Goal: Task Accomplishment & Management: Complete application form

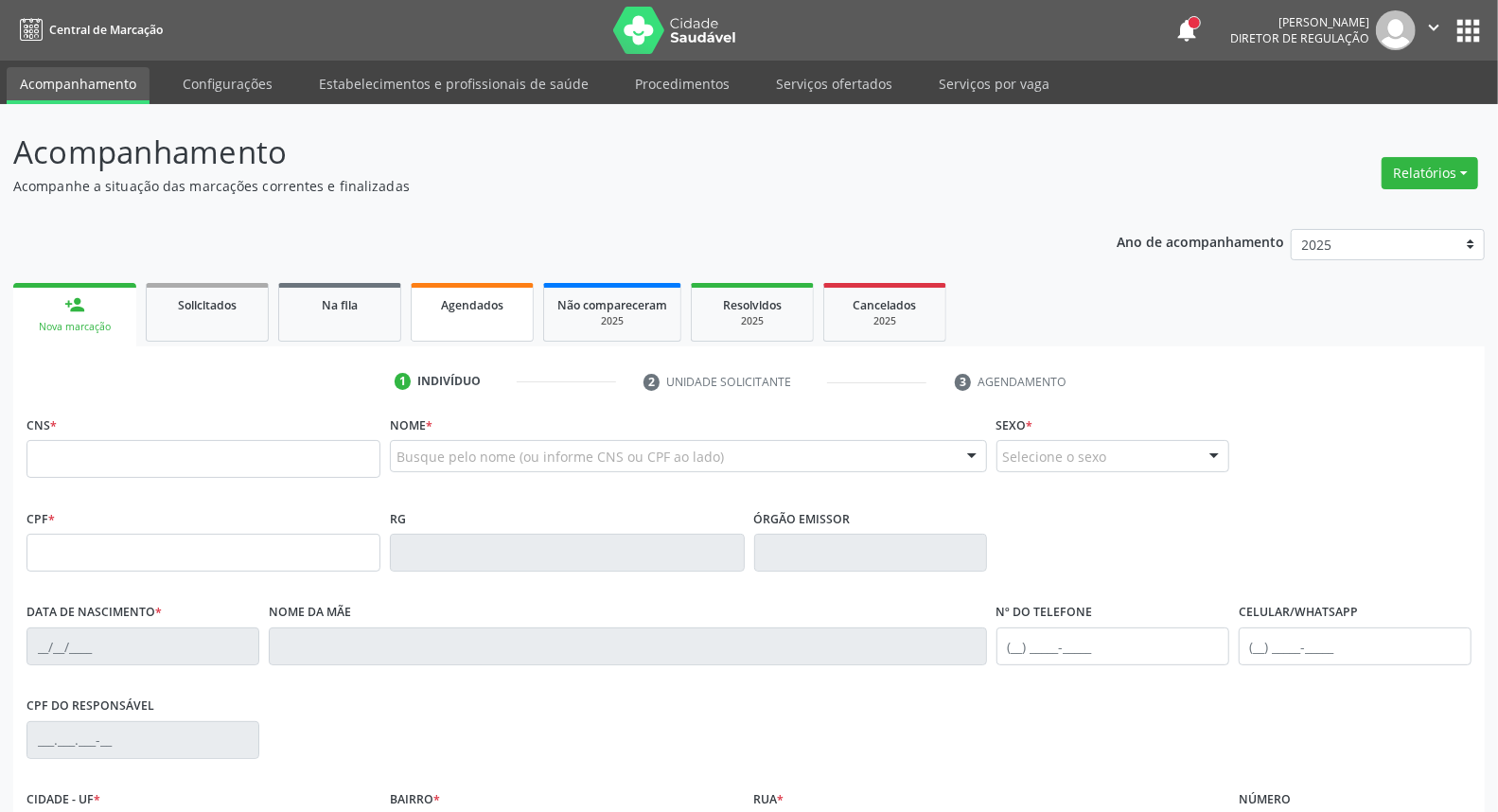
click at [459, 310] on div "Agendados" at bounding box center [471, 303] width 94 height 20
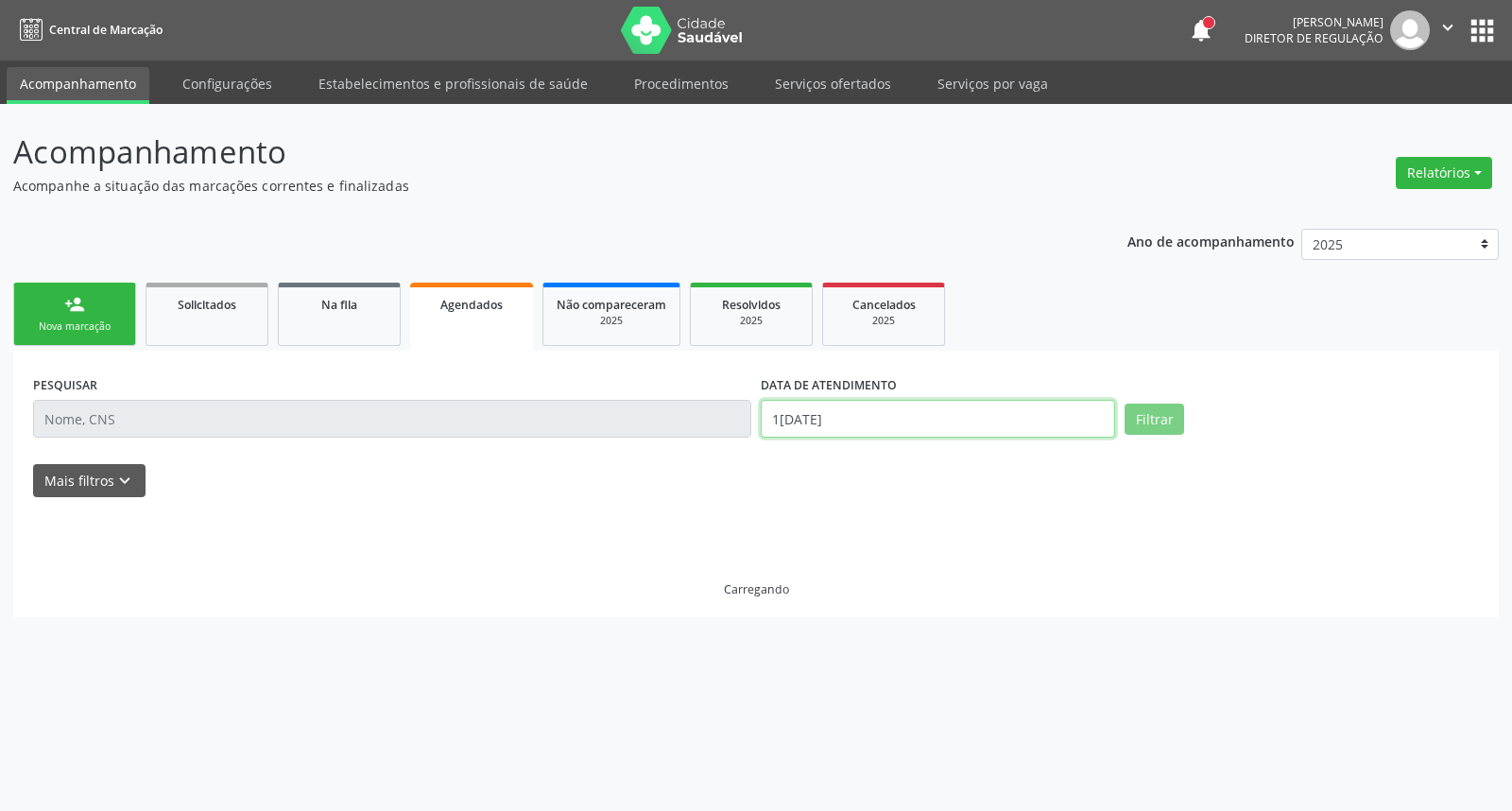
click at [869, 416] on input "1[DATE]" at bounding box center [937, 419] width 354 height 38
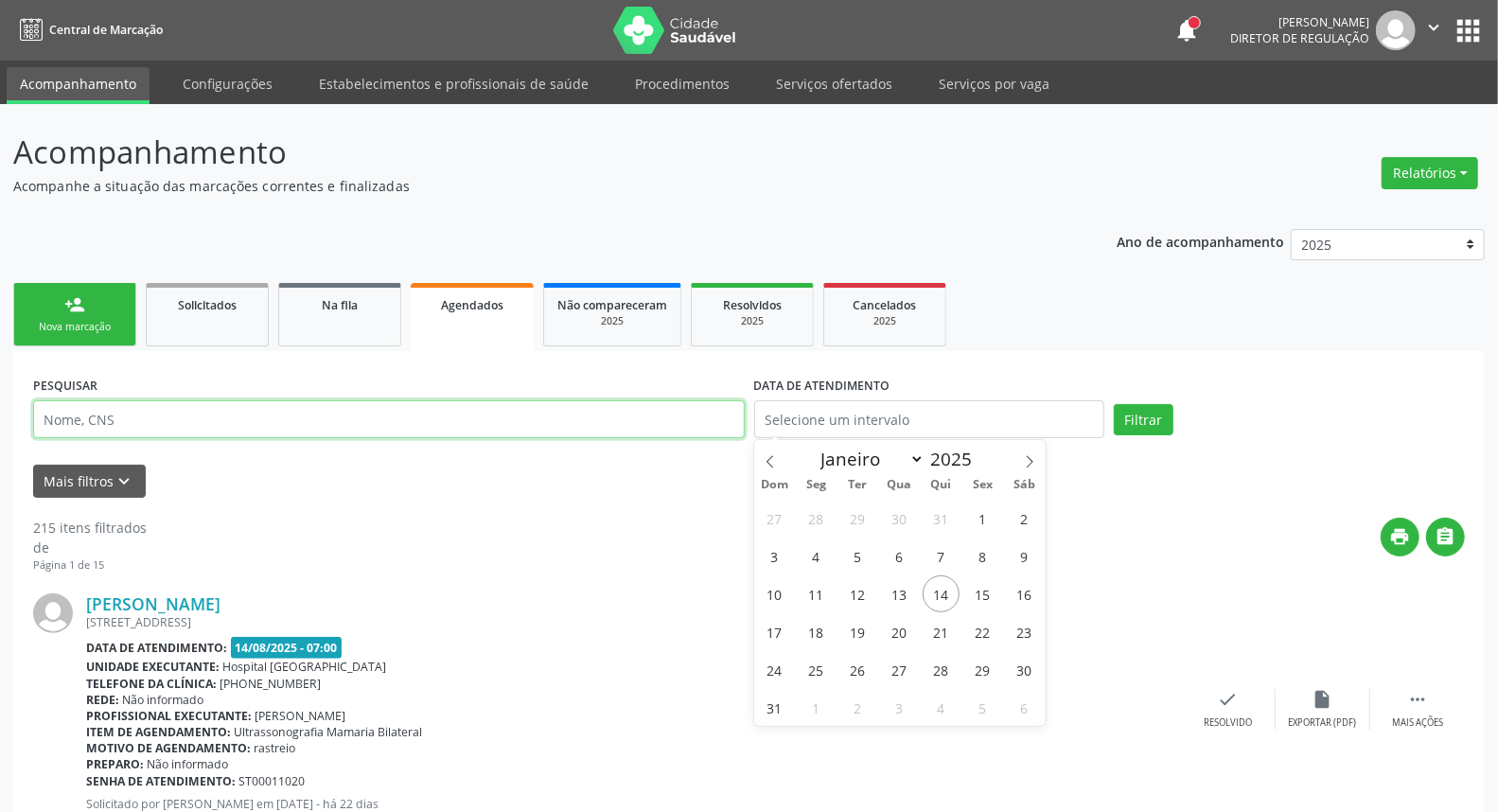
click at [452, 436] on input "text" at bounding box center [389, 420] width 712 height 38
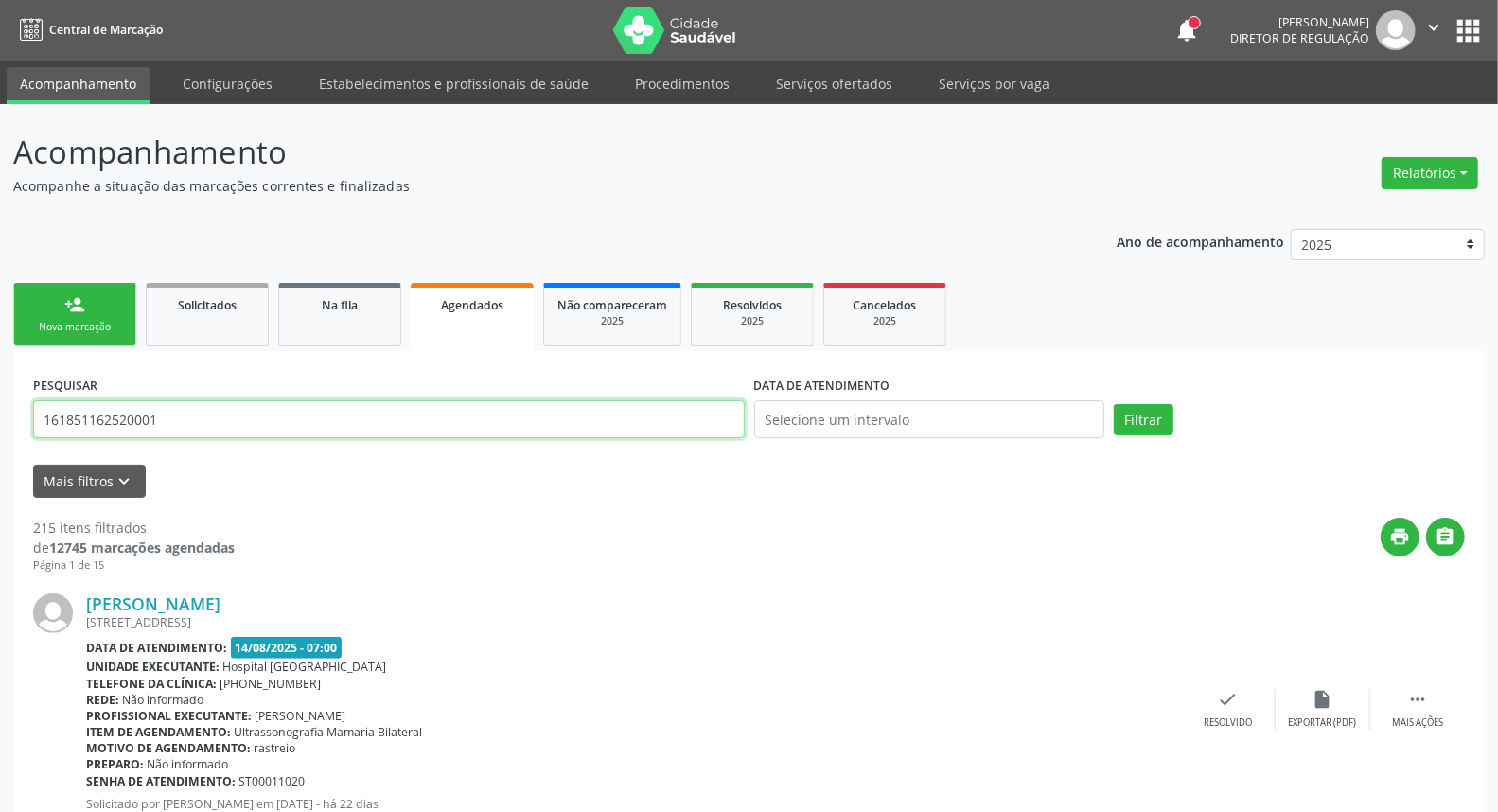
click at [1113, 404] on button "Filtrar" at bounding box center [1143, 420] width 59 height 32
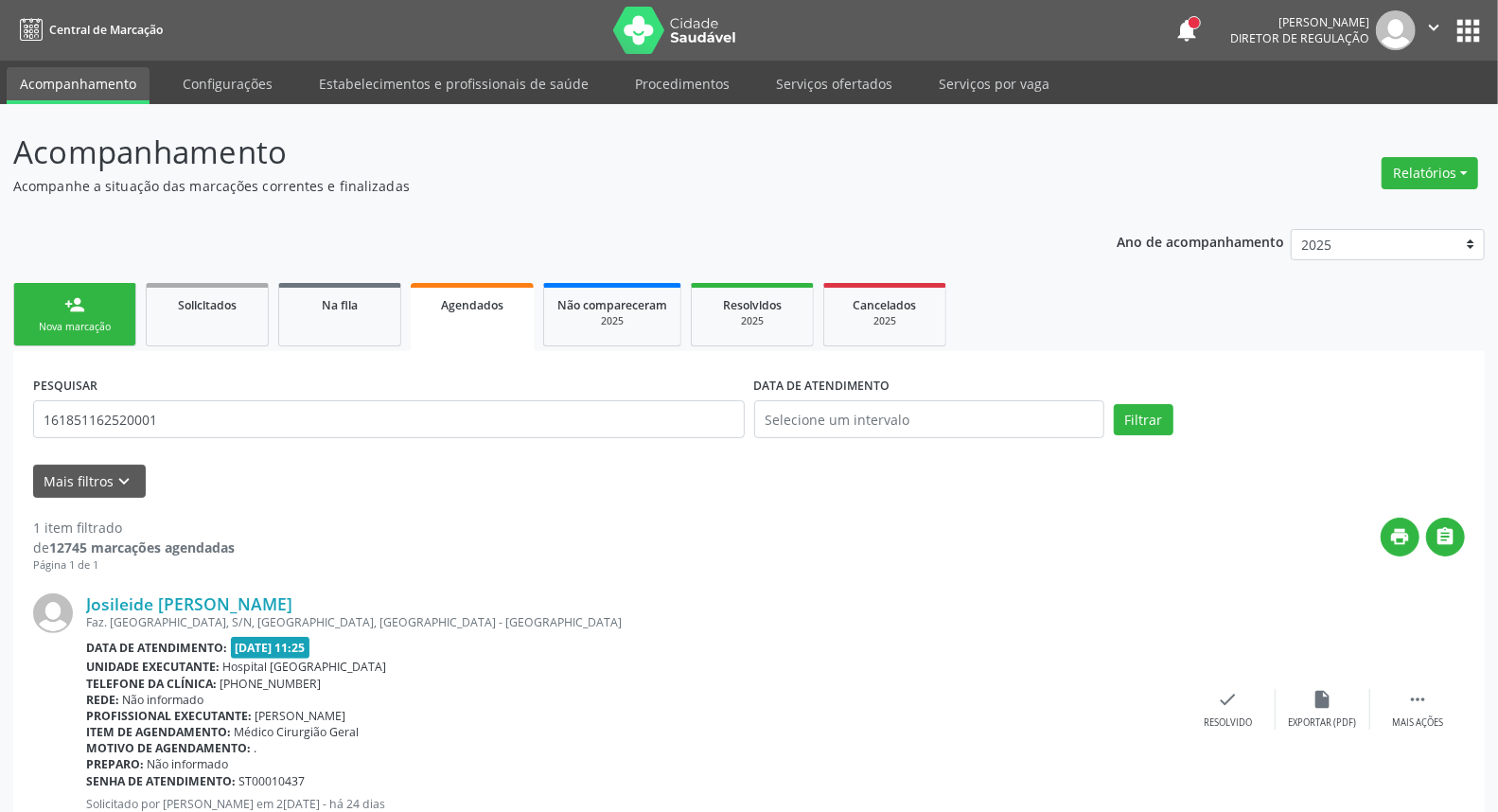
scroll to position [64, 0]
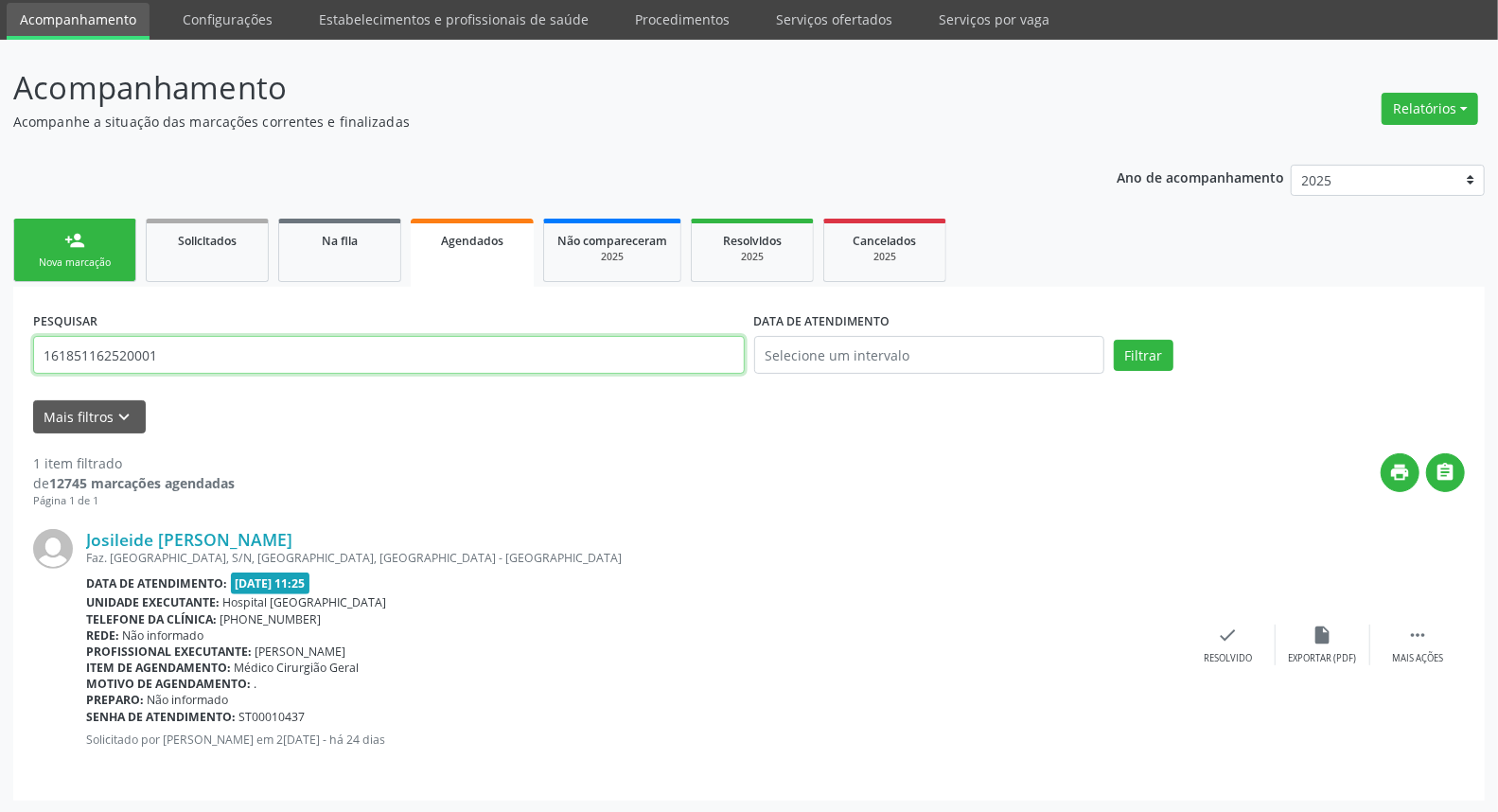
click at [364, 351] on input "161851162520001" at bounding box center [389, 355] width 712 height 38
type input "898004124716208"
click at [1113, 340] on button "Filtrar" at bounding box center [1143, 356] width 59 height 32
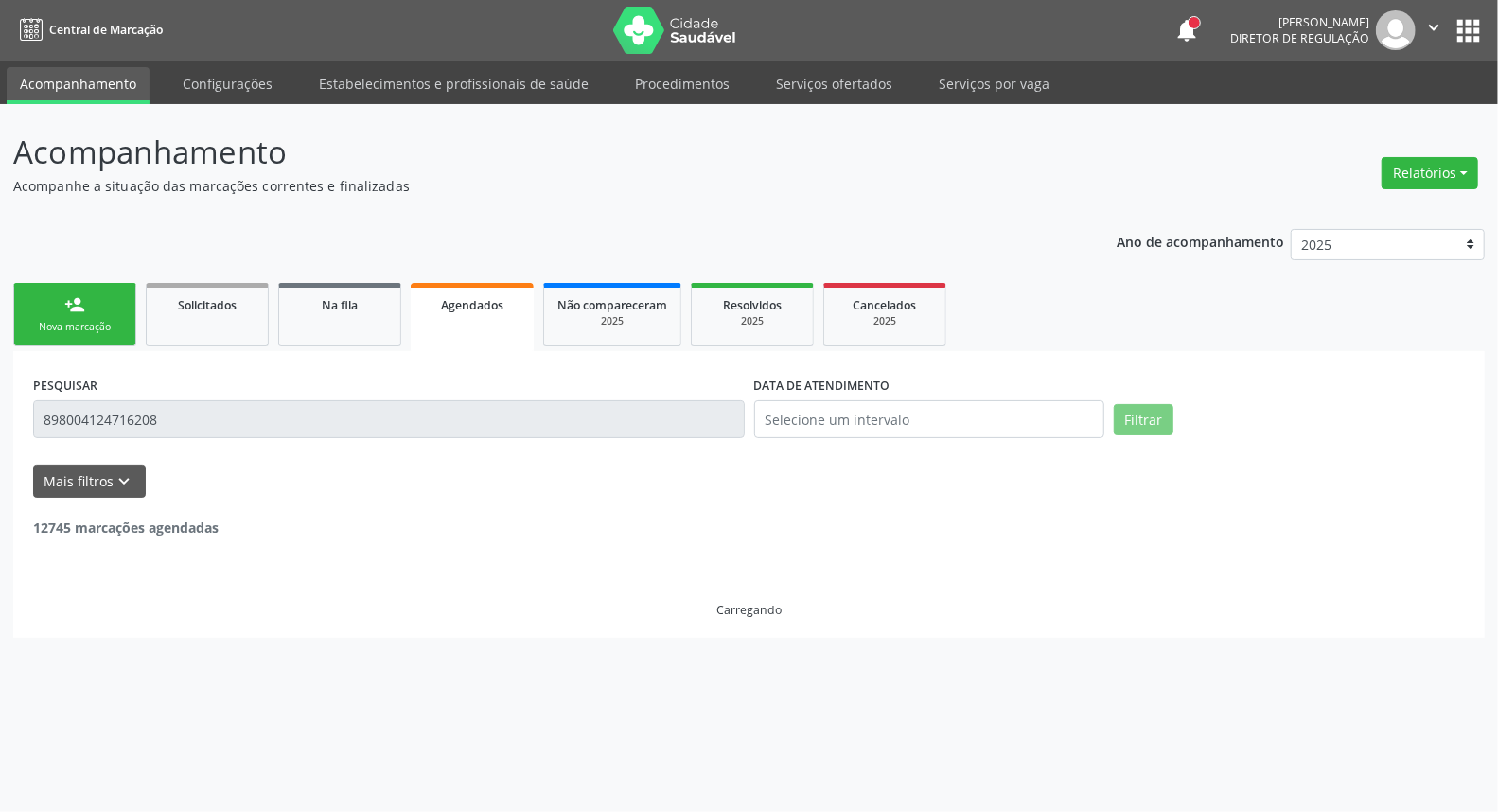
scroll to position [0, 0]
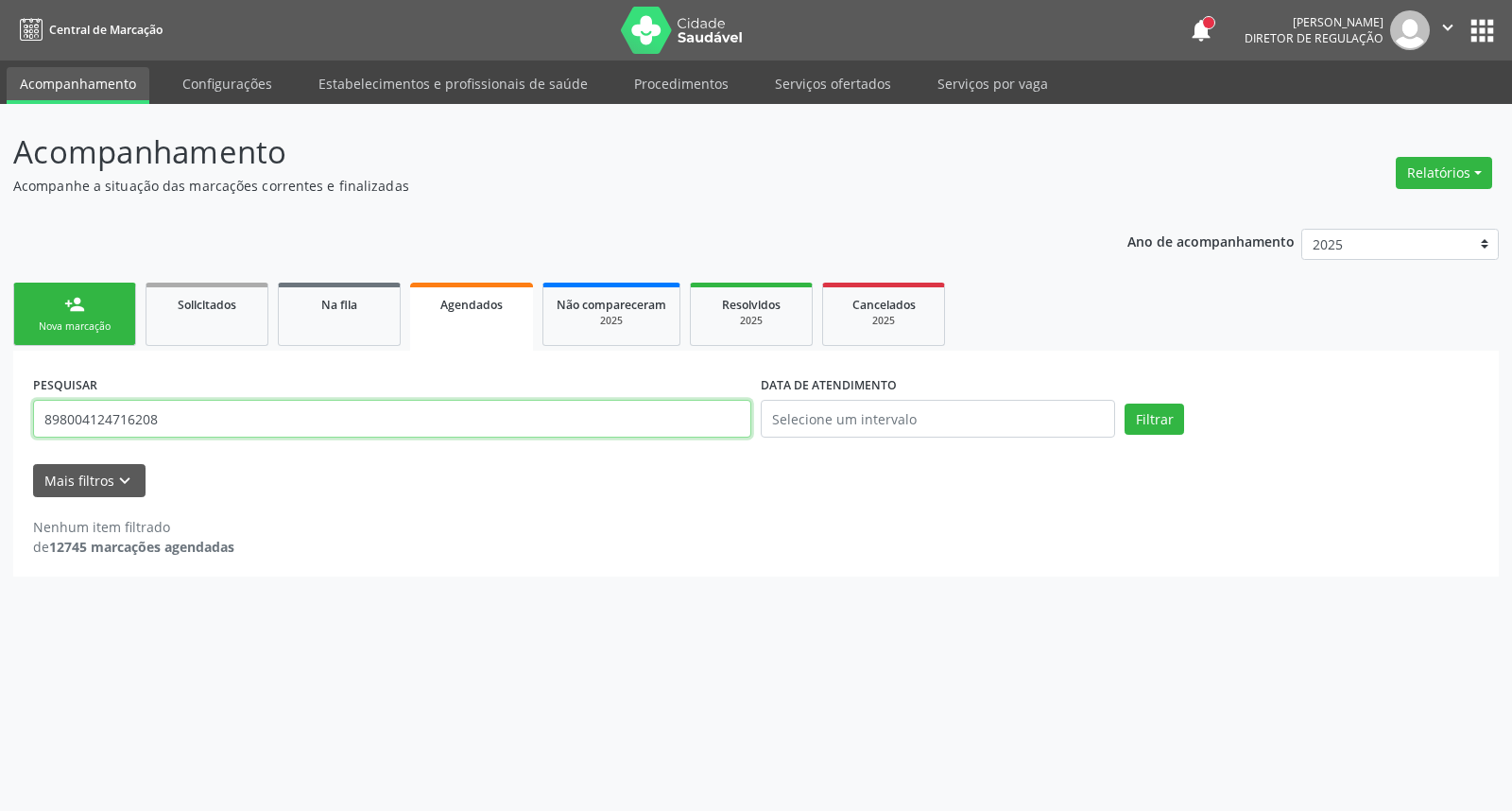
click at [191, 419] on input "898004124716208" at bounding box center [393, 419] width 718 height 38
click at [90, 303] on link "person_add Nova marcação" at bounding box center [74, 314] width 123 height 63
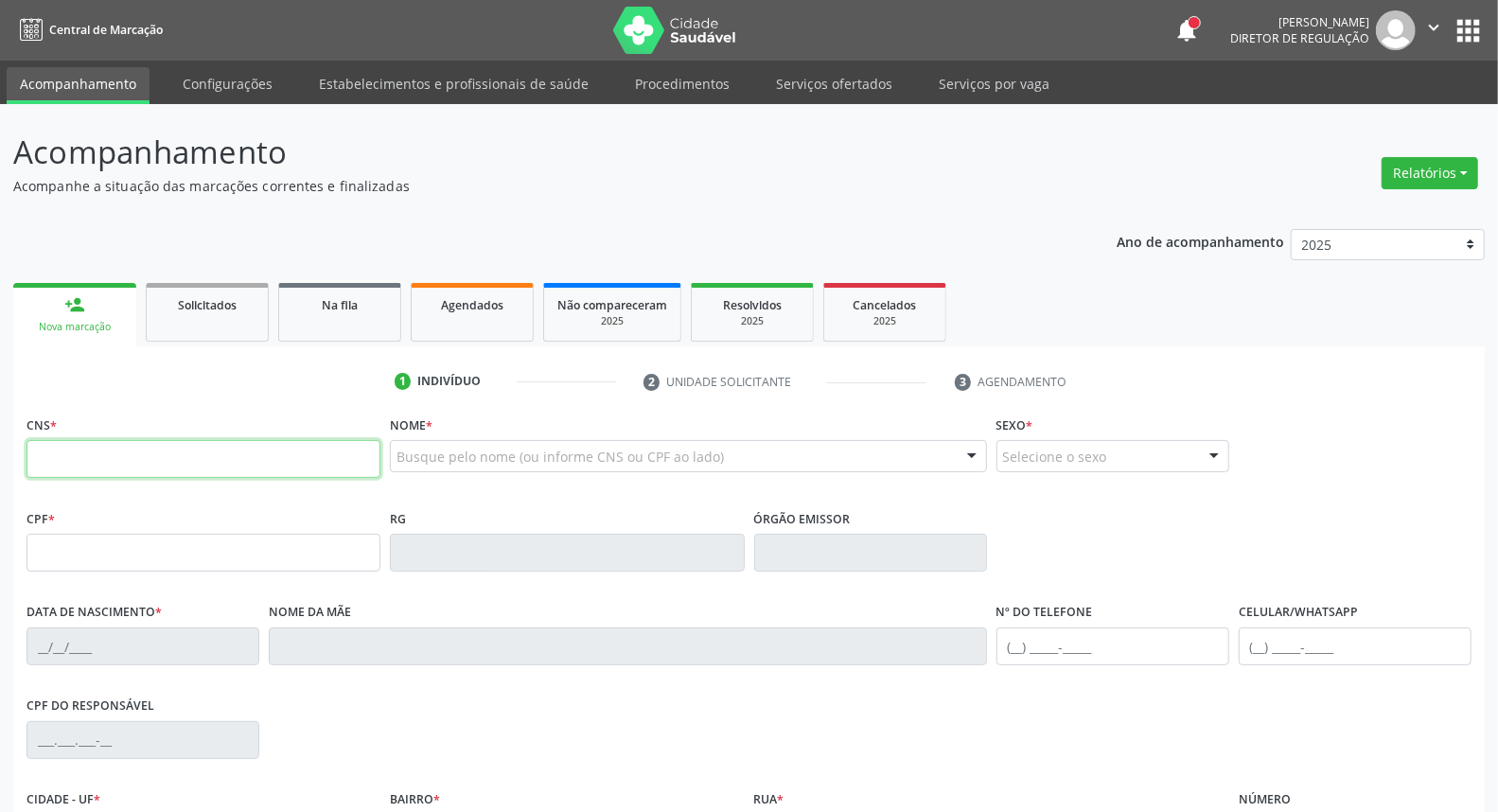
drag, startPoint x: 184, startPoint y: 462, endPoint x: 184, endPoint y: 450, distance: 12.0
click at [184, 461] on input "text" at bounding box center [203, 459] width 354 height 38
paste input "898 0041 2471 6208"
type input "898 0041 2471 6208"
type input "140.044.954-58"
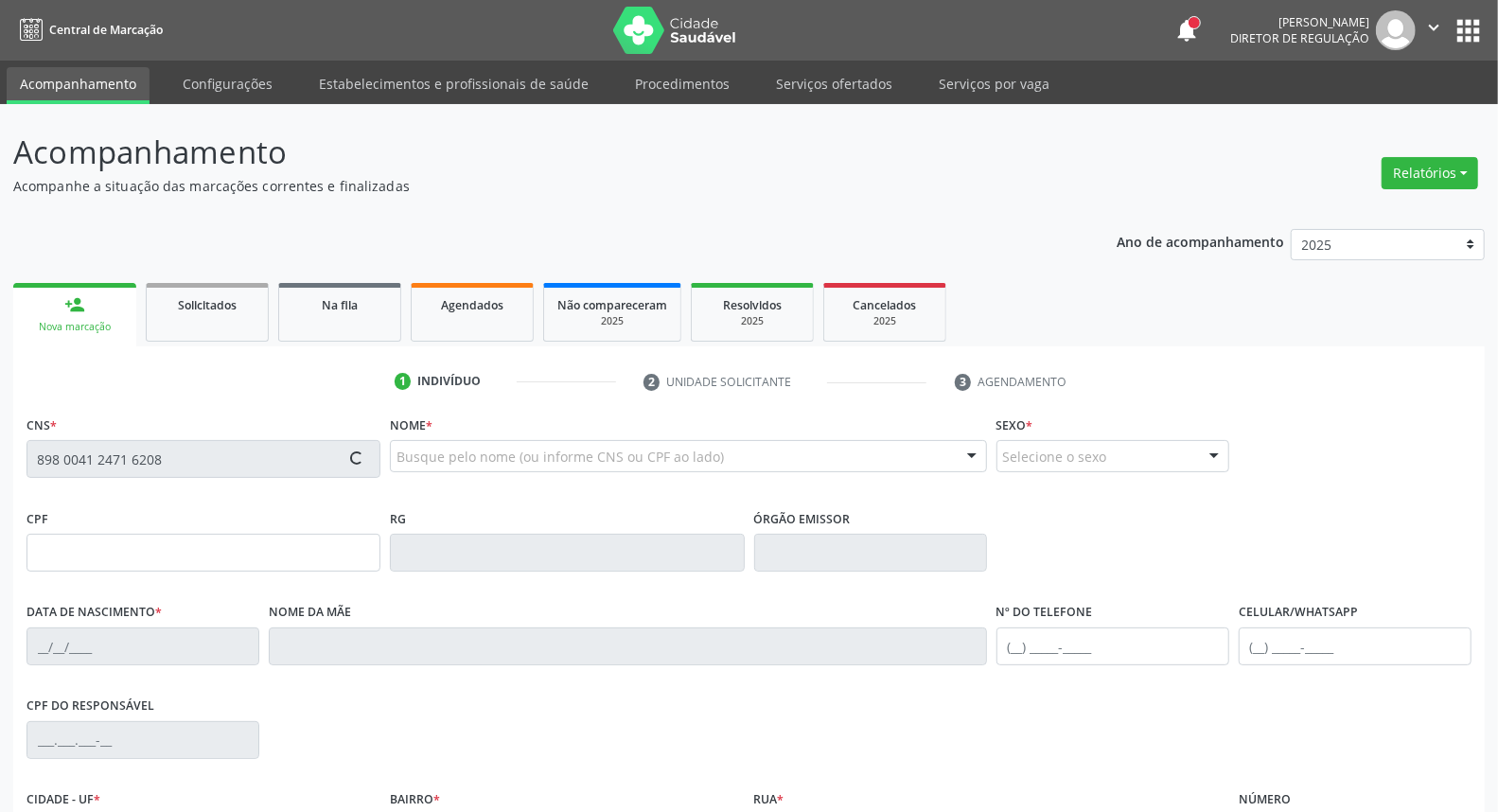
type input "2[DATE]"
type input "[PERSON_NAME]"
type input "[PHONE_NUMBER]"
type input "099.021.964-03"
type input "S/N"
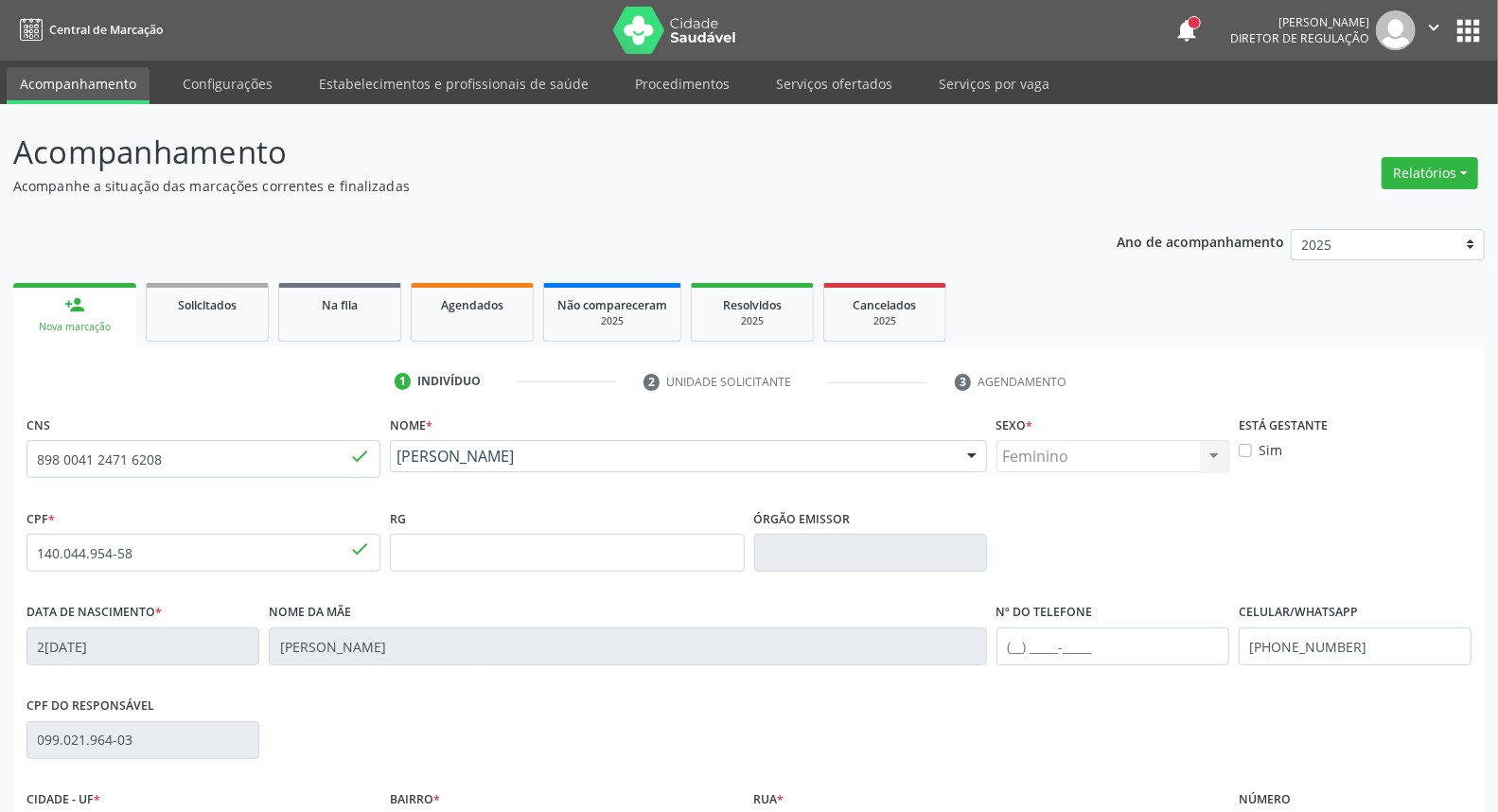
scroll to position [212, 0]
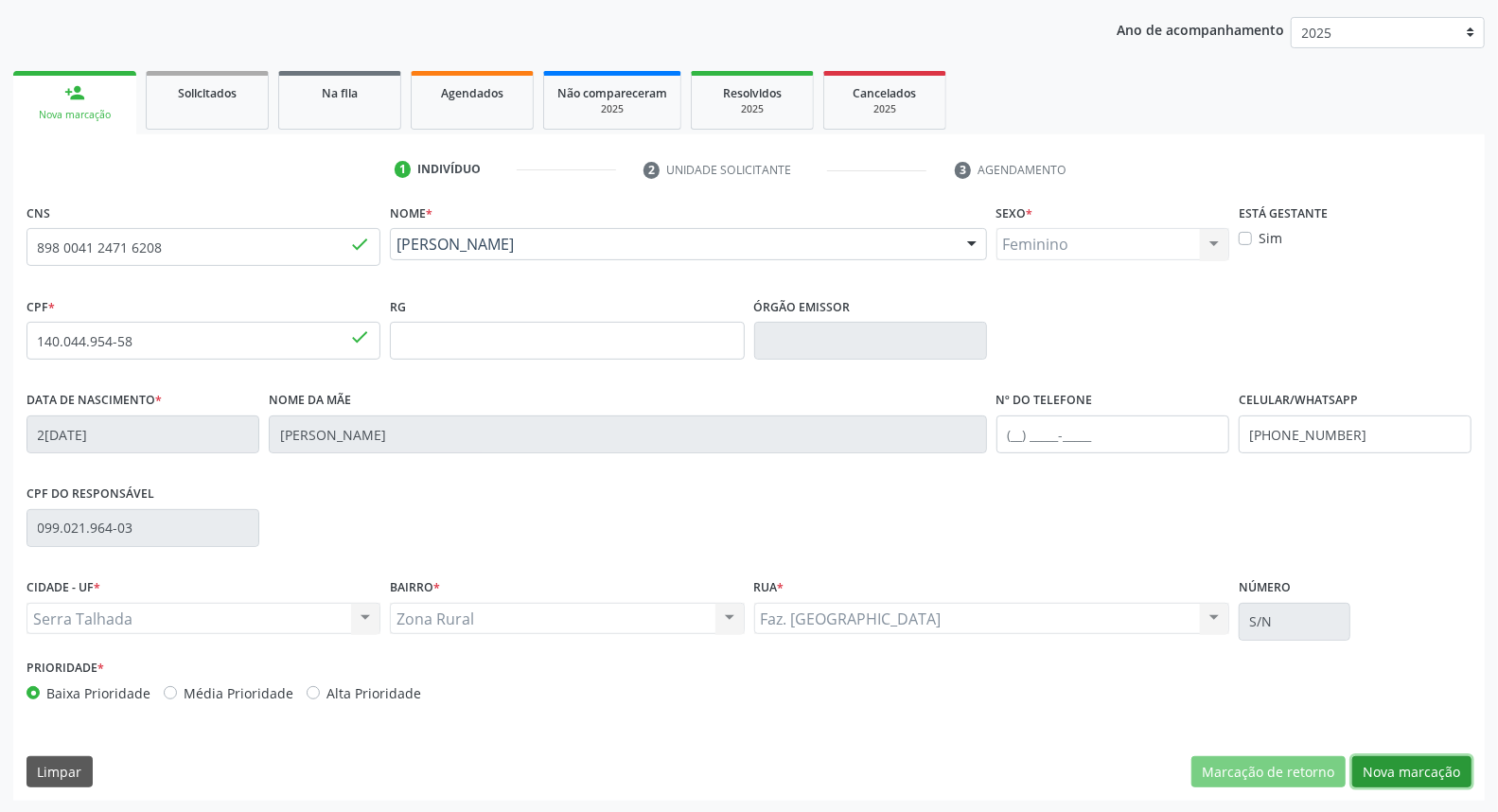
click at [1448, 771] on button "Nova marcação" at bounding box center [1411, 772] width 119 height 32
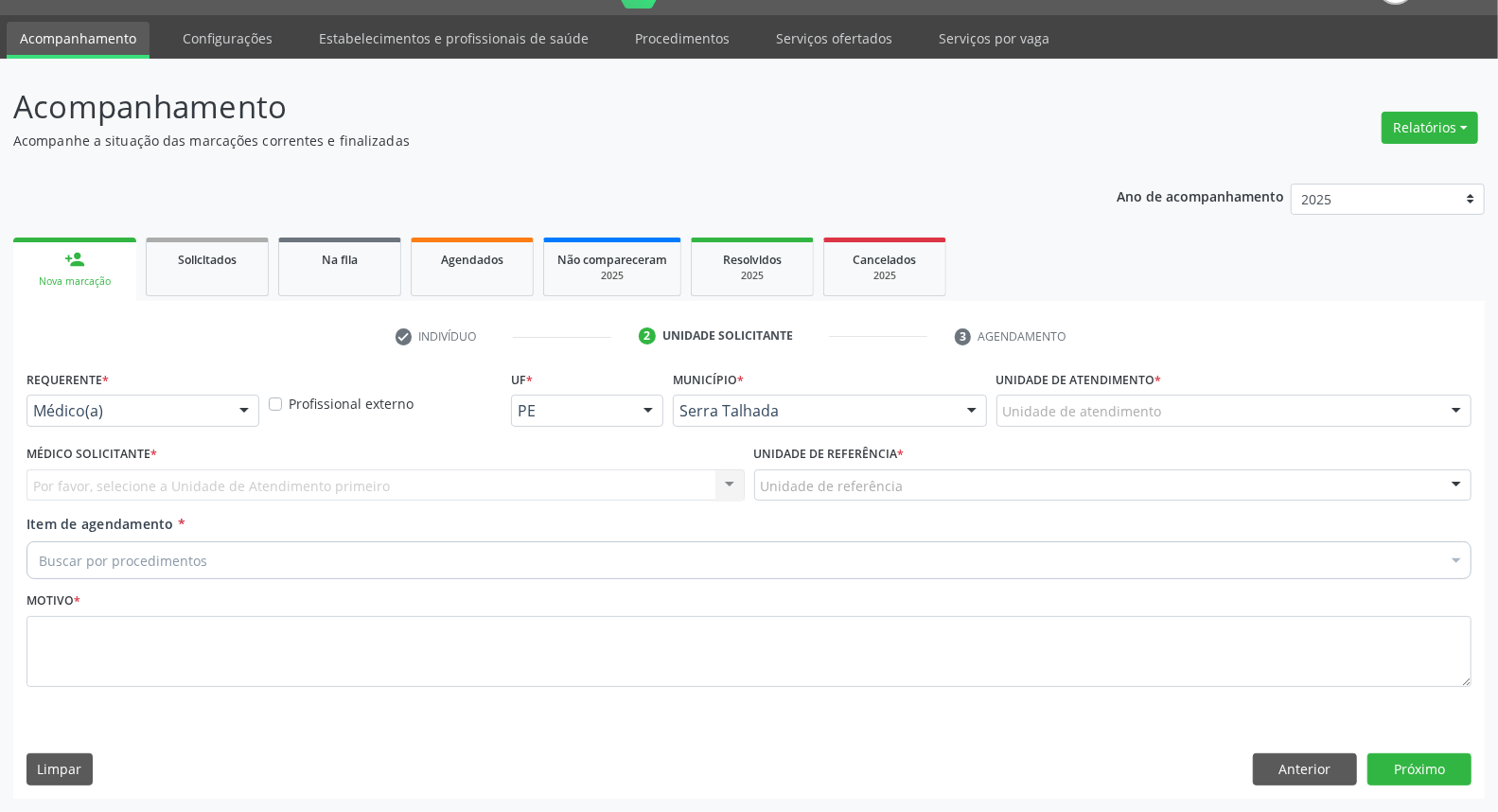
scroll to position [44, 0]
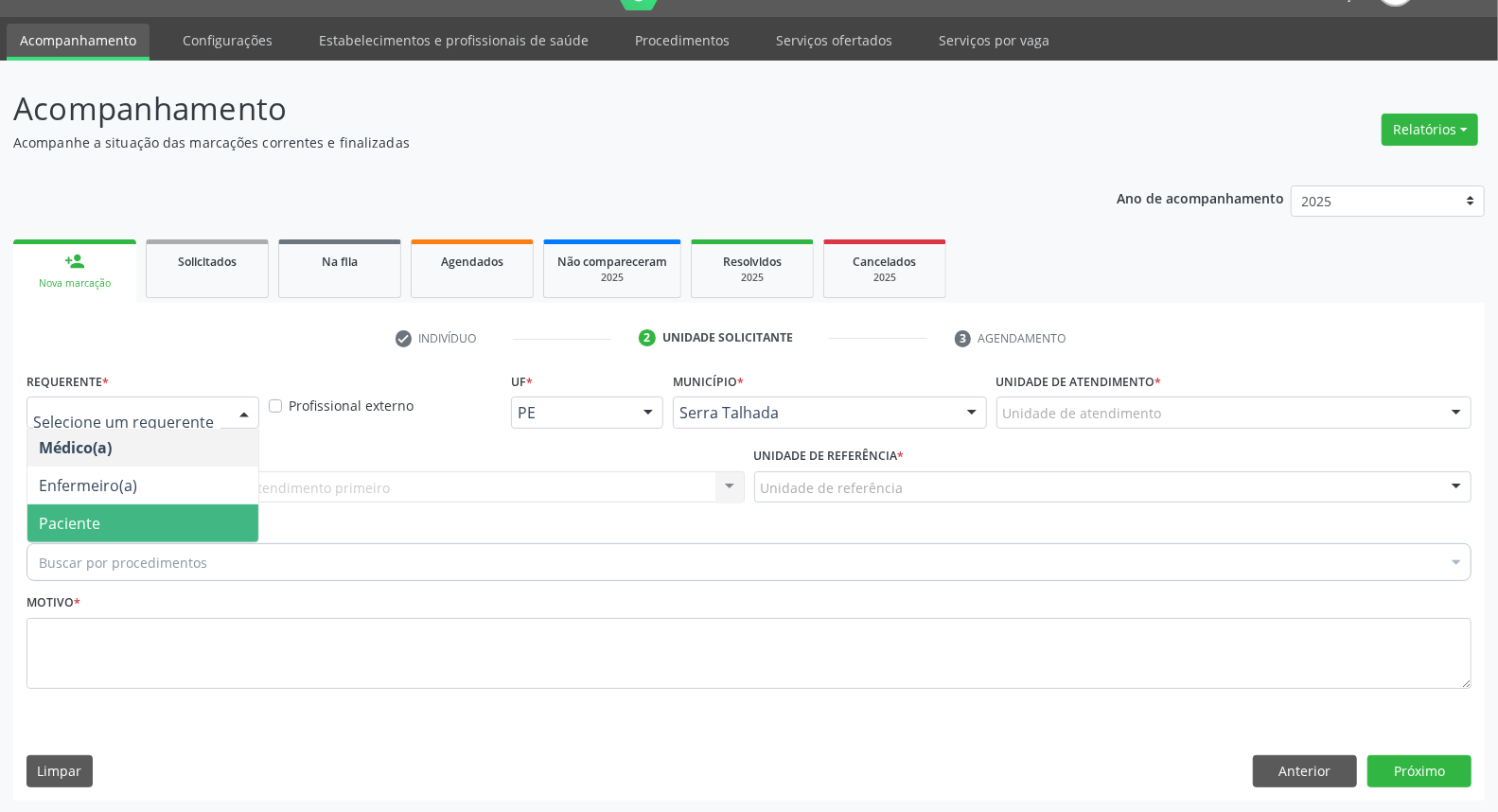
click at [138, 518] on span "Paciente" at bounding box center [143, 524] width 231 height 38
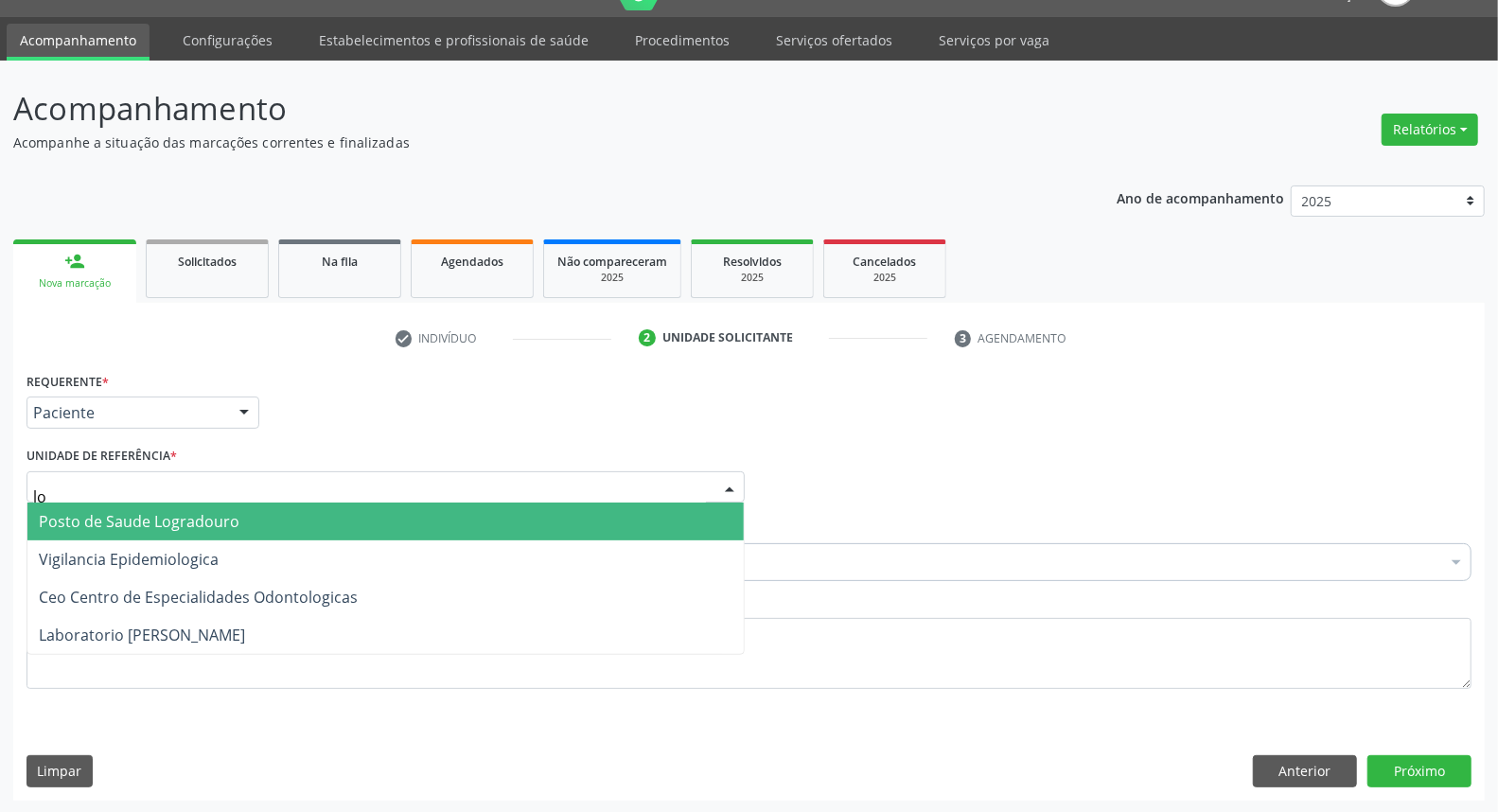
type input "log"
click at [247, 520] on span "Posto de Saude Logradouro" at bounding box center [385, 522] width 717 height 38
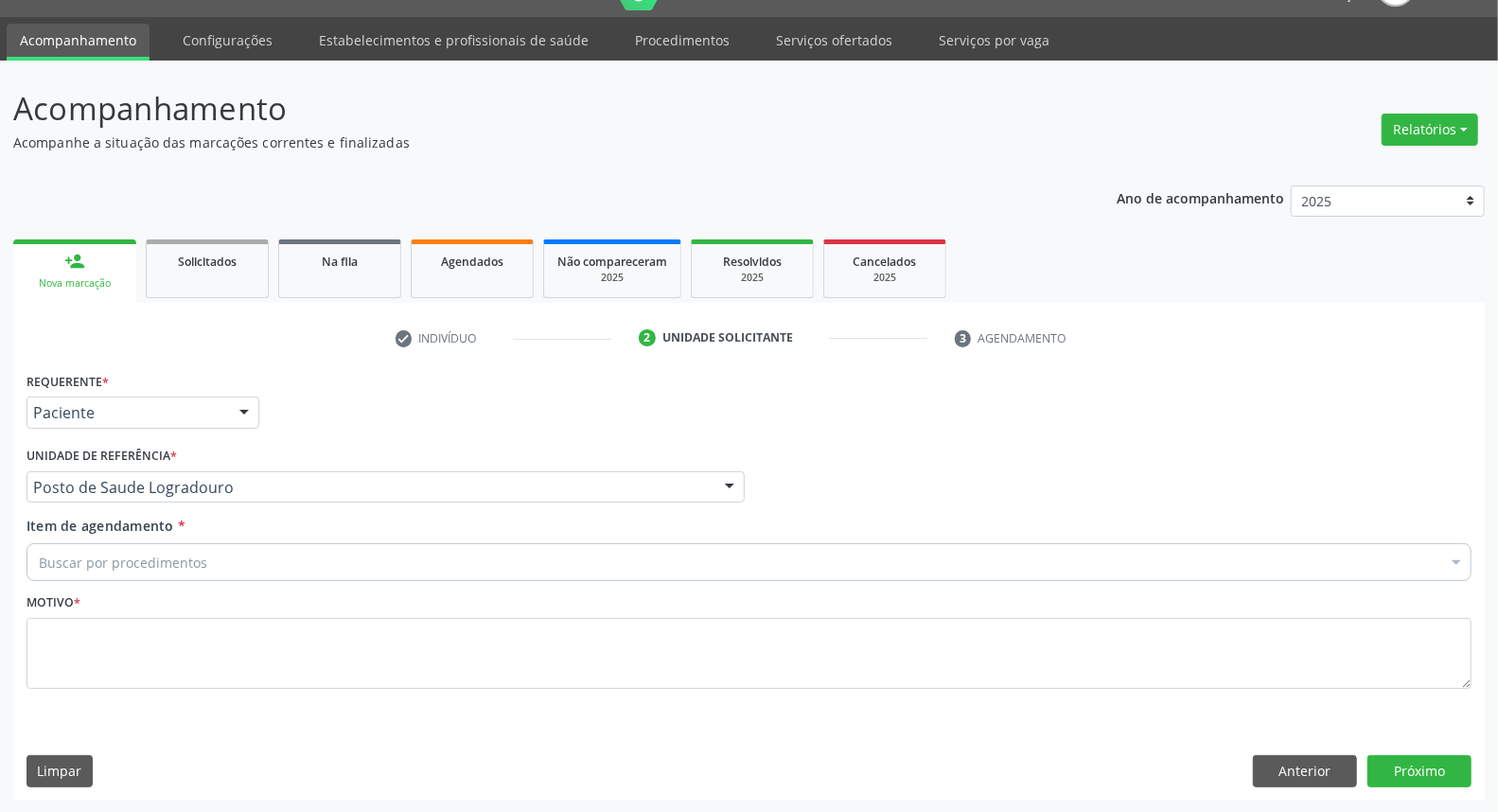
click at [242, 561] on div "Buscar por procedimentos" at bounding box center [749, 562] width 1445 height 38
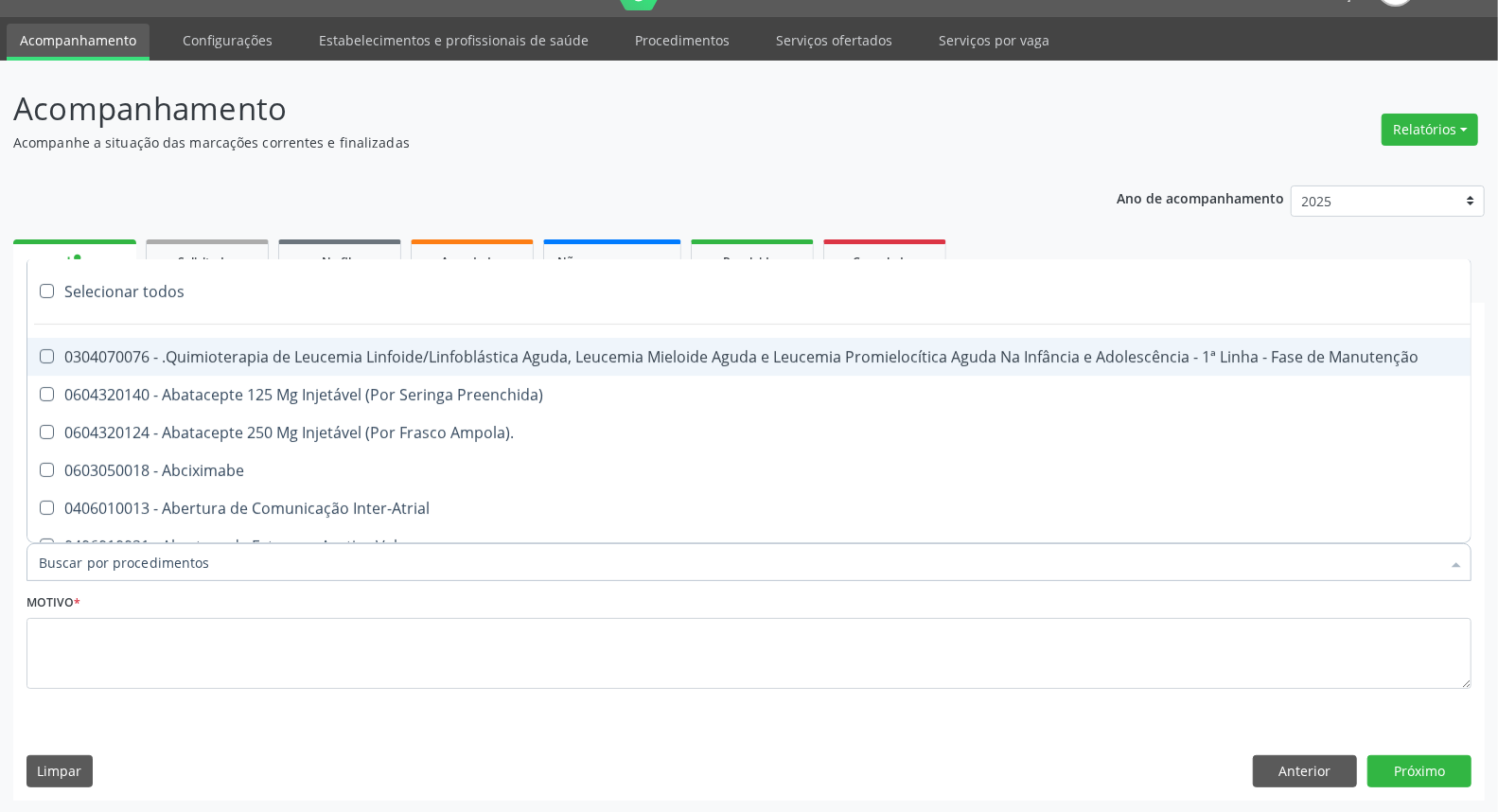
click at [199, 564] on input "Item de agendamento *" at bounding box center [739, 562] width 1402 height 38
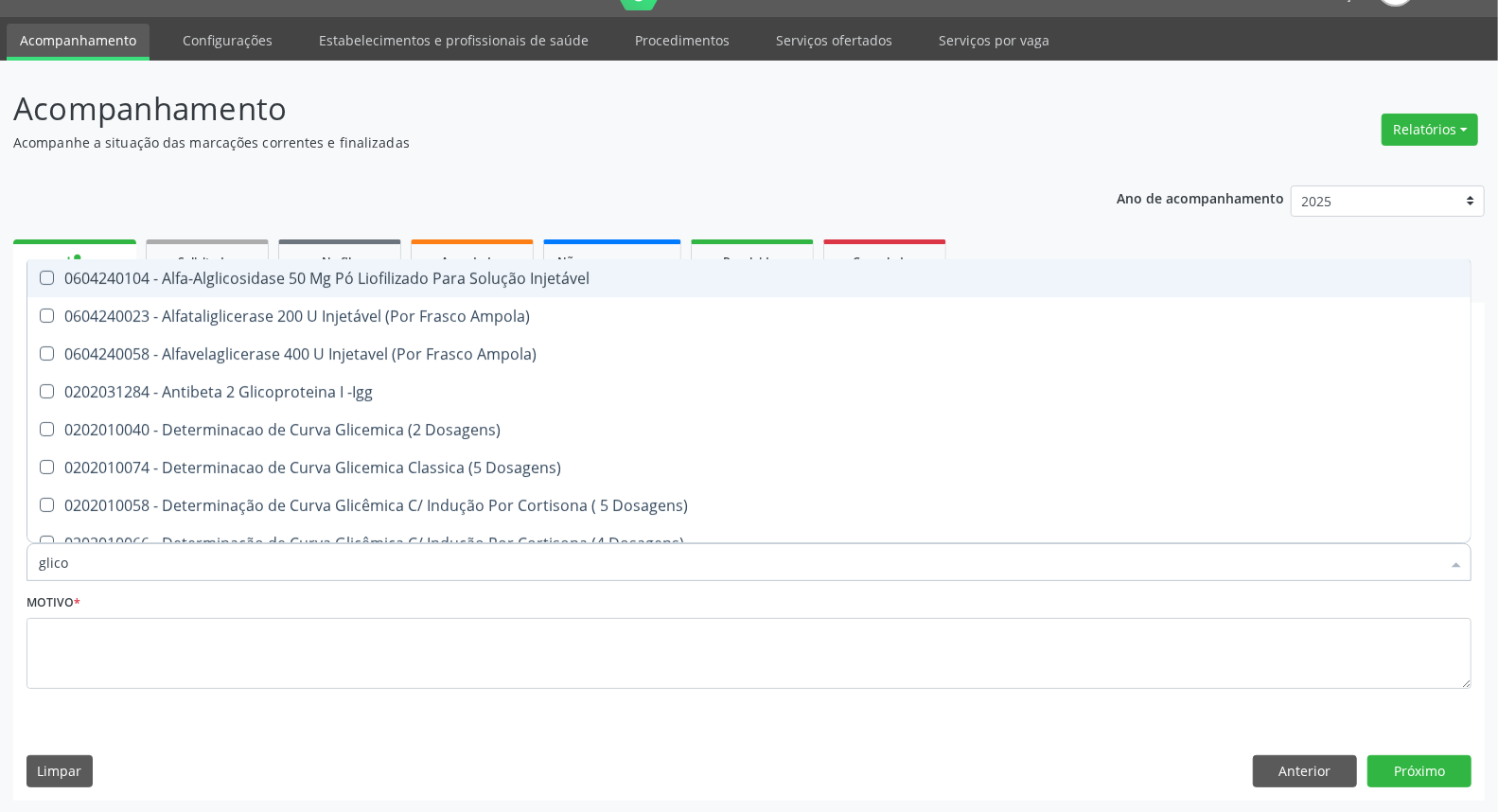
type input "glicos"
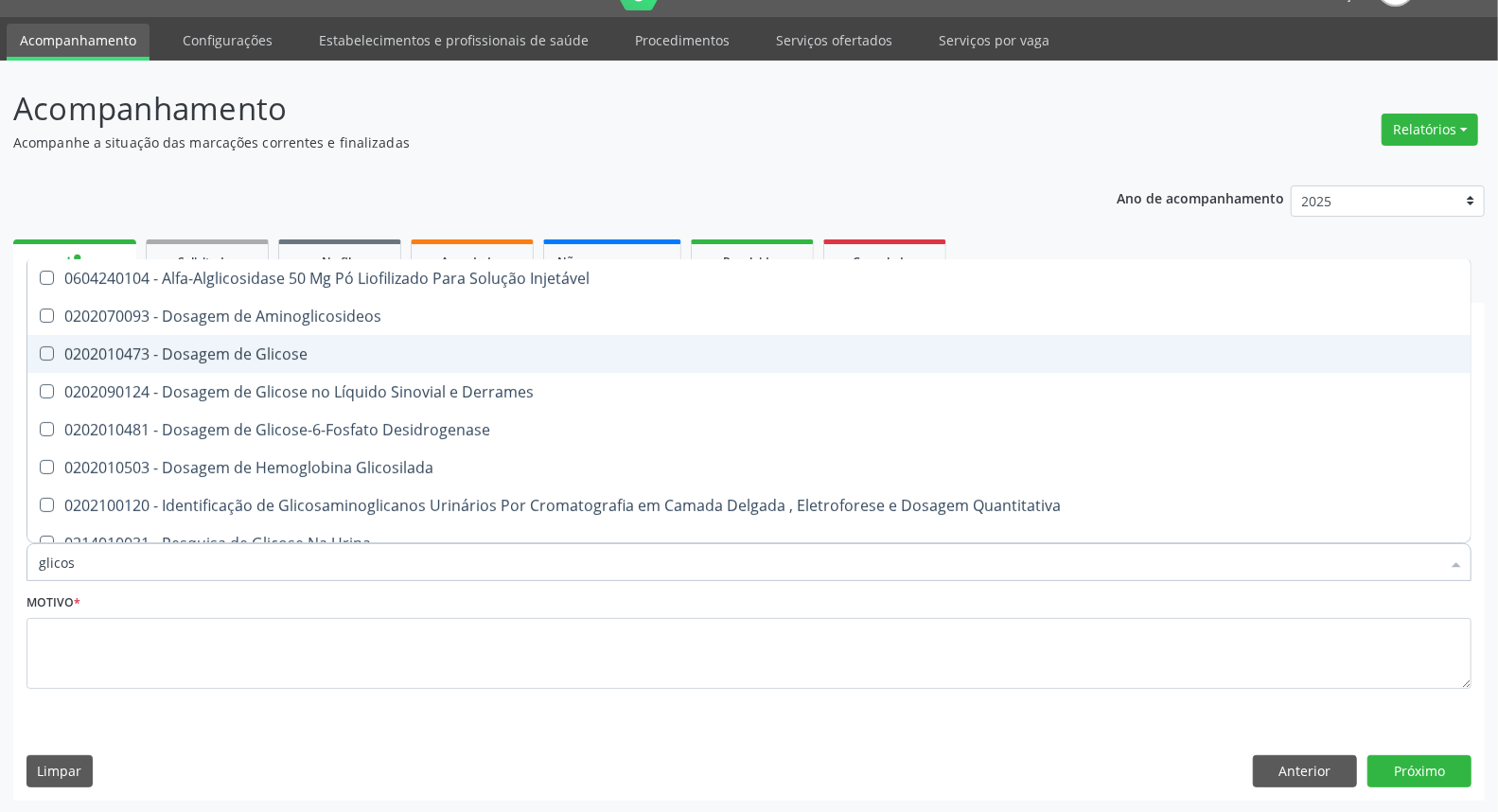
drag, startPoint x: 301, startPoint y: 339, endPoint x: 290, endPoint y: 375, distance: 37.6
click at [300, 338] on span "0202010473 - Dosagem de Glicose" at bounding box center [749, 354] width 1443 height 38
checkbox Glicose "true"
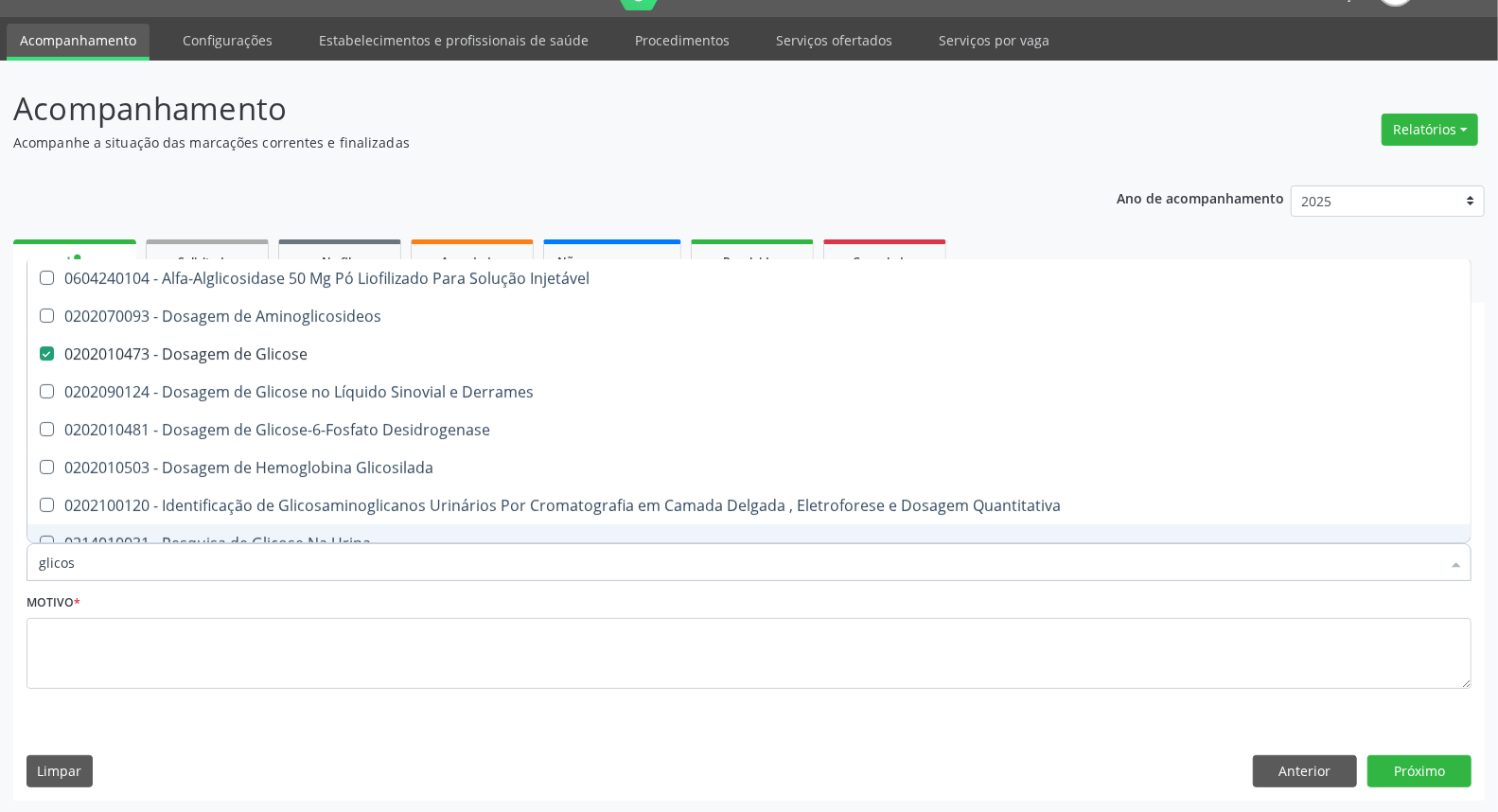
drag, startPoint x: 121, startPoint y: 566, endPoint x: 0, endPoint y: 570, distance: 121.1
click at [0, 569] on div "Acompanhamento Acompanhe a situação das marcações correntes e finalizadas Relat…" at bounding box center [749, 436] width 1498 height 753
type input "co"
checkbox Glicose "false"
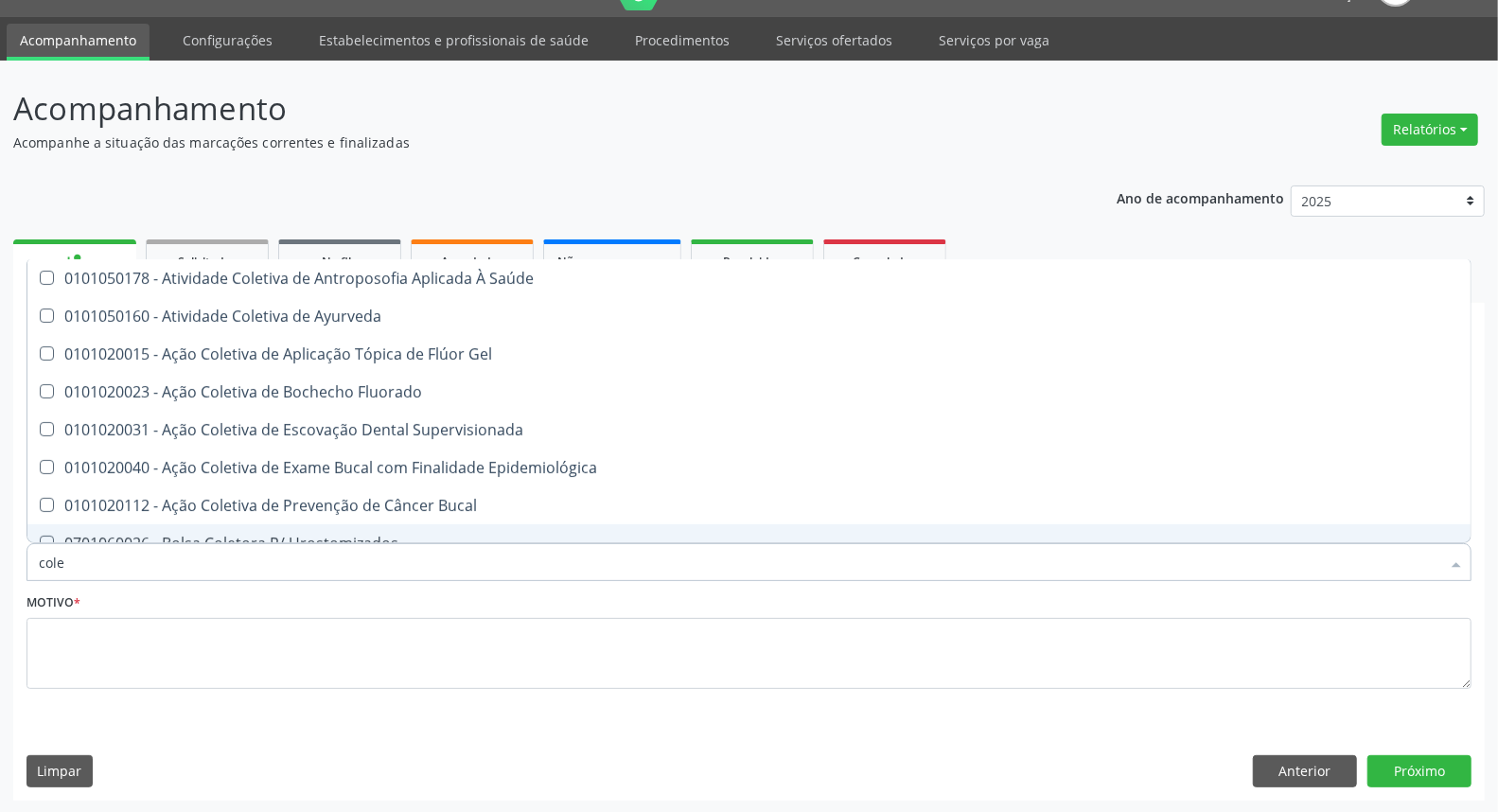
type input "coles"
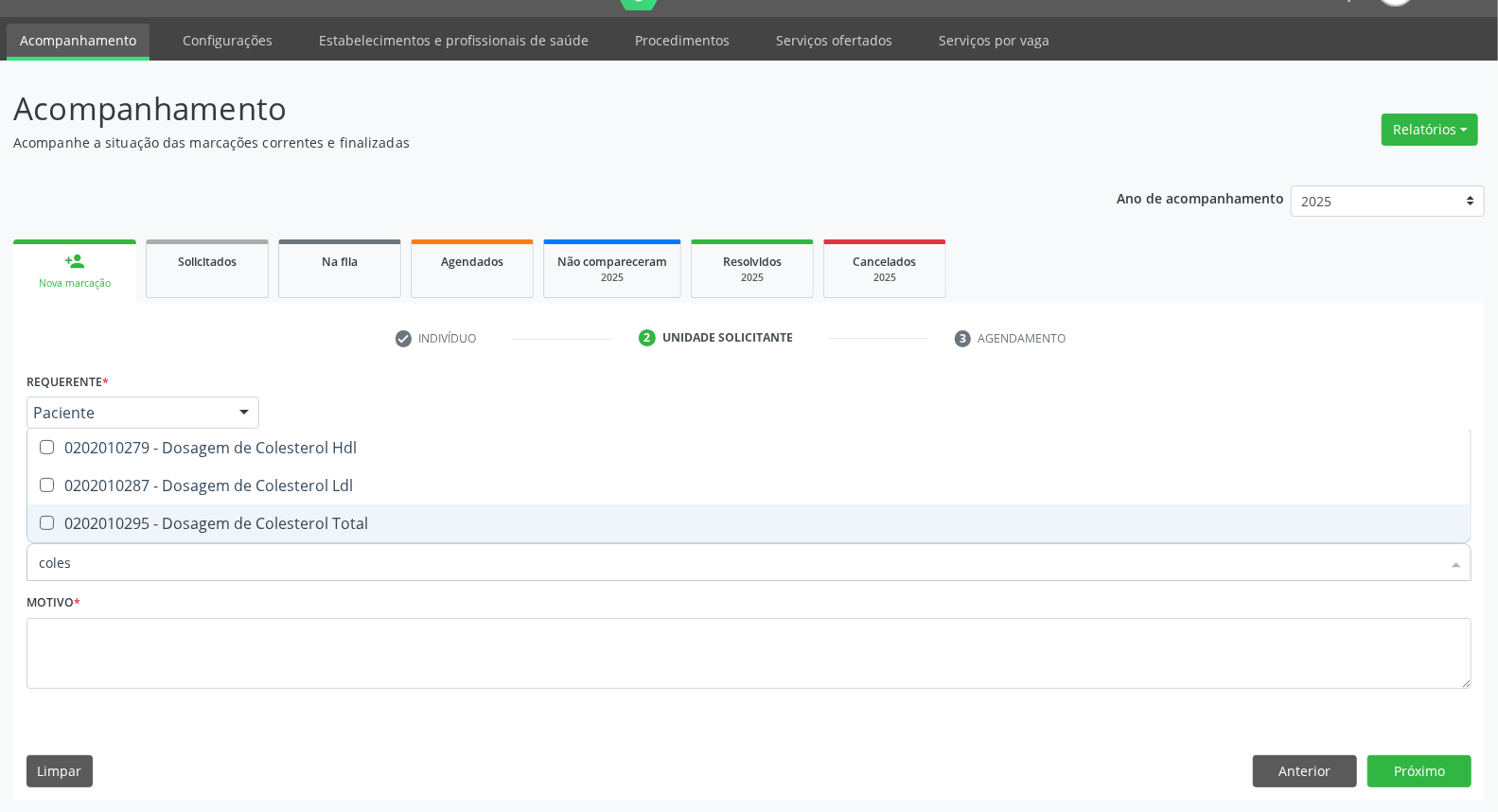
drag, startPoint x: 49, startPoint y: 531, endPoint x: 54, endPoint y: 480, distance: 51.2
click at [51, 521] on span "0202010295 - Dosagem de Colesterol Total" at bounding box center [749, 524] width 1443 height 38
checkbox Total "true"
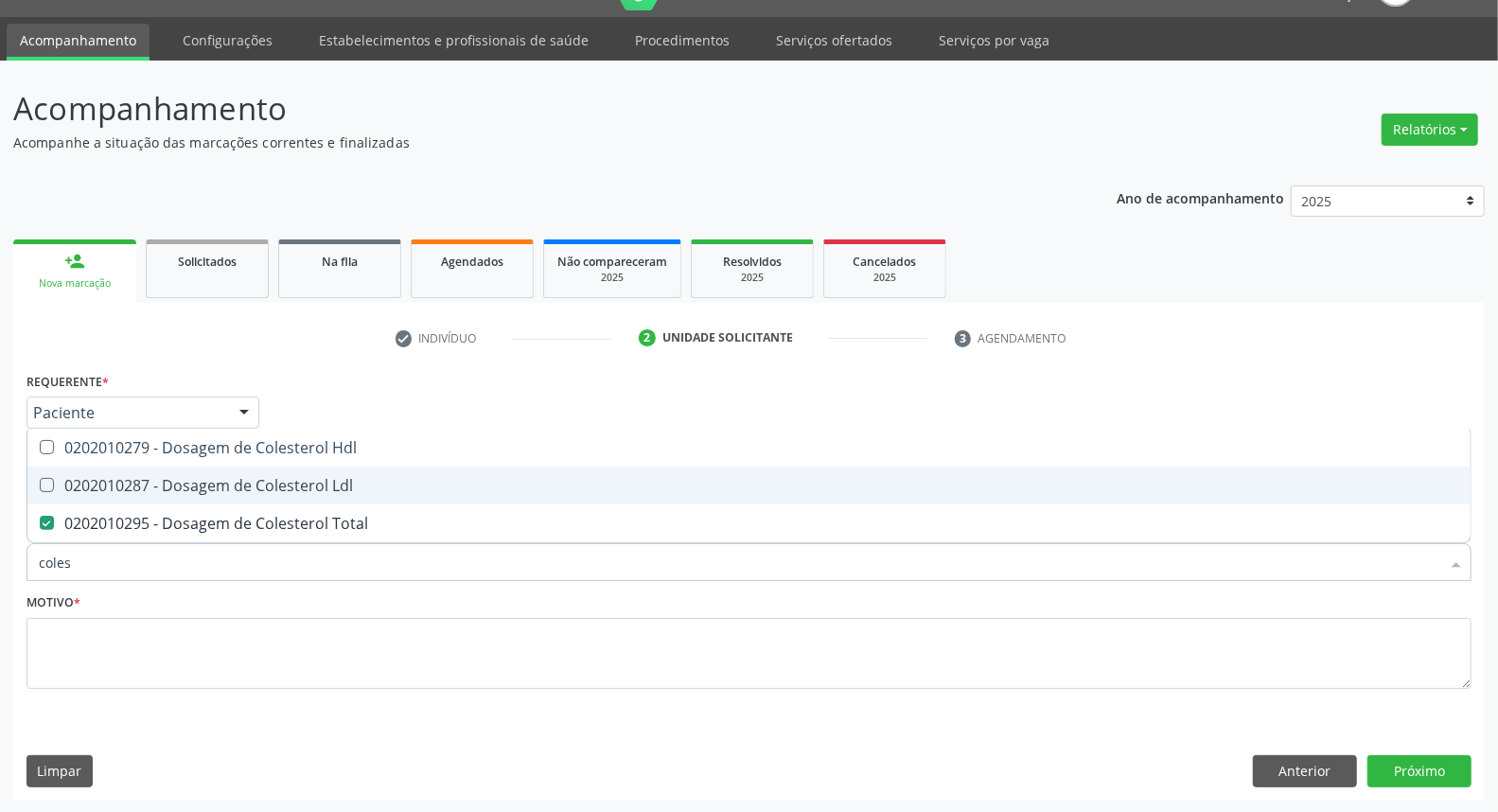
click at [54, 478] on div "0202010287 - Dosagem de Colesterol Ldl" at bounding box center [749, 486] width 1421 height 15
checkbox Ldl "true"
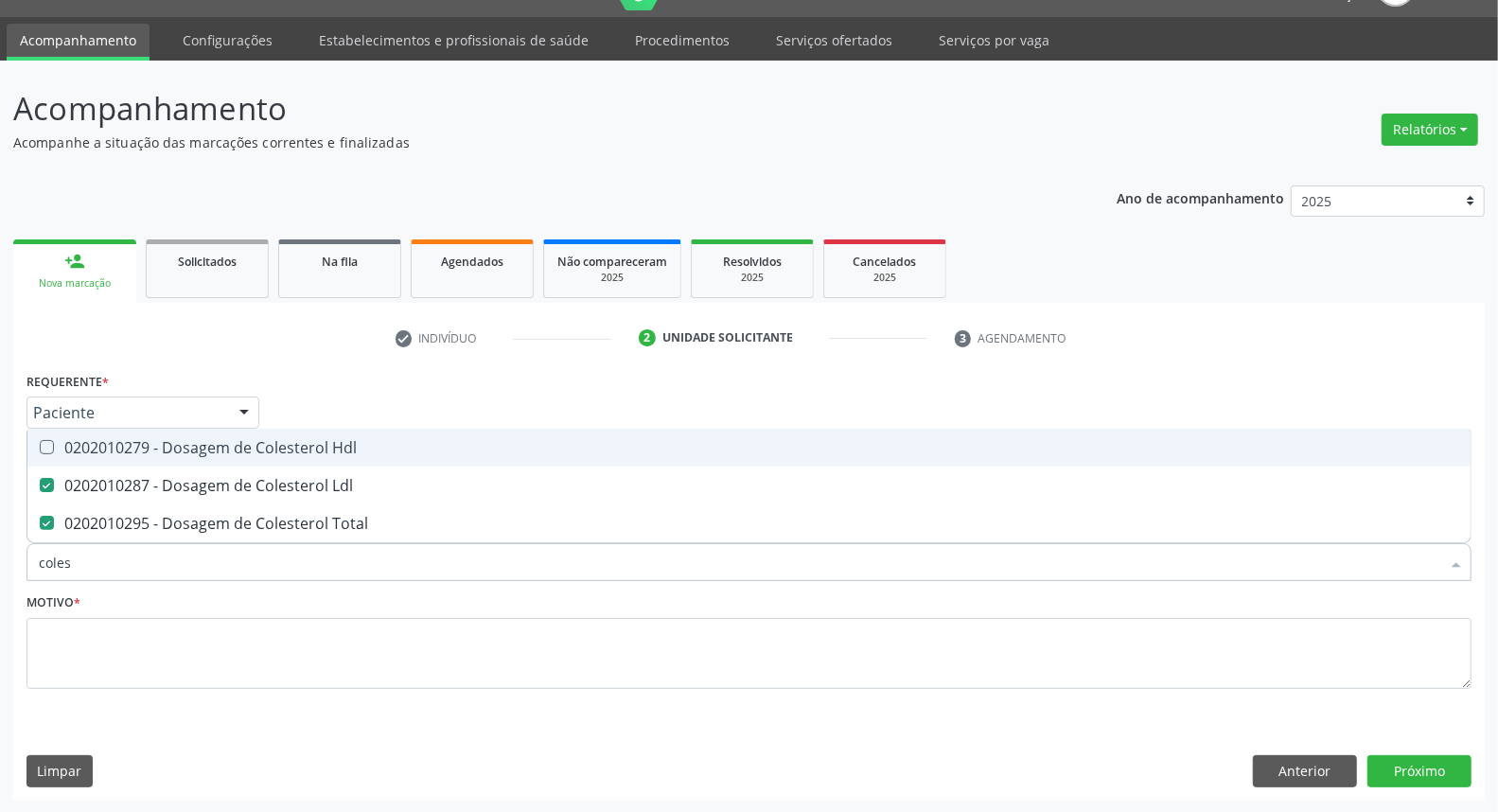
click at [63, 456] on span "0202010279 - Dosagem de Colesterol Hdl" at bounding box center [749, 448] width 1443 height 38
checkbox Hdl "true"
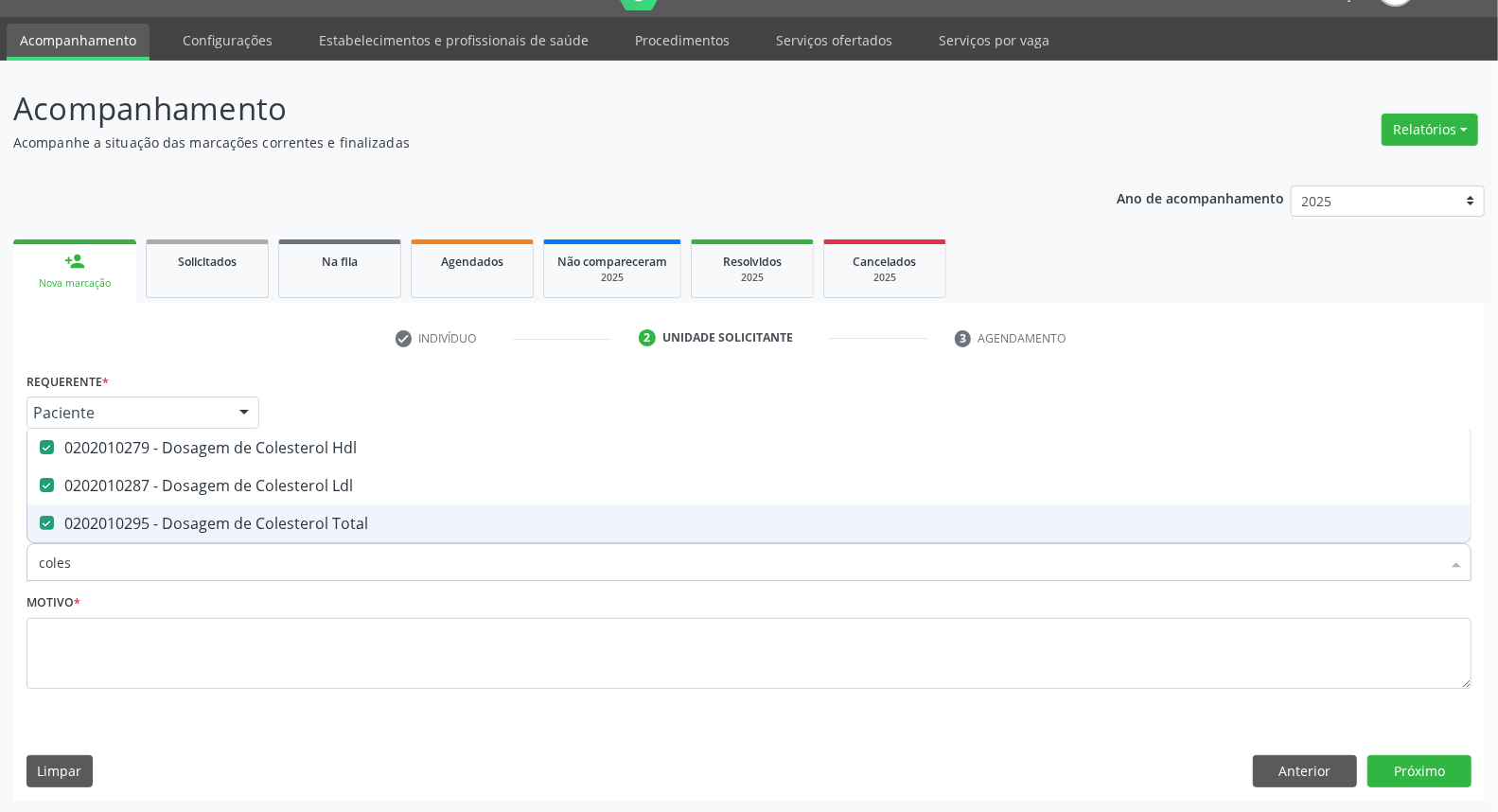
click at [0, 570] on div "Acompanhamento Acompanhe a situação das marcações correntes e finalizadas Relat…" at bounding box center [749, 436] width 1498 height 753
type input "t"
checkbox Hdl "false"
checkbox Ldl "false"
checkbox Total "false"
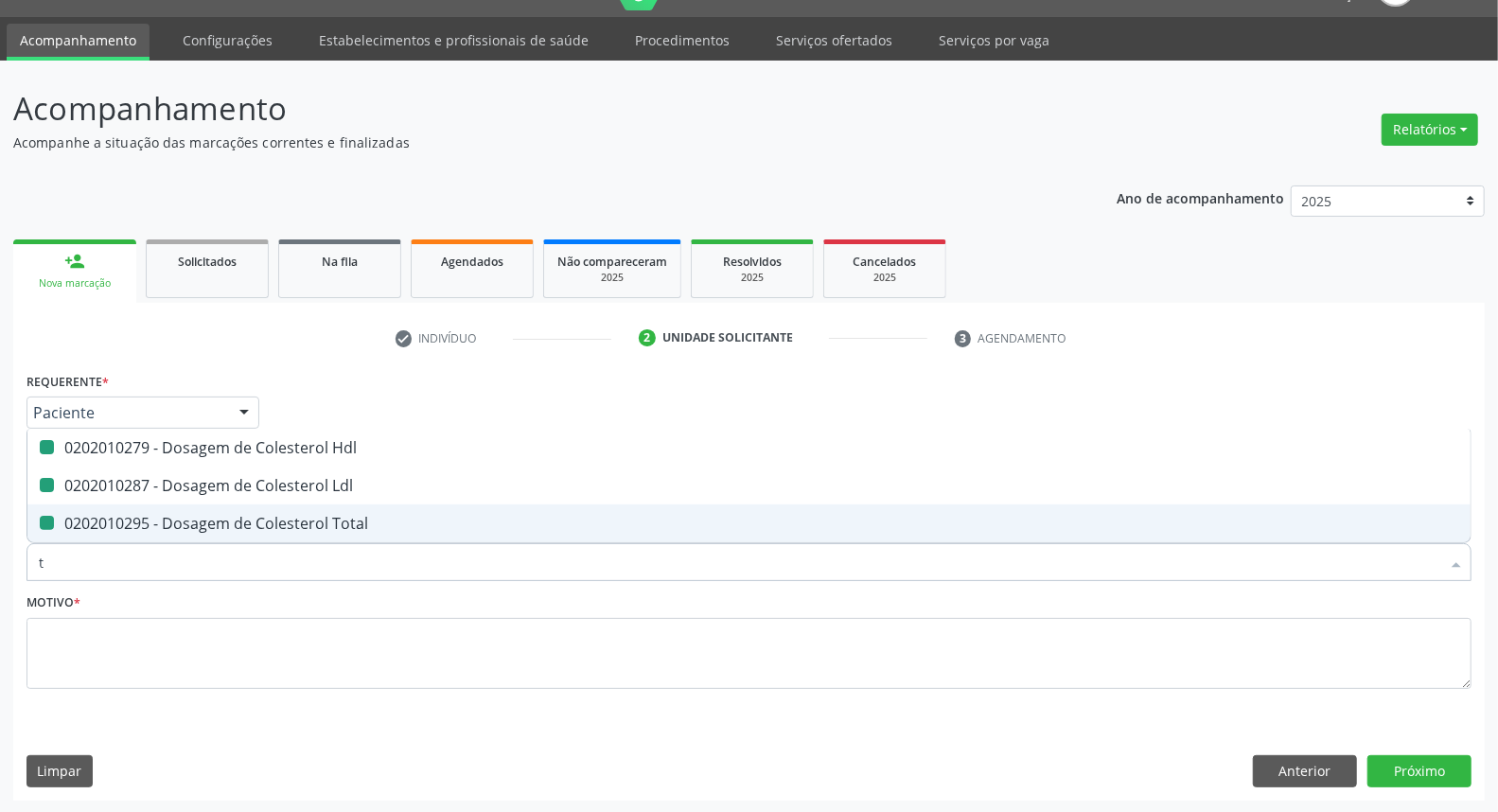
type input "tg"
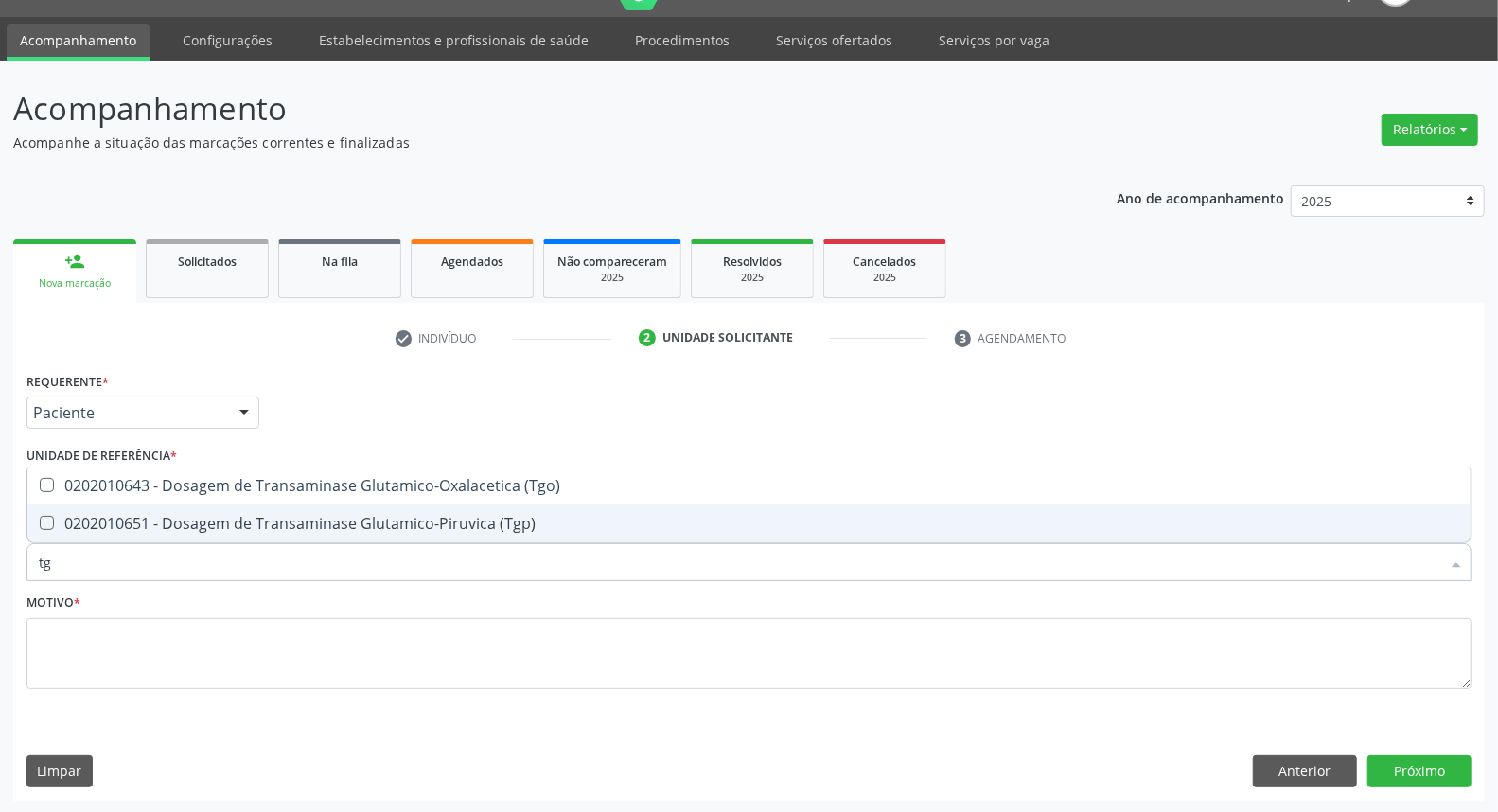
click at [61, 515] on div "0202010651 - Dosagem de Transaminase Glutamico-Piruvica (Tgp)" at bounding box center [749, 523] width 1421 height 15
checkbox \(Tgp\) "true"
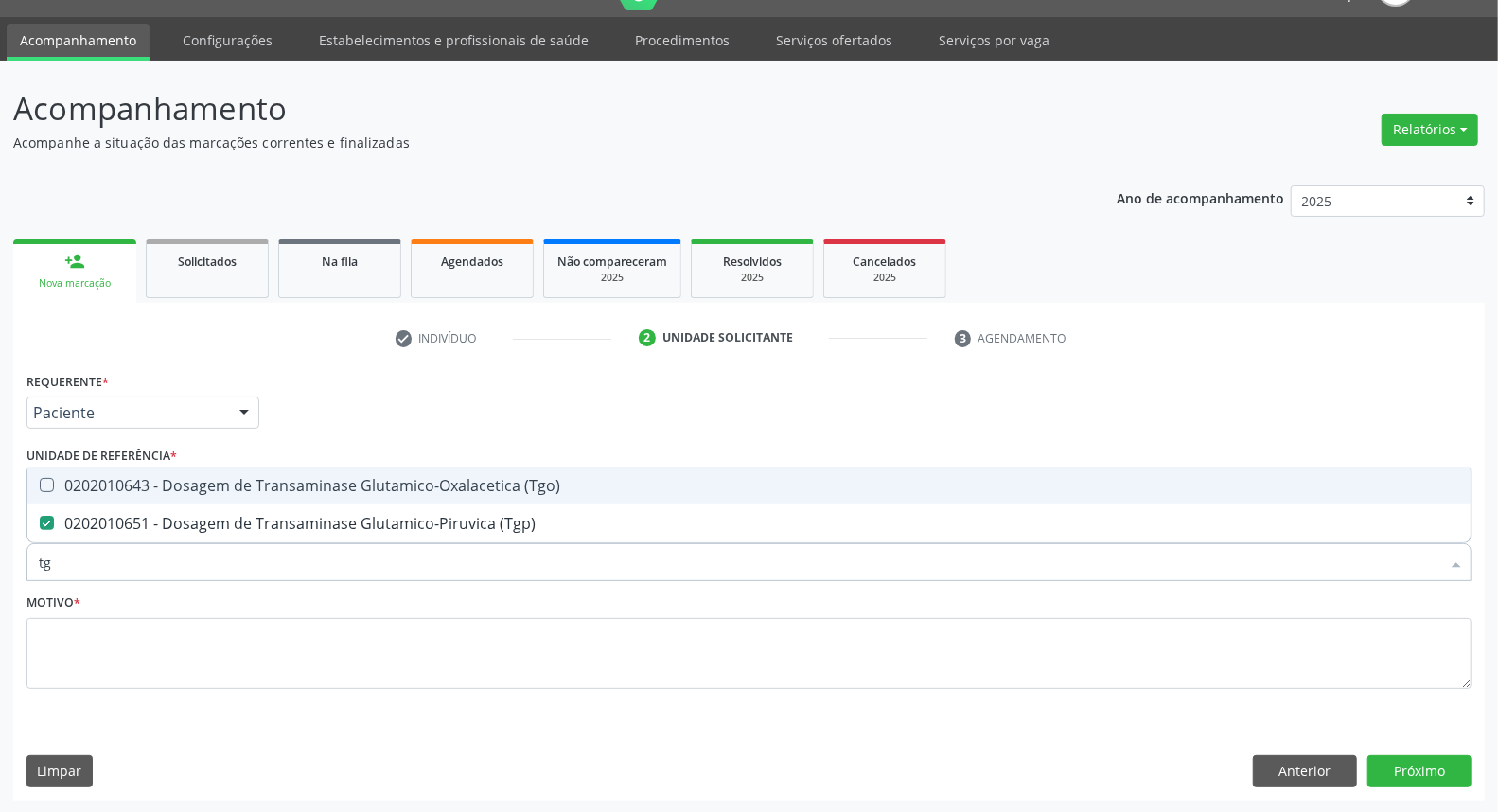
drag, startPoint x: 59, startPoint y: 480, endPoint x: 61, endPoint y: 552, distance: 72.0
click at [57, 483] on div "0202010643 - Dosagem de Transaminase Glutamico-Oxalacetica (Tgo)" at bounding box center [749, 486] width 1421 height 15
checkbox \(Tgo\) "true"
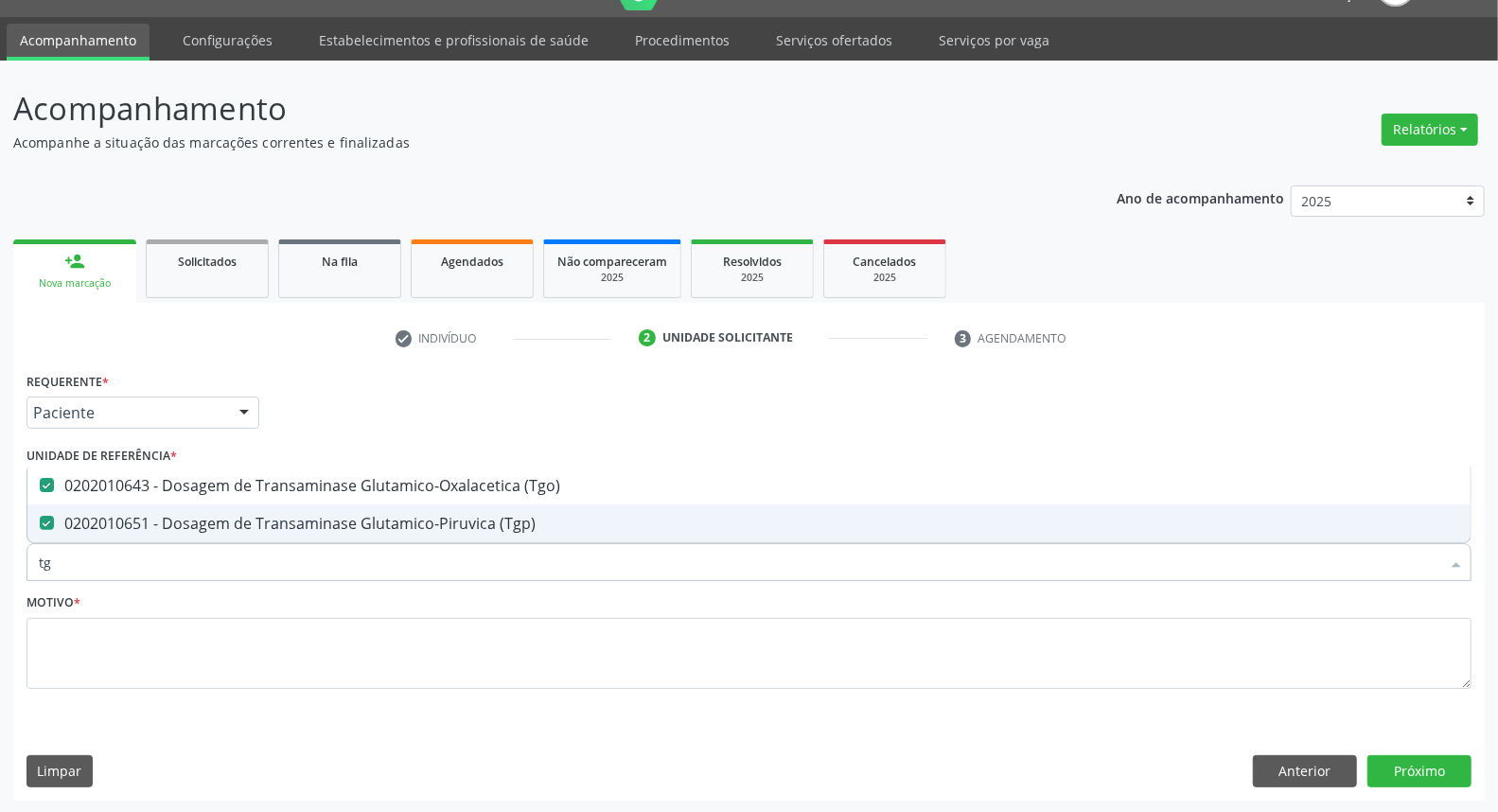
drag, startPoint x: 67, startPoint y: 577, endPoint x: 0, endPoint y: 562, distance: 68.7
click at [0, 563] on div "Acompanhamento Acompanhe a situação das marcações correntes e finalizadas Relat…" at bounding box center [749, 436] width 1498 height 753
type input "t"
checkbox \(Tgo\) "false"
checkbox \(Tgp\) "false"
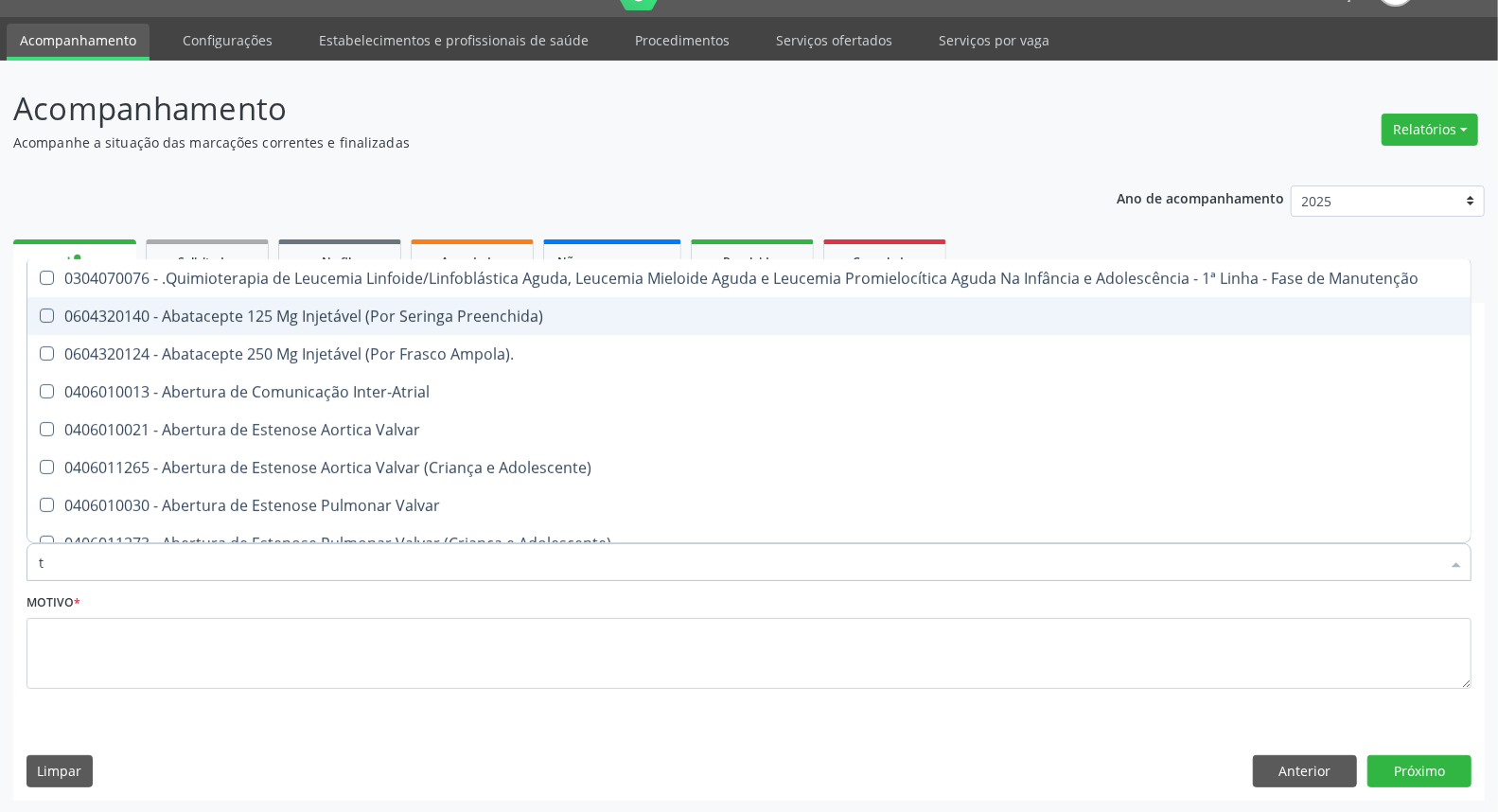
type input "tr"
checkbox Ii\) "true"
checkbox Grupo "true"
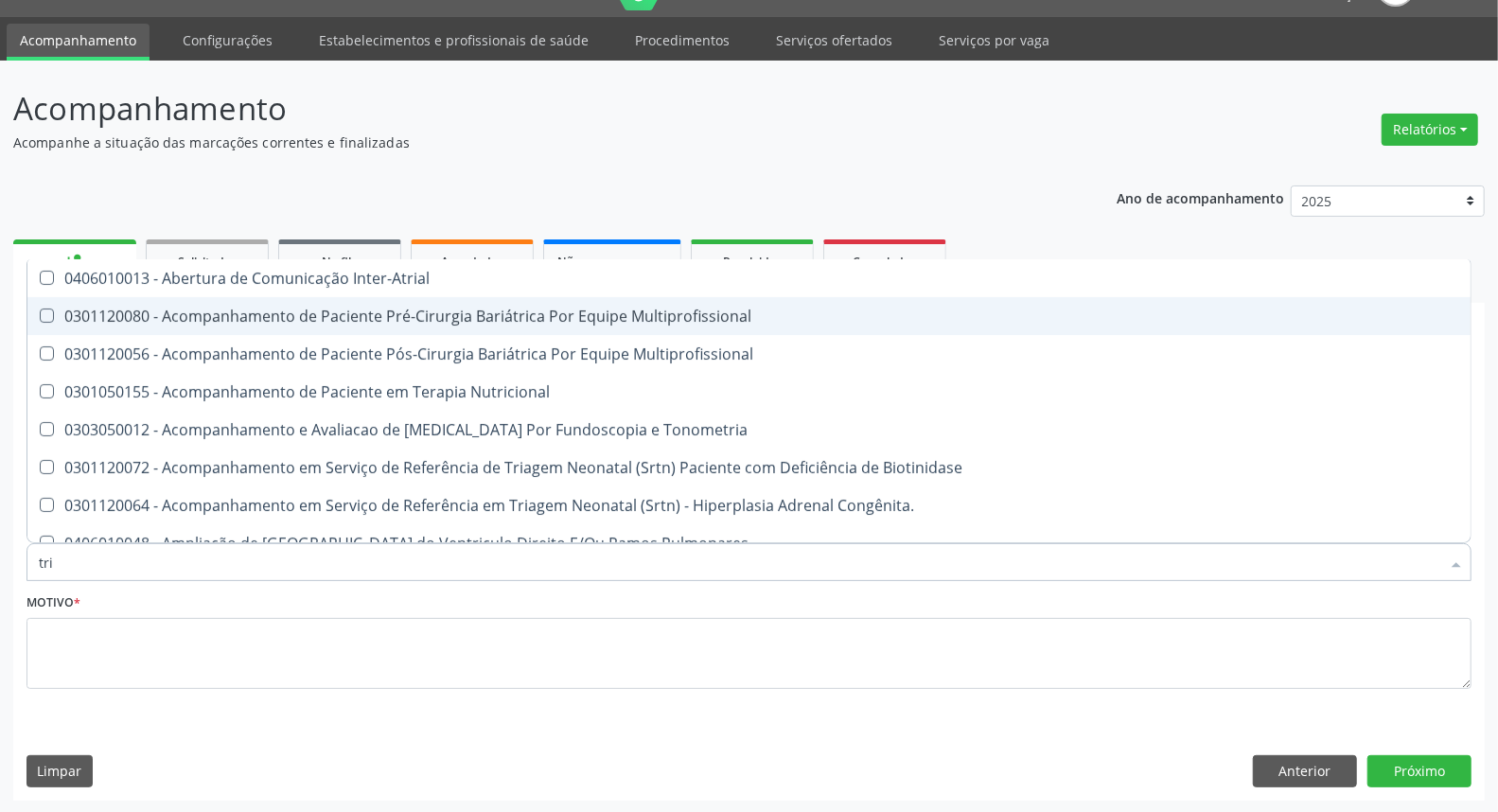
type input "trig"
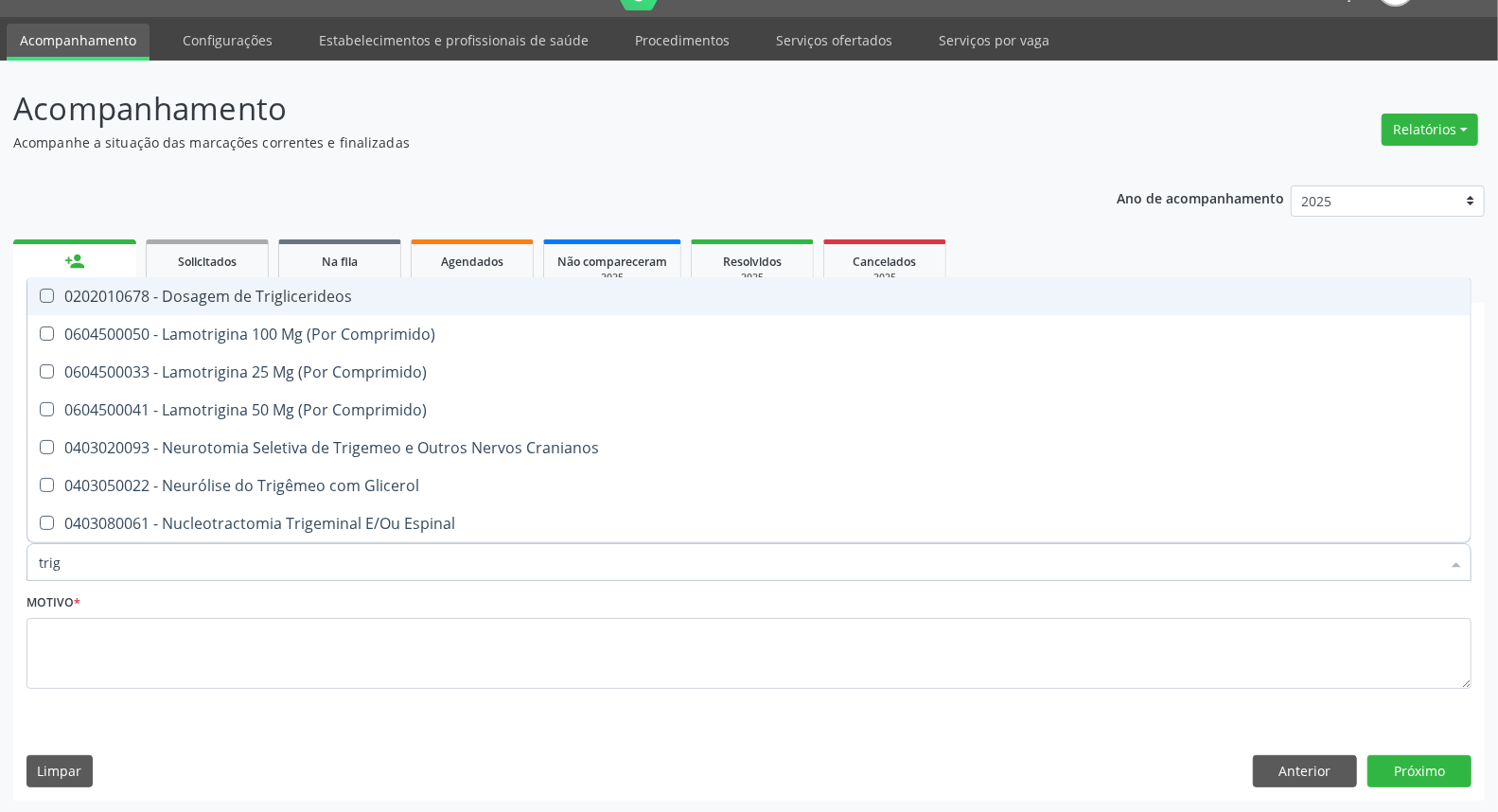
click at [159, 305] on span "0202010678 - Dosagem de Triglicerideos" at bounding box center [749, 297] width 1443 height 38
checkbox Triglicerideos "true"
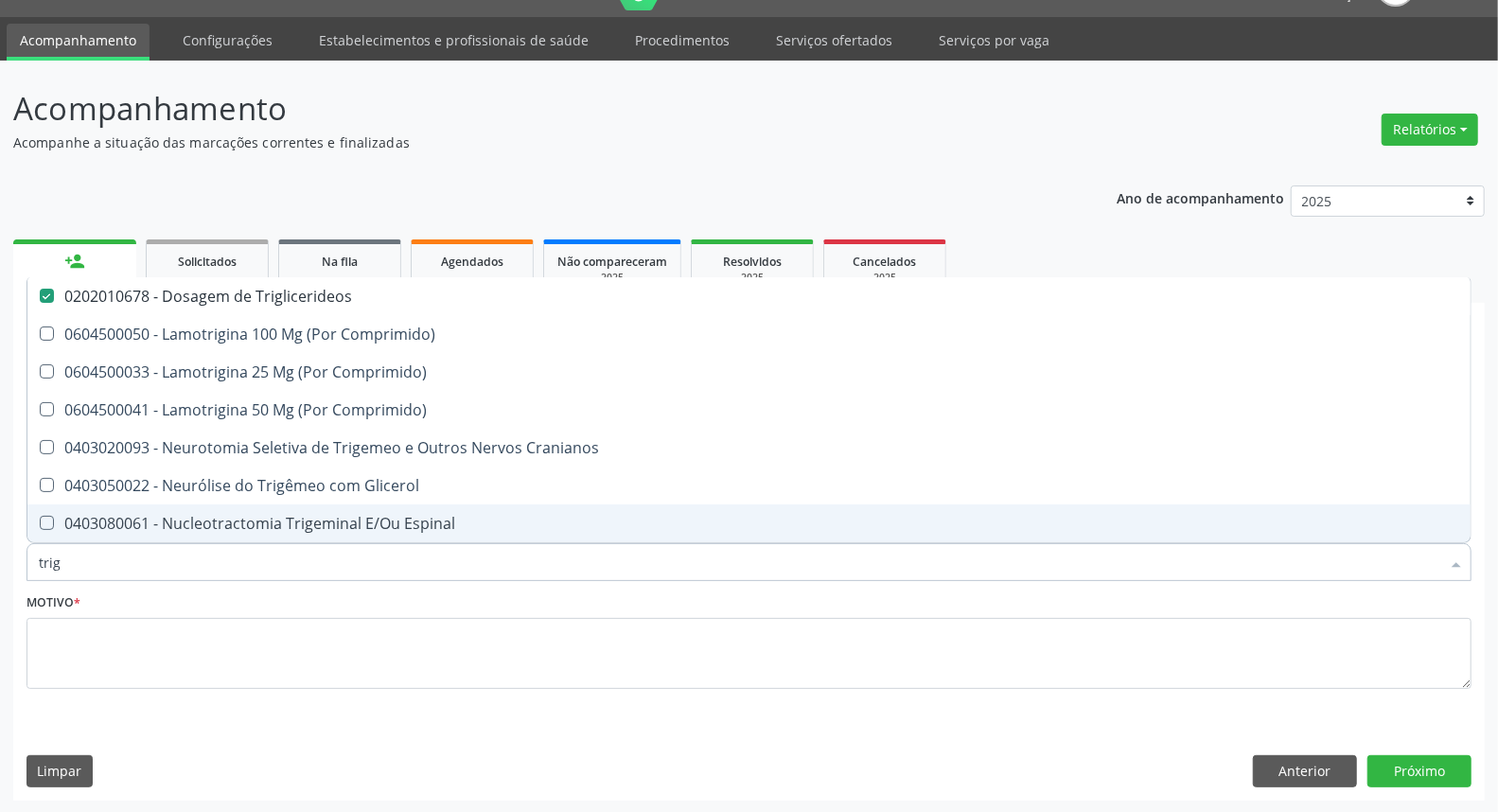
click at [0, 573] on div "Acompanhamento Acompanhe a situação das marcações correntes e finalizadas Relat…" at bounding box center [749, 436] width 1498 height 753
type input "he"
checkbox Triglicerideos "false"
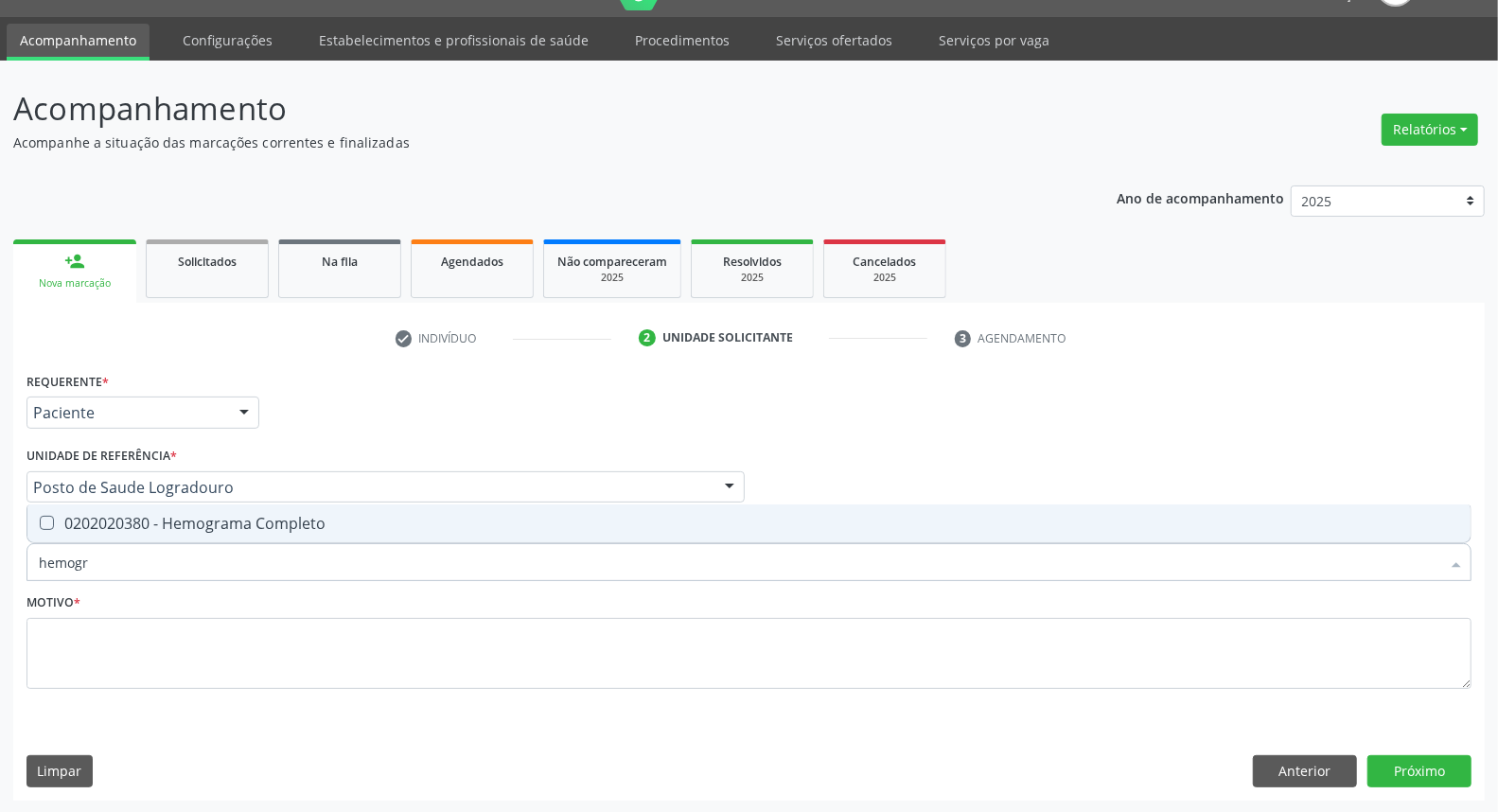
type input "hemogra"
click at [55, 520] on div "0202020380 - Hemograma Completo" at bounding box center [749, 523] width 1421 height 15
checkbox Completo "true"
click at [0, 556] on div "Acompanhamento Acompanhe a situação das marcações correntes e finalizadas Relat…" at bounding box center [749, 436] width 1498 height 753
type input "p"
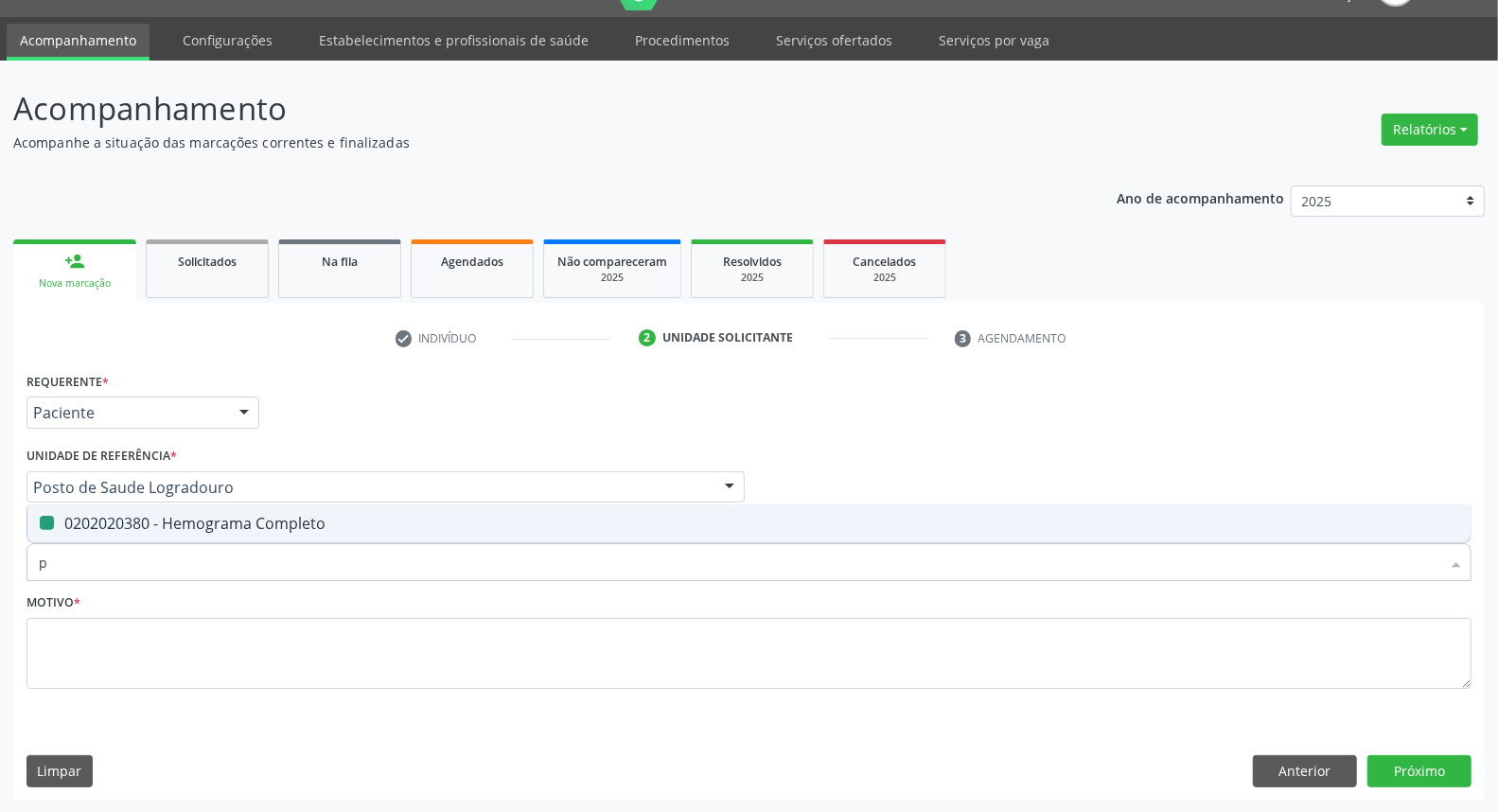
checkbox Completo "false"
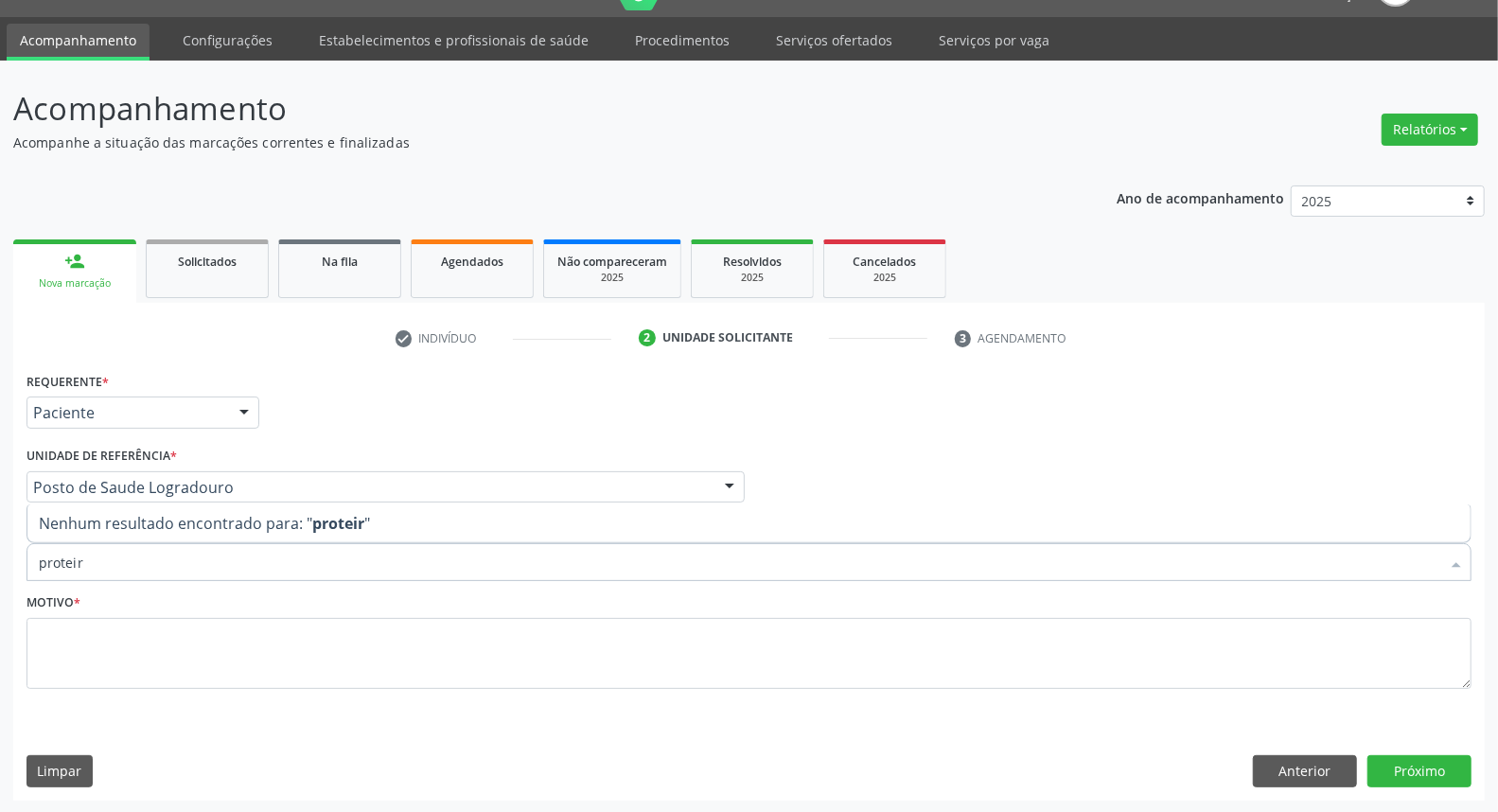
type input "protei"
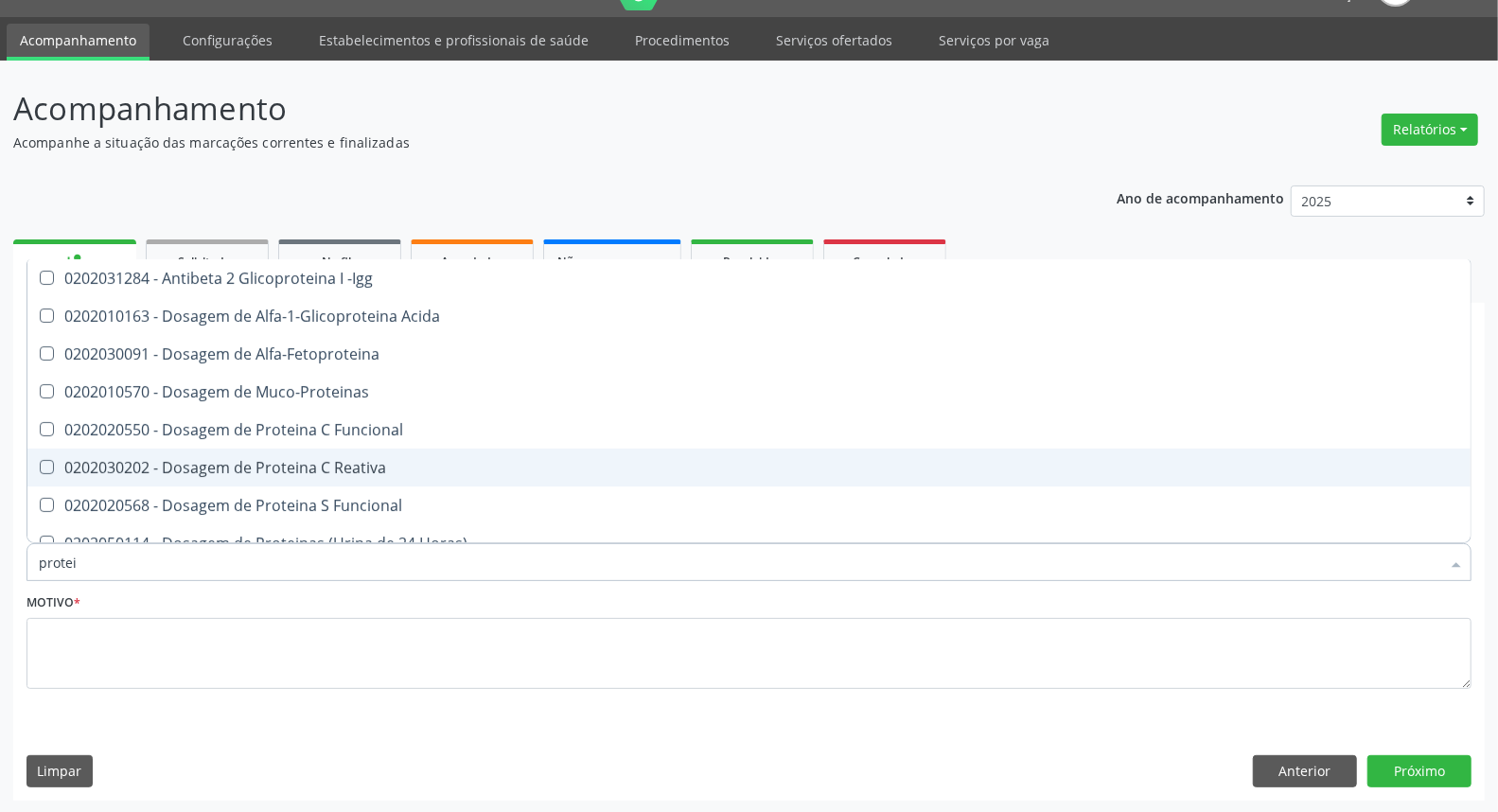
click at [204, 473] on div "0202030202 - Dosagem de Proteina C Reativa" at bounding box center [749, 468] width 1421 height 15
checkbox Reativa "true"
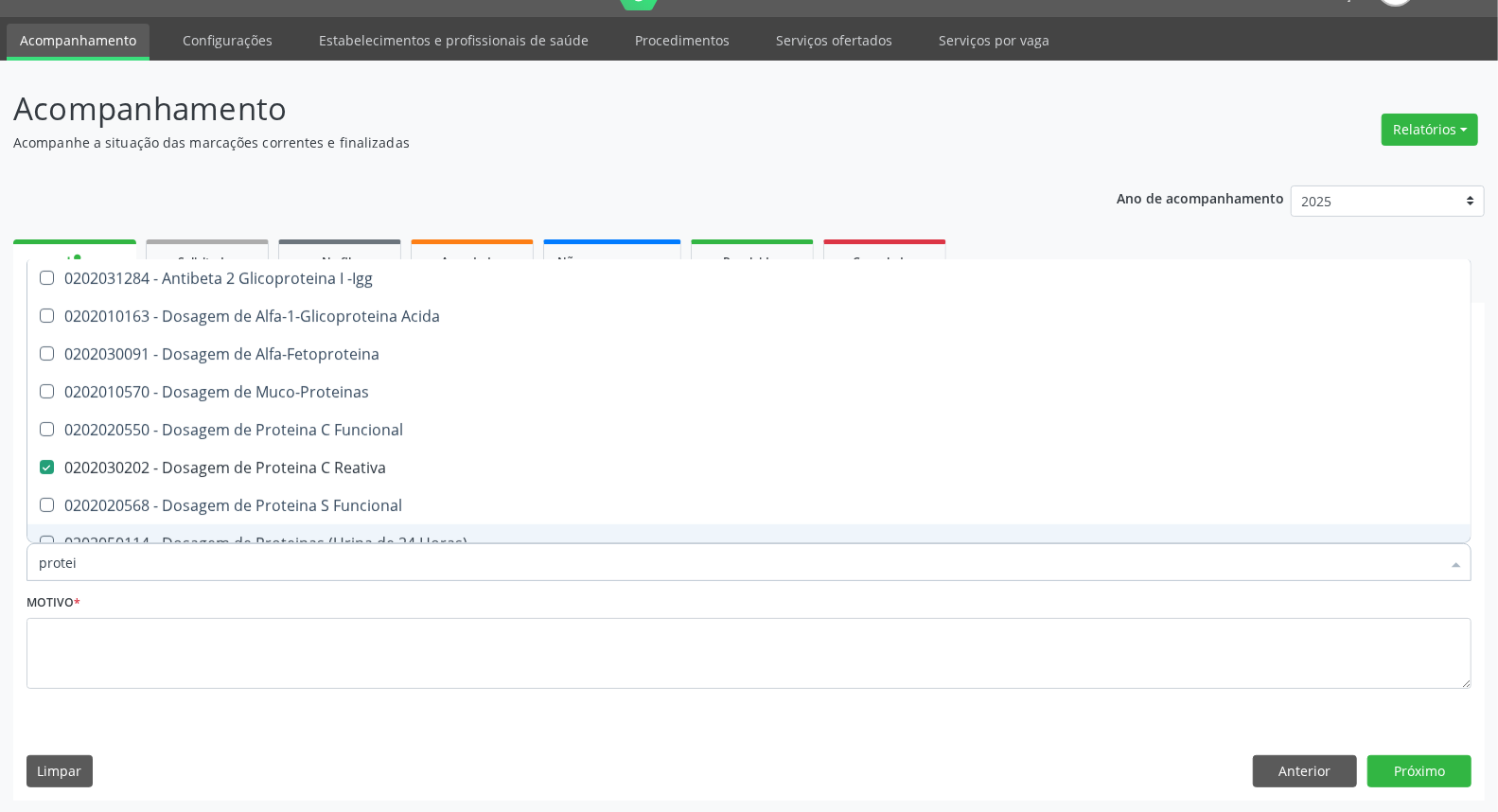
click at [0, 600] on div "Acompanhamento Acompanhe a situação das marcações correntes e finalizadas Relat…" at bounding box center [749, 436] width 1498 height 753
type input "ur"
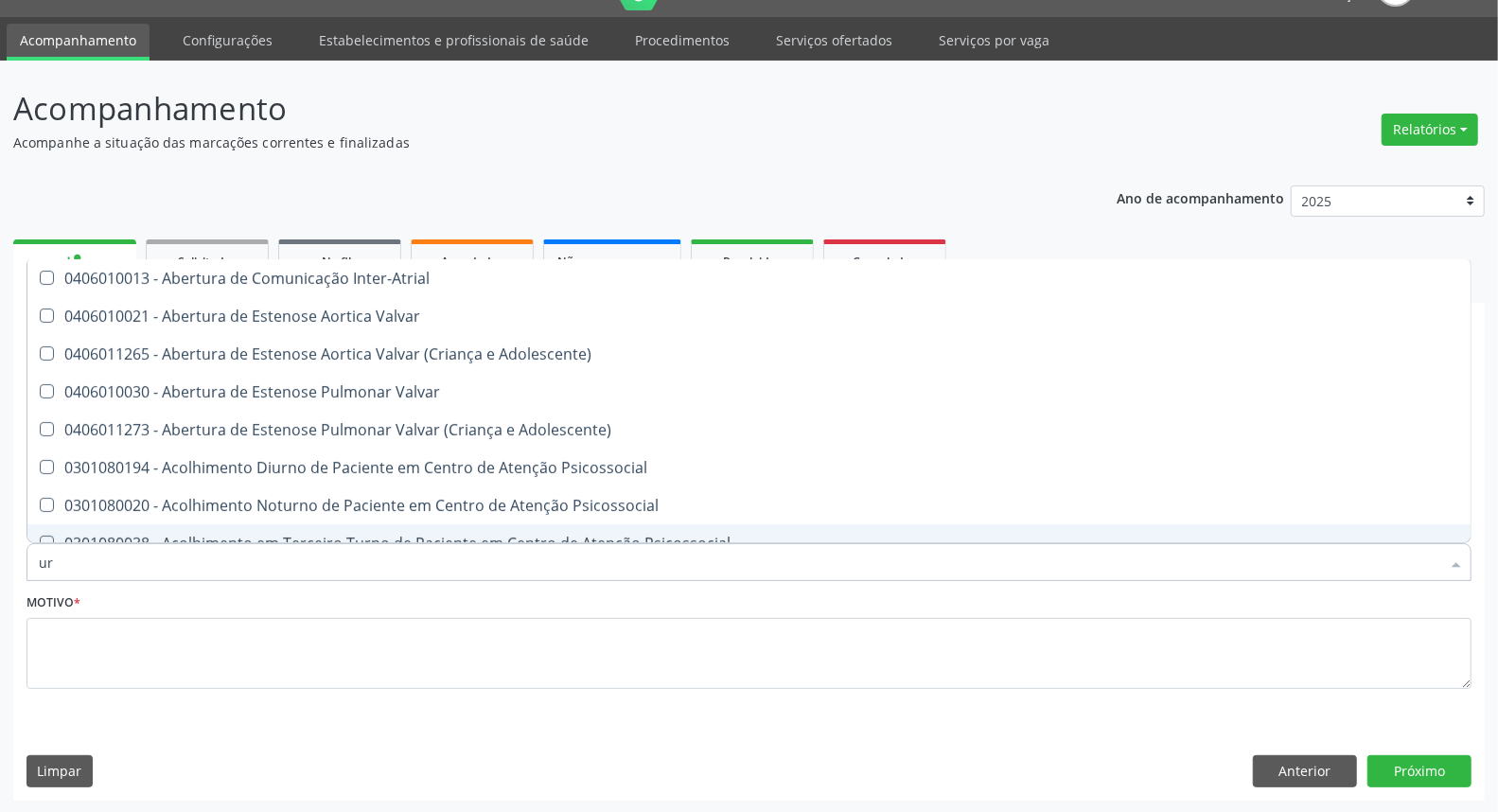
checkbox Psicossocial "false"
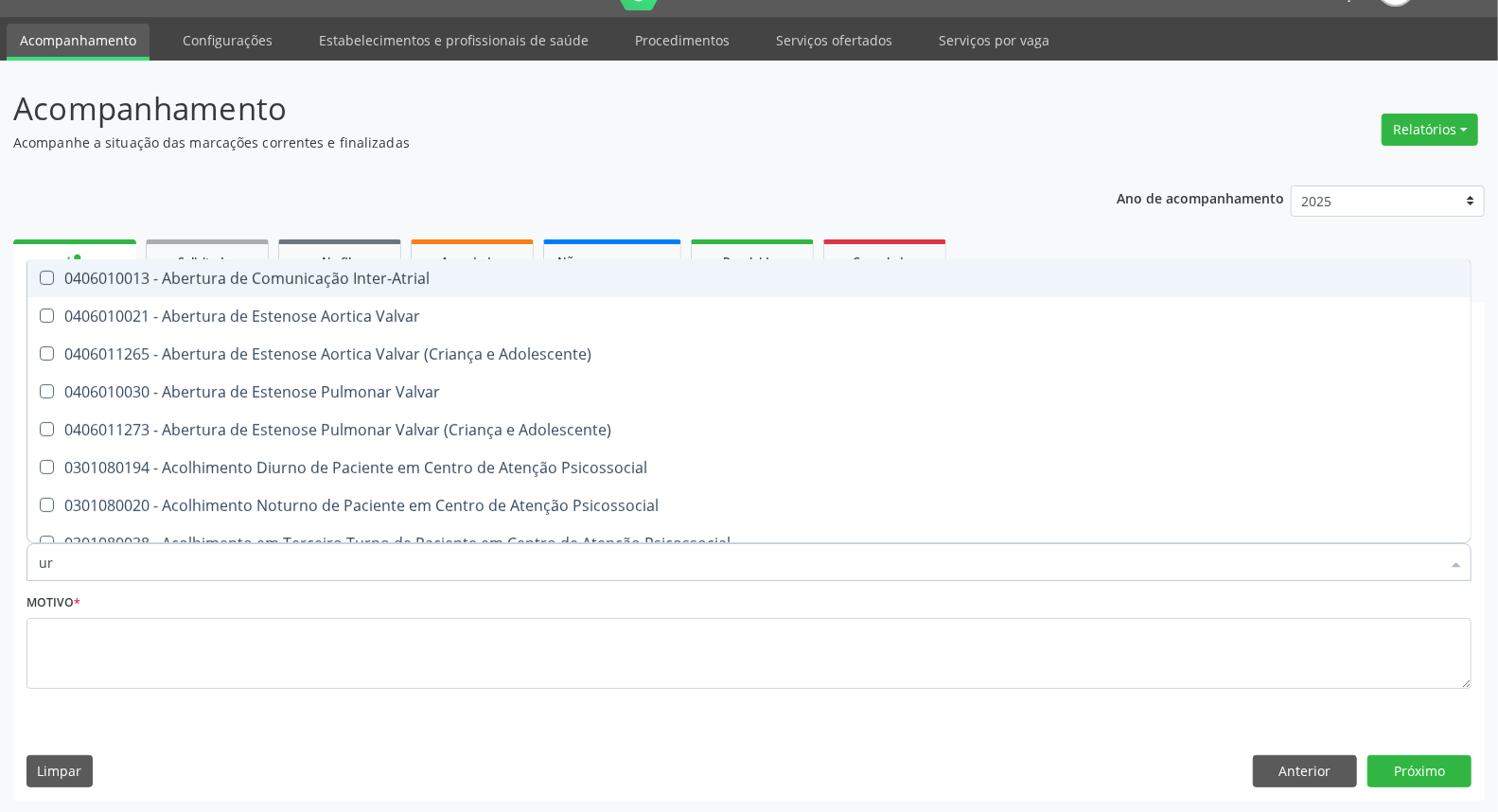
type input "uri"
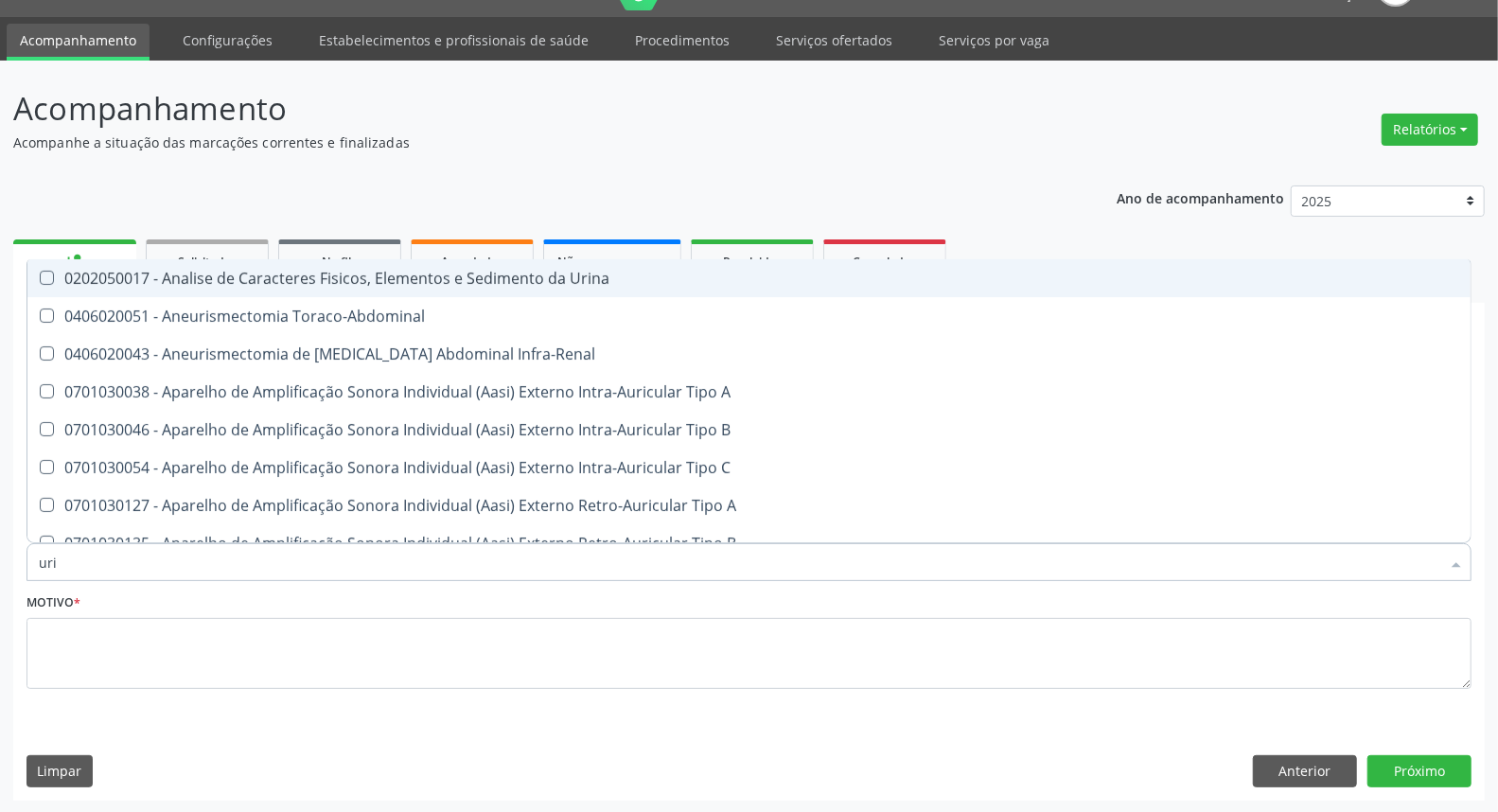
click at [338, 281] on div "0202050017 - Analise de Caracteres Fisicos, Elementos e Sedimento da Urina" at bounding box center [749, 279] width 1421 height 15
checkbox Urina "true"
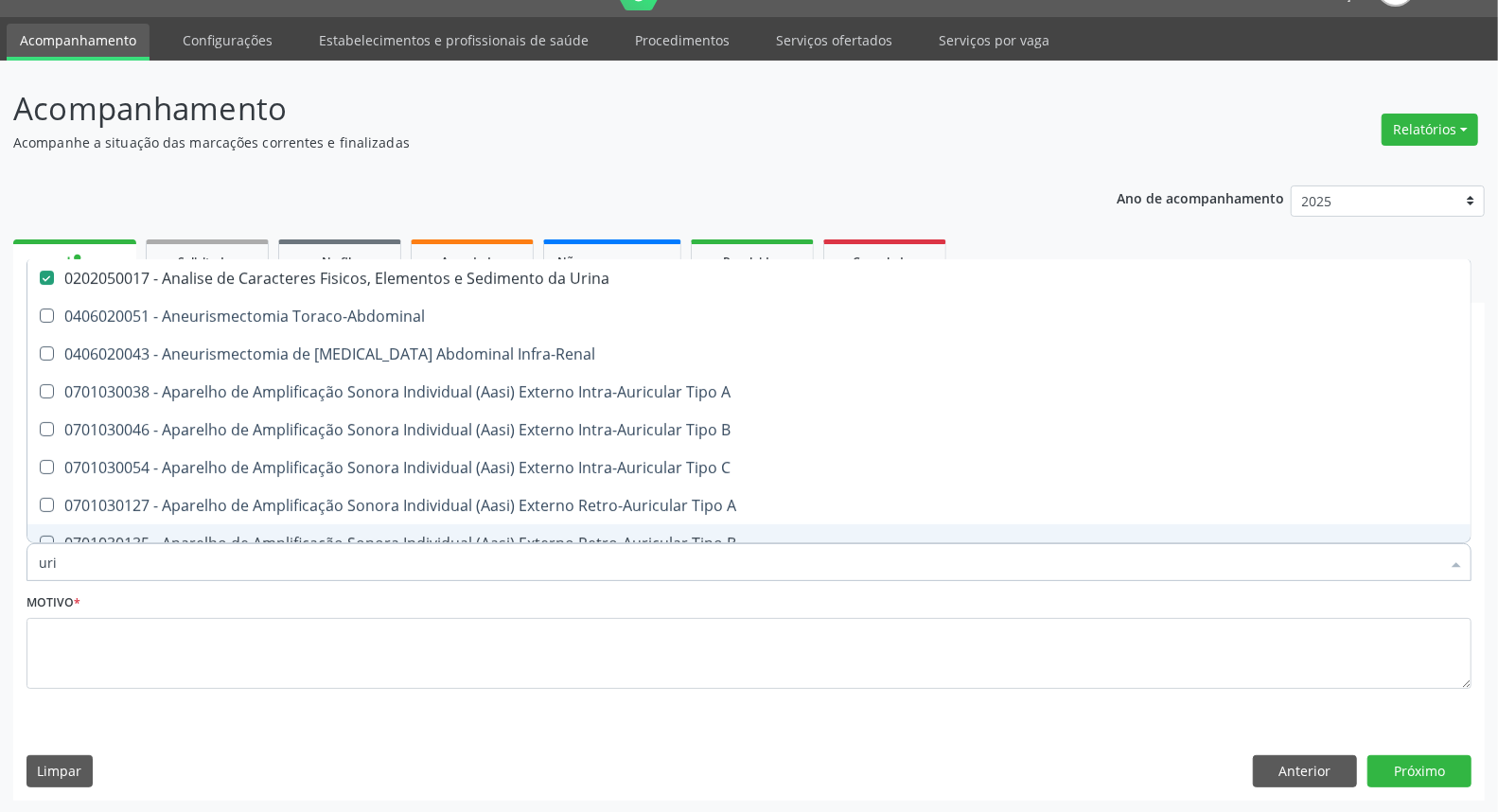
click at [0, 531] on div "Acompanhamento Acompanhe a situação das marcações correntes e finalizadas Relat…" at bounding box center [749, 436] width 1498 height 753
type input "pa"
checkbox Urina "false"
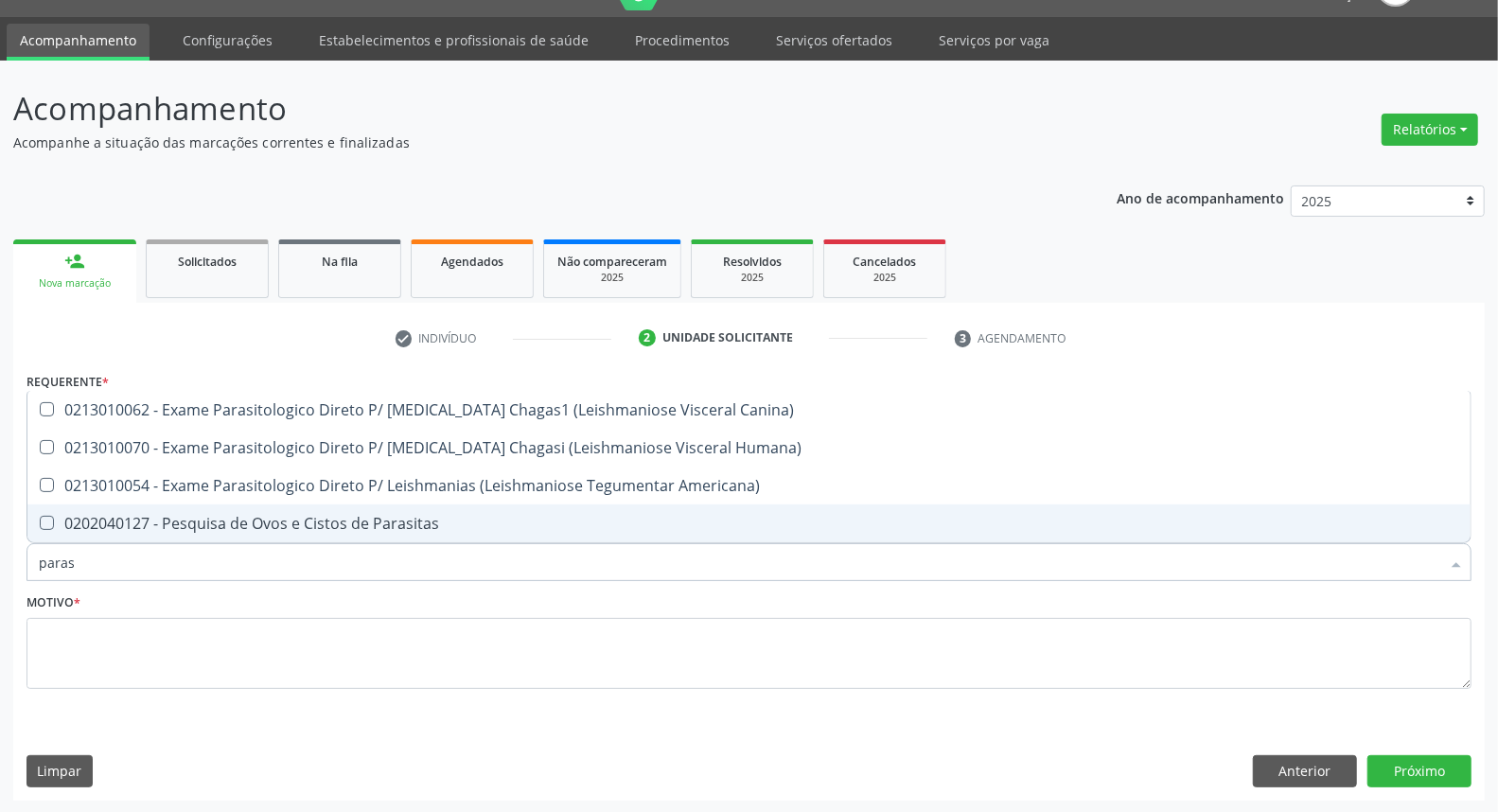
type input "parasi"
click at [53, 524] on div "0202040127 - Pesquisa de Ovos e Cistos de Parasitas" at bounding box center [749, 523] width 1421 height 15
checkbox Parasitas "true"
drag, startPoint x: 96, startPoint y: 556, endPoint x: 0, endPoint y: 558, distance: 96.0
click at [0, 558] on div "Acompanhamento Acompanhe a situação das marcações correntes e finalizadas Relat…" at bounding box center [749, 436] width 1498 height 753
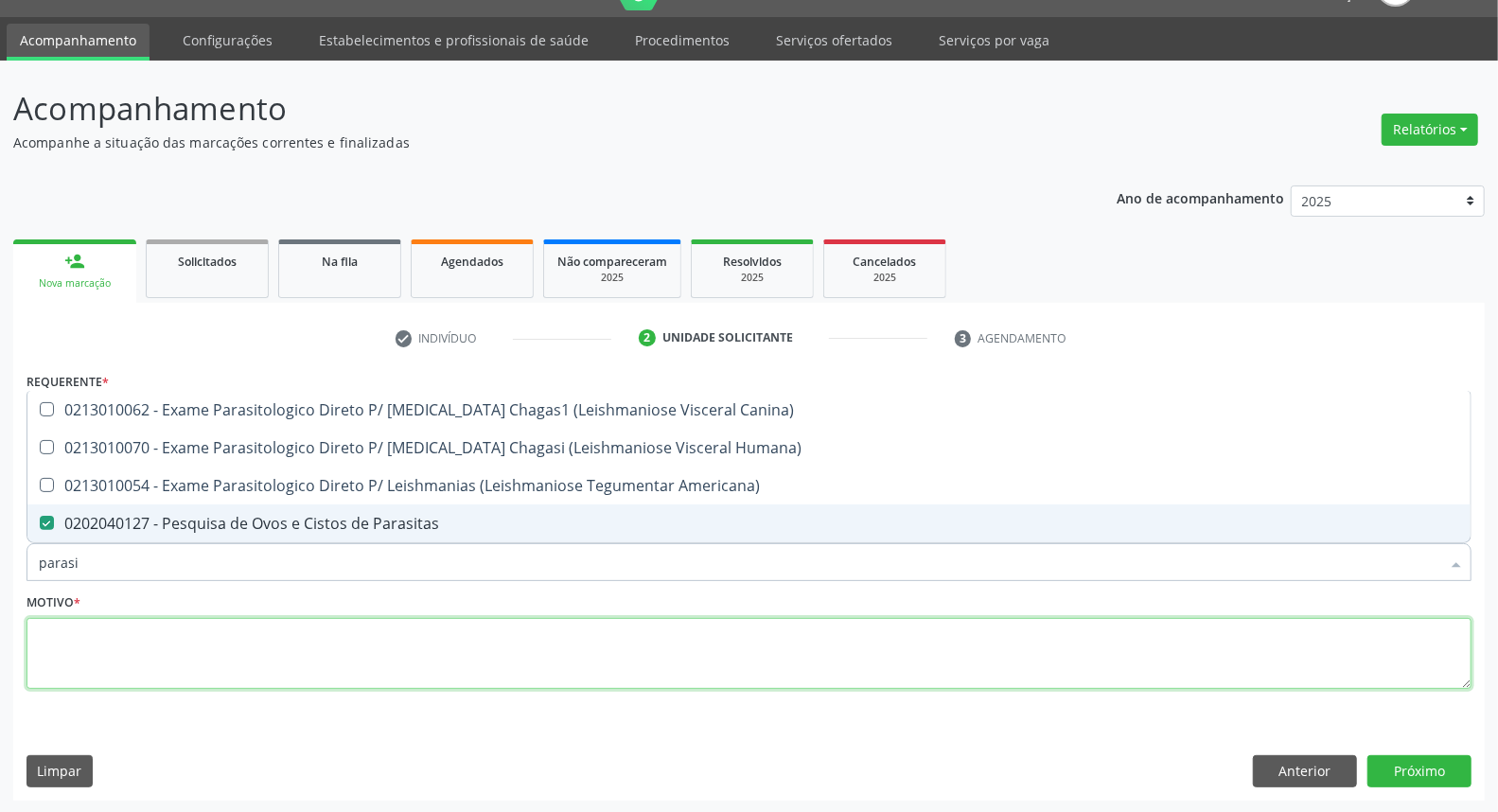
click at [203, 630] on textarea at bounding box center [749, 654] width 1445 height 72
checkbox Humana\) "true"
checkbox Americana\) "true"
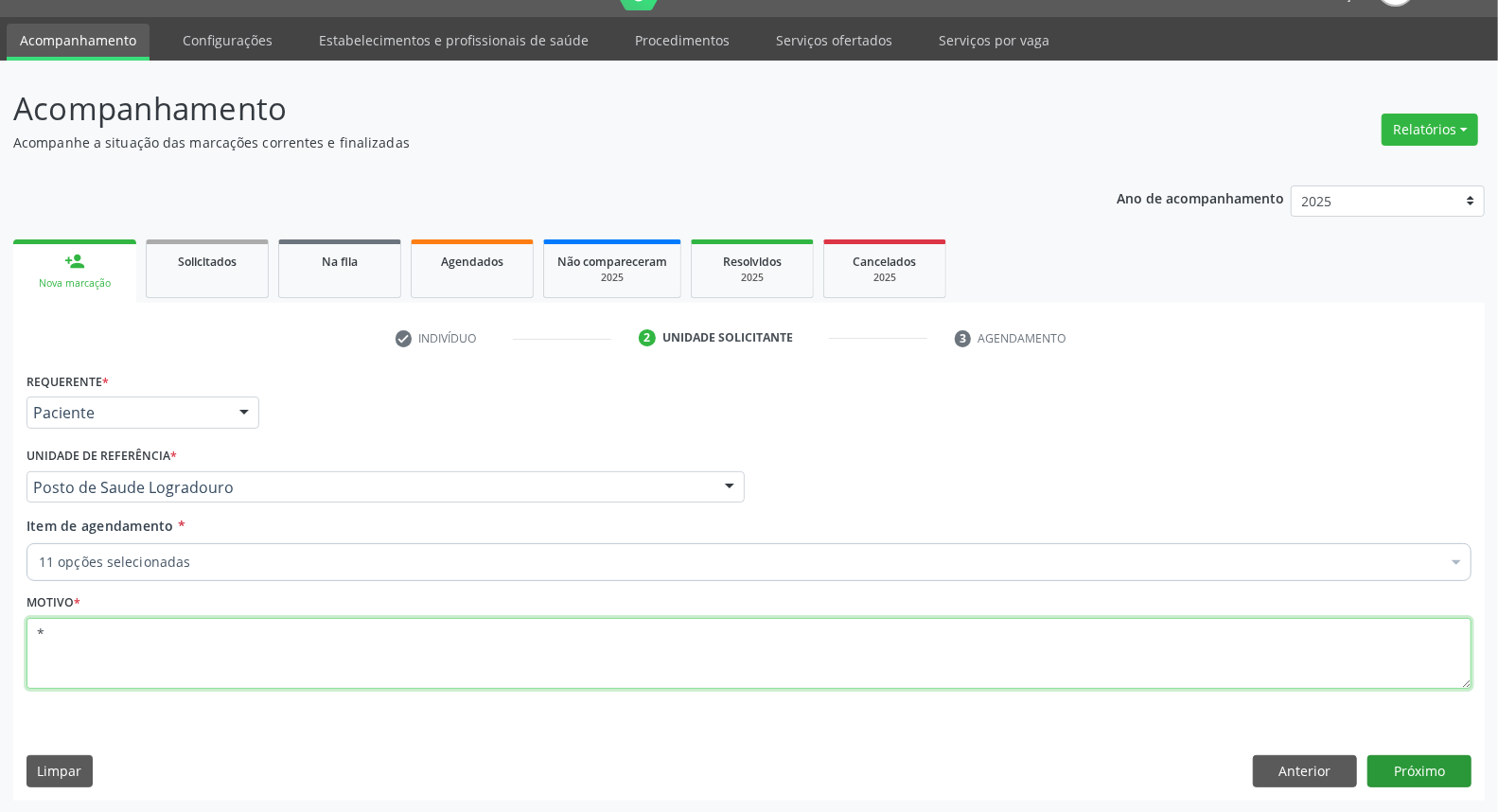
type textarea "*"
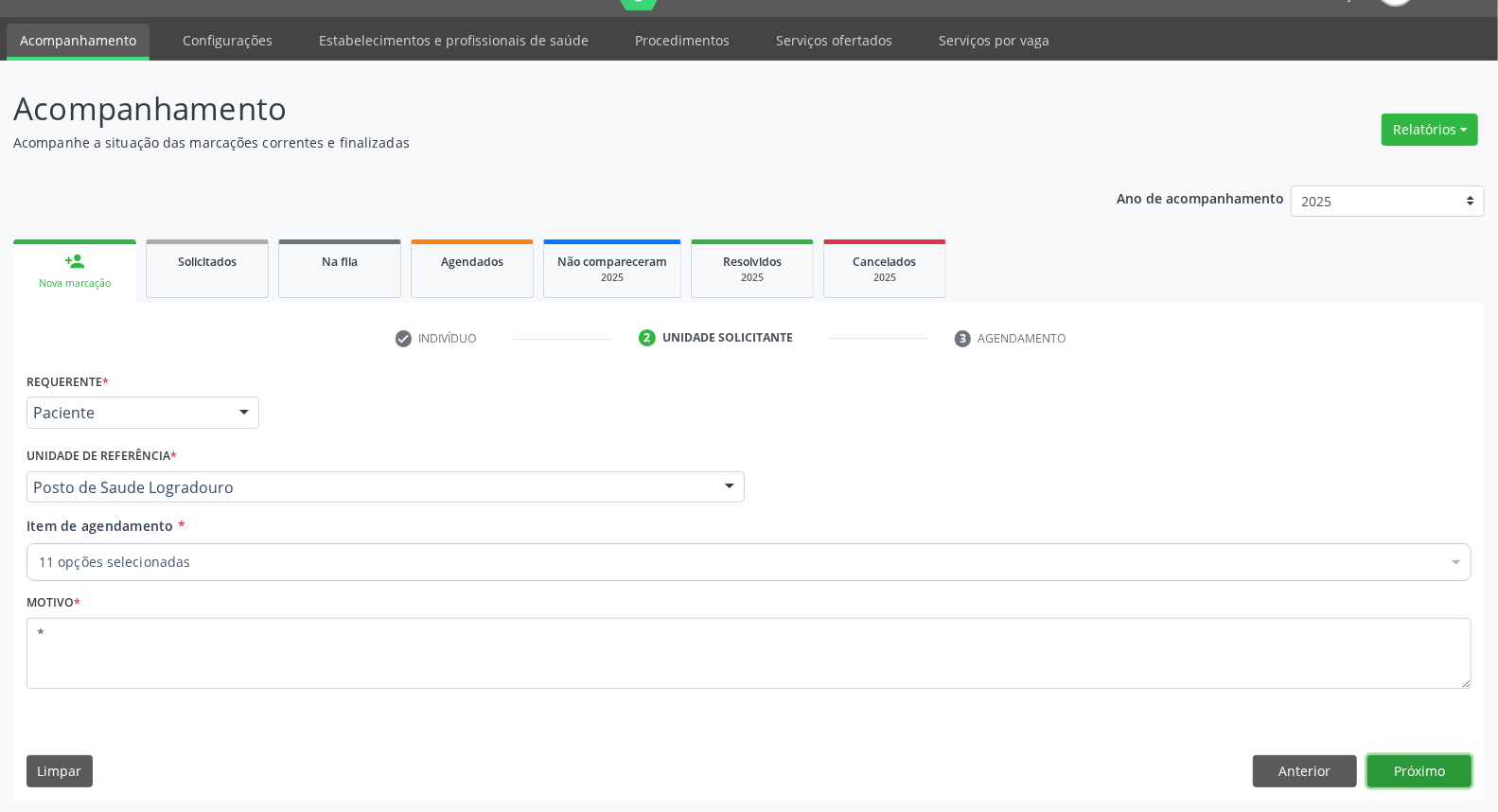
click at [1391, 761] on button "Próximo" at bounding box center [1419, 771] width 104 height 32
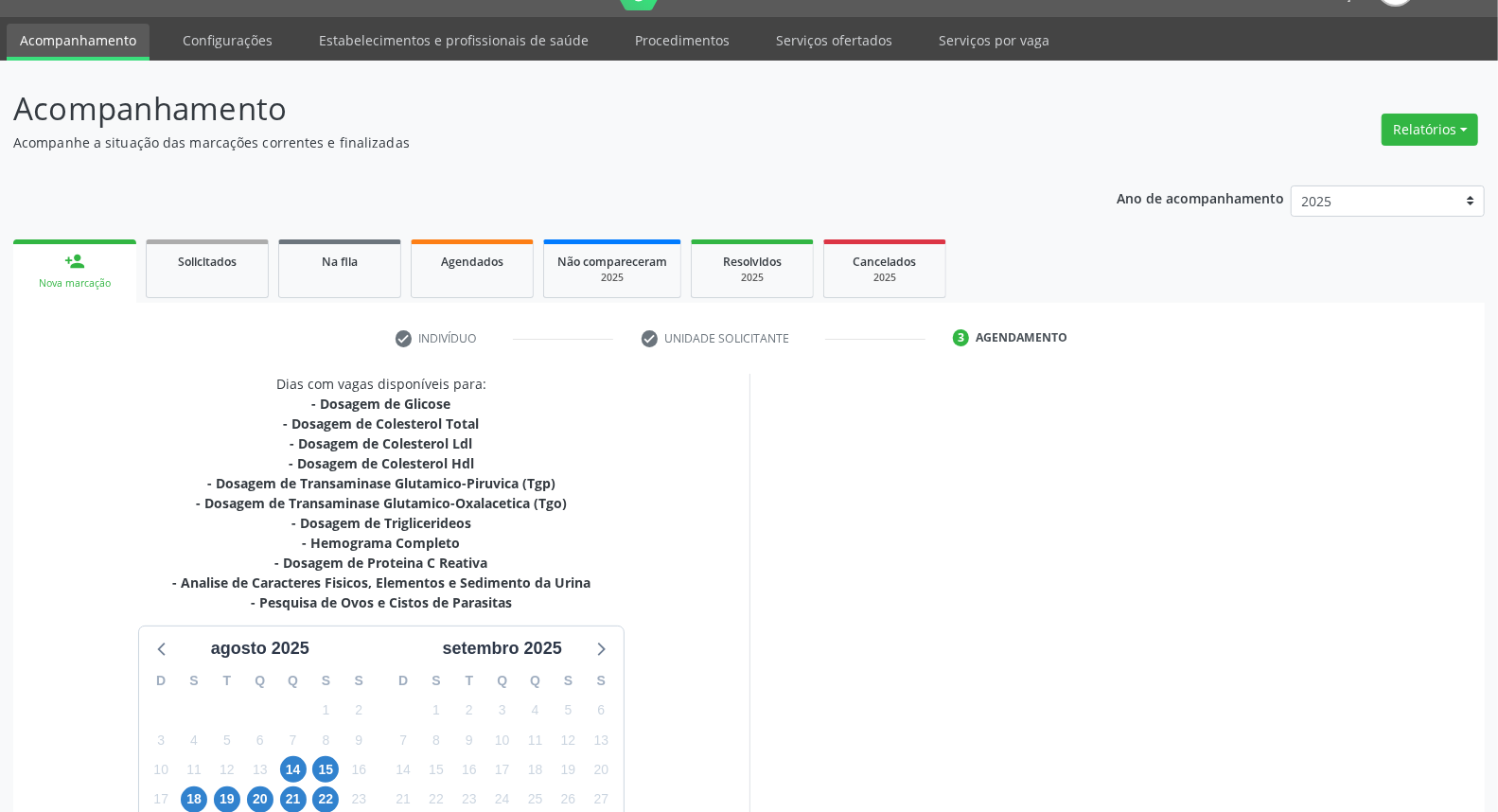
scroll to position [209, 0]
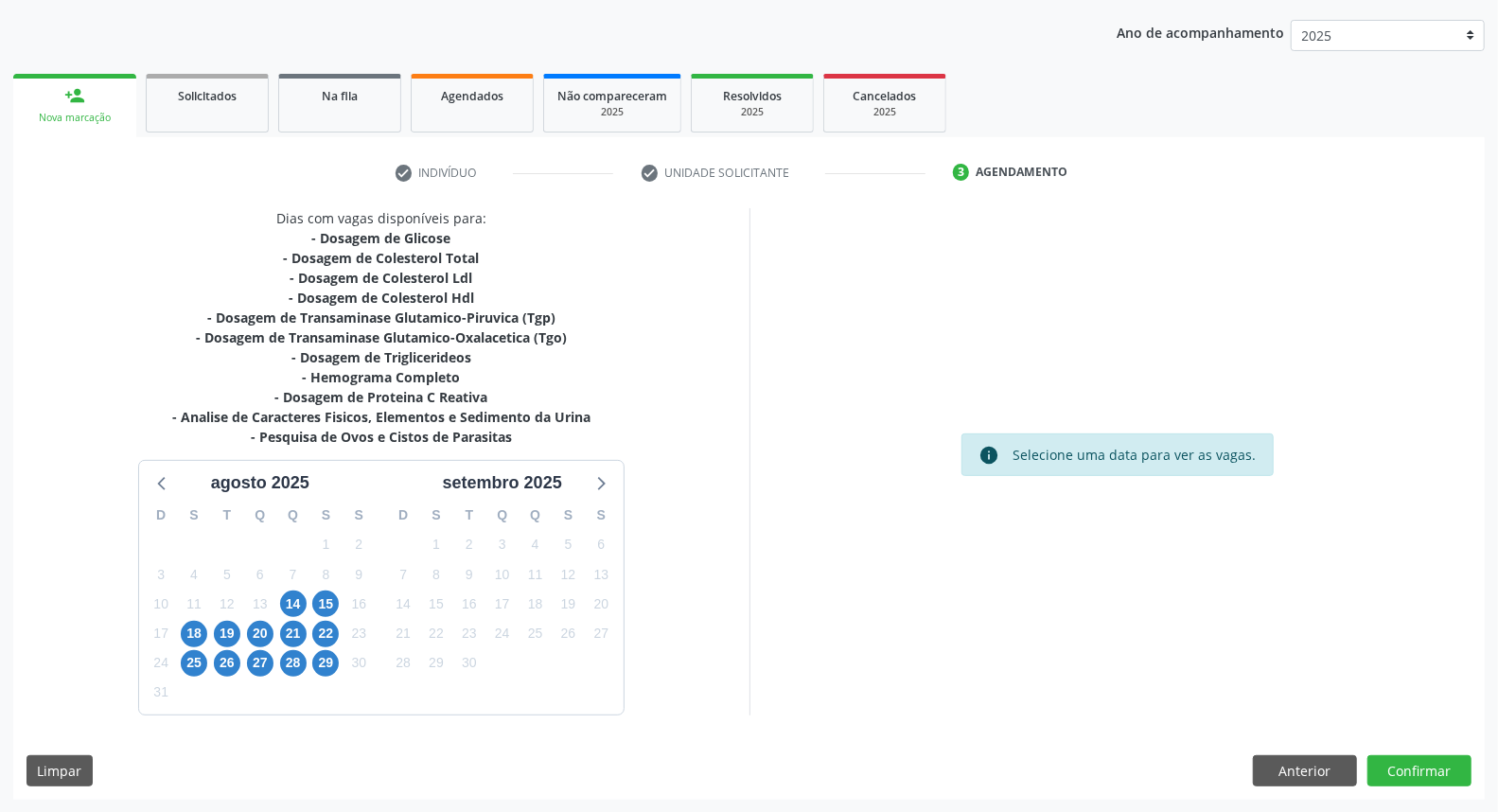
click at [208, 634] on div "18" at bounding box center [194, 634] width 33 height 30
click at [203, 634] on span "18" at bounding box center [194, 635] width 27 height 27
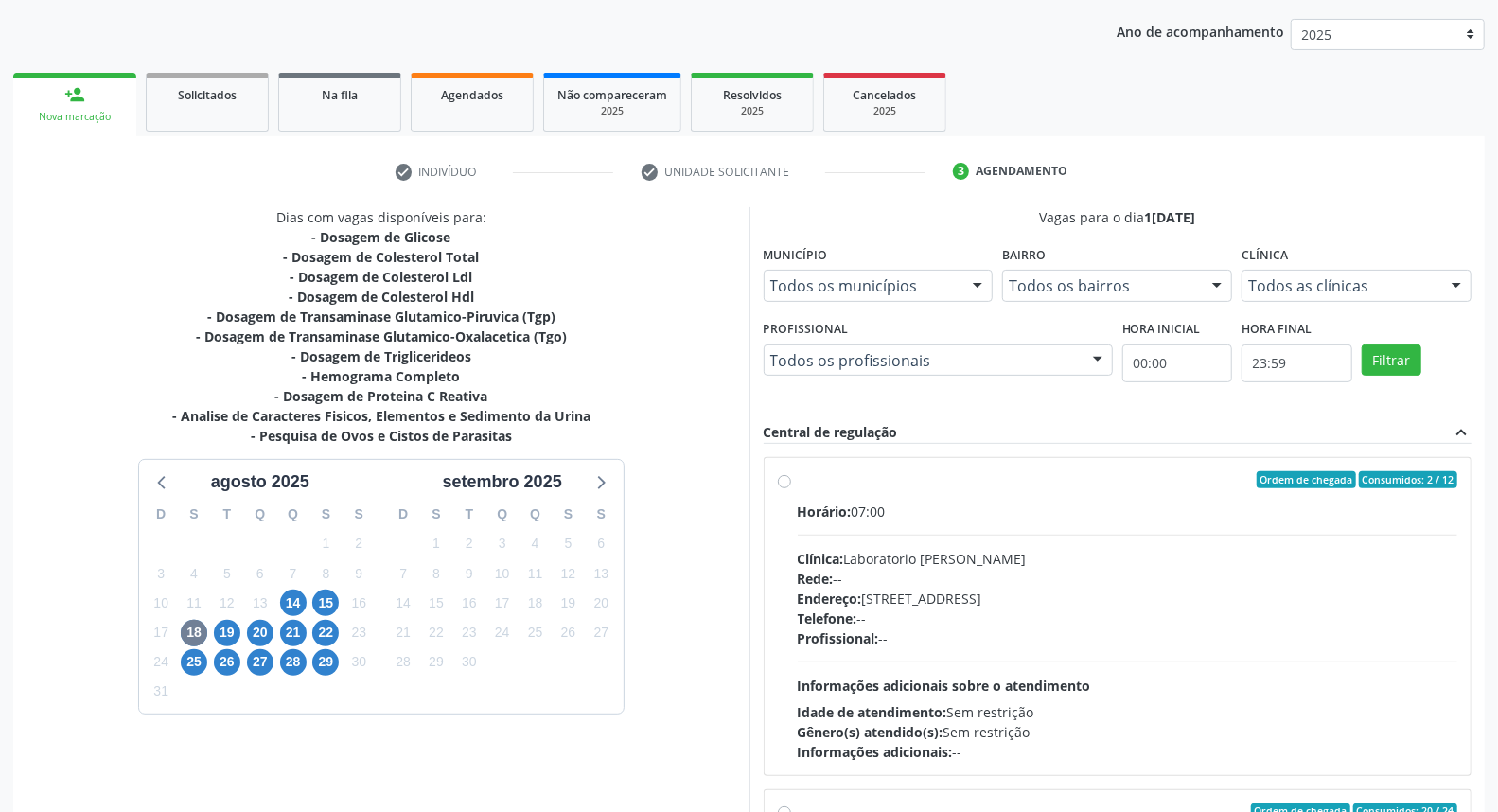
scroll to position [317, 0]
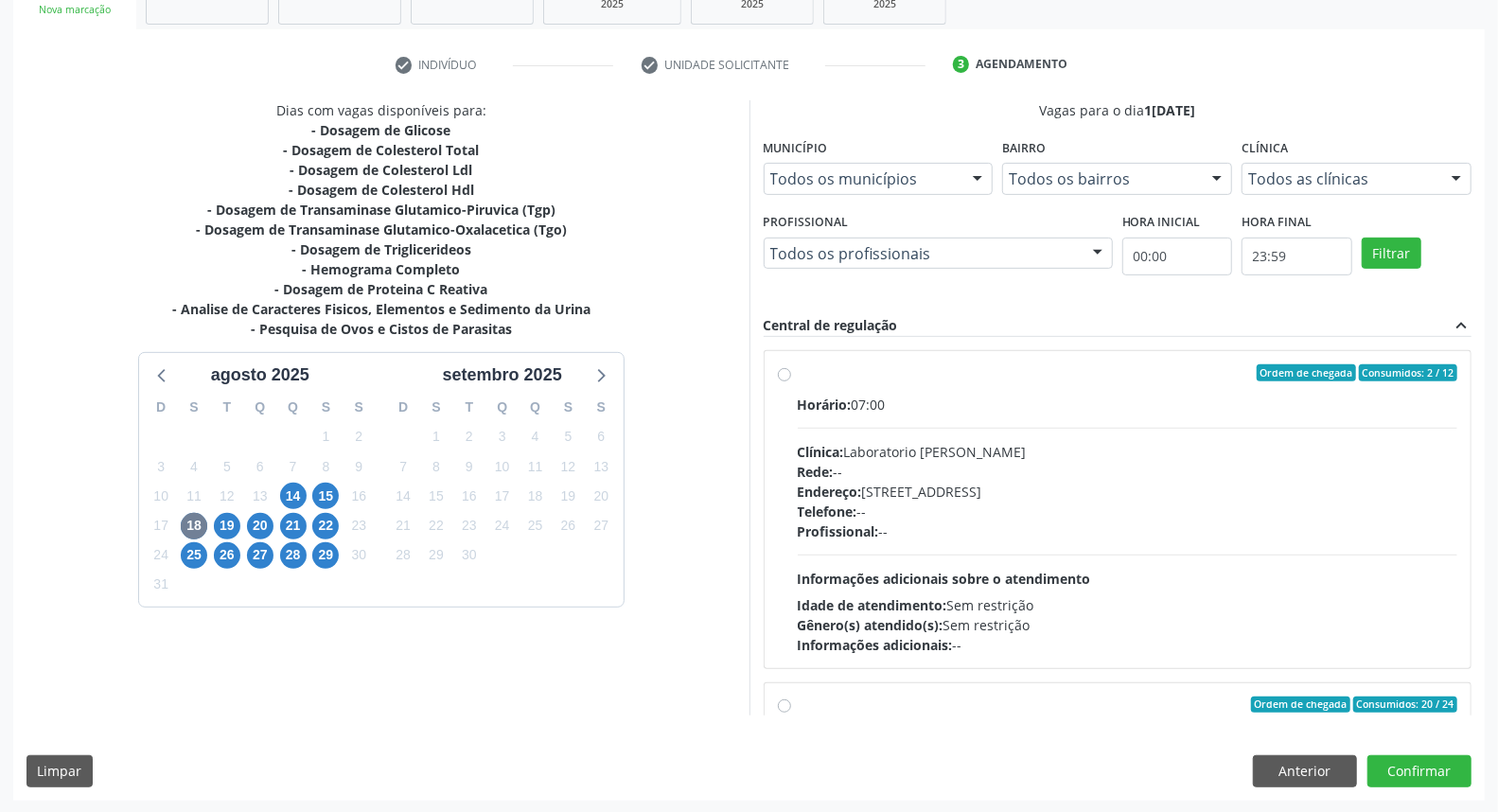
click at [798, 372] on label "Ordem de chegada Consumidos: 2 / 12 Horário: 07:00 Clínica: Laboratorio Jose Pa…" at bounding box center [1128, 510] width 660 height 290
click at [783, 372] on input "Ordem de chegada Consumidos: 2 / 12 Horário: 07:00 Clínica: Laboratorio Jose Pa…" at bounding box center [784, 373] width 13 height 17
radio input "true"
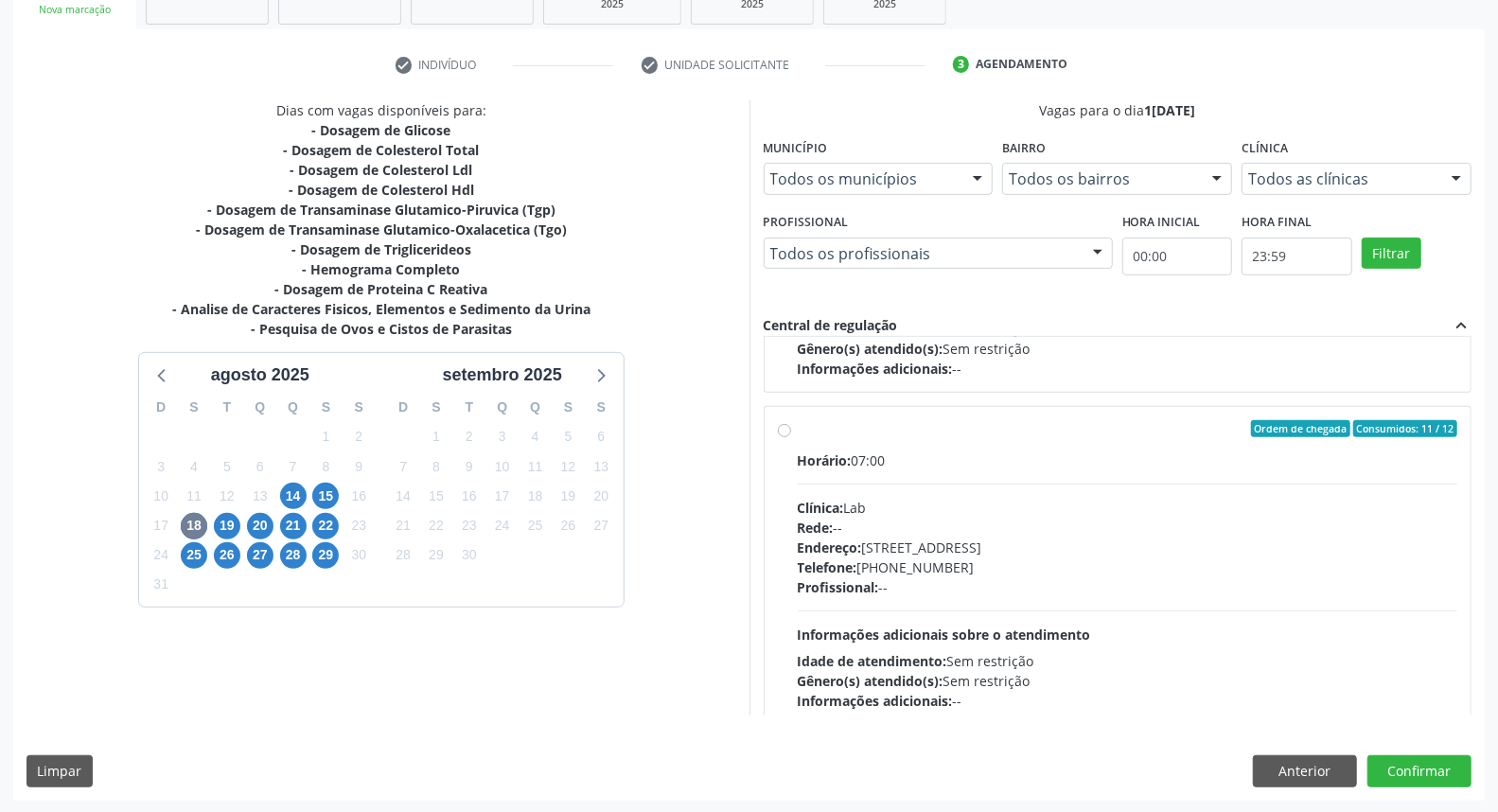
scroll to position [841, 0]
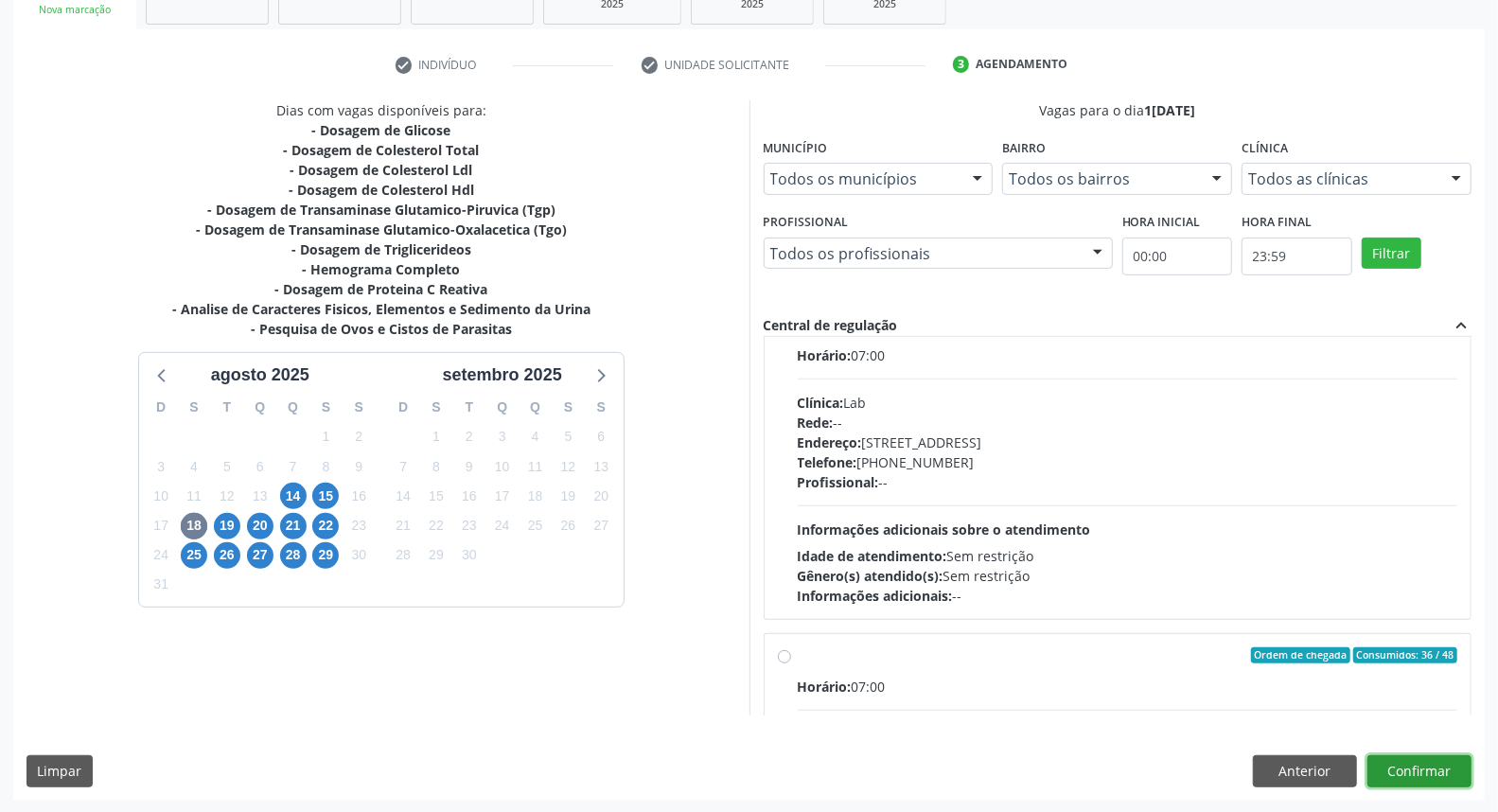
click at [1436, 770] on button "Confirmar" at bounding box center [1419, 771] width 104 height 32
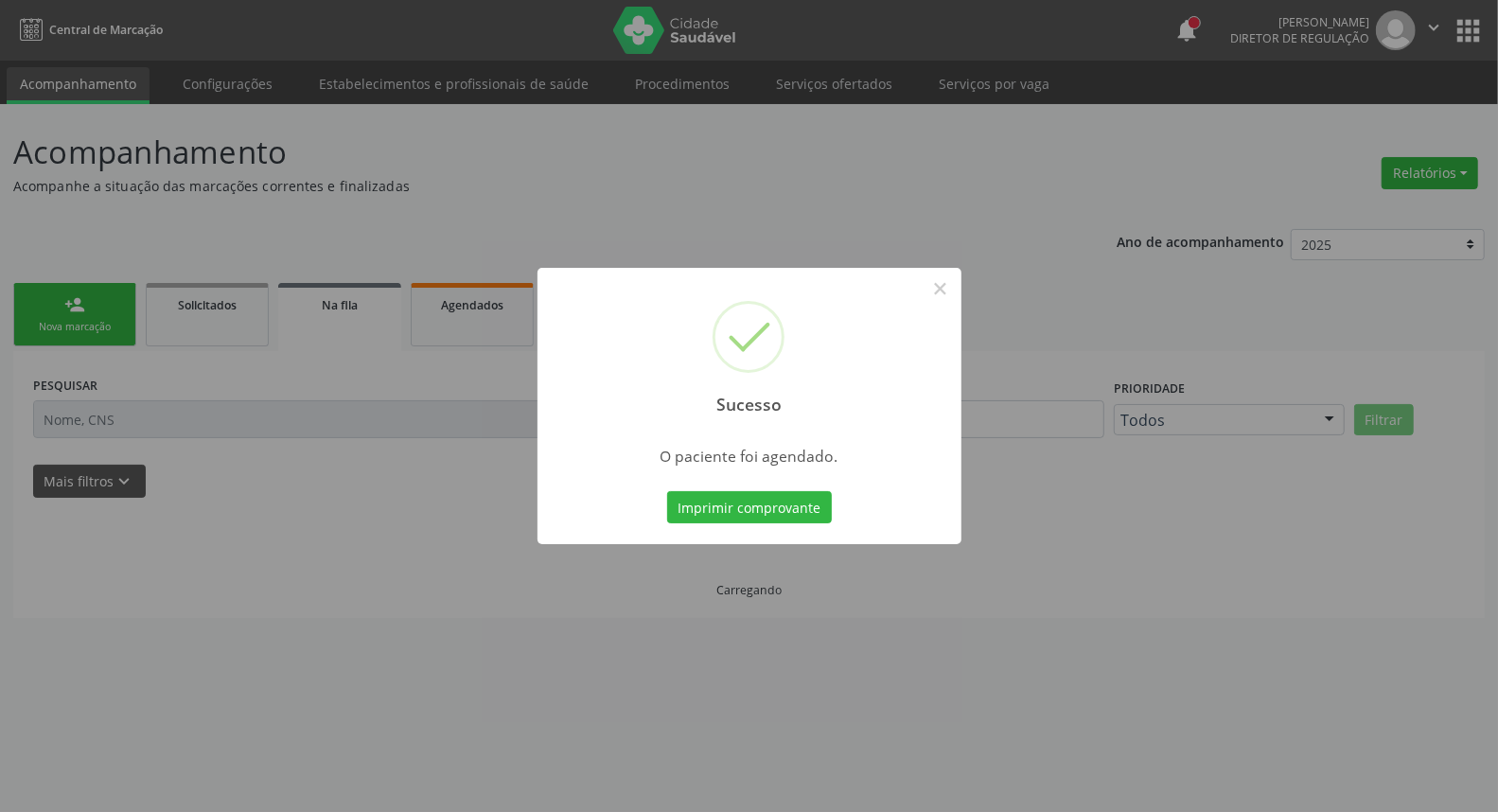
scroll to position [0, 0]
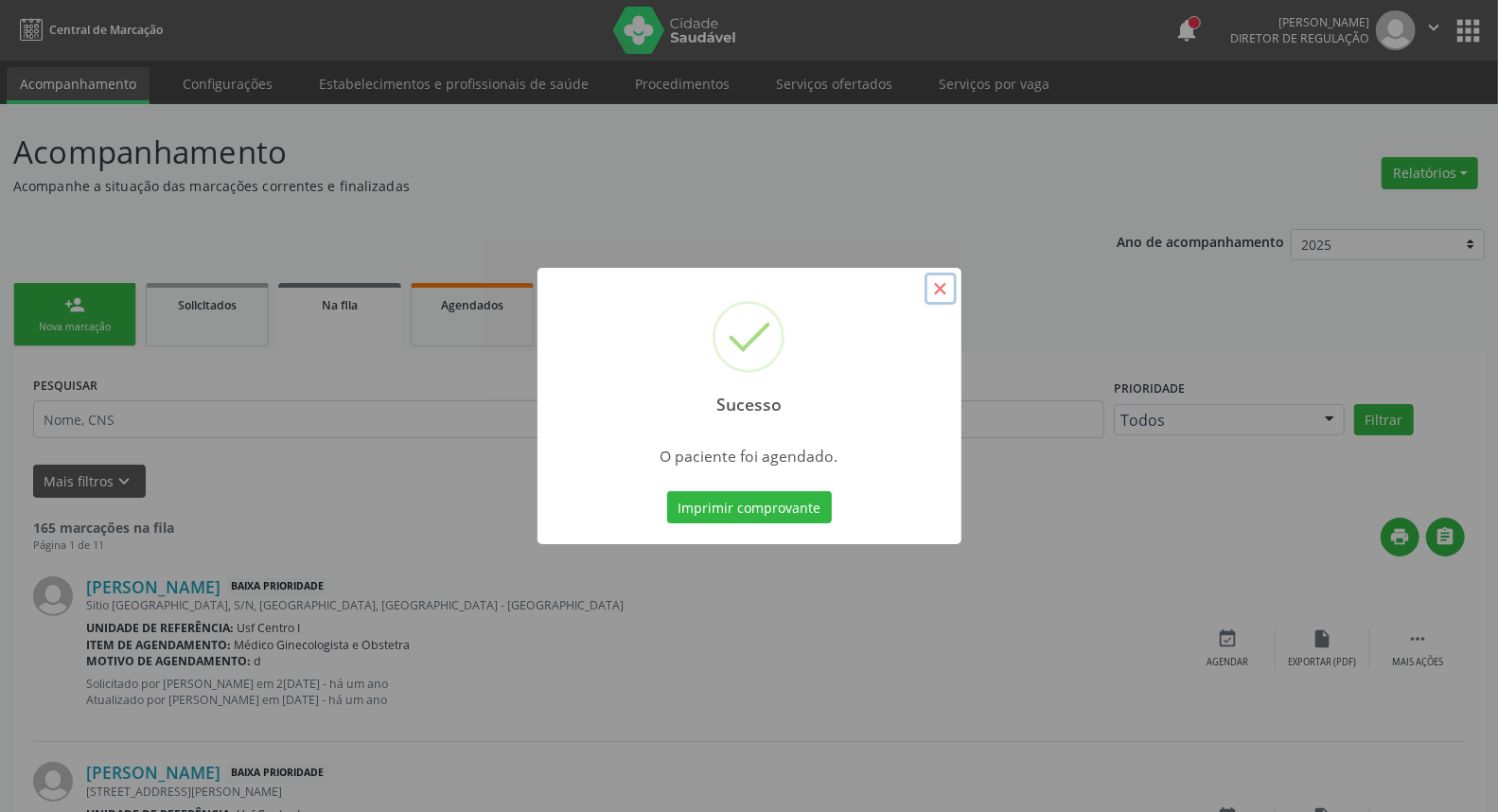
click at [935, 290] on button "×" at bounding box center [941, 289] width 32 height 32
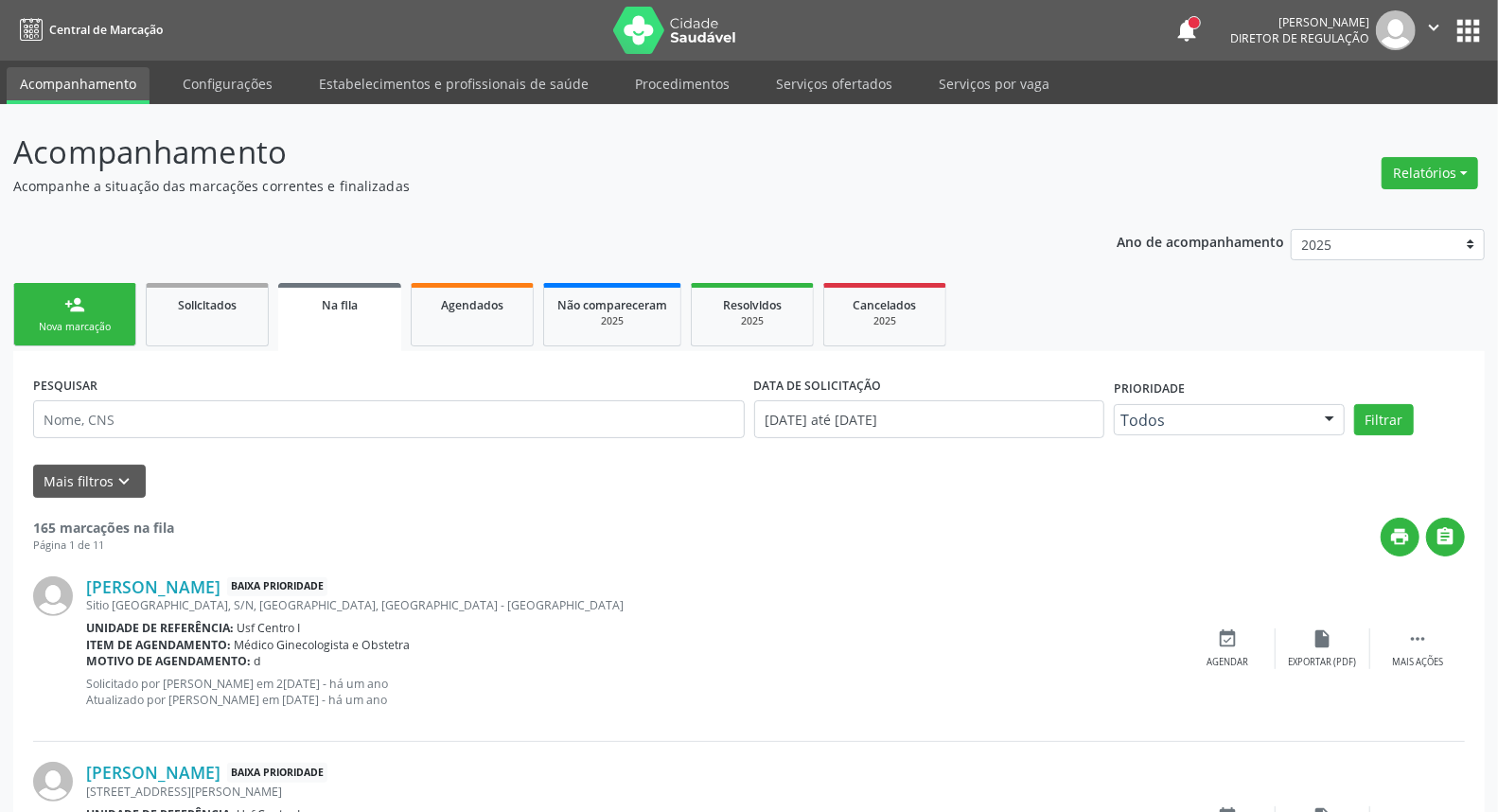
click at [64, 320] on div "Nova marcação" at bounding box center [74, 326] width 94 height 14
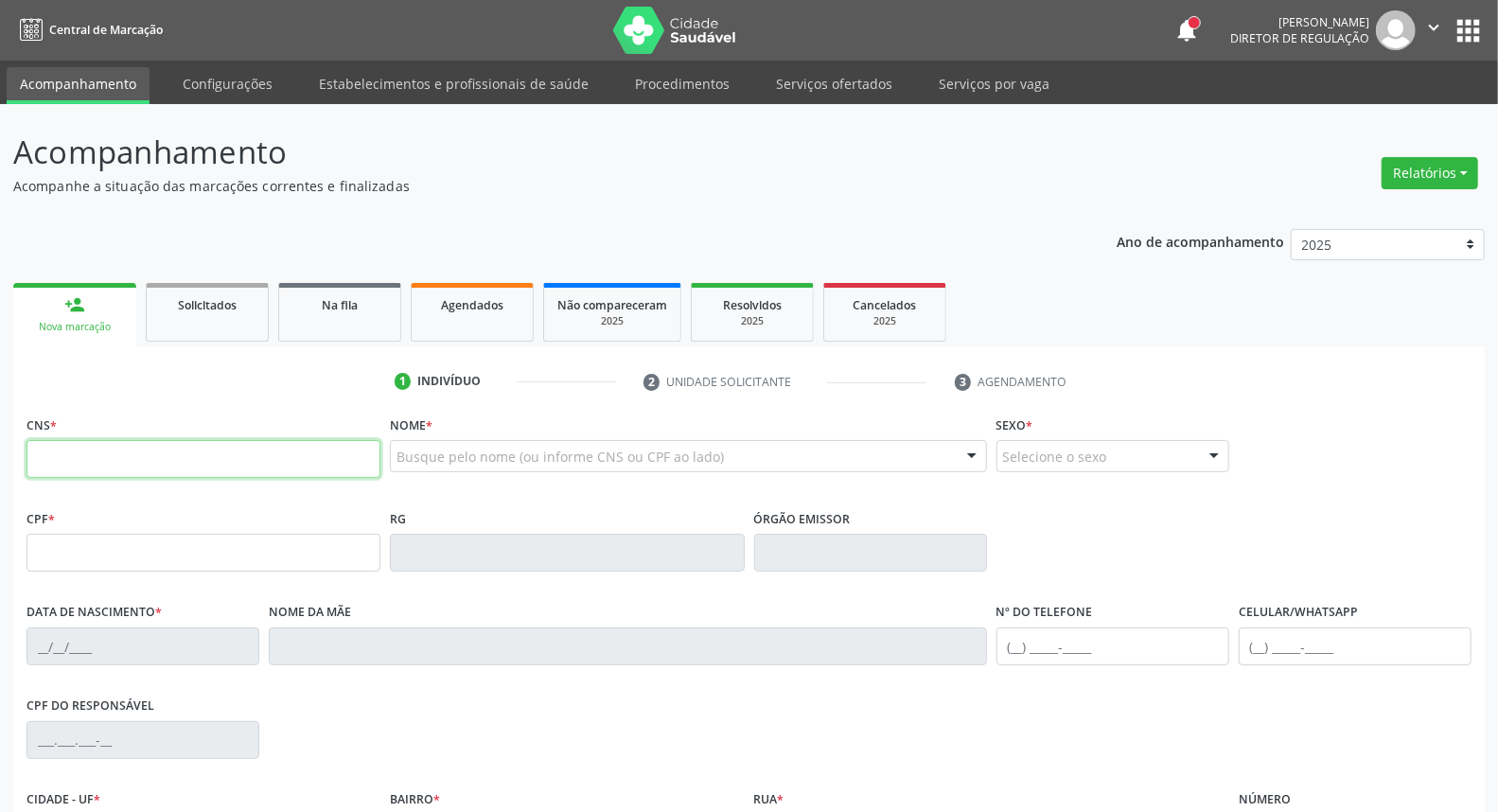
click at [166, 454] on input "text" at bounding box center [203, 459] width 354 height 38
paste input "898 0041 2471 6208"
type input "898 0041 2471 6208"
type input "140.044.954-58"
type input "21/06/2000"
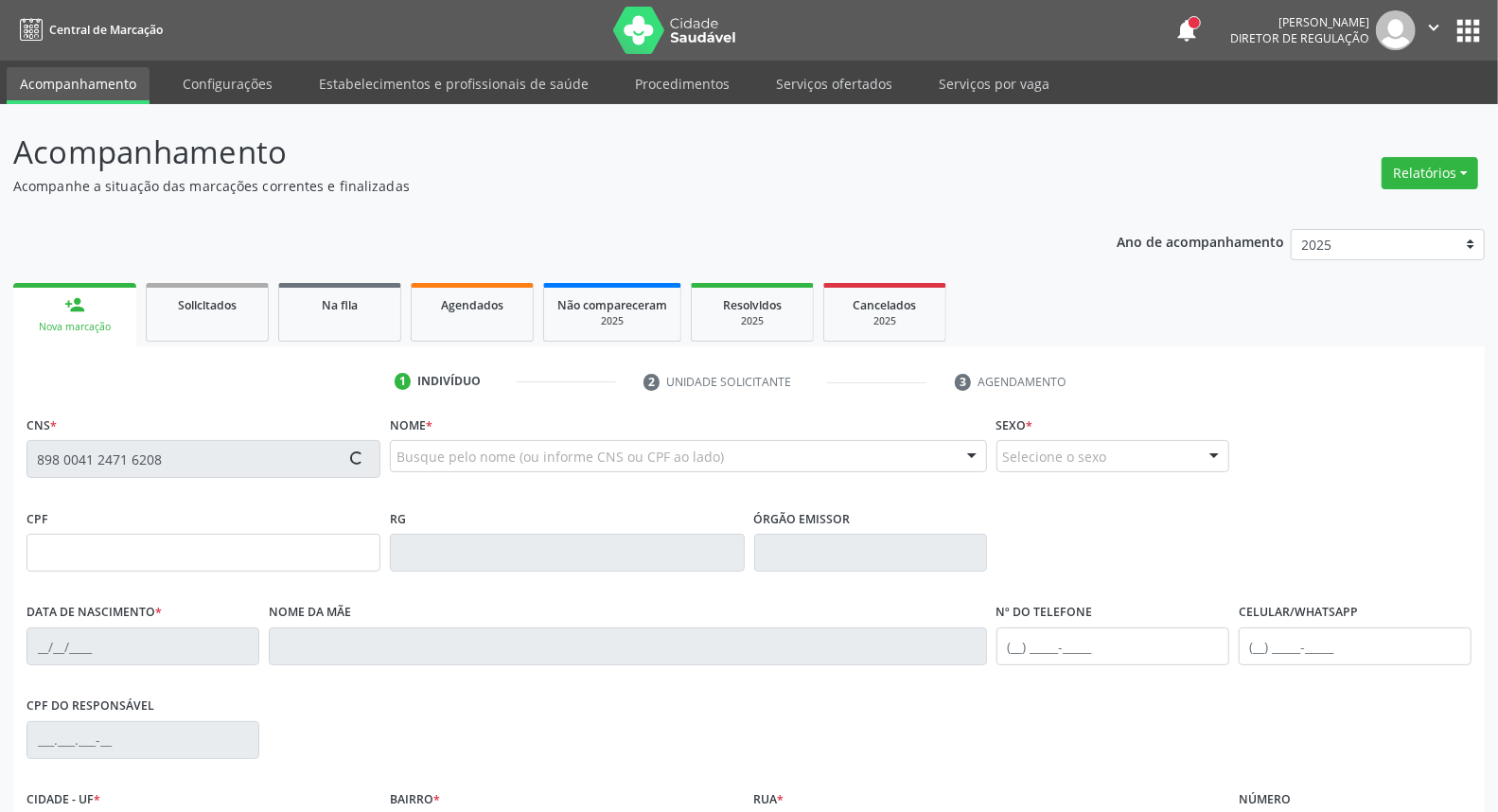
type input "Damiana Maria de Almeida"
type input "[PHONE_NUMBER]"
type input "099.021.964-03"
type input "S/N"
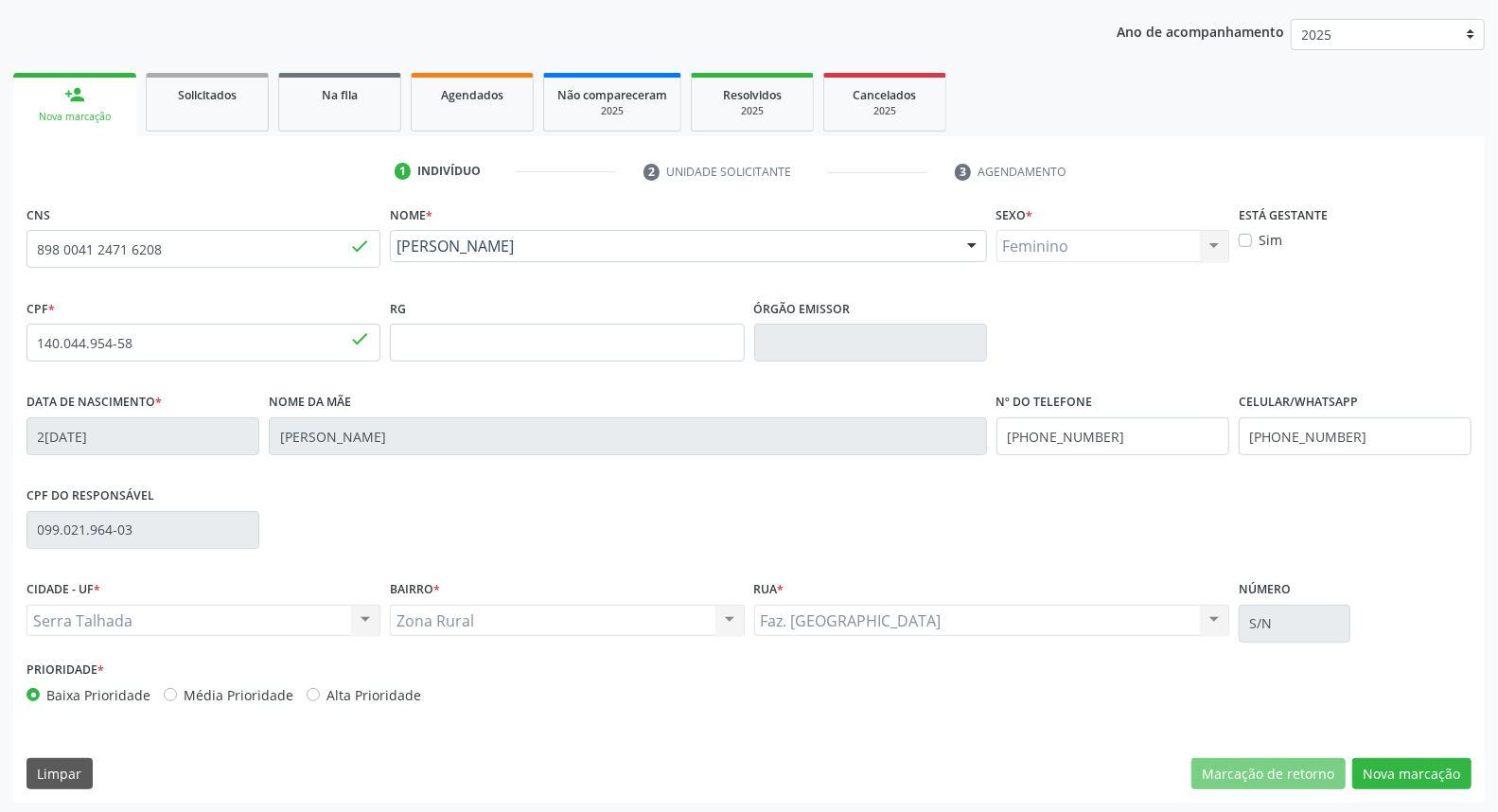
scroll to position [212, 0]
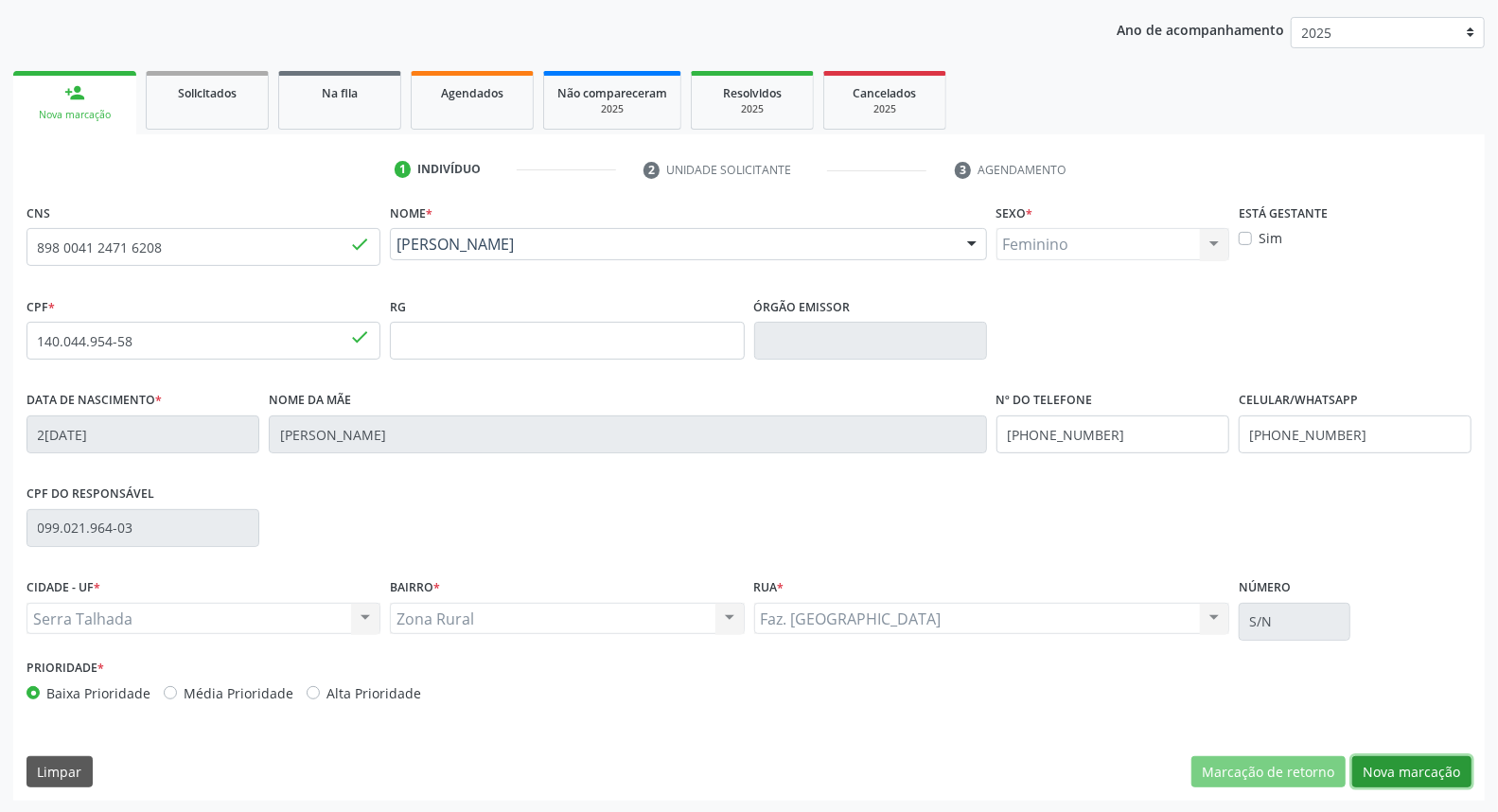
click at [1407, 760] on button "Nova marcação" at bounding box center [1411, 772] width 119 height 32
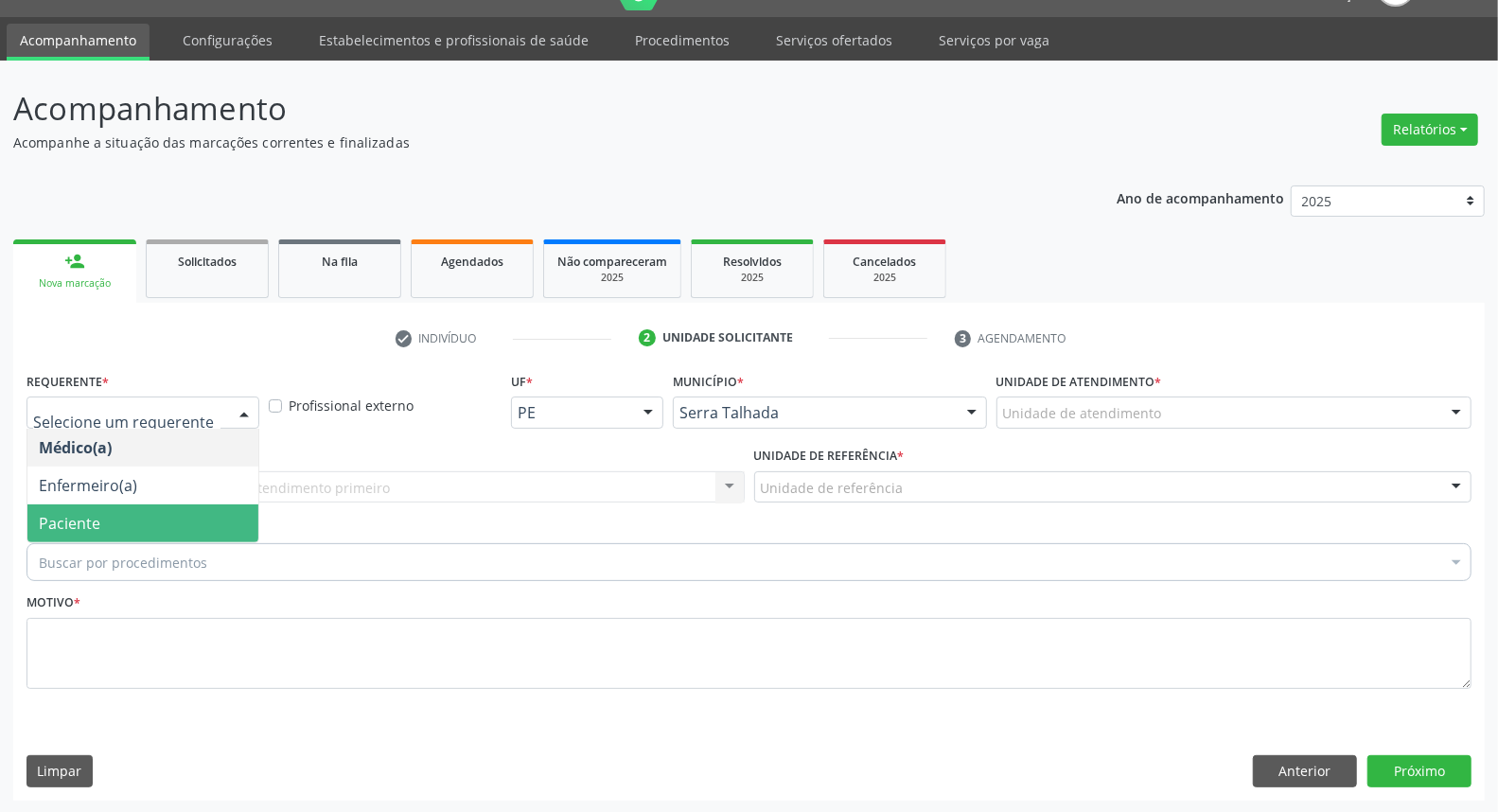
click at [88, 524] on span "Paciente" at bounding box center [70, 524] width 61 height 21
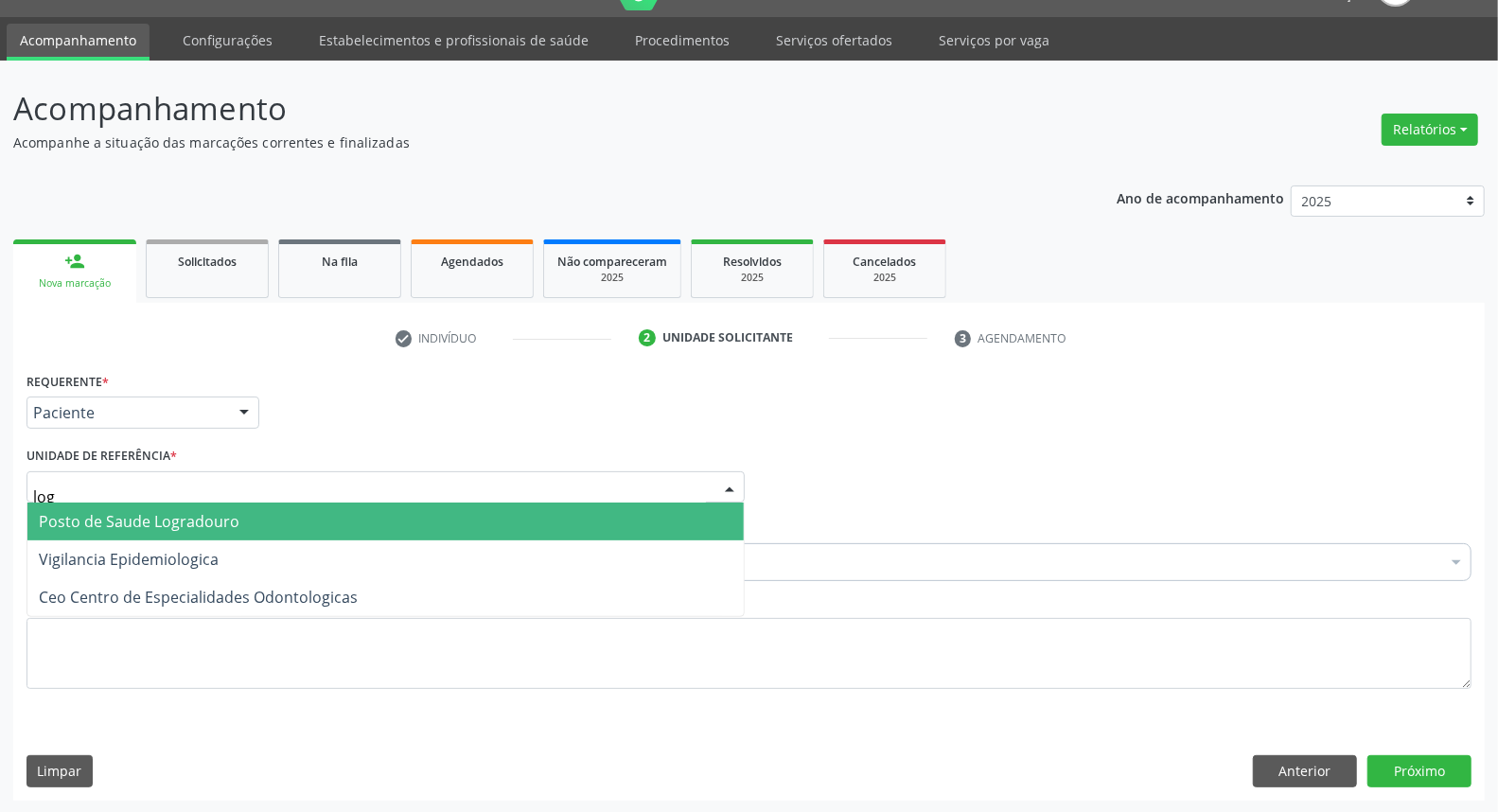
type input "logr"
click at [123, 520] on span "Posto de Saude Logradouro" at bounding box center [139, 522] width 200 height 21
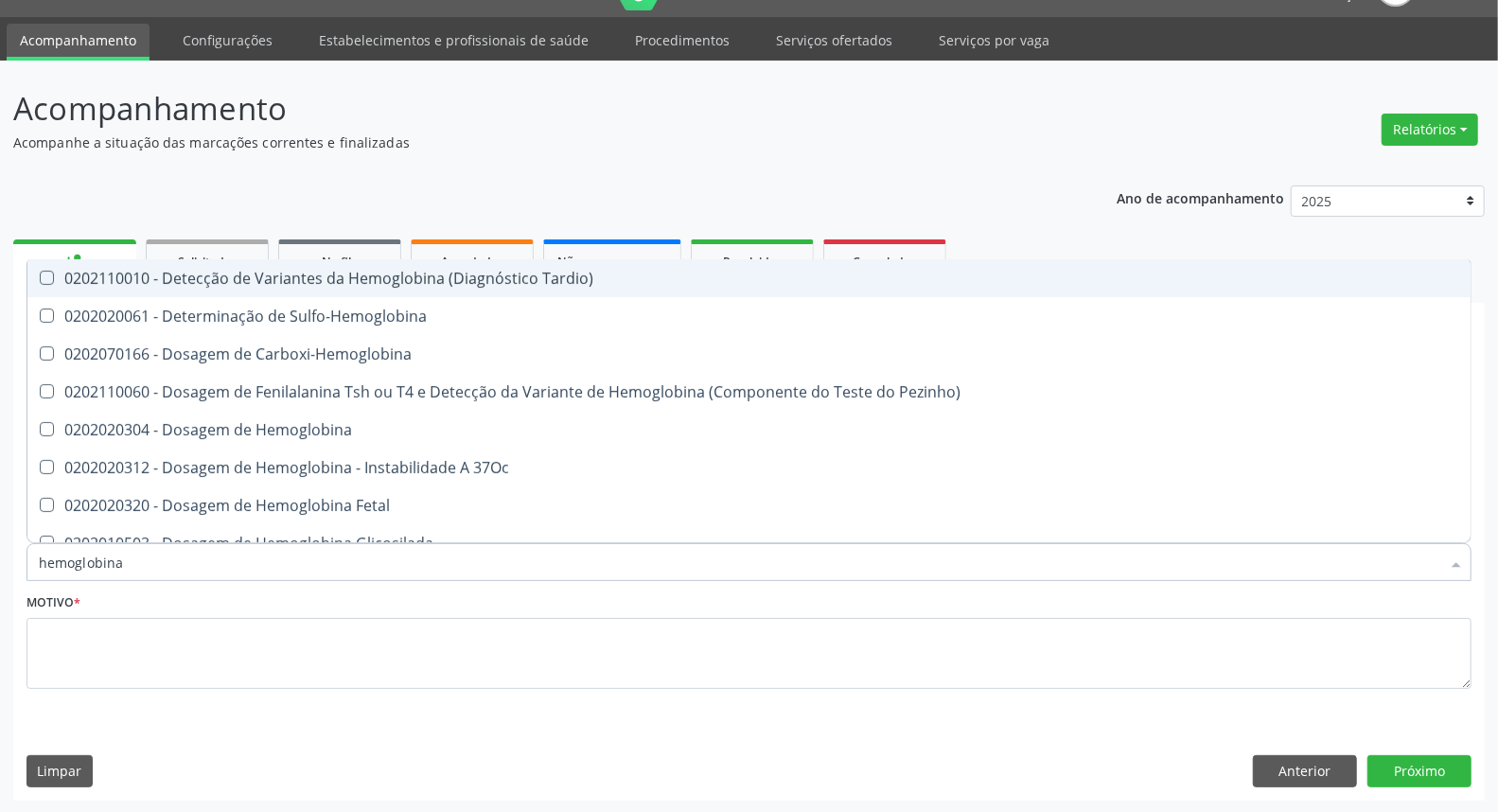
type input "hemoglobina g"
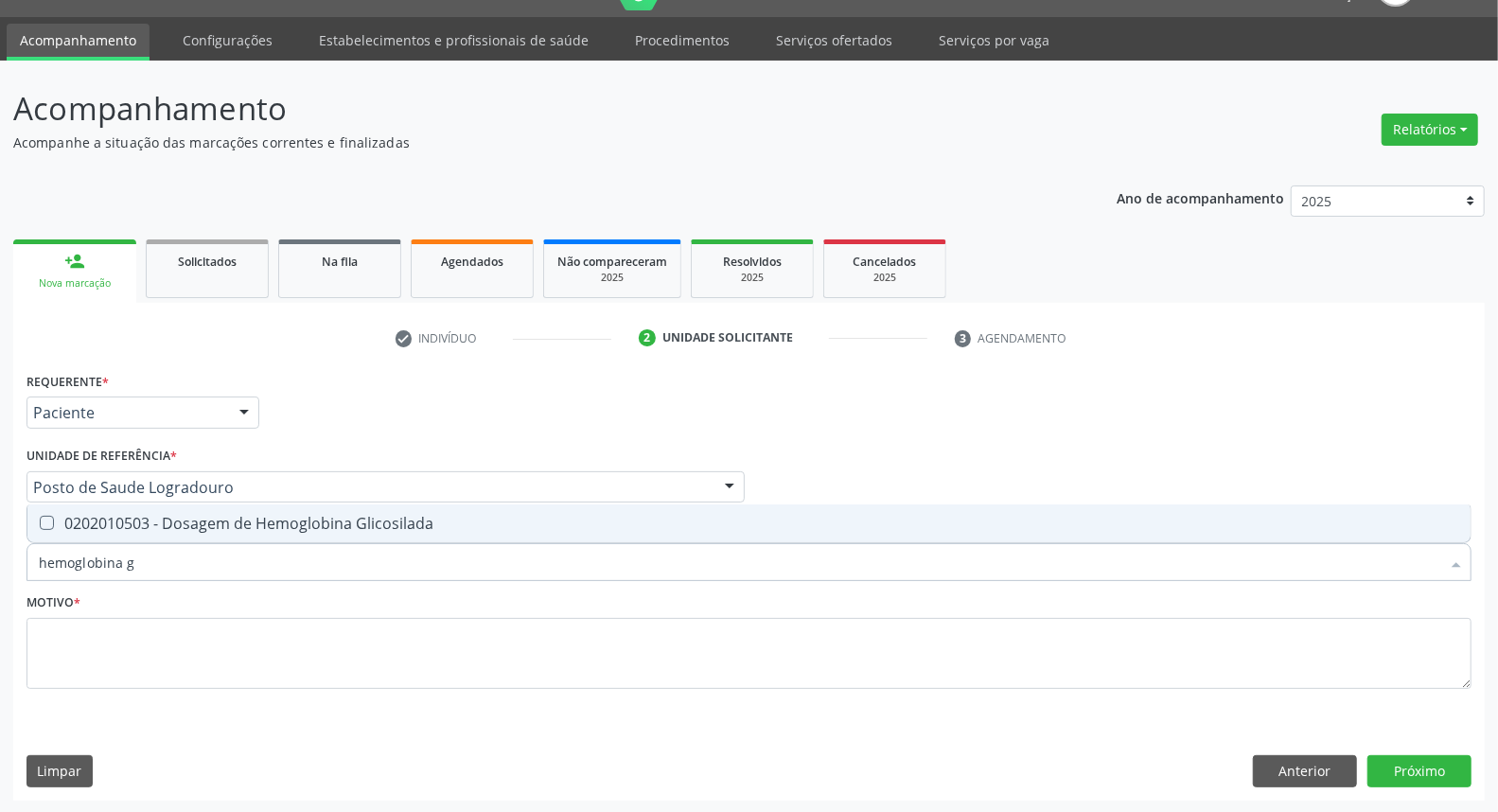
click at [152, 521] on div "0202010503 - Dosagem de Hemoglobina Glicosilada" at bounding box center [749, 523] width 1421 height 15
checkbox Glicosilada "true"
click at [161, 554] on input "hemoglobina g" at bounding box center [739, 562] width 1402 height 38
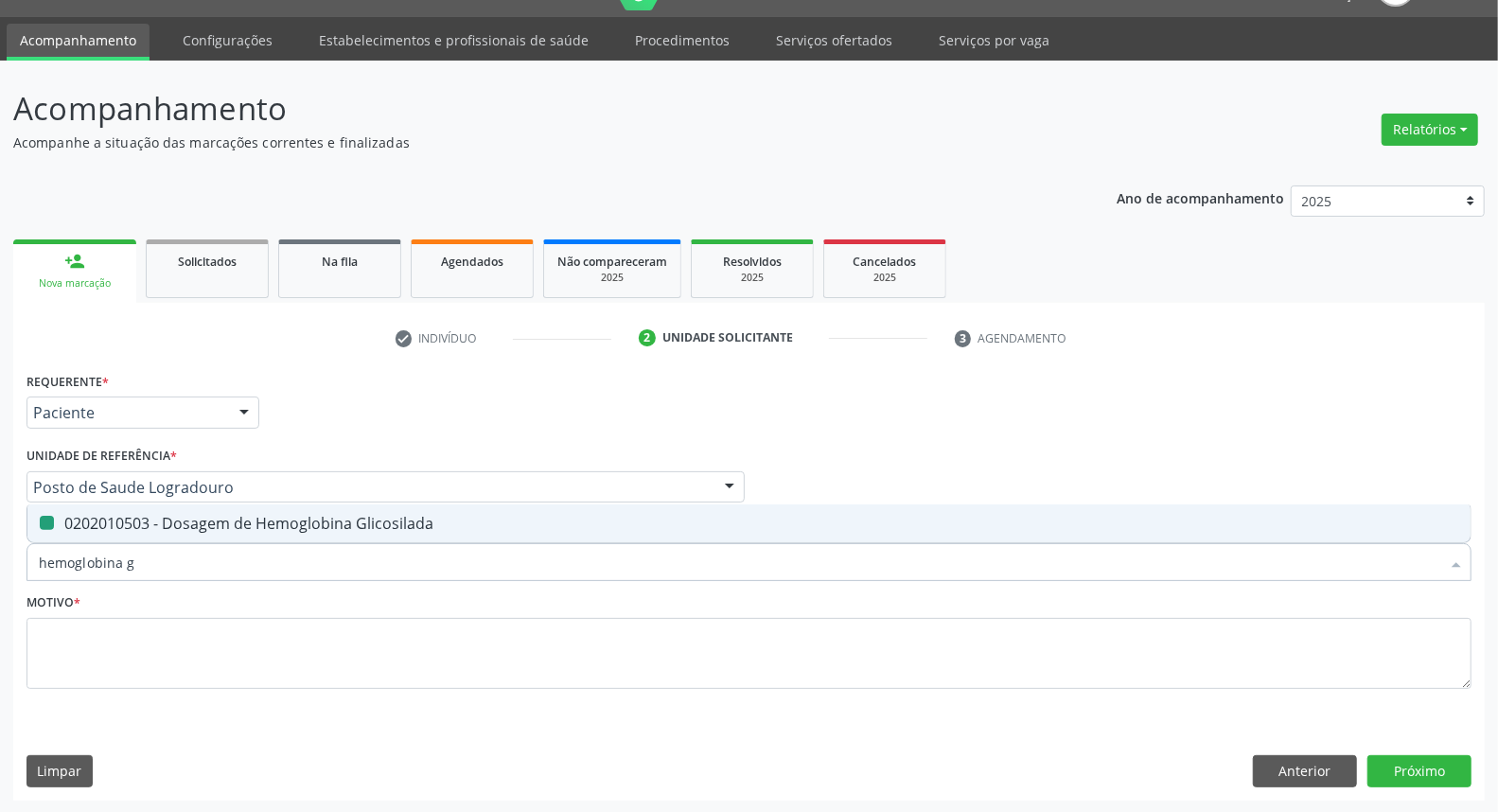
type input "t"
checkbox Glicosilada "false"
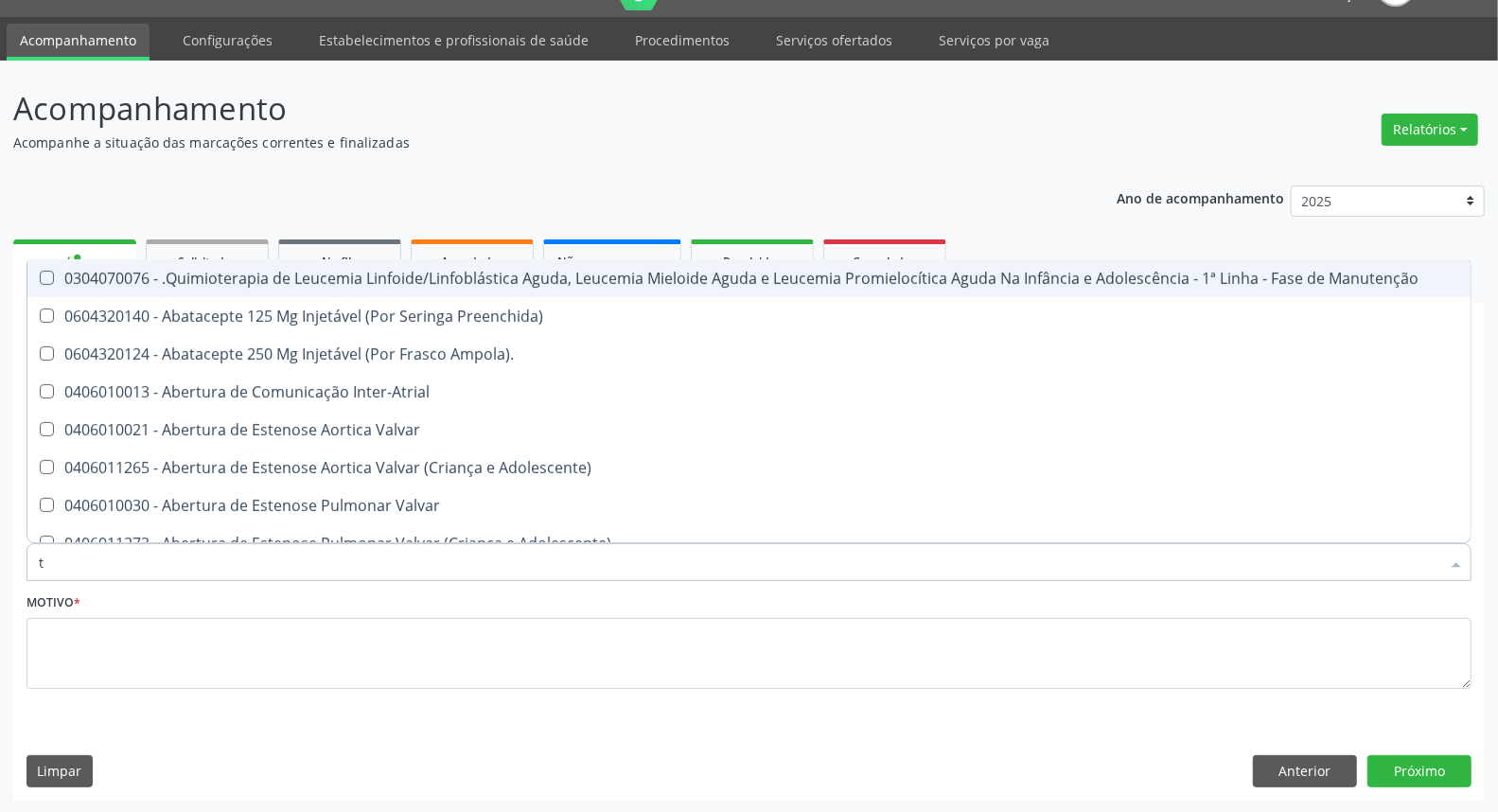
type input "t4"
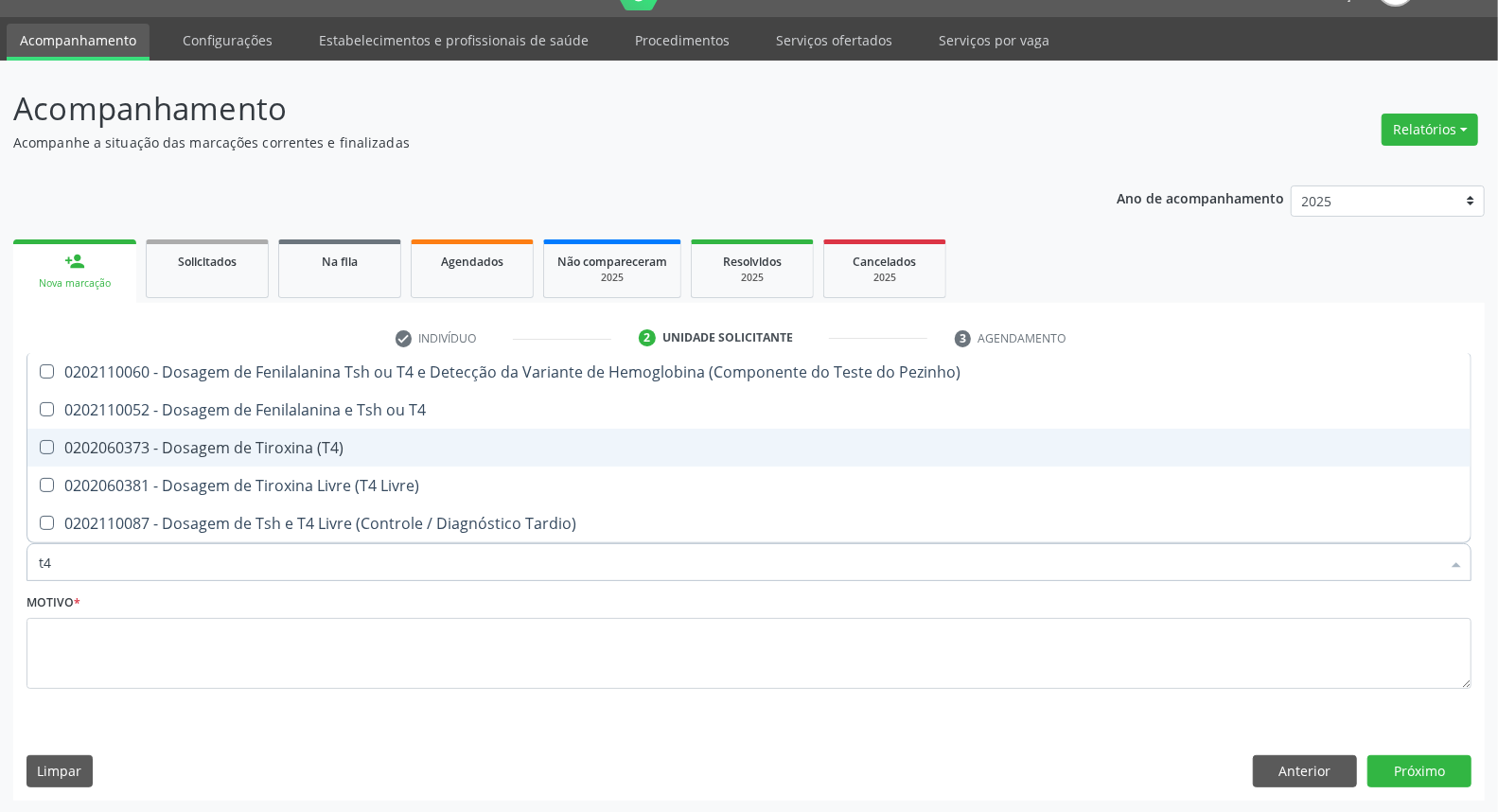
click at [256, 432] on span "0202060373 - Dosagem de Tiroxina (T4)" at bounding box center [749, 448] width 1443 height 38
checkbox \(T4\) "true"
type input "t"
checkbox \(T4\) "false"
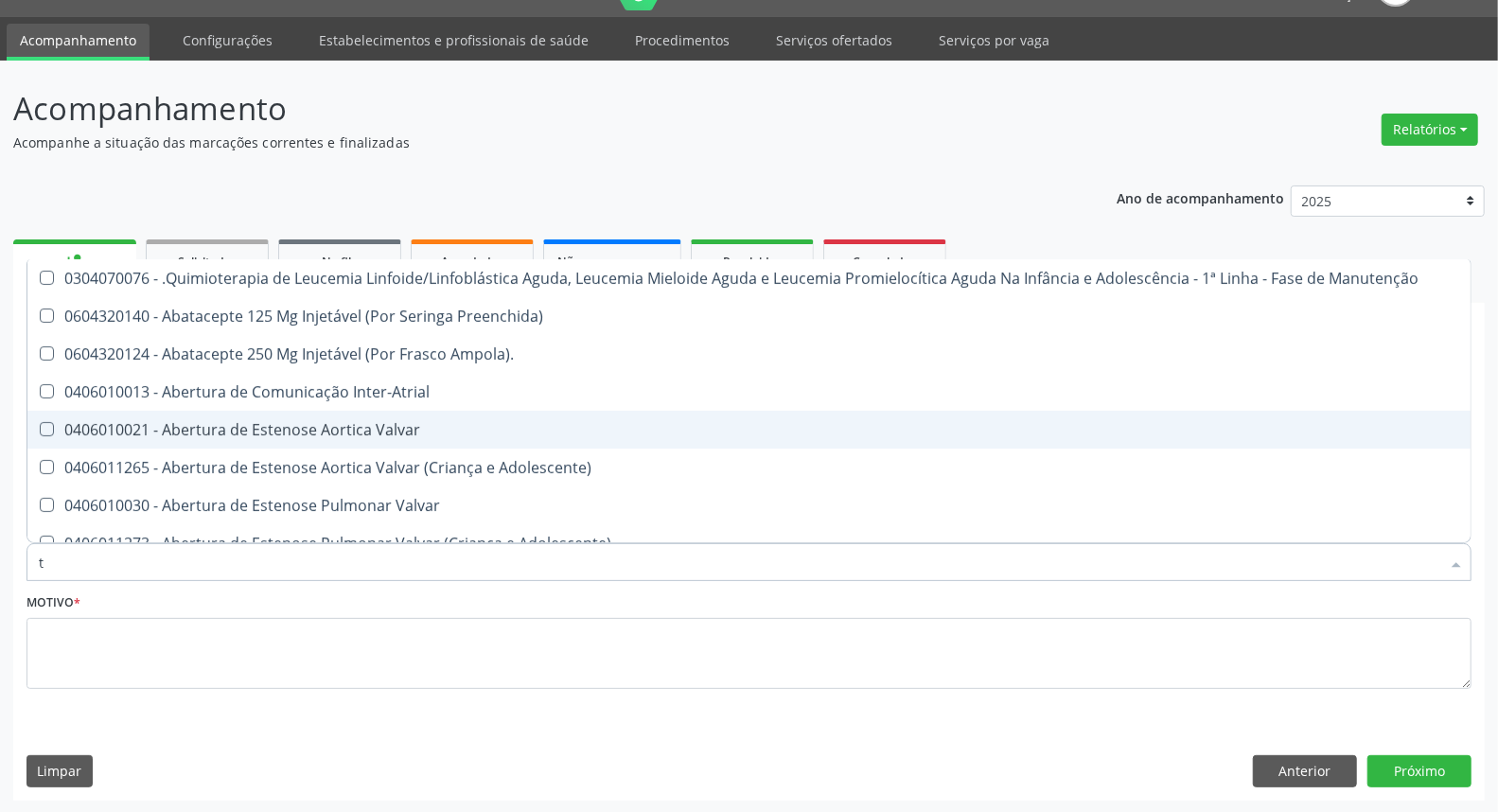
type input "t3"
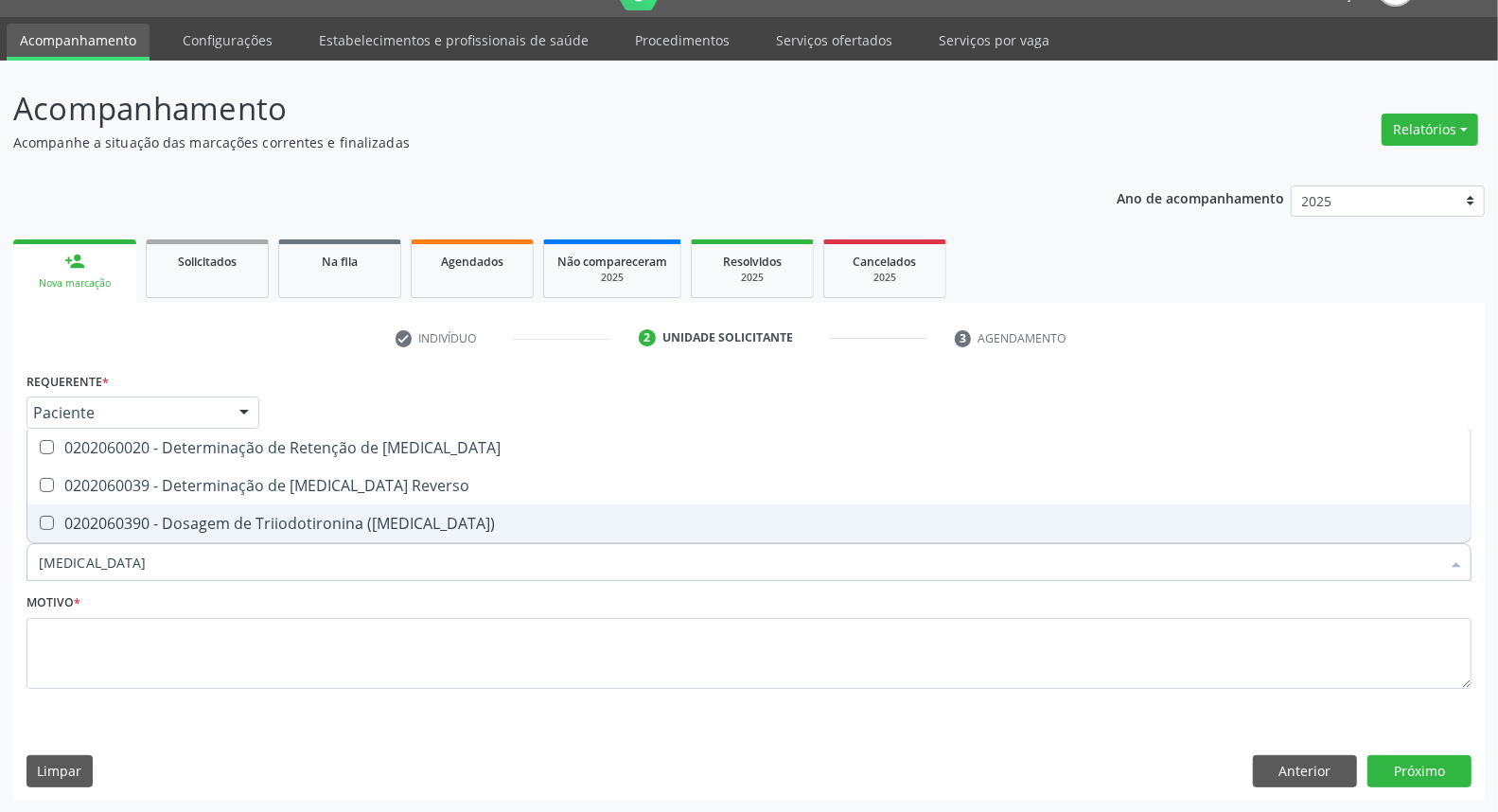
click at [250, 520] on div "0202060390 - Dosagem de Triiodotironina ([MEDICAL_DATA])" at bounding box center [749, 523] width 1421 height 15
checkbox \(T3\) "true"
type input "t"
checkbox \(T3\) "false"
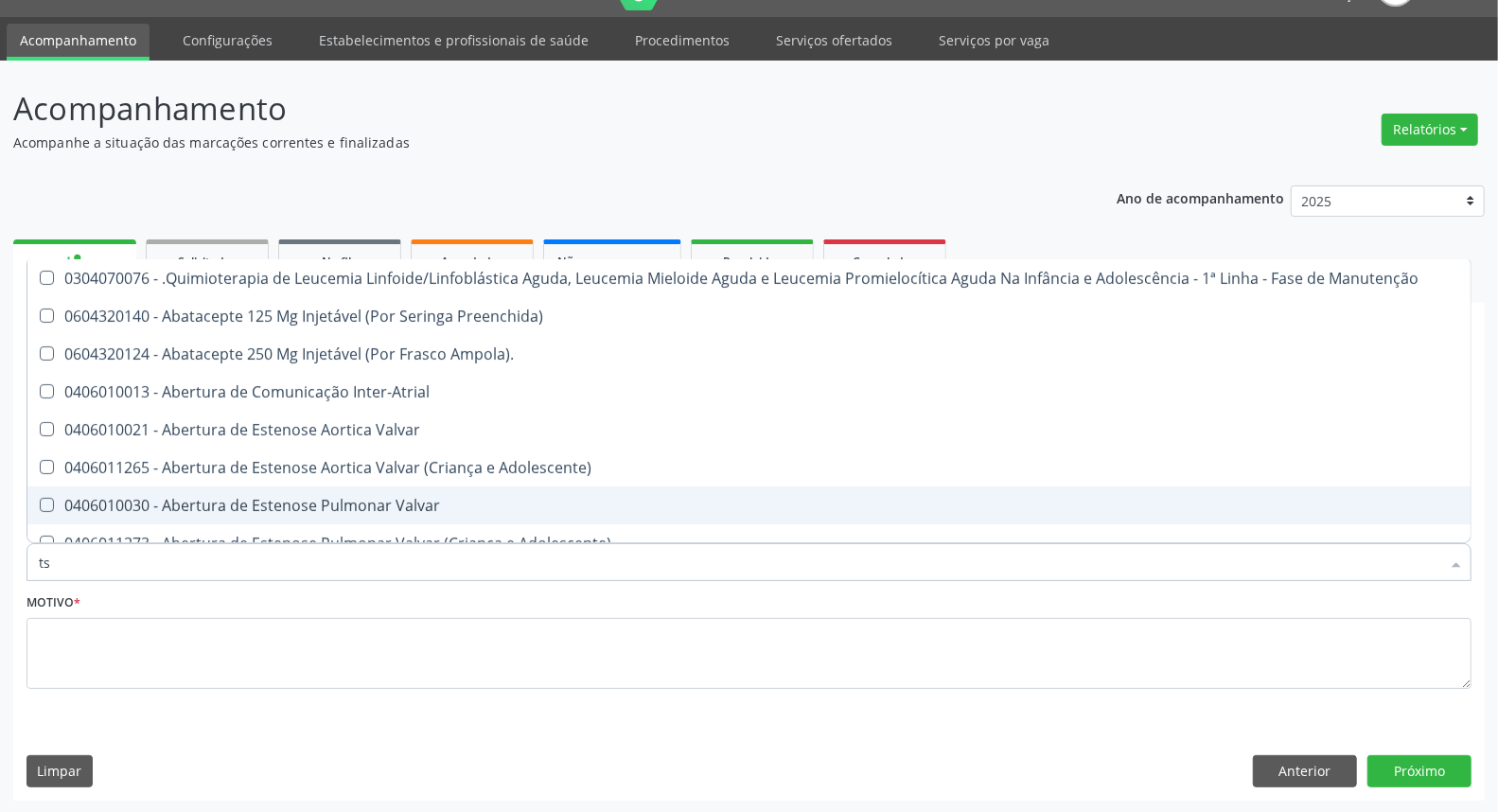
type input "tsh"
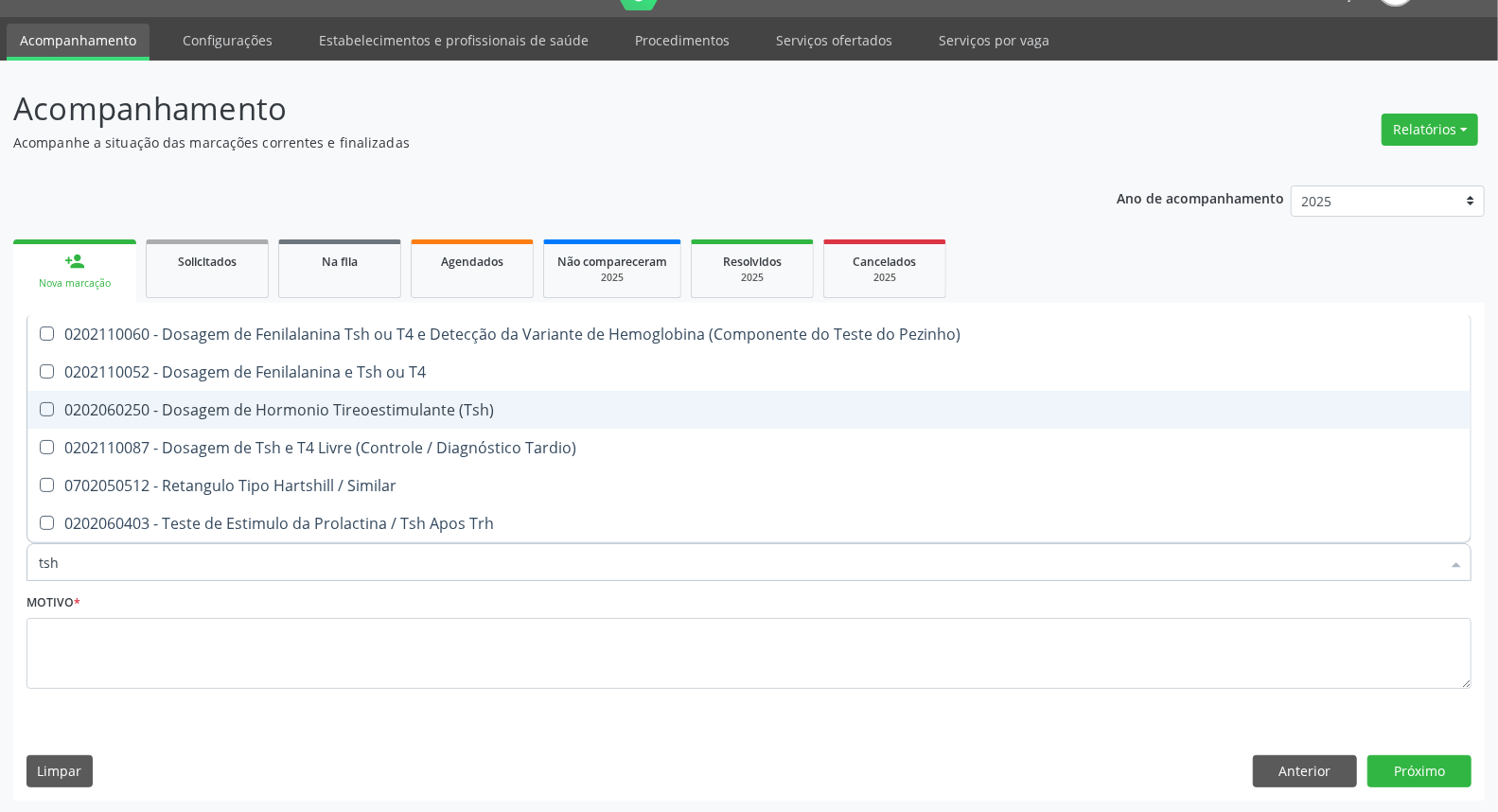
click at [238, 403] on div "0202060250 - Dosagem de Hormonio Tireoestimulante (Tsh)" at bounding box center [749, 409] width 1421 height 15
checkbox \(Tsh\) "true"
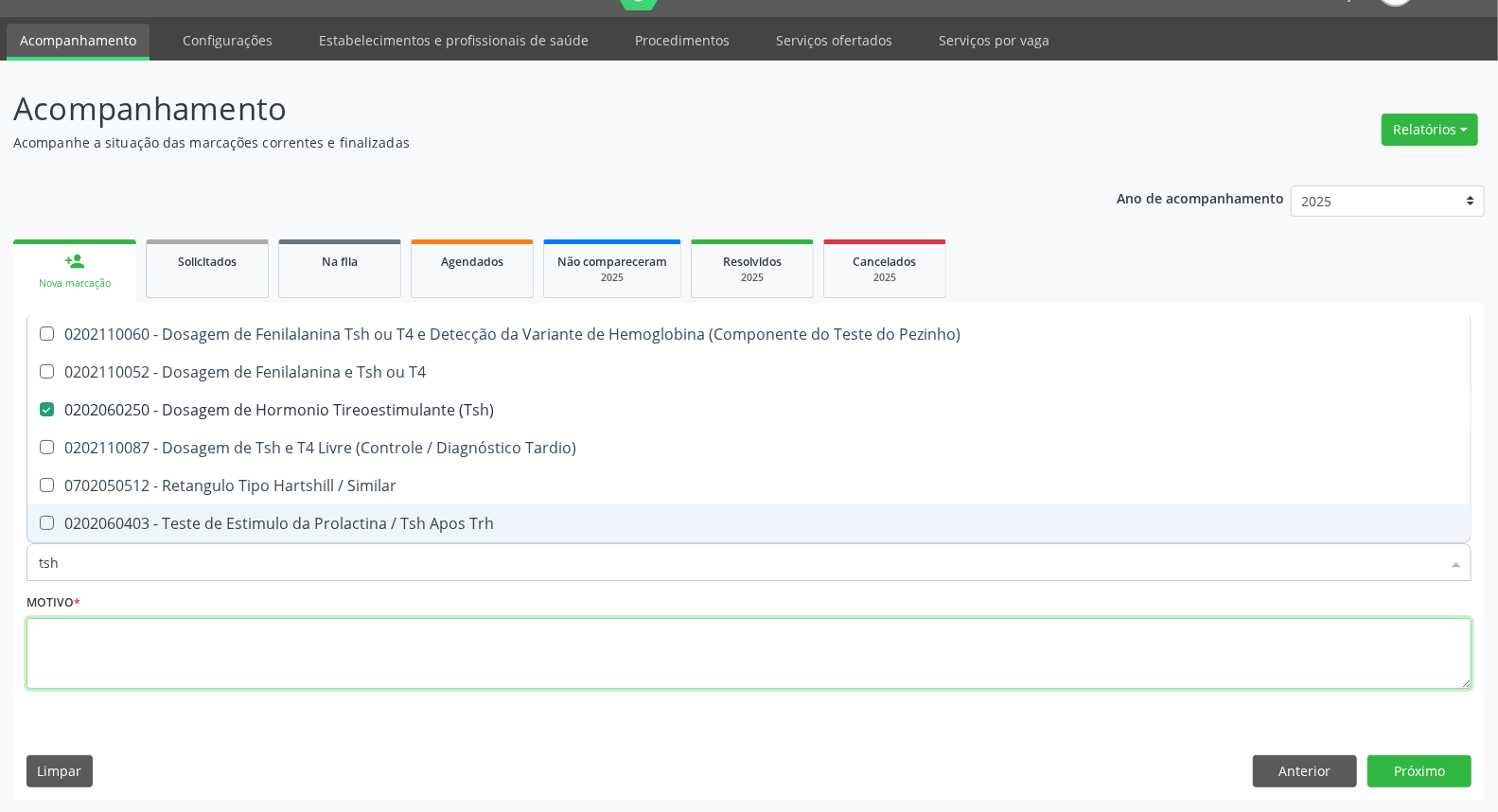
click at [172, 645] on textarea at bounding box center [749, 654] width 1445 height 72
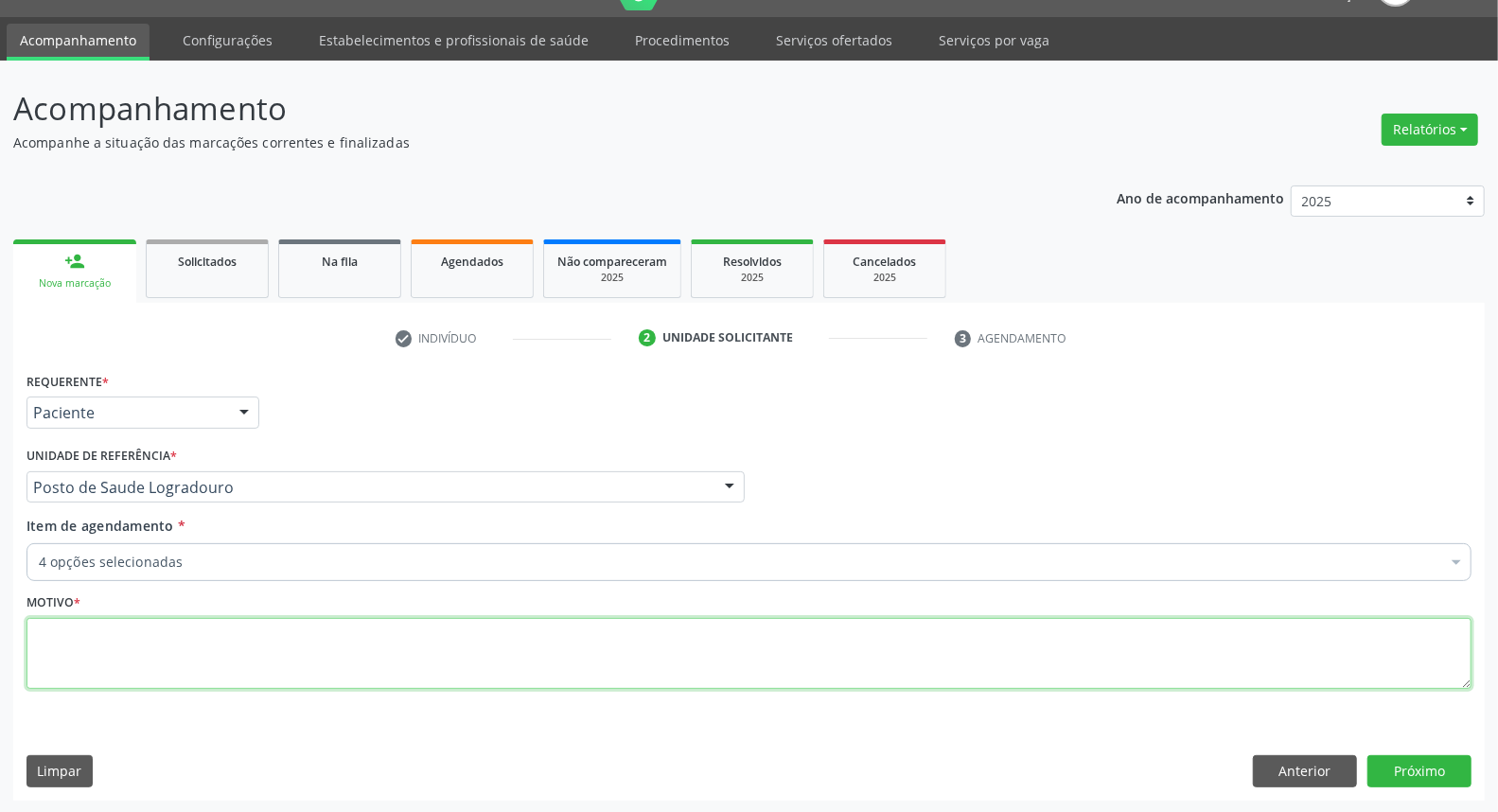
checkbox Glicosilada "true"
checkbox \(T3\) "true"
checkbox \(Tsh\) "true"
type textarea "*"
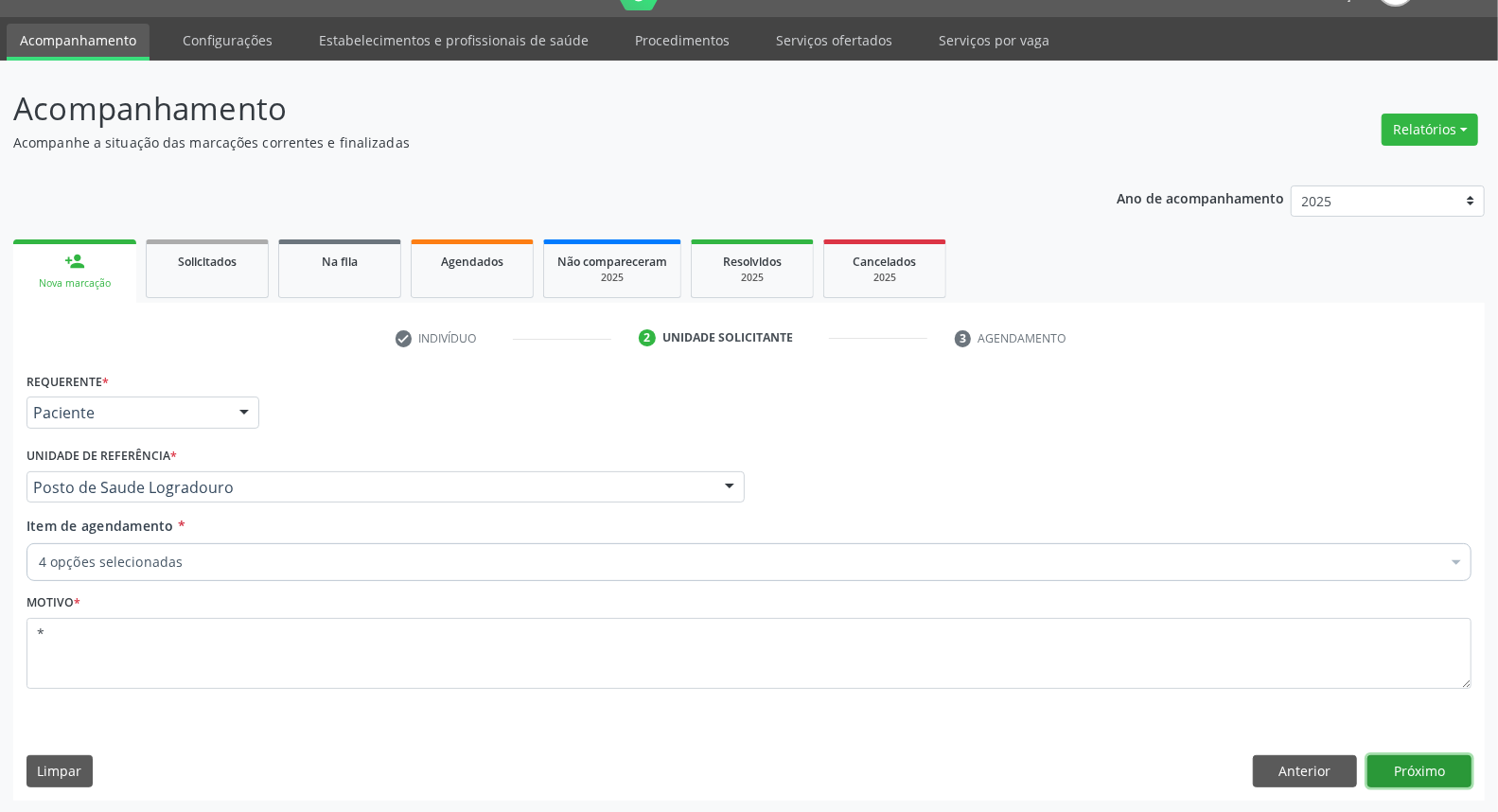
click at [1398, 755] on button "Próximo" at bounding box center [1419, 771] width 104 height 32
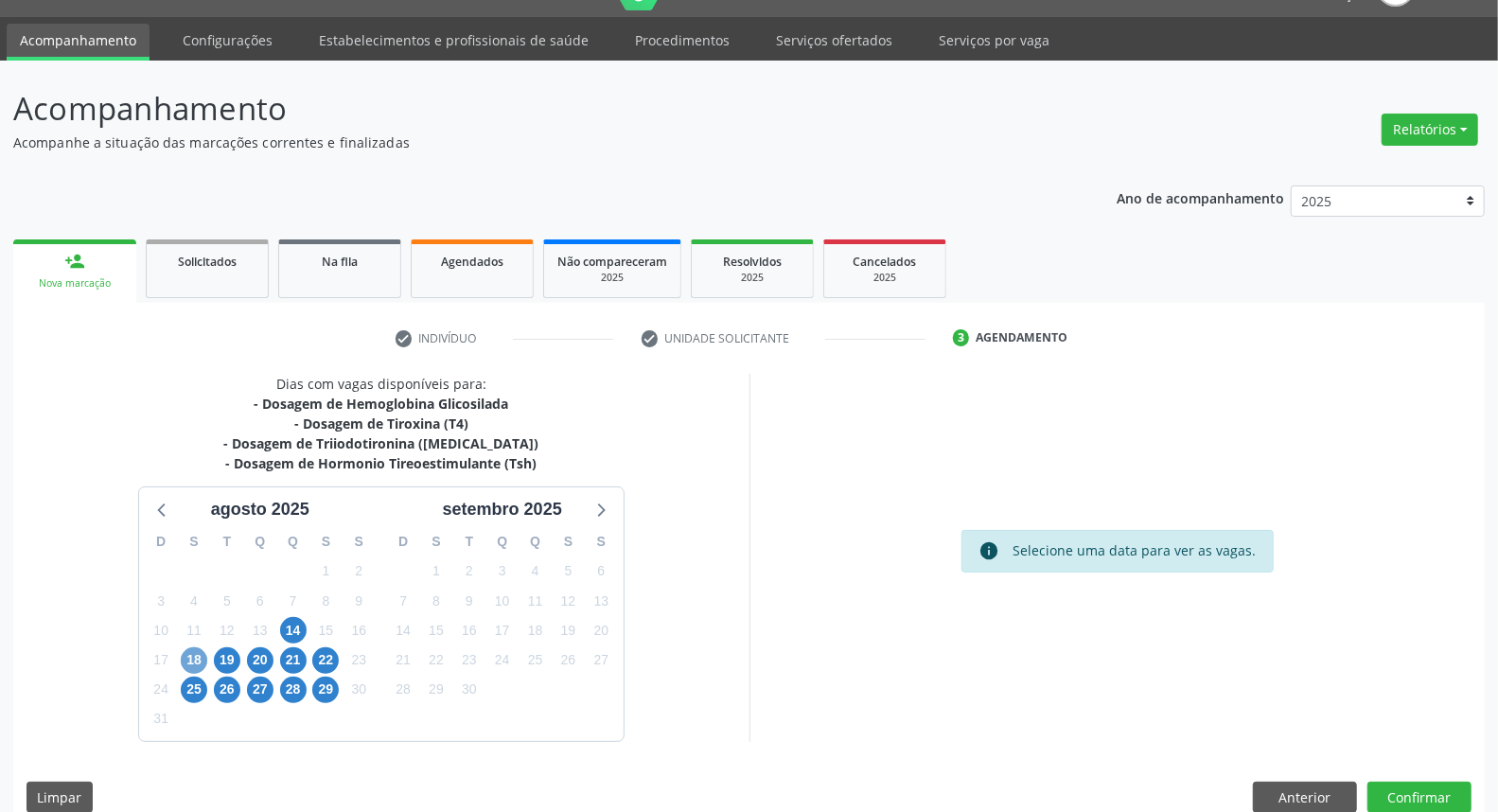
click at [182, 658] on span "18" at bounding box center [194, 660] width 27 height 27
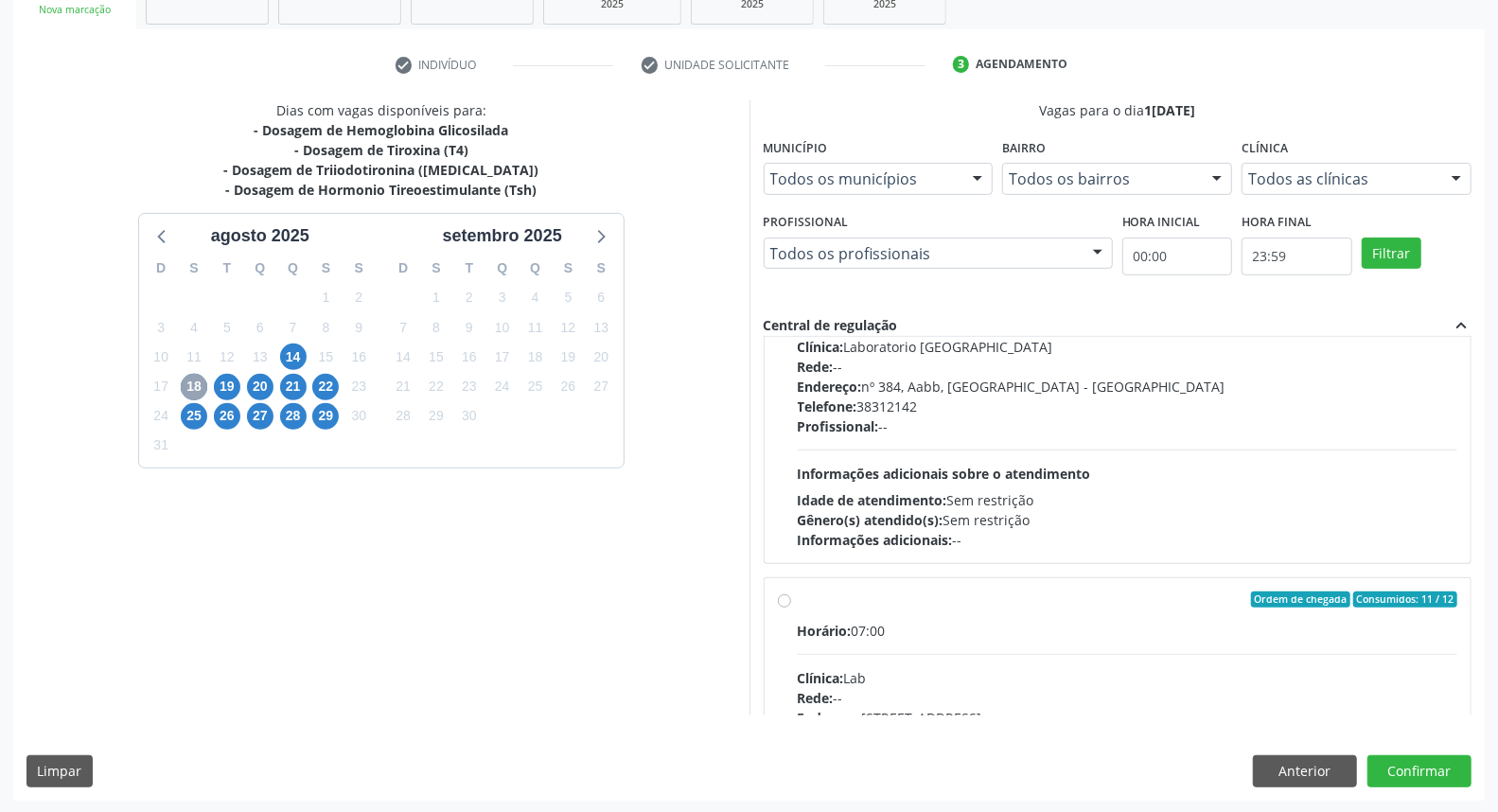
scroll to position [0, 0]
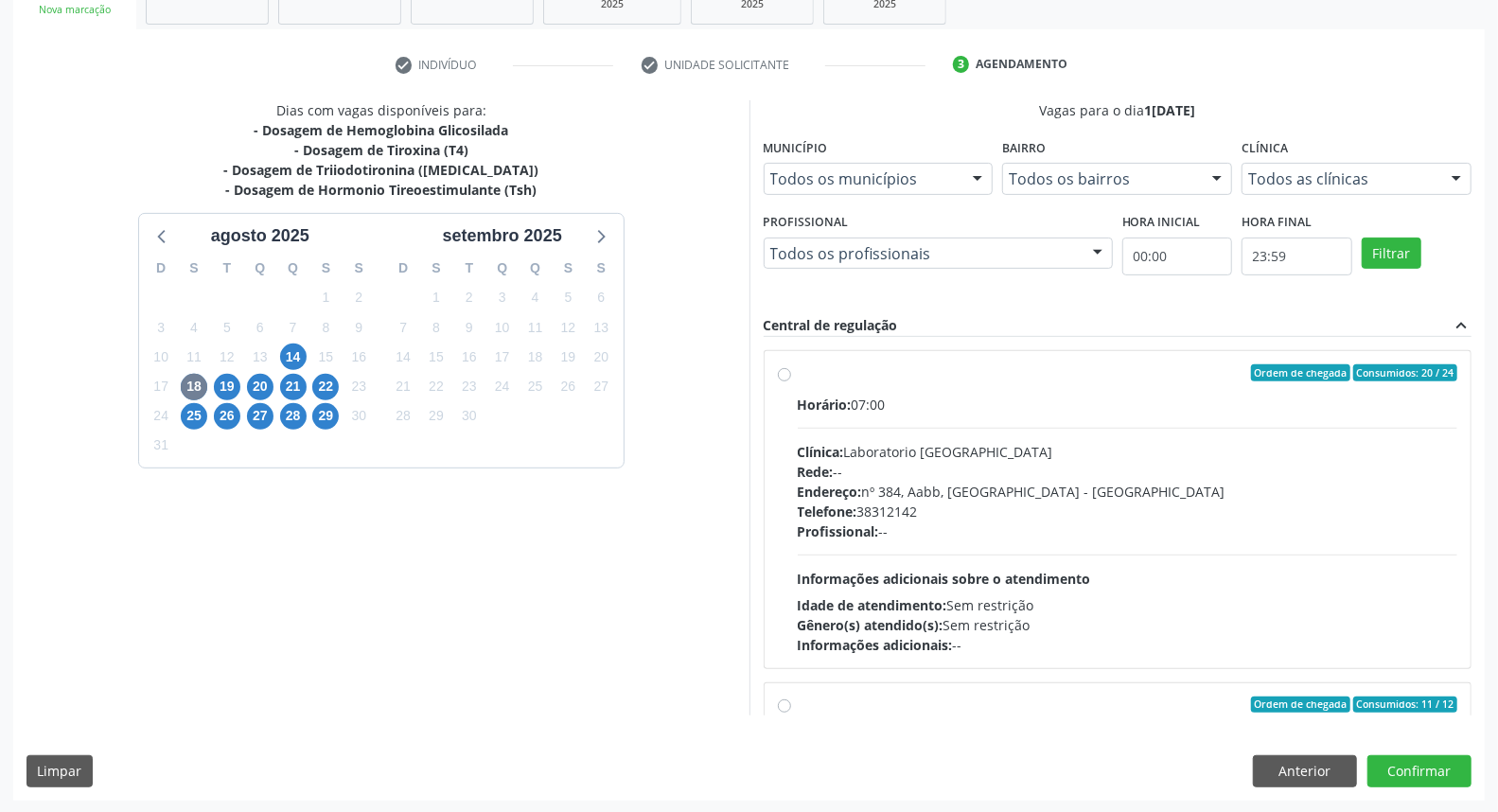
click at [798, 373] on label "Ordem de chegada Consumidos: 20 / 24 Horário: 07:00 Clínica: Laboratorio Sao Fr…" at bounding box center [1128, 510] width 660 height 290
click at [781, 373] on input "Ordem de chegada Consumidos: 20 / 24 Horário: 07:00 Clínica: Laboratorio Sao Fr…" at bounding box center [784, 373] width 13 height 17
radio input "true"
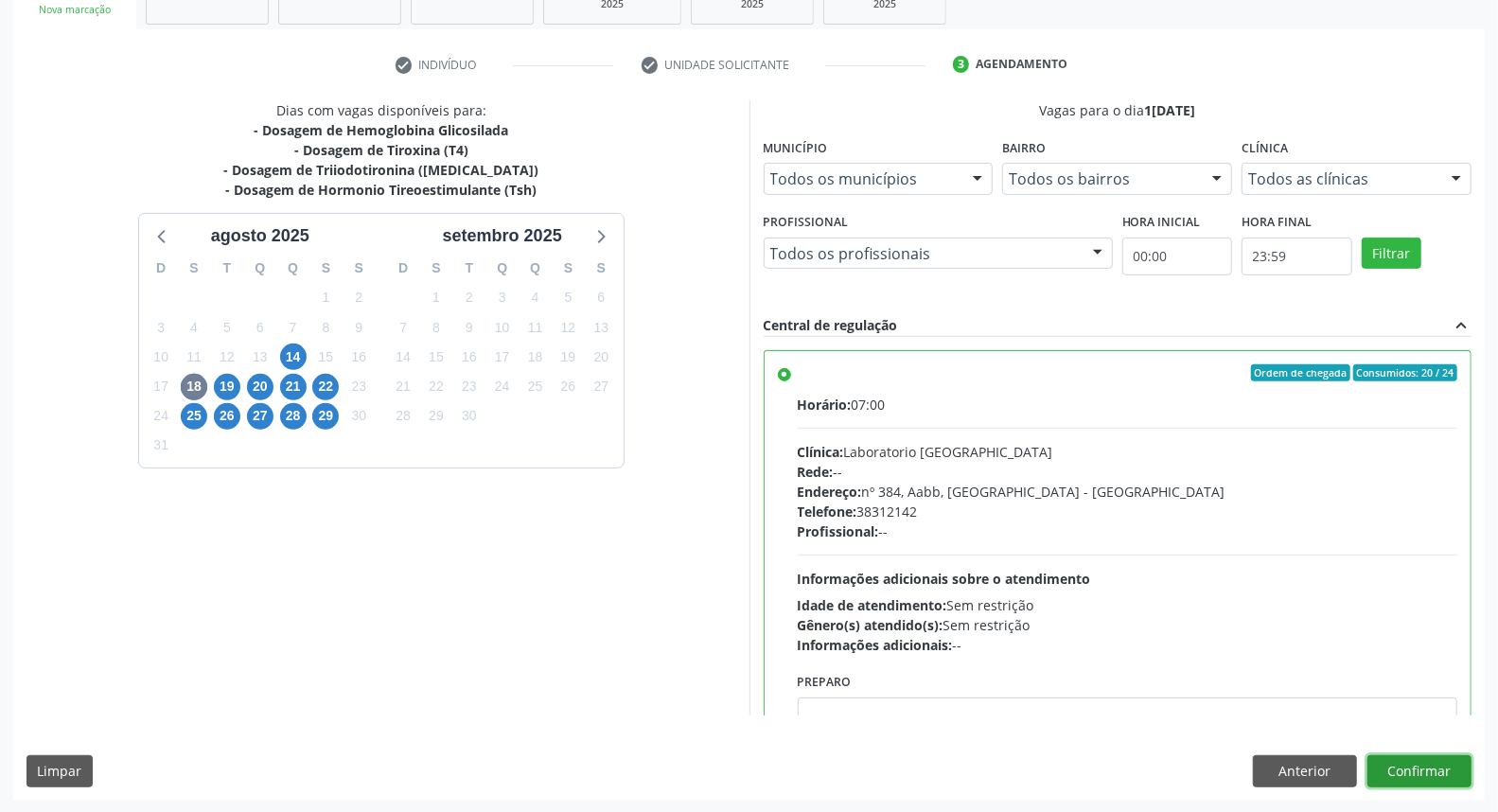
click at [1410, 767] on button "Confirmar" at bounding box center [1419, 771] width 104 height 32
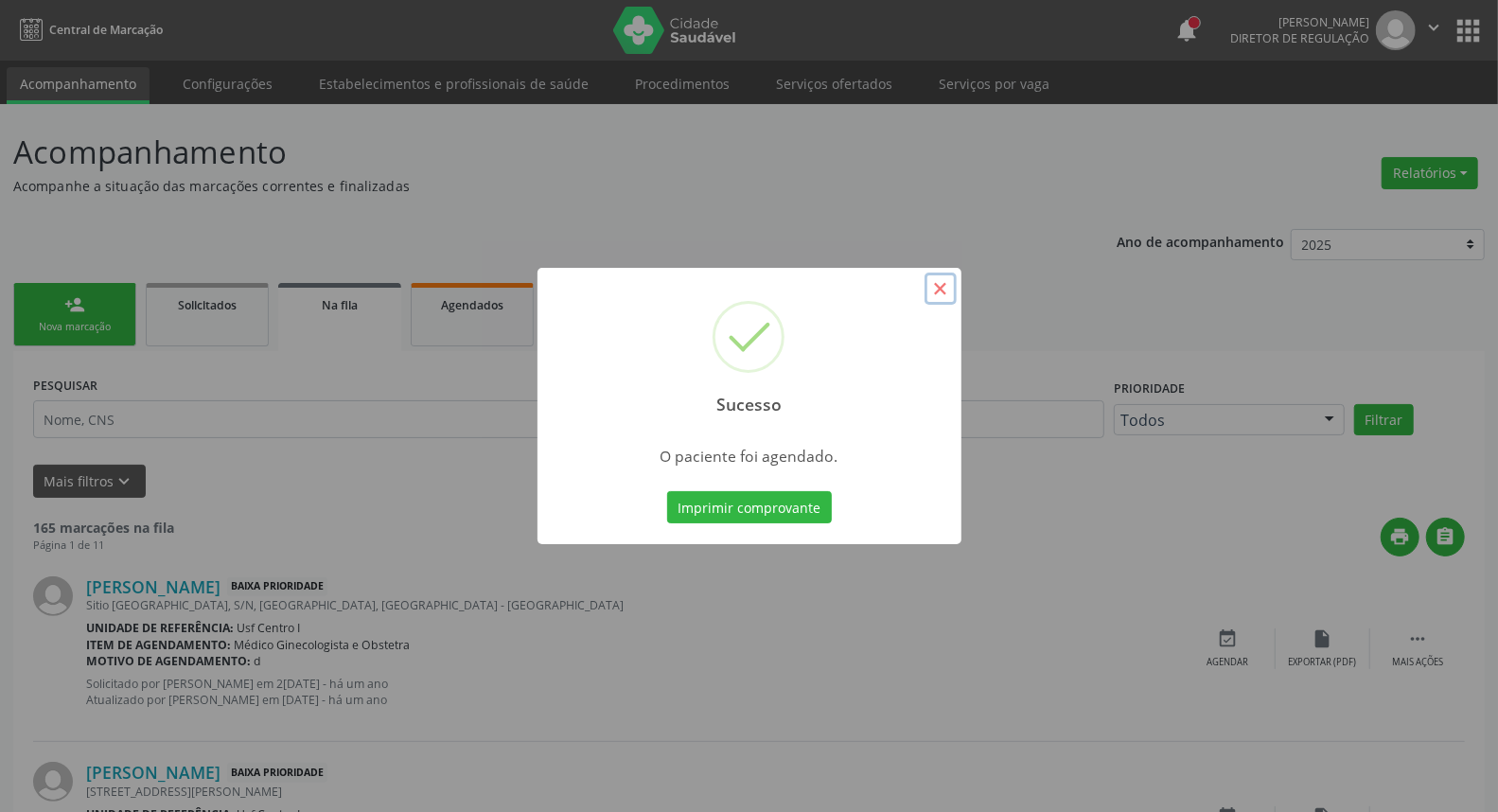
click at [941, 295] on button "×" at bounding box center [941, 289] width 32 height 32
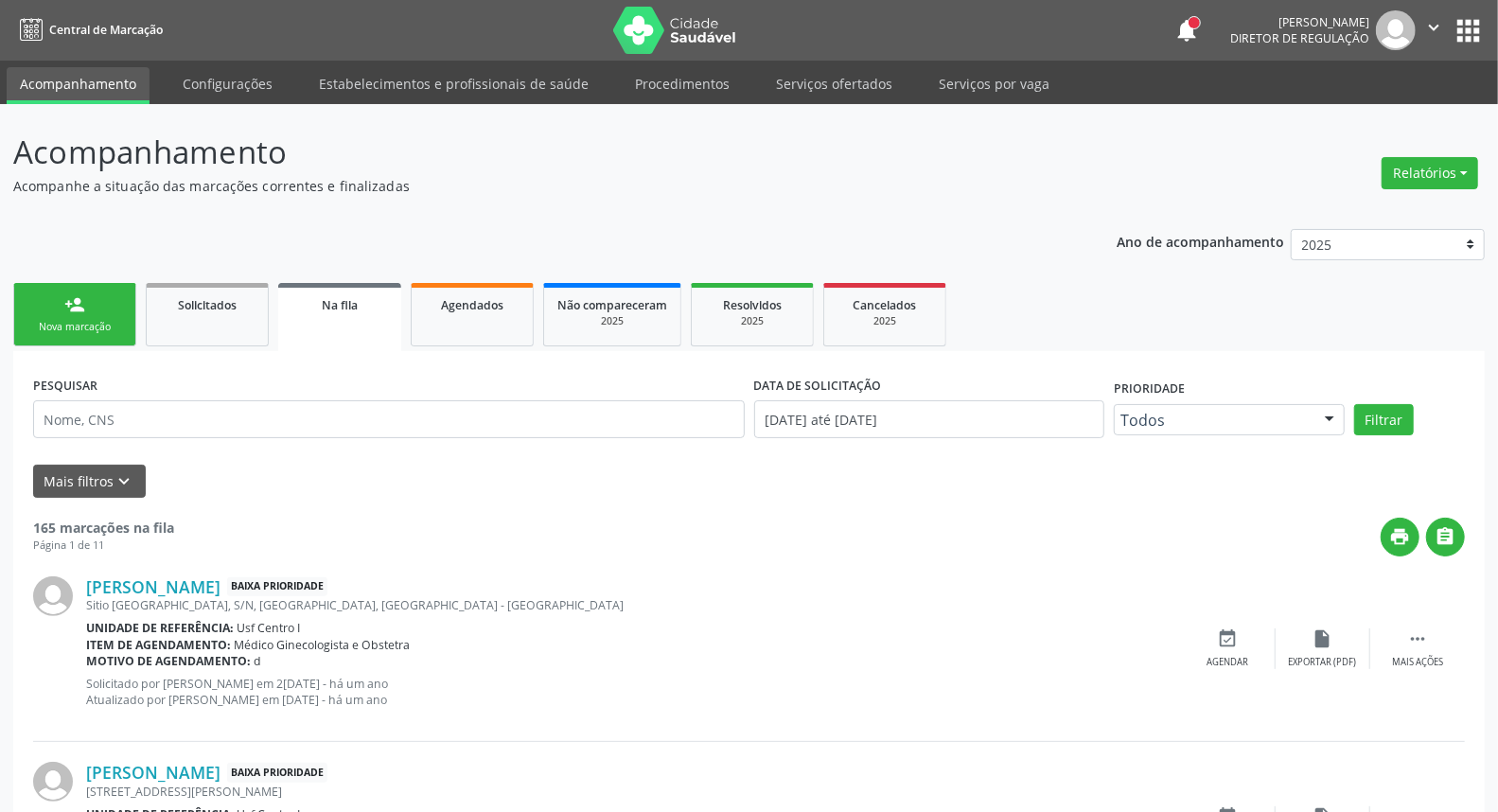
click at [64, 317] on link "person_add Nova marcação" at bounding box center [74, 315] width 123 height 63
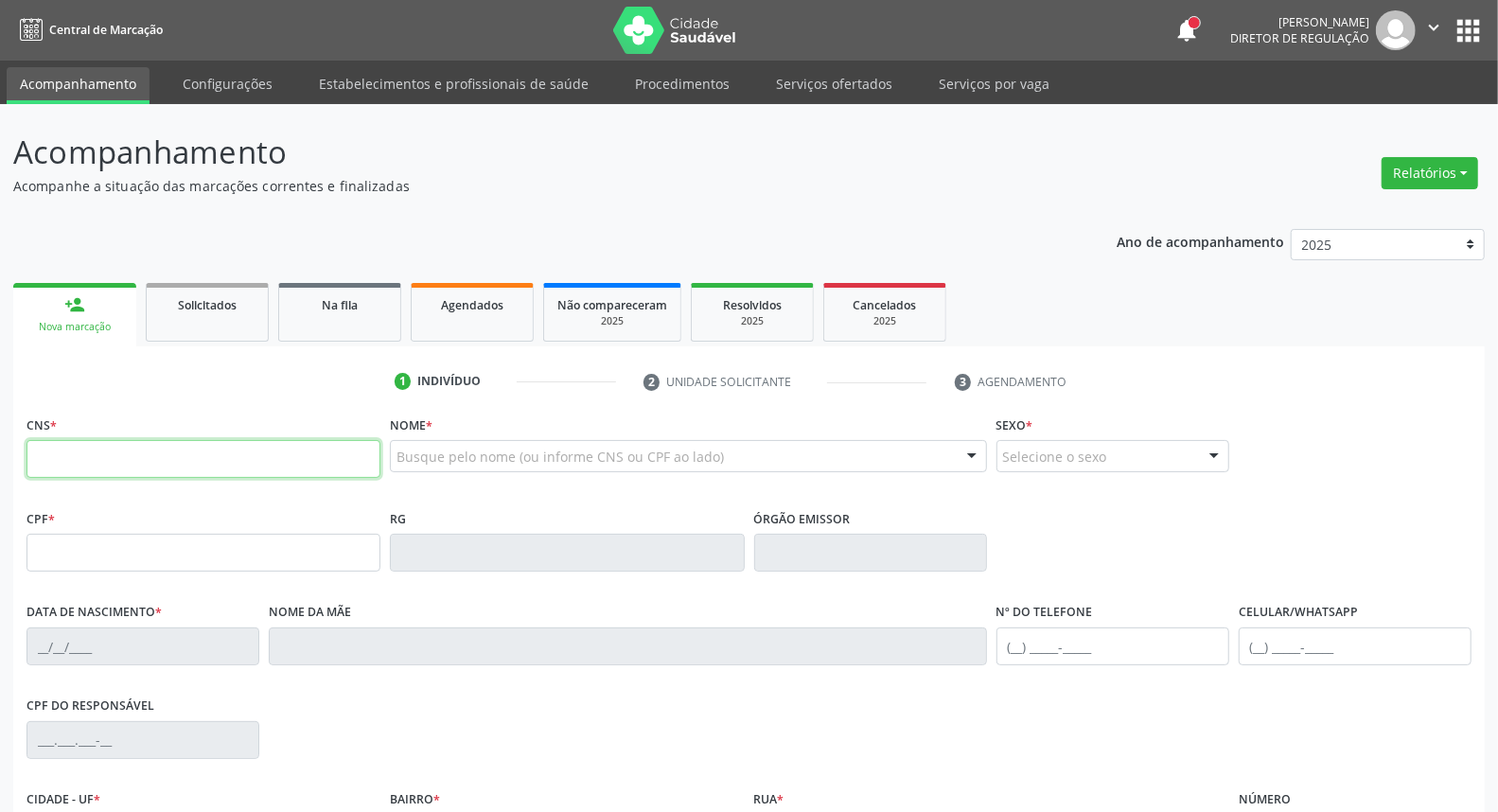
click at [168, 459] on input "text" at bounding box center [203, 459] width 354 height 38
type input "161 8511 6252 0001"
type input "041.135.384-50"
type input "15/07/1972"
type input "Joventina Maria dos Santos"
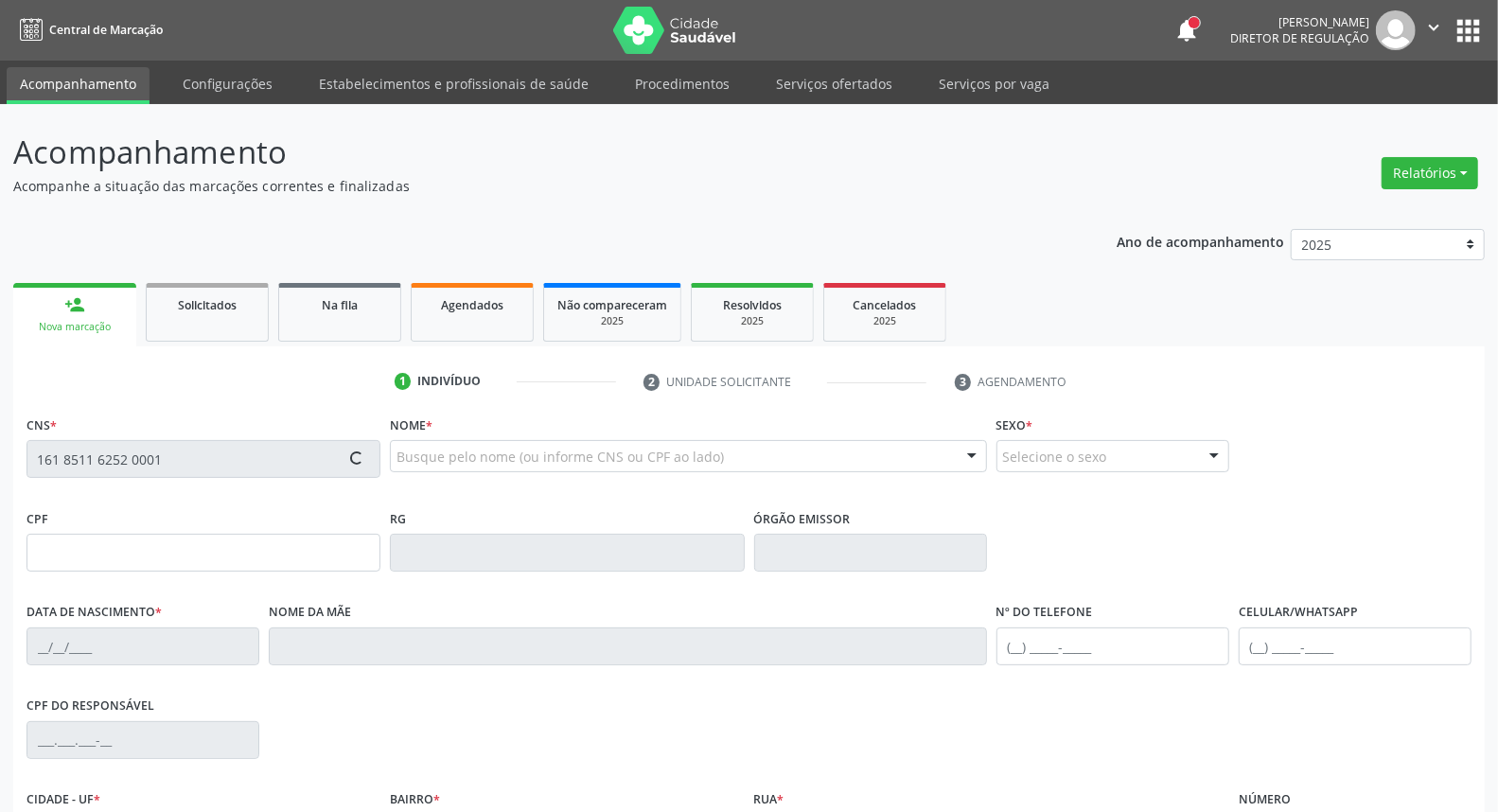
type input "[PHONE_NUMBER]"
type input "S/N"
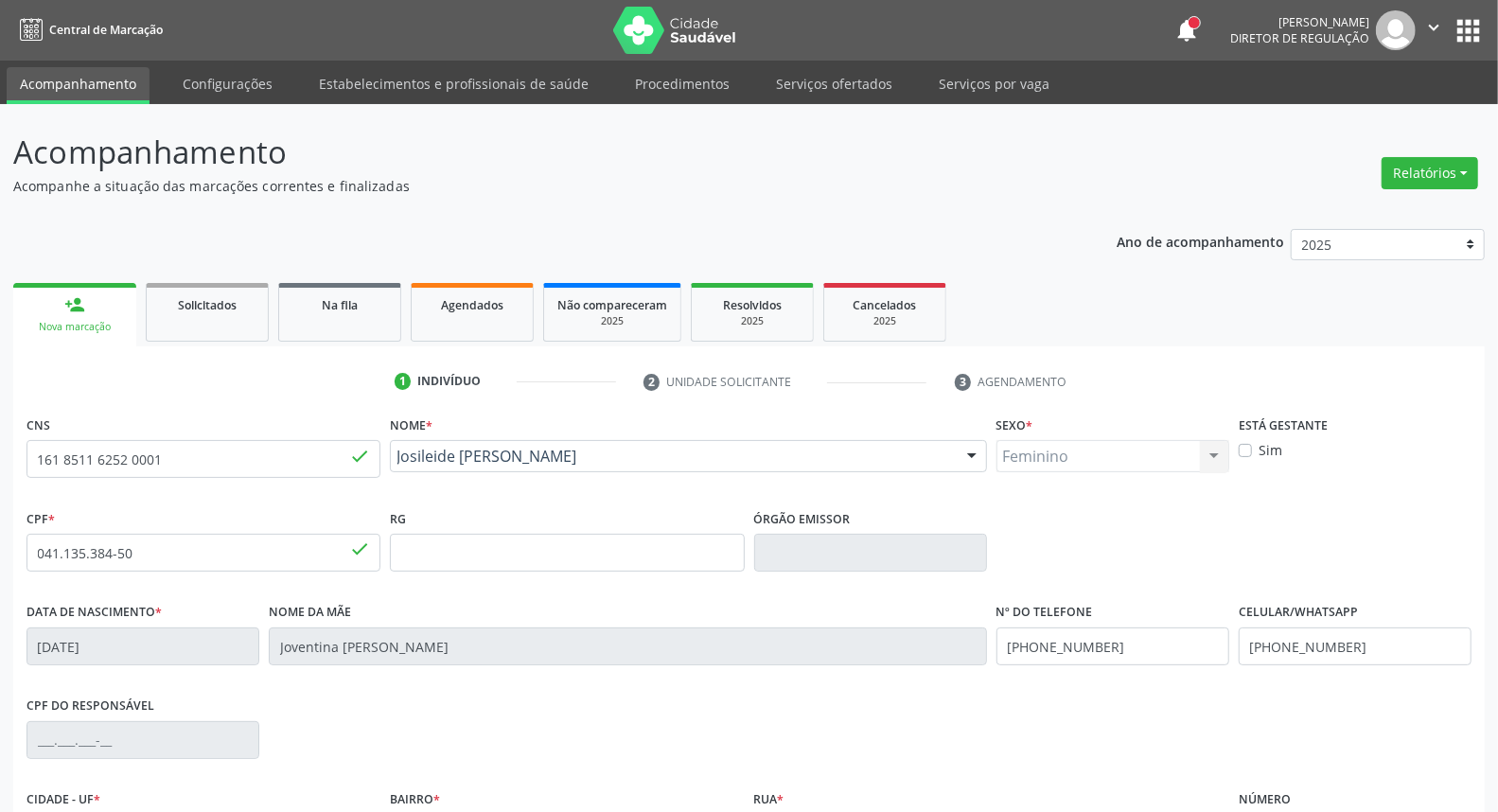
scroll to position [105, 0]
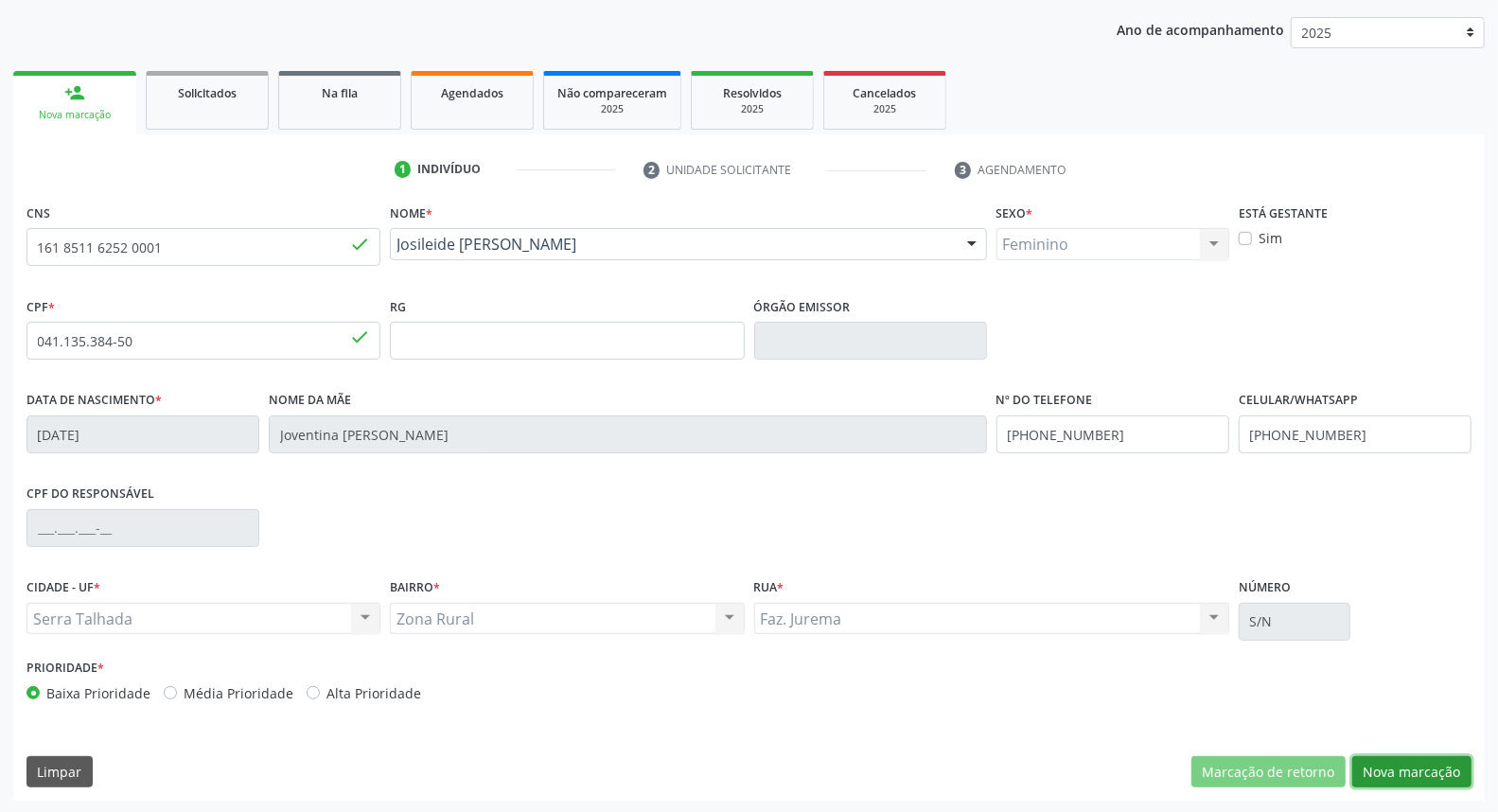
click at [1387, 773] on button "Nova marcação" at bounding box center [1411, 772] width 119 height 32
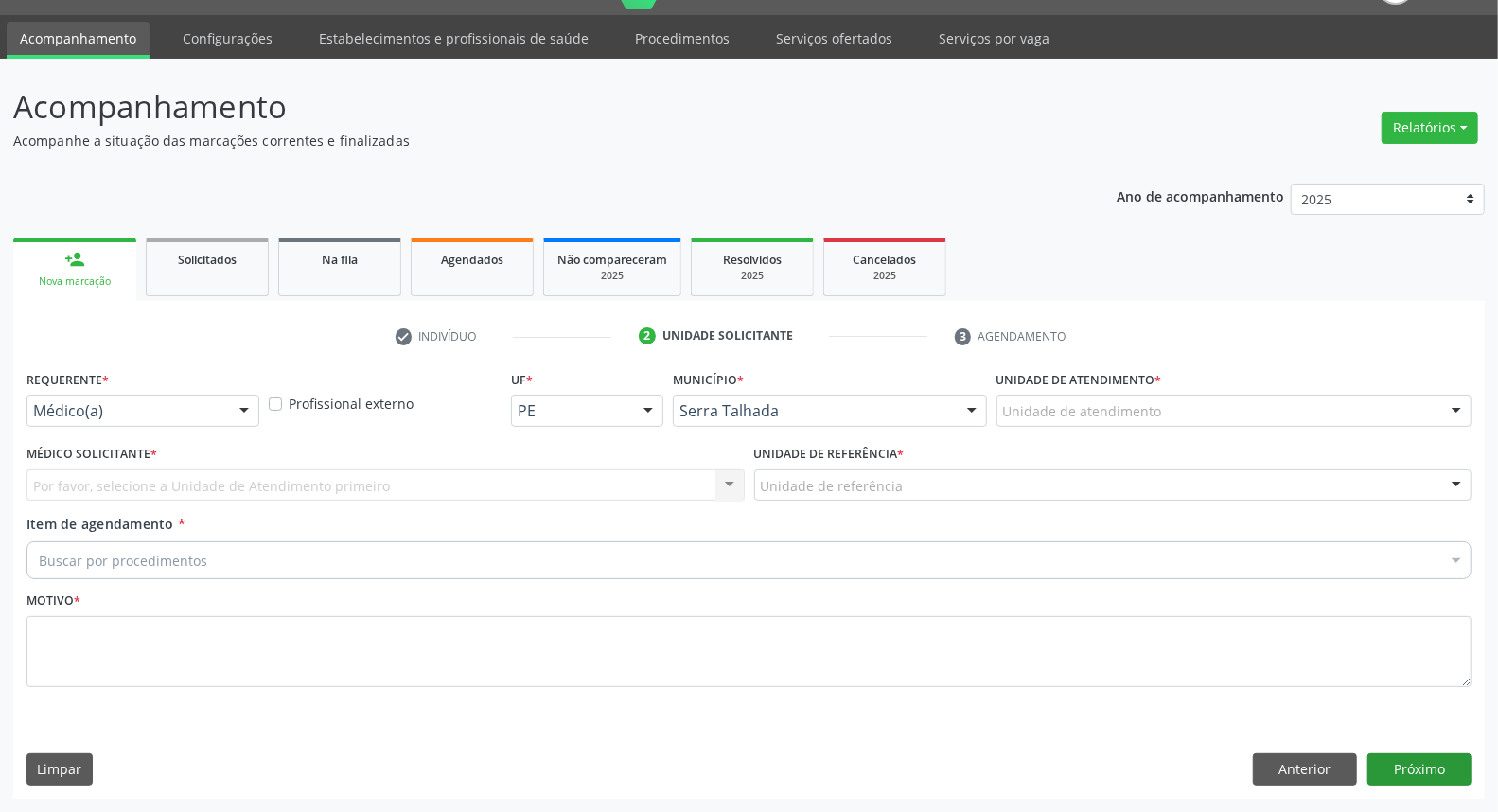
scroll to position [44, 0]
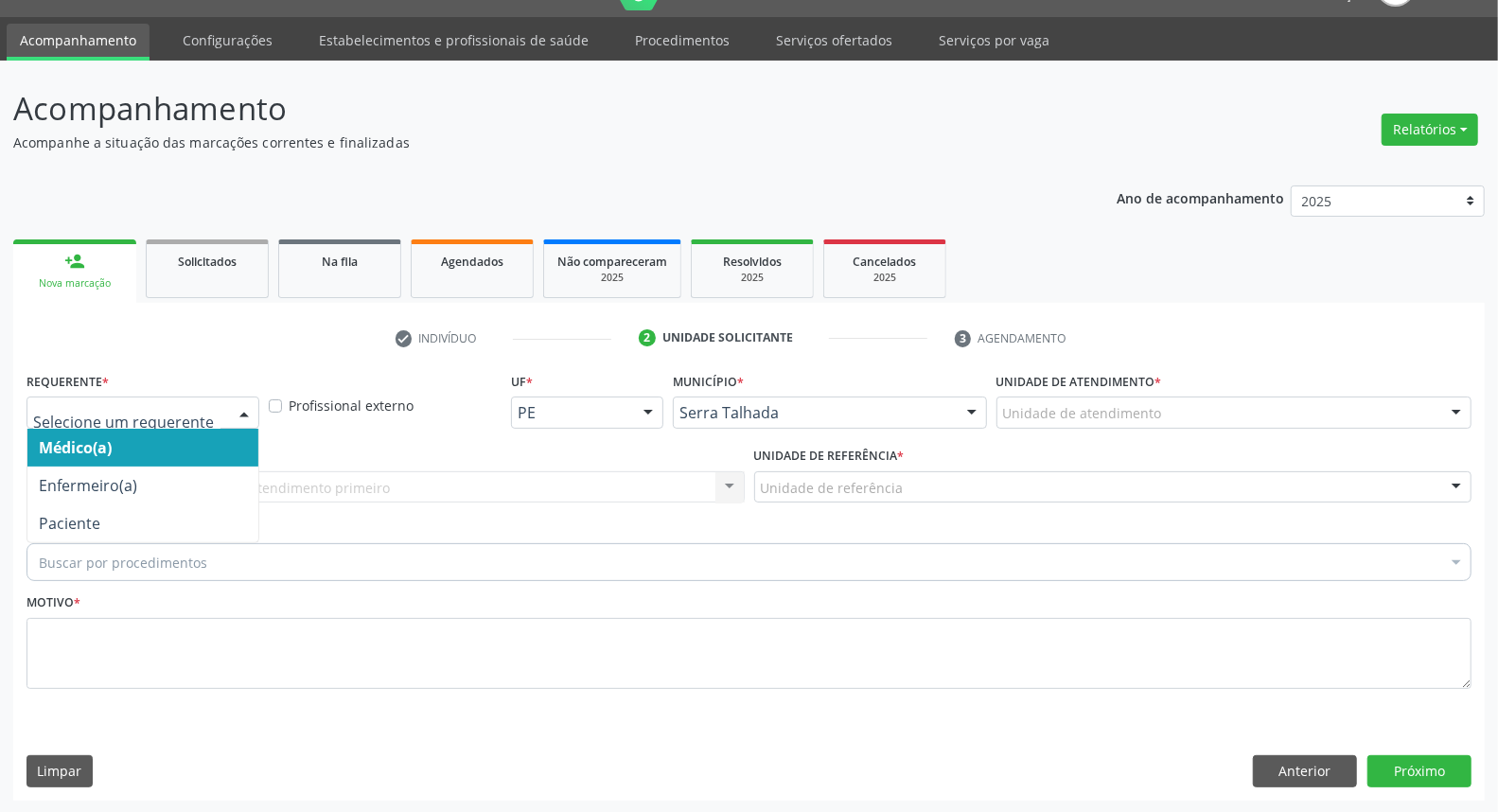
click at [230, 411] on div at bounding box center [244, 414] width 29 height 32
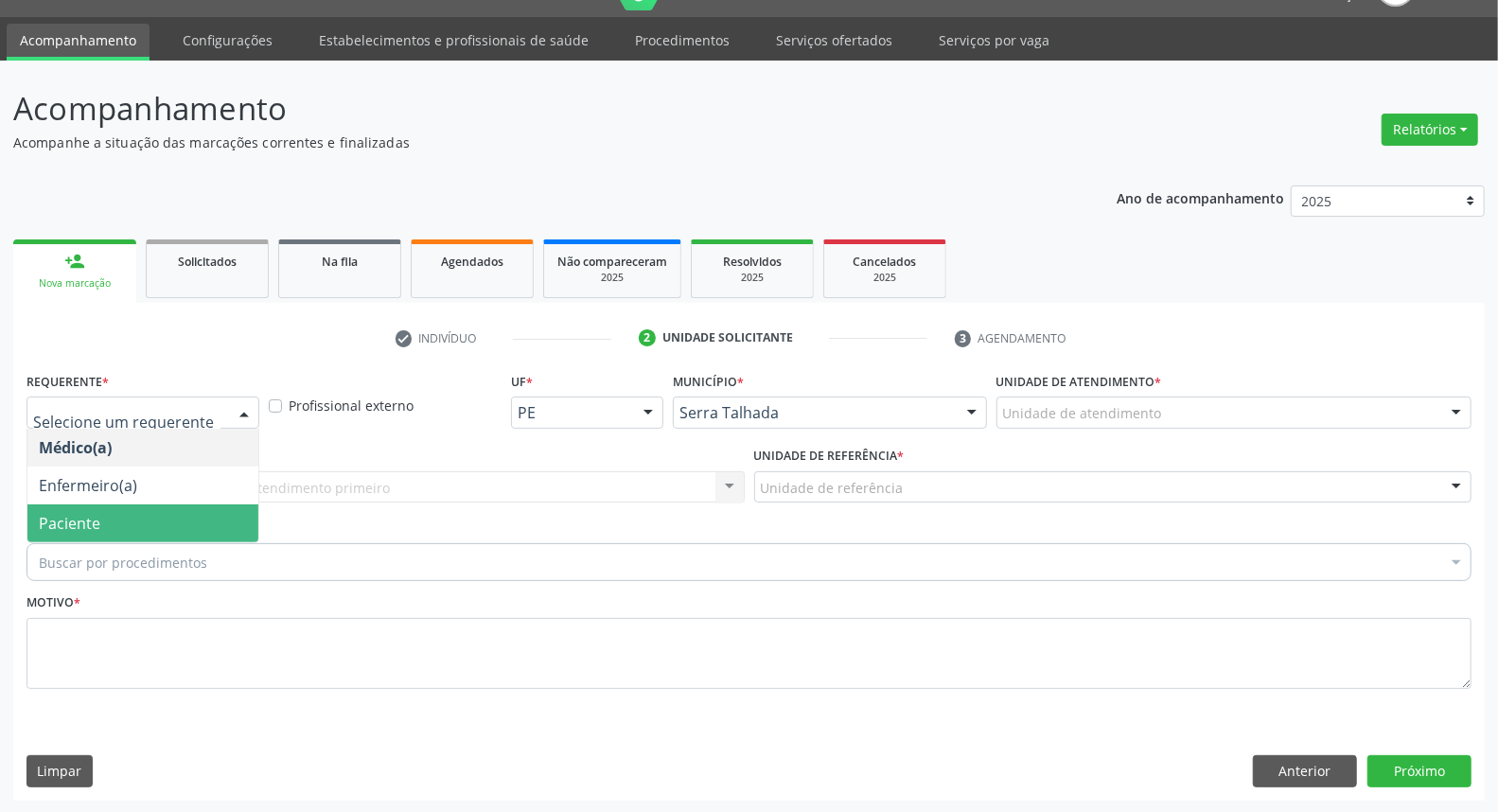
click at [198, 518] on span "Paciente" at bounding box center [143, 524] width 231 height 38
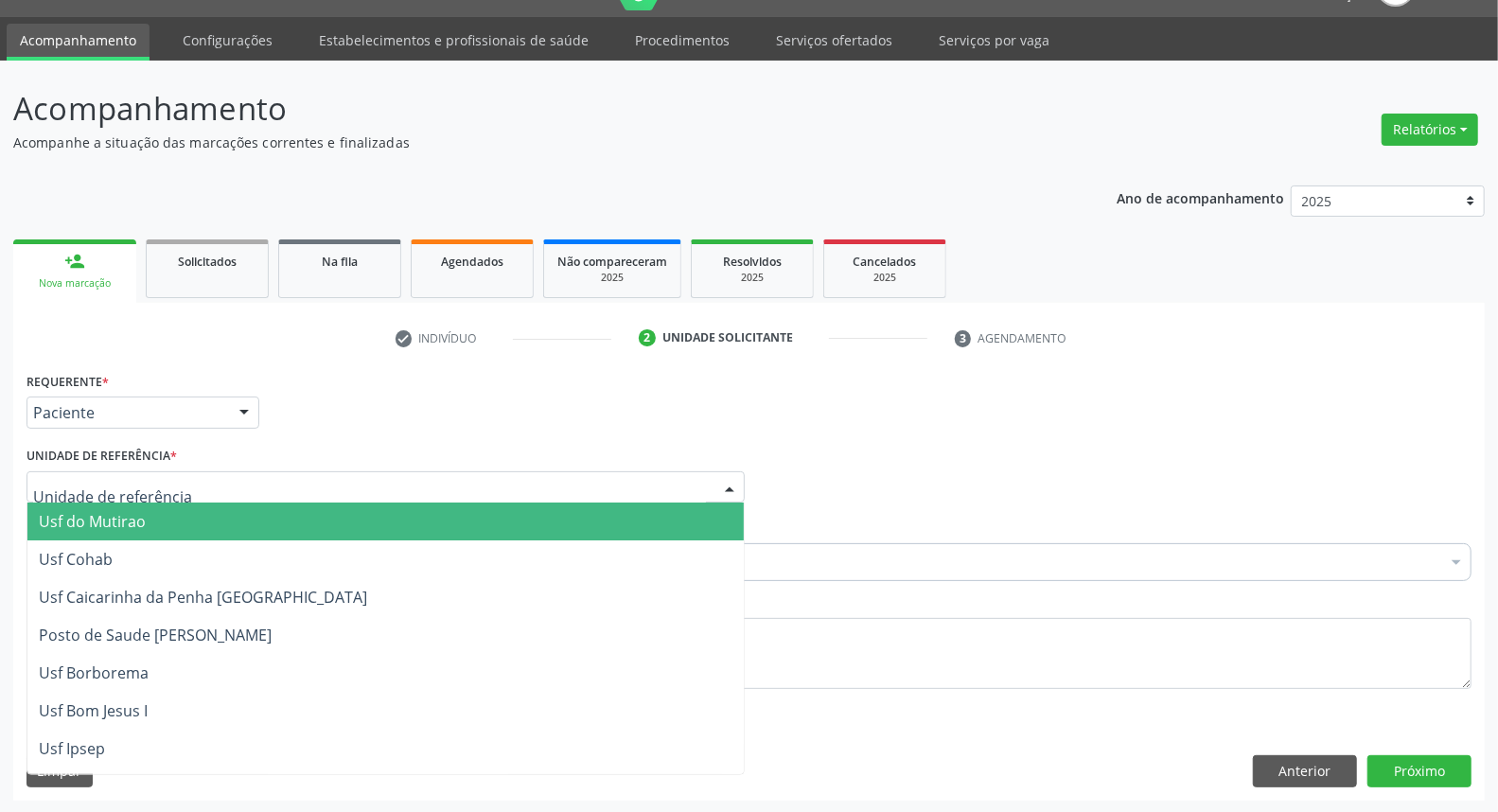
click at [109, 471] on div at bounding box center [385, 488] width 718 height 32
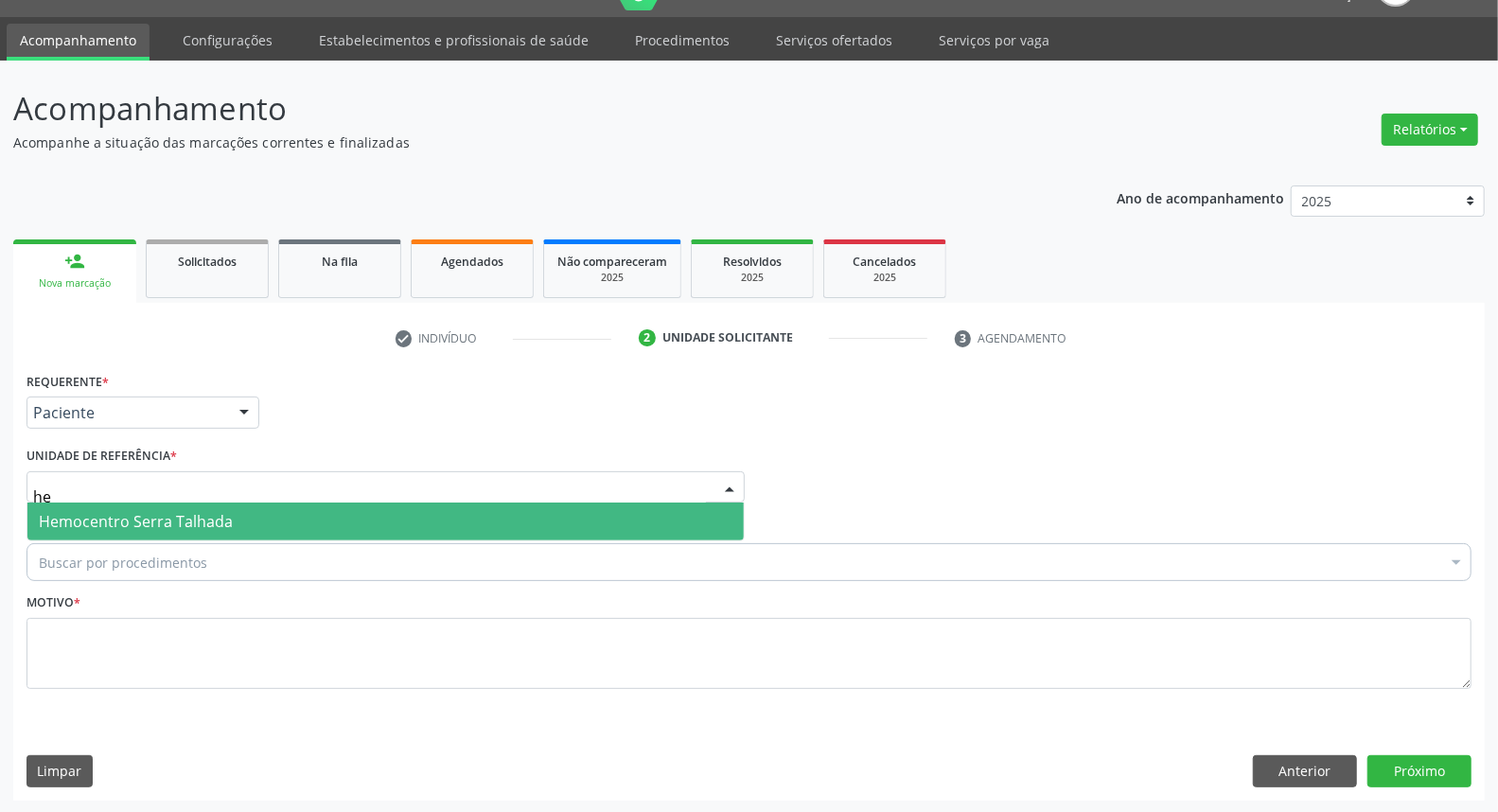
type input "h"
type input "logr"
click at [128, 526] on span "Posto de Saude Logradouro" at bounding box center [139, 522] width 200 height 21
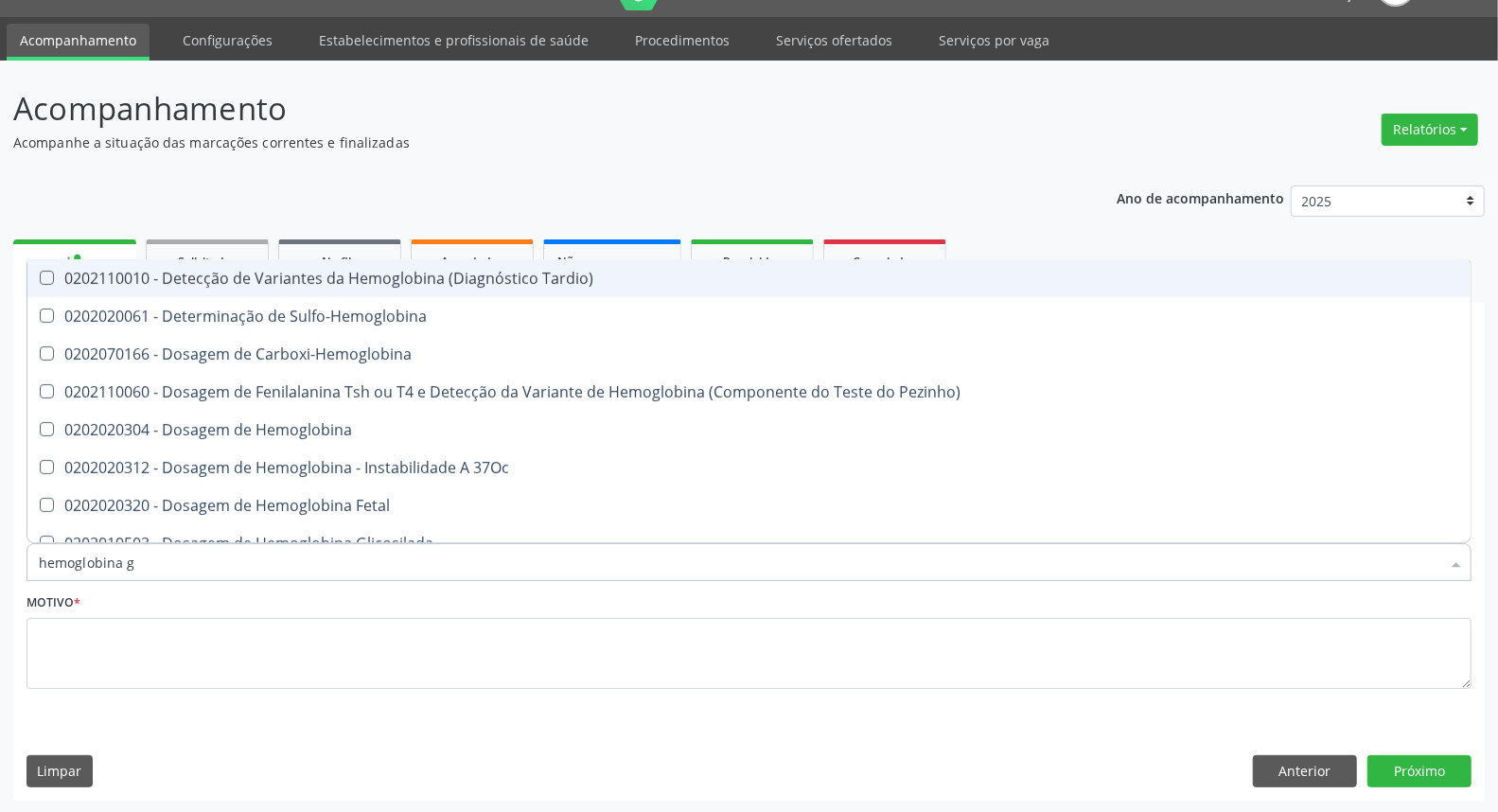
type input "hemoglobina g"
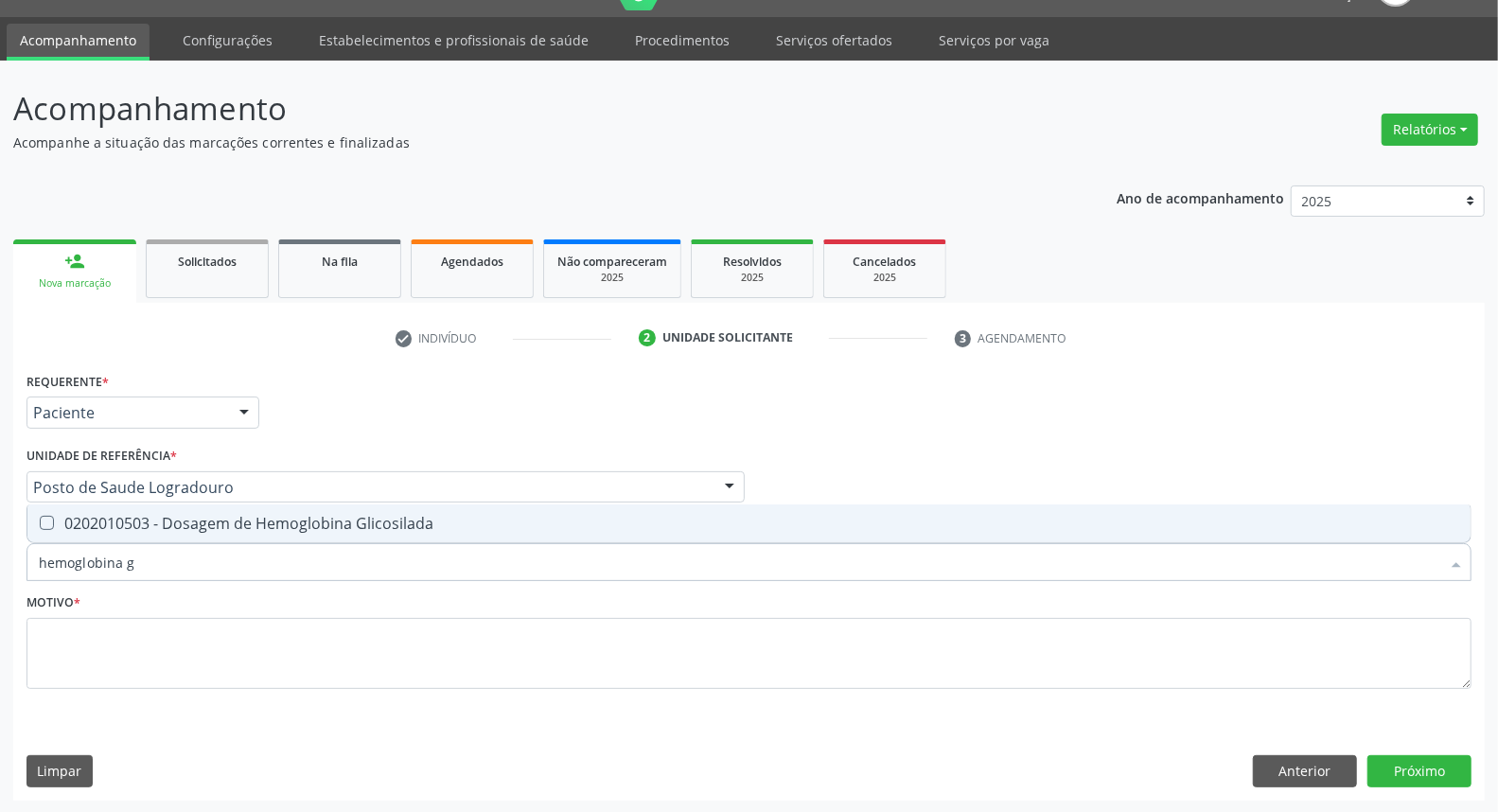
drag, startPoint x: 222, startPoint y: 512, endPoint x: 167, endPoint y: 637, distance: 136.6
click at [220, 515] on div "0202010503 - Dosagem de Hemoglobina Glicosilada" at bounding box center [749, 523] width 1421 height 15
checkbox Glicosilada "true"
type input "hemoglobina g"
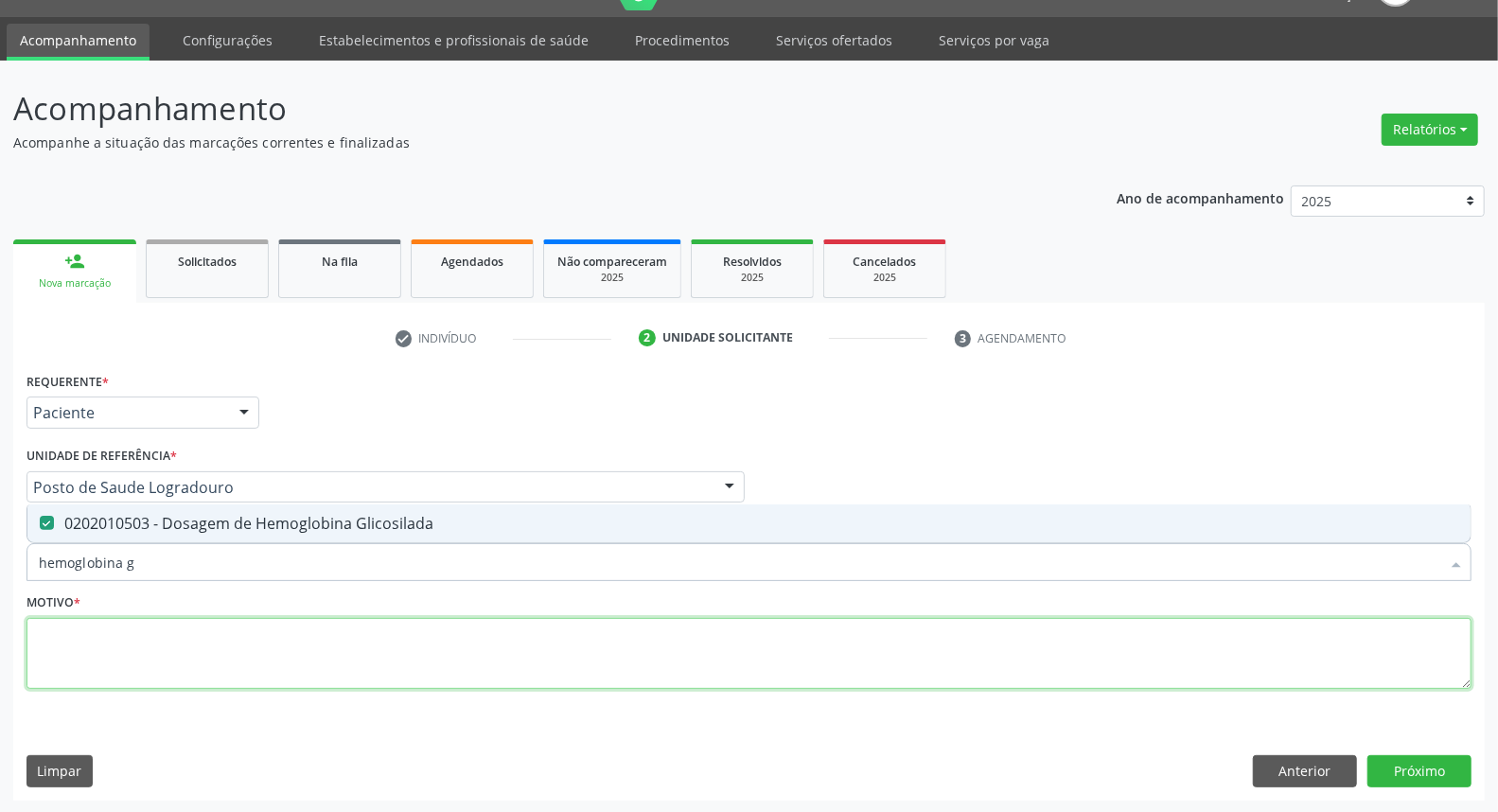
click at [156, 659] on textarea at bounding box center [749, 654] width 1445 height 72
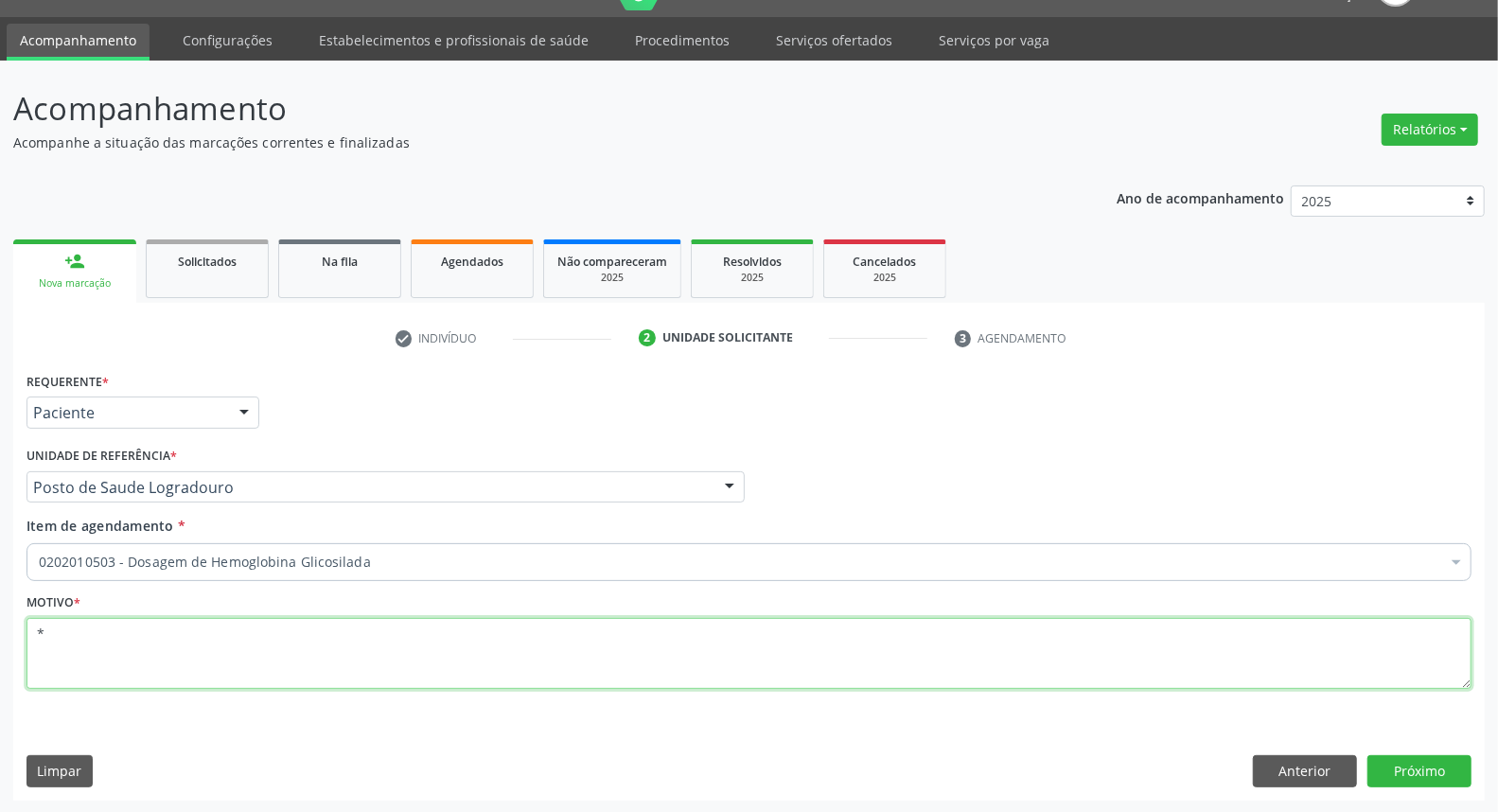
type textarea "*"
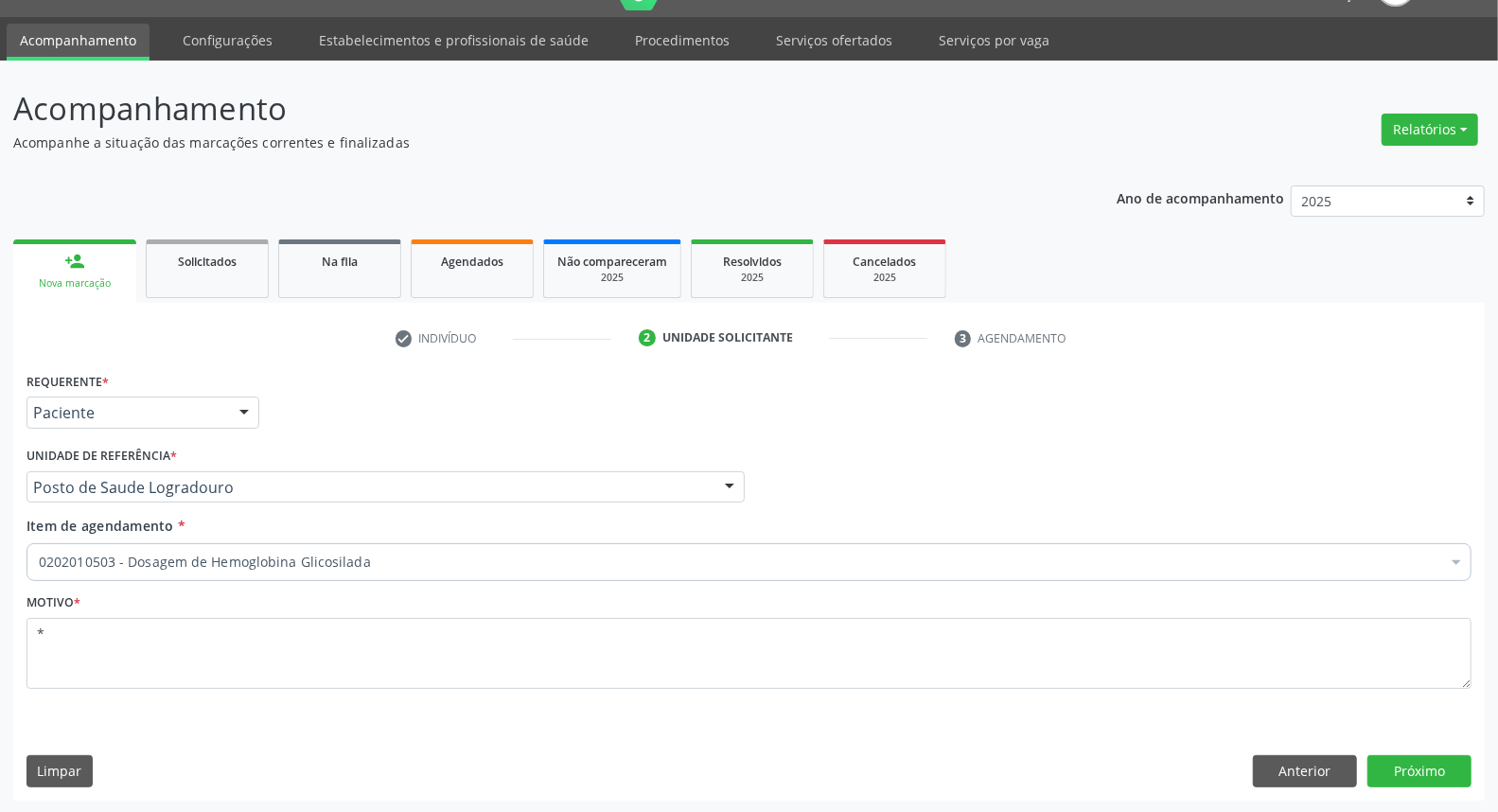
click at [91, 572] on div "0202010503 - Dosagem de Hemoglobina Glicosilada" at bounding box center [749, 562] width 1445 height 38
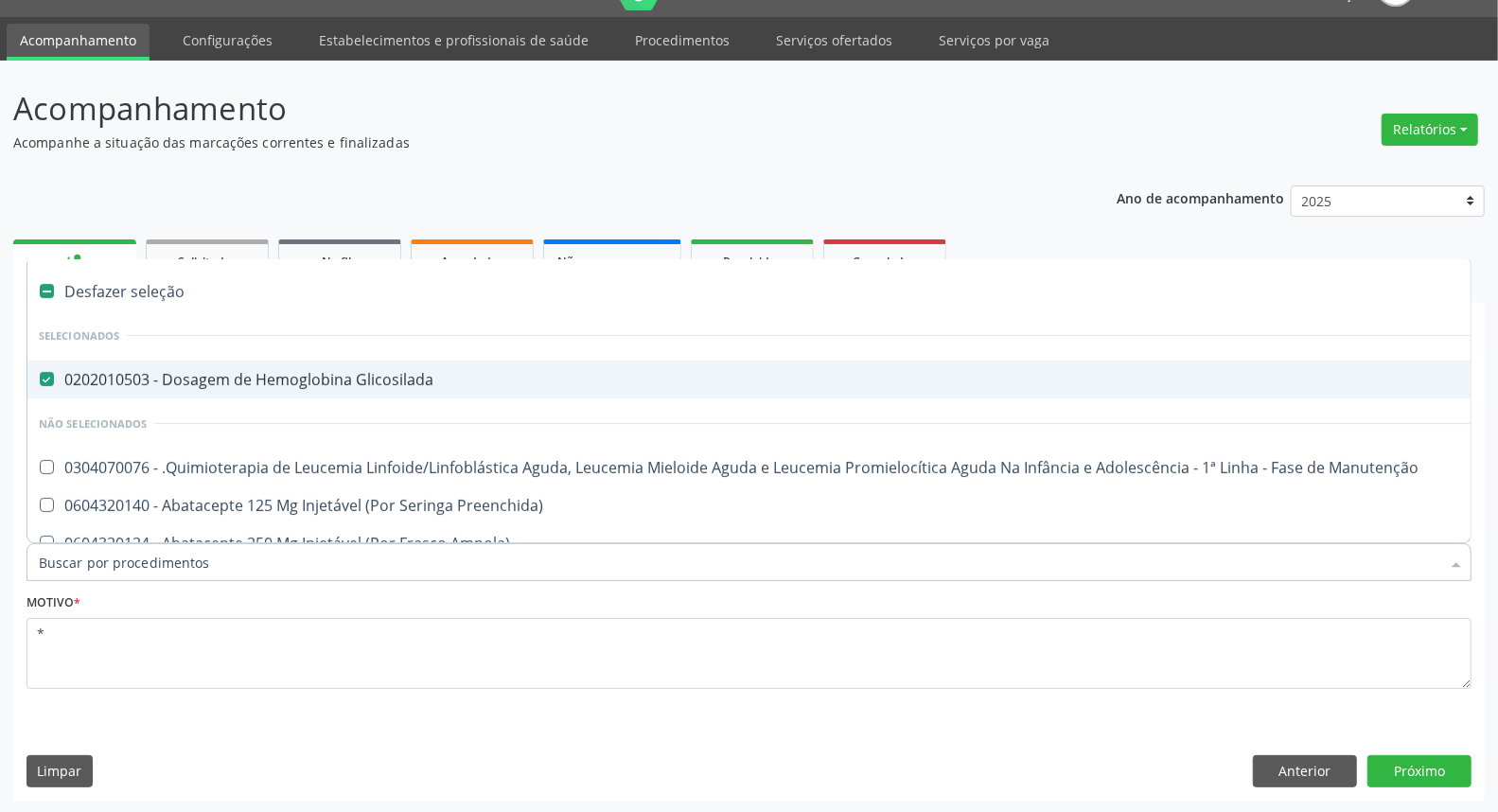
type input "c"
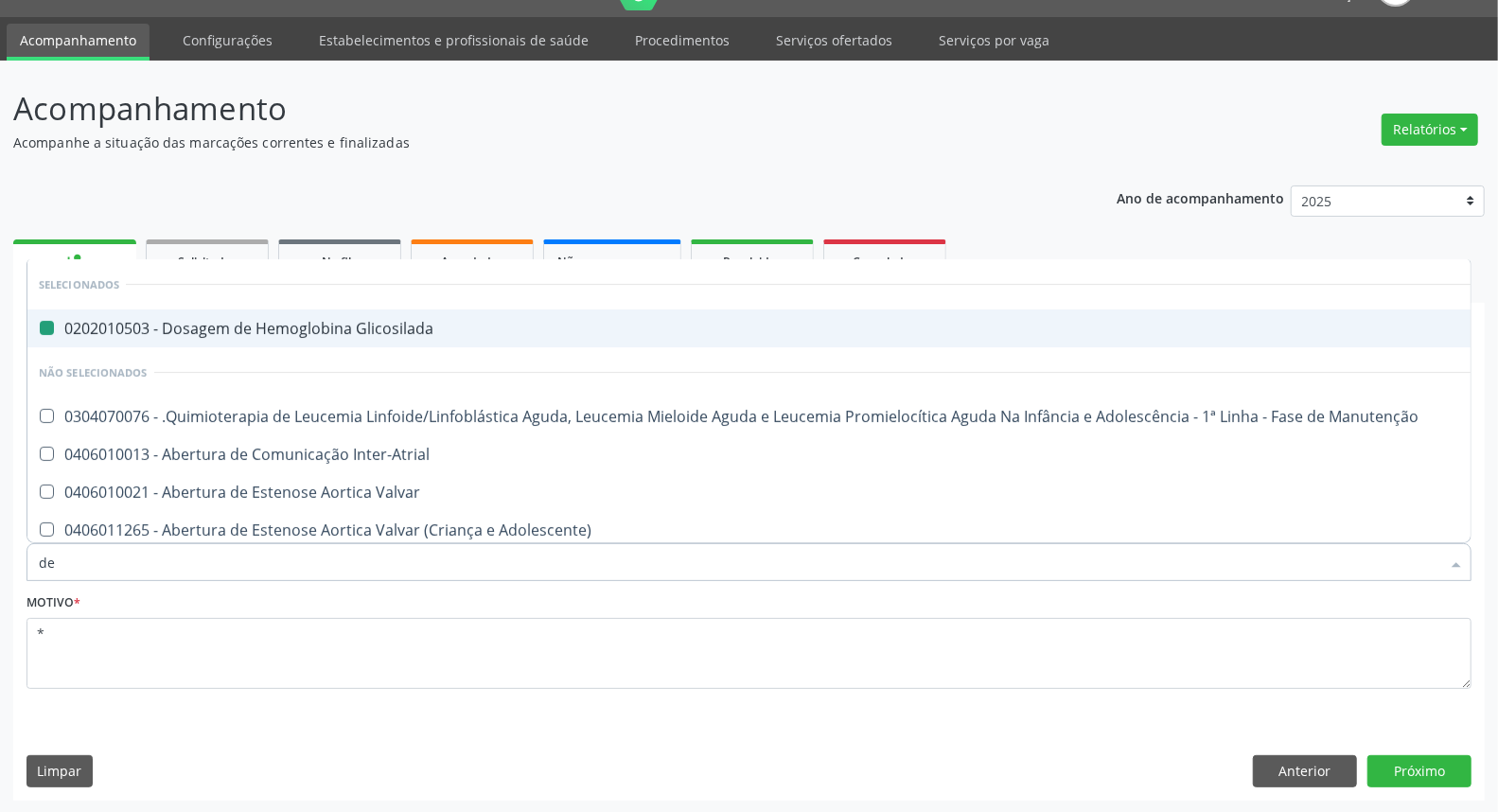
type input "det"
checkbox Glicosilada "false"
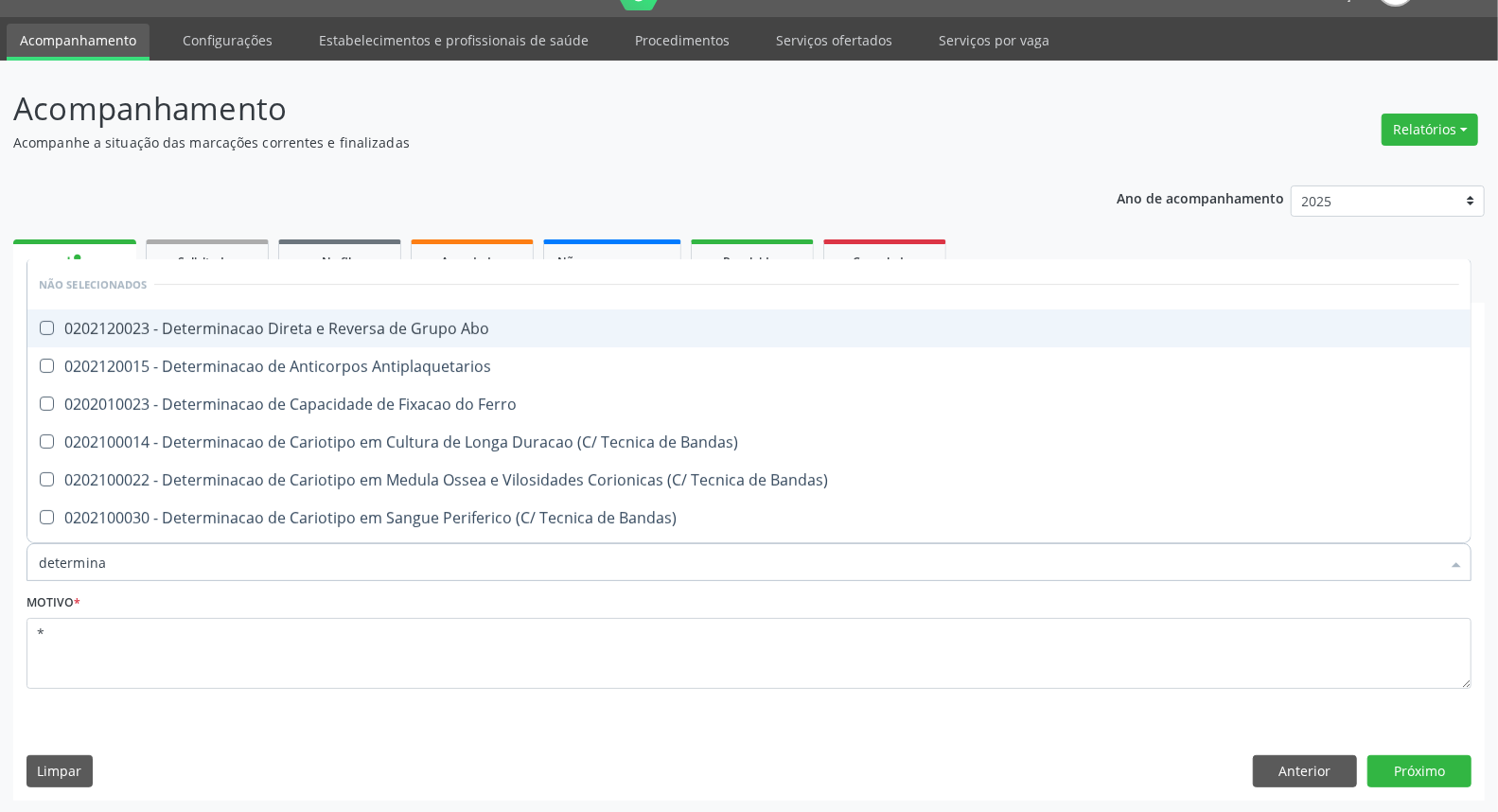
type input "determinaç"
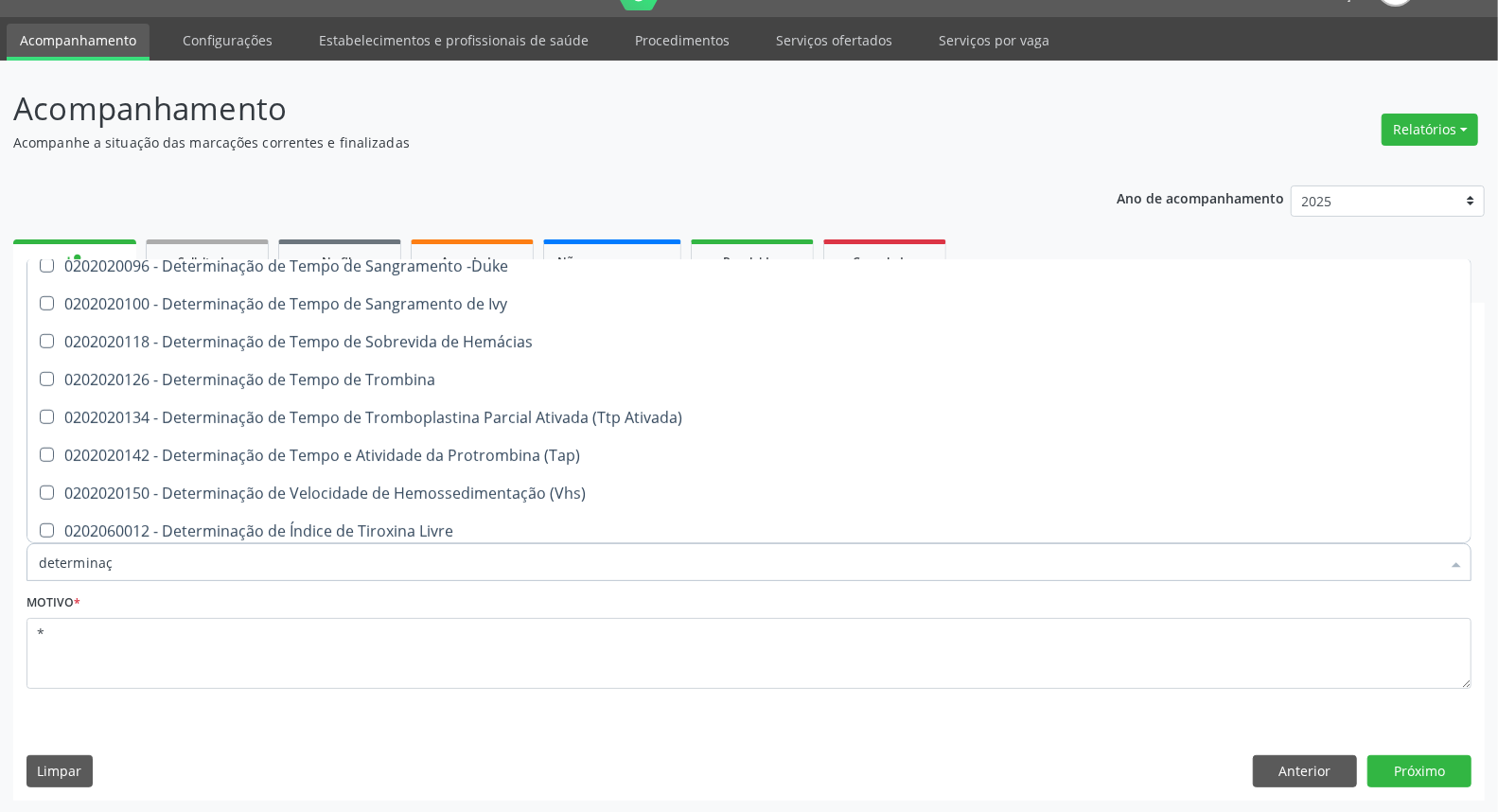
scroll to position [525, 0]
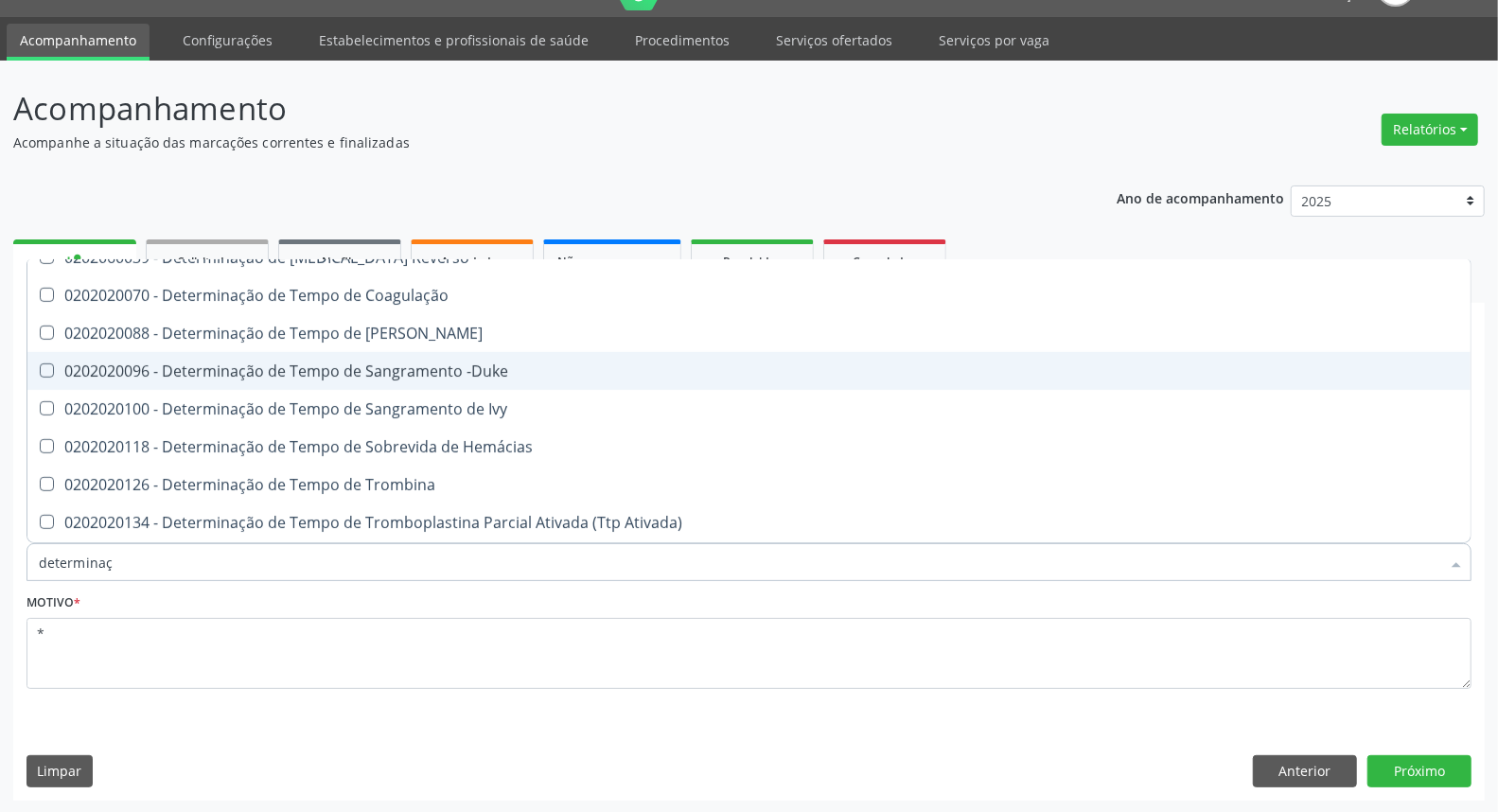
click at [202, 364] on div "0202020096 - Determinação de Tempo de Sangramento -Duke" at bounding box center [749, 371] width 1421 height 15
checkbox -Duke "true"
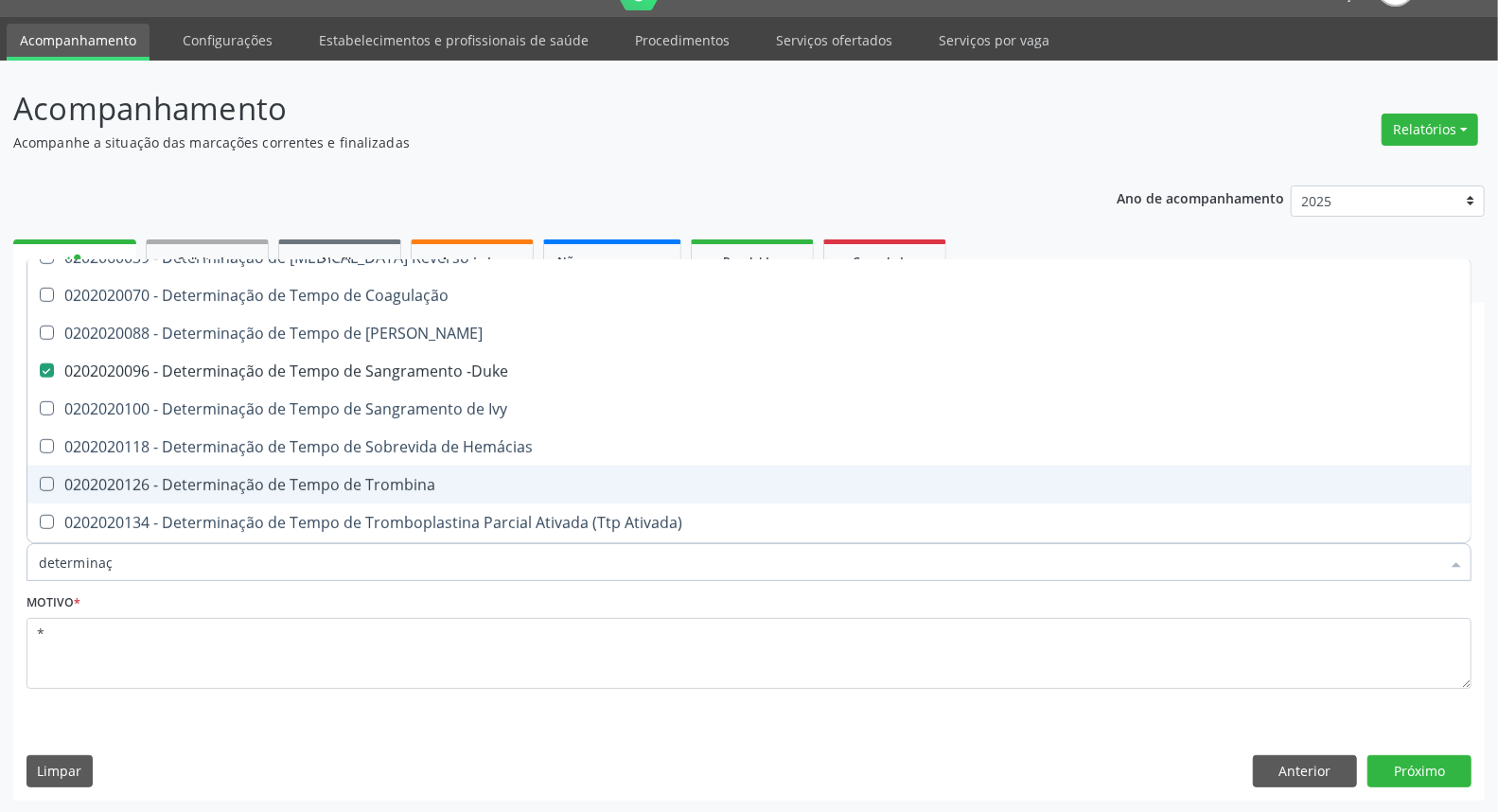
click at [183, 493] on span "0202020126 - Determinação de Tempo de Trombina" at bounding box center [749, 485] width 1443 height 38
checkbox Trombina "true"
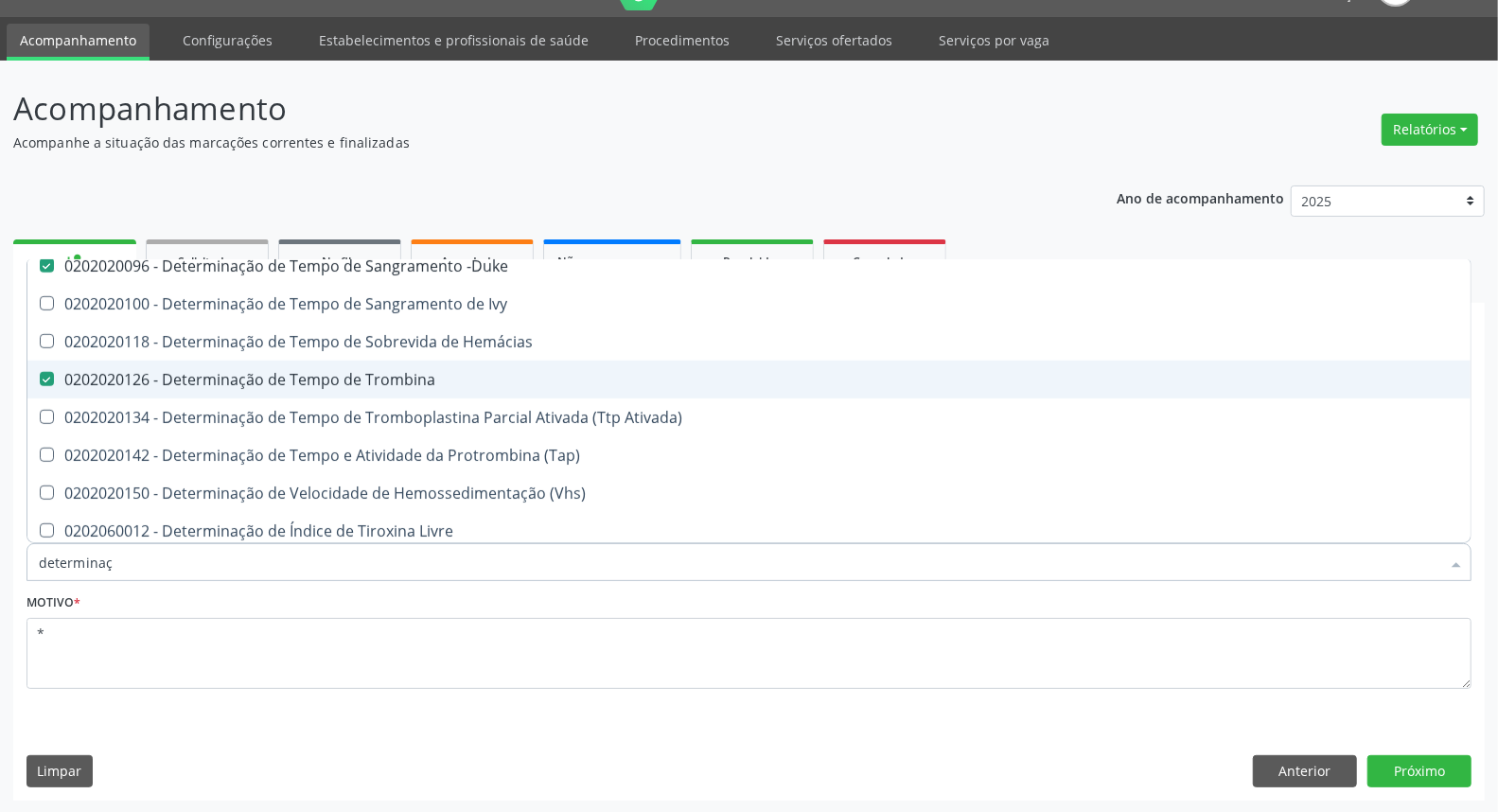
scroll to position [675, 0]
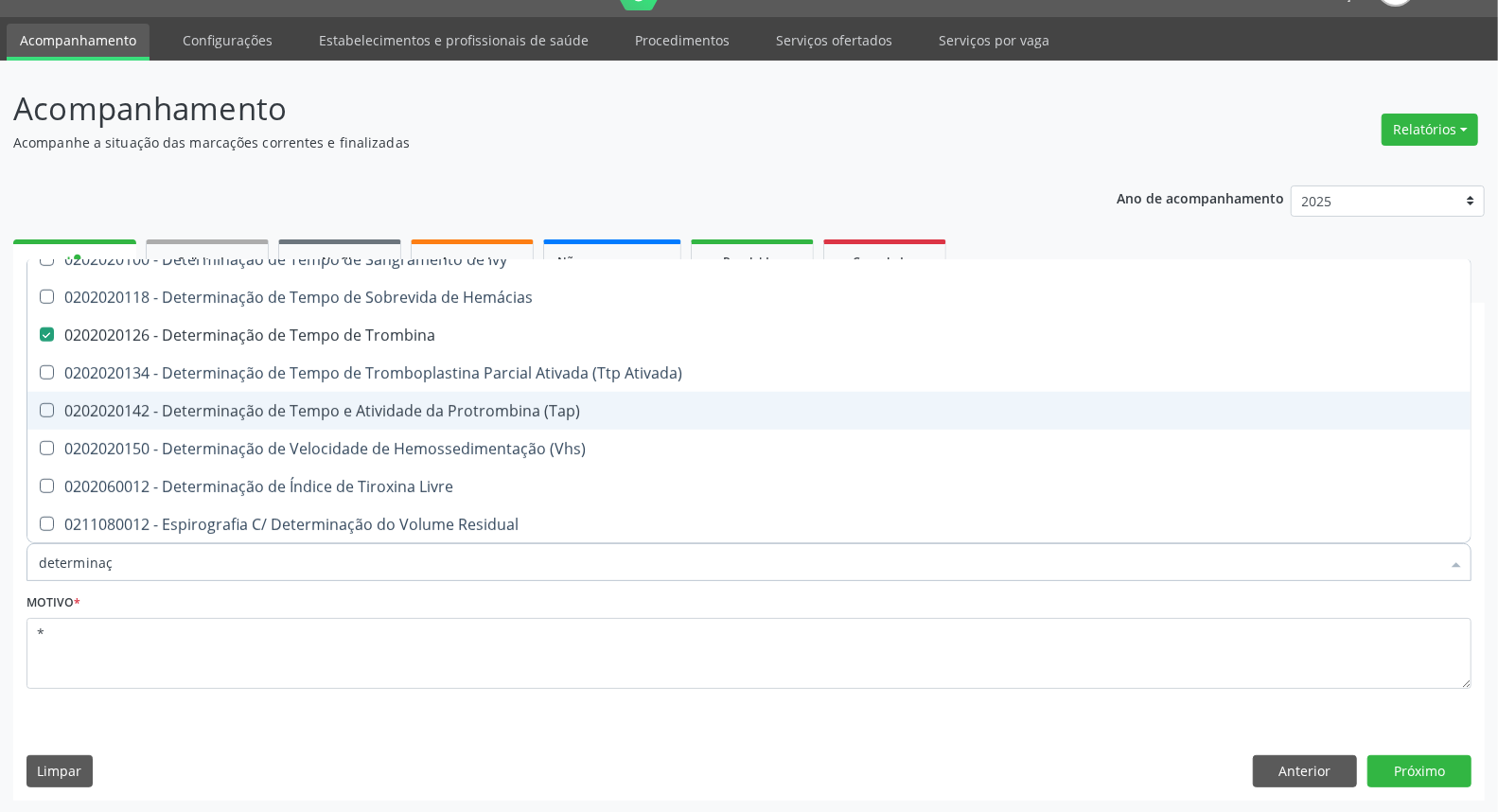
click at [201, 403] on div "0202020142 - Determinação de Tempo e Atividade da Protrombina (Tap)" at bounding box center [749, 410] width 1421 height 15
checkbox \(Tap\) "true"
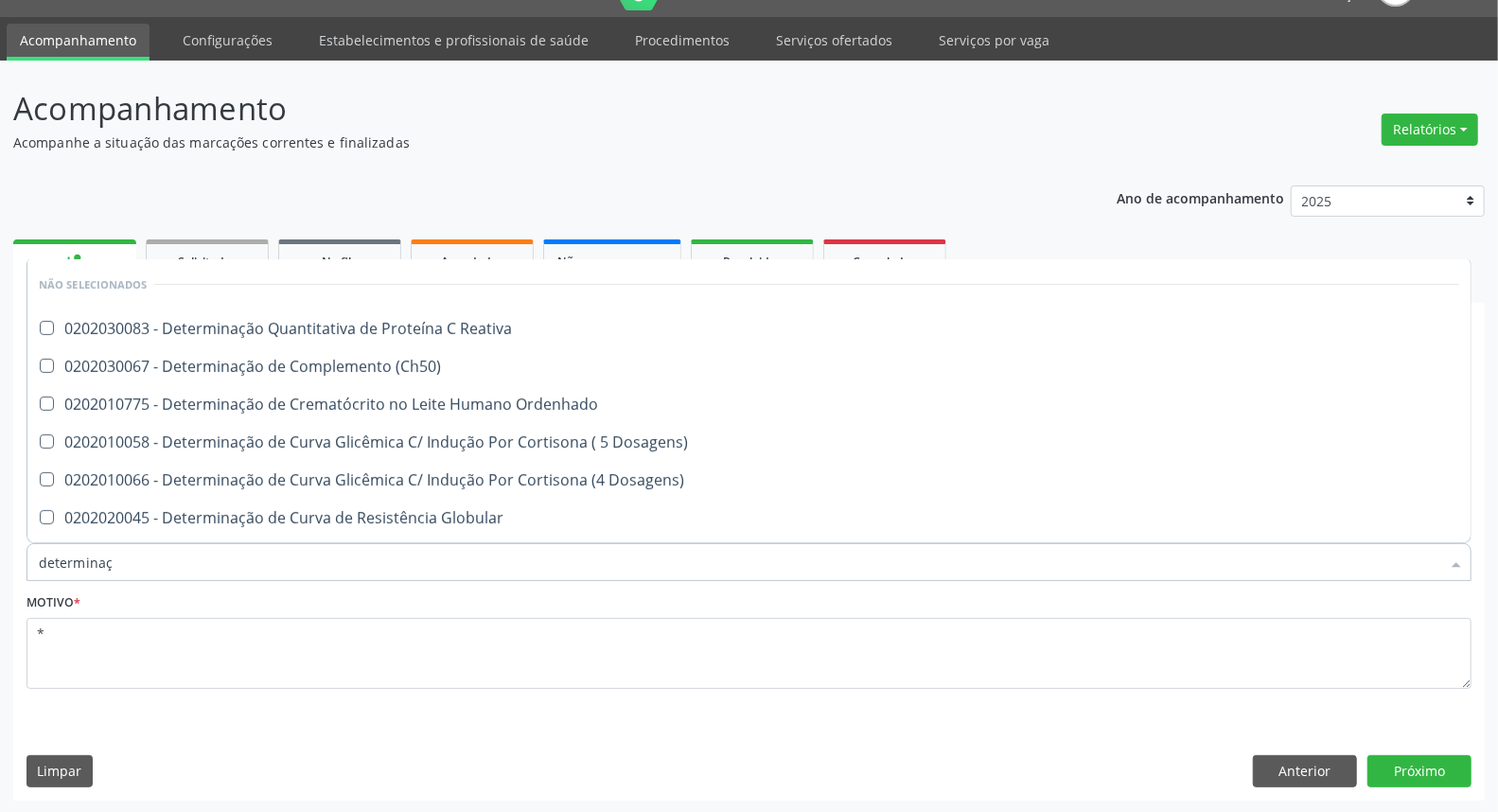
scroll to position [675, 0]
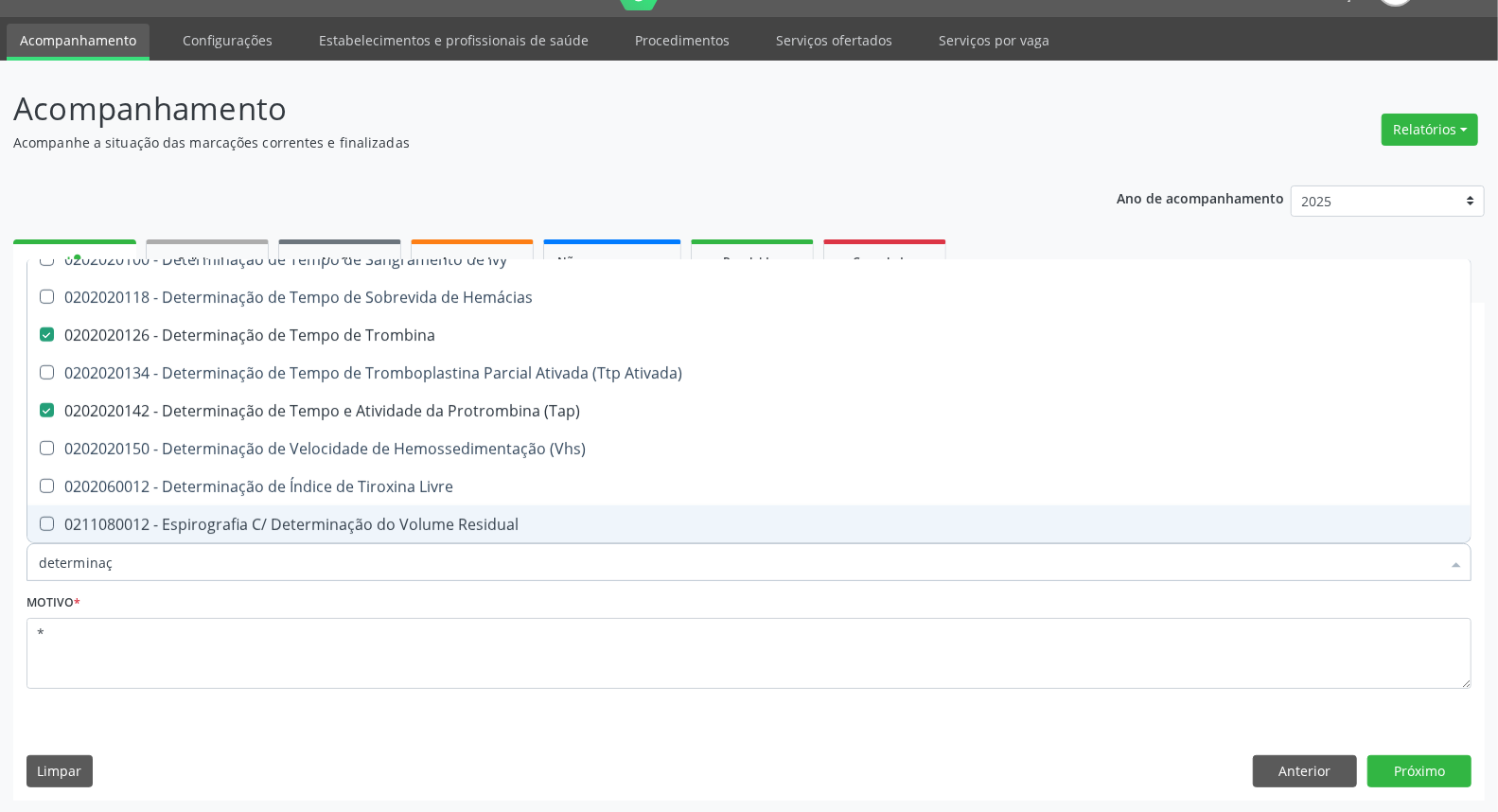
drag, startPoint x: 174, startPoint y: 563, endPoint x: 0, endPoint y: 503, distance: 184.1
click at [0, 509] on div "Acompanhamento Acompanhe a situação das marcações correntes e finalizadas Relat…" at bounding box center [749, 436] width 1498 height 753
type input "ur"
checkbox -Duke "false"
checkbox Trombina "false"
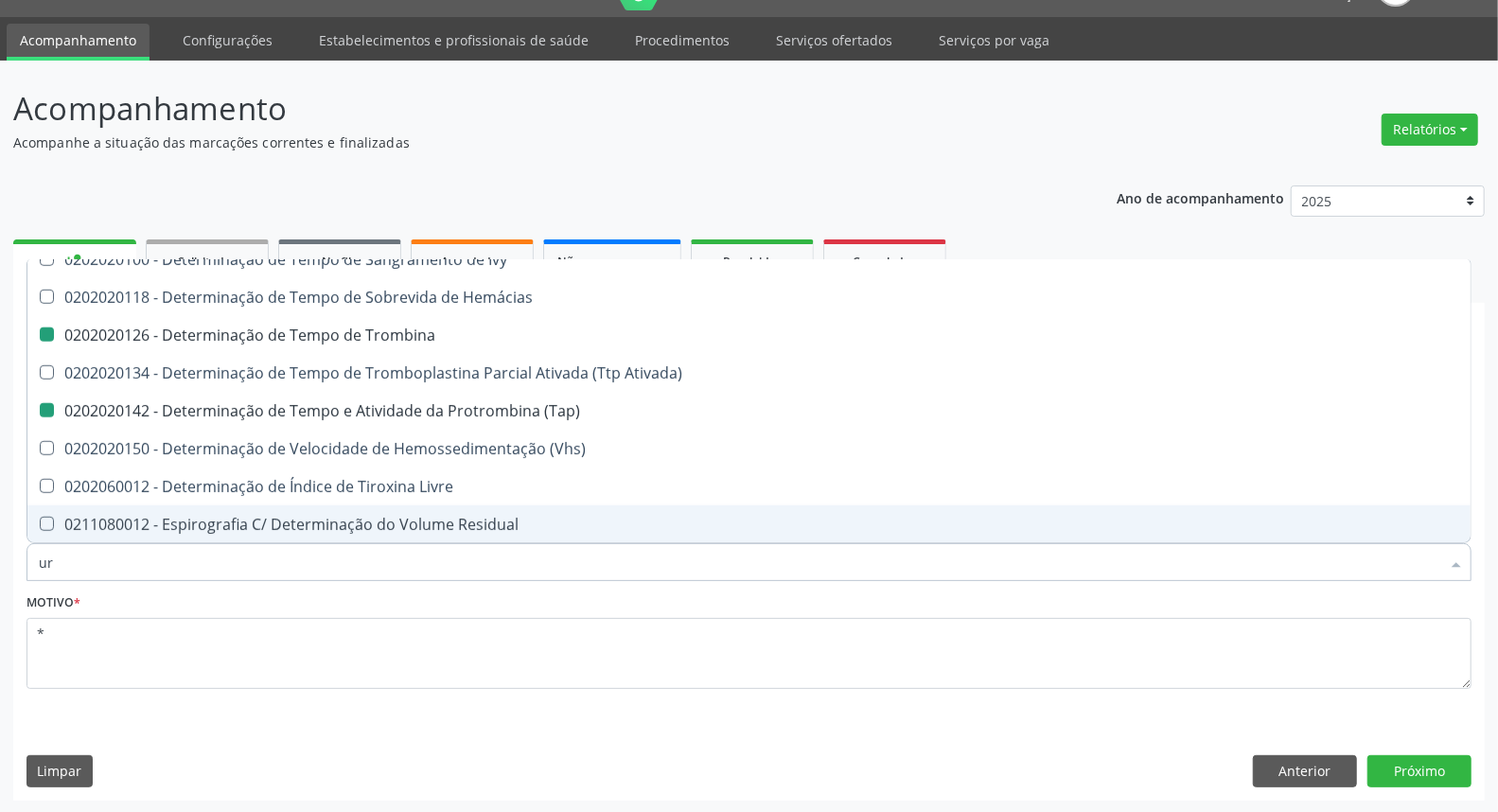
checkbox \(Tap\) "false"
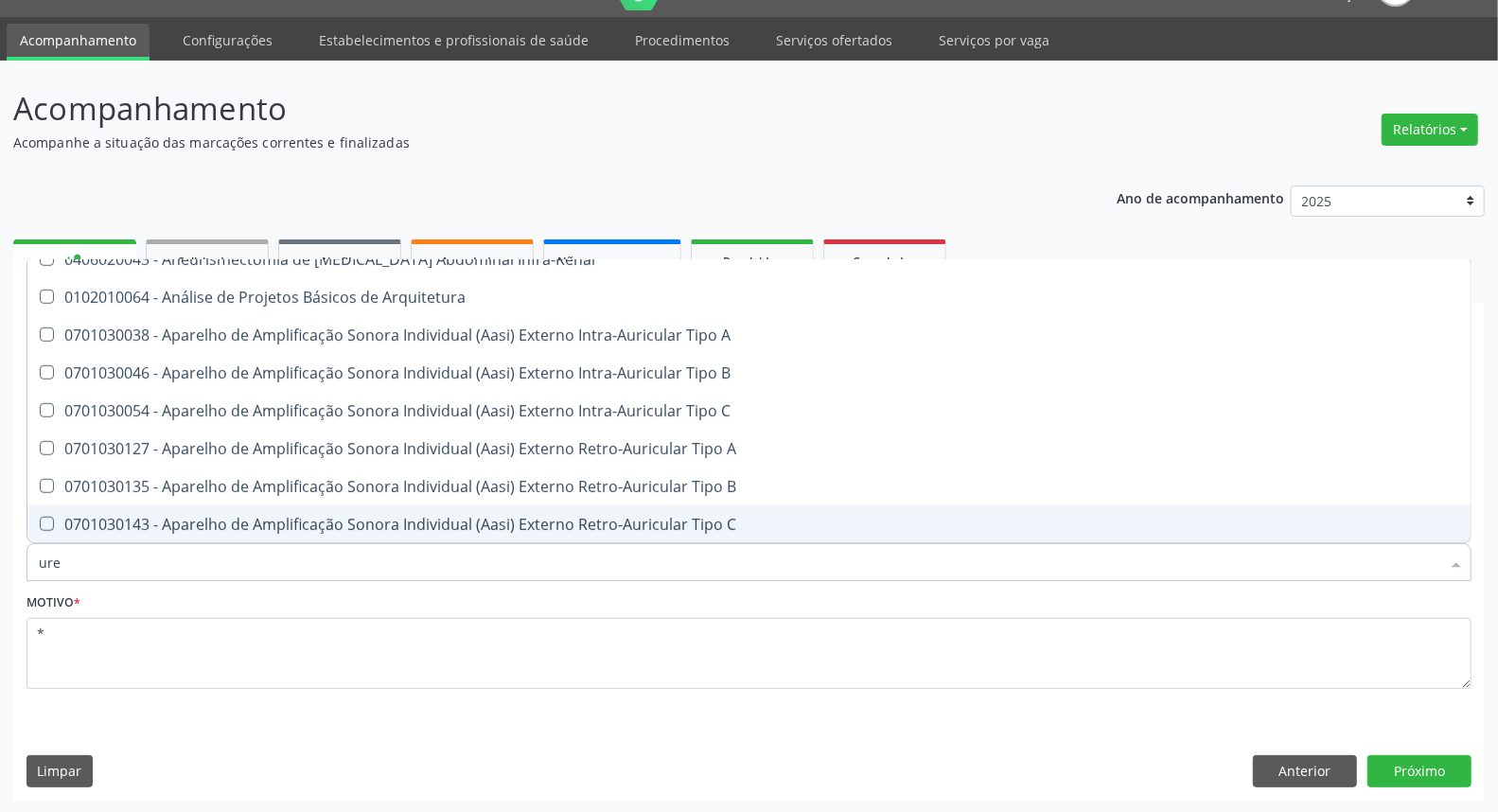
type input "urei"
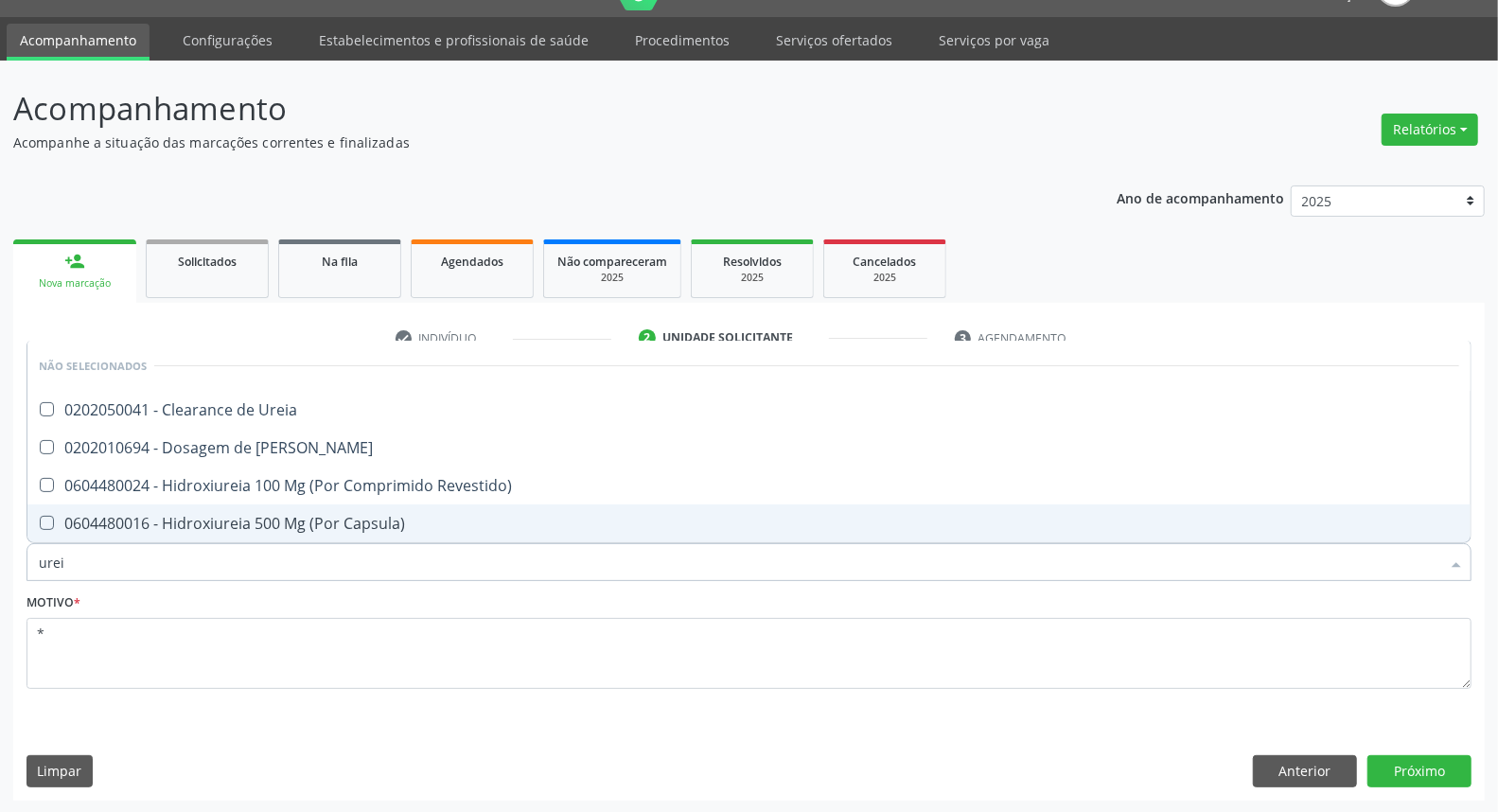
scroll to position [0, 0]
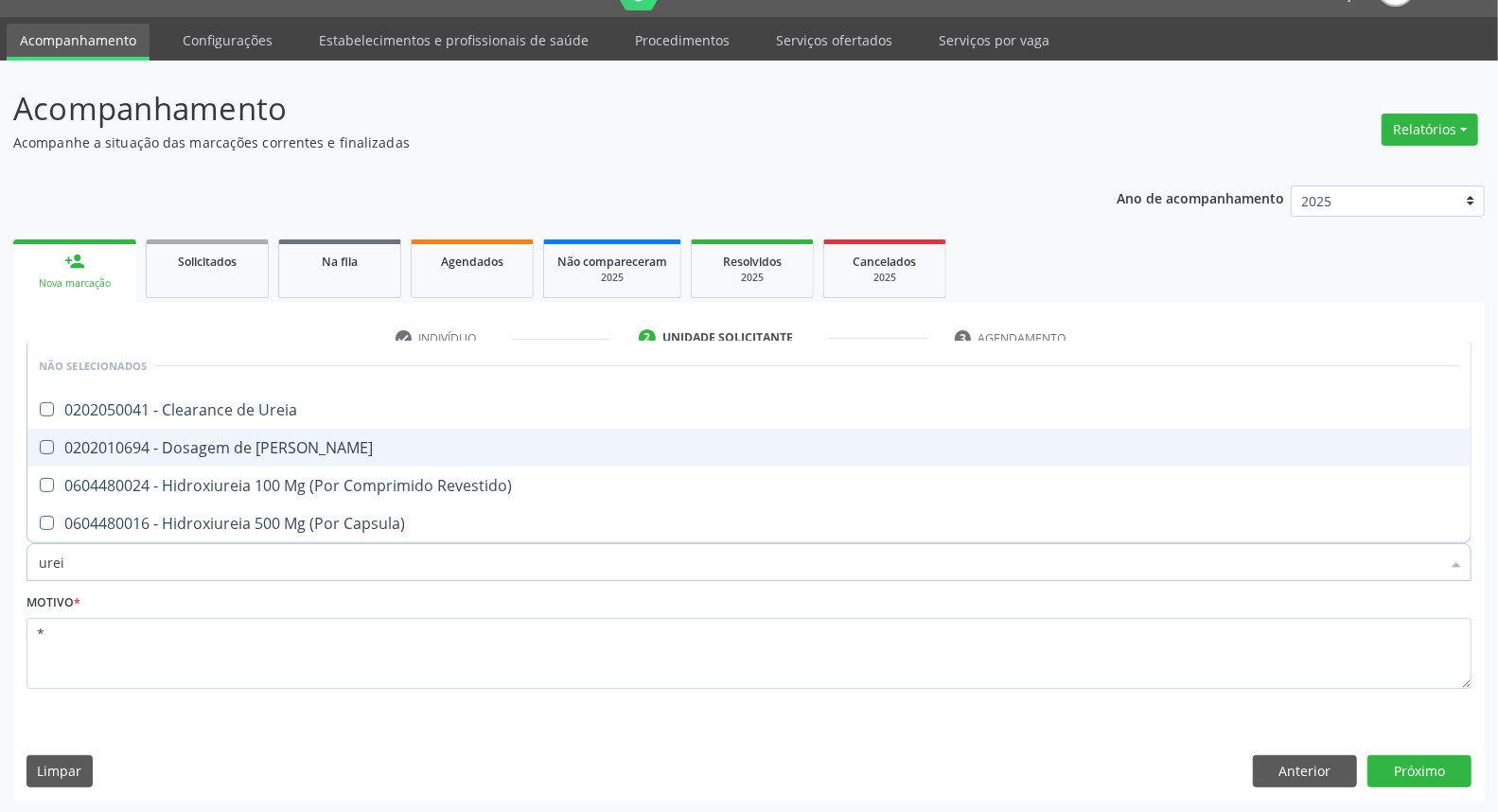
click at [137, 431] on span "0202010694 - Dosagem de [PERSON_NAME]" at bounding box center [749, 448] width 1443 height 38
checkbox Ureia "true"
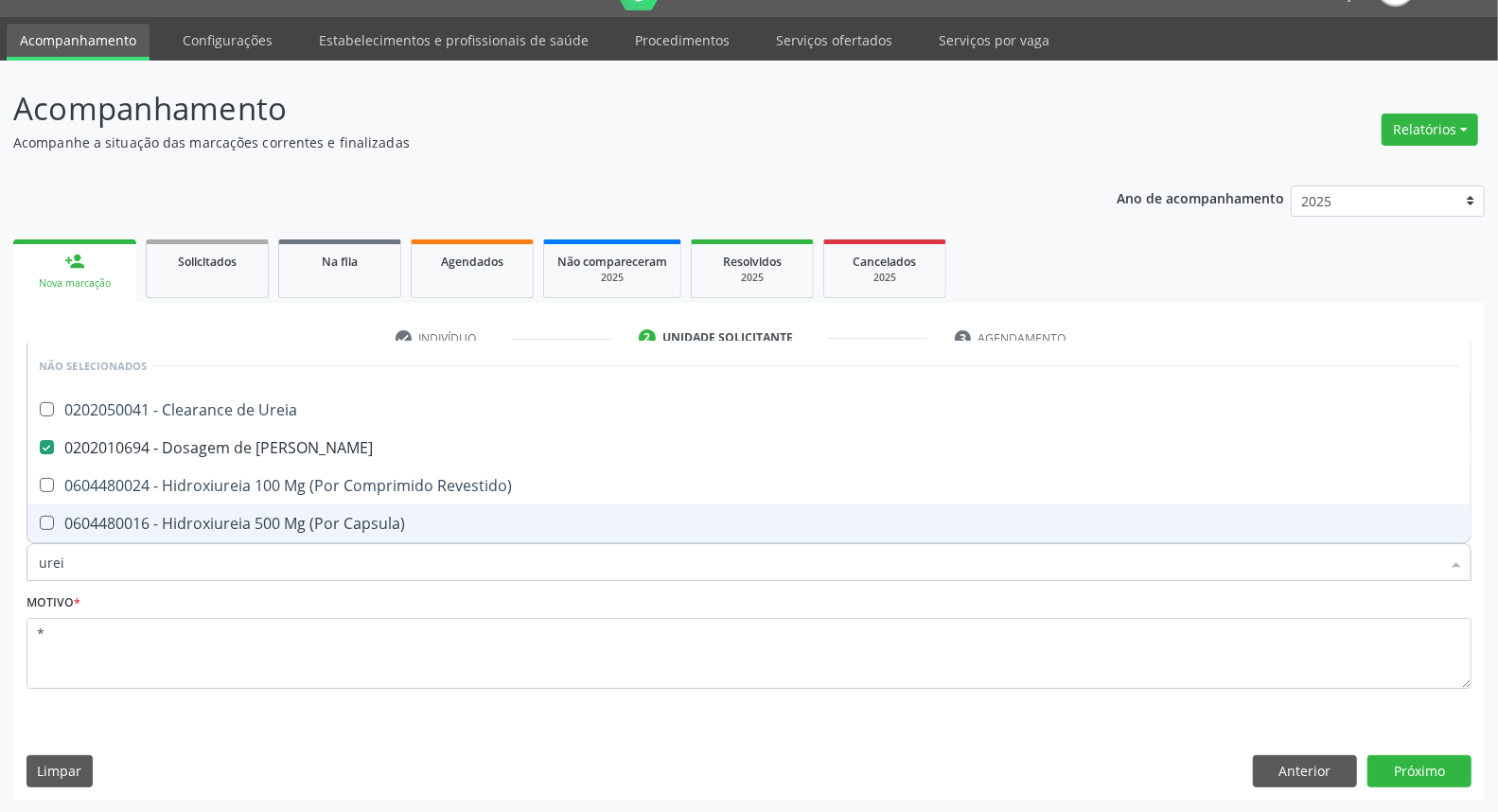
click at [0, 568] on div "Acompanhamento Acompanhe a situação das marcações correntes e finalizadas Relat…" at bounding box center [749, 436] width 1498 height 753
type input "c"
checkbox Ureia "true"
type input "cr"
checkbox Ureia "false"
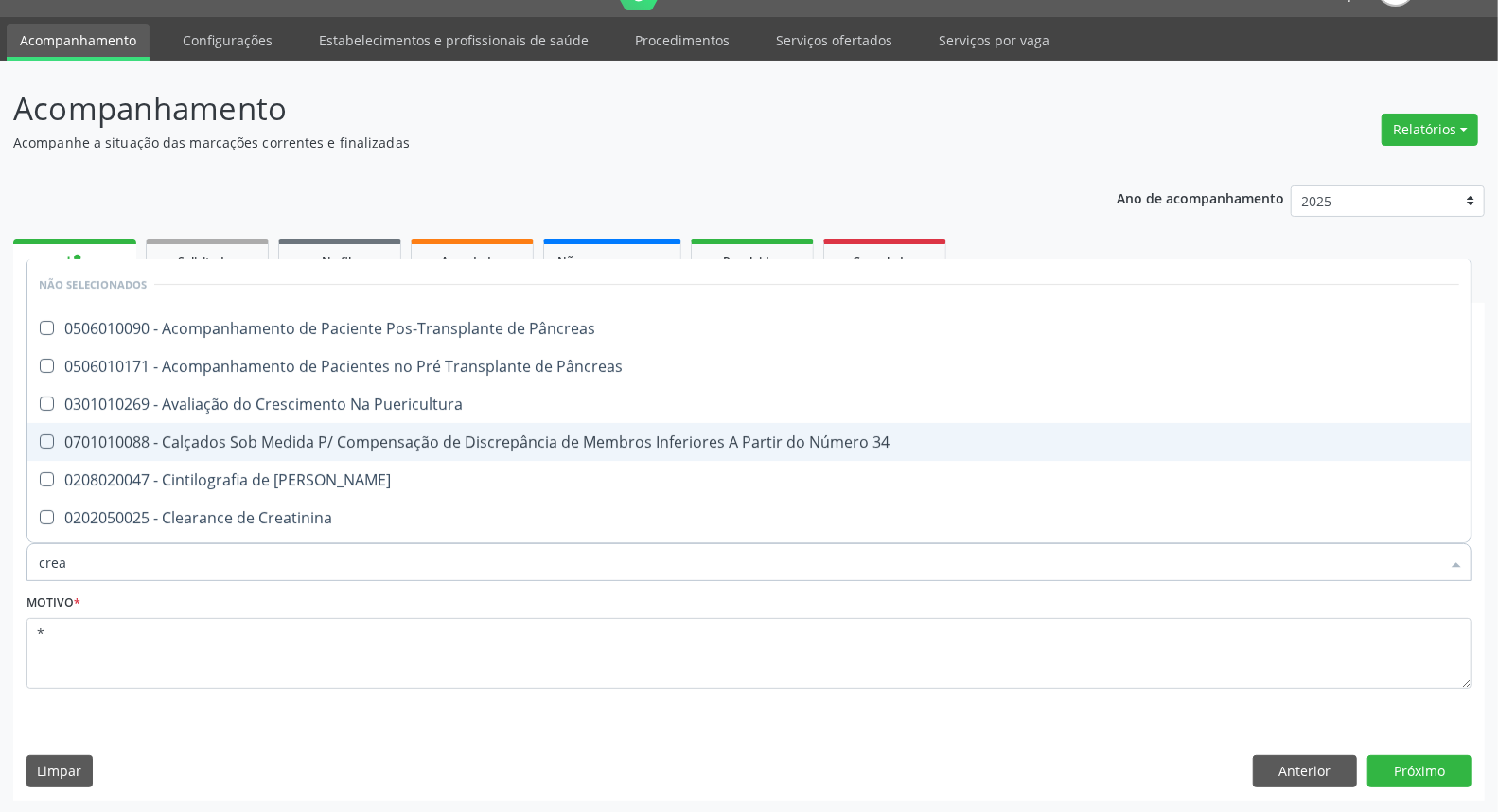
type input "creat"
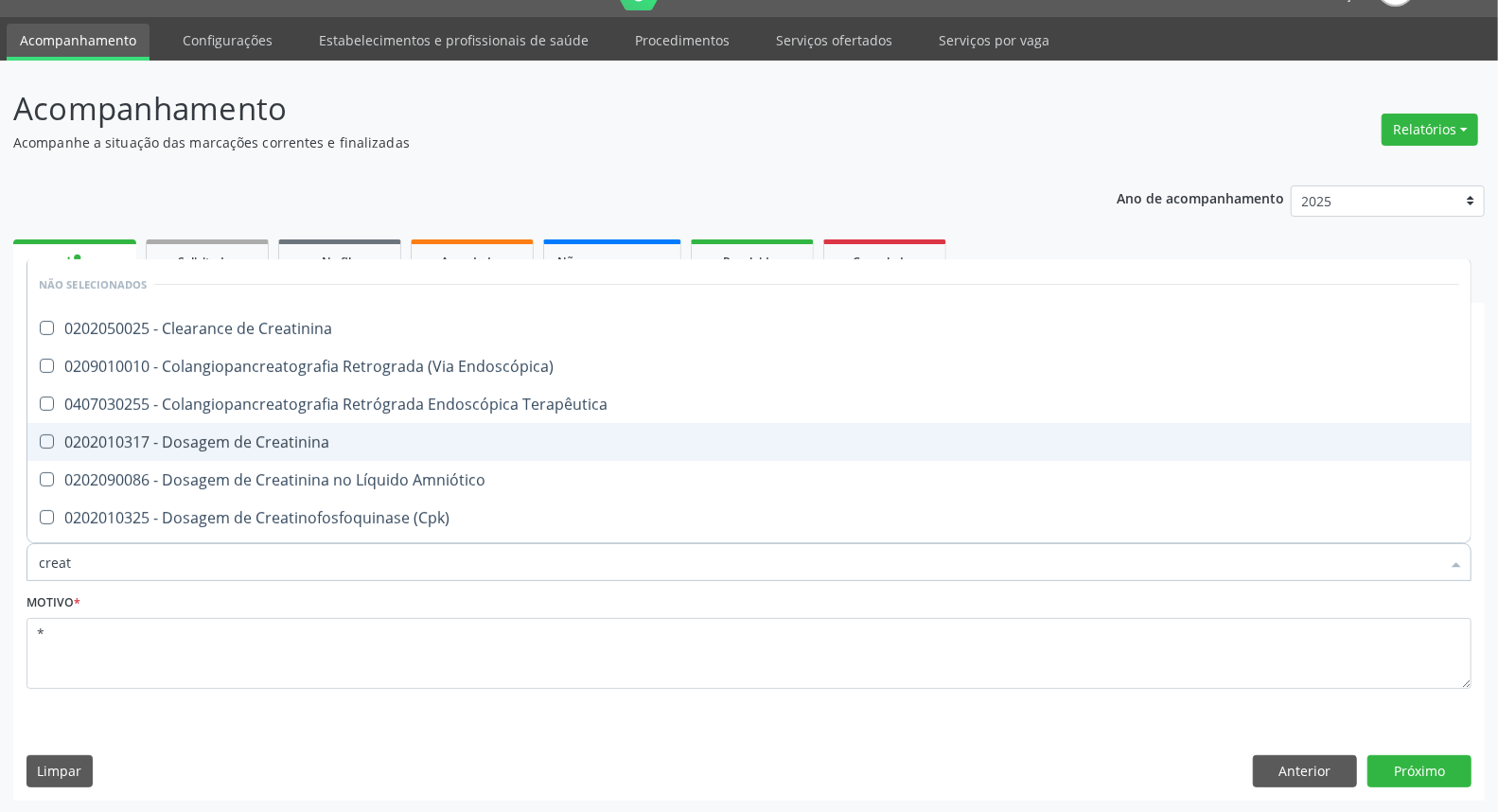
click at [104, 440] on div "0202010317 - Dosagem de Creatinina" at bounding box center [749, 442] width 1421 height 15
checkbox Creatinina "true"
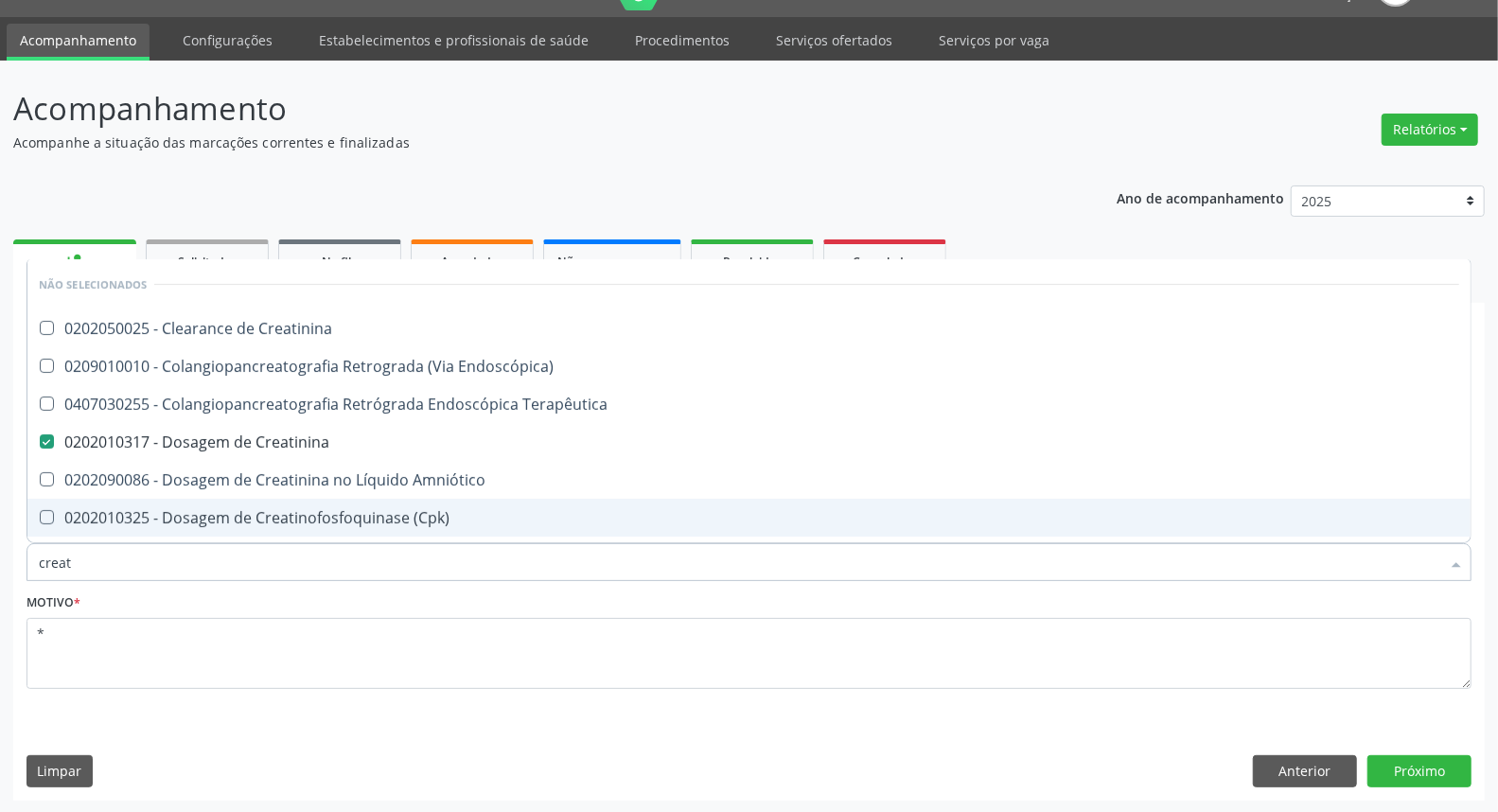
drag, startPoint x: 89, startPoint y: 568, endPoint x: 0, endPoint y: 549, distance: 91.0
click at [0, 550] on div "Acompanhamento Acompanhe a situação das marcações correntes e finalizadas Relat…" at bounding box center [749, 436] width 1498 height 753
type input "g"
checkbox Creatinina "true"
checkbox Creatinina "false"
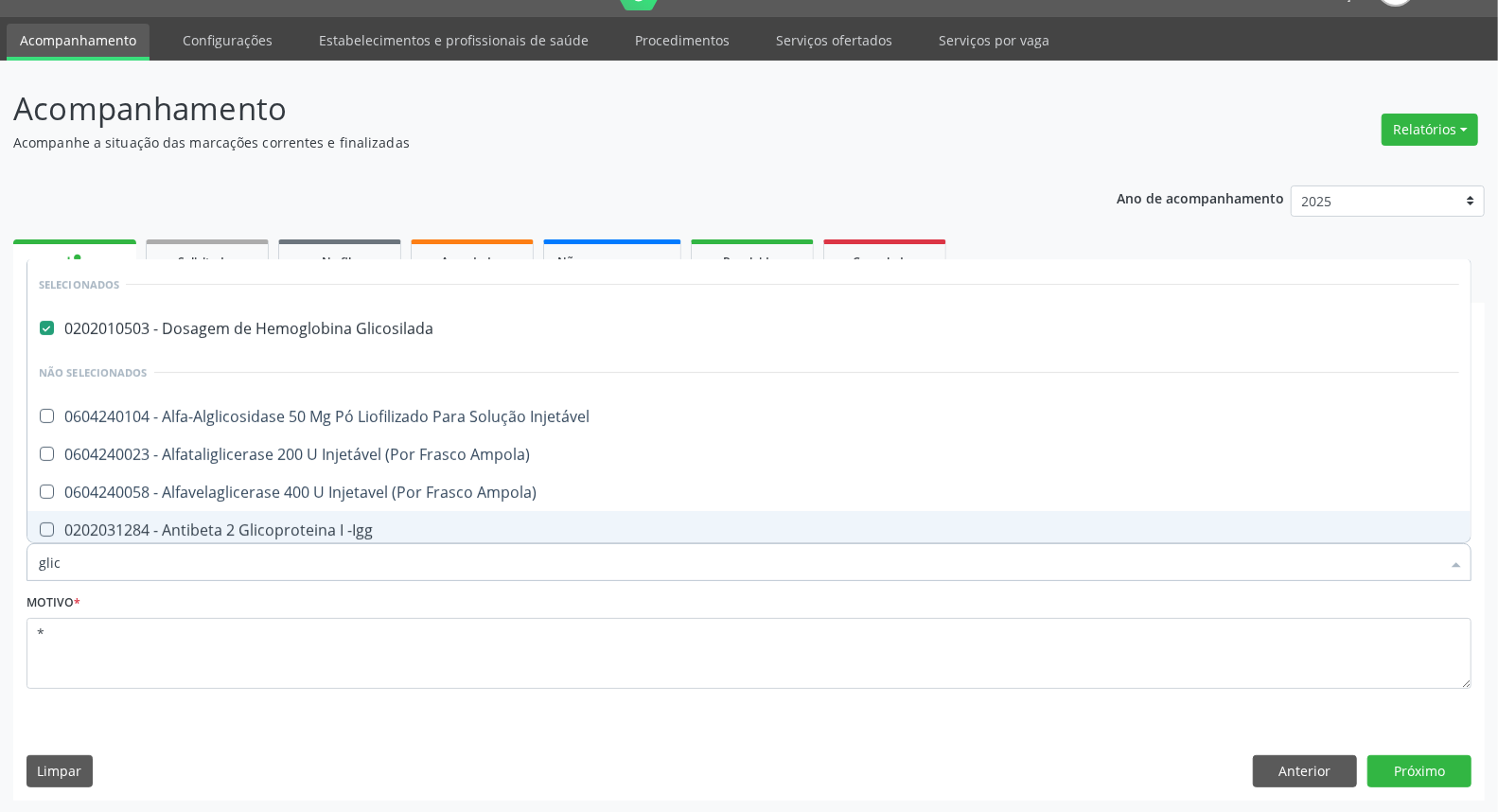
type input "glico"
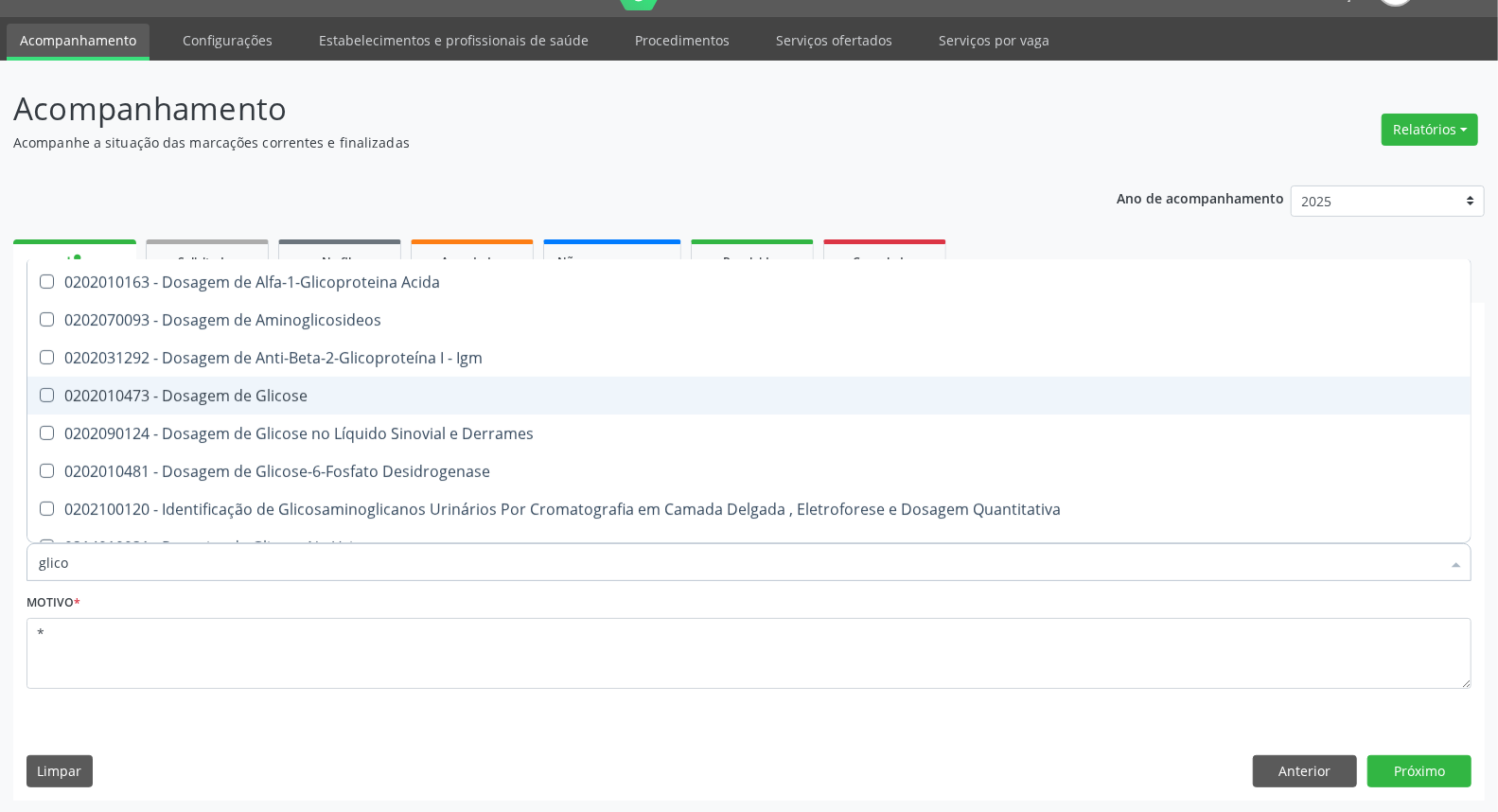
scroll to position [271, 0]
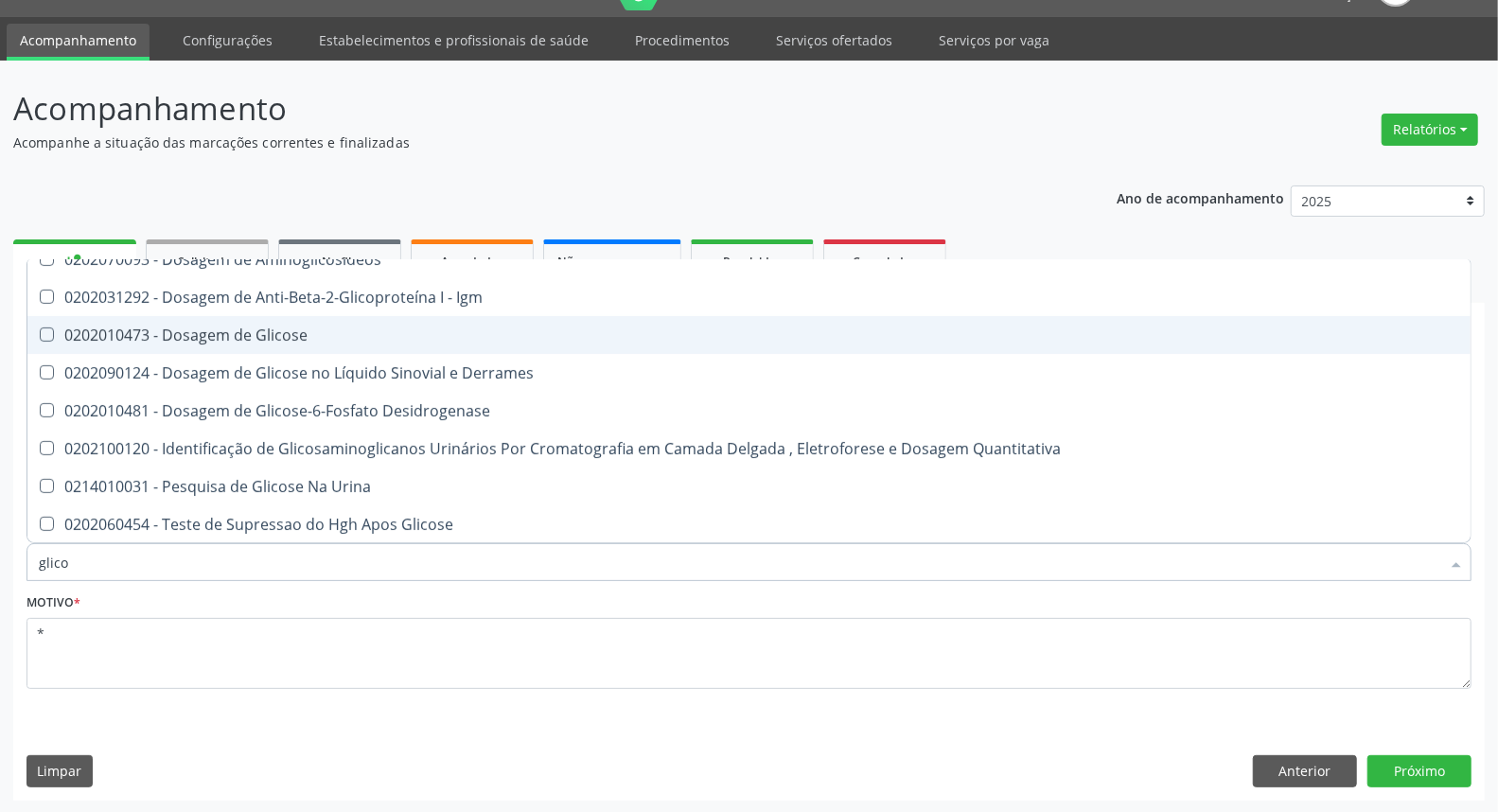
drag, startPoint x: 171, startPoint y: 327, endPoint x: 177, endPoint y: 507, distance: 180.1
click at [171, 334] on div "0202010473 - Dosagem de Glicose" at bounding box center [749, 335] width 1421 height 15
checkbox Glicose "true"
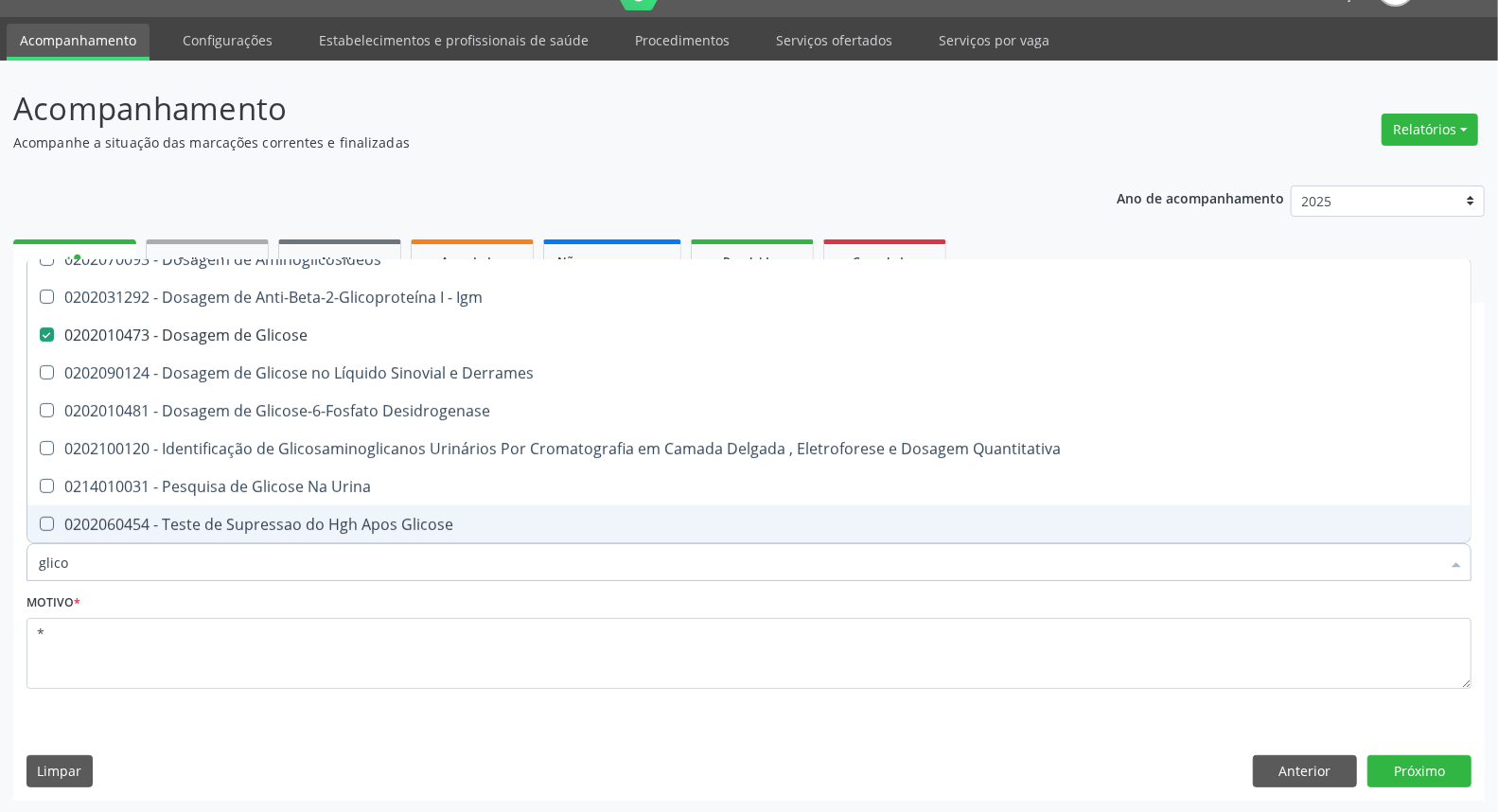
drag, startPoint x: 114, startPoint y: 556, endPoint x: 0, endPoint y: 568, distance: 114.6
click at [0, 568] on div "Acompanhamento Acompanhe a situação das marcações correntes e finalizadas Relat…" at bounding box center [749, 436] width 1498 height 753
type input "ur"
checkbox Glicosilada "false"
checkbox Glicose "false"
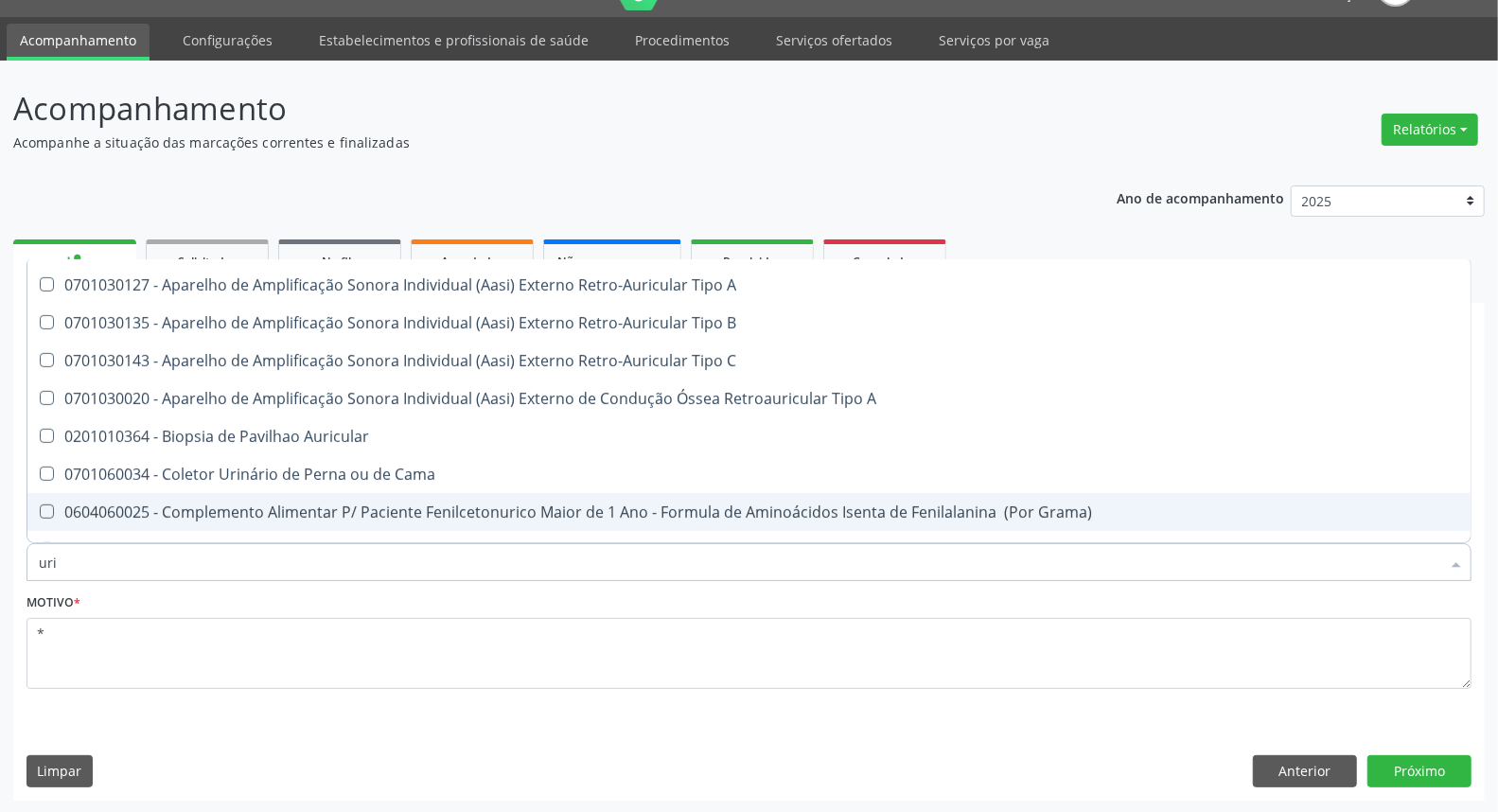
scroll to position [259, 0]
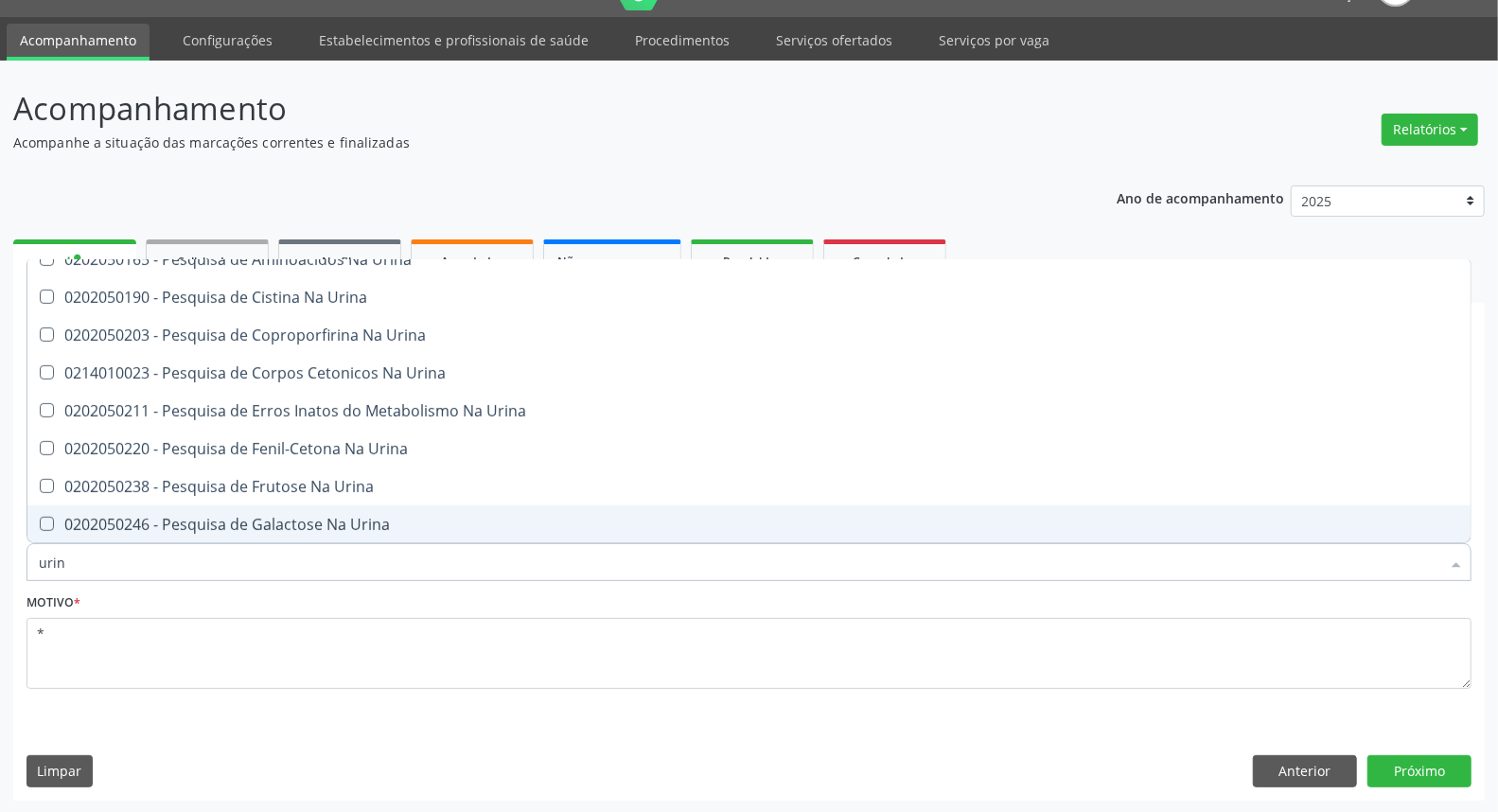
type input "urina"
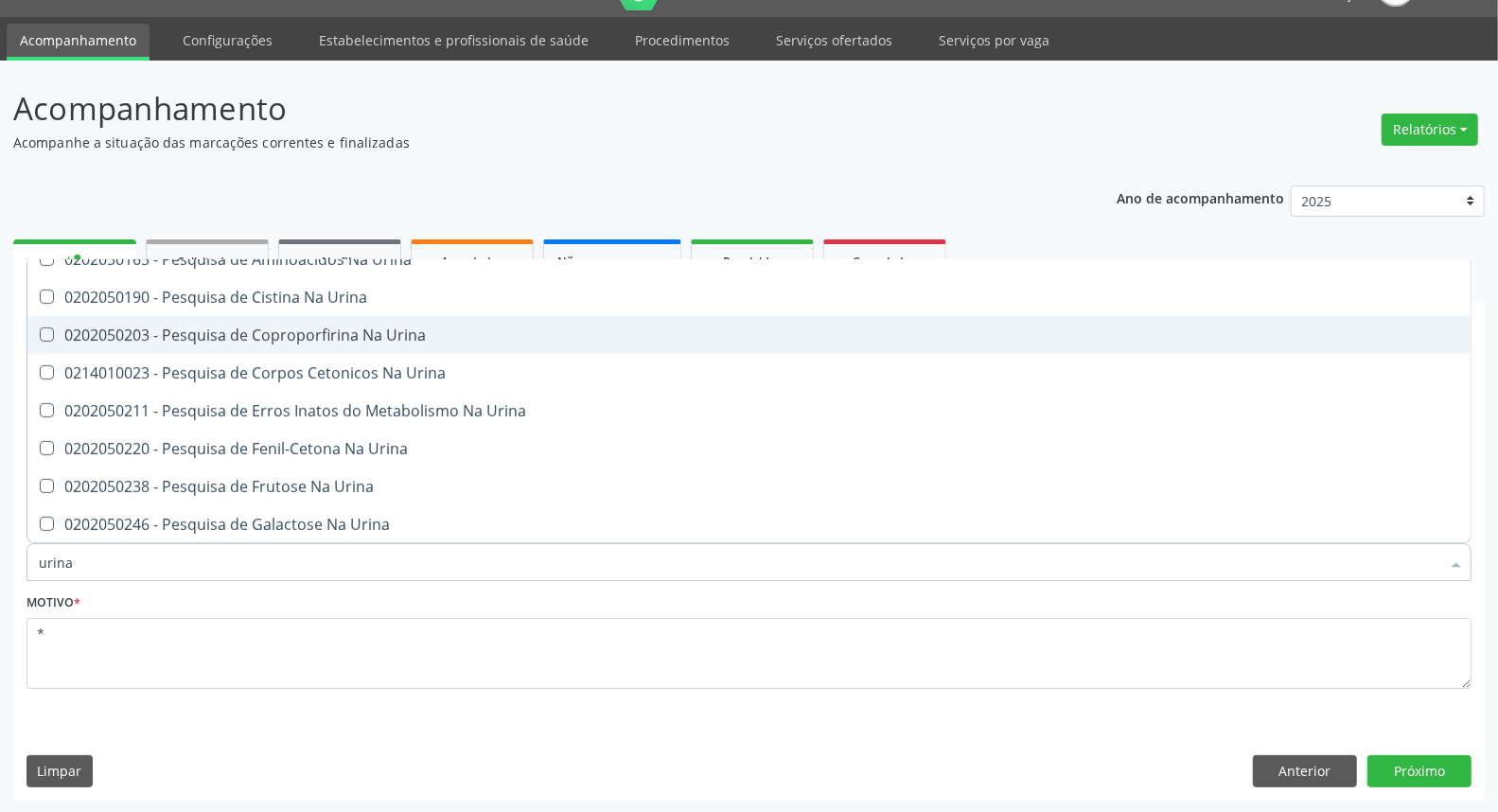
scroll to position [0, 0]
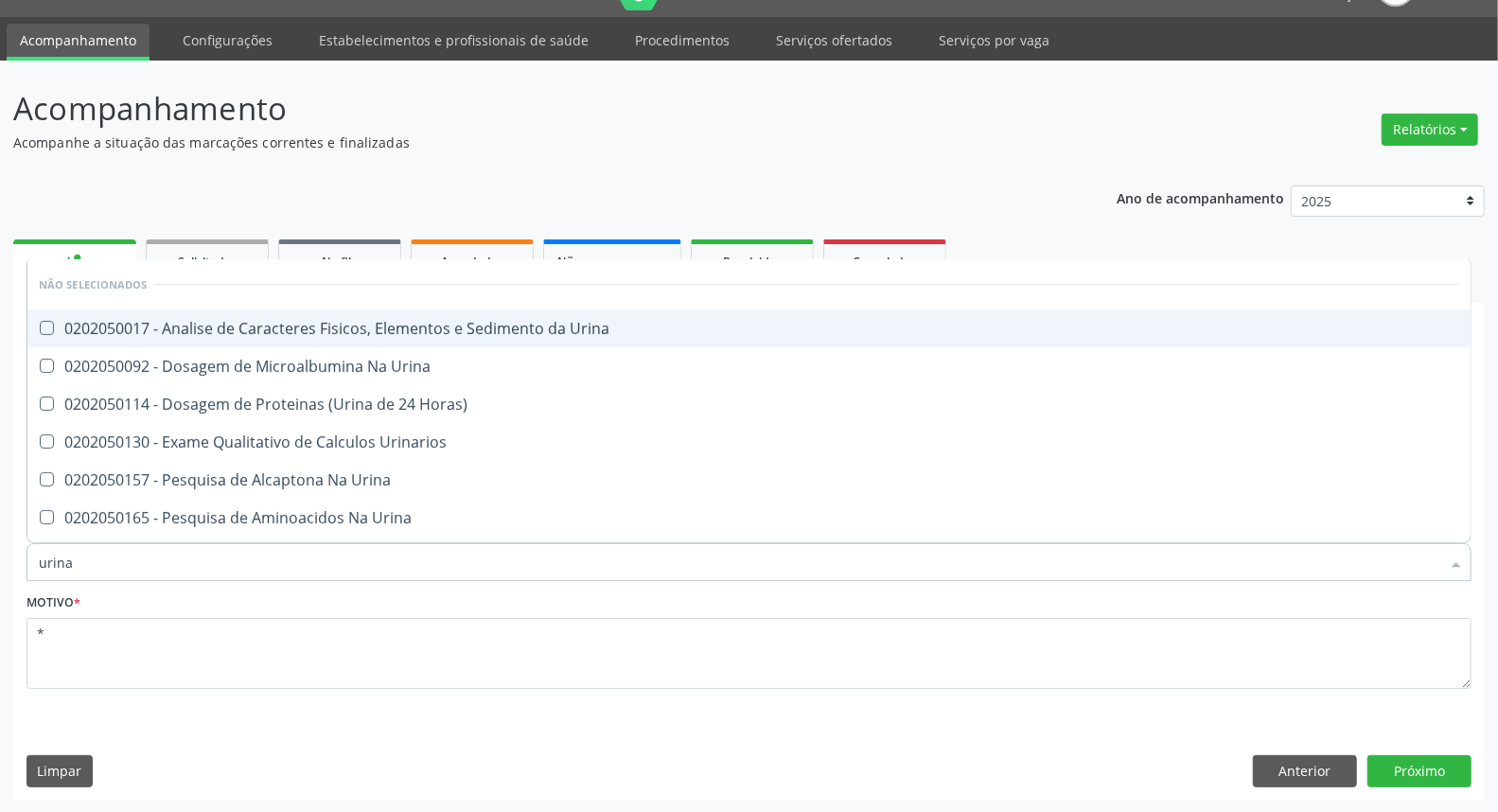
click at [173, 342] on span "0202050017 - Analise de Caracteres Fisicos, Elementos e Sedimento da Urina" at bounding box center [749, 328] width 1443 height 38
checkbox Urina "true"
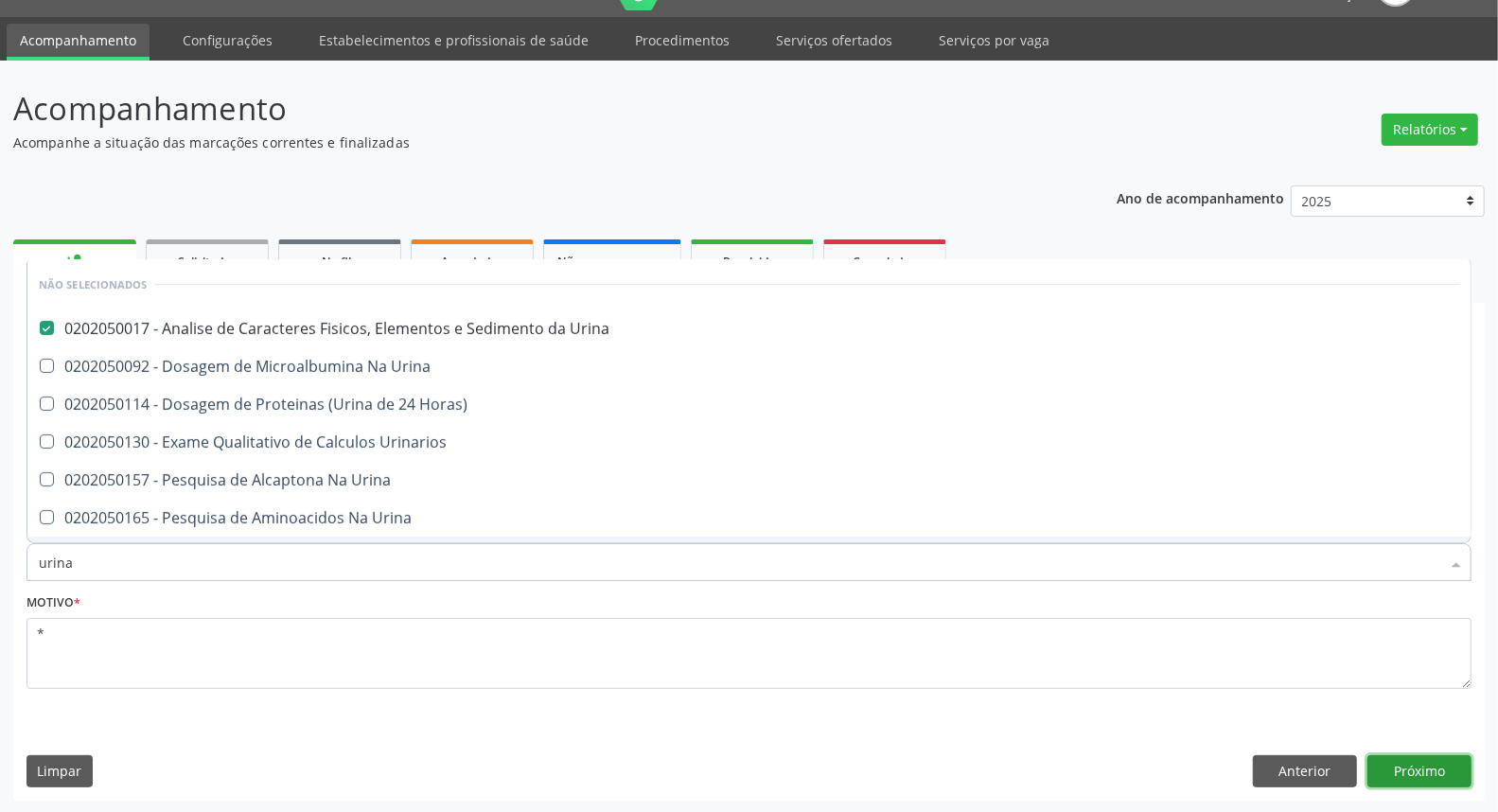
click at [1425, 779] on button "Próximo" at bounding box center [1419, 771] width 104 height 32
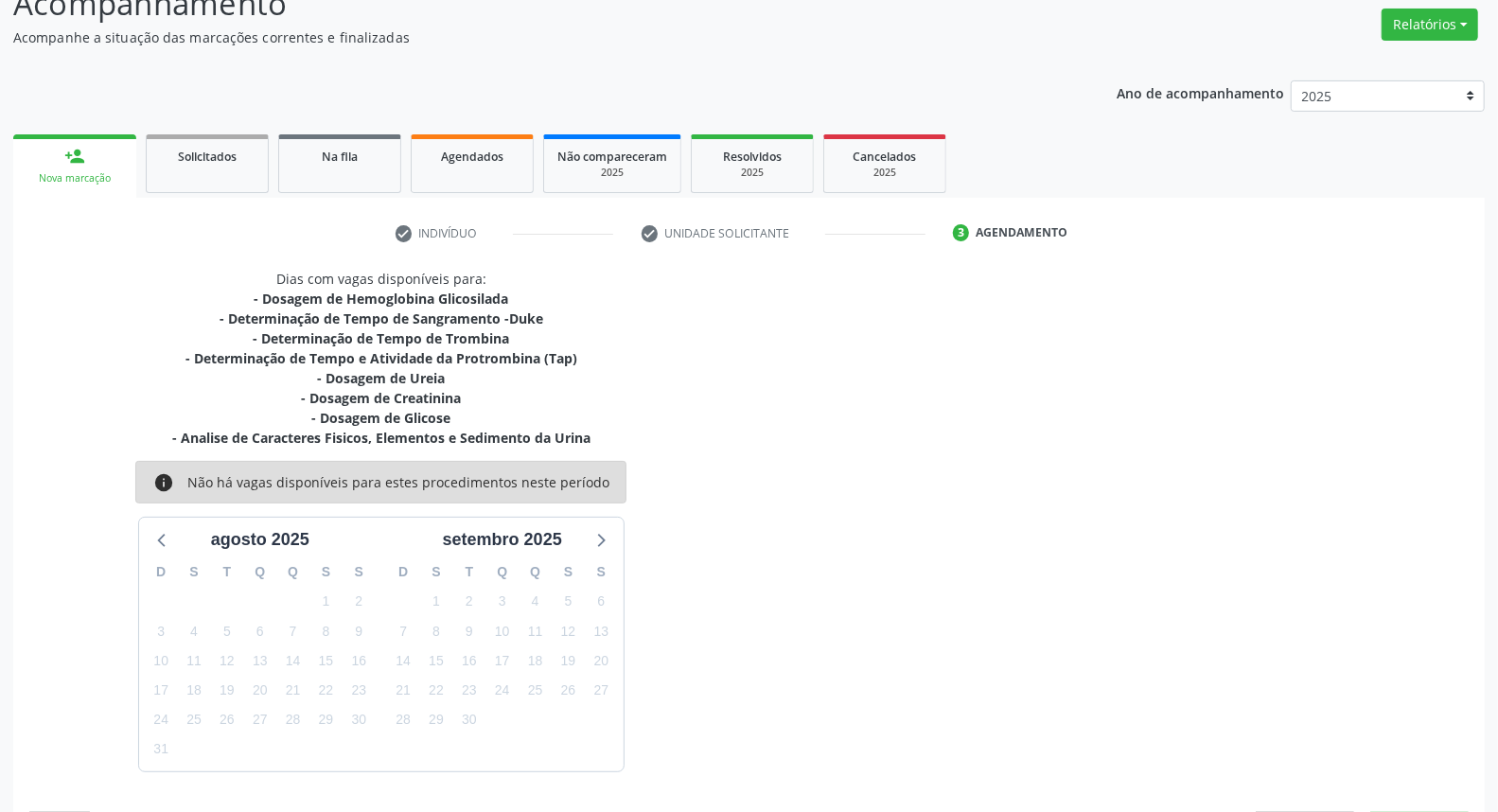
scroll to position [204, 0]
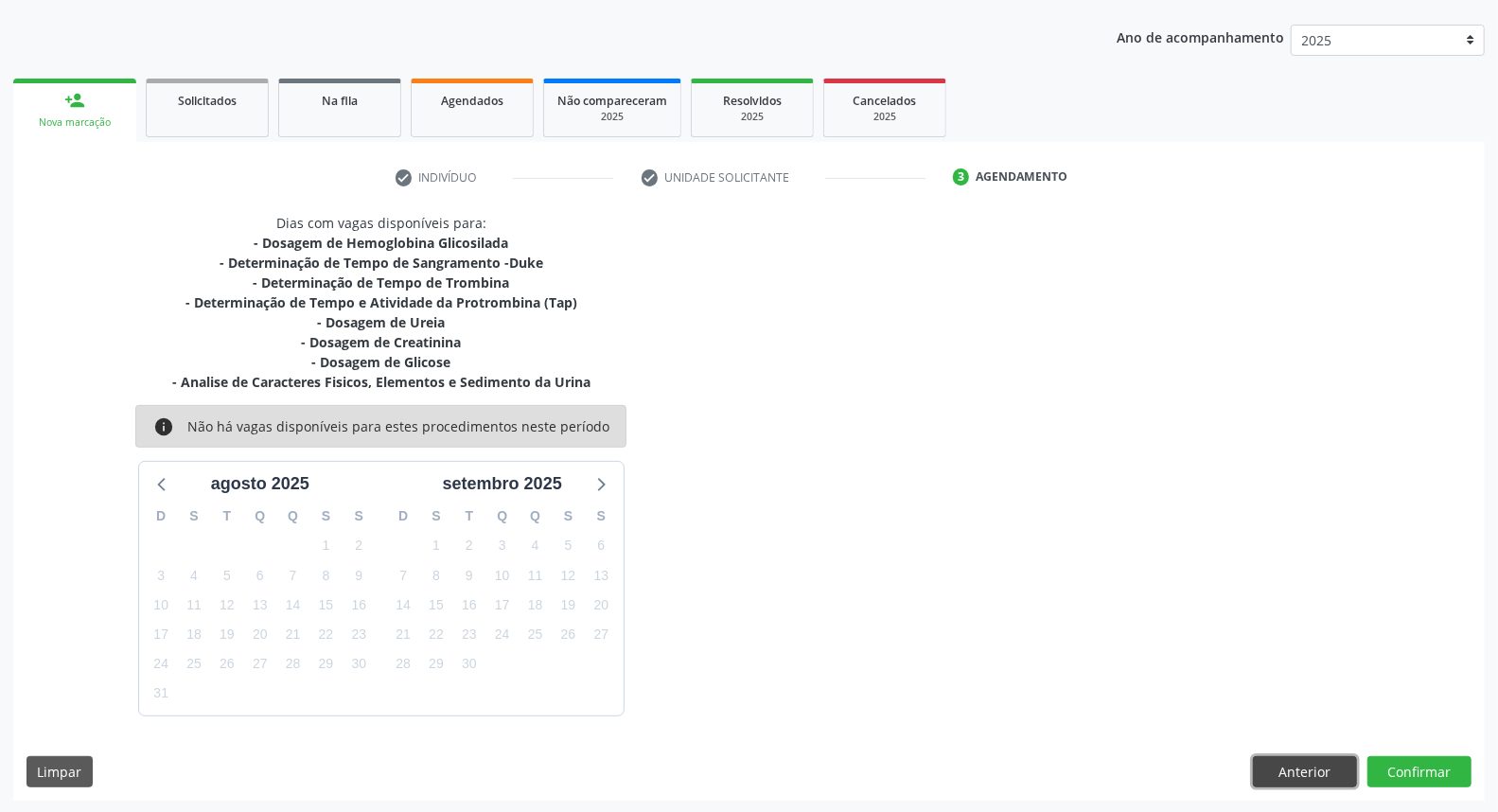
click at [1321, 761] on button "Anterior" at bounding box center [1304, 772] width 104 height 32
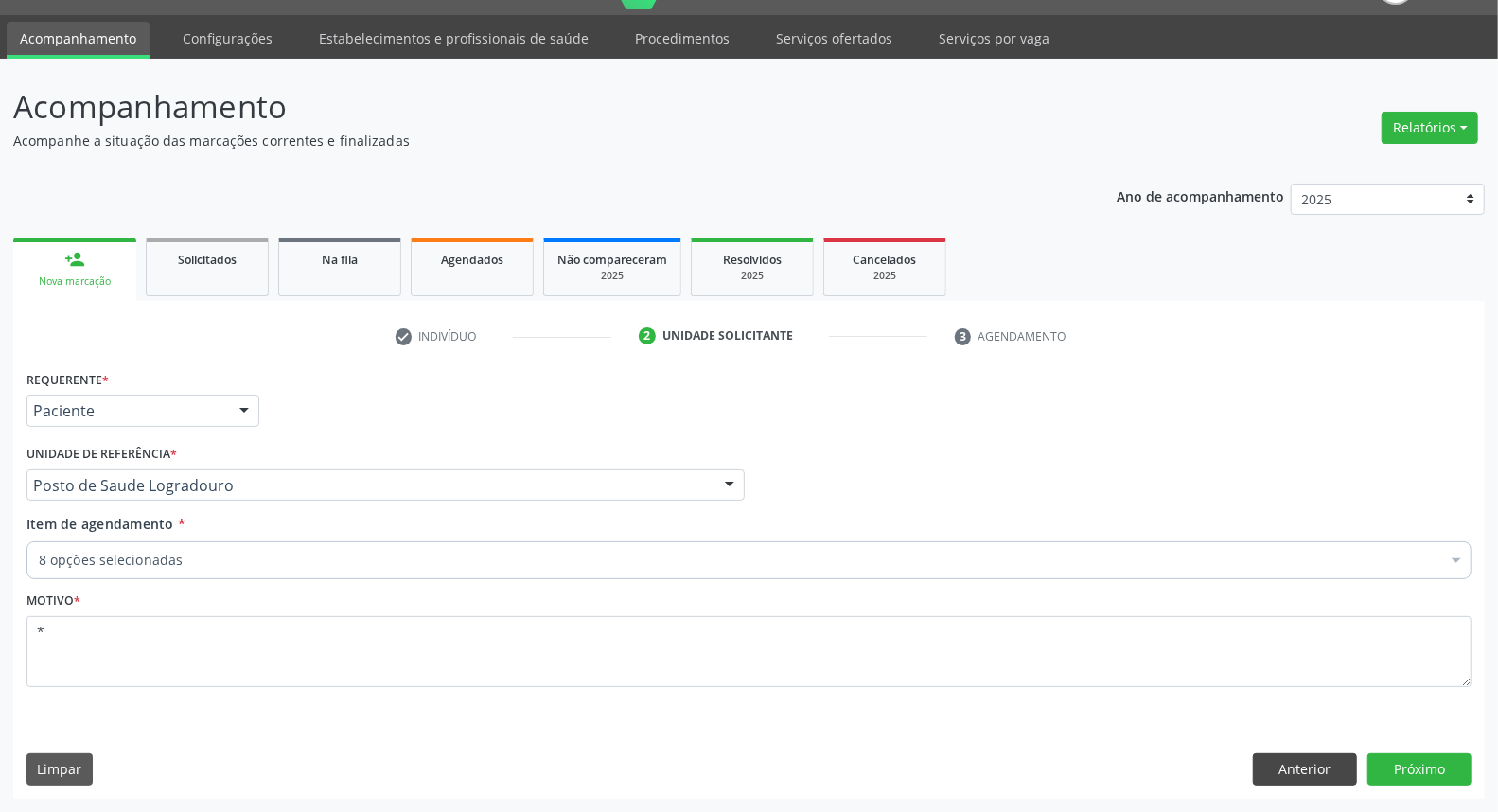
scroll to position [44, 0]
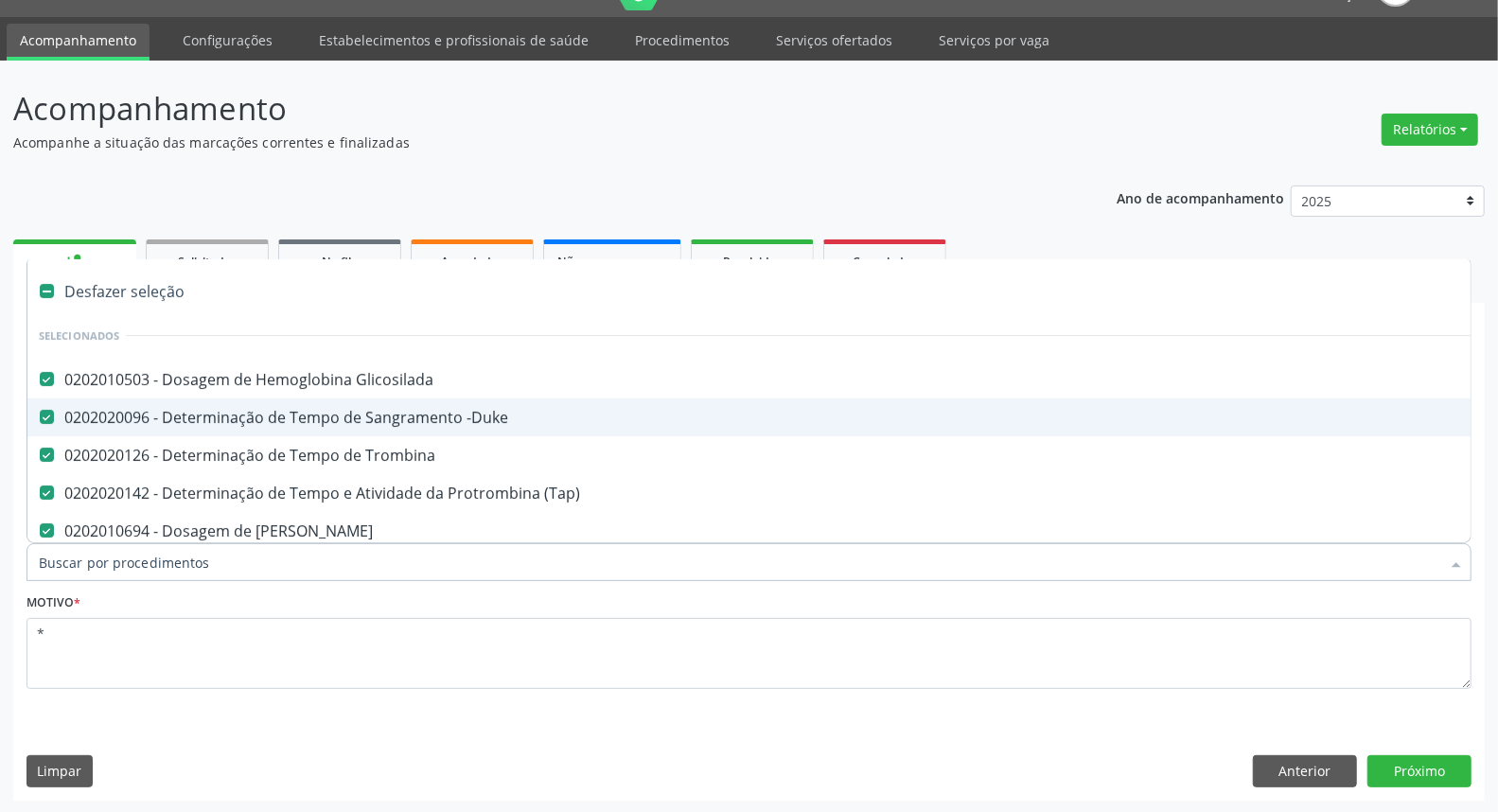
click at [247, 427] on span "0202020096 - Determinação de Tempo de Sangramento -Duke" at bounding box center [776, 418] width 1496 height 38
checkbox -Duke "false"
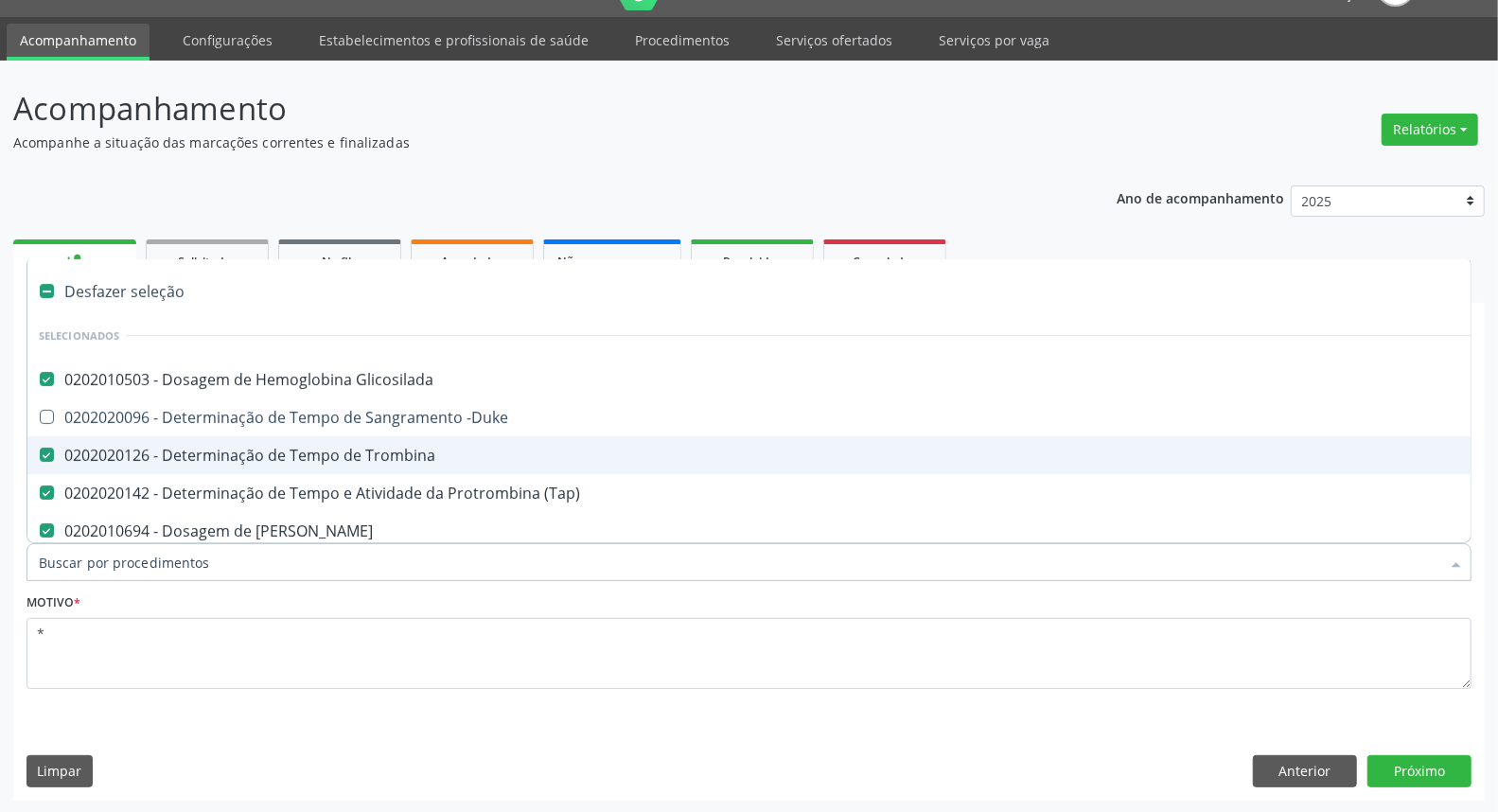
drag, startPoint x: 249, startPoint y: 454, endPoint x: 256, endPoint y: 475, distance: 22.1
click at [249, 455] on div "0202020126 - Determinação de Tempo de Trombina" at bounding box center [776, 455] width 1473 height 15
checkbox Trombina "false"
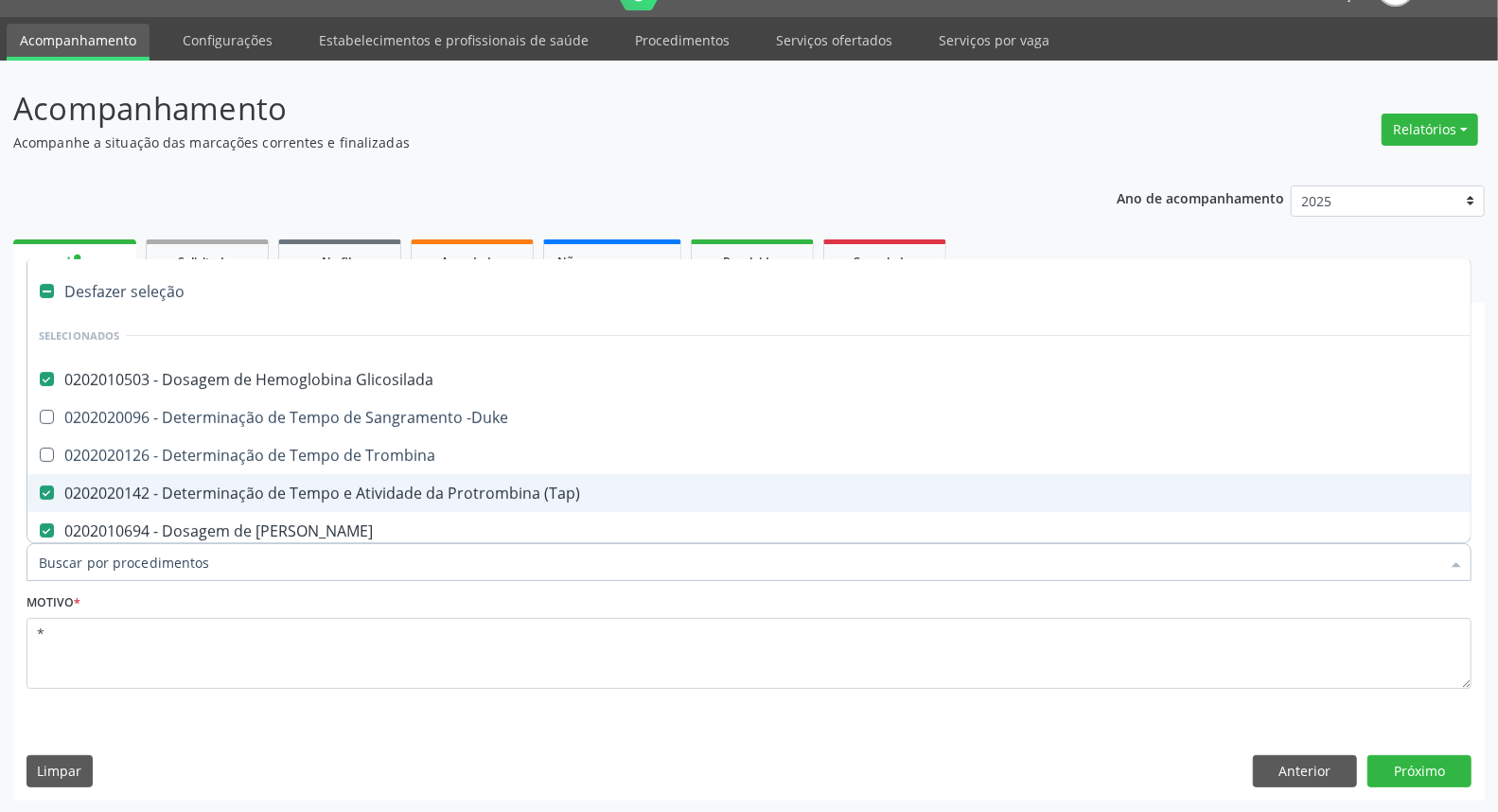
click at [256, 478] on span "0202020142 - Determinação de Tempo e Atividade da Protrombina (Tap)" at bounding box center [776, 493] width 1496 height 38
checkbox \(Tap\) "false"
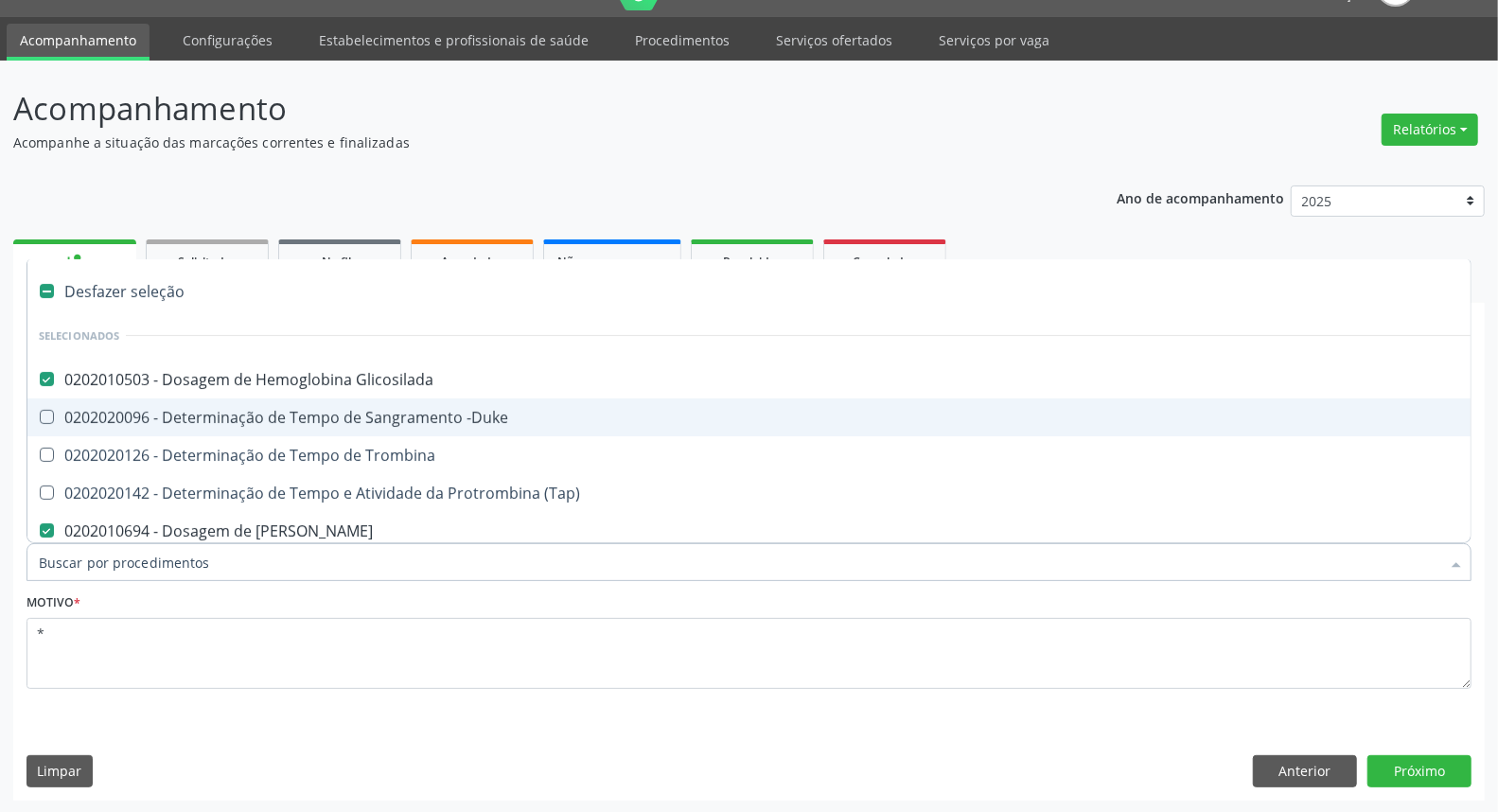
drag, startPoint x: 214, startPoint y: 419, endPoint x: 201, endPoint y: 450, distance: 33.6
click at [213, 419] on div "0202020096 - Determinação de Tempo de Sangramento -Duke" at bounding box center [776, 417] width 1473 height 15
checkbox -Duke "true"
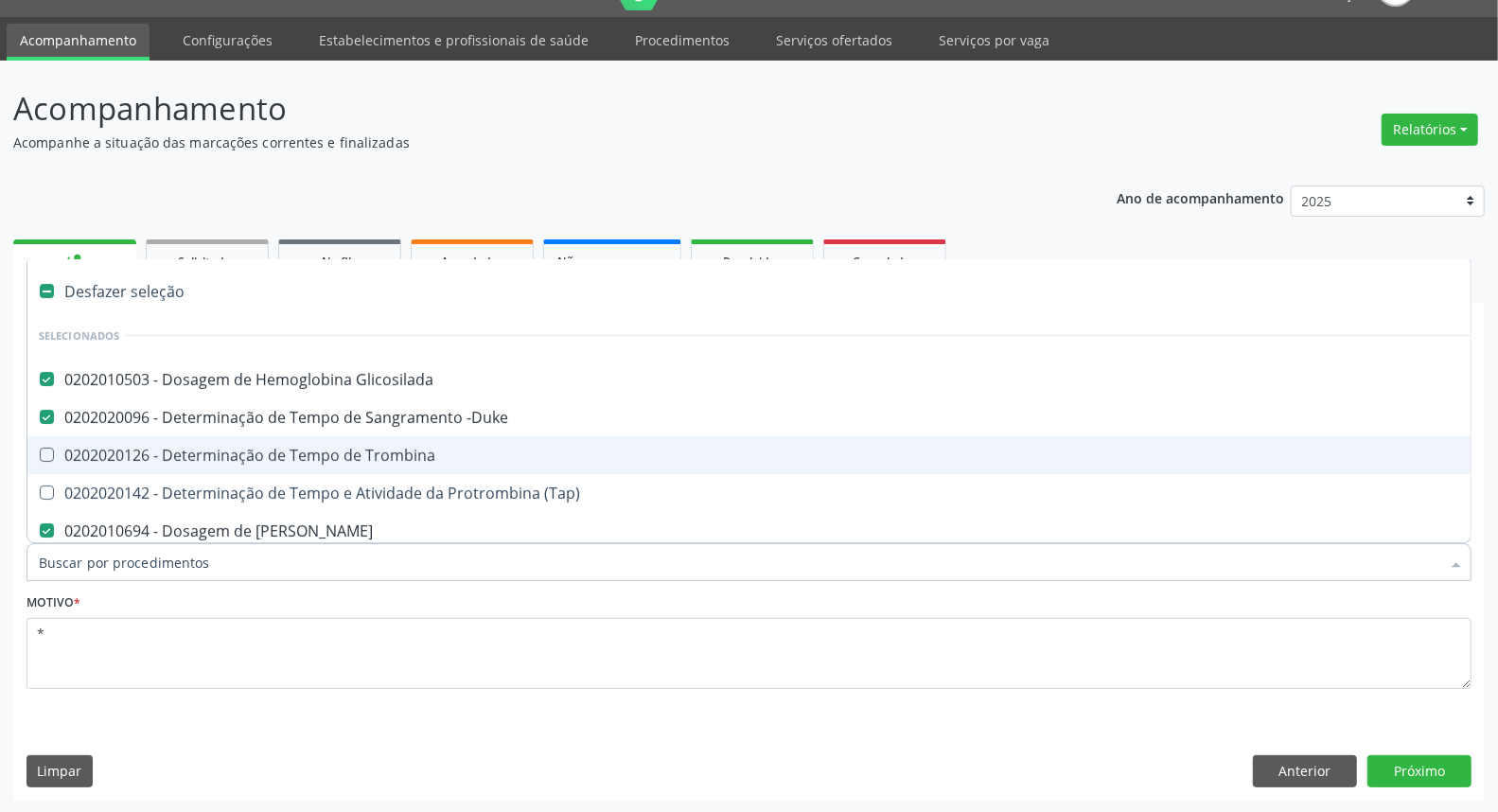
click at [198, 455] on div "0202020126 - Determinação de Tempo de Trombina" at bounding box center [776, 455] width 1473 height 15
checkbox Trombina "true"
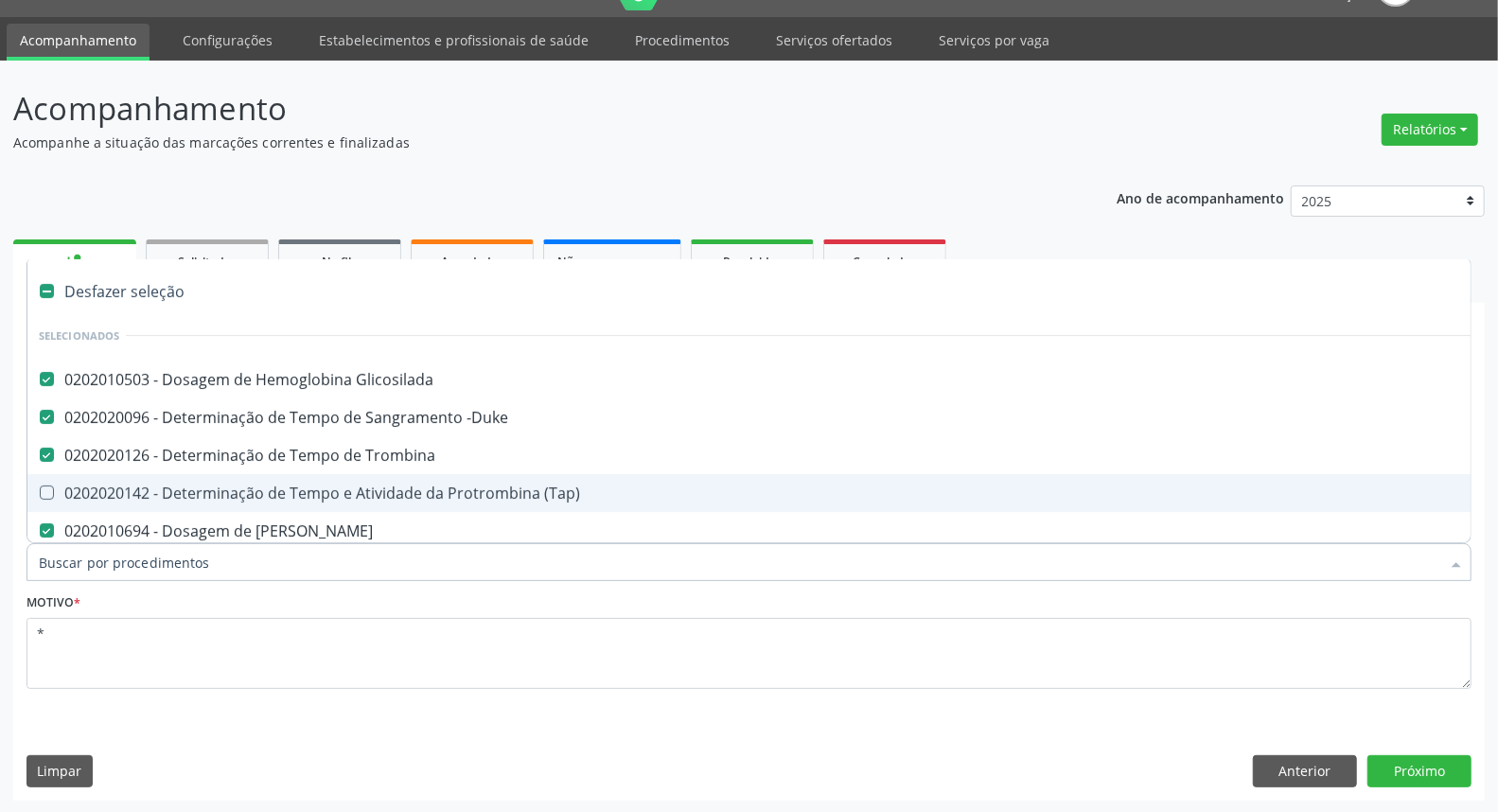
drag, startPoint x: 197, startPoint y: 489, endPoint x: 219, endPoint y: 395, distance: 96.5
click at [198, 480] on span "0202020142 - Determinação de Tempo e Atividade da Protrombina (Tap)" at bounding box center [776, 493] width 1496 height 38
checkbox \(Tap\) "true"
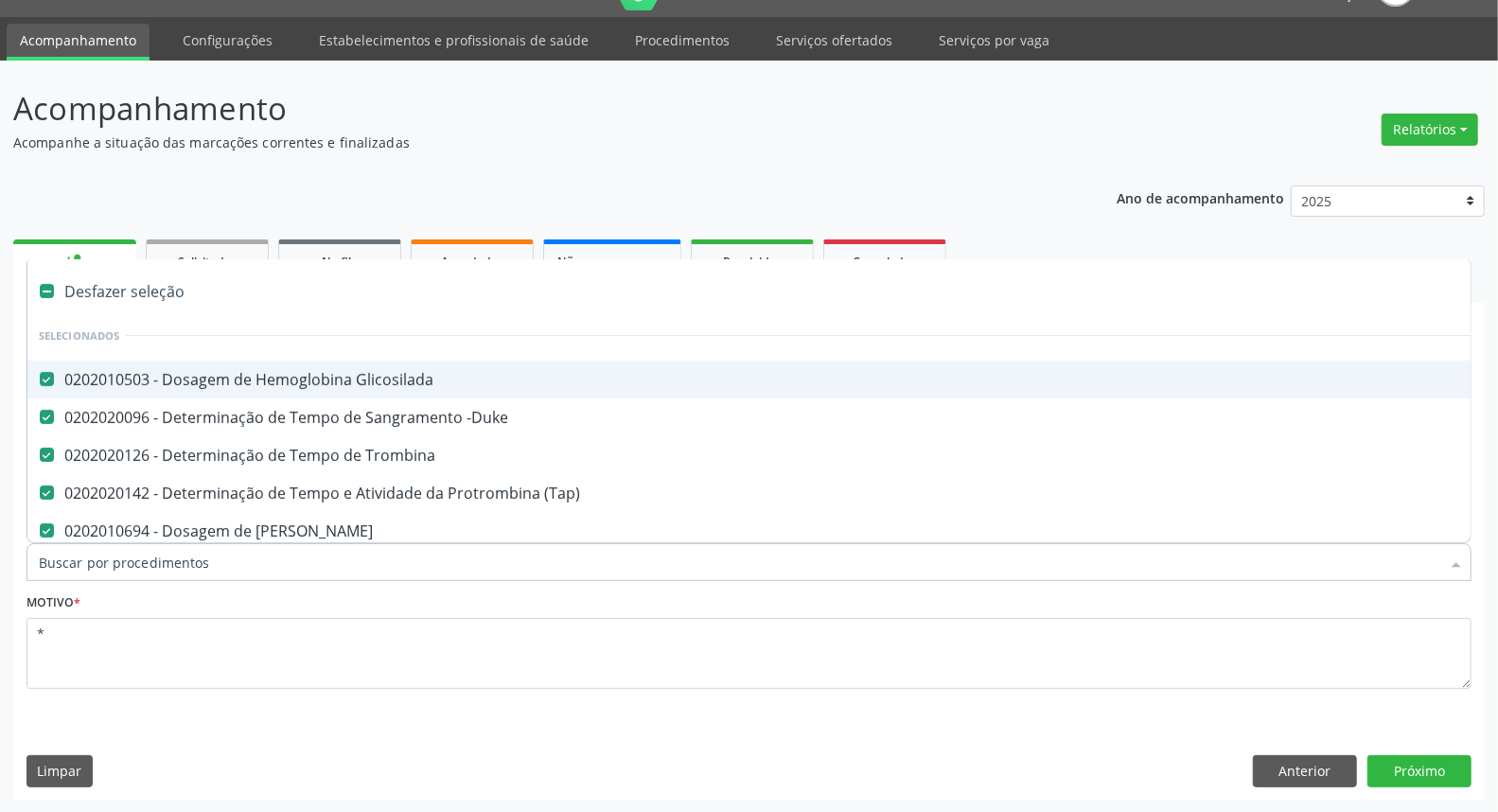
click at [219, 386] on div "0202010503 - Dosagem de Hemoglobina Glicosilada" at bounding box center [776, 380] width 1473 height 15
checkbox Glicosilada "false"
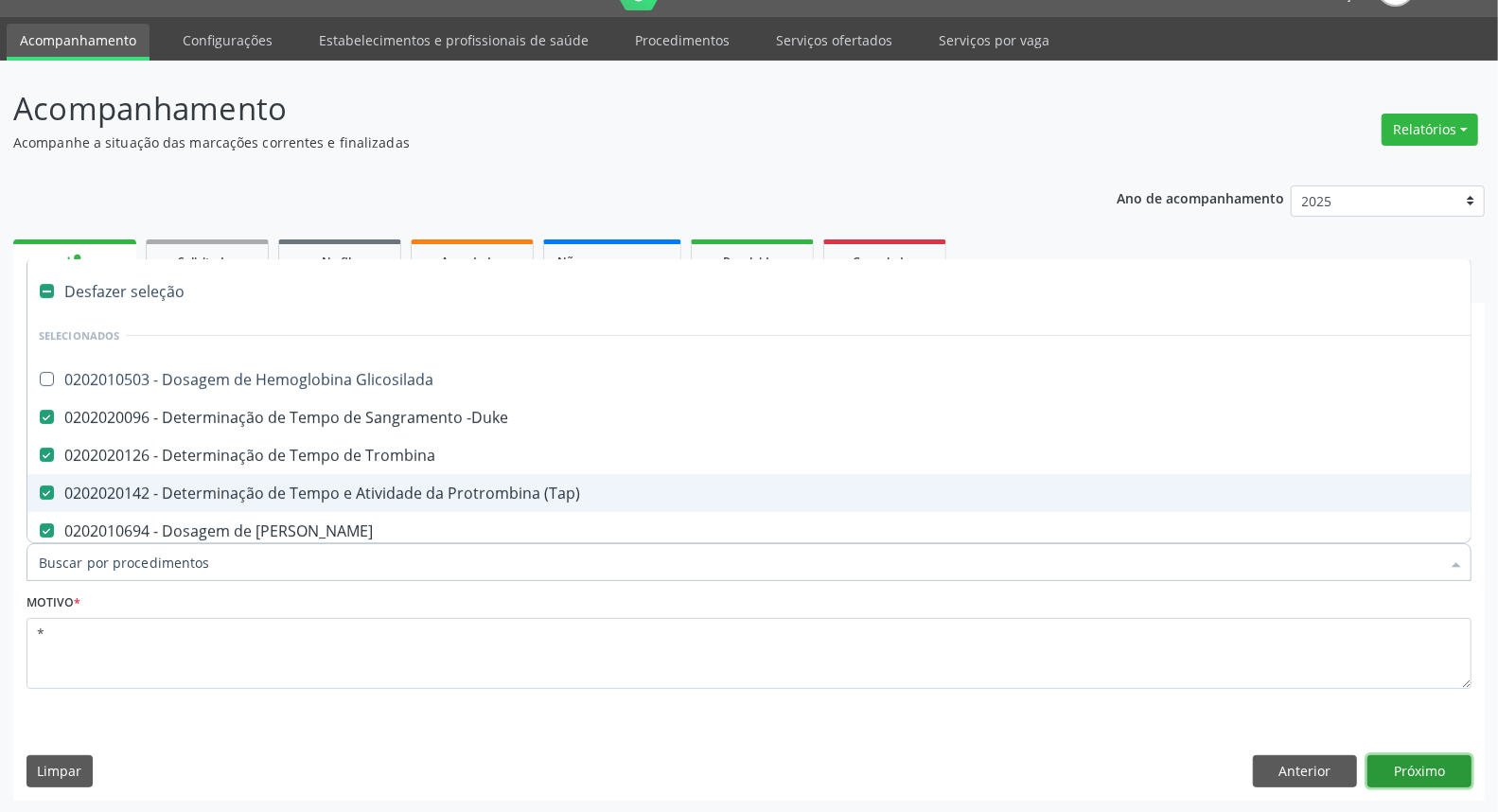
click at [1392, 769] on button "Próximo" at bounding box center [1419, 771] width 104 height 32
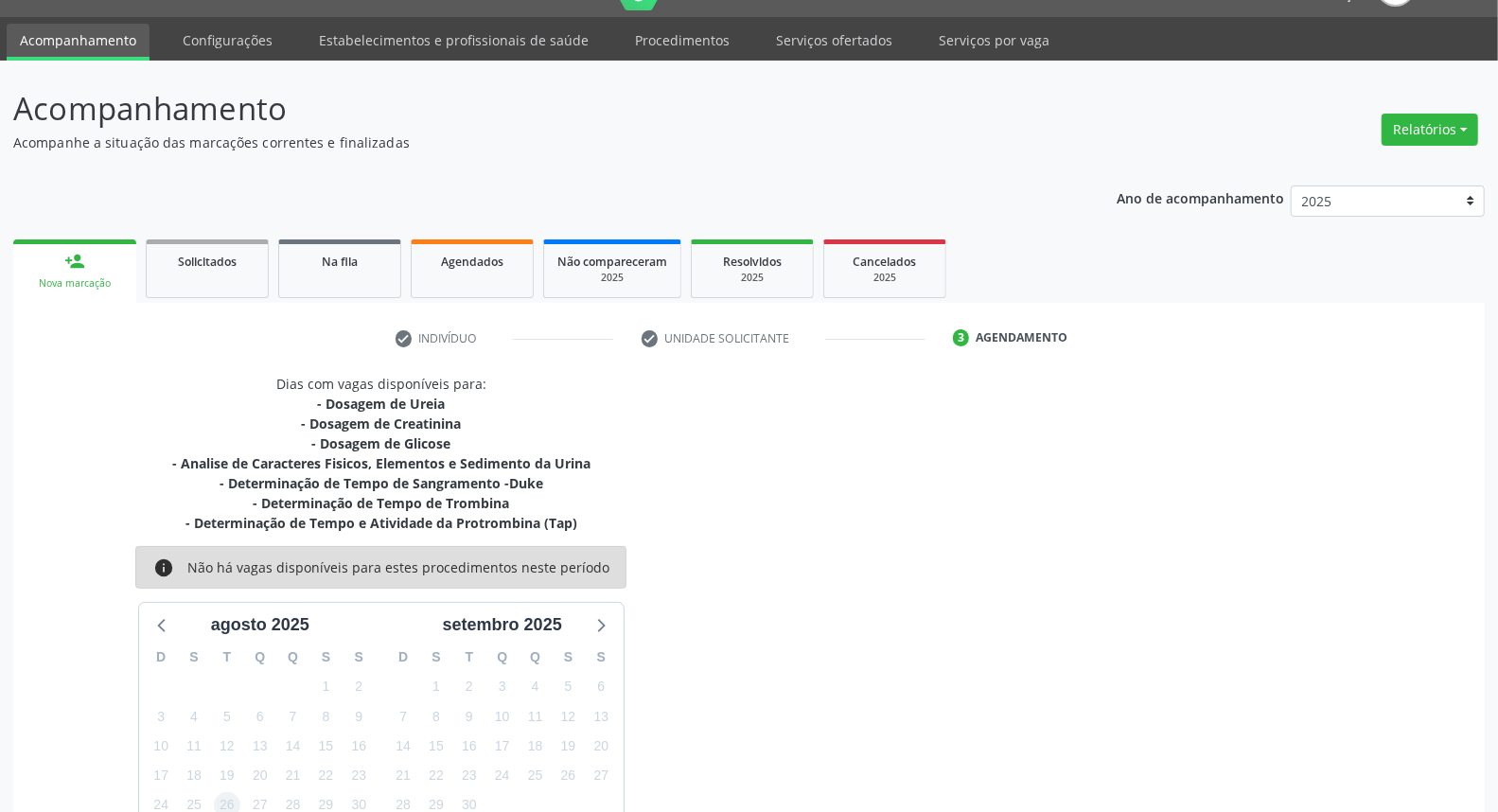
scroll to position [149, 0]
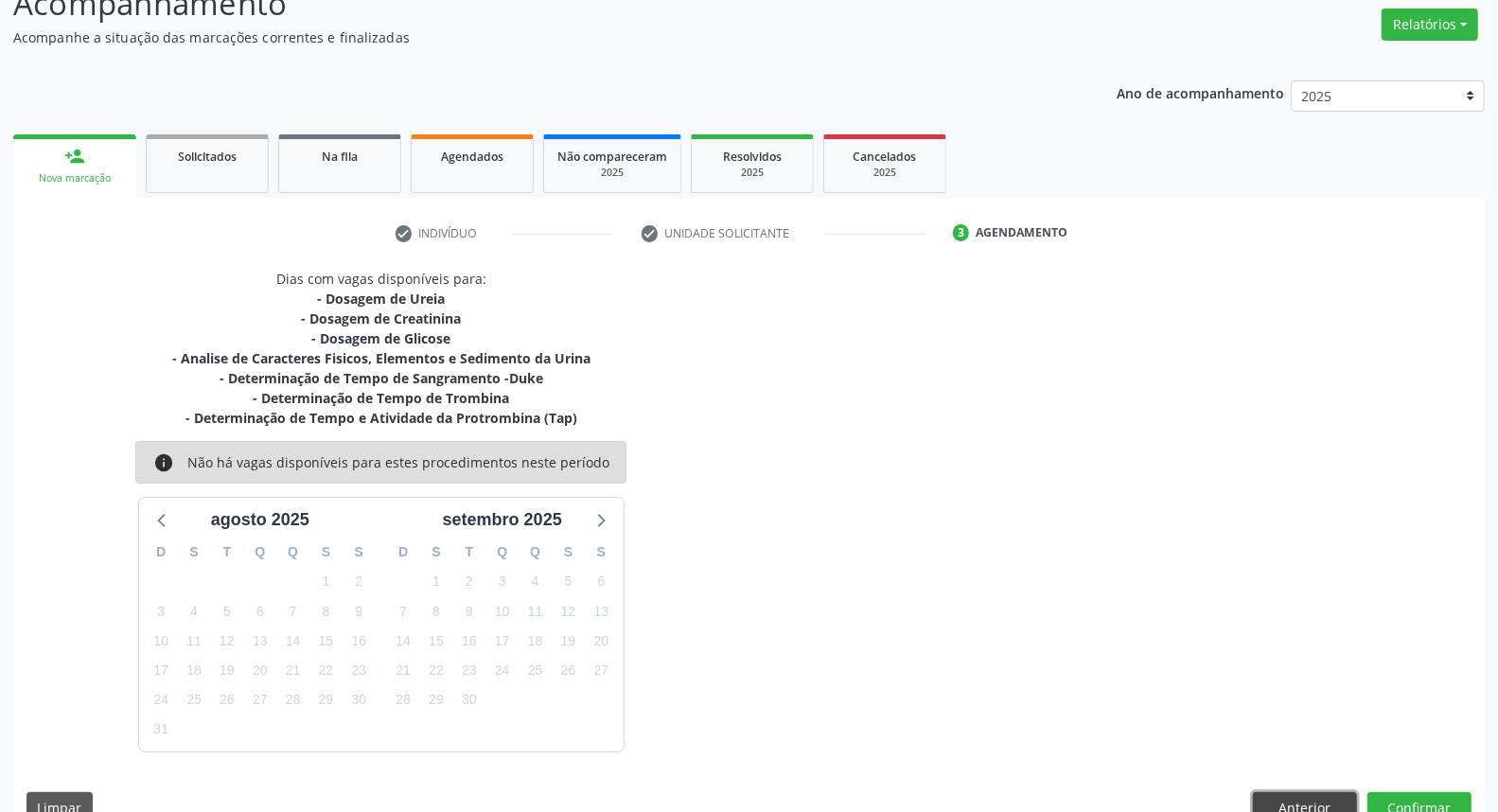
click at [1345, 792] on button "Anterior" at bounding box center [1304, 808] width 104 height 32
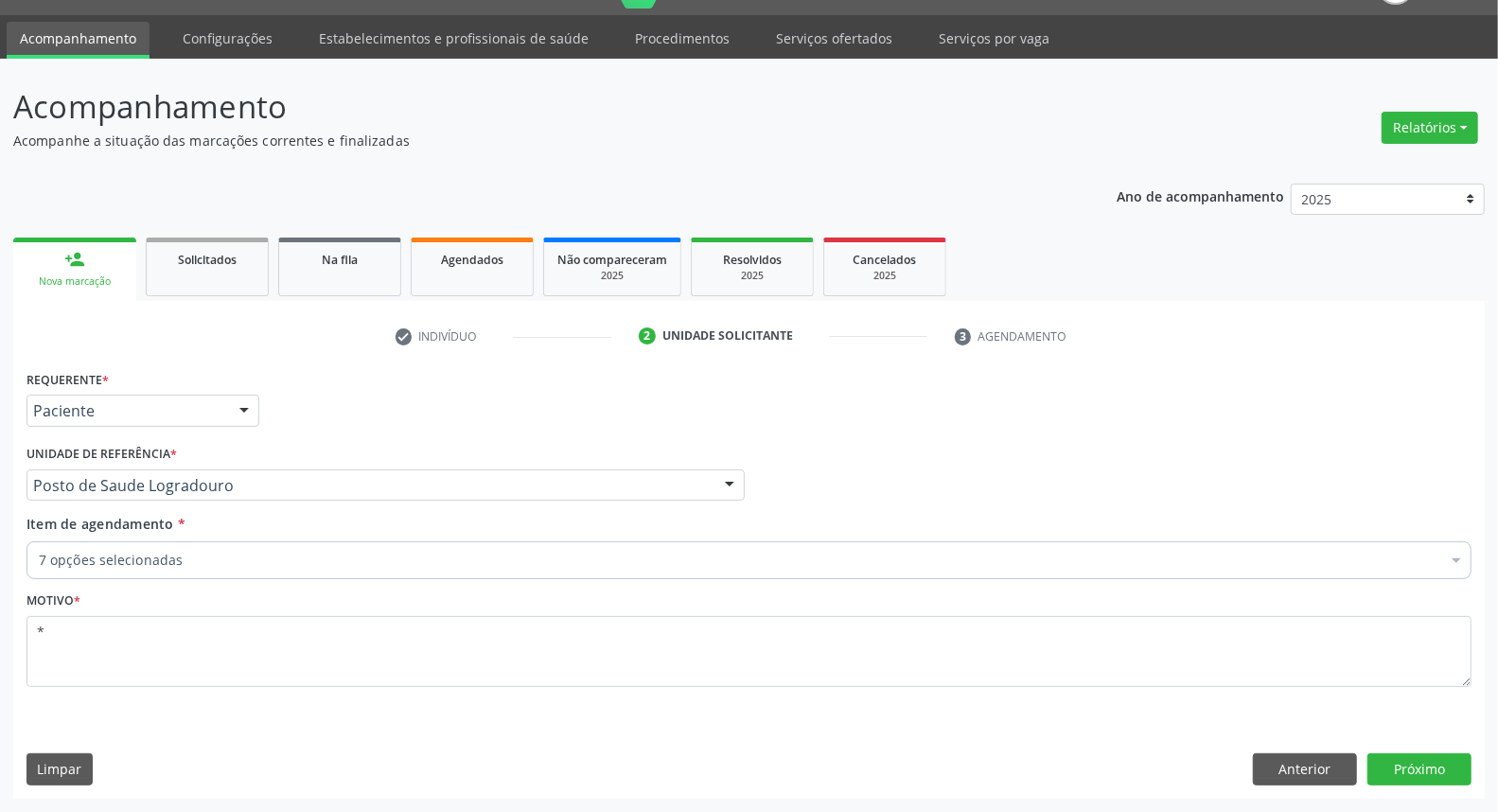
scroll to position [44, 0]
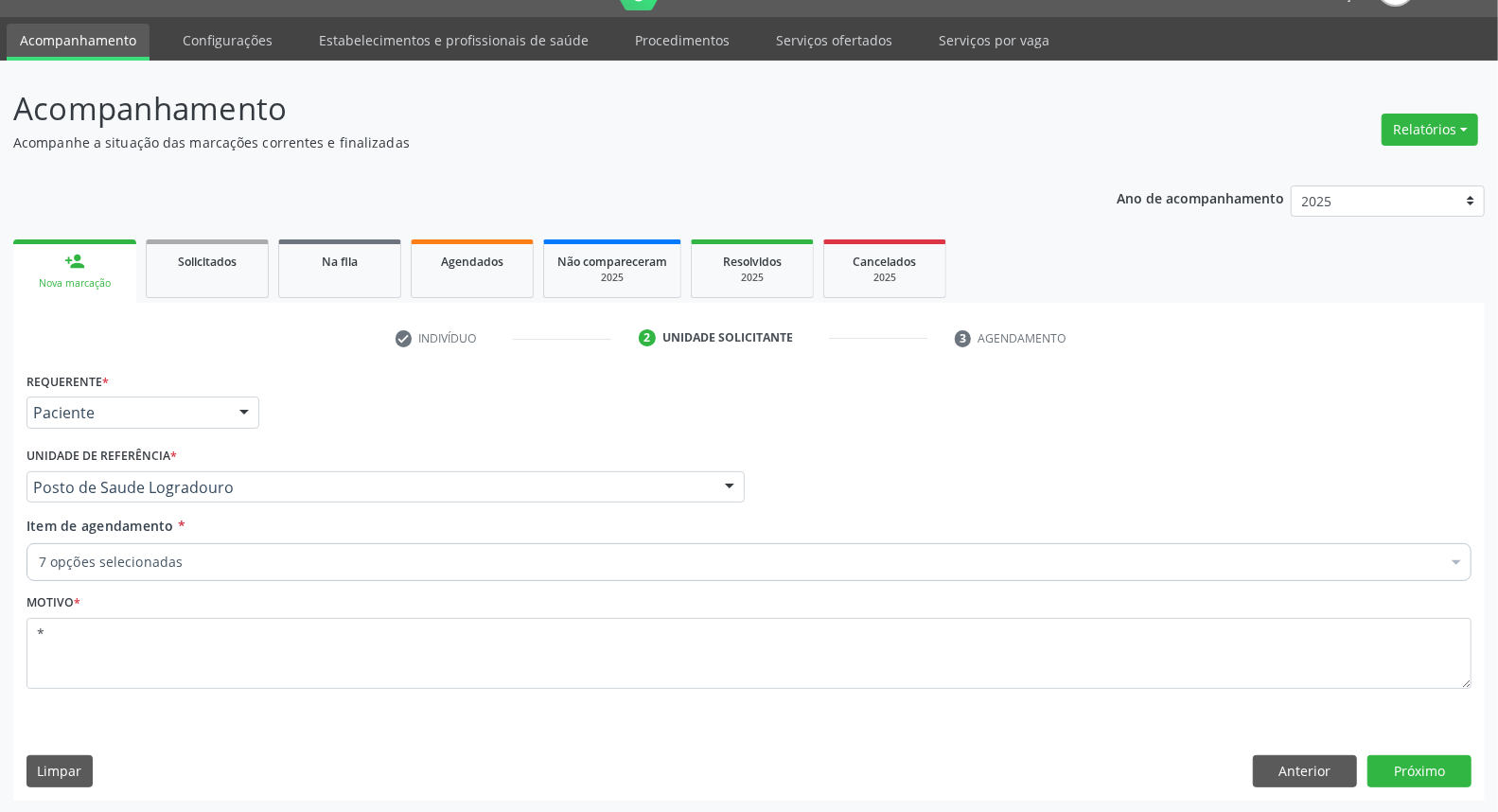
click at [580, 572] on div "7 opções selecionadas" at bounding box center [749, 562] width 1445 height 38
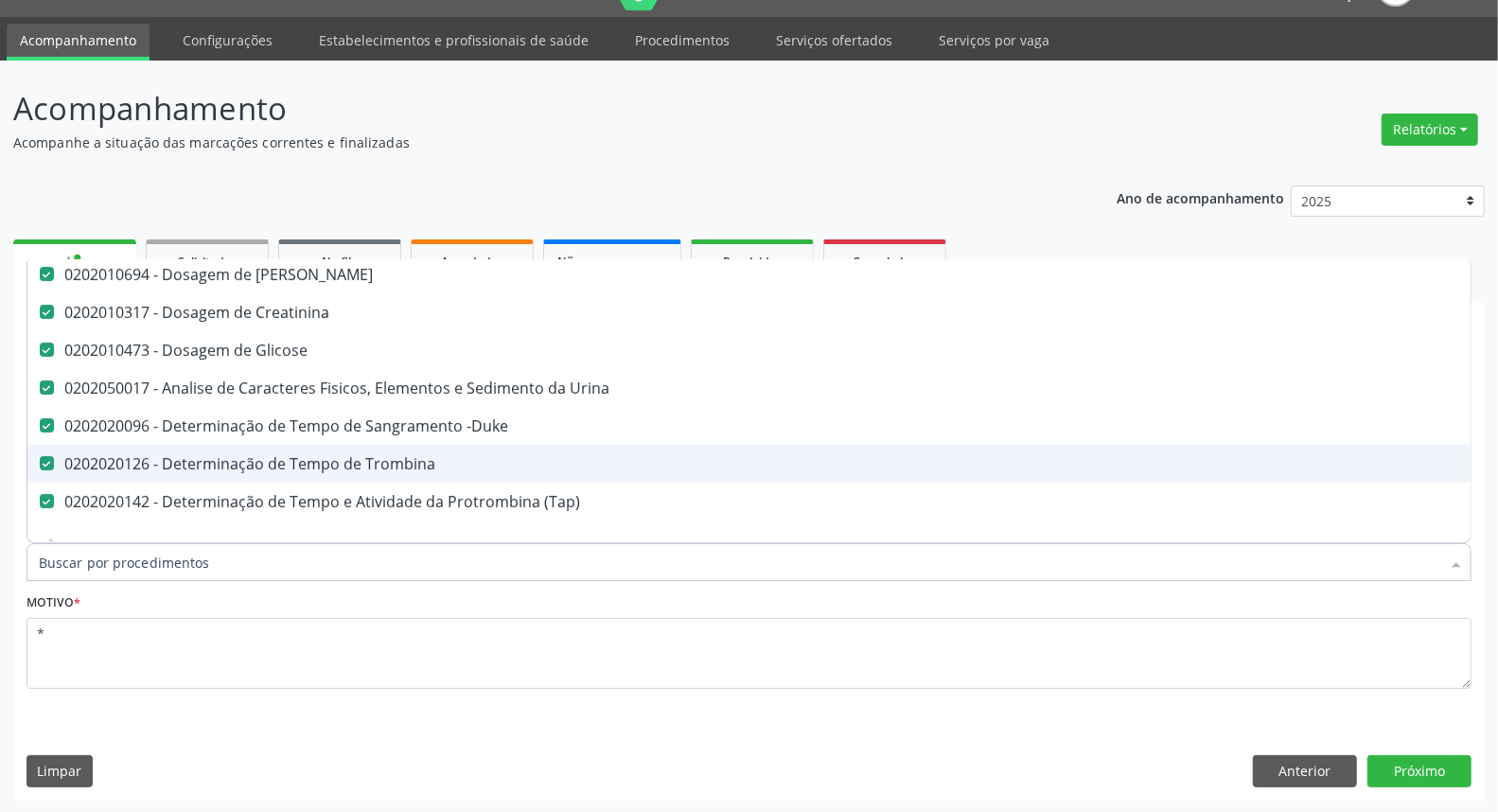
scroll to position [210, 0]
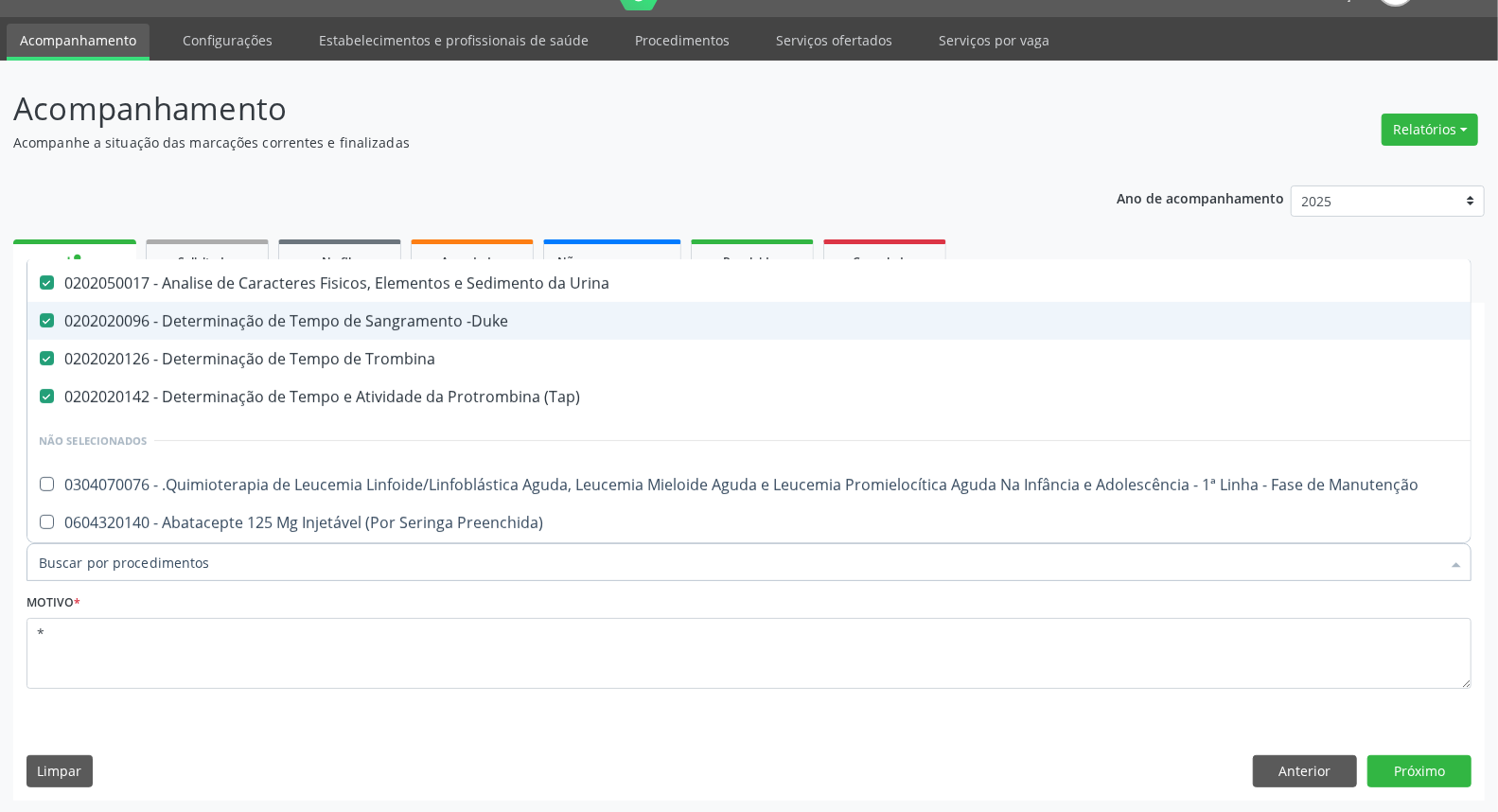
click at [400, 326] on div "0202020096 - Determinação de Tempo de Sangramento -Duke" at bounding box center [776, 321] width 1473 height 15
checkbox -Duke "false"
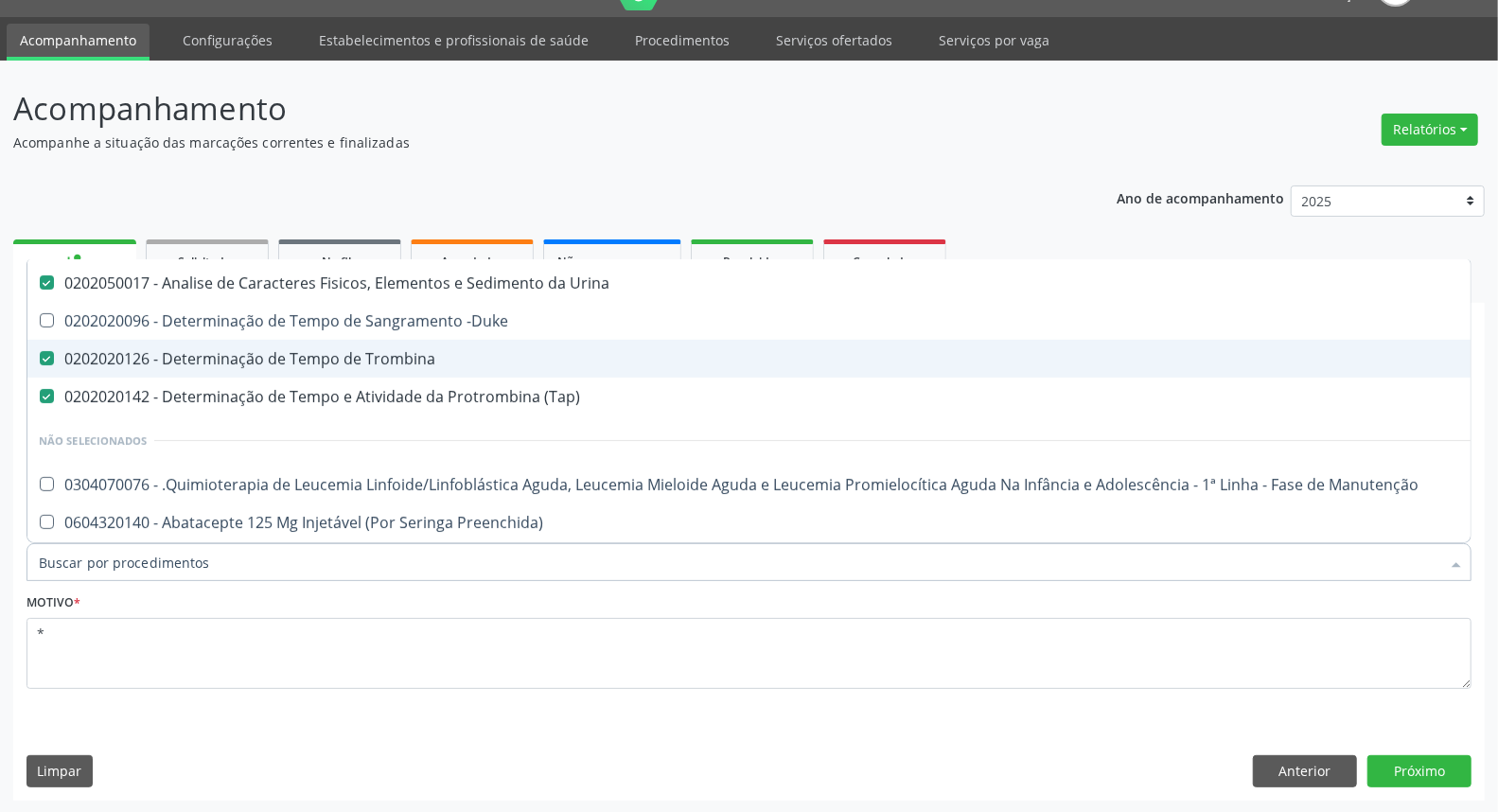
click at [395, 354] on div "0202020126 - Determinação de Tempo de Trombina" at bounding box center [776, 359] width 1473 height 15
checkbox Trombina "false"
click at [392, 379] on span "0202020142 - Determinação de Tempo e Atividade da Protrombina (Tap)" at bounding box center [776, 397] width 1496 height 38
checkbox \(Tap\) "false"
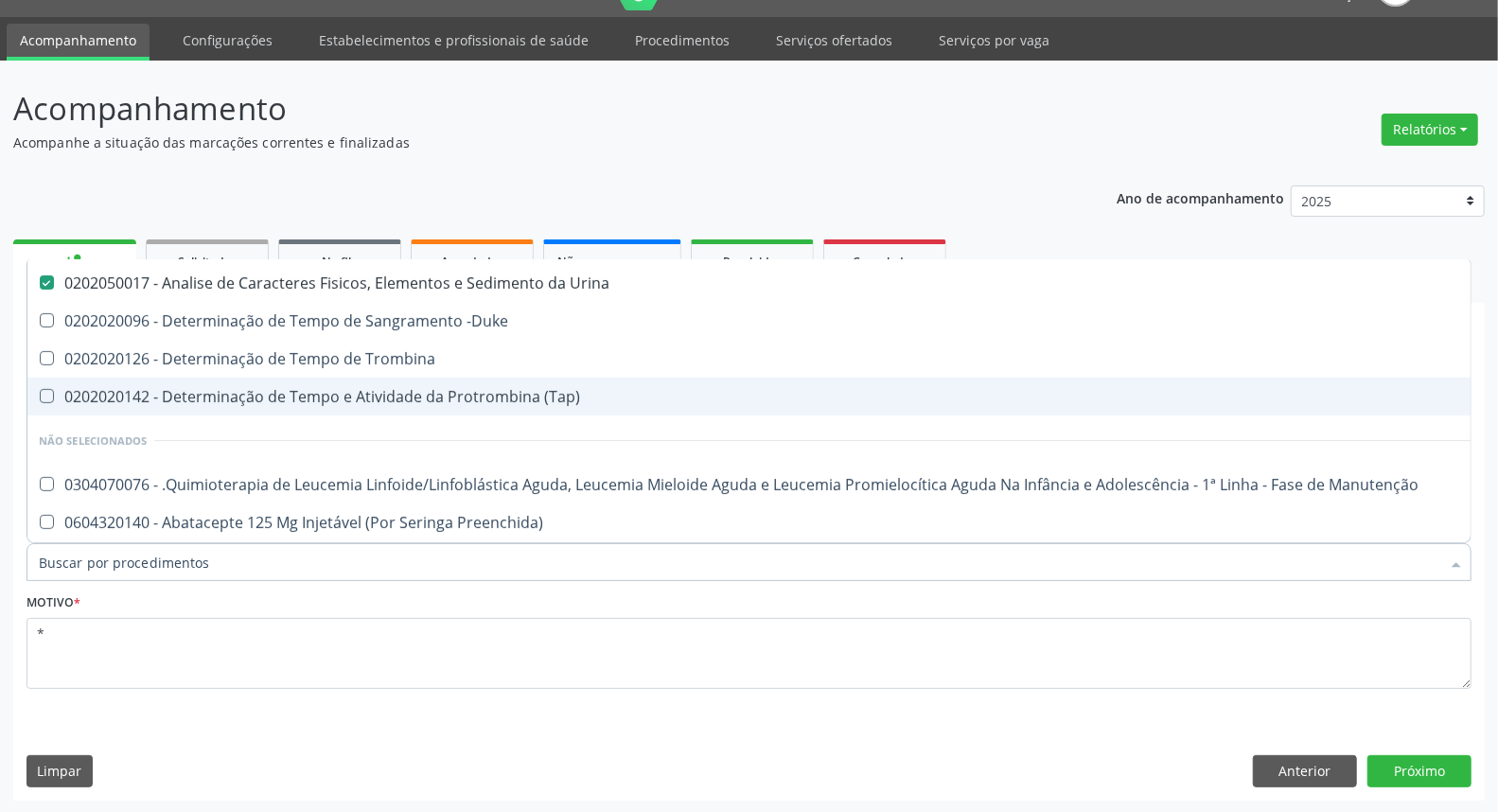
scroll to position [0, 0]
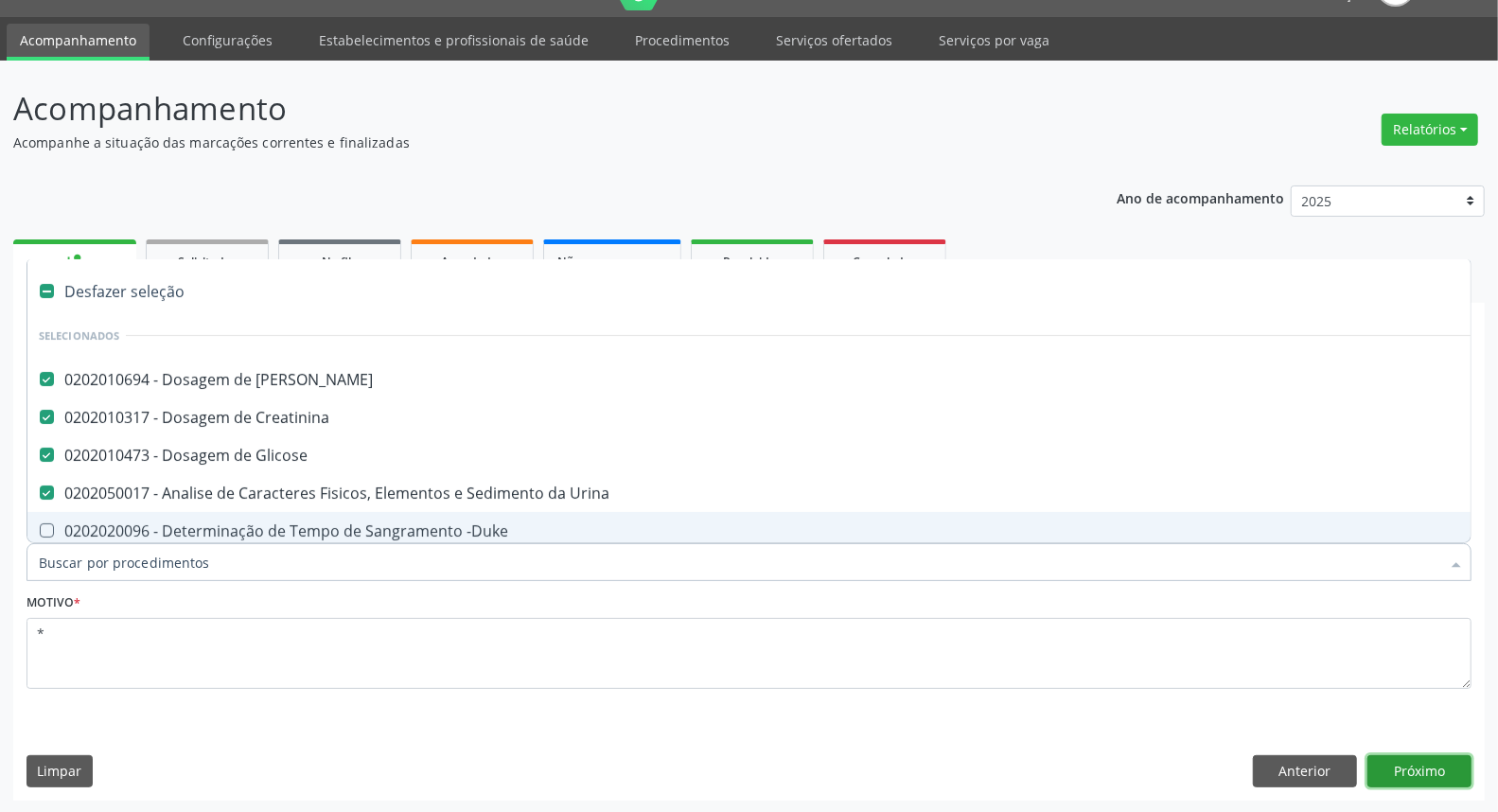
click at [1432, 773] on button "Próximo" at bounding box center [1419, 771] width 104 height 32
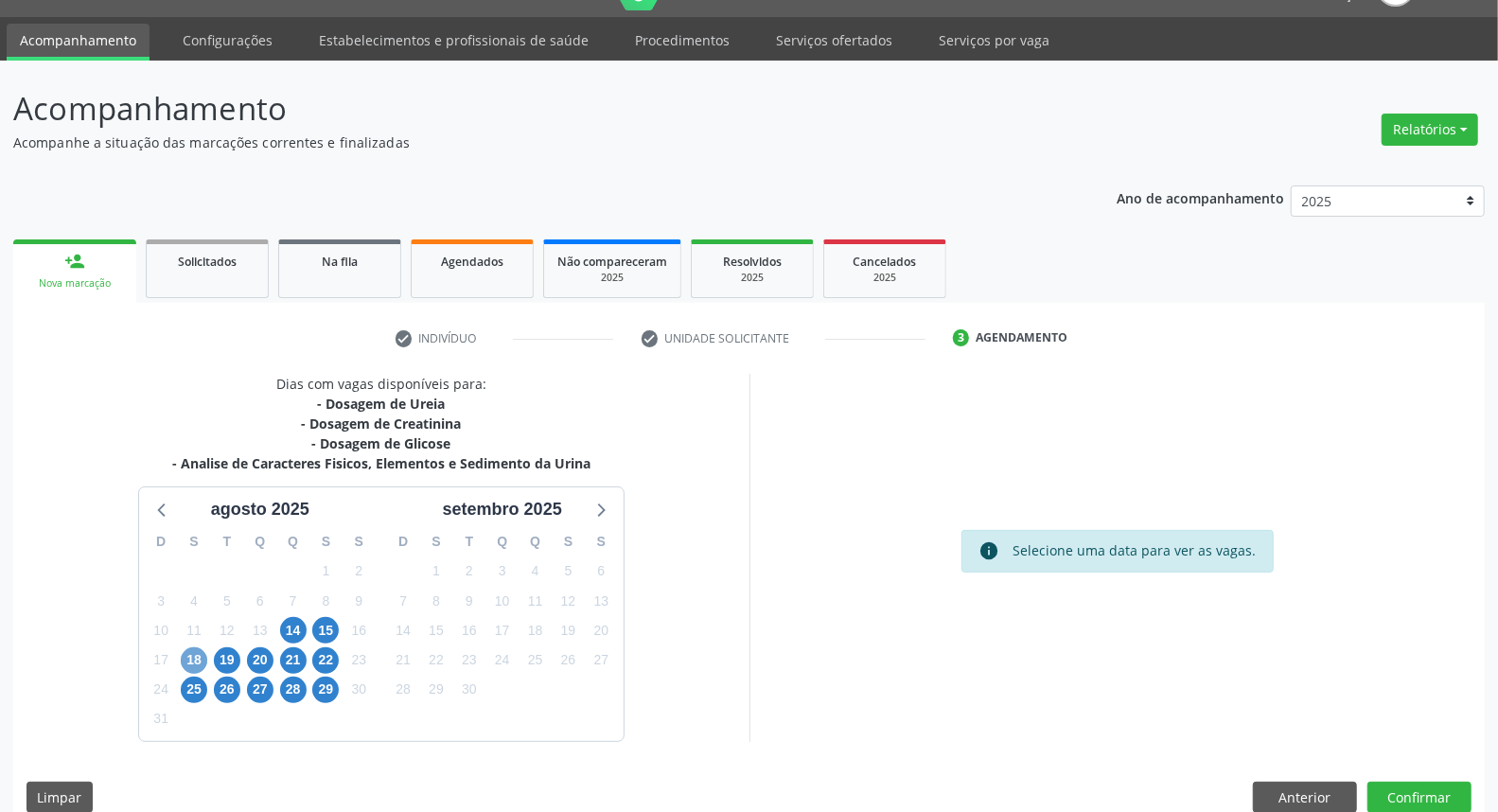
click at [194, 662] on span "18" at bounding box center [194, 660] width 27 height 27
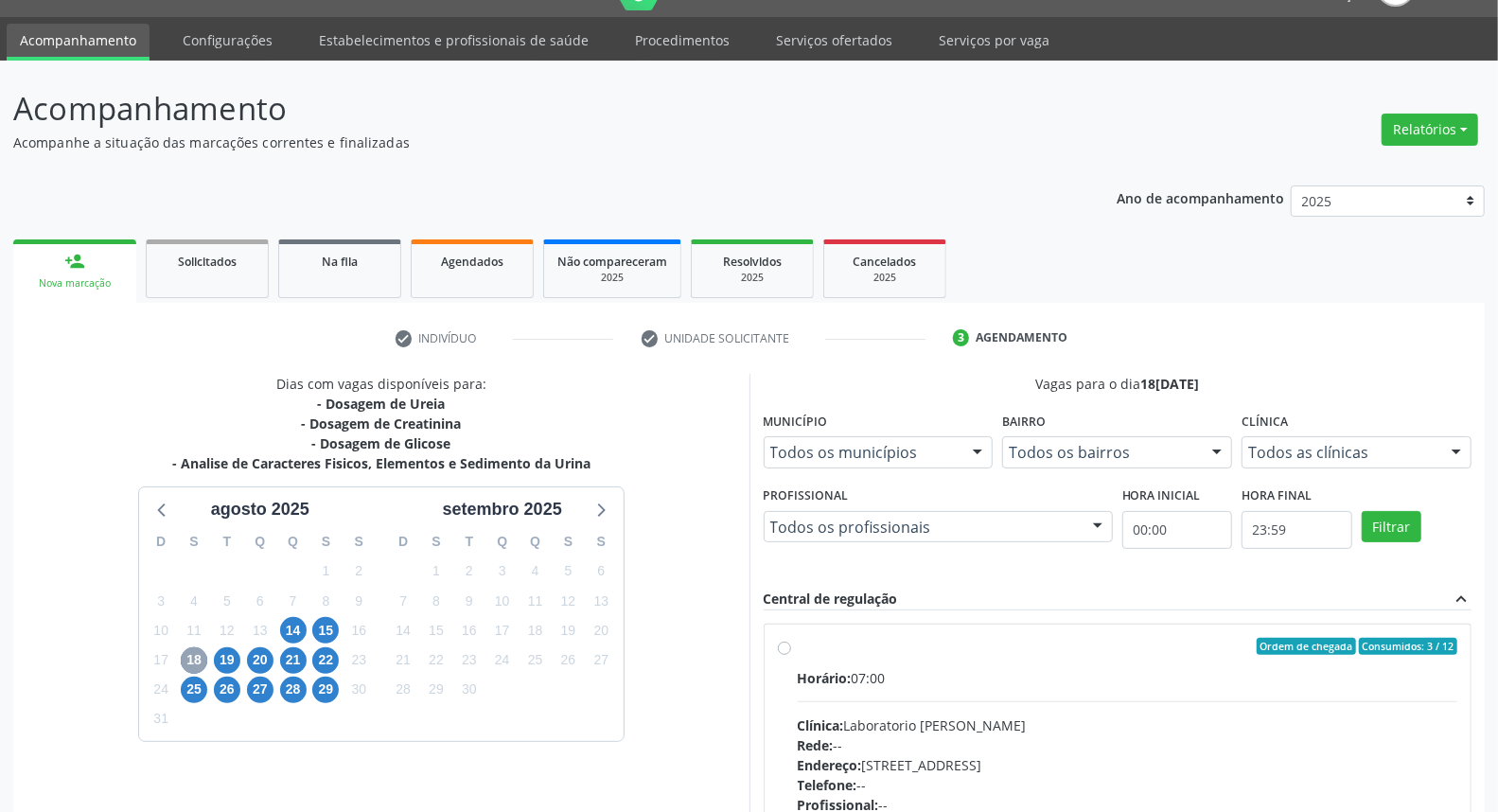
scroll to position [149, 0]
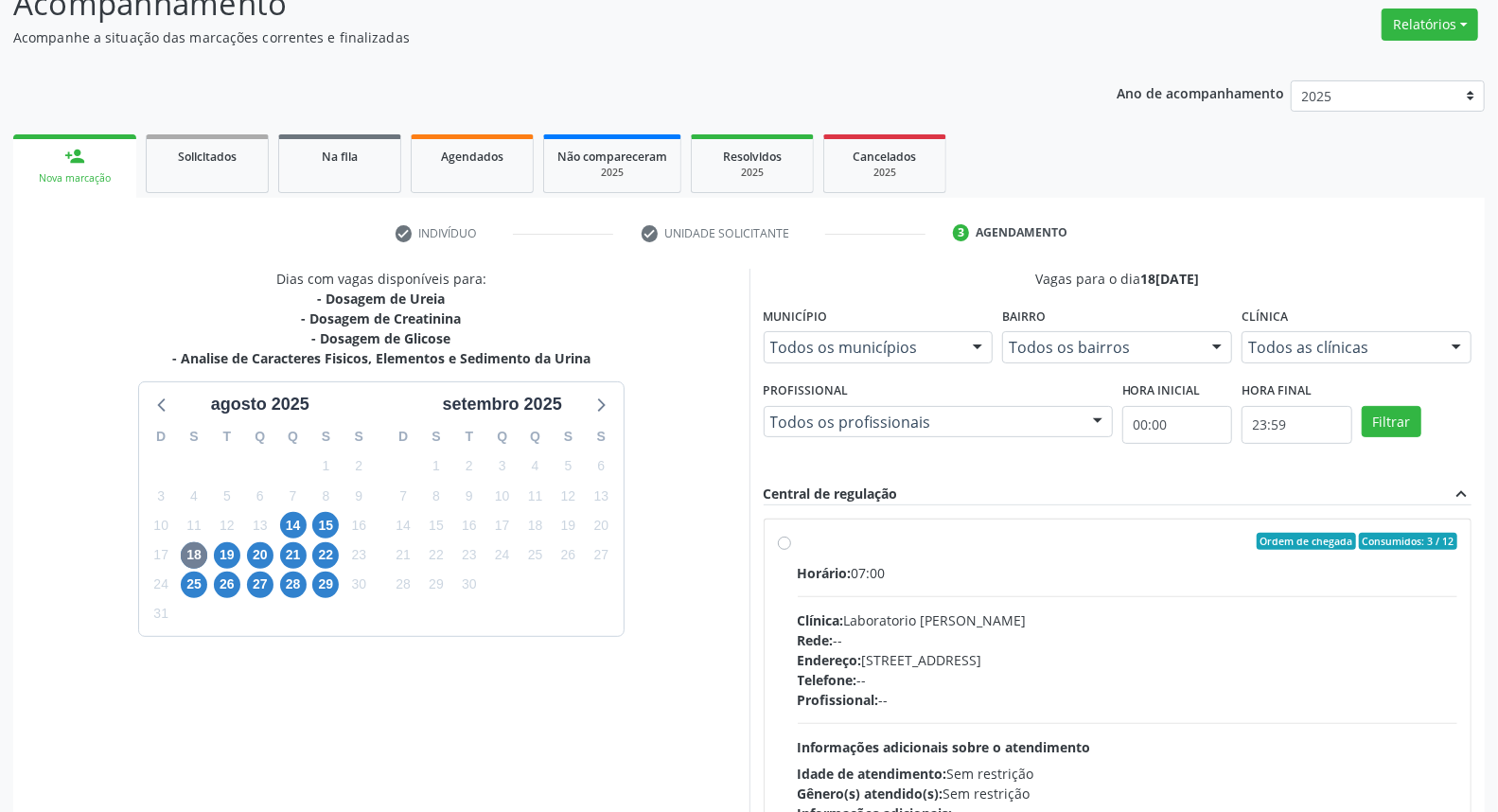
drag, startPoint x: 787, startPoint y: 541, endPoint x: 799, endPoint y: 533, distance: 14.4
click at [798, 540] on label "Ordem de chegada Consumidos: 3 / 12 Horário: 07:00 Clínica: Laboratorio Jose Pa…" at bounding box center [1128, 677] width 660 height 290
click at [787, 540] on input "Ordem de chegada Consumidos: 3 / 12 Horário: 07:00 Clínica: Laboratorio Jose Pa…" at bounding box center [784, 541] width 13 height 17
radio input "true"
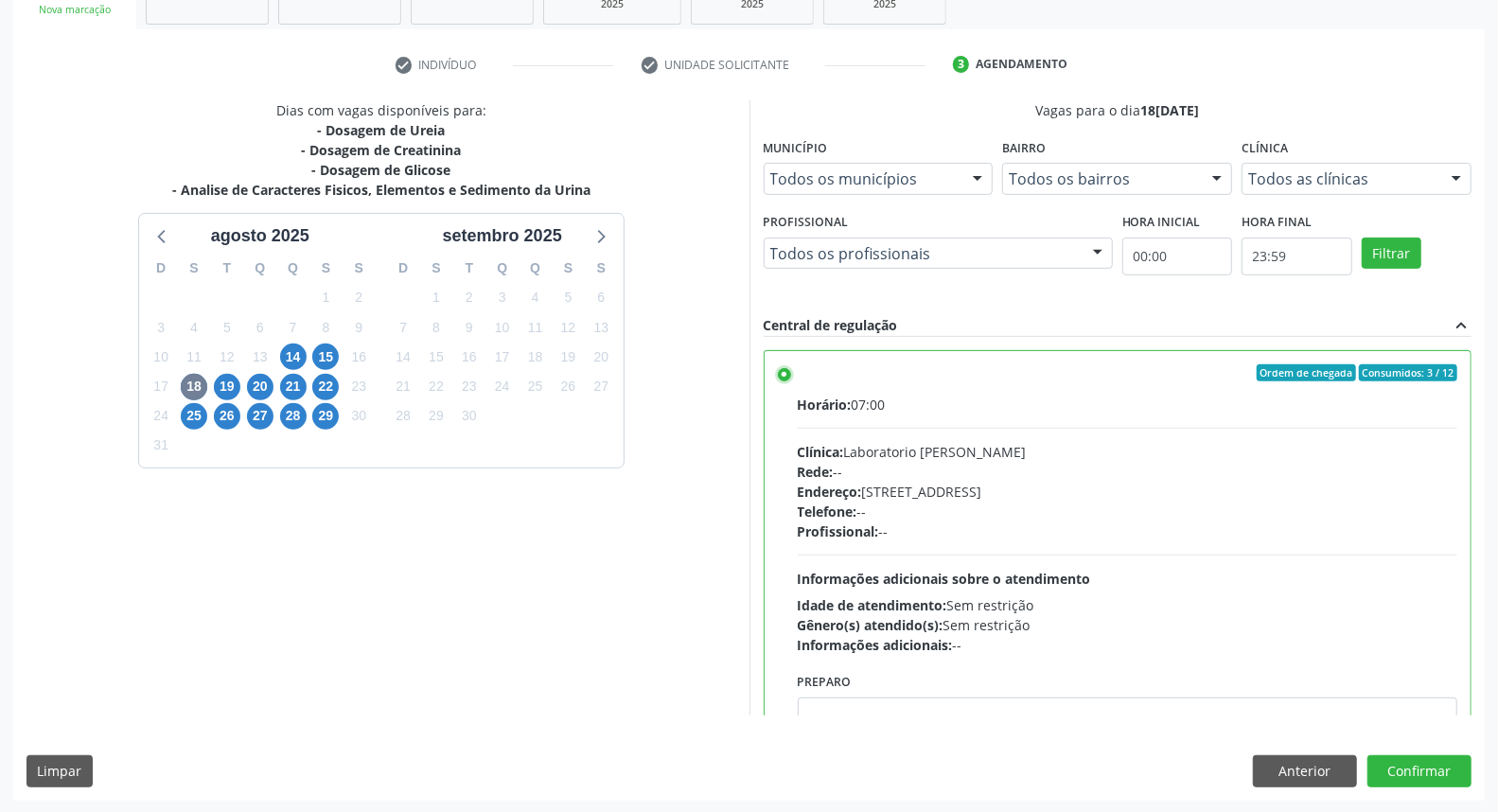
scroll to position [210, 0]
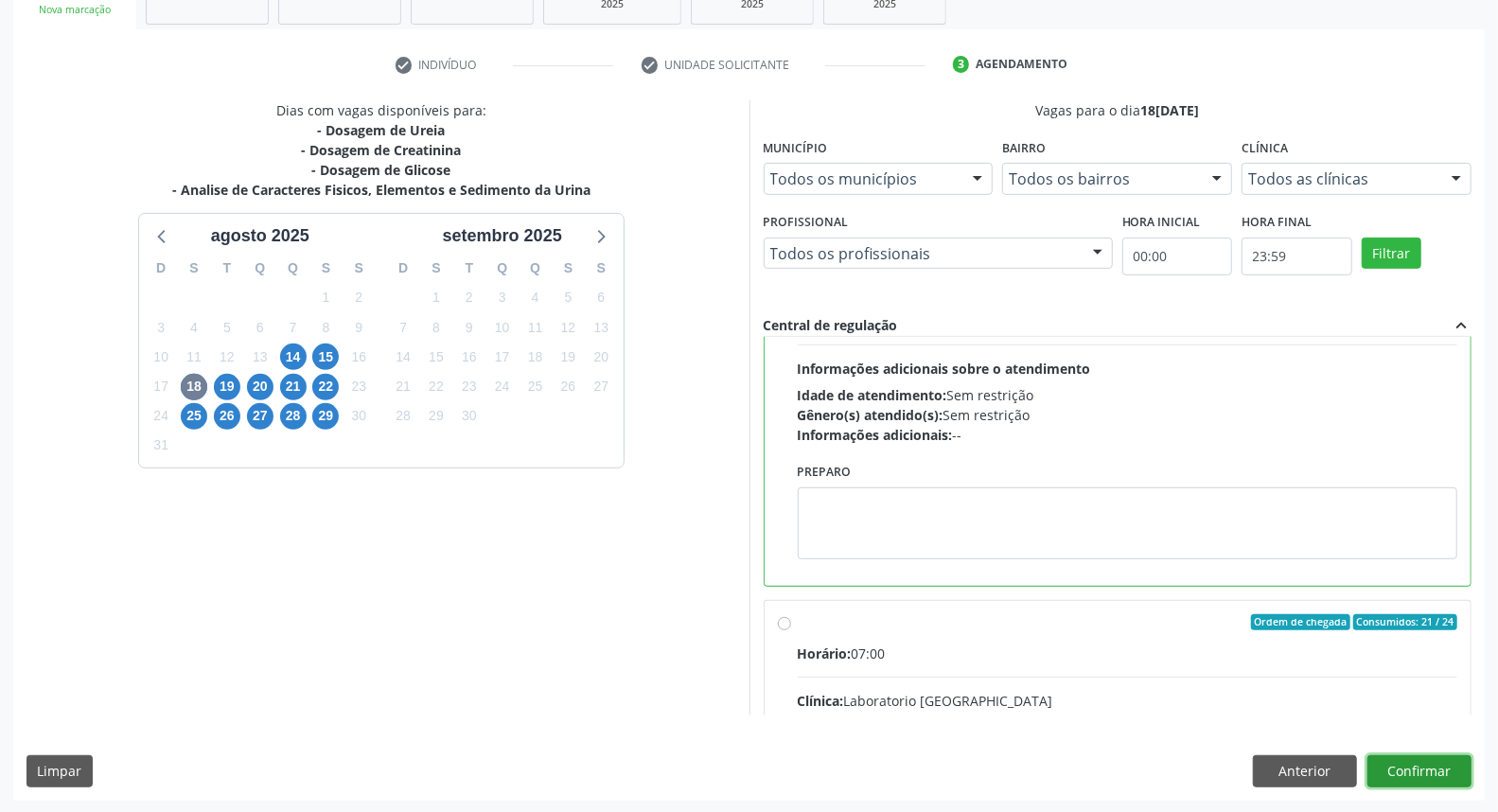
click at [1427, 764] on button "Confirmar" at bounding box center [1419, 771] width 104 height 32
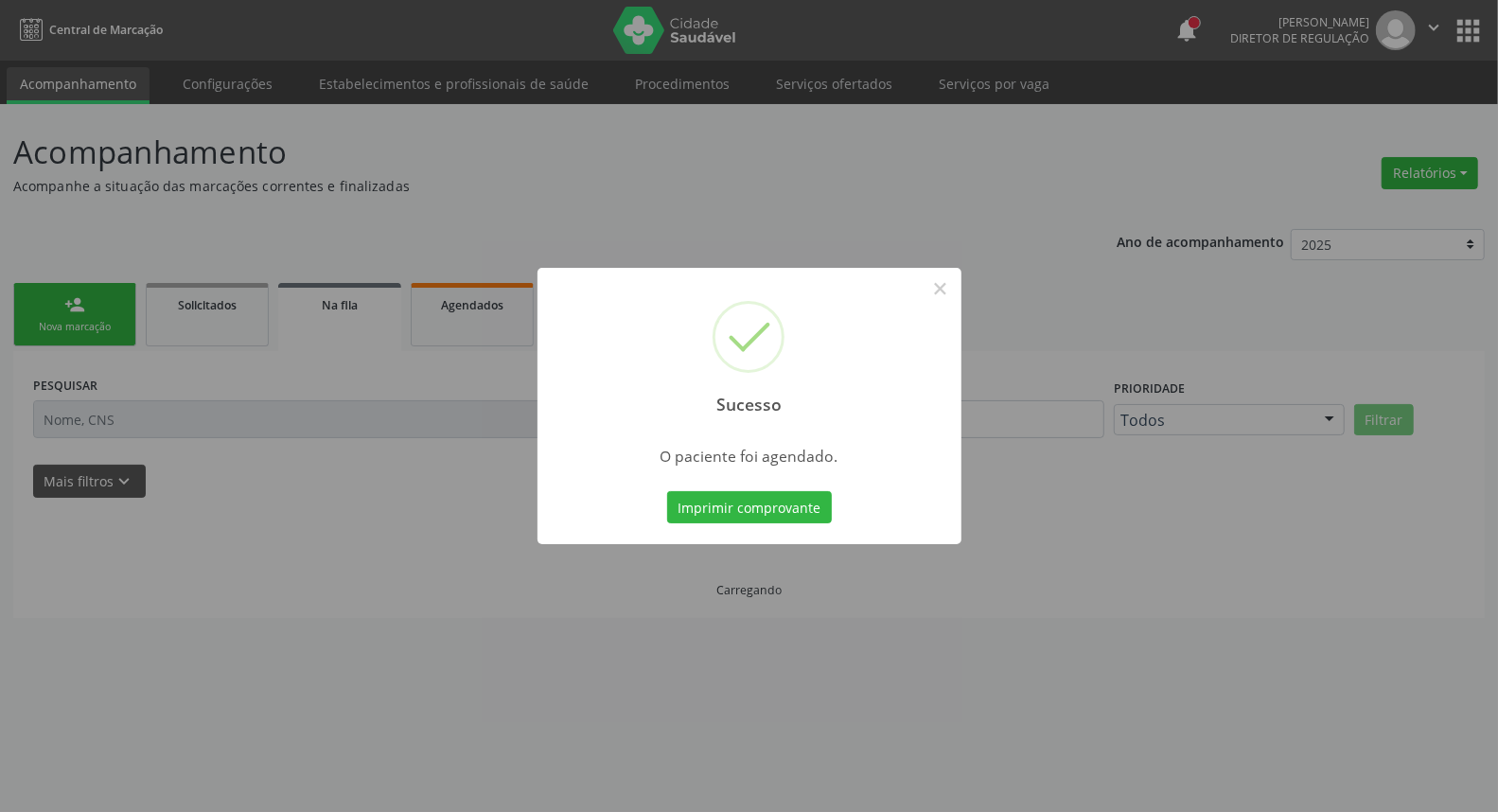
scroll to position [0, 0]
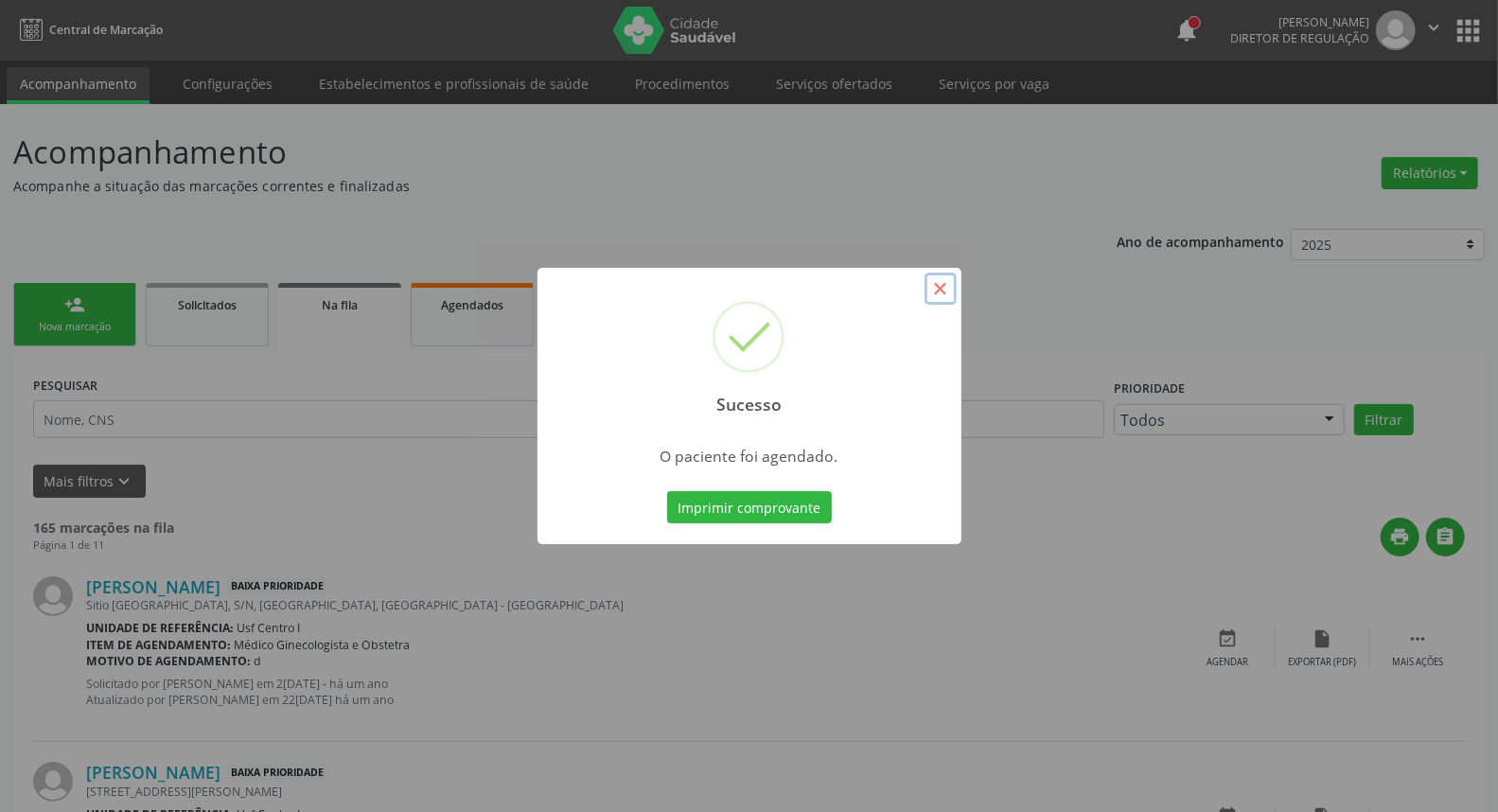
click at [941, 288] on button "×" at bounding box center [941, 289] width 32 height 32
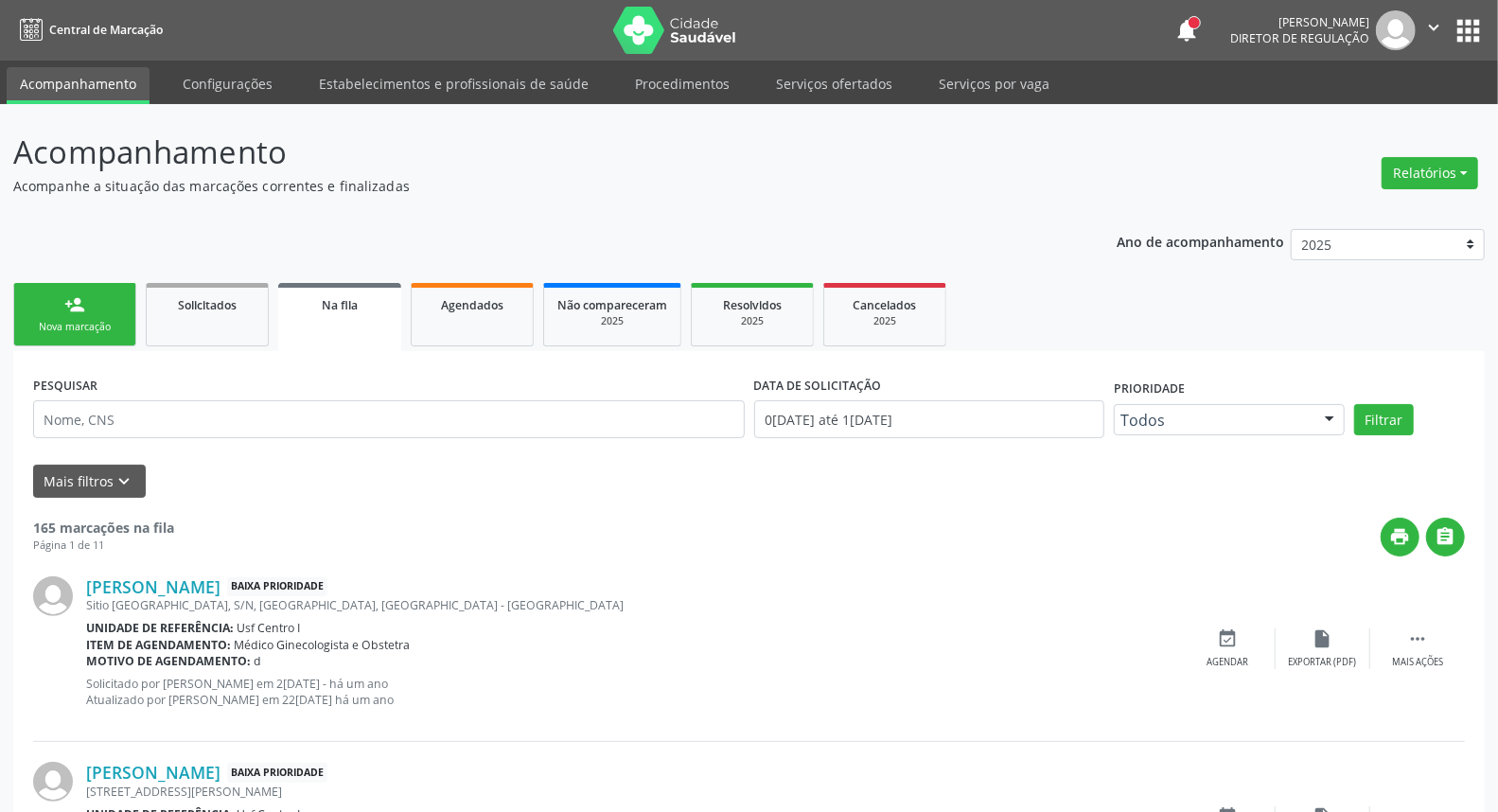
click at [67, 320] on div "Nova marcação" at bounding box center [74, 326] width 94 height 14
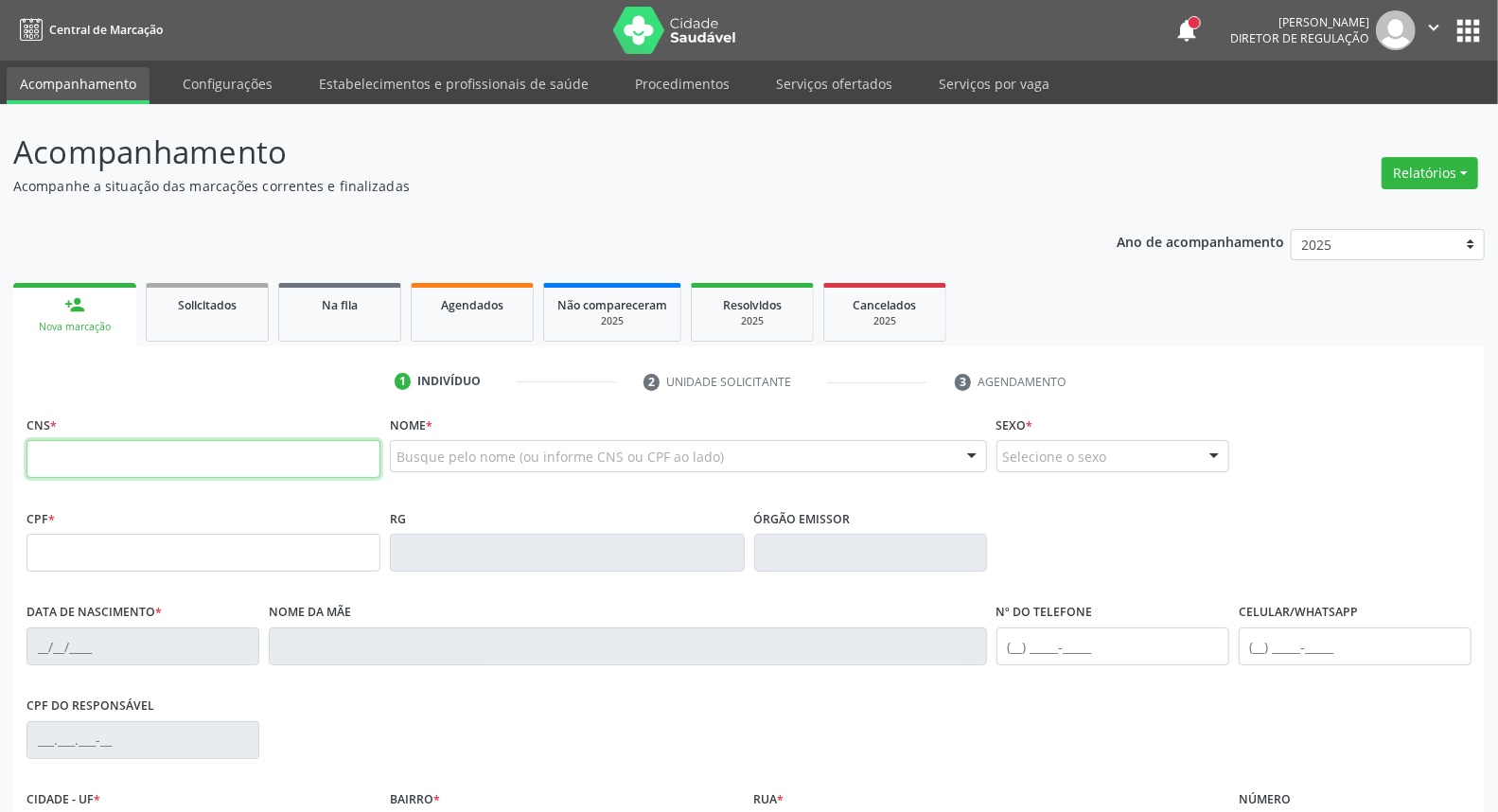
click at [150, 447] on input "text" at bounding box center [203, 459] width 354 height 38
type input "161 8511 6252 0001"
type input "041.135.384-50"
type input "[DATE]"
type input "Joventina [PERSON_NAME]"
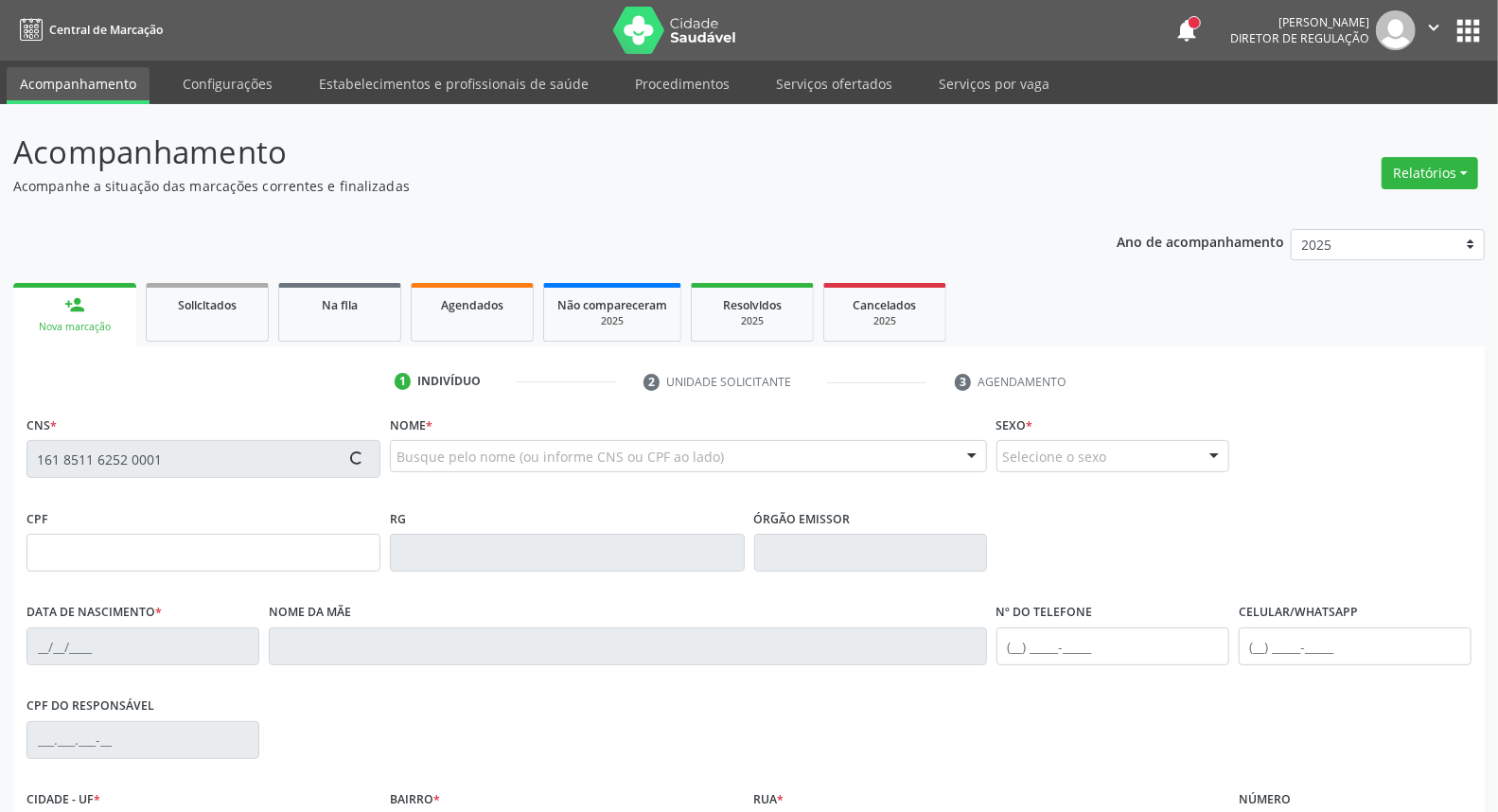
type input "[PHONE_NUMBER]"
type input "S/N"
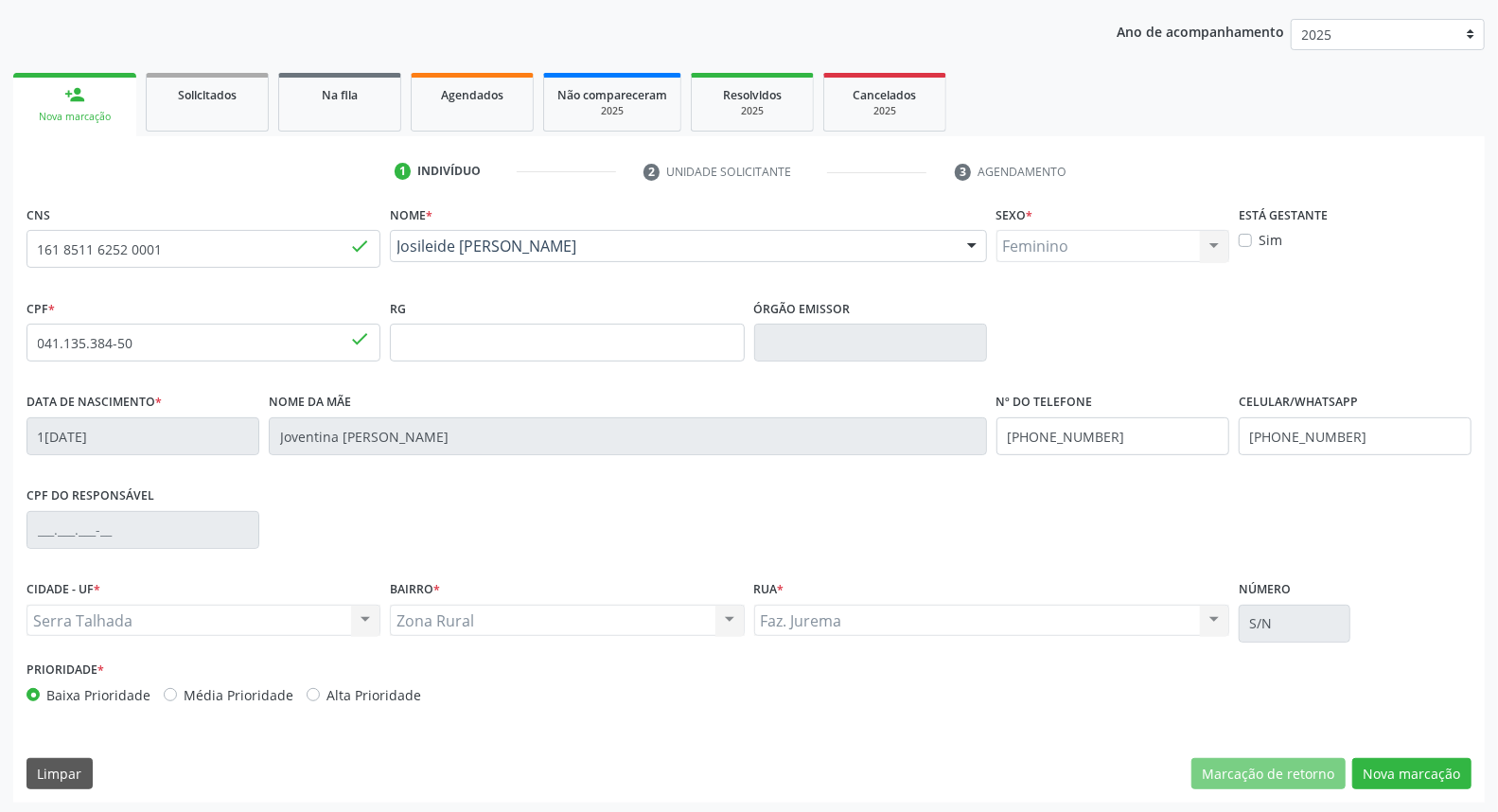
scroll to position [212, 0]
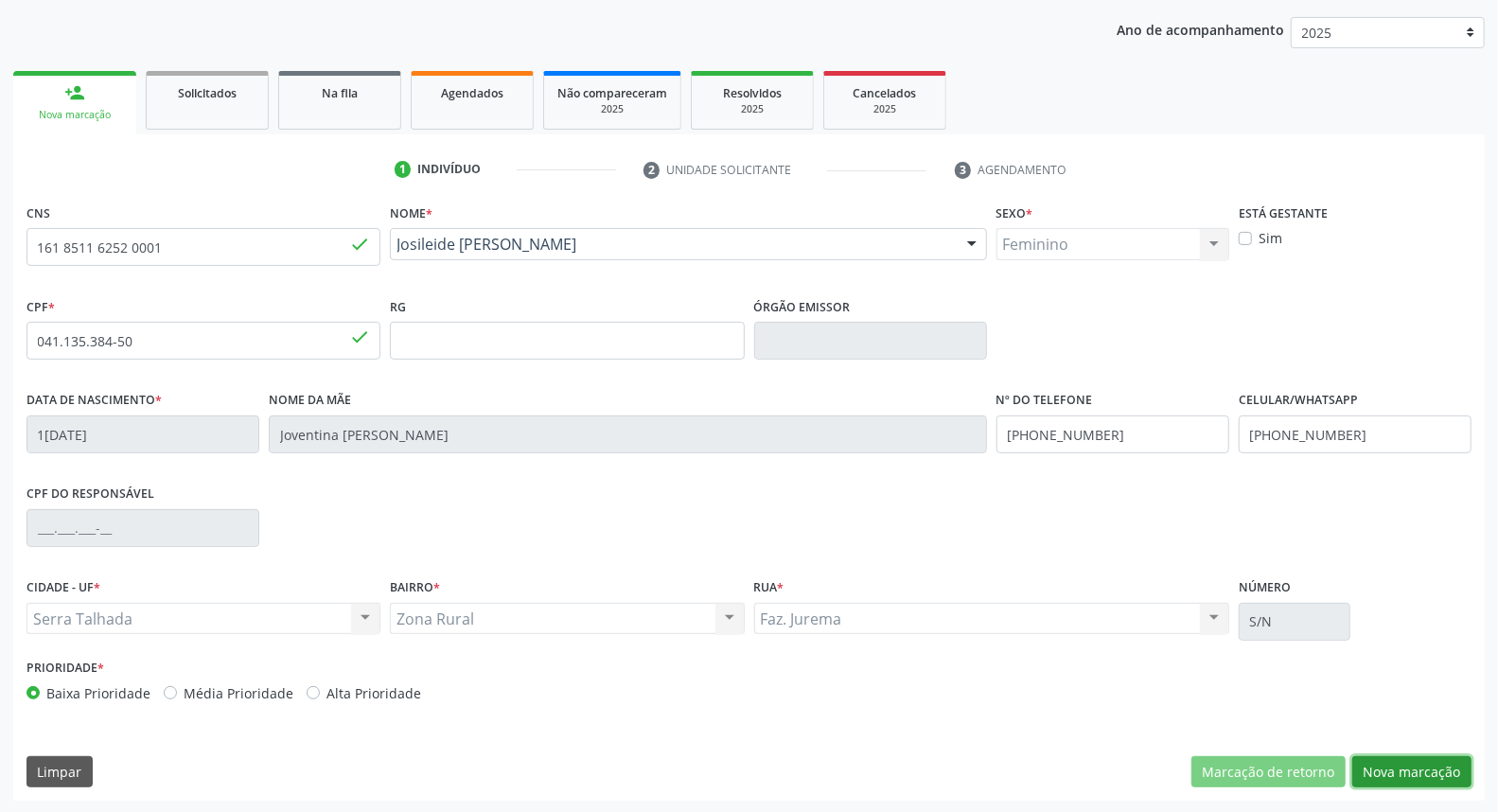
click at [1393, 767] on button "Nova marcação" at bounding box center [1411, 772] width 119 height 32
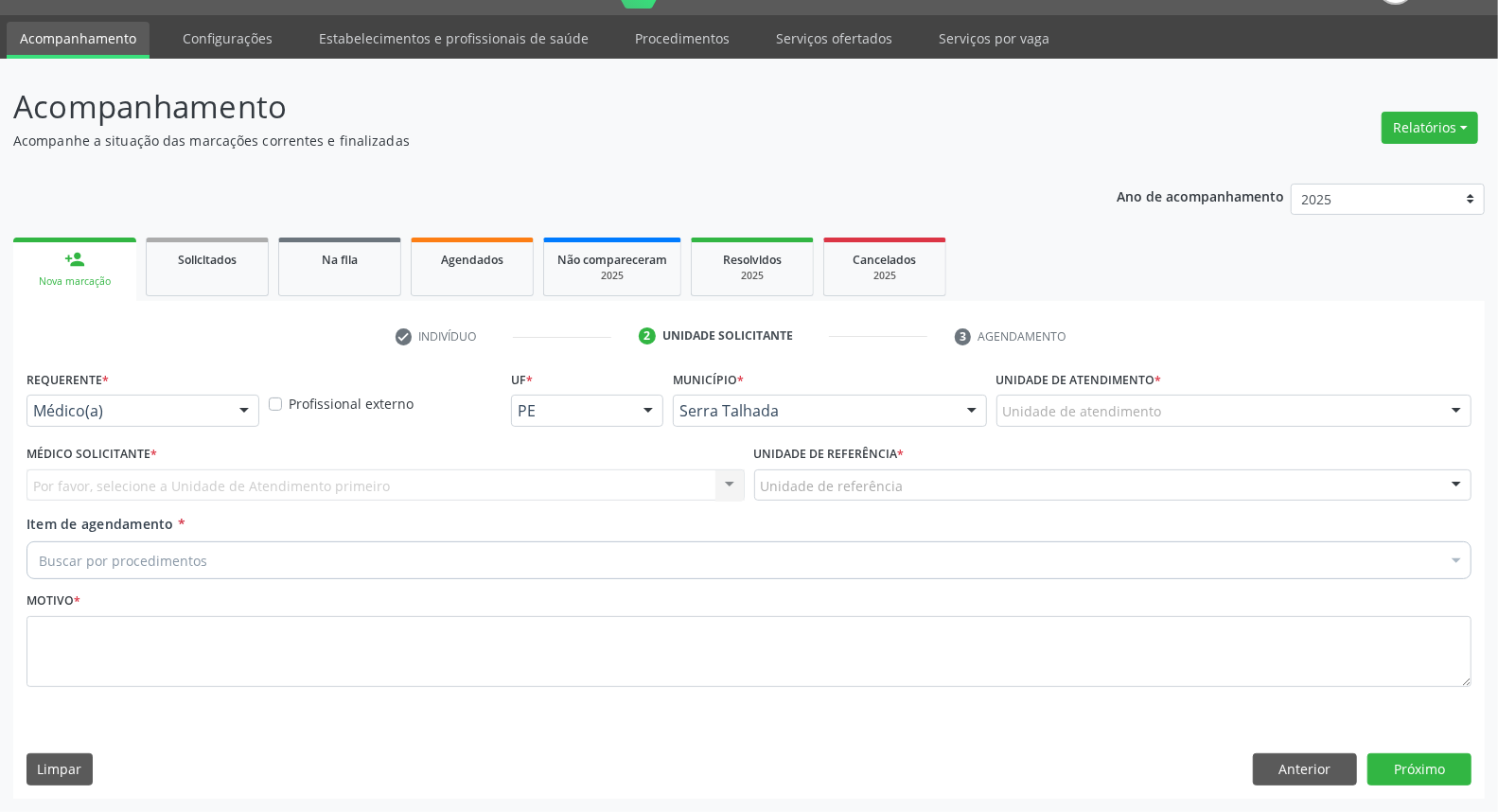
scroll to position [44, 0]
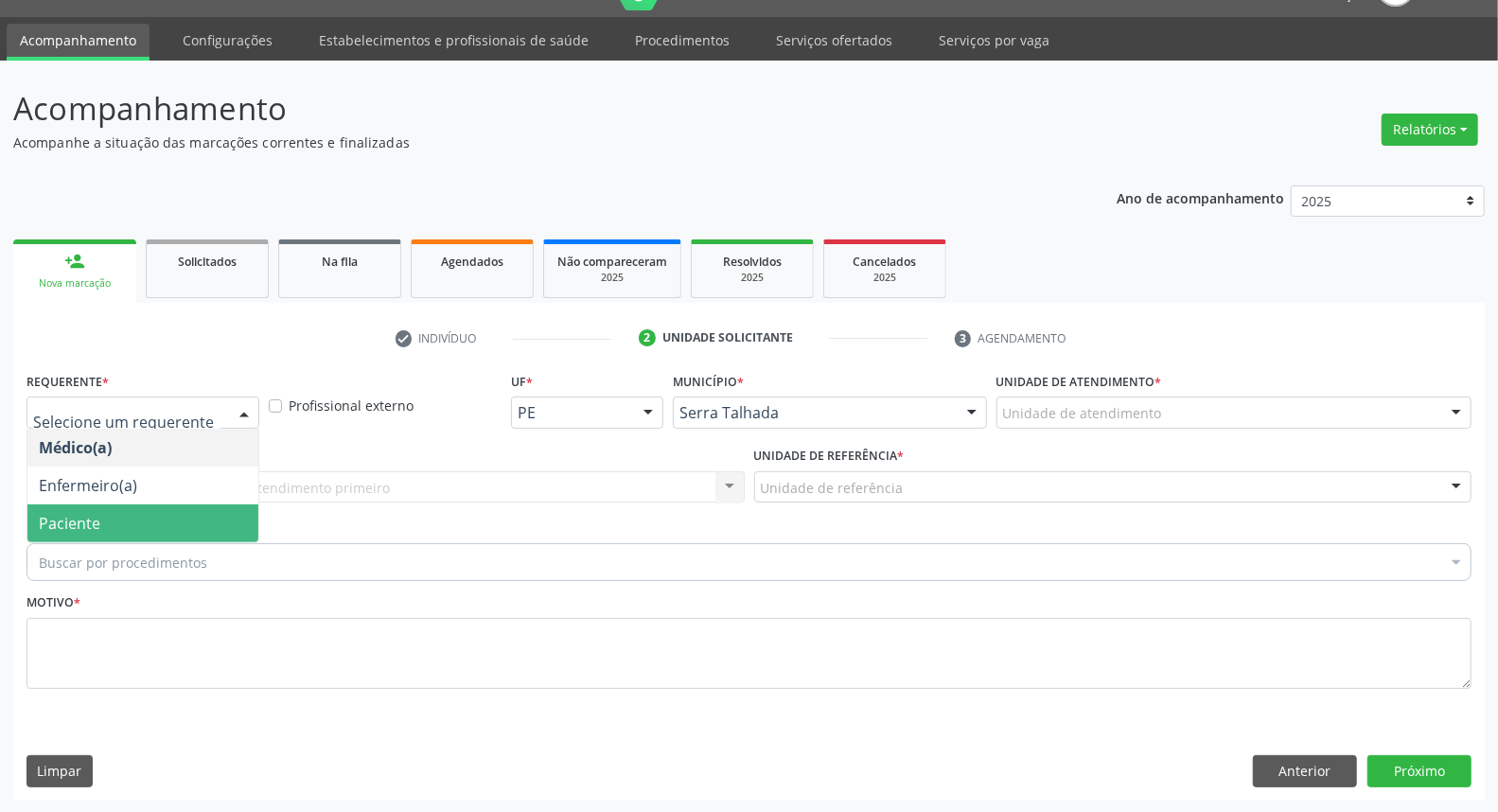
click at [177, 507] on span "Paciente" at bounding box center [143, 524] width 231 height 38
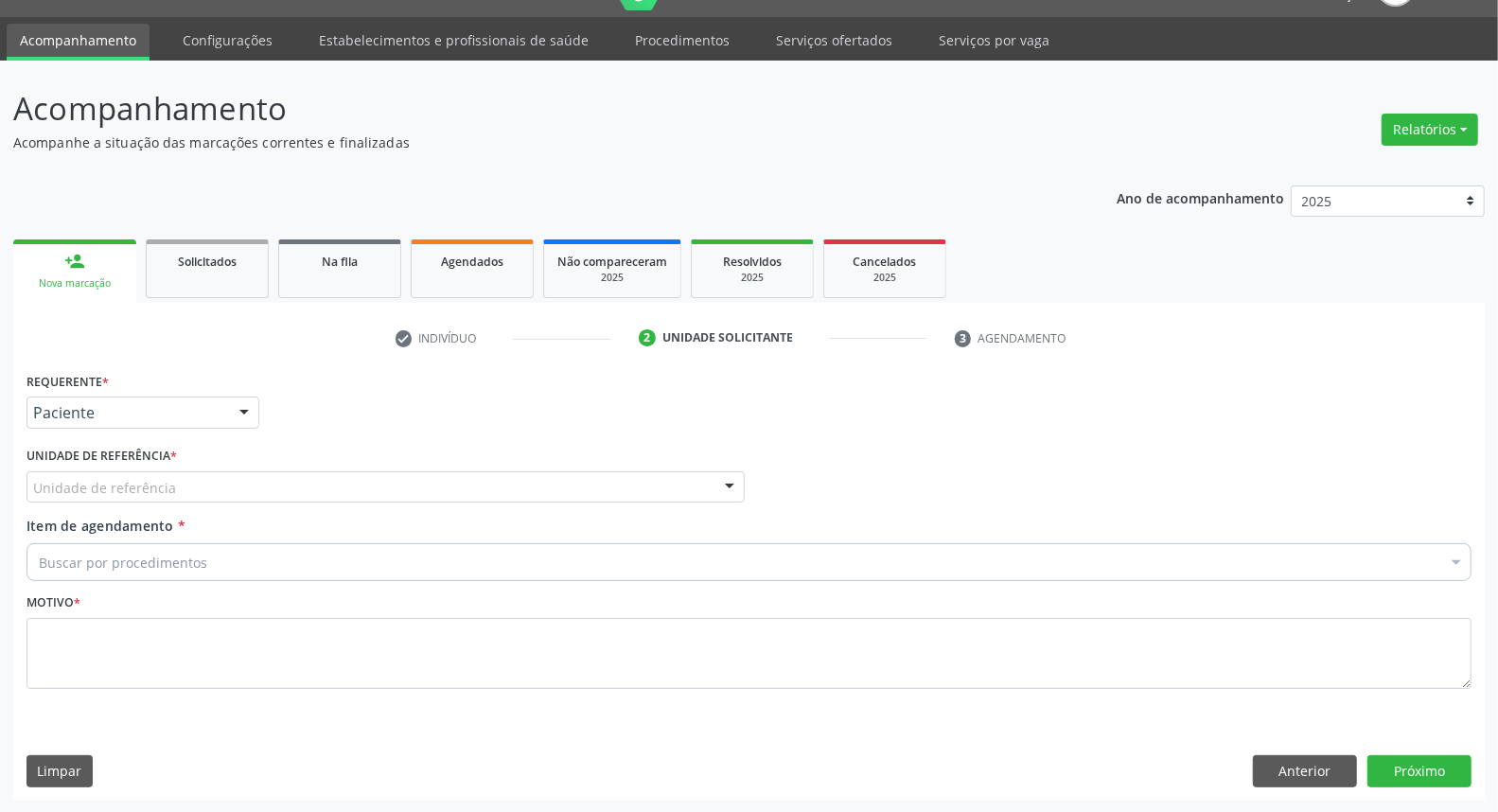
click at [182, 492] on div "Unidade de referência" at bounding box center [385, 488] width 718 height 32
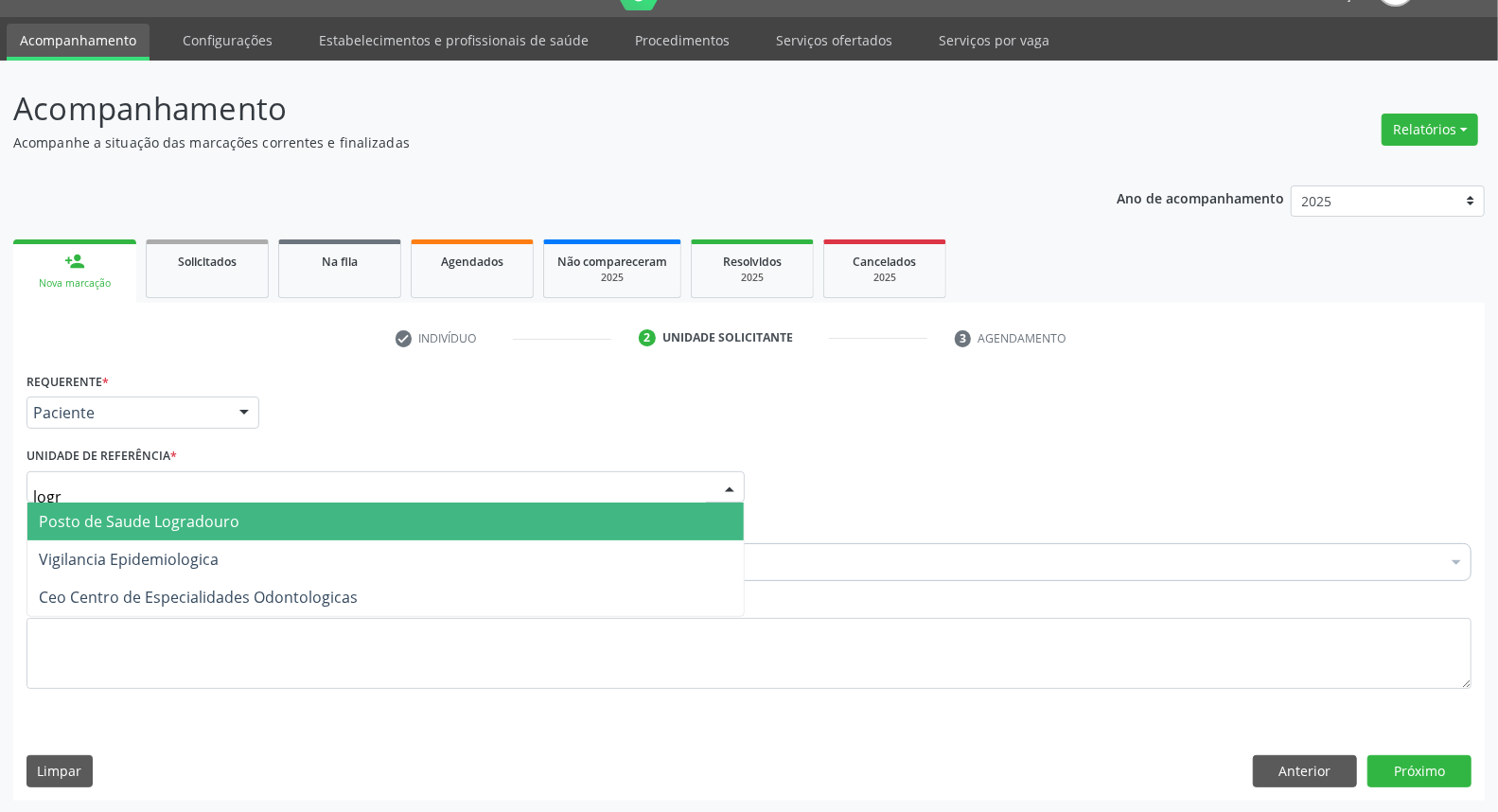
type input "logra"
click at [177, 523] on span "Posto de Saude Logradouro" at bounding box center [139, 522] width 200 height 21
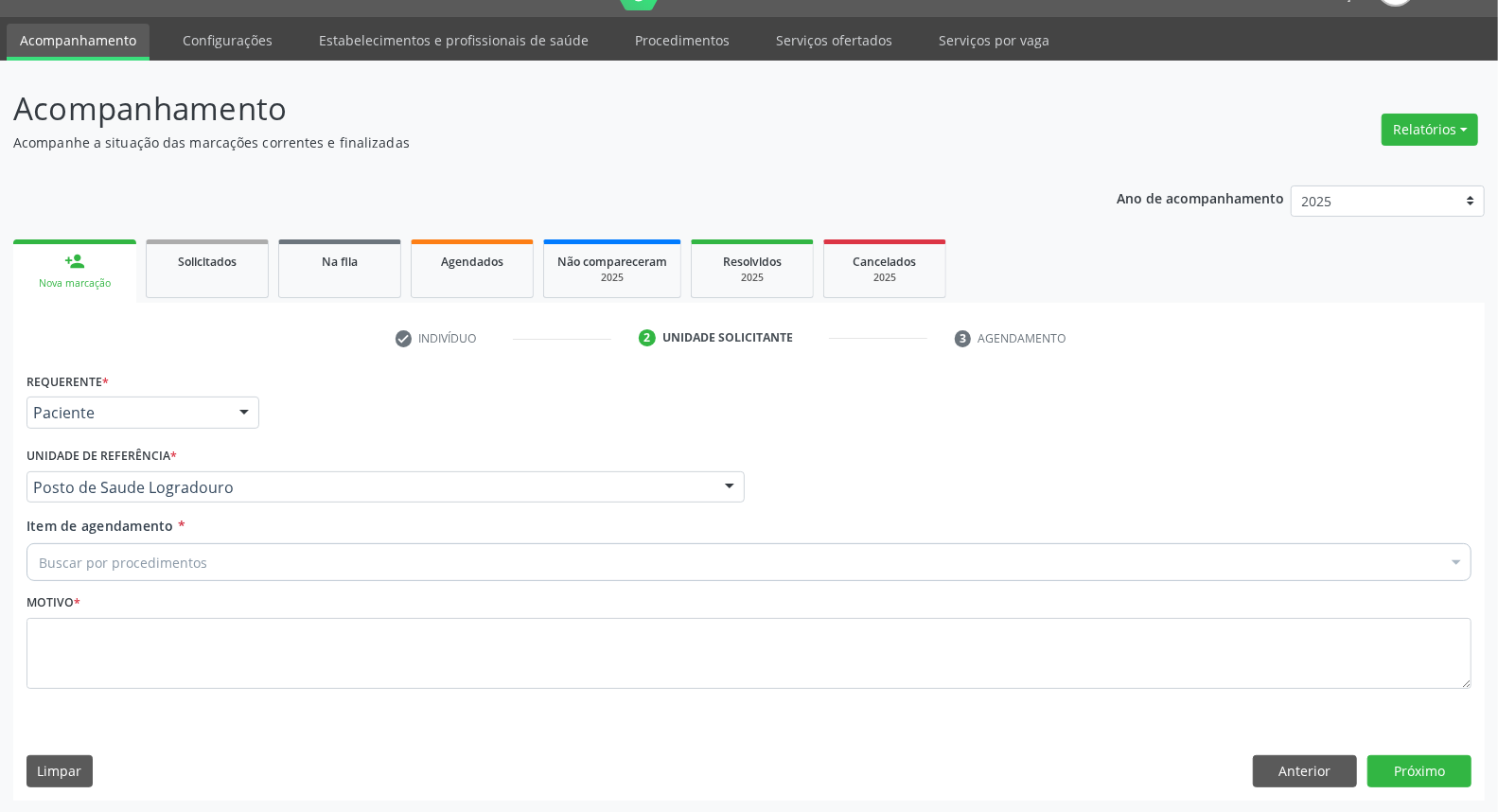
click at [858, 562] on div "Buscar por procedimentos" at bounding box center [749, 562] width 1445 height 38
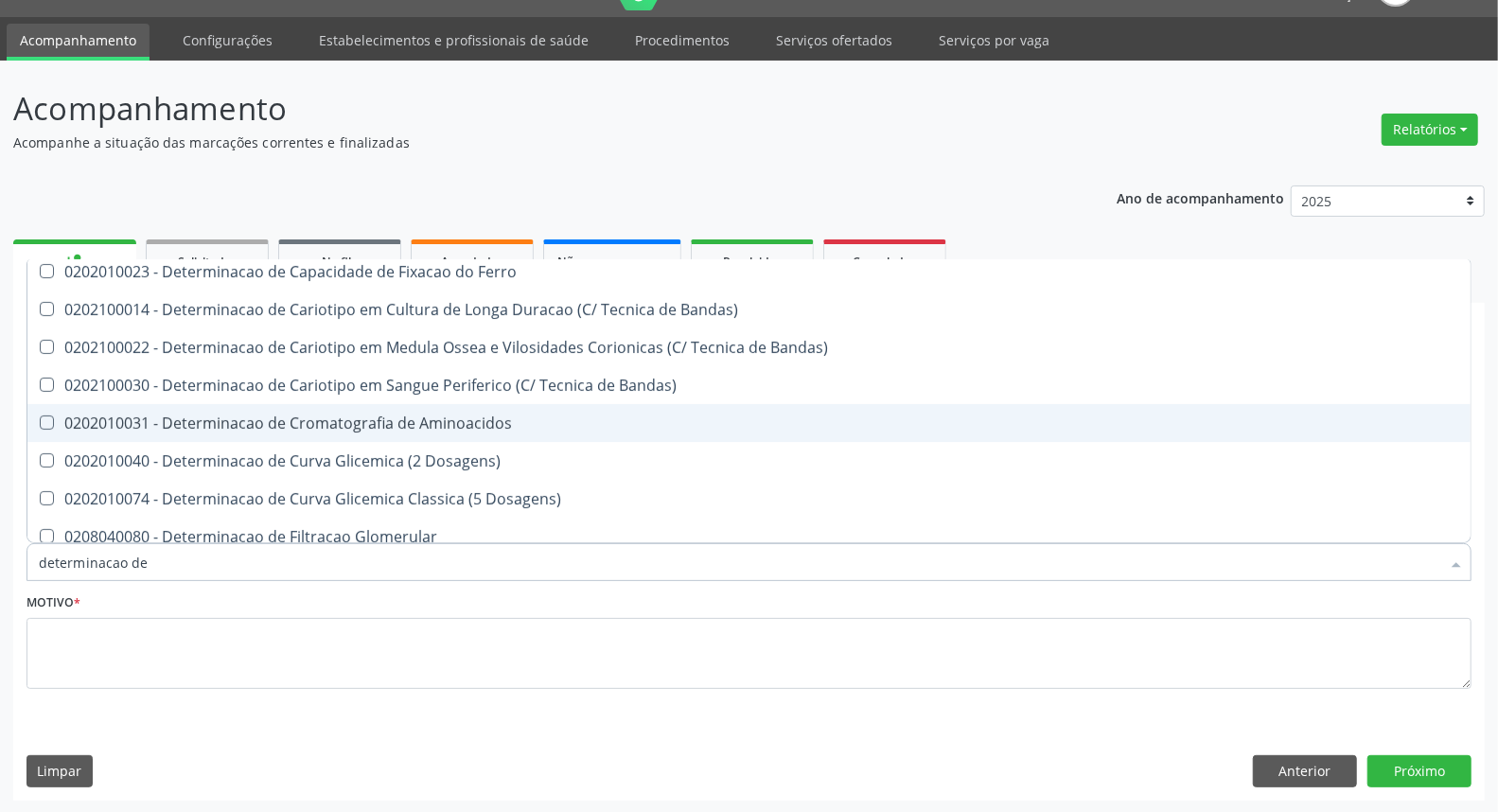
scroll to position [0, 0]
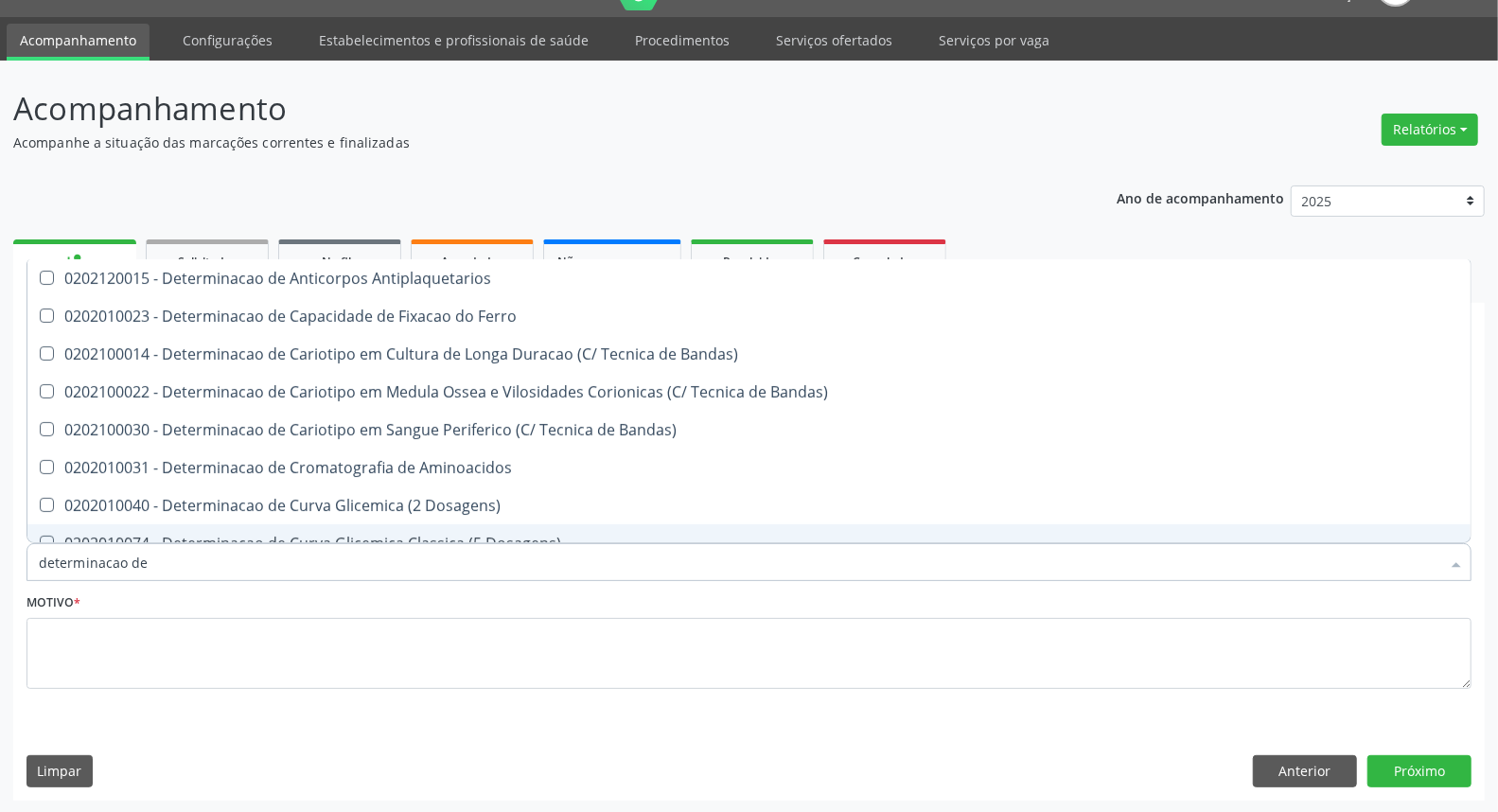
drag, startPoint x: 164, startPoint y: 560, endPoint x: 93, endPoint y: 575, distance: 72.6
click at [93, 575] on input "determinacao de" at bounding box center [739, 562] width 1402 height 38
type input "determin"
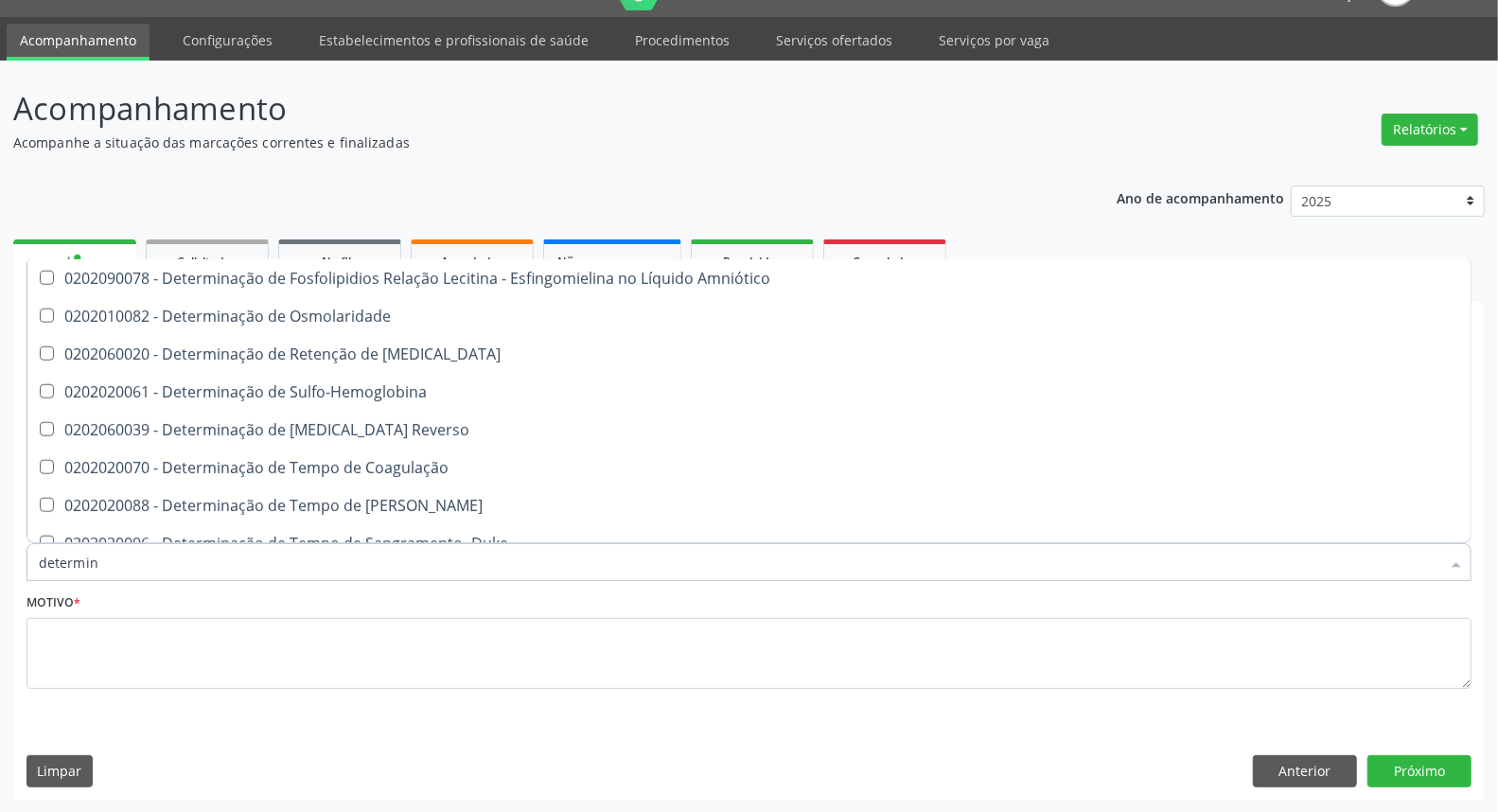
scroll to position [1051, 0]
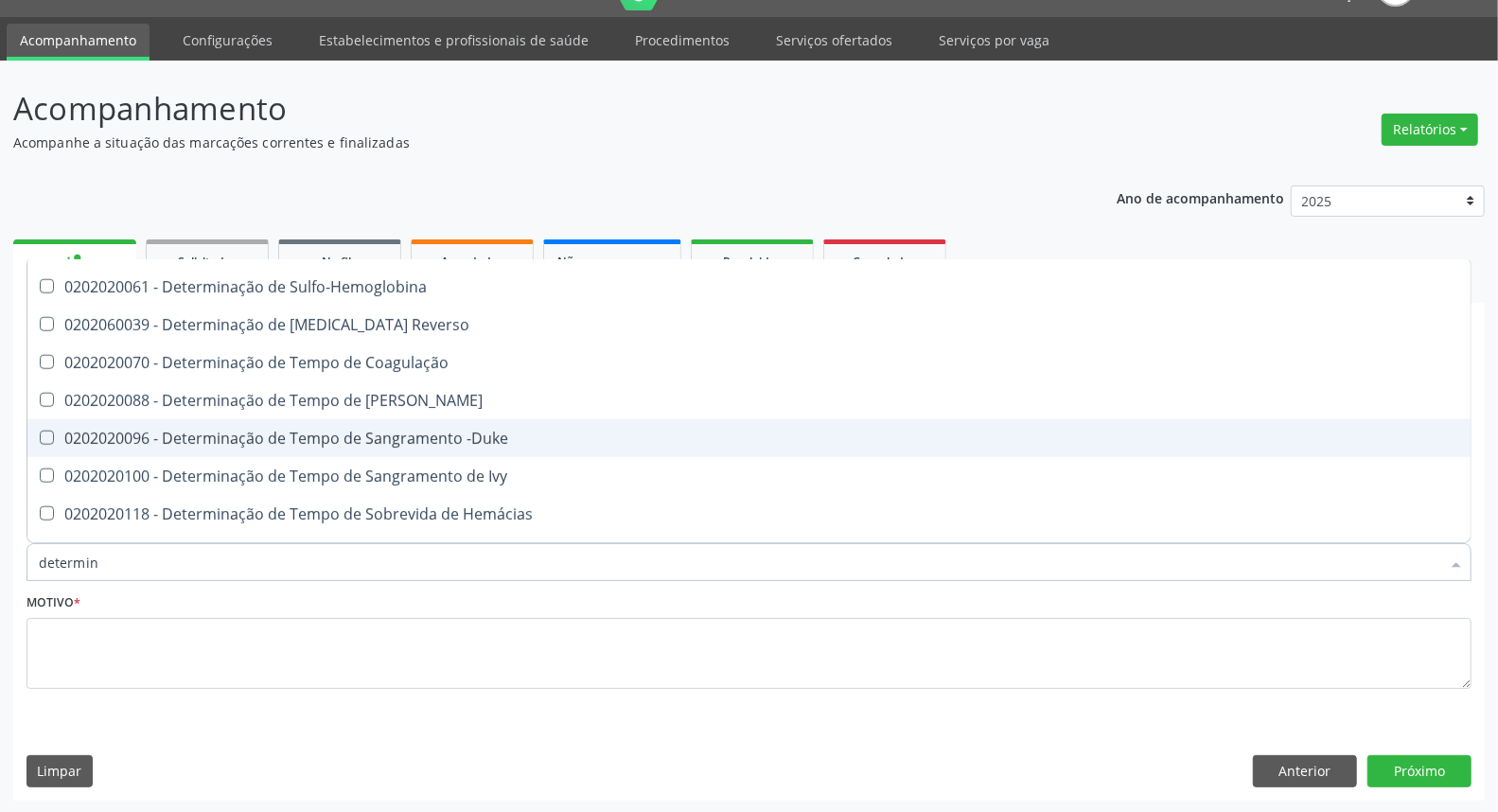
click at [395, 432] on div "0202020096 - Determinação de Tempo de Sangramento -Duke" at bounding box center [749, 438] width 1421 height 15
checkbox -Duke "true"
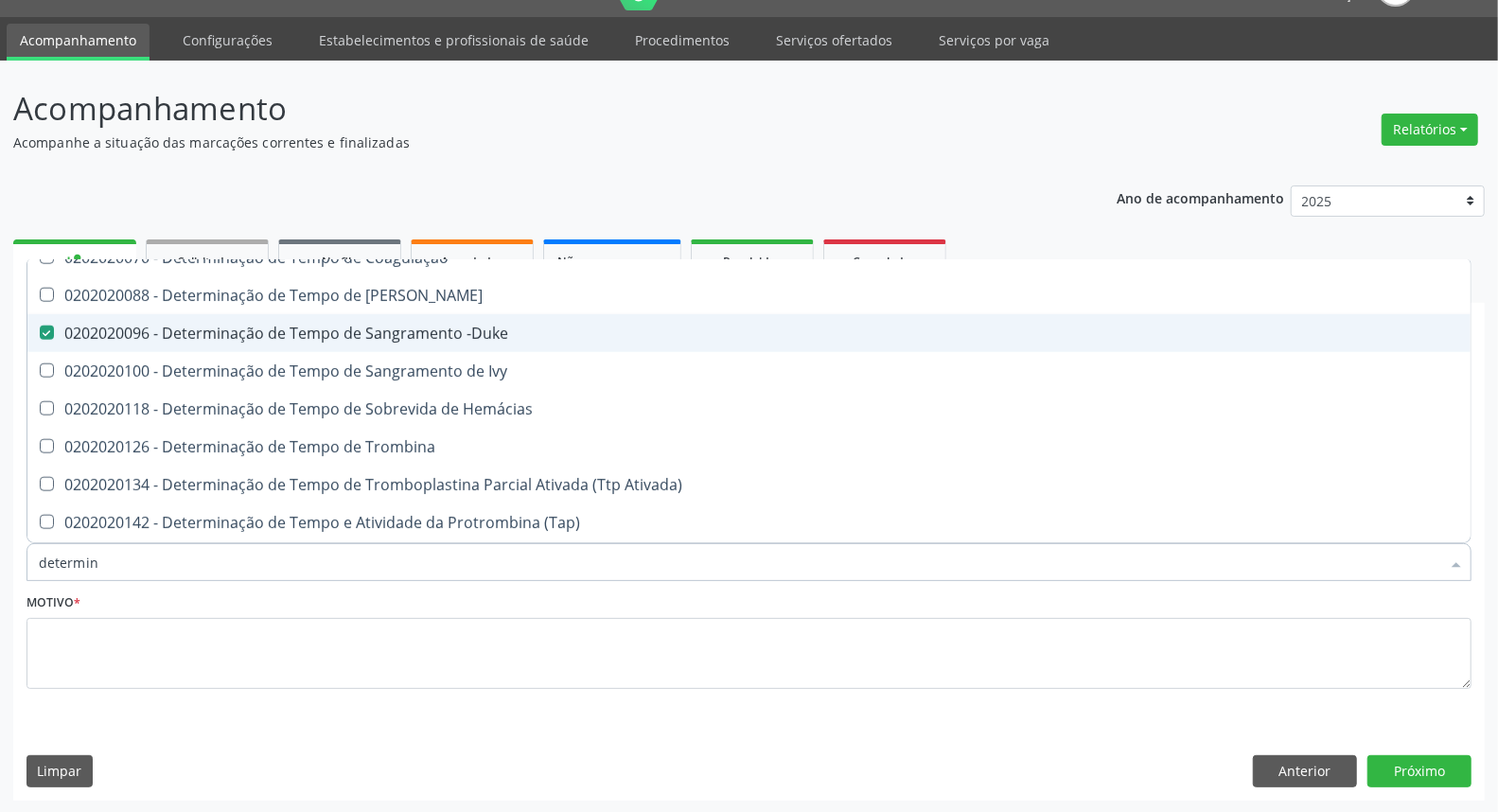
scroll to position [1261, 0]
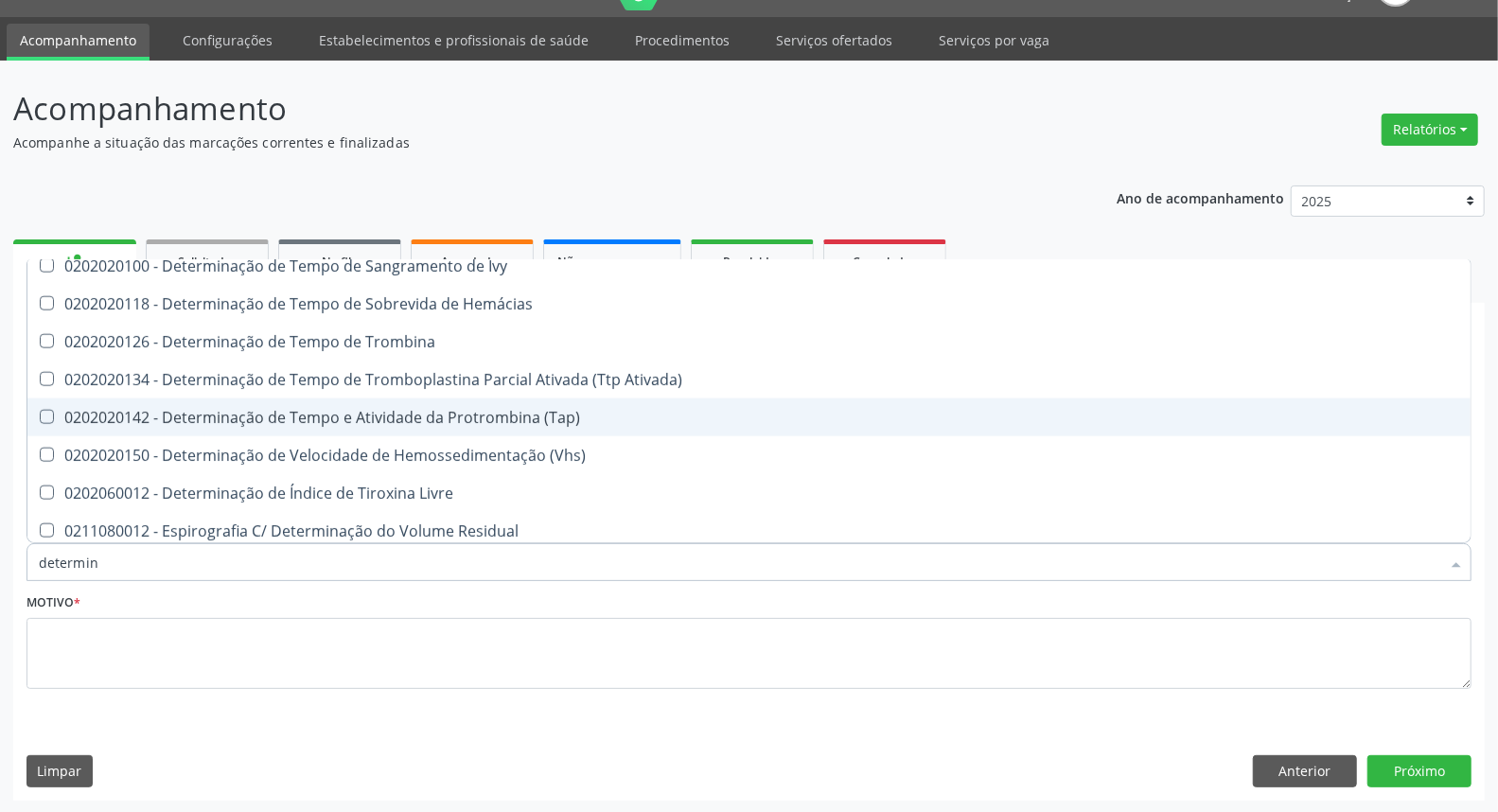
click at [393, 412] on div "0202020142 - Determinação de Tempo e Atividade da Protrombina (Tap)" at bounding box center [749, 417] width 1421 height 15
checkbox \(Tap\) "true"
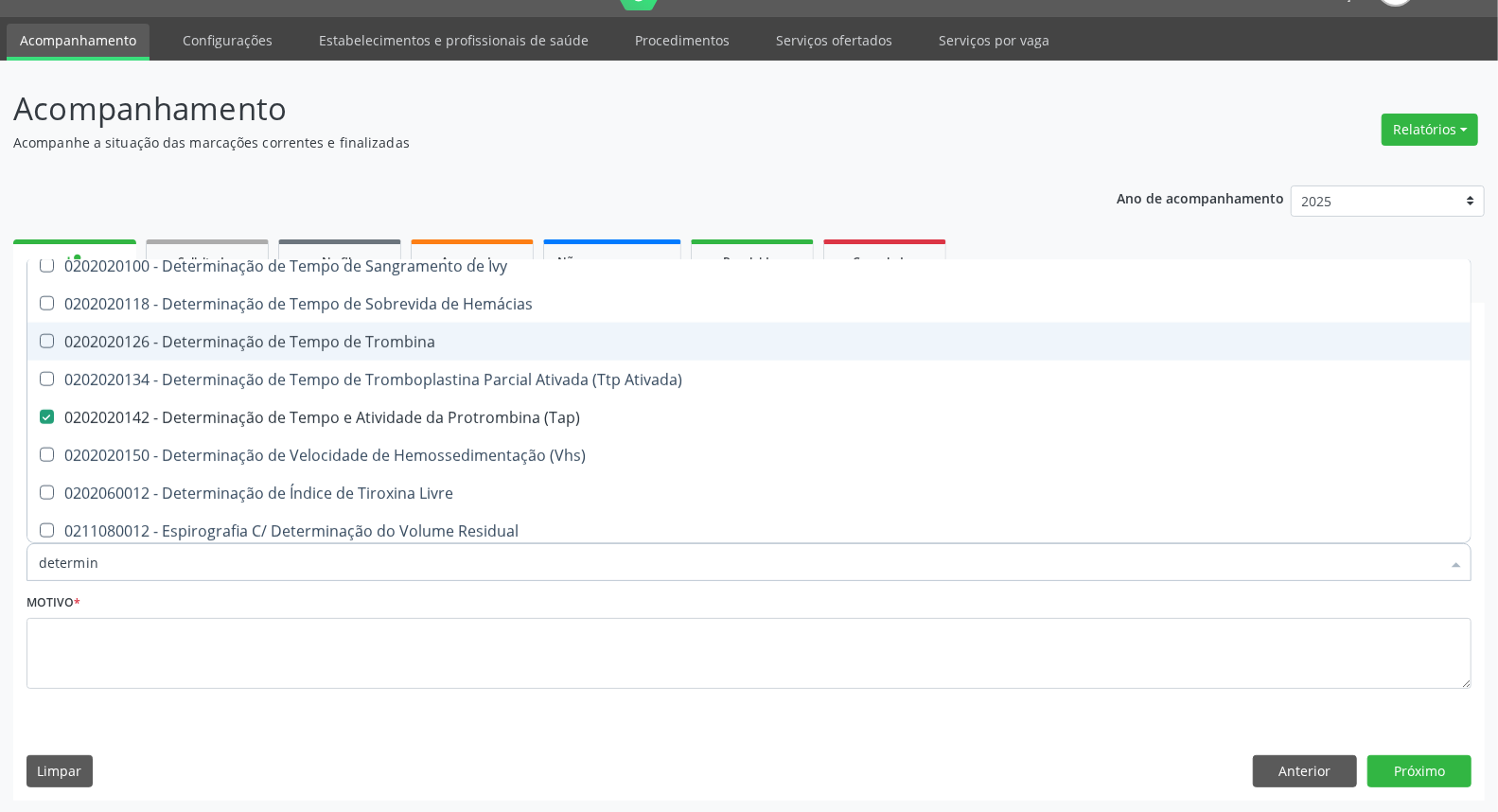
click at [375, 344] on div "0202020126 - Determinação de Tempo de Trombina" at bounding box center [749, 342] width 1421 height 15
checkbox Trombina "true"
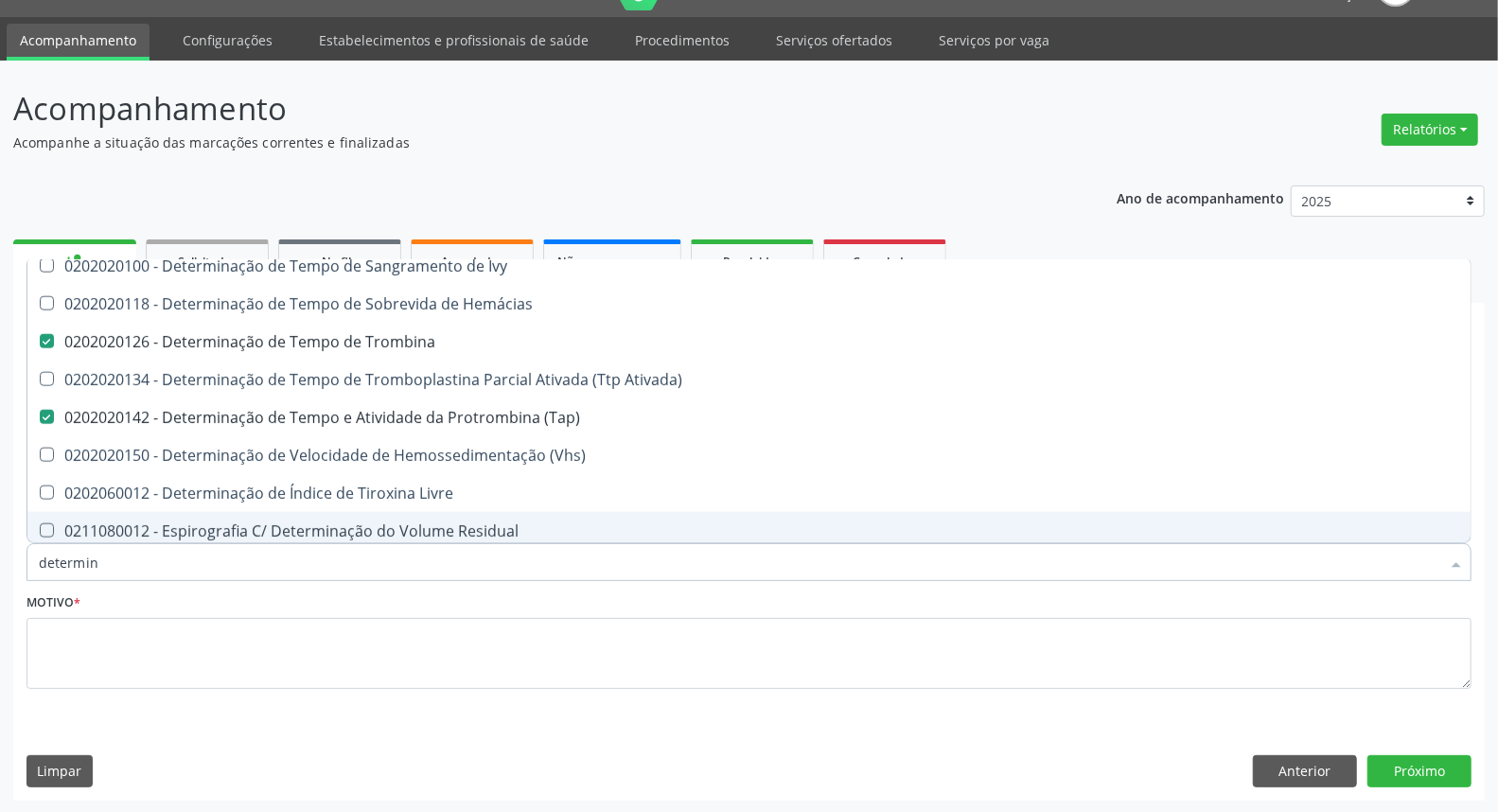
drag, startPoint x: 331, startPoint y: 565, endPoint x: 0, endPoint y: 573, distance: 331.1
click at [0, 568] on div "Acompanhamento Acompanhe a situação das marcações correntes e finalizadas Relat…" at bounding box center [749, 436] width 1498 height 753
type input "h"
checkbox -Duke "false"
checkbox Trombina "false"
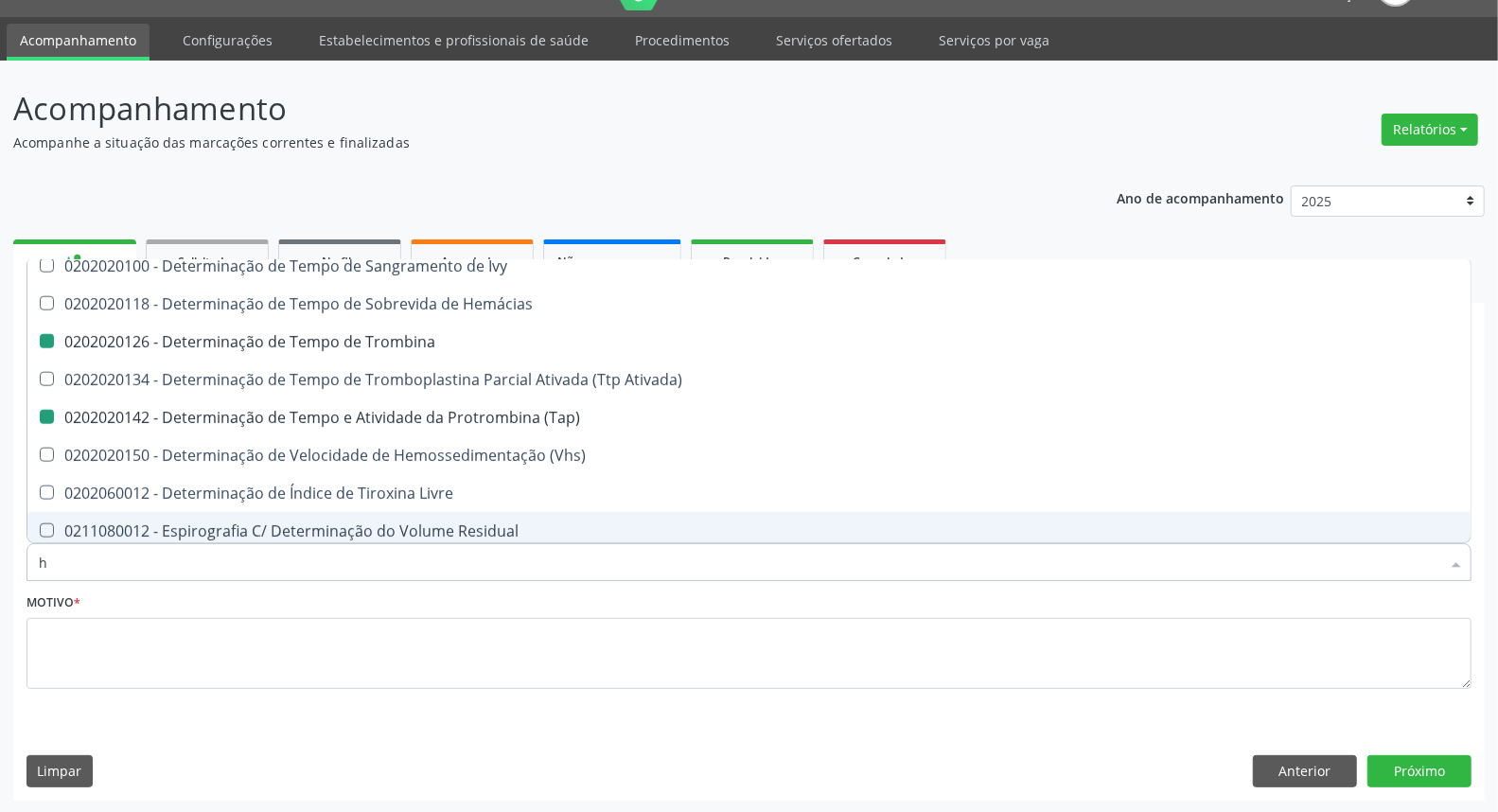
checkbox \(Tap\) "false"
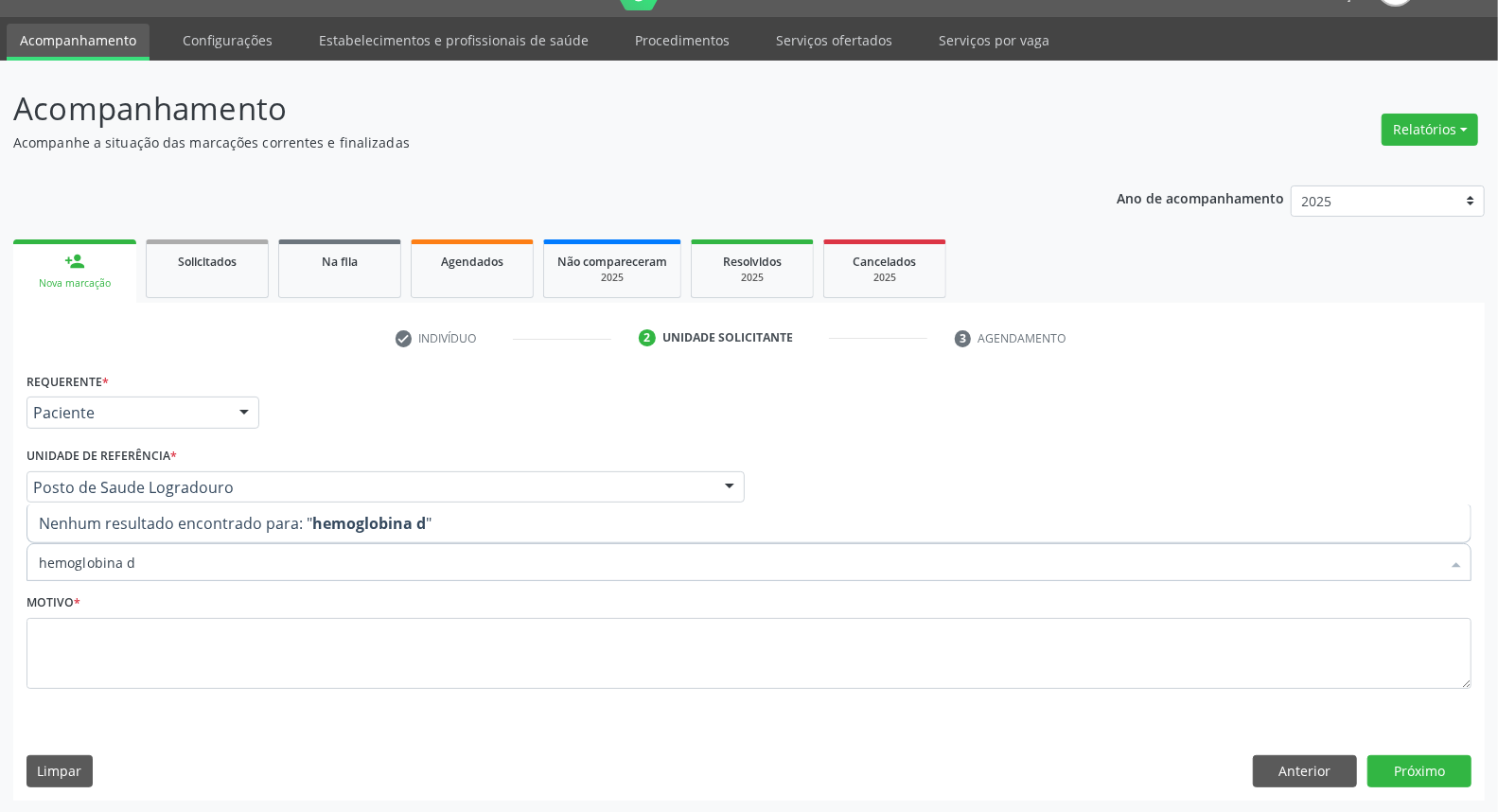
scroll to position [0, 0]
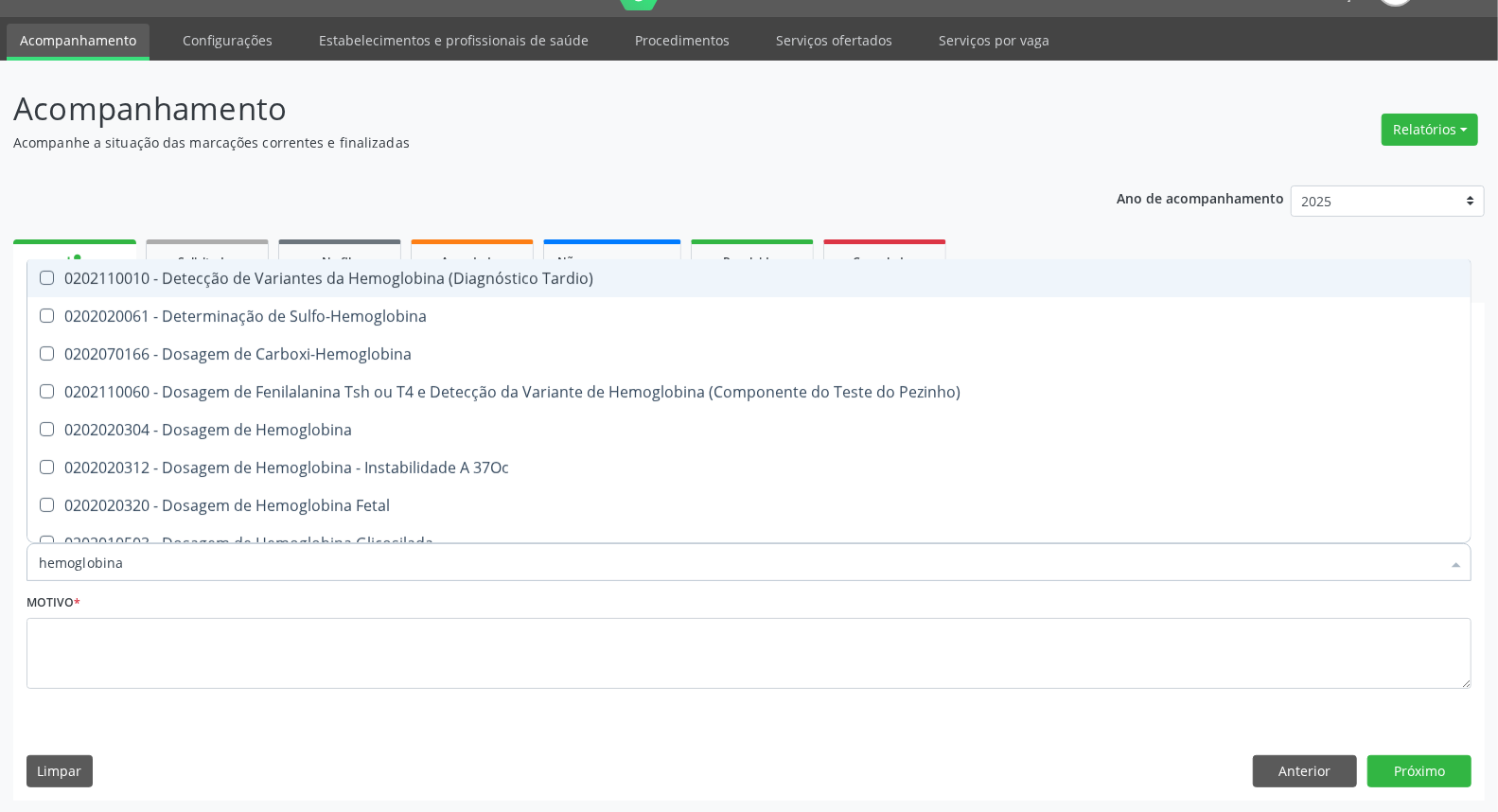
type input "hemoglobina g"
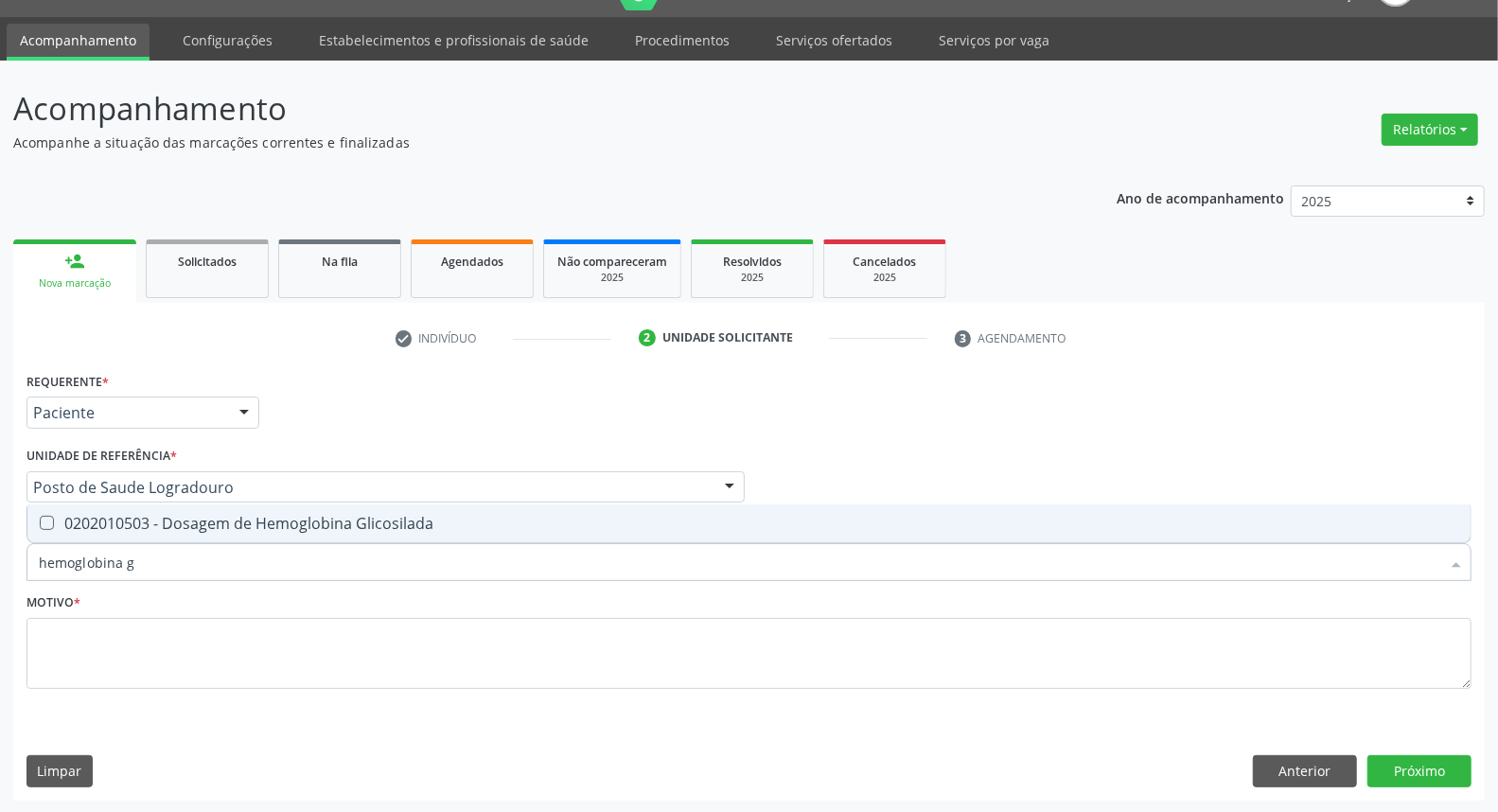
click at [205, 524] on div "0202010503 - Dosagem de Hemoglobina Glicosilada" at bounding box center [749, 523] width 1421 height 15
checkbox Glicosilada "true"
drag, startPoint x: 83, startPoint y: 549, endPoint x: 0, endPoint y: 551, distance: 83.0
click at [0, 551] on div "Acompanhamento Acompanhe a situação das marcações correntes e finalizadas Relat…" at bounding box center [749, 436] width 1498 height 753
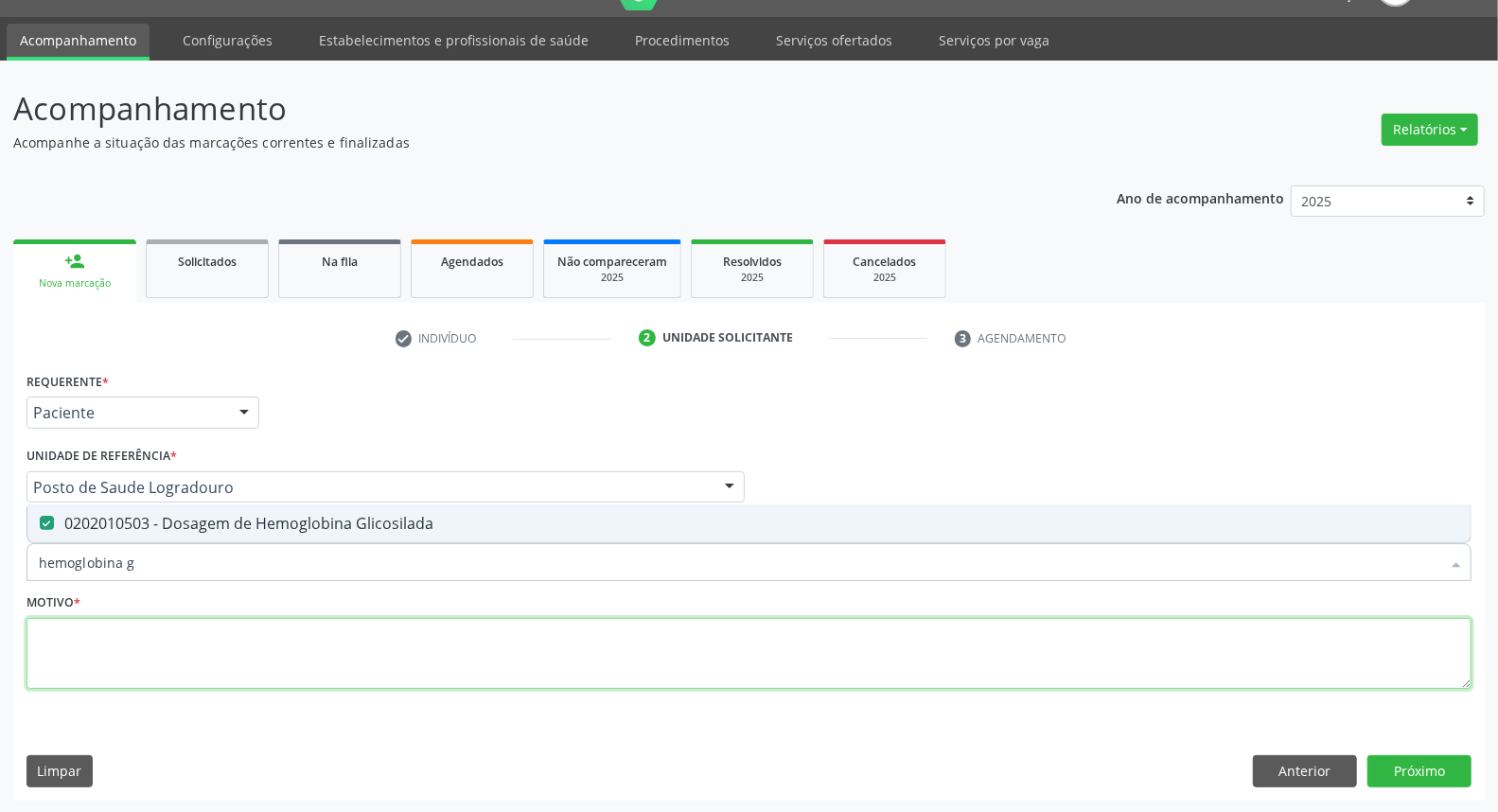
click at [477, 650] on textarea at bounding box center [749, 654] width 1445 height 72
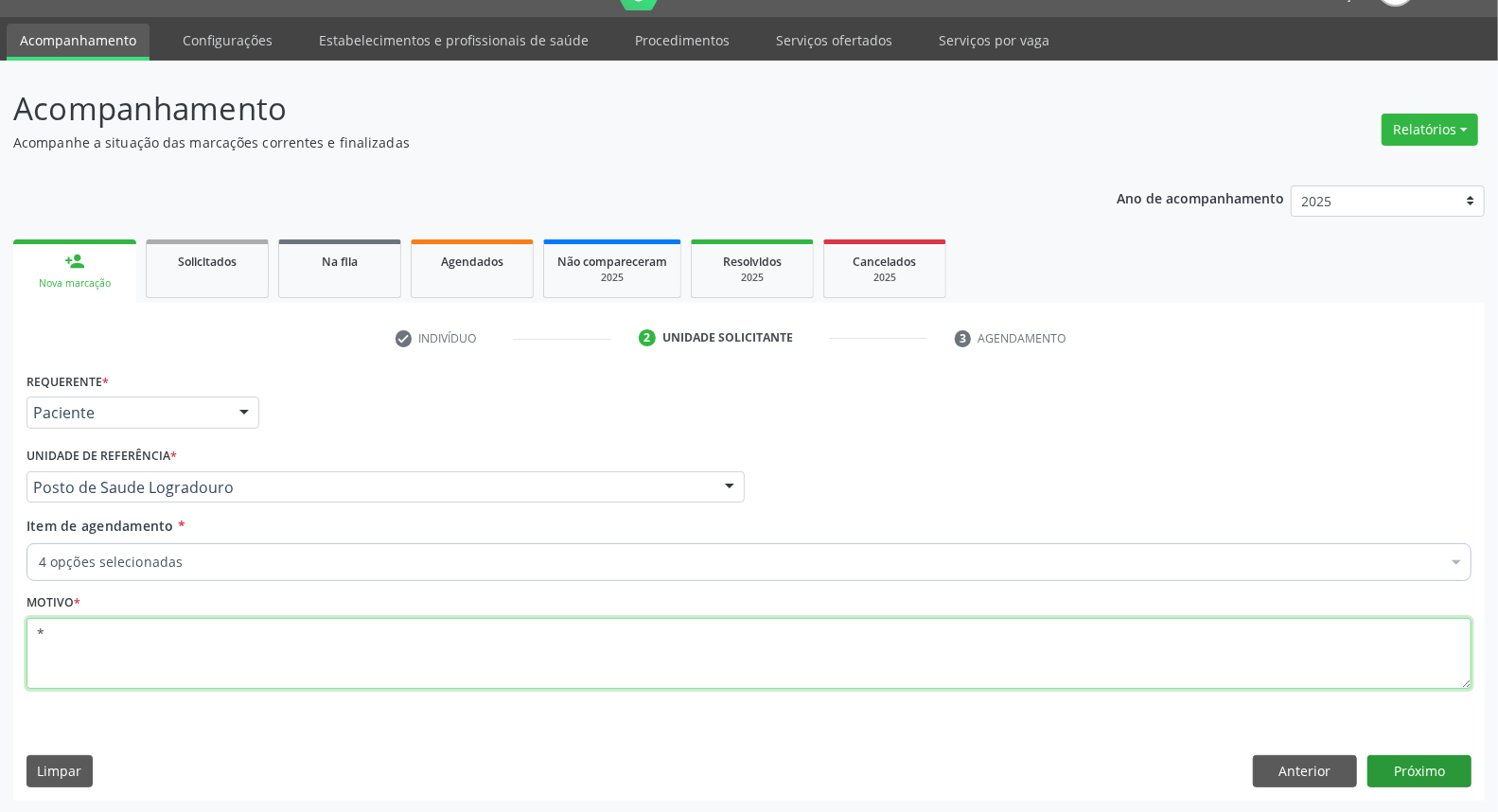
type textarea "*"
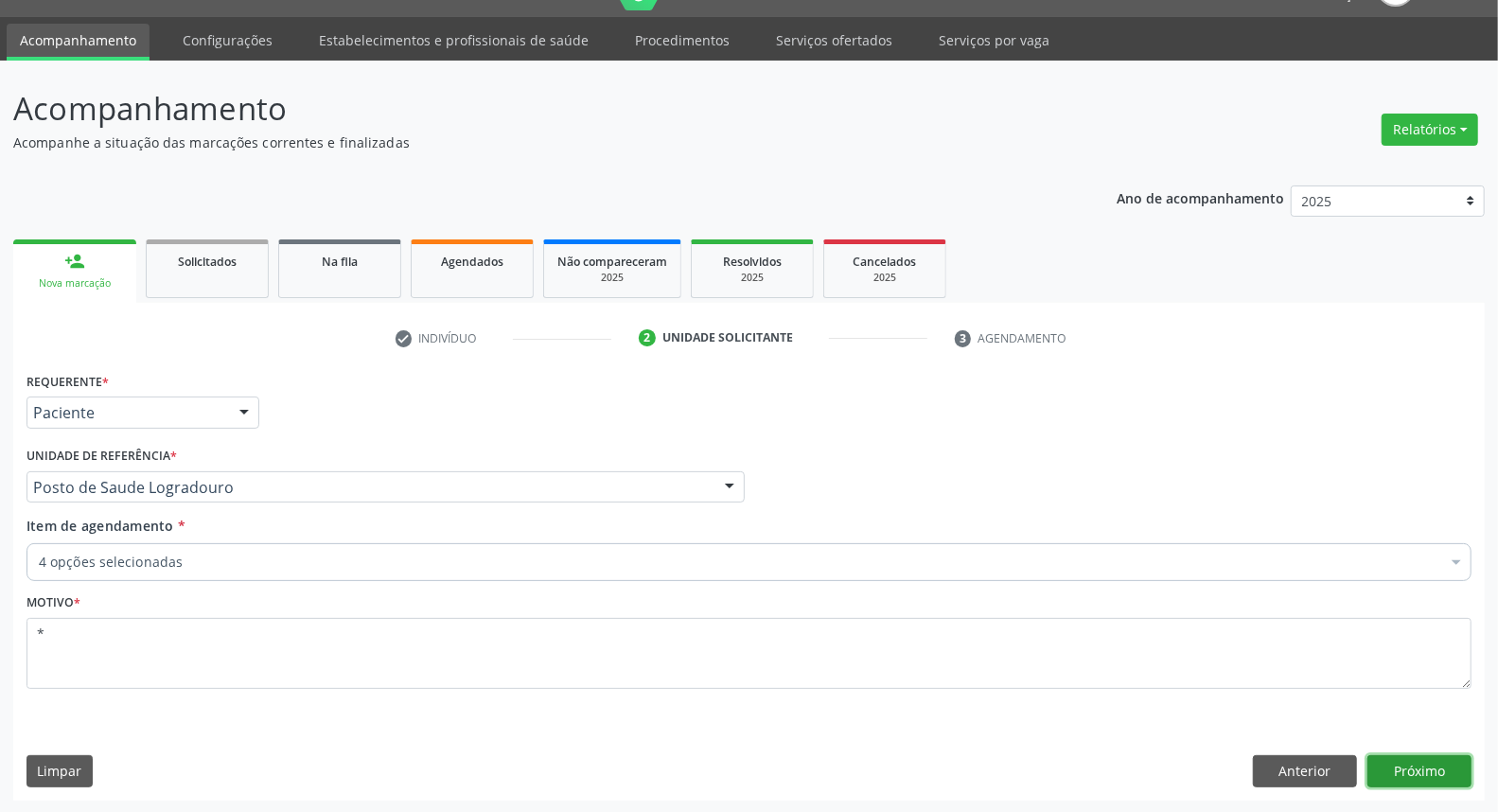
click at [1395, 771] on button "Próximo" at bounding box center [1419, 771] width 104 height 32
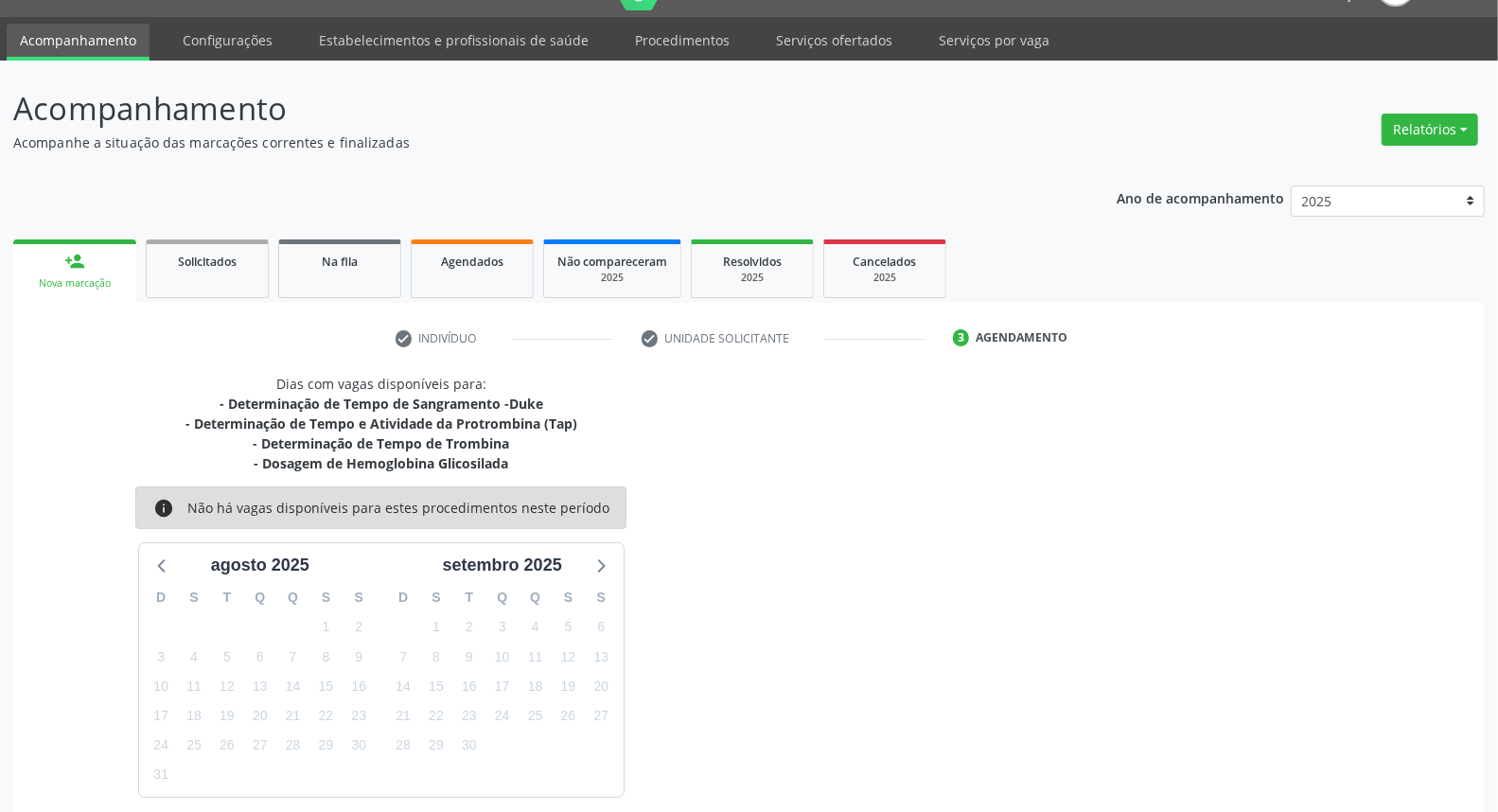
scroll to position [126, 0]
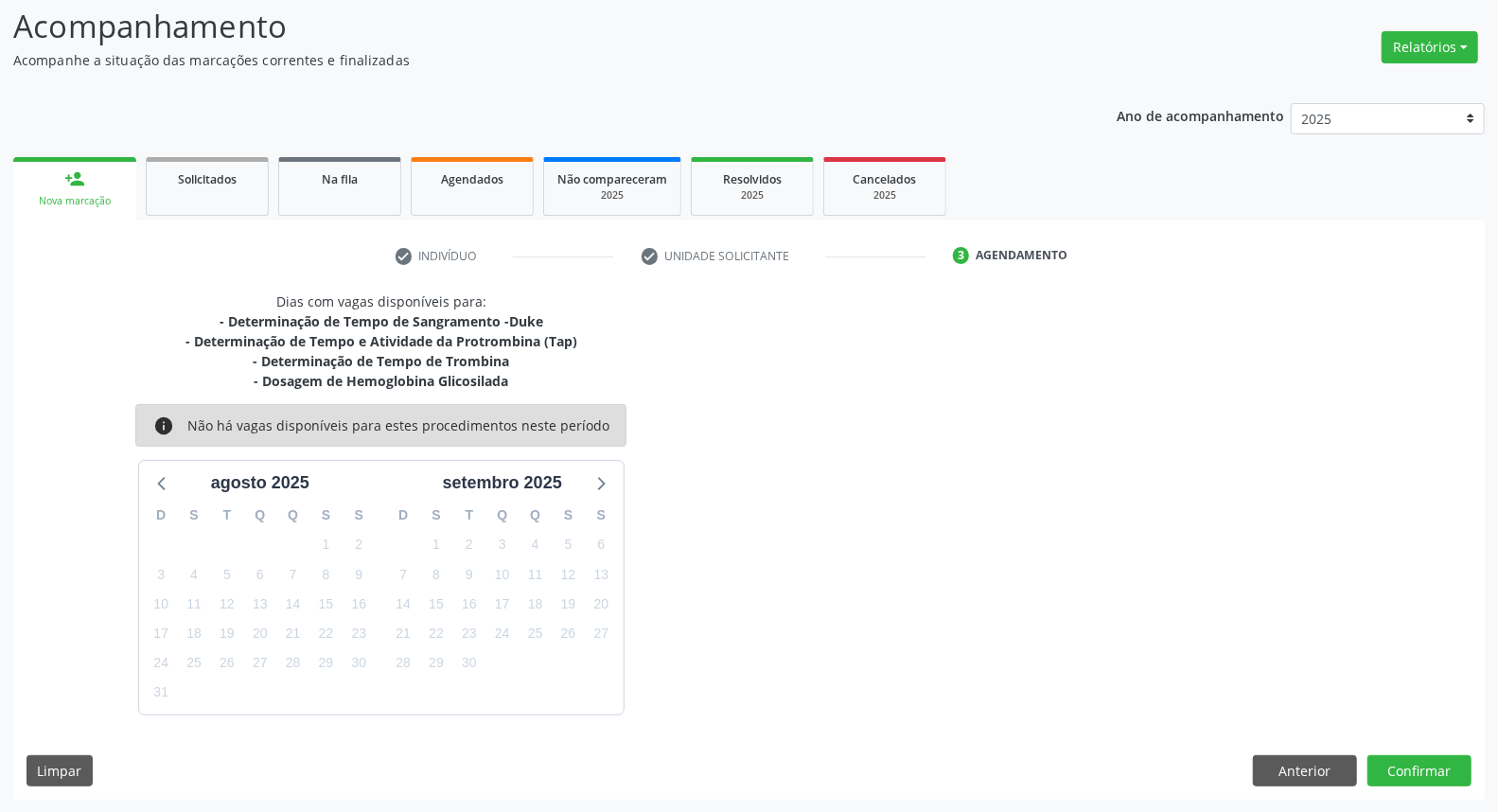
click at [1297, 714] on div "Dias com vagas disponíveis para: - Determinação de Tempo de Sangramento -Duke -…" at bounding box center [749, 545] width 1471 height 509
click at [1281, 778] on button "Anterior" at bounding box center [1304, 771] width 104 height 32
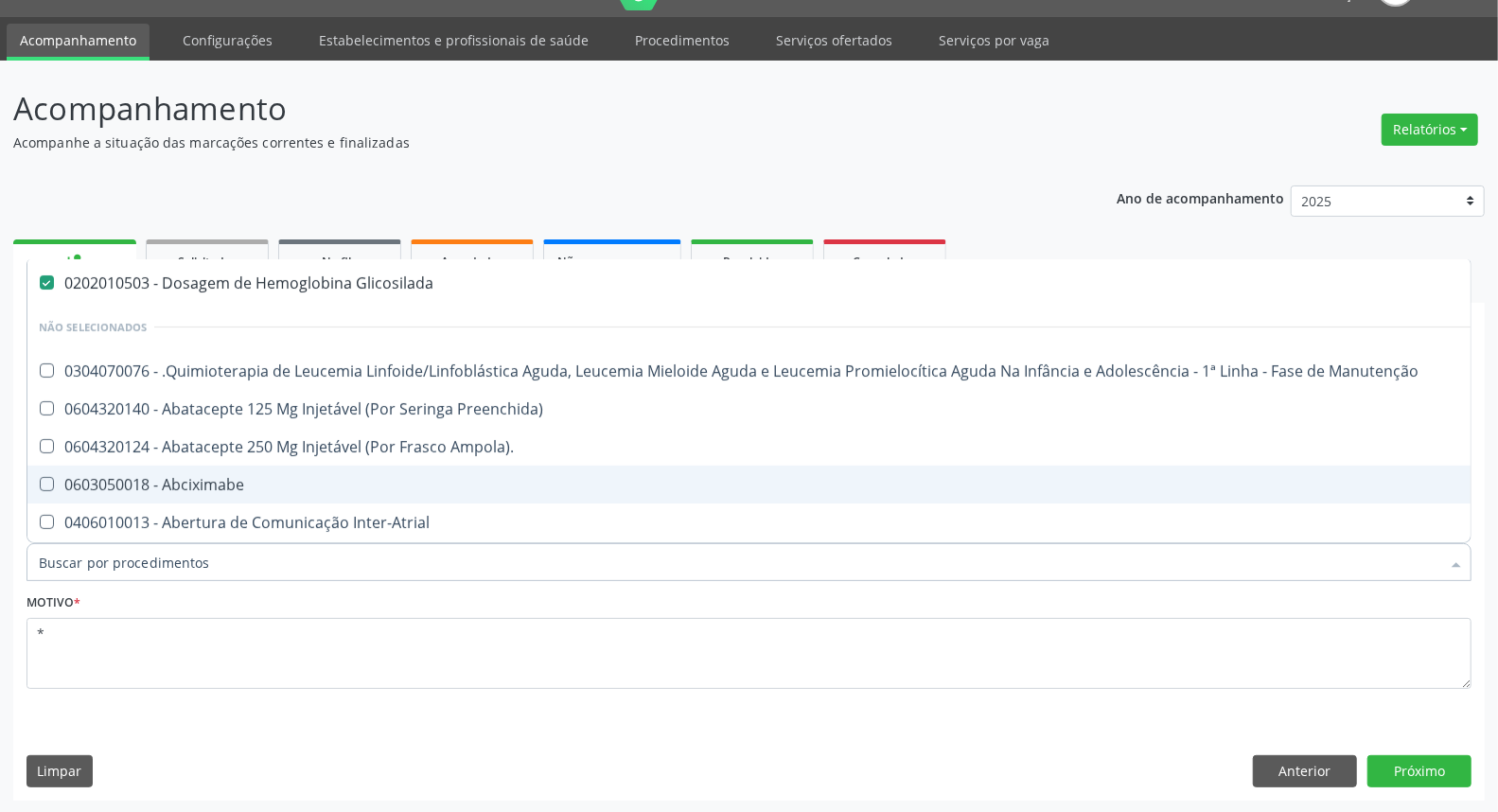
scroll to position [0, 0]
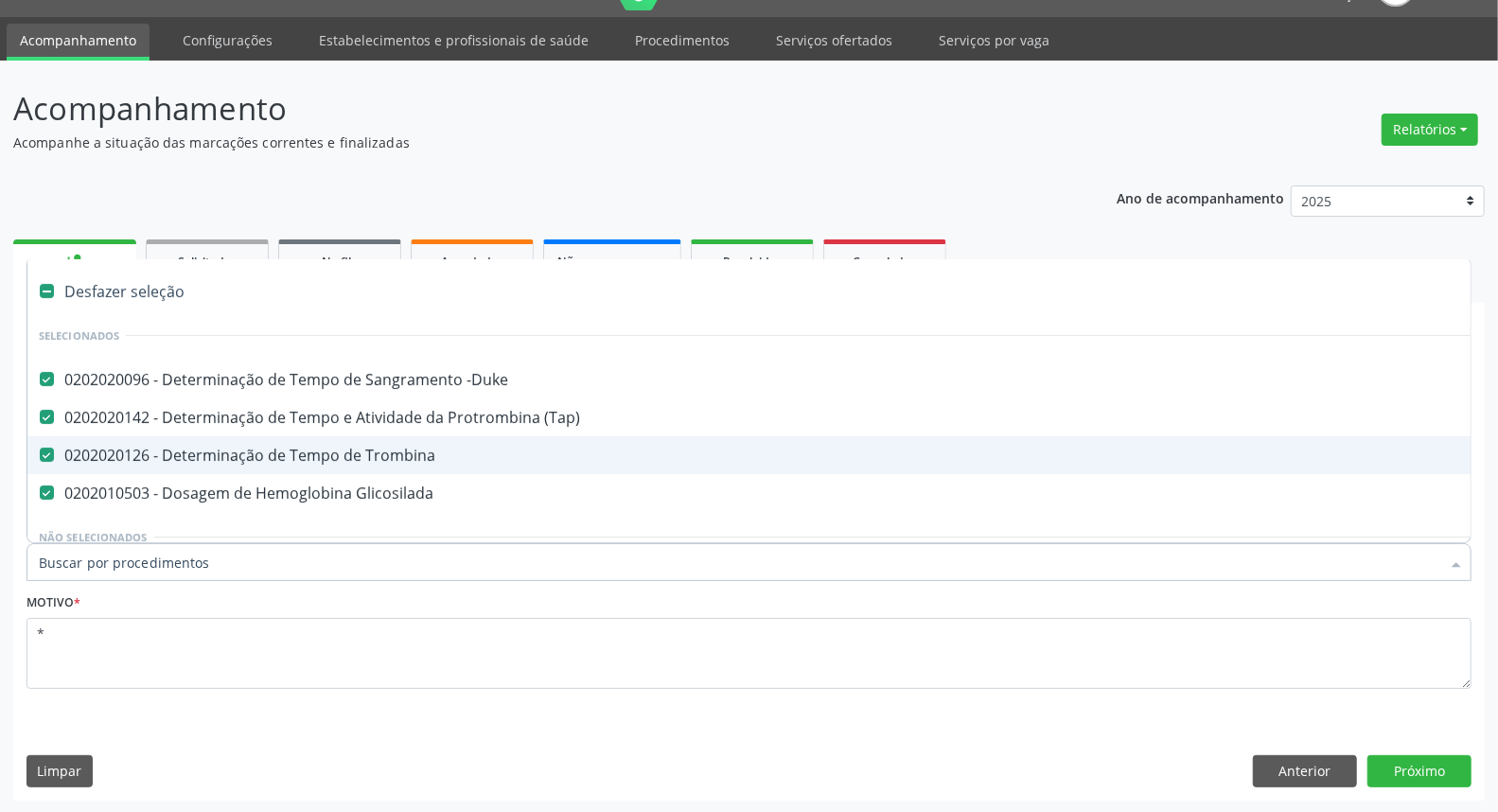
click at [310, 448] on div "0202020126 - Determinação de Tempo de Trombina" at bounding box center [776, 455] width 1473 height 15
checkbox Trombina "false"
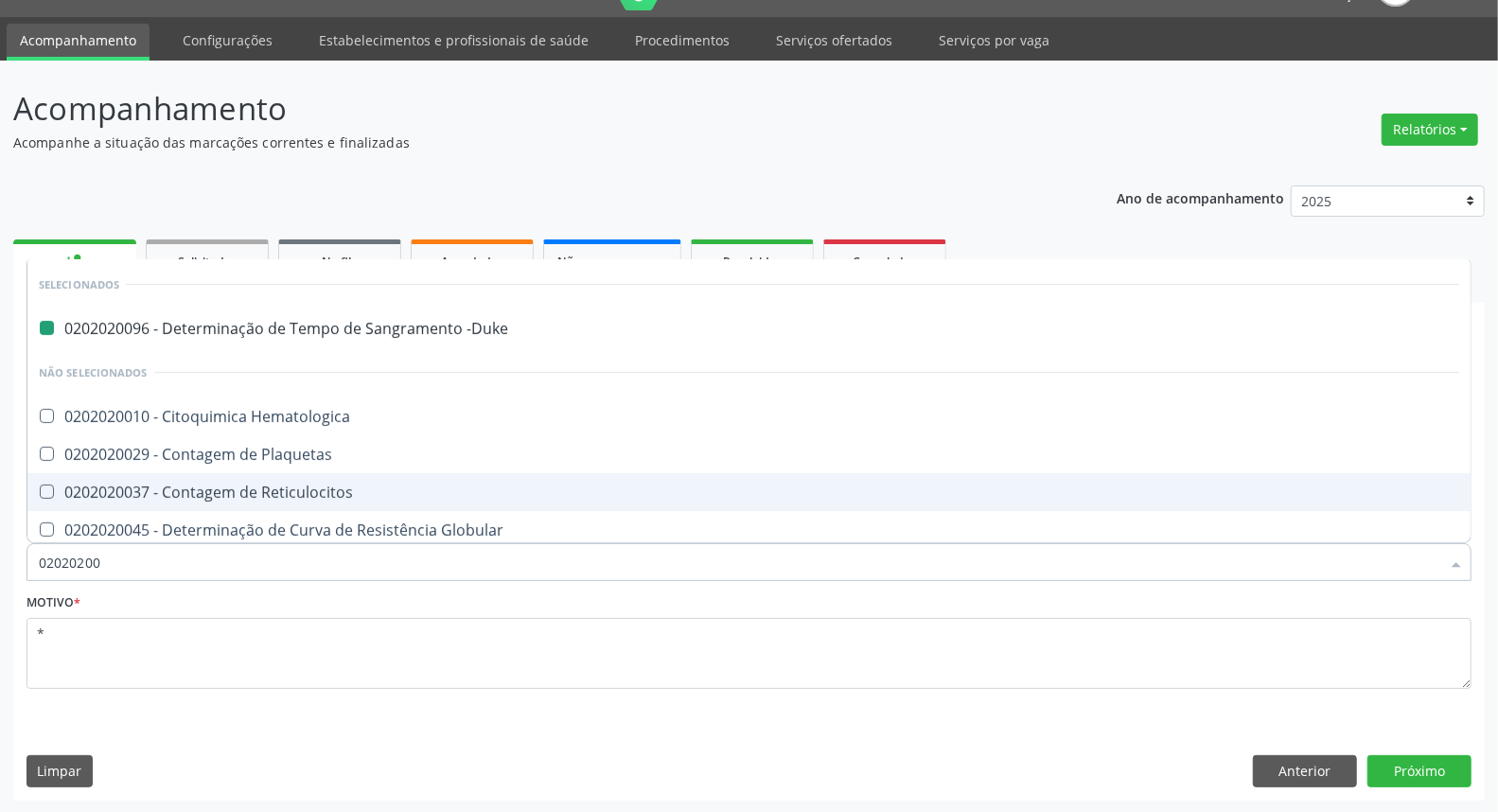
type input "020202007"
checkbox -Duke "false"
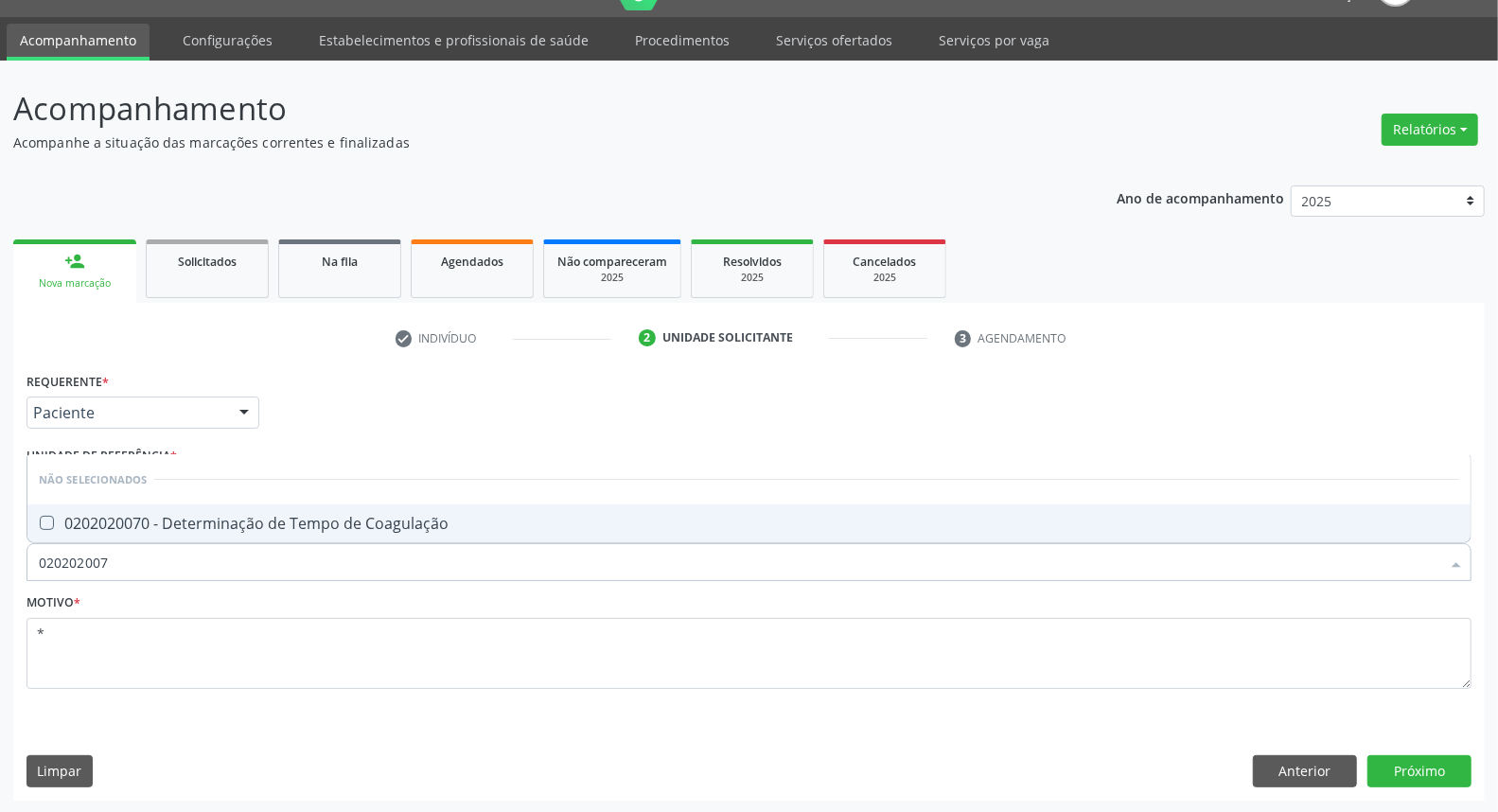
type input "0202020070"
click at [319, 516] on div "0202020070 - Determinação de Tempo de Coagulação" at bounding box center [749, 523] width 1421 height 15
checkbox Coagulação "true"
click at [1404, 770] on button "Próximo" at bounding box center [1419, 771] width 104 height 32
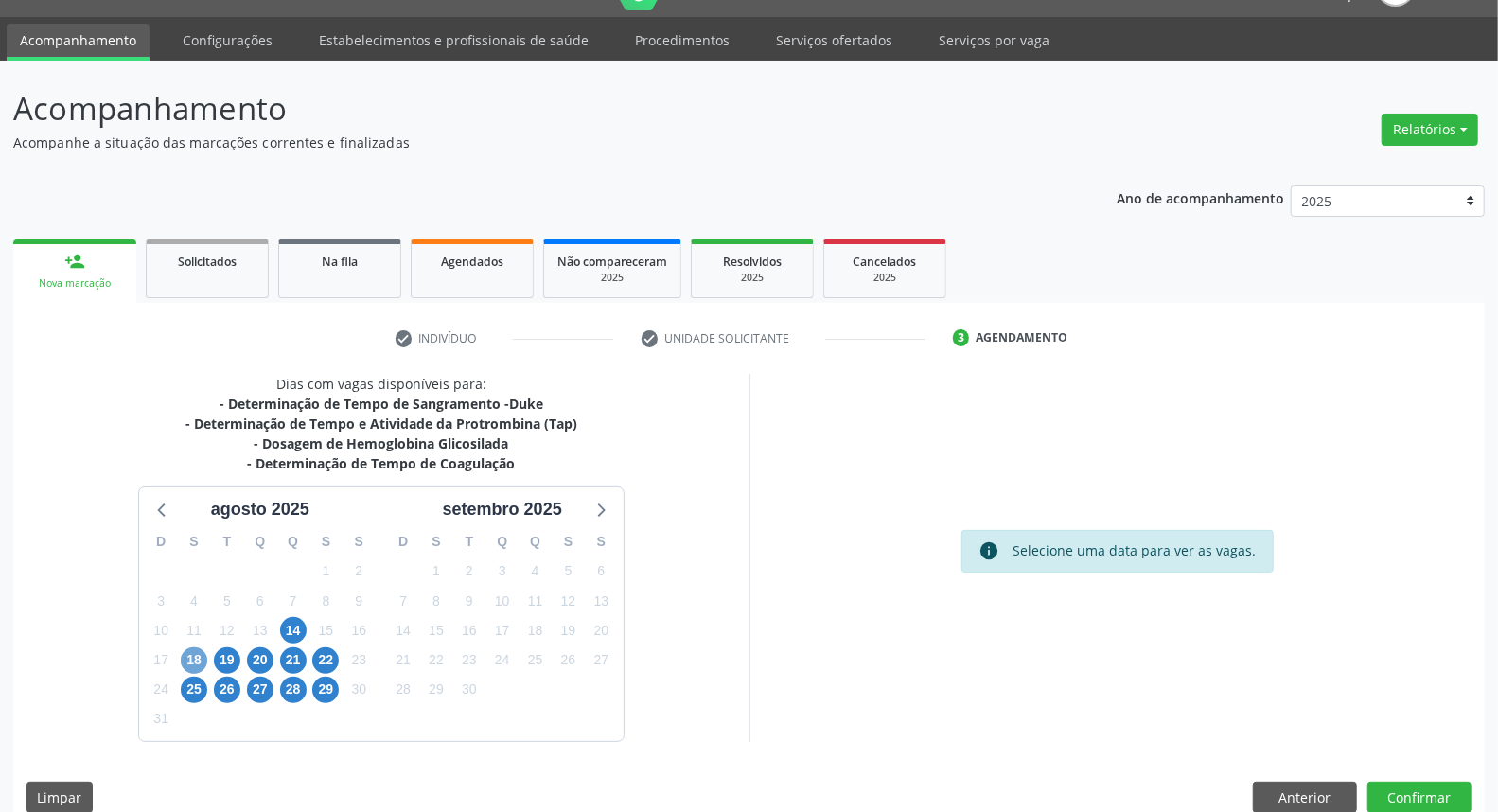
click at [198, 653] on span "18" at bounding box center [194, 660] width 27 height 27
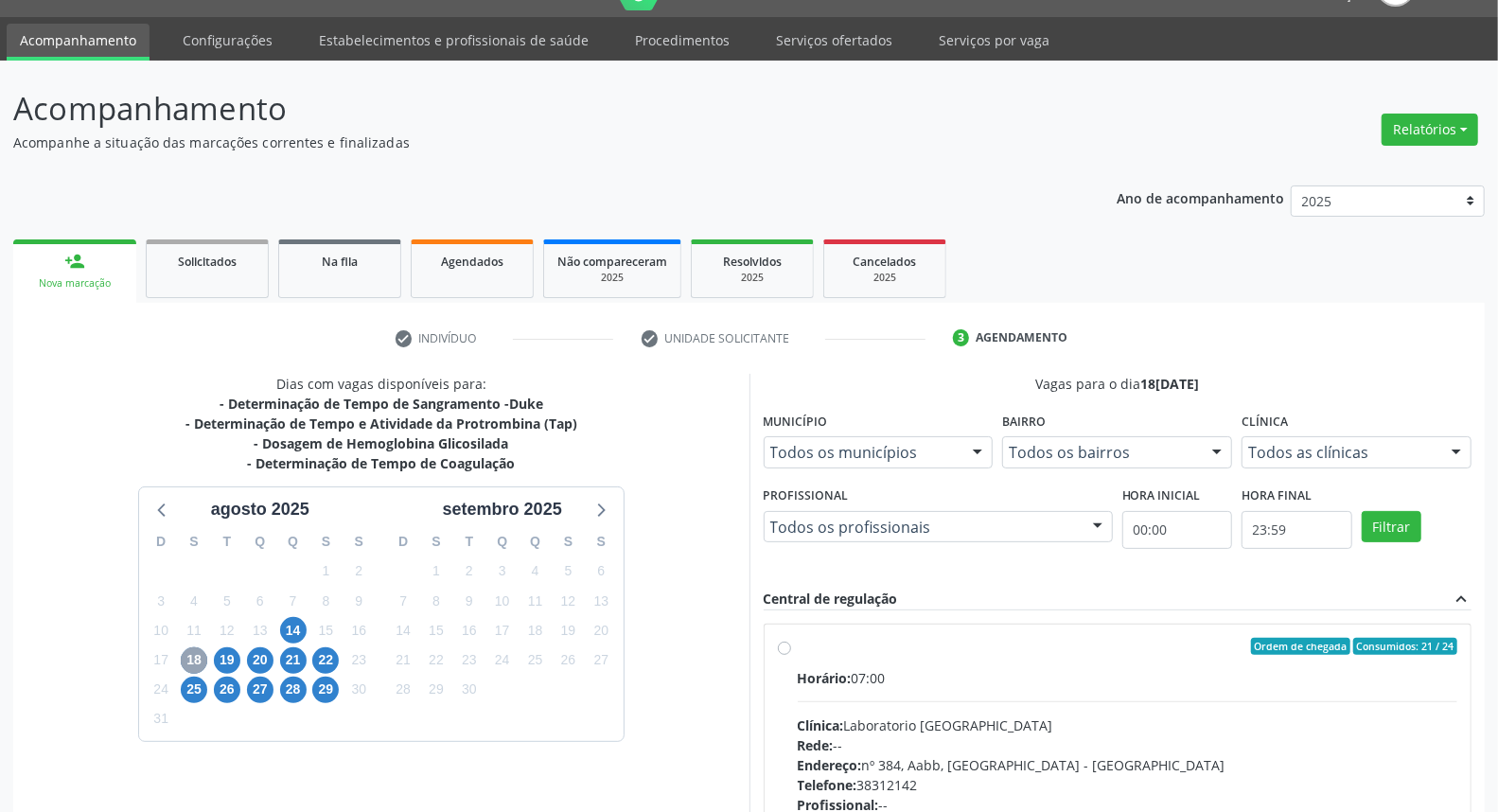
scroll to position [254, 0]
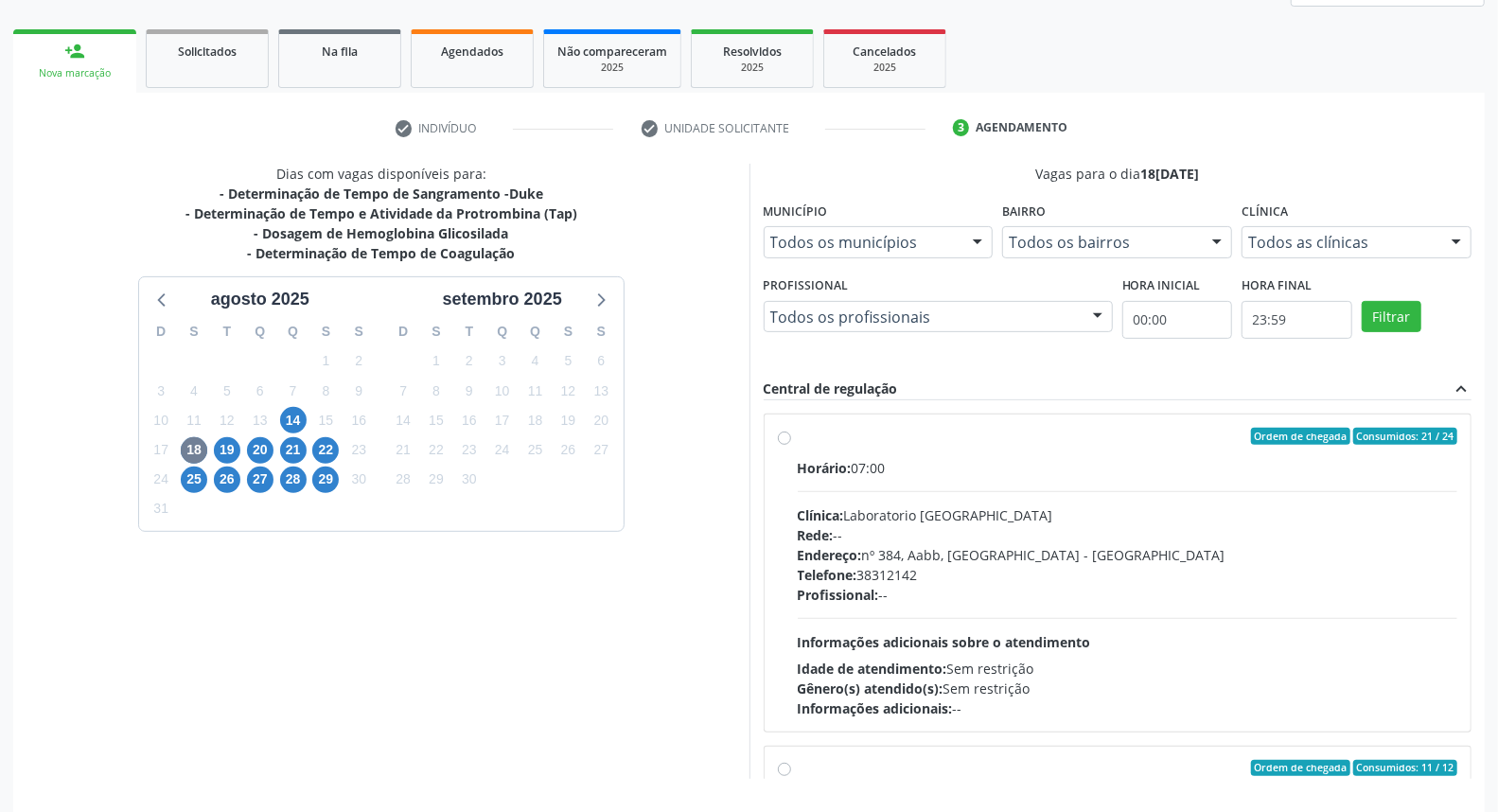
click at [798, 438] on label "Ordem de chegada Consumidos: 21 / 24 Horário: 07:00 Clínica: Laboratorio Sao Fr…" at bounding box center [1128, 573] width 660 height 290
click at [780, 438] on input "Ordem de chegada Consumidos: 21 / 24 Horário: 07:00 Clínica: Laboratorio Sao Fr…" at bounding box center [784, 436] width 13 height 17
radio input "true"
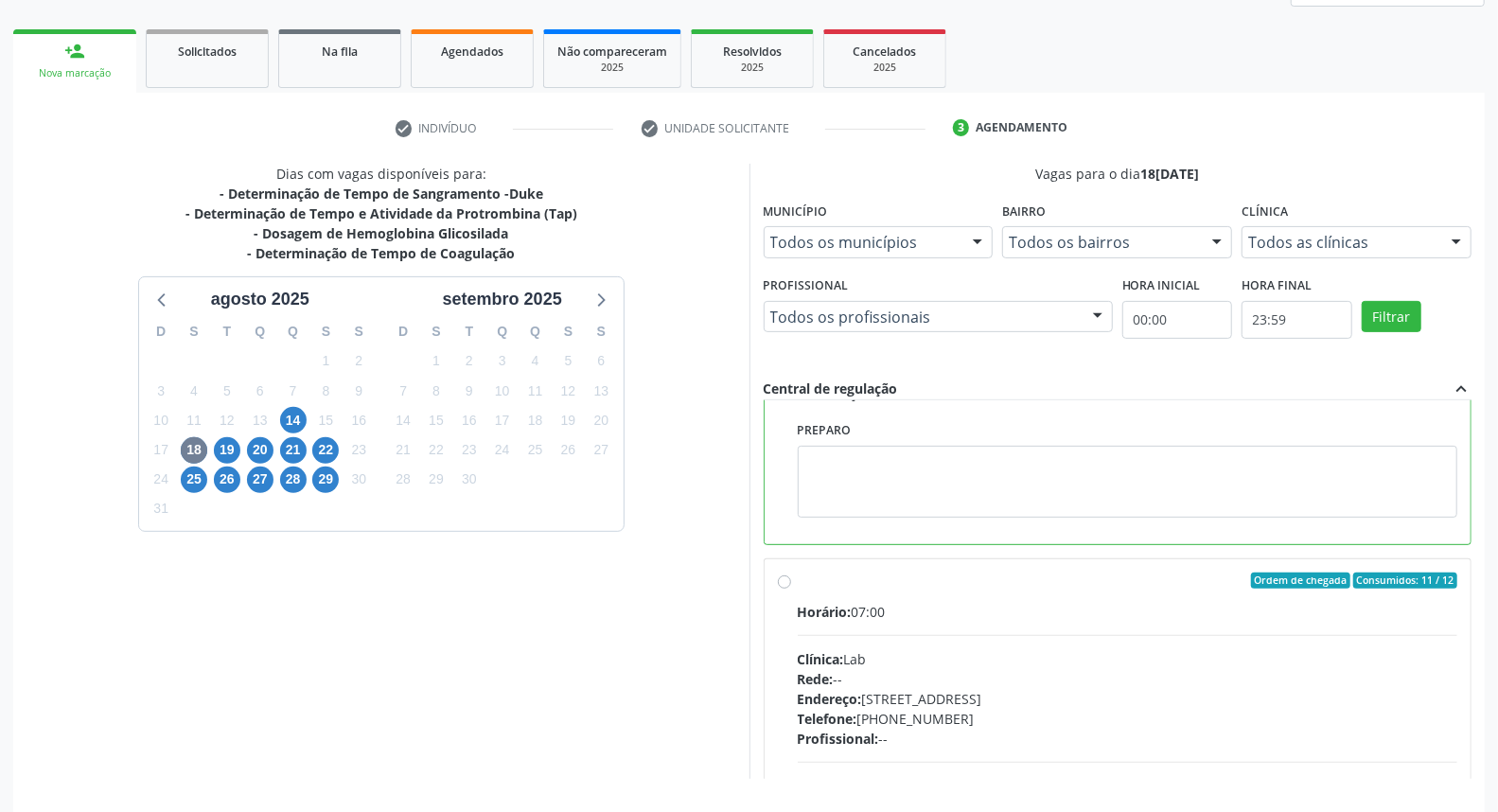
scroll to position [317, 0]
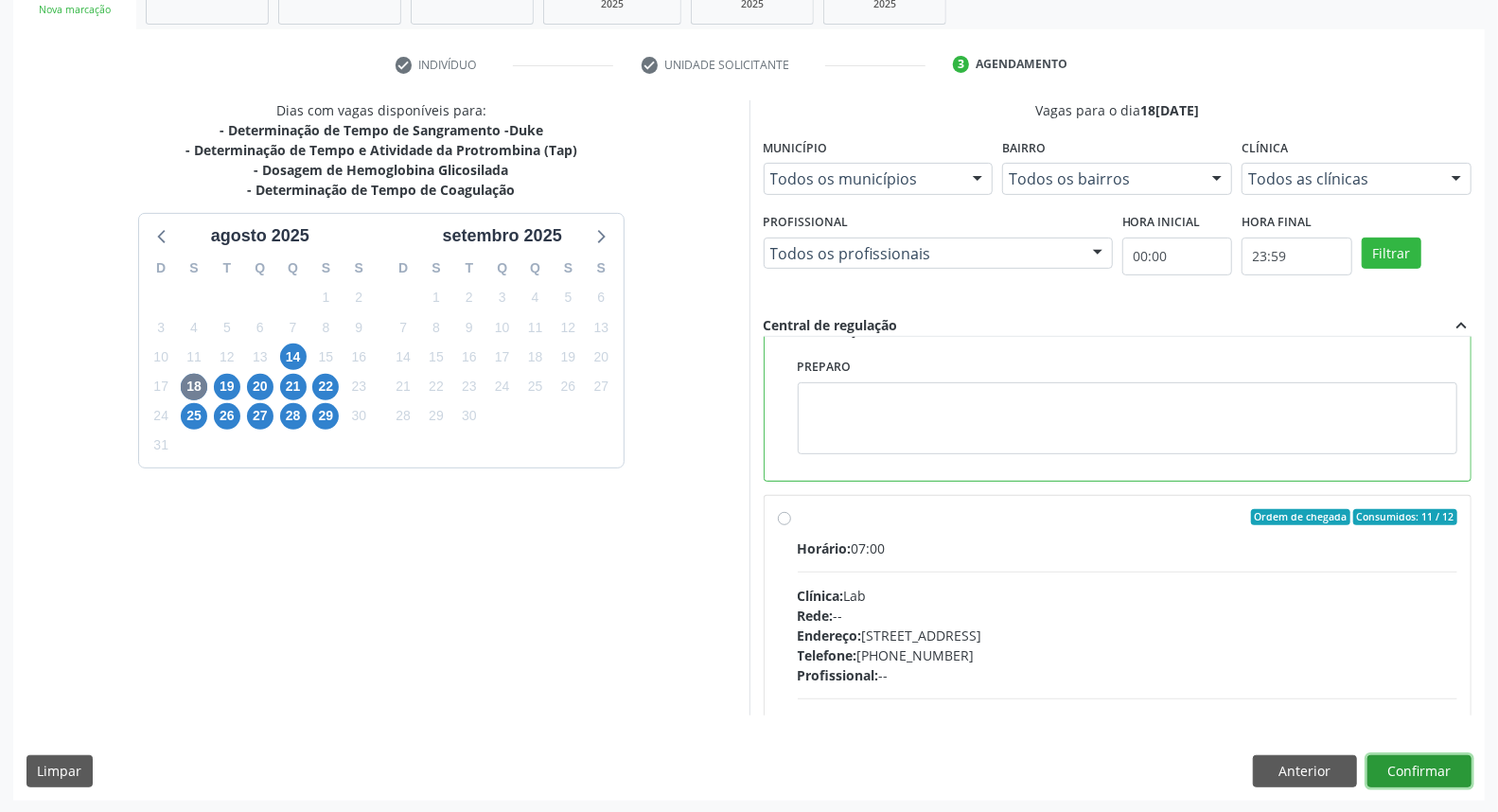
click at [1451, 760] on button "Confirmar" at bounding box center [1419, 771] width 104 height 32
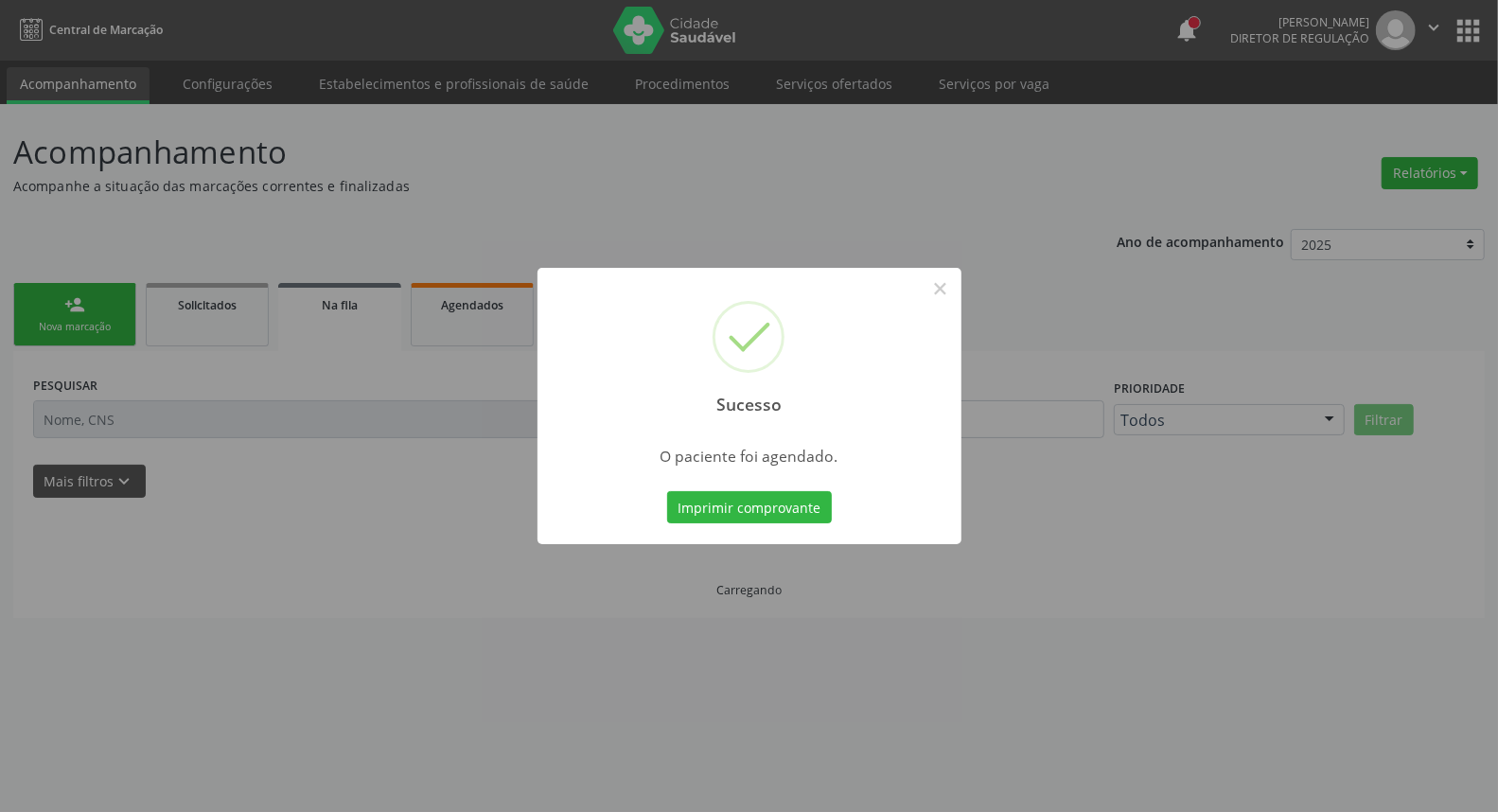
scroll to position [0, 0]
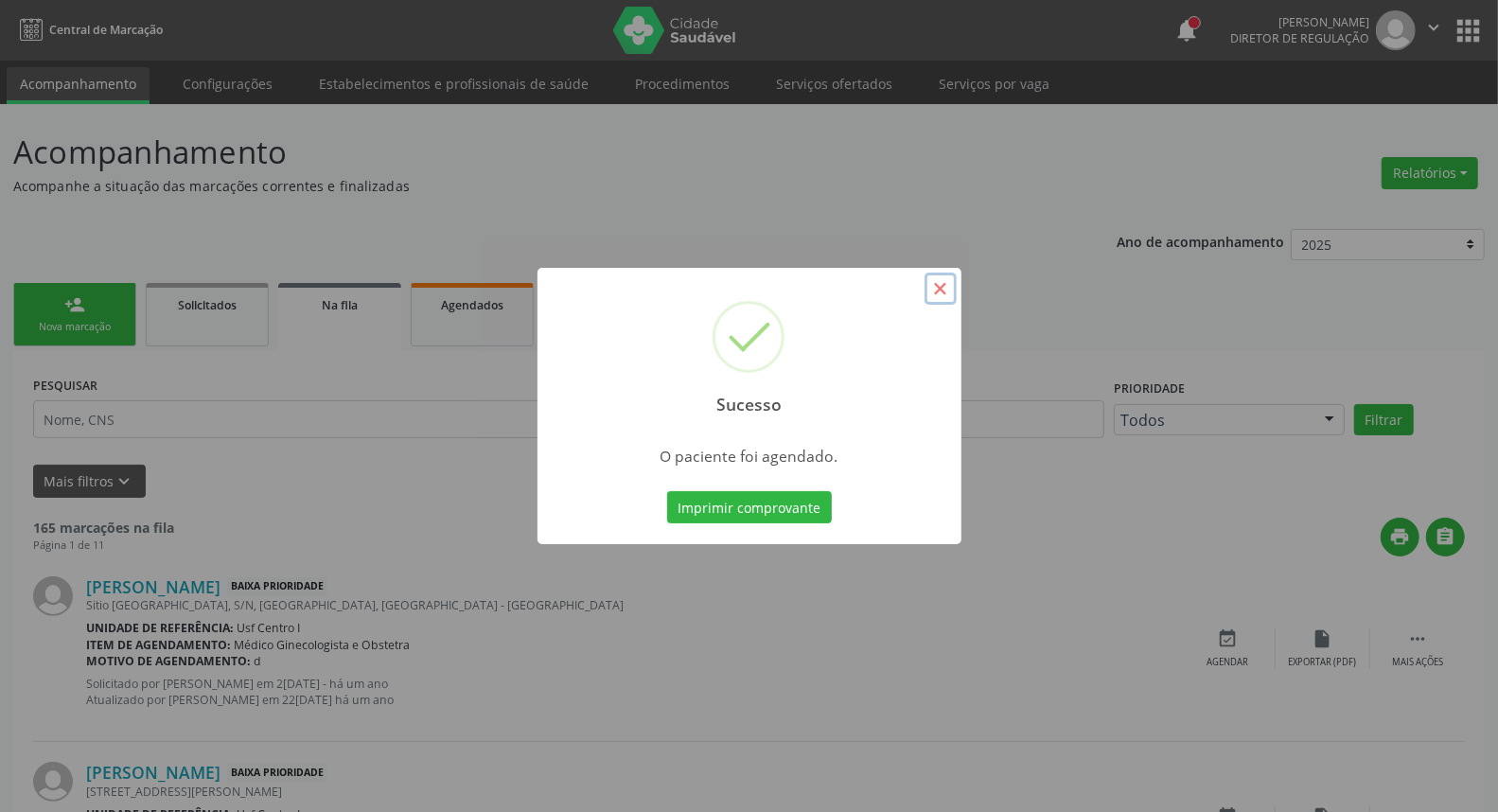
click at [938, 290] on button "×" at bounding box center [941, 289] width 32 height 32
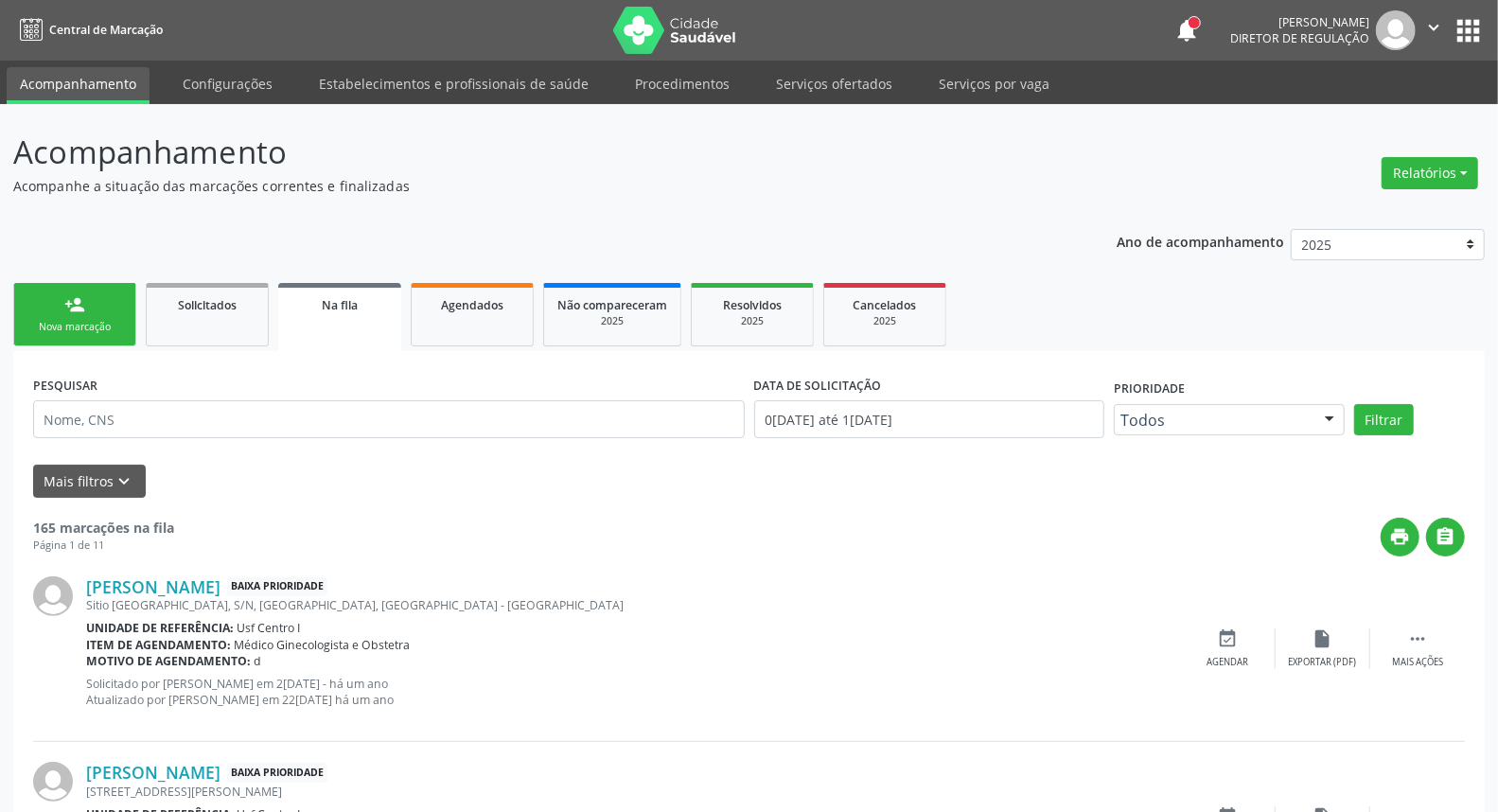
click at [70, 310] on div "person_add" at bounding box center [74, 304] width 21 height 21
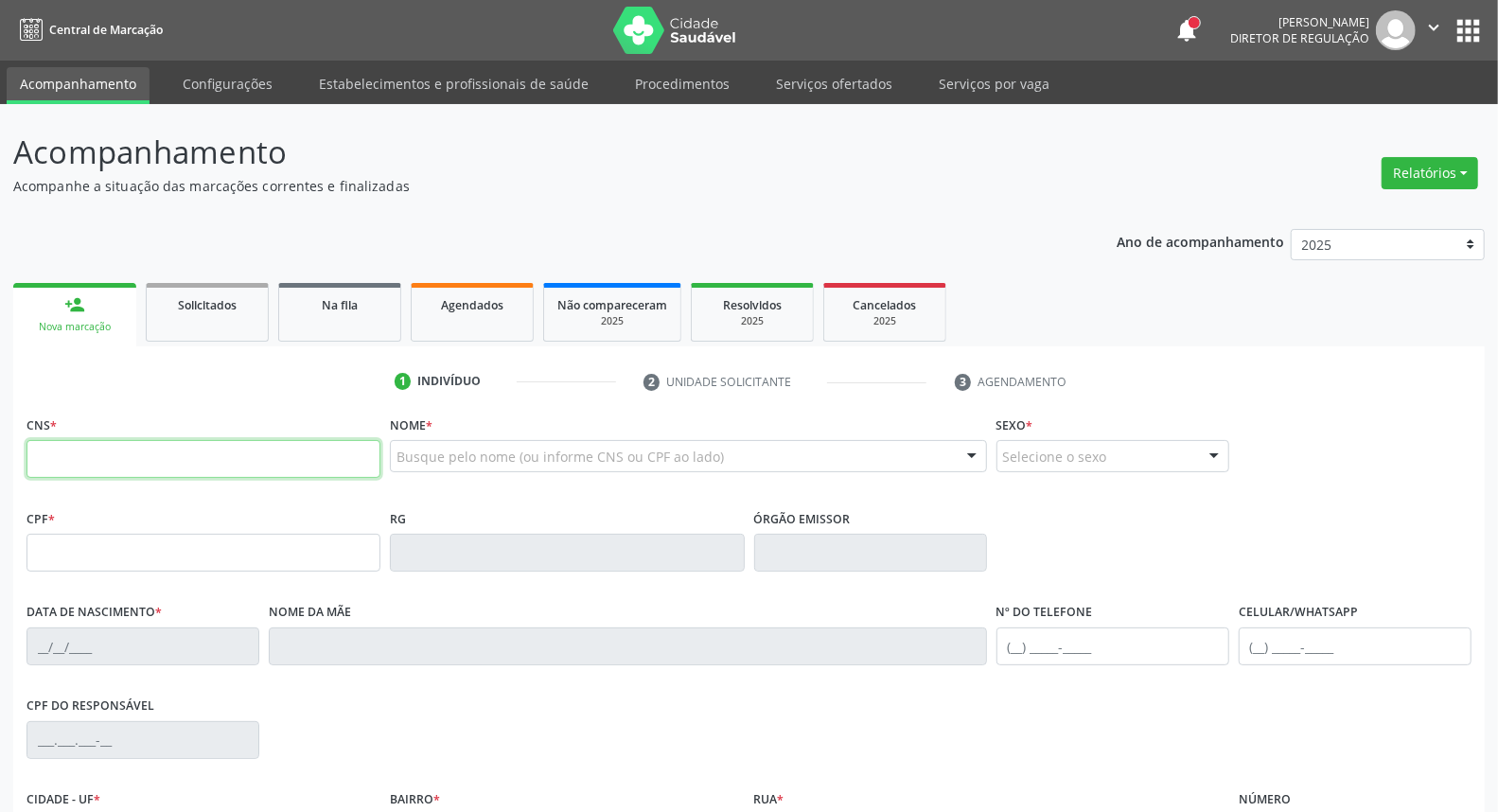
click at [153, 464] on input "text" at bounding box center [203, 459] width 354 height 38
drag, startPoint x: 80, startPoint y: 464, endPoint x: 98, endPoint y: 454, distance: 20.6
click at [82, 462] on input "text" at bounding box center [203, 459] width 354 height 38
type input "700 0082 3504 3100"
type input "176.653.434-14"
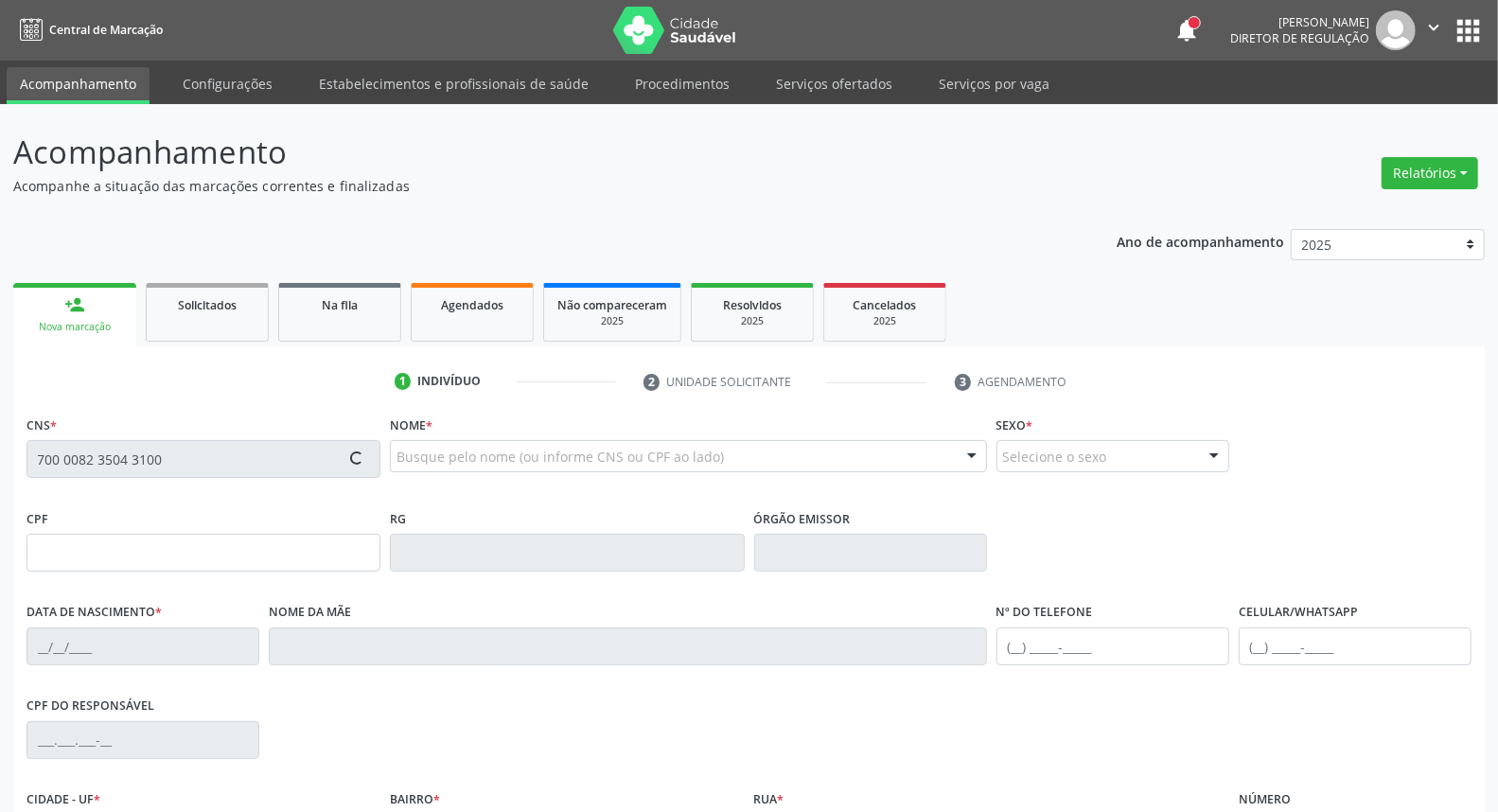
type input "05/05/2021"
type input "Mayza Karla de Almeida Ferreira"
type input "[PHONE_NUMBER]"
type input "119.387.424-60"
type input "S/N"
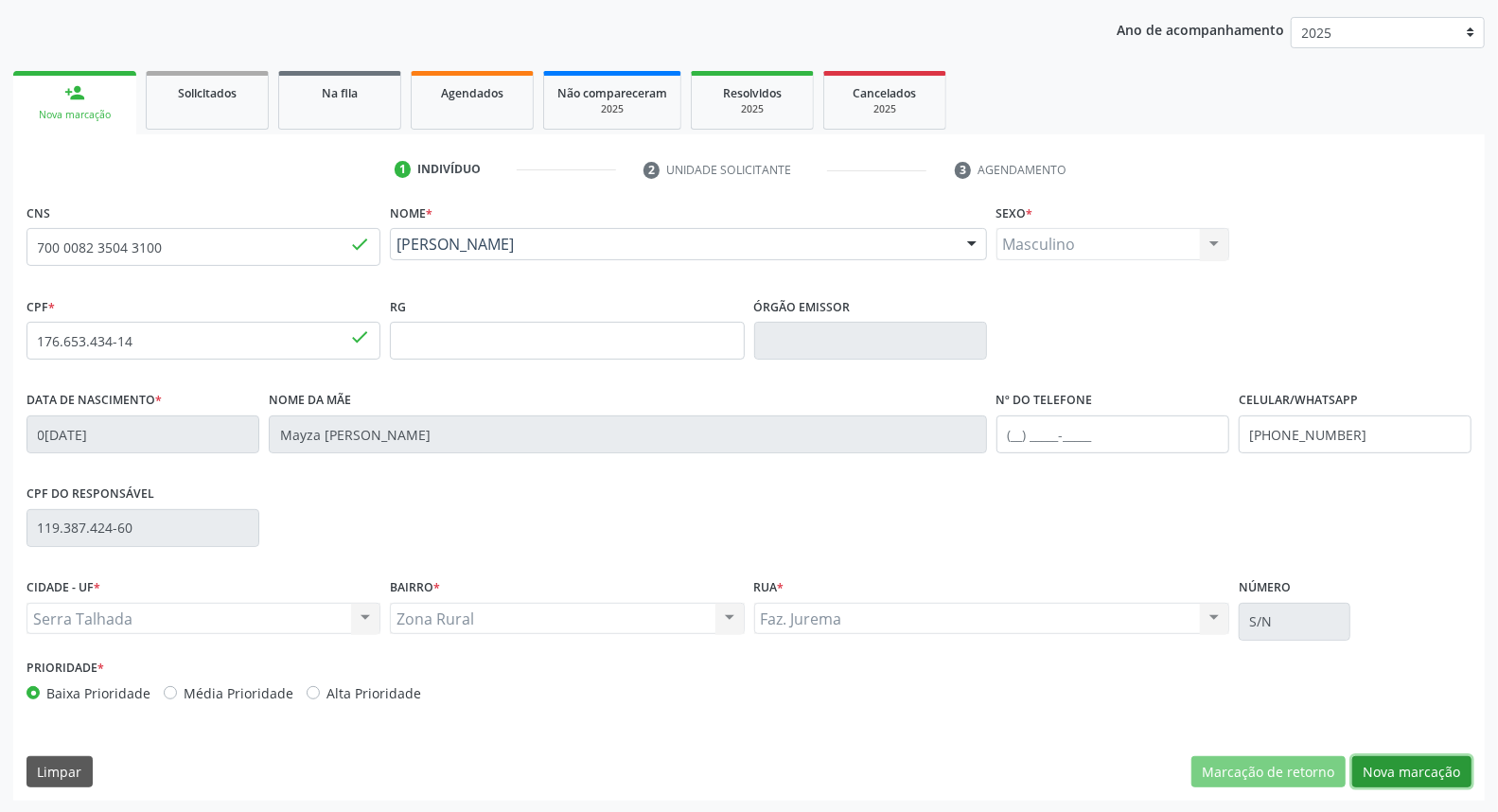
click at [1446, 772] on button "Nova marcação" at bounding box center [1411, 772] width 119 height 32
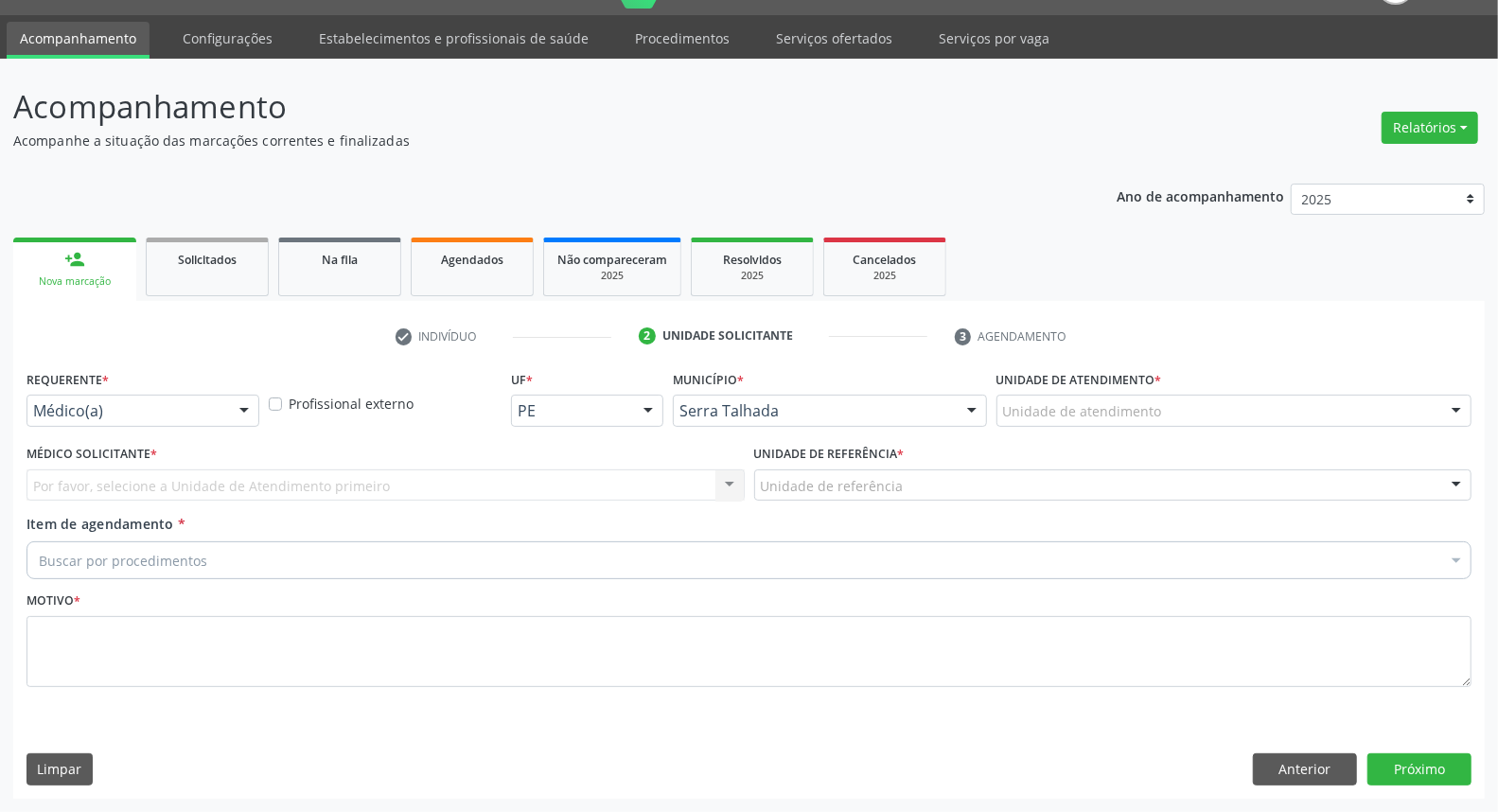
scroll to position [44, 0]
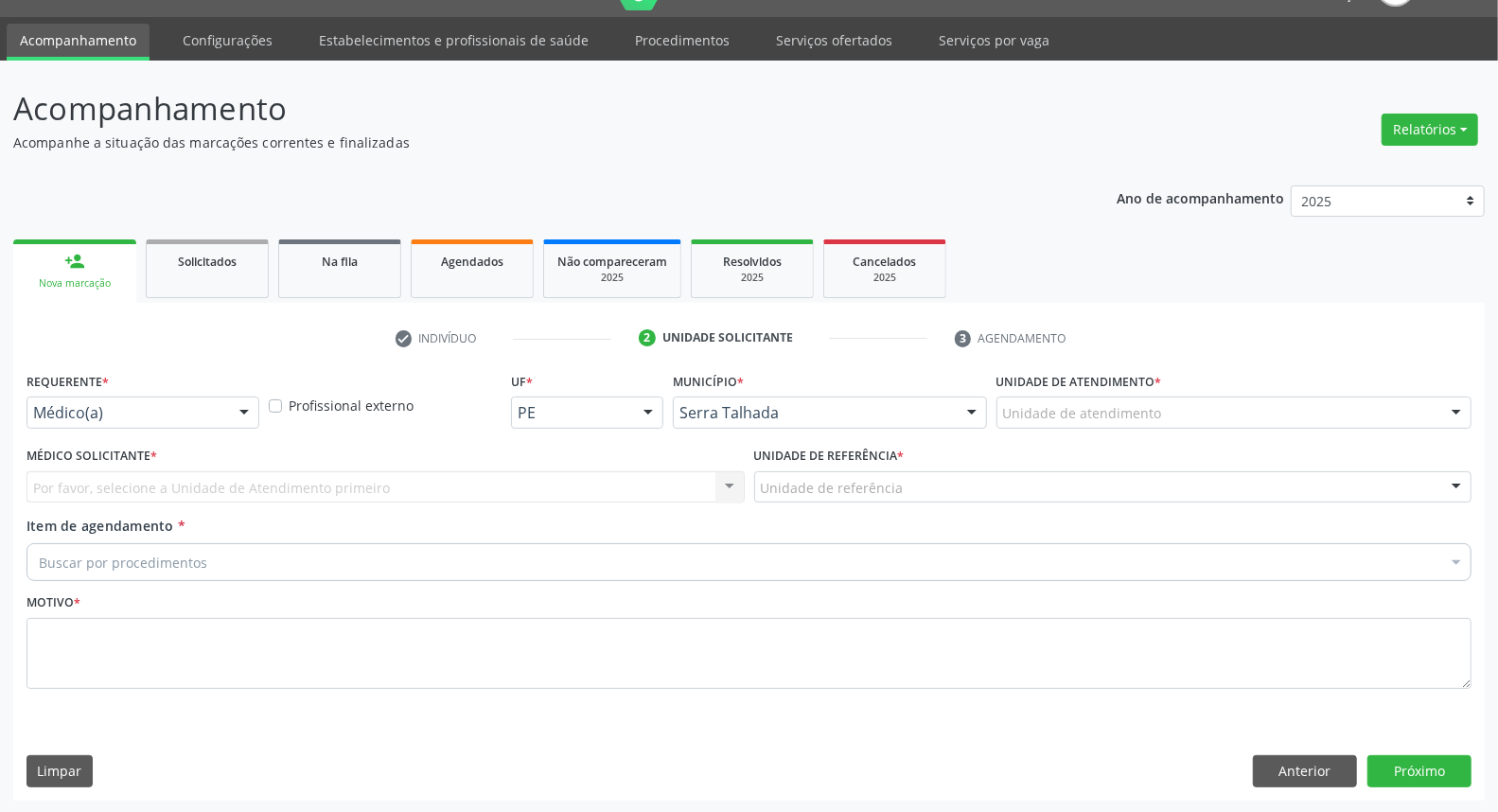
drag, startPoint x: 118, startPoint y: 402, endPoint x: 129, endPoint y: 445, distance: 44.4
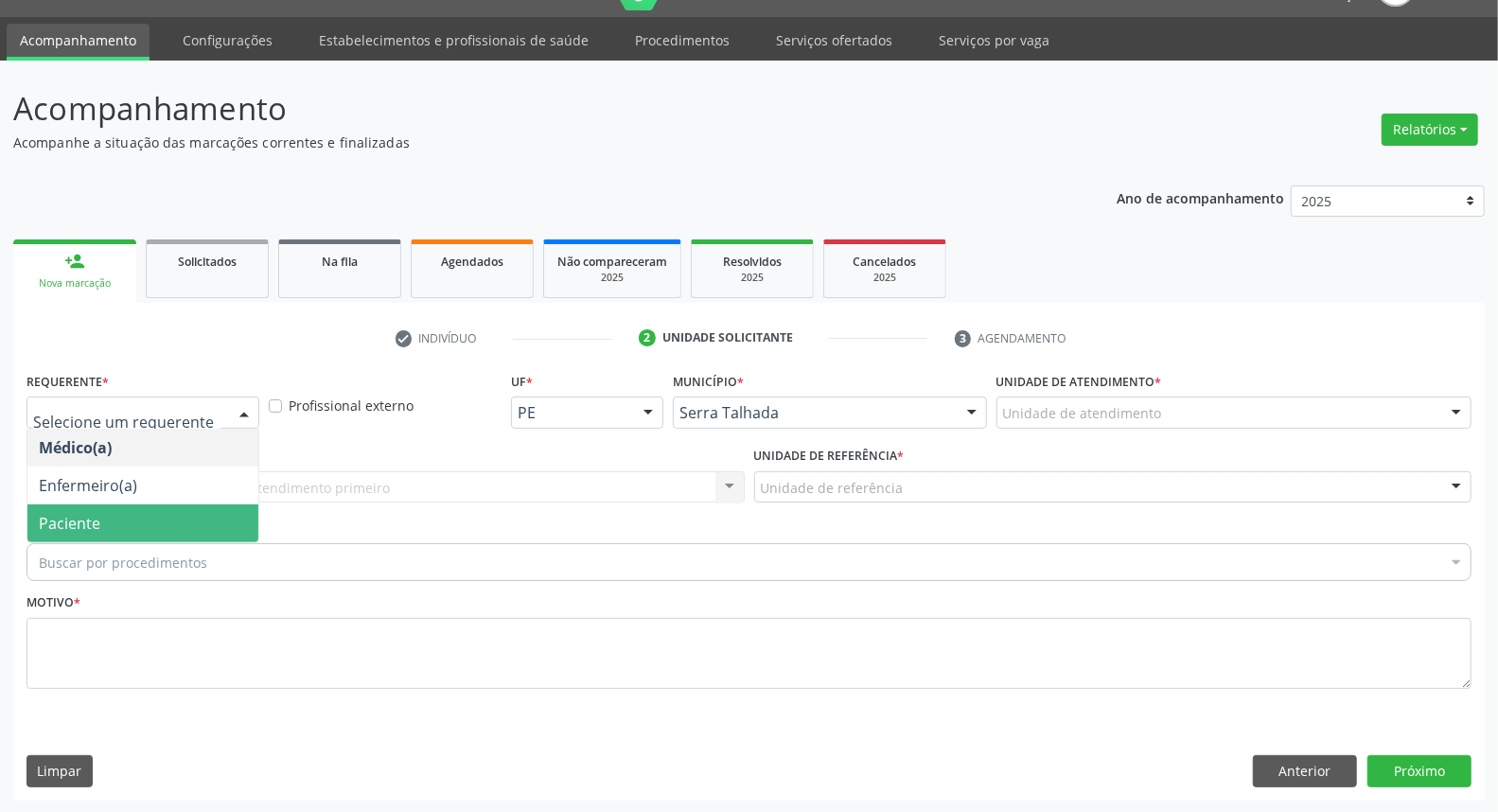
click at [136, 516] on span "Paciente" at bounding box center [143, 524] width 231 height 38
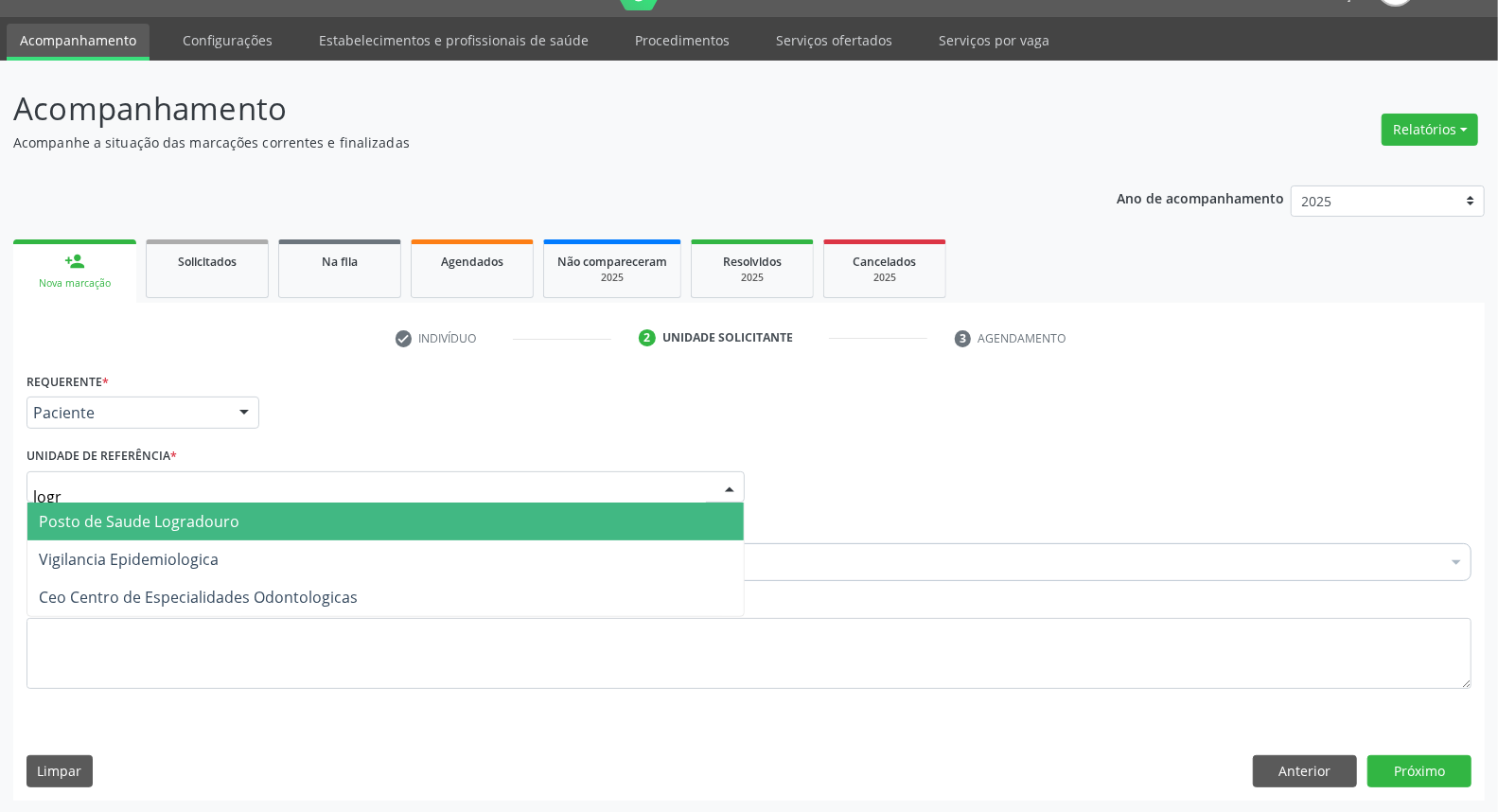
type input "logra"
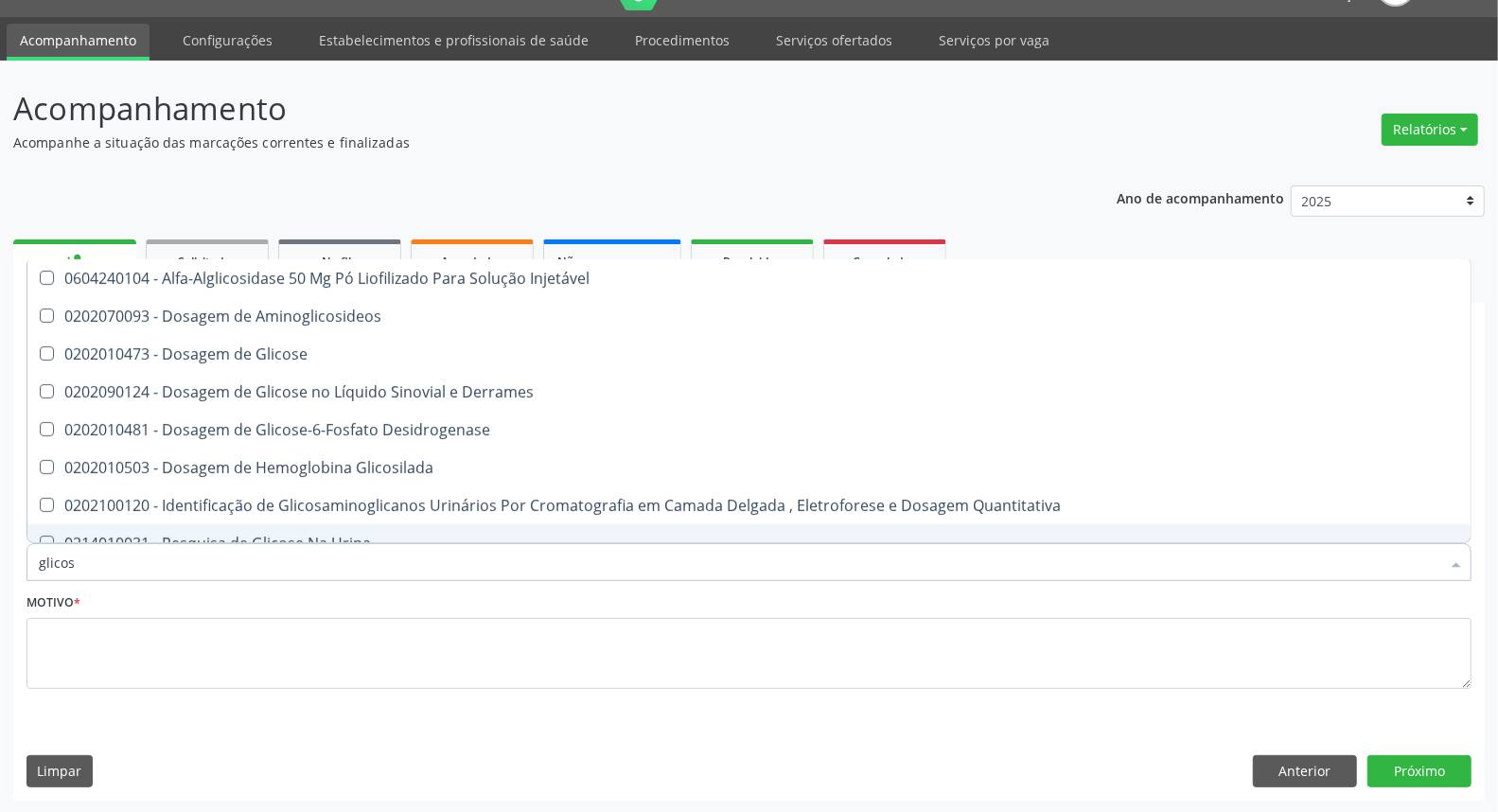
type input "glicose"
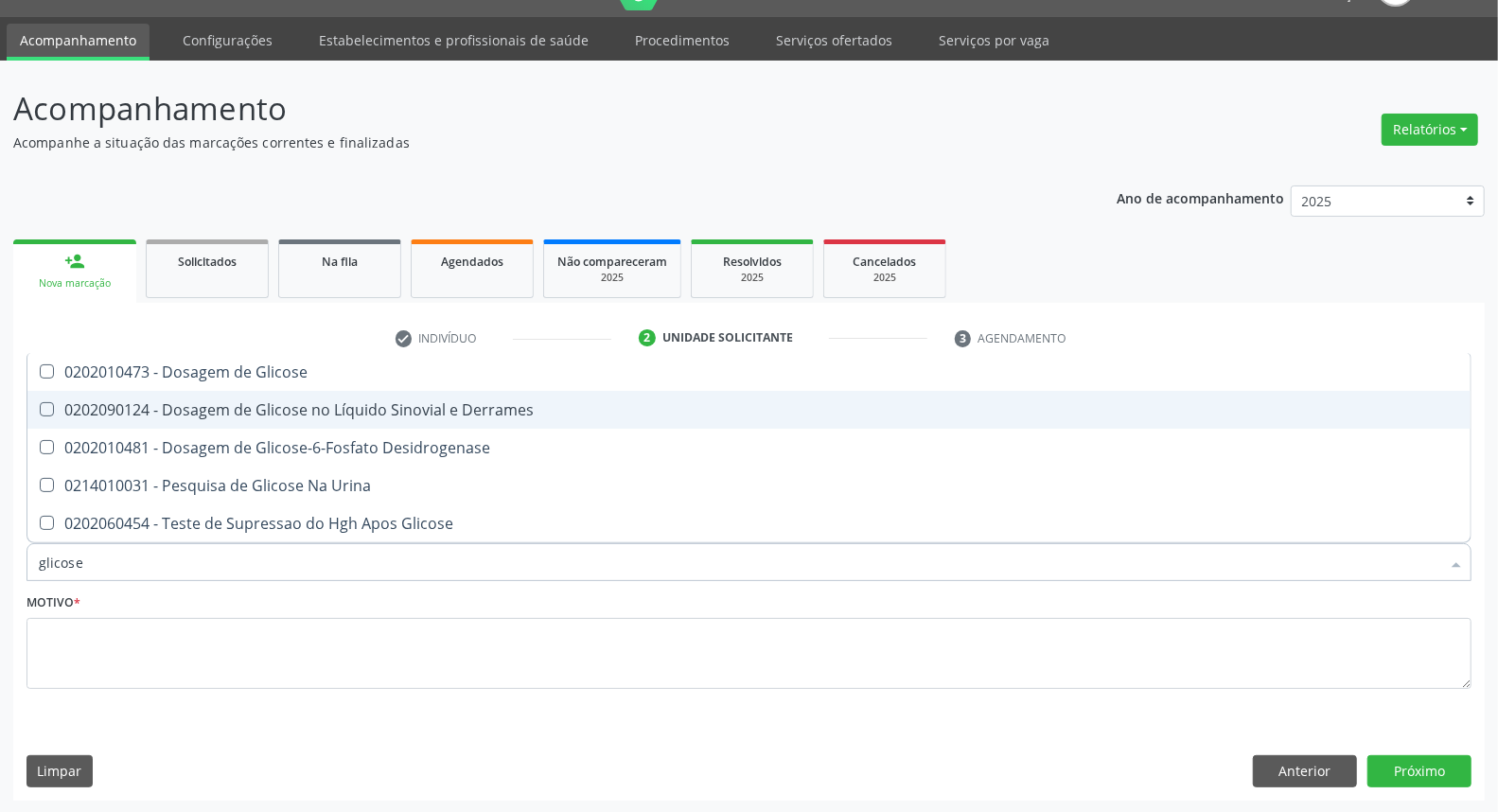
click at [221, 371] on div "0202010473 - Dosagem de Glicose" at bounding box center [749, 372] width 1421 height 15
checkbox Glicose "true"
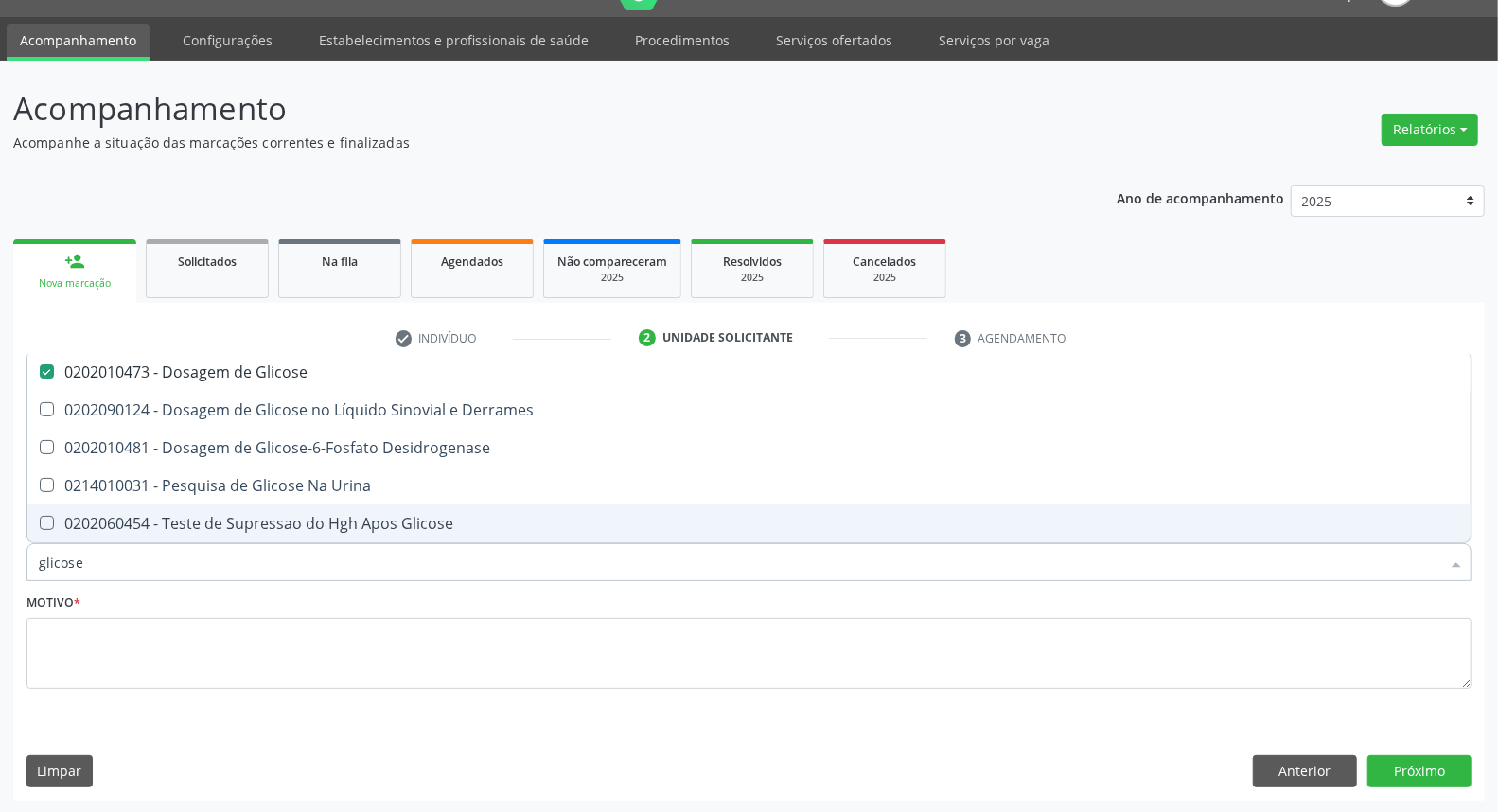
drag, startPoint x: 0, startPoint y: 563, endPoint x: 0, endPoint y: 530, distance: 33.0
click at [0, 546] on div "Acompanhamento Acompanhe a situação das marcações correntes e finalizadas Relat…" at bounding box center [749, 436] width 1498 height 753
type input "he"
checkbox Glicose "false"
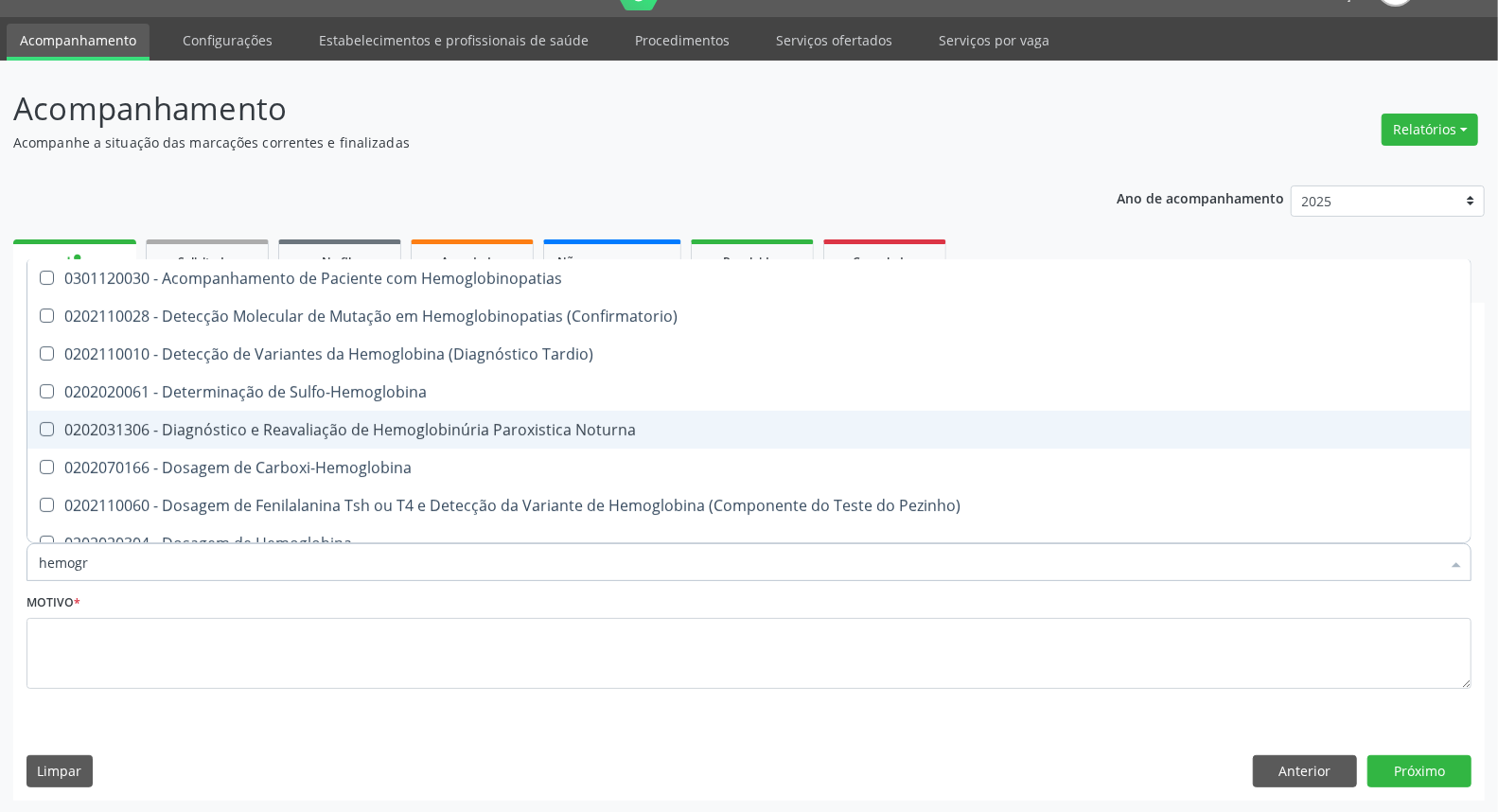
type input "hemogra"
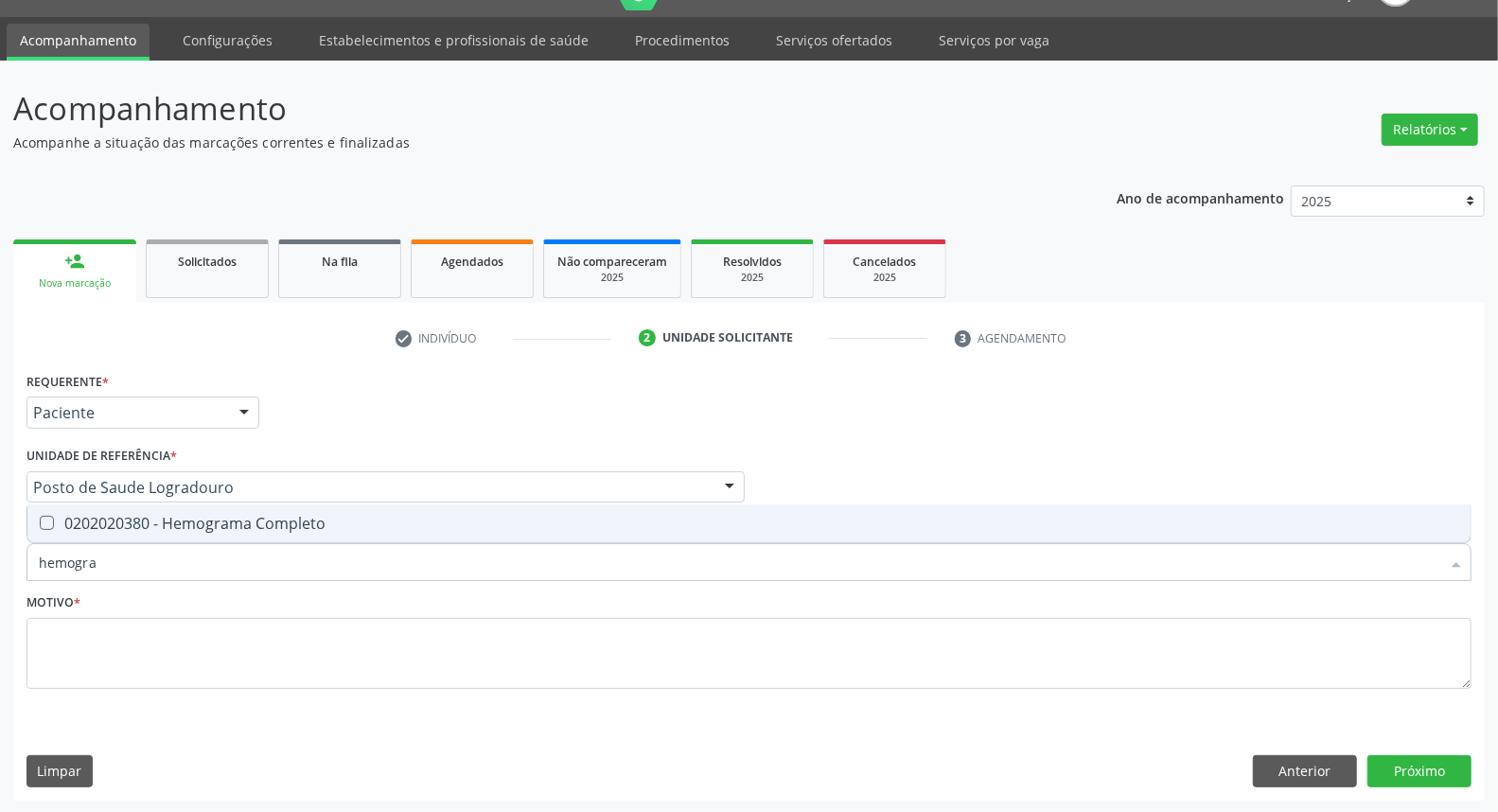
click at [53, 528] on div "0202020380 - Hemograma Completo" at bounding box center [749, 523] width 1421 height 15
checkbox Completo "true"
click at [14, 563] on div "Requerente * Paciente Médico(a) Enfermeiro(a) Paciente Nenhum resultado encontr…" at bounding box center [749, 583] width 1471 height 432
type input "ur"
checkbox Completo "false"
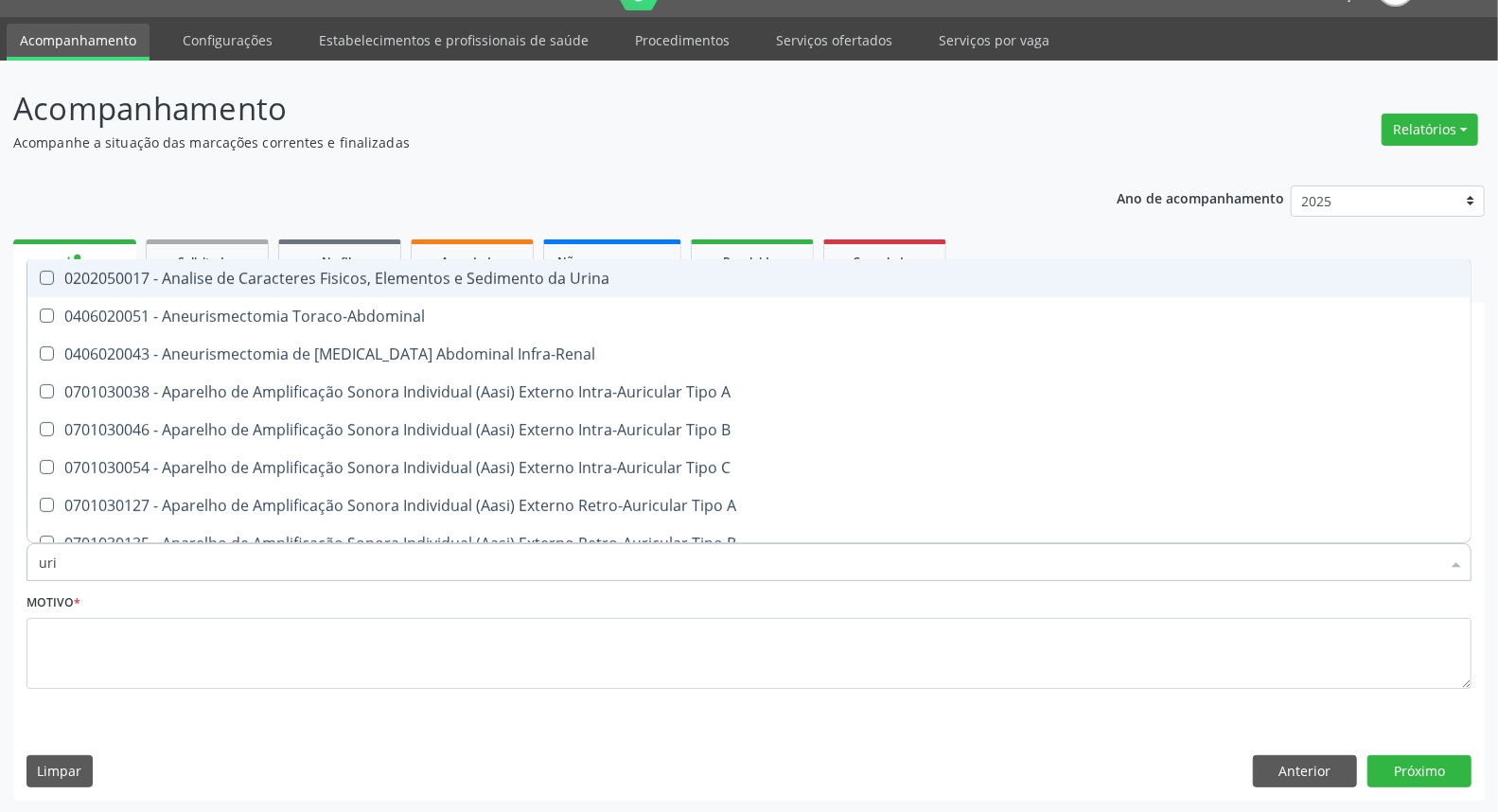
type input "urin"
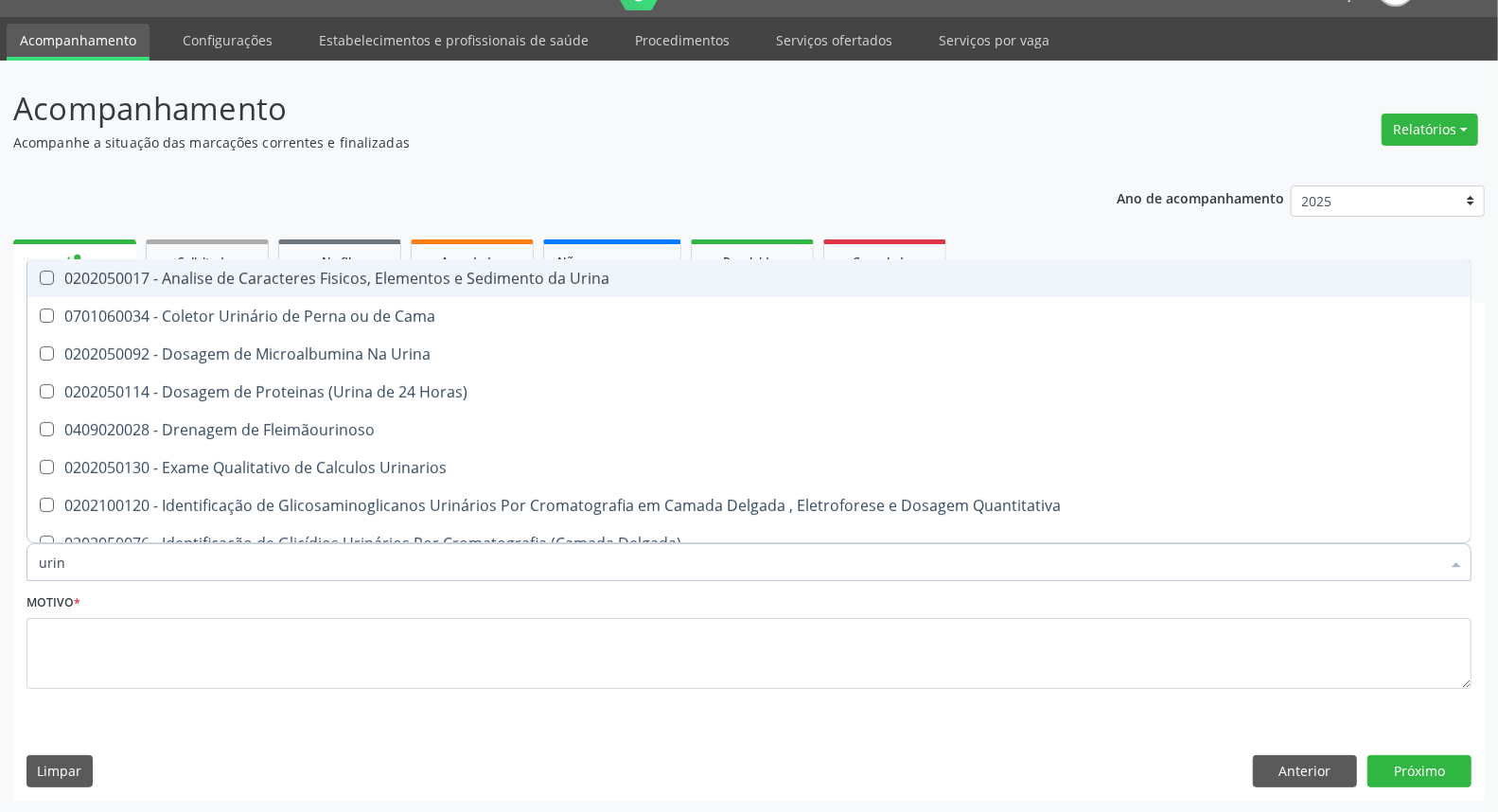
click at [169, 281] on div "0202050017 - Analise de Caracteres Fisicos, Elementos e Sedimento da Urina" at bounding box center [749, 279] width 1421 height 15
checkbox Urina "true"
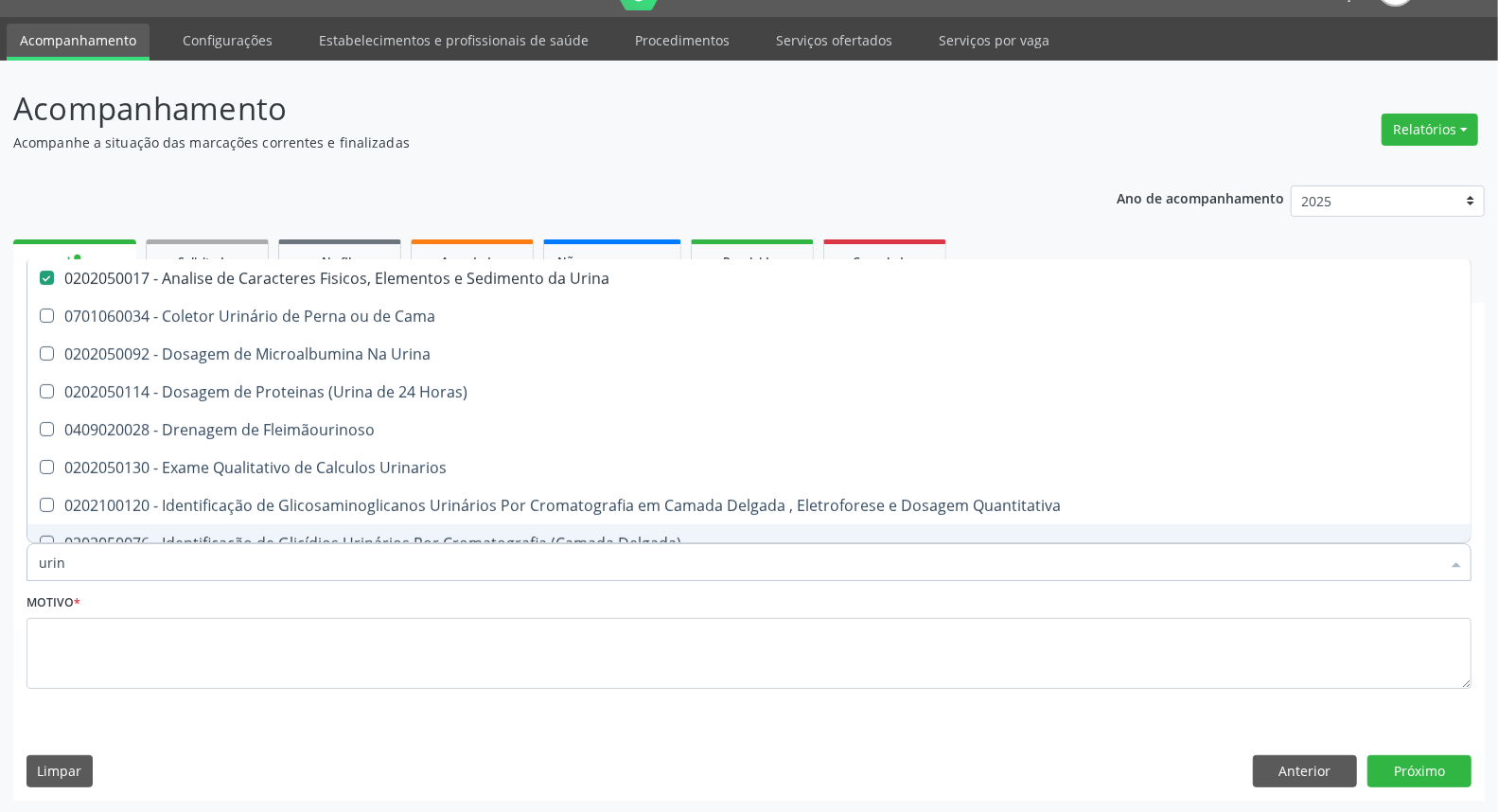
click at [0, 561] on div "Acompanhamento Acompanhe a situação das marcações correntes e finalizadas Relat…" at bounding box center [749, 436] width 1498 height 753
type input "p"
checkbox Urina "false"
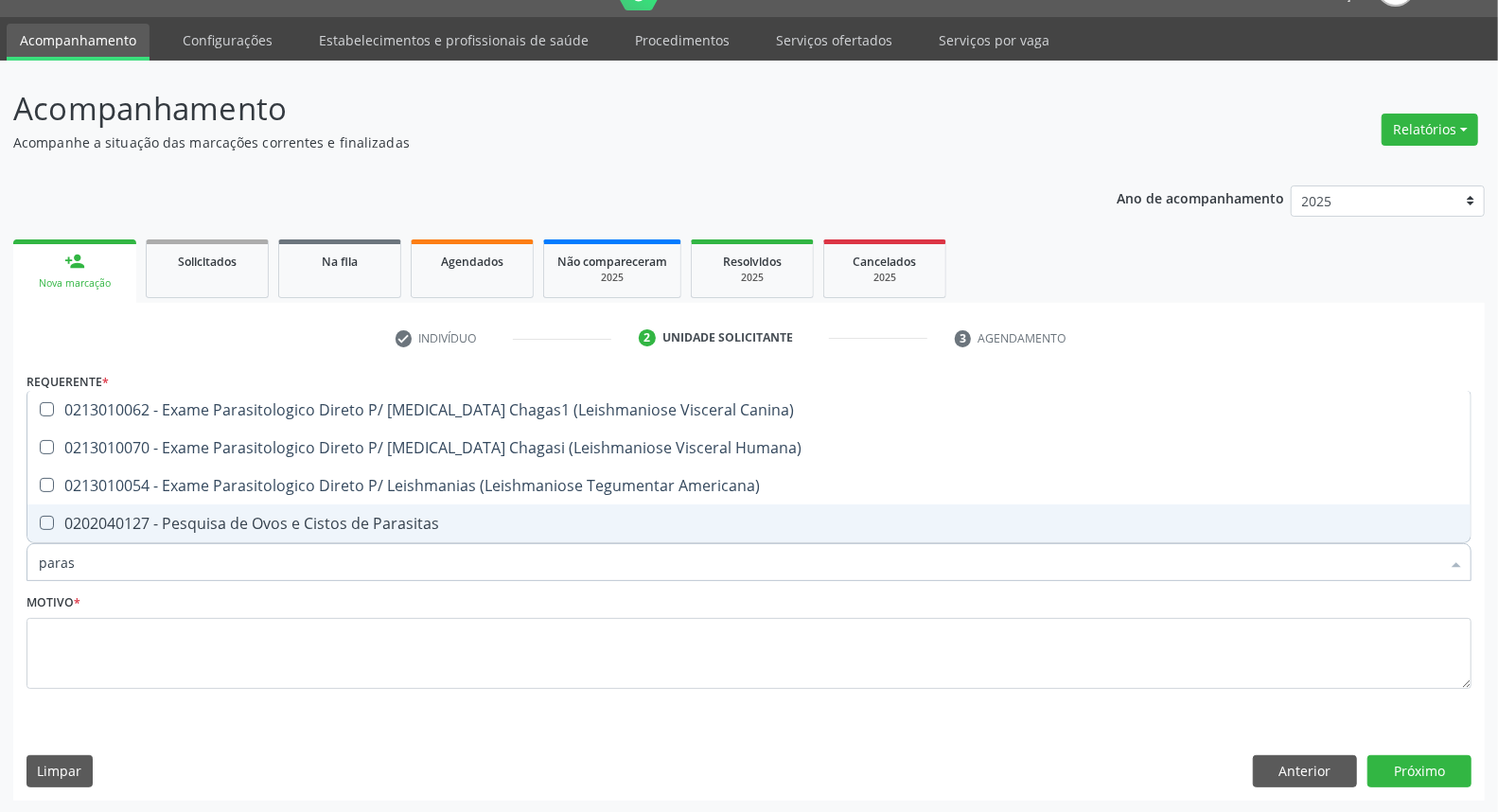
type input "parasi"
click at [216, 530] on div "0202040127 - Pesquisa de Ovos e Cistos de Parasitas" at bounding box center [749, 523] width 1421 height 15
checkbox Parasitas "true"
drag, startPoint x: 138, startPoint y: 568, endPoint x: 0, endPoint y: 570, distance: 138.0
click at [0, 573] on div "Acompanhamento Acompanhe a situação das marcações correntes e finalizadas Relat…" at bounding box center [749, 436] width 1498 height 753
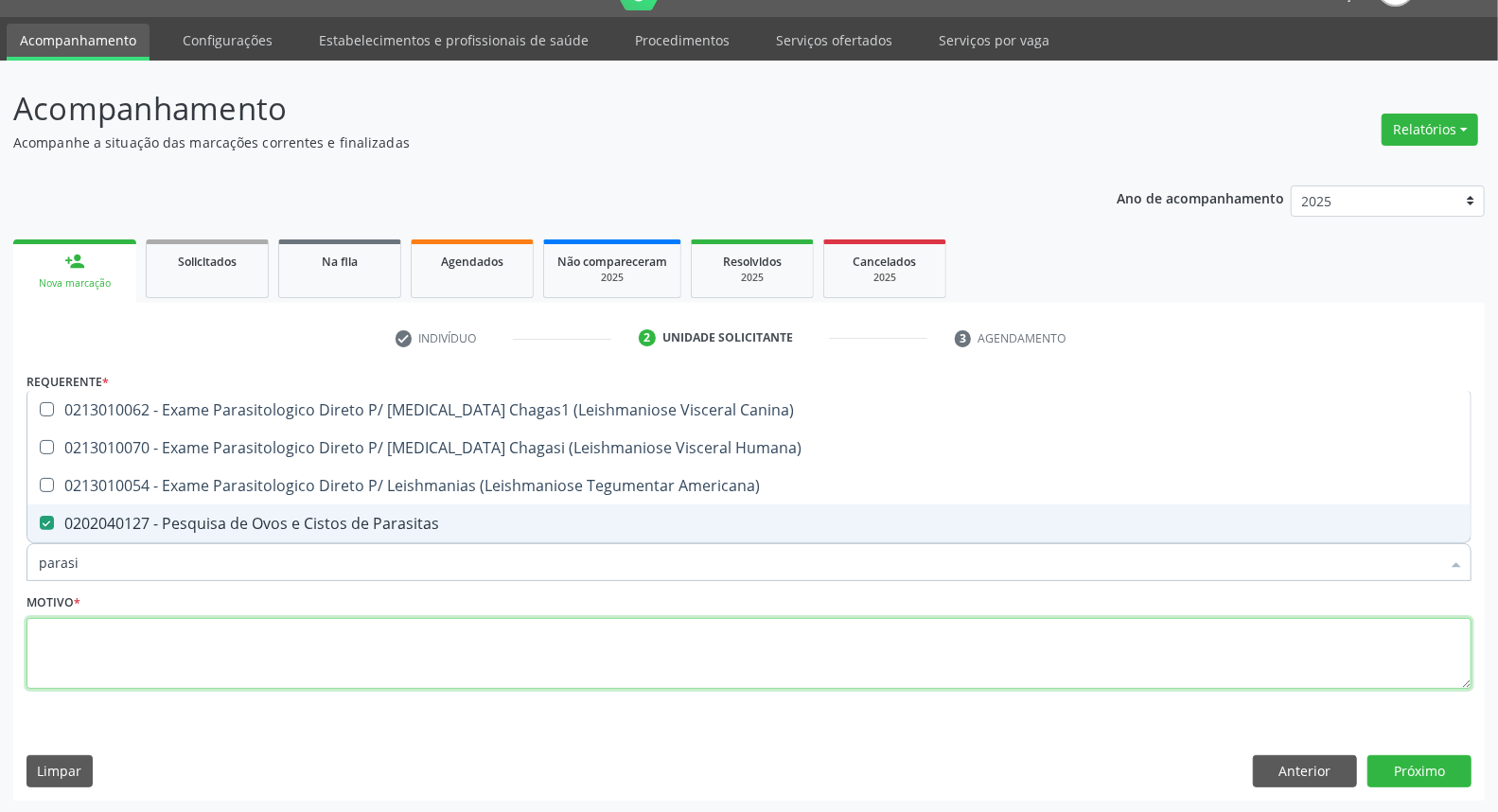
click at [365, 630] on textarea at bounding box center [749, 654] width 1445 height 72
checkbox Humana\) "true"
checkbox Americana\) "true"
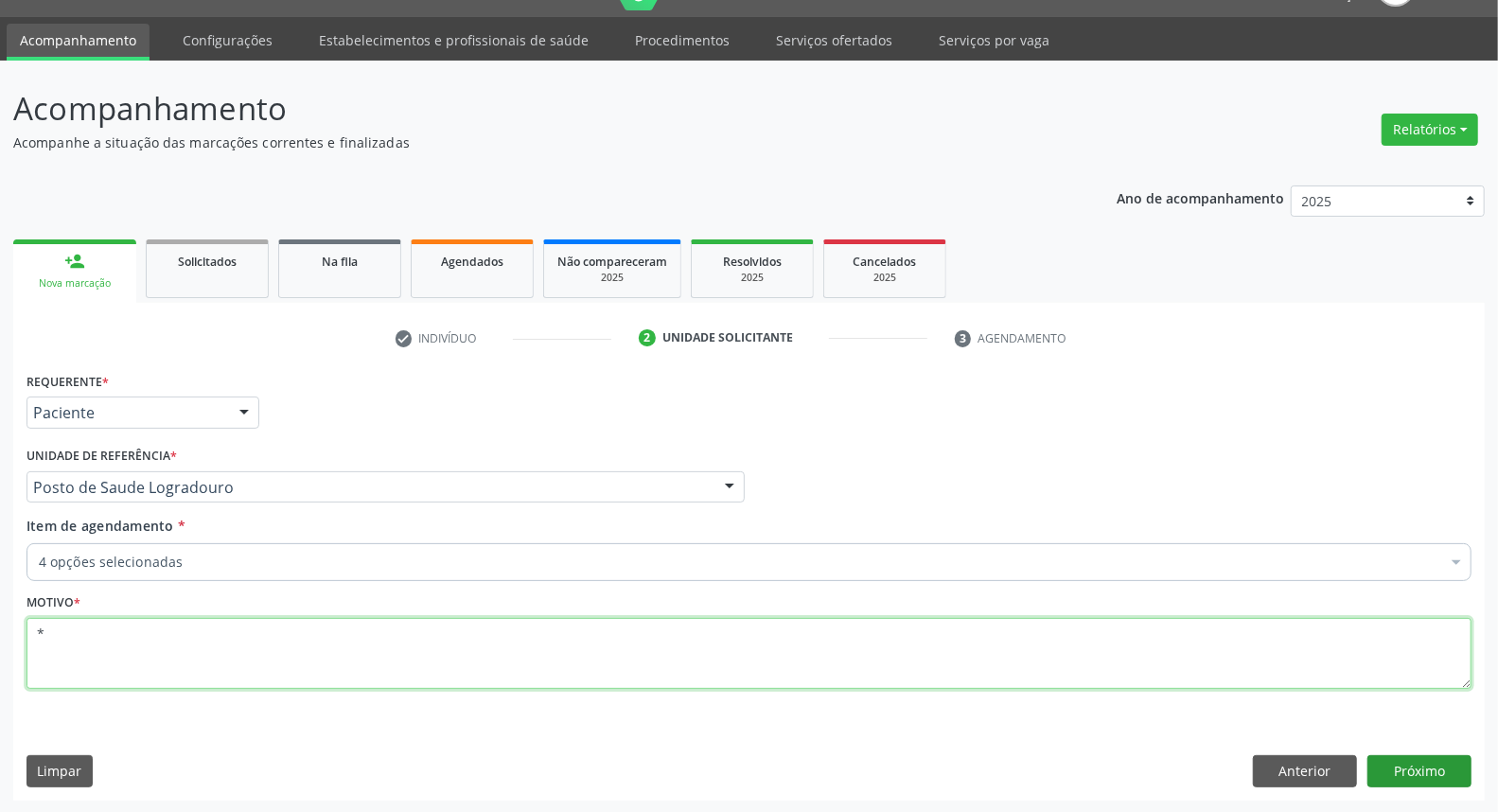
type textarea "*"
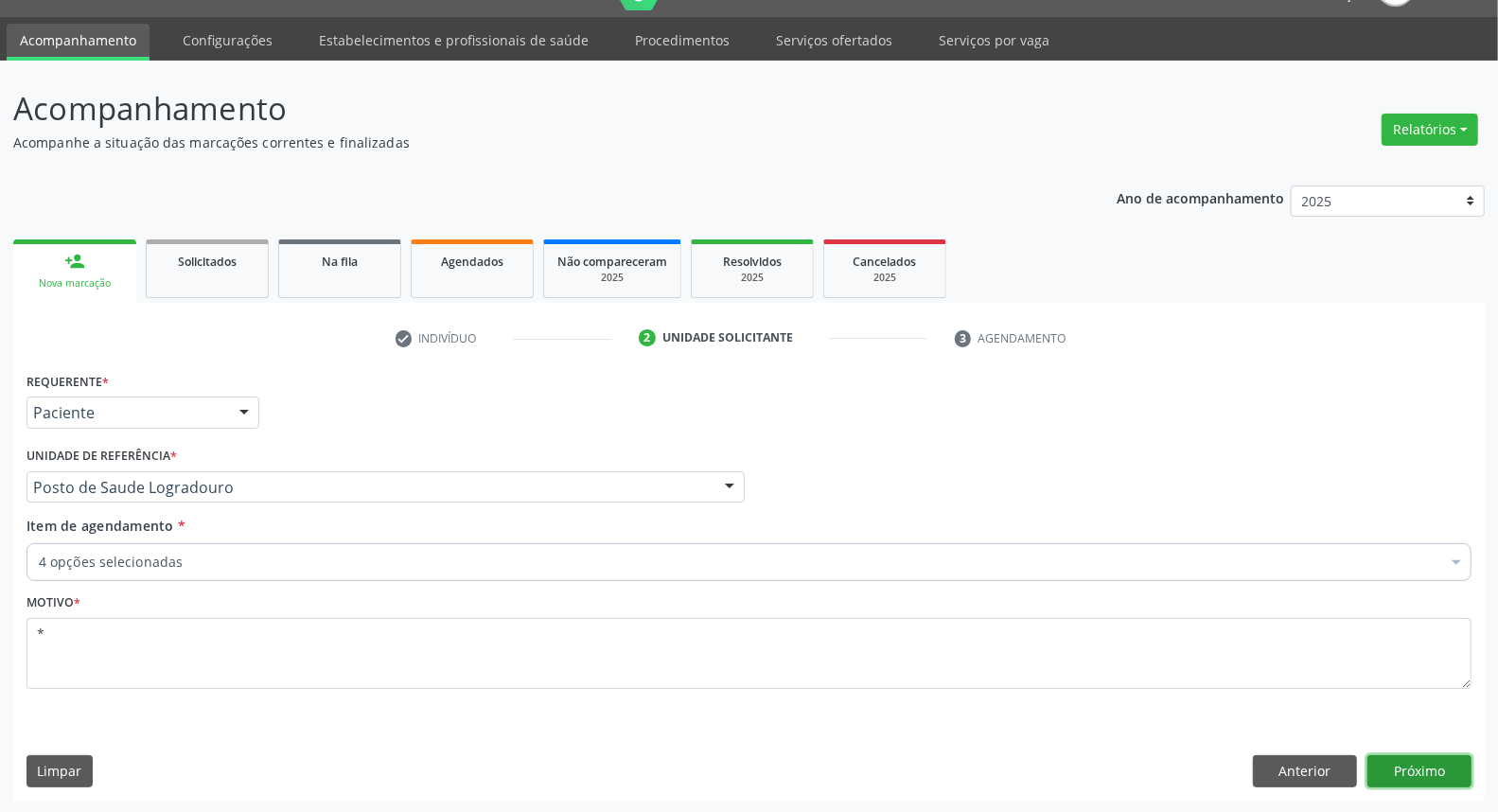
click at [1401, 773] on button "Próximo" at bounding box center [1419, 771] width 104 height 32
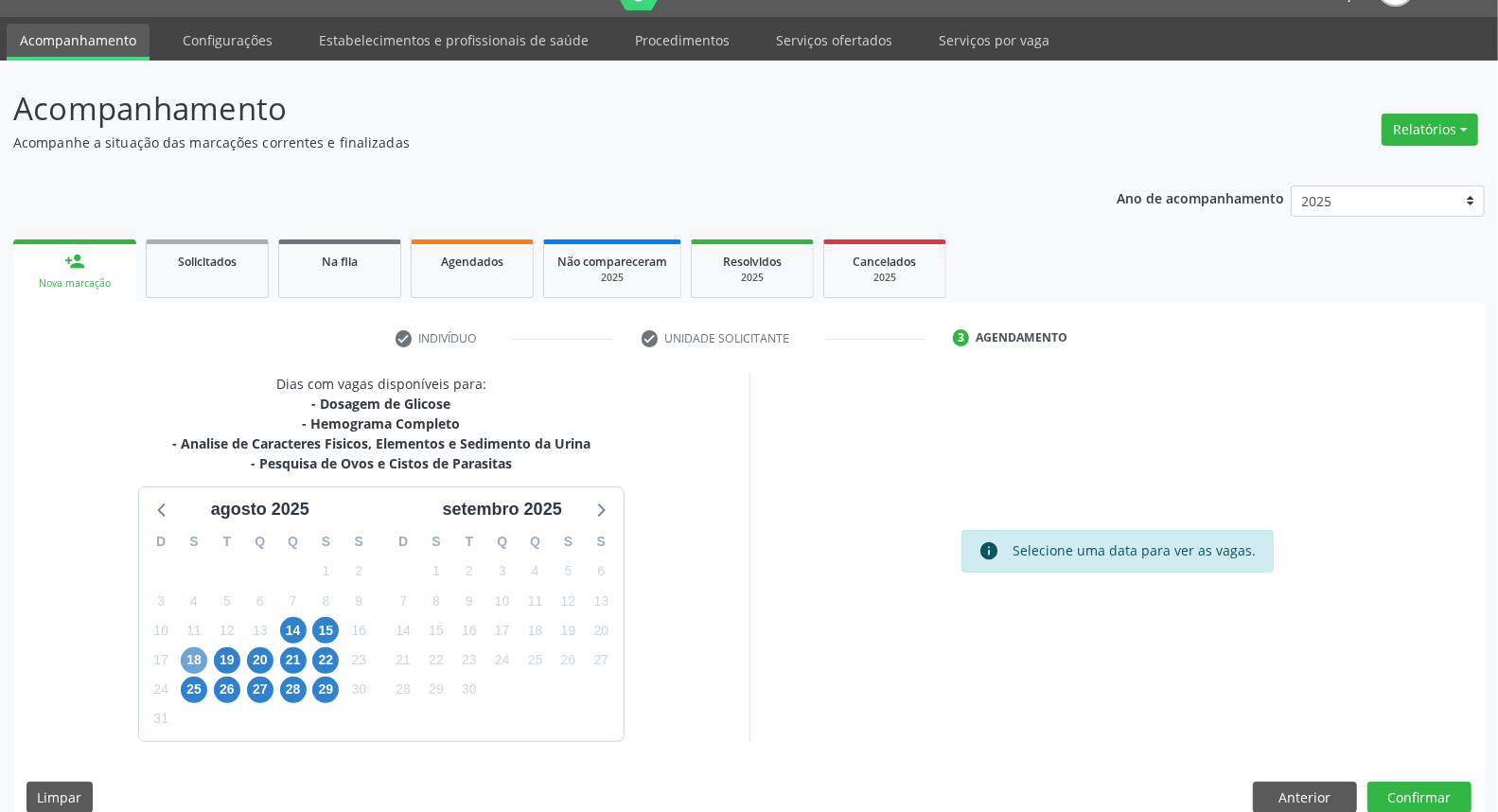
click at [202, 650] on span "18" at bounding box center [194, 660] width 27 height 27
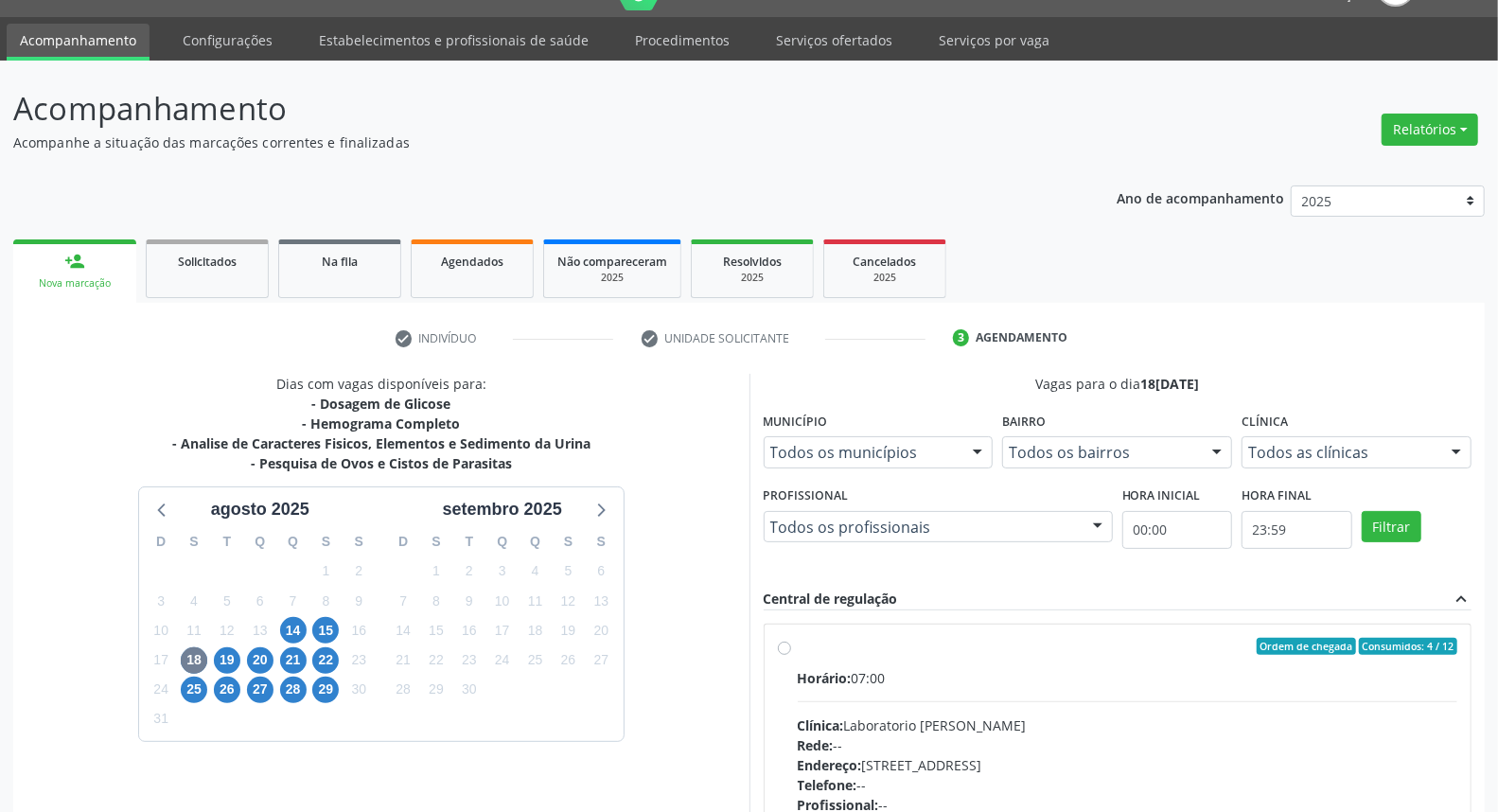
click at [798, 640] on label "Ordem de chegada Consumidos: 4 / 12 Horário: 07:00 Clínica: Laboratorio Jose Pa…" at bounding box center [1128, 782] width 660 height 290
click at [781, 640] on input "Ordem de chegada Consumidos: 4 / 12 Horário: 07:00 Clínica: Laboratorio Jose Pa…" at bounding box center [784, 646] width 13 height 17
radio input "true"
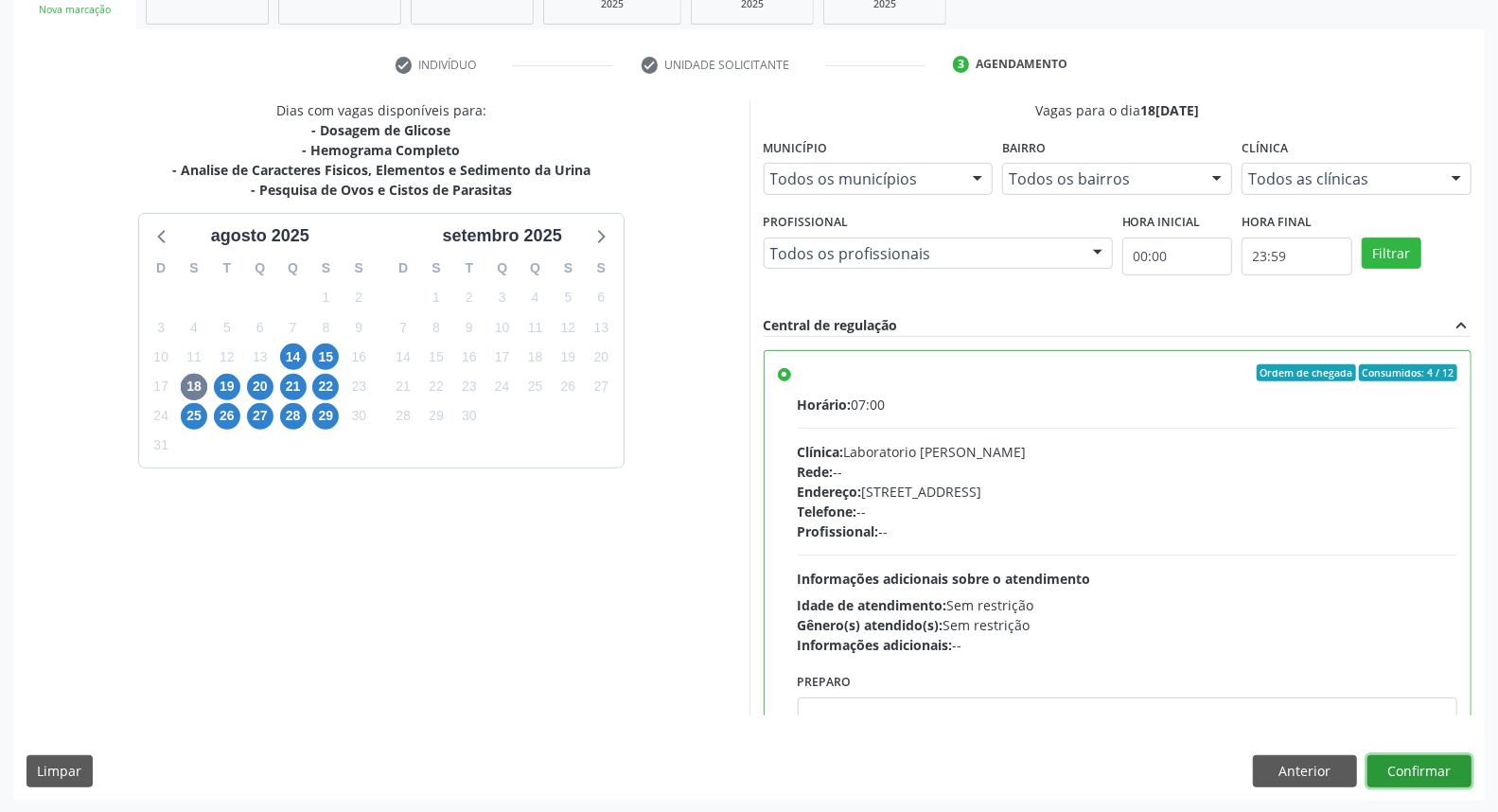
click at [1432, 773] on button "Confirmar" at bounding box center [1419, 771] width 104 height 32
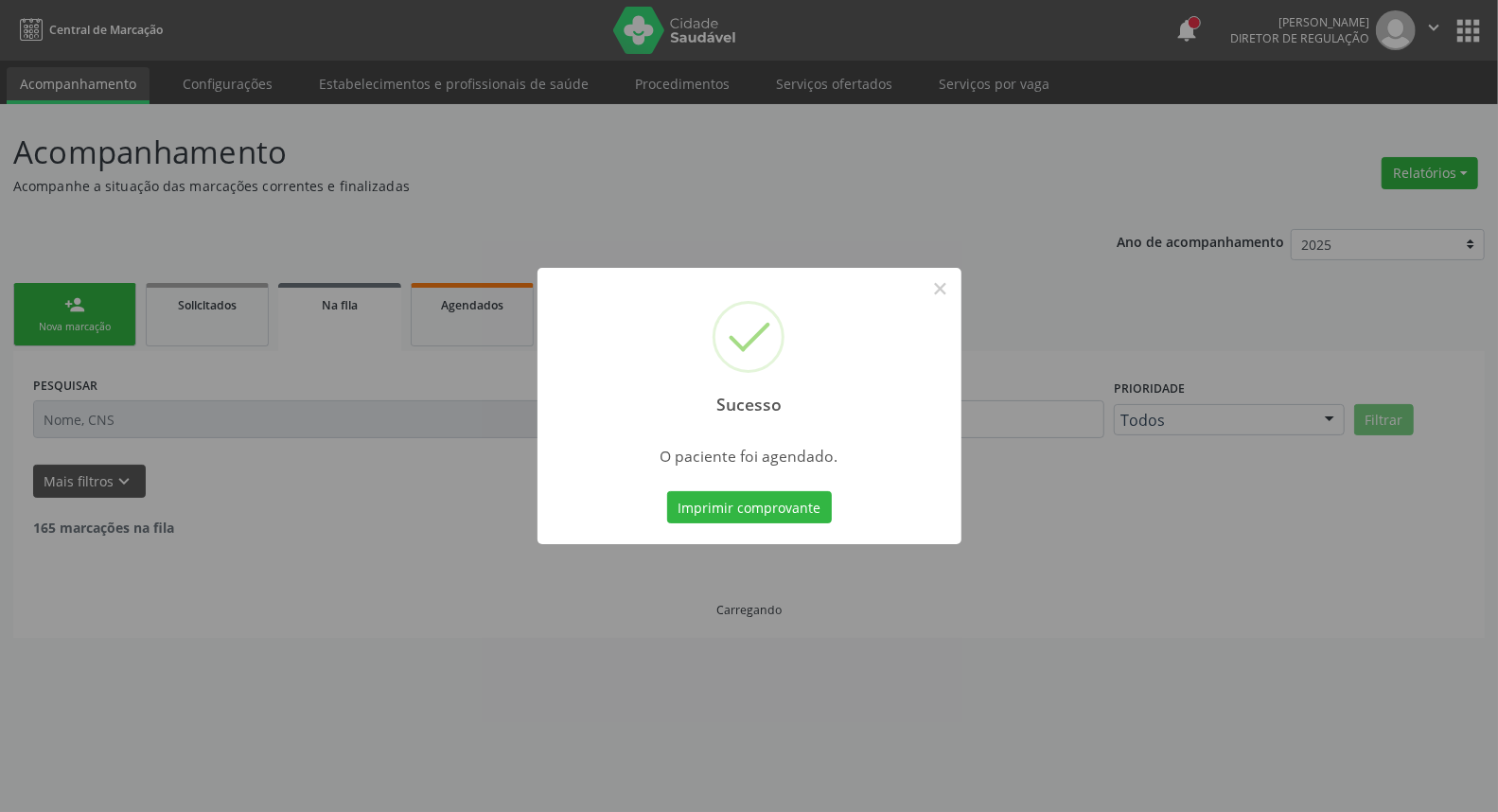
scroll to position [0, 0]
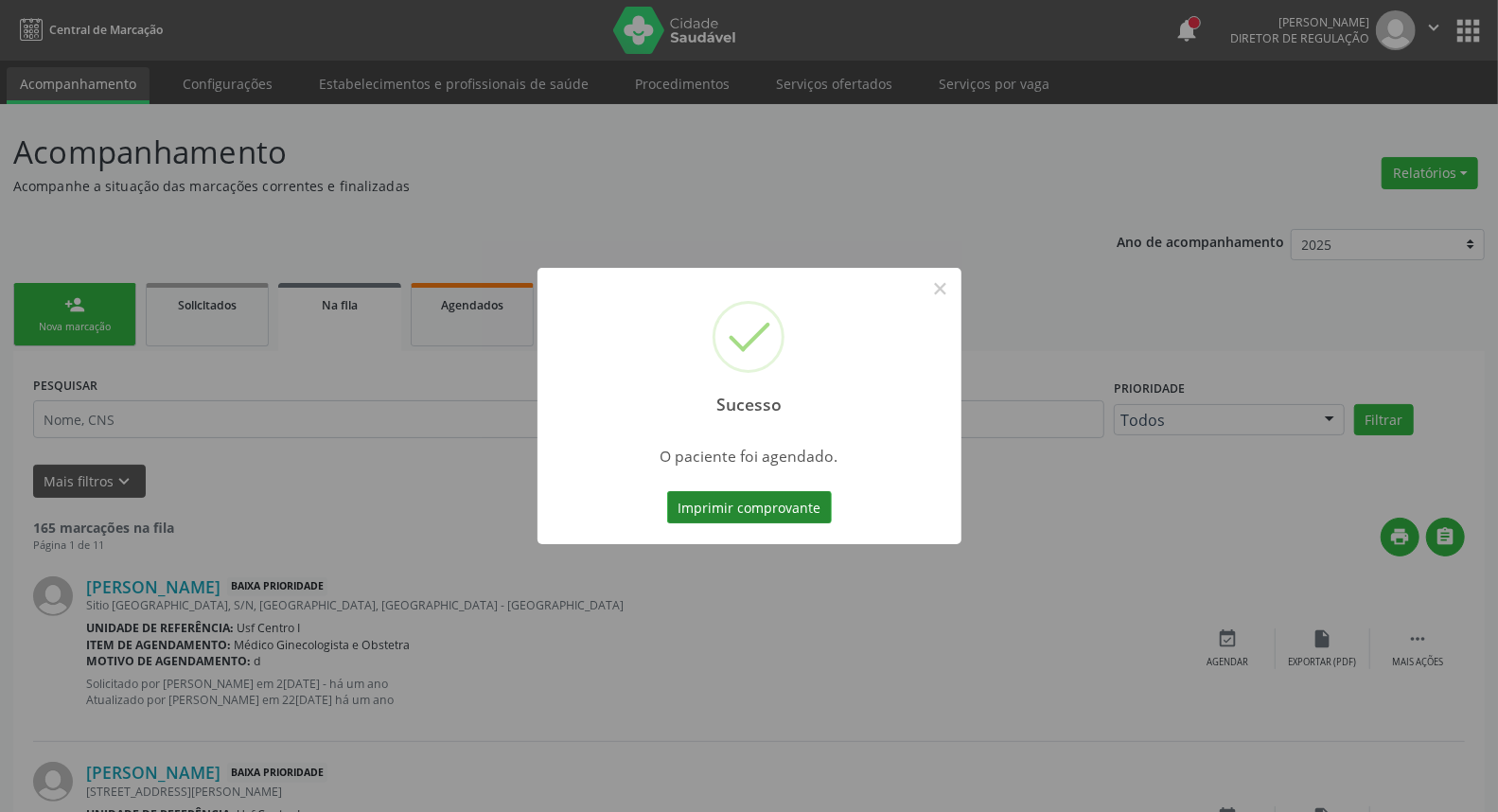
click at [783, 508] on button "Imprimir comprovante" at bounding box center [749, 508] width 165 height 32
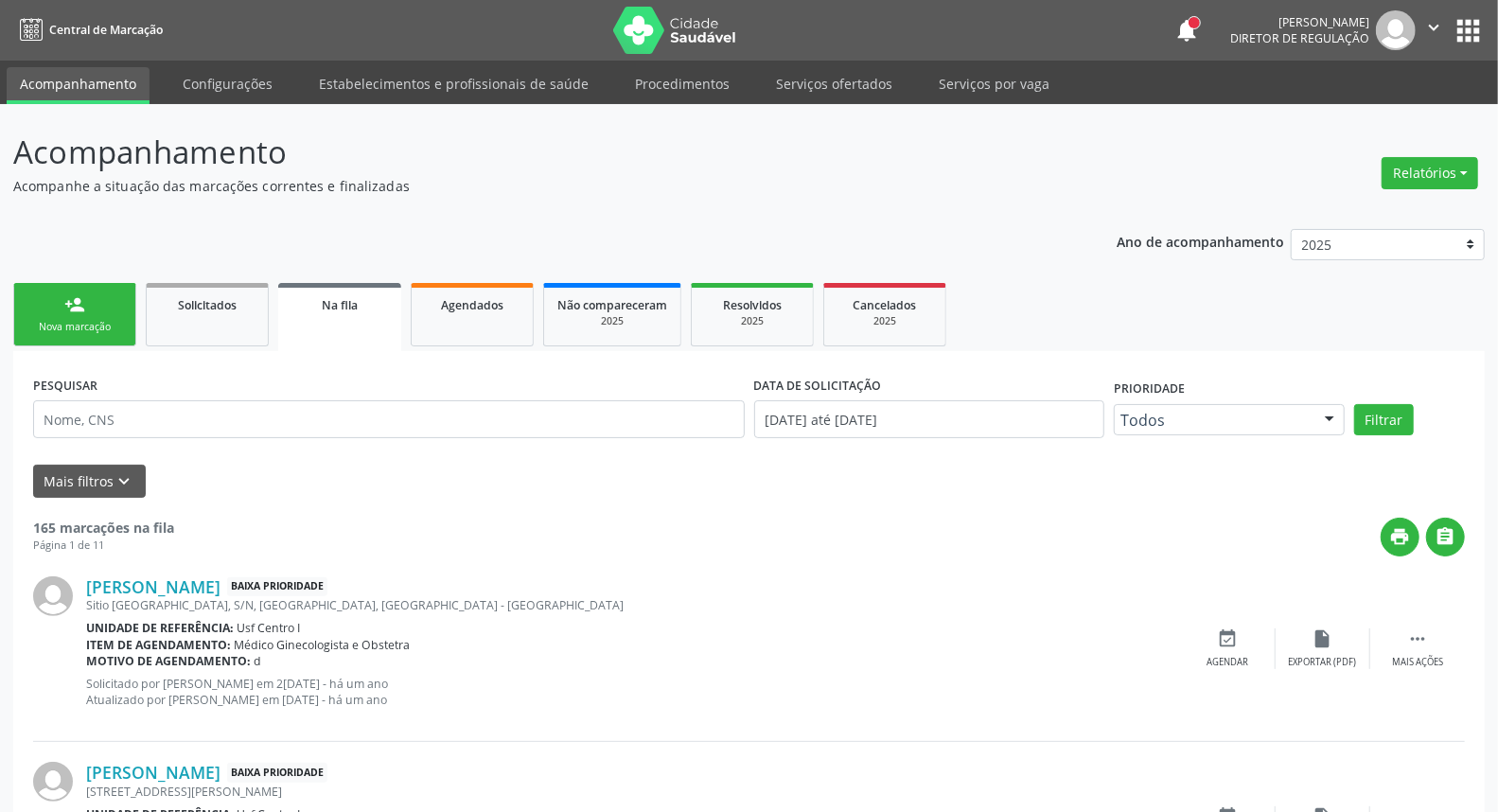
click at [48, 326] on div "Nova marcação" at bounding box center [74, 326] width 94 height 14
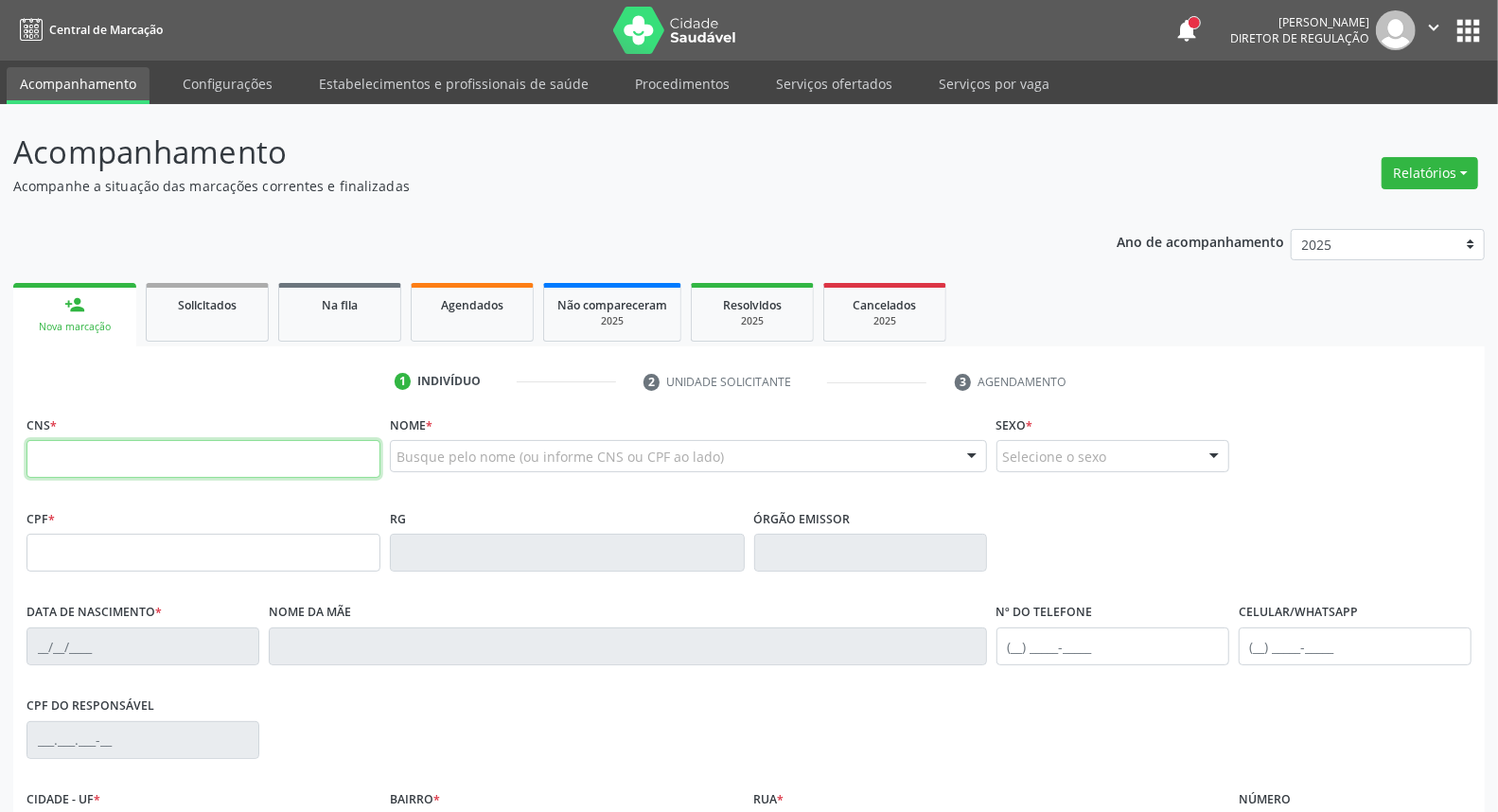
click at [163, 465] on input "text" at bounding box center [203, 459] width 354 height 38
type input "898 0063 3076 5717"
type input "000.380.864-50"
type input "02/10/2023"
type input "Helen Maria Pereira Alves do Nascimento"
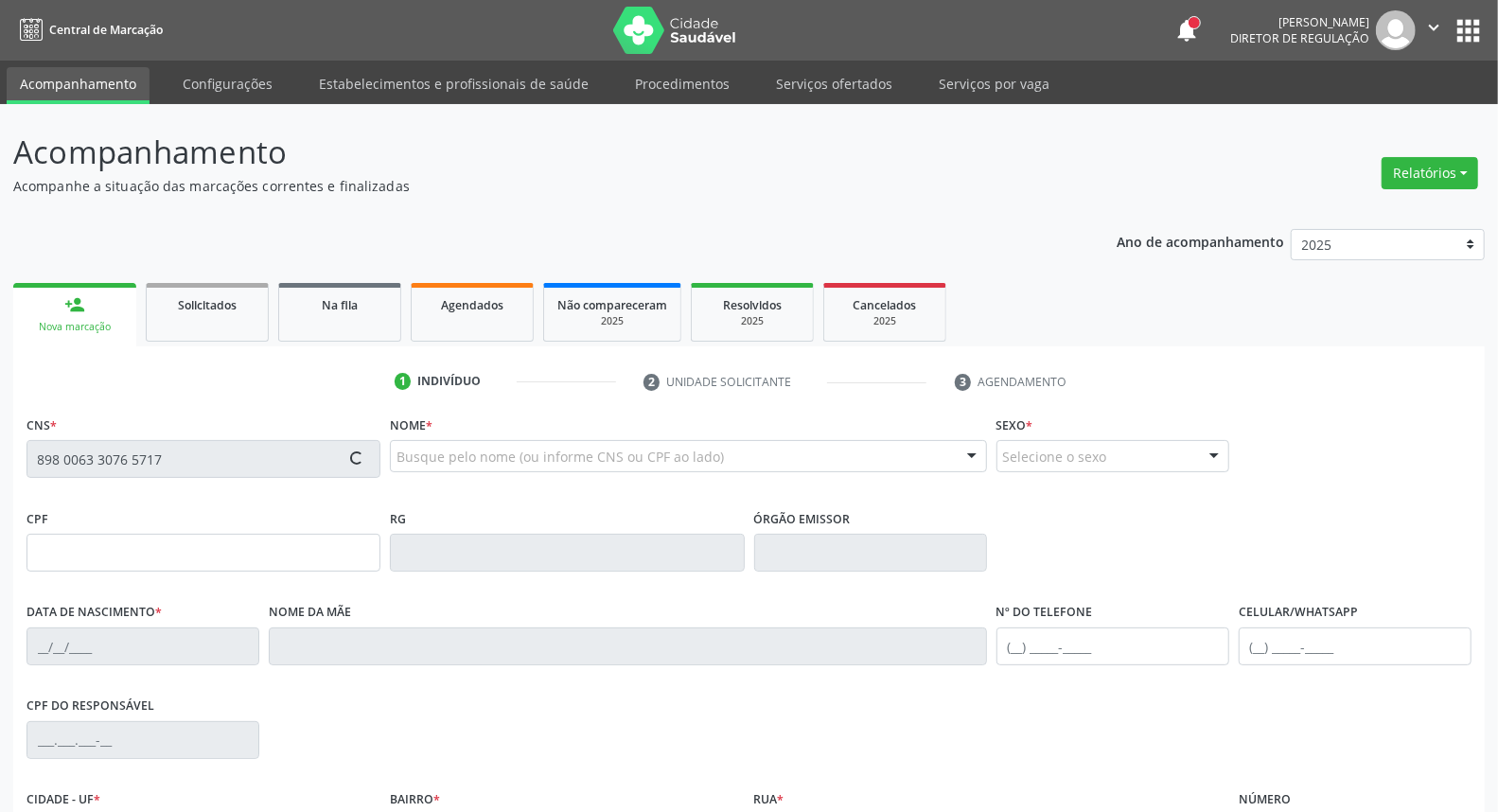
type input "[PHONE_NUMBER]"
type input "111.313.334-11"
type input "S/N"
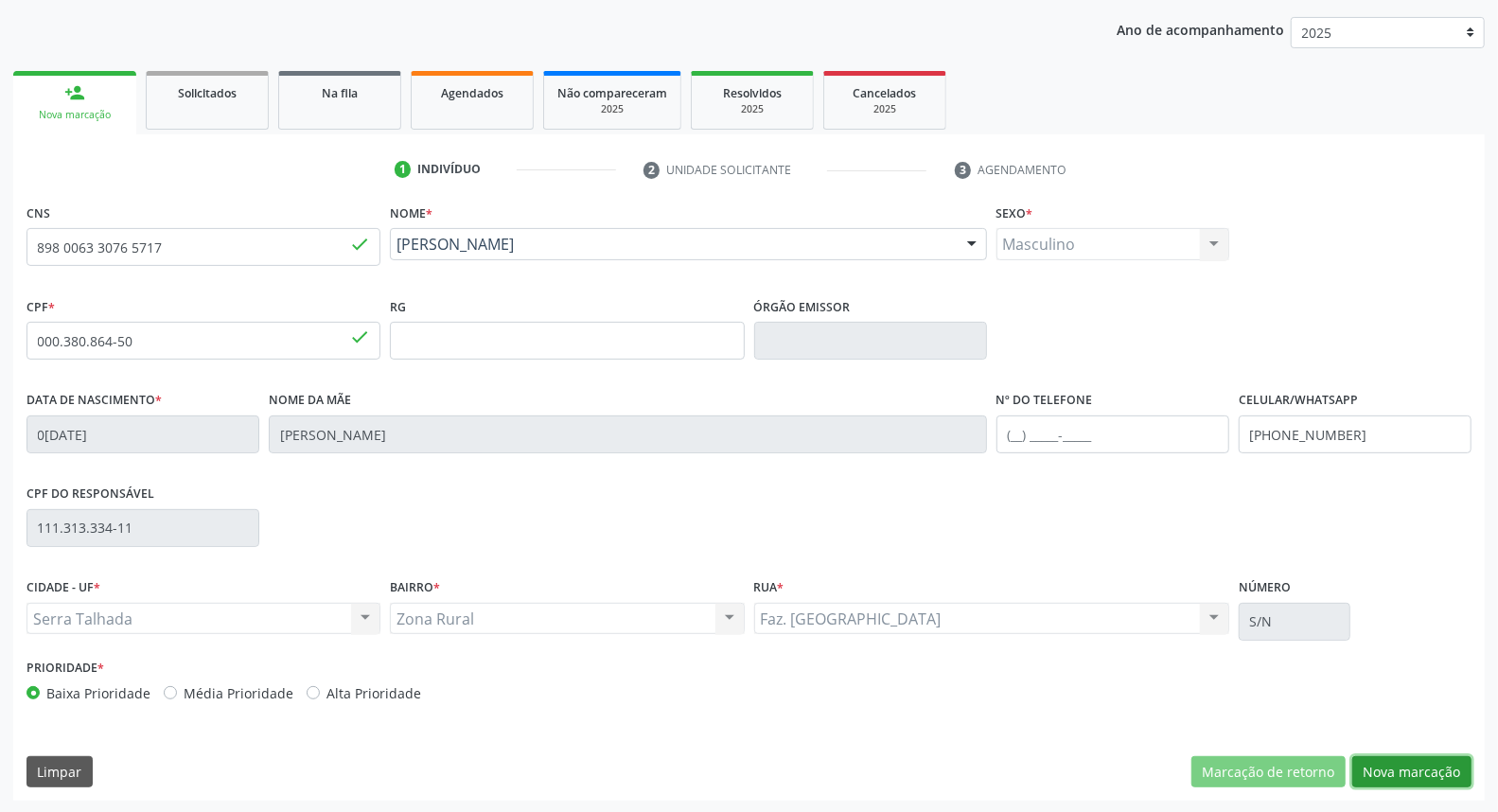
click at [1426, 781] on button "Nova marcação" at bounding box center [1411, 772] width 119 height 32
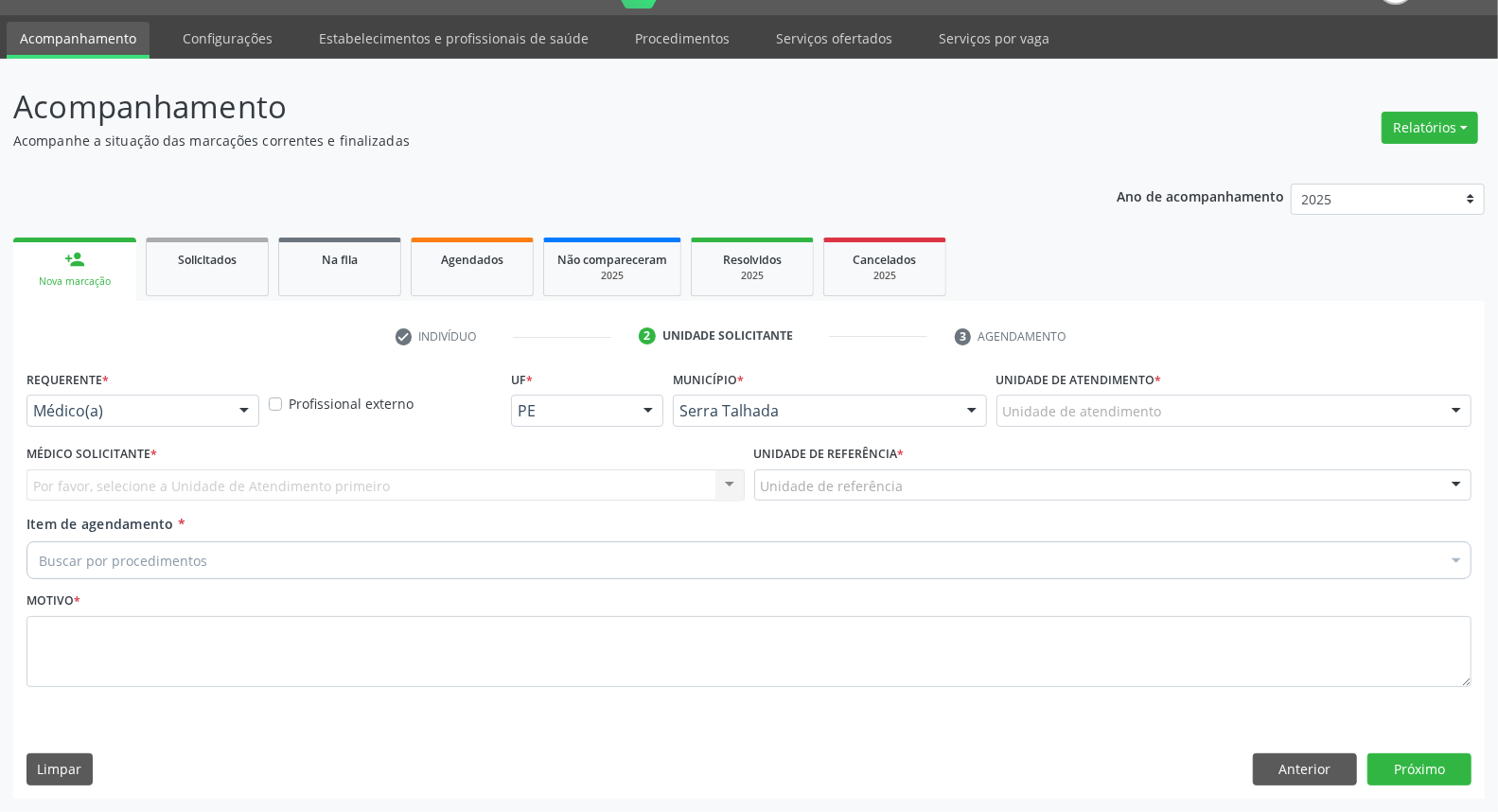
scroll to position [44, 0]
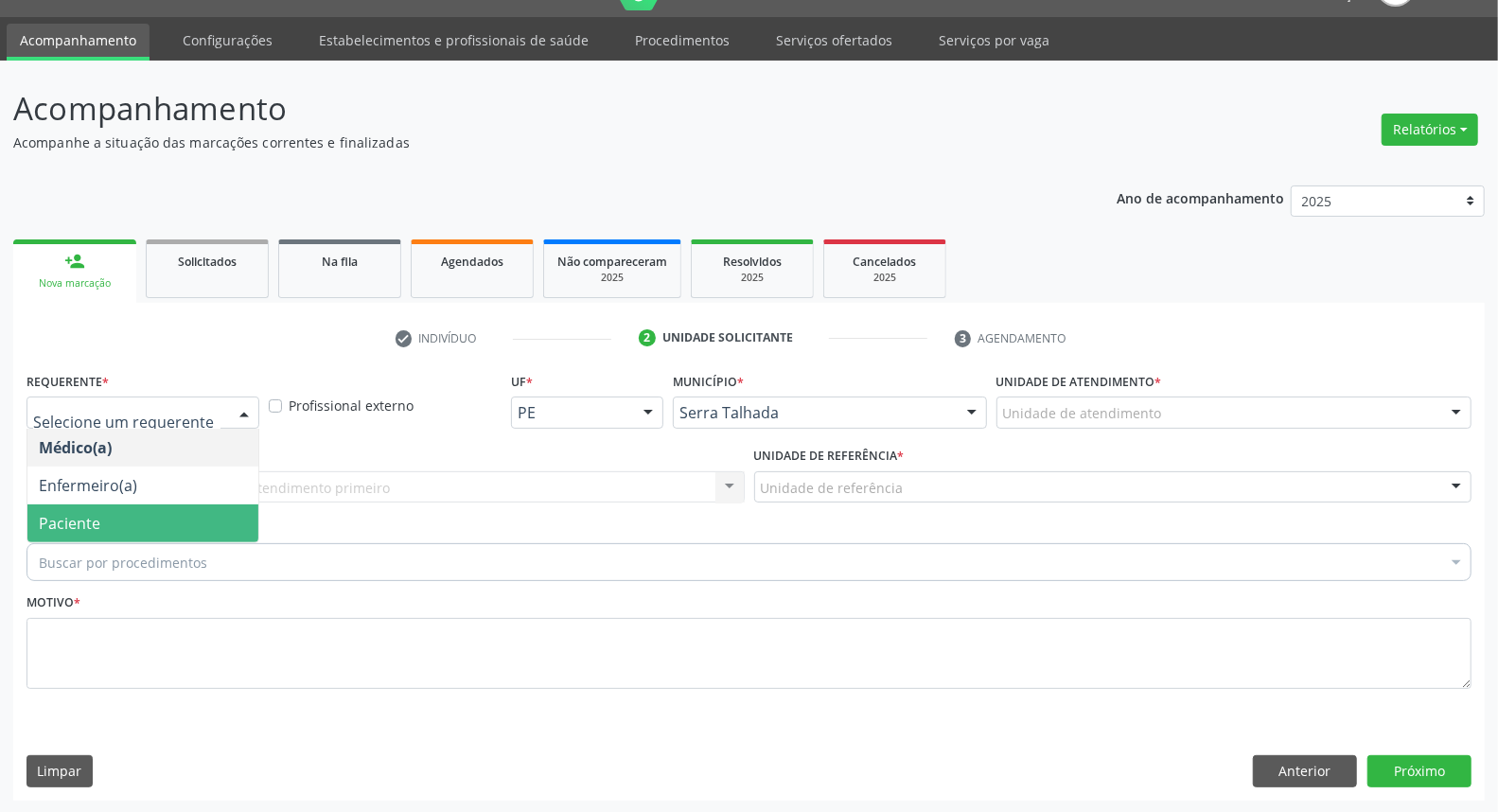
click at [140, 521] on span "Paciente" at bounding box center [143, 524] width 231 height 38
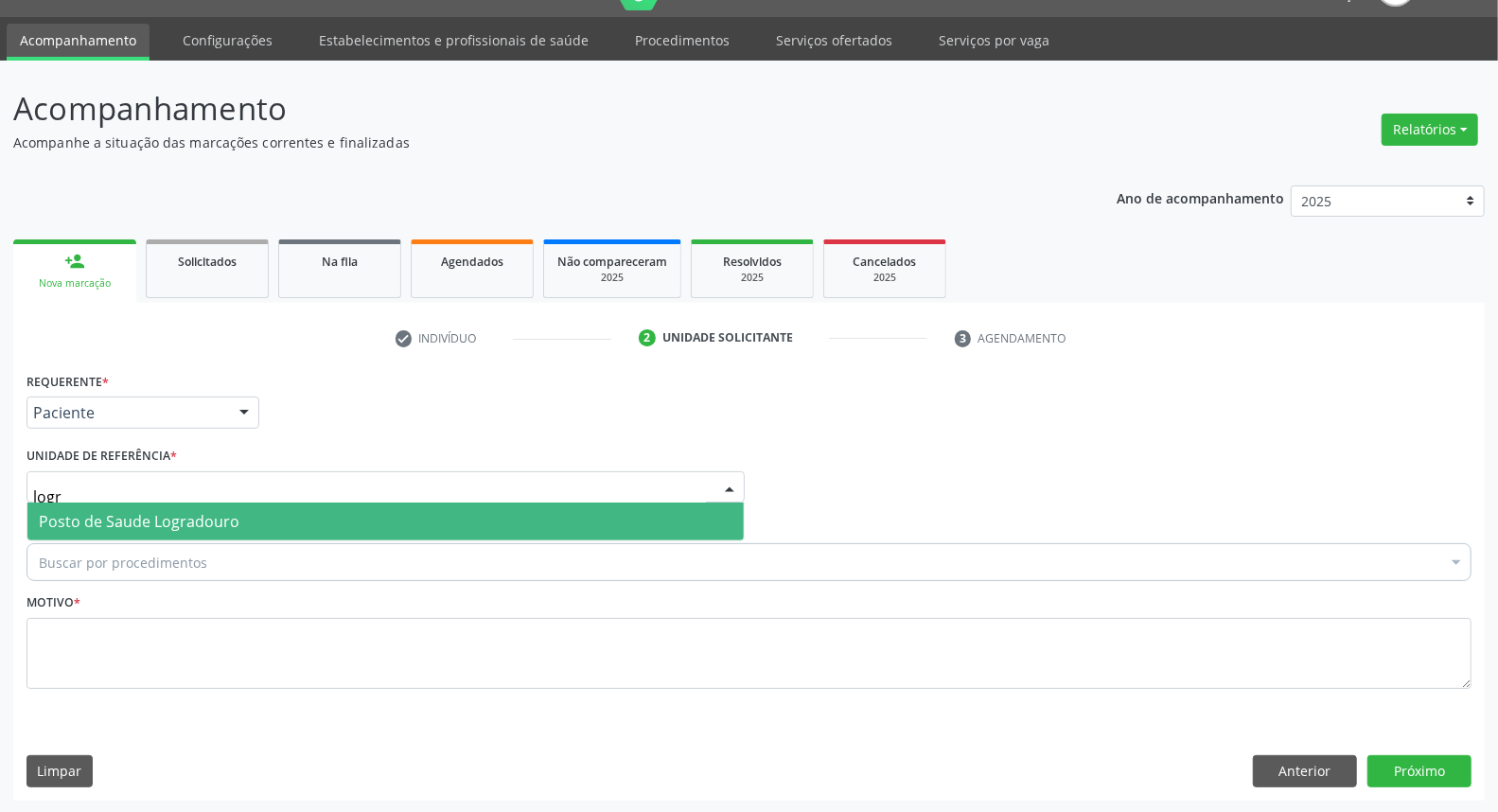
type input "logra"
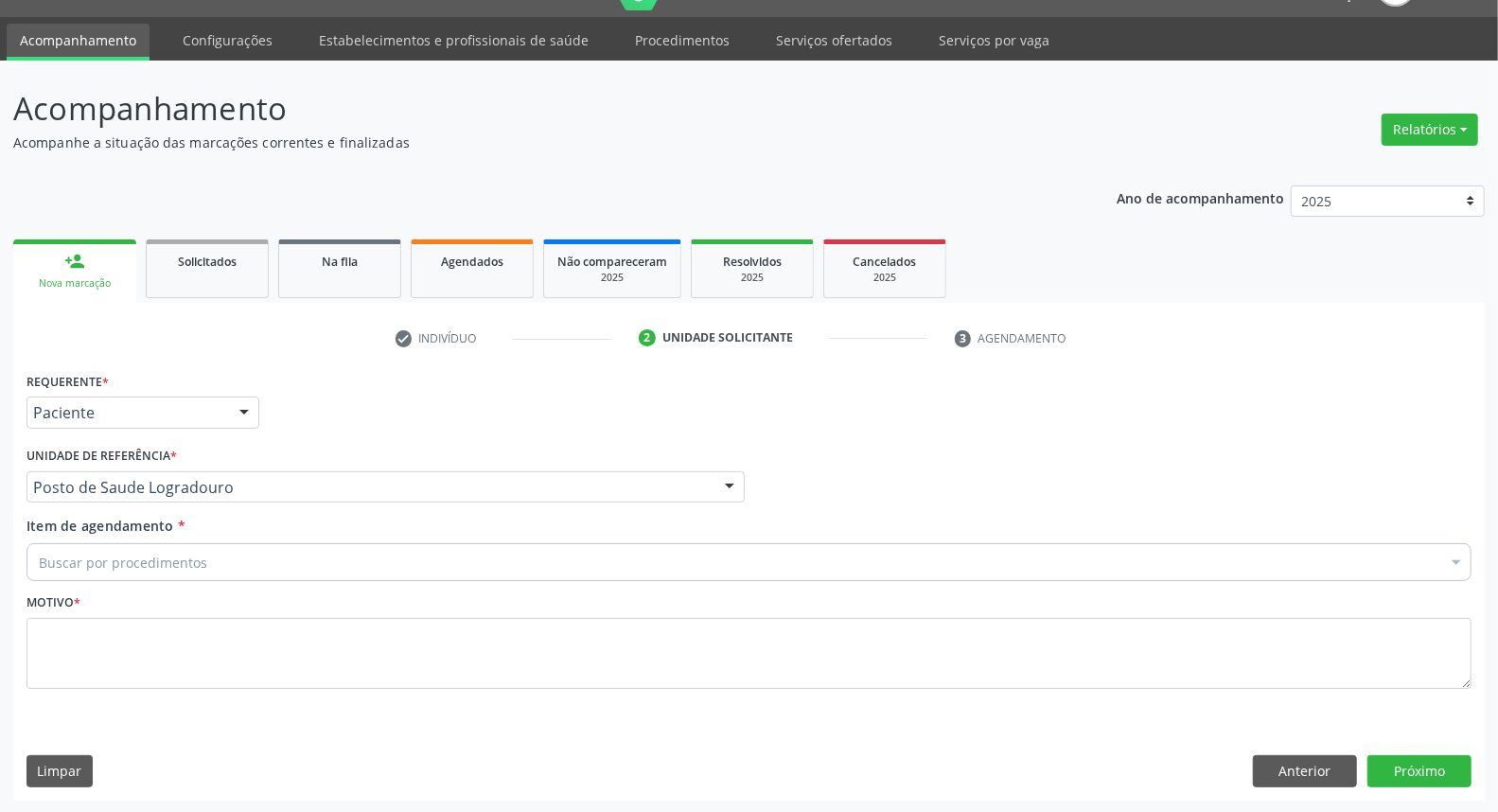
click at [364, 568] on div "Buscar por procedimentos" at bounding box center [749, 562] width 1445 height 38
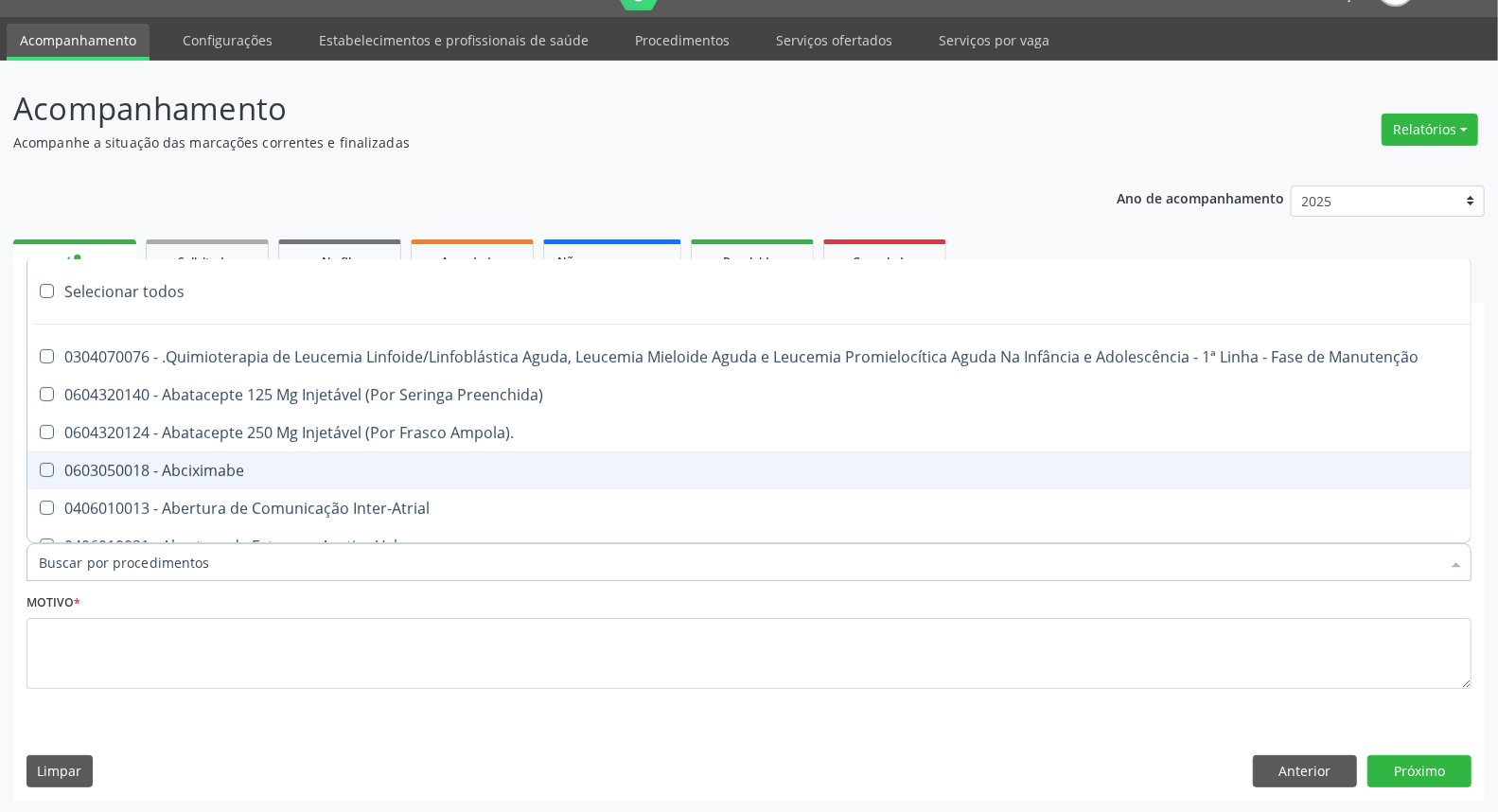
type input "h"
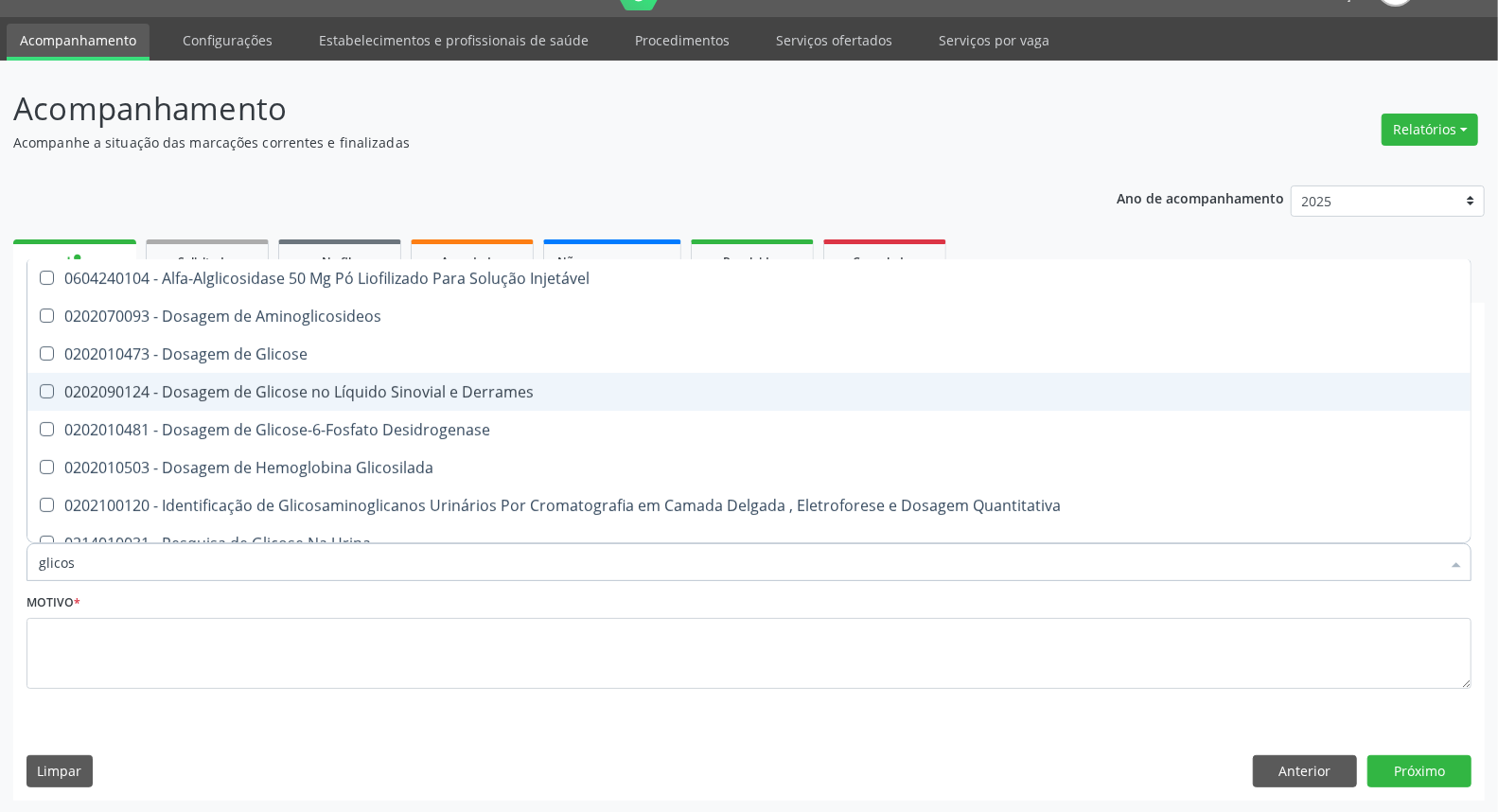
type input "glicose"
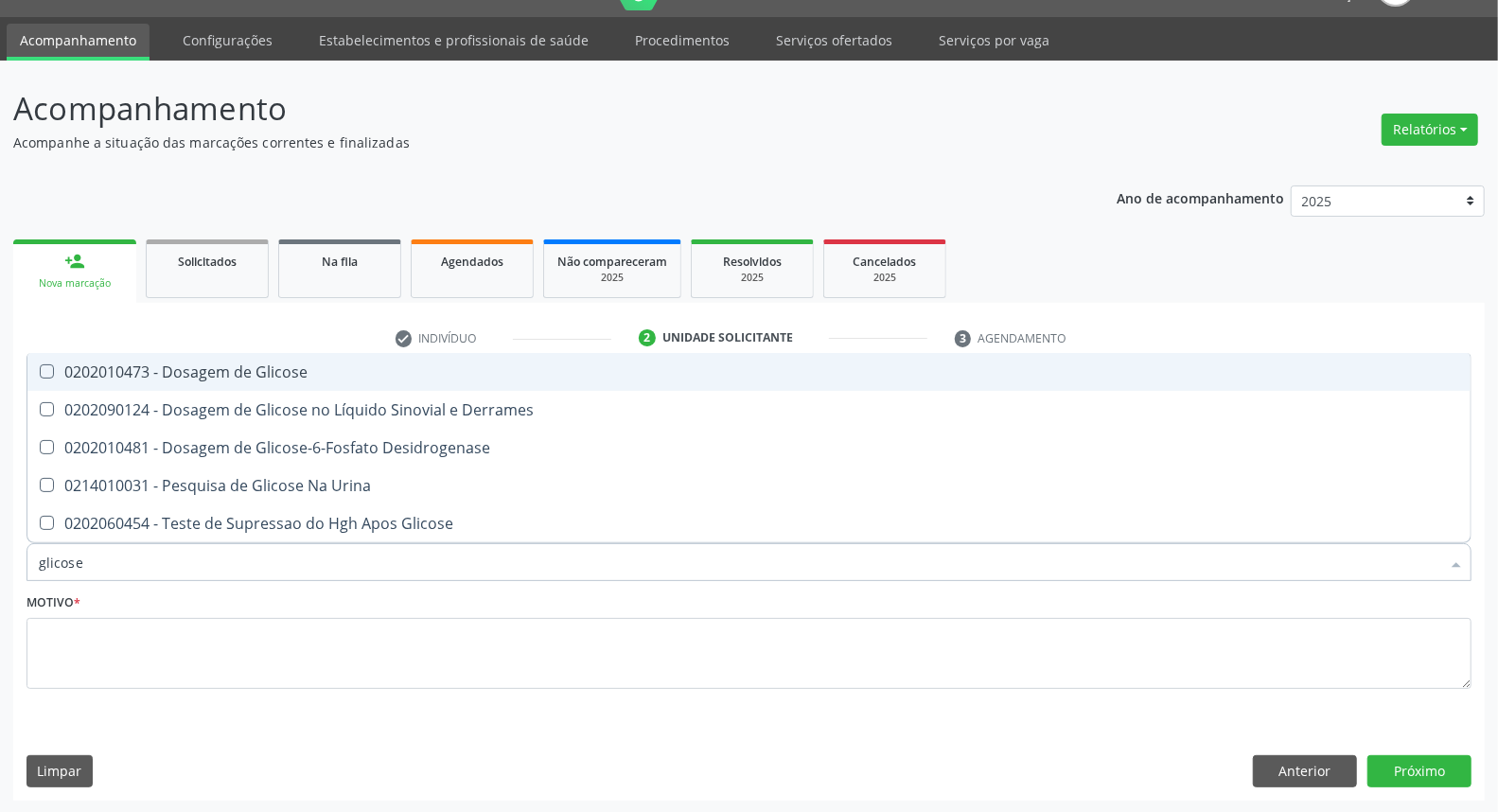
drag, startPoint x: 296, startPoint y: 371, endPoint x: 285, endPoint y: 386, distance: 18.6
click at [288, 382] on span "0202010473 - Dosagem de Glicose" at bounding box center [749, 372] width 1443 height 38
checkbox Glicose "true"
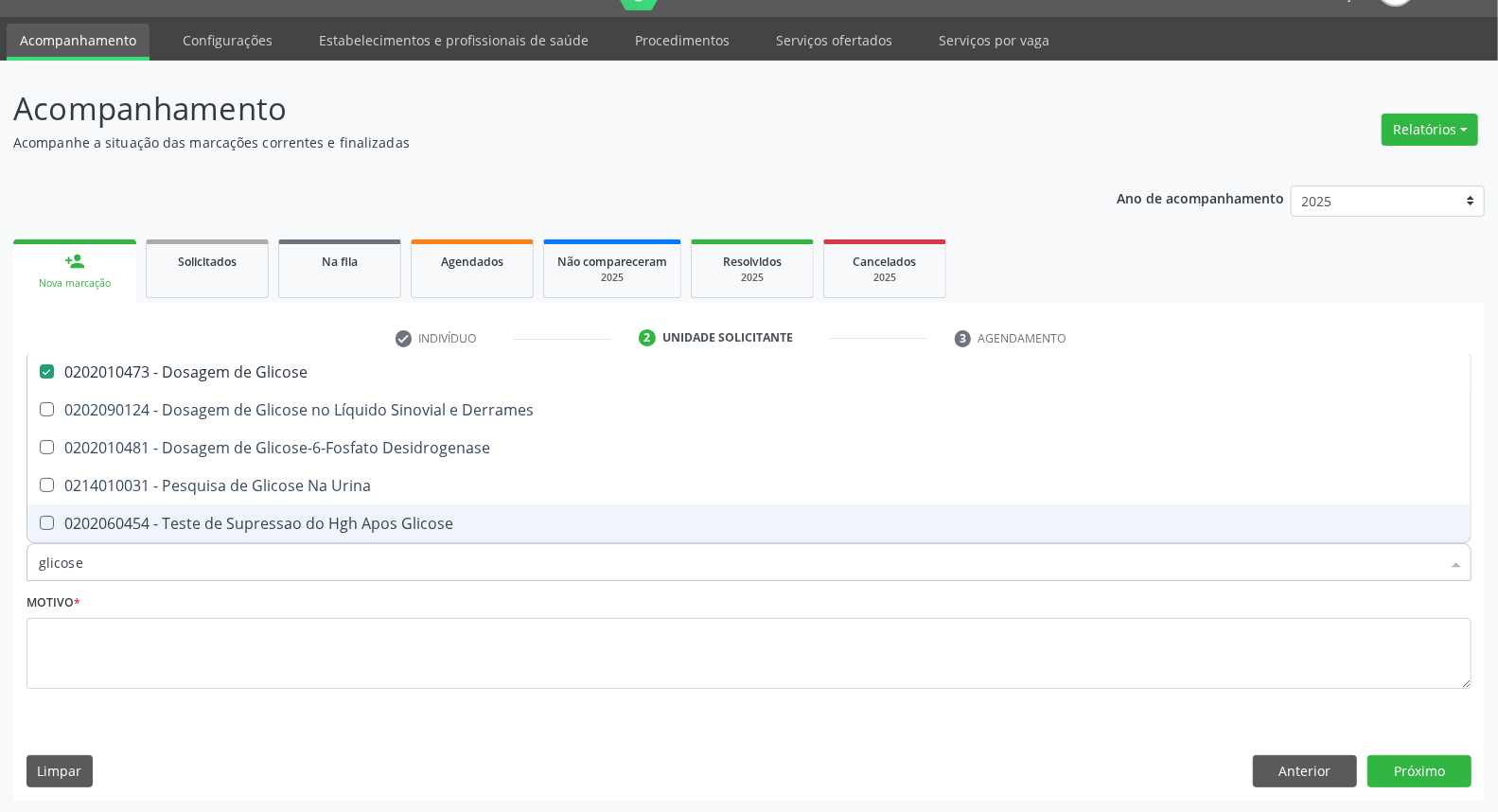
click at [191, 552] on input "glicose" at bounding box center [739, 562] width 1402 height 38
type input "he"
checkbox Glicose "false"
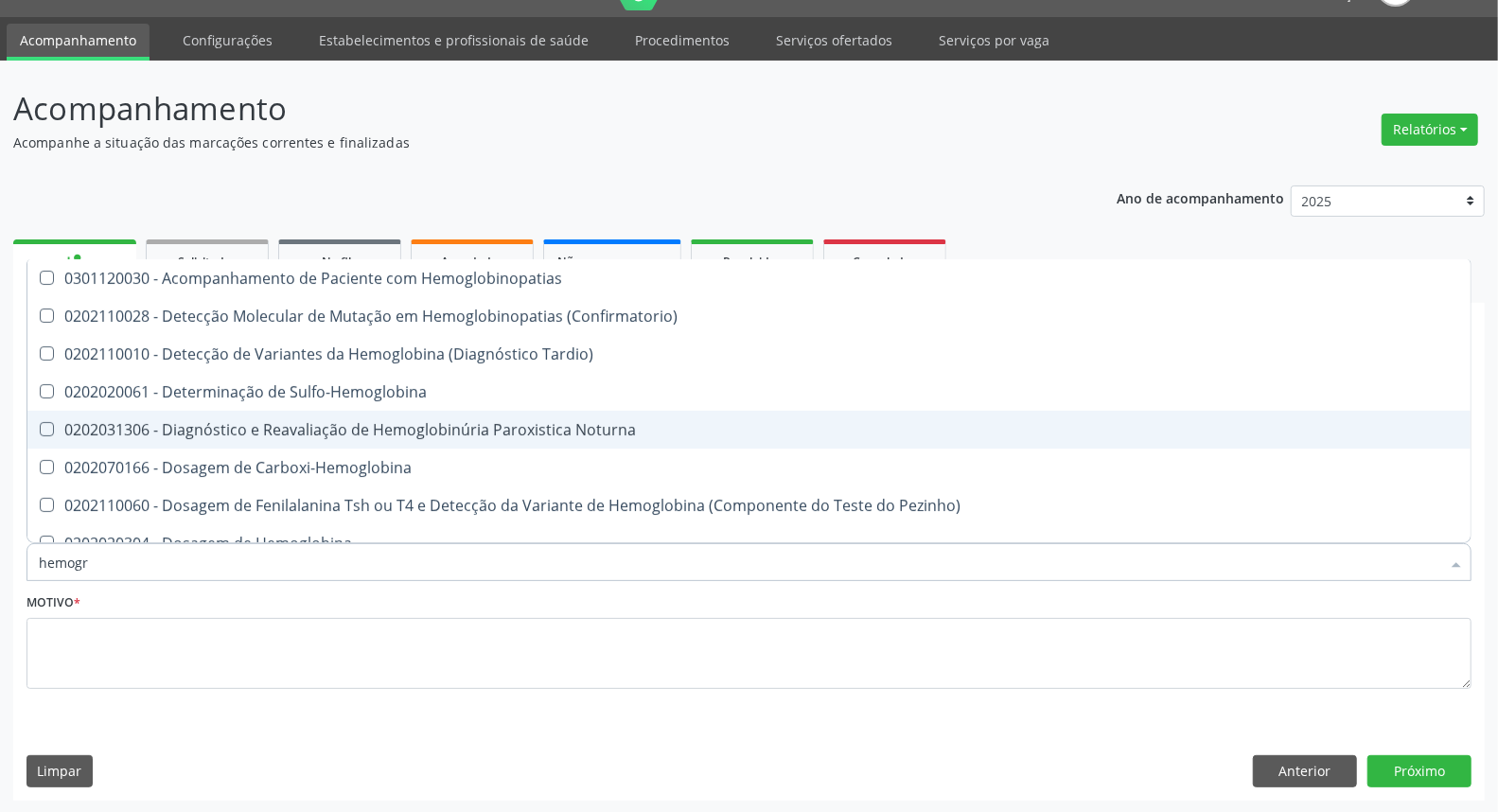
type input "hemogra"
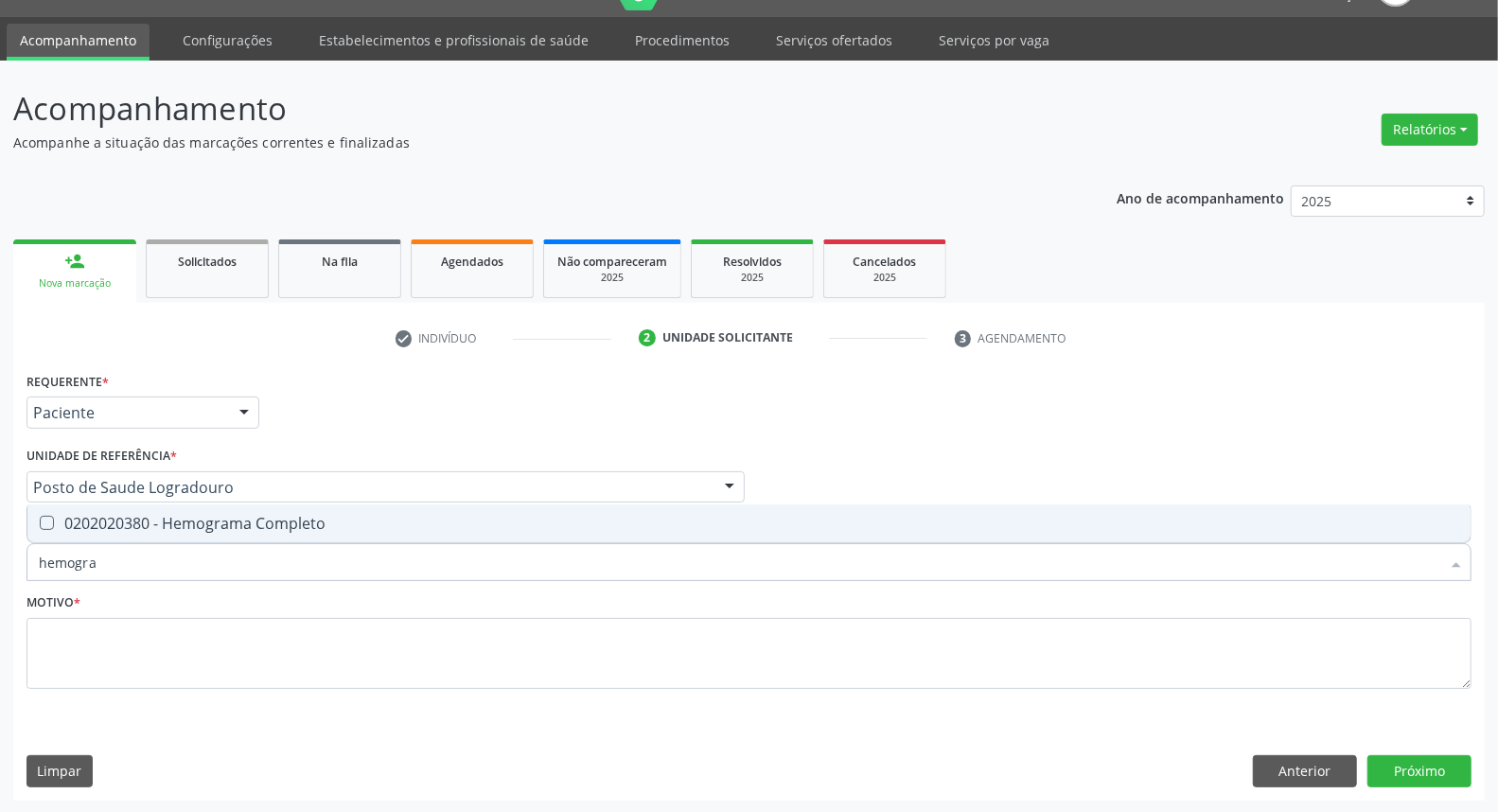
click at [191, 522] on div "0202020380 - Hemograma Completo" at bounding box center [749, 523] width 1421 height 15
checkbox Completo "true"
click at [186, 571] on input "hemogra" at bounding box center [739, 562] width 1402 height 38
type input "pr"
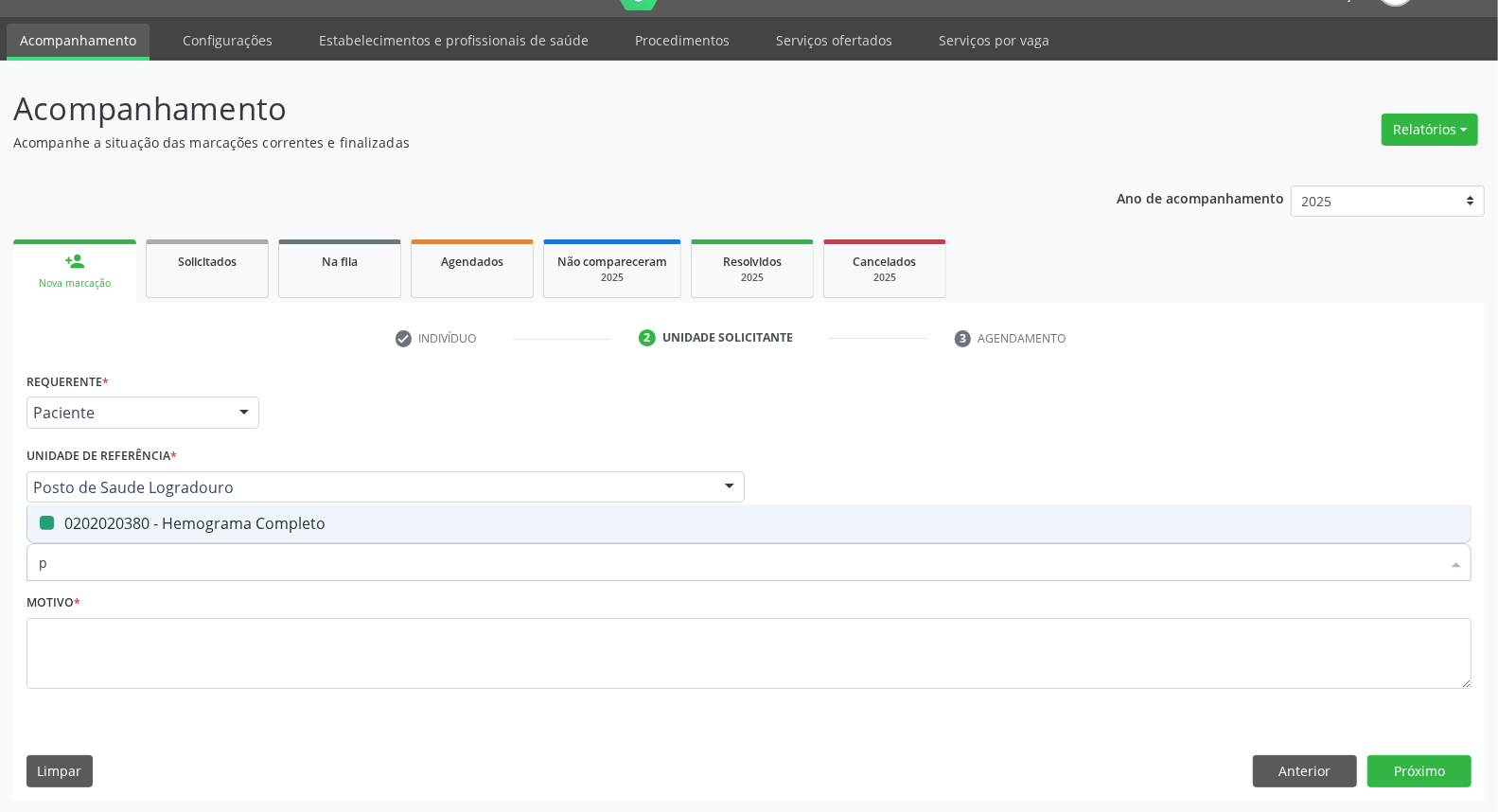
checkbox Completo "false"
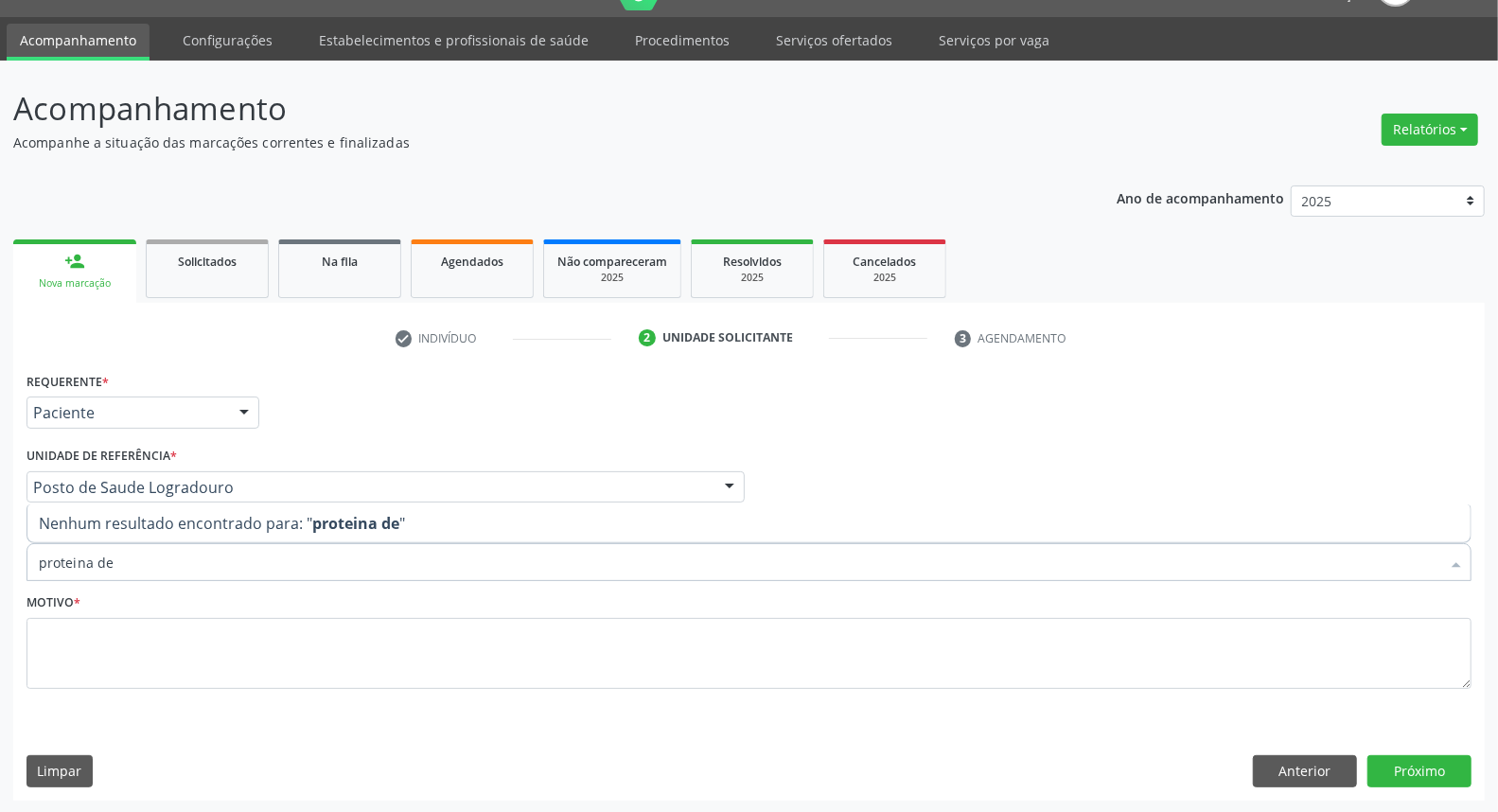
drag, startPoint x: 121, startPoint y: 559, endPoint x: 0, endPoint y: 559, distance: 121.0
click at [0, 559] on div "Acompanhamento Acompanhe a situação das marcações correntes e finalizadas Relat…" at bounding box center [749, 436] width 1498 height 753
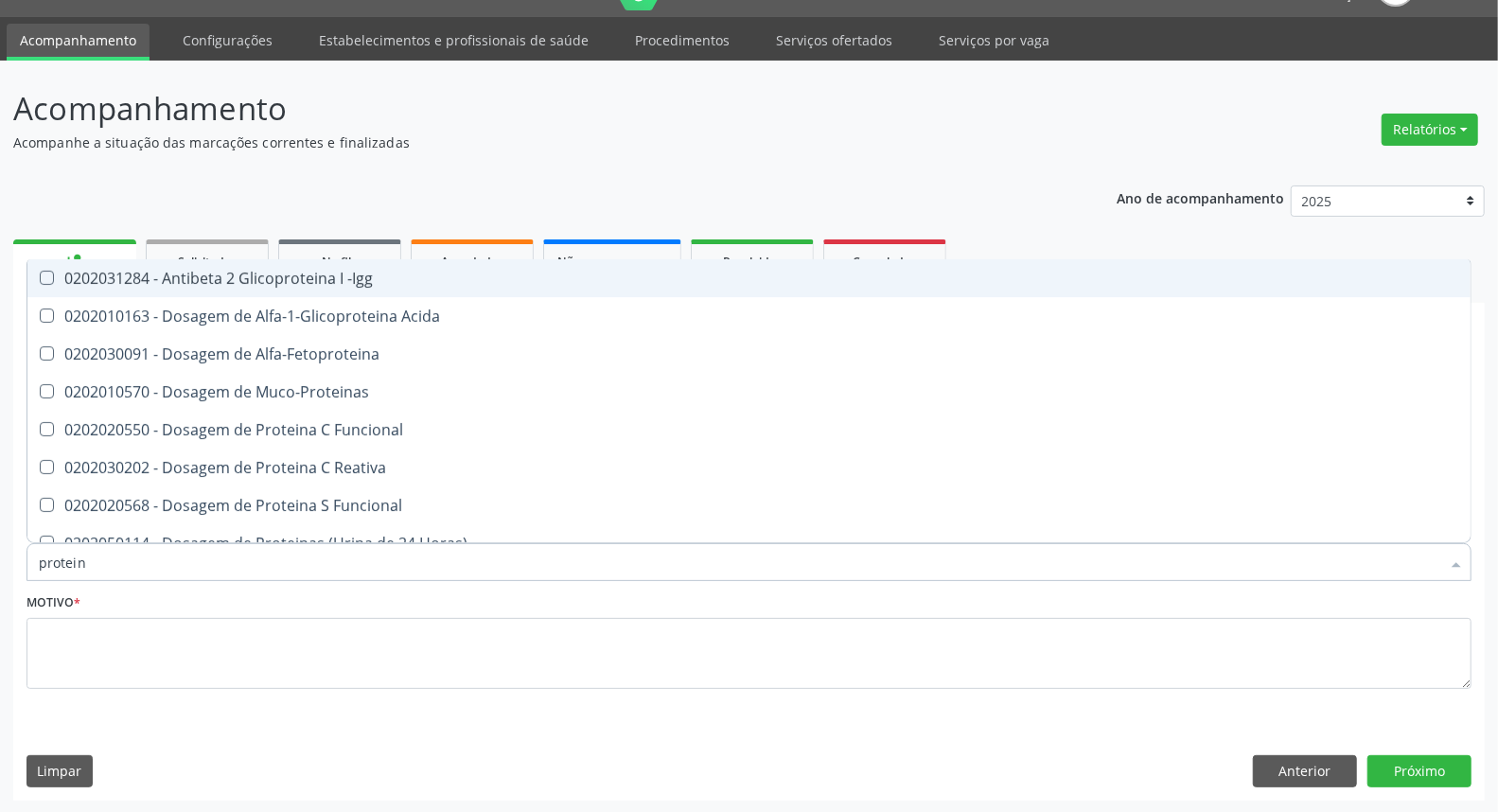
type input "proteina"
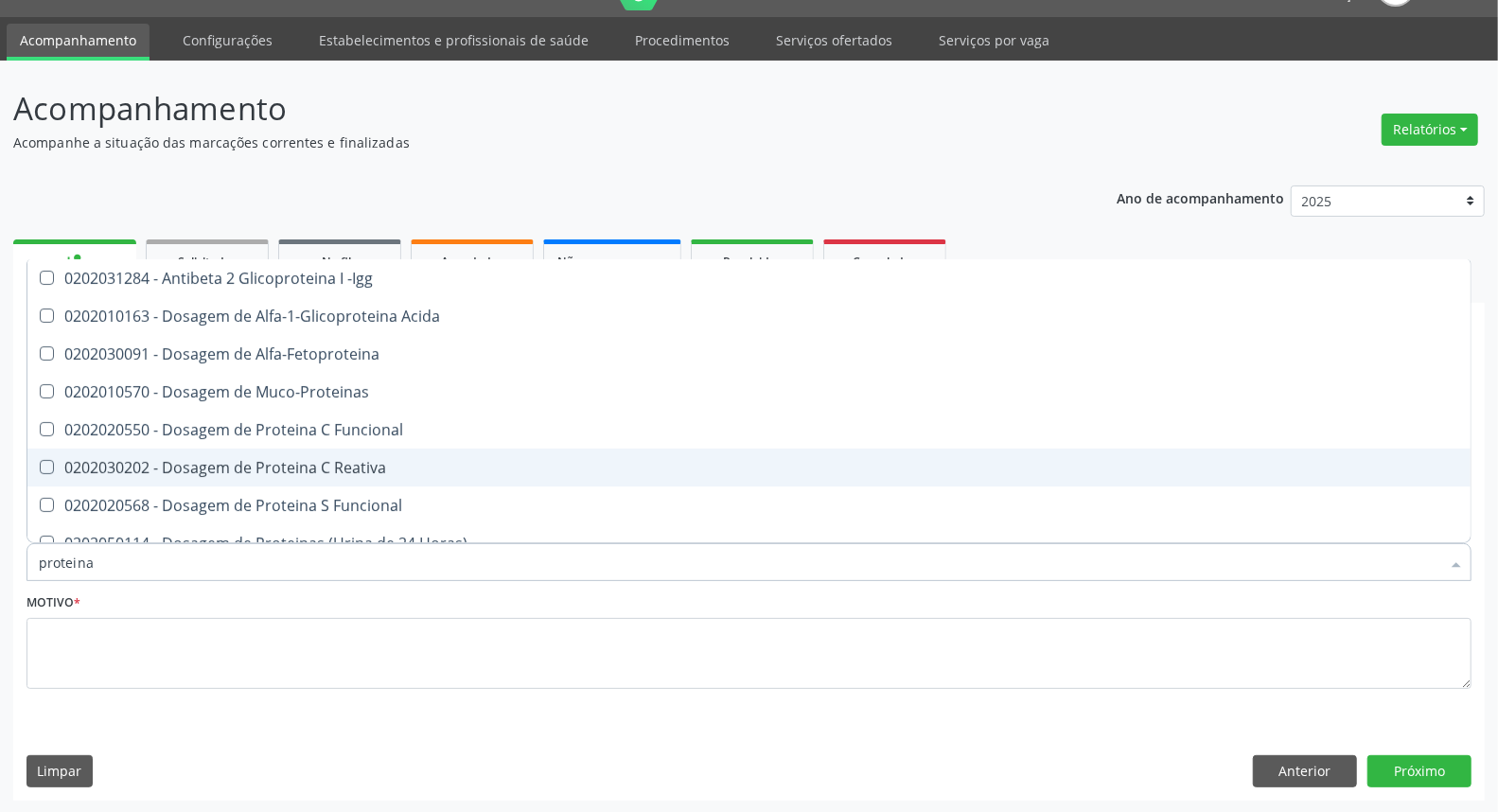
click at [422, 461] on div "0202030202 - Dosagem de Proteina C Reativa" at bounding box center [749, 468] width 1421 height 15
checkbox Reativa "true"
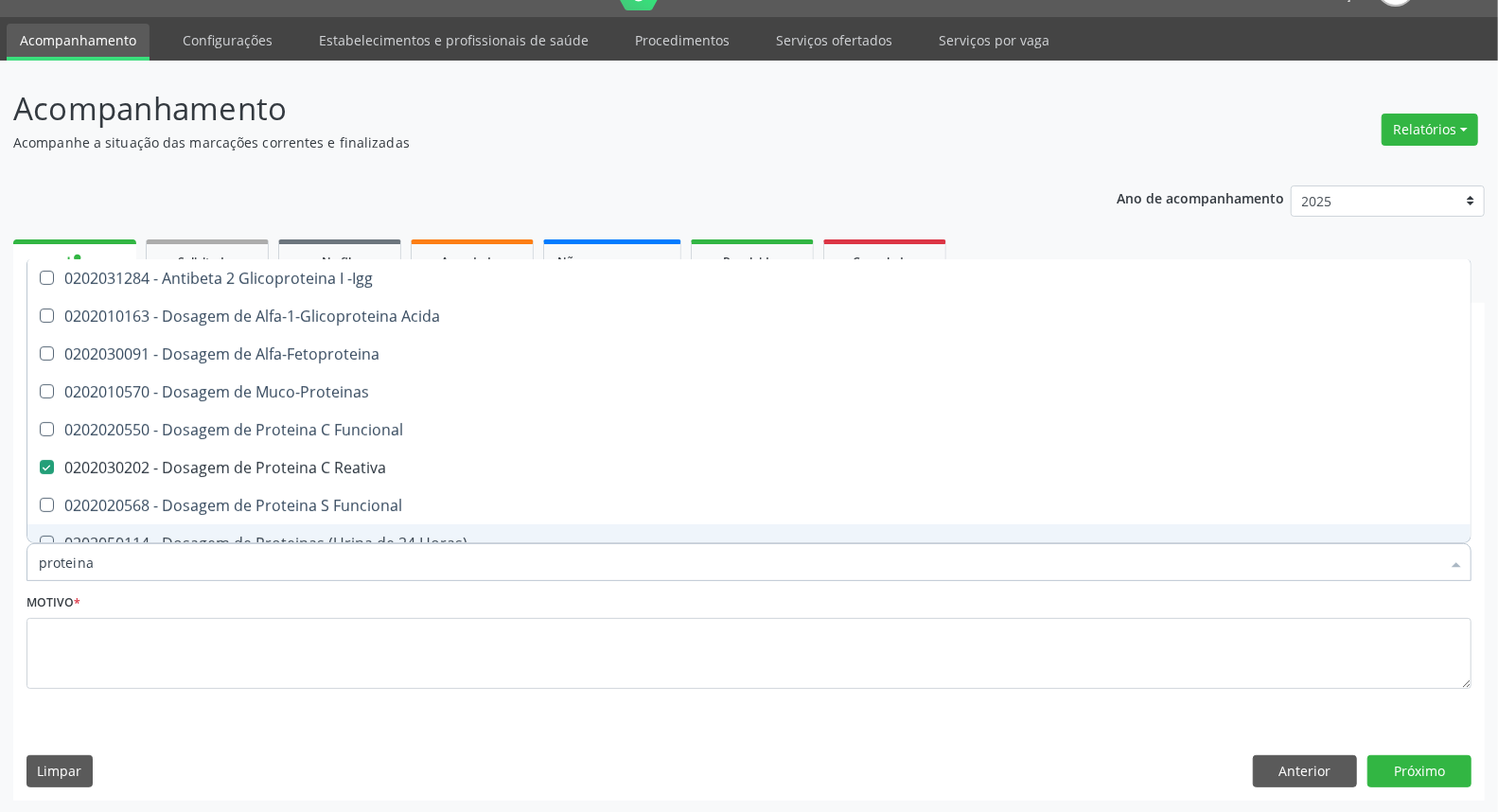
click at [219, 559] on input "proteina" at bounding box center [739, 562] width 1402 height 38
type input "p"
checkbox Reativa "false"
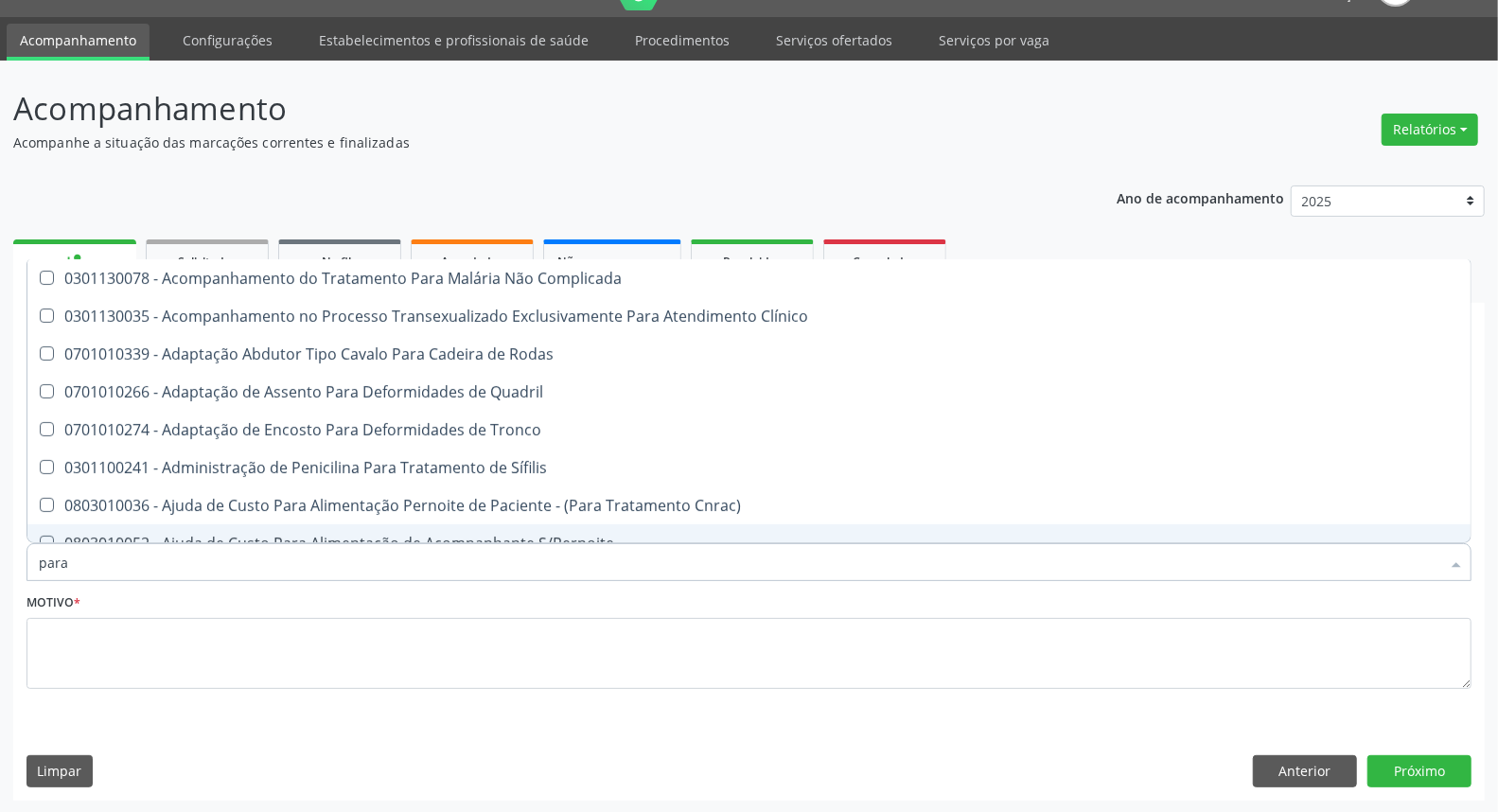
type input "paras"
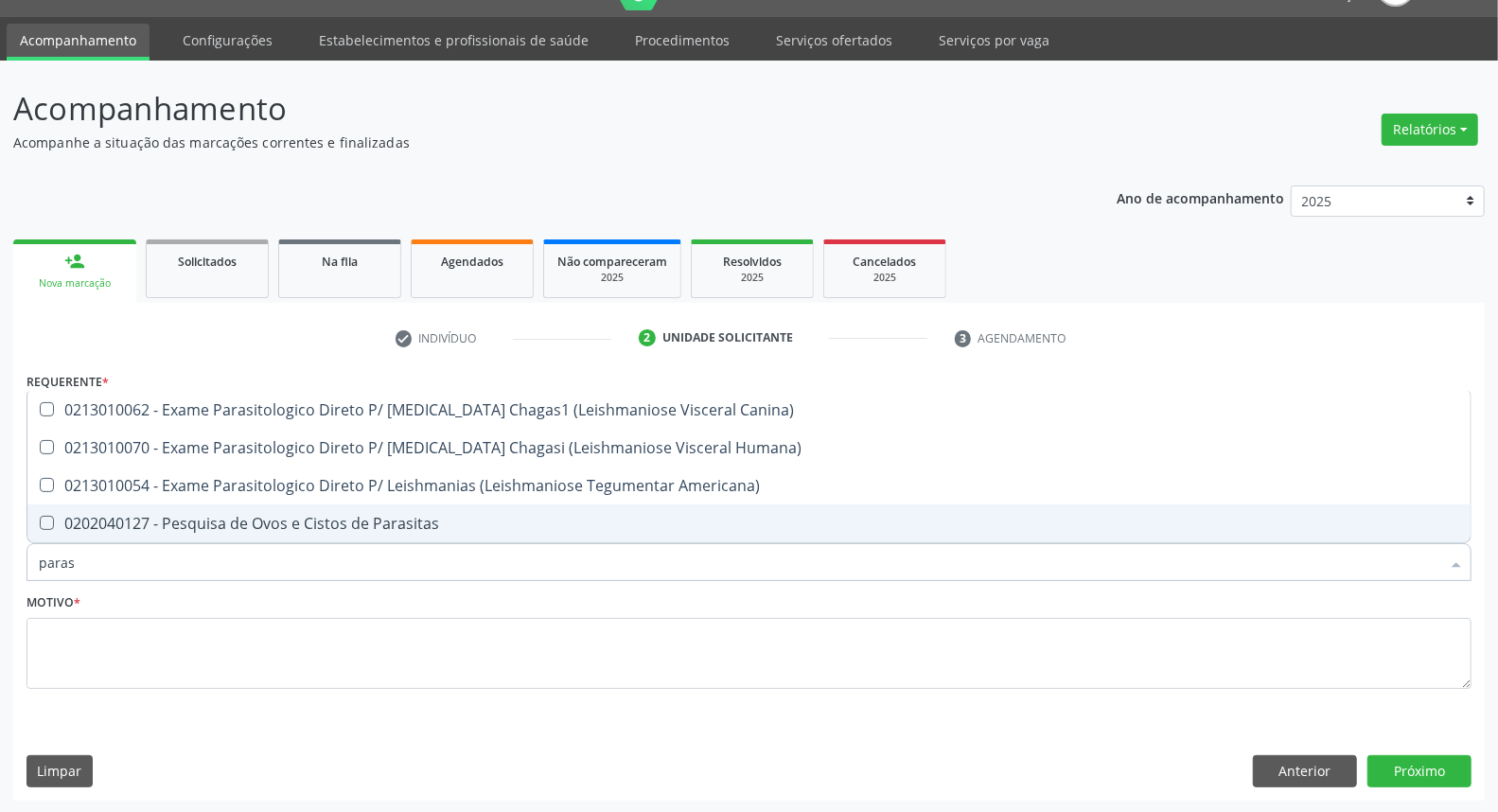
click at [244, 522] on div "0202040127 - Pesquisa de Ovos e Cistos de Parasitas" at bounding box center [749, 523] width 1421 height 15
checkbox Parasitas "true"
click at [225, 563] on input "paras" at bounding box center [739, 562] width 1402 height 38
type input "ur"
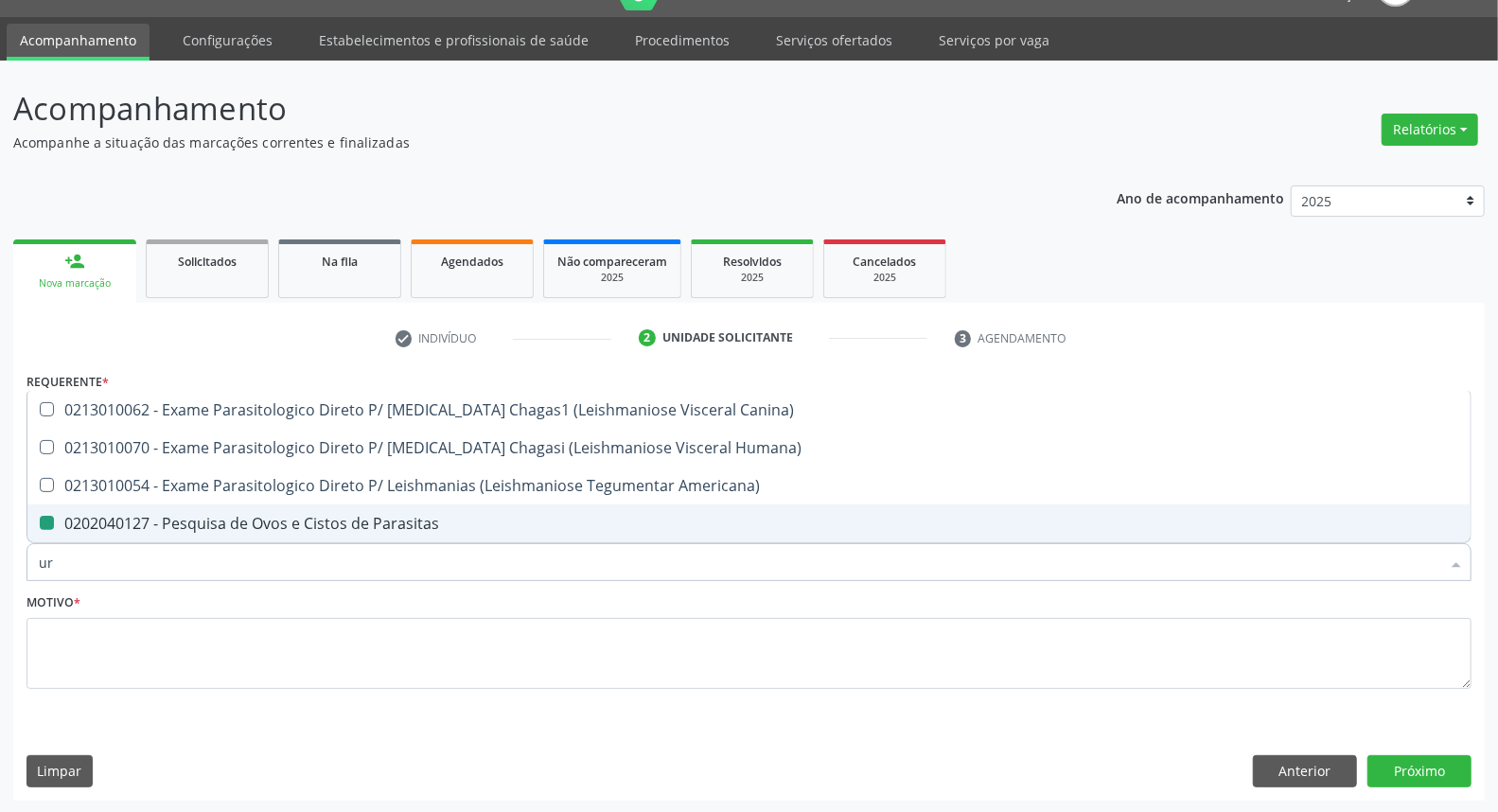
checkbox Parasitas "false"
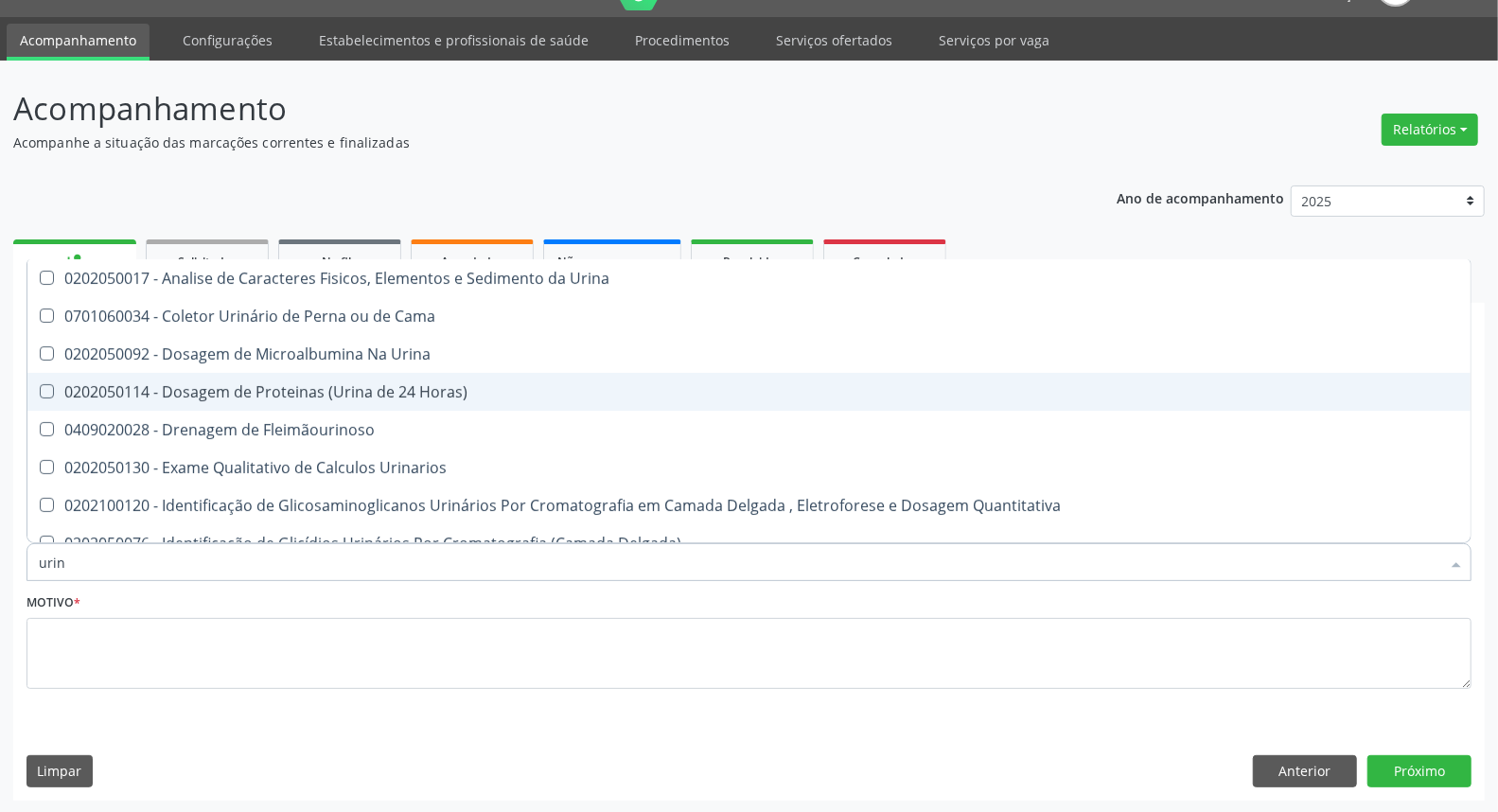
type input "urina"
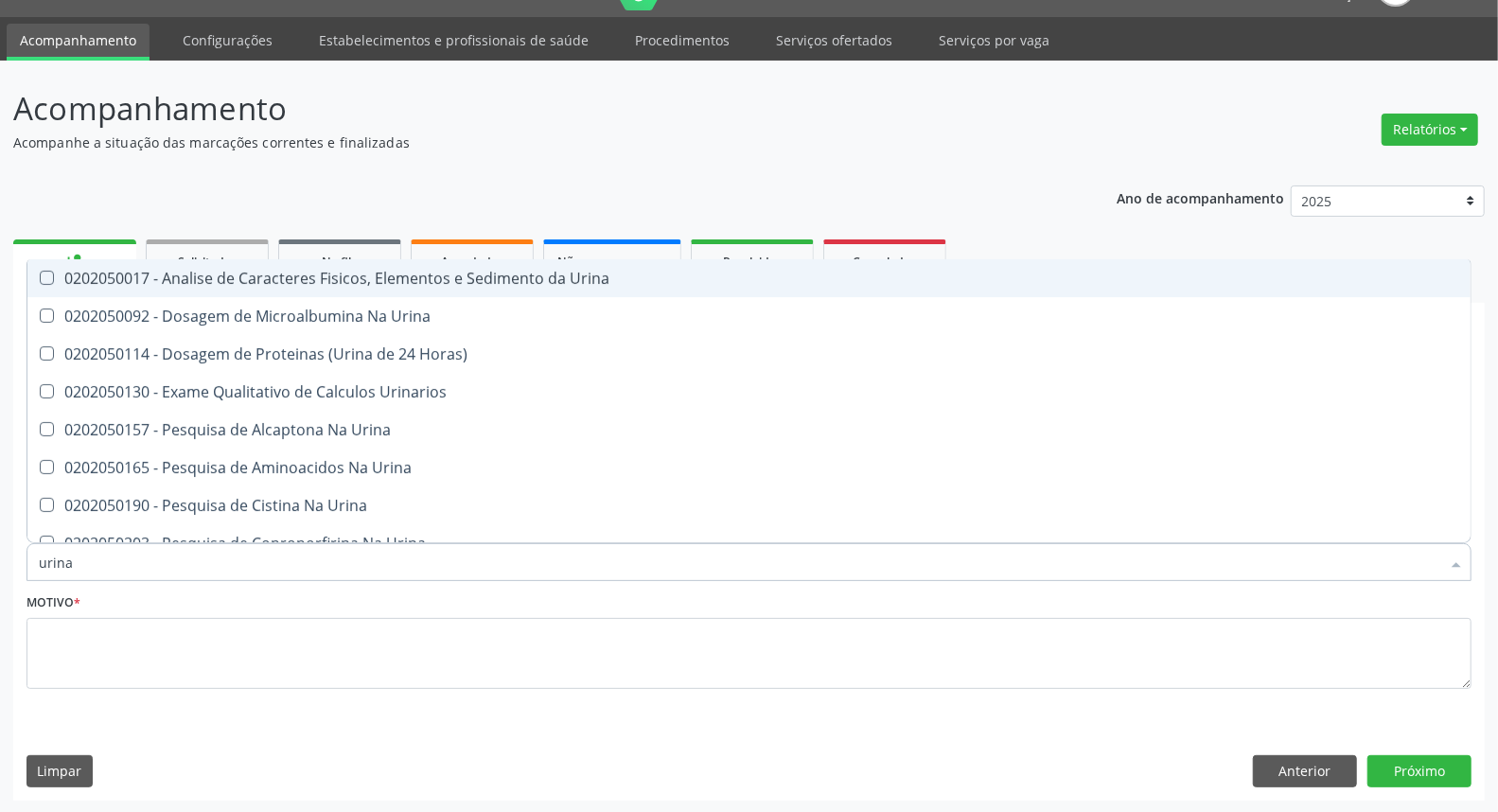
click at [168, 271] on div "0202050017 - Analise de Caracteres Fisicos, Elementos e Sedimento da Urina" at bounding box center [749, 279] width 1421 height 15
checkbox Urina "true"
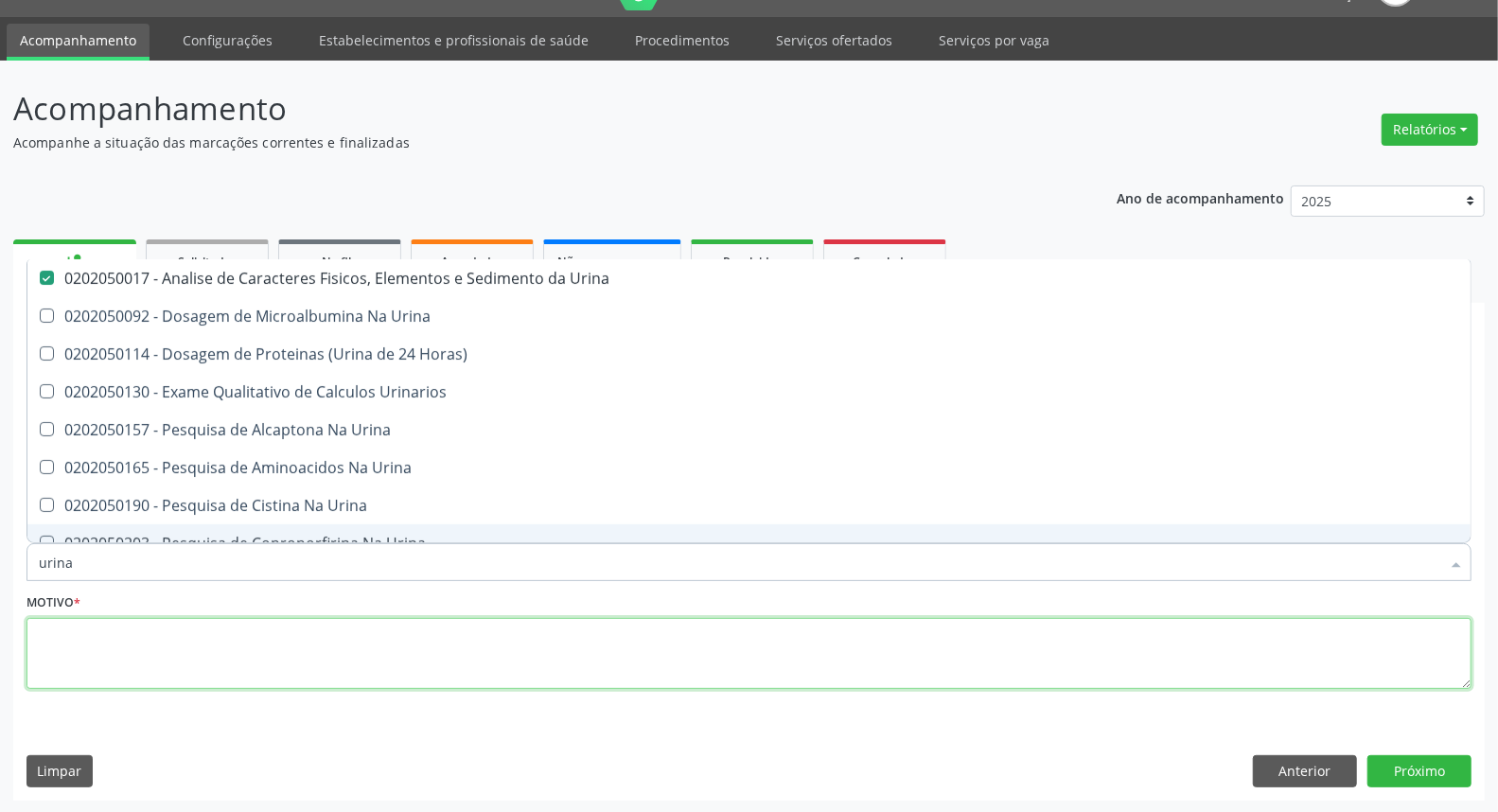
click at [95, 653] on textarea at bounding box center [749, 654] width 1445 height 72
checkbox Urina "true"
checkbox Horas\) "true"
checkbox Urinarios "true"
checkbox Urina "true"
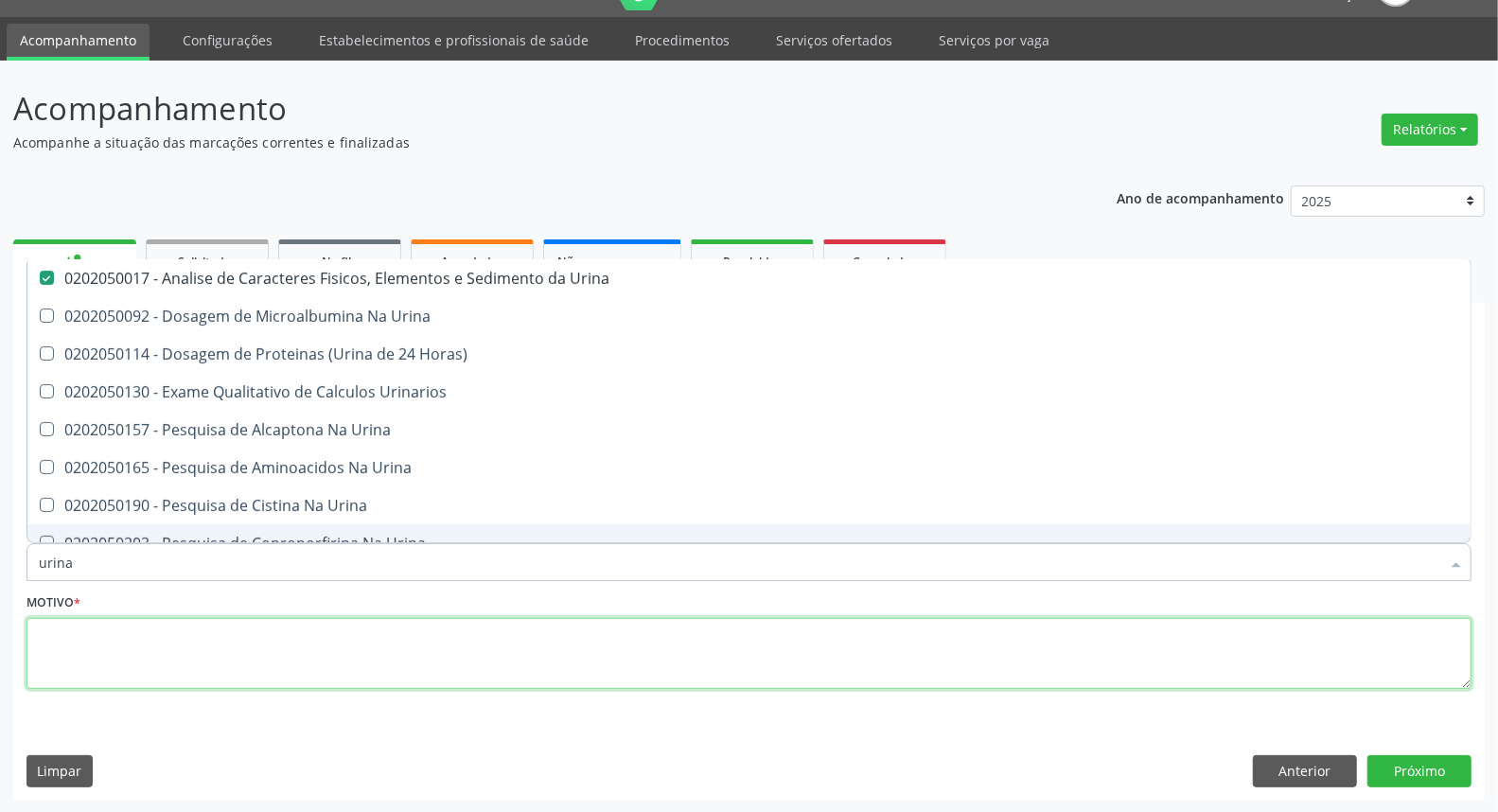
checkbox Urina "true"
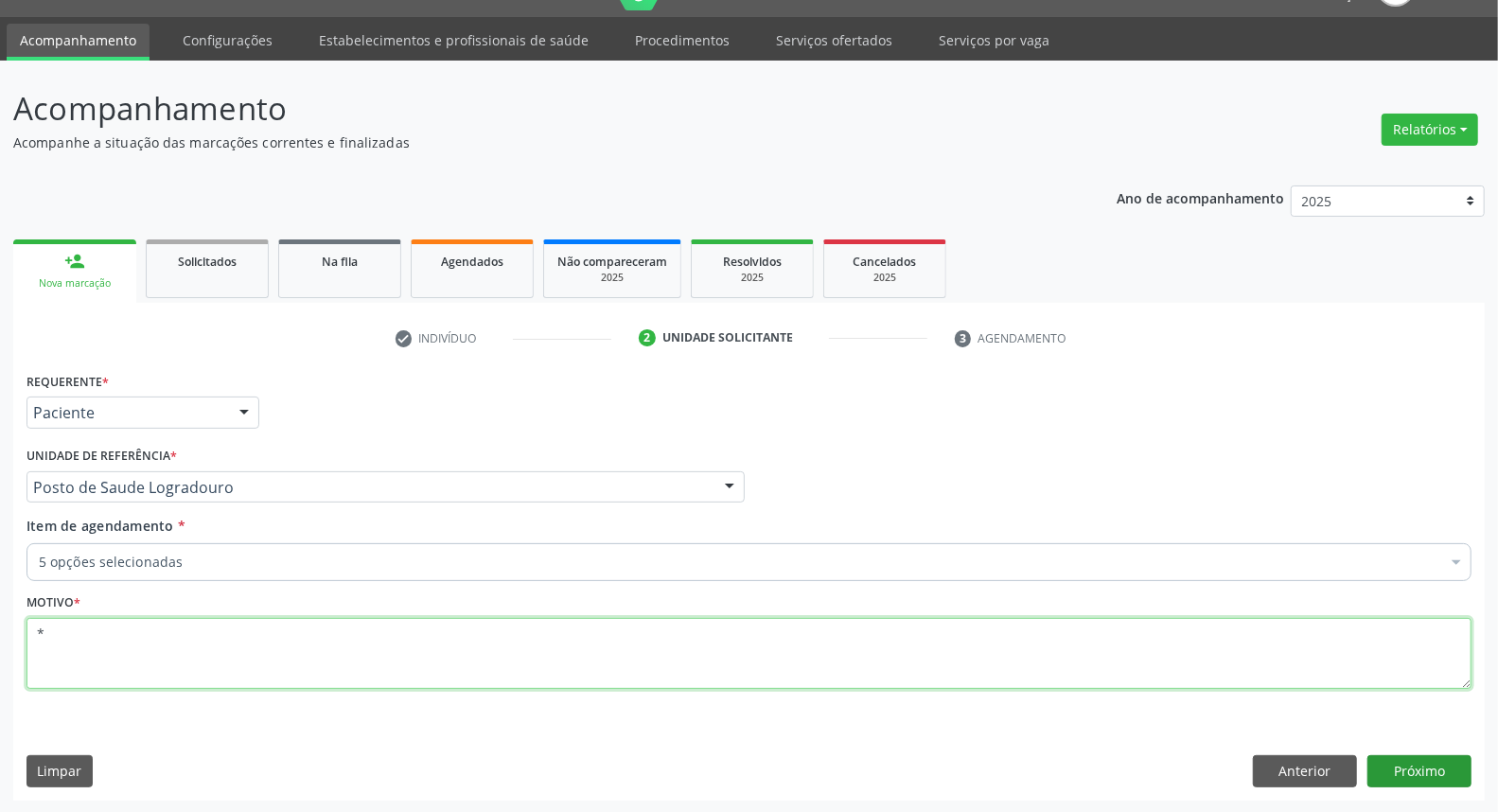
type textarea "*"
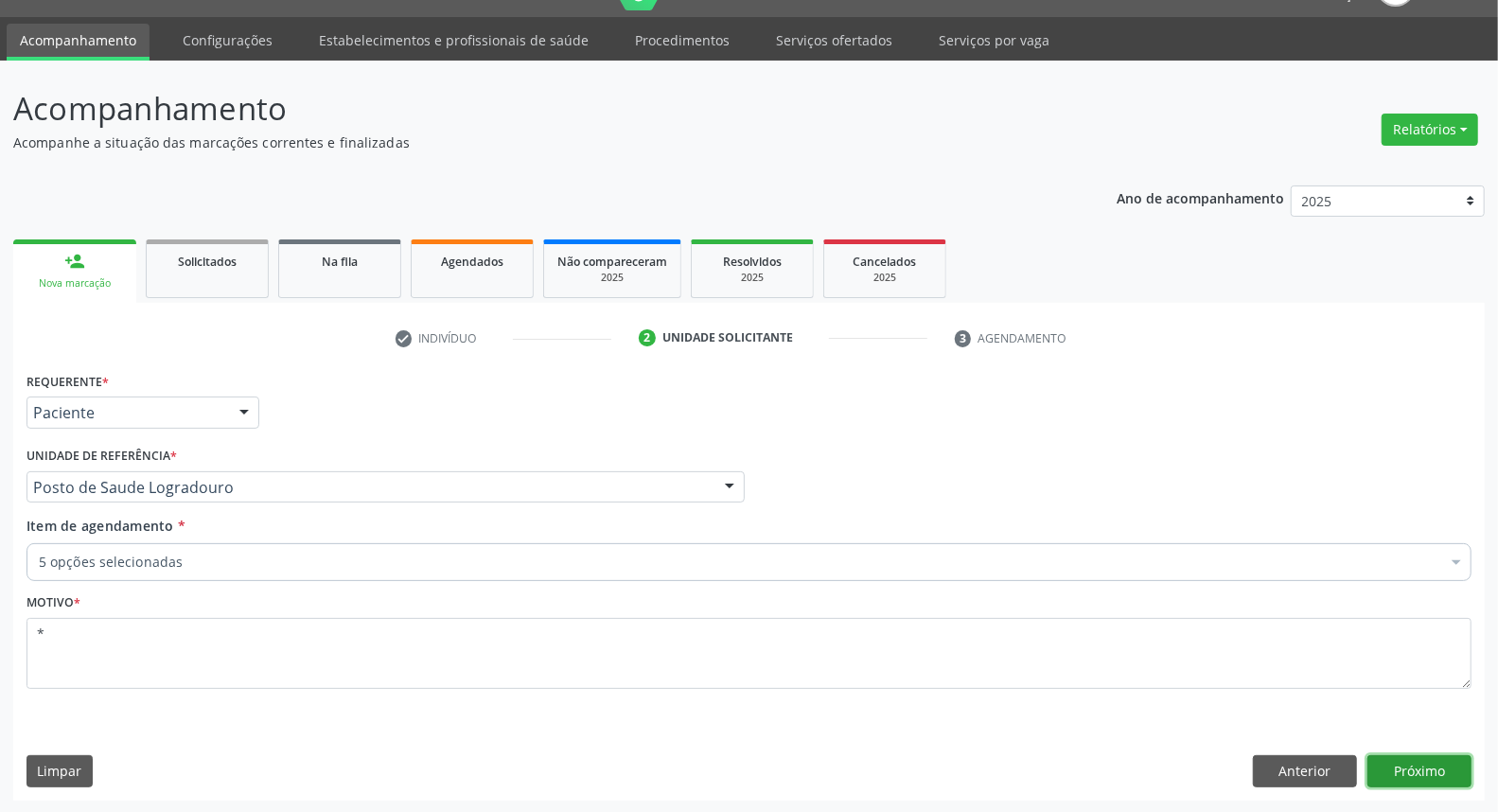
click at [1417, 760] on button "Próximo" at bounding box center [1419, 771] width 104 height 32
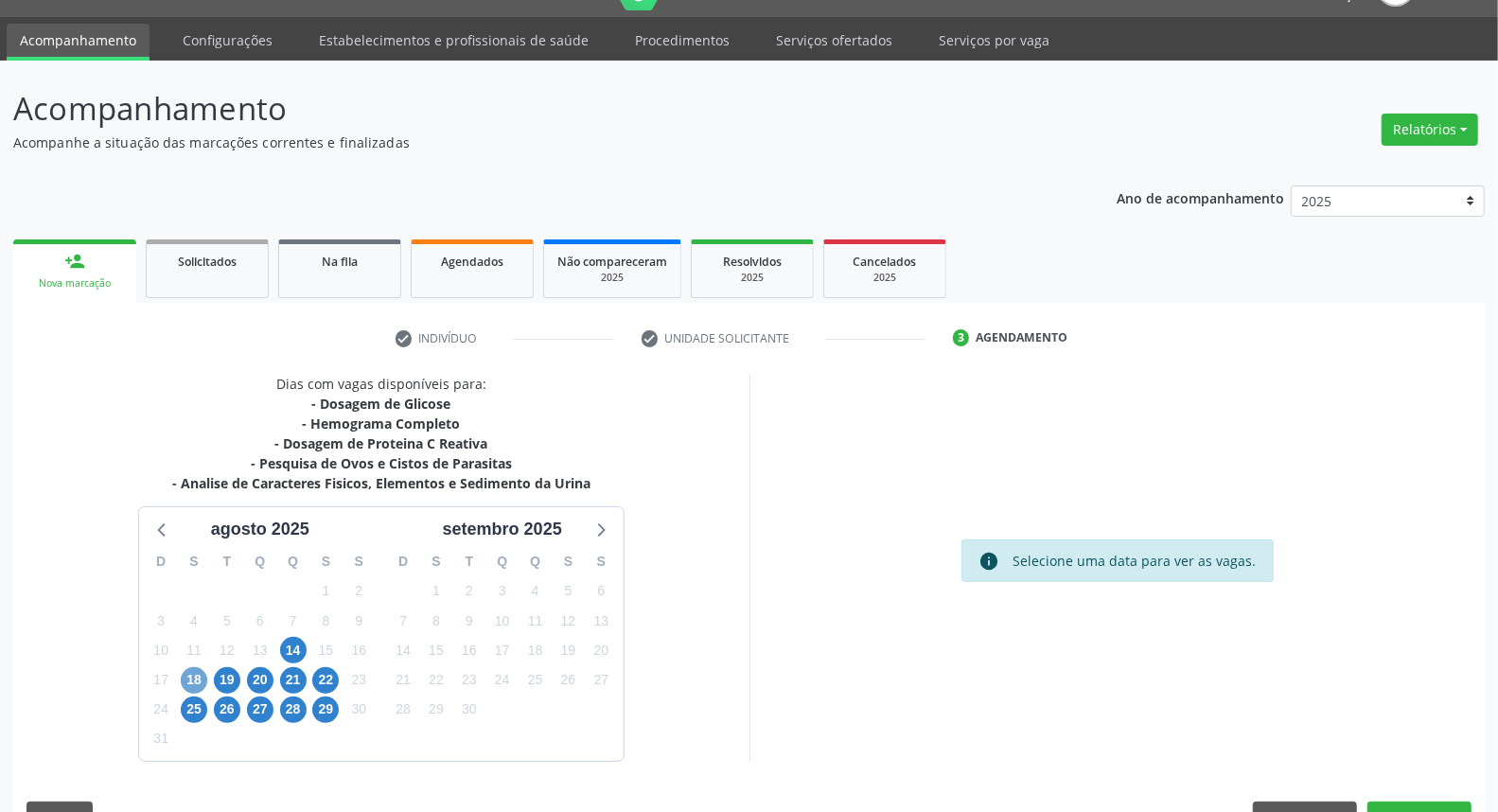
click at [198, 681] on span "18" at bounding box center [194, 680] width 27 height 27
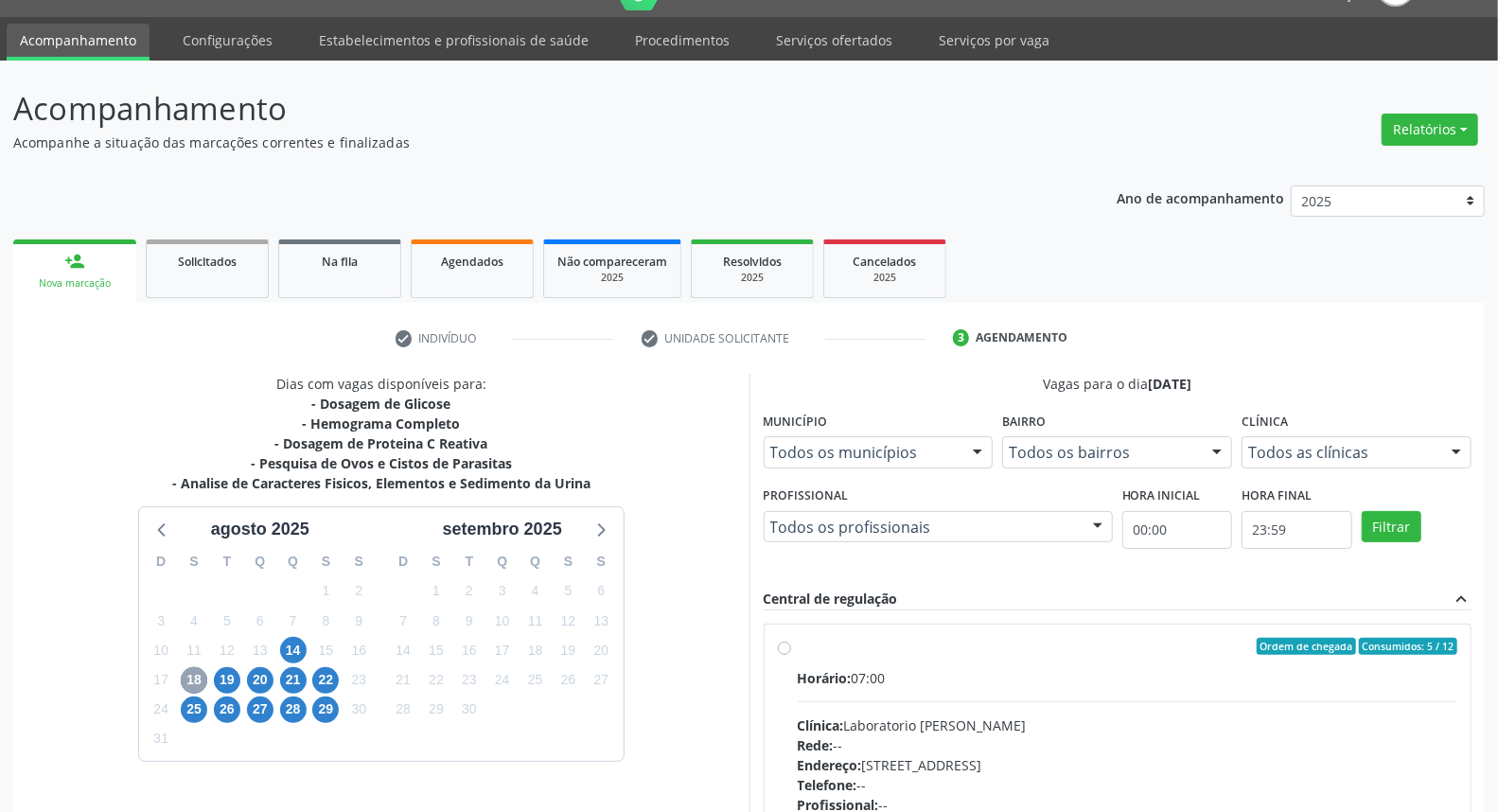
scroll to position [149, 0]
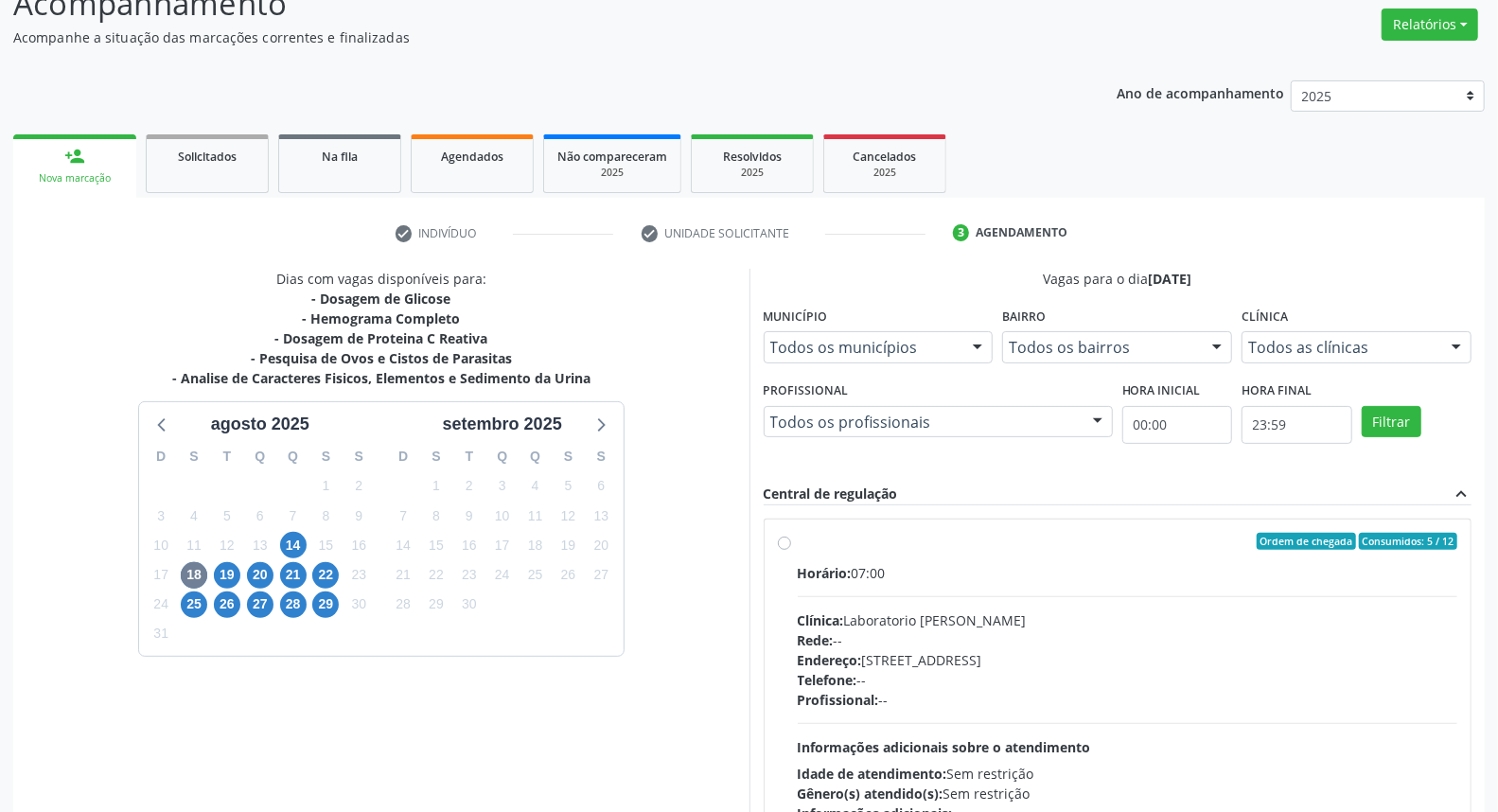
drag, startPoint x: 781, startPoint y: 540, endPoint x: 1155, endPoint y: 327, distance: 430.4
click at [798, 539] on label "Ordem de chegada Consumidos: 5 / 12 Horário: 07:00 Clínica: Laboratorio Jose Pa…" at bounding box center [1128, 677] width 660 height 290
click at [782, 539] on input "Ordem de chegada Consumidos: 5 / 12 Horário: 07:00 Clínica: Laboratorio Jose Pa…" at bounding box center [784, 541] width 13 height 17
radio input "true"
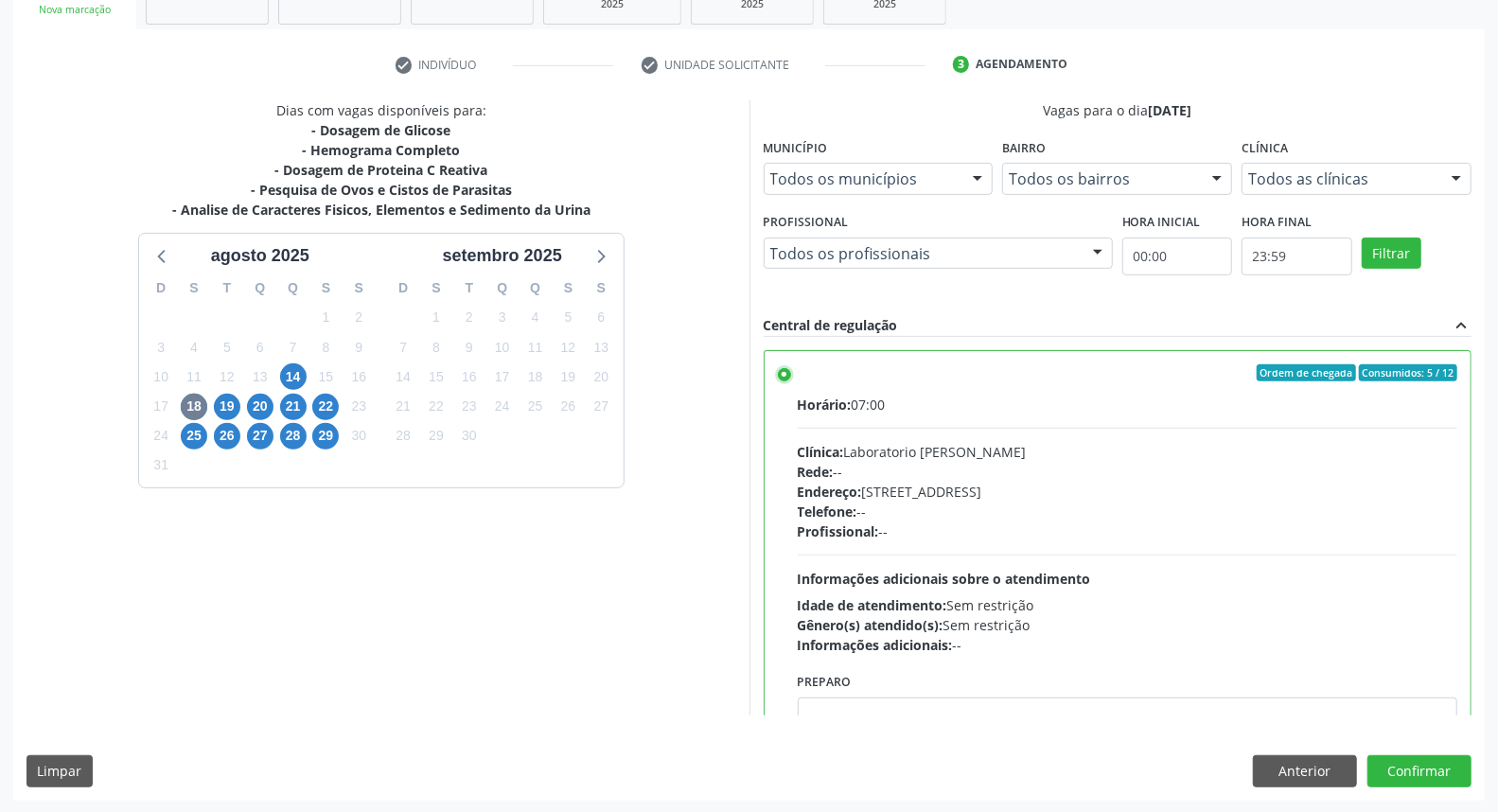
scroll to position [105, 0]
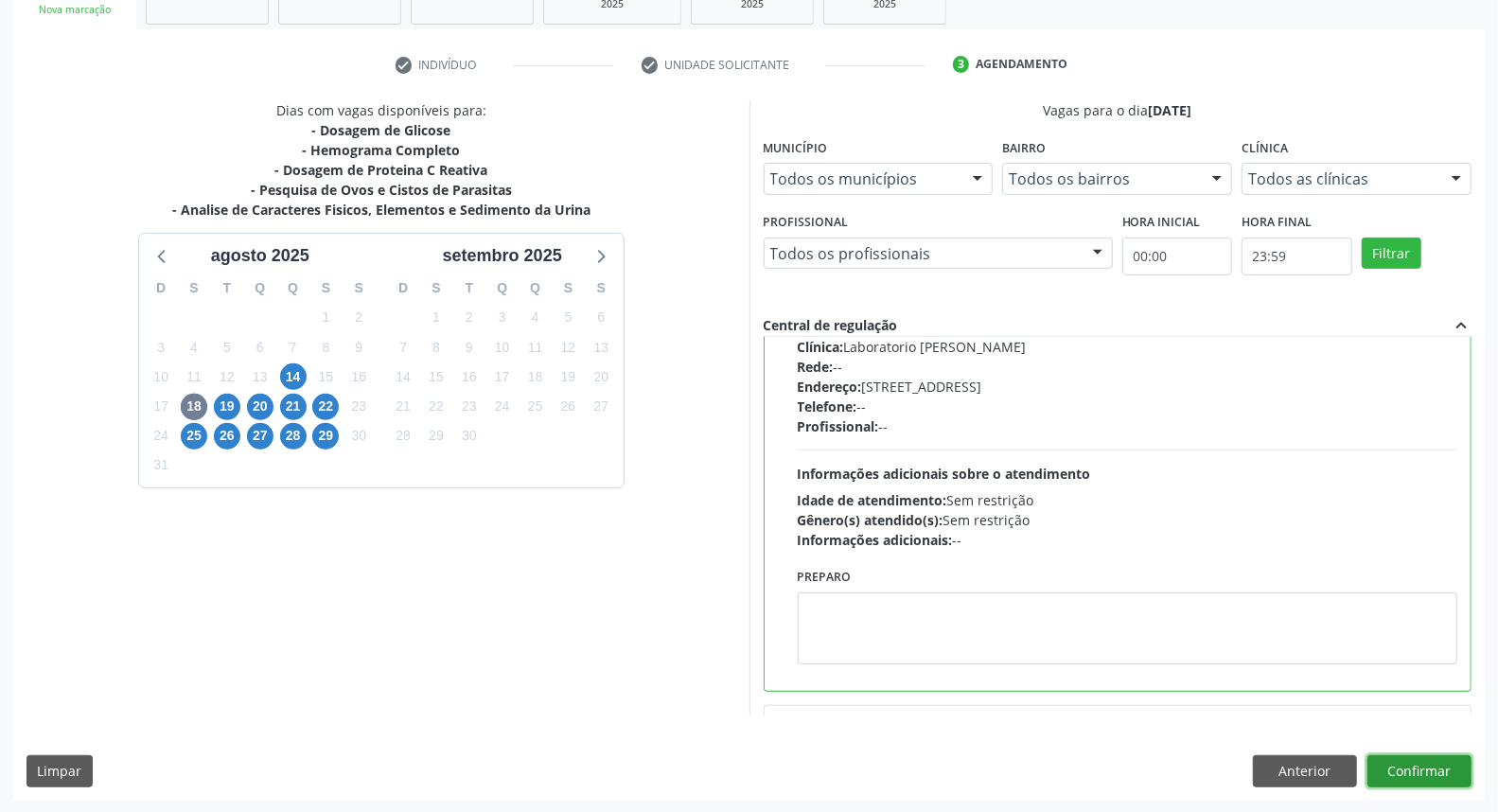
click at [1375, 760] on button "Confirmar" at bounding box center [1419, 771] width 104 height 32
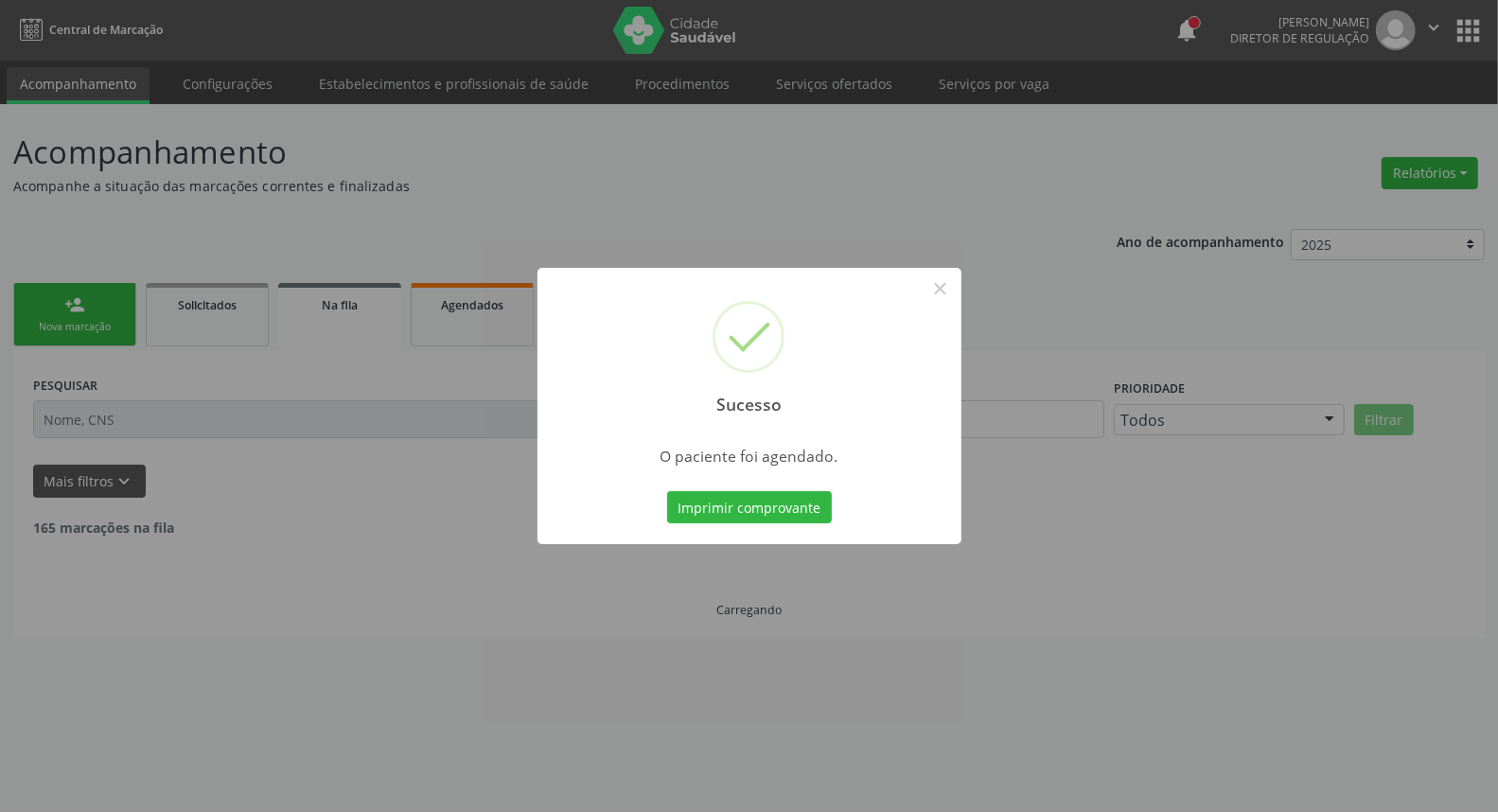
scroll to position [0, 0]
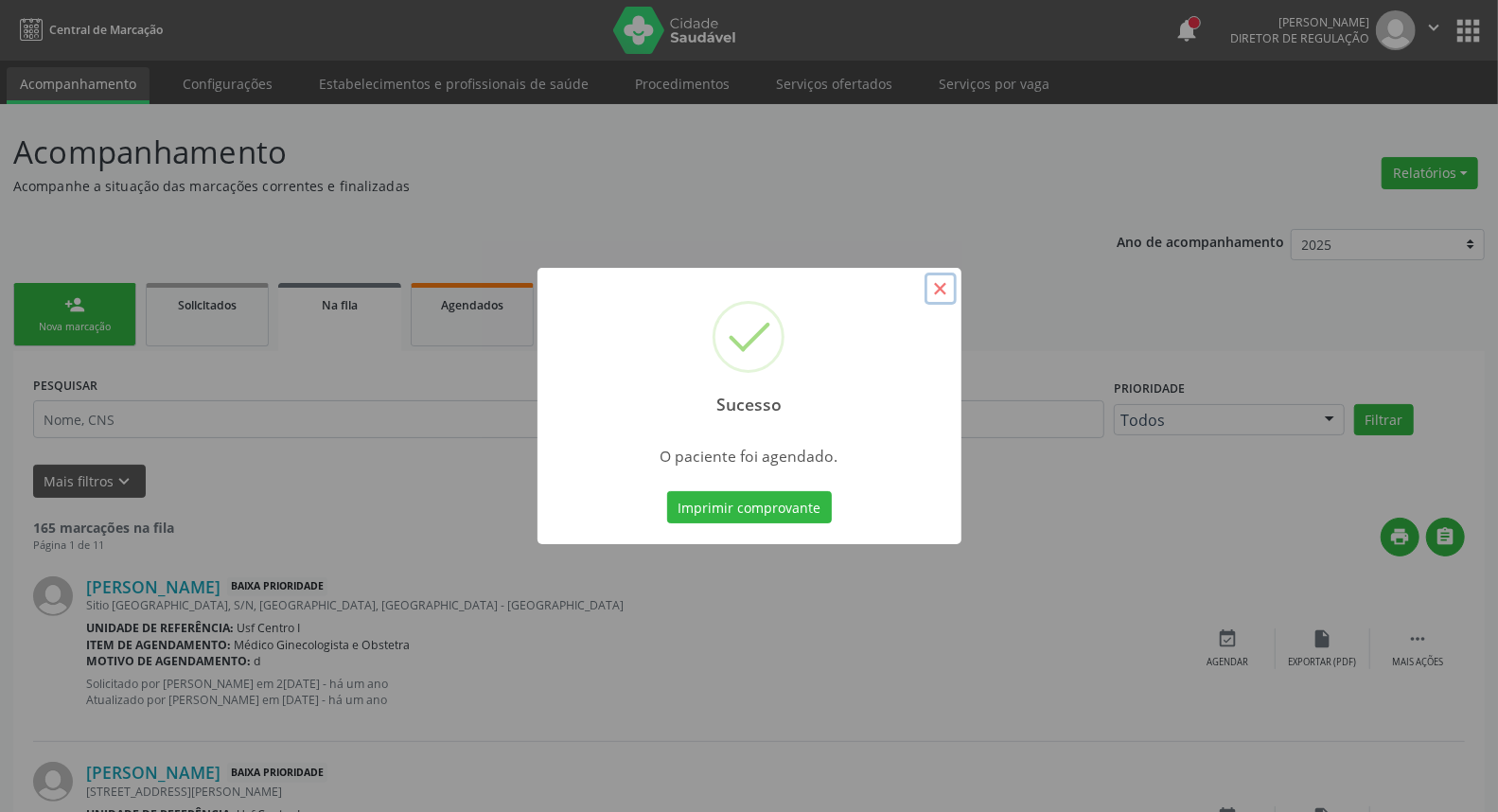
click at [945, 284] on button "×" at bounding box center [941, 289] width 32 height 32
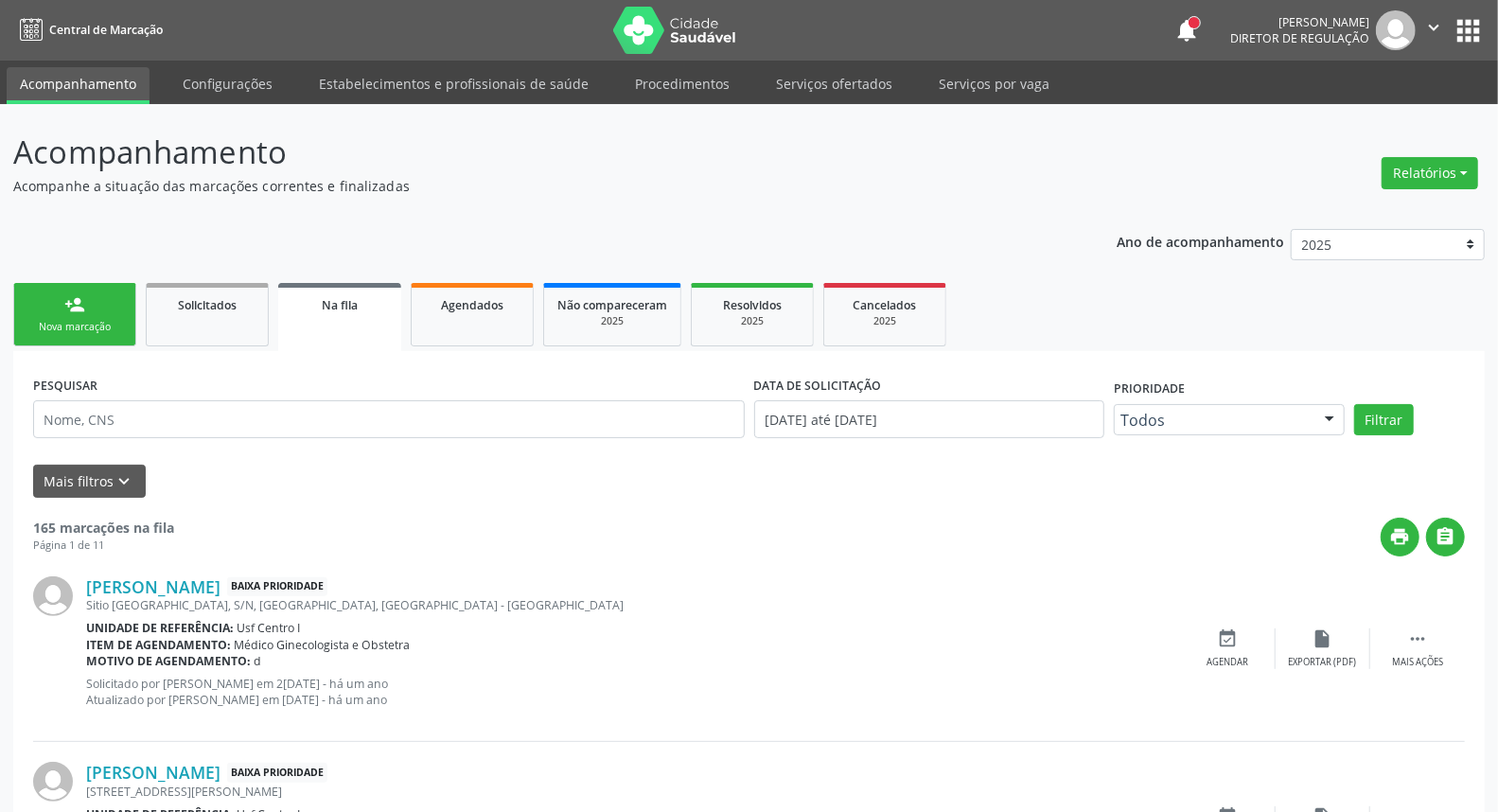
click at [109, 316] on link "person_add Nova marcação" at bounding box center [74, 315] width 123 height 63
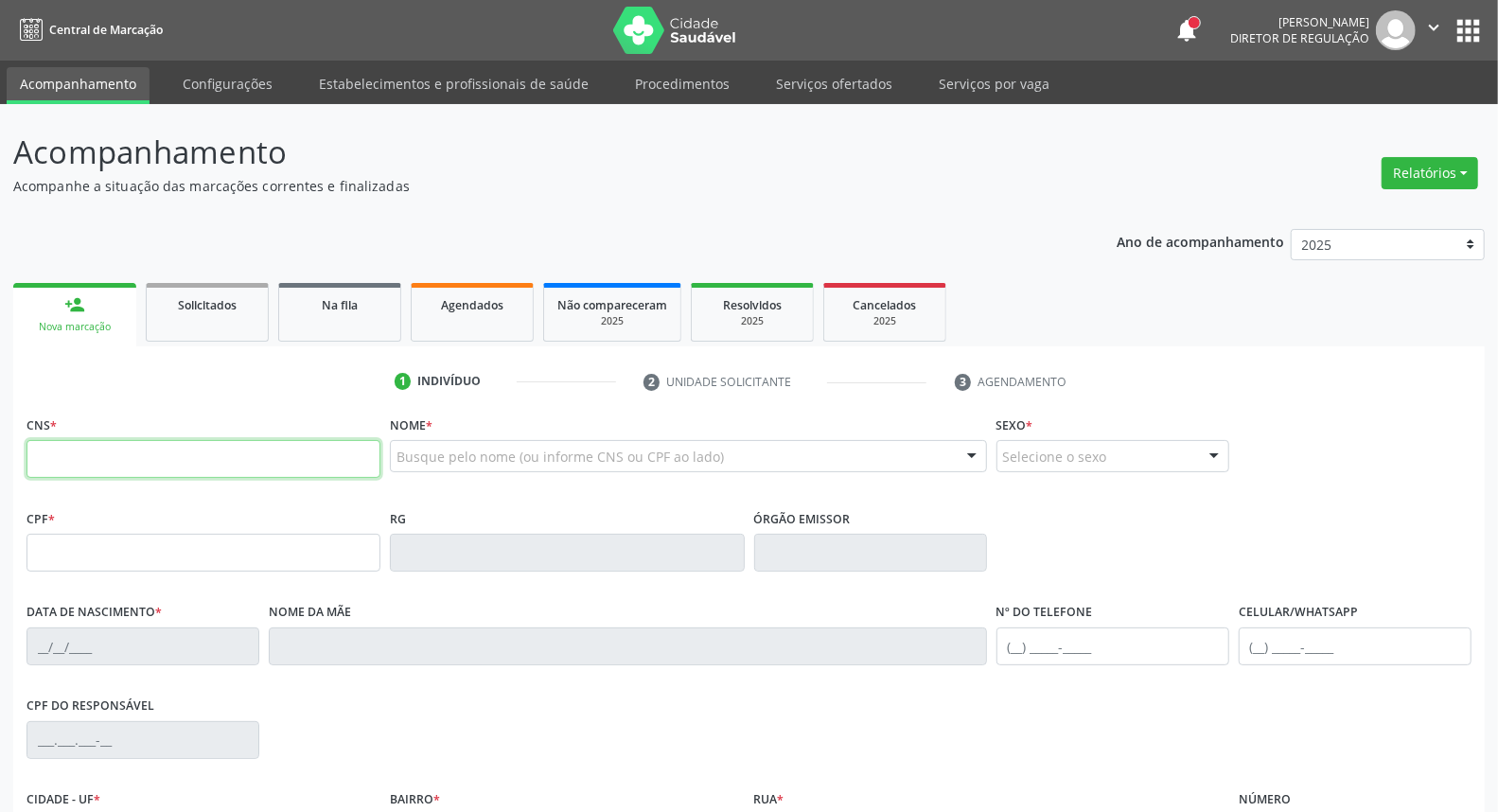
click at [140, 449] on input "text" at bounding box center [203, 459] width 354 height 38
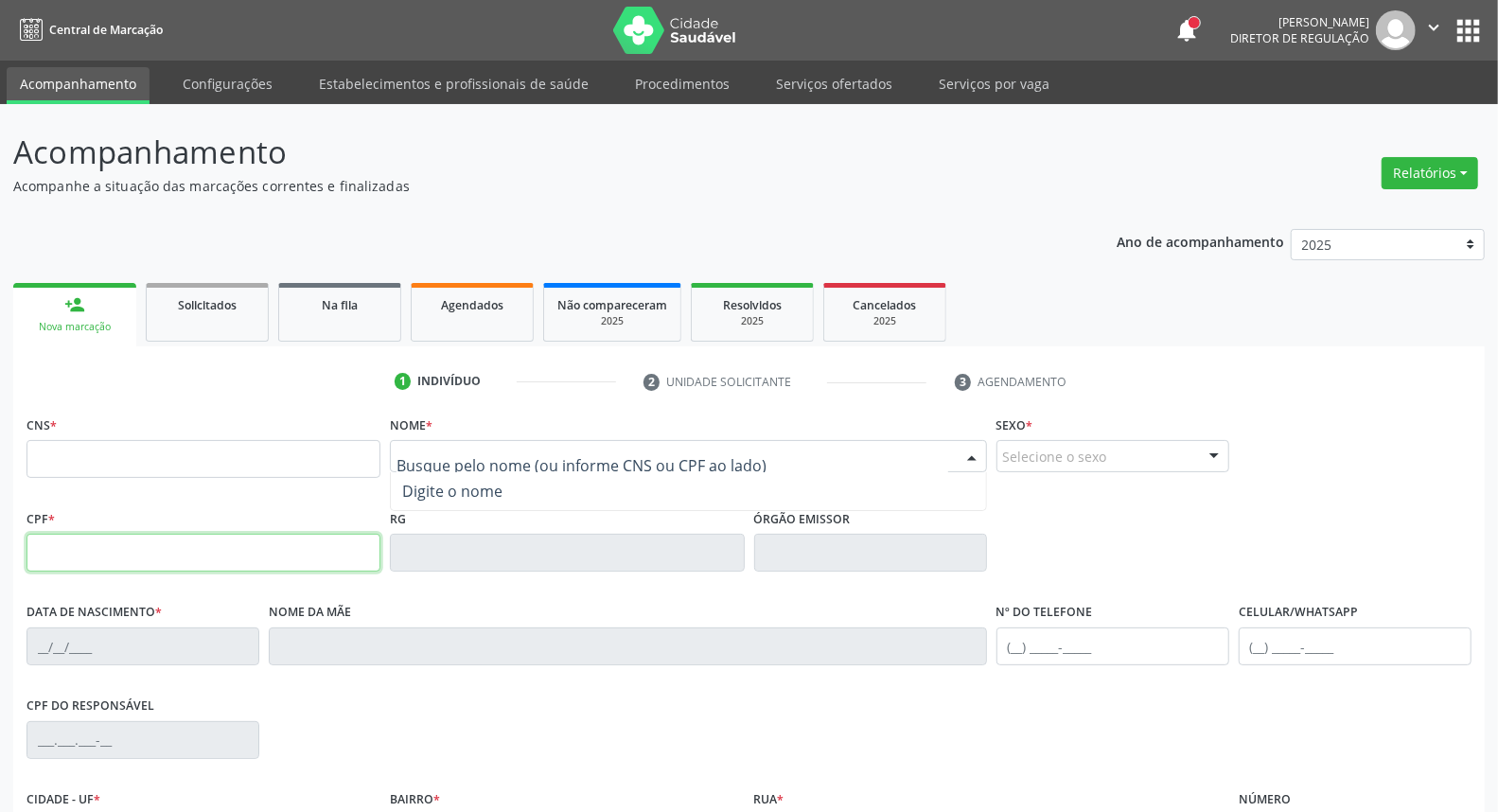
click at [198, 560] on input "text" at bounding box center [203, 552] width 354 height 38
type input "034.130.754-89"
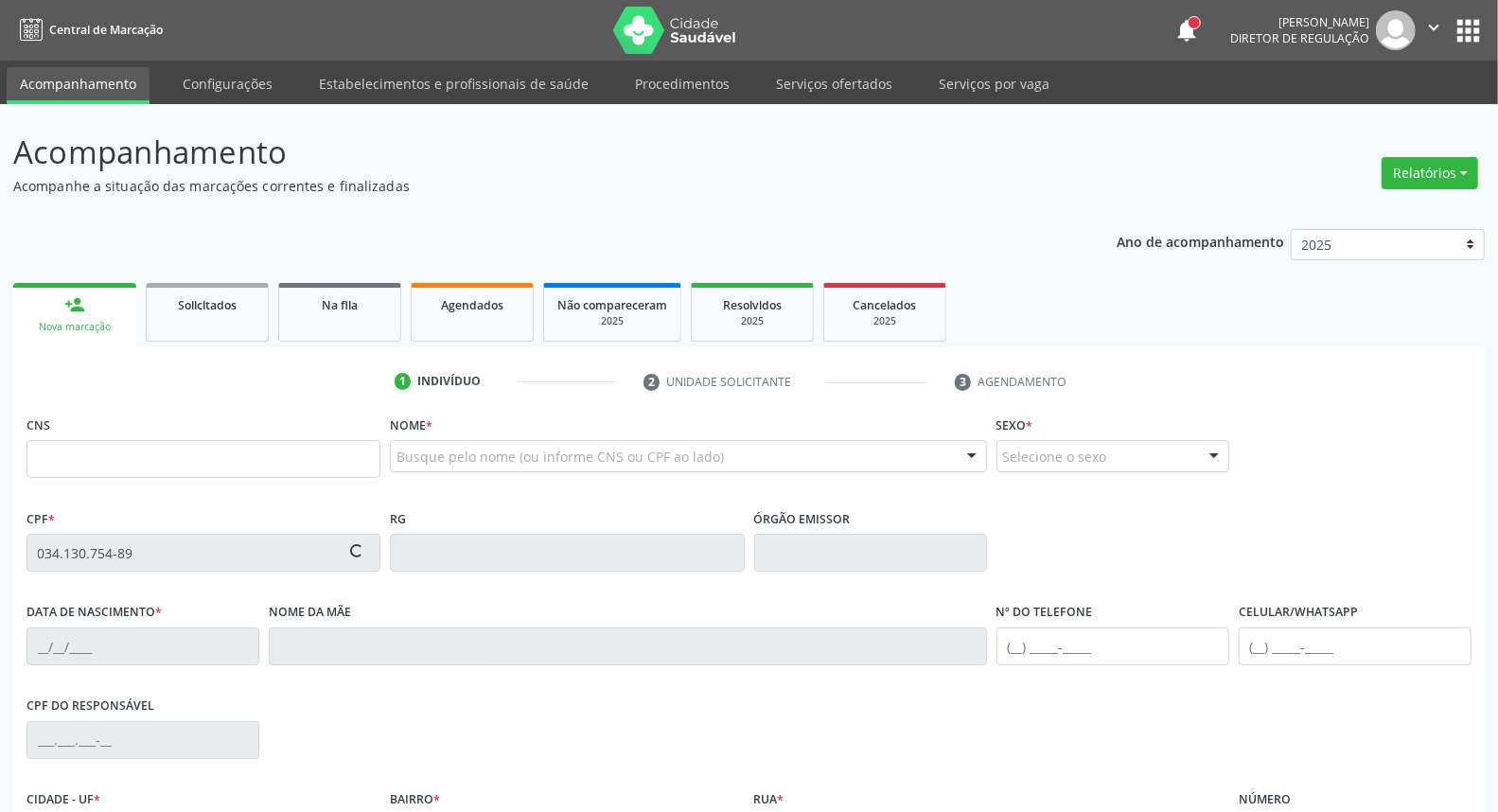
type input "898 0045 1446 0615"
type input "05/06/1974"
type input "Rosa Ana Medeiros da Silva"
type input "[PHONE_NUMBER]"
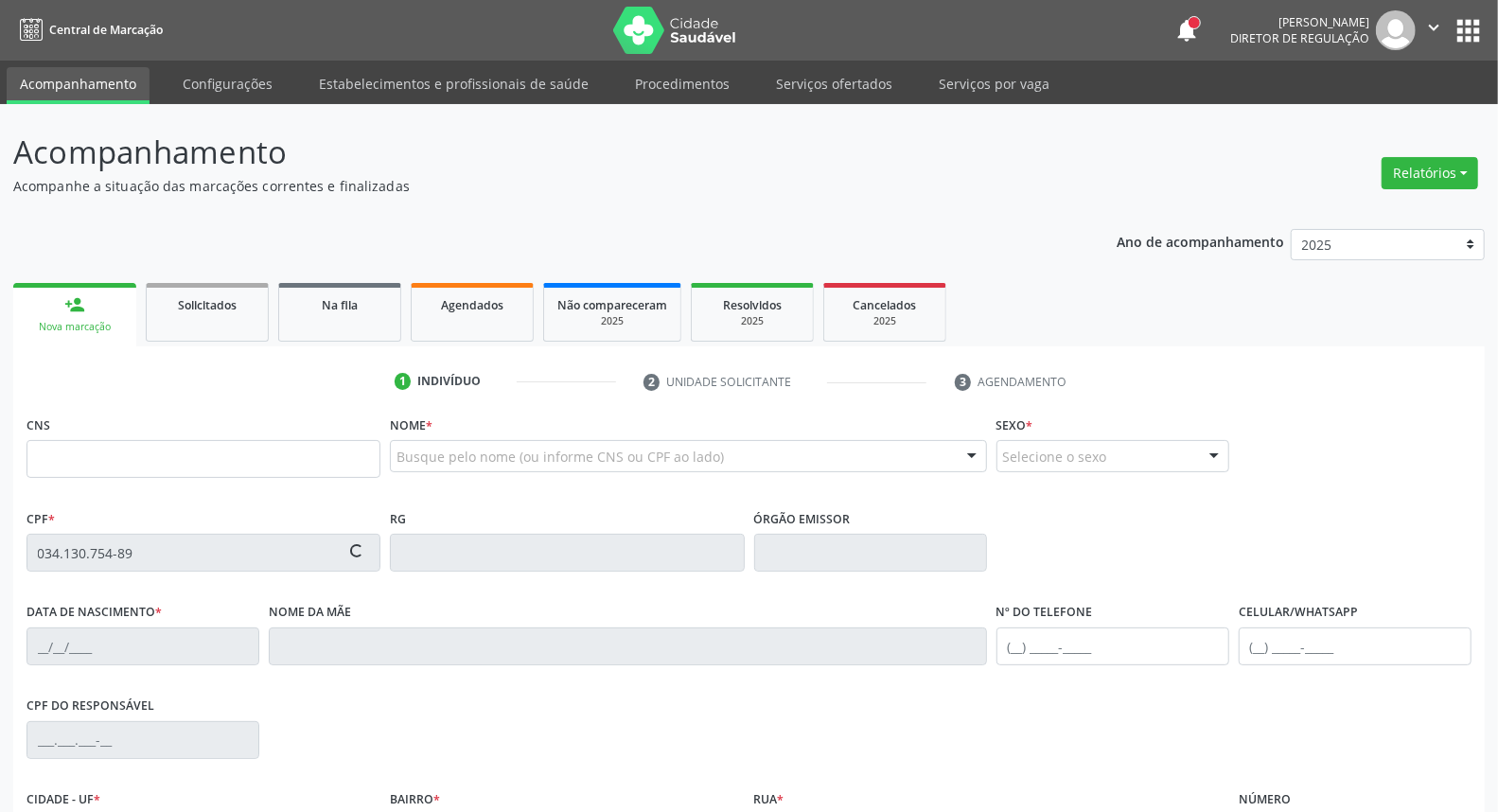
type input "S/N"
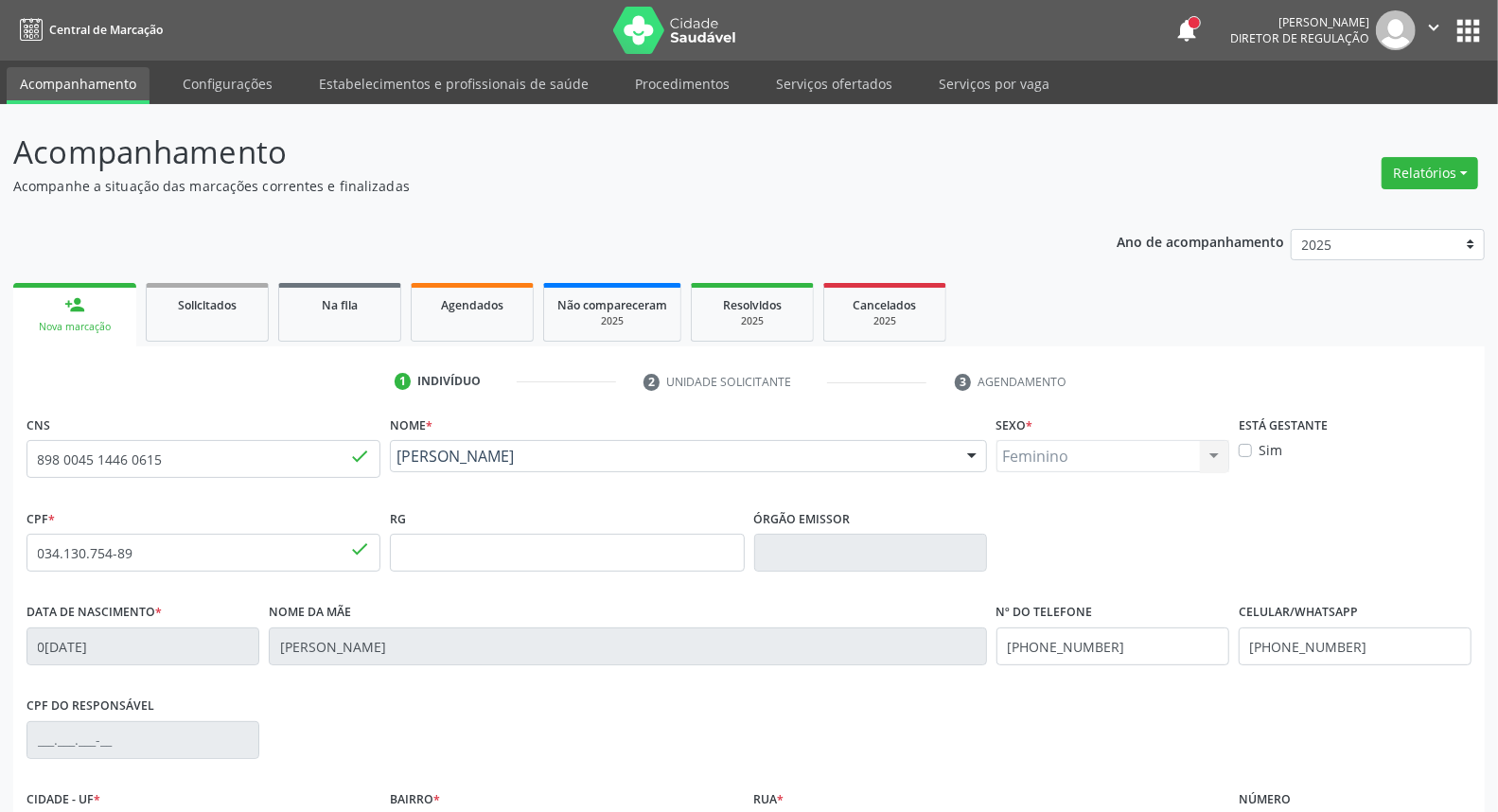
scroll to position [212, 0]
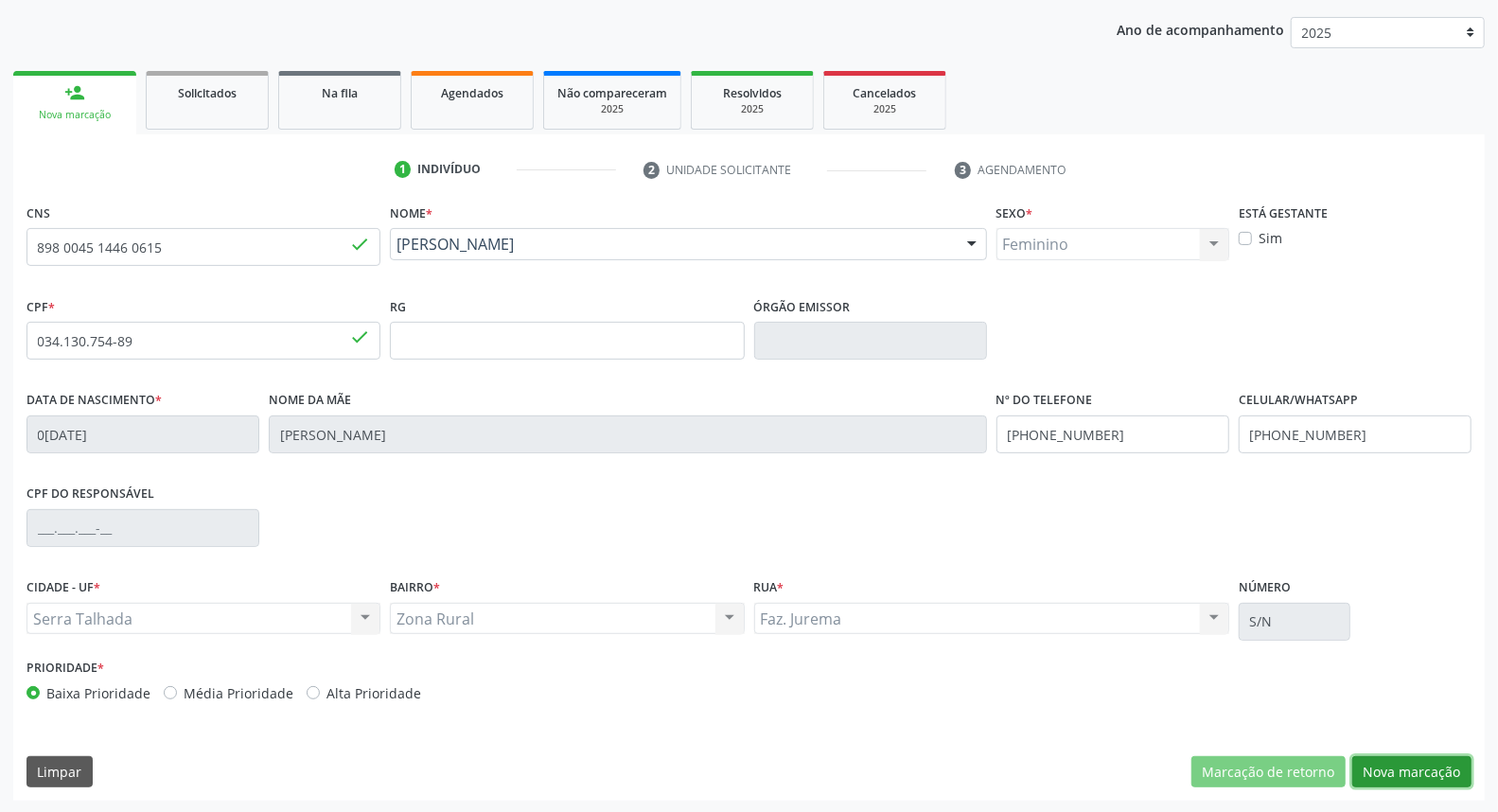
click at [1367, 763] on button "Nova marcação" at bounding box center [1411, 772] width 119 height 32
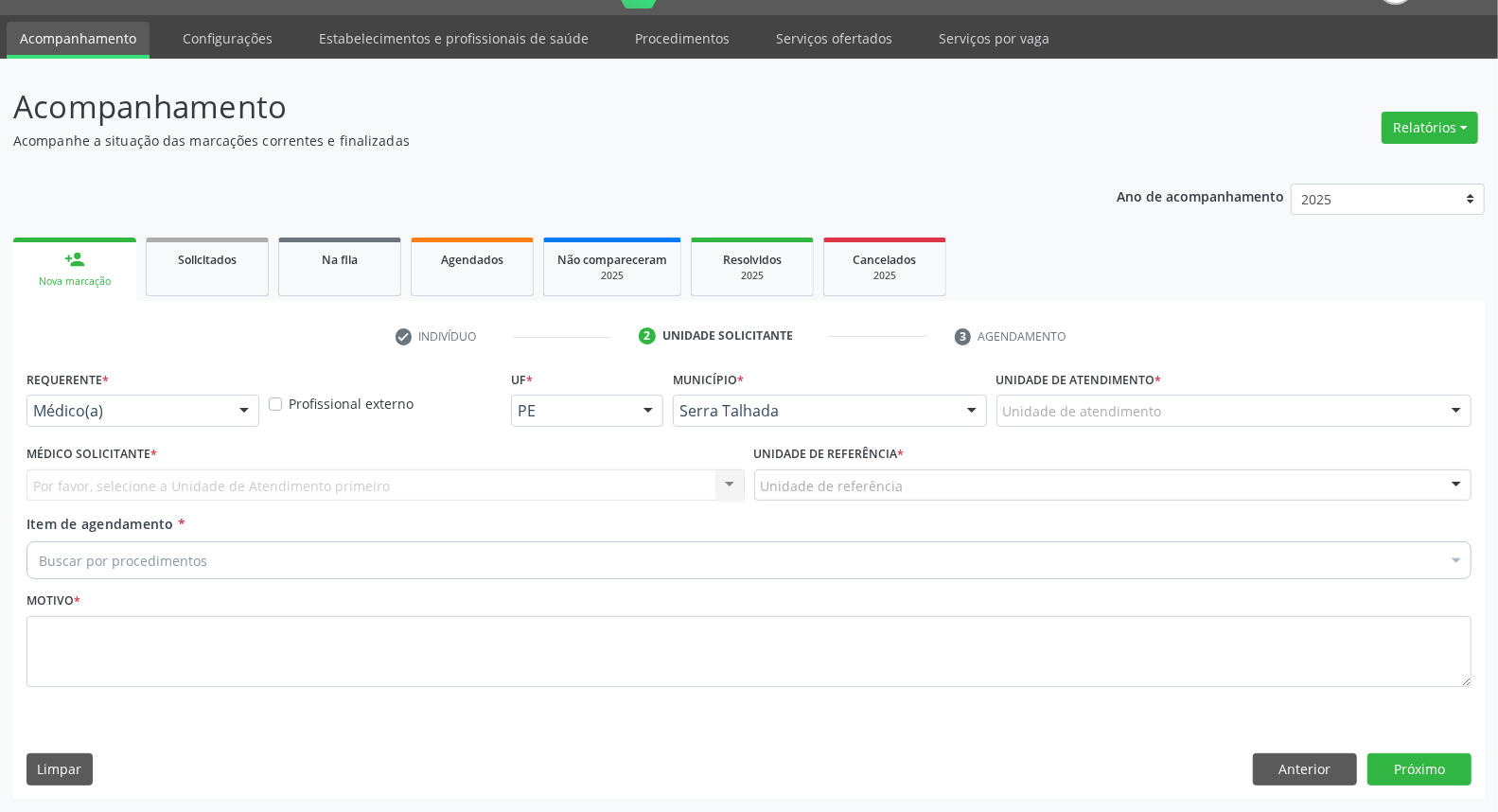
scroll to position [44, 0]
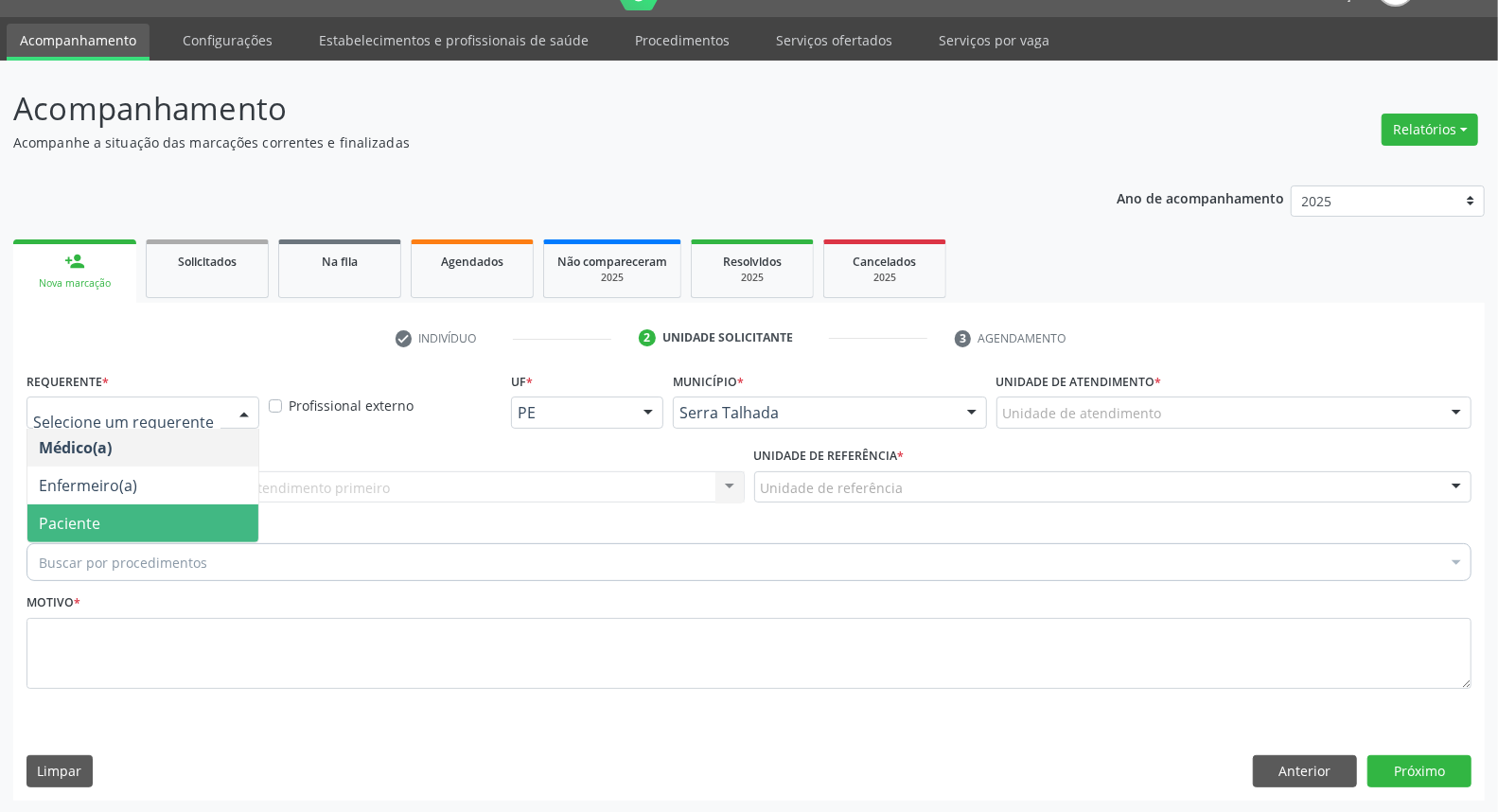
click at [154, 505] on span "Paciente" at bounding box center [143, 524] width 231 height 38
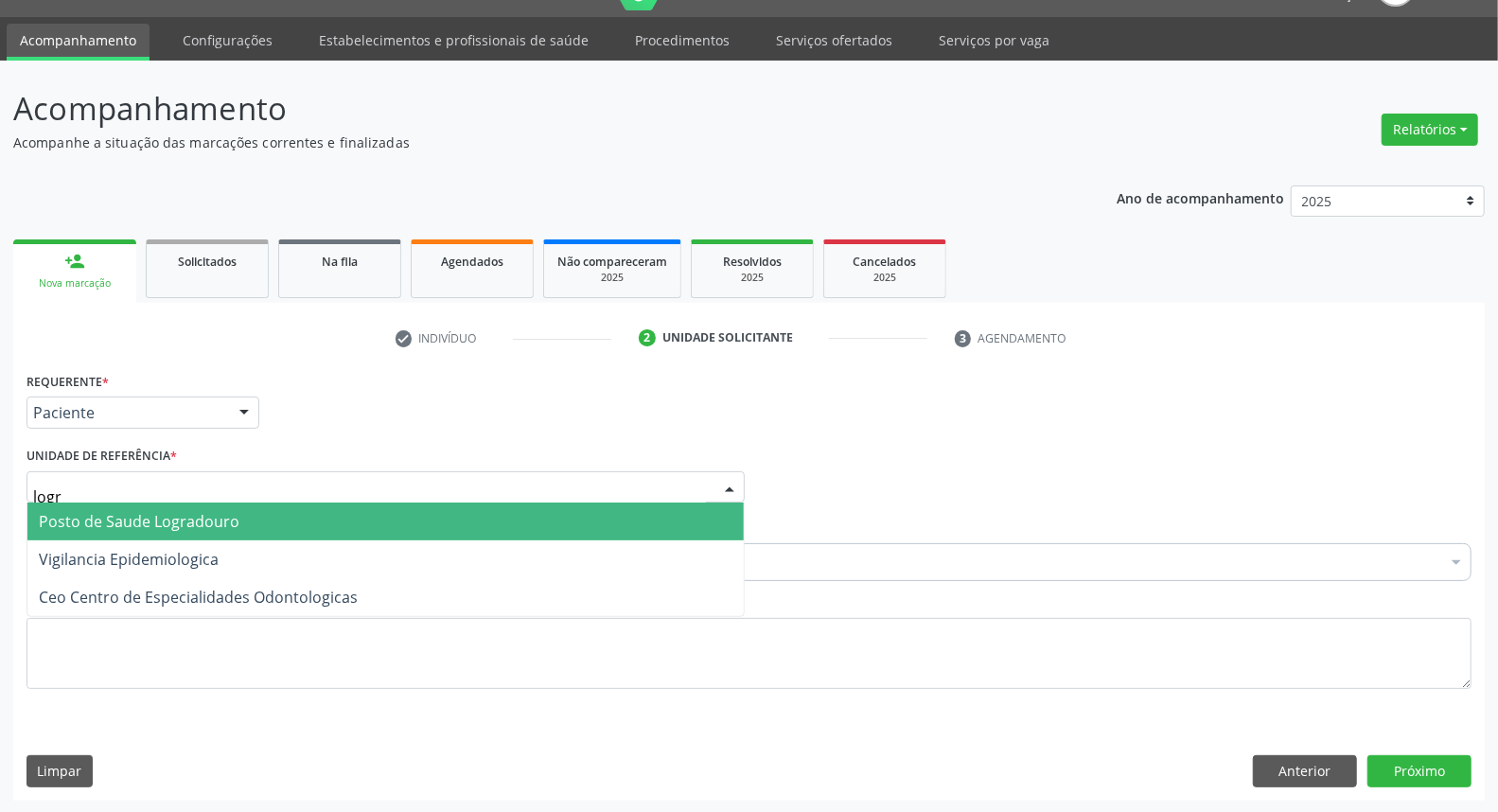
type input "logra"
drag, startPoint x: 156, startPoint y: 514, endPoint x: 156, endPoint y: 528, distance: 14.0
click at [156, 515] on span "Posto de Saude Logradouro" at bounding box center [139, 522] width 200 height 21
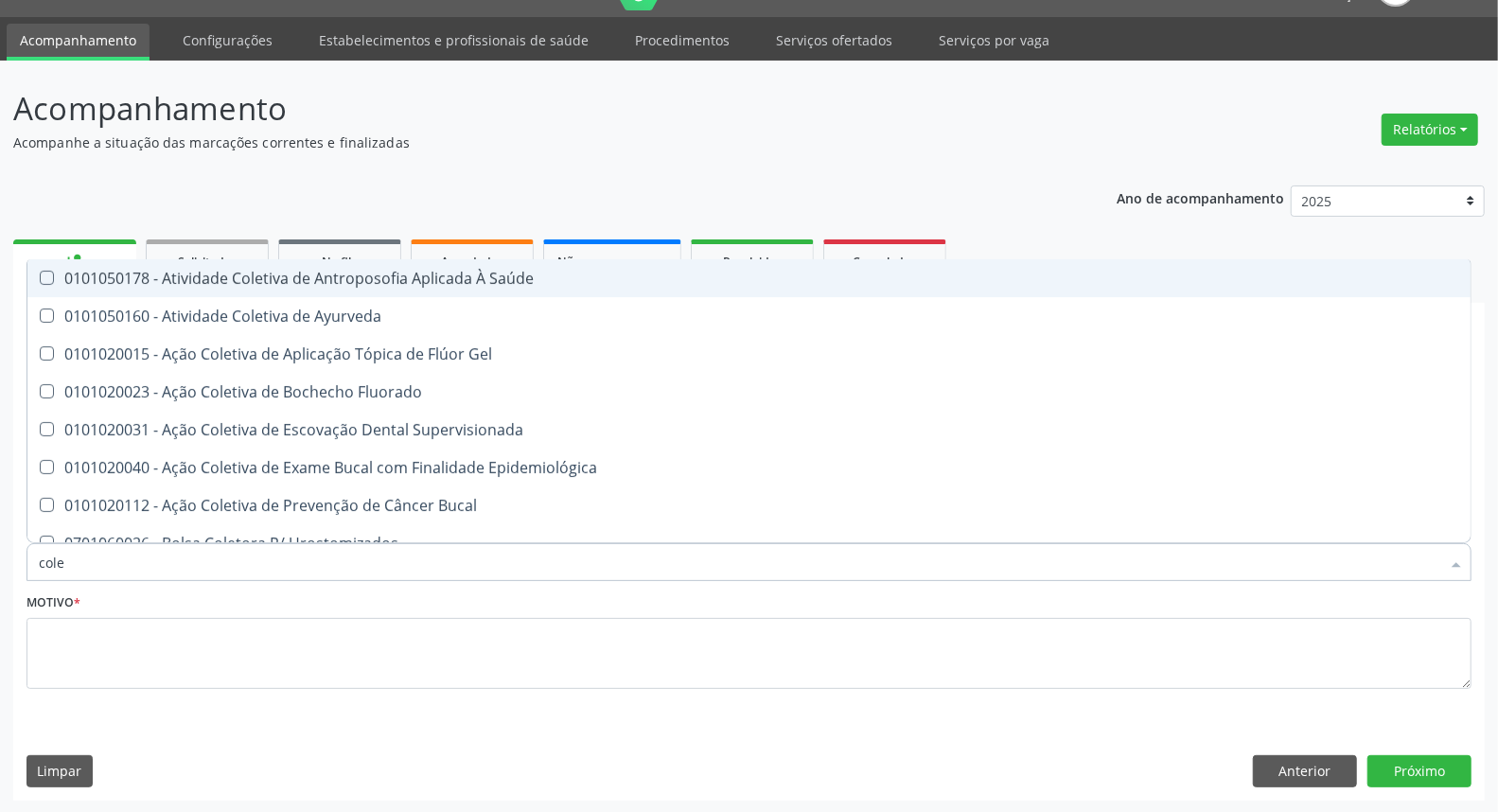
type input "coles"
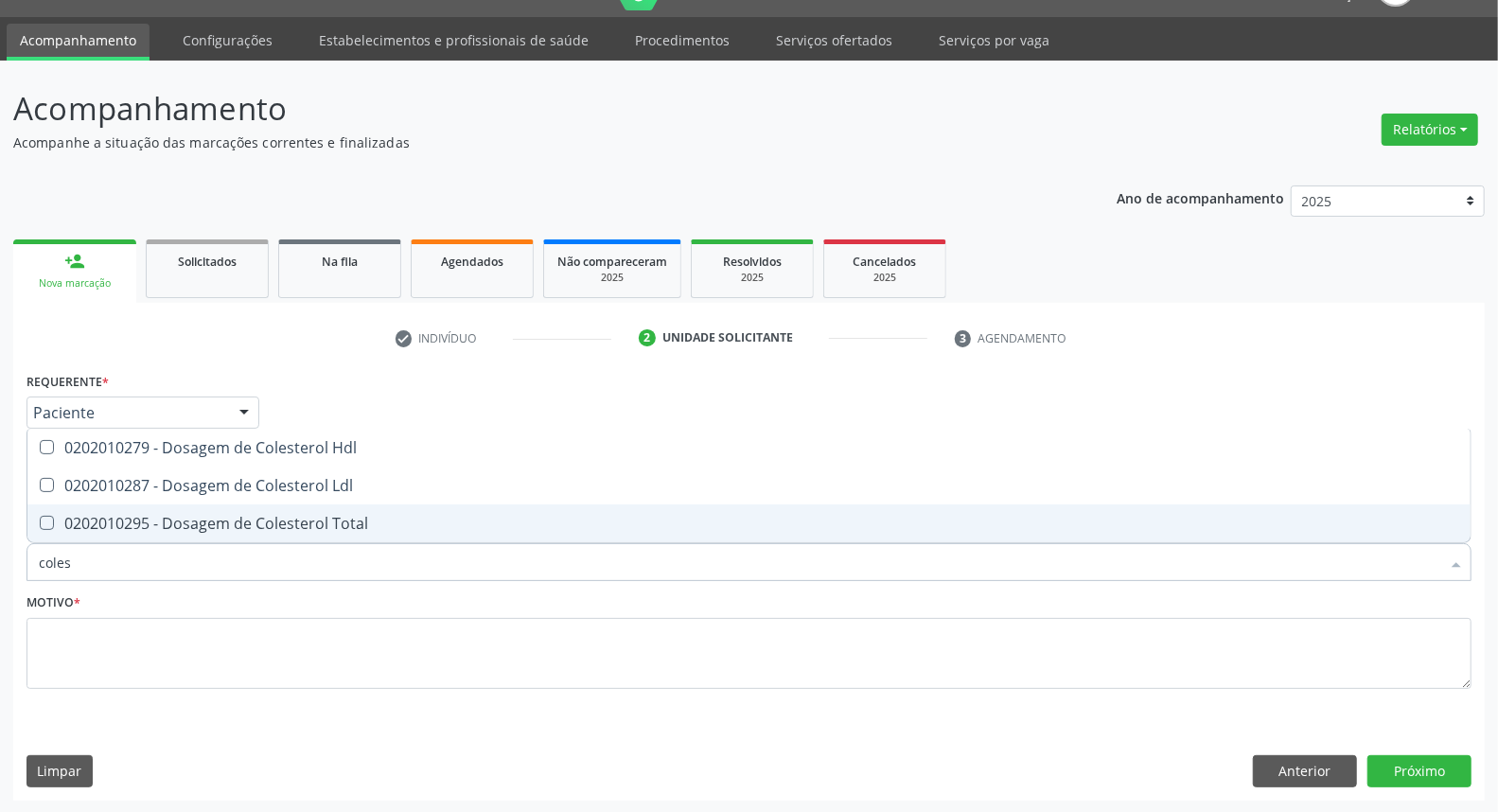
click at [232, 515] on div "0202010295 - Dosagem de Colesterol Total" at bounding box center [749, 523] width 1421 height 15
checkbox Total "true"
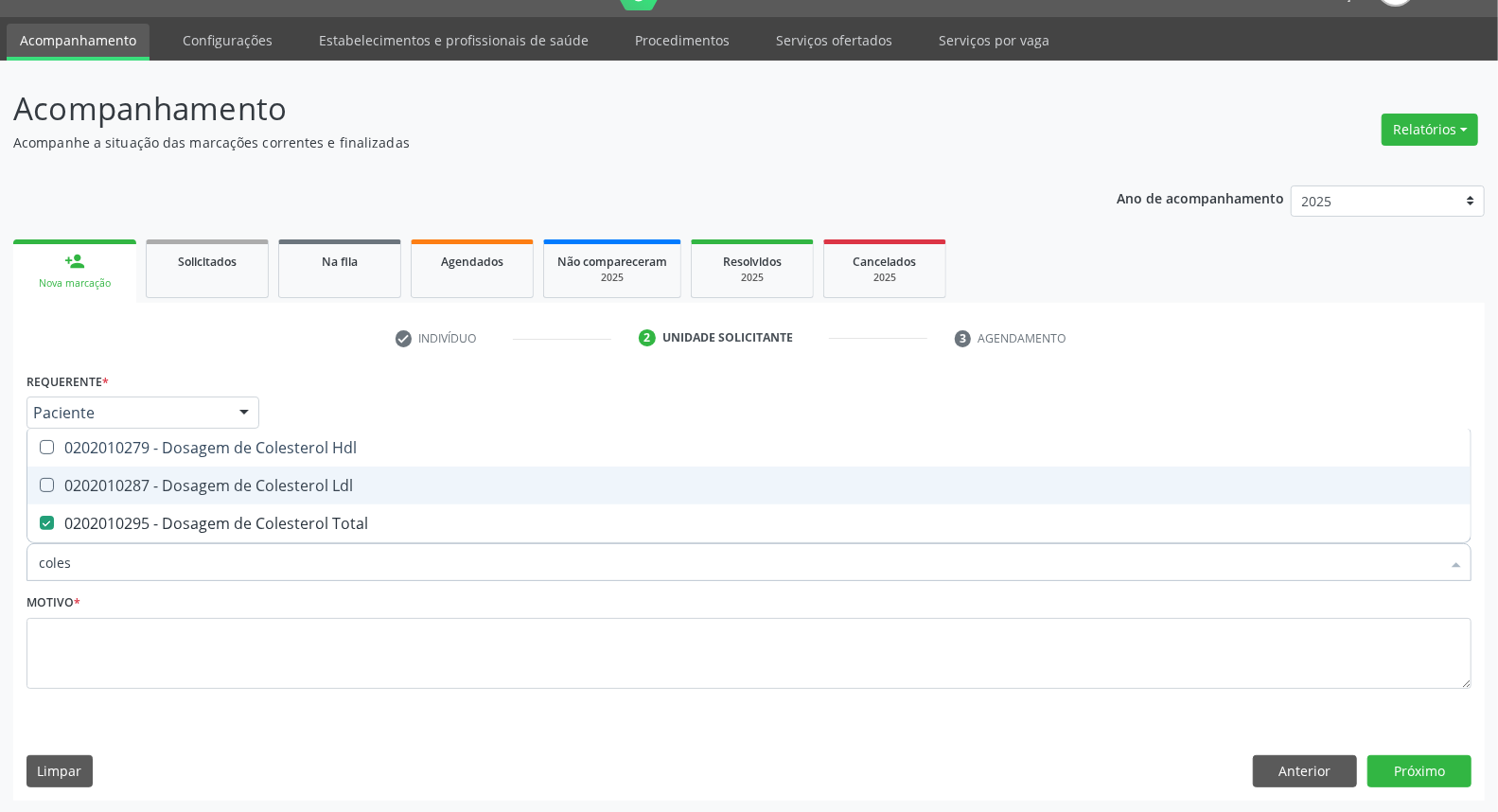
drag, startPoint x: 239, startPoint y: 486, endPoint x: 239, endPoint y: 448, distance: 38.0
click at [239, 478] on div "0202010287 - Dosagem de Colesterol Ldl" at bounding box center [749, 486] width 1421 height 15
checkbox Ldl "true"
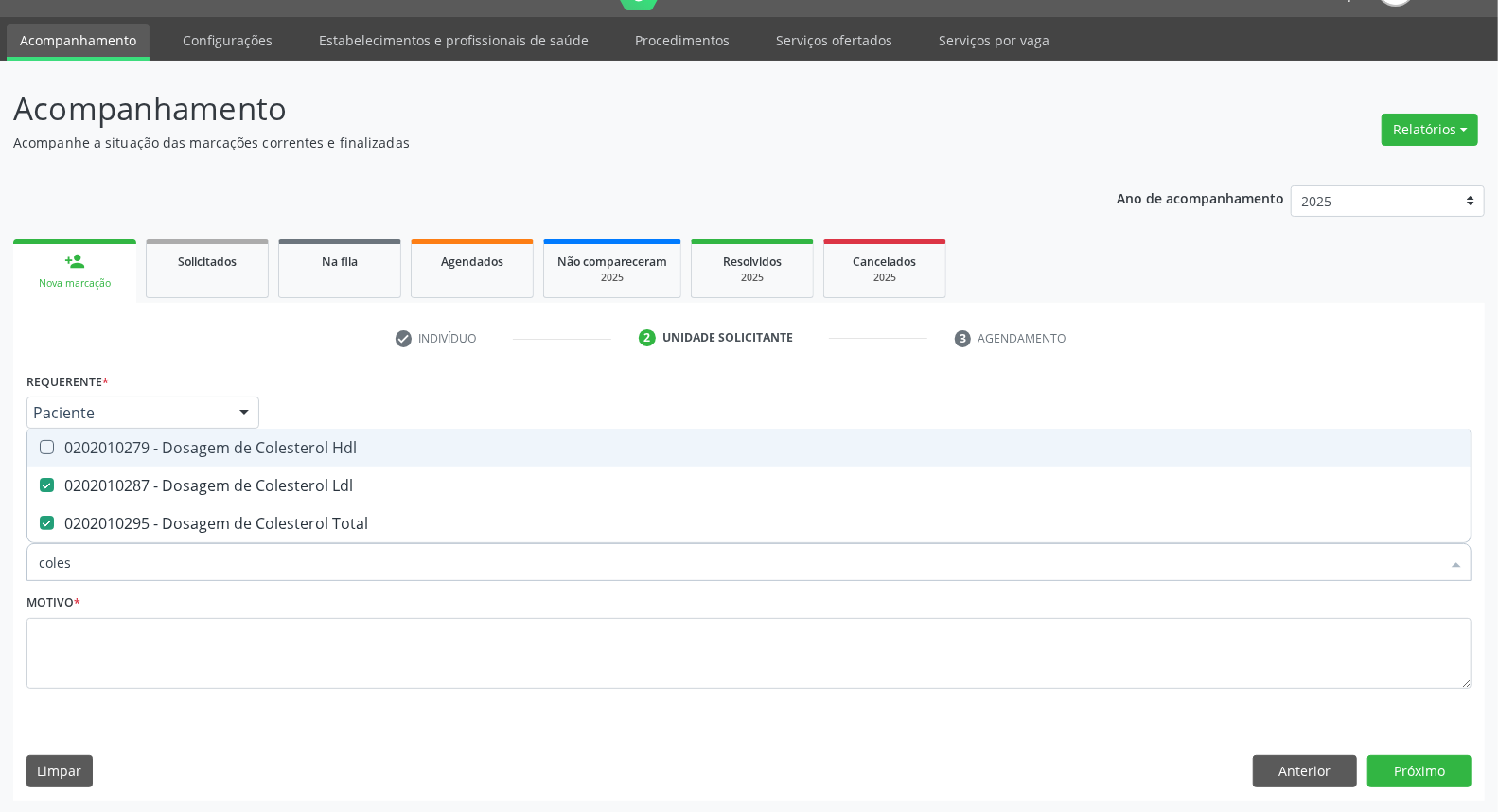
click at [239, 448] on div "0202010279 - Dosagem de Colesterol Hdl" at bounding box center [749, 448] width 1421 height 15
checkbox Hdl "true"
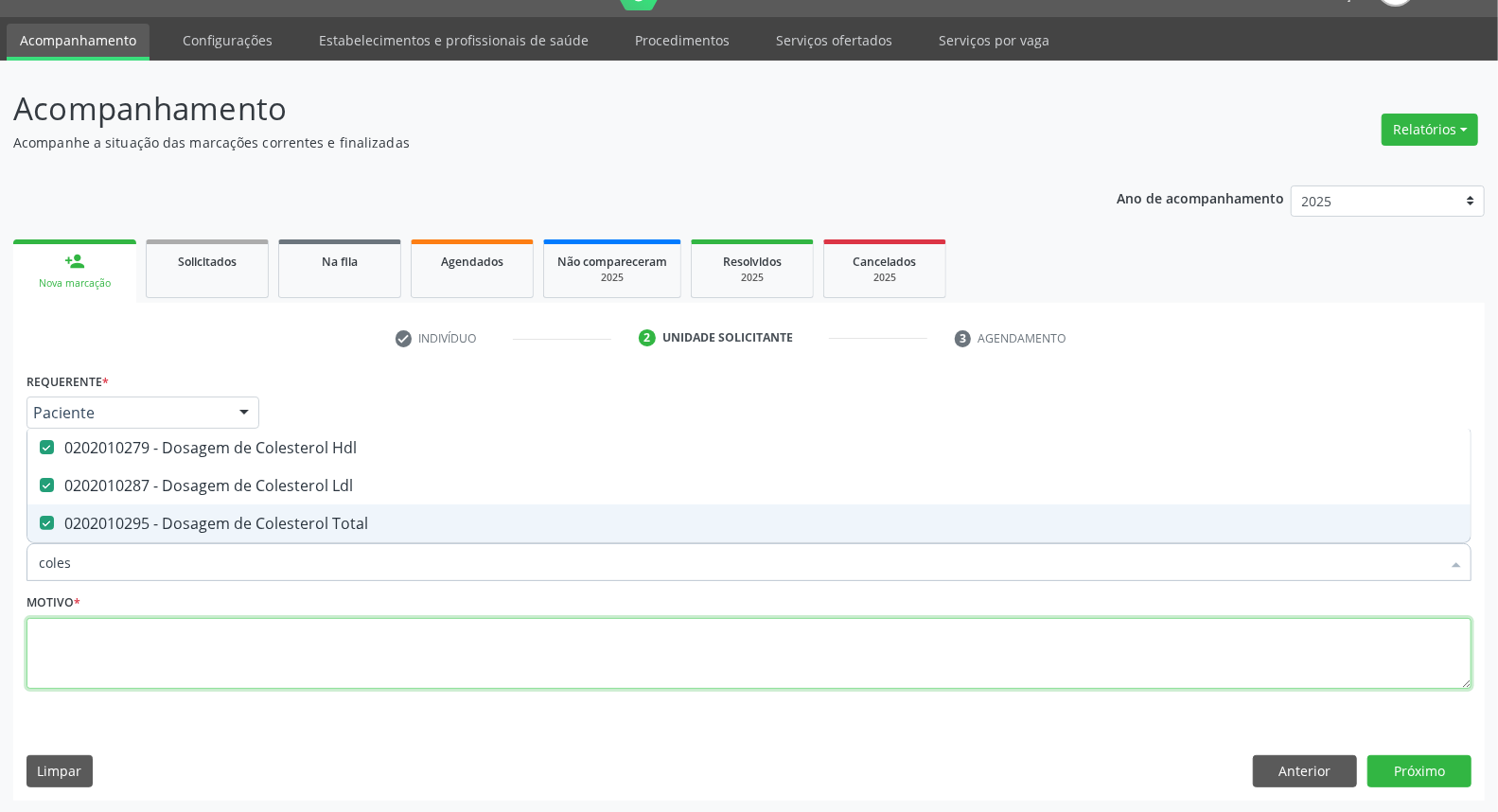
click at [85, 638] on textarea at bounding box center [749, 654] width 1445 height 72
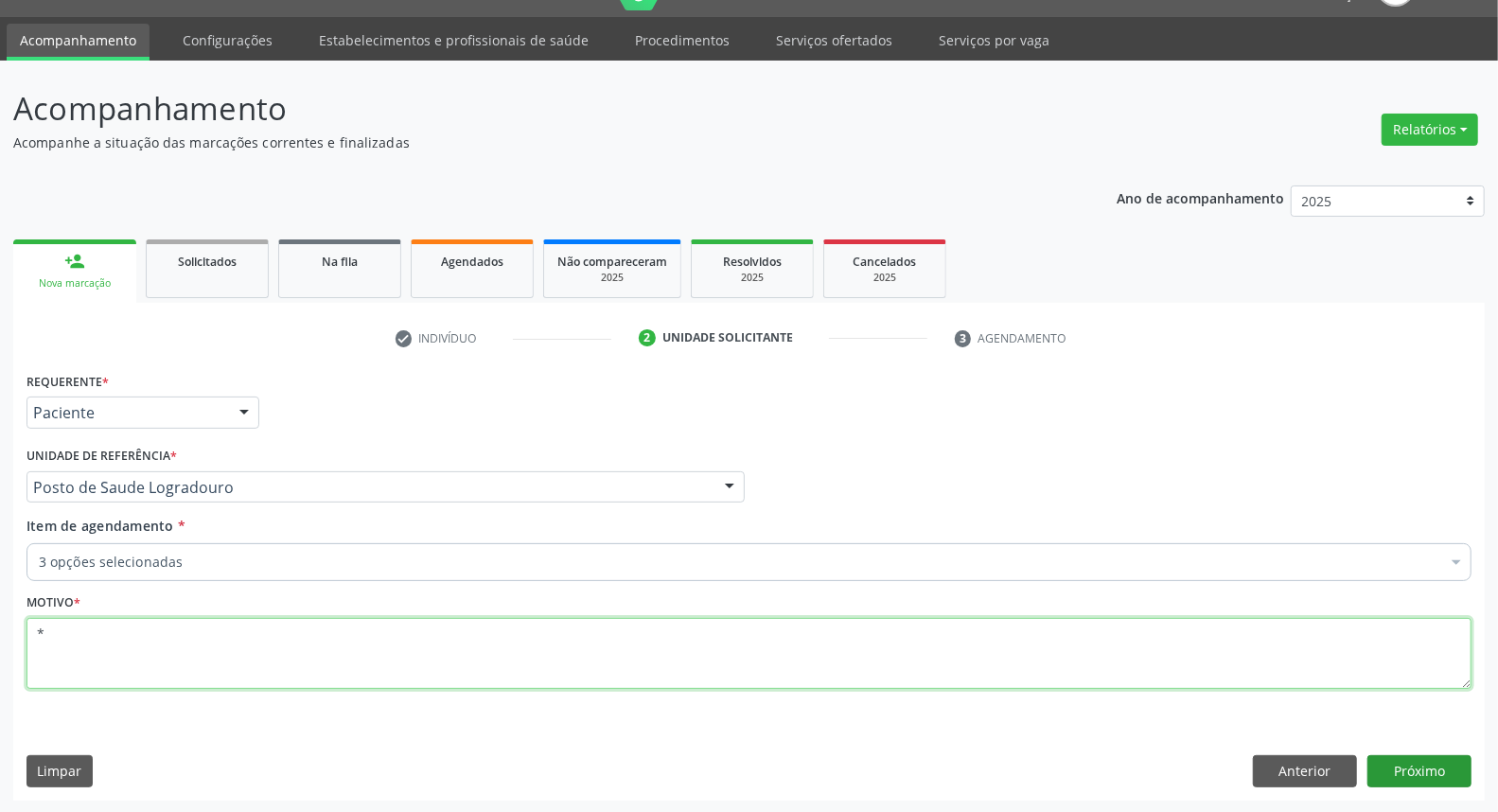
type textarea "*"
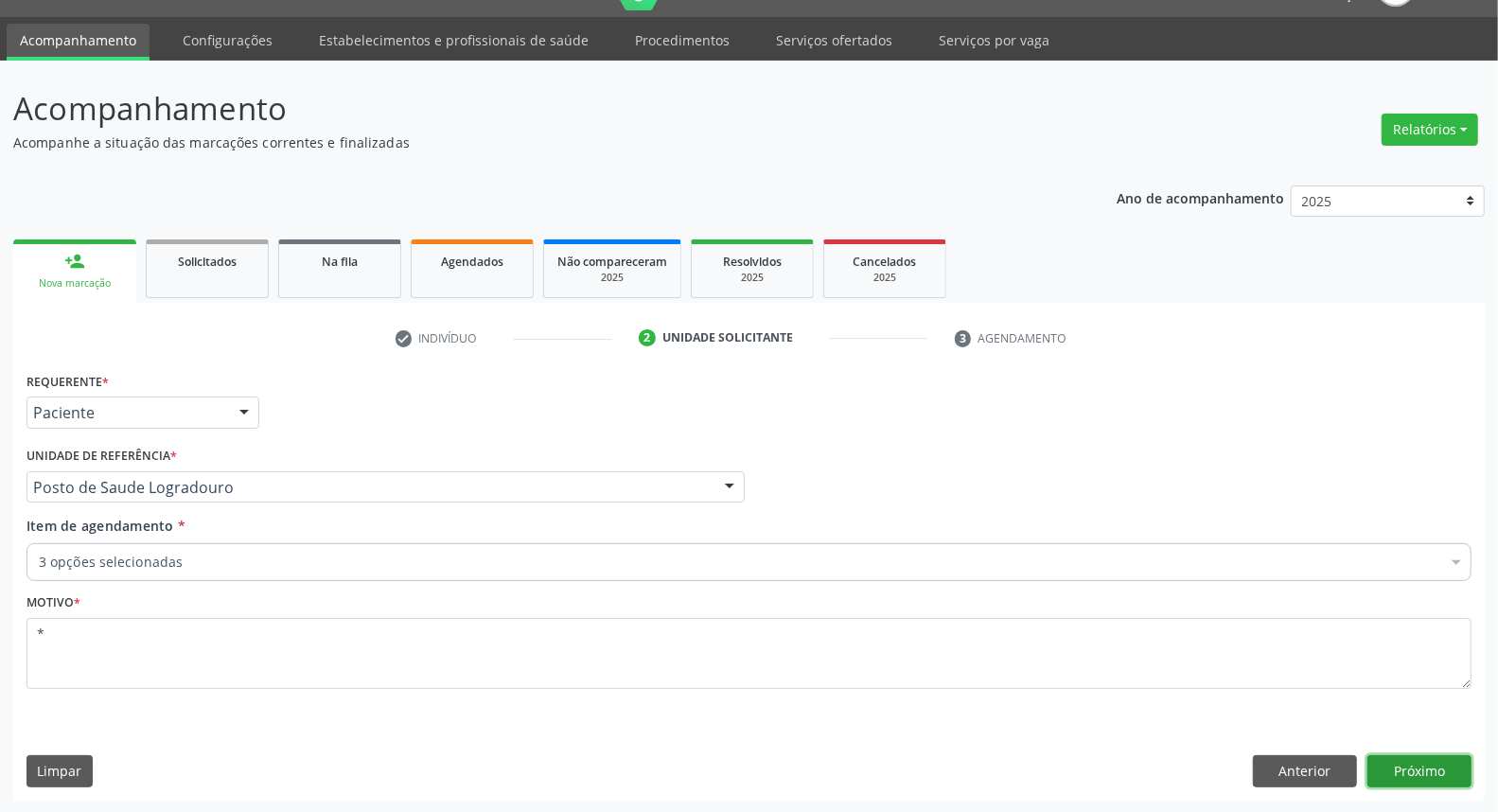
click at [1420, 769] on button "Próximo" at bounding box center [1419, 771] width 104 height 32
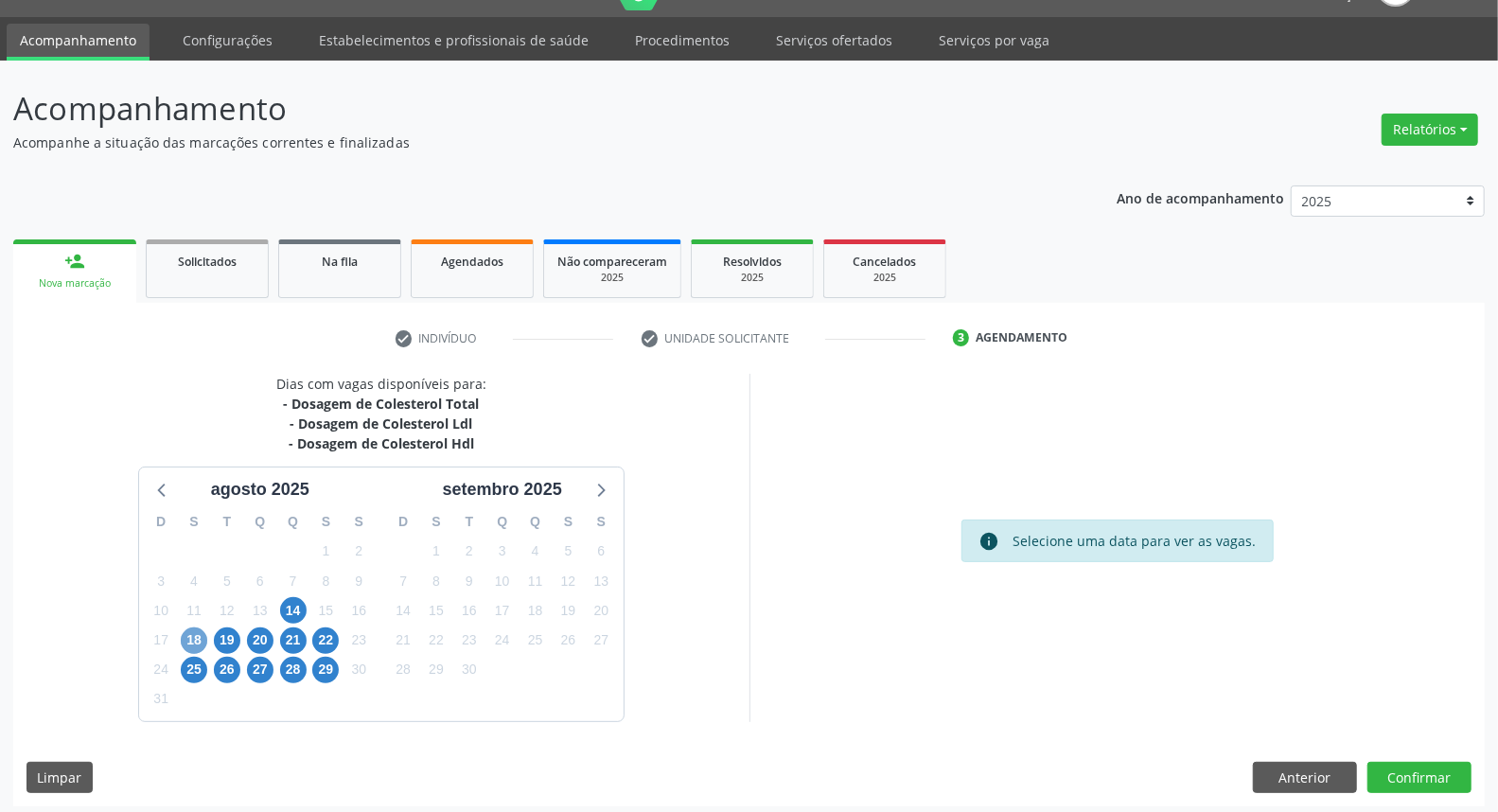
click at [192, 641] on span "18" at bounding box center [194, 641] width 27 height 27
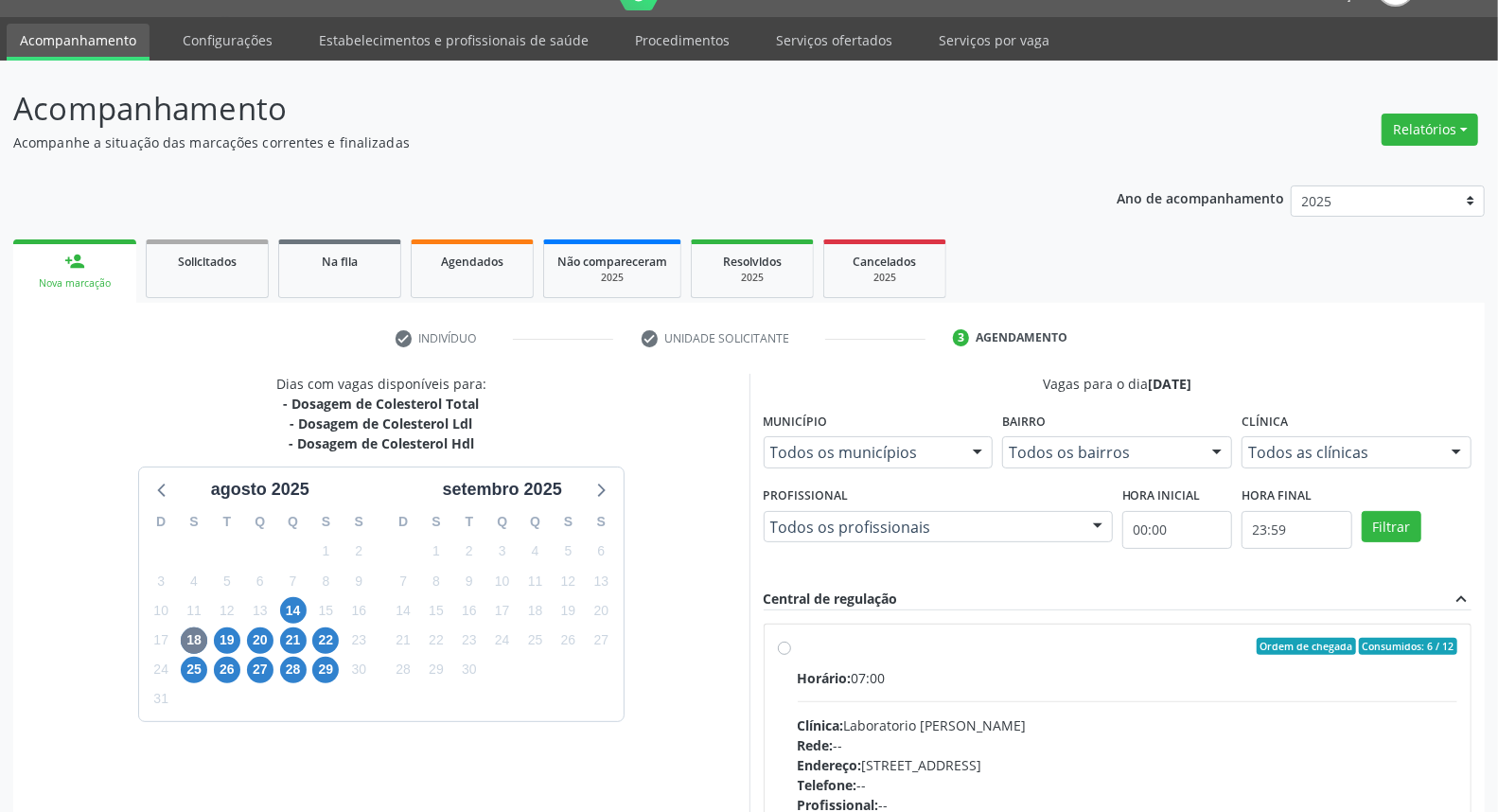
click at [798, 643] on label "Ordem de chegada Consumidos: 6 / 12 Horário: 07:00 Clínica: Laboratorio Jose Pa…" at bounding box center [1128, 782] width 660 height 290
click at [782, 643] on input "Ordem de chegada Consumidos: 6 / 12 Horário: 07:00 Clínica: Laboratorio Jose Pa…" at bounding box center [784, 646] width 13 height 17
radio input "true"
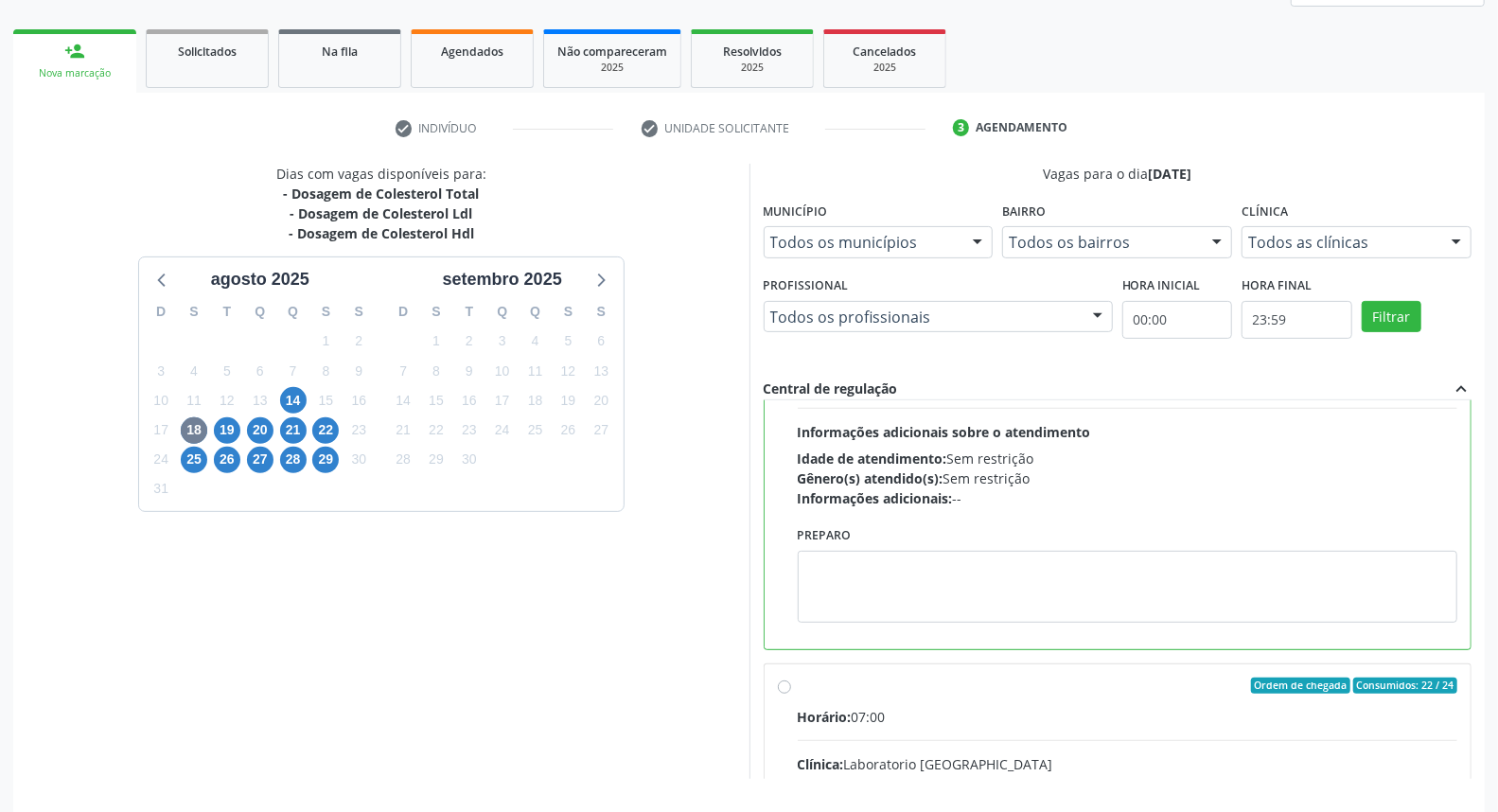
scroll to position [317, 0]
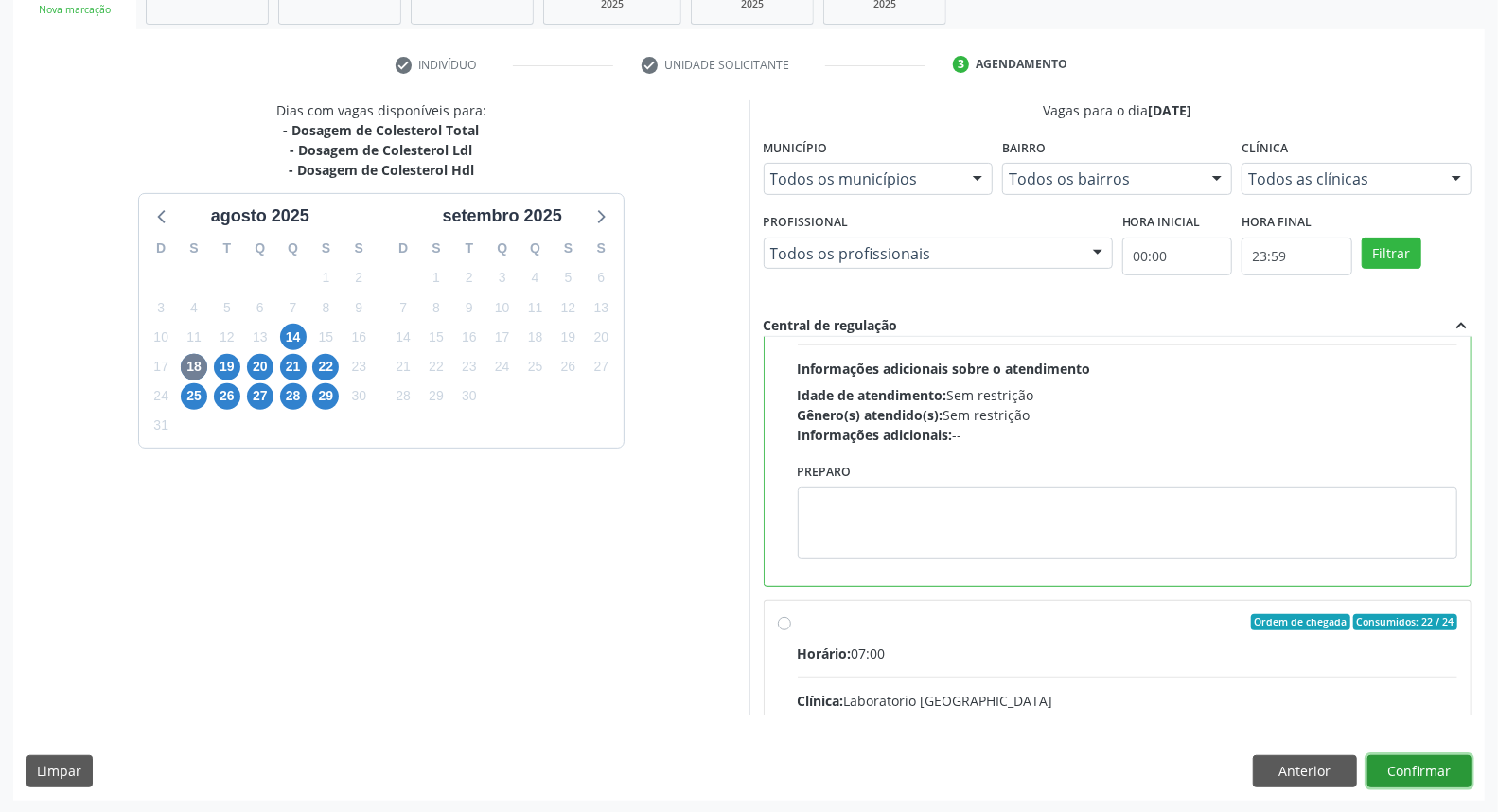
click at [1449, 760] on button "Confirmar" at bounding box center [1419, 771] width 104 height 32
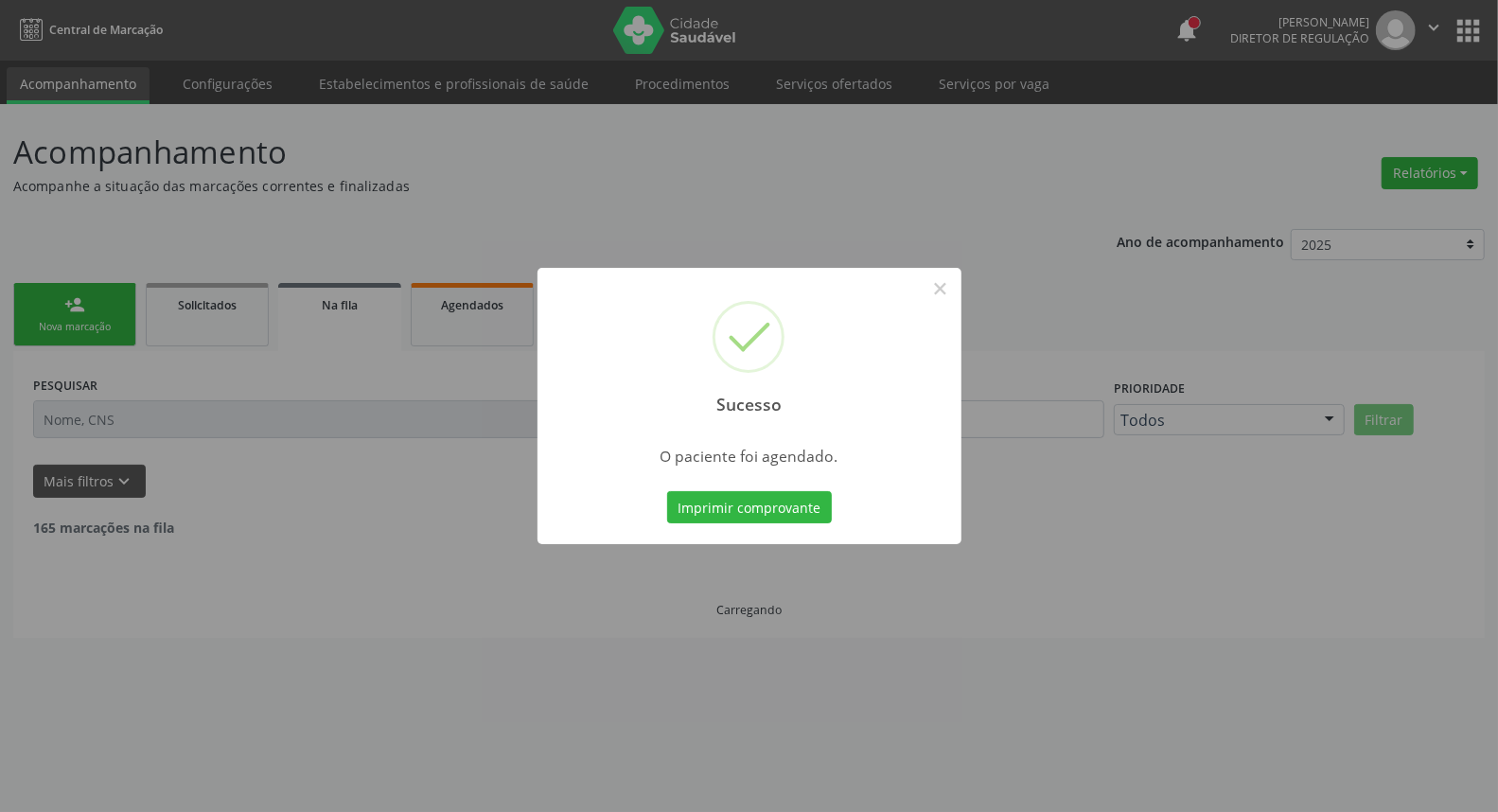
scroll to position [0, 0]
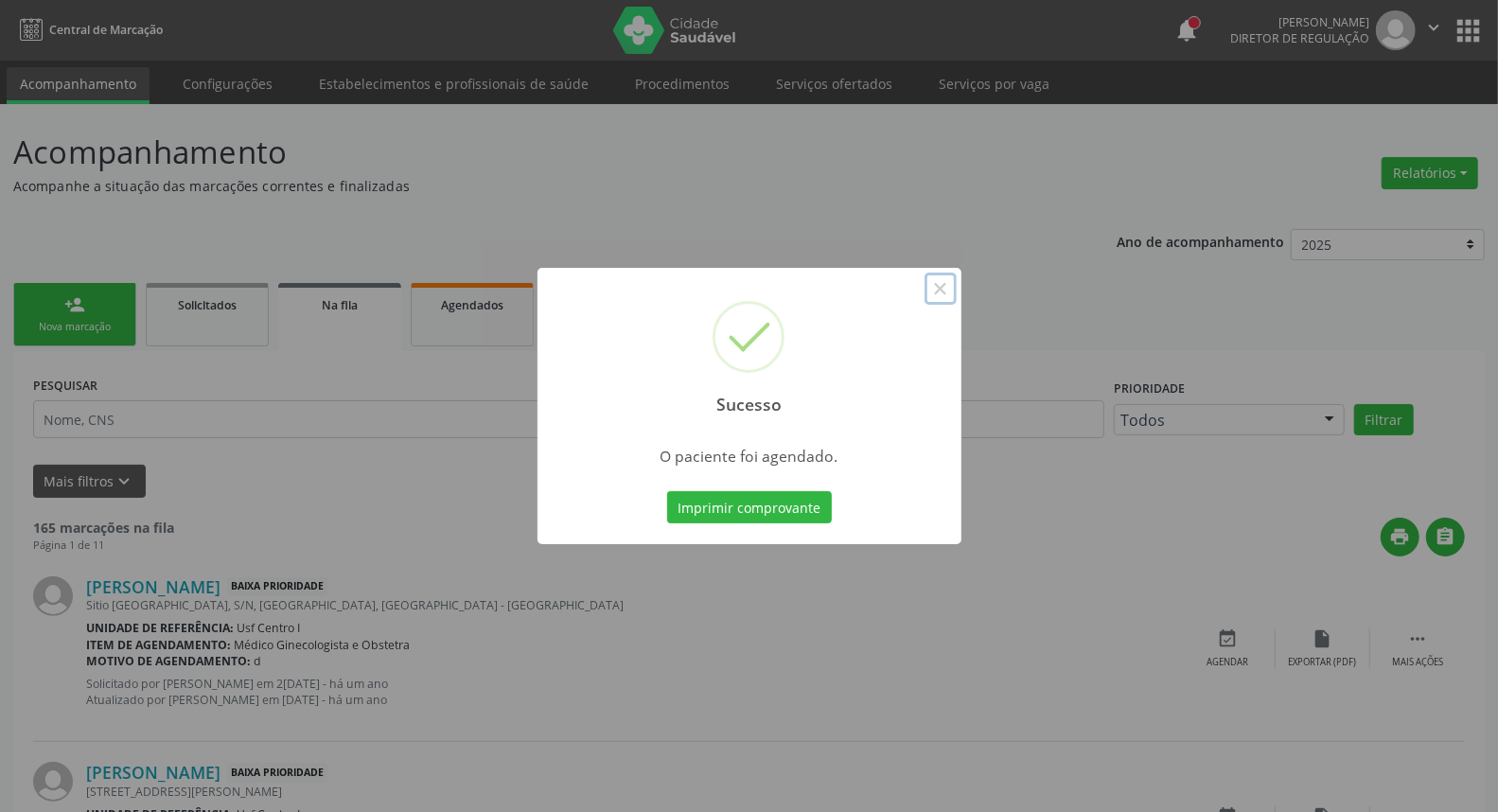
drag, startPoint x: 944, startPoint y: 293, endPoint x: 364, endPoint y: 293, distance: 580.0
click at [932, 291] on button "×" at bounding box center [941, 289] width 32 height 32
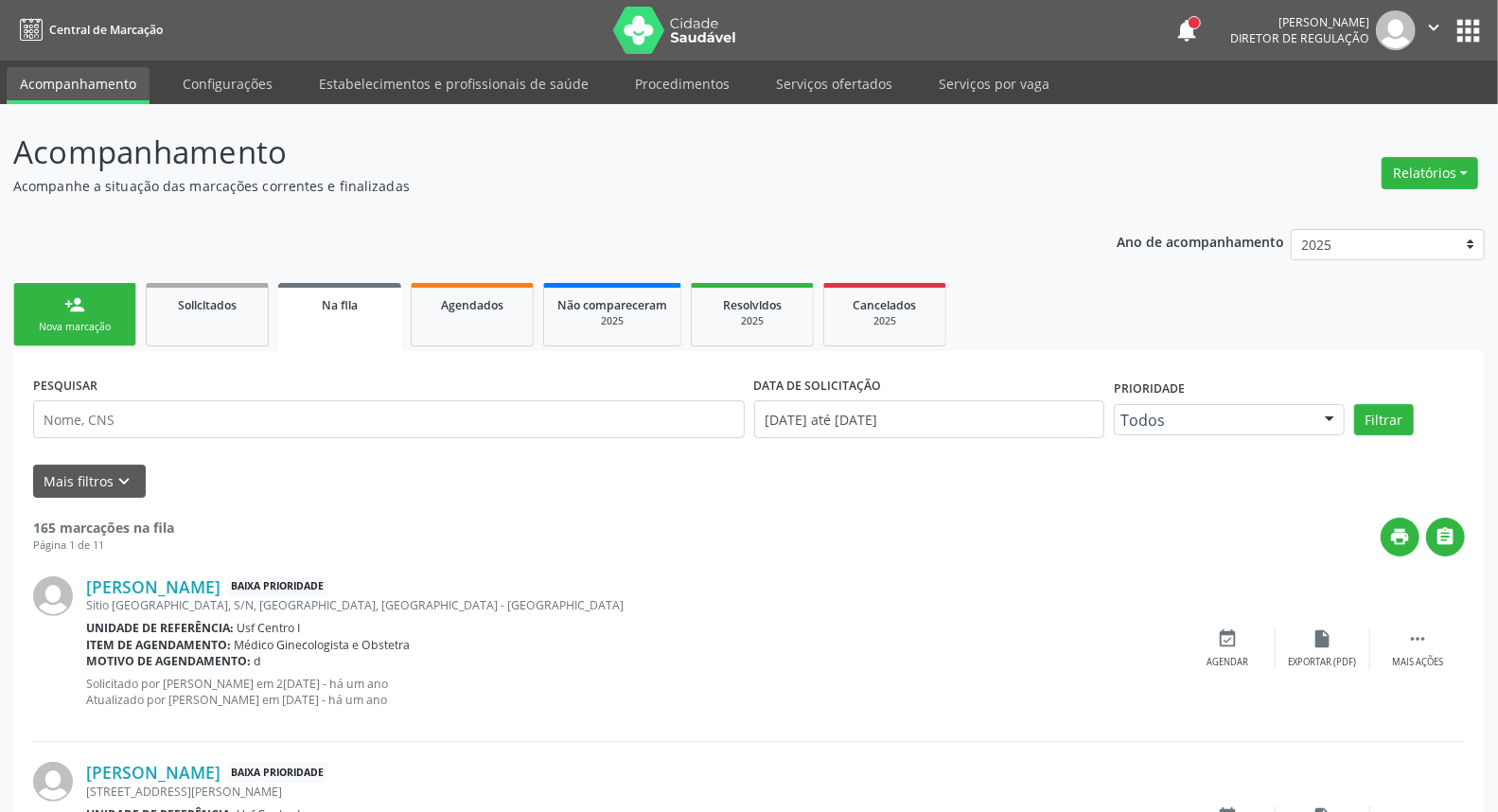
click at [71, 314] on link "person_add Nova marcação" at bounding box center [74, 315] width 123 height 63
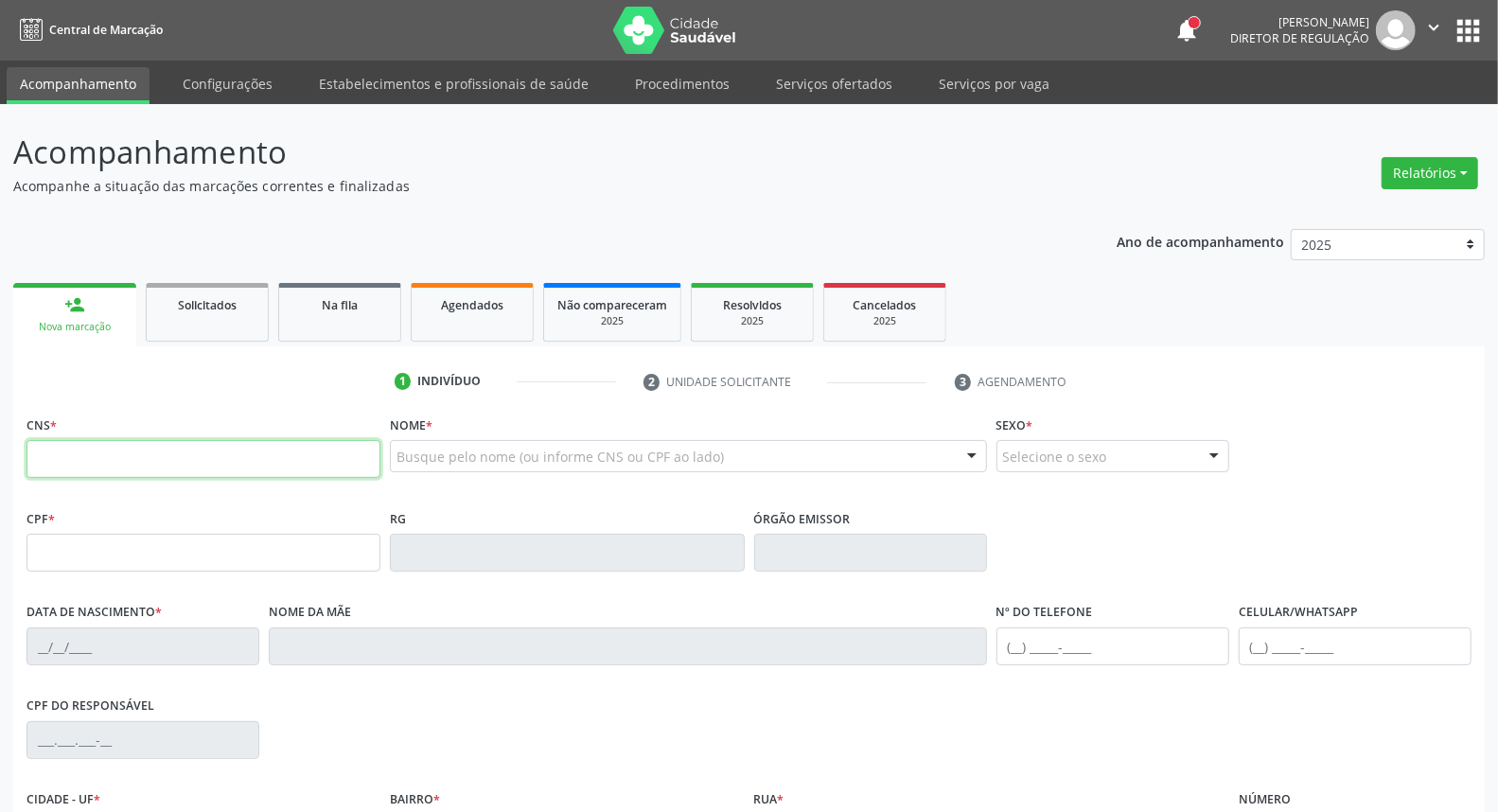
click at [91, 452] on input "text" at bounding box center [203, 459] width 354 height 38
type input "704 2062 8865 5681"
type input "063.348.044-48"
type input "18/06/1972"
type input "Ocilia Maria de Jesus"
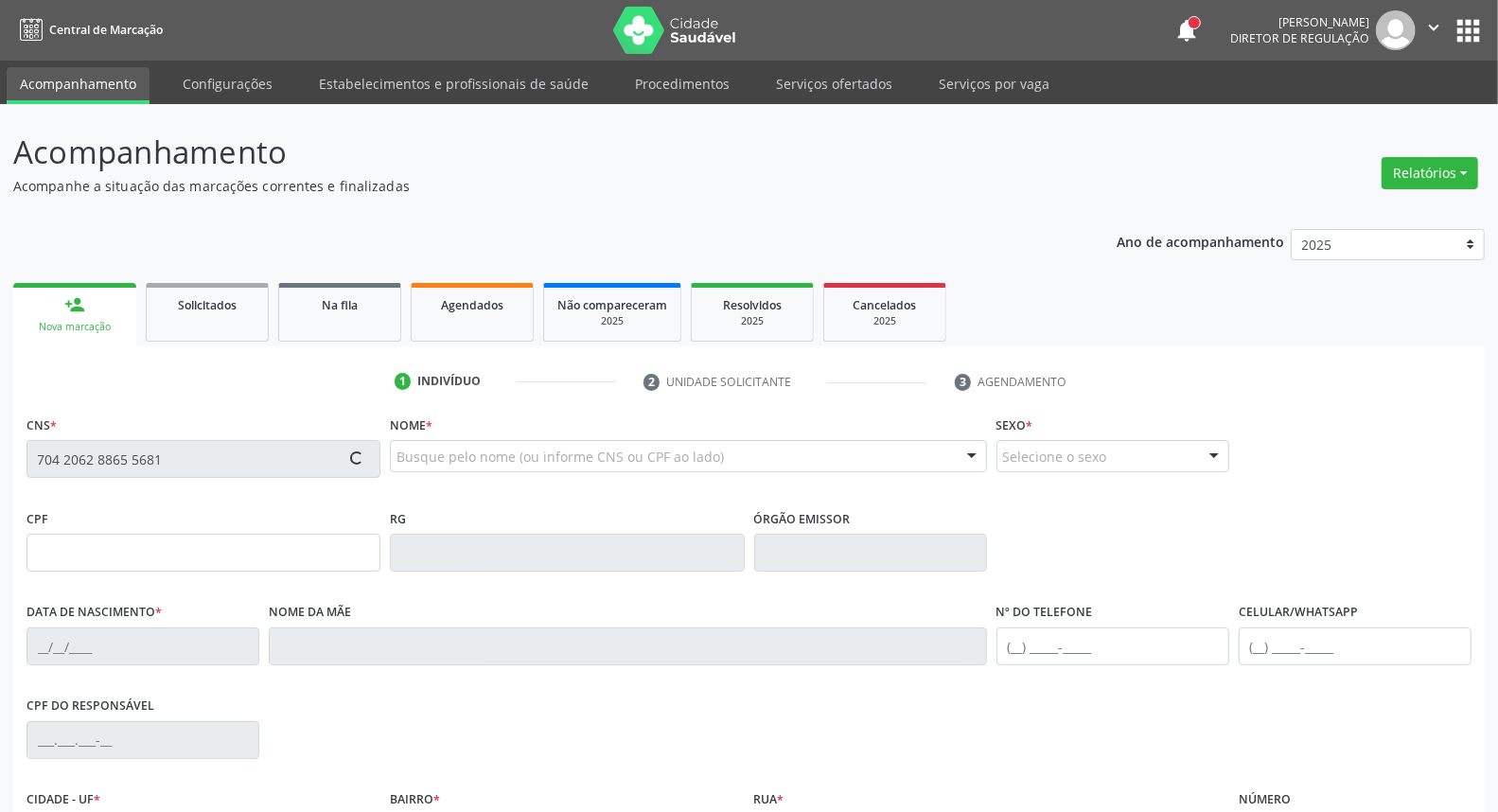
type input "[PHONE_NUMBER]"
type input "S/N"
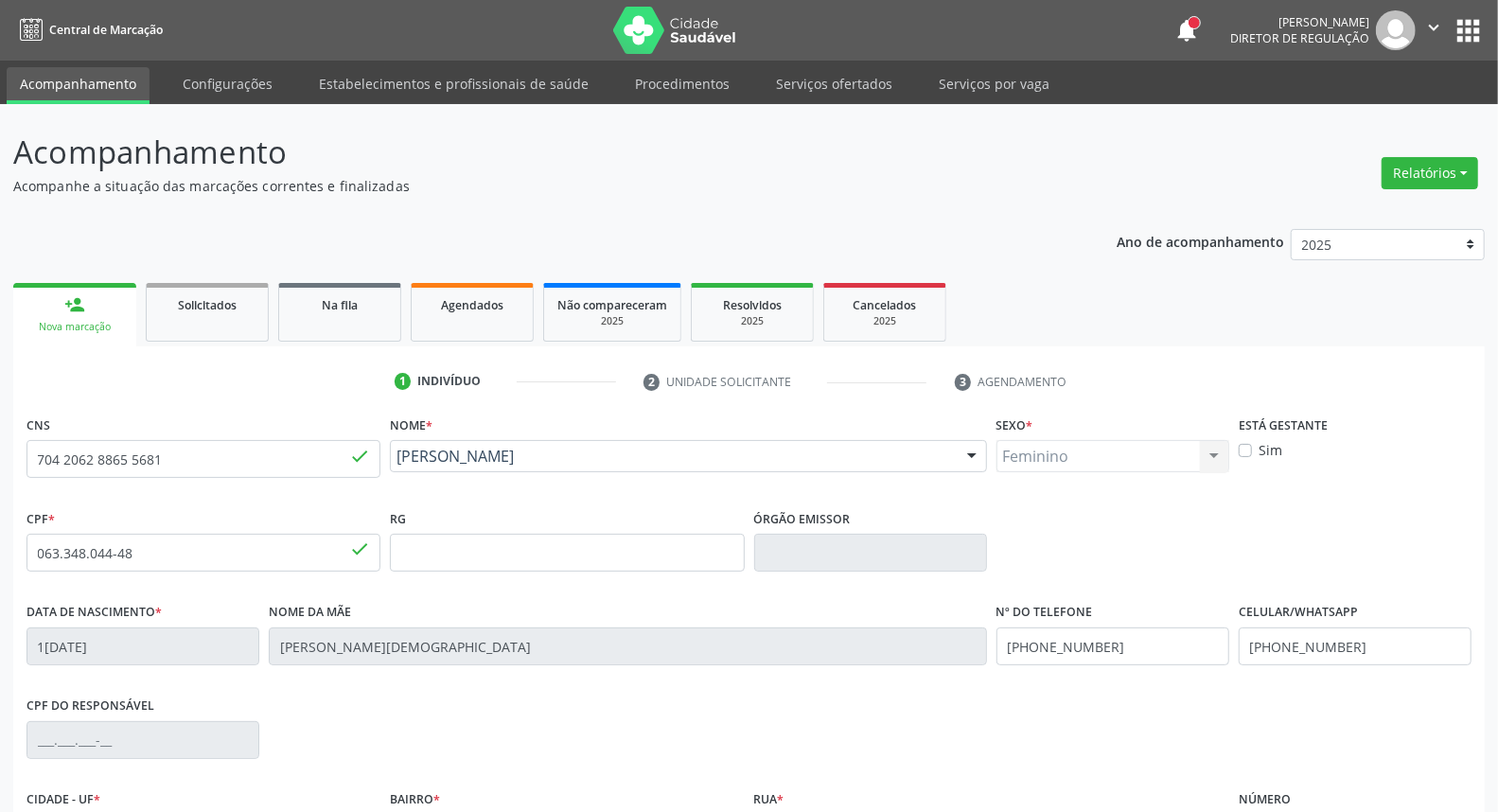
scroll to position [212, 0]
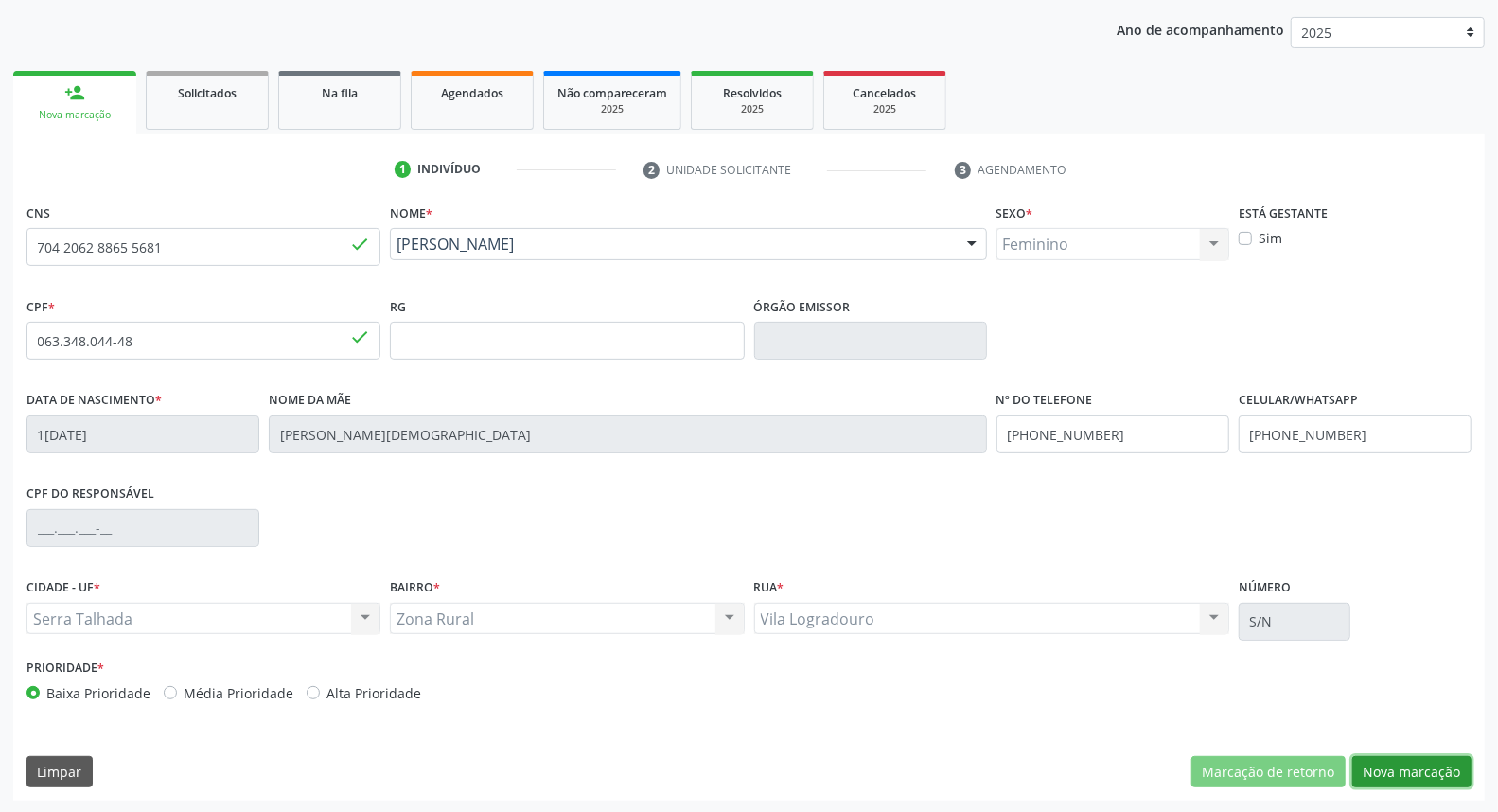
click at [1445, 783] on button "Nova marcação" at bounding box center [1411, 772] width 119 height 32
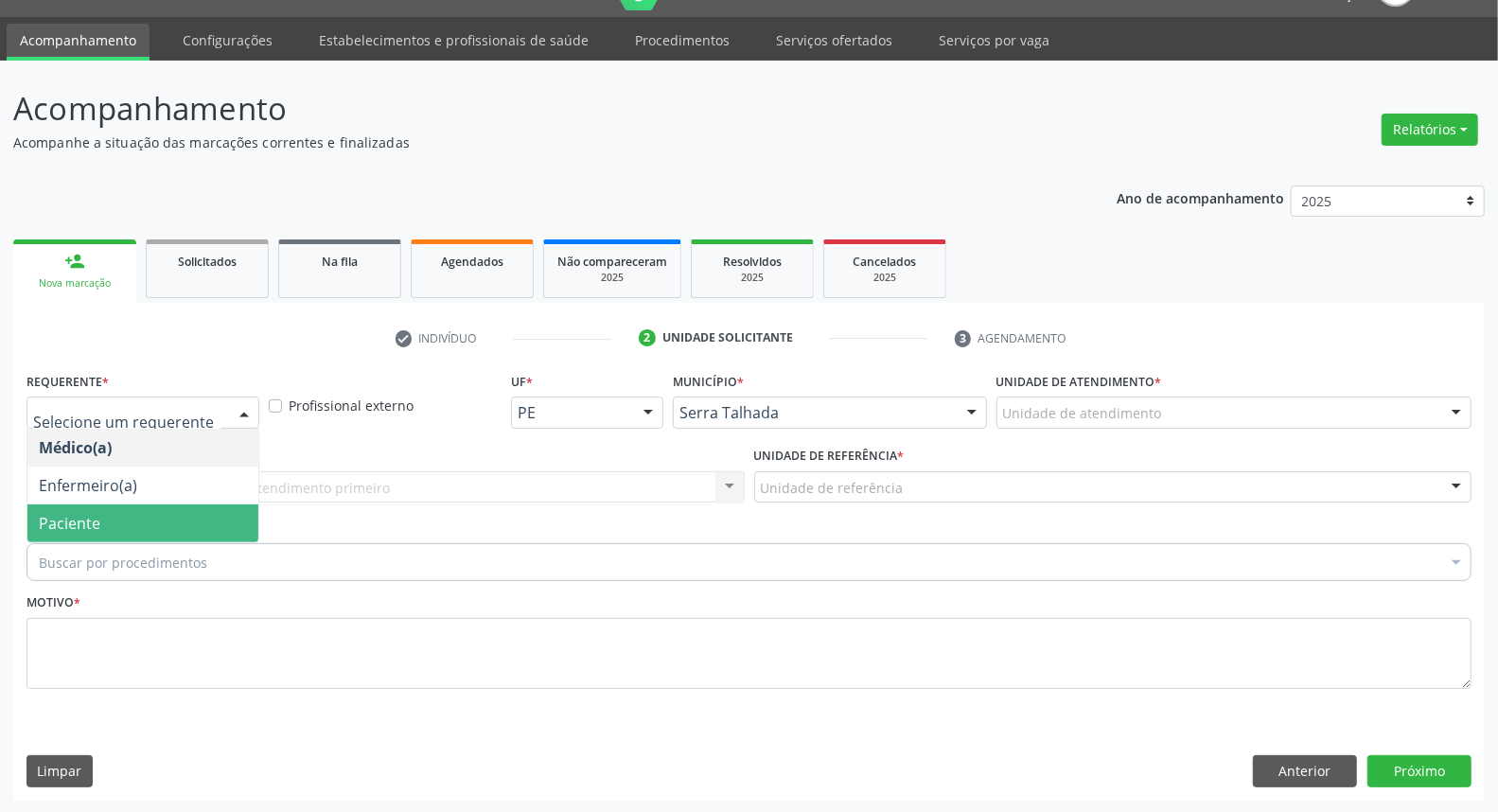
click at [67, 510] on span "Paciente" at bounding box center [143, 524] width 231 height 38
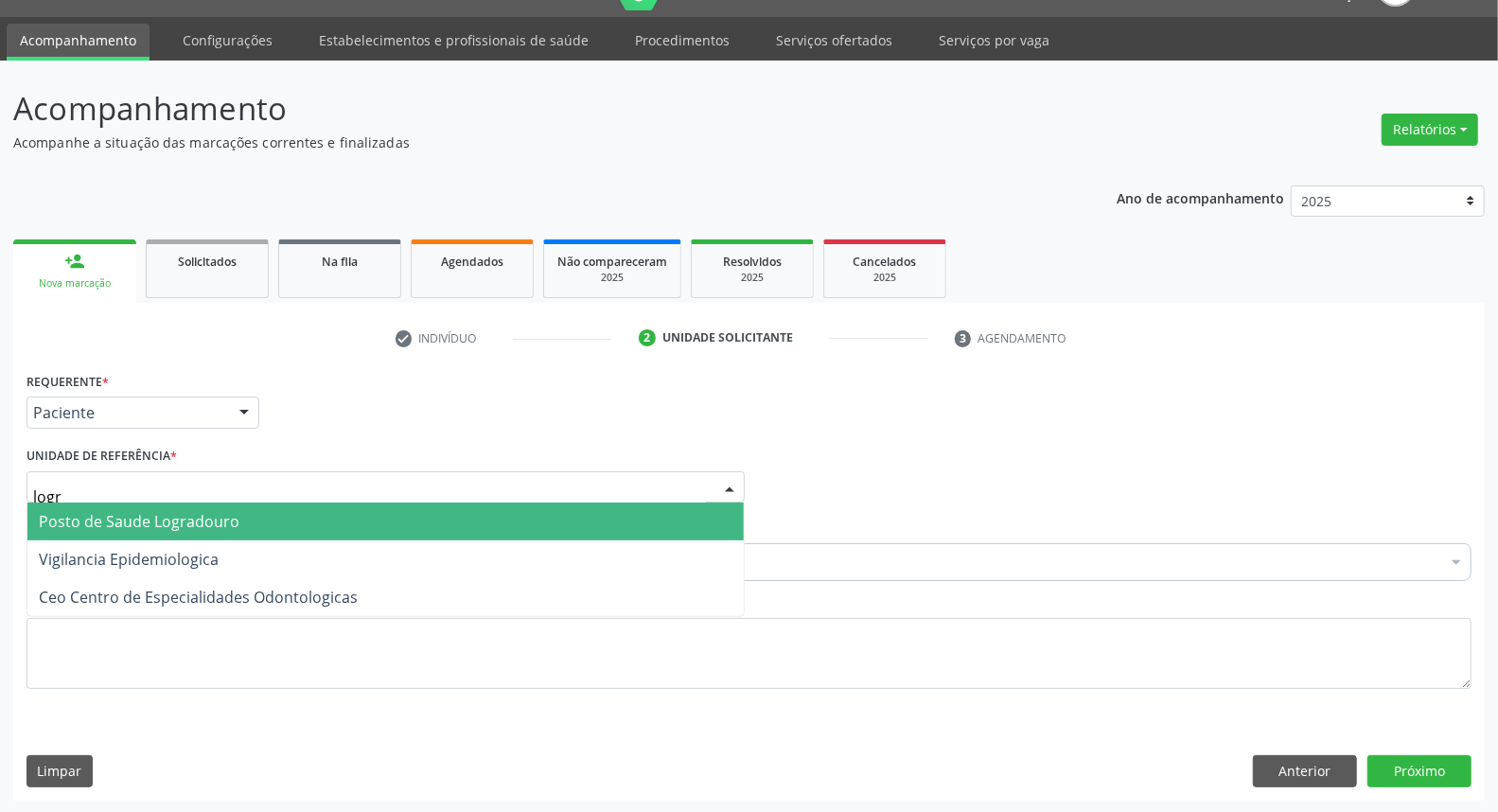
type input "logra"
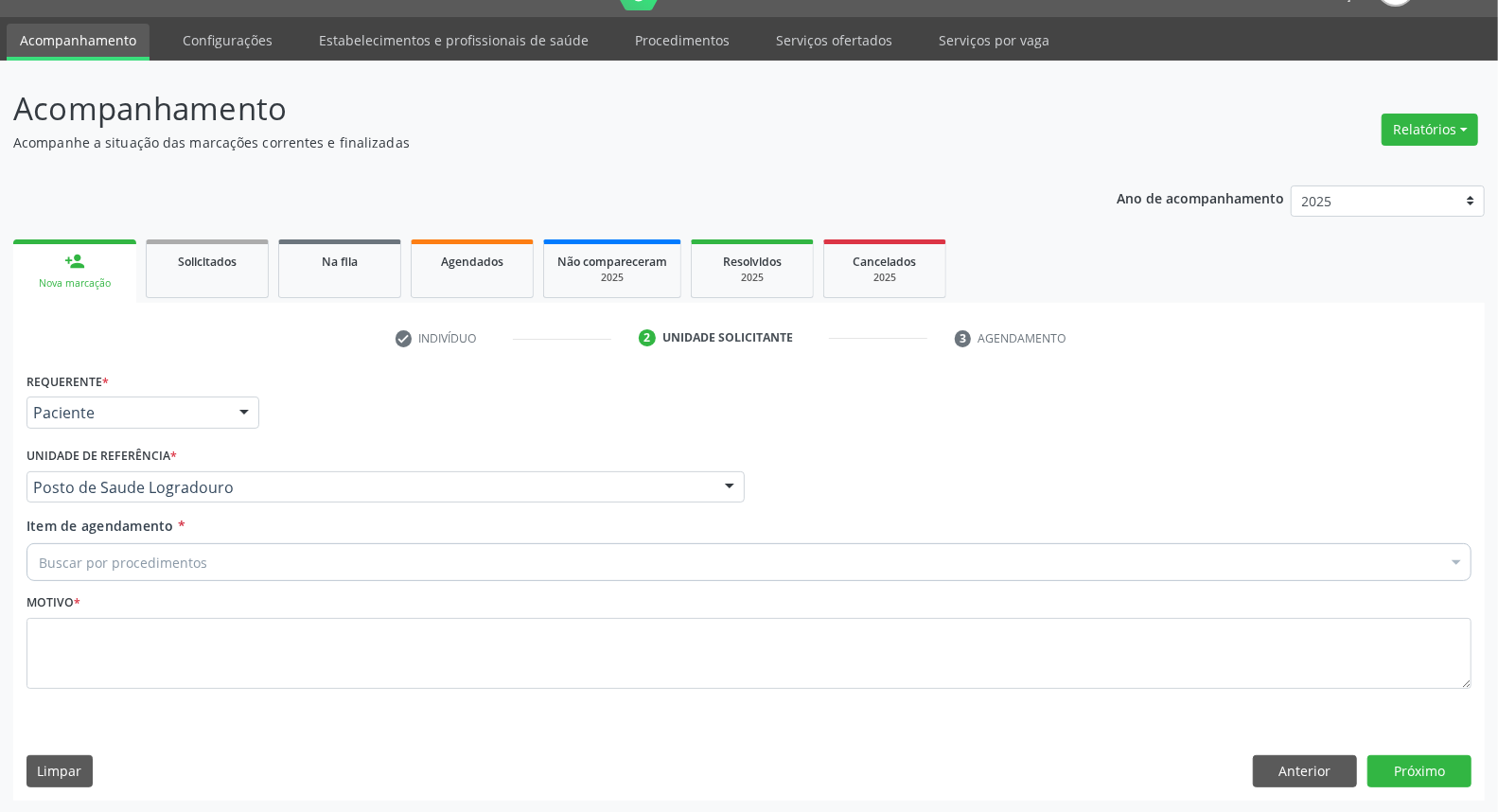
click at [46, 550] on div "Buscar por procedimentos" at bounding box center [749, 562] width 1445 height 38
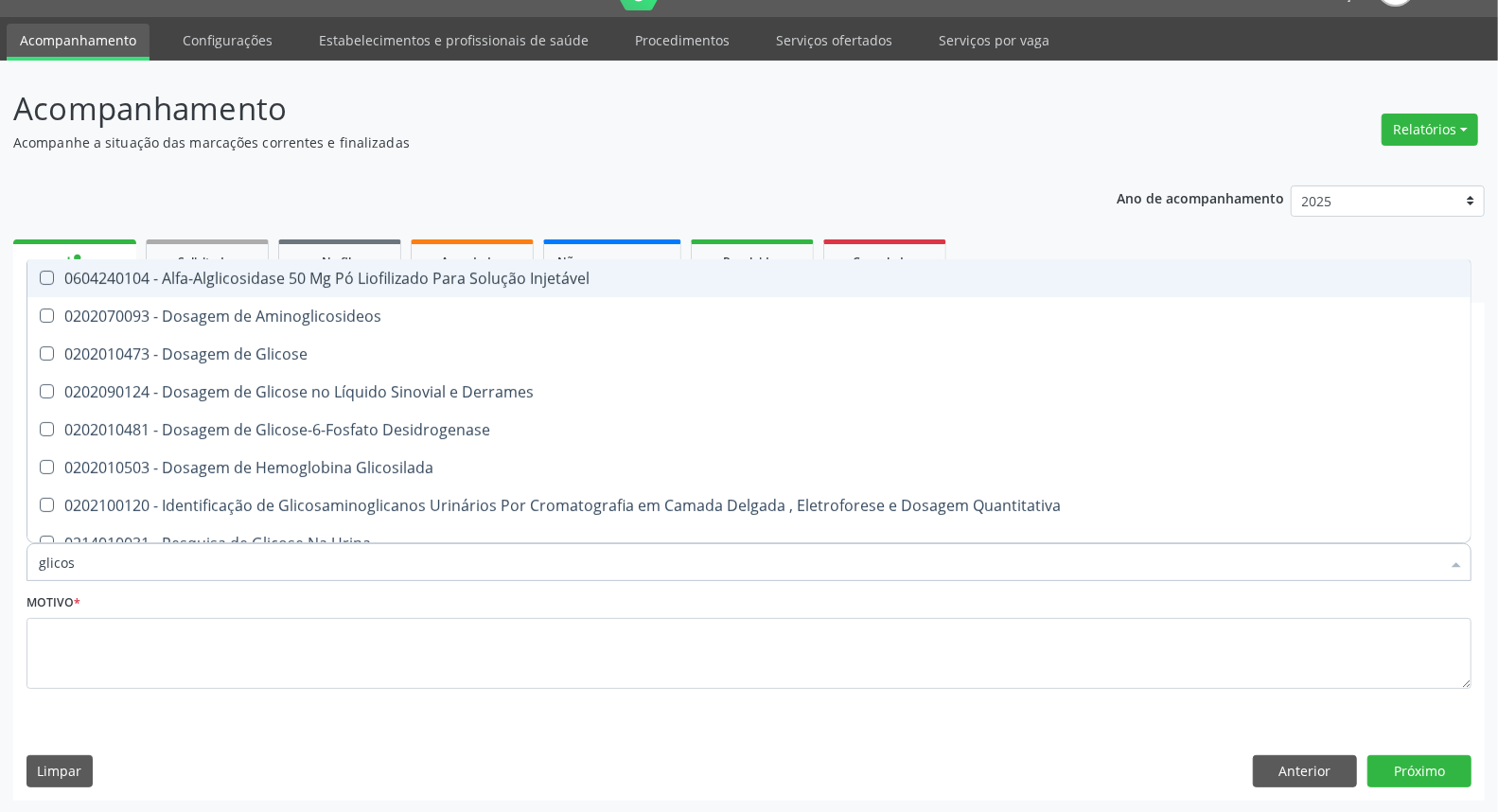
type input "glicose"
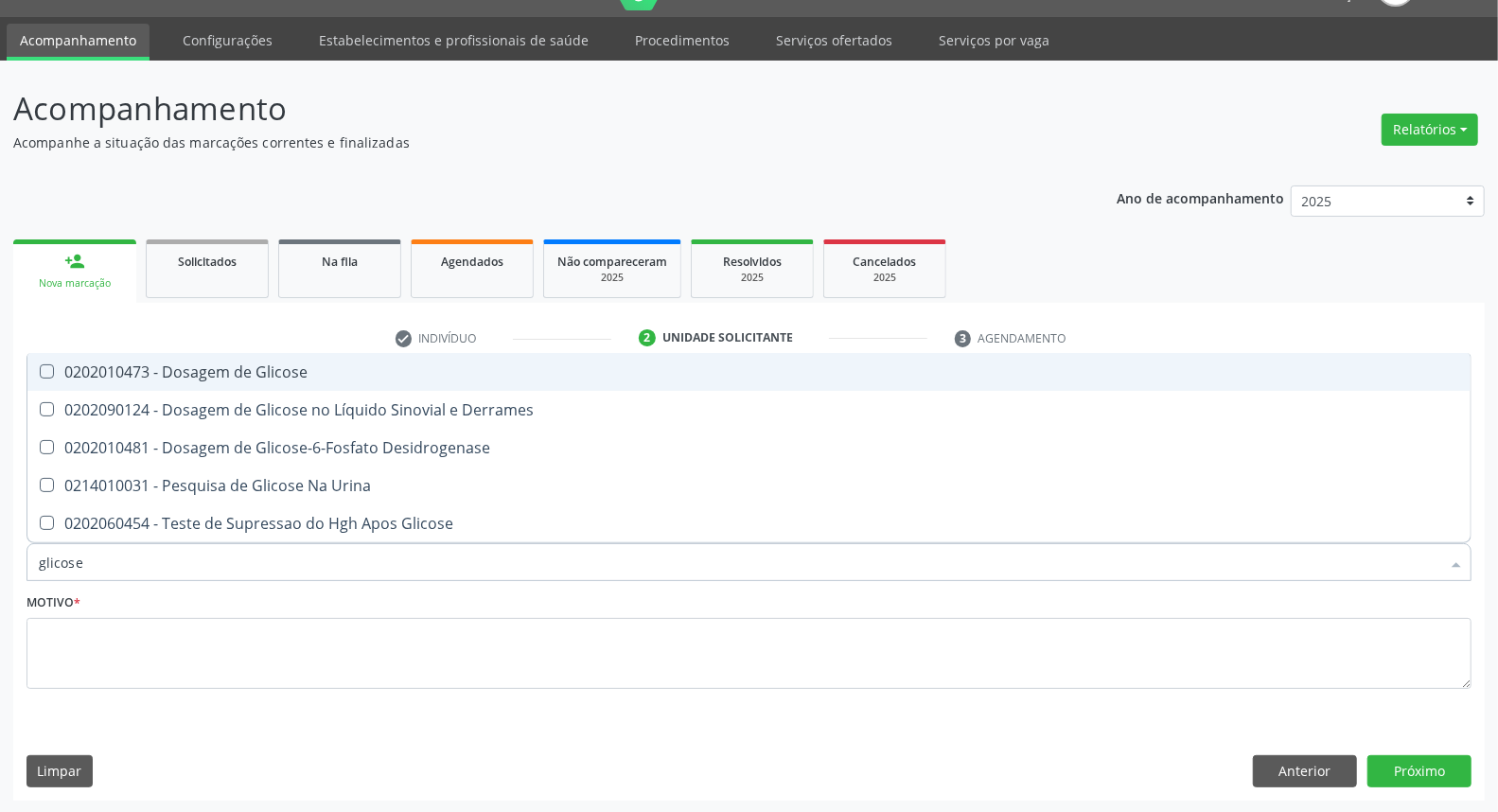
drag, startPoint x: 149, startPoint y: 365, endPoint x: 124, endPoint y: 455, distance: 93.4
click at [149, 366] on div "0202010473 - Dosagem de Glicose" at bounding box center [749, 372] width 1421 height 15
checkbox Glicose "true"
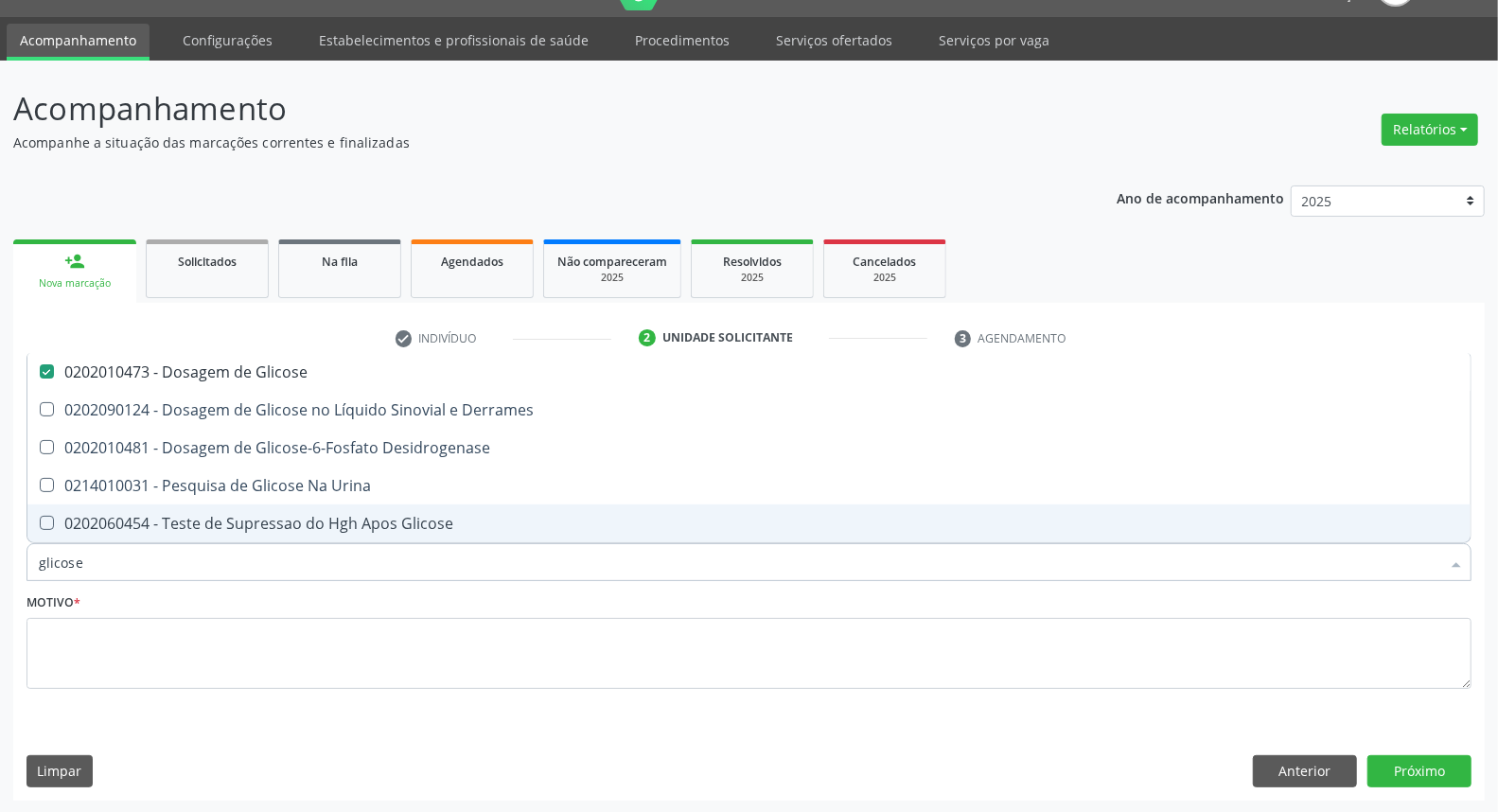
drag, startPoint x: 98, startPoint y: 564, endPoint x: 0, endPoint y: 582, distance: 99.6
click at [0, 581] on div "Acompanhamento Acompanhe a situação das marcações correntes e finalizadas Relat…" at bounding box center [749, 436] width 1498 height 753
type input "c"
checkbox Glicose "false"
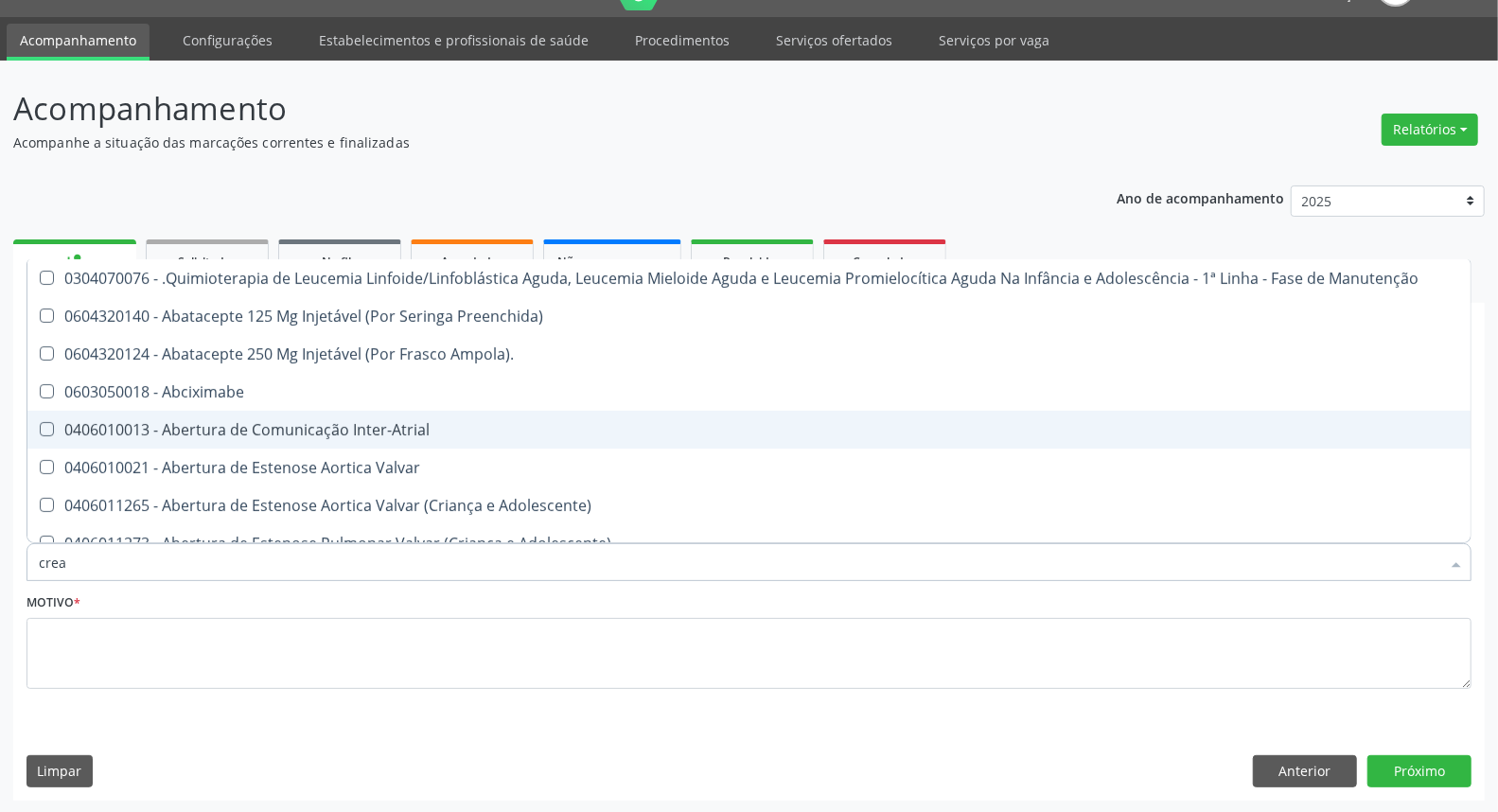
type input "creat"
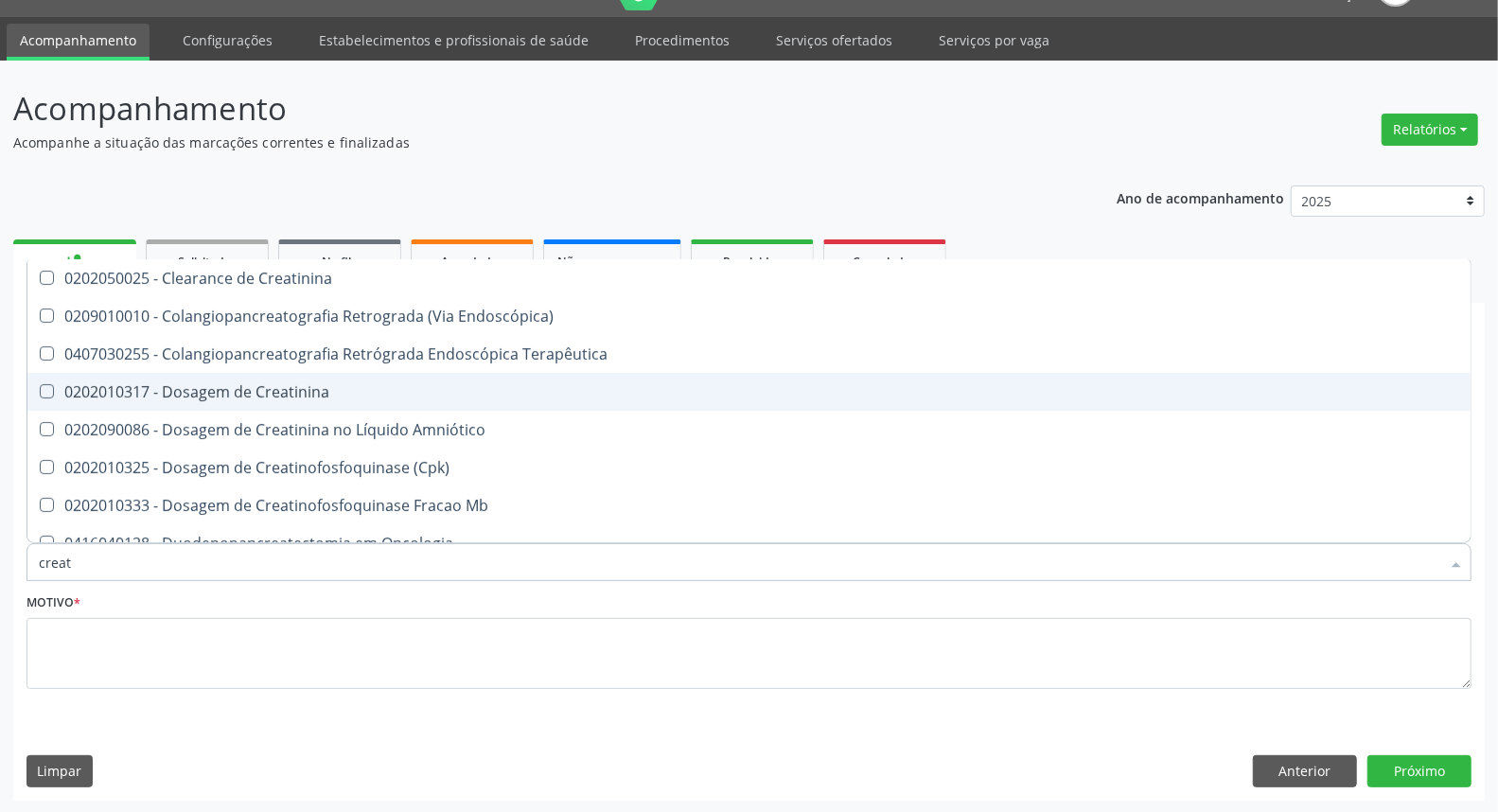
click at [150, 400] on span "0202010317 - Dosagem de Creatinina" at bounding box center [749, 392] width 1443 height 38
checkbox Creatinina "true"
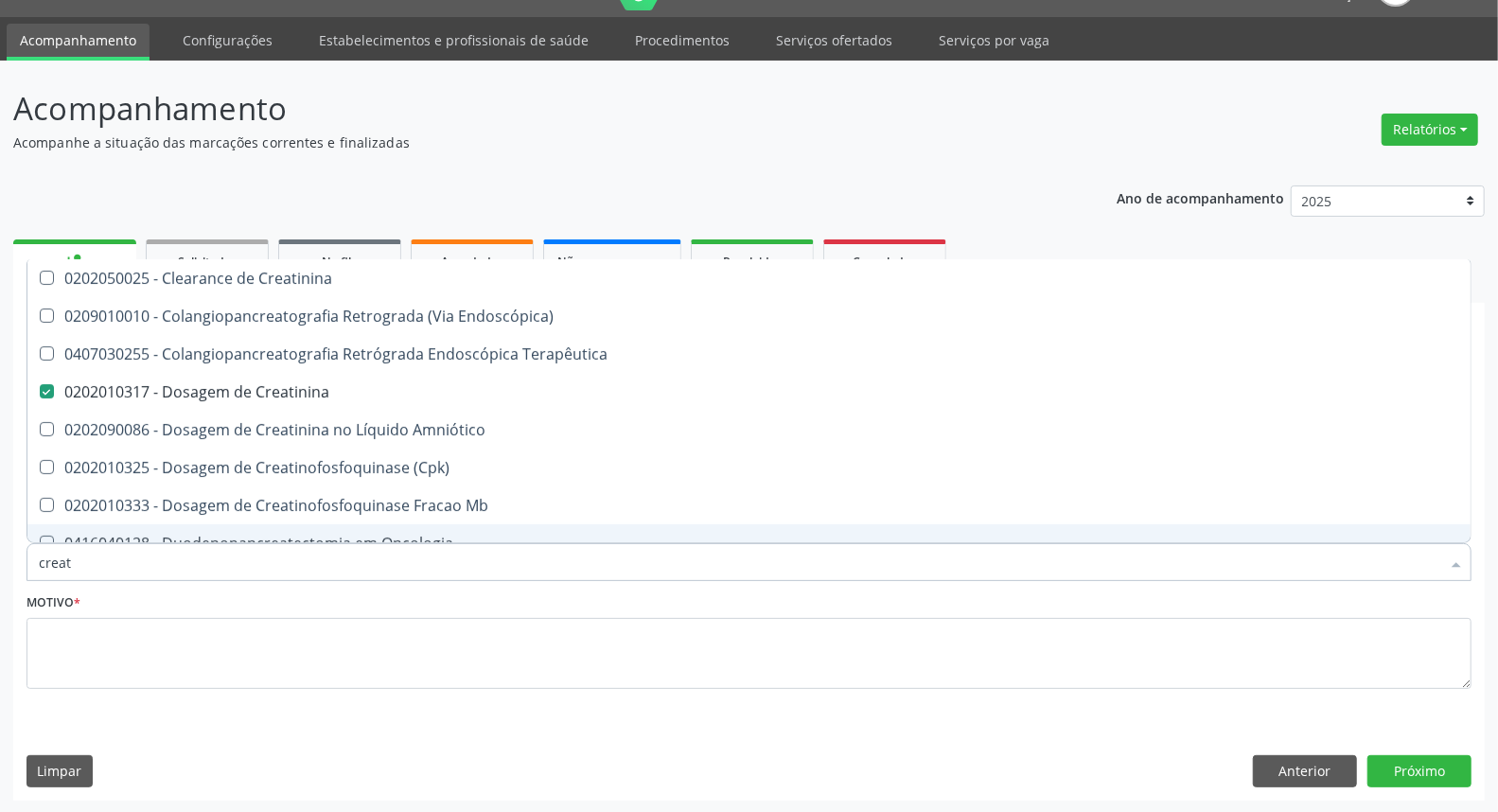
drag, startPoint x: 69, startPoint y: 560, endPoint x: 0, endPoint y: 552, distance: 69.5
click at [0, 555] on div "Acompanhamento Acompanhe a situação das marcações correntes e finalizadas Relat…" at bounding box center [749, 436] width 1498 height 753
type input "ur"
checkbox Creatinina "false"
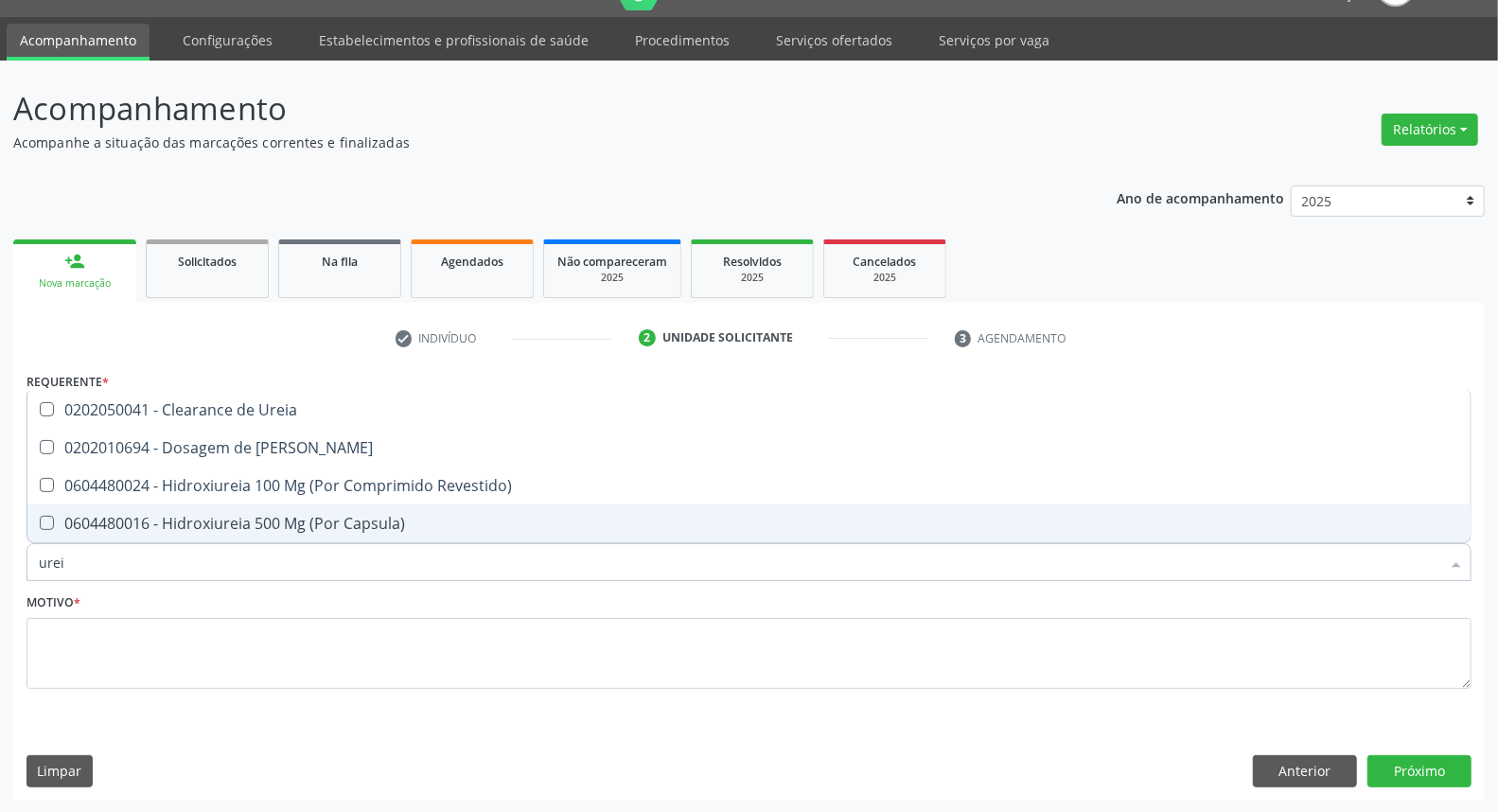
type input "ureia"
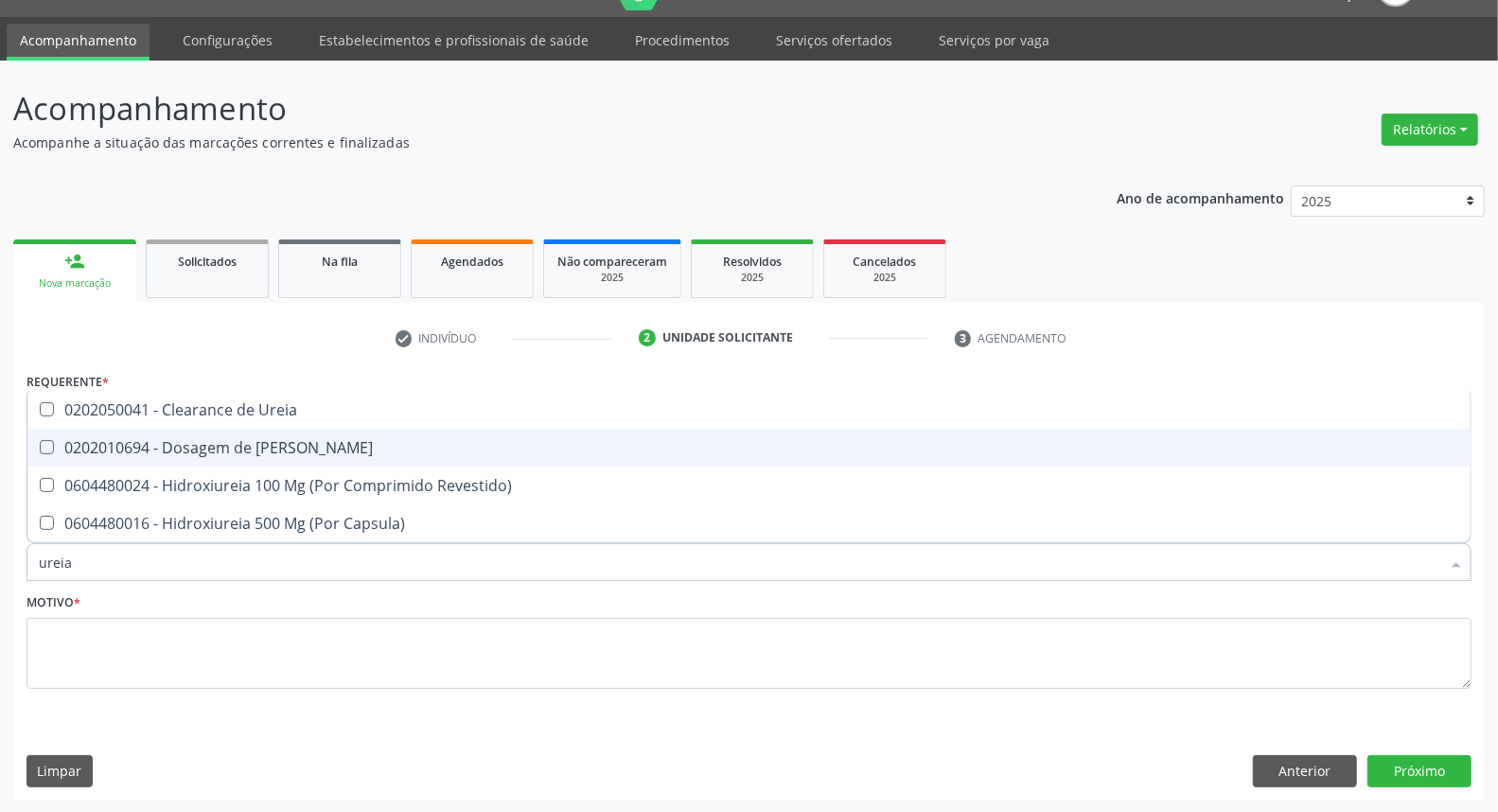
click at [94, 457] on span "0202010694 - Dosagem de [PERSON_NAME]" at bounding box center [749, 448] width 1443 height 38
checkbox Ureia "true"
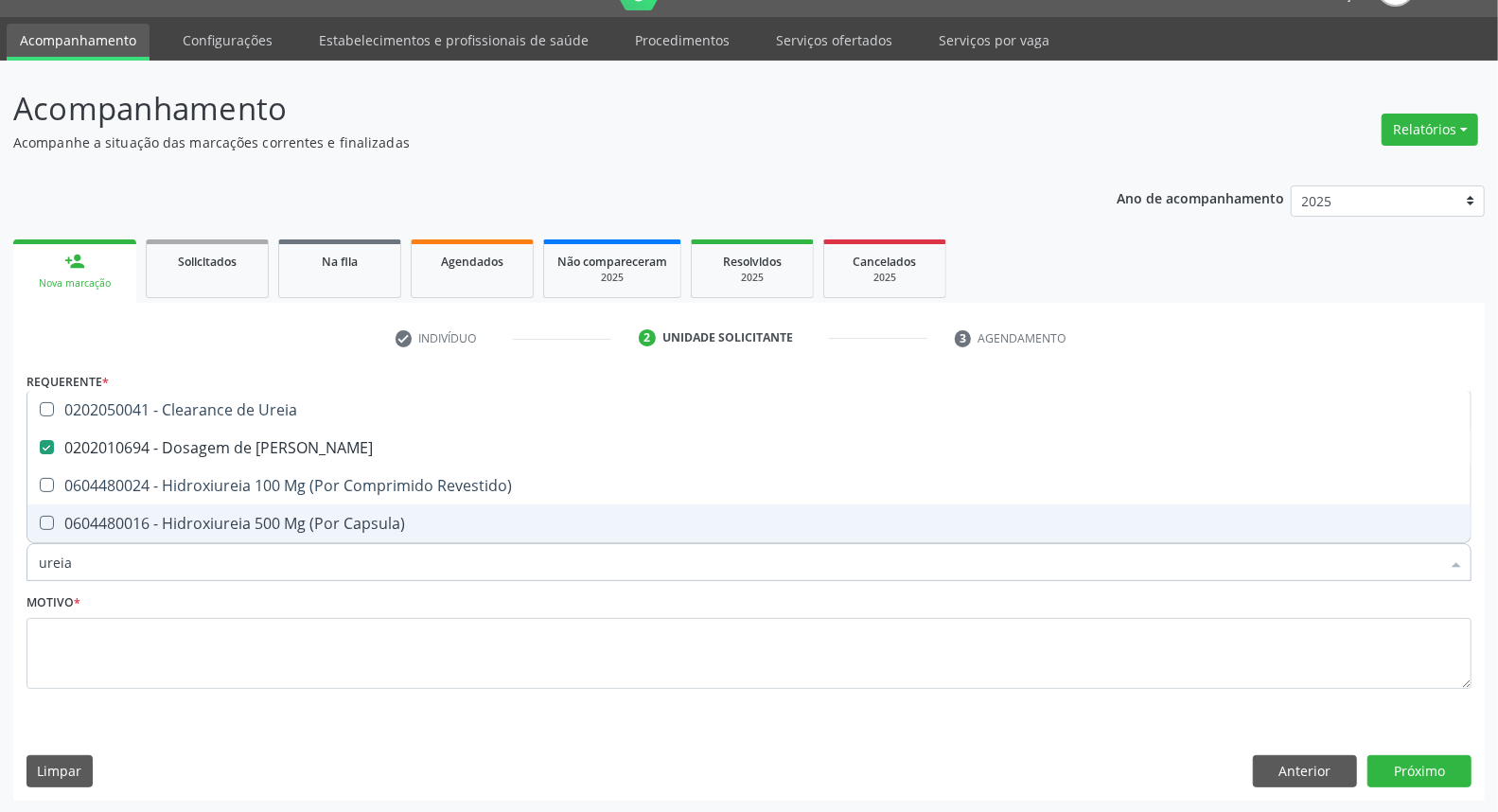
drag, startPoint x: 23, startPoint y: 575, endPoint x: 0, endPoint y: 601, distance: 34.7
click at [0, 601] on div "Acompanhamento Acompanhe a situação das marcações correntes e finalizadas Relat…" at bounding box center [749, 436] width 1498 height 753
type input "co"
checkbox Ureia "false"
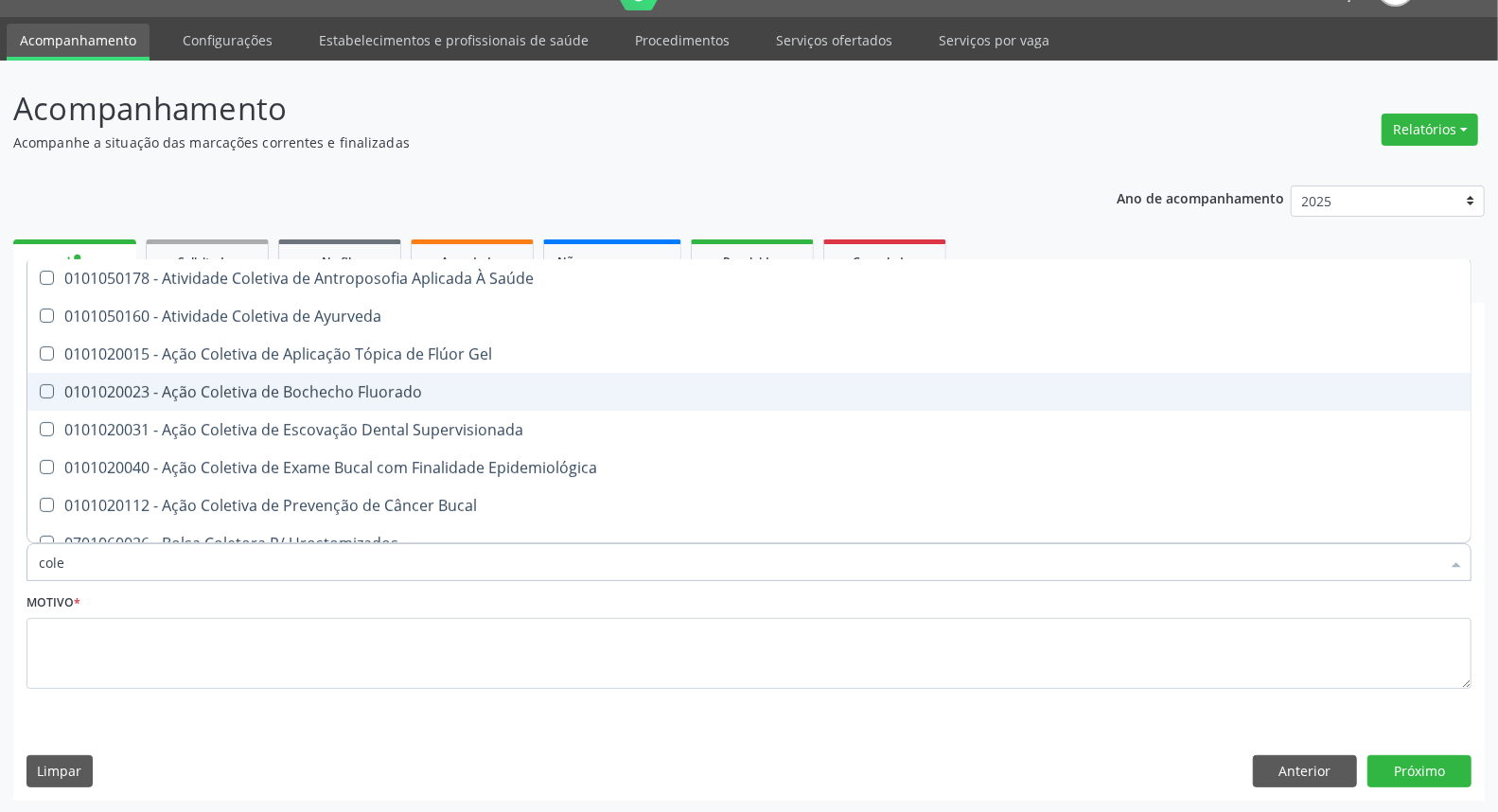
type input "coles"
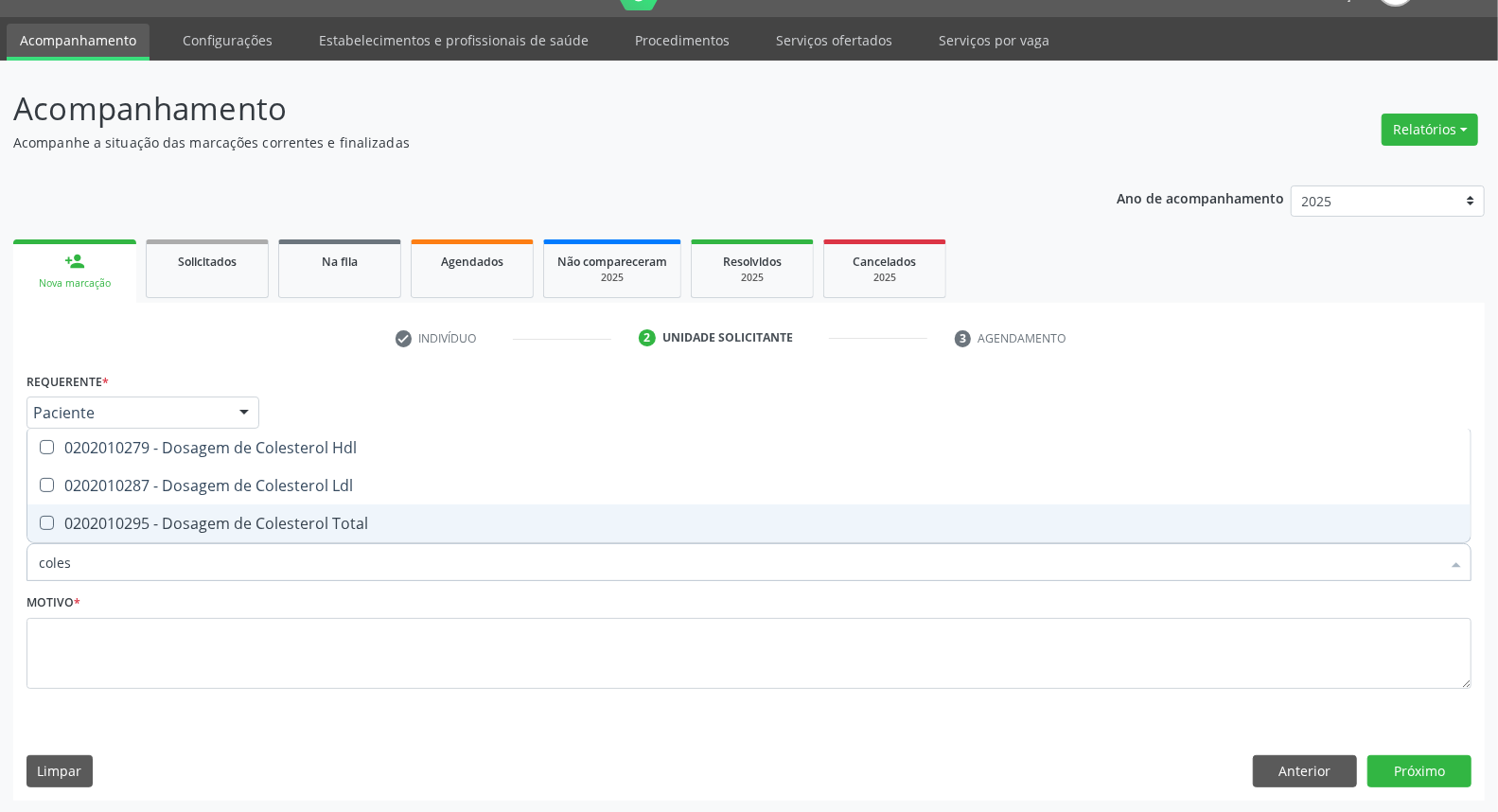
drag, startPoint x: 107, startPoint y: 504, endPoint x: 116, endPoint y: 481, distance: 24.7
click at [107, 502] on ul "Desfazer seleção 0202010279 - Dosagem de Colesterol Hdl 0202010287 - Dosagem de…" at bounding box center [749, 485] width 1443 height 114
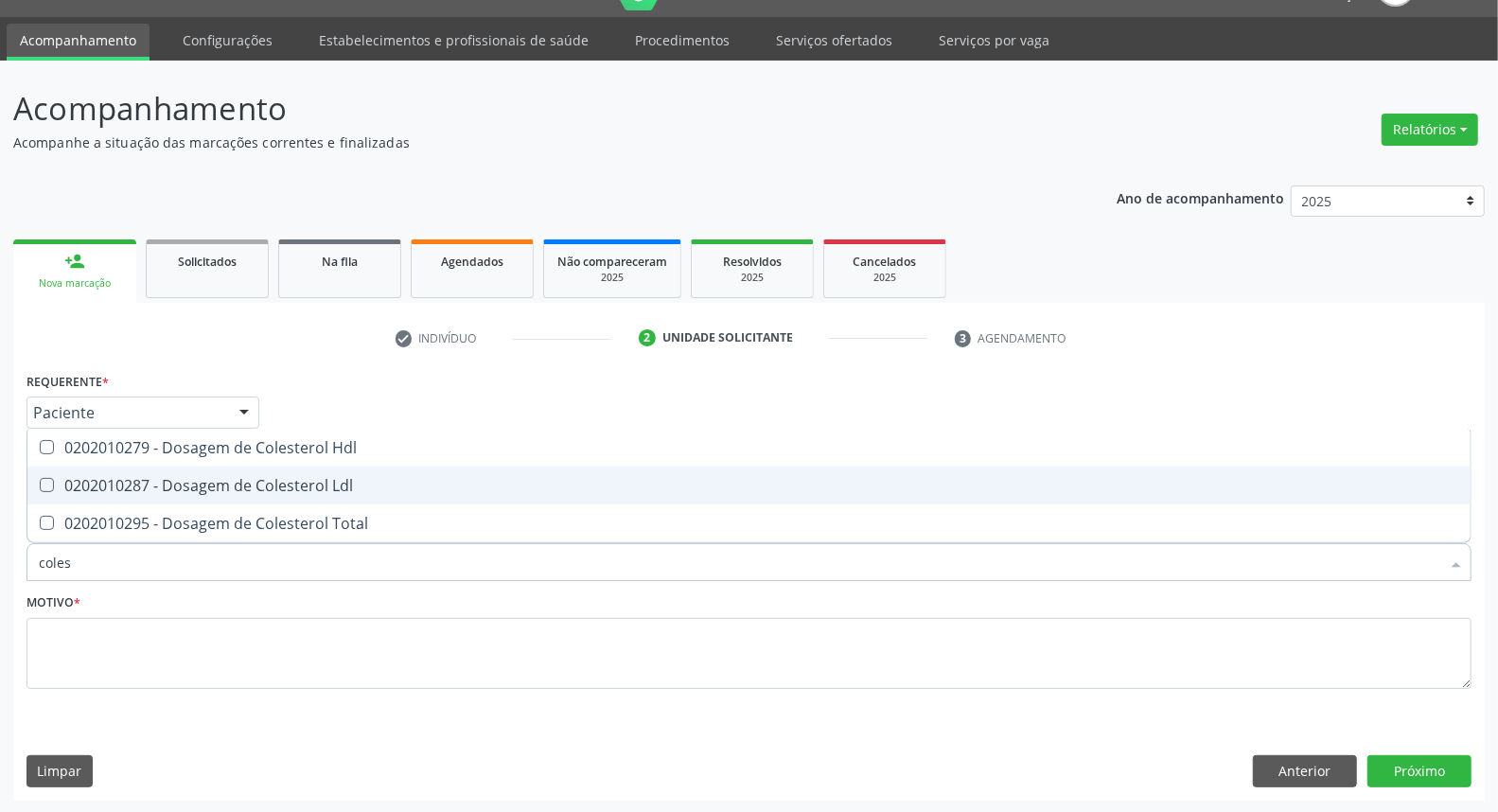
drag, startPoint x: 116, startPoint y: 480, endPoint x: 127, endPoint y: 455, distance: 27.3
click at [119, 478] on div "0202010287 - Dosagem de Colesterol Ldl" at bounding box center [749, 486] width 1421 height 15
checkbox Ldl "true"
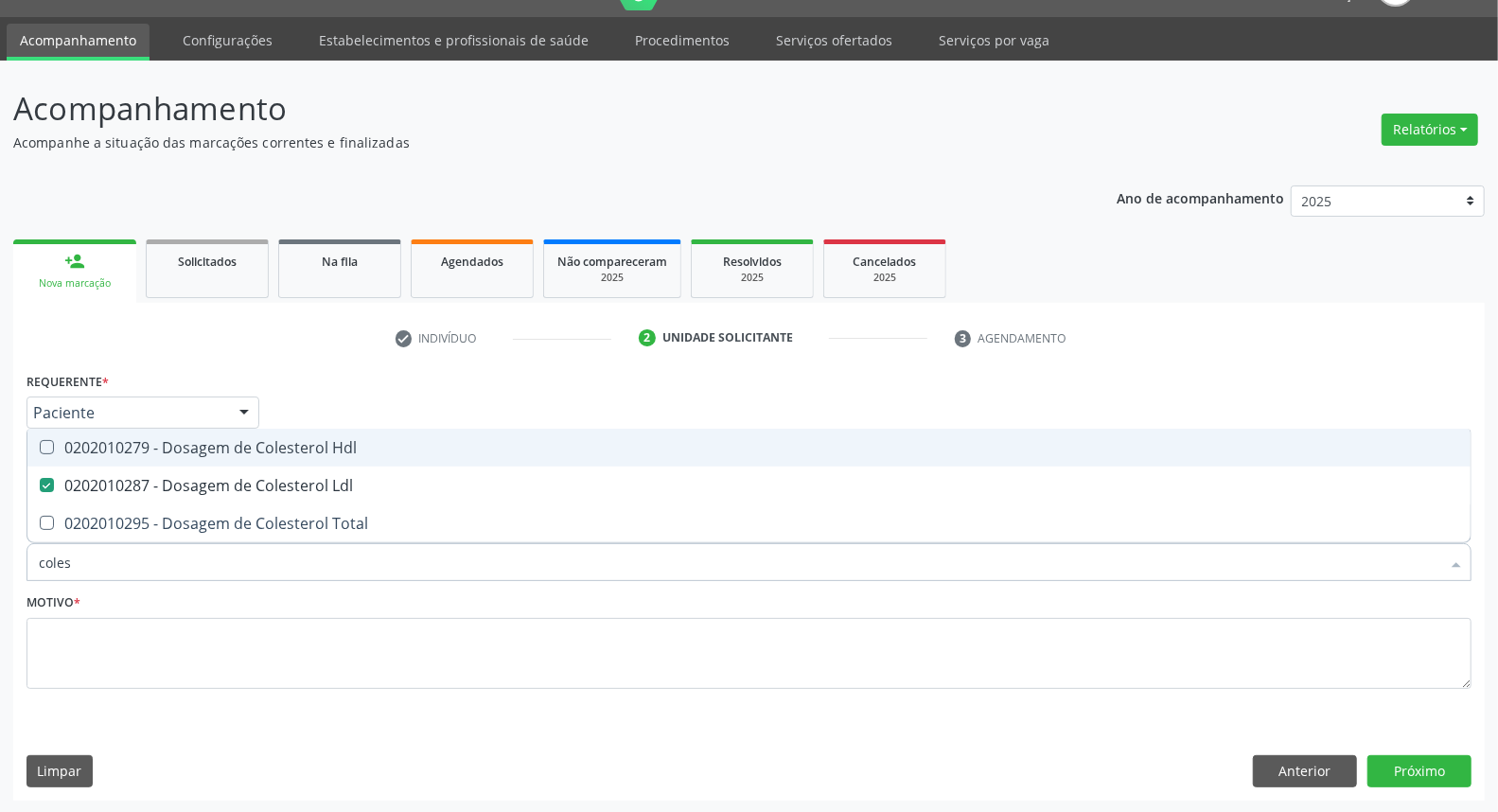
drag, startPoint x: 127, startPoint y: 455, endPoint x: 116, endPoint y: 505, distance: 51.2
click at [126, 460] on span "0202010279 - Dosagem de Colesterol Hdl" at bounding box center [749, 448] width 1443 height 38
checkbox Hdl "true"
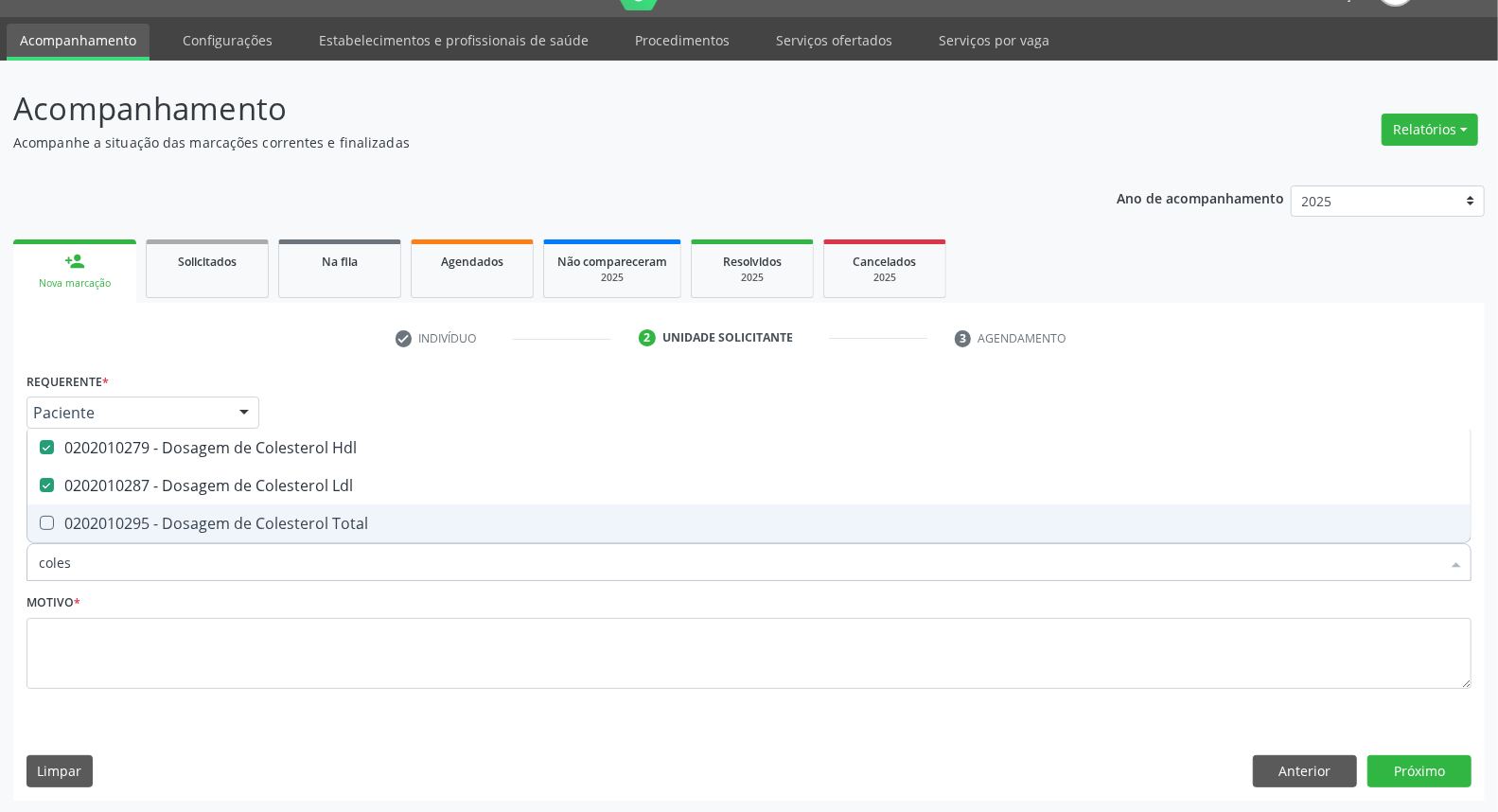
drag, startPoint x: 115, startPoint y: 511, endPoint x: 111, endPoint y: 521, distance: 10.8
click at [114, 515] on div "0202010295 - Dosagem de Colesterol Total" at bounding box center [749, 523] width 1421 height 15
checkbox Total "true"
drag, startPoint x: 95, startPoint y: 551, endPoint x: 0, endPoint y: 581, distance: 99.6
click at [0, 581] on div "Acompanhamento Acompanhe a situação das marcações correntes e finalizadas Relat…" at bounding box center [749, 436] width 1498 height 753
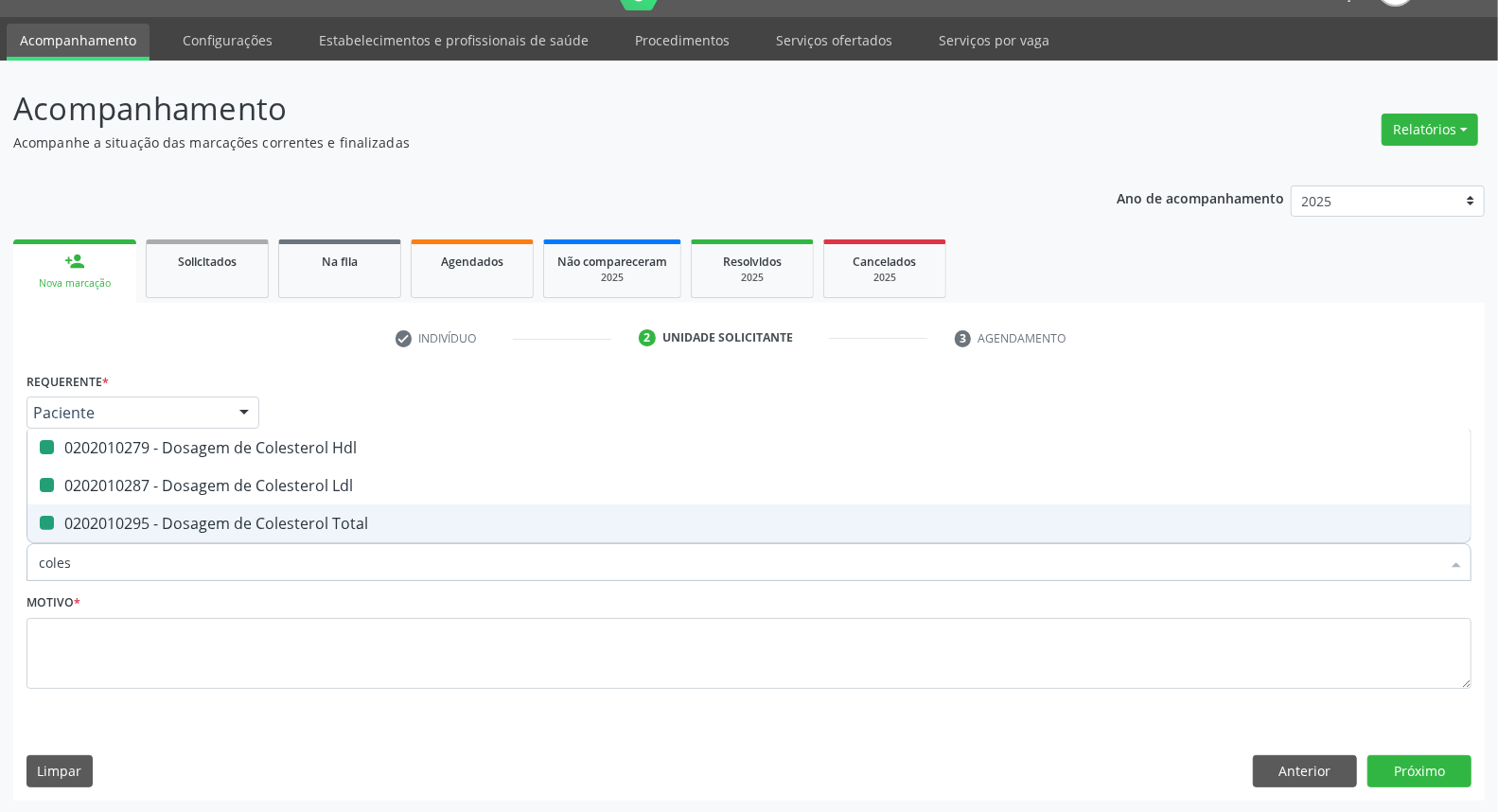
type input "t"
checkbox Hdl "false"
checkbox Ldl "false"
checkbox Total "false"
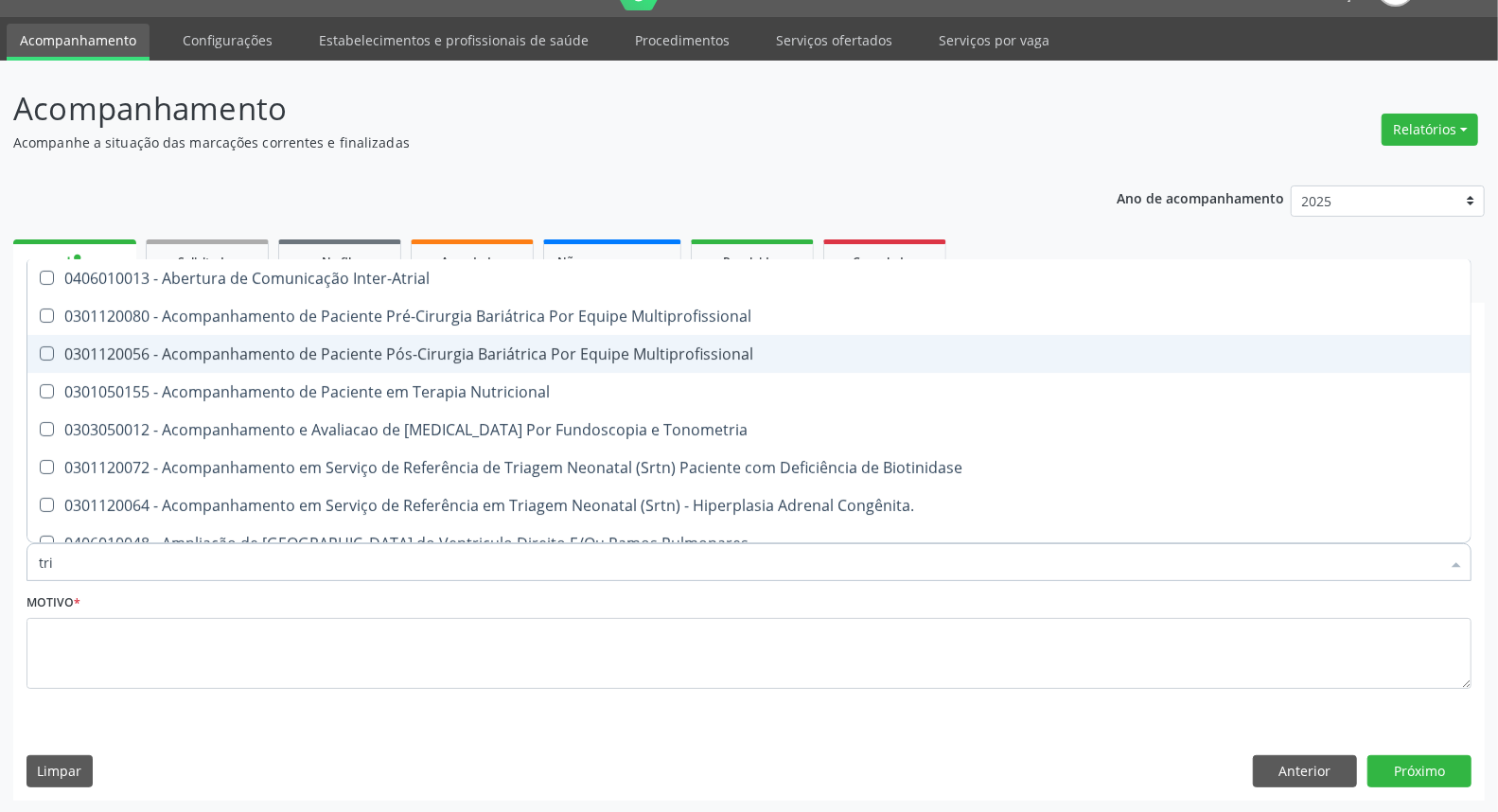
type input "trig"
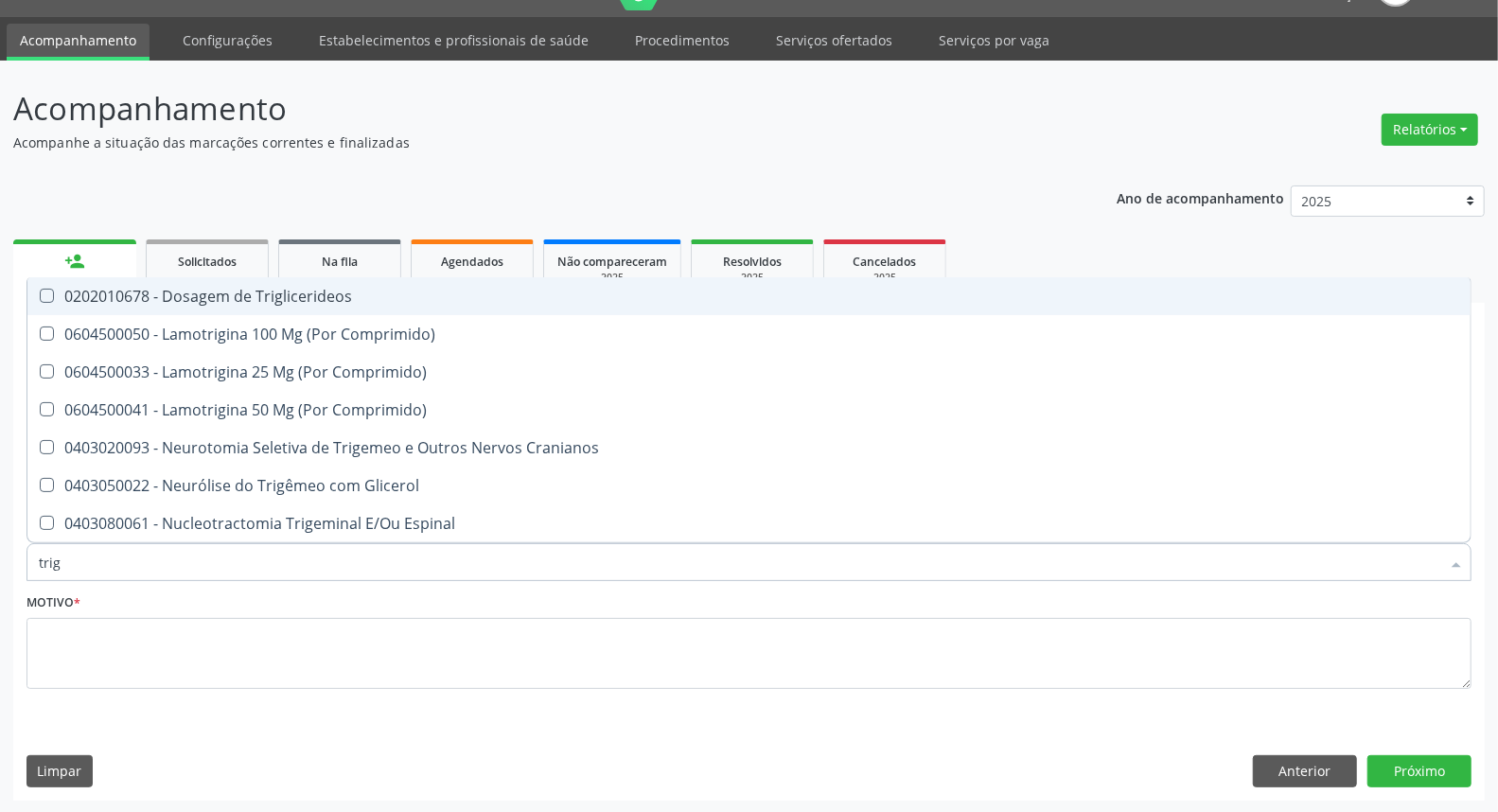
drag, startPoint x: 253, startPoint y: 293, endPoint x: 108, endPoint y: 554, distance: 298.6
click at [249, 302] on div "0202010678 - Dosagem de Triglicerideos" at bounding box center [749, 296] width 1421 height 15
checkbox Triglicerideos "true"
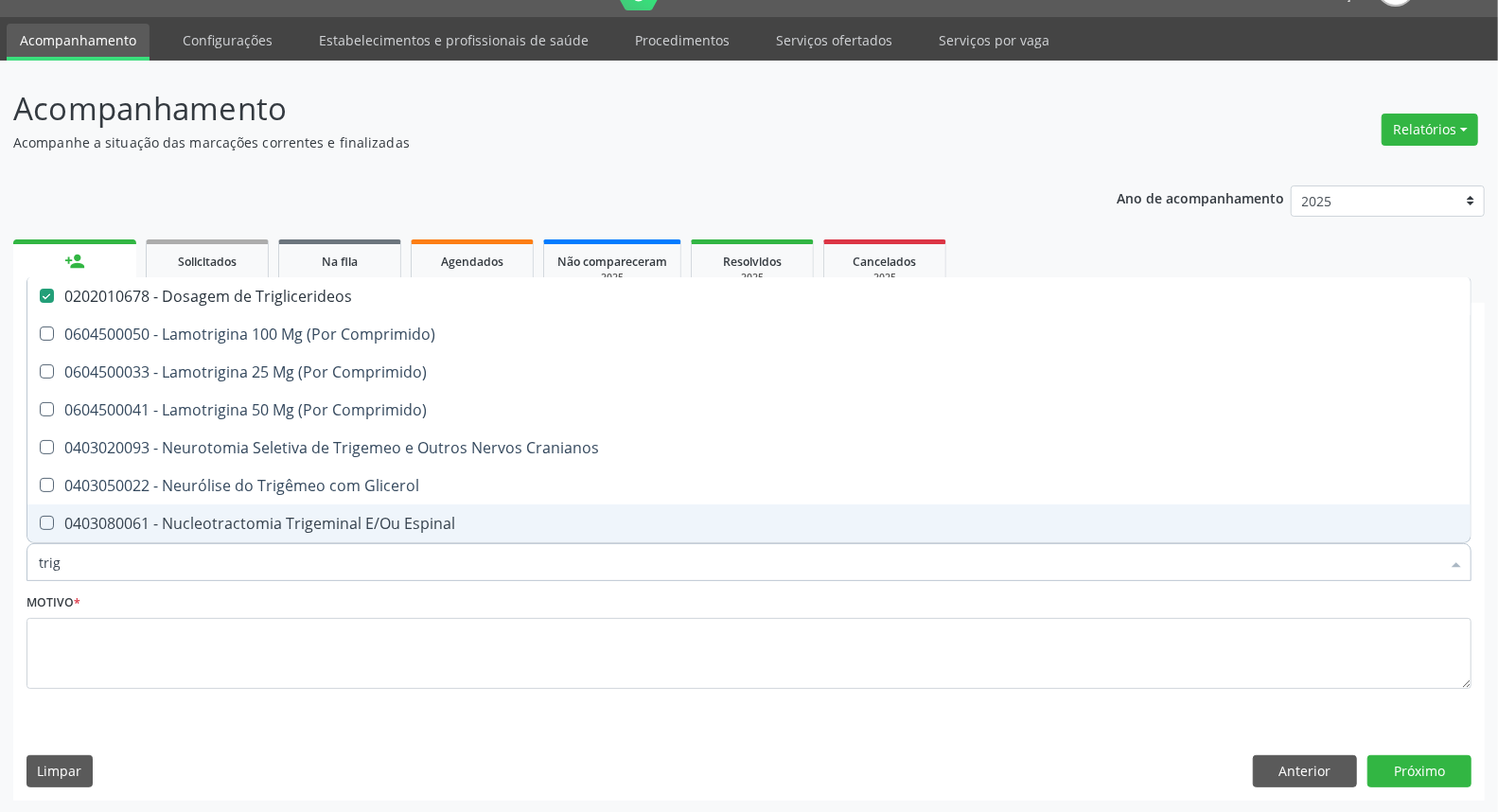
drag, startPoint x: 52, startPoint y: 568, endPoint x: 0, endPoint y: 575, distance: 52.5
click at [0, 574] on div "Acompanhamento Acompanhe a situação das marcações correntes e finalizadas Relat…" at bounding box center [749, 436] width 1498 height 753
type input "he"
checkbox Triglicerideos "false"
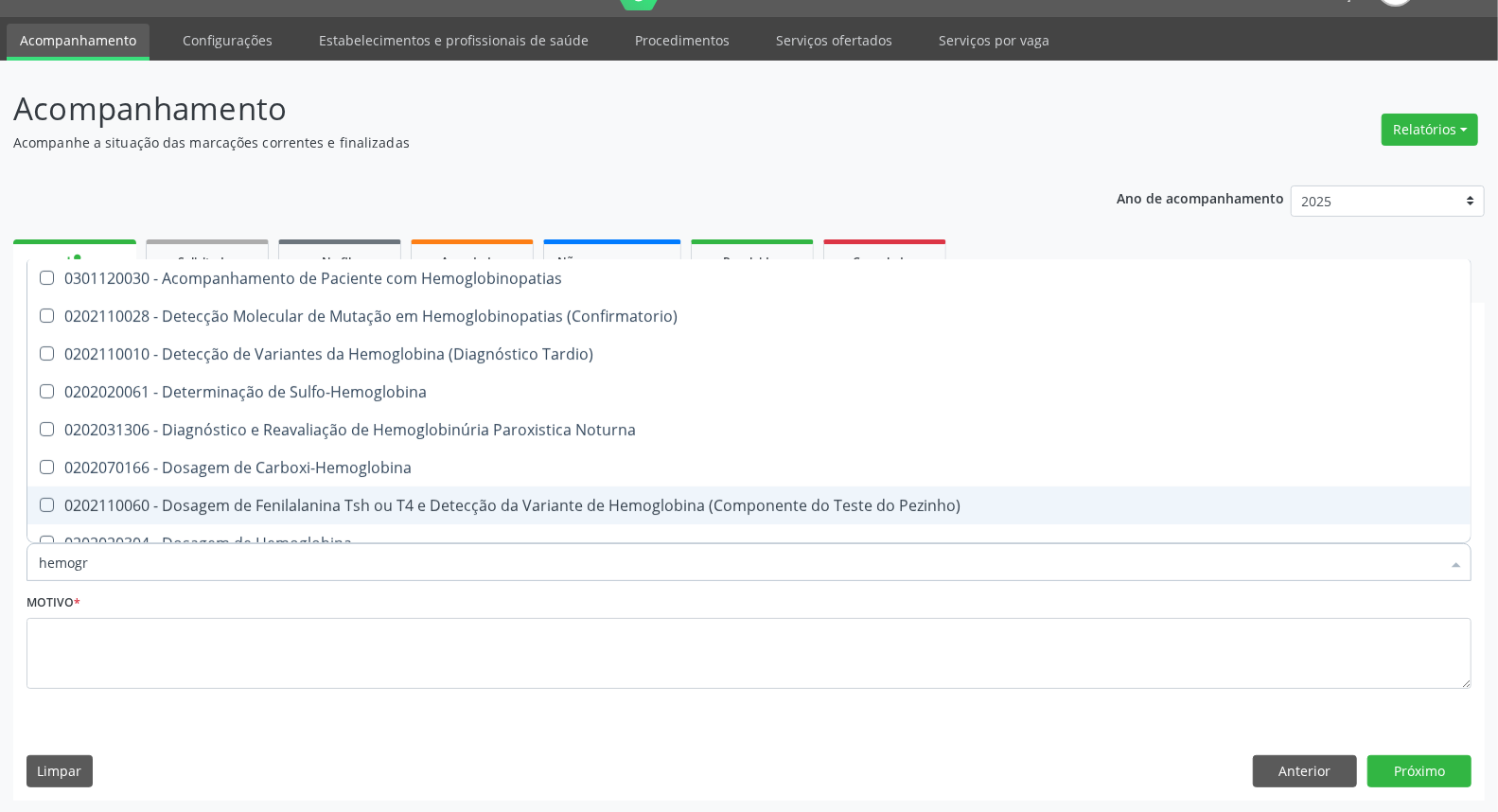
type input "hemogra"
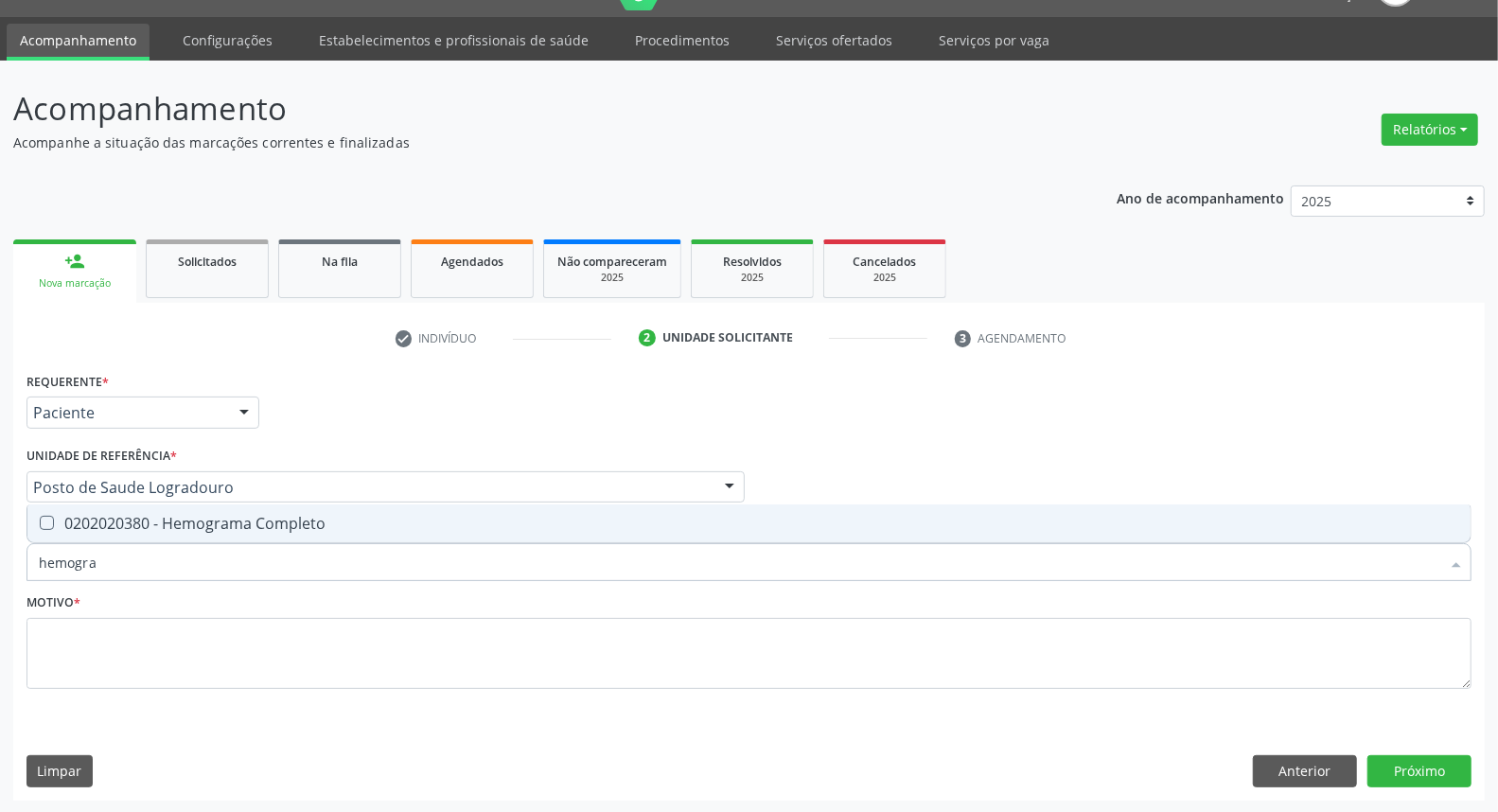
drag, startPoint x: 139, startPoint y: 514, endPoint x: 131, endPoint y: 552, distance: 38.8
click at [139, 515] on div "0202020380 - Hemograma Completo" at bounding box center [749, 523] width 1421 height 15
checkbox Completo "true"
click at [0, 564] on div "Acompanhamento Acompanhe a situação das marcações correntes e finalizadas Relat…" at bounding box center [749, 436] width 1498 height 753
type input "ur"
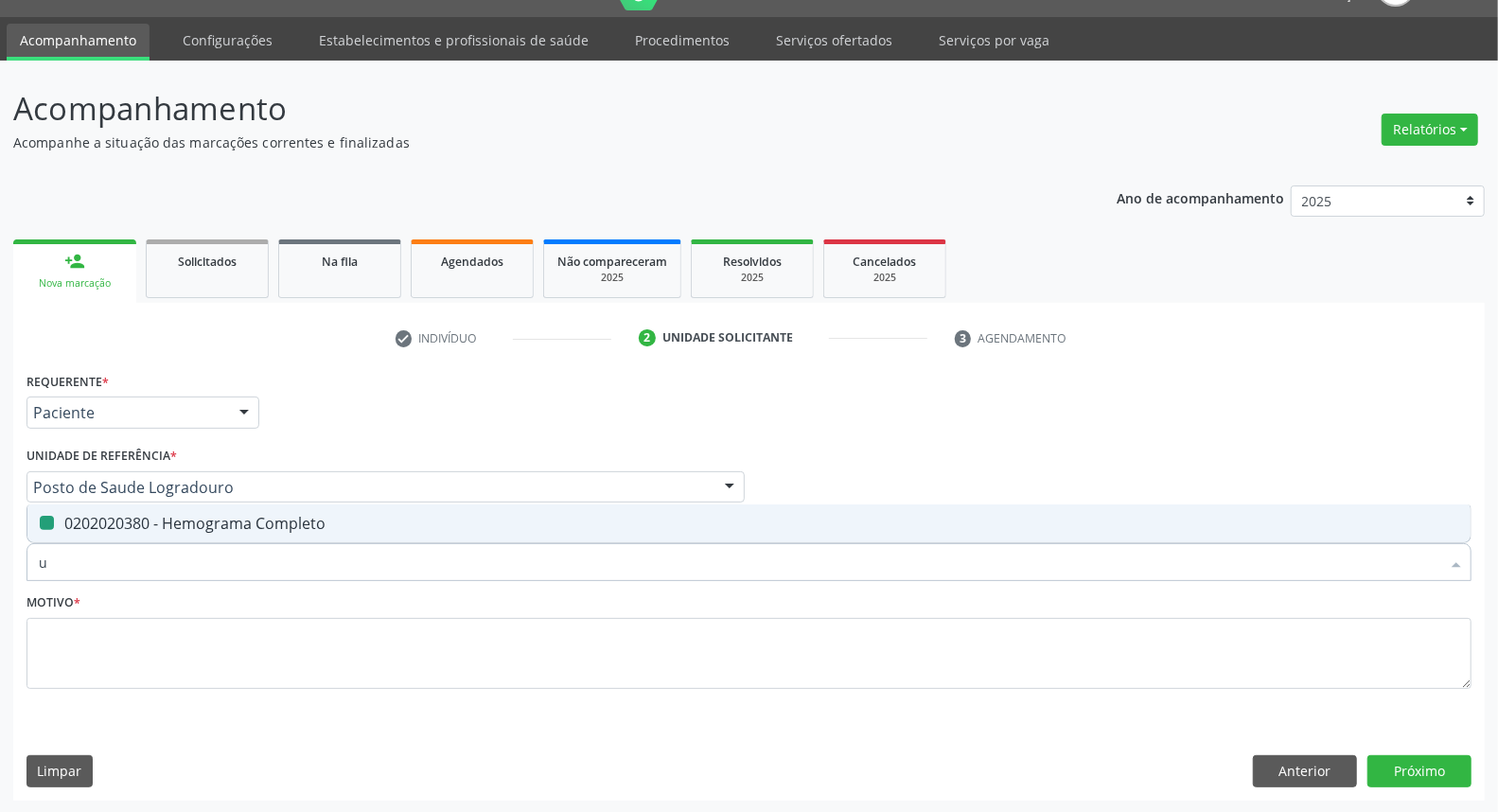
checkbox Completo "false"
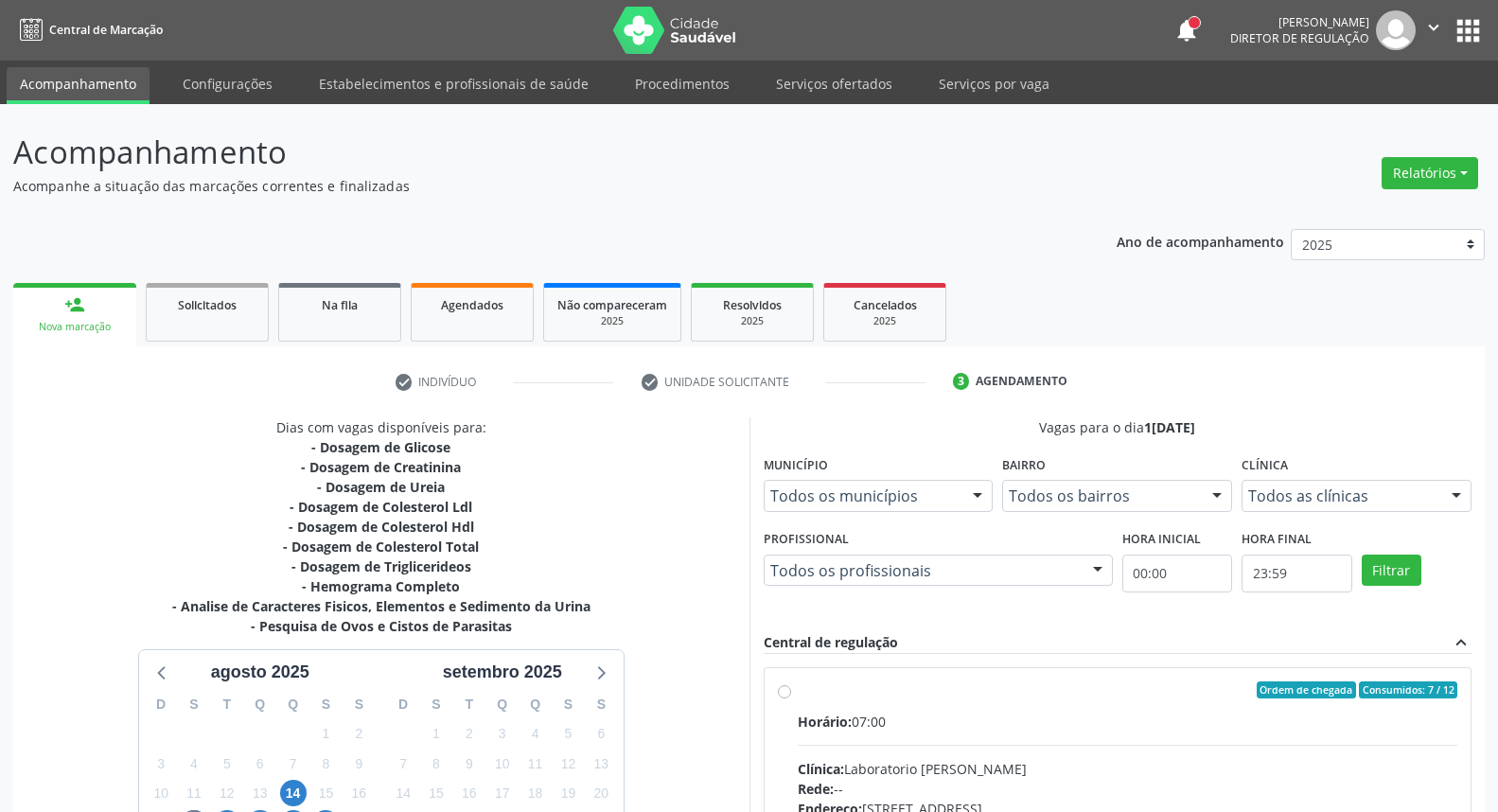
scroll to position [189, 0]
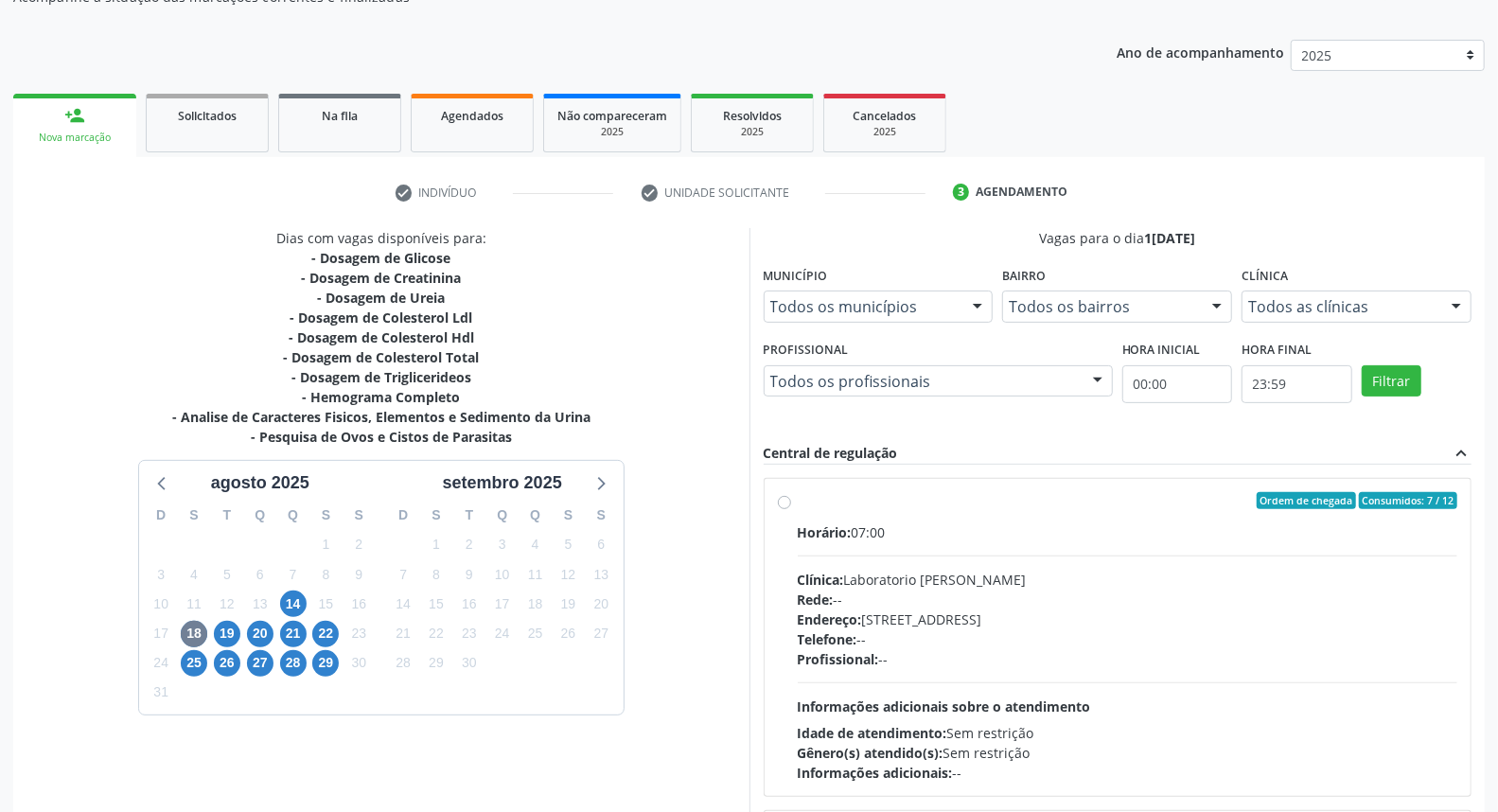
click at [798, 500] on label "Ordem de chegada Consumidos: 7 / 12 Horário: 07:00 Clínica: Laboratorio [PERSON…" at bounding box center [1128, 637] width 660 height 290
click at [782, 500] on input "Ordem de chegada Consumidos: 7 / 12 Horário: 07:00 Clínica: Laboratorio [PERSON…" at bounding box center [784, 501] width 13 height 17
radio input "true"
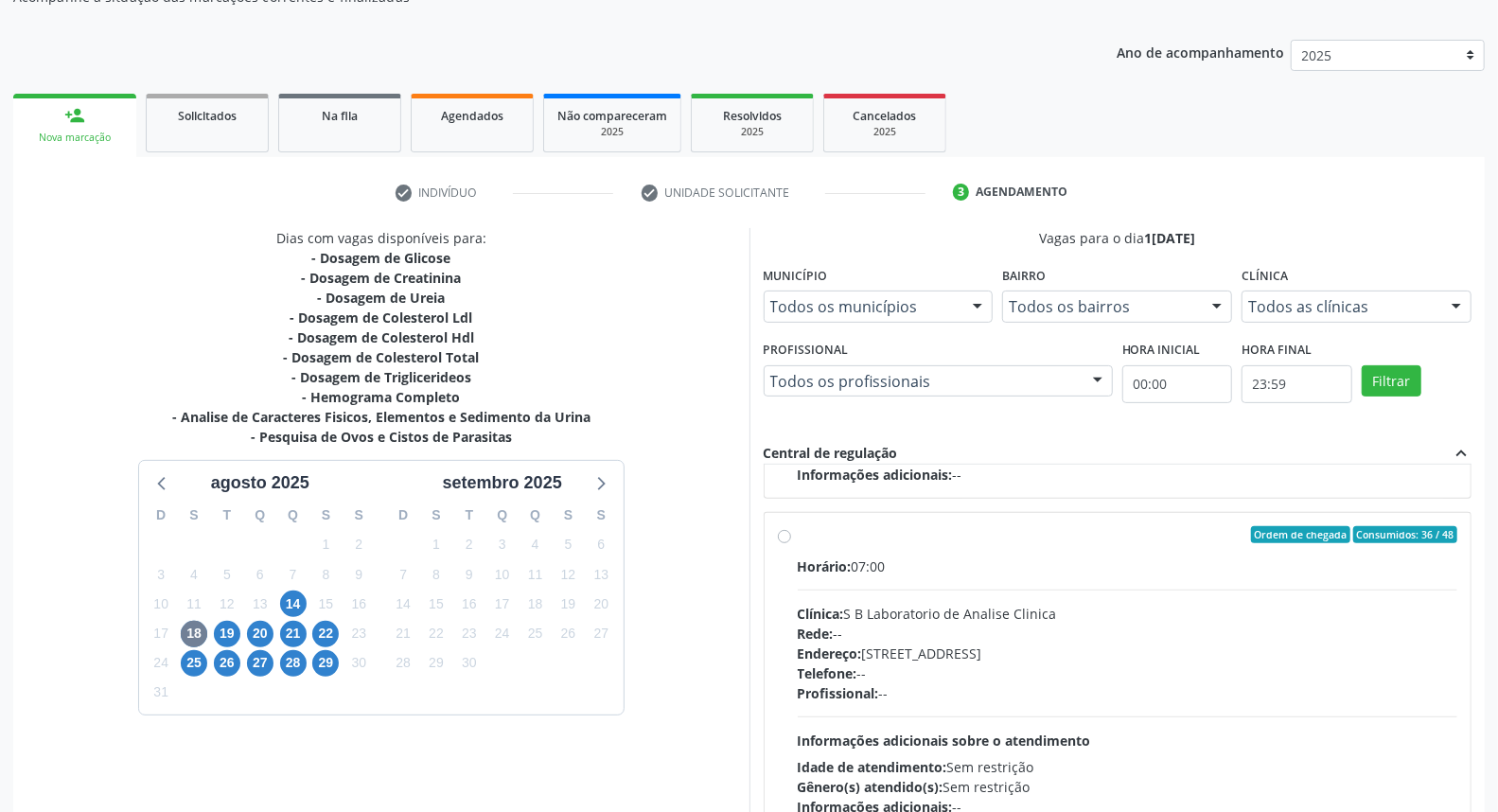
scroll to position [317, 0]
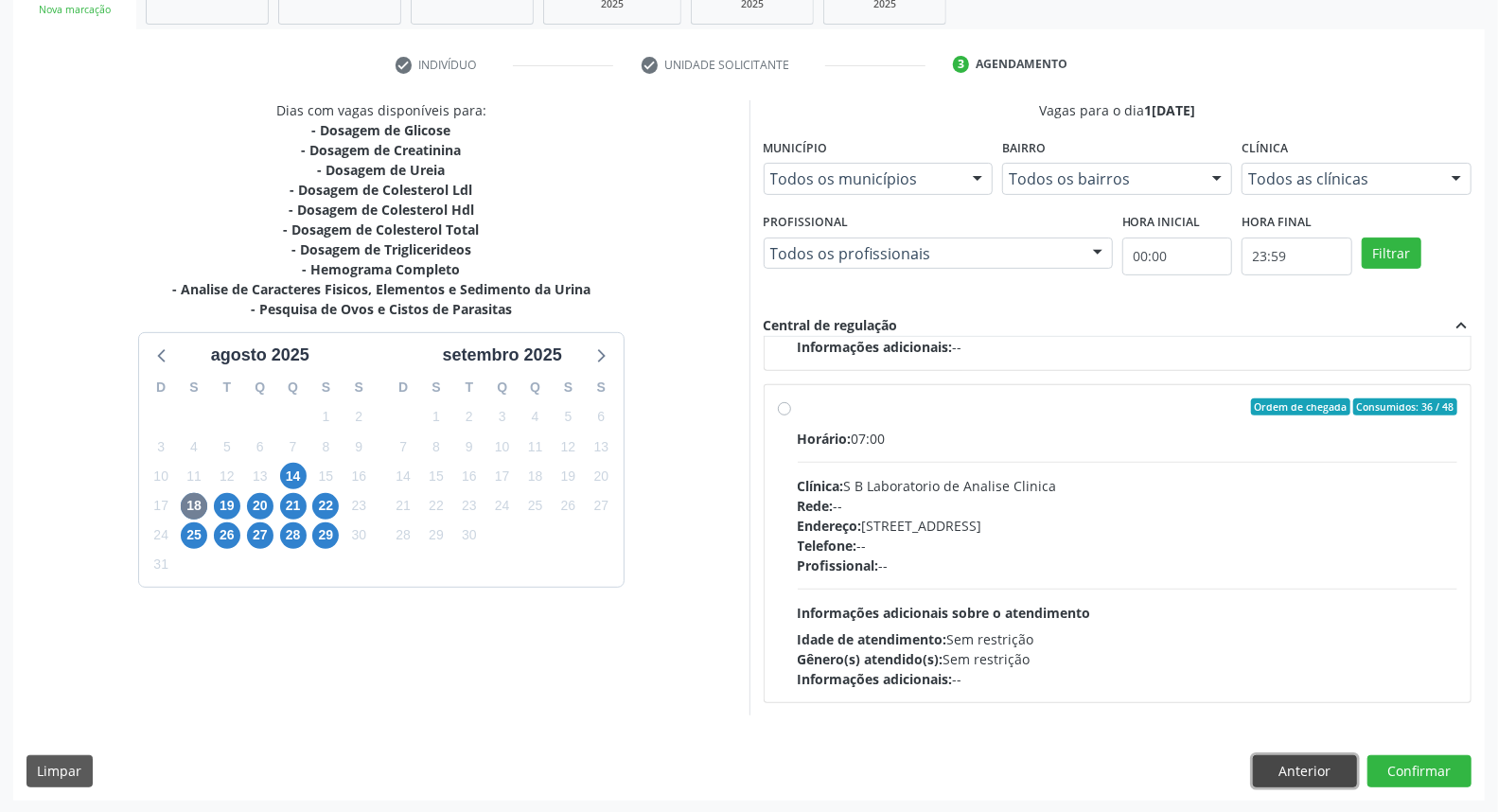
click at [1317, 767] on button "Anterior" at bounding box center [1304, 771] width 104 height 32
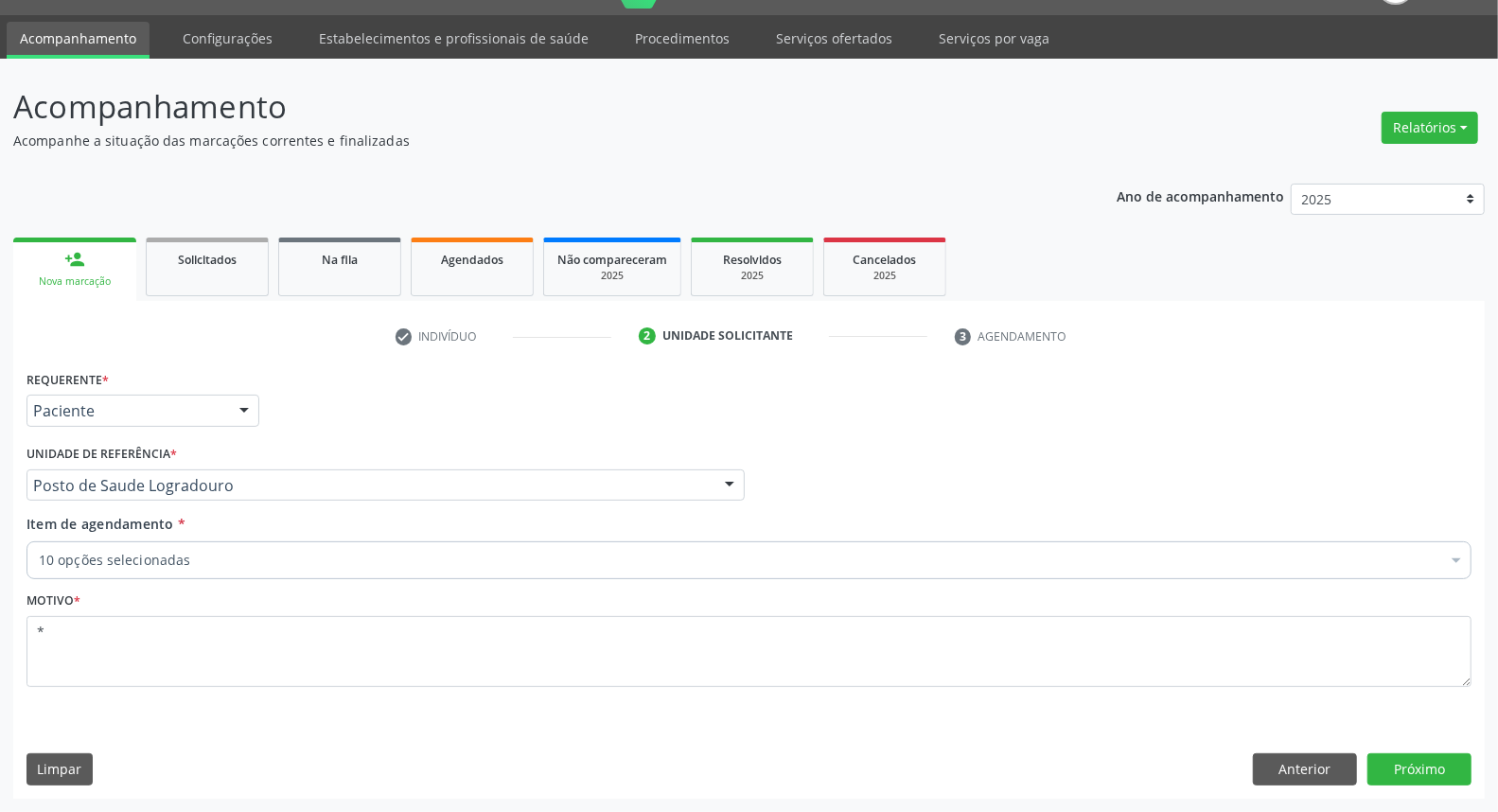
scroll to position [44, 0]
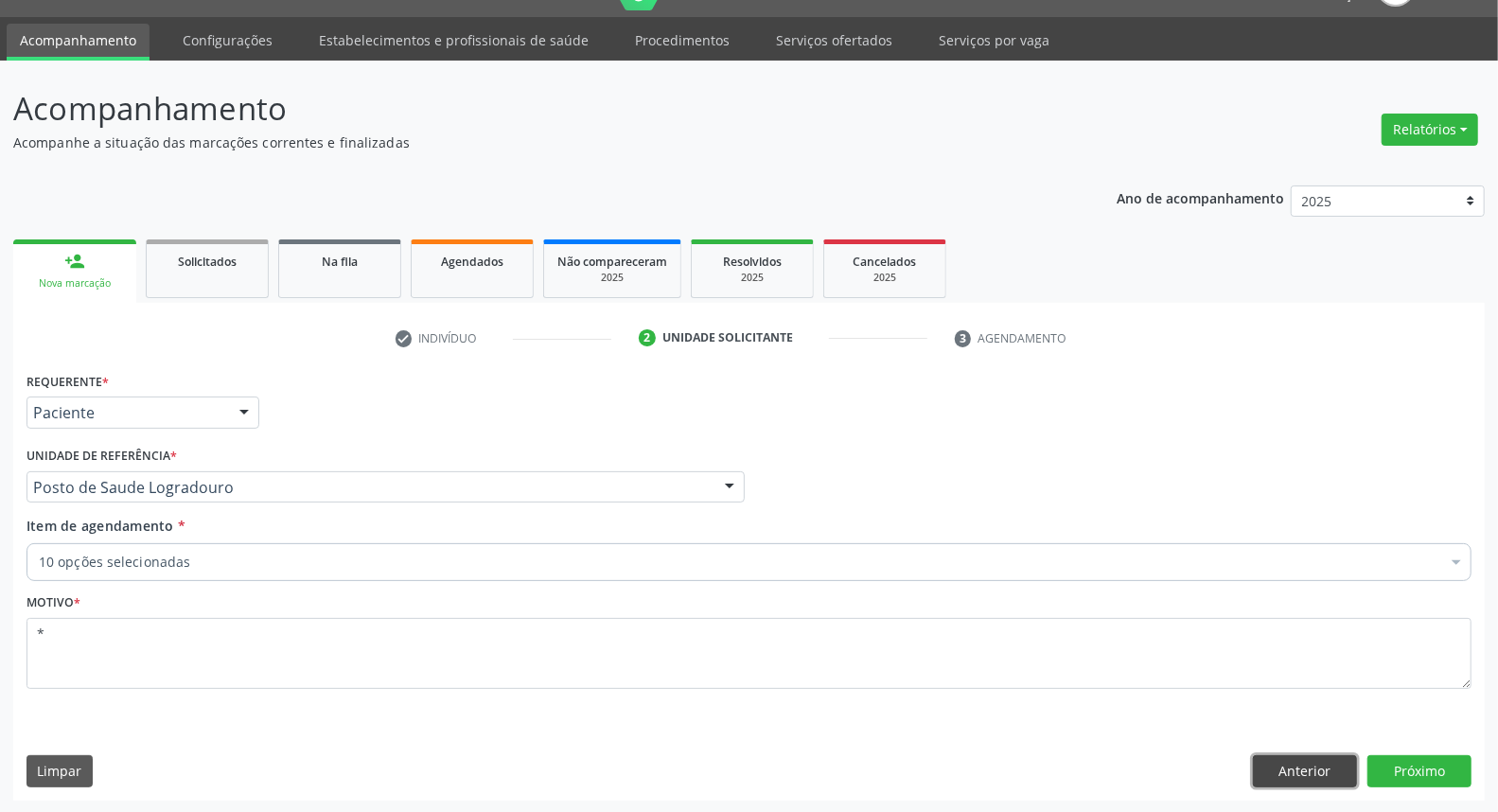
click at [1314, 767] on button "Anterior" at bounding box center [1304, 771] width 104 height 32
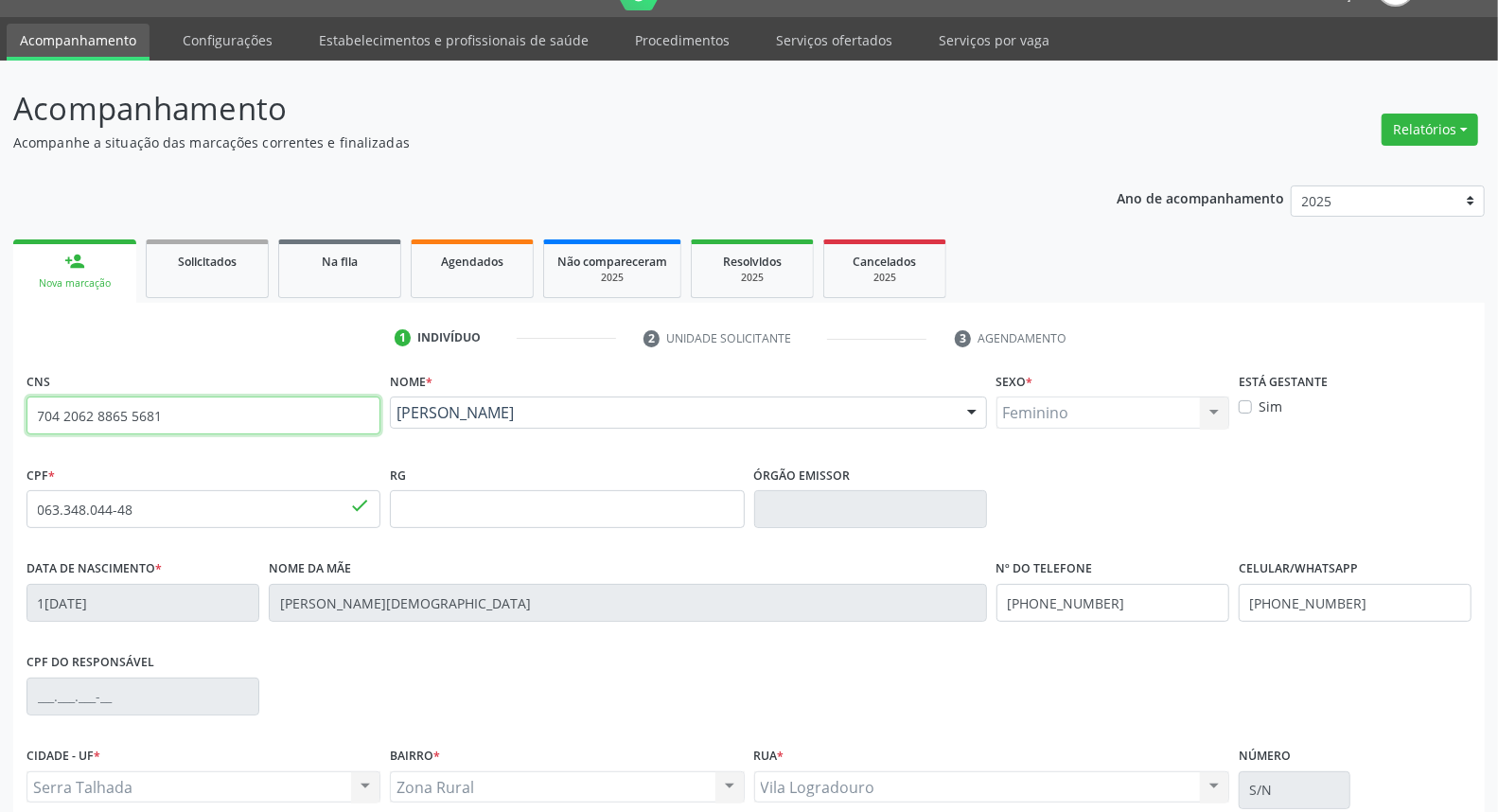
click at [172, 410] on input "704 2062 8865 5681" at bounding box center [203, 416] width 354 height 38
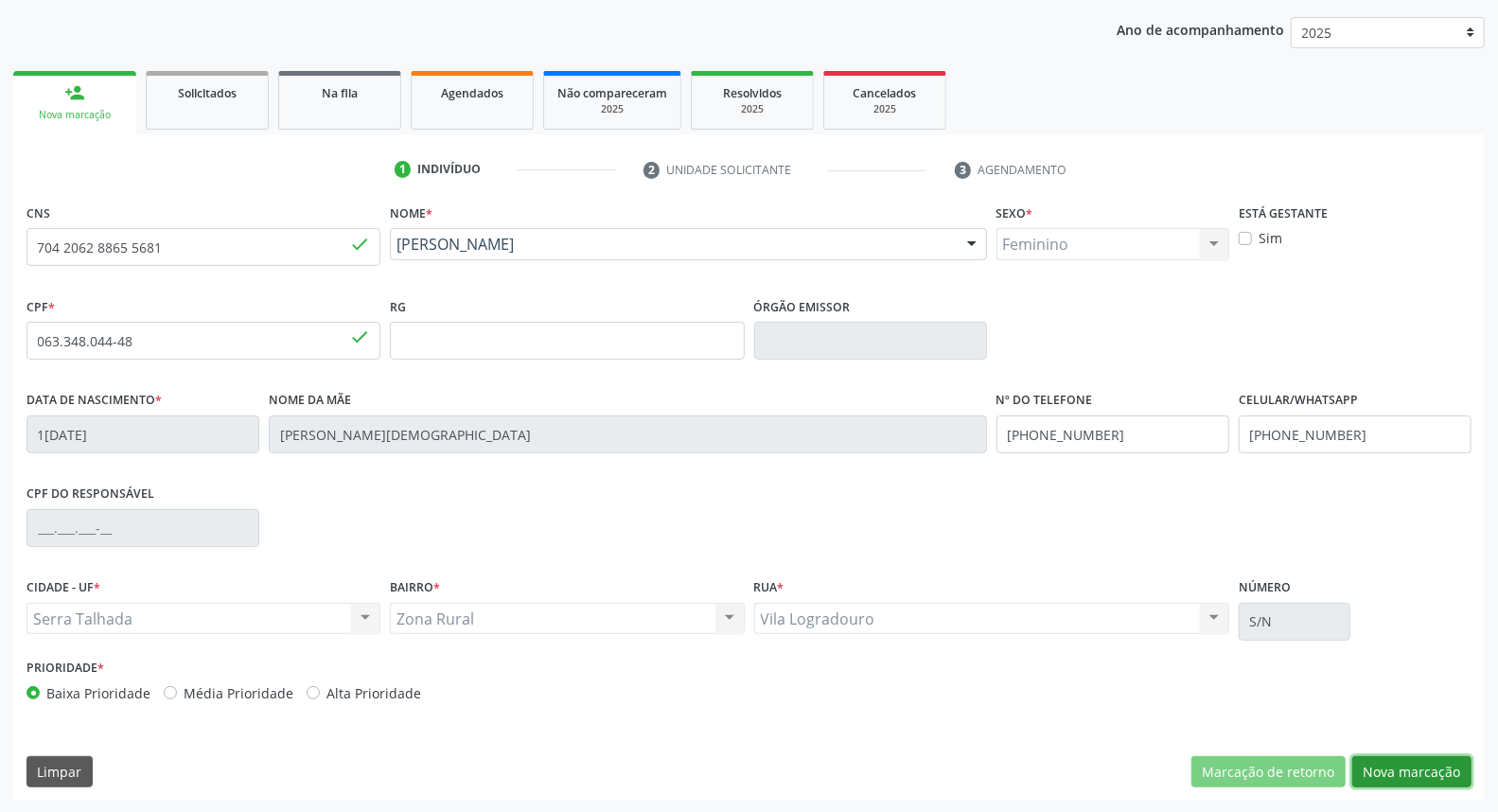
click at [1429, 767] on button "Nova marcação" at bounding box center [1411, 772] width 119 height 32
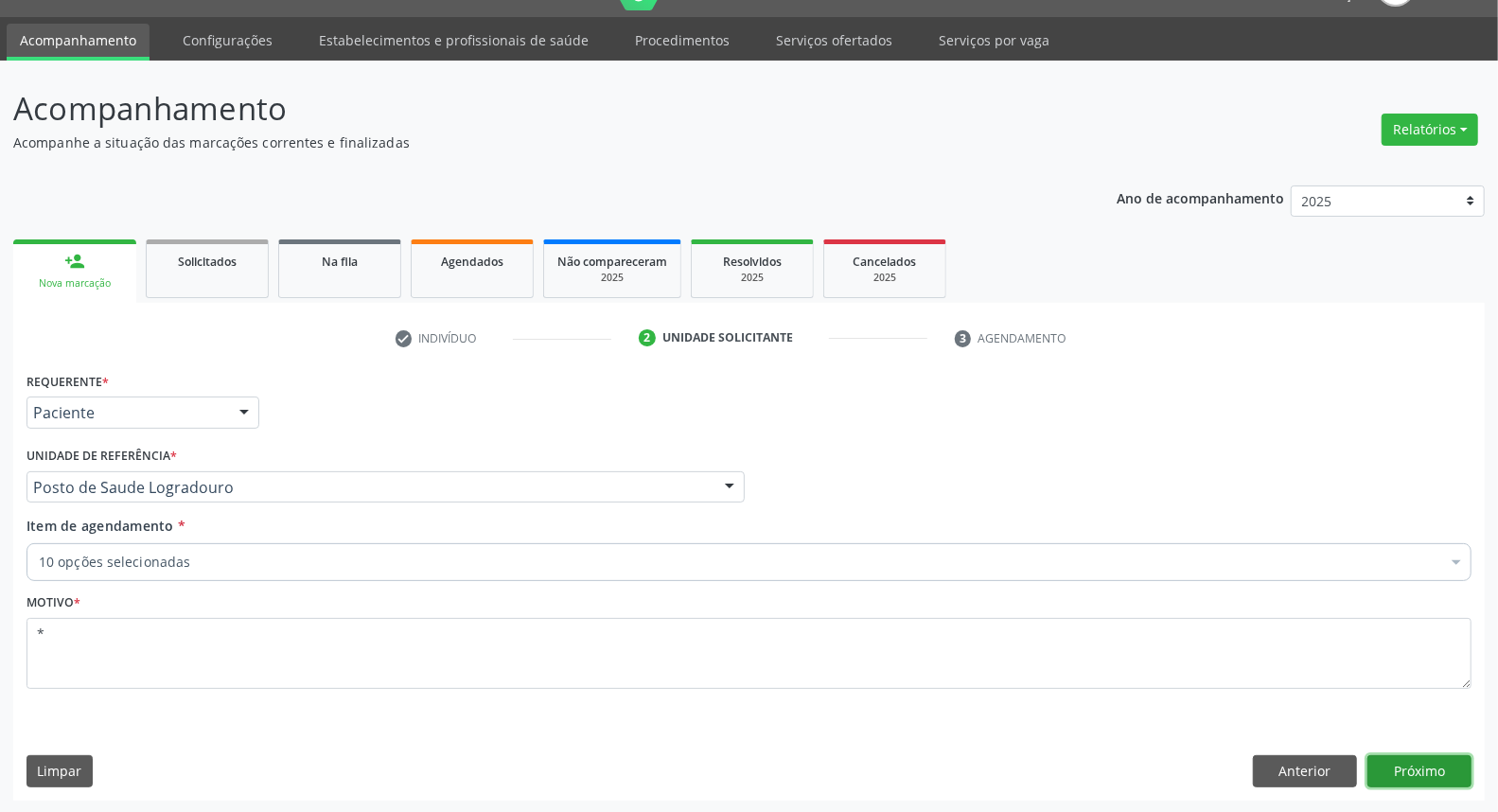
click at [1427, 768] on button "Próximo" at bounding box center [1419, 771] width 104 height 32
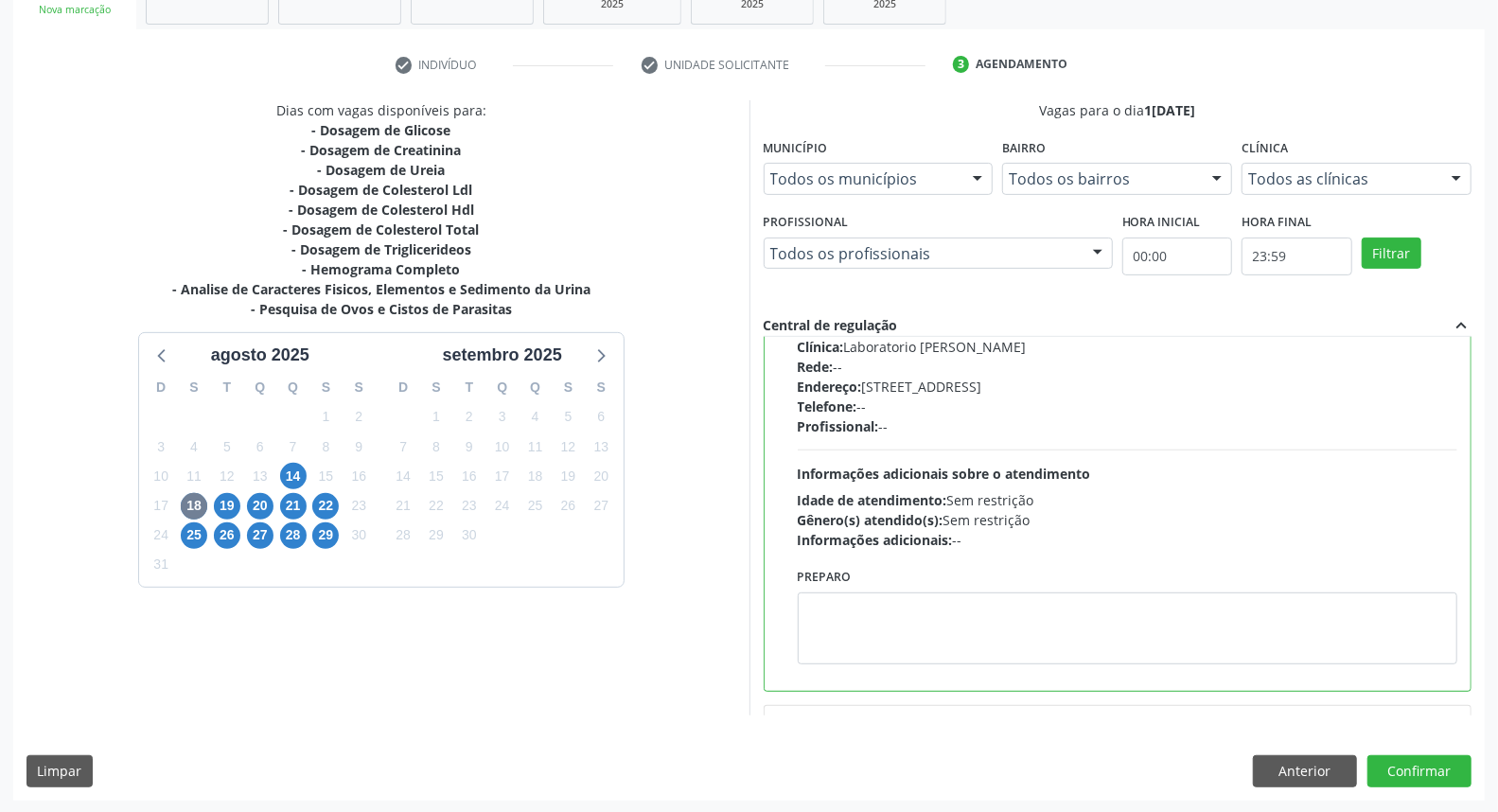
scroll to position [0, 0]
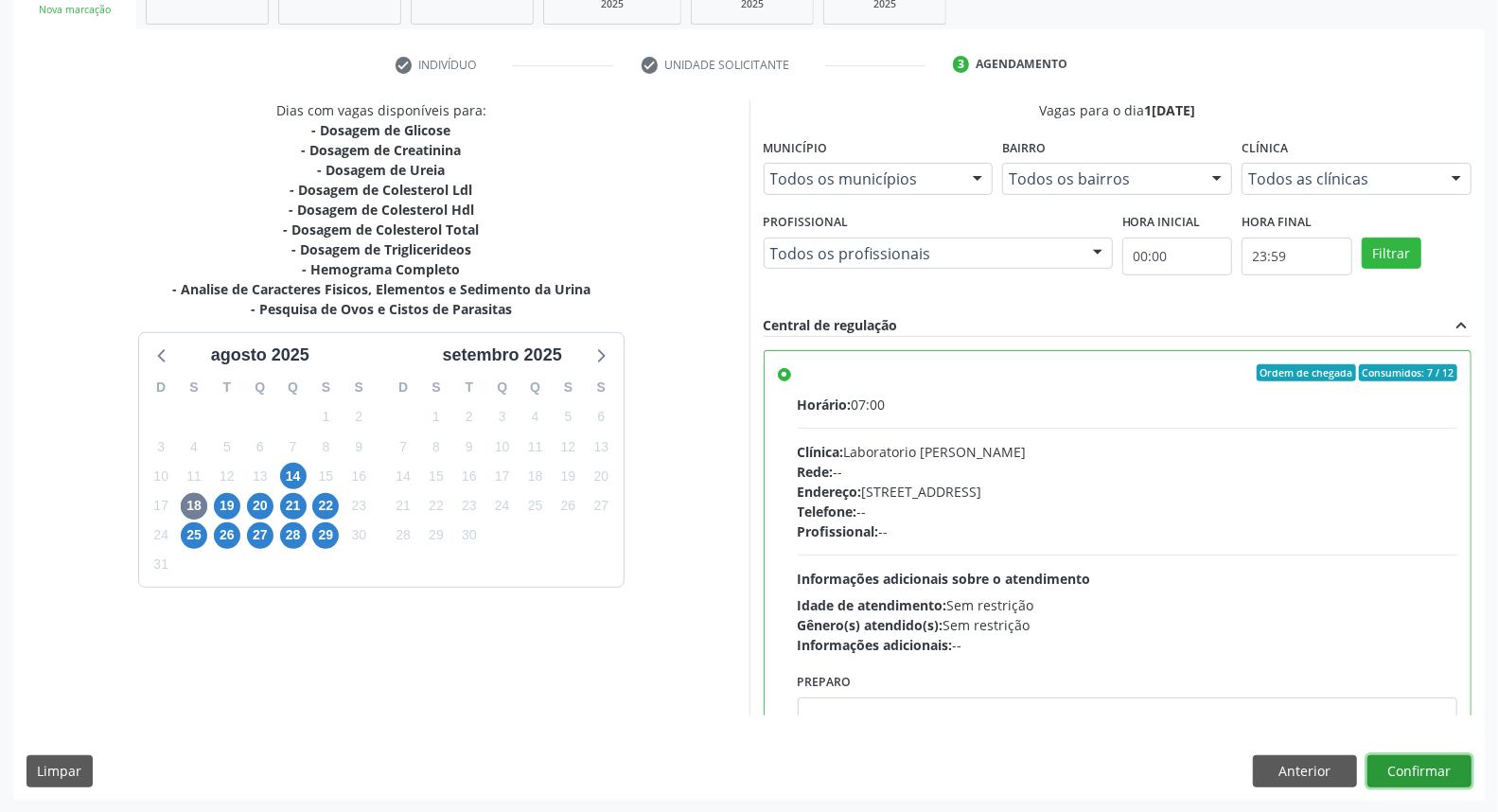
click at [1446, 773] on button "Confirmar" at bounding box center [1419, 771] width 104 height 32
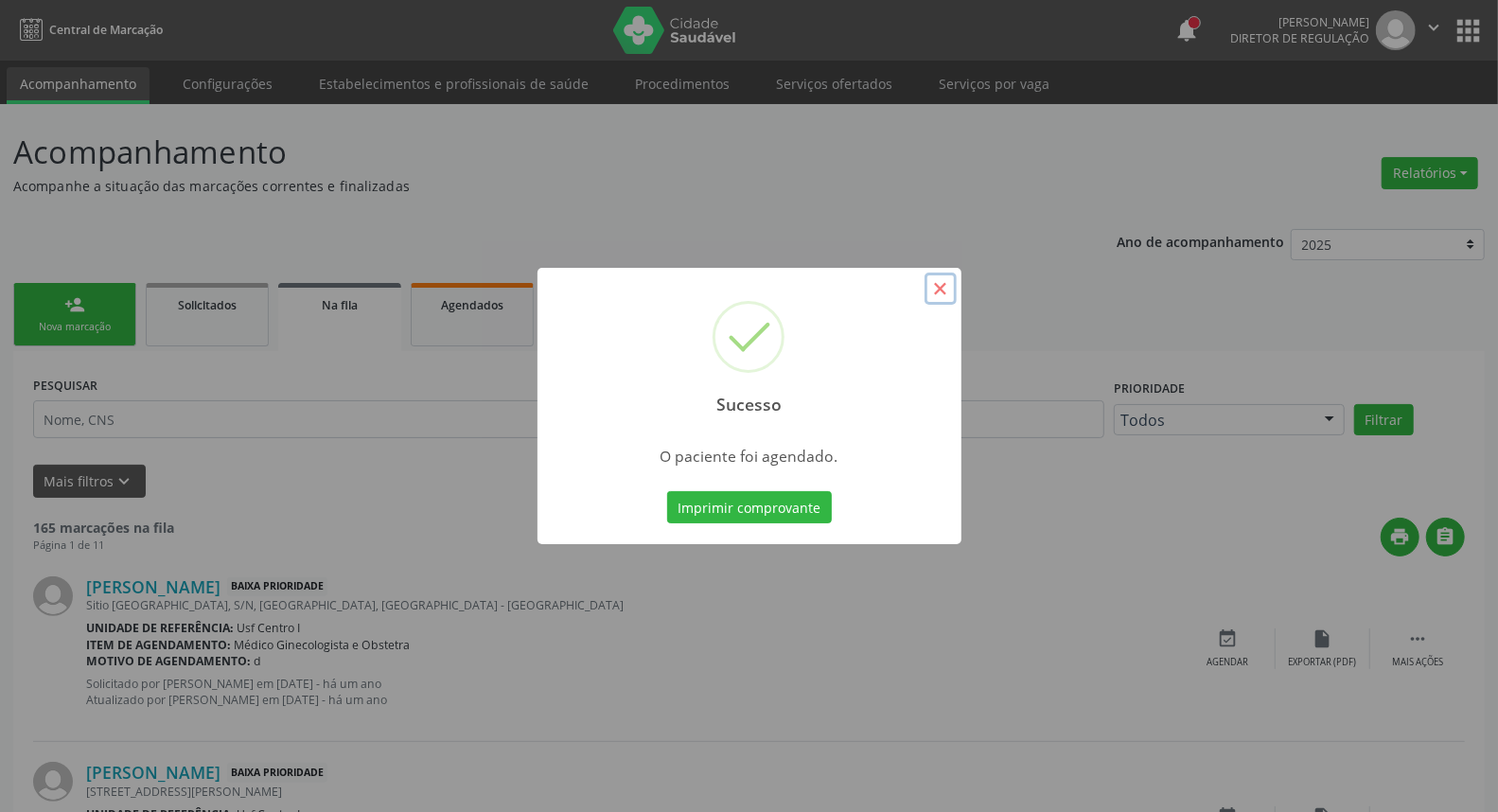
click at [935, 287] on button "×" at bounding box center [941, 289] width 32 height 32
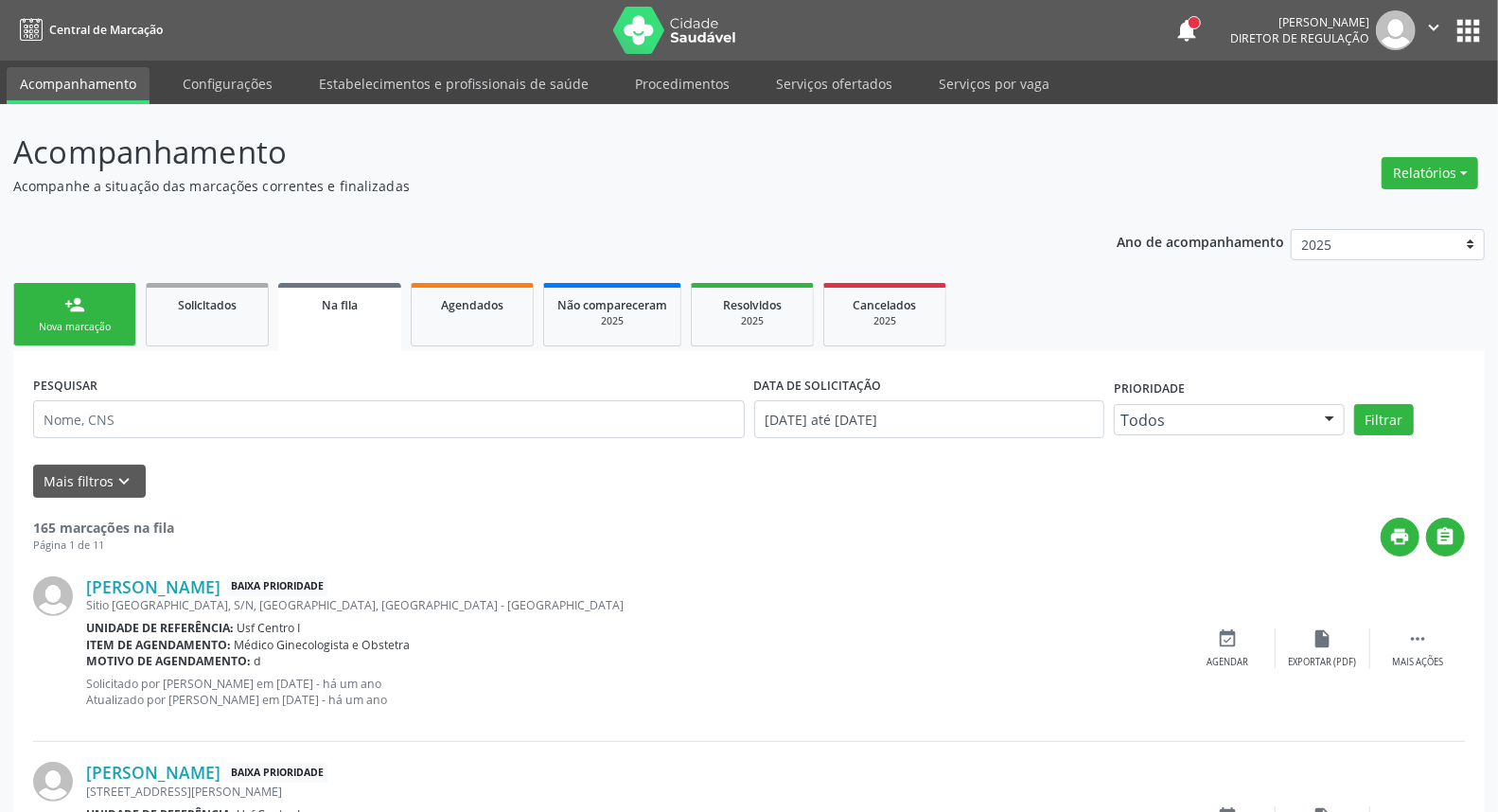
click at [91, 307] on link "person_add Nova marcação" at bounding box center [74, 315] width 123 height 63
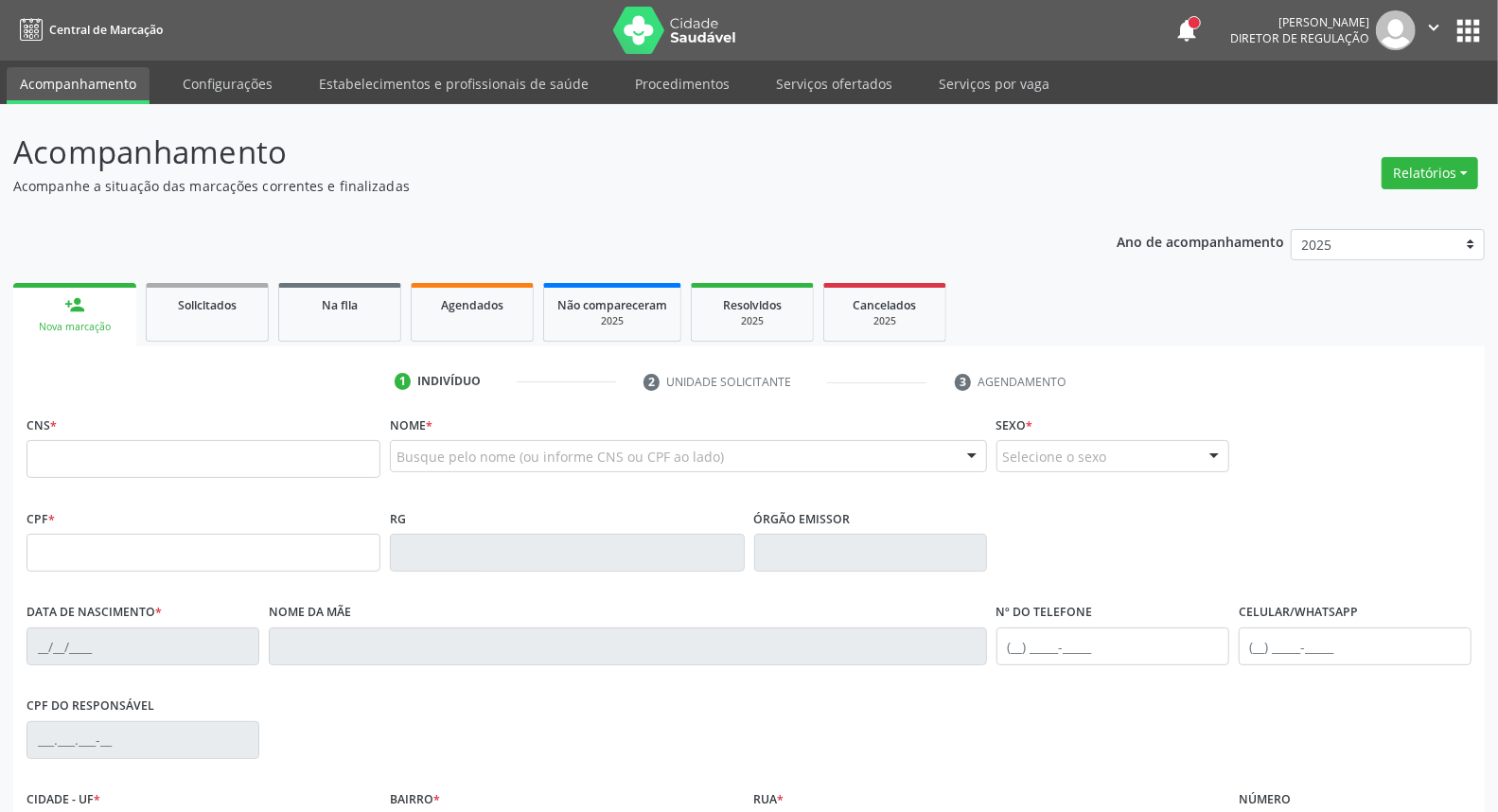
drag, startPoint x: 271, startPoint y: 484, endPoint x: 266, endPoint y: 464, distance: 20.6
click at [268, 483] on fieldset "CNS *" at bounding box center [203, 450] width 354 height 80
click at [266, 464] on input "text" at bounding box center [203, 459] width 354 height 38
paste input "704 2062 8865 5681"
type input "704 2062 8865 5681"
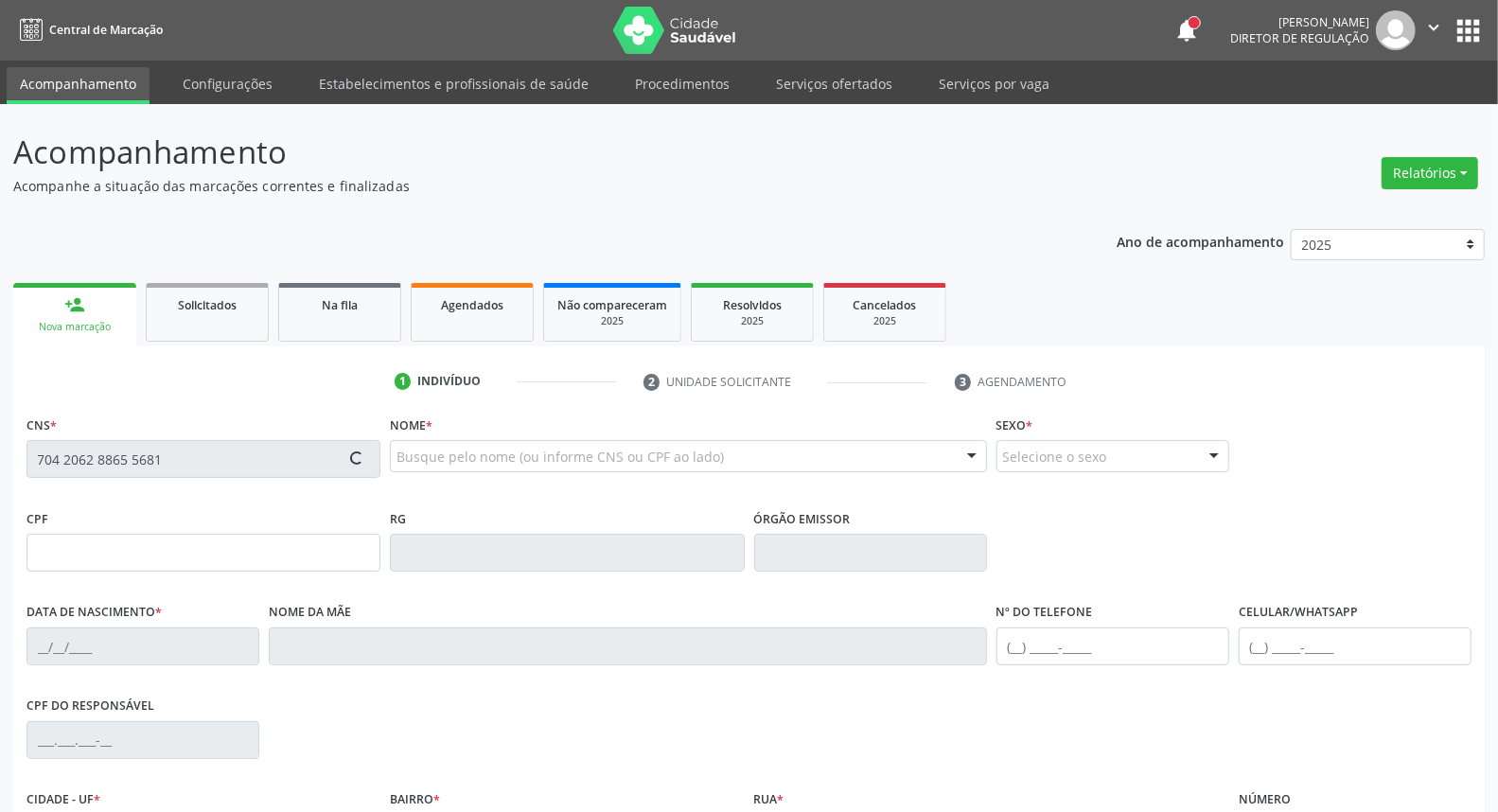
type input "063.348.044-48"
type input "18/06/1972"
type input "Ocilia Maria de Jesus"
type input "[PHONE_NUMBER]"
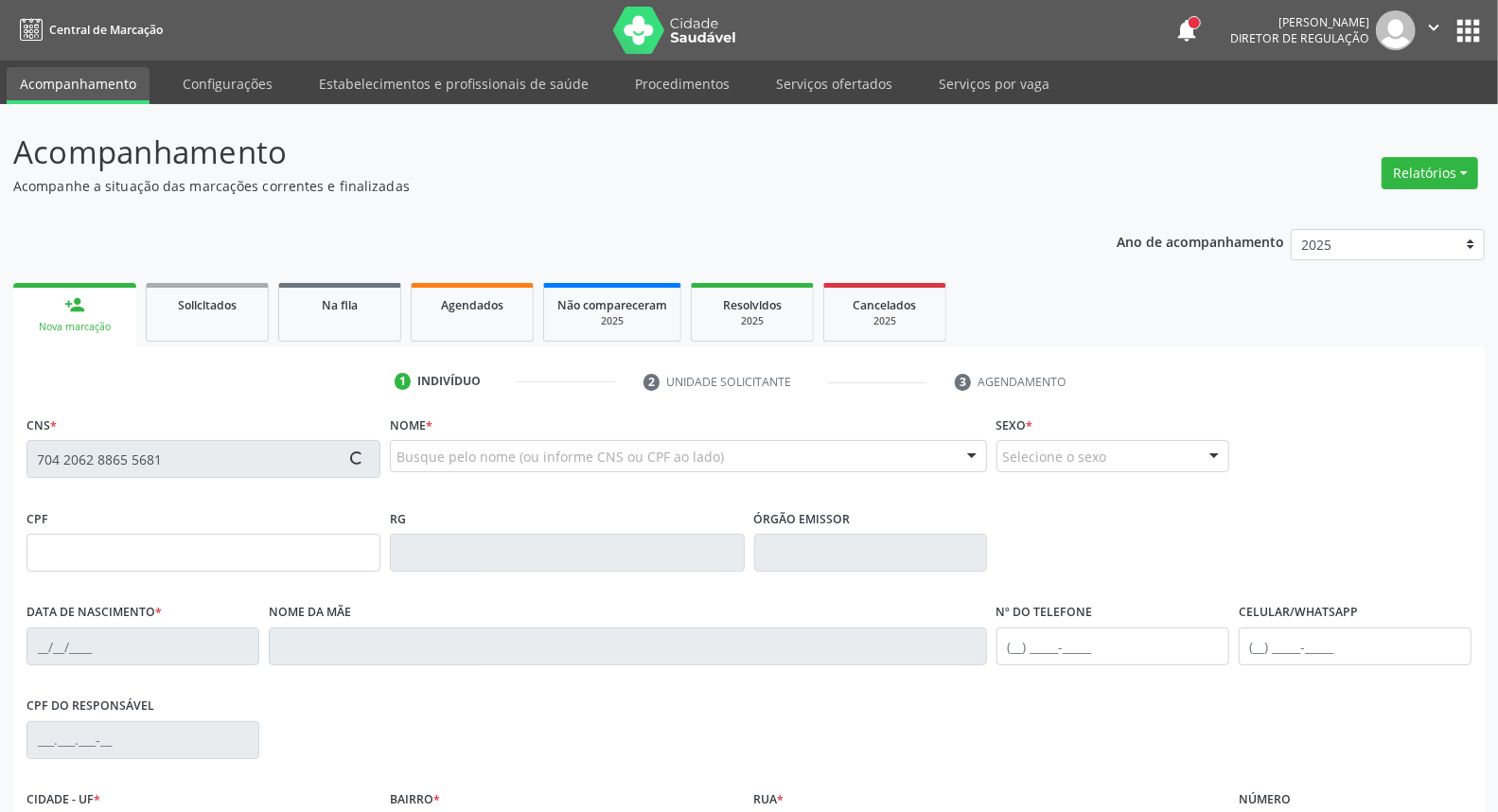
type input "S/N"
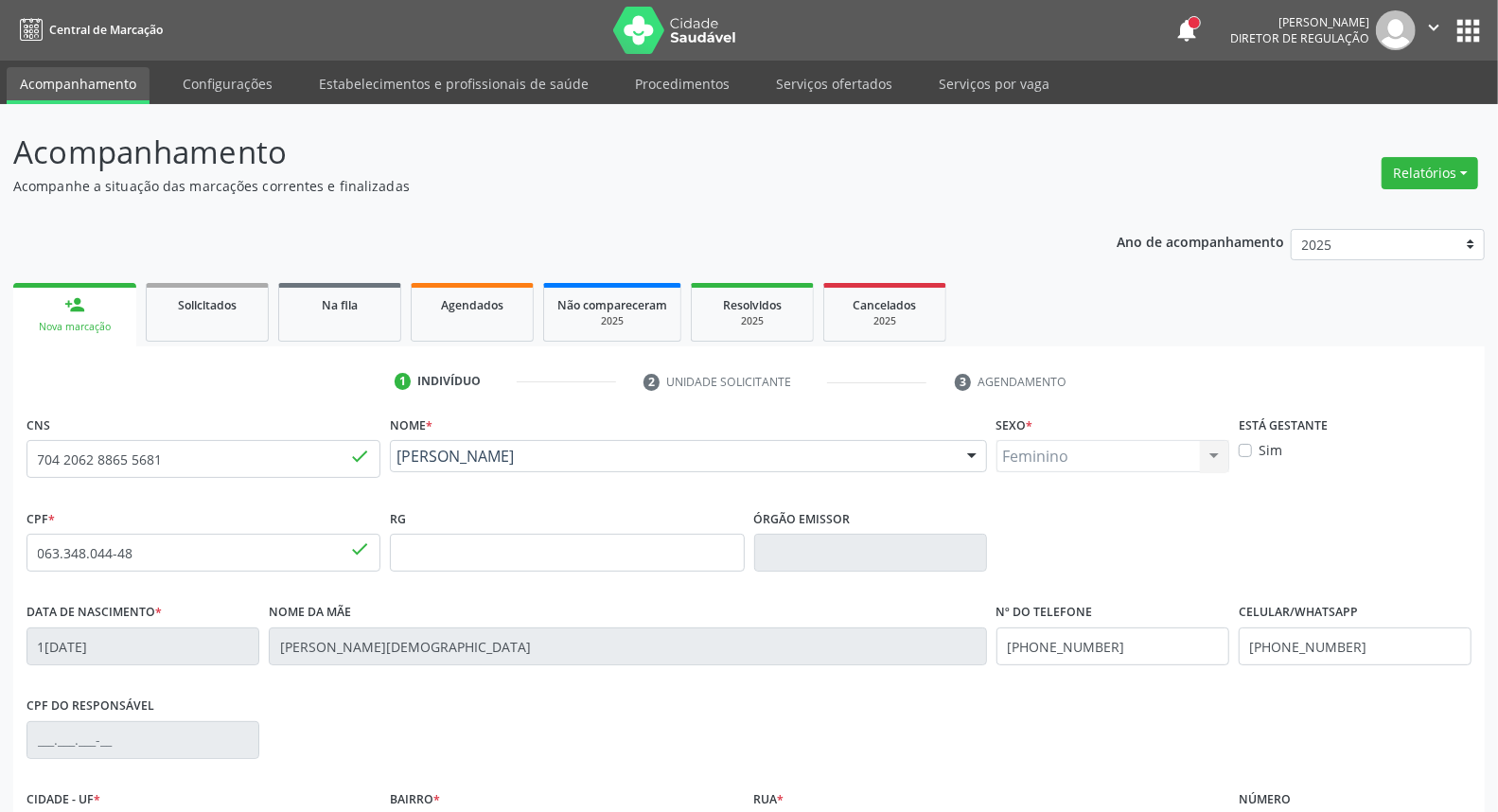
scroll to position [212, 0]
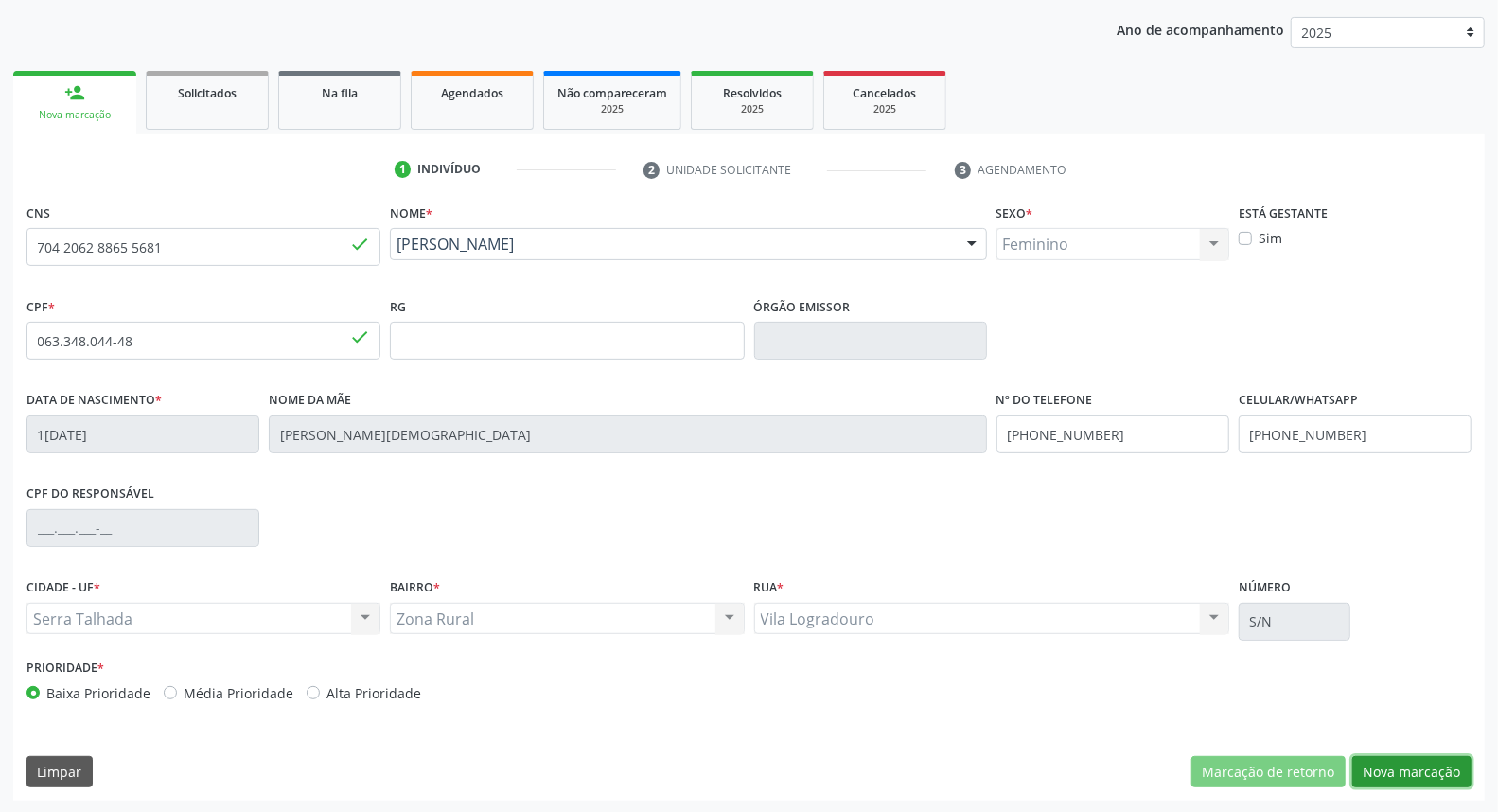
drag, startPoint x: 1369, startPoint y: 768, endPoint x: 1358, endPoint y: 766, distance: 11.2
click at [1366, 768] on button "Nova marcação" at bounding box center [1411, 772] width 119 height 32
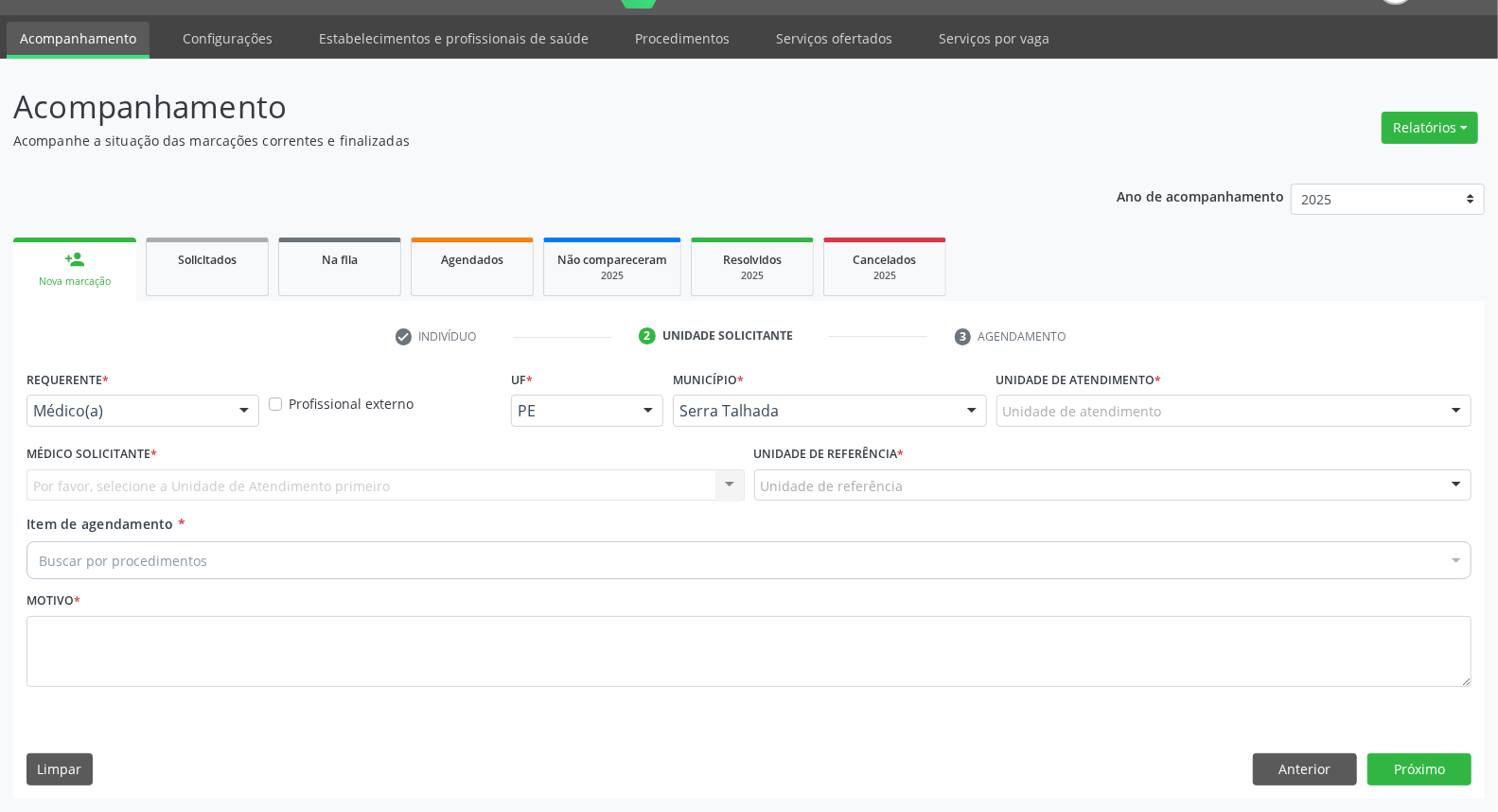
scroll to position [44, 0]
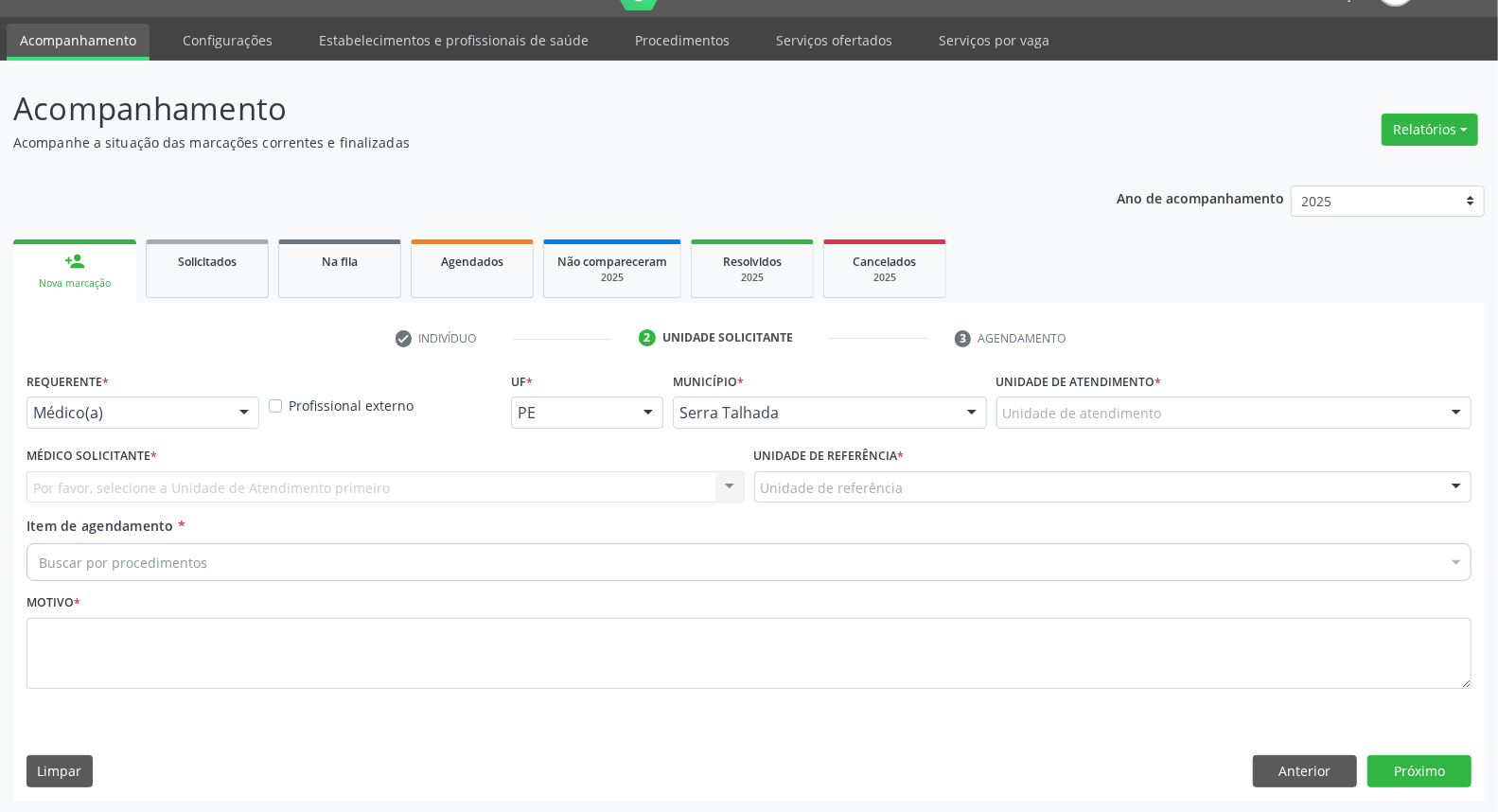
drag, startPoint x: 125, startPoint y: 392, endPoint x: 130, endPoint y: 406, distance: 14.9
click at [126, 393] on div "Requerente * Médico(a) Médico(a) Enfermeiro(a) Paciente Nenhum resultado encont…" at bounding box center [143, 397] width 233 height 60
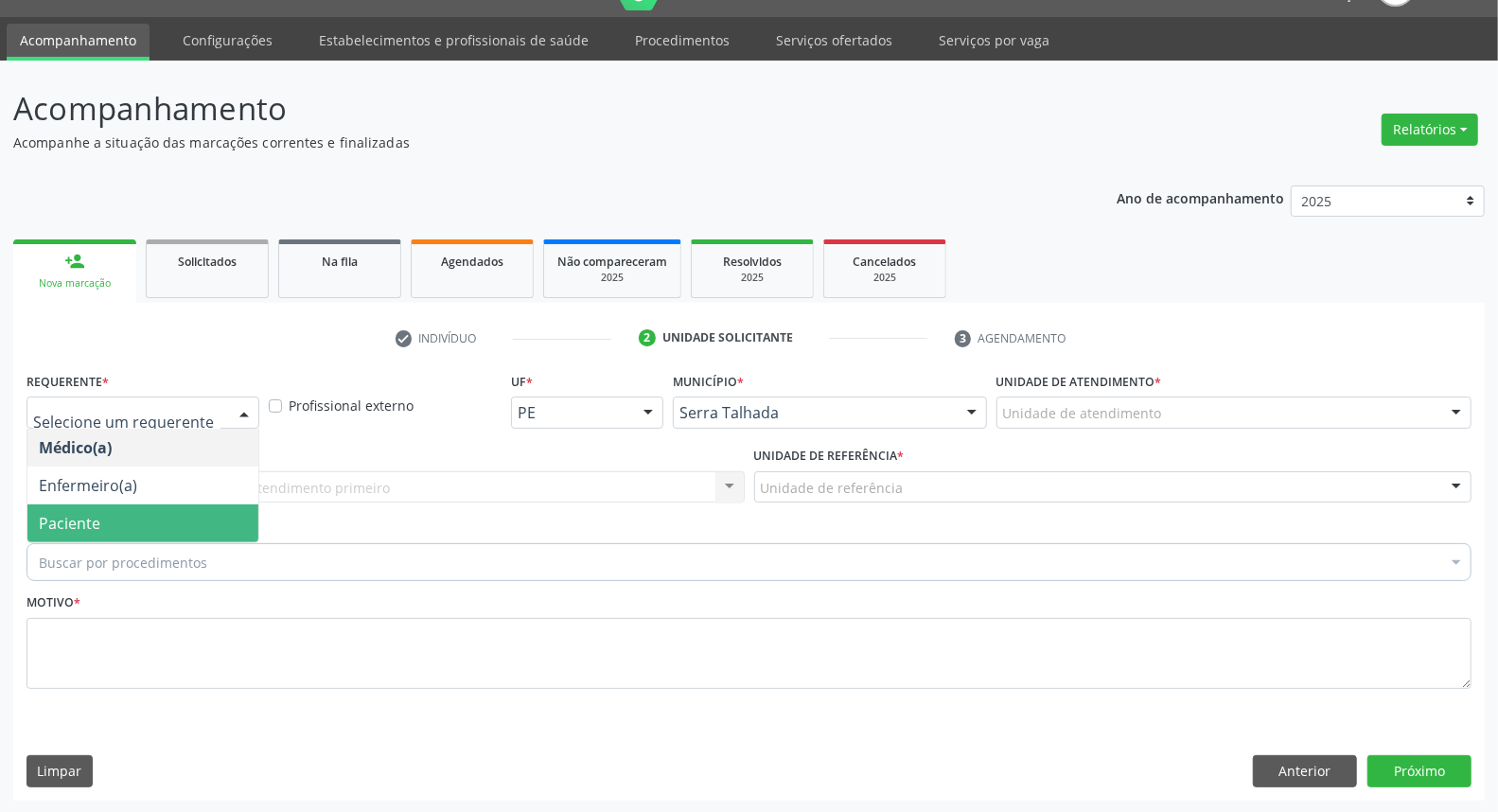
click at [148, 507] on span "Paciente" at bounding box center [143, 524] width 231 height 38
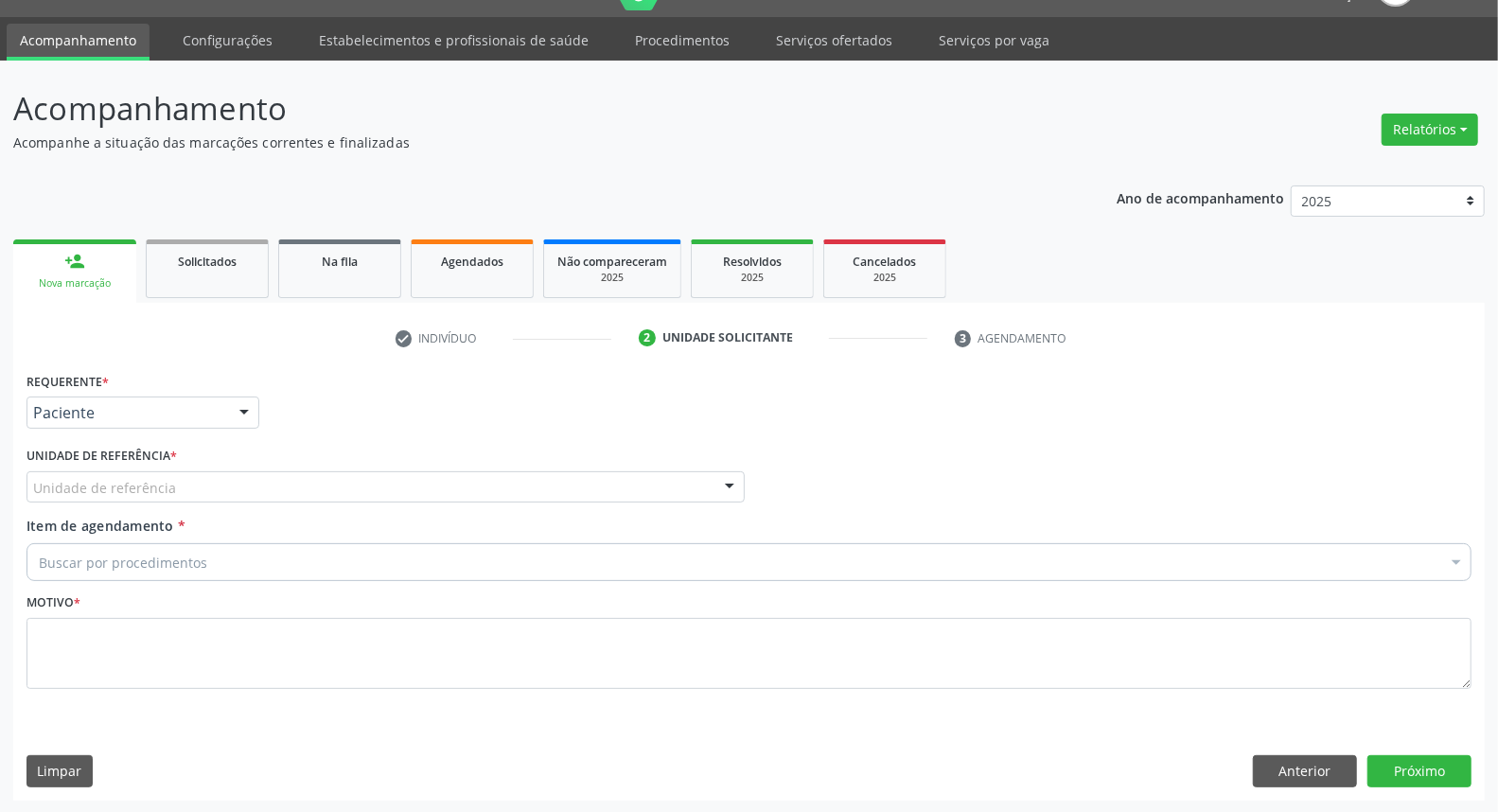
click at [176, 489] on div "Unidade de referência" at bounding box center [385, 488] width 718 height 32
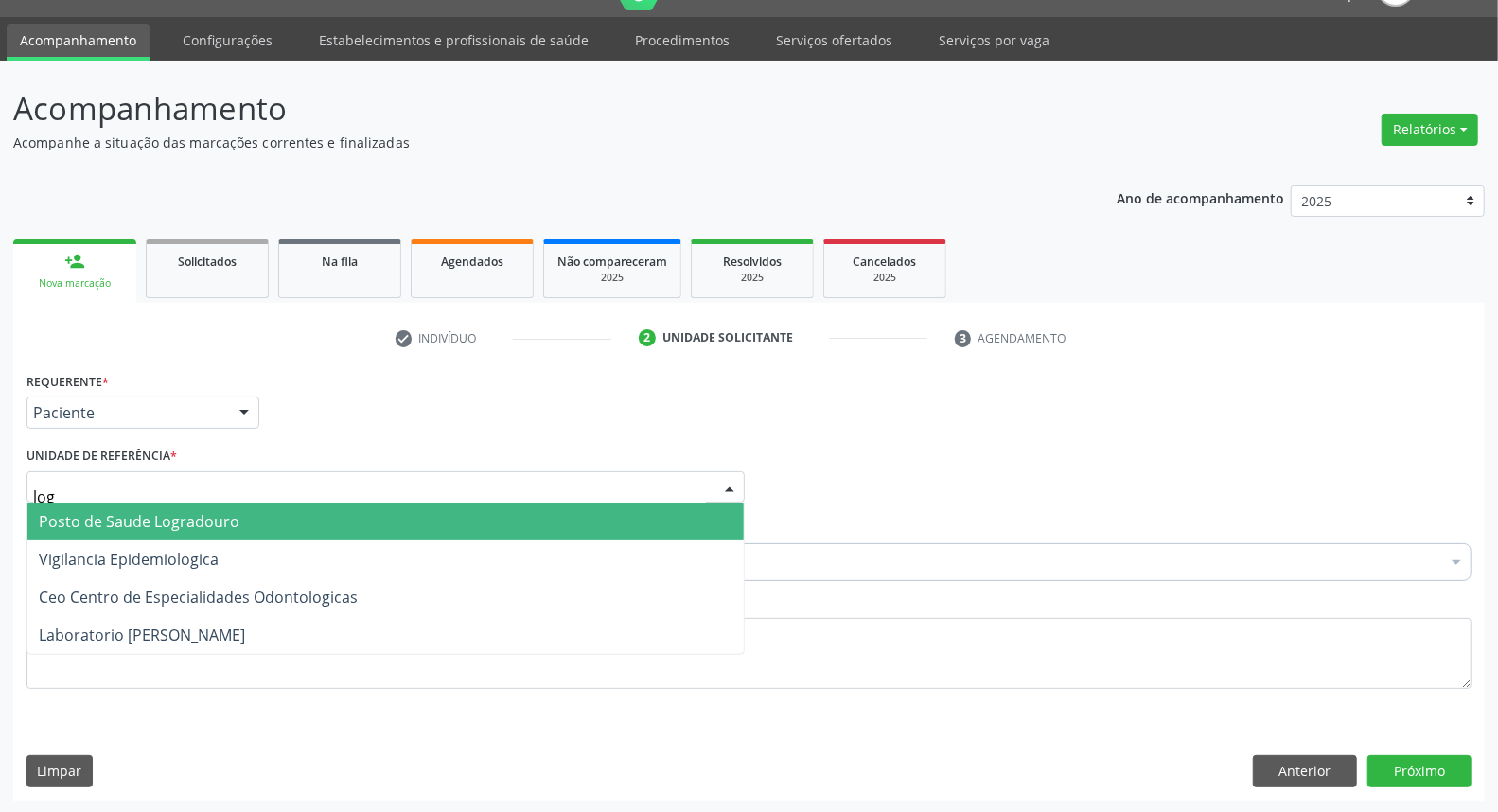
type input "logr"
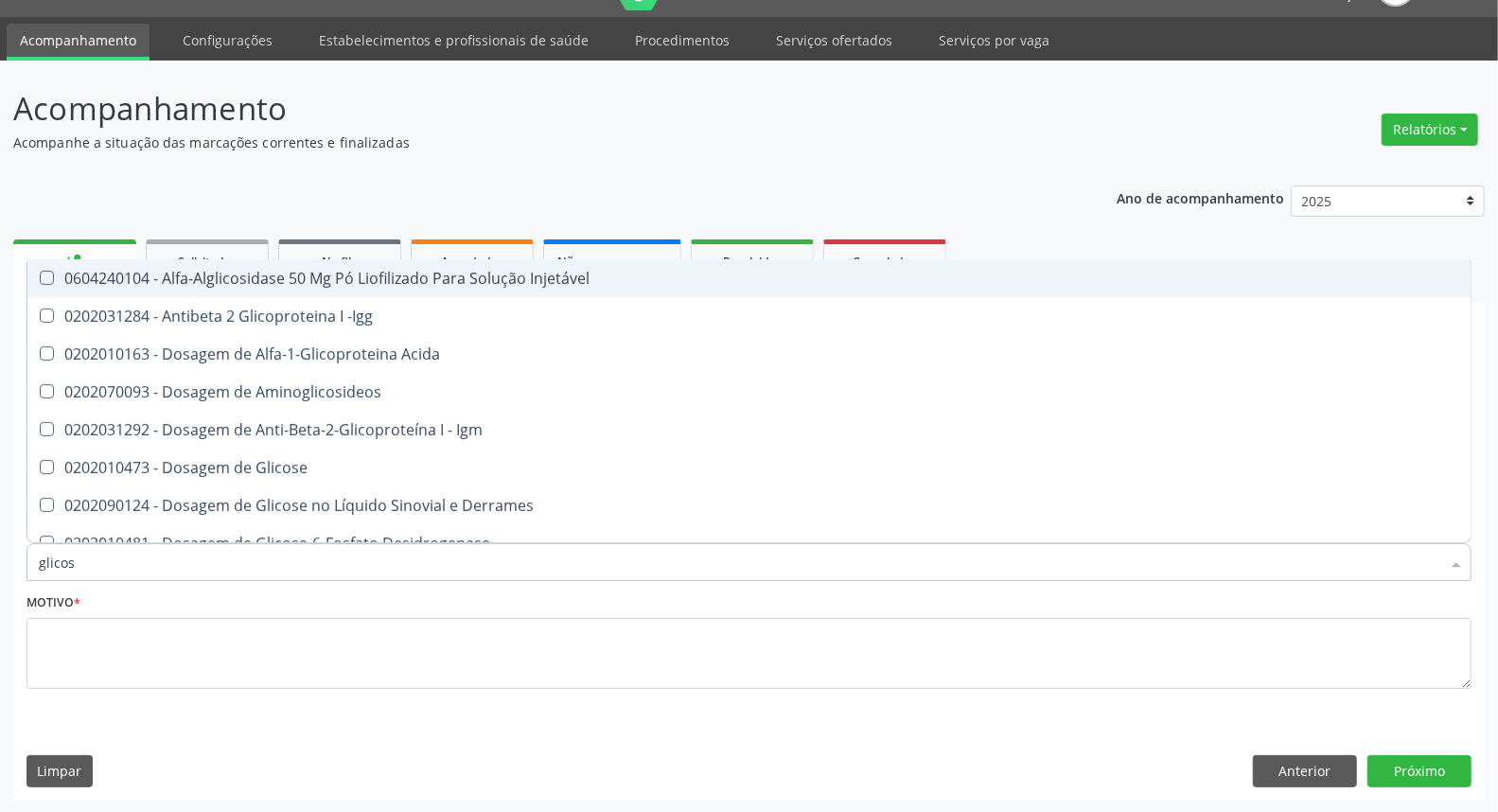
type input "glicose"
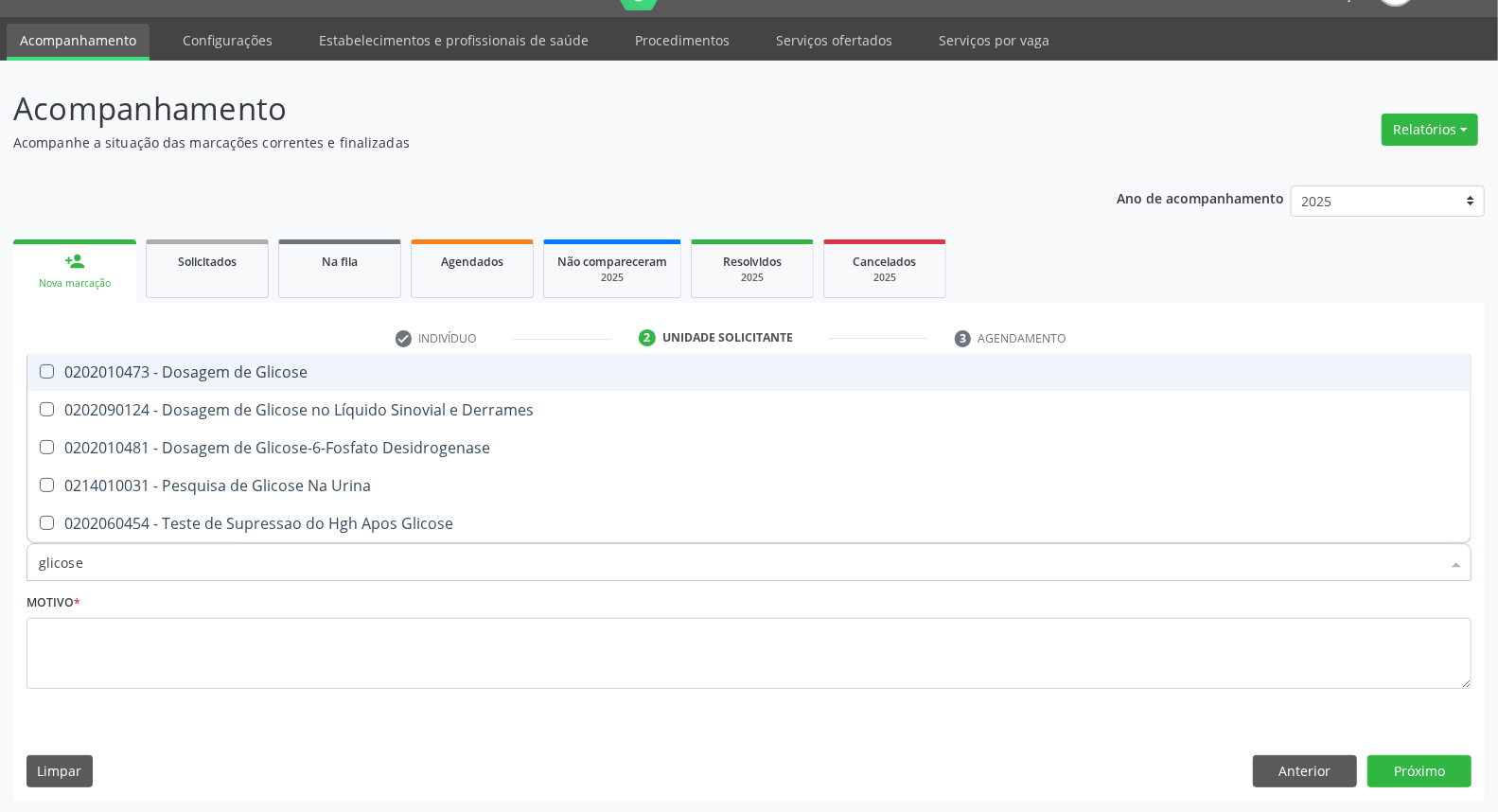
drag, startPoint x: 149, startPoint y: 369, endPoint x: 135, endPoint y: 437, distance: 69.4
click at [147, 369] on div "0202010473 - Dosagem de Glicose" at bounding box center [749, 372] width 1421 height 15
checkbox Glicose "true"
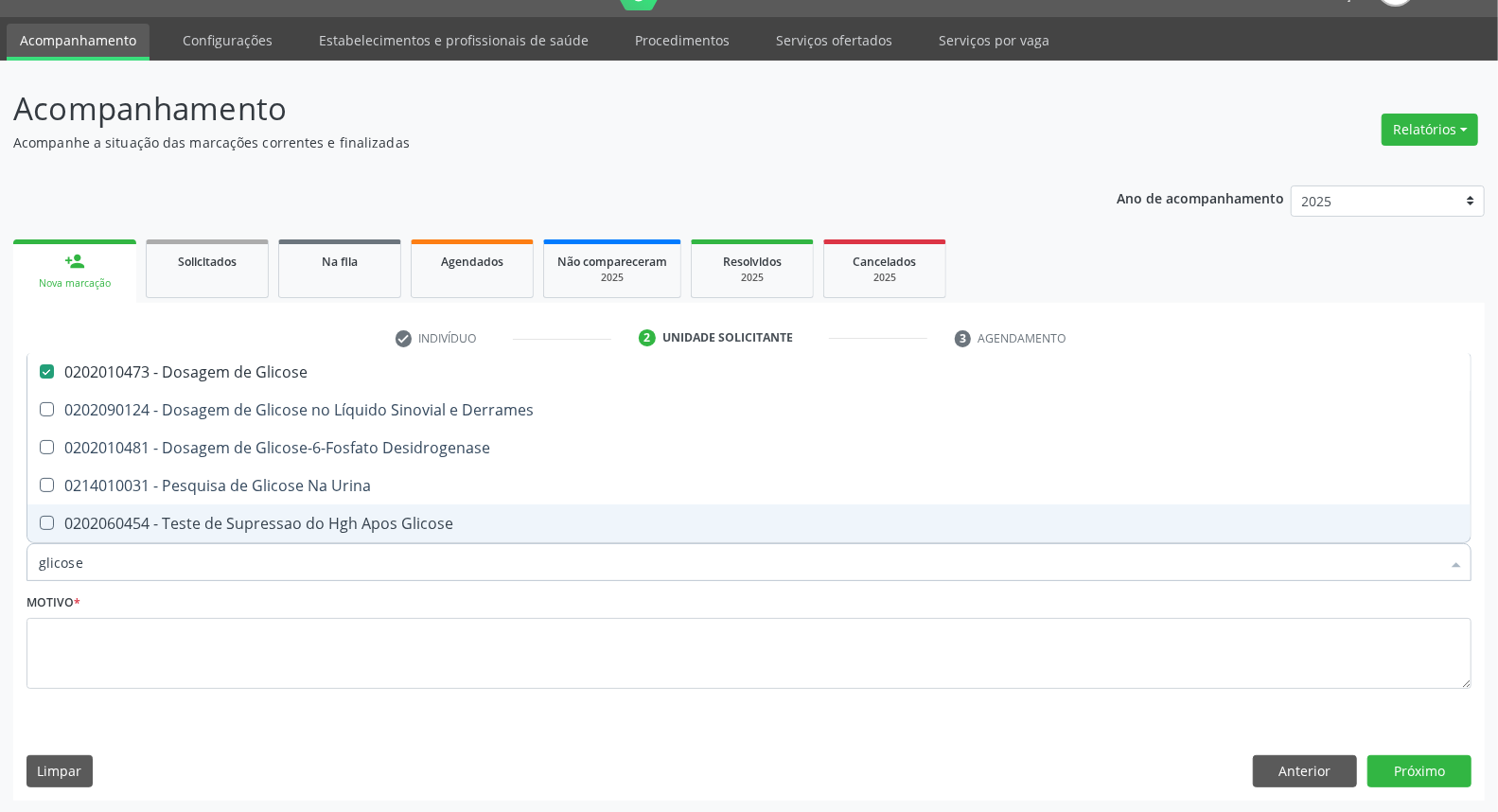
drag, startPoint x: 7, startPoint y: 563, endPoint x: 0, endPoint y: 551, distance: 13.9
click at [0, 555] on div "Acompanhamento Acompanhe a situação das marcações correntes e finalizadas Relat…" at bounding box center [749, 436] width 1498 height 753
type input "c"
checkbox Glicose "false"
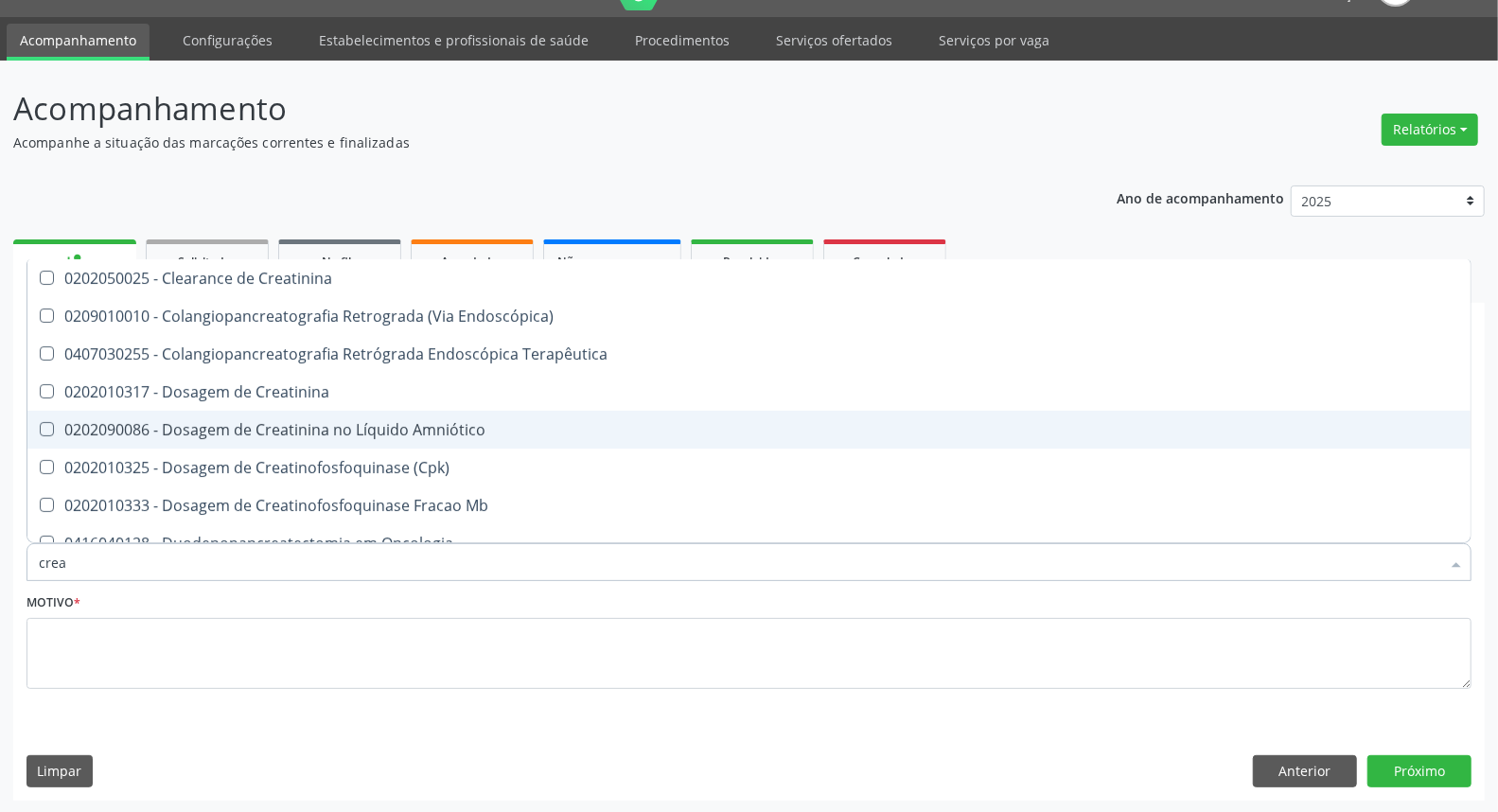
type input "creat"
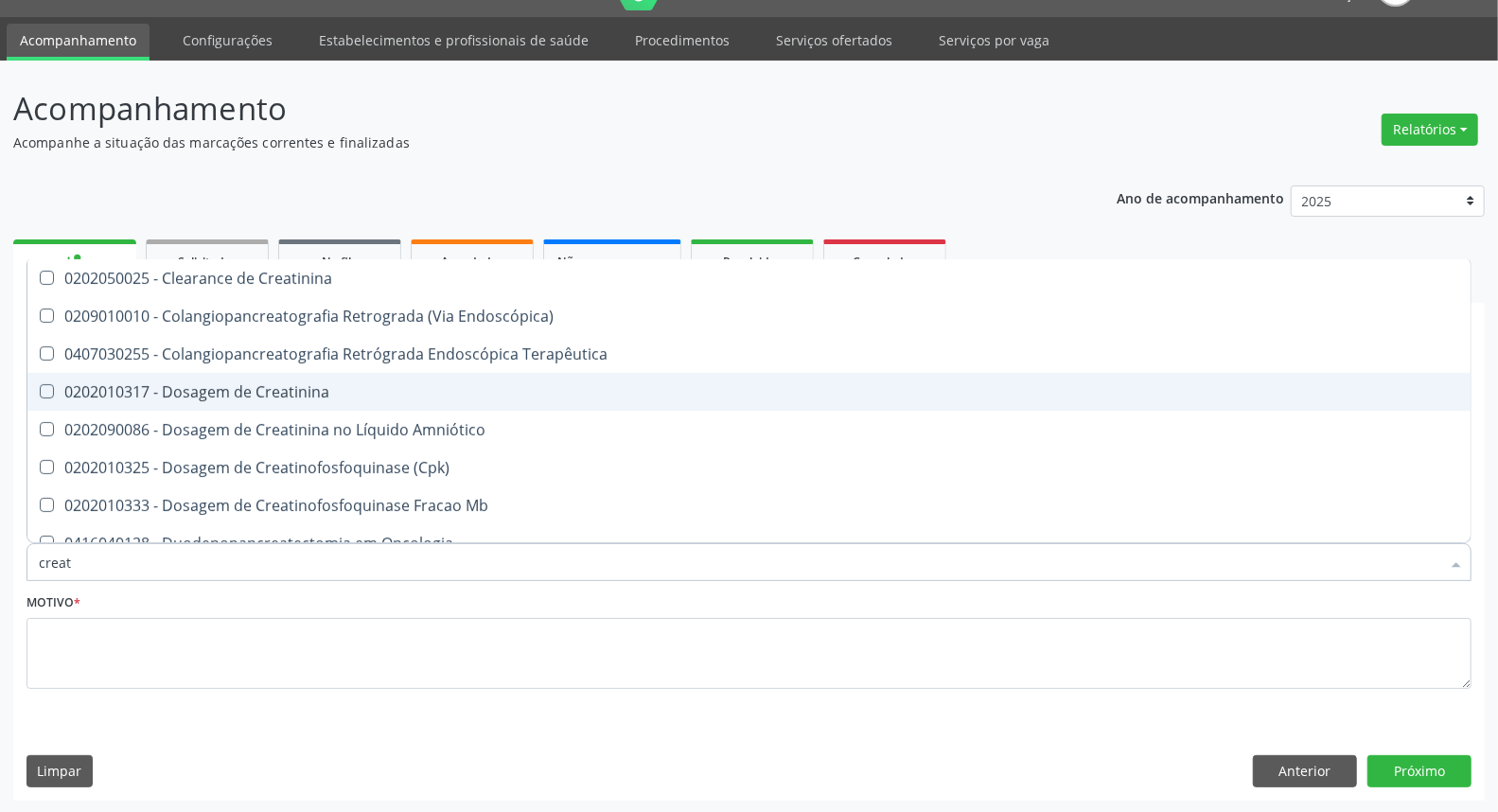
drag, startPoint x: 276, startPoint y: 394, endPoint x: 225, endPoint y: 544, distance: 158.4
click at [273, 394] on div "0202010317 - Dosagem de Creatinina" at bounding box center [749, 392] width 1421 height 15
checkbox Creatinina "true"
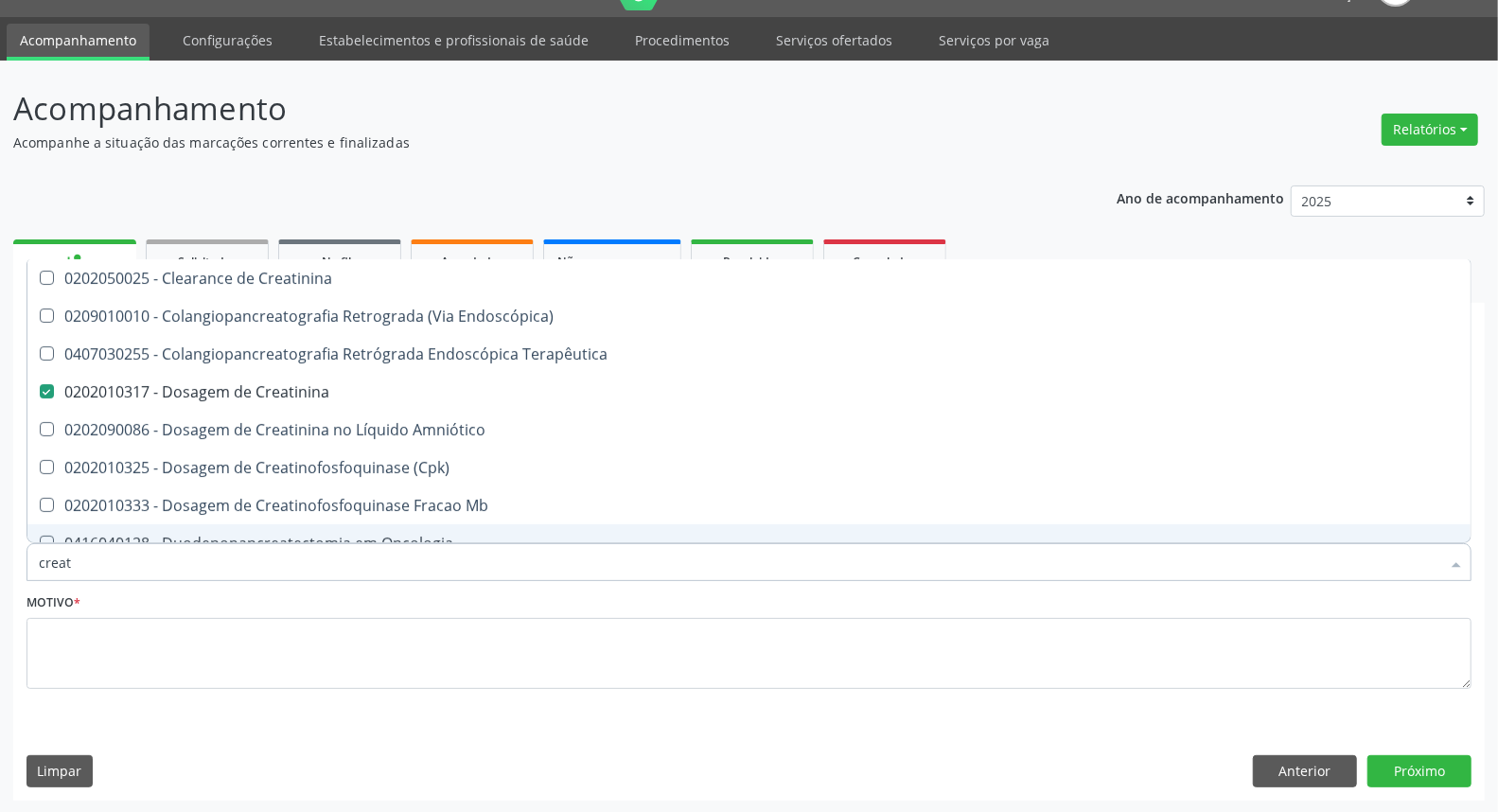
click at [0, 571] on div "Acompanhamento Acompanhe a situação das marcações correntes e finalizadas Relat…" at bounding box center [749, 436] width 1498 height 753
type input "u"
checkbox Creatinina "false"
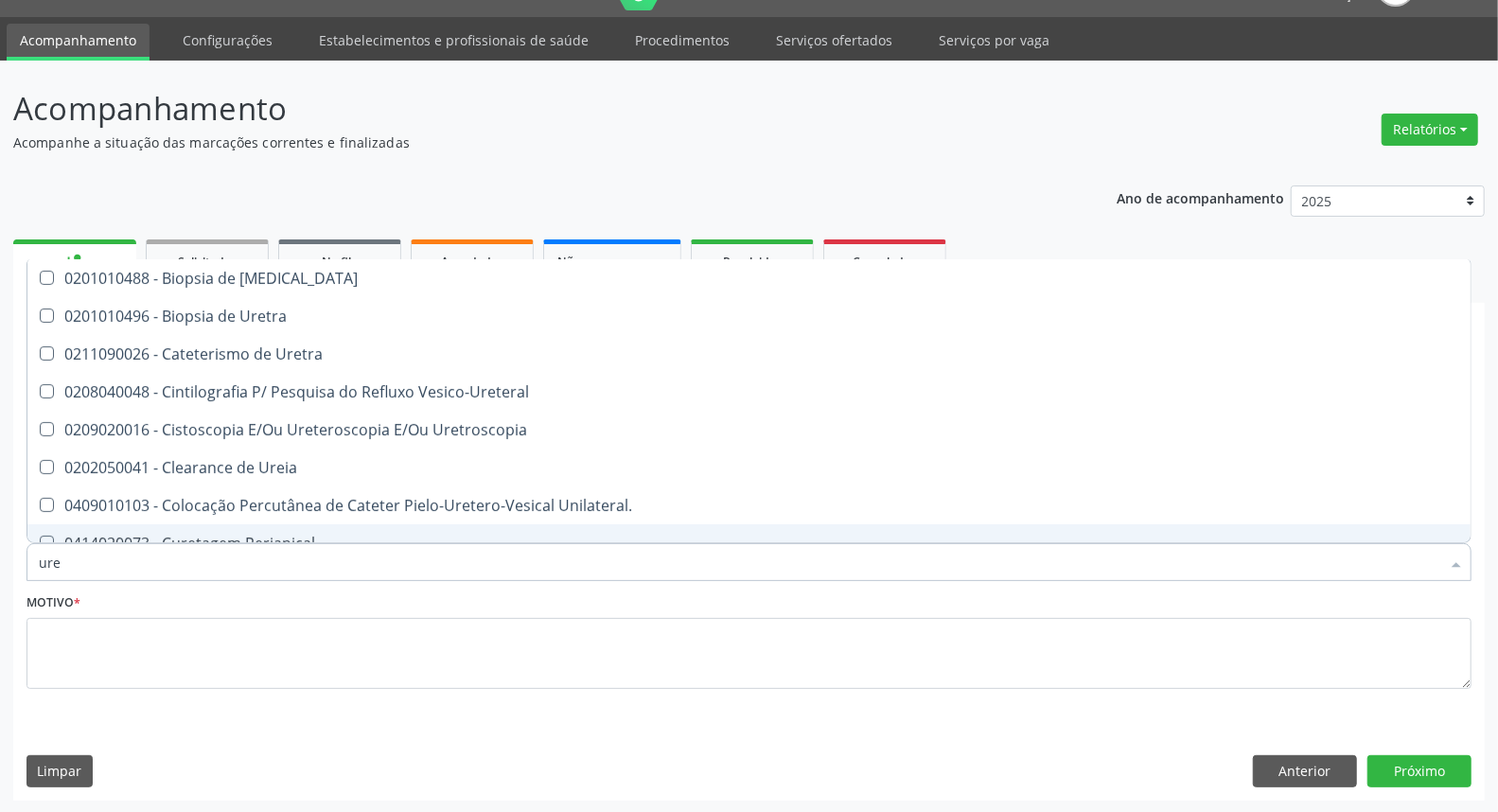
type input "urei"
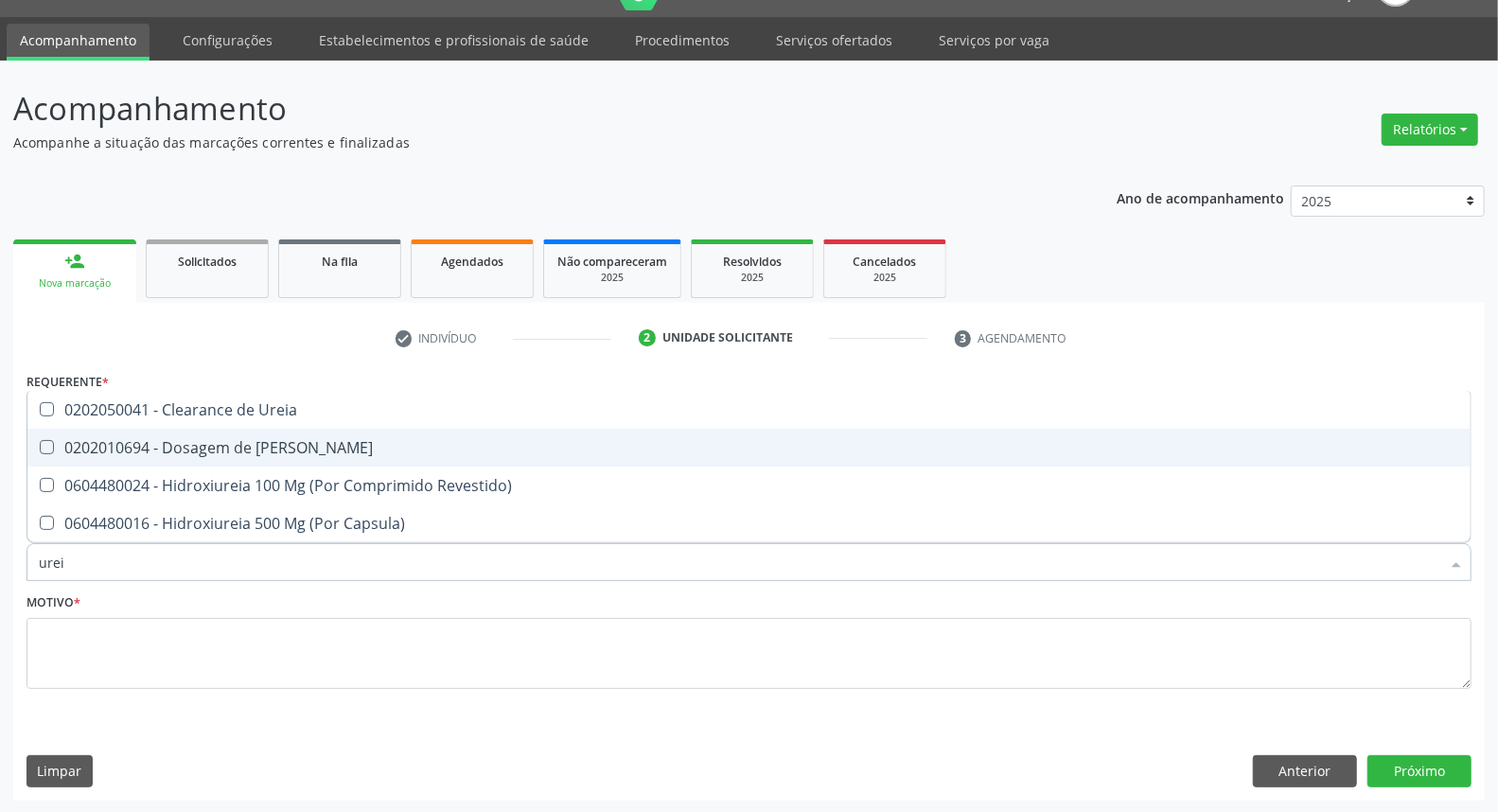
drag, startPoint x: 148, startPoint y: 432, endPoint x: 97, endPoint y: 592, distance: 167.9
click at [147, 435] on span "0202010694 - Dosagem de [PERSON_NAME]" at bounding box center [749, 448] width 1443 height 38
checkbox Ureia "true"
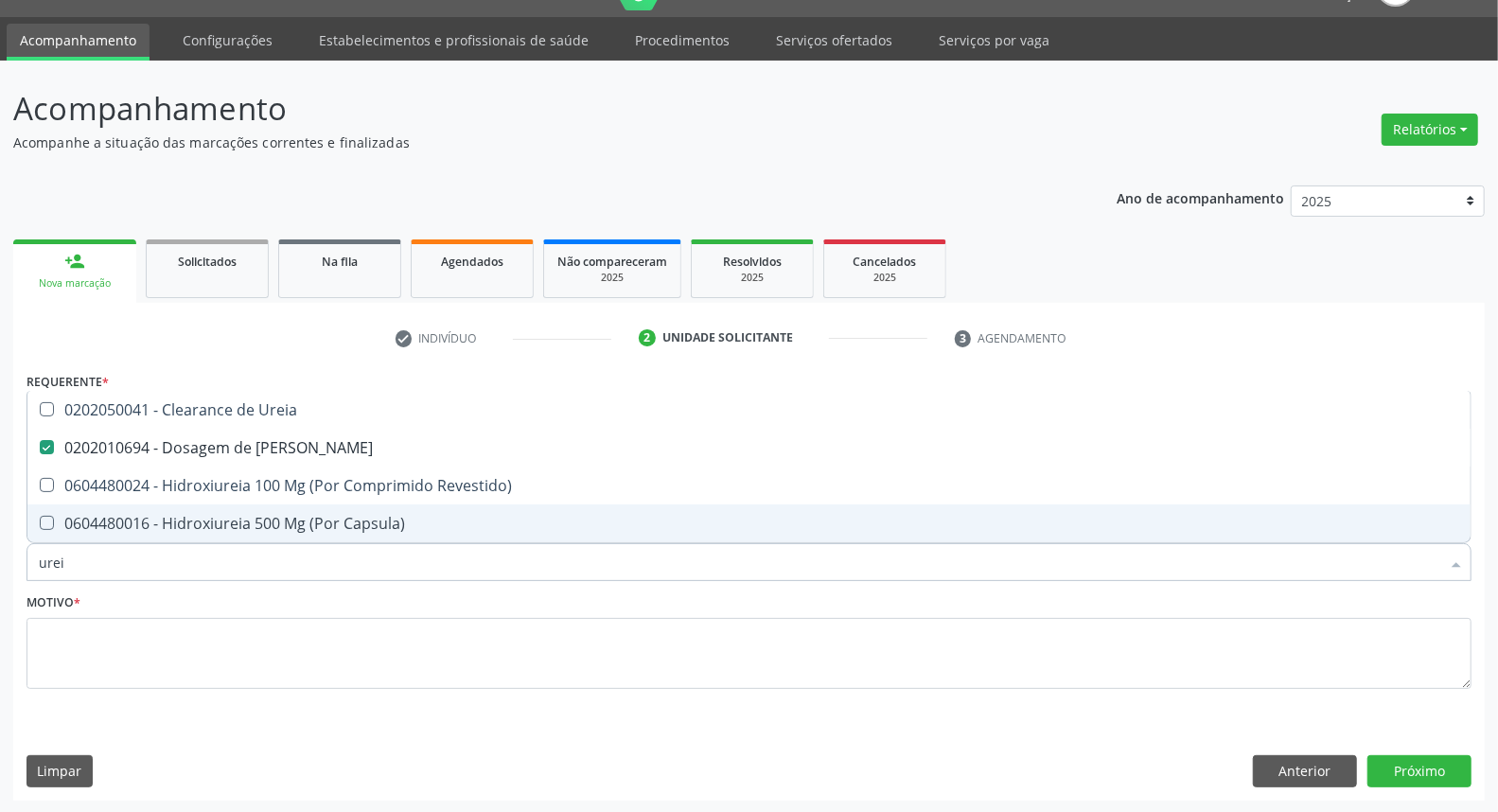
click at [0, 514] on div "Acompanhamento Acompanhe a situação das marcações correntes e finalizadas Relat…" at bounding box center [749, 436] width 1498 height 753
type input "c"
checkbox Ureia "false"
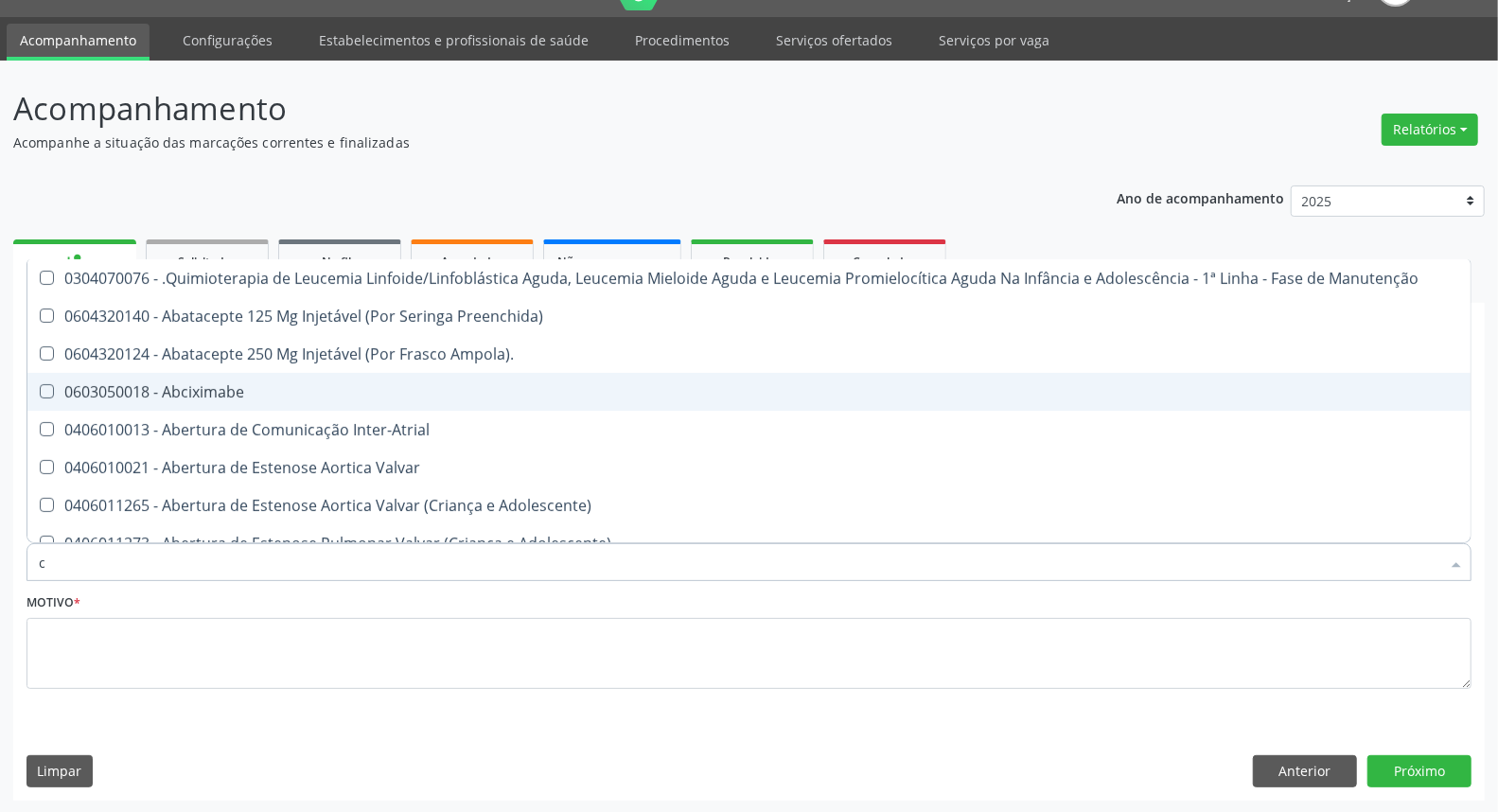
type input "co"
checkbox Creatinina "true"
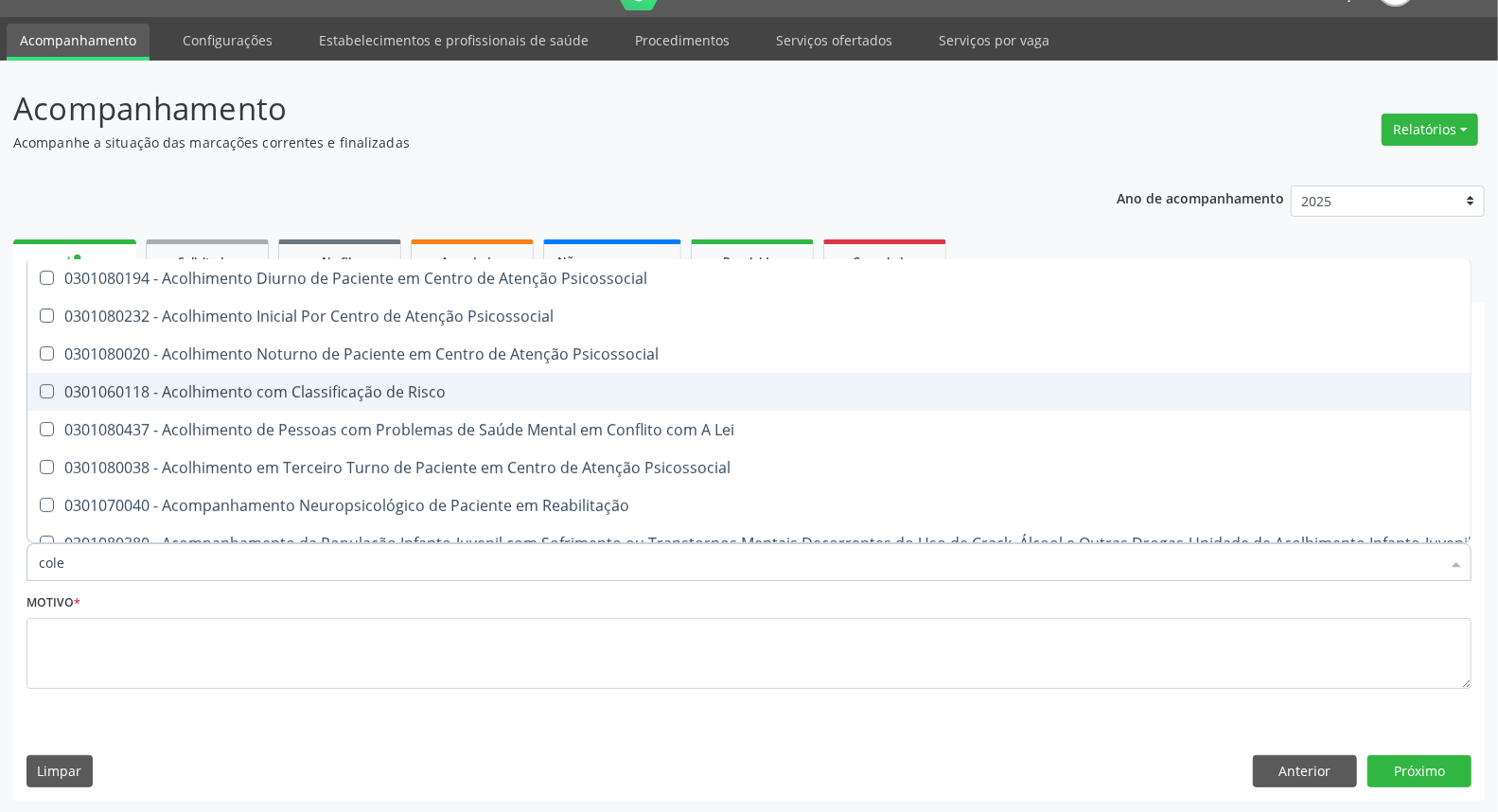
type input "coles"
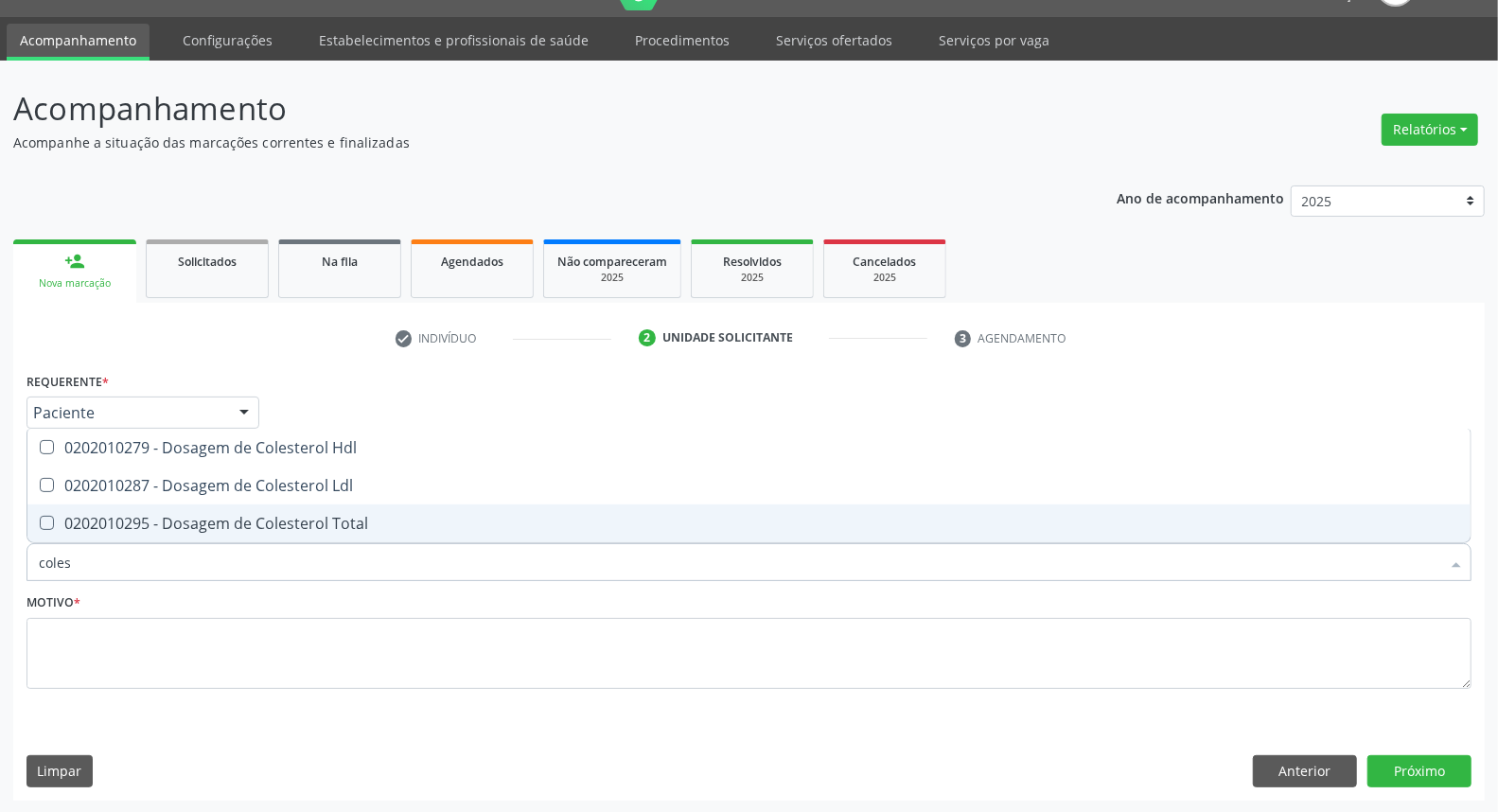
click at [169, 516] on div "0202010295 - Dosagem de Colesterol Total" at bounding box center [749, 523] width 1421 height 15
checkbox Total "true"
click at [172, 481] on div "0202010287 - Dosagem de Colesterol Ldl" at bounding box center [749, 486] width 1421 height 15
checkbox Ldl "true"
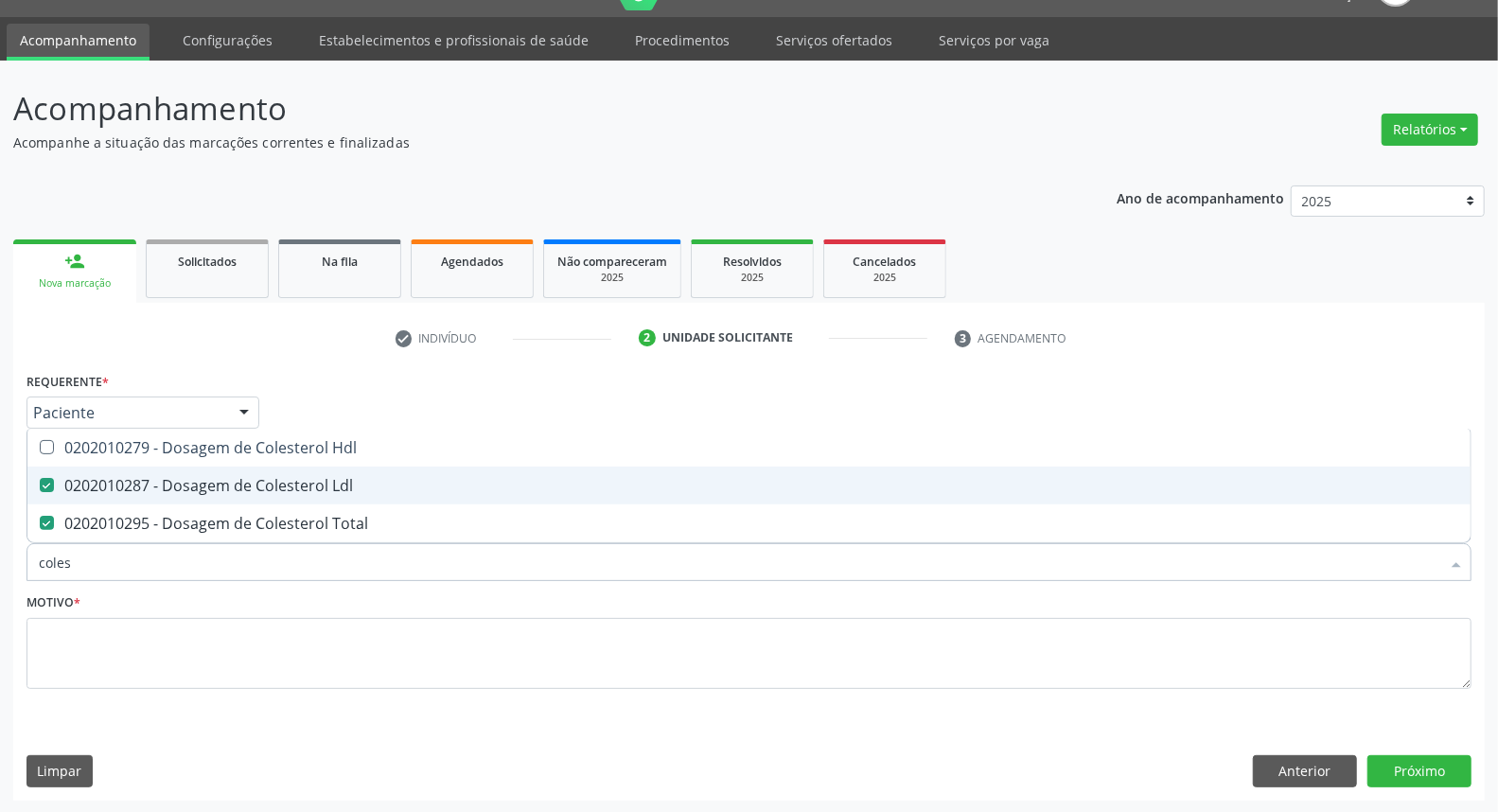
click at [172, 445] on div "0202010279 - Dosagem de Colesterol Hdl" at bounding box center [749, 448] width 1421 height 15
checkbox Hdl "true"
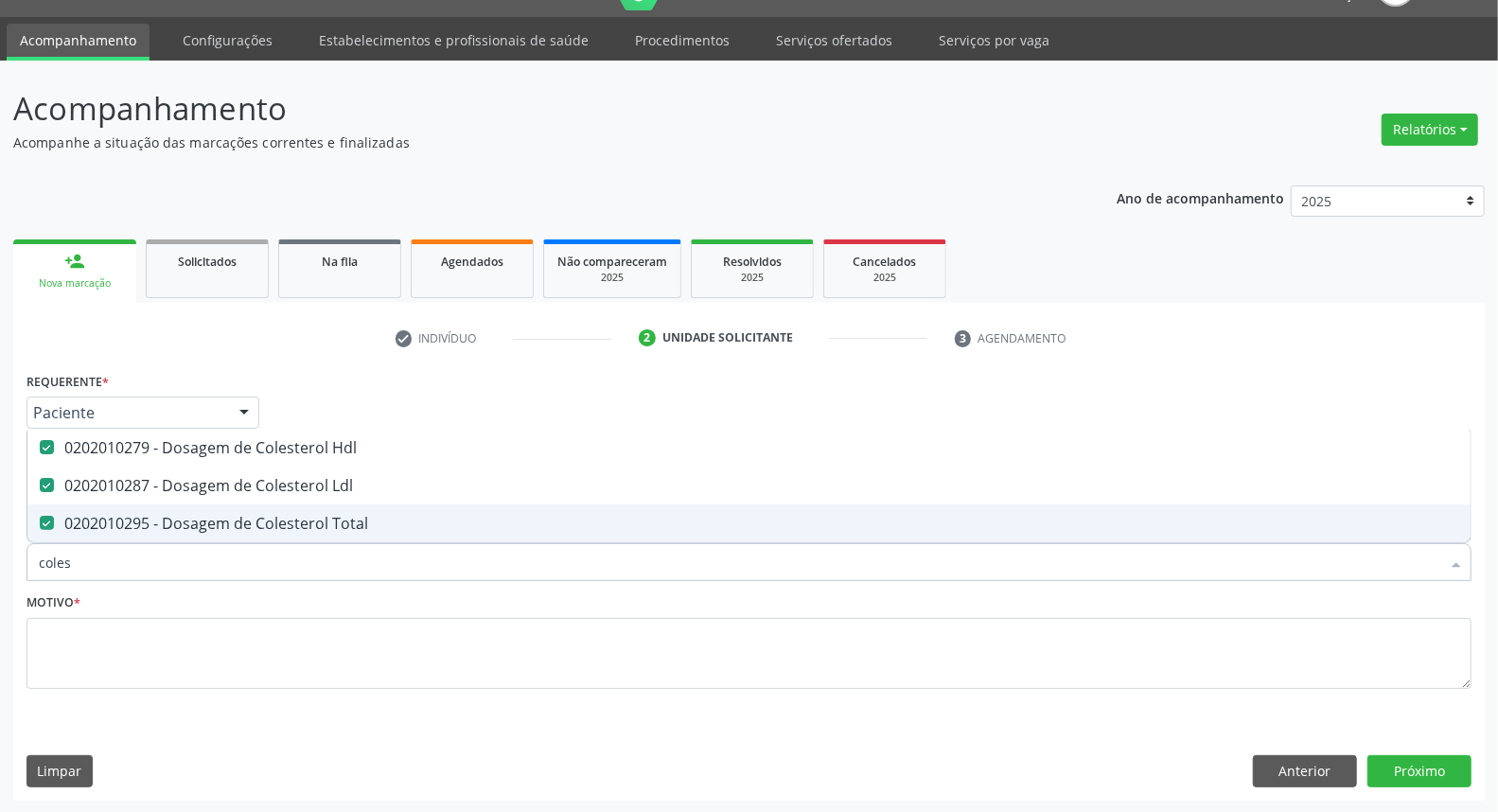
drag, startPoint x: 118, startPoint y: 563, endPoint x: 0, endPoint y: 563, distance: 118.0
click at [0, 563] on div "Acompanhamento Acompanhe a situação das marcações correntes e finalizadas Relat…" at bounding box center [749, 436] width 1498 height 753
type input "tr"
checkbox Hdl "false"
checkbox Ldl "false"
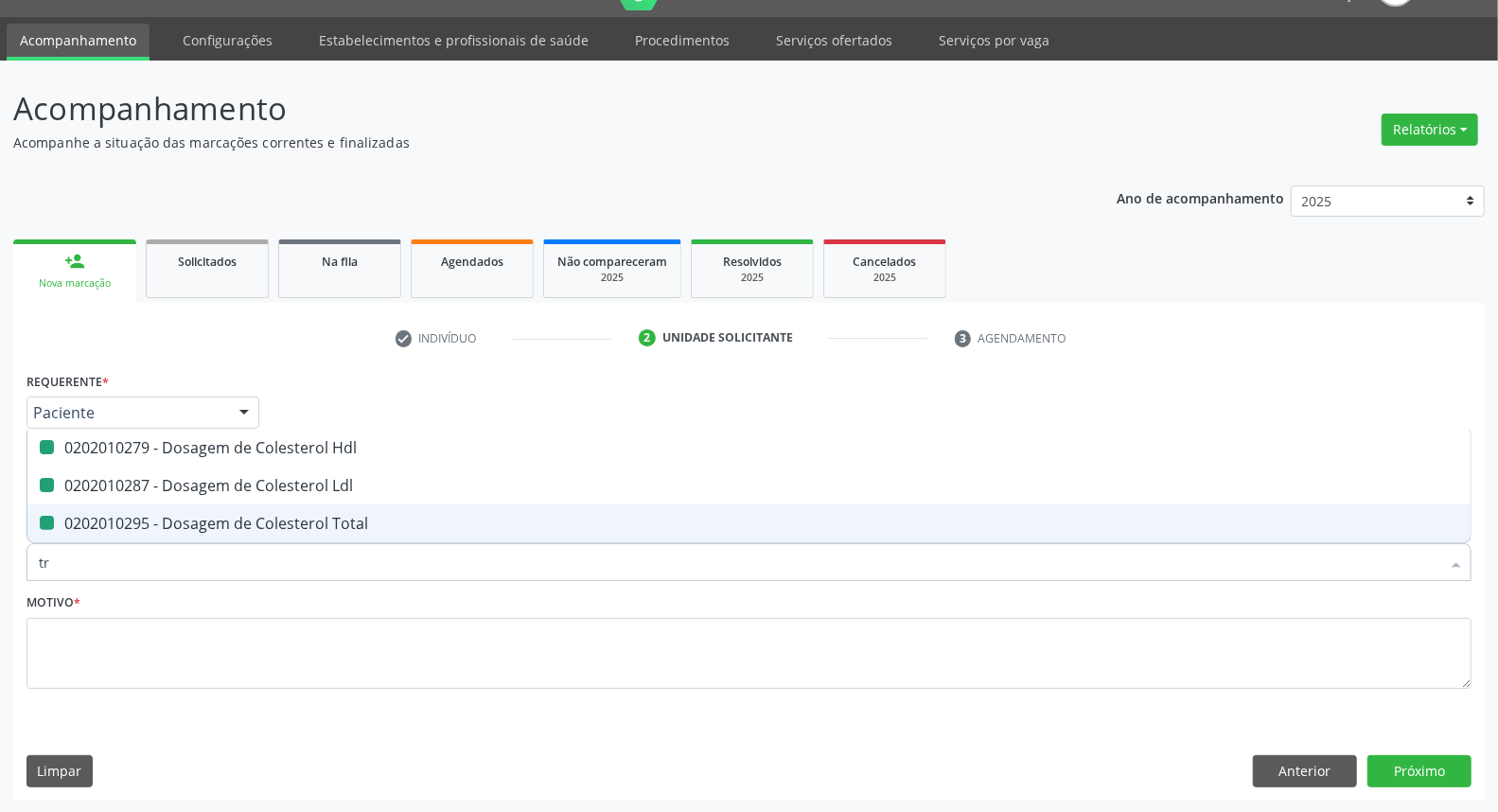
checkbox Total "false"
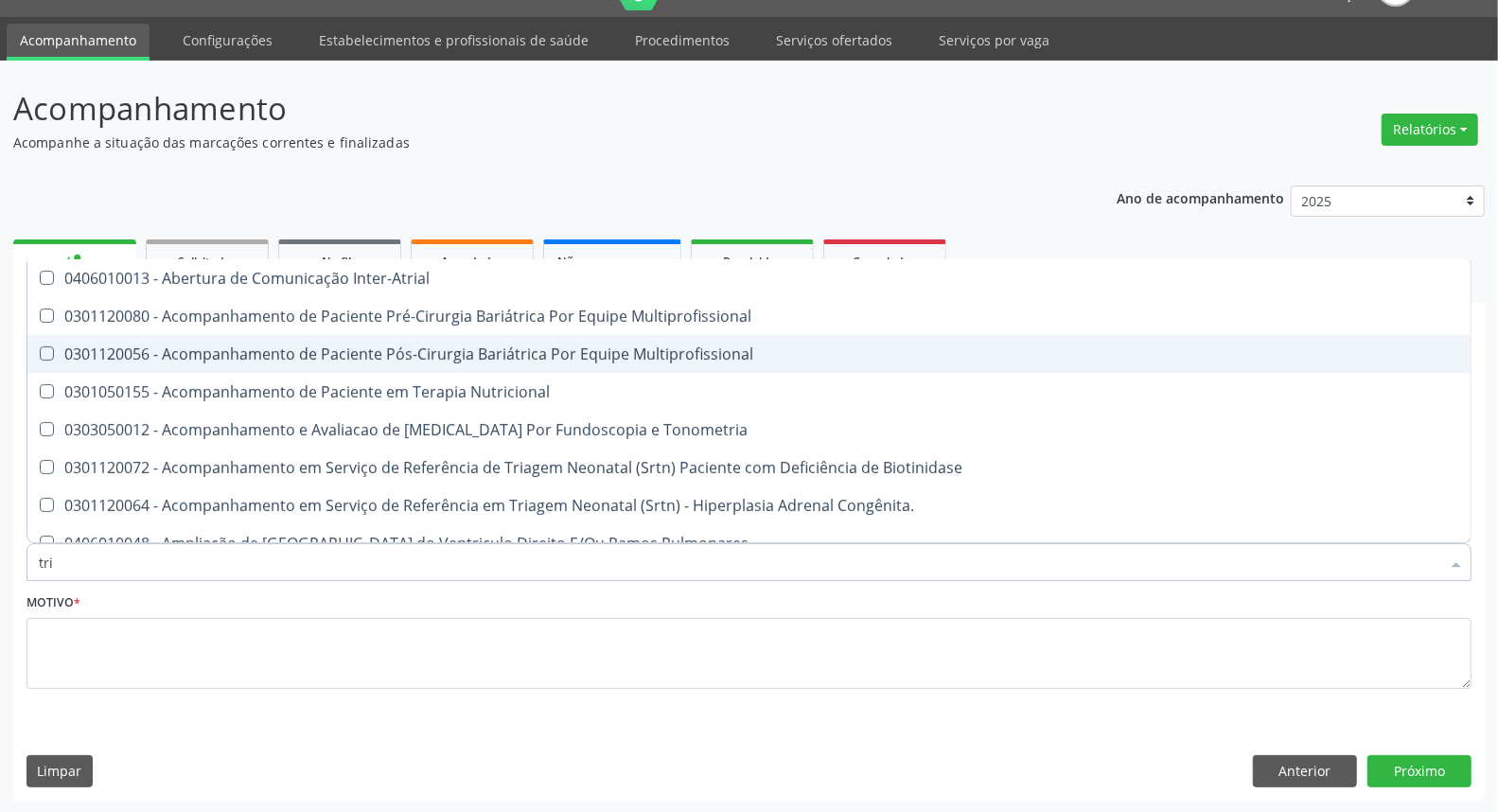
type input "trig"
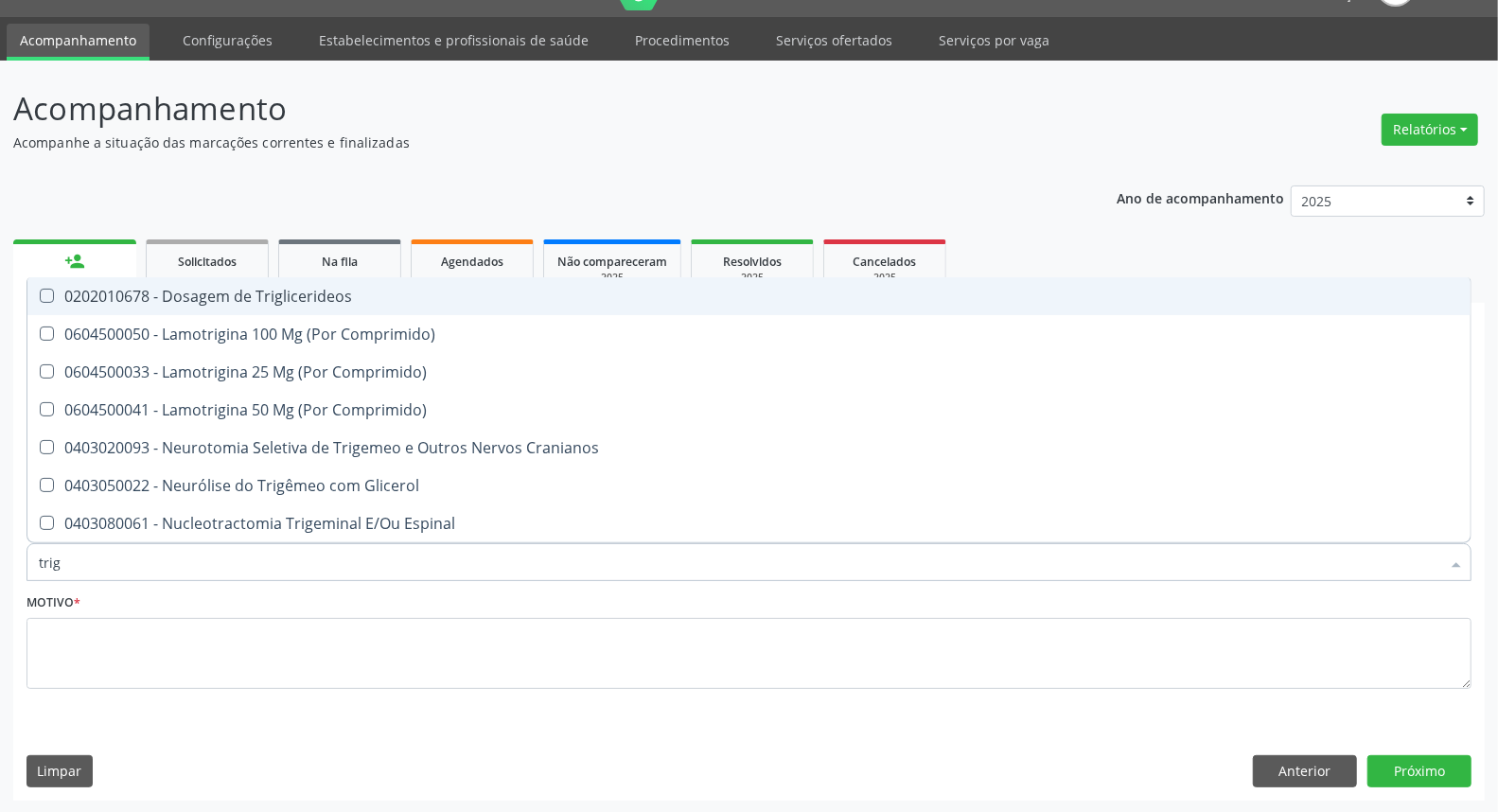
click at [183, 289] on div "0202010678 - Dosagem de Triglicerideos" at bounding box center [749, 296] width 1421 height 15
checkbox Triglicerideos "true"
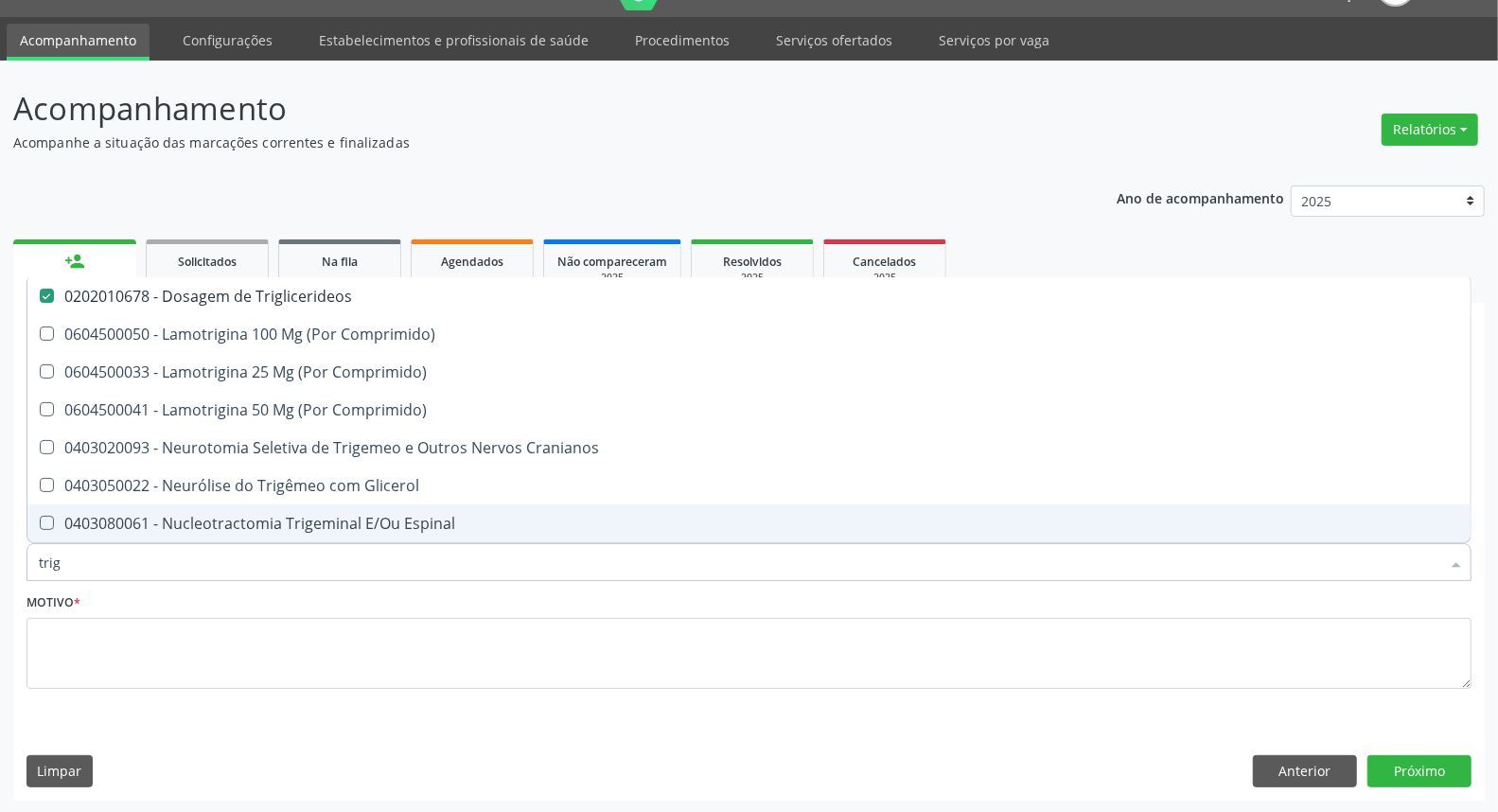
click at [0, 537] on div "Acompanhamento Acompanhe a situação das marcações correntes e finalizadas Relat…" at bounding box center [749, 436] width 1498 height 753
type input "h"
checkbox Triglicerideos "false"
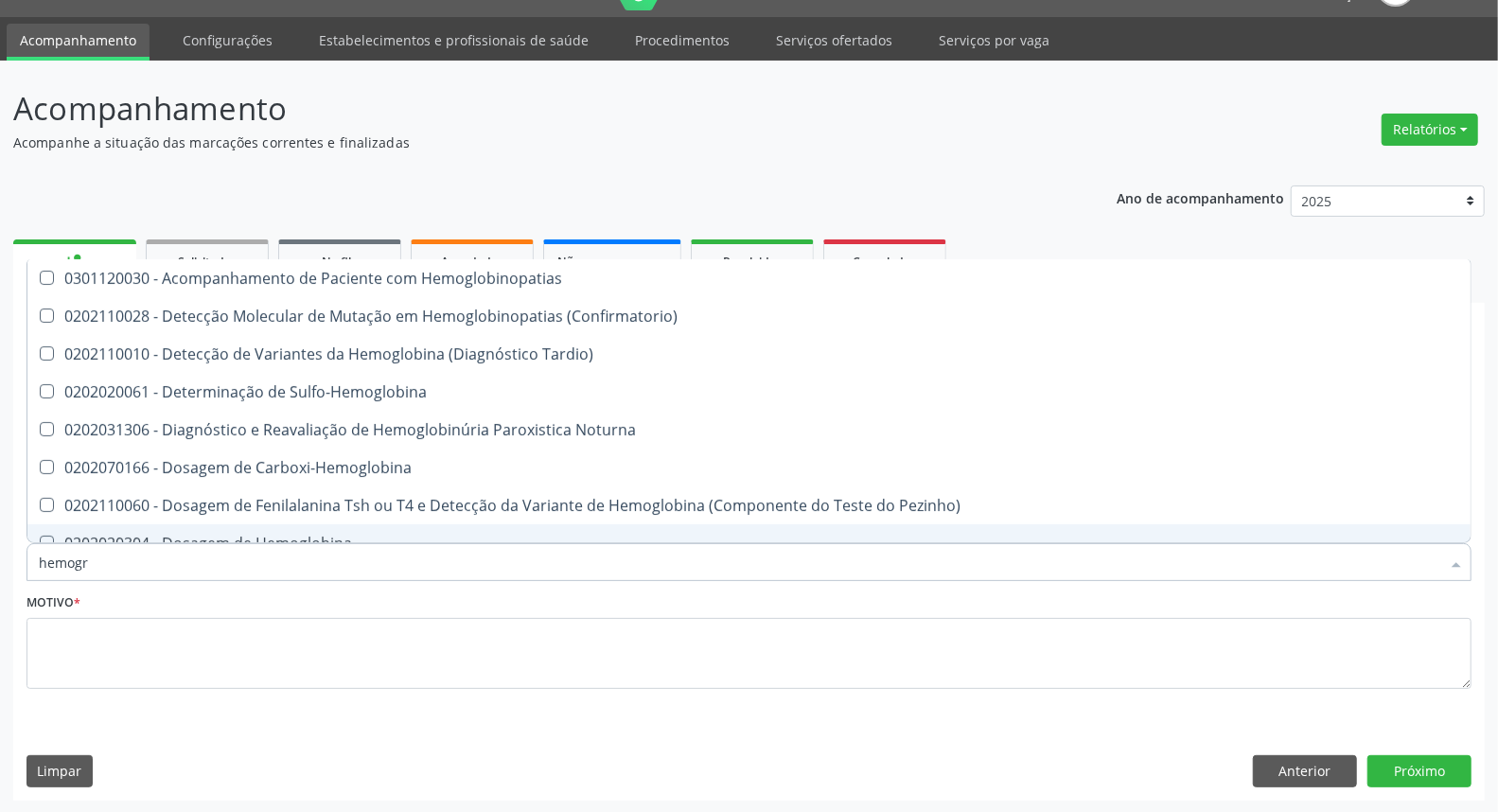
type input "hemogra"
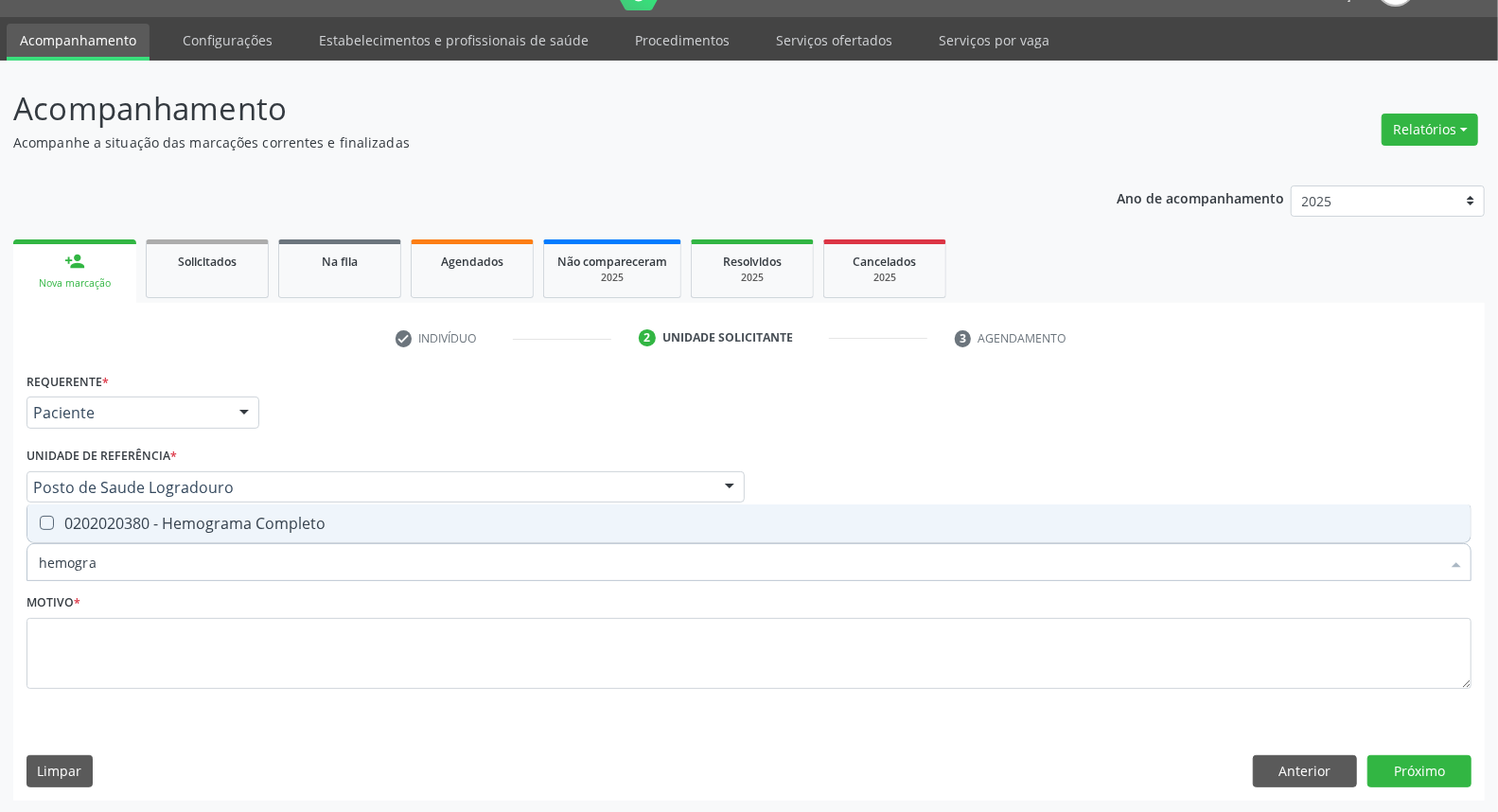
drag, startPoint x: 79, startPoint y: 526, endPoint x: 106, endPoint y: 581, distance: 61.3
click at [80, 526] on div "0202020380 - Hemograma Completo" at bounding box center [749, 523] width 1421 height 15
checkbox Completo "true"
drag, startPoint x: 110, startPoint y: 574, endPoint x: 0, endPoint y: 568, distance: 110.2
click at [0, 571] on div "Acompanhamento Acompanhe a situação das marcações correntes e finalizadas Relat…" at bounding box center [749, 436] width 1498 height 753
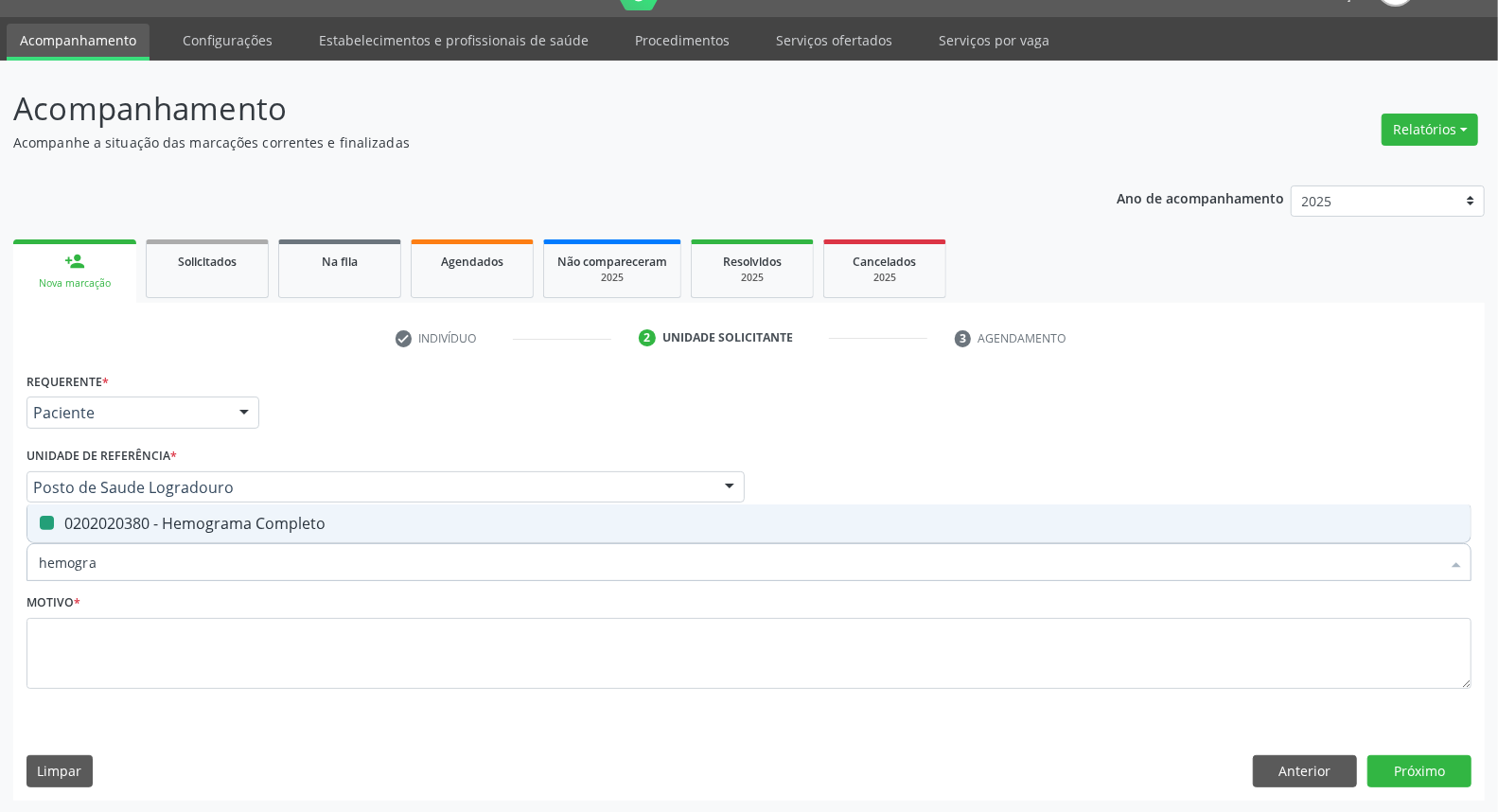
type input "u"
checkbox Completo "false"
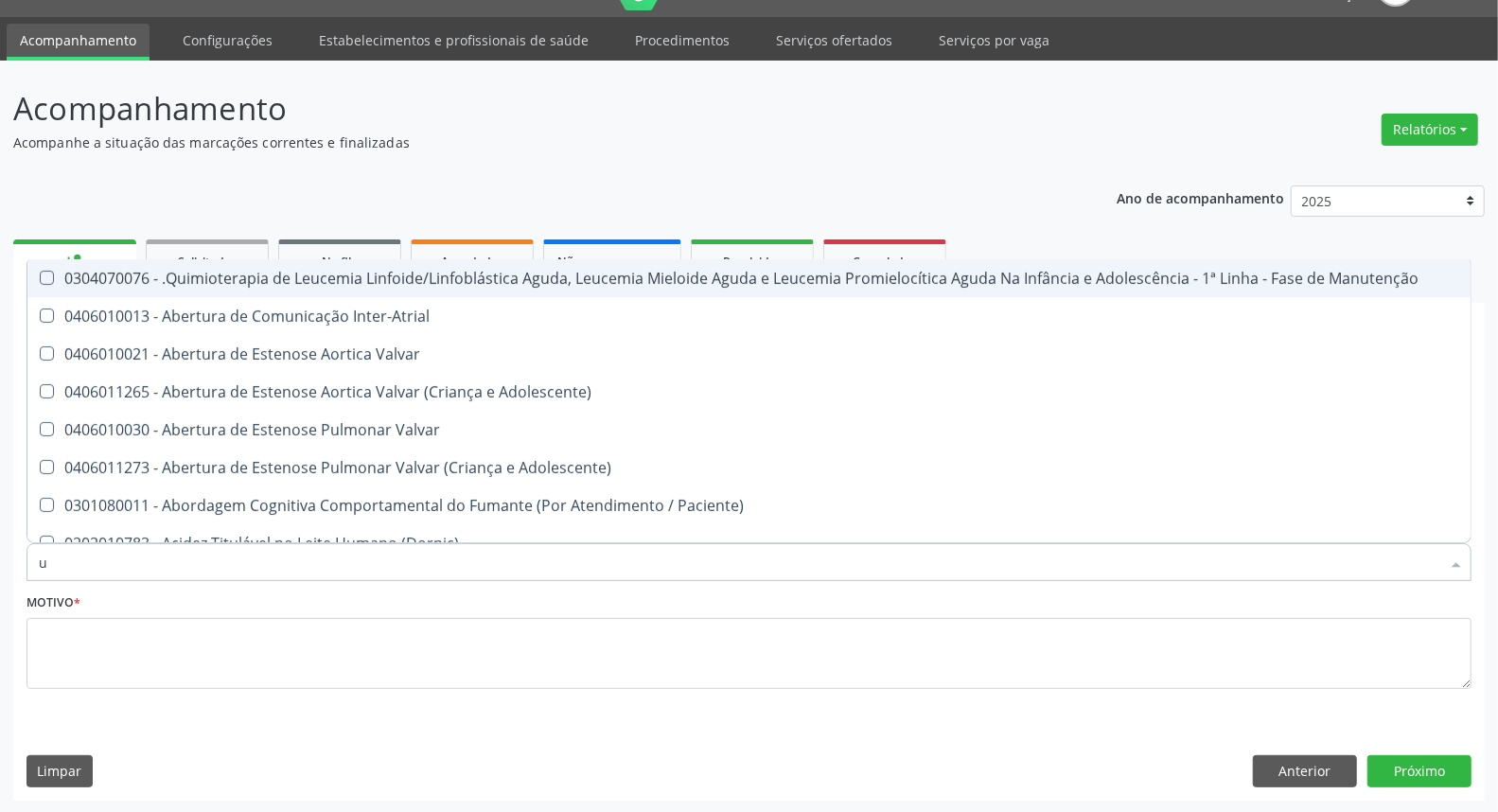
type input "ur"
checkbox Coagulação\ "true"
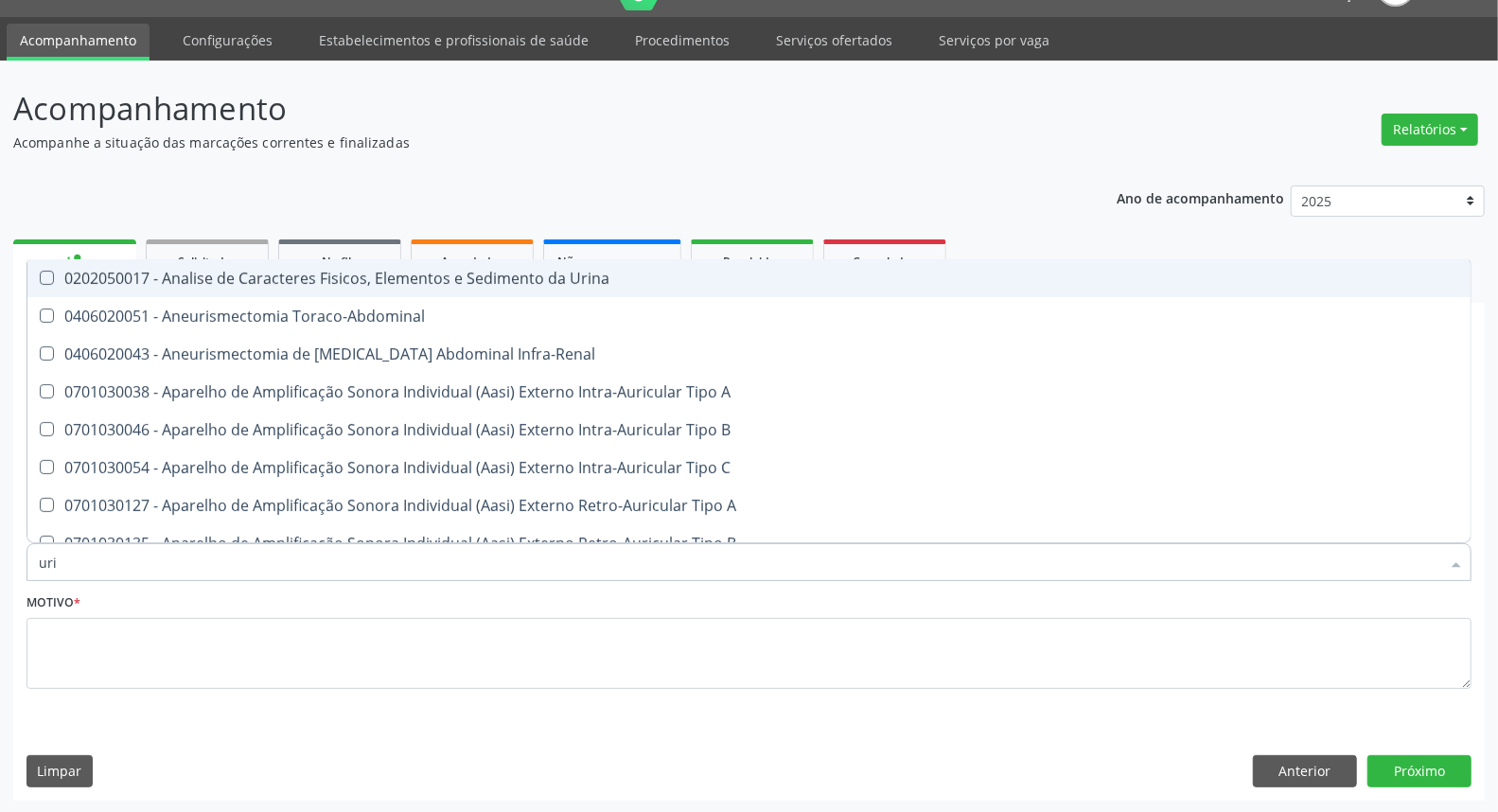
type input "urin"
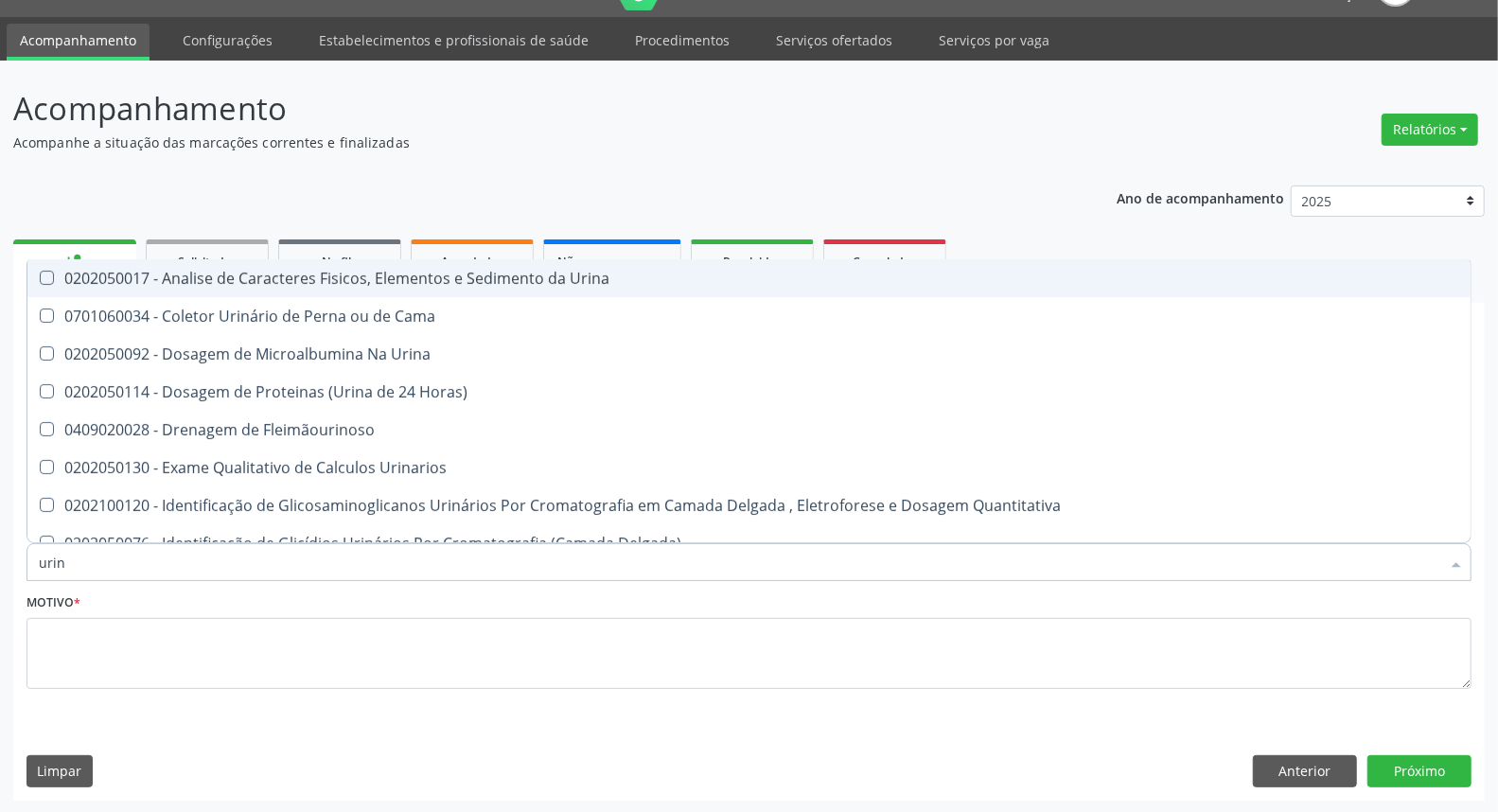
drag, startPoint x: 73, startPoint y: 275, endPoint x: 115, endPoint y: 547, distance: 275.2
click at [73, 278] on div "0202050017 - Analise de Caracteres Fisicos, Elementos e Sedimento da Urina" at bounding box center [749, 279] width 1421 height 15
checkbox Urina "true"
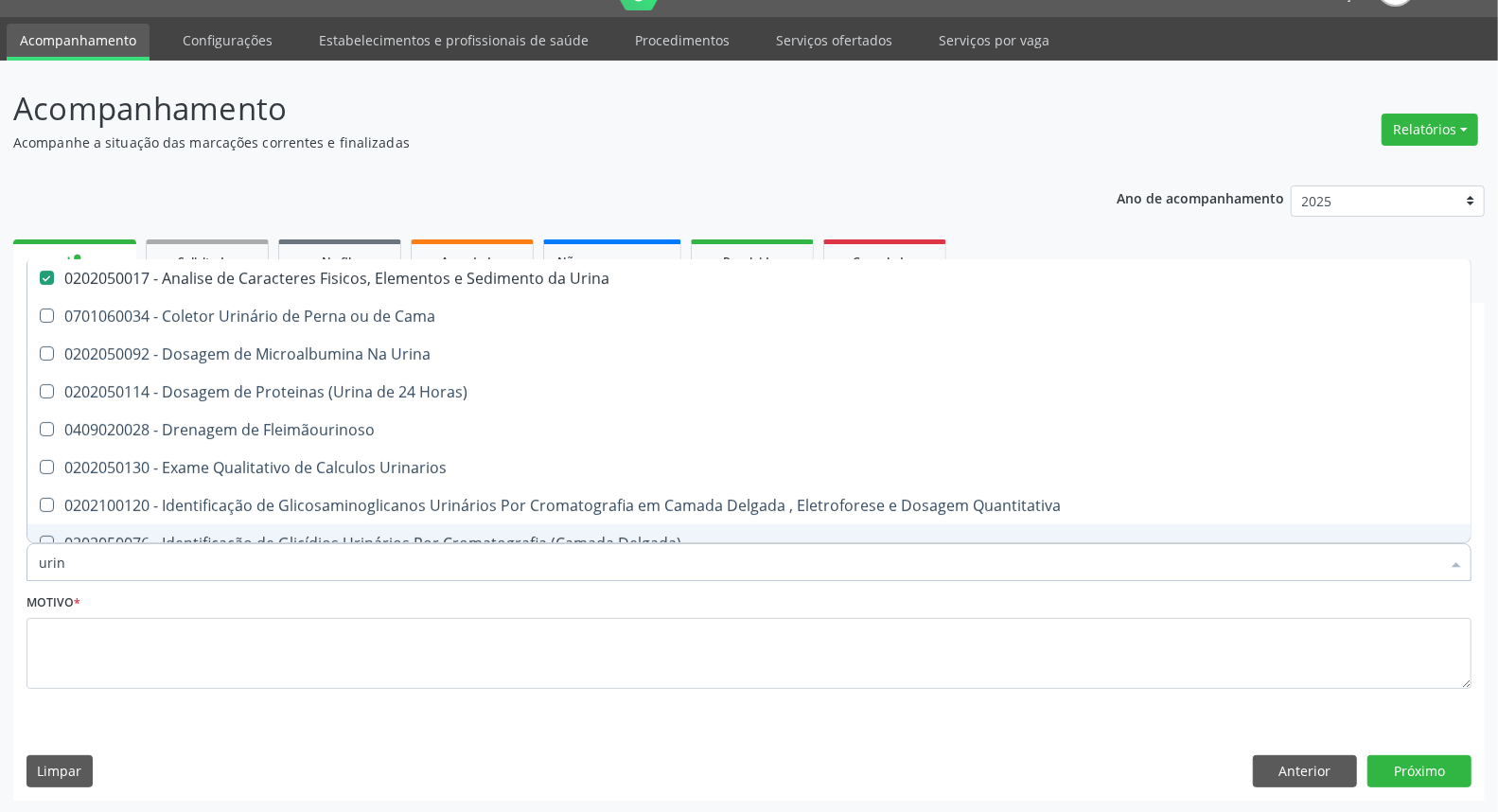
click at [0, 563] on div "Acompanhamento Acompanhe a situação das marcações correntes e finalizadas Relat…" at bounding box center [749, 436] width 1498 height 753
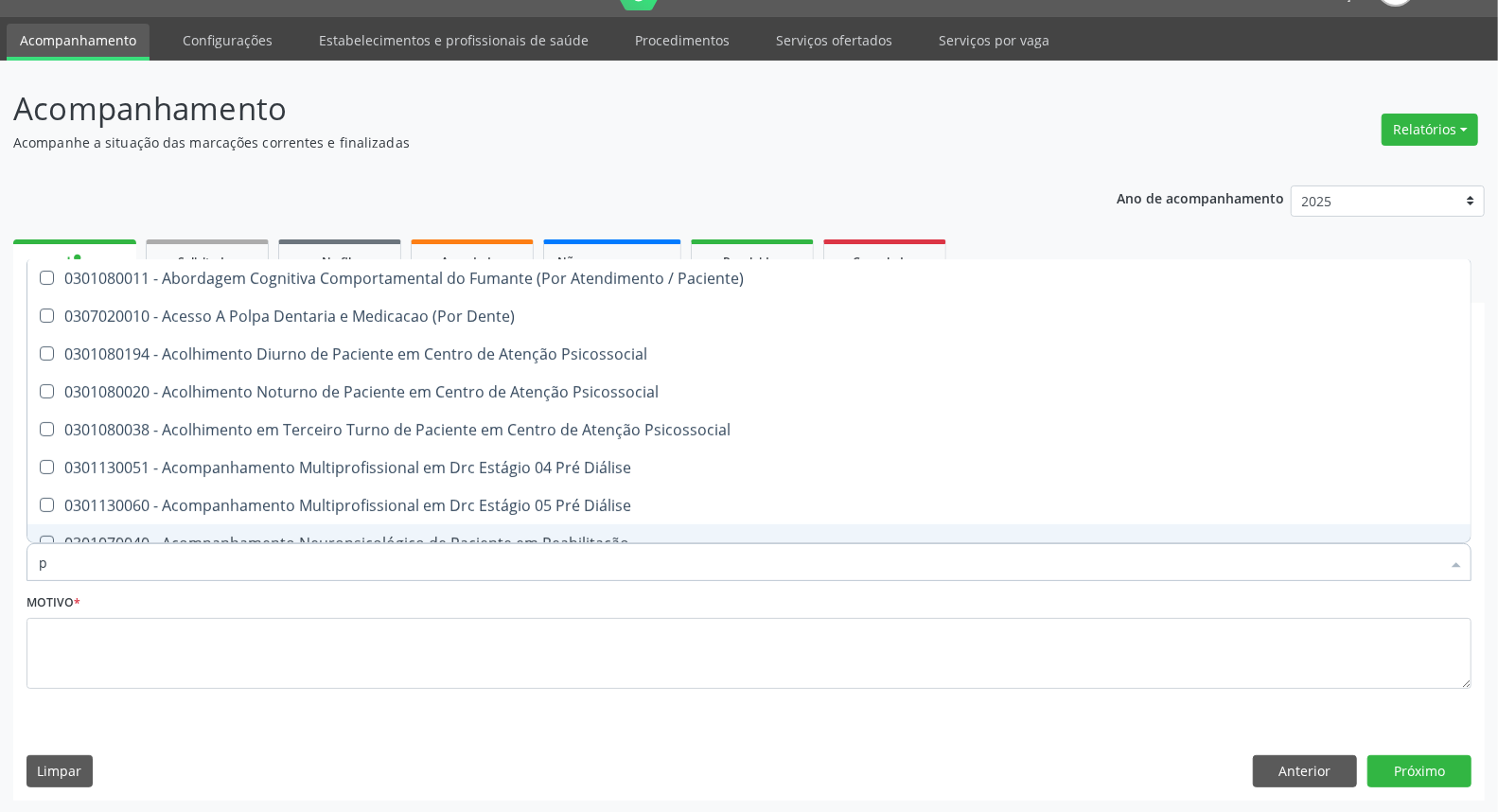
type input "pa"
checkbox Paciente\) "false"
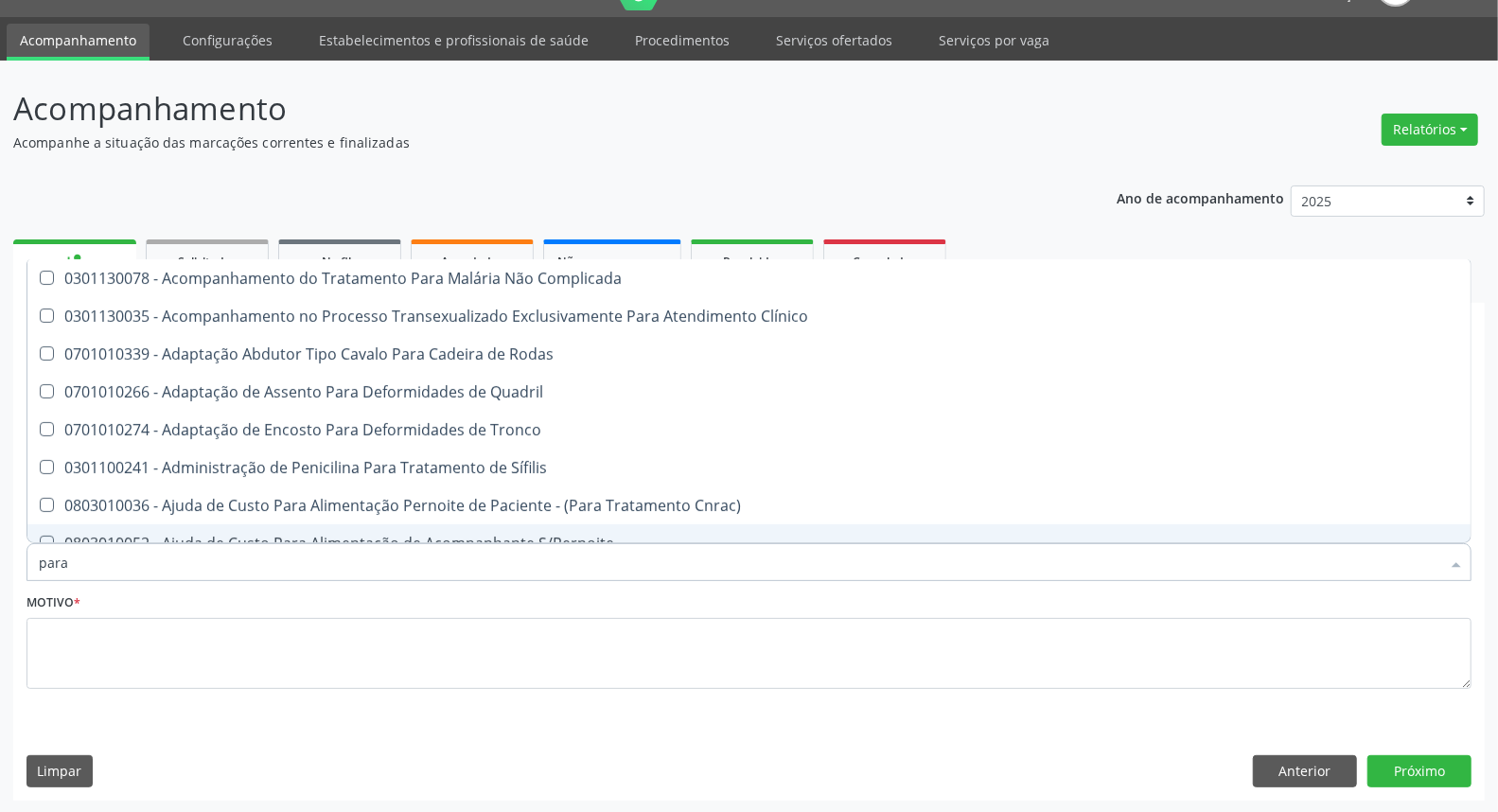
type input "paras"
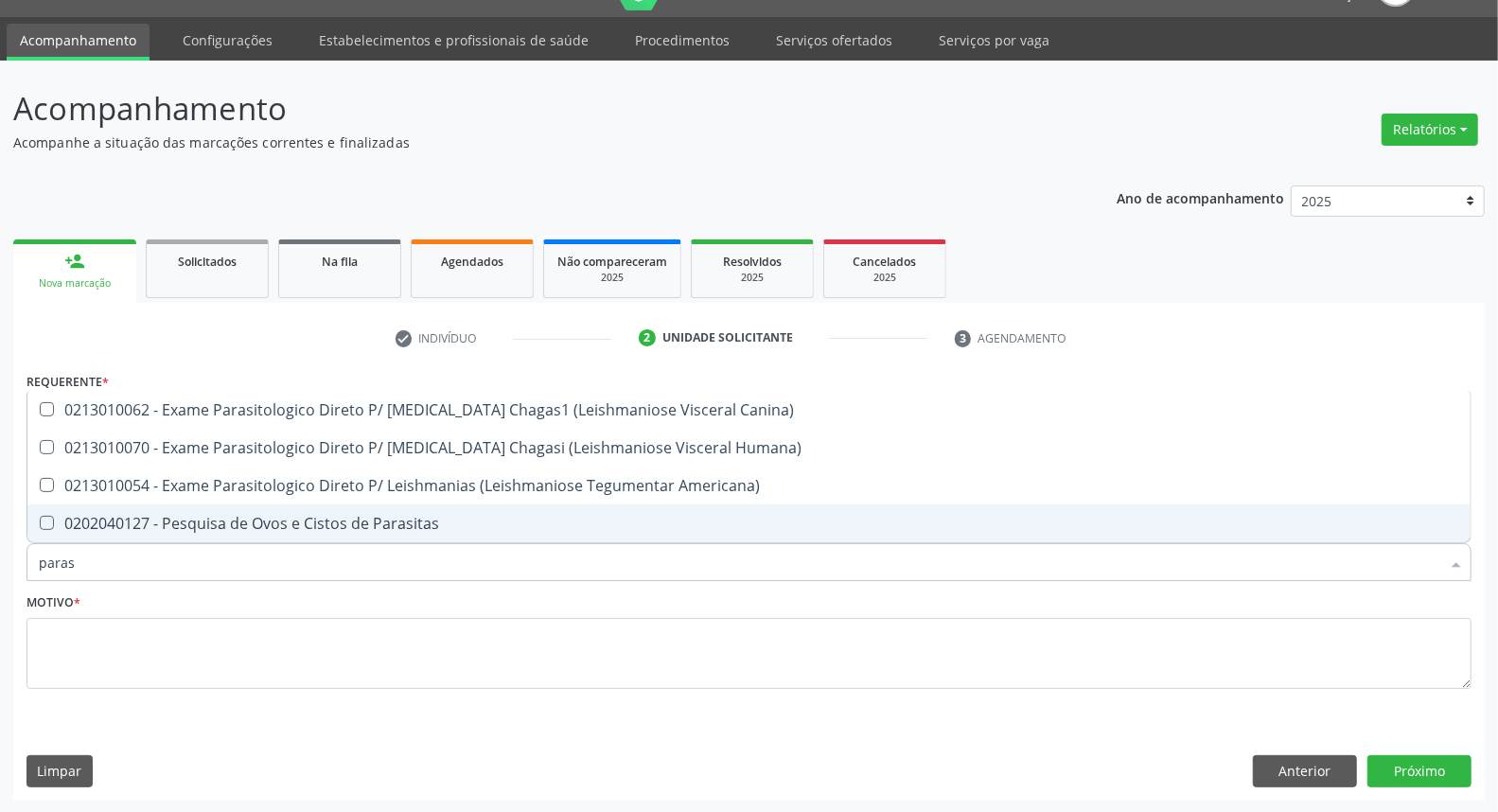
click at [165, 543] on input "paras" at bounding box center [739, 562] width 1402 height 38
click at [166, 520] on div "0202040127 - Pesquisa de Ovos e Cistos de Parasitas" at bounding box center [749, 523] width 1421 height 15
checkbox Parasitas "true"
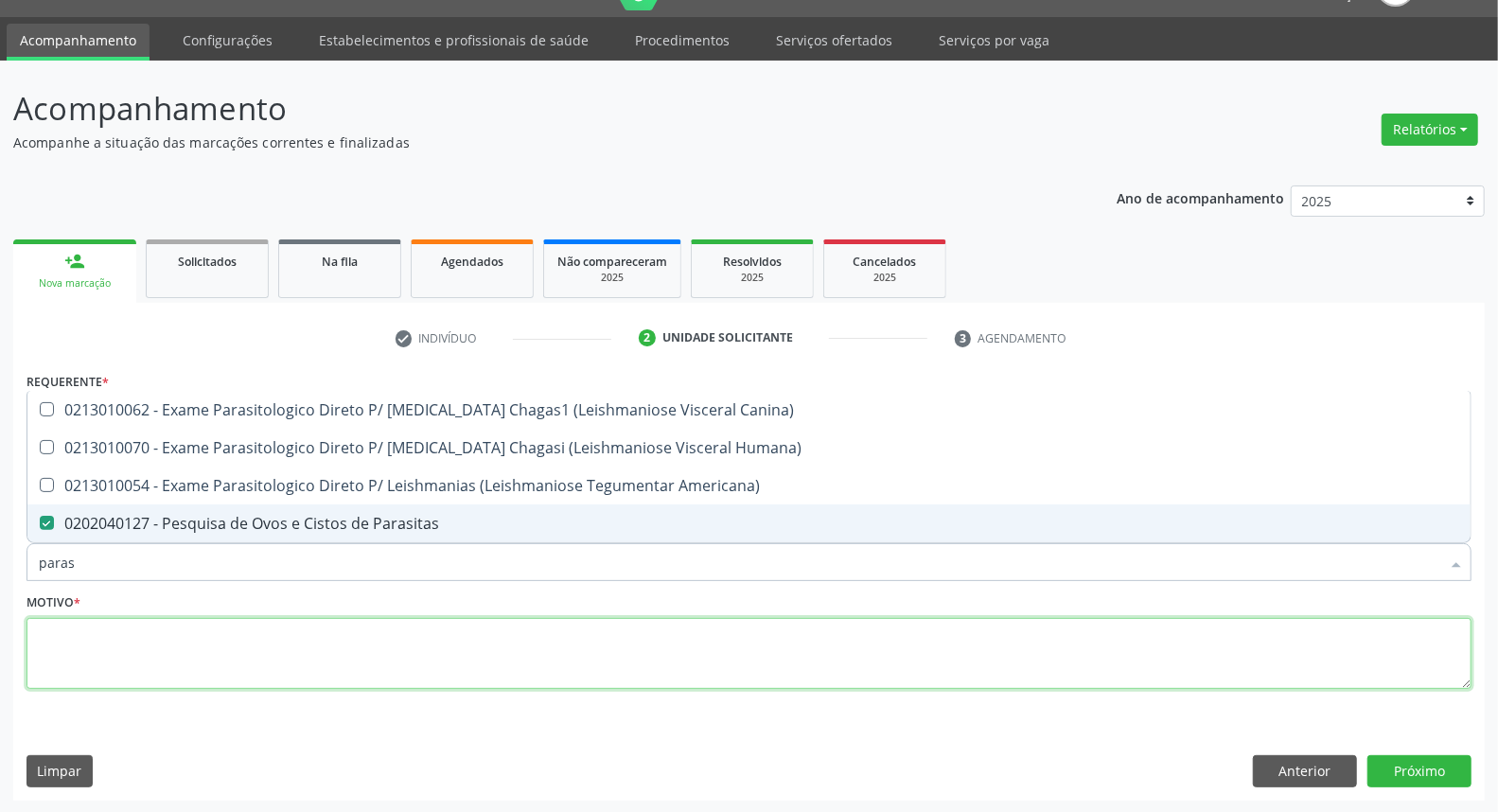
click at [112, 646] on textarea at bounding box center [749, 654] width 1445 height 72
checkbox Humana\) "true"
checkbox Americana\) "true"
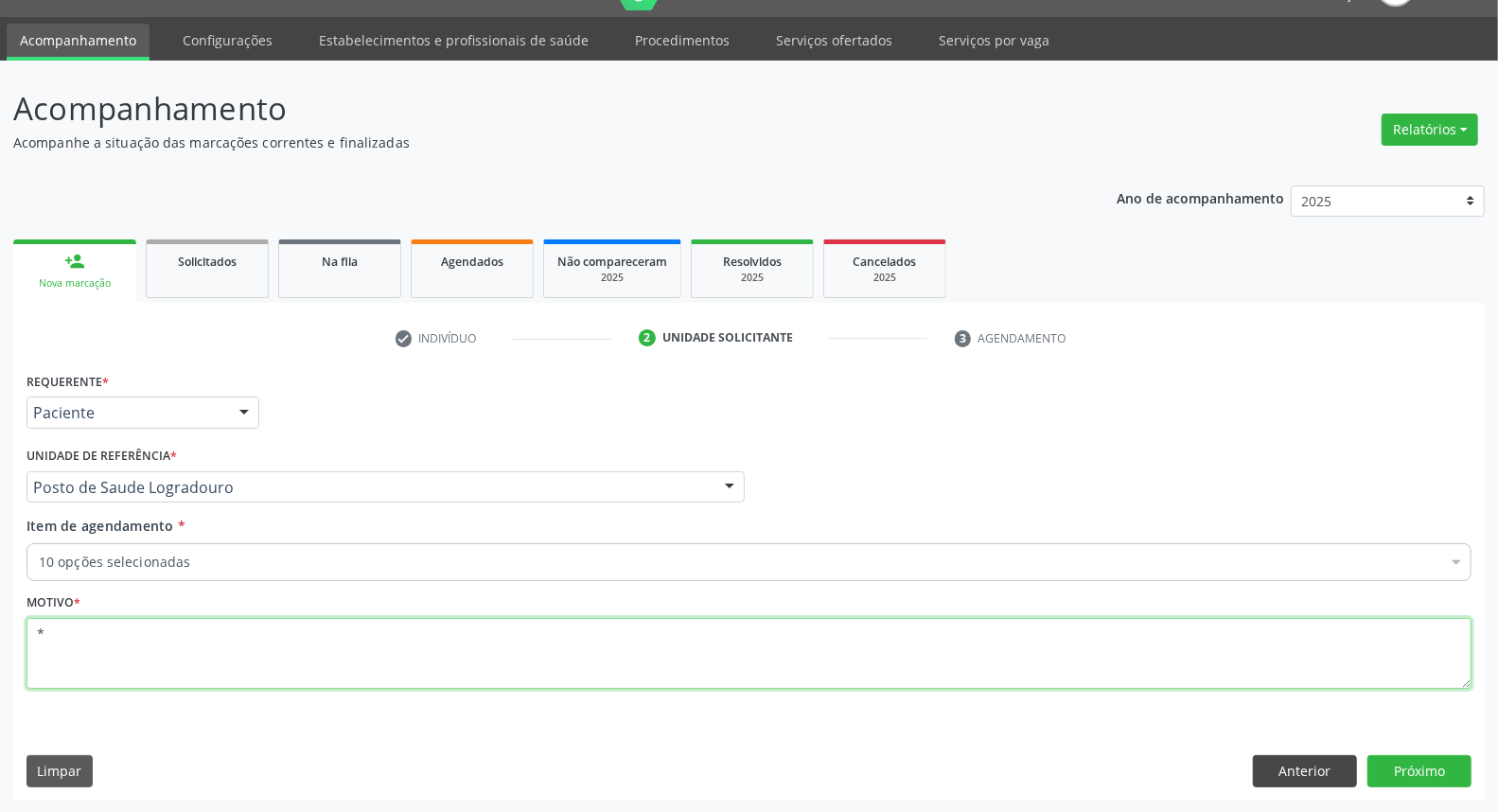
type textarea "*"
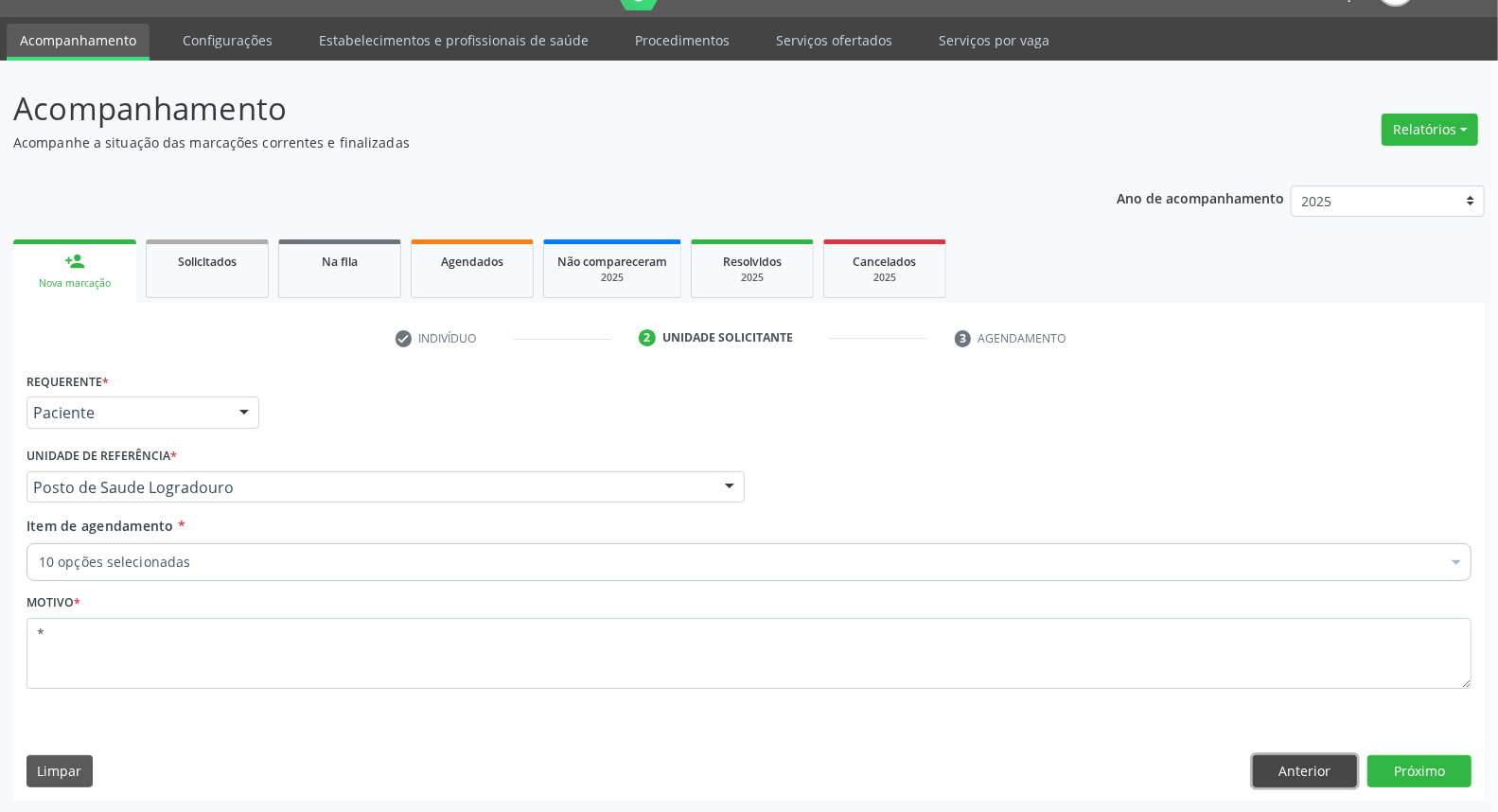
click at [1294, 769] on button "Anterior" at bounding box center [1304, 771] width 104 height 32
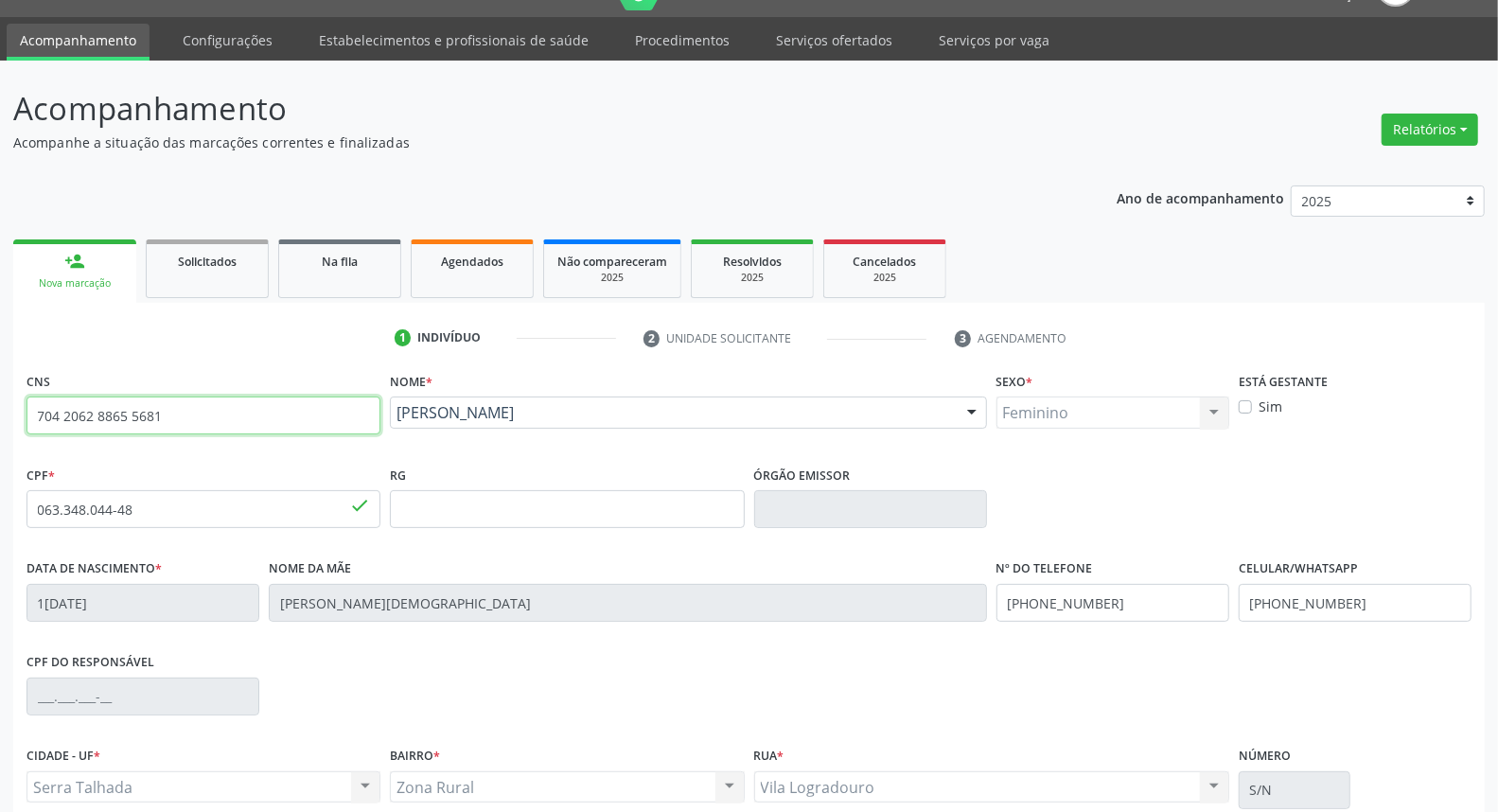
click at [199, 399] on input "704 2062 8865 5681" at bounding box center [203, 416] width 354 height 38
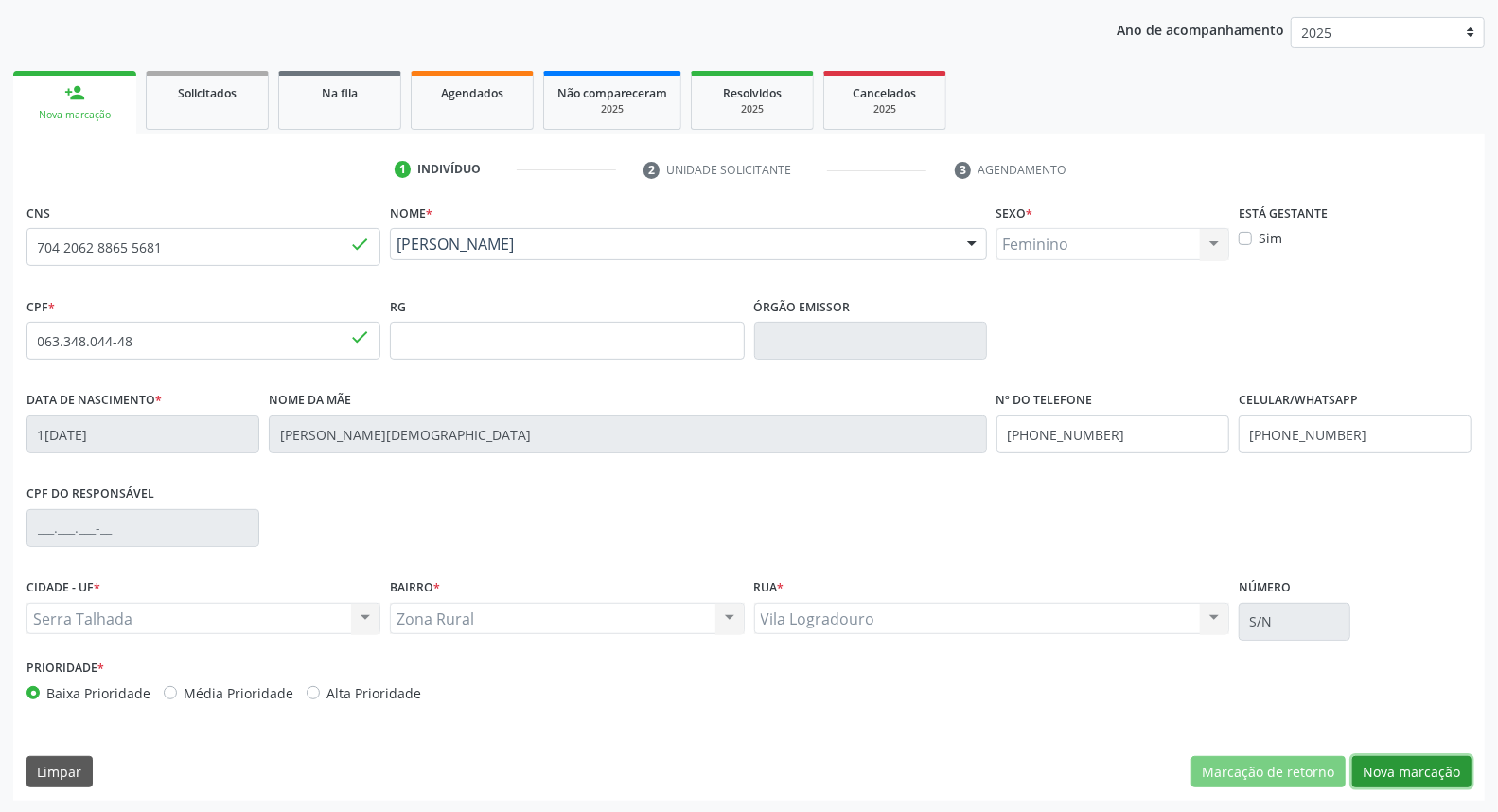
drag, startPoint x: 1453, startPoint y: 768, endPoint x: 1438, endPoint y: 759, distance: 17.5
click at [1445, 764] on button "Nova marcação" at bounding box center [1411, 772] width 119 height 32
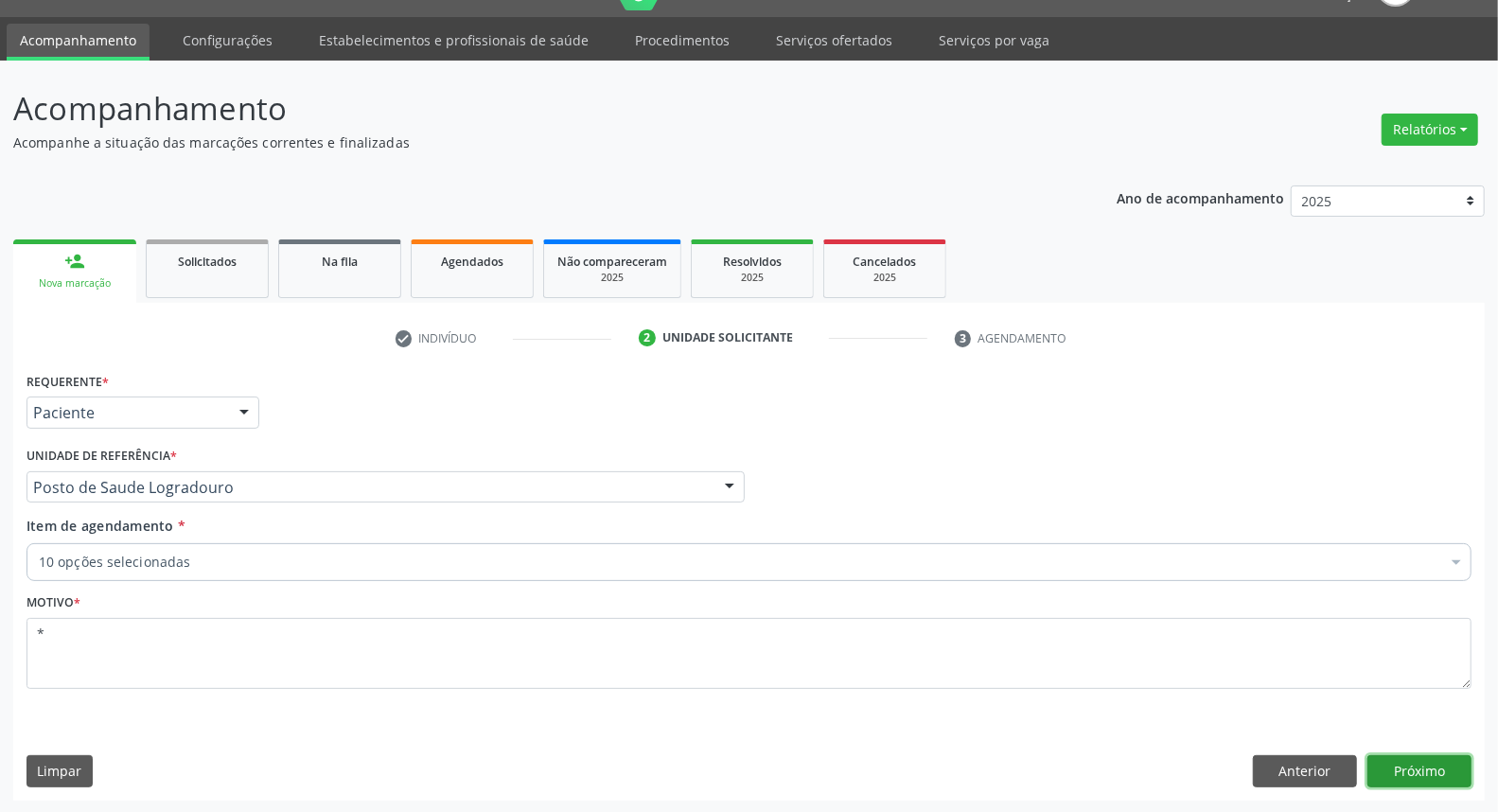
click at [1375, 764] on button "Próximo" at bounding box center [1419, 771] width 104 height 32
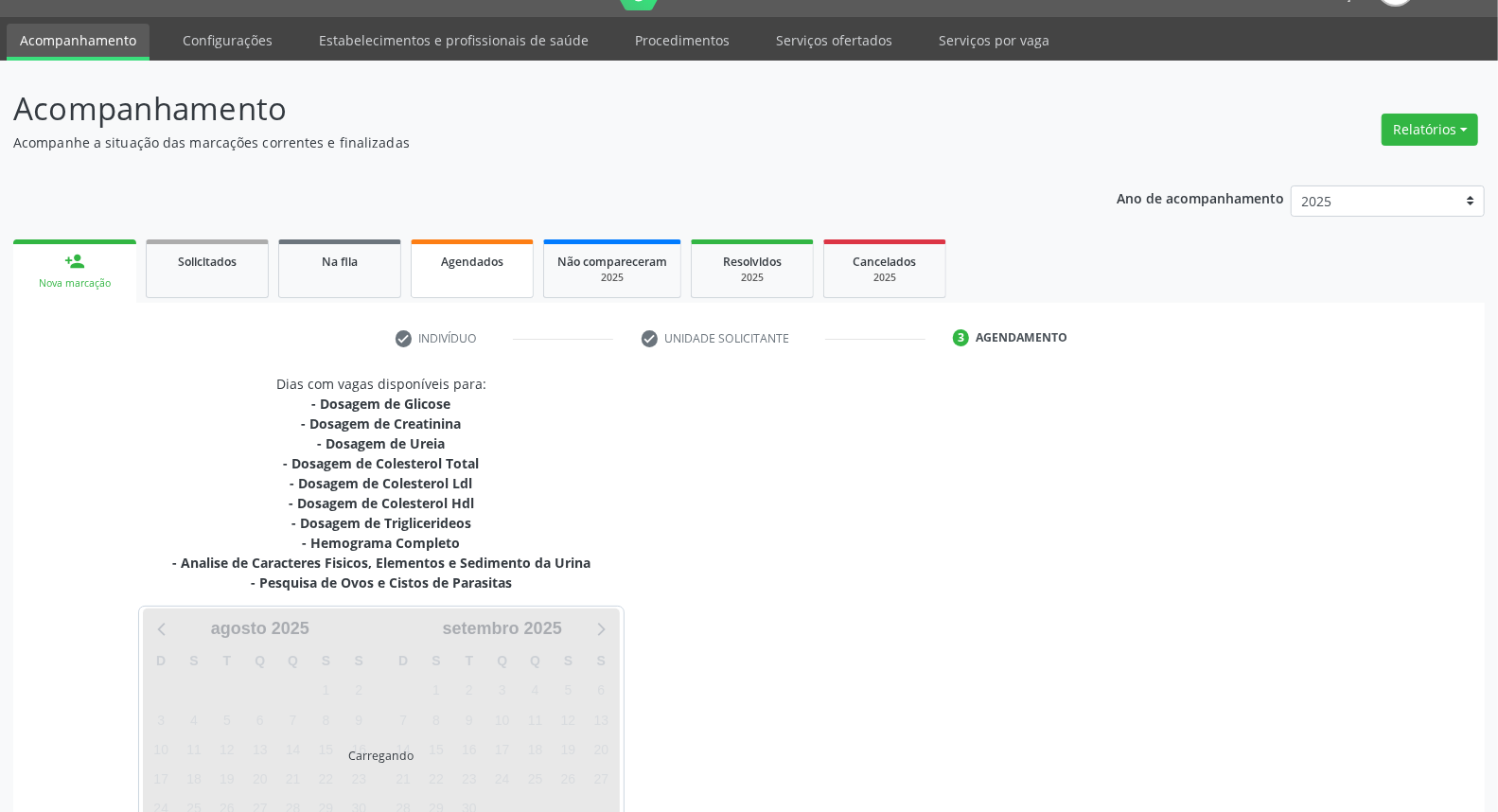
click at [460, 273] on link "Agendados" at bounding box center [471, 268] width 123 height 58
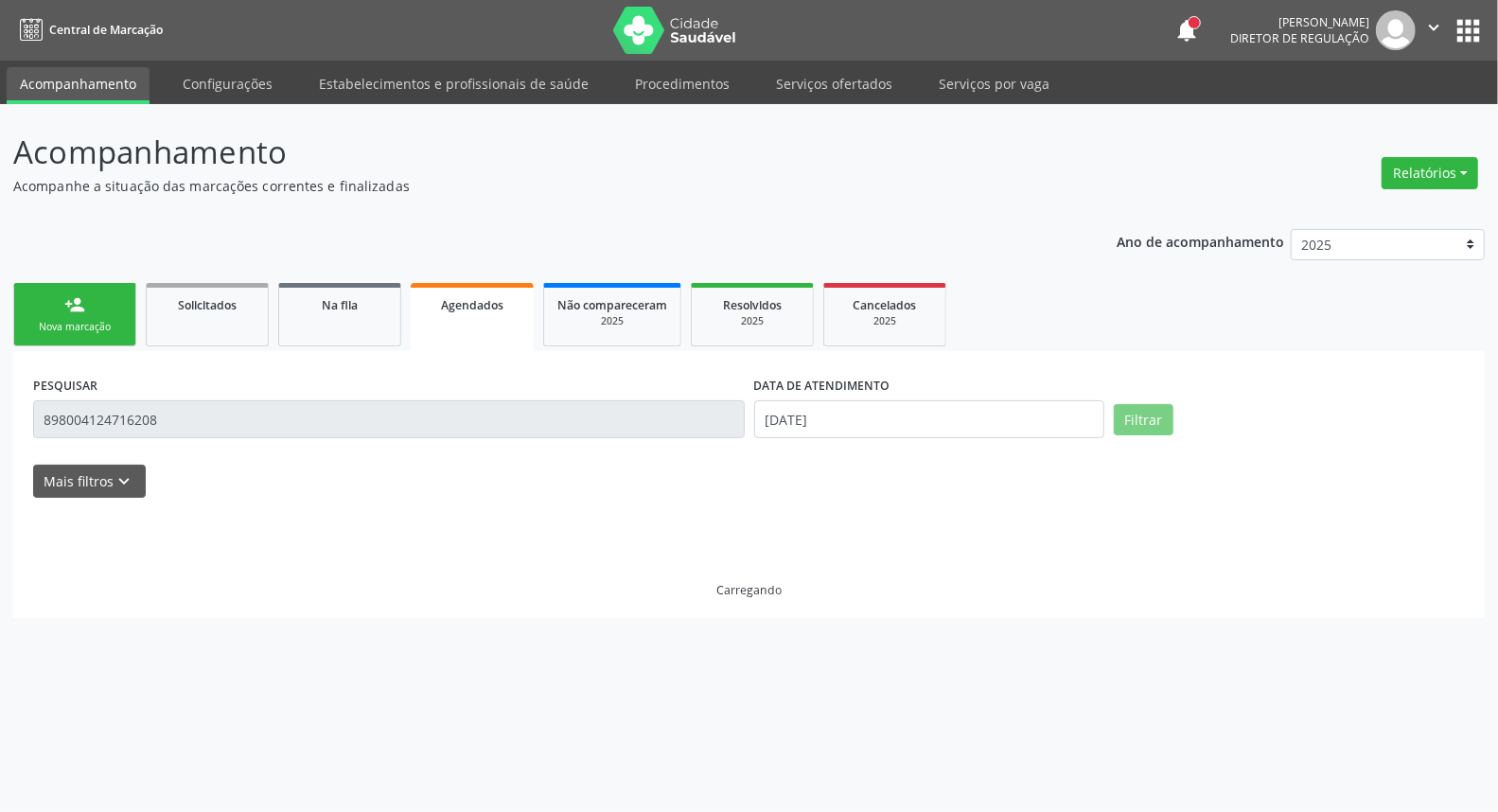
scroll to position [0, 0]
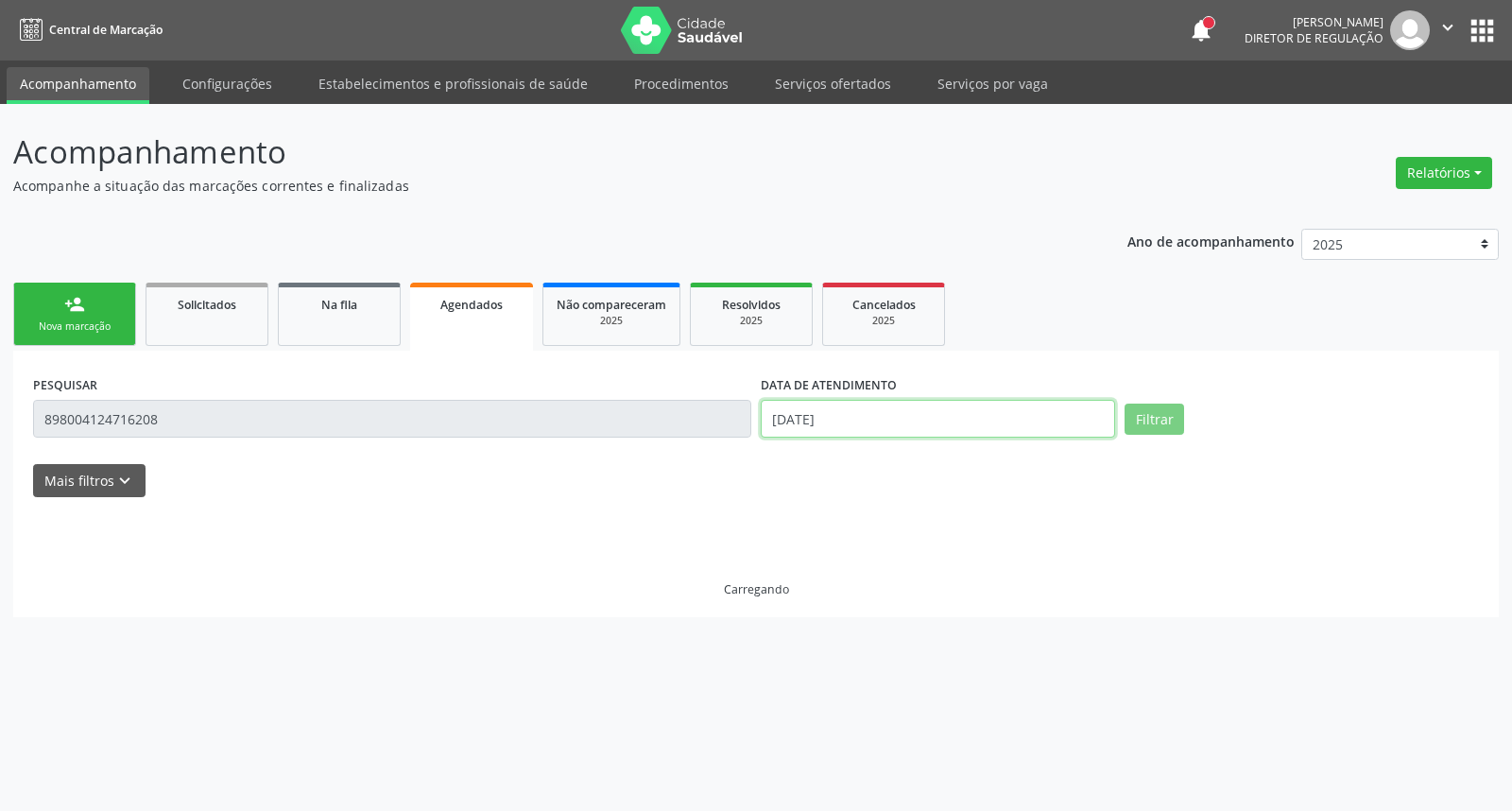
click at [896, 418] on input "1[DATE]" at bounding box center [937, 419] width 354 height 38
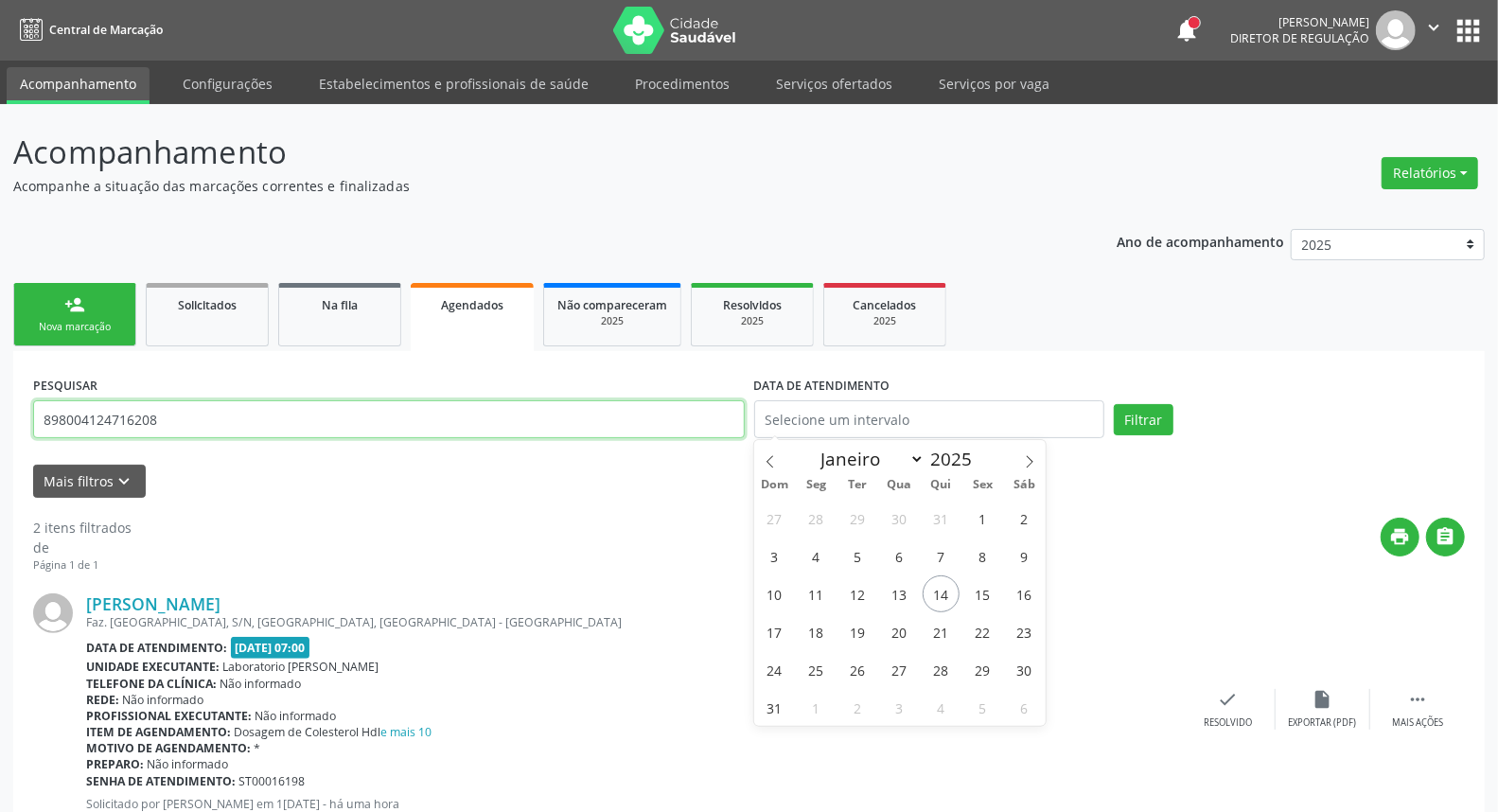
click at [722, 416] on input "898004124716208" at bounding box center [389, 420] width 712 height 38
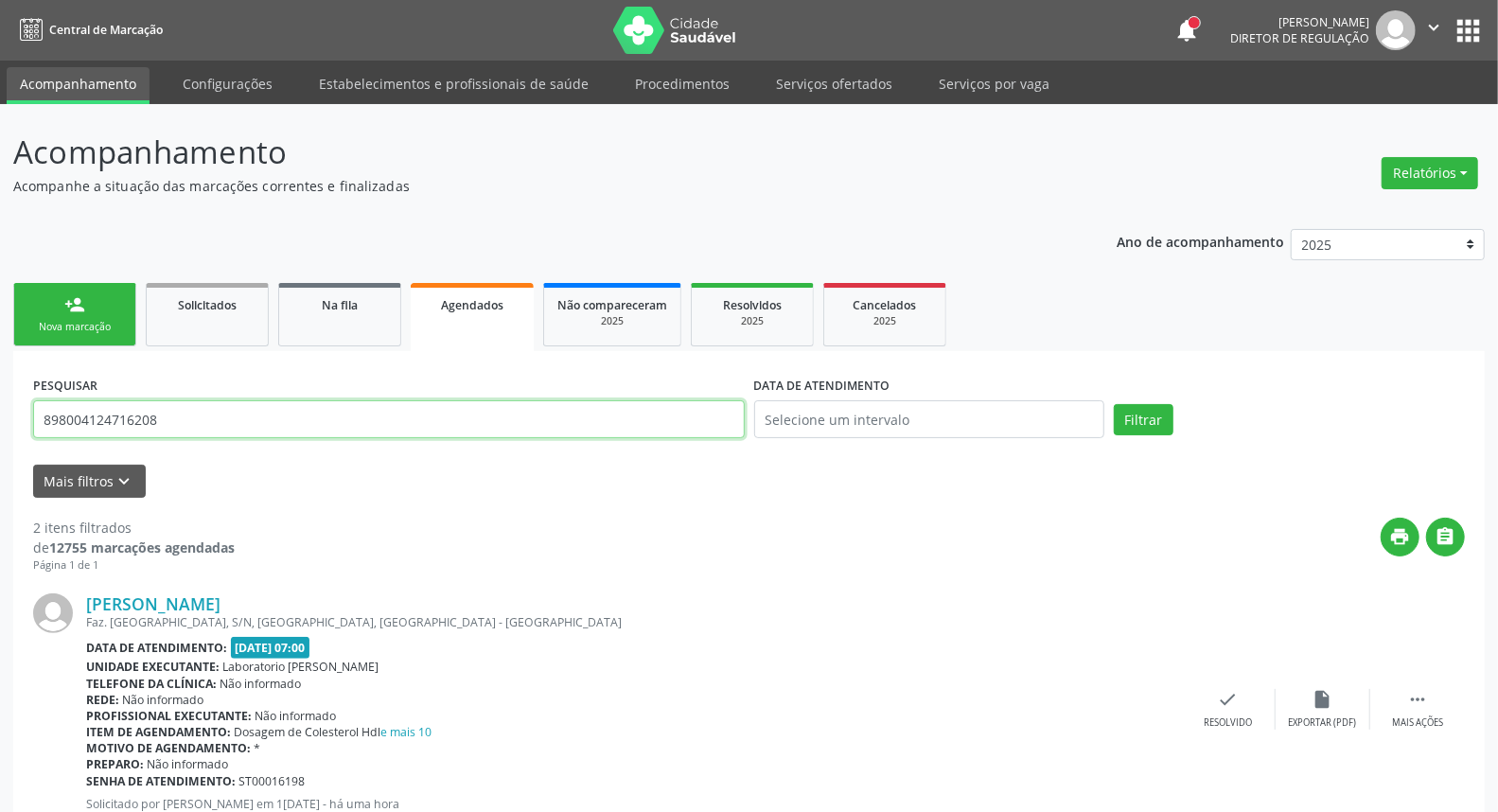
paste input "704 2062 8865 5681"
type input "704 2062 8865 5681"
click at [1113, 404] on button "Filtrar" at bounding box center [1143, 420] width 59 height 32
click at [61, 338] on link "person_add Nova marcação" at bounding box center [74, 315] width 123 height 63
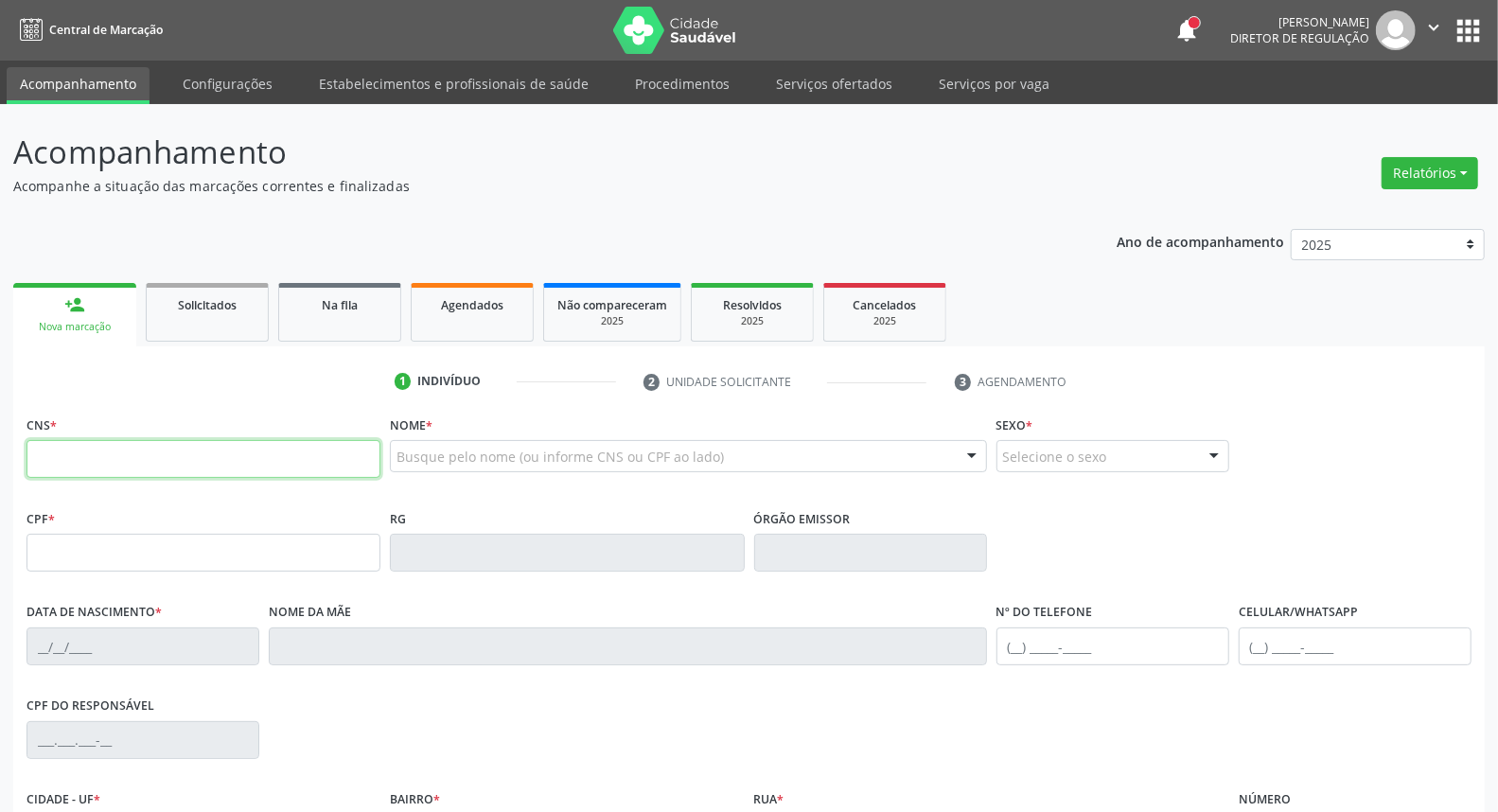
click at [135, 461] on input "text" at bounding box center [203, 459] width 354 height 38
paste input "704 2062 8865 5681"
type input "704 2062 8865 5681"
type input "063.348.044-48"
type input "18/06/1972"
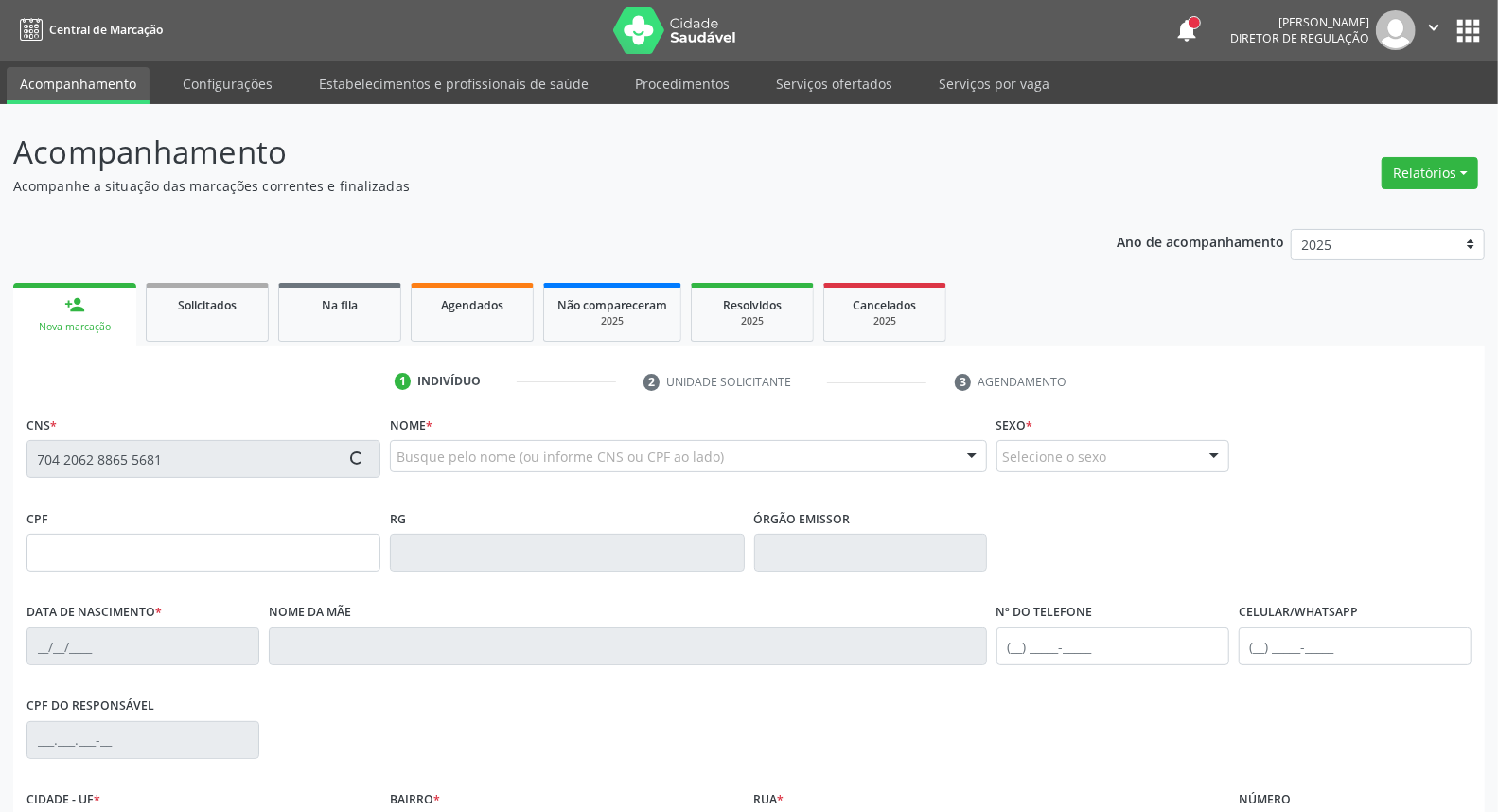
type input "Ocilia Maria de Jesus"
type input "[PHONE_NUMBER]"
type input "S/N"
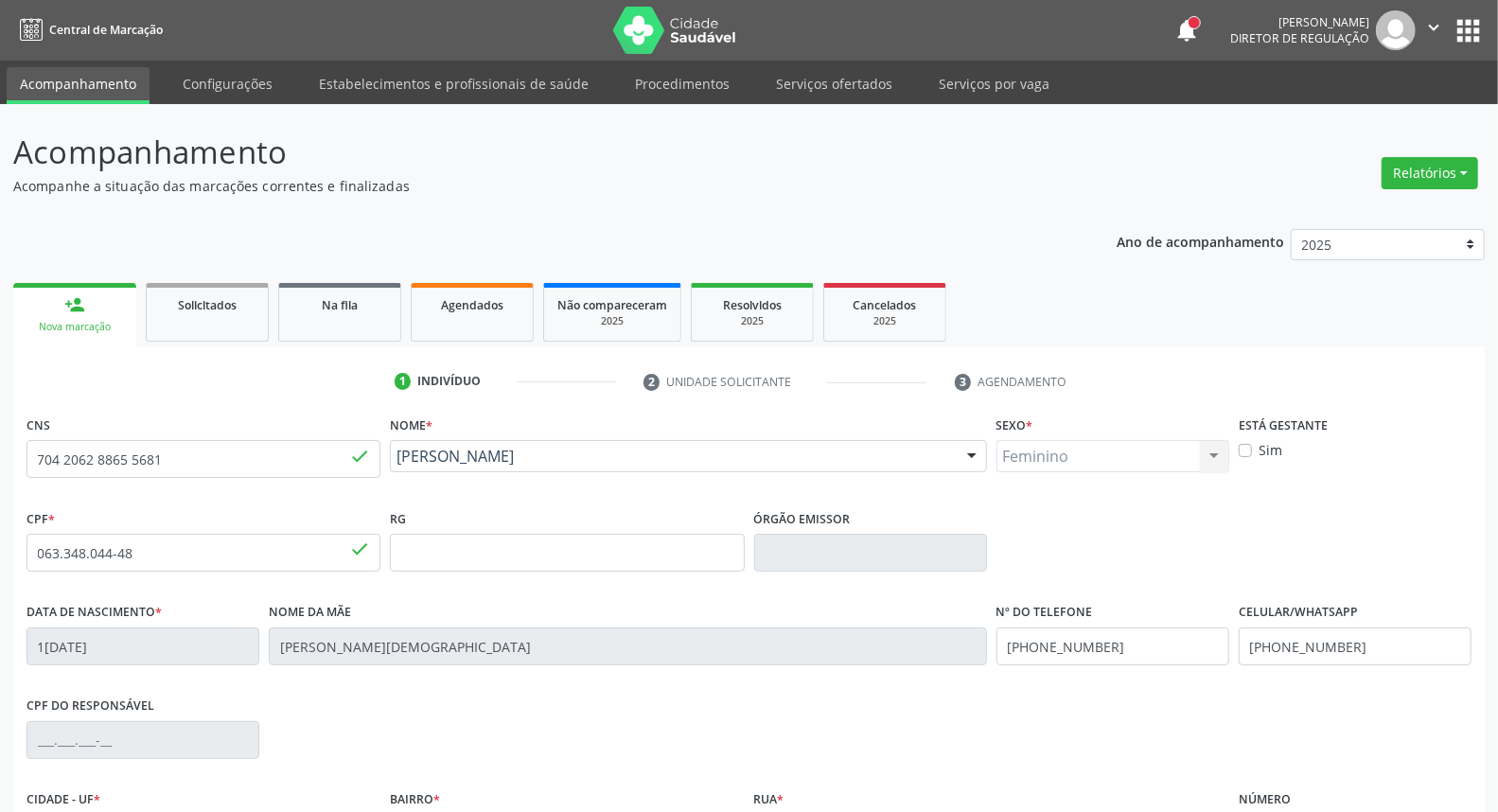
scroll to position [212, 0]
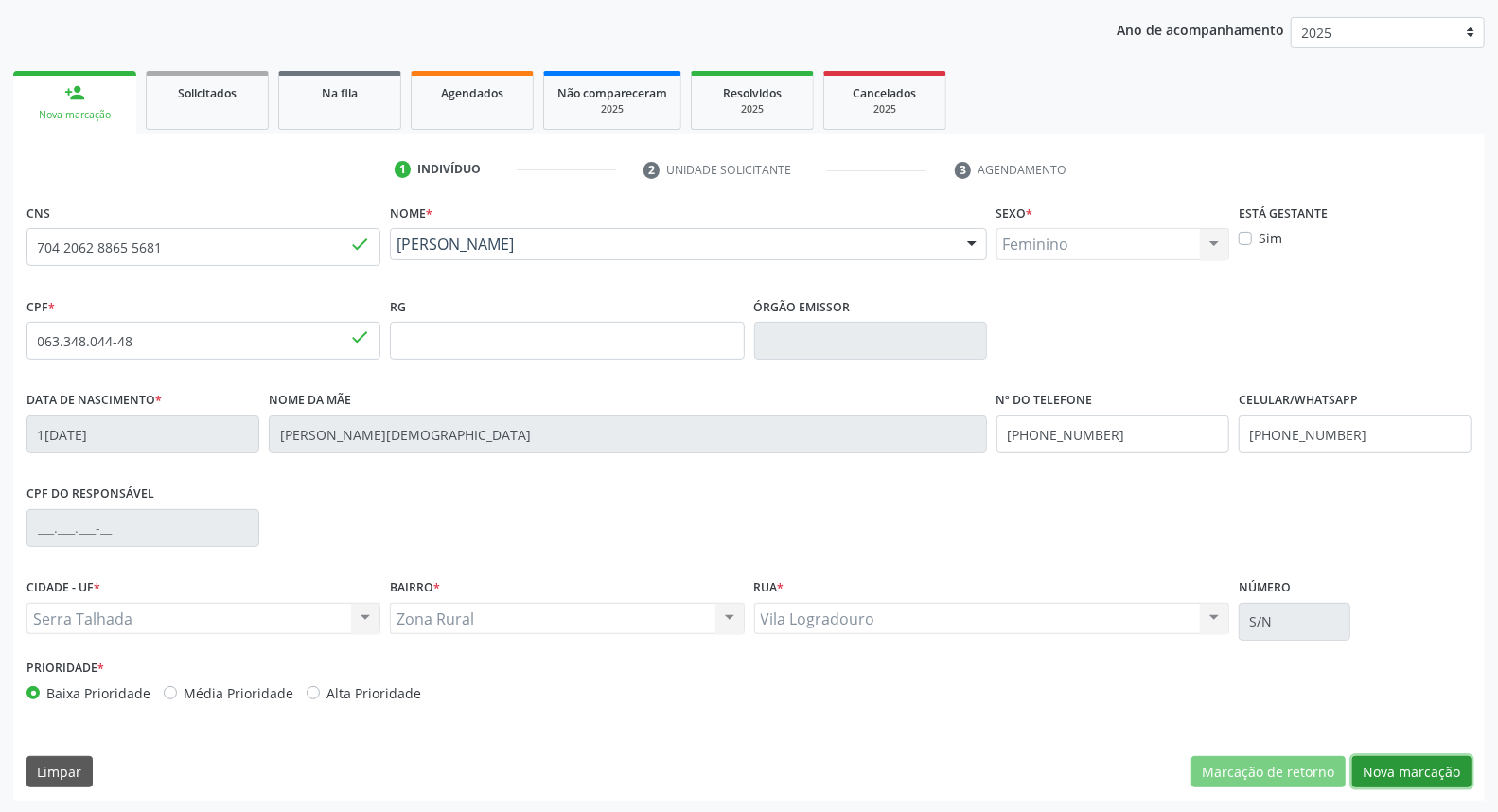
drag, startPoint x: 1393, startPoint y: 776, endPoint x: 1118, endPoint y: 620, distance: 316.2
click at [1385, 776] on button "Nova marcação" at bounding box center [1411, 772] width 119 height 32
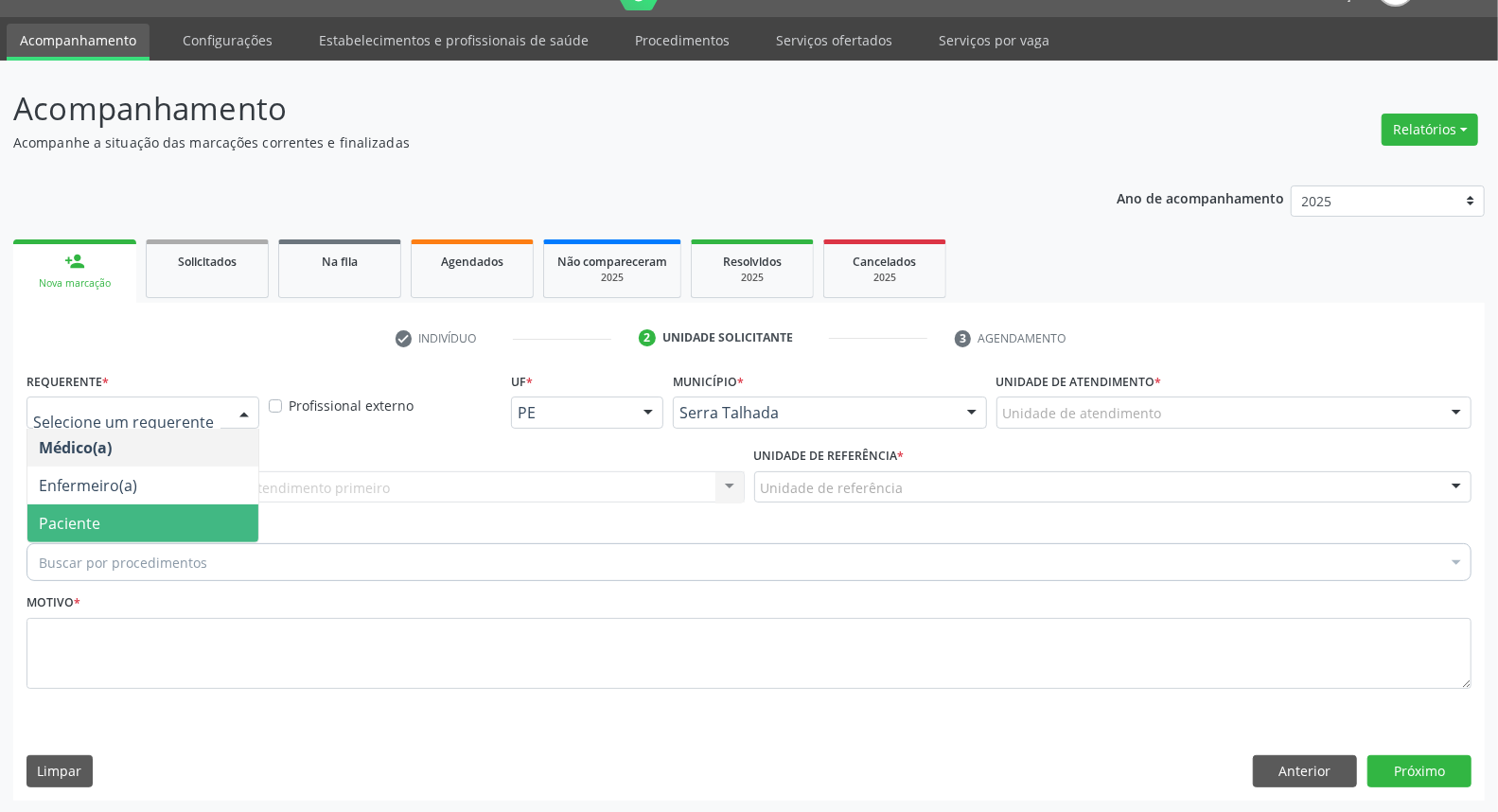
drag, startPoint x: 171, startPoint y: 518, endPoint x: 195, endPoint y: 506, distance: 26.8
click at [172, 518] on span "Paciente" at bounding box center [143, 524] width 231 height 38
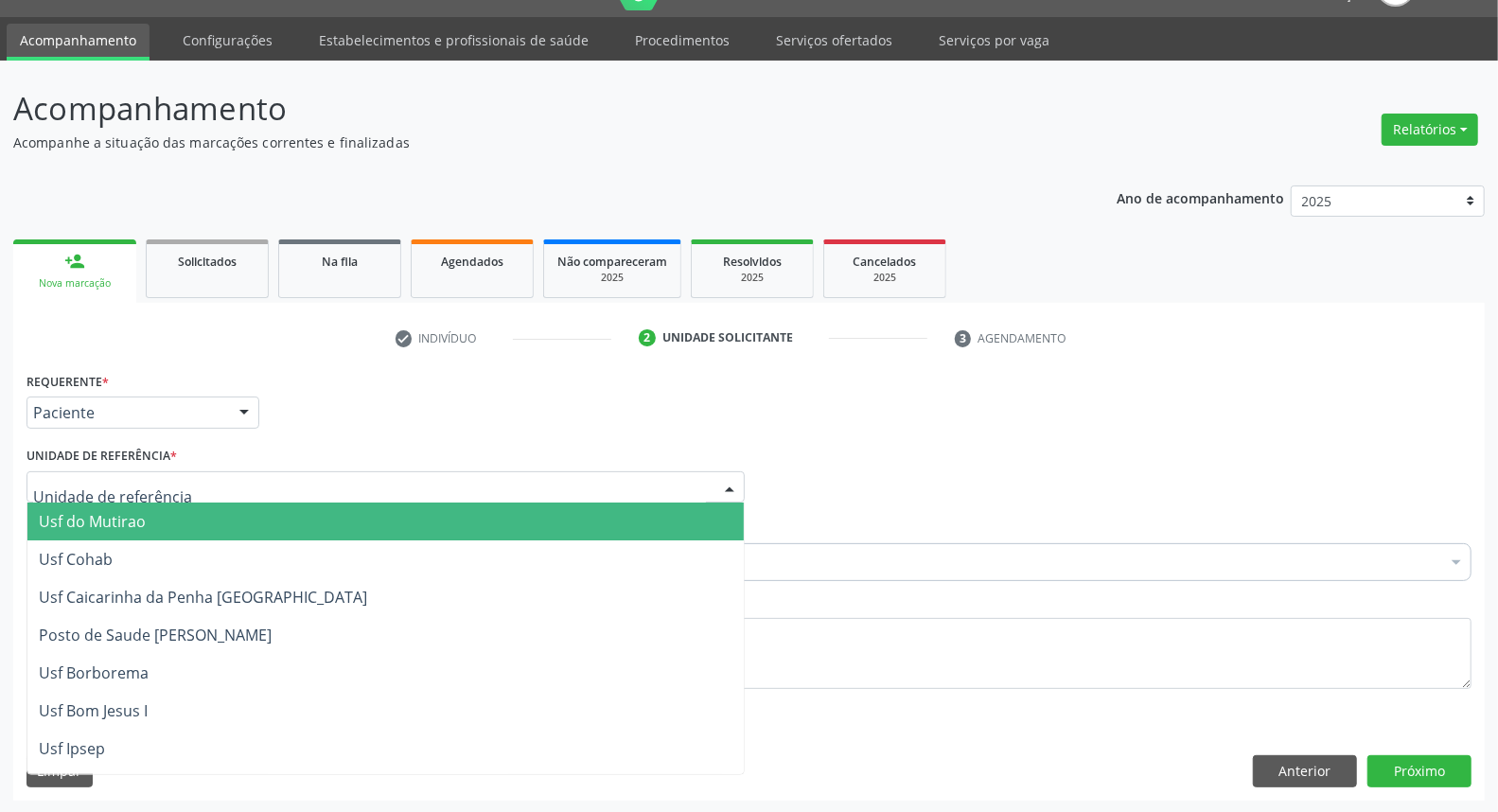
click at [211, 486] on div at bounding box center [385, 488] width 718 height 32
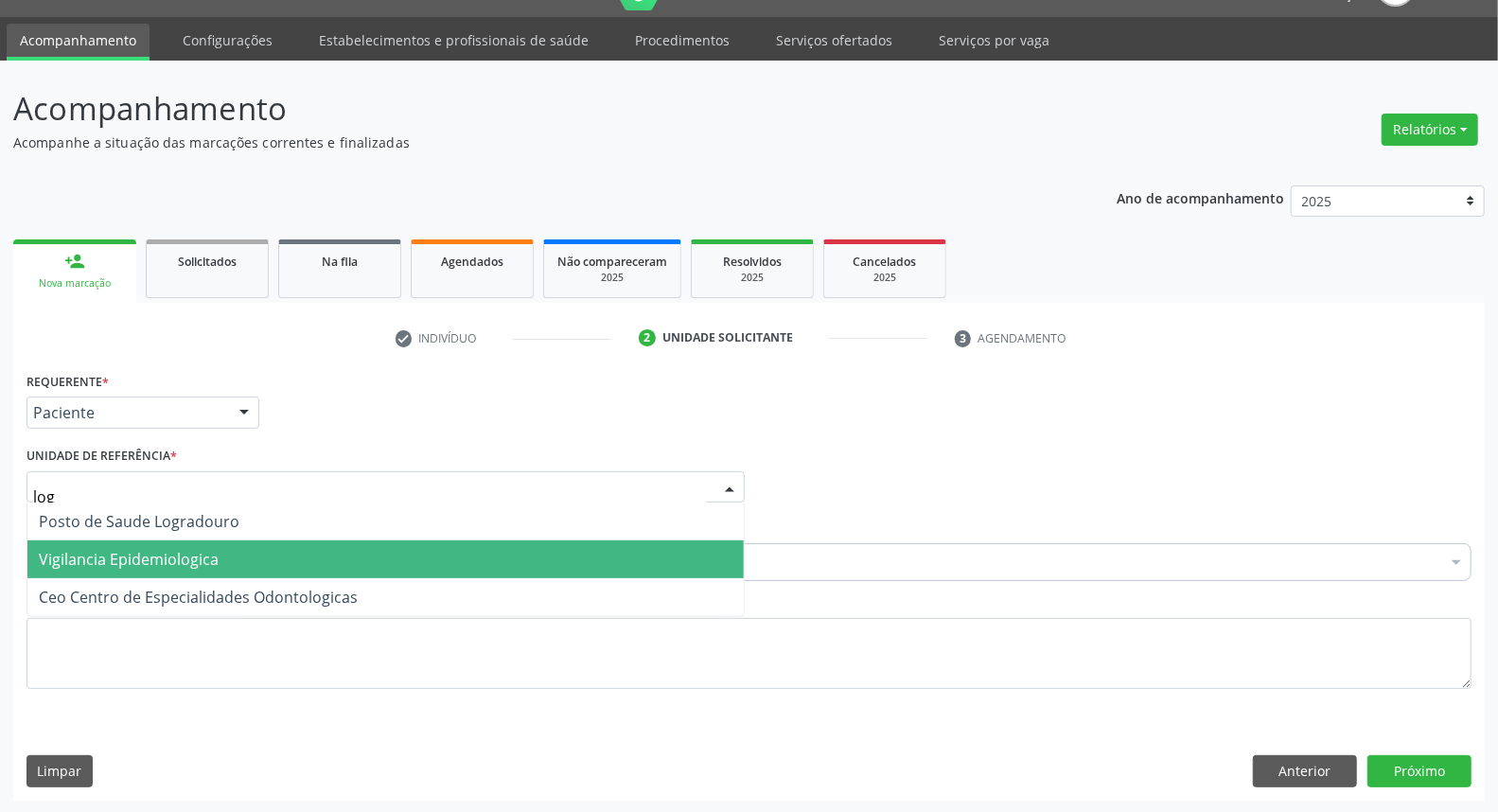
type input "logr"
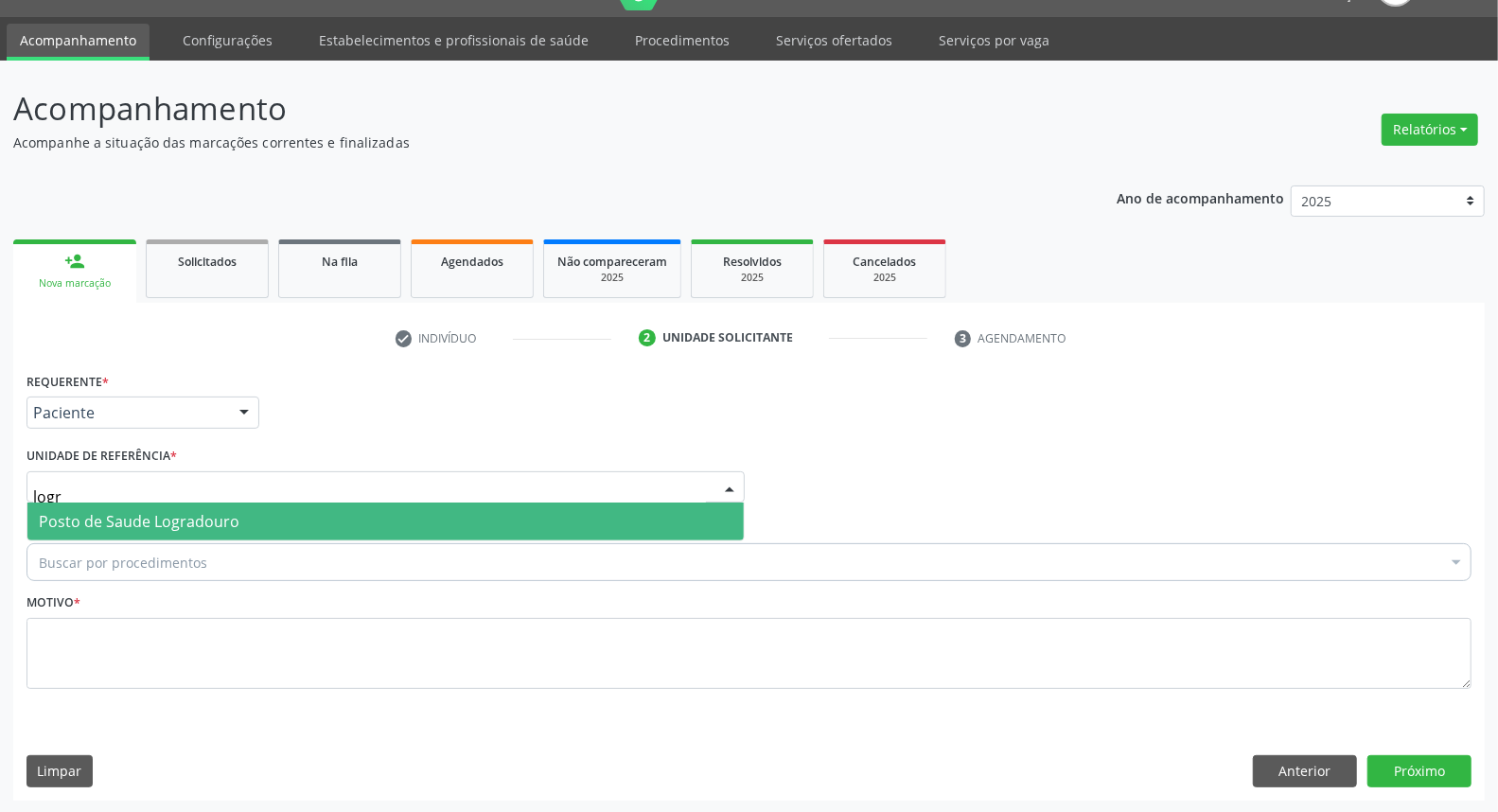
drag, startPoint x: 246, startPoint y: 510, endPoint x: 222, endPoint y: 532, distance: 32.6
click at [244, 511] on span "Posto de Saude Logradouro" at bounding box center [385, 522] width 717 height 38
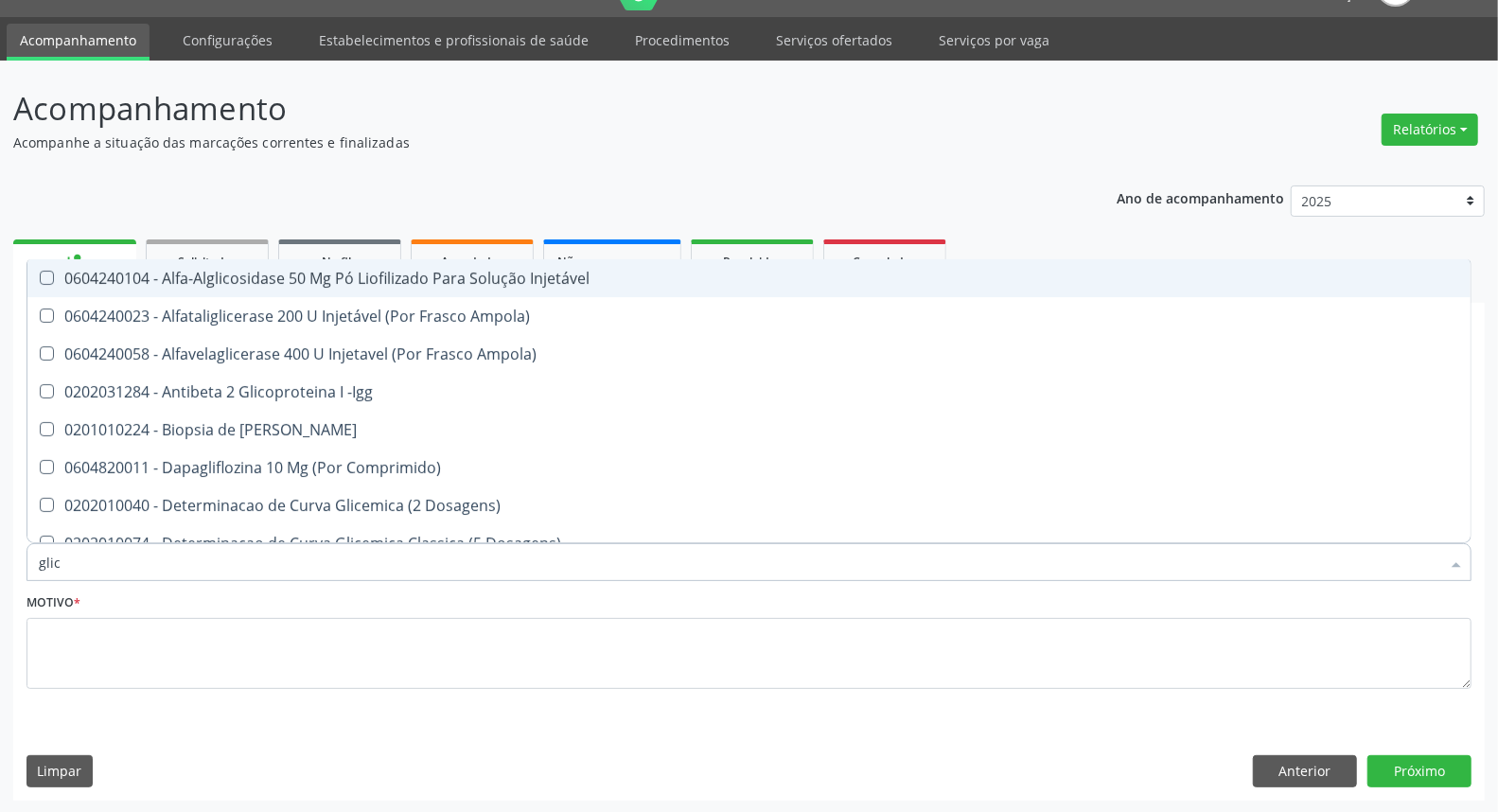
type input "glico"
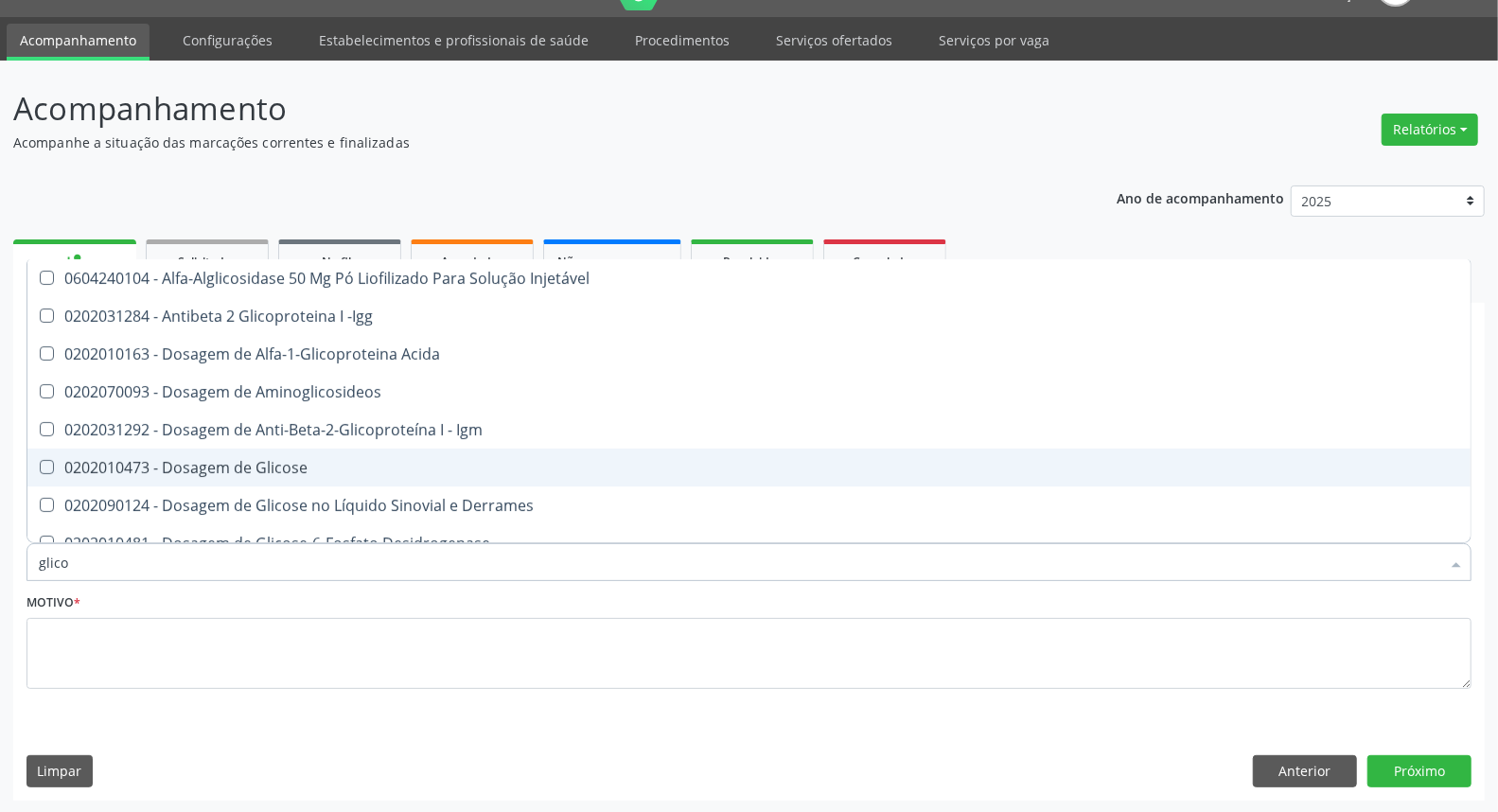
drag, startPoint x: 210, startPoint y: 462, endPoint x: 186, endPoint y: 581, distance: 121.4
click at [209, 471] on div "0202010473 - Dosagem de Glicose" at bounding box center [749, 468] width 1421 height 15
checkbox Glicose "true"
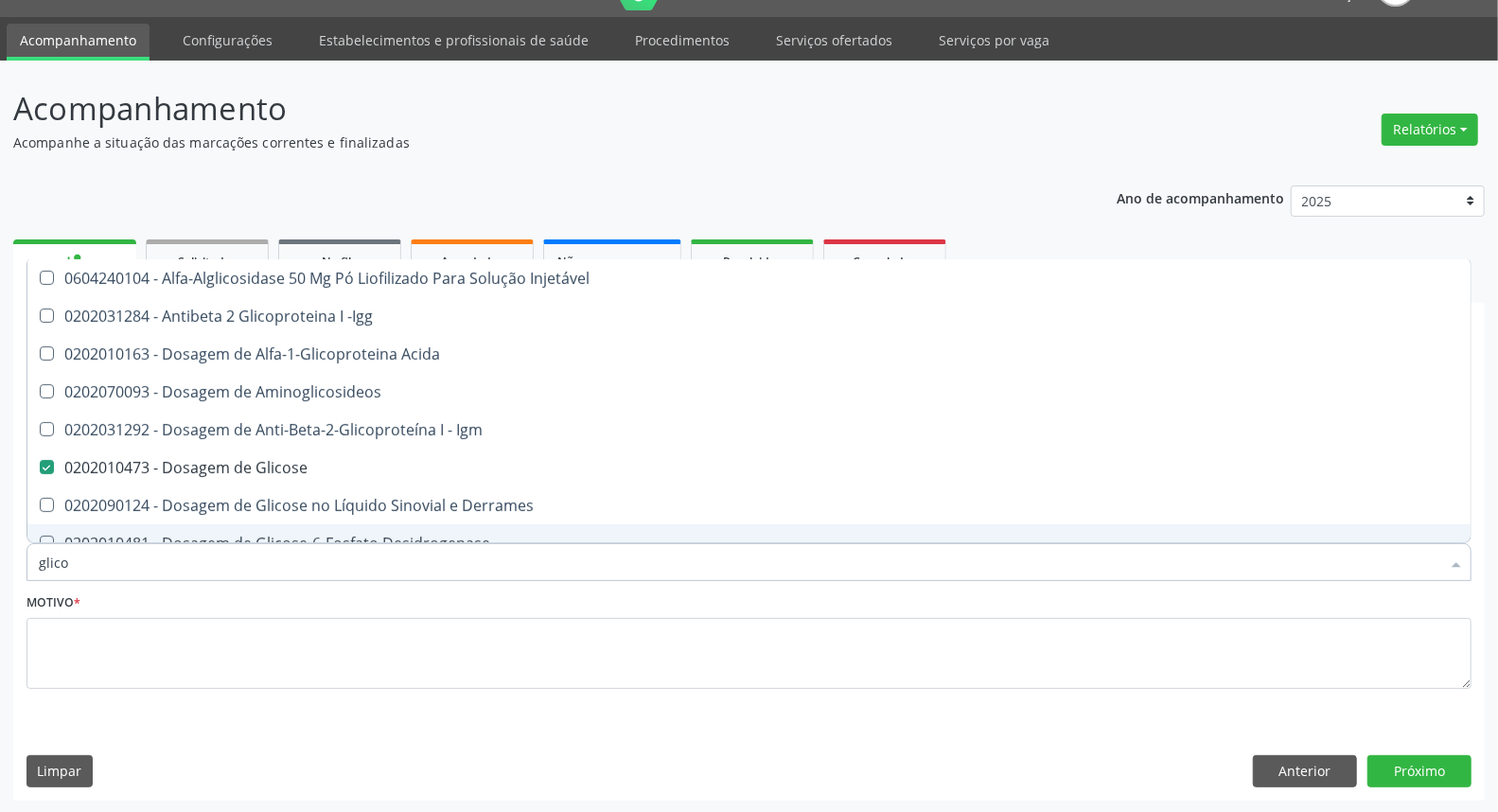
click at [177, 563] on input "glico" at bounding box center [739, 562] width 1402 height 38
type input "c"
checkbox Glicose "false"
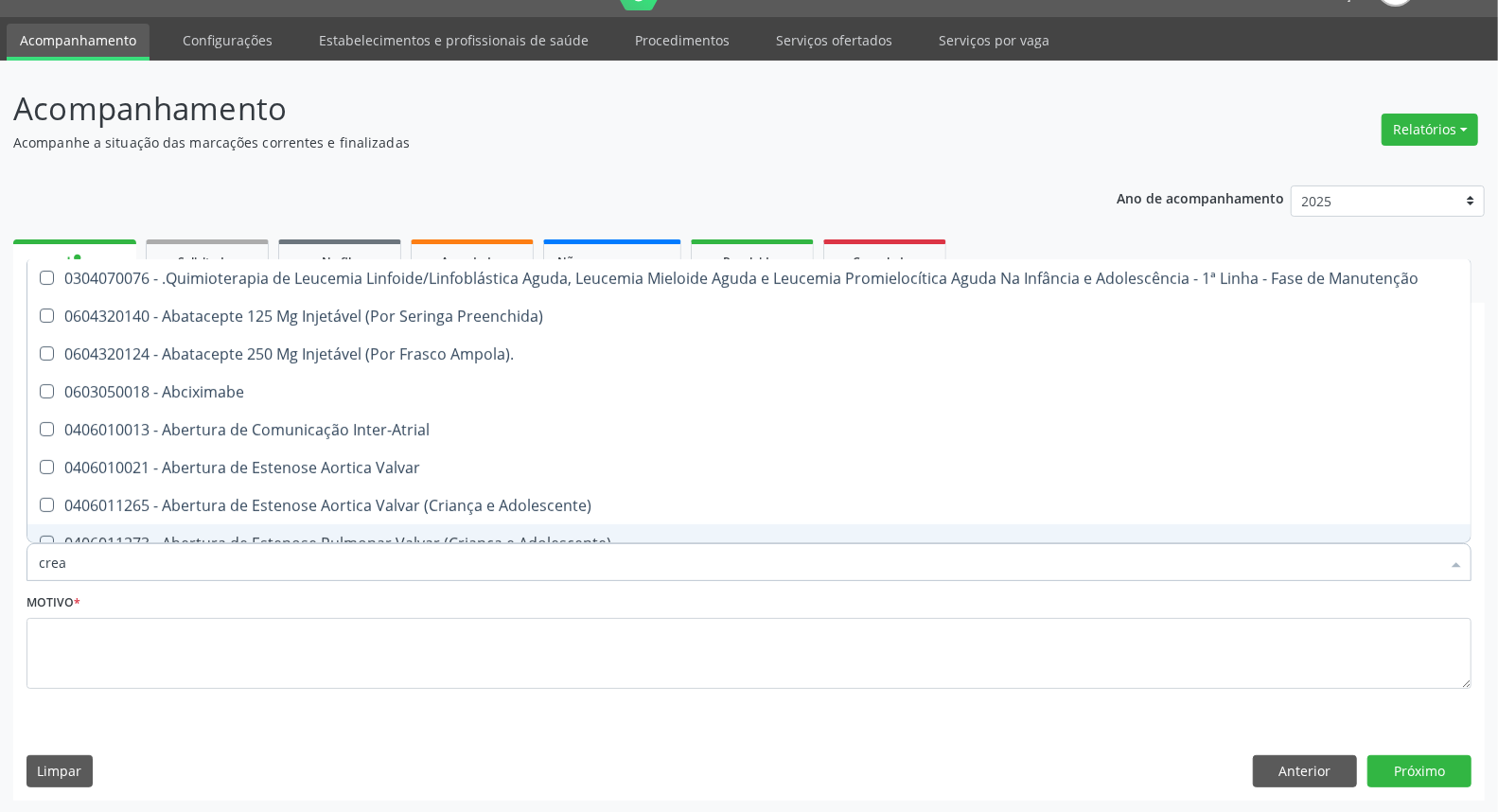
type input "creat"
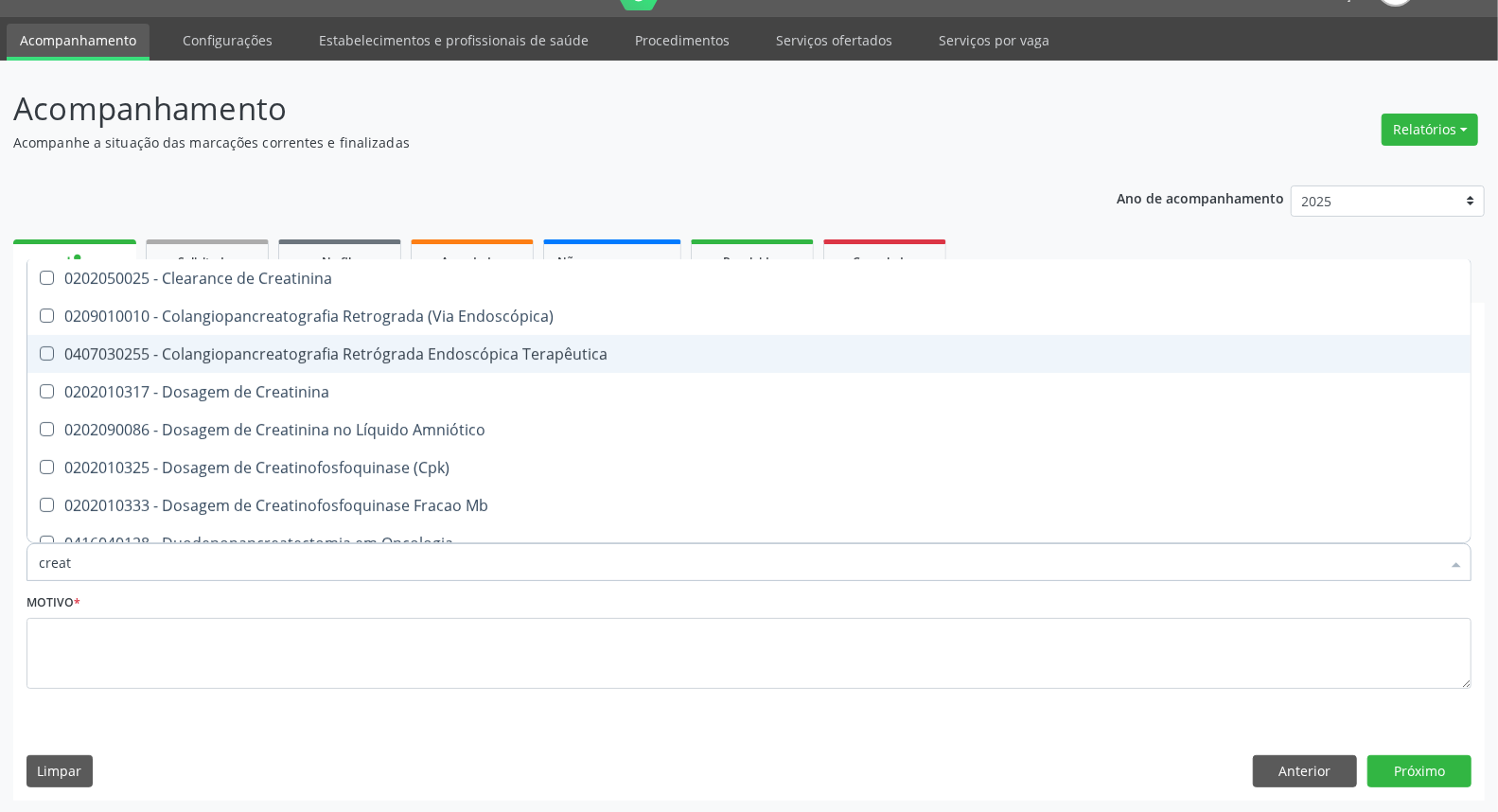
drag, startPoint x: 244, startPoint y: 360, endPoint x: 241, endPoint y: 388, distance: 28.2
click at [243, 367] on span "0407030255 - Colangiopancreatografia Retrógrada Endoscópica Terapêutica" at bounding box center [749, 354] width 1443 height 38
drag, startPoint x: 239, startPoint y: 356, endPoint x: 235, endPoint y: 377, distance: 21.4
click at [239, 360] on div "0407030255 - Colangiopancreatografia Retrógrada Endoscópica Terapêutica" at bounding box center [749, 354] width 1421 height 15
checkbox Terapêutica "false"
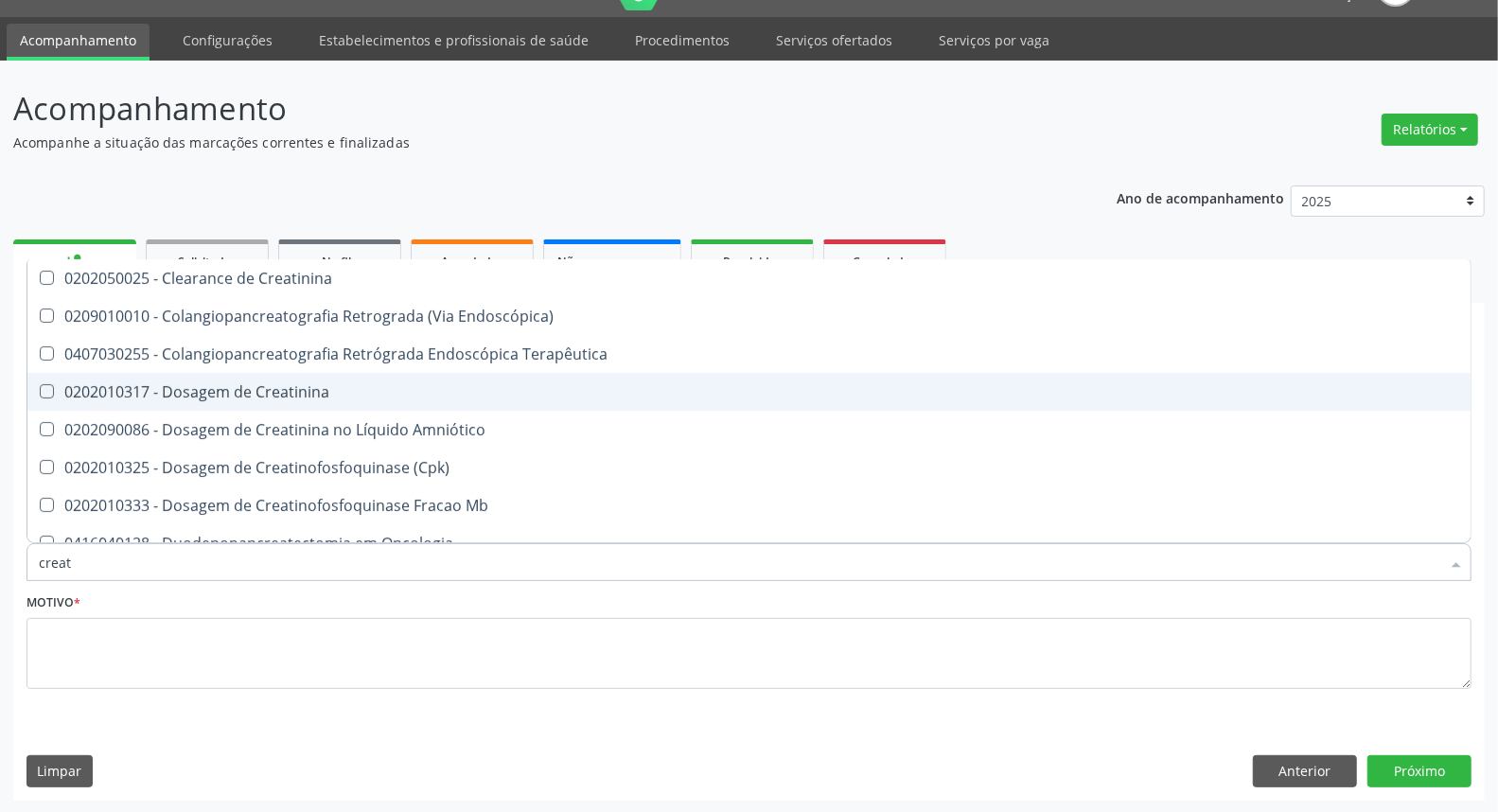
drag, startPoint x: 235, startPoint y: 379, endPoint x: 234, endPoint y: 395, distance: 16.0
click at [235, 380] on span "0202010317 - Dosagem de Creatinina" at bounding box center [749, 392] width 1443 height 38
checkbox Creatinina "true"
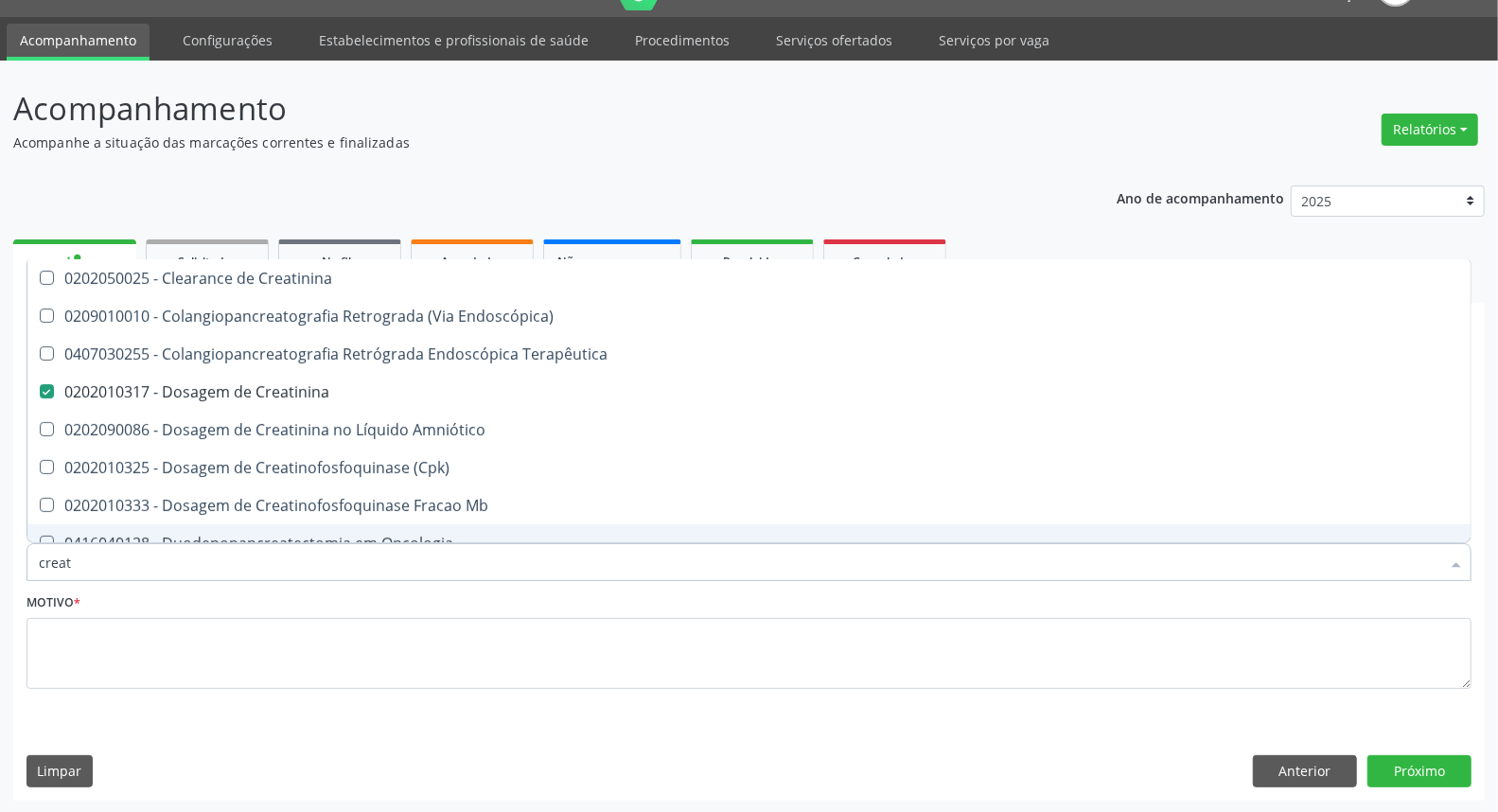
drag, startPoint x: 125, startPoint y: 559, endPoint x: 0, endPoint y: 580, distance: 126.8
click at [0, 580] on div "Acompanhamento Acompanhe a situação das marcações correntes e finalizadas Relat…" at bounding box center [749, 436] width 1498 height 753
type input "ur"
checkbox Creatinina "false"
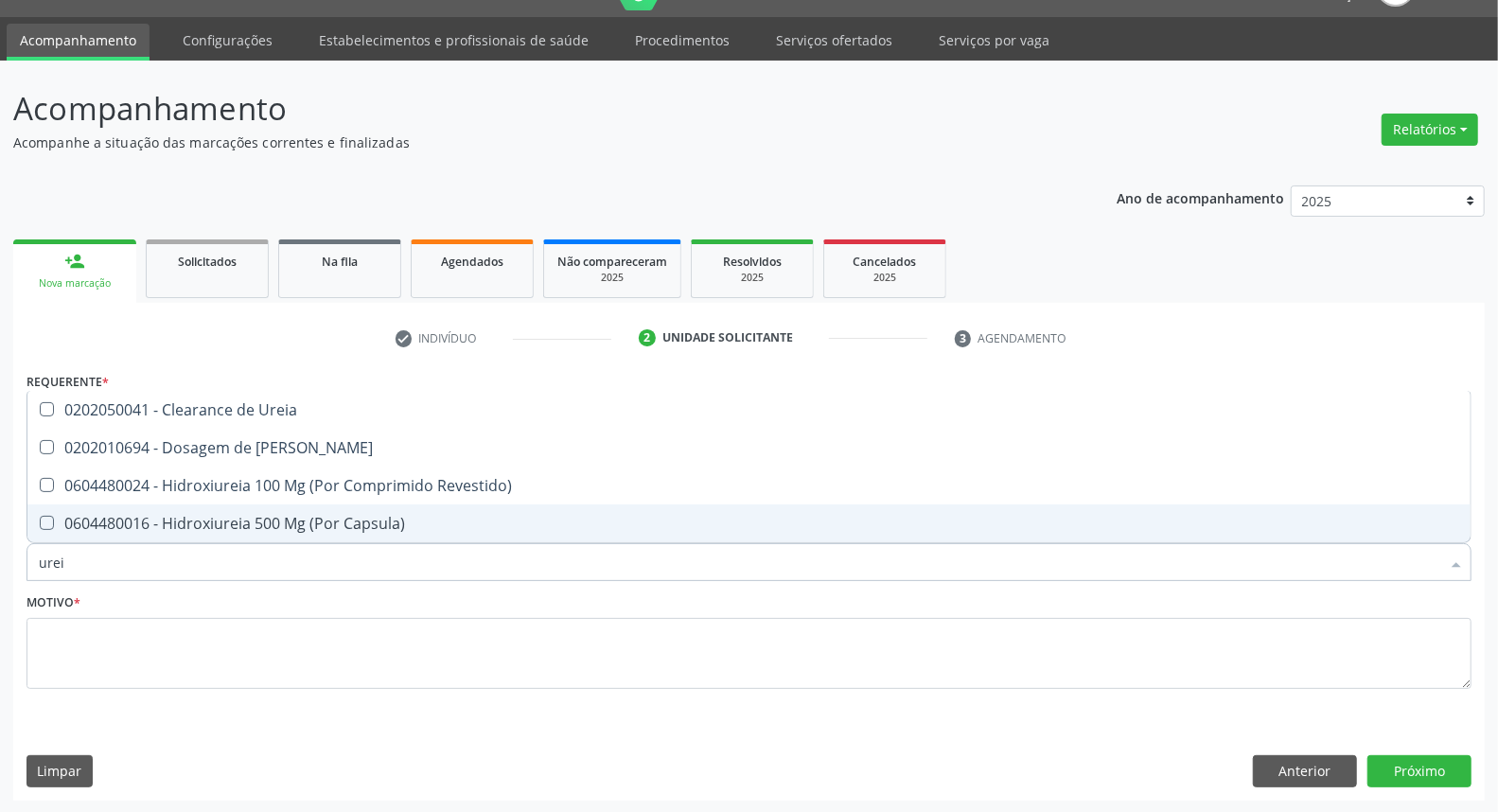
type input "ureia"
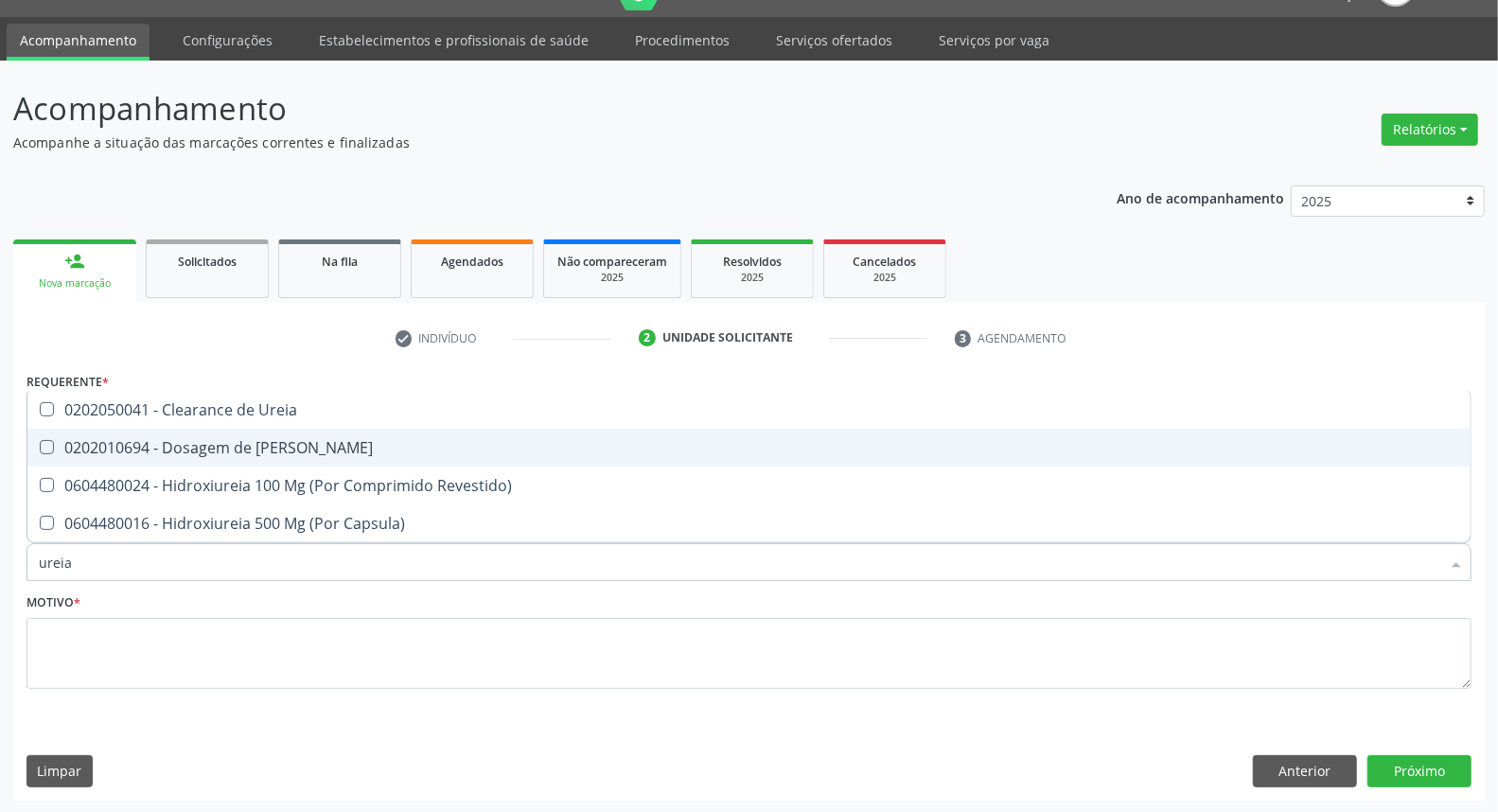
click at [55, 449] on div "0202010694 - Dosagem de [PERSON_NAME]" at bounding box center [749, 448] width 1421 height 15
checkbox Ureia "true"
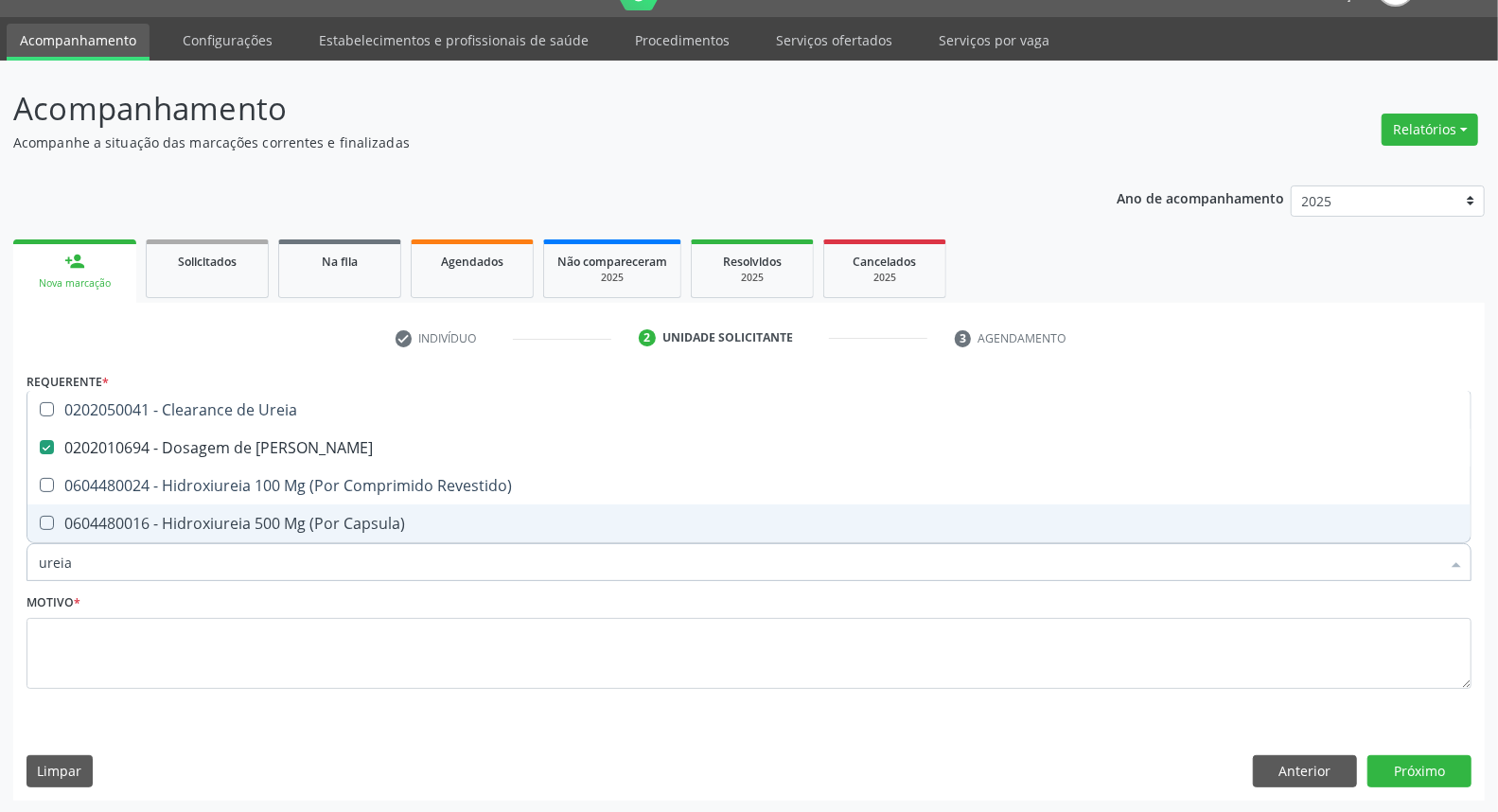
click at [0, 593] on div "Acompanhamento Acompanhe a situação das marcações correntes e finalizadas Relat…" at bounding box center [749, 436] width 1498 height 753
type input "co"
checkbox Ureia "false"
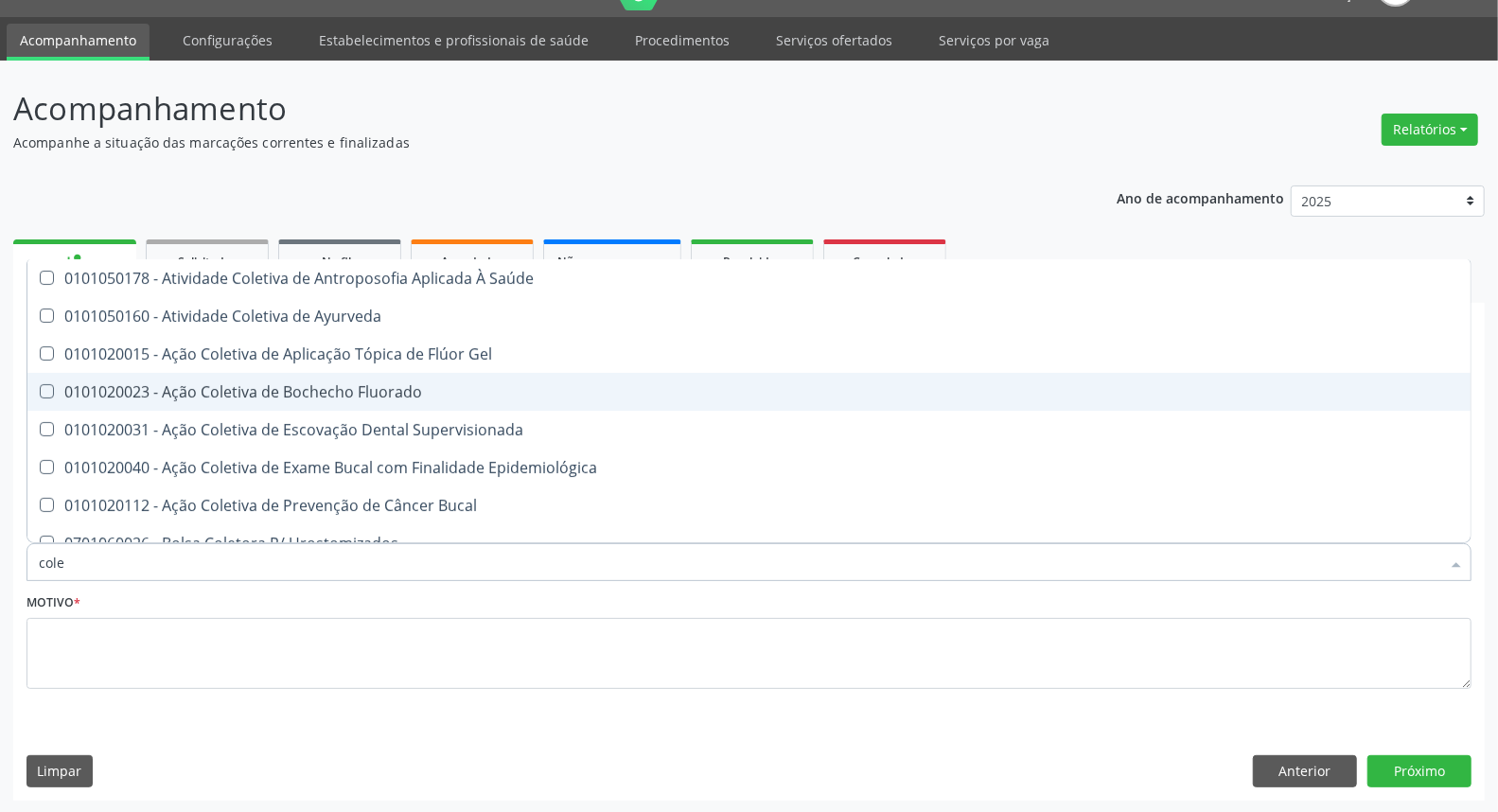
type input "coles"
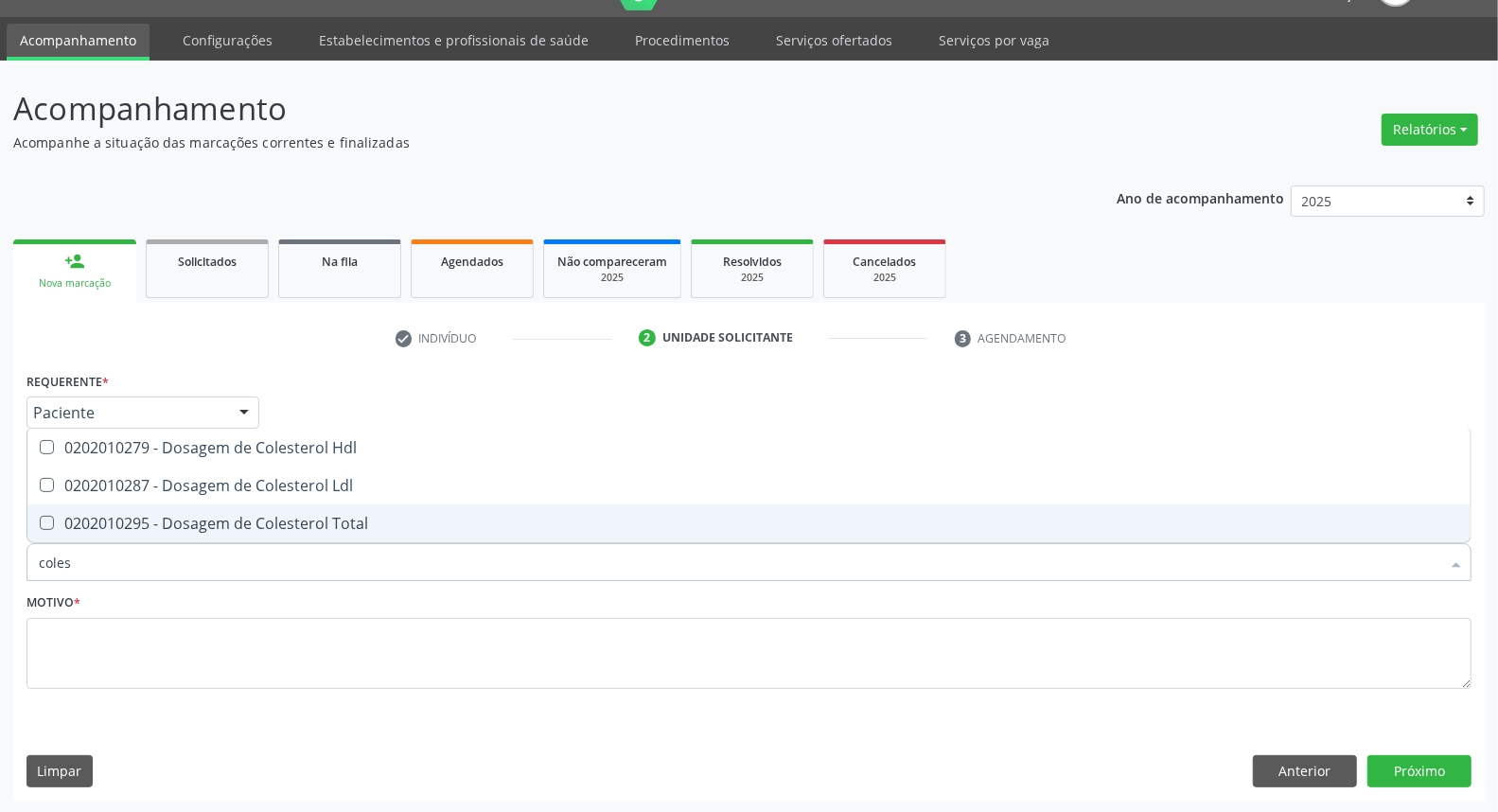
drag, startPoint x: 111, startPoint y: 521, endPoint x: 106, endPoint y: 495, distance: 26.5
click at [111, 516] on div "0202010295 - Dosagem de Colesterol Total" at bounding box center [749, 523] width 1421 height 15
checkbox Total "true"
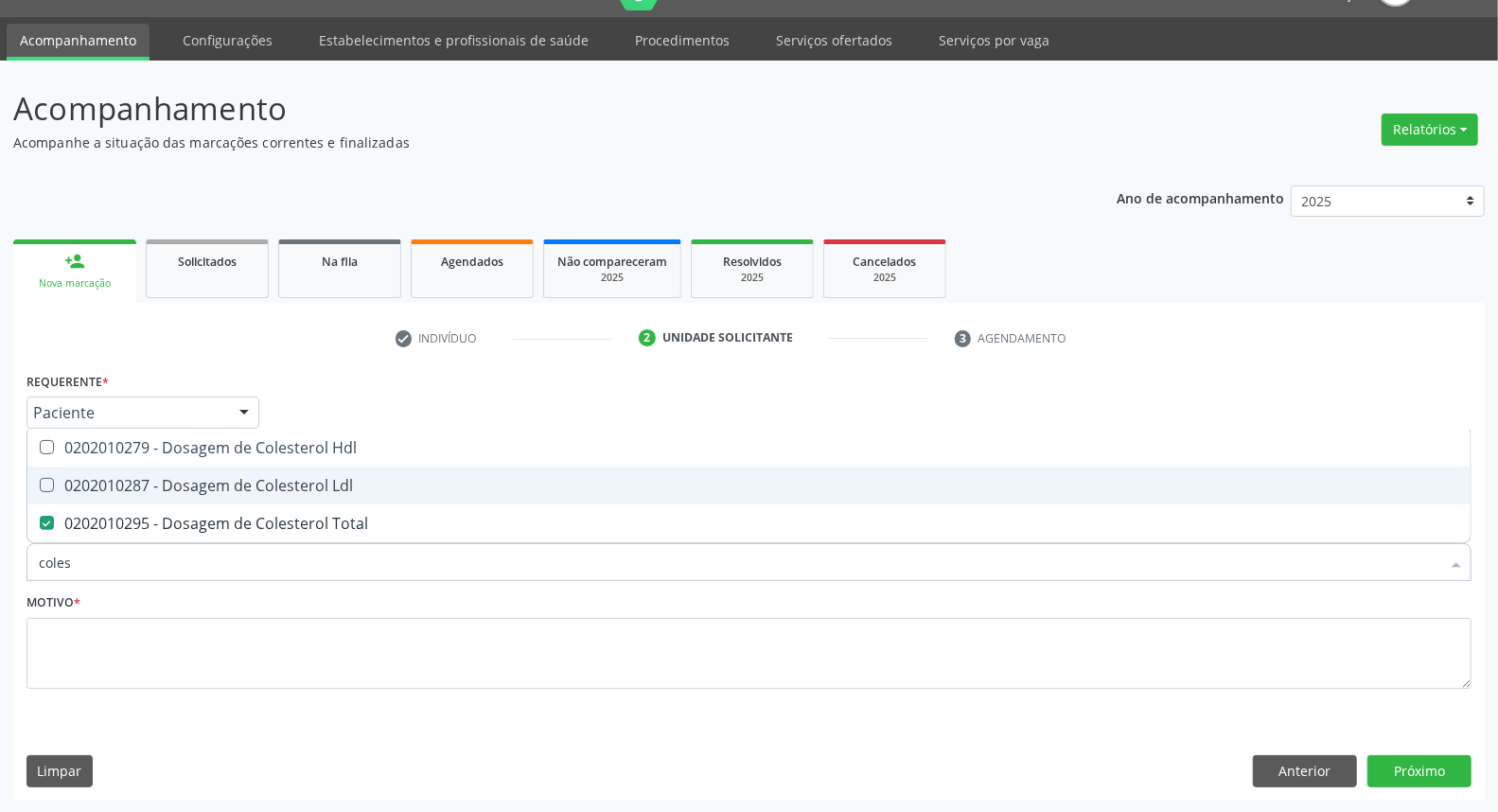
drag, startPoint x: 102, startPoint y: 484, endPoint x: 104, endPoint y: 474, distance: 10.2
click at [102, 479] on div "0202010287 - Dosagem de Colesterol Ldl" at bounding box center [749, 486] width 1421 height 15
checkbox Ldl "true"
click at [106, 478] on div "0202010279 - Dosagem de Colesterol Hdl" at bounding box center [749, 486] width 1421 height 15
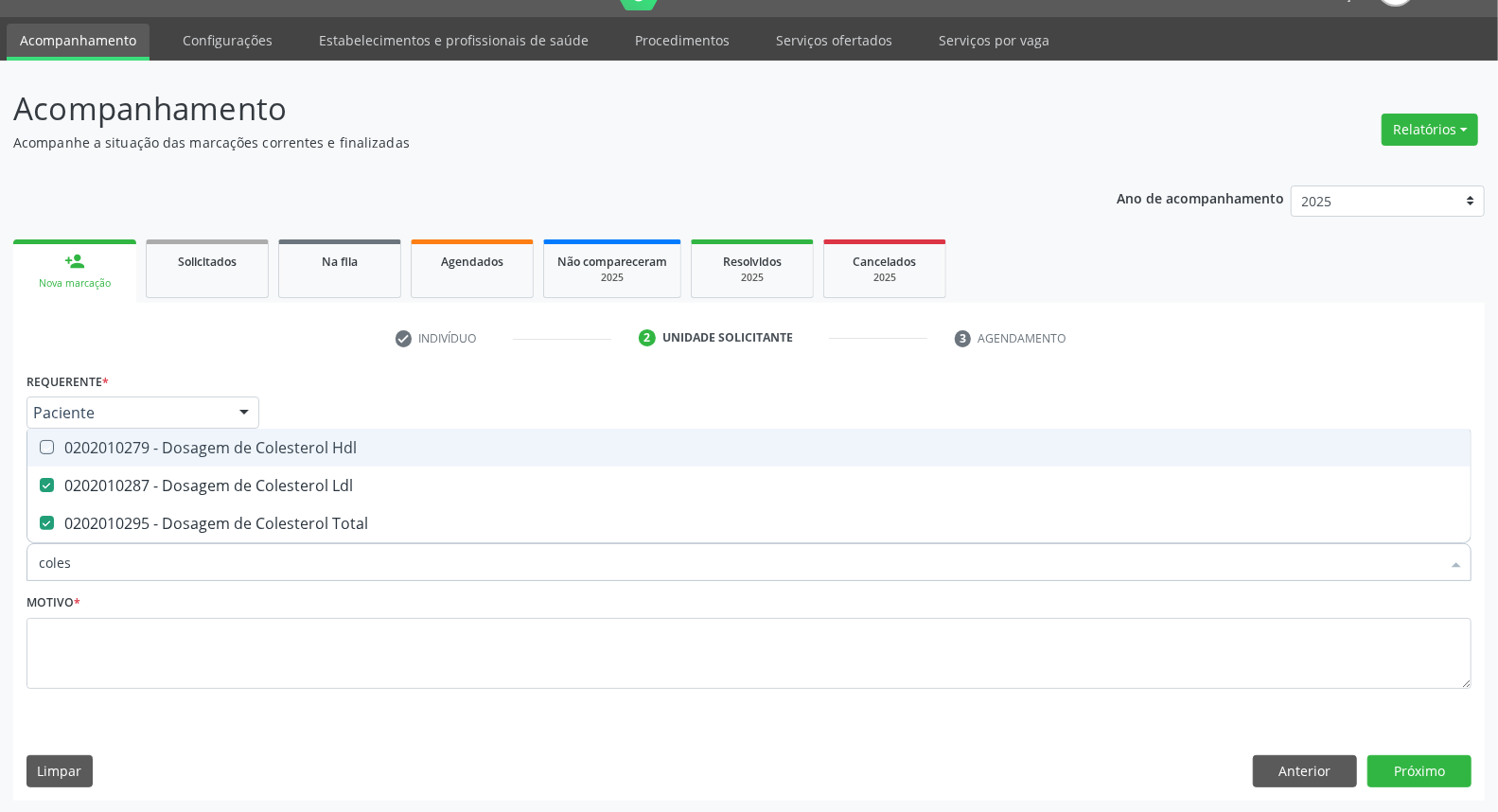
checkbox Hdl "true"
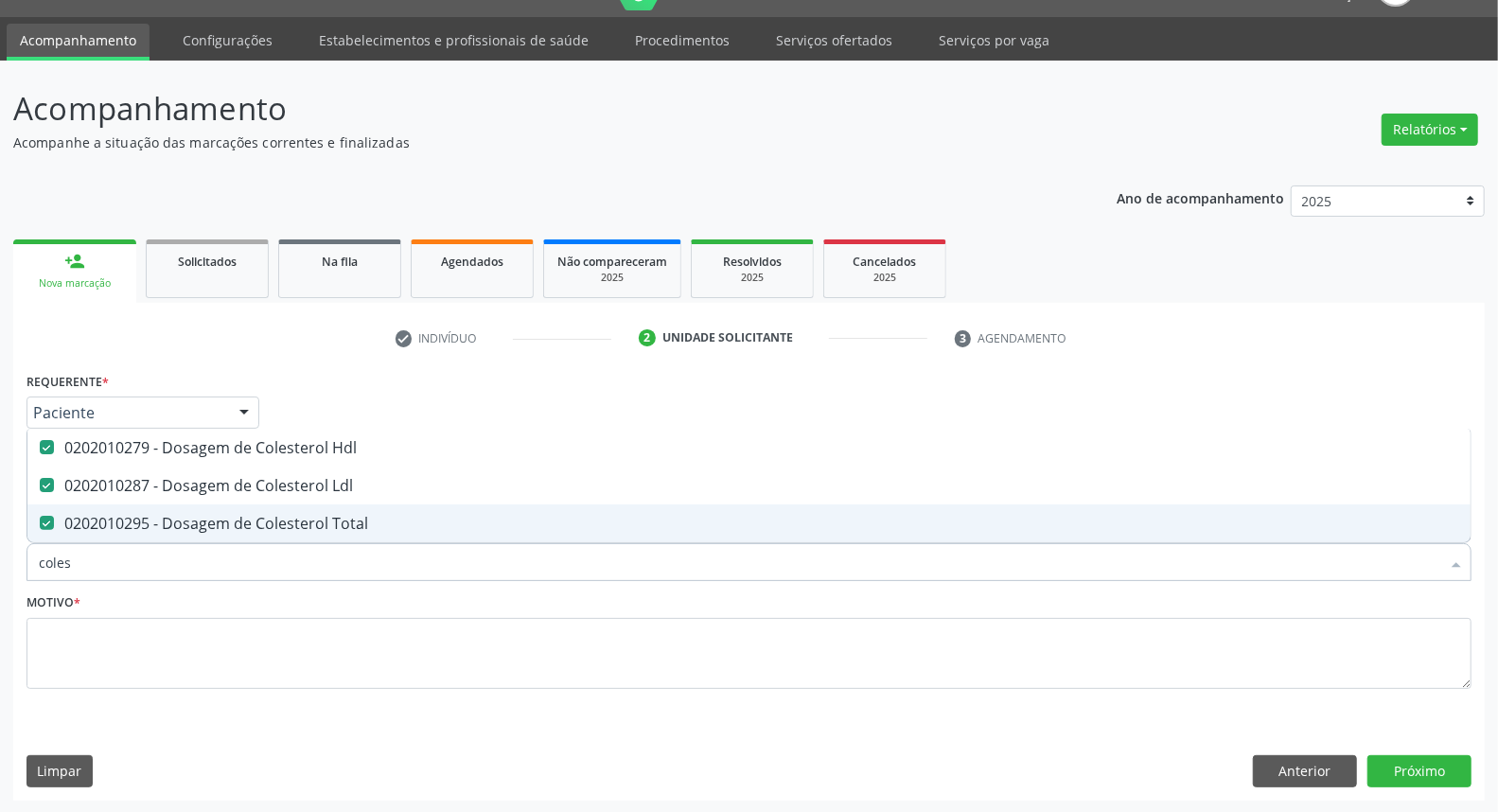
drag, startPoint x: 86, startPoint y: 554, endPoint x: 0, endPoint y: 573, distance: 88.1
click at [0, 573] on div "Acompanhamento Acompanhe a situação das marcações correntes e finalizadas Relat…" at bounding box center [749, 436] width 1498 height 753
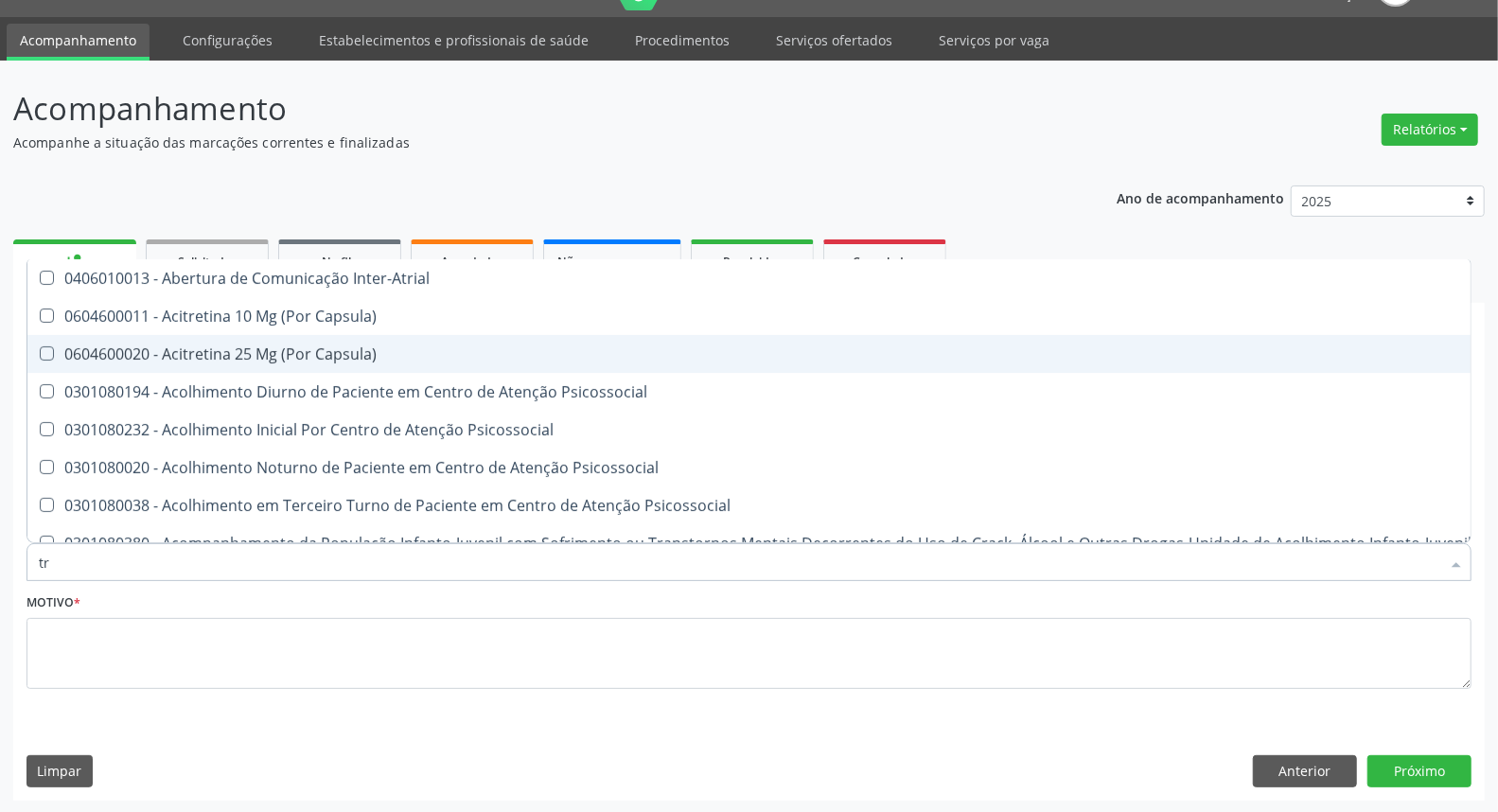
type input "tri"
checkbox Inter-Atrial "false"
checkbox Capsula\) "false"
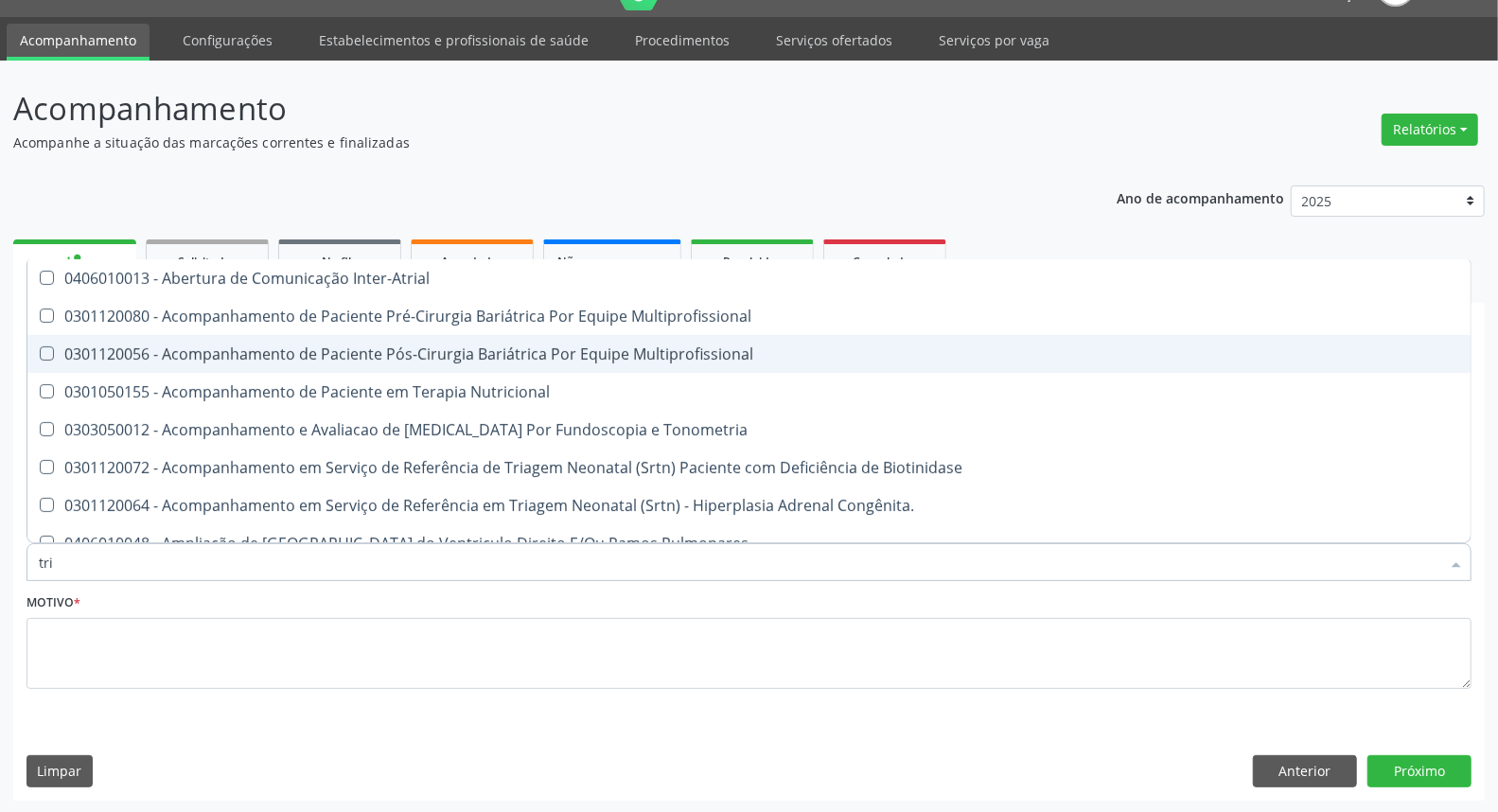
type input "trig"
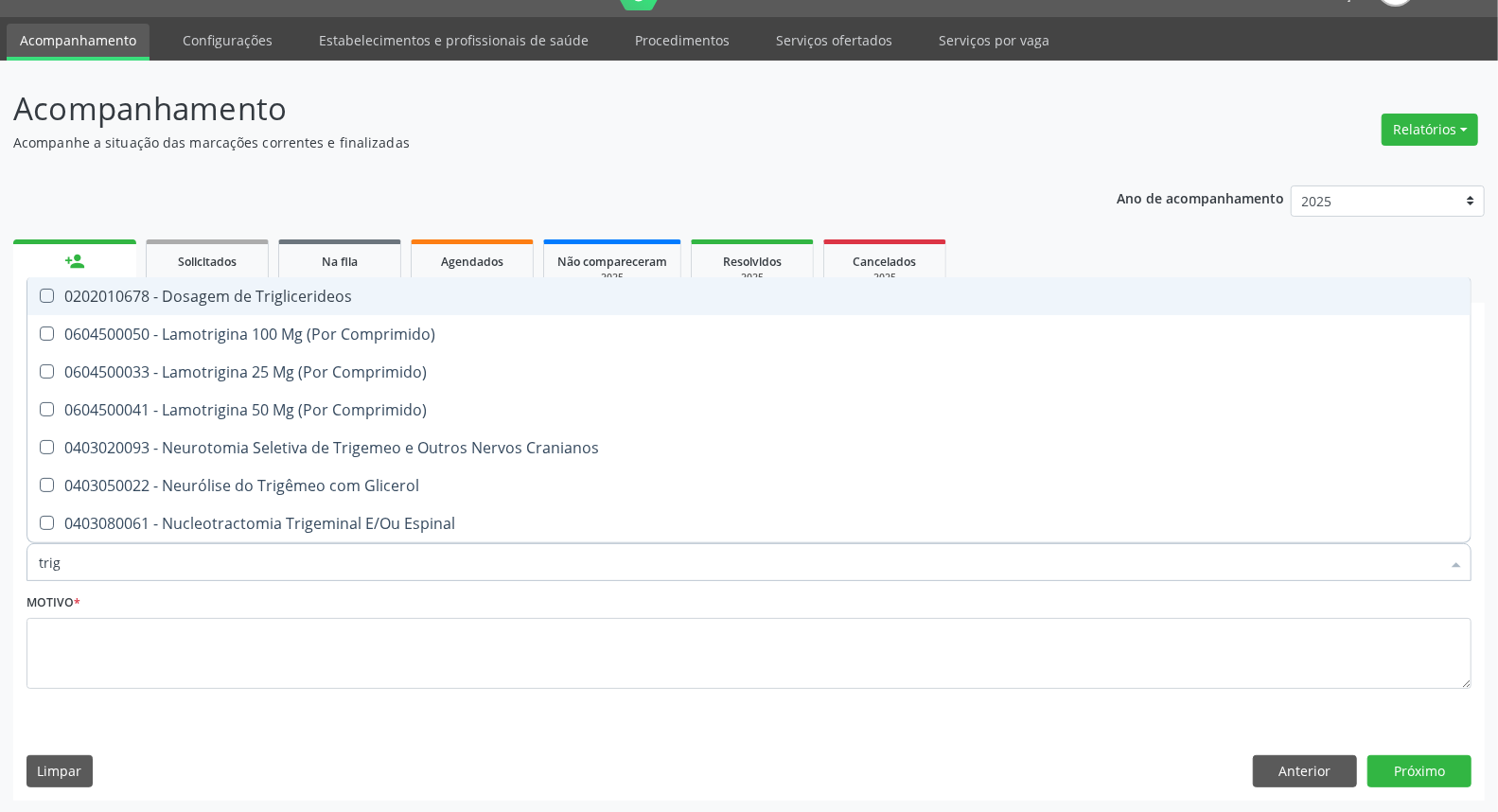
drag, startPoint x: 62, startPoint y: 306, endPoint x: 106, endPoint y: 404, distance: 107.4
click at [63, 306] on span "0202010678 - Dosagem de Triglicerideos" at bounding box center [749, 297] width 1443 height 38
checkbox Triglicerideos "true"
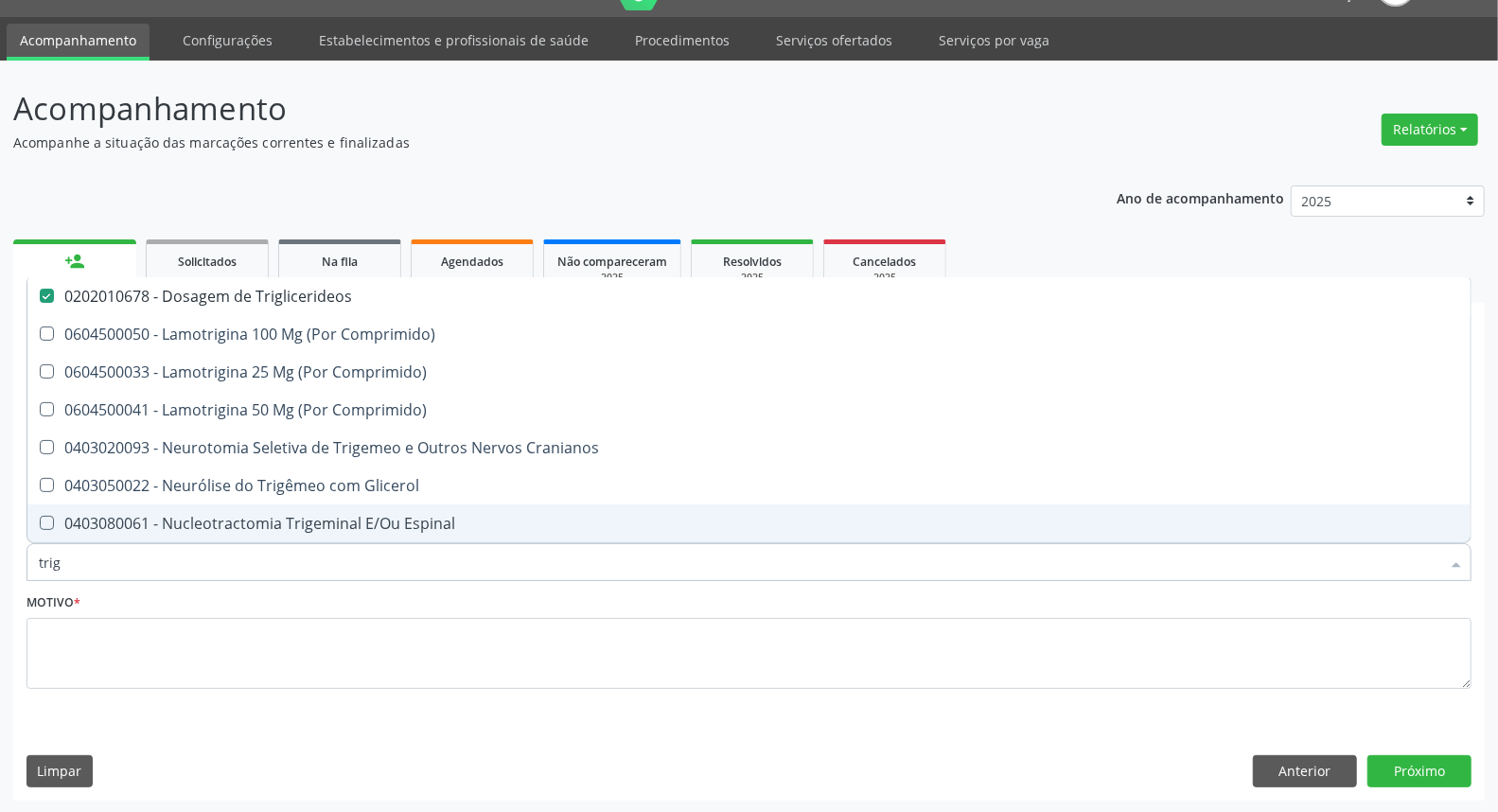
drag, startPoint x: 12, startPoint y: 566, endPoint x: 0, endPoint y: 566, distance: 12.0
click at [0, 566] on div "Acompanhamento Acompanhe a situação das marcações correntes e finalizadas Relat…" at bounding box center [749, 436] width 1498 height 753
type input "he"
checkbox Triglicerideos "false"
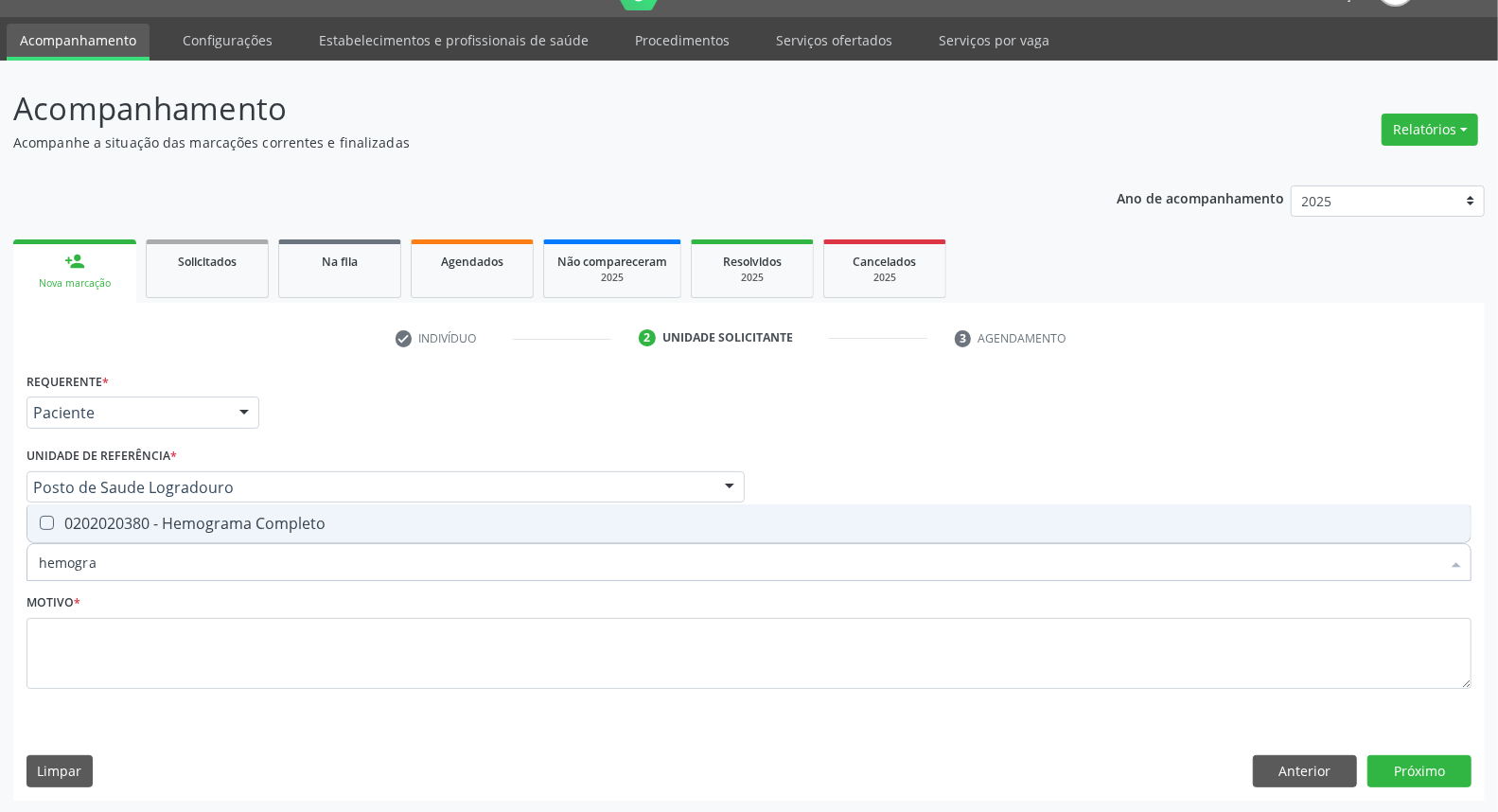
click at [165, 498] on div "Requerente * Paciente Médico(a) Enfermeiro(a) Paciente Nenhum resultado encontr…" at bounding box center [749, 541] width 1445 height 348
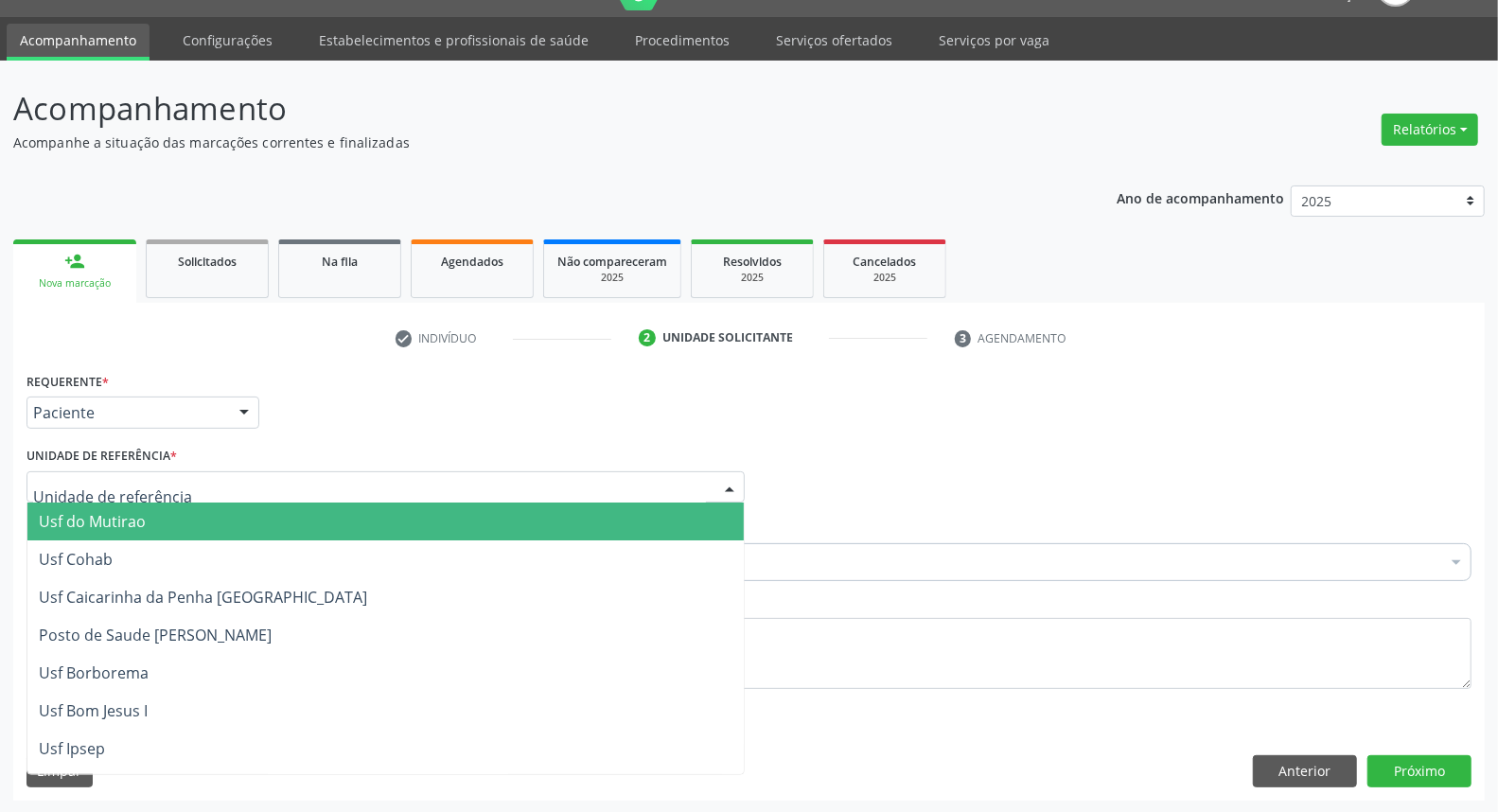
click at [163, 507] on div "Requerente * Paciente Médico(a) Enfermeiro(a) Paciente Nenhum resultado encontr…" at bounding box center [749, 541] width 1445 height 348
drag, startPoint x: 593, startPoint y: 327, endPoint x: 489, endPoint y: 471, distance: 177.6
click at [593, 334] on li "check Indivíduo" at bounding box center [504, 339] width 245 height 32
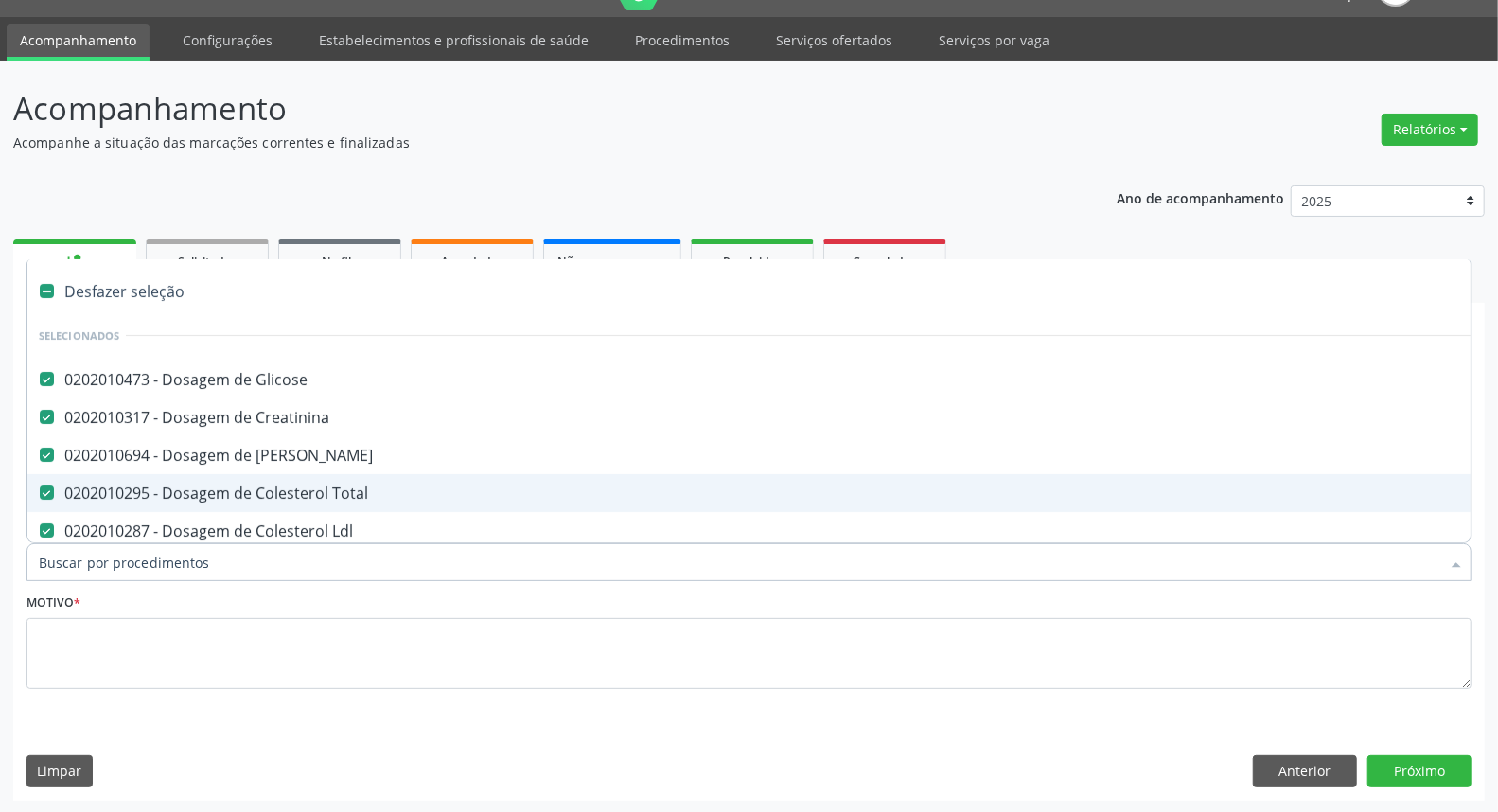
type input "g"
type input "h"
checkbox Ureia "false"
checkbox Total "false"
checkbox Ldl "false"
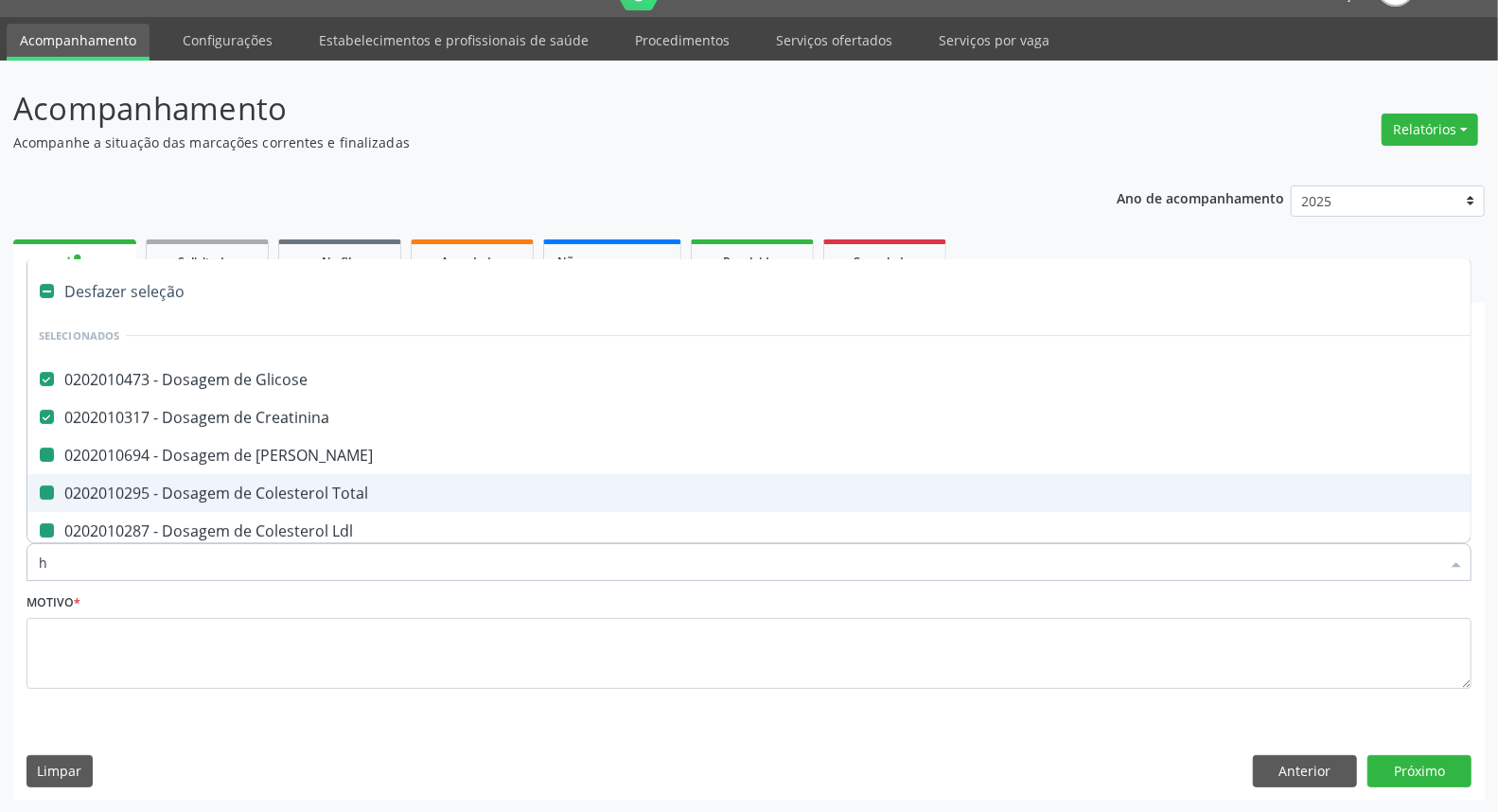
checkbox Hdl "false"
checkbox Triglicerideos "false"
type input "he"
checkbox Glicose "false"
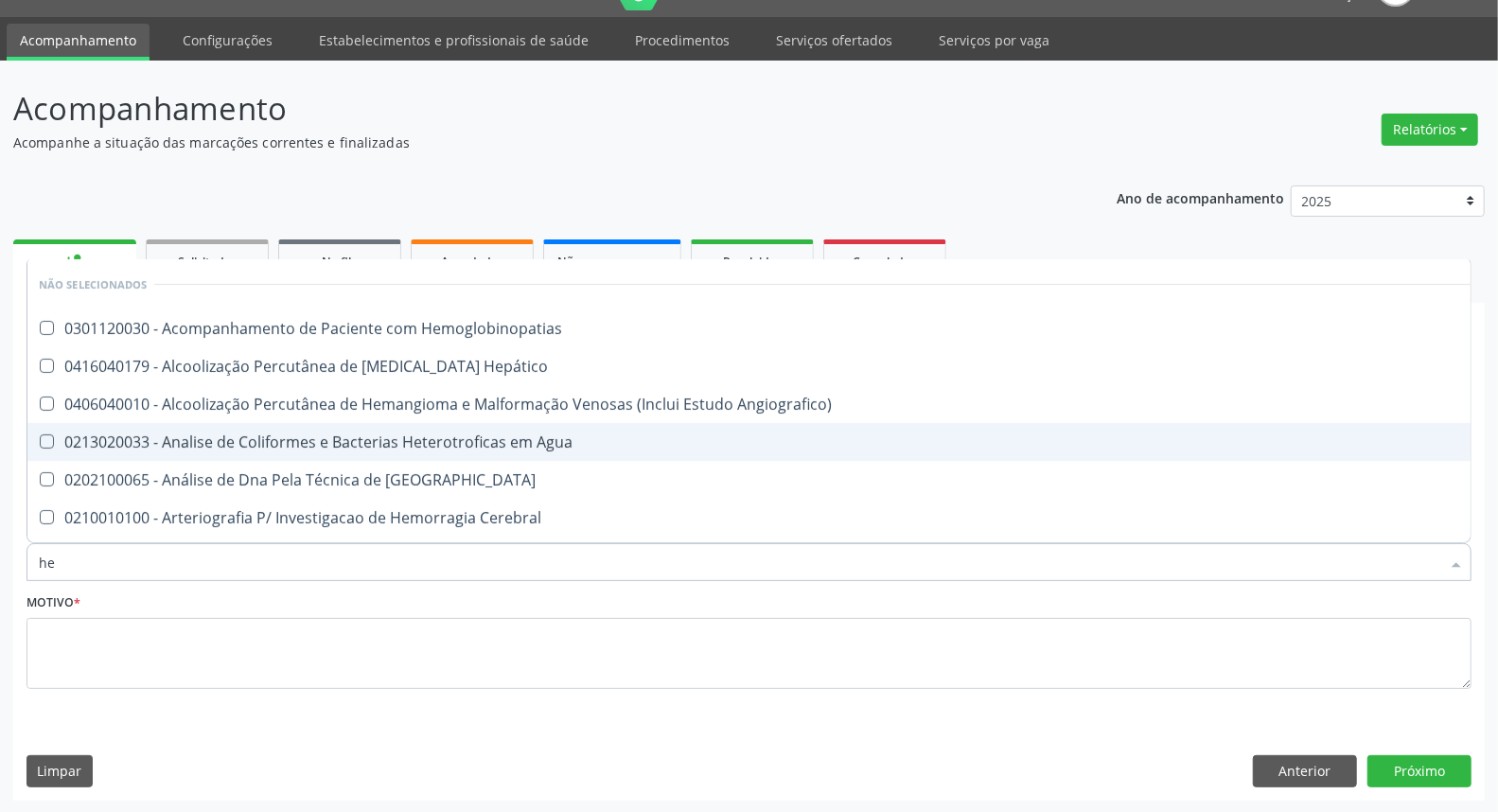
type input "hem"
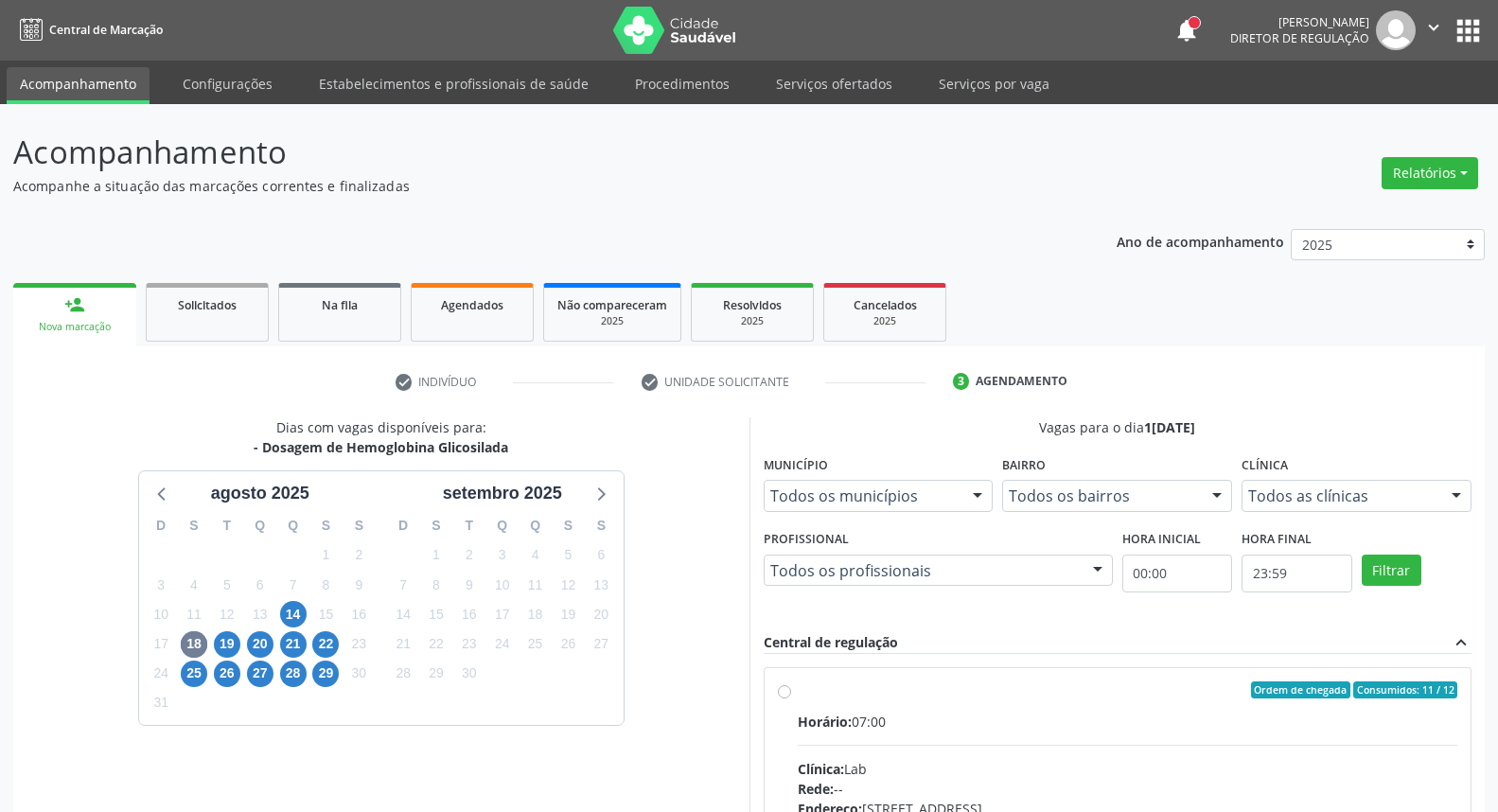
scroll to position [317, 0]
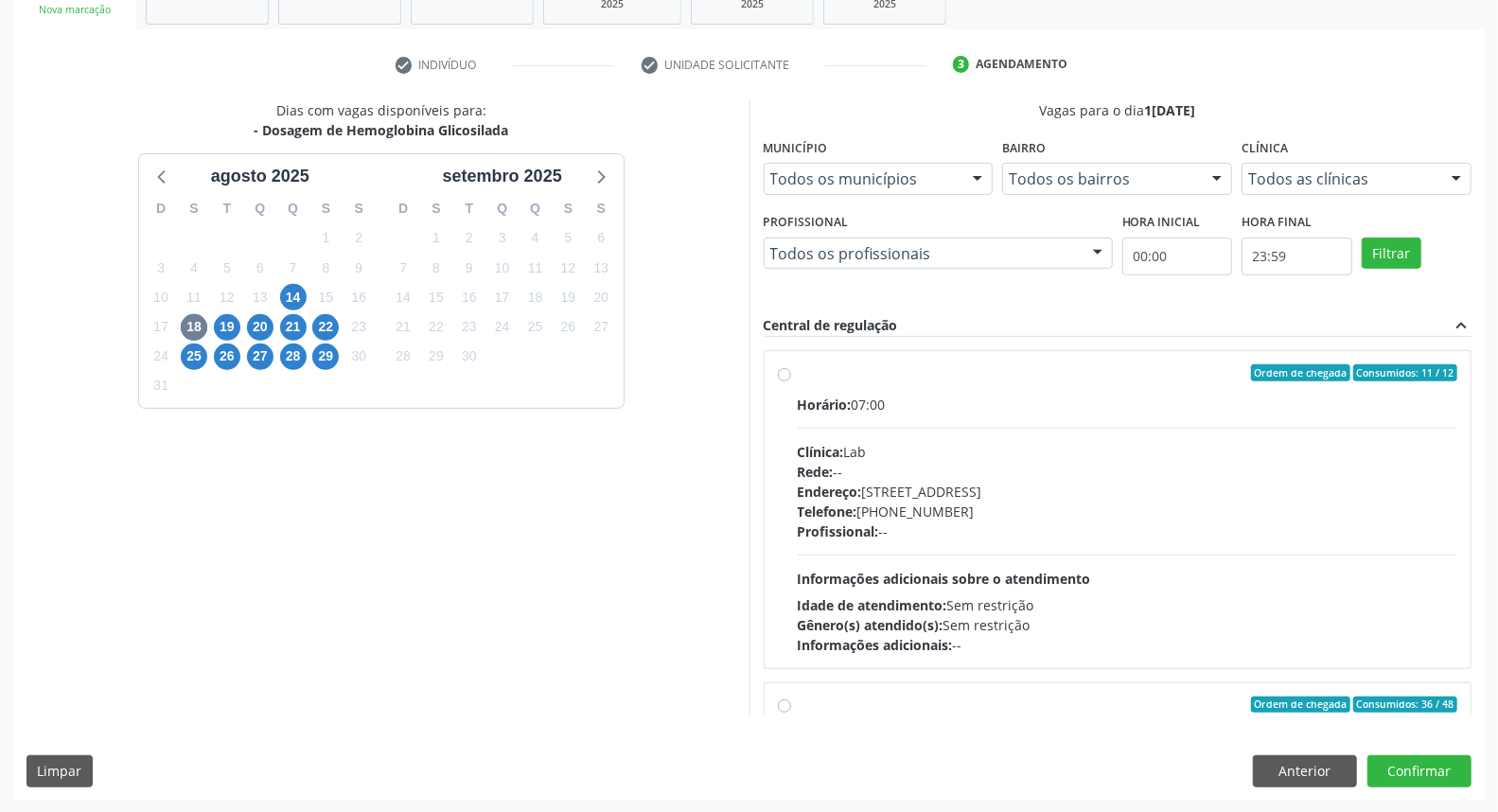
click at [224, 312] on div "19" at bounding box center [227, 326] width 27 height 30
click at [223, 327] on span "19" at bounding box center [227, 327] width 27 height 27
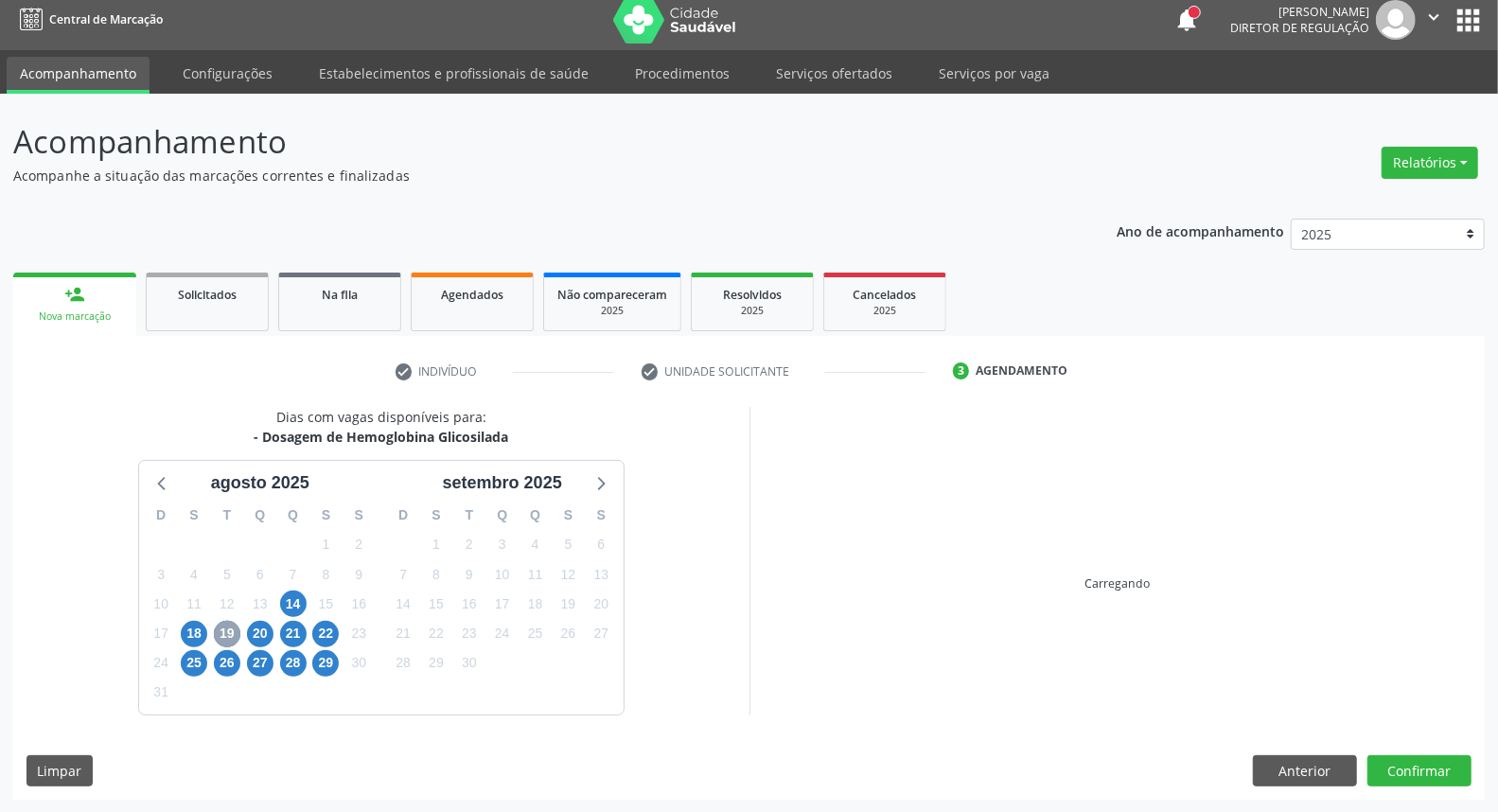
scroll to position [284, 0]
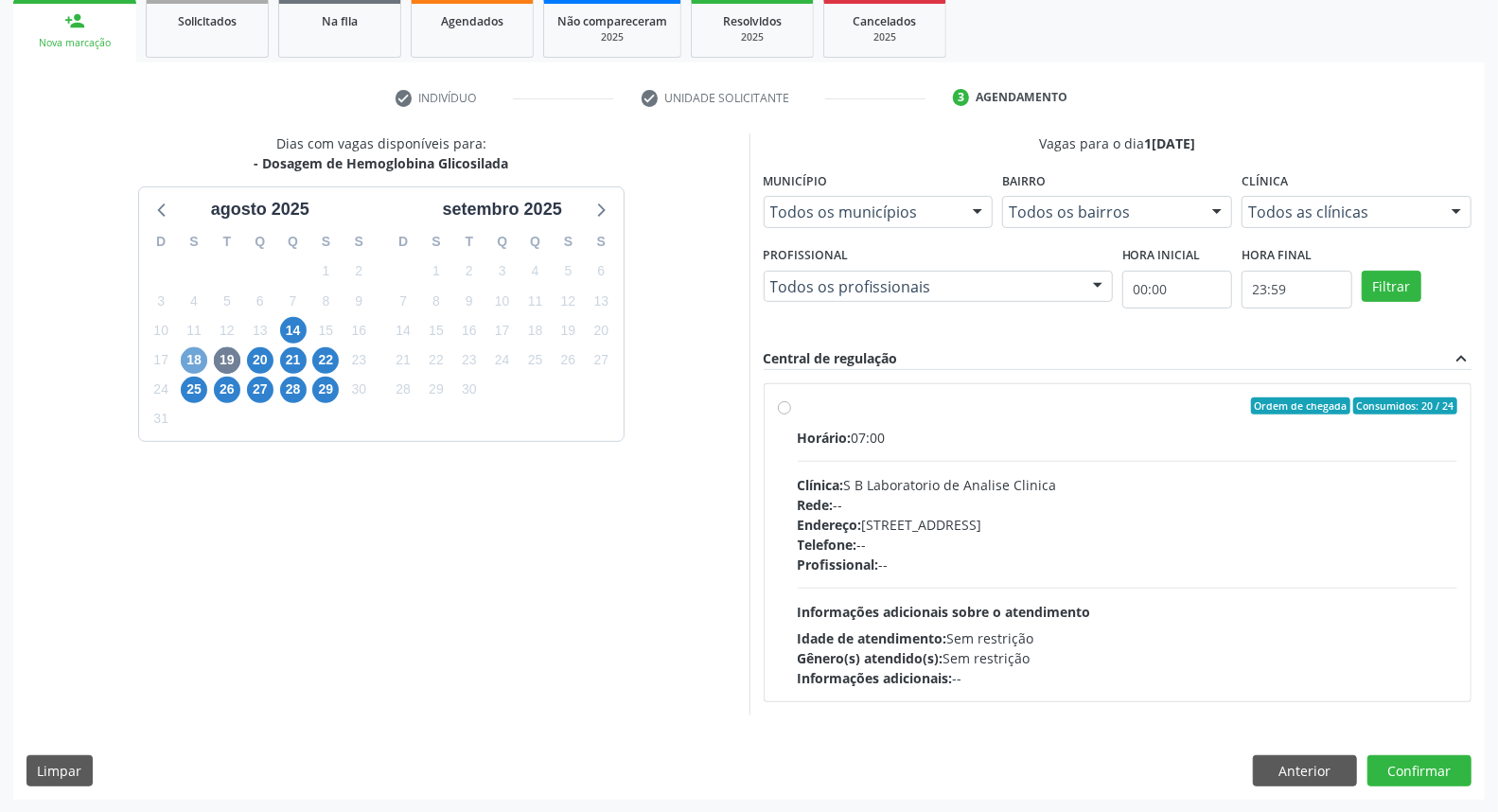
click at [193, 355] on span "18" at bounding box center [194, 361] width 27 height 27
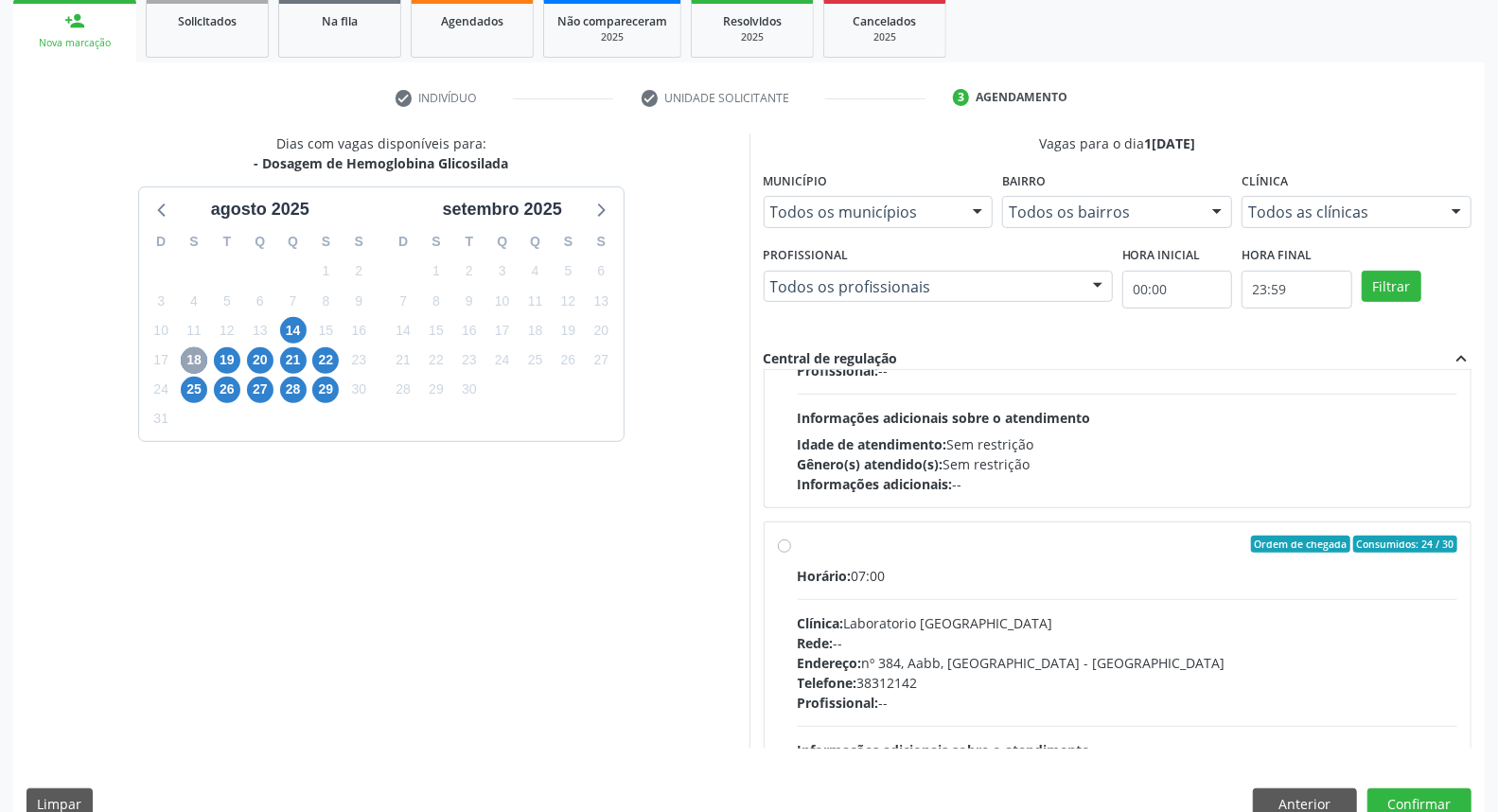
scroll to position [629, 0]
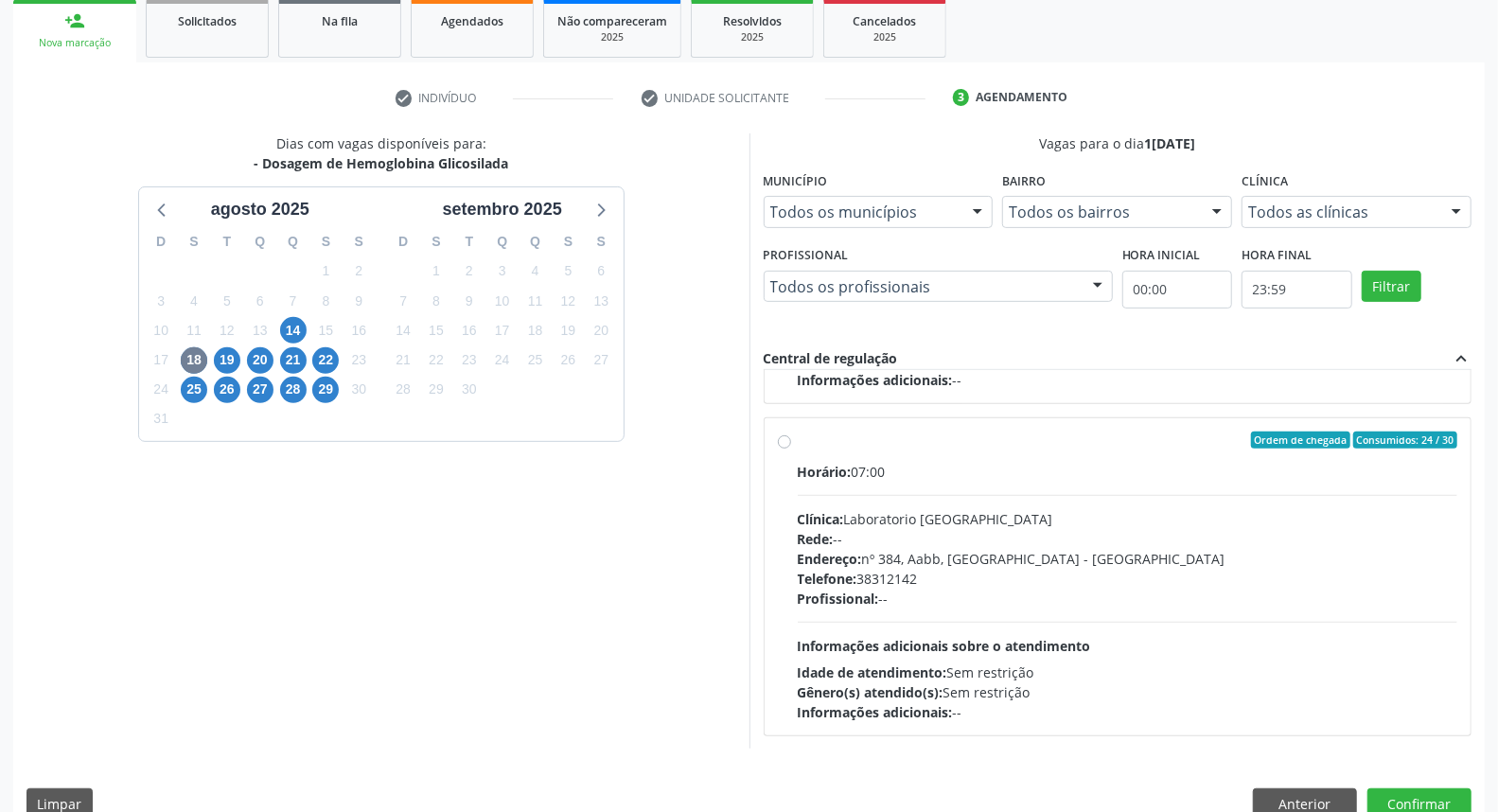
click at [798, 438] on label "Ordem de chegada Consumidos: 24 / 30 Horário: 07:00 Clínica: Laboratorio [GEOGR…" at bounding box center [1128, 576] width 660 height 290
click at [786, 438] on input "Ordem de chegada Consumidos: 24 / 30 Horário: 07:00 Clínica: Laboratorio [GEOGR…" at bounding box center [784, 440] width 13 height 17
radio input "true"
click at [1451, 798] on button "Confirmar" at bounding box center [1419, 804] width 104 height 32
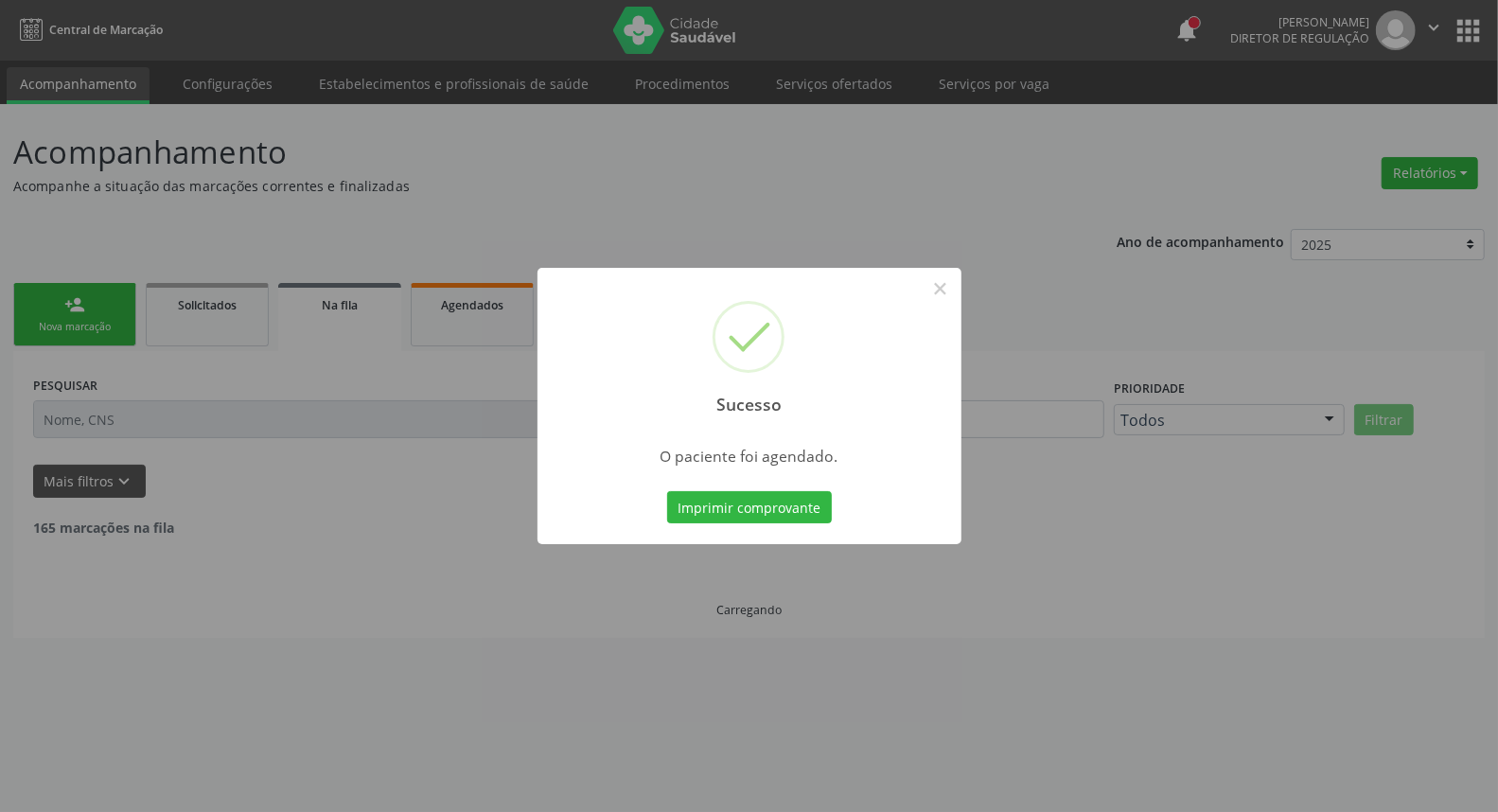
scroll to position [0, 0]
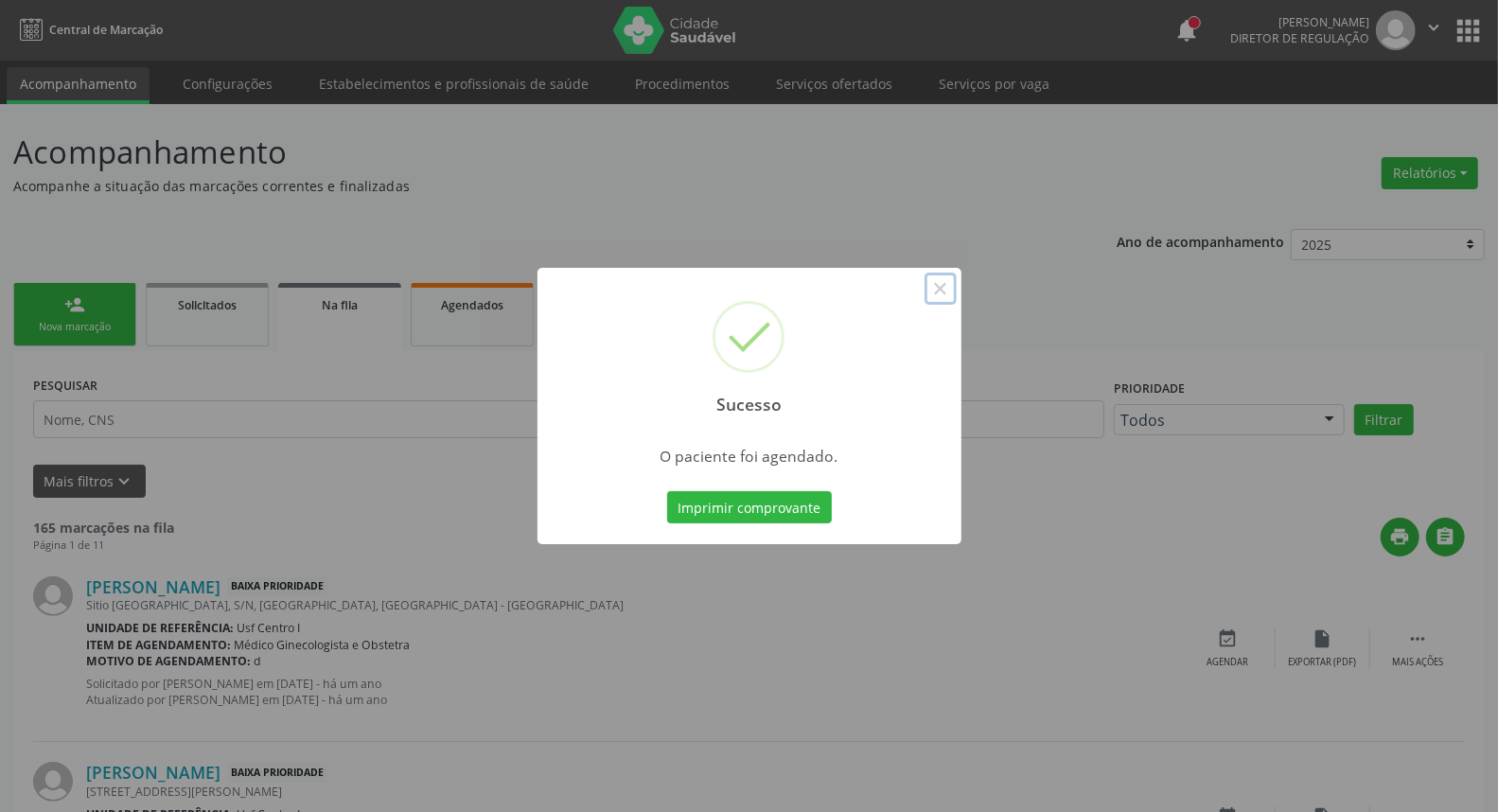
drag, startPoint x: 943, startPoint y: 289, endPoint x: 543, endPoint y: 345, distance: 403.9
click at [940, 290] on button "×" at bounding box center [941, 289] width 32 height 32
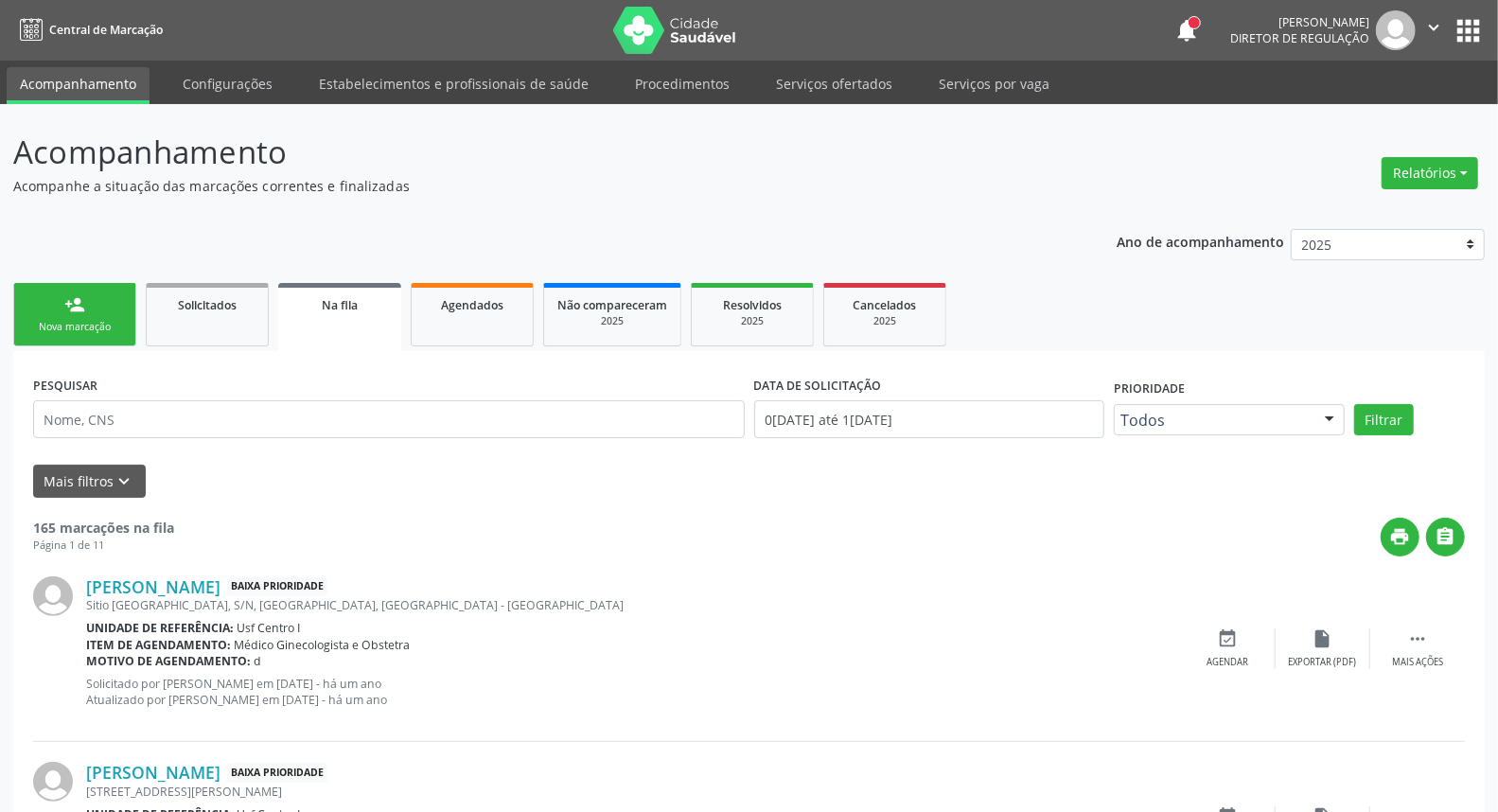
click at [89, 320] on div "Nova marcação" at bounding box center [74, 326] width 94 height 14
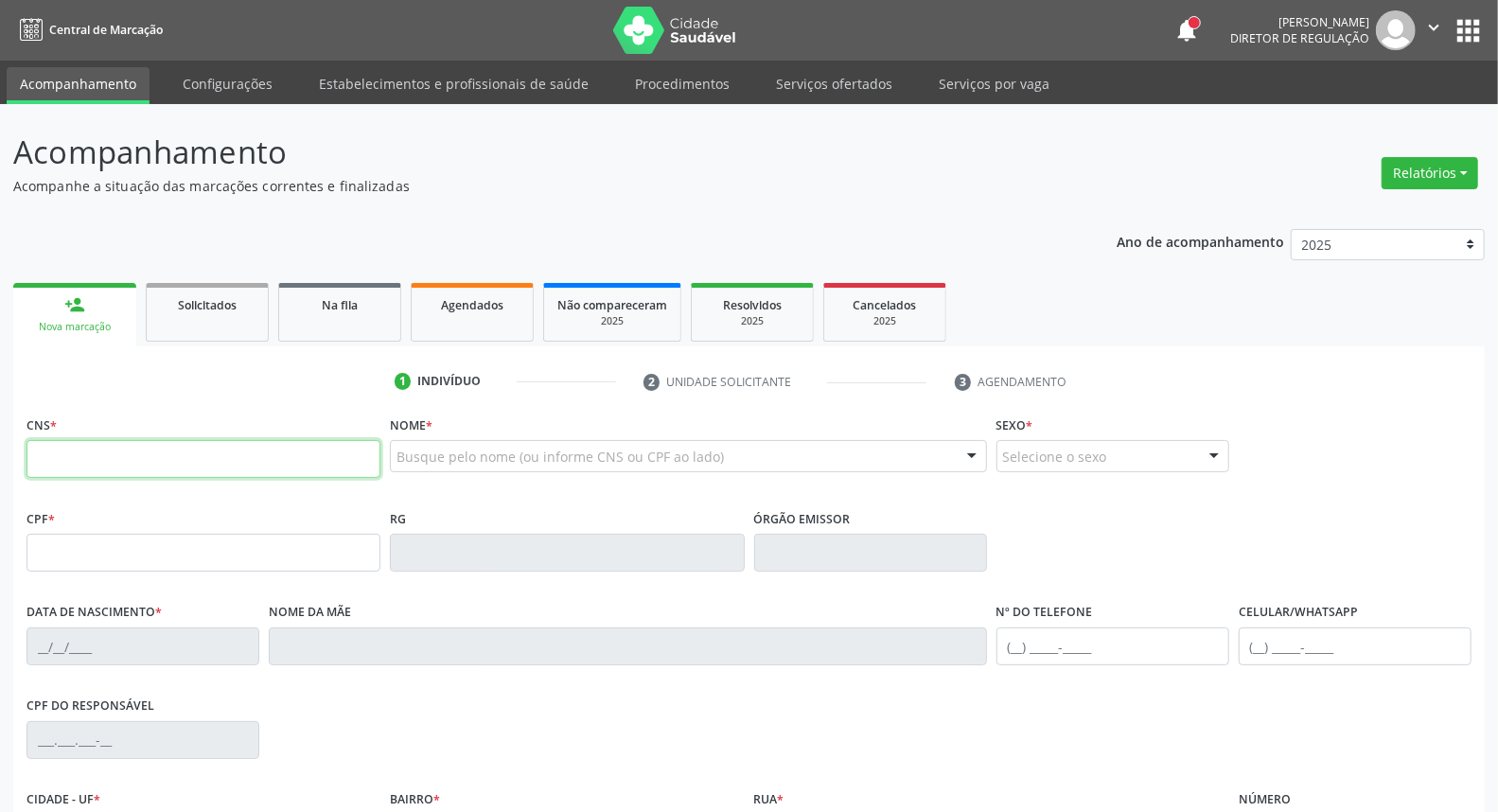
click at [175, 461] on input "text" at bounding box center [203, 459] width 354 height 38
paste input "704 2062 8865 5681"
type input "704 2062 8865 5681"
type input "063.348.044-48"
type input "18/06/1972"
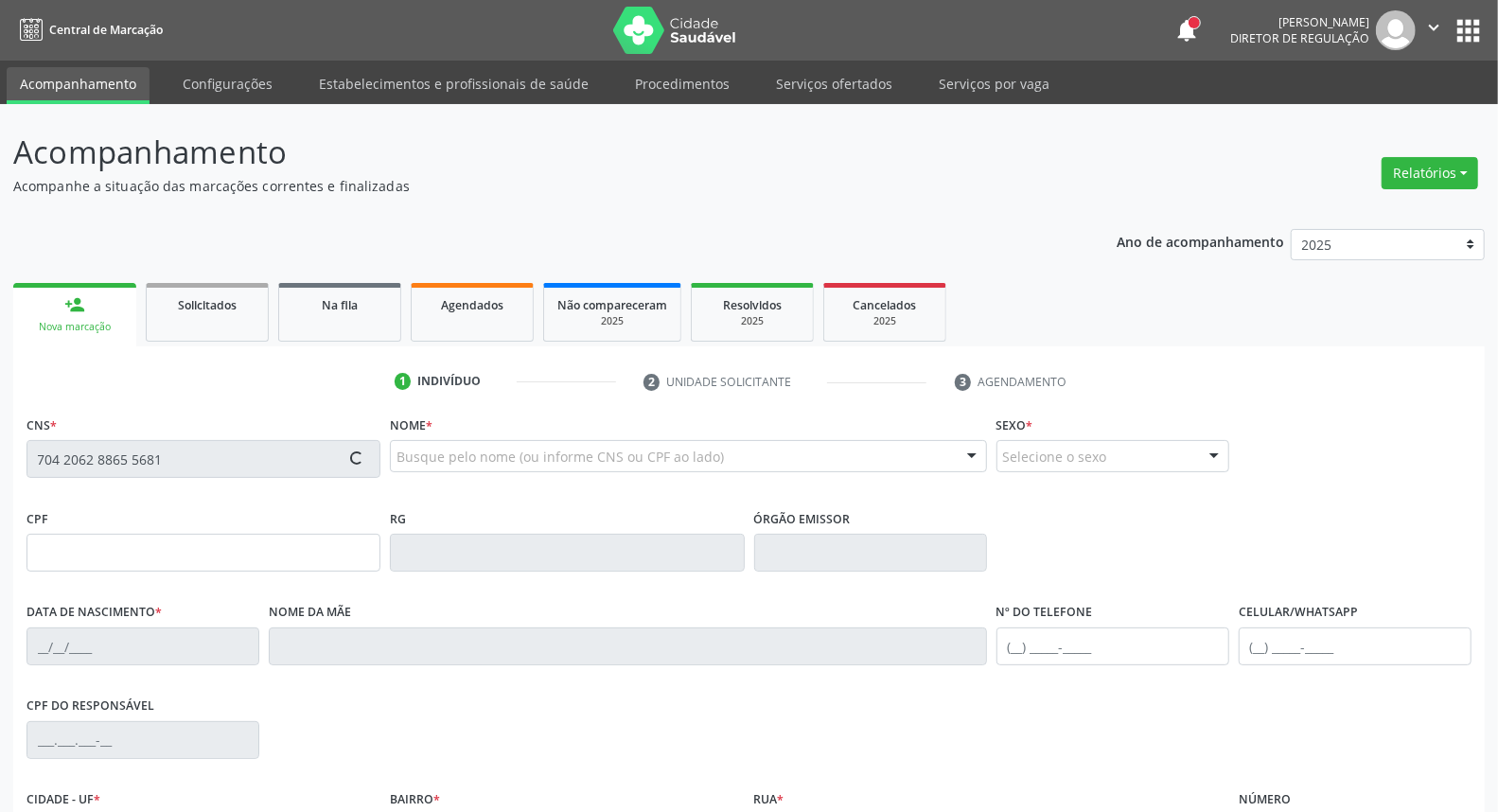
type input "Ocilia Maria de Jesus"
type input "[PHONE_NUMBER]"
type input "S/N"
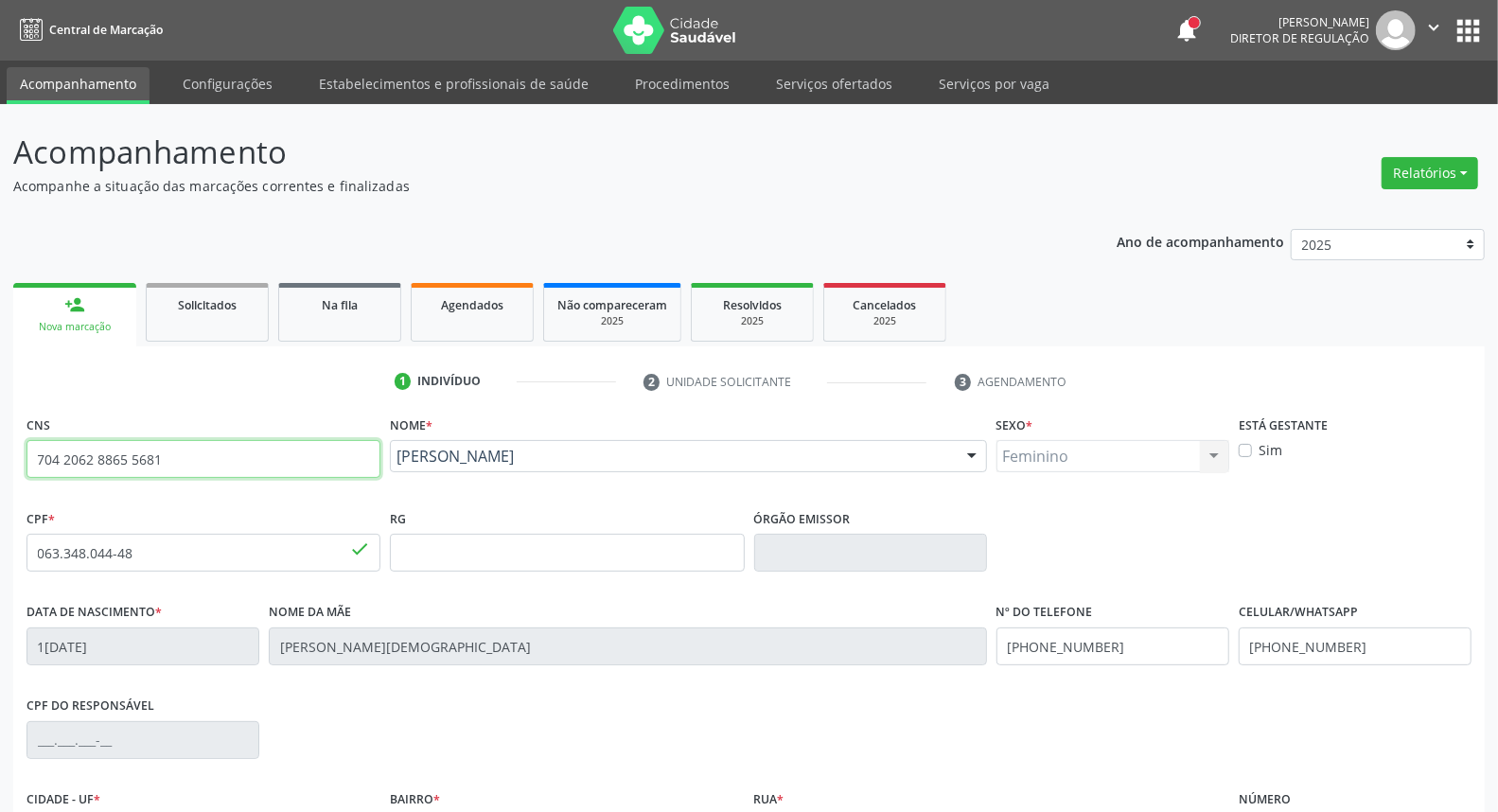
click at [0, 455] on div "Acompanhamento Acompanhe a situação das marcações correntes e finalizadas Relat…" at bounding box center [749, 565] width 1498 height 922
type input "1"
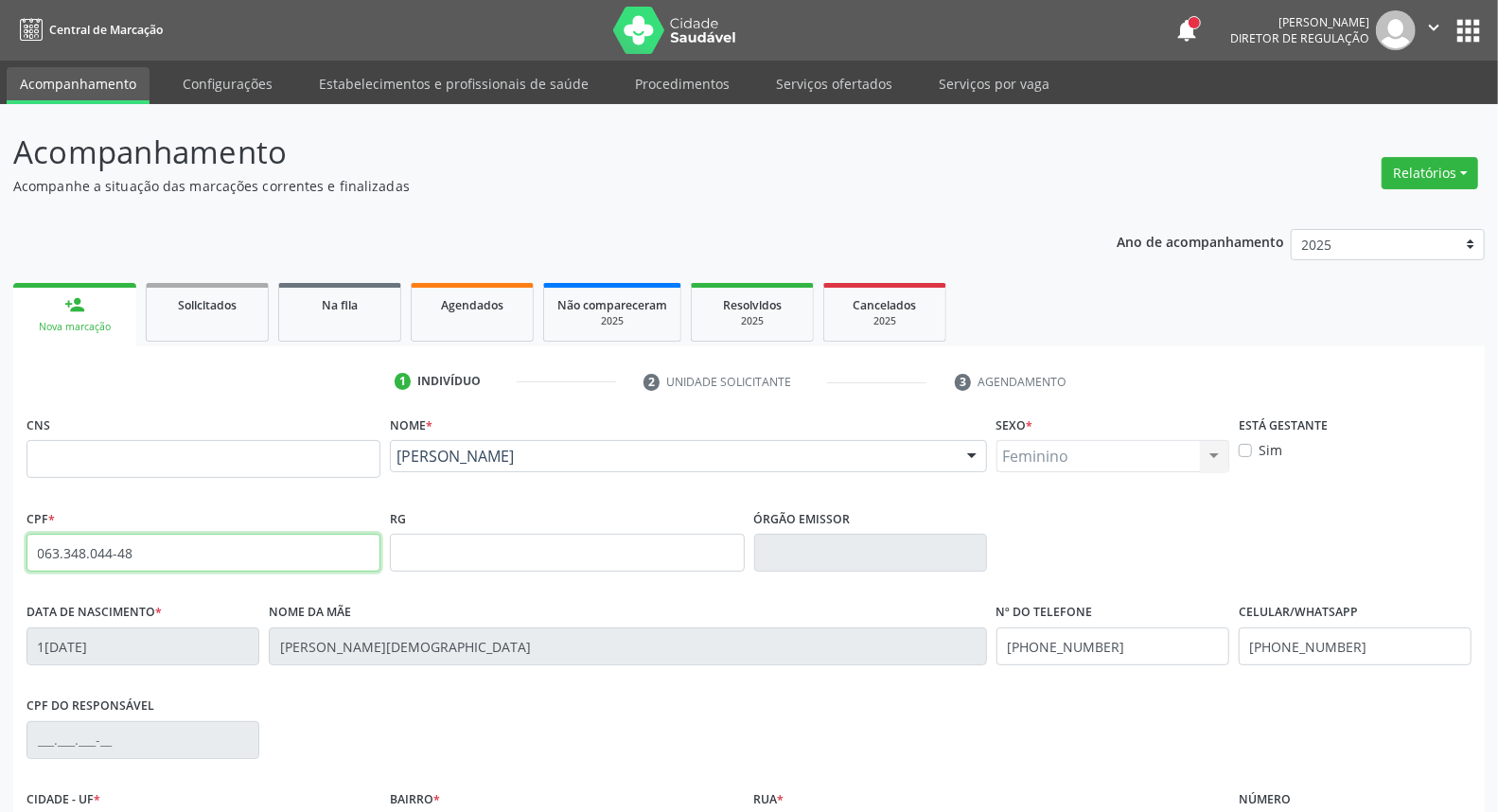
drag, startPoint x: 143, startPoint y: 553, endPoint x: 0, endPoint y: 558, distance: 143.1
click at [0, 556] on div "Acompanhamento Acompanhe a situação das marcações correntes e finalizadas Relat…" at bounding box center [749, 565] width 1498 height 922
type input "040.677.314-93"
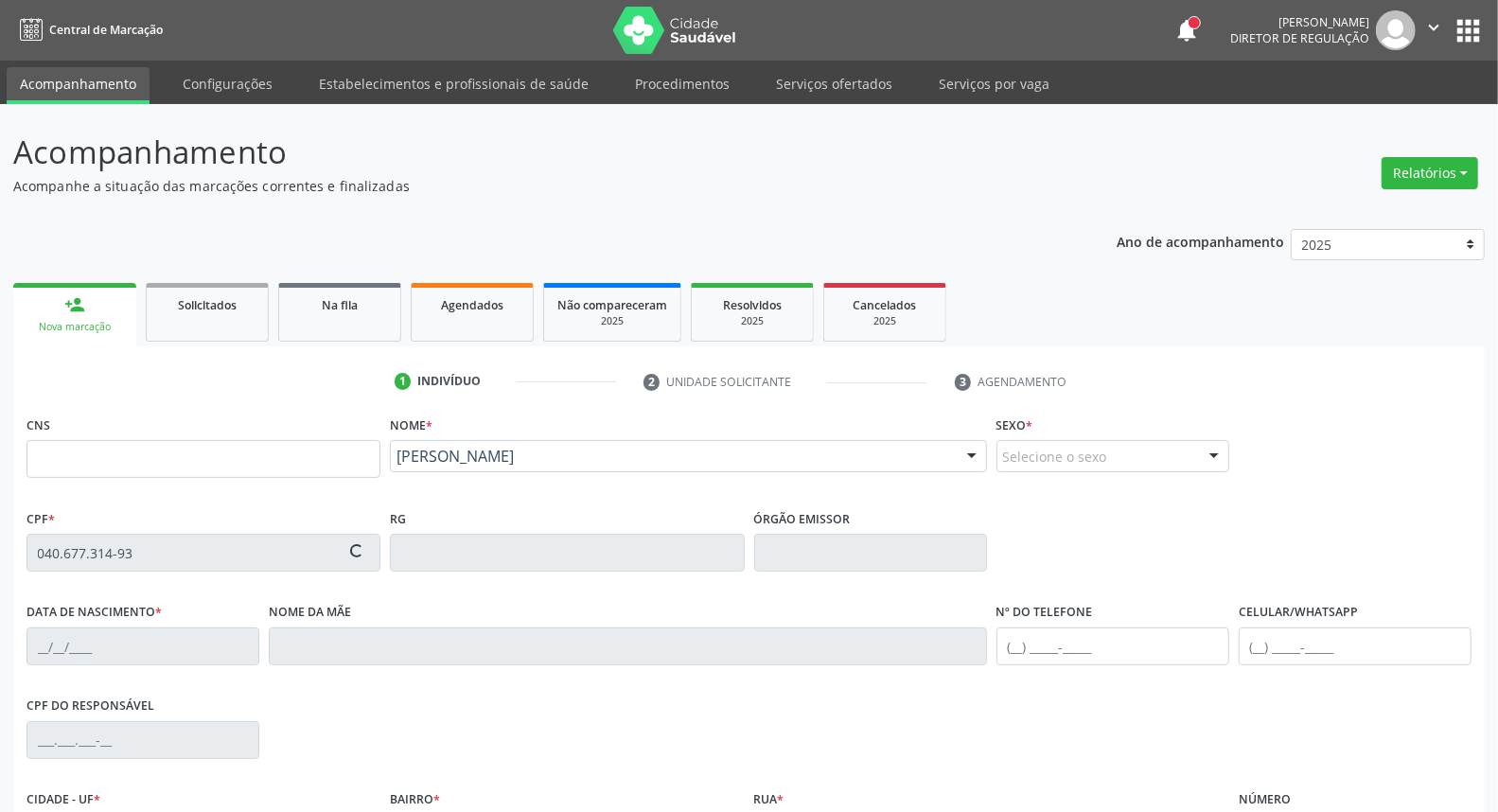
type input "700 7029 6844 8372"
type input "18/05/1970"
type input "Luzia Lopes de Lima"
type input "[PHONE_NUMBER]"
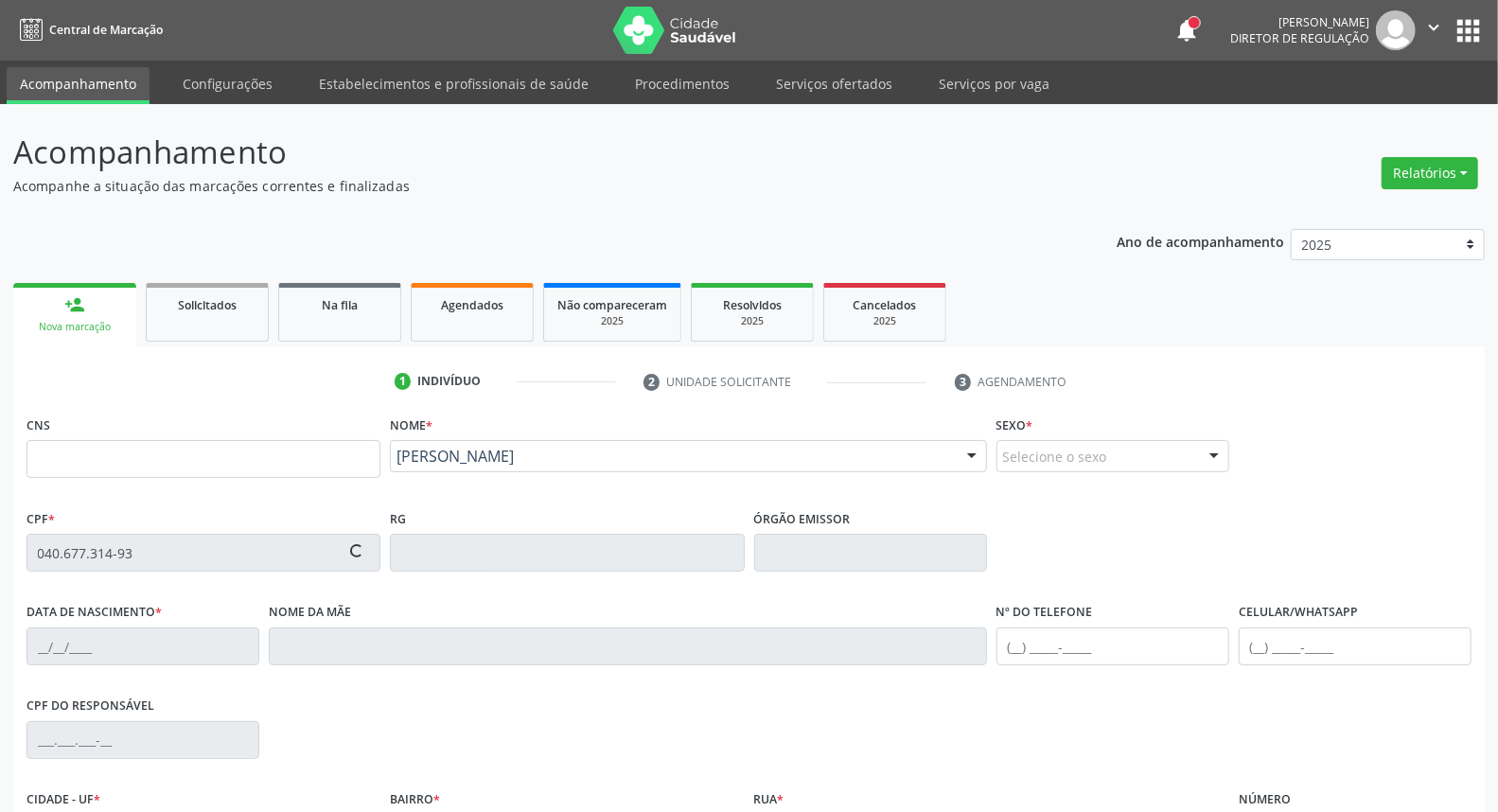
type input "S/N"
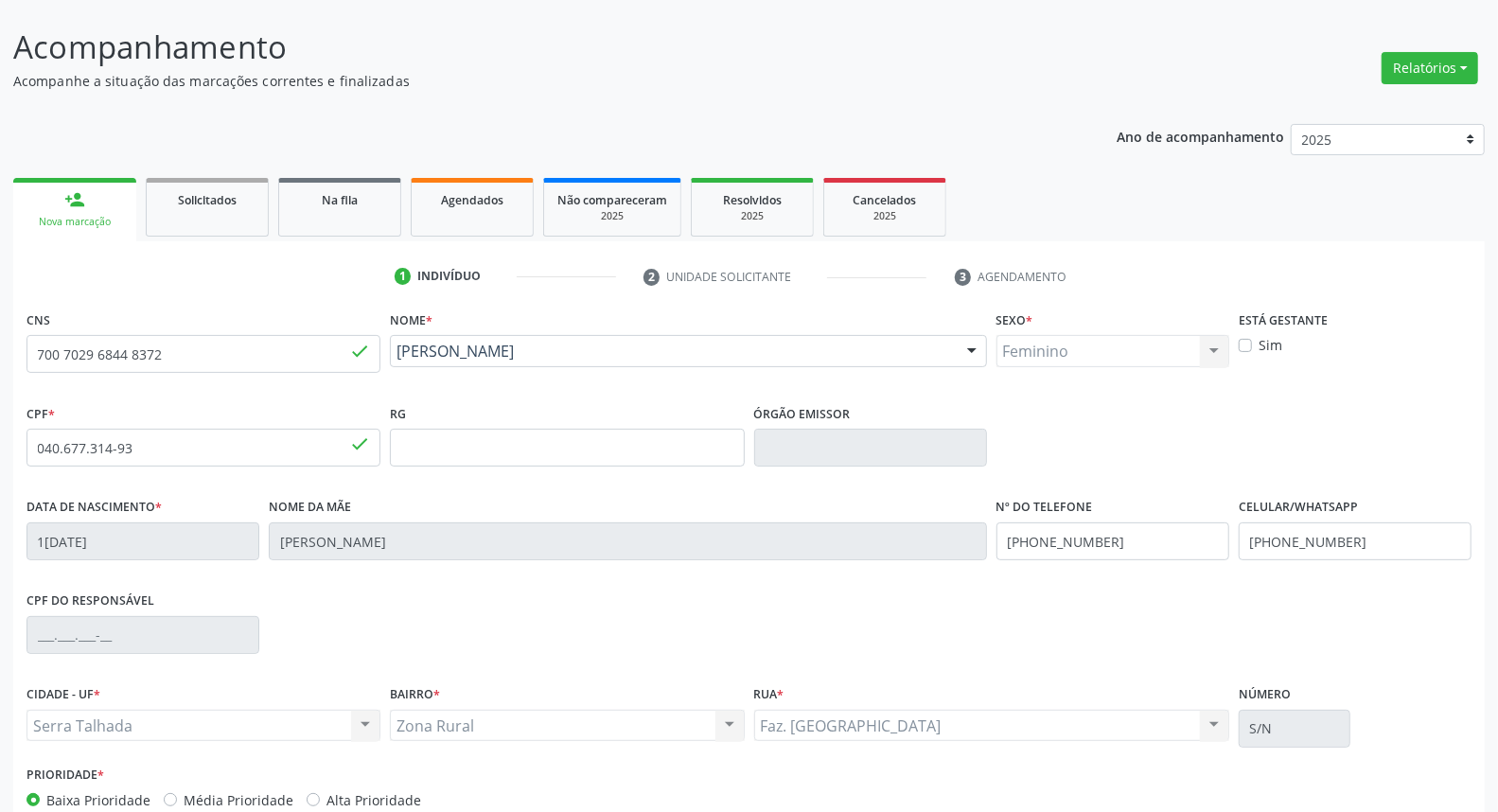
scroll to position [212, 0]
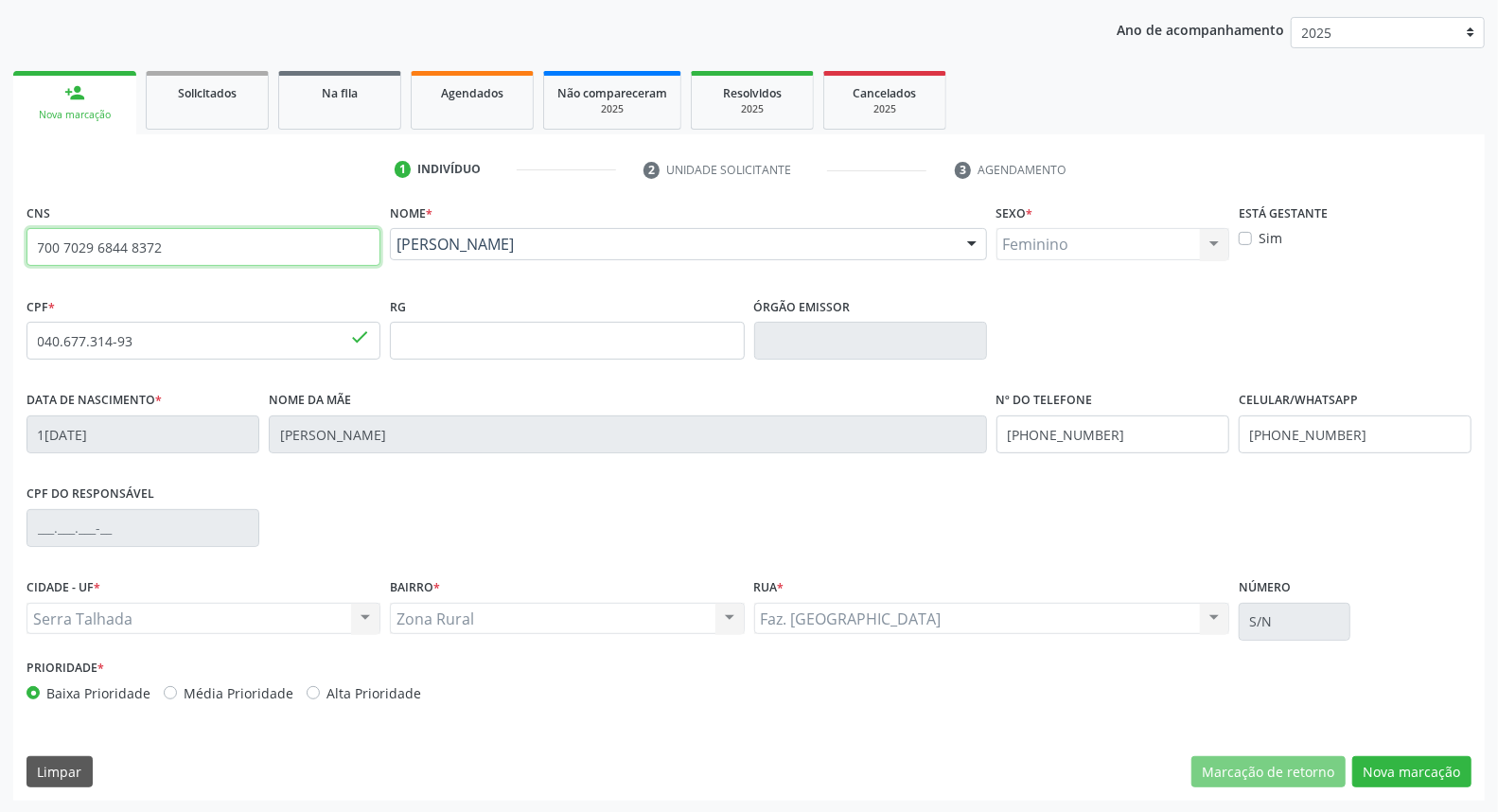
drag, startPoint x: 175, startPoint y: 254, endPoint x: 0, endPoint y: 234, distance: 176.1
click at [0, 238] on div "Acompanhamento Acompanhe a situação das marcações correntes e finalizadas Relat…" at bounding box center [749, 353] width 1498 height 922
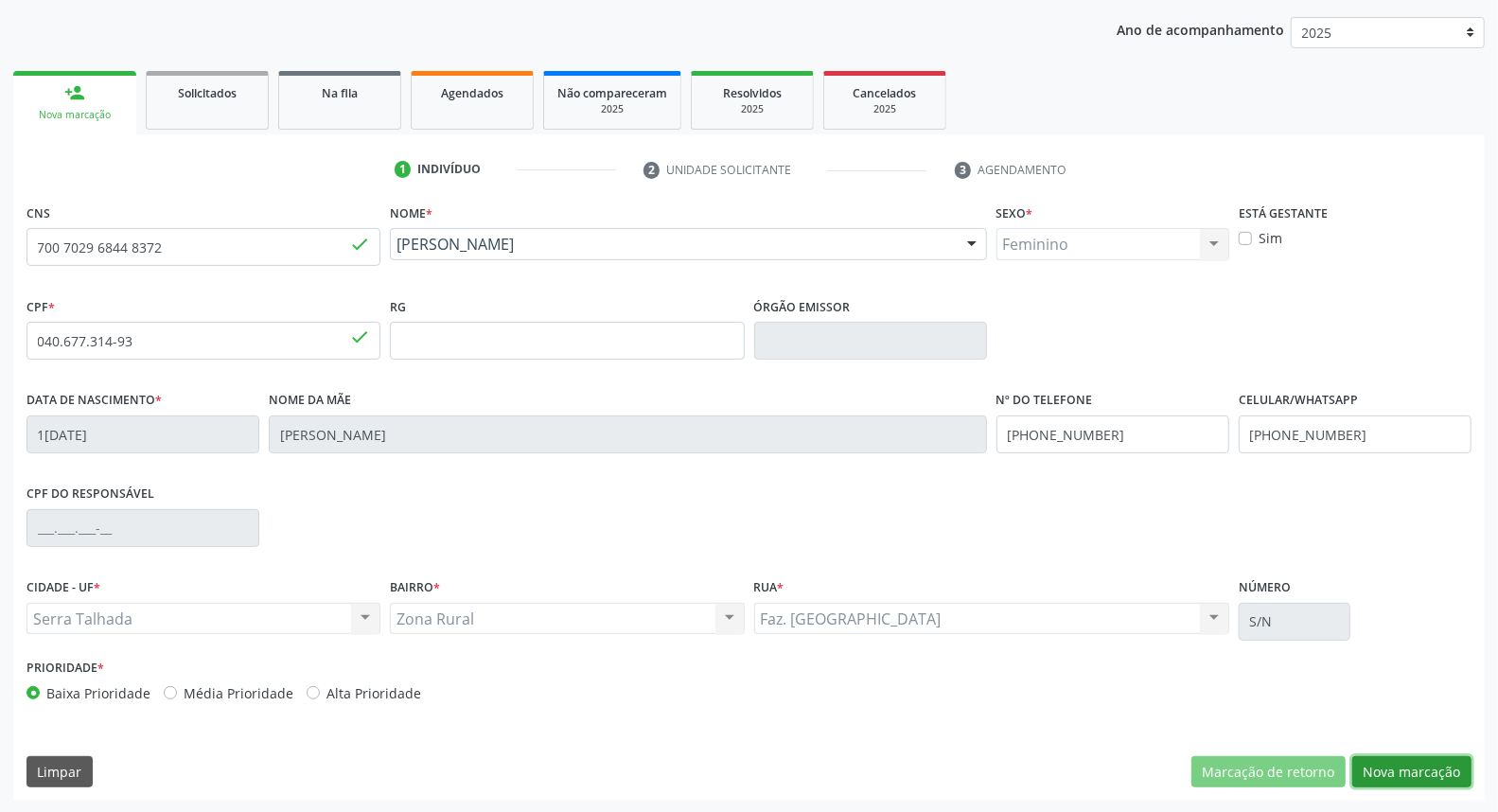
click at [1391, 770] on button "Nova marcação" at bounding box center [1411, 772] width 119 height 32
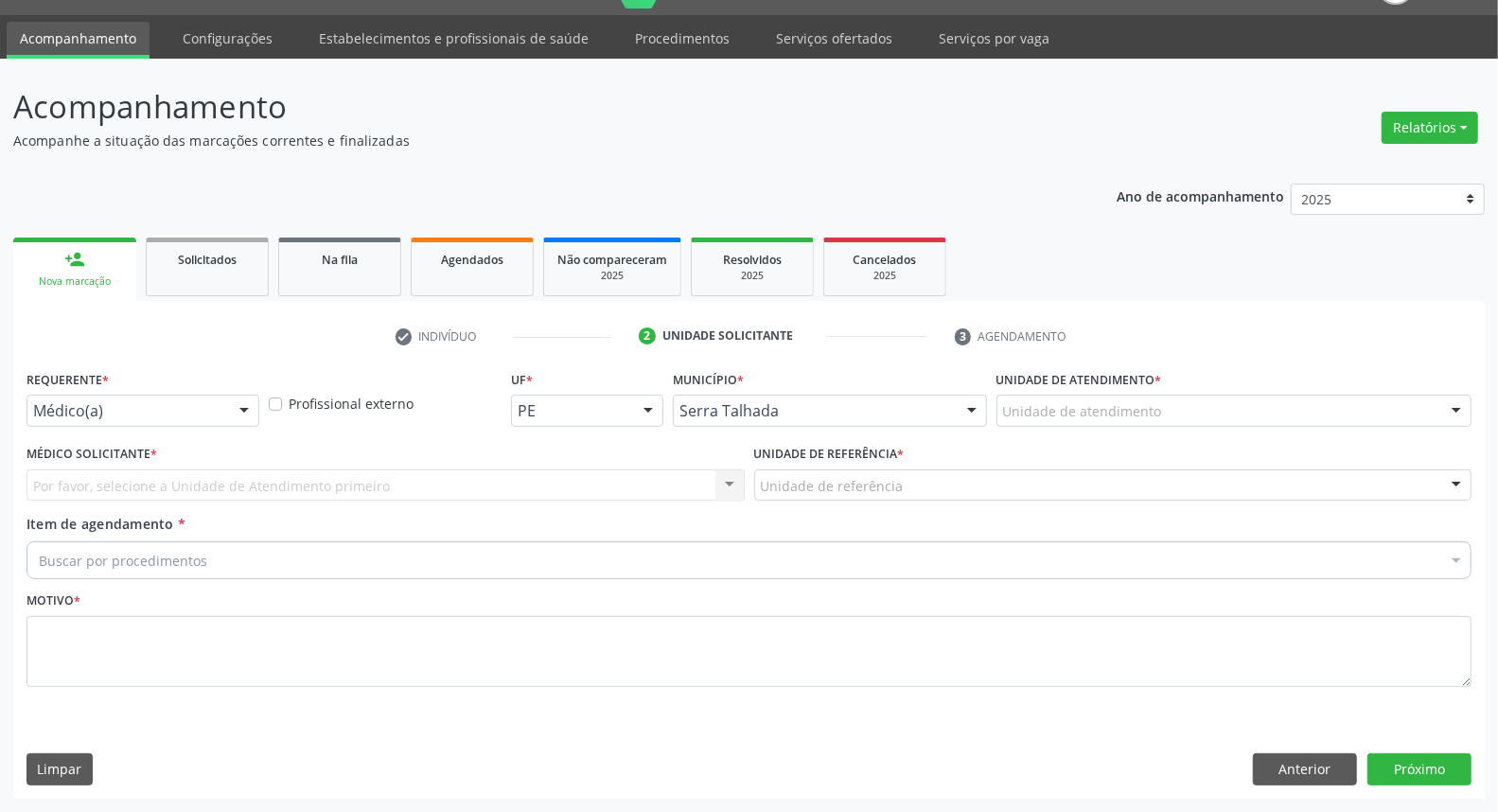
scroll to position [44, 0]
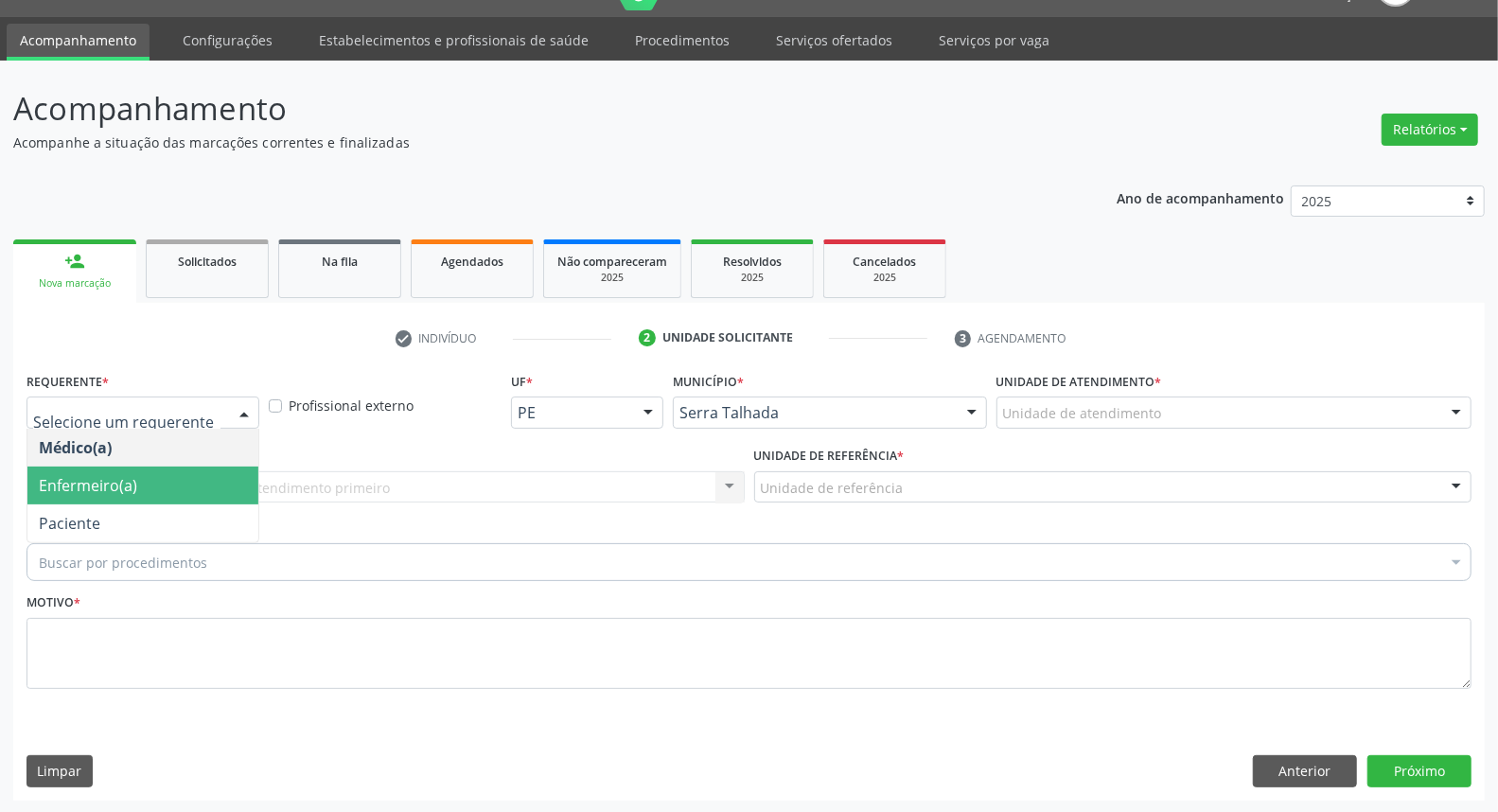
click at [144, 507] on span "Paciente" at bounding box center [143, 524] width 231 height 38
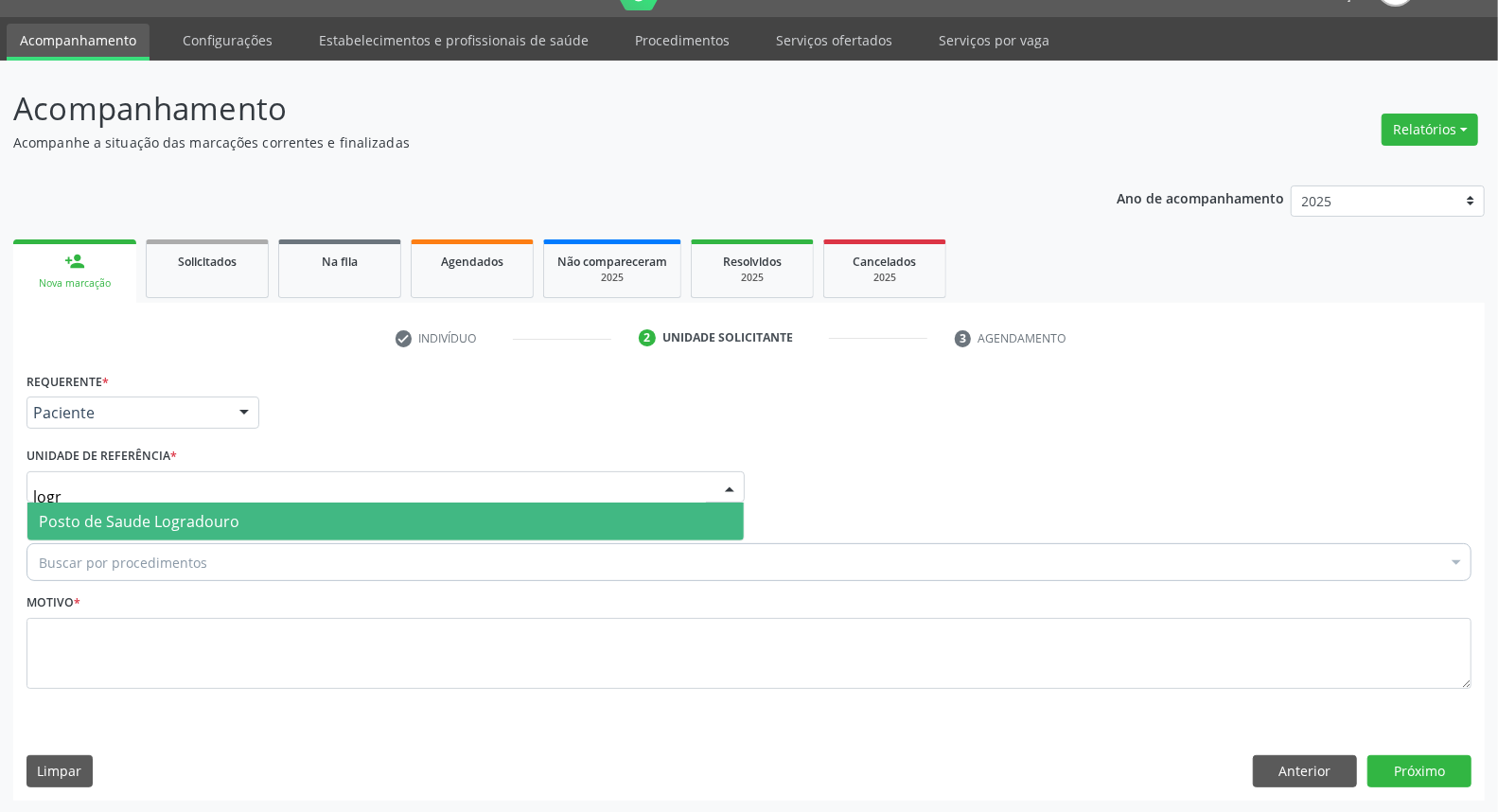
type input "logra"
click at [138, 520] on span "Posto de Saude Logradouro" at bounding box center [139, 522] width 200 height 21
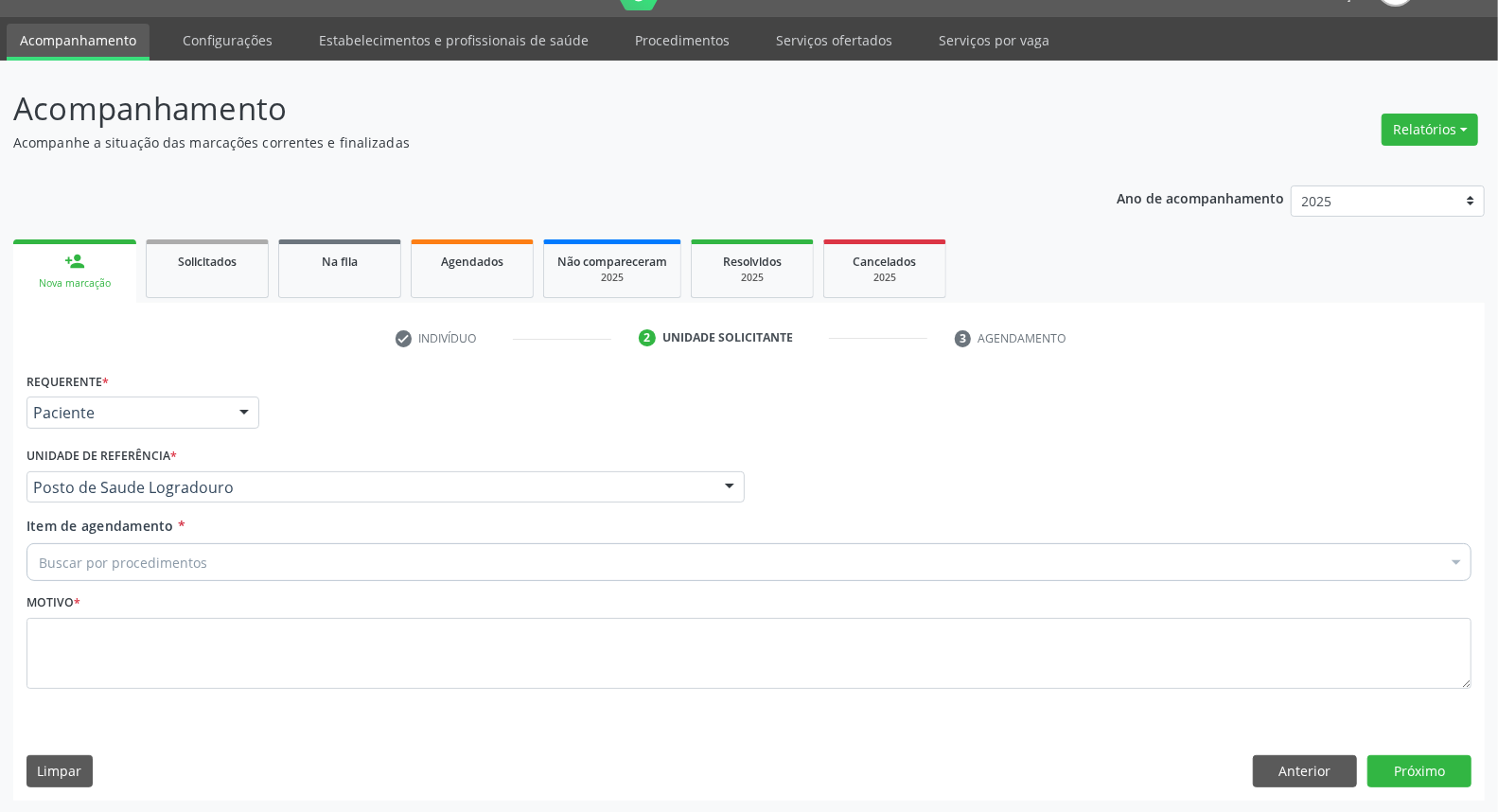
click at [138, 573] on div "Buscar por procedimentos" at bounding box center [749, 562] width 1445 height 38
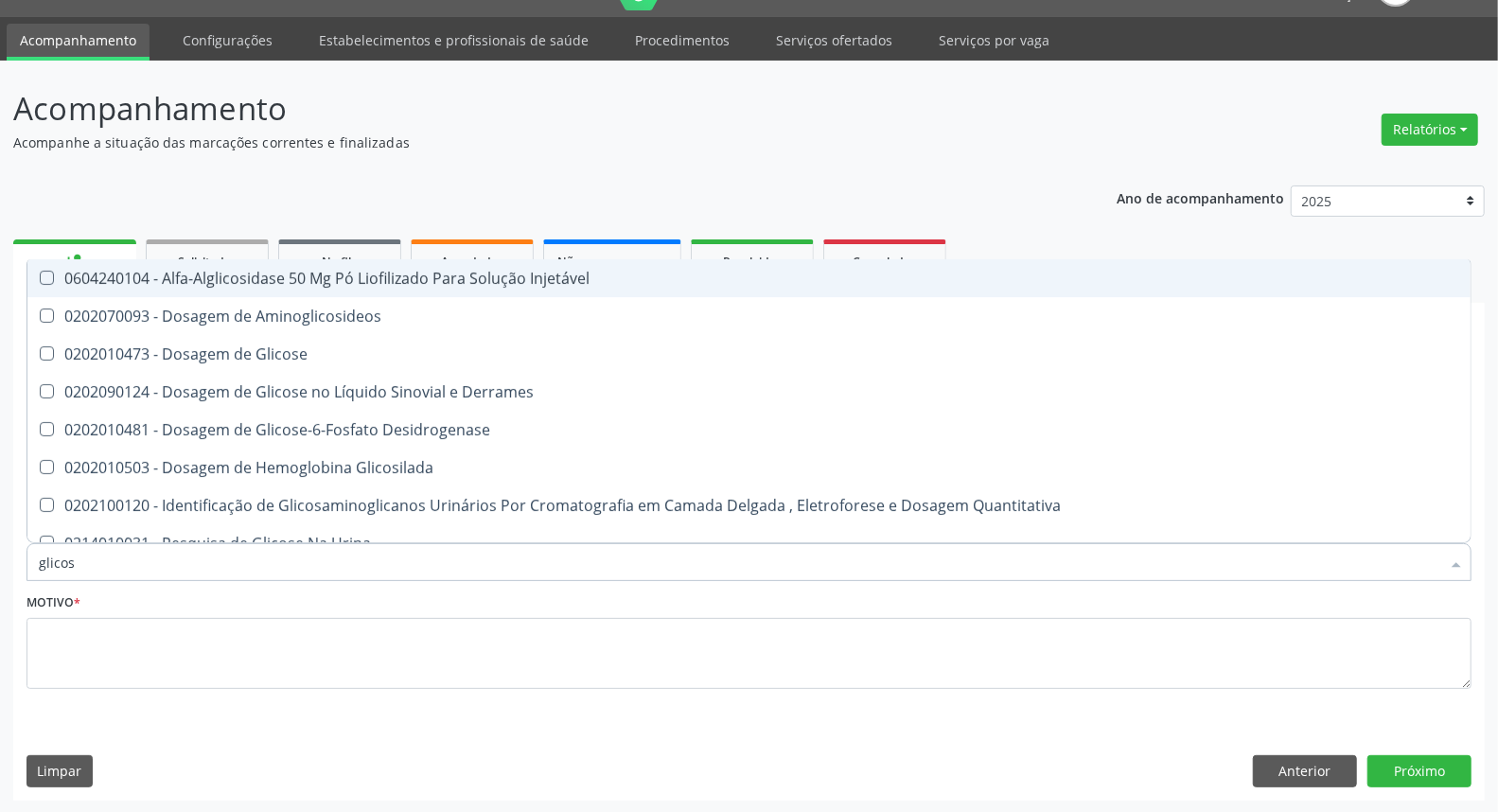
type input "glicose"
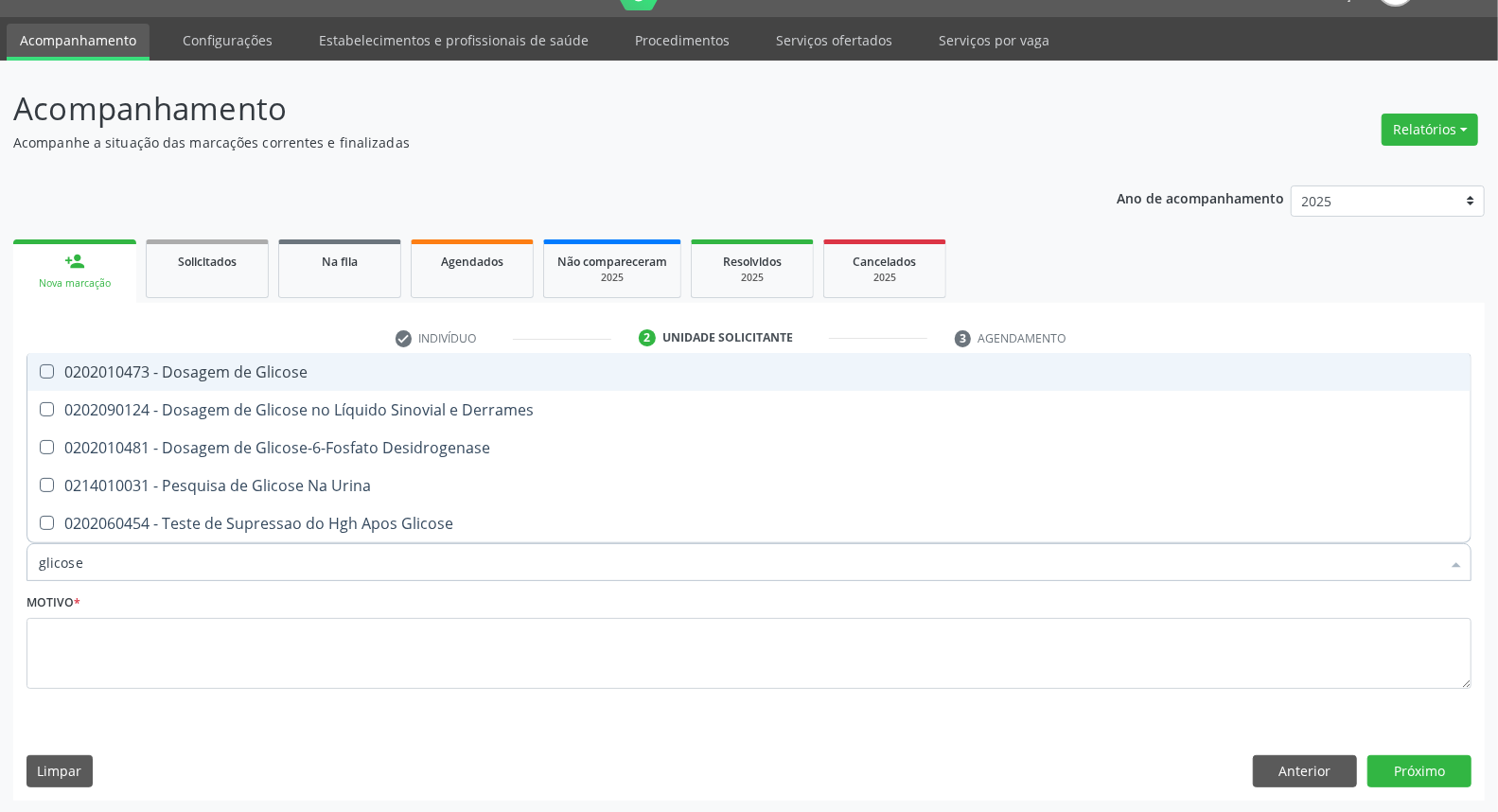
click at [174, 364] on div "0202010473 - Dosagem de Glicose" at bounding box center [749, 372] width 1421 height 15
checkbox Glicose "true"
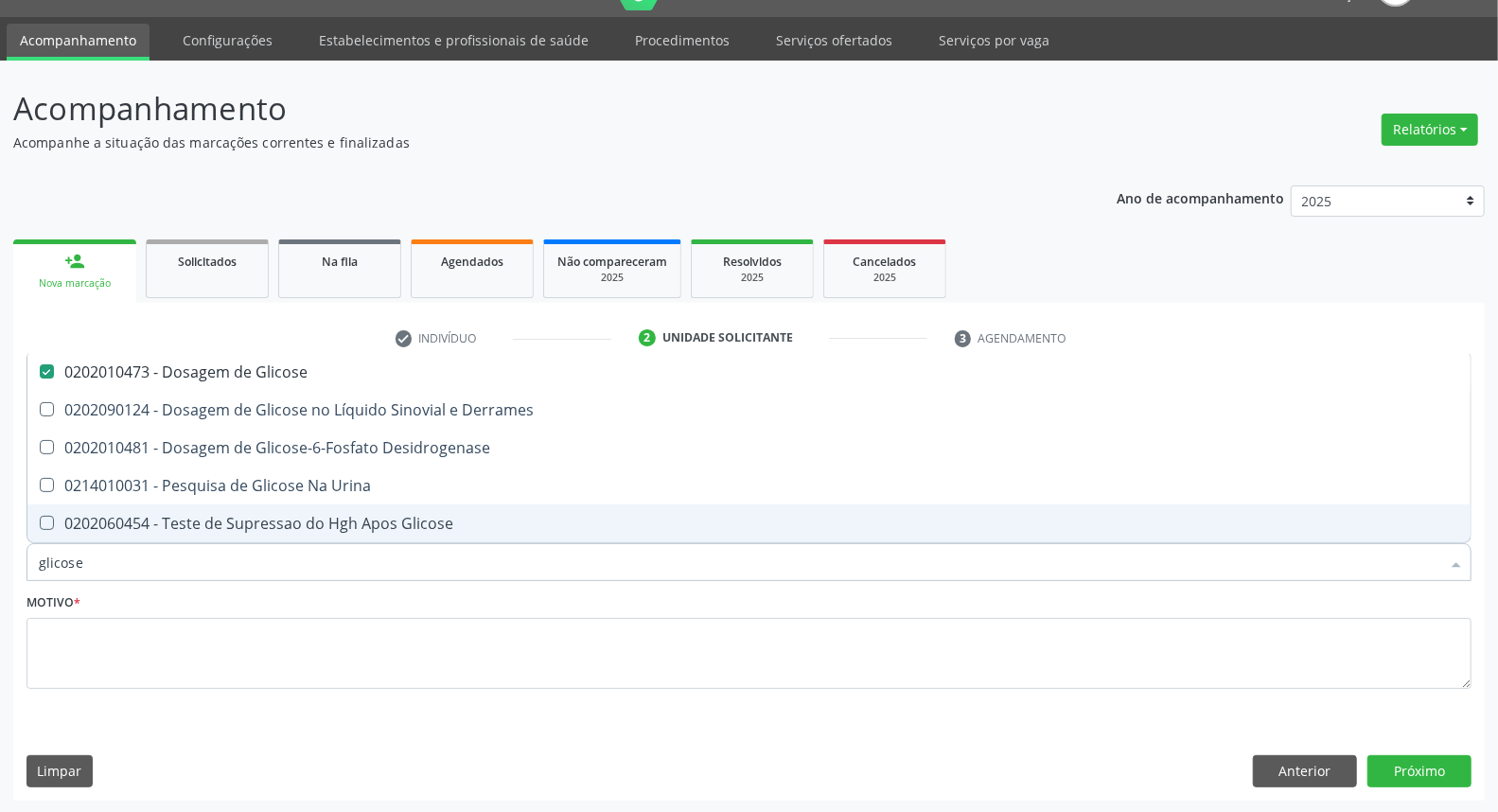
click at [0, 547] on div "Acompanhamento Acompanhe a situação das marcações correntes e finalizadas Relat…" at bounding box center [749, 436] width 1498 height 753
type input "a"
checkbox Glicose "false"
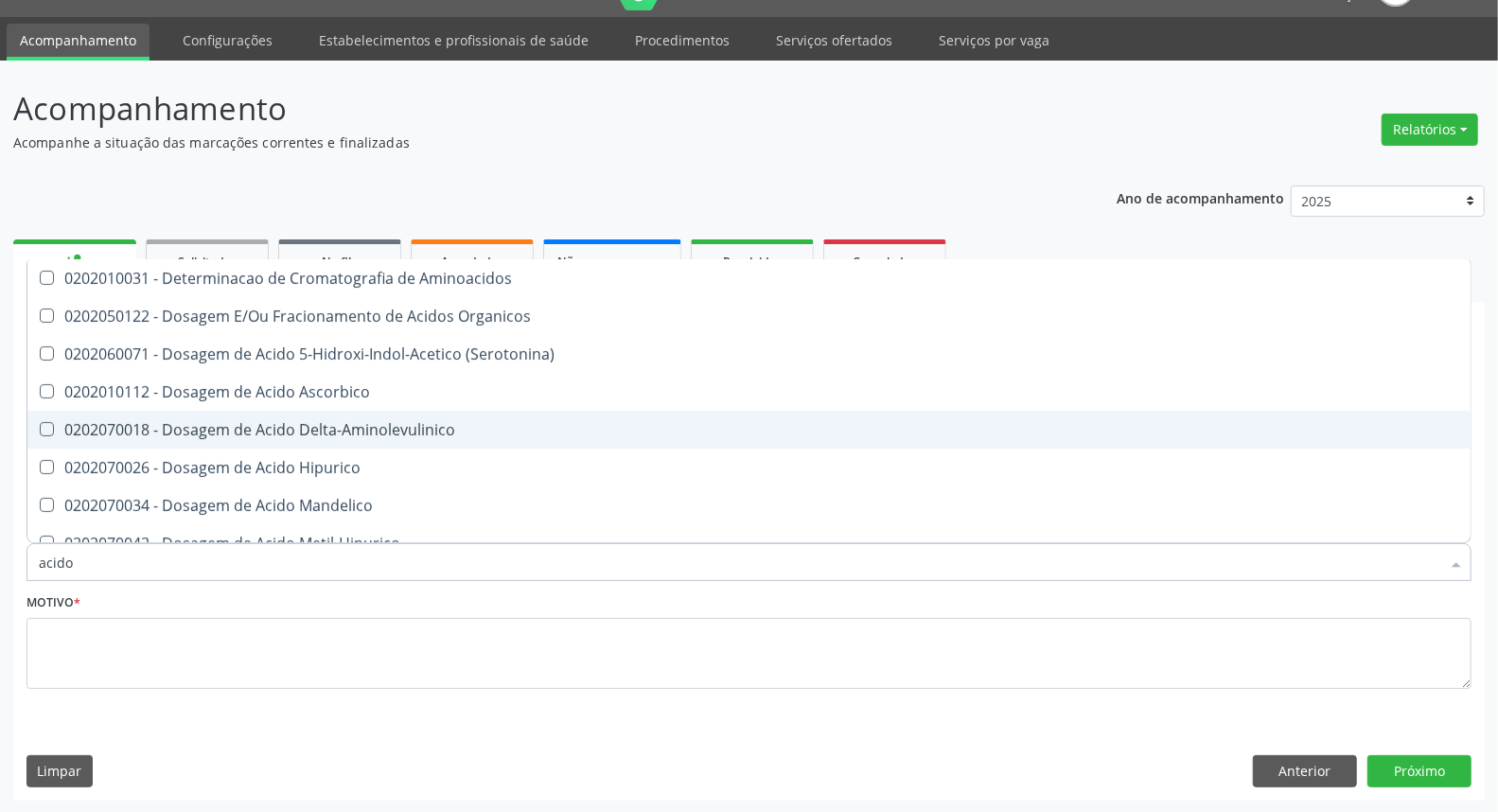
type input "acido u"
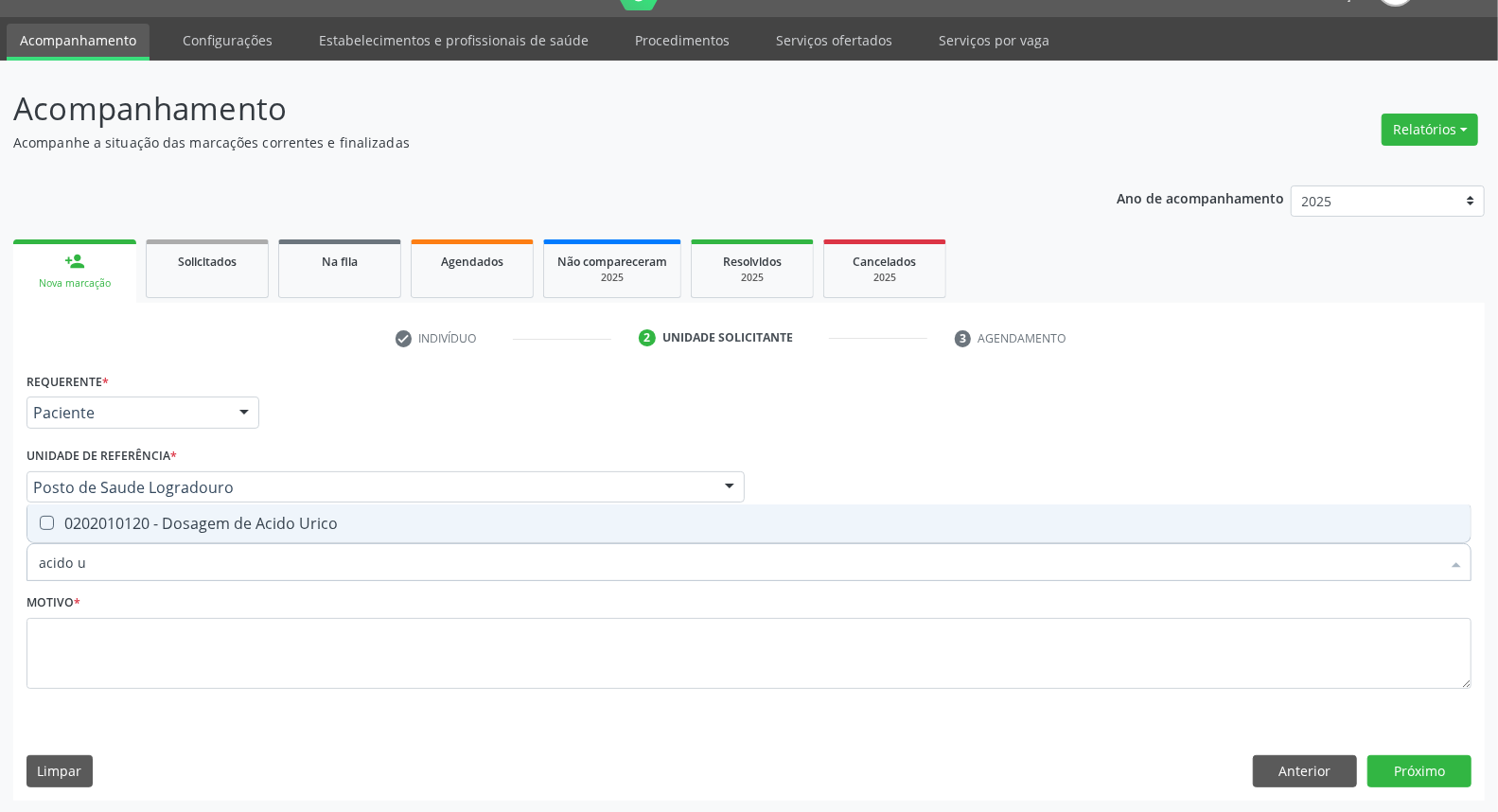
click at [71, 515] on div "0202010120 - Dosagem de Acido Urico" at bounding box center [749, 523] width 1421 height 15
checkbox Urico "true"
click at [0, 543] on div "Acompanhamento Acompanhe a situação das marcações correntes e finalizadas Relat…" at bounding box center [749, 436] width 1498 height 753
type input "c"
checkbox Urico "false"
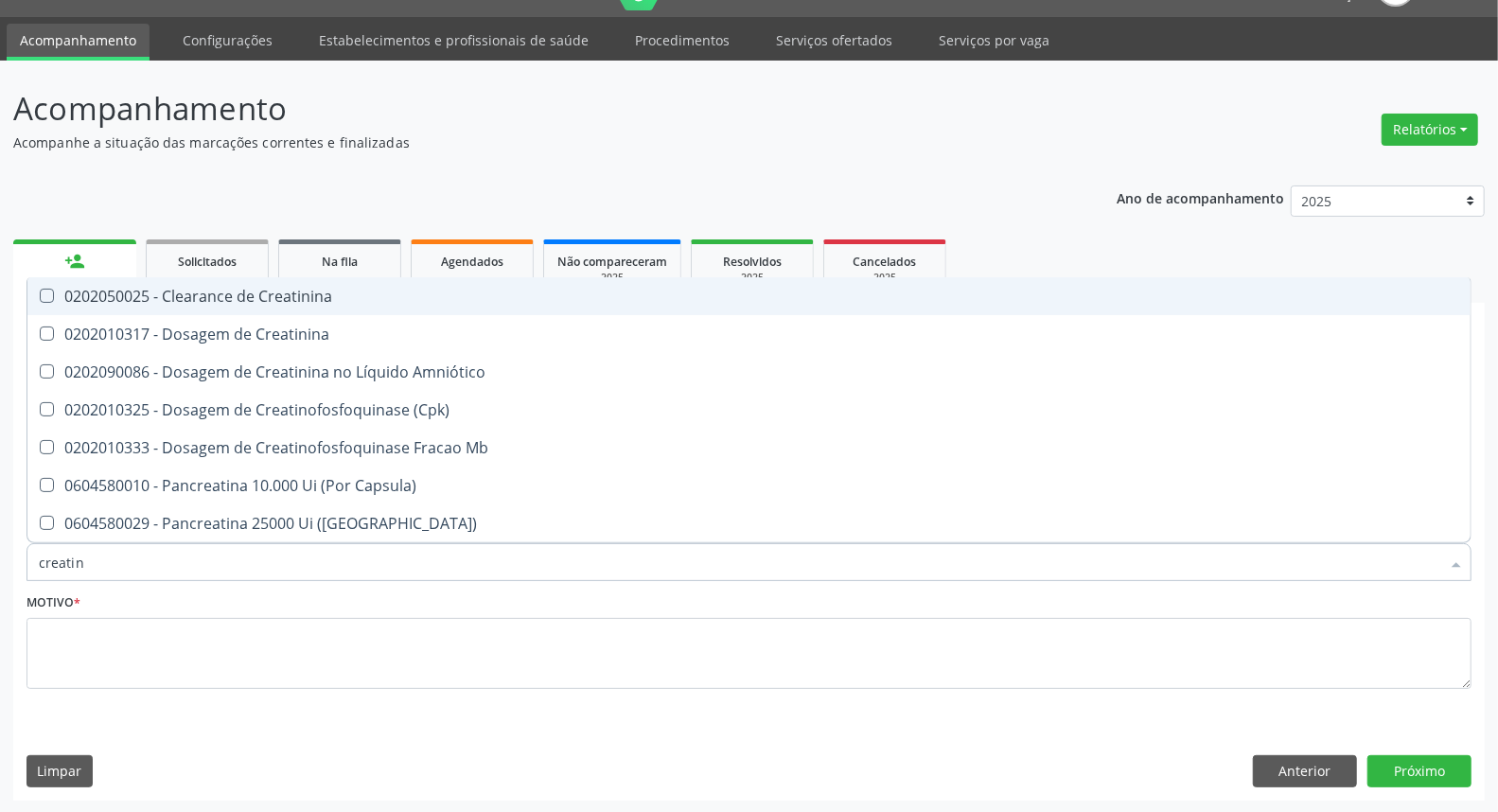
type input "creatini"
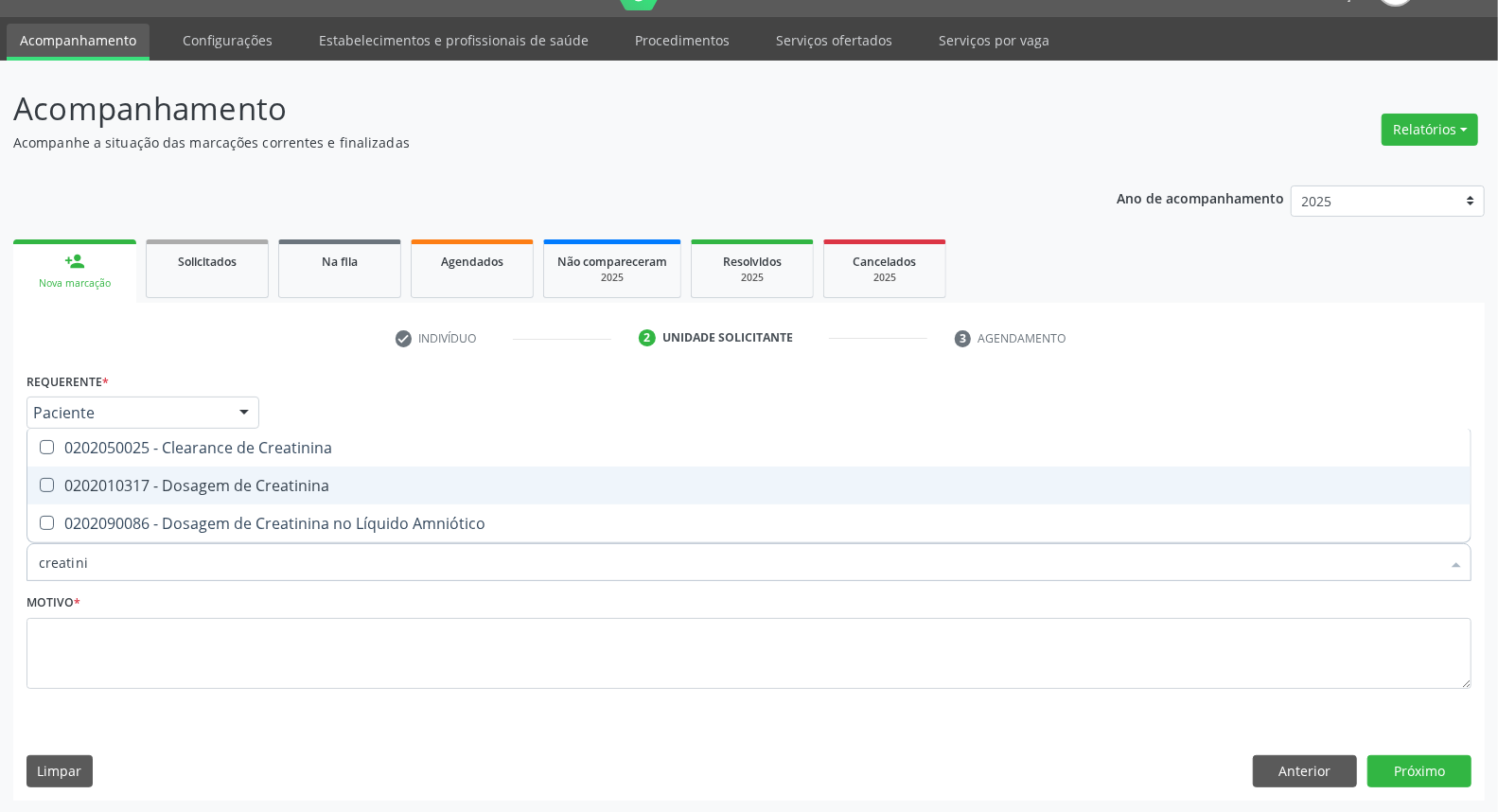
drag, startPoint x: 182, startPoint y: 481, endPoint x: 146, endPoint y: 565, distance: 91.4
click at [181, 483] on div "0202010317 - Dosagem de Creatinina" at bounding box center [749, 486] width 1421 height 15
checkbox Creatinina "true"
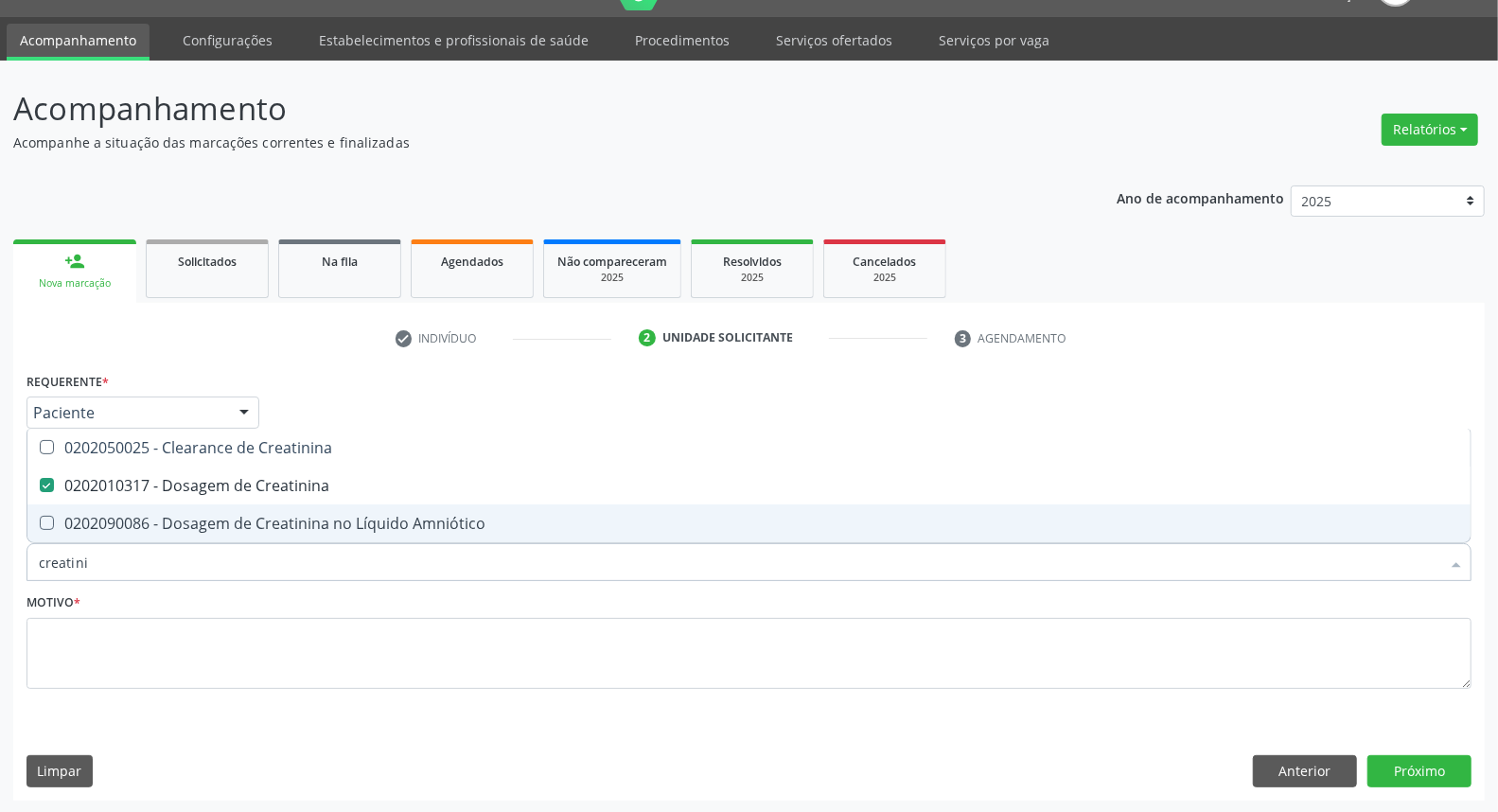
click at [0, 513] on div "Acompanhamento Acompanhe a situação das marcações correntes e finalizadas Relat…" at bounding box center [749, 436] width 1498 height 753
type input "ur"
checkbox Creatinina "false"
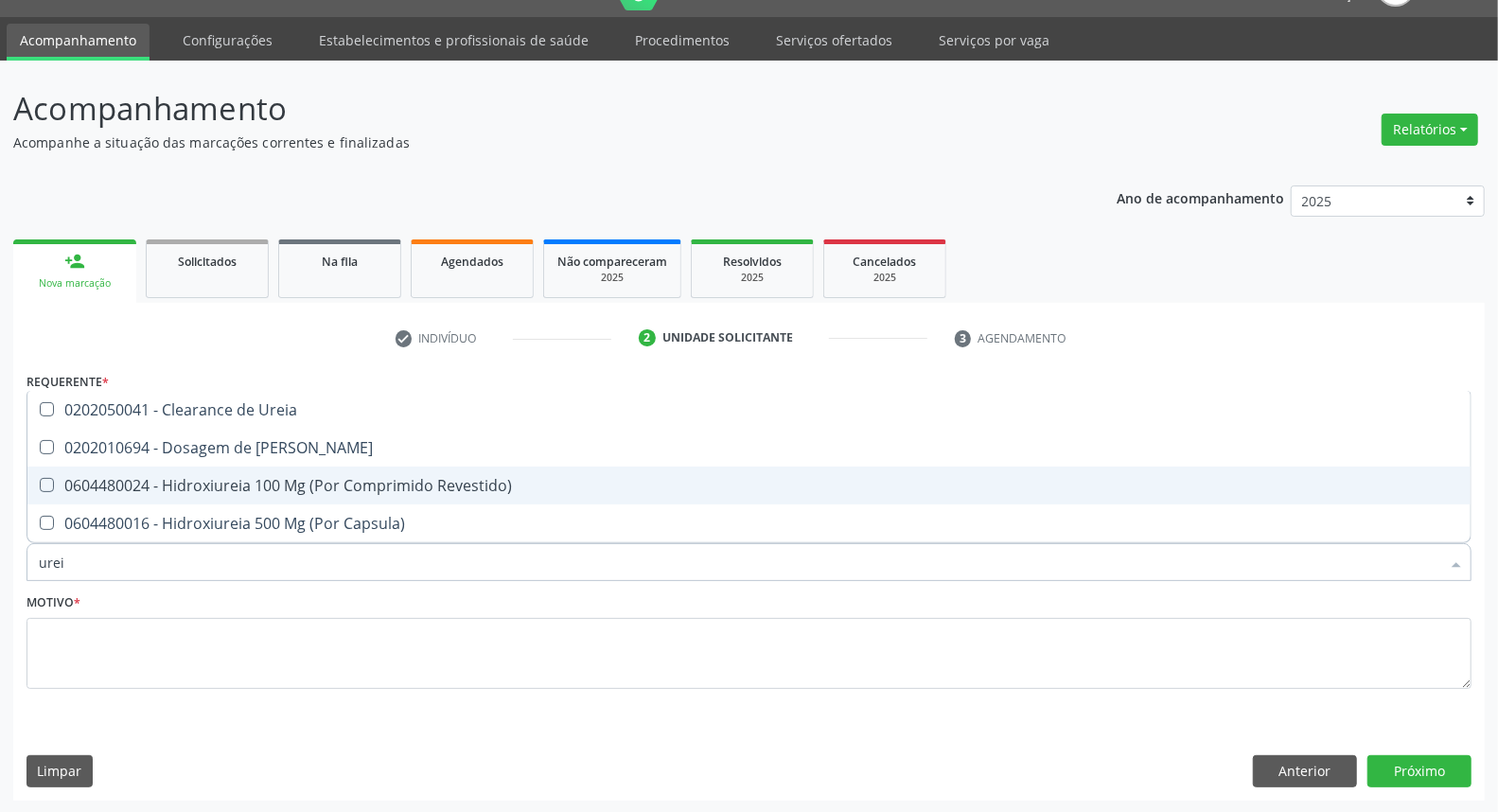
type input "ureia"
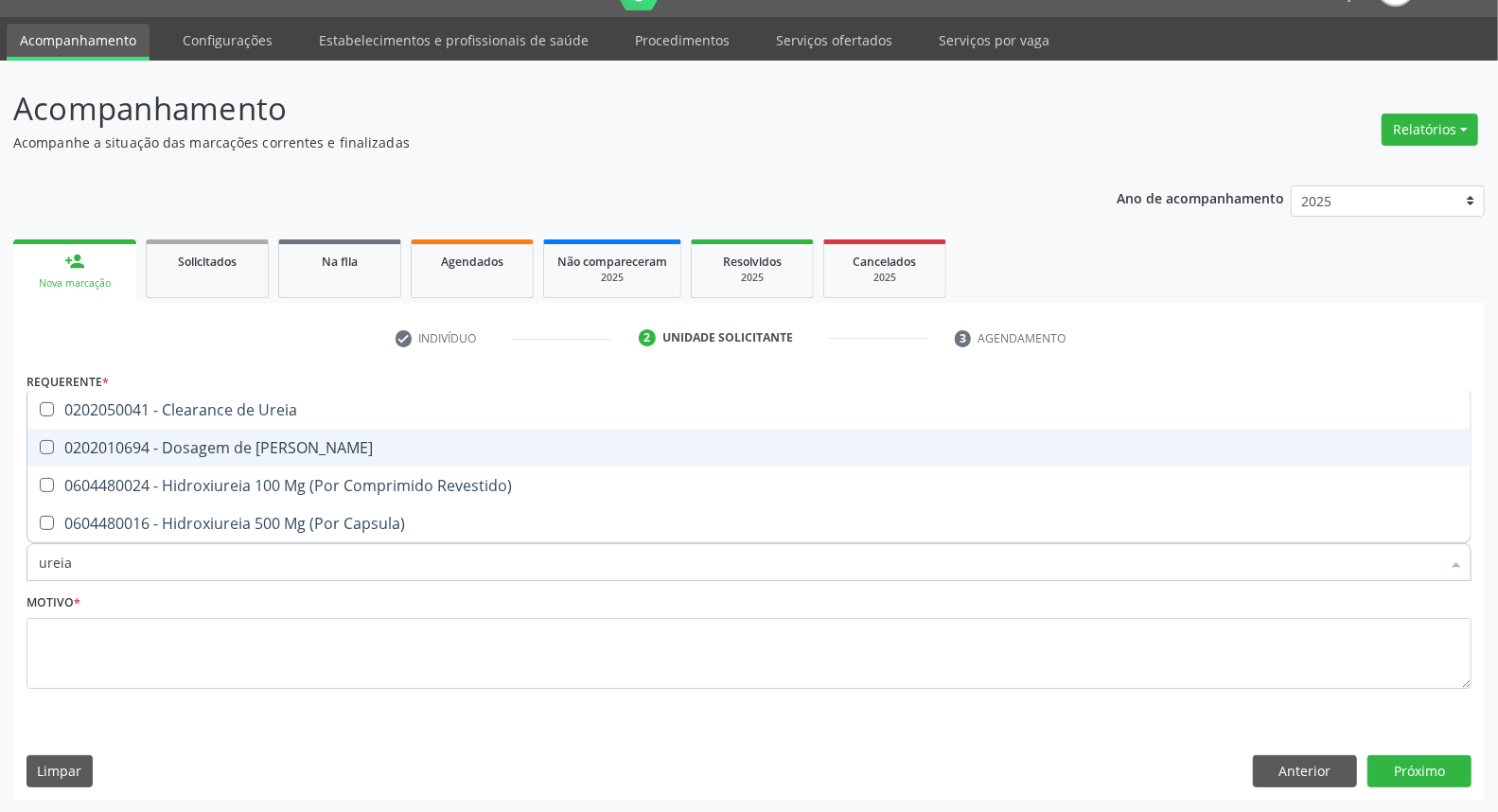
drag, startPoint x: 59, startPoint y: 440, endPoint x: 86, endPoint y: 523, distance: 87.3
click at [59, 448] on div "0202010694 - Dosagem de [PERSON_NAME]" at bounding box center [749, 448] width 1421 height 15
checkbox Ureia "true"
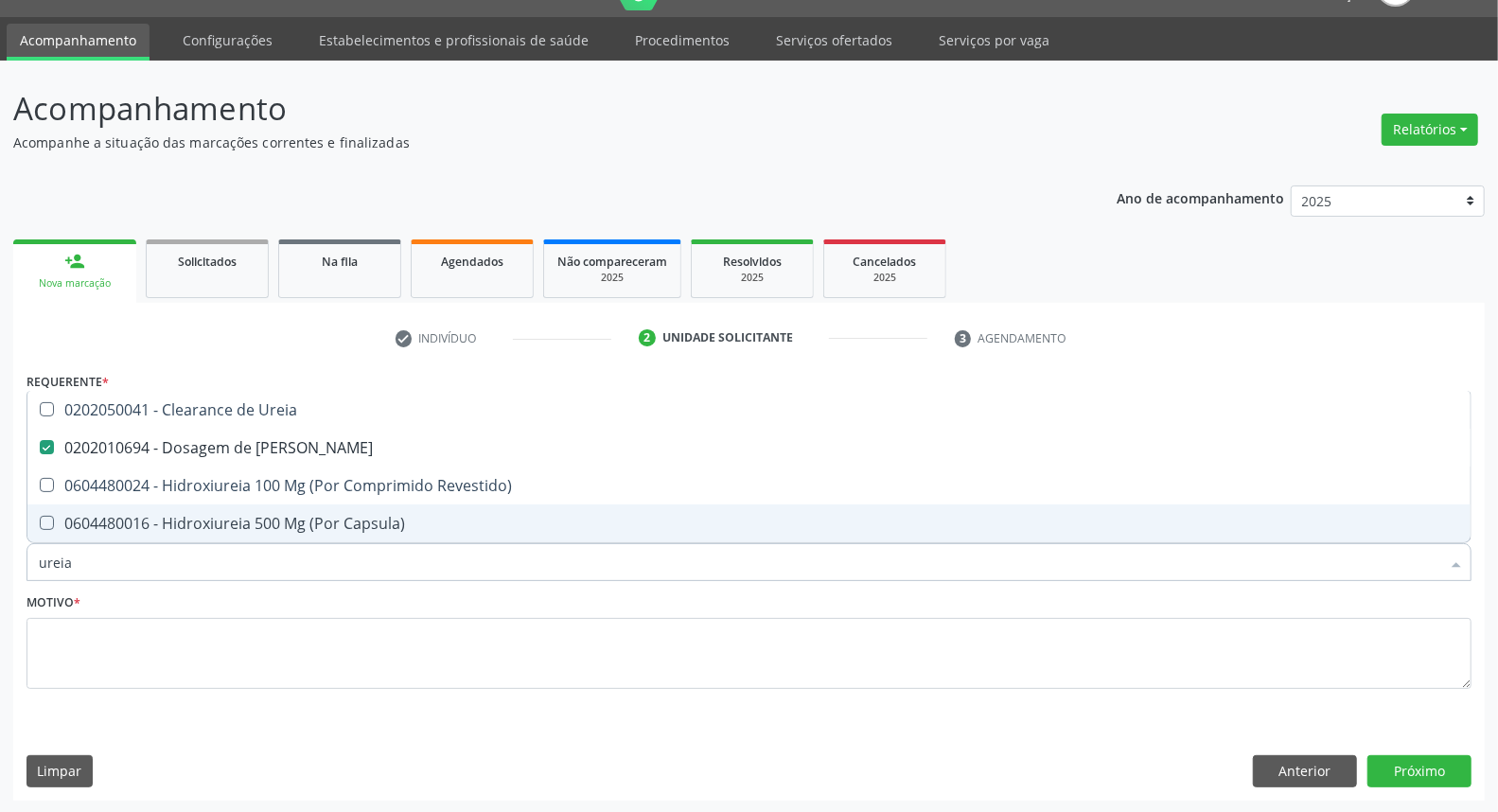
click at [0, 540] on div "Acompanhamento Acompanhe a situação das marcações correntes e finalizadas Relat…" at bounding box center [749, 436] width 1498 height 753
type input "coles"
checkbox Ureia "false"
drag, startPoint x: 62, startPoint y: 530, endPoint x: 67, endPoint y: 490, distance: 40.3
click at [62, 518] on span "0202010295 - Dosagem de Colesterol Total" at bounding box center [749, 524] width 1443 height 38
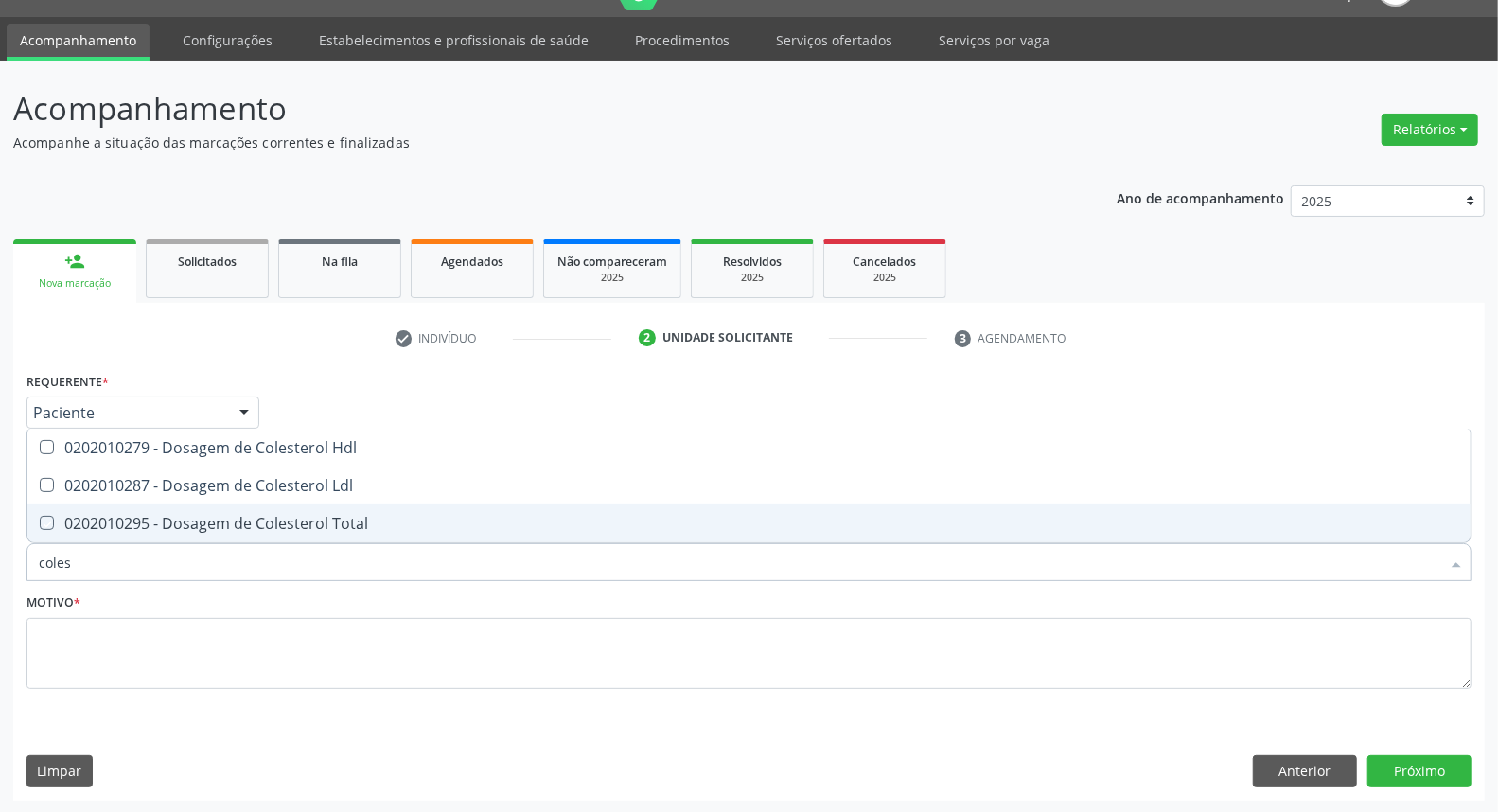
checkbox Total "true"
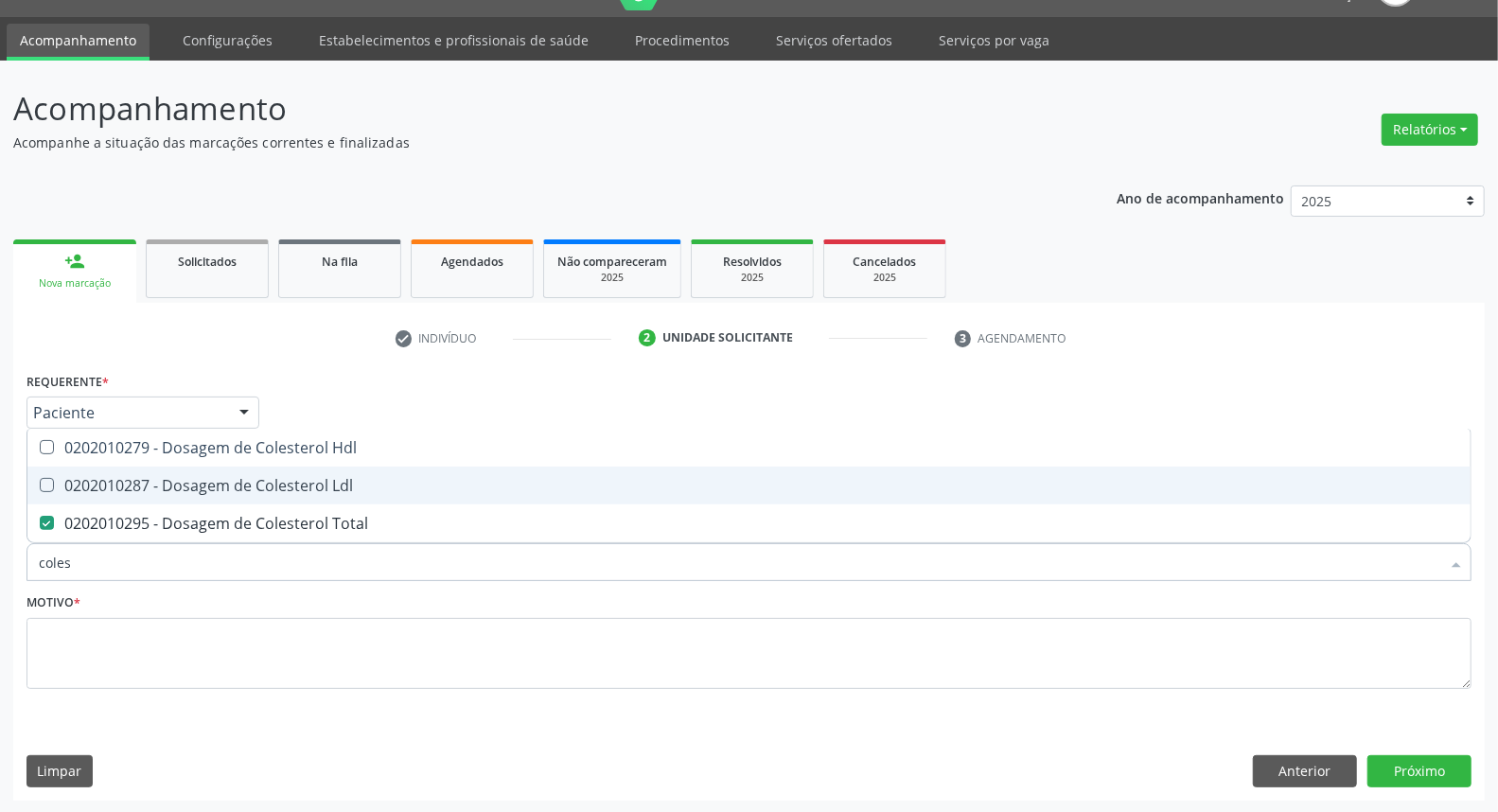
drag, startPoint x: 69, startPoint y: 478, endPoint x: 73, endPoint y: 454, distance: 24.3
click at [69, 478] on div "0202010287 - Dosagem de Colesterol Ldl" at bounding box center [749, 486] width 1421 height 15
checkbox Ldl "true"
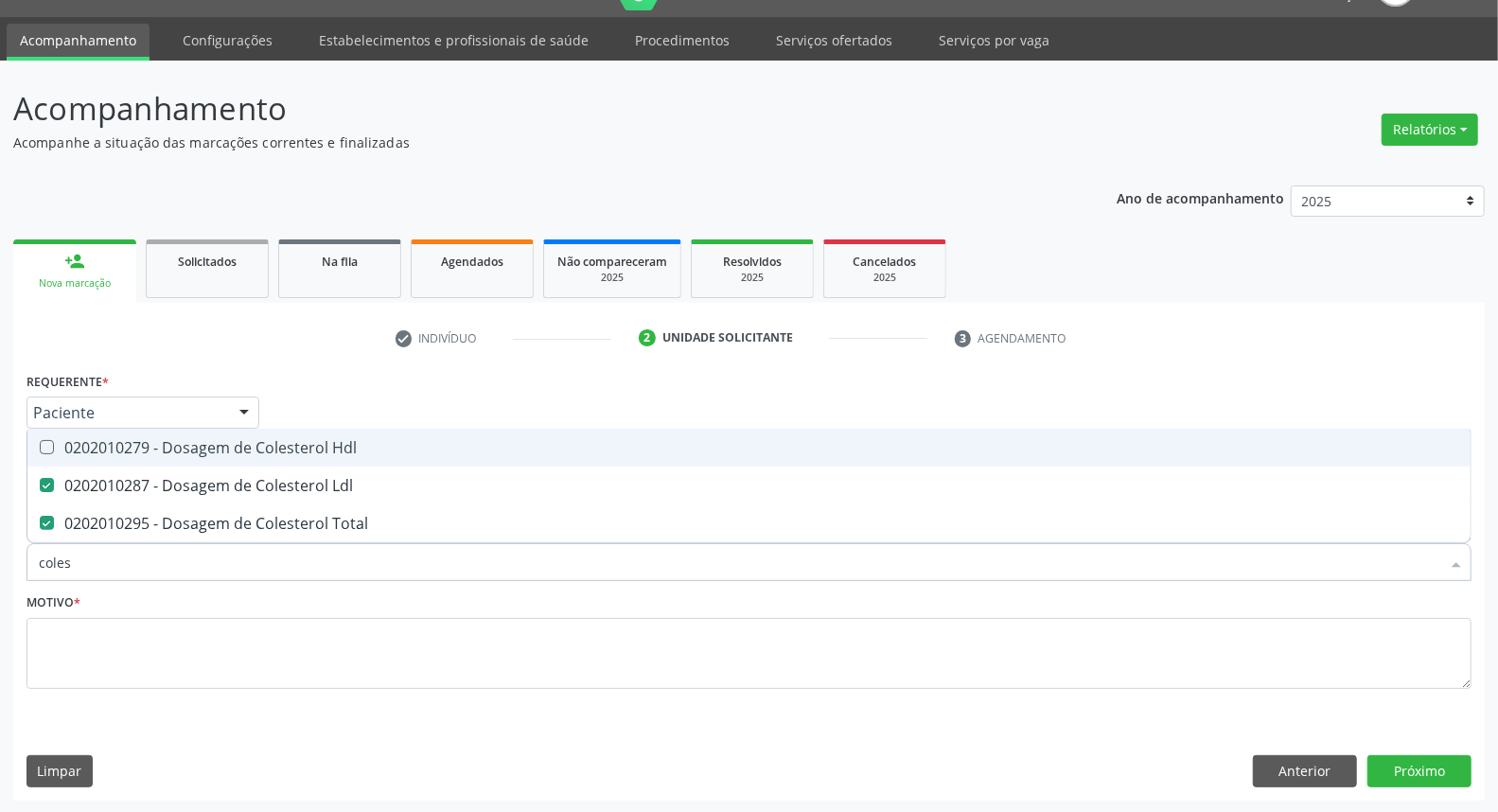
drag, startPoint x: 73, startPoint y: 448, endPoint x: 73, endPoint y: 486, distance: 38.0
click at [73, 448] on div "0202010279 - Dosagem de Colesterol Hdl" at bounding box center [749, 448] width 1421 height 15
checkbox Hdl "true"
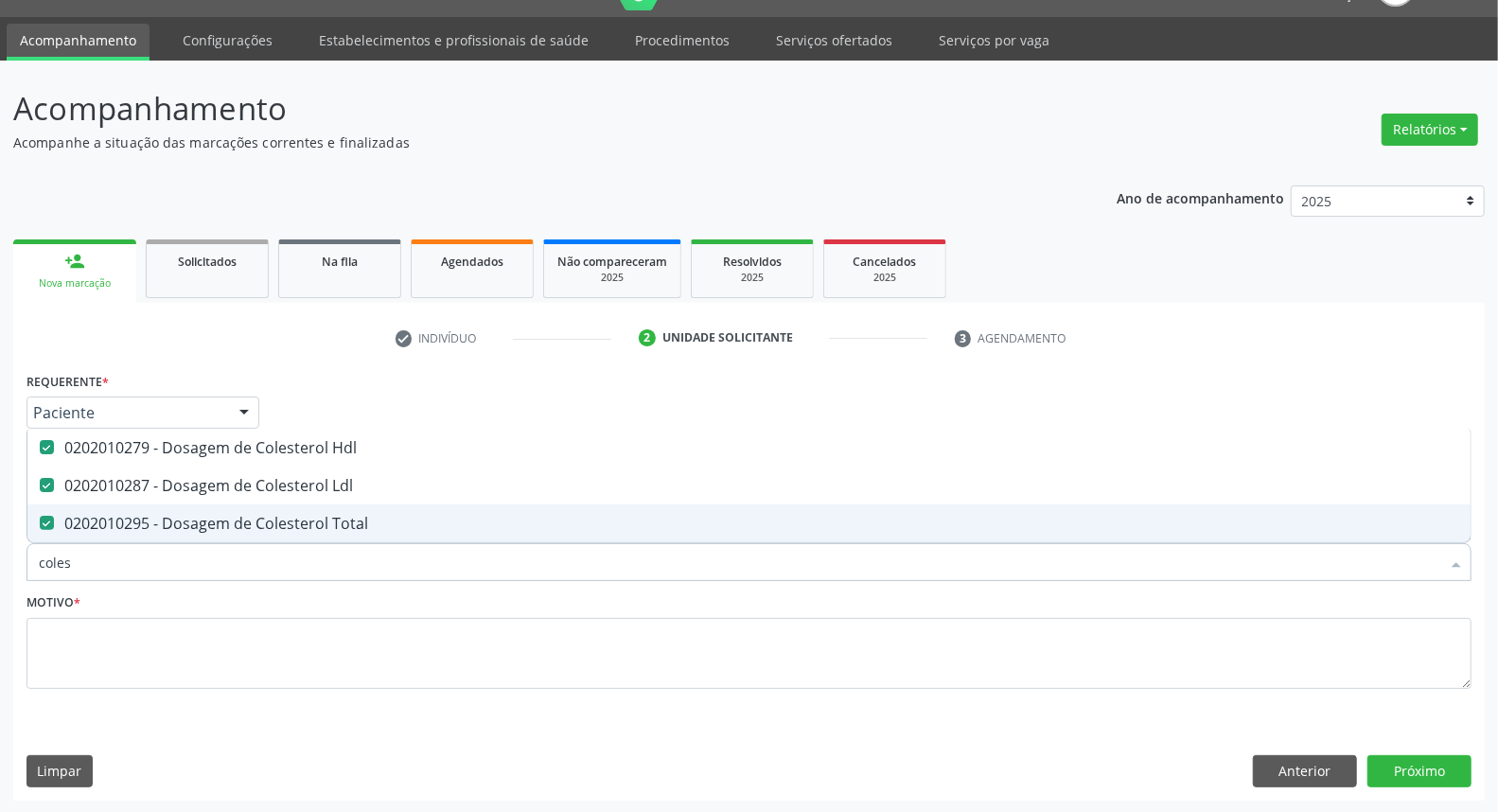
click at [0, 549] on div "Acompanhamento Acompanhe a situação das marcações correntes e finalizadas Relat…" at bounding box center [749, 436] width 1498 height 753
type input "t"
checkbox Hdl "false"
checkbox Ldl "false"
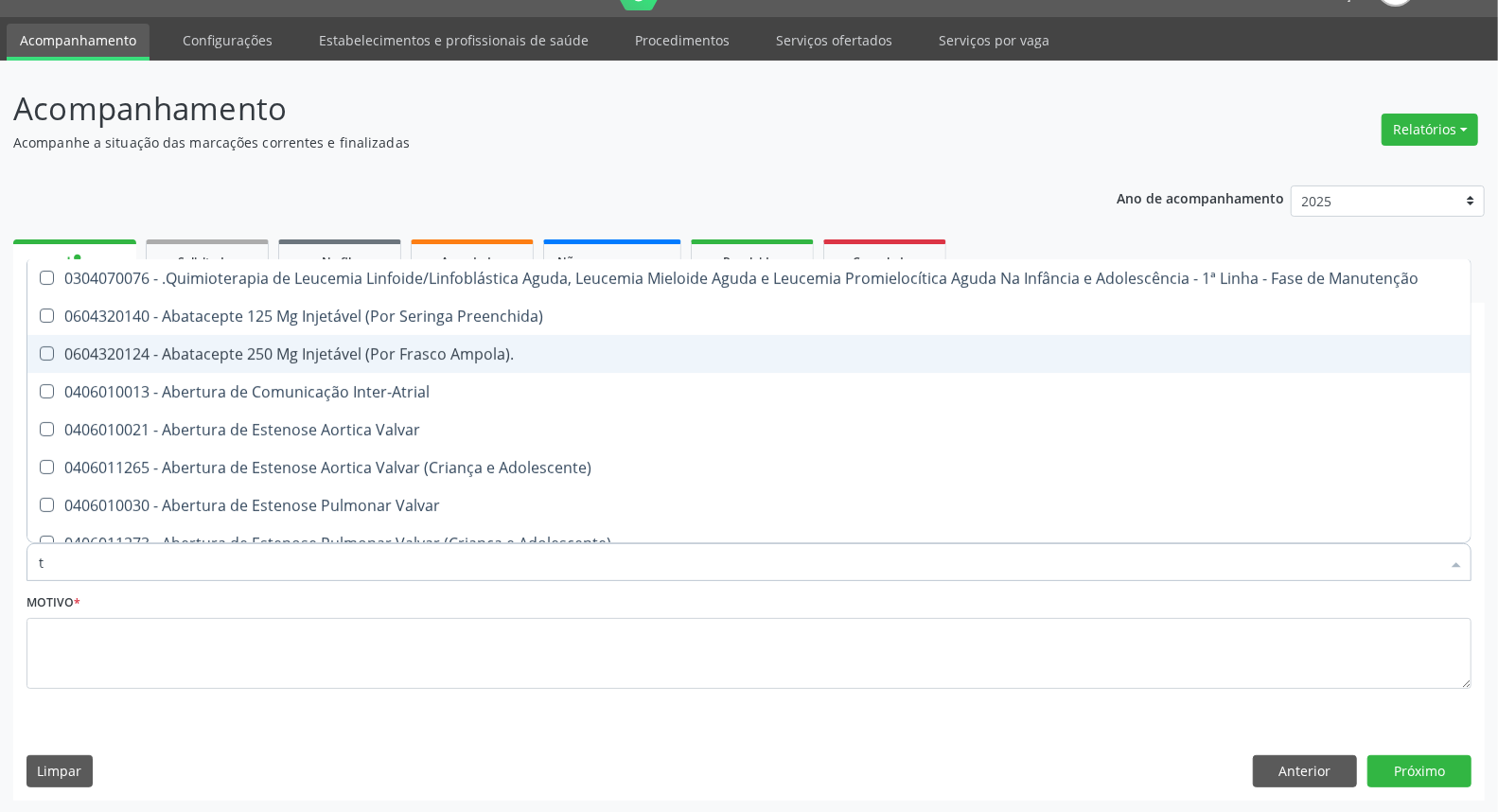
type input "tg"
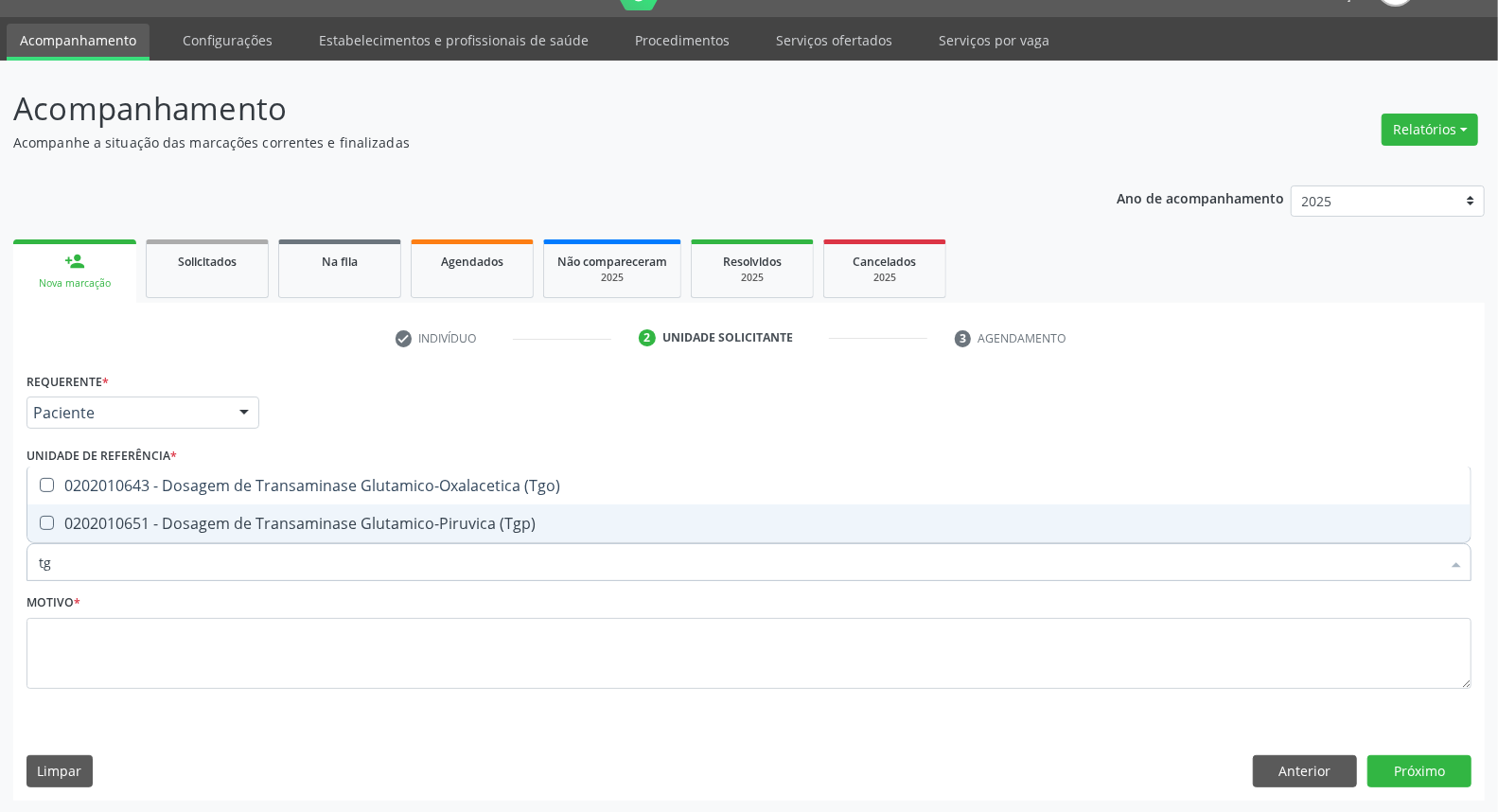
drag, startPoint x: 50, startPoint y: 526, endPoint x: 59, endPoint y: 492, distance: 35.2
click at [54, 516] on div "0202010651 - Dosagem de Transaminase Glutamico-Piruvica (Tgp)" at bounding box center [749, 523] width 1421 height 15
checkbox \(Tgp\) "true"
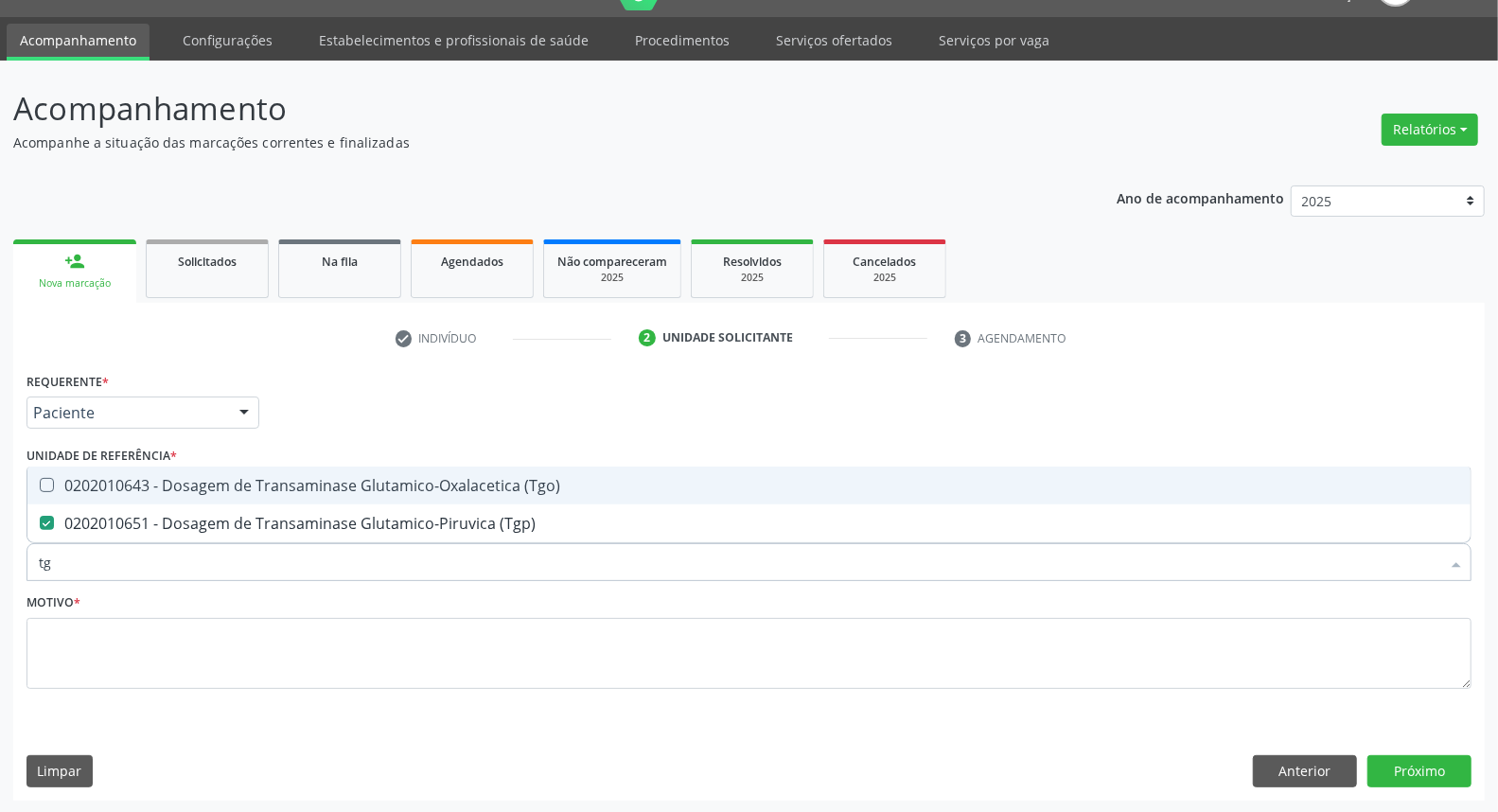
drag, startPoint x: 57, startPoint y: 489, endPoint x: 52, endPoint y: 539, distance: 50.2
click at [57, 490] on div "0202010643 - Dosagem de Transaminase Glutamico-Oxalacetica (Tgo)" at bounding box center [749, 486] width 1421 height 15
checkbox \(Tgo\) "true"
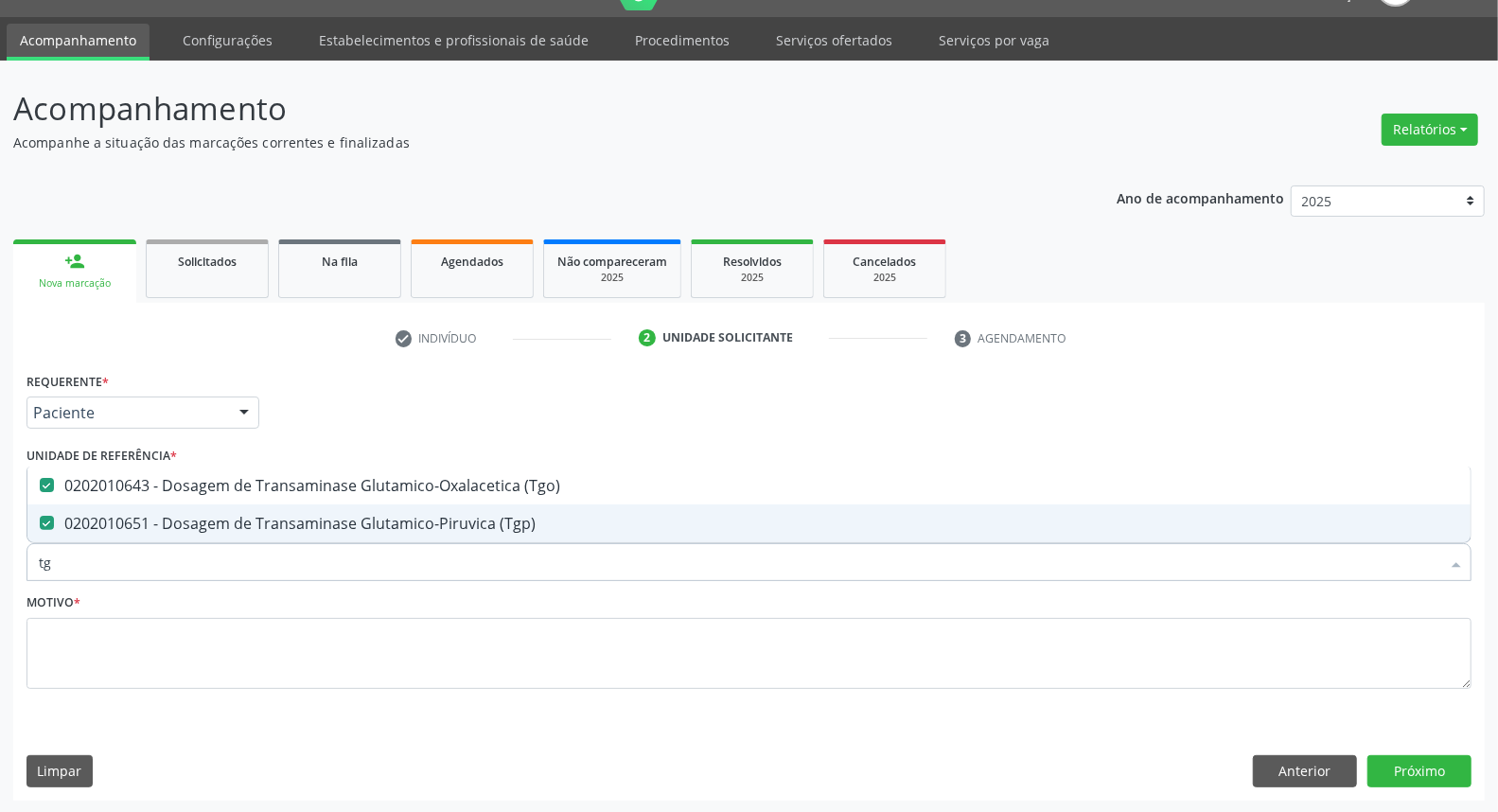
drag, startPoint x: 70, startPoint y: 572, endPoint x: 0, endPoint y: 582, distance: 70.7
click at [0, 580] on div "Acompanhamento Acompanhe a situação das marcações correntes e finalizadas Relat…" at bounding box center [749, 436] width 1498 height 753
type input "tr"
checkbox \(Tgo\) "false"
checkbox \(Tgp\) "false"
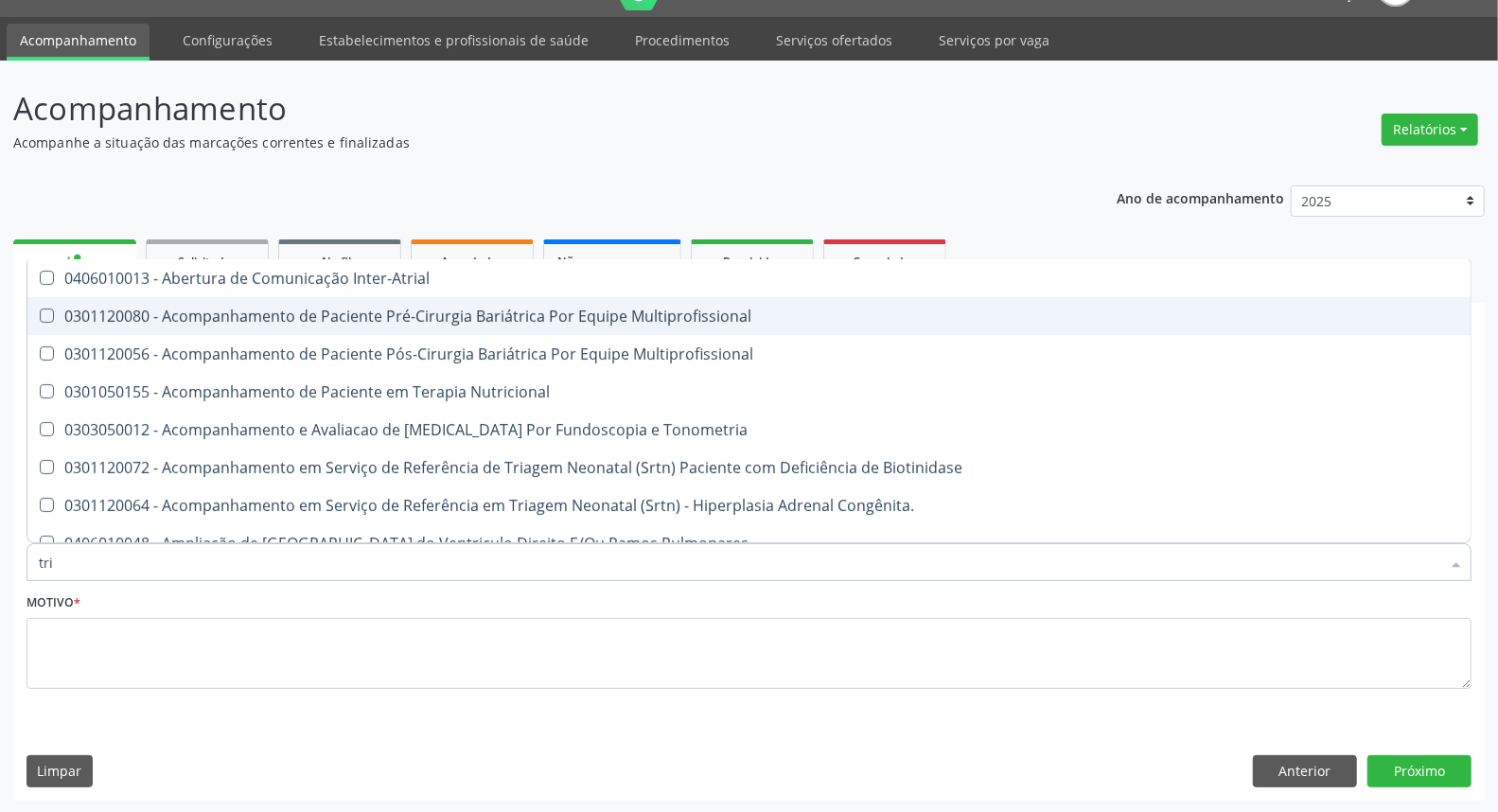
type input "trig"
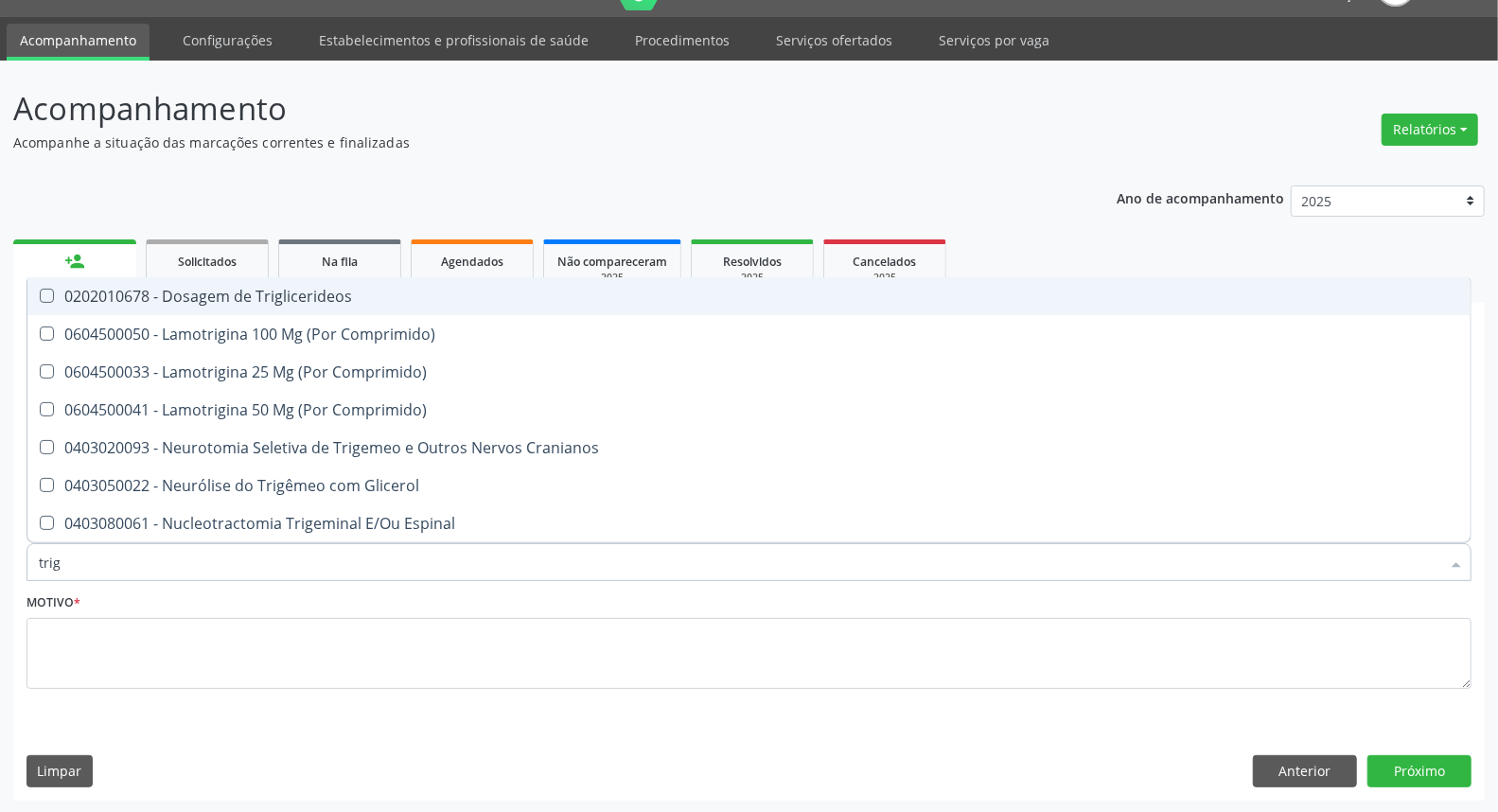
click at [164, 293] on div "0202010678 - Dosagem de Triglicerideos" at bounding box center [749, 296] width 1421 height 15
checkbox Triglicerideos "true"
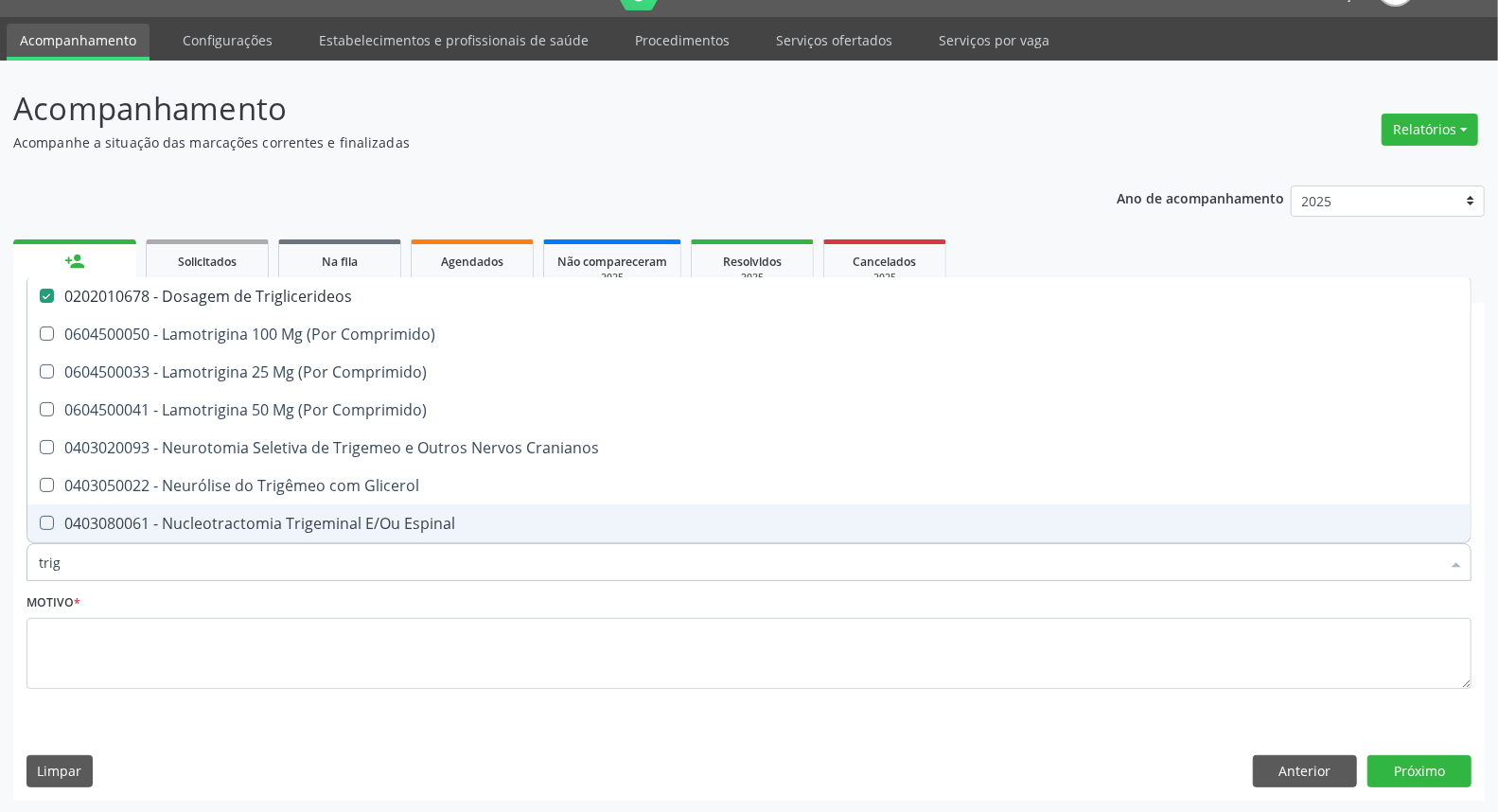
click at [0, 566] on div "Acompanhamento Acompanhe a situação das marcações correntes e finalizadas Relat…" at bounding box center [749, 436] width 1498 height 753
type input "ur"
checkbox Triglicerideos "false"
type input "uri"
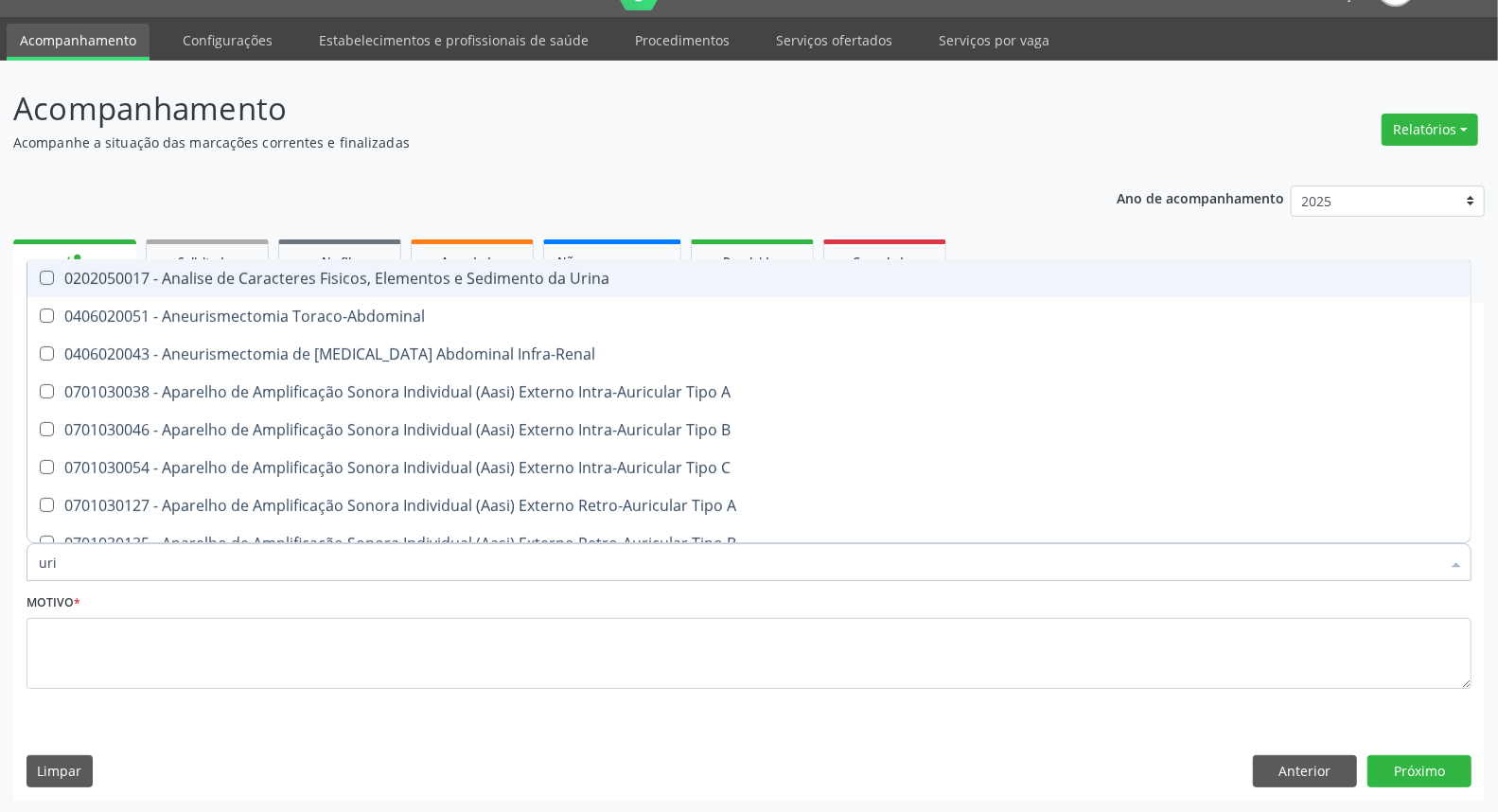
click at [210, 277] on div "0202050017 - Analise de Caracteres Fisicos, Elementos e Sedimento da Urina" at bounding box center [749, 279] width 1421 height 15
checkbox Urina "true"
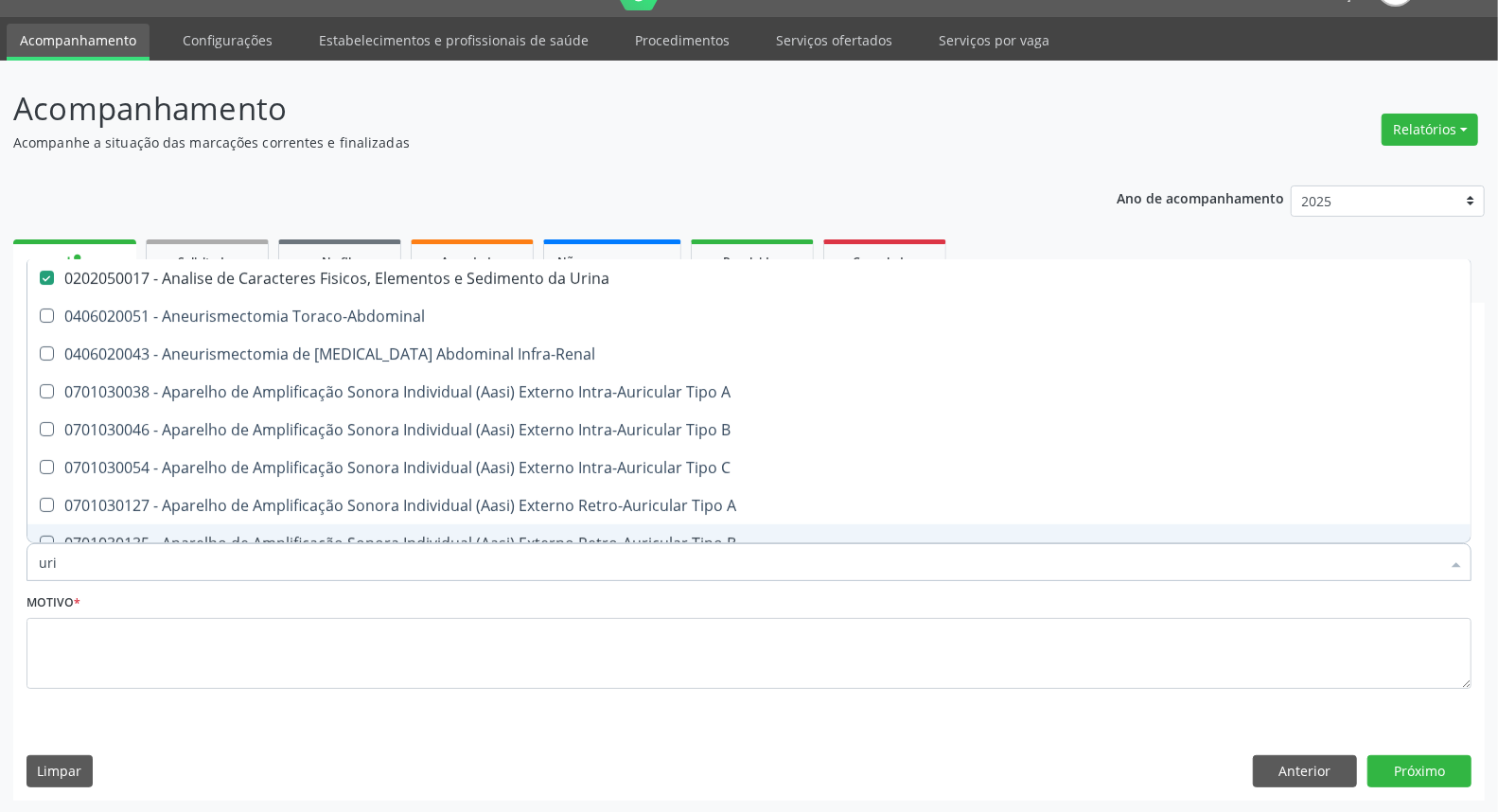
drag, startPoint x: 83, startPoint y: 562, endPoint x: 0, endPoint y: 579, distance: 84.7
click at [0, 574] on div "Acompanhamento Acompanhe a situação das marcações correntes e finalizadas Relat…" at bounding box center [749, 436] width 1498 height 753
type input "pa"
checkbox Urina "false"
checkbox Urico "false"
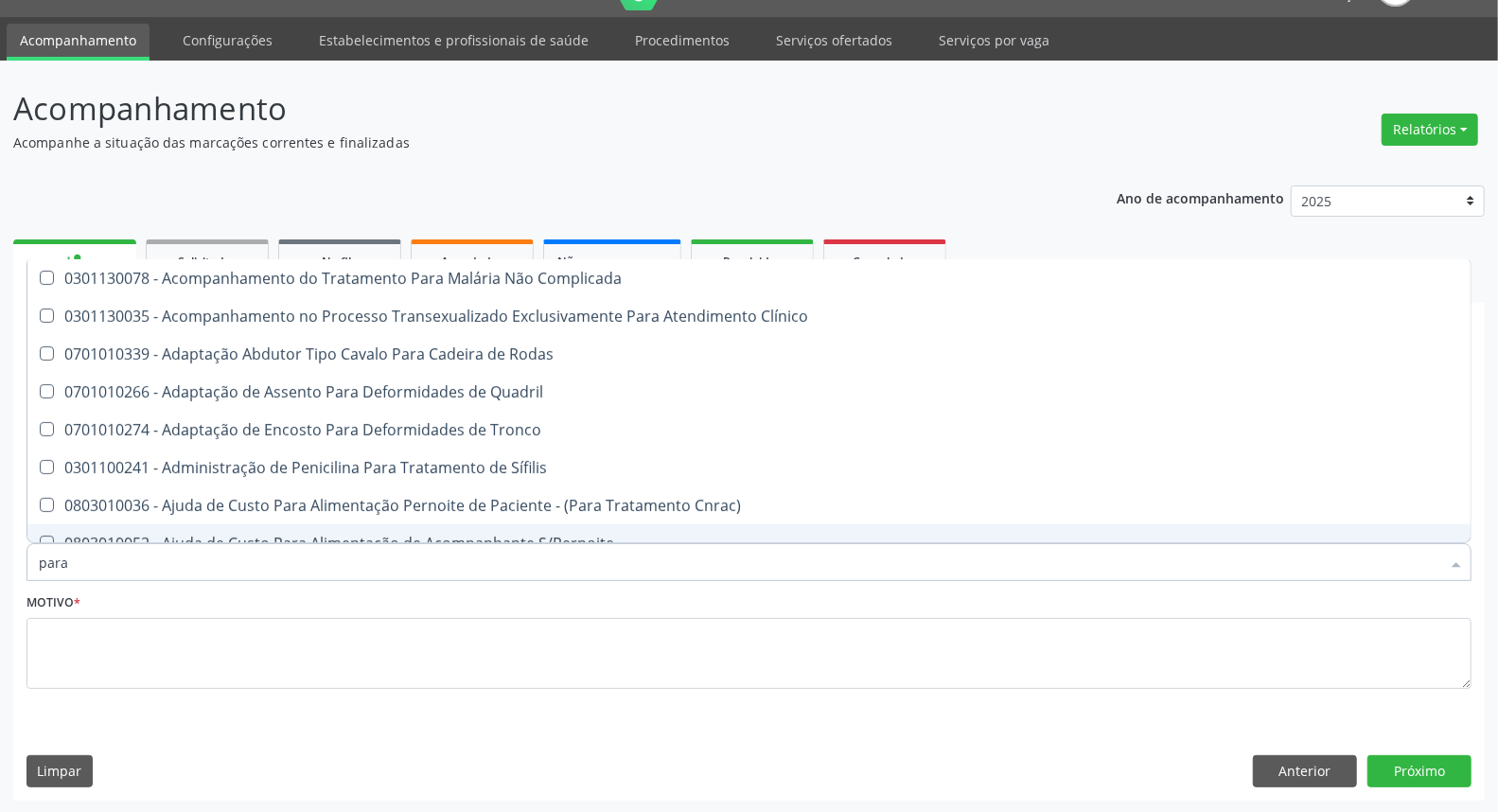
type input "paras"
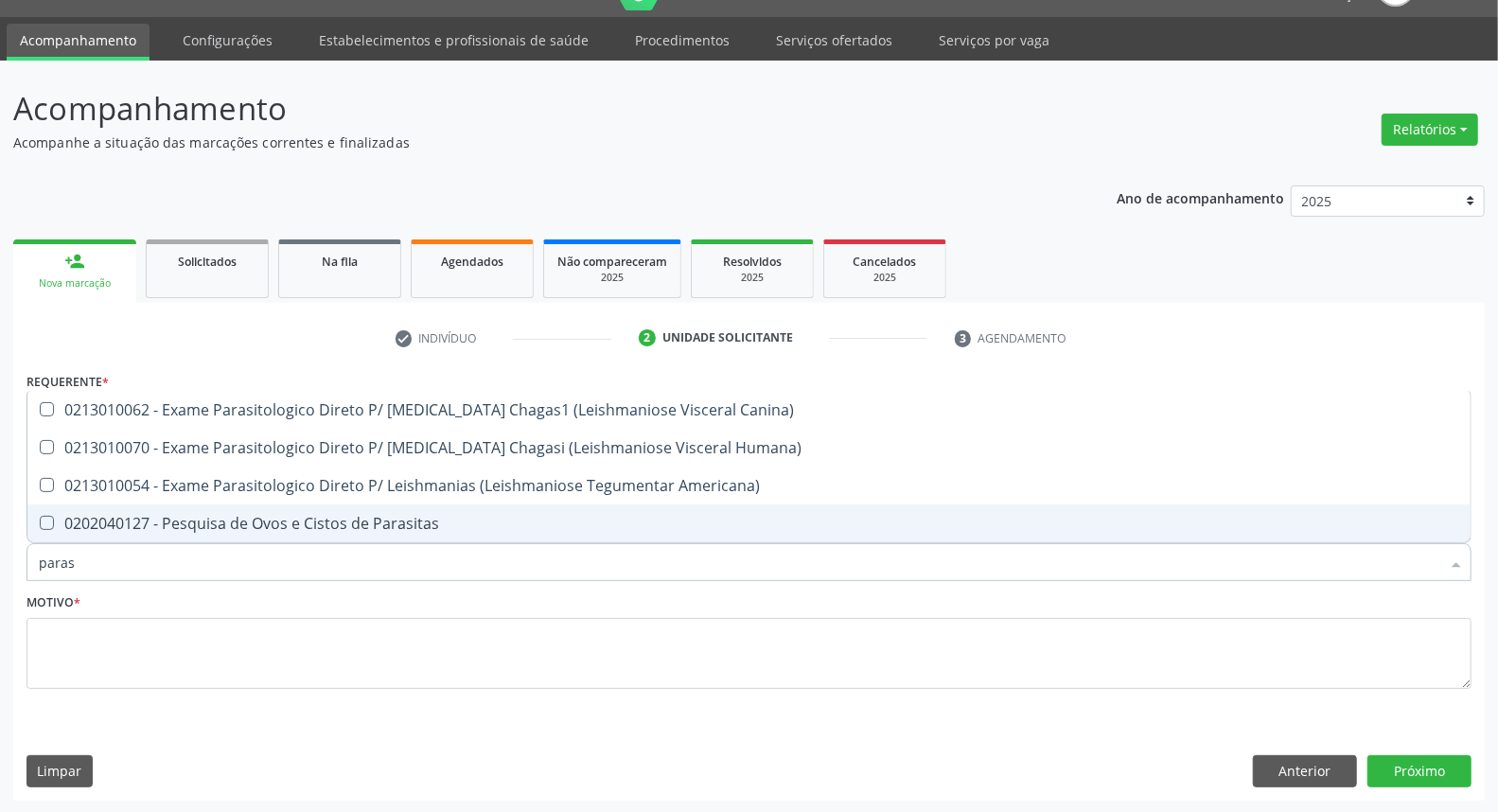
drag, startPoint x: 254, startPoint y: 520, endPoint x: 209, endPoint y: 546, distance: 52.0
click at [249, 523] on div "0202040127 - Pesquisa de Ovos e Cistos de Parasitas" at bounding box center [749, 523] width 1421 height 15
checkbox Parasitas "true"
drag, startPoint x: 87, startPoint y: 577, endPoint x: 0, endPoint y: 610, distance: 93.0
click at [0, 610] on div "Acompanhamento Acompanhe a situação das marcações correntes e finalizadas Relat…" at bounding box center [749, 436] width 1498 height 753
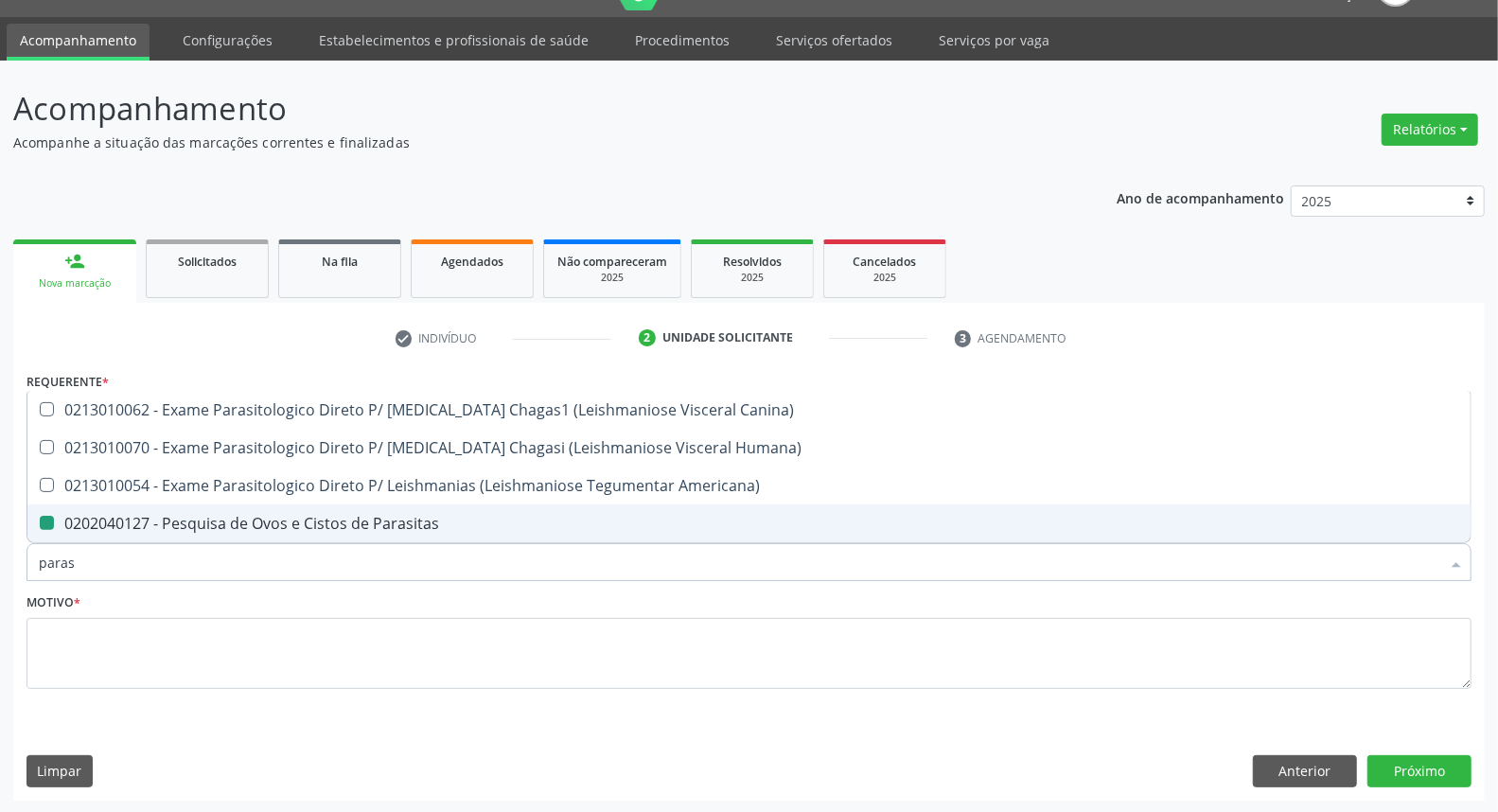
type input "h"
checkbox Parasitas "false"
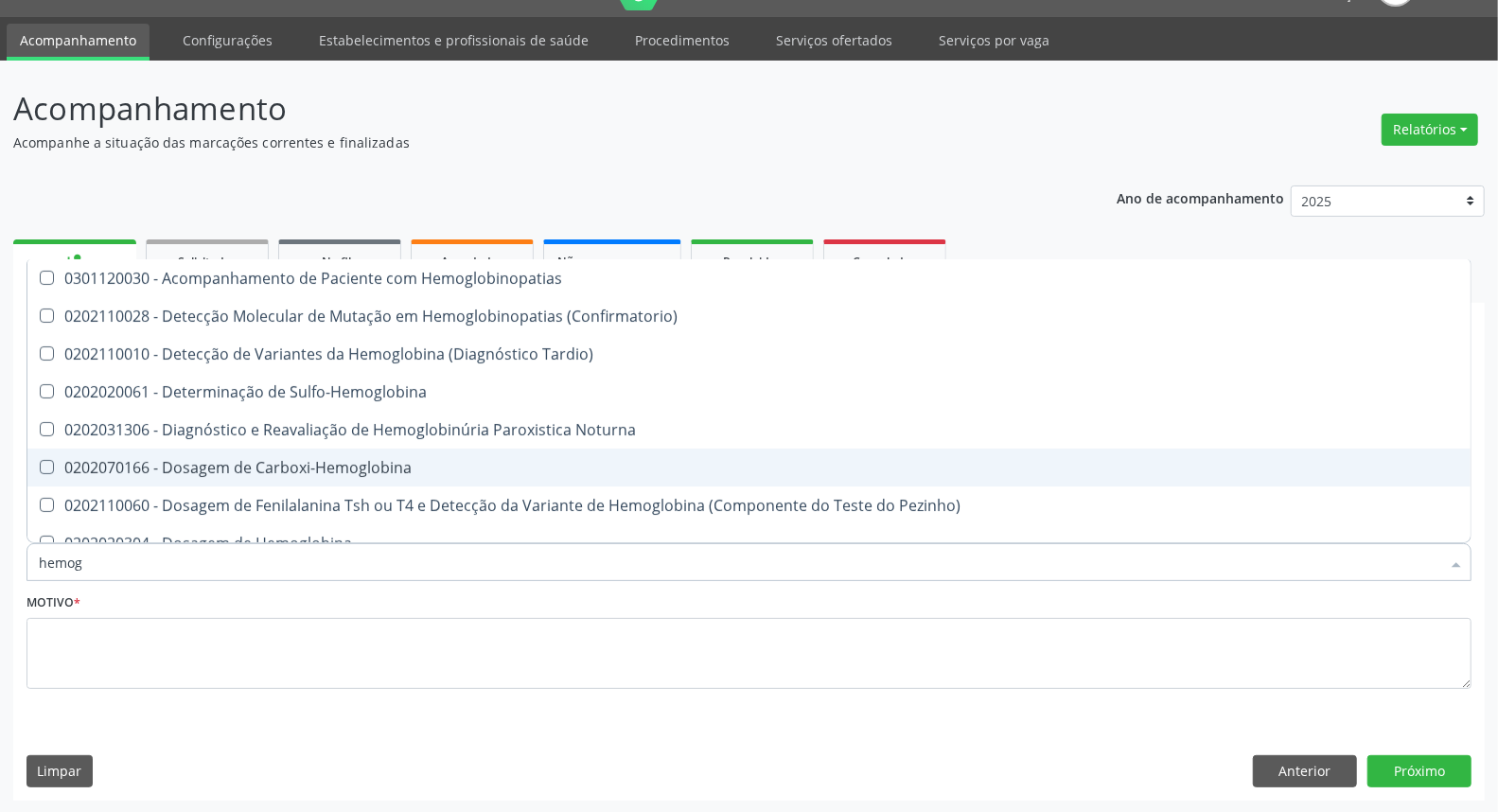
scroll to position [0, 0]
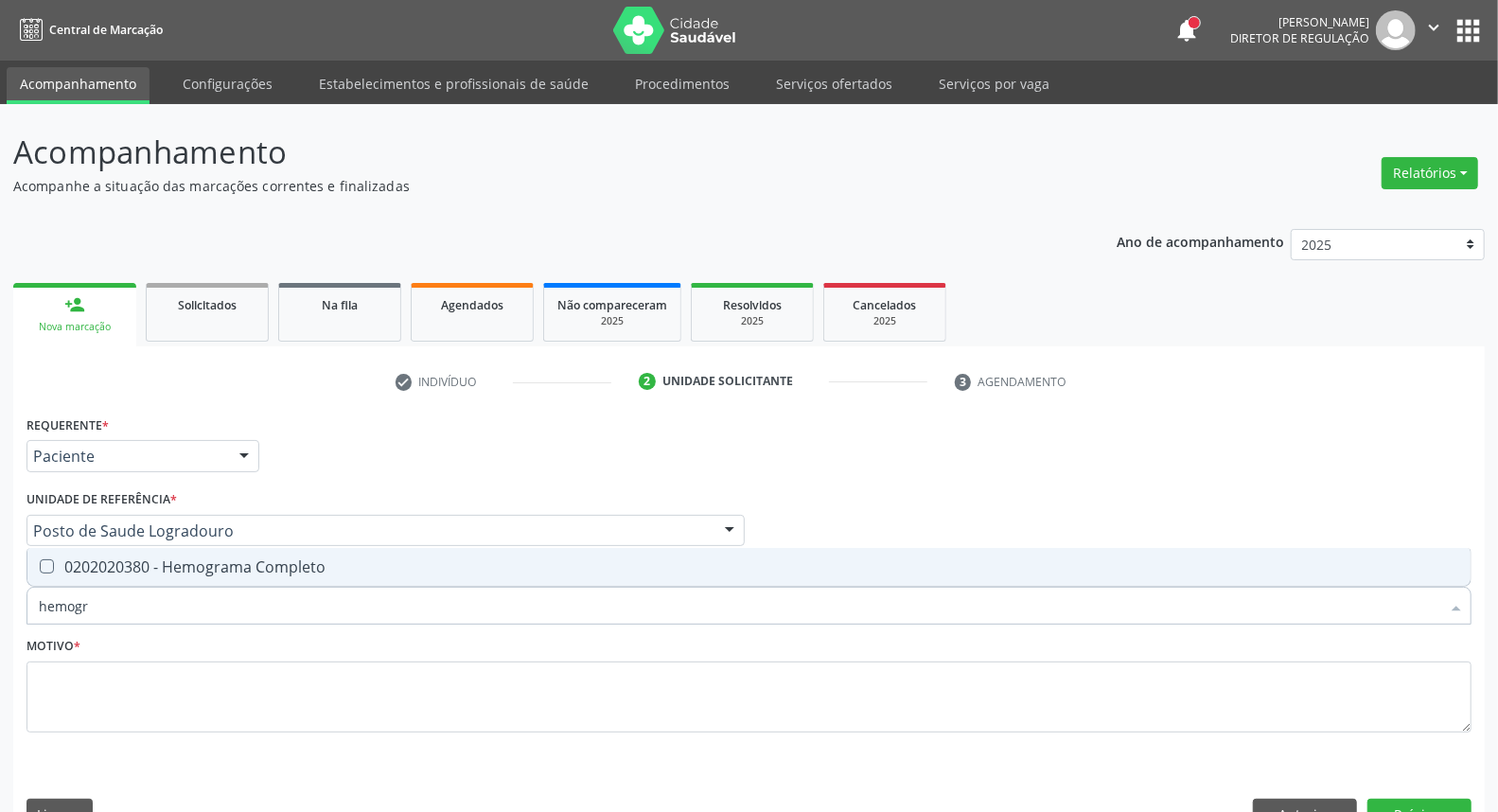
type input "hemogra"
click at [225, 566] on div "0202020380 - Hemograma Completo" at bounding box center [749, 567] width 1421 height 15
checkbox Completo "true"
click at [203, 600] on input "hemogra" at bounding box center [739, 606] width 1402 height 38
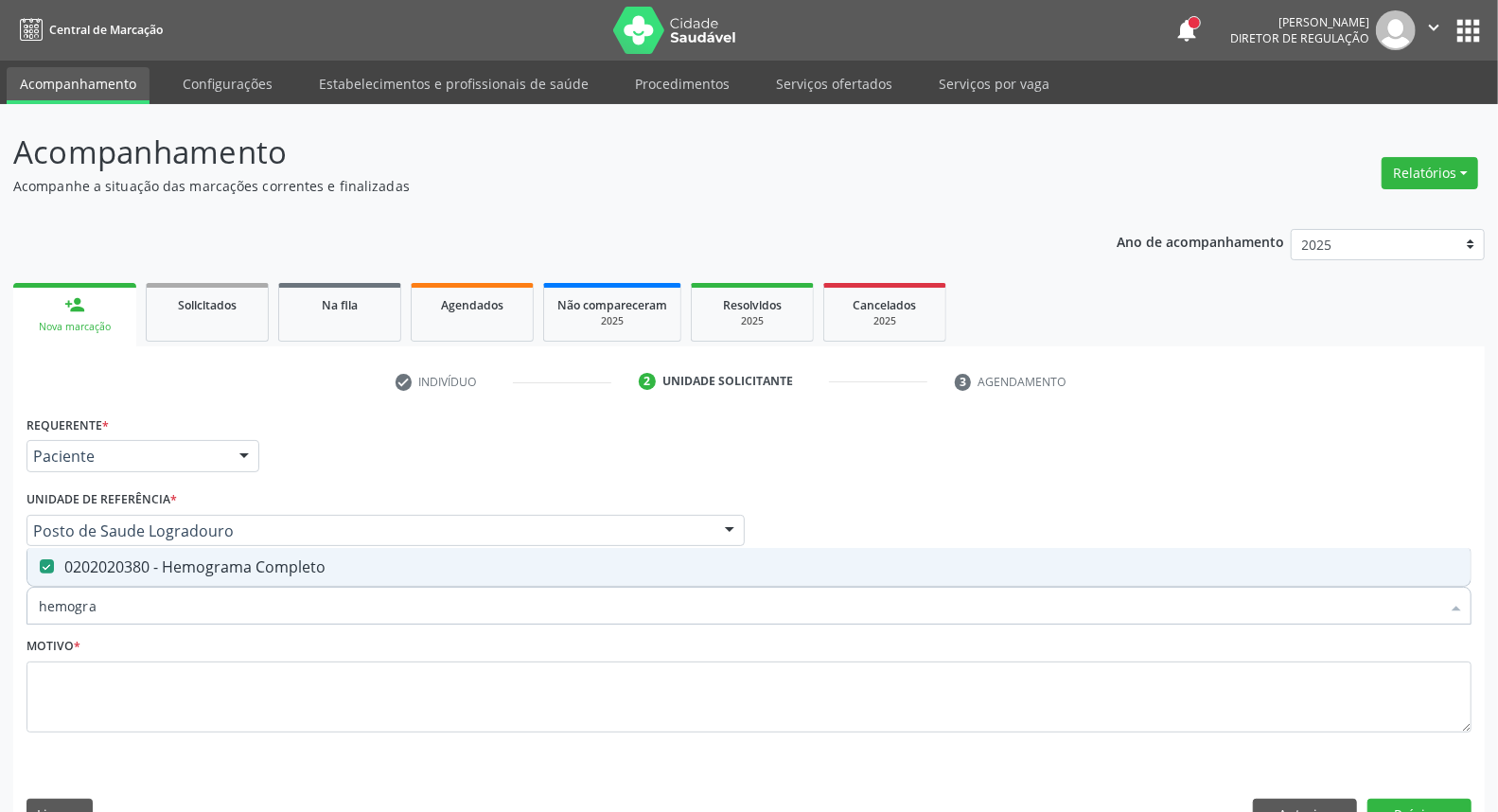
click at [203, 600] on input "hemogra" at bounding box center [739, 606] width 1402 height 38
type input "pr"
checkbox Completo "false"
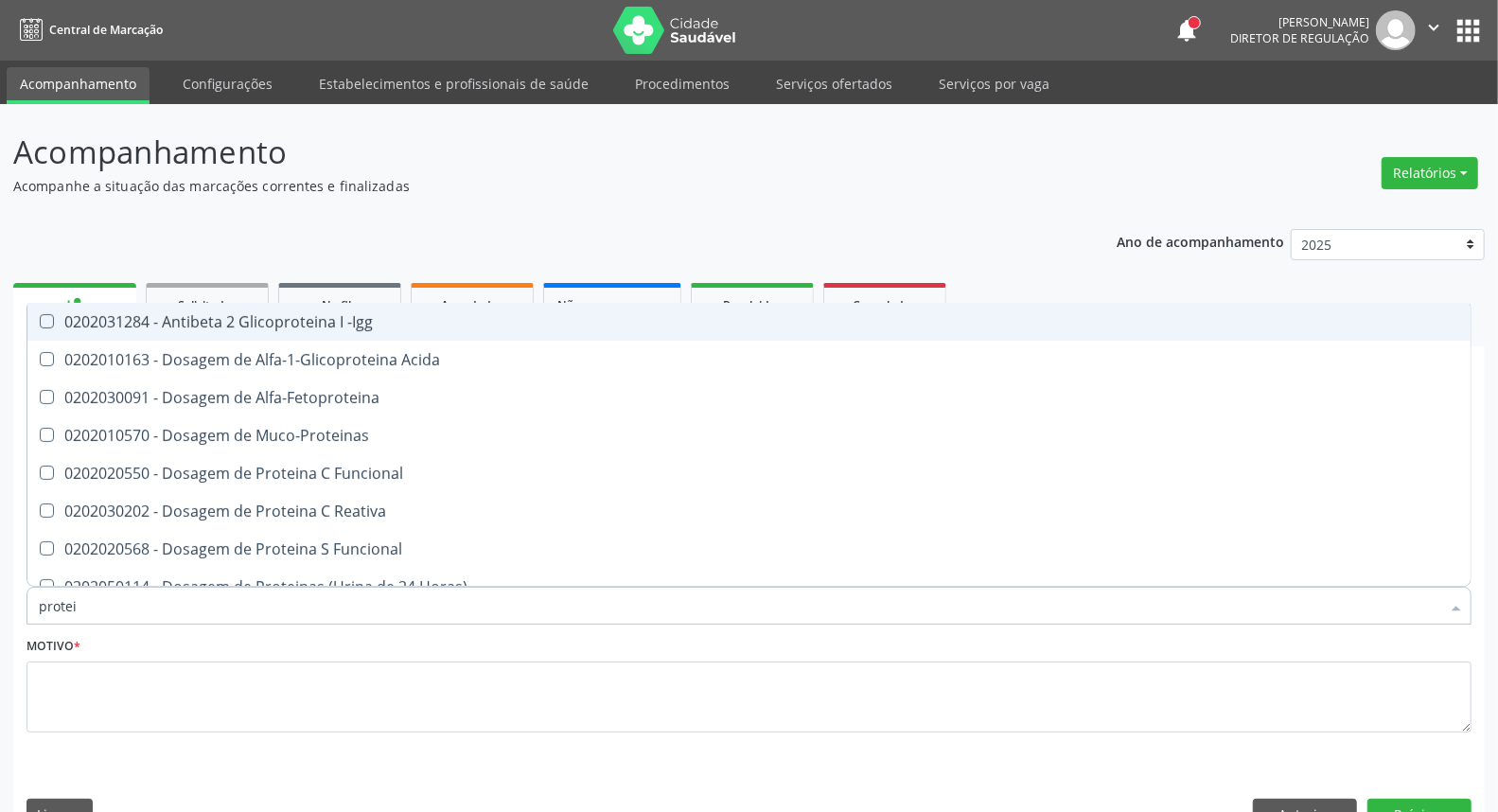
type input "protein"
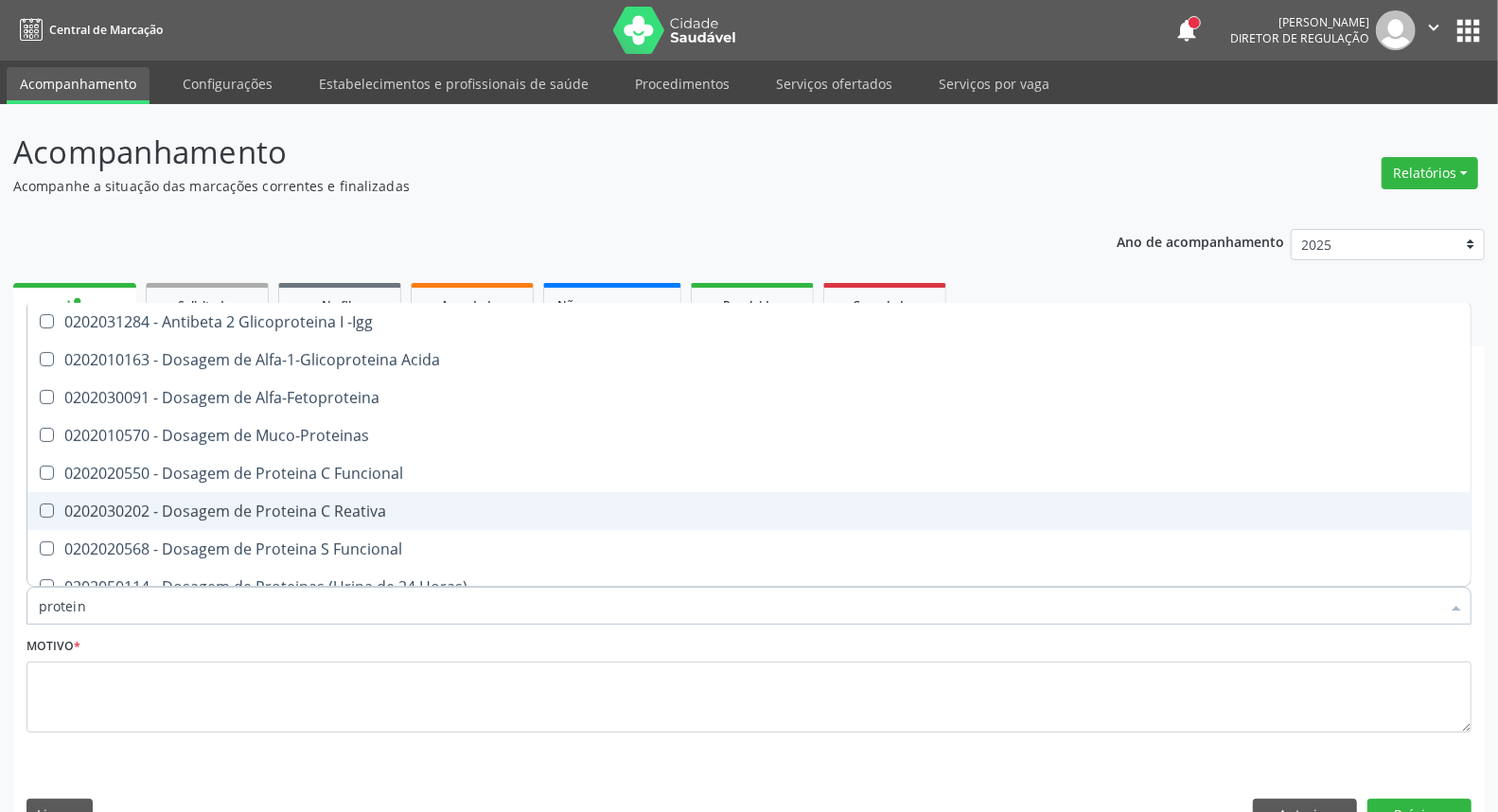
click at [276, 495] on span "0202030202 - Dosagem de Proteina C Reativa" at bounding box center [749, 511] width 1443 height 38
checkbox Reativa "true"
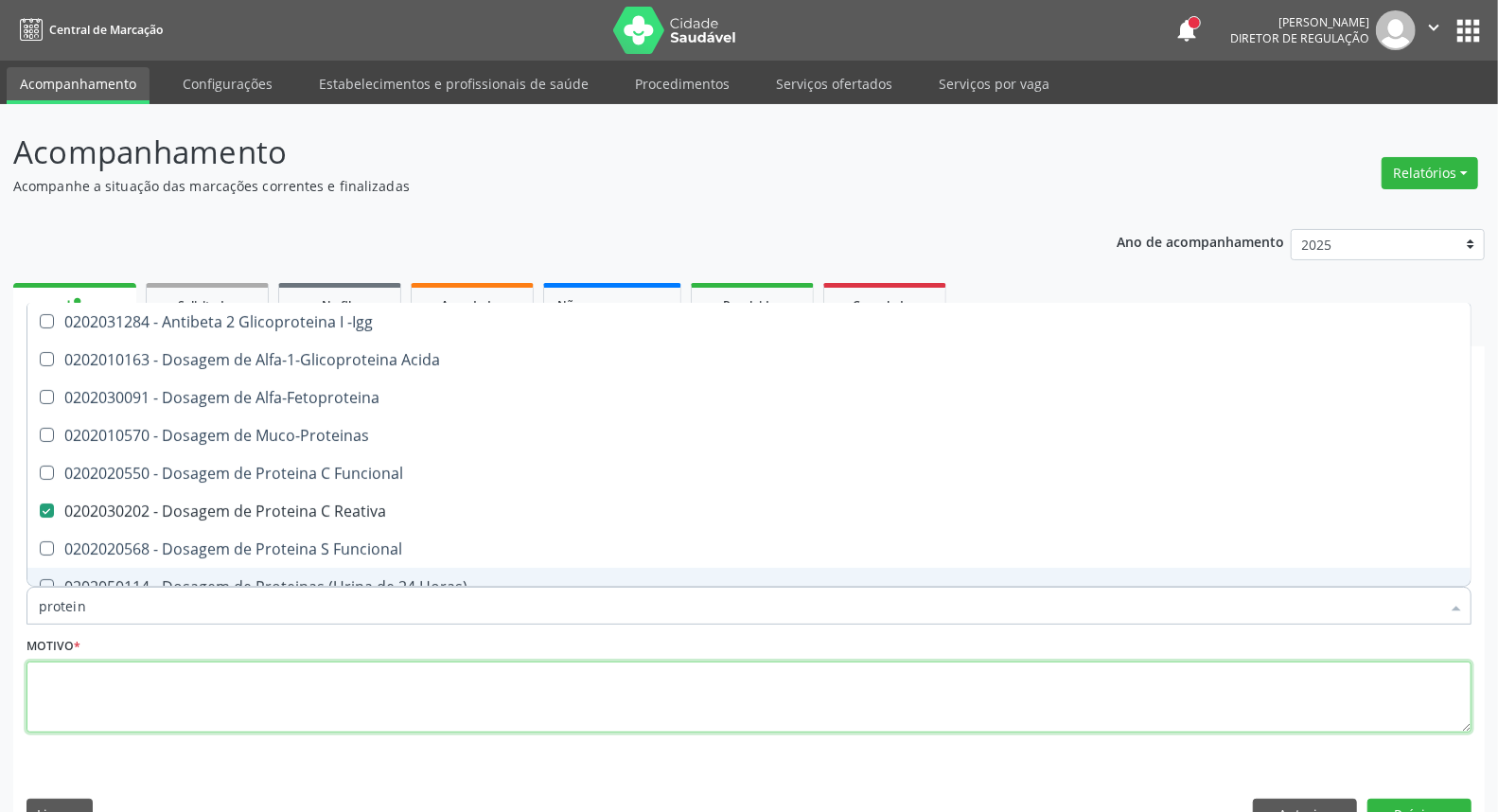
click at [156, 703] on textarea at bounding box center [749, 697] width 1445 height 72
checkbox Acida "true"
checkbox Alfa-Fetoproteina "true"
checkbox Muco-Proteinas "true"
checkbox Funcional "true"
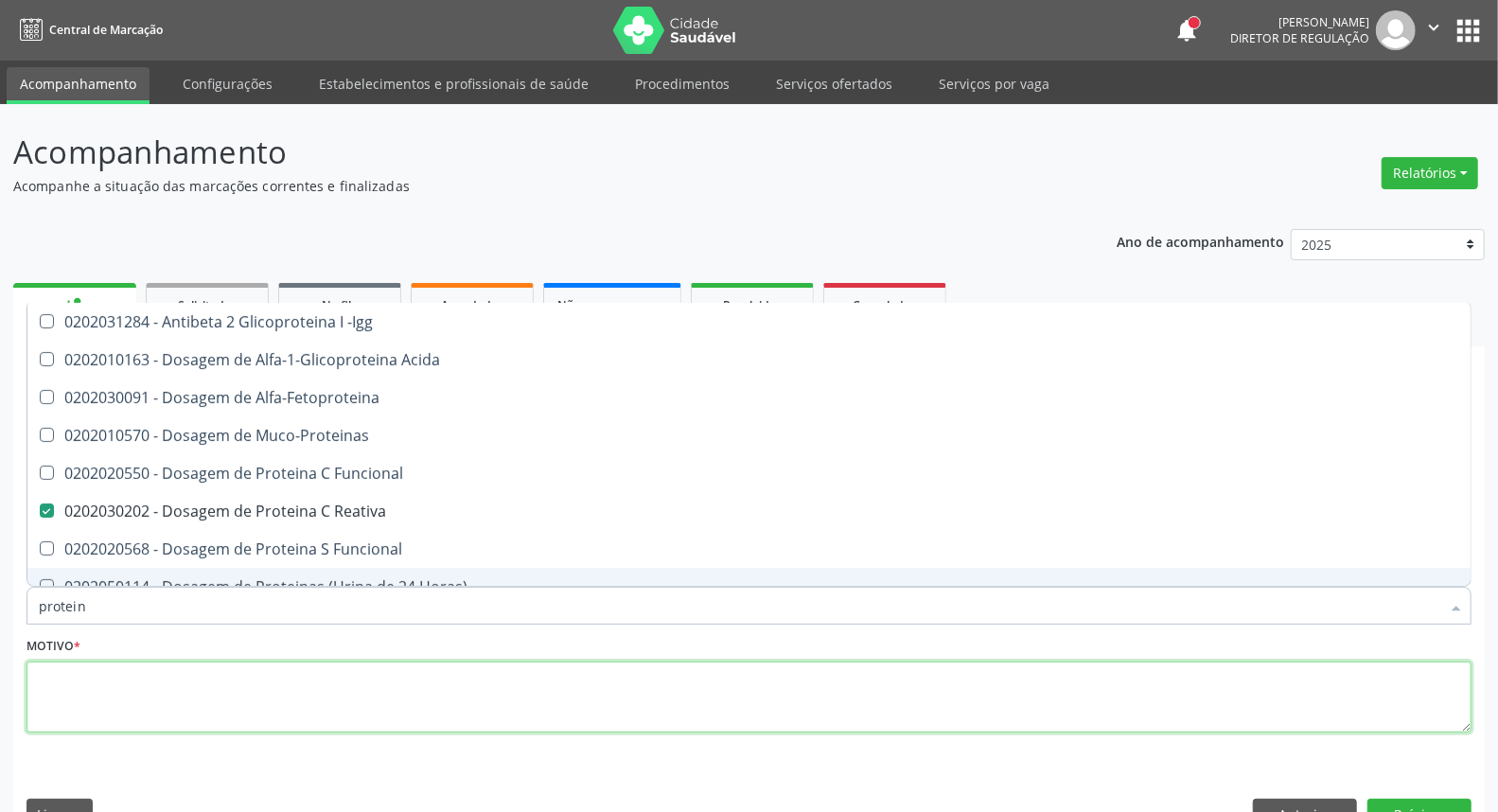
checkbox Funcional "true"
checkbox Horas\) "true"
checkbox Totais "true"
checkbox Fracoes "true"
checkbox Derrames "true"
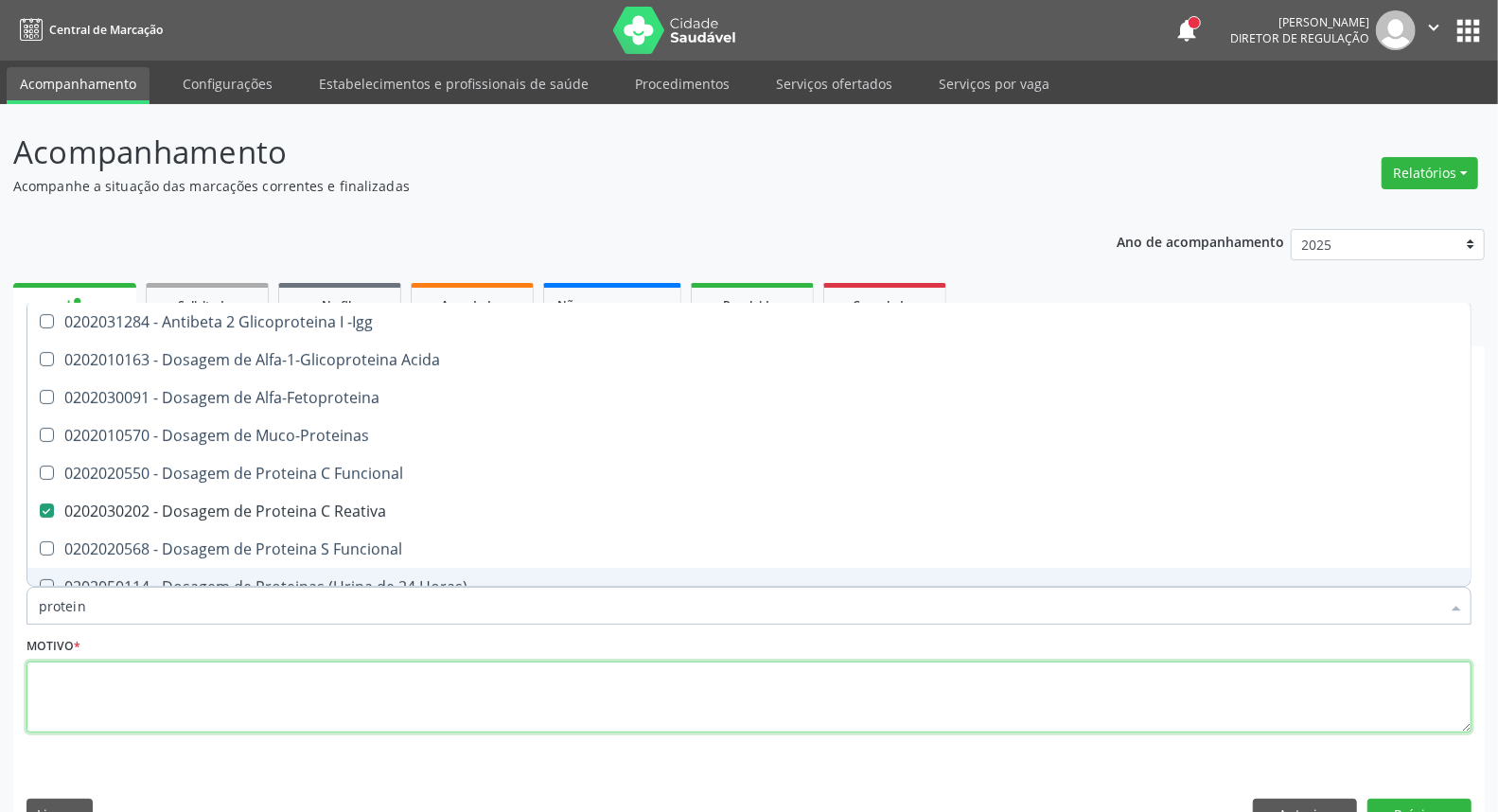
checkbox Lipoproteinas "true"
checkbox Proteinas "true"
checkbox Liquor "true"
checkbox Proteinas "true"
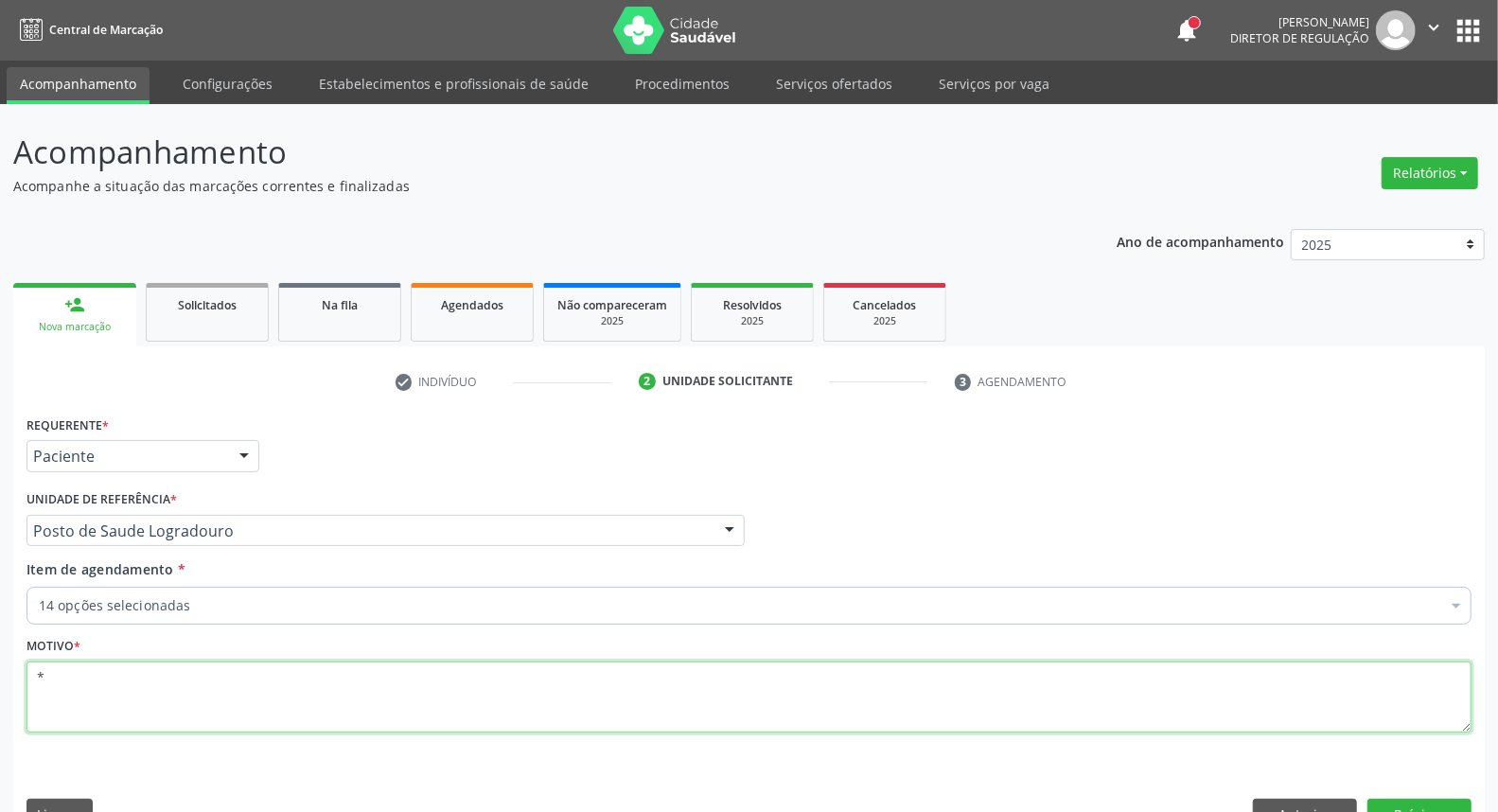
scroll to position [44, 0]
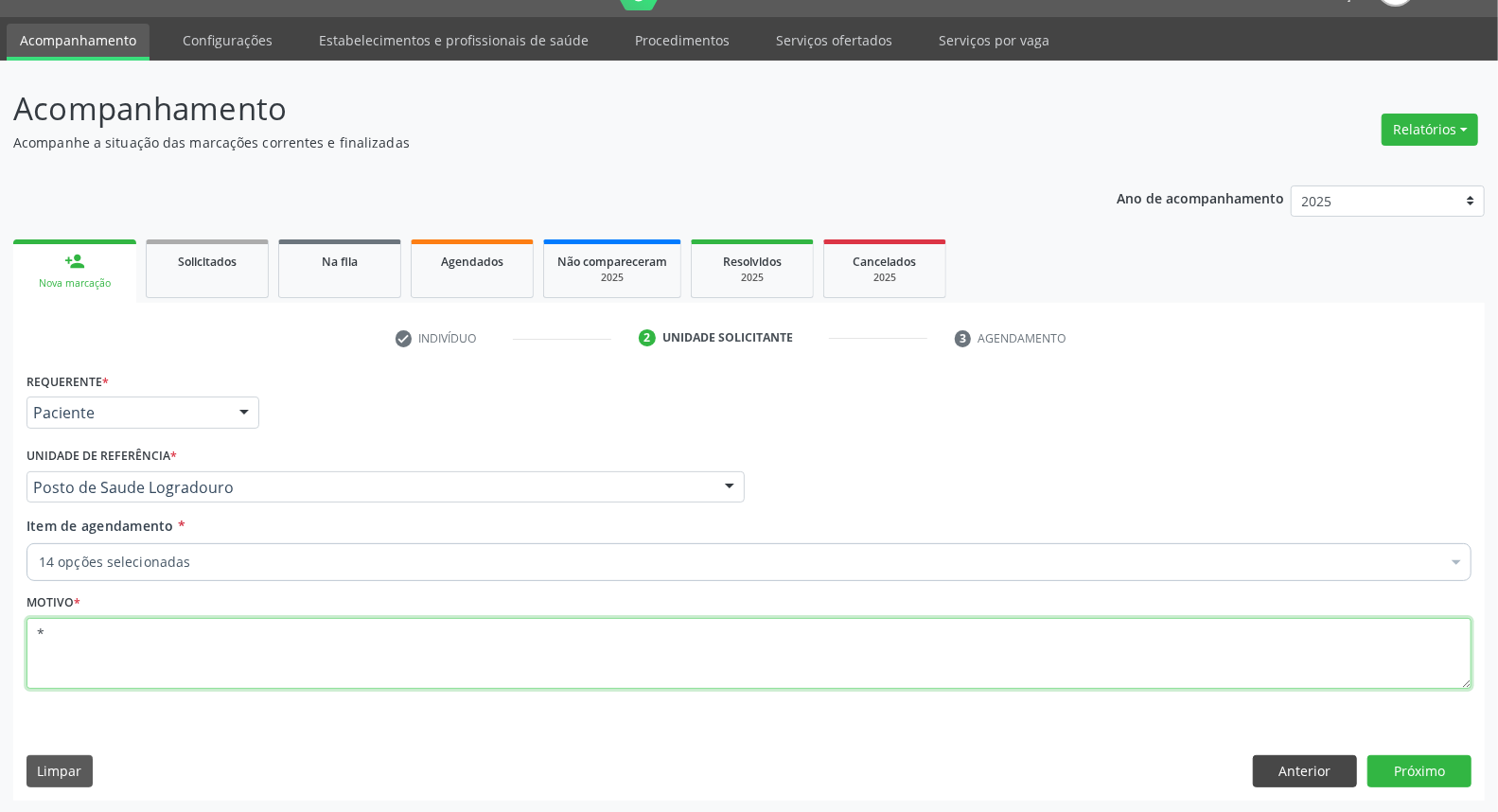
type textarea "*"
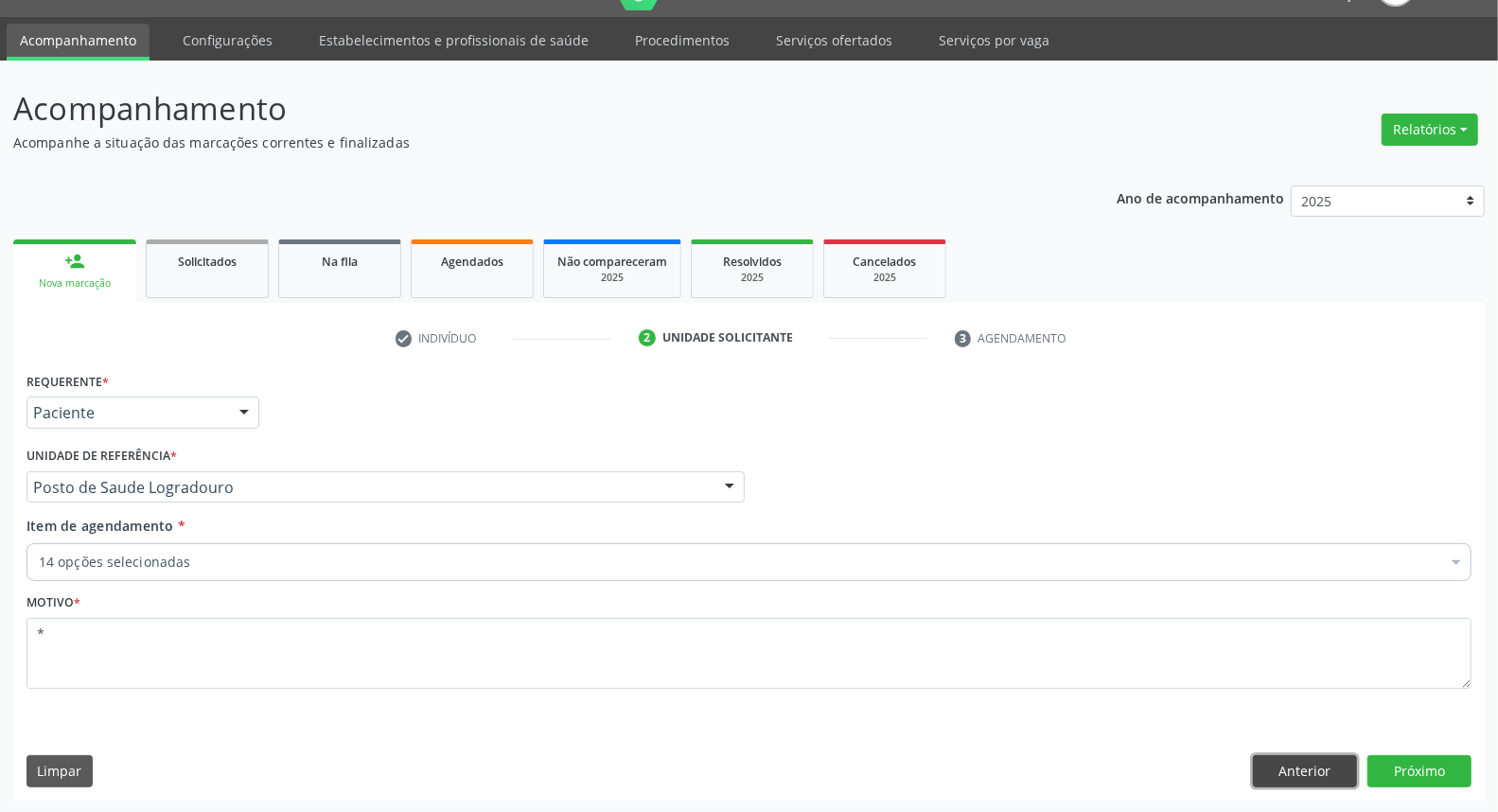
click at [1295, 777] on button "Anterior" at bounding box center [1304, 771] width 104 height 32
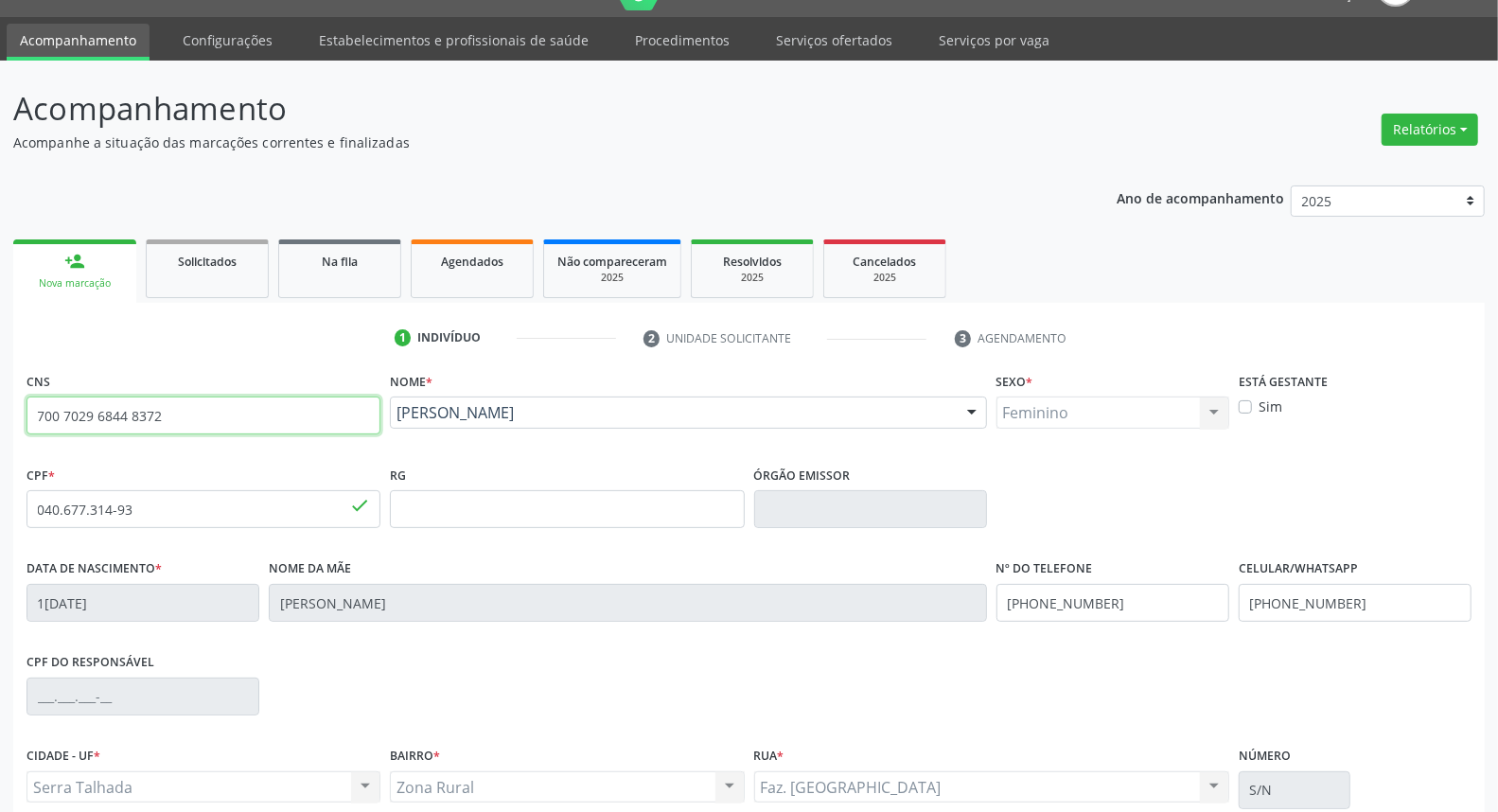
drag, startPoint x: 177, startPoint y: 411, endPoint x: 0, endPoint y: 422, distance: 177.3
click at [0, 424] on div "Acompanhamento Acompanhe a situação das marcações correntes e finalizadas Relat…" at bounding box center [749, 521] width 1498 height 922
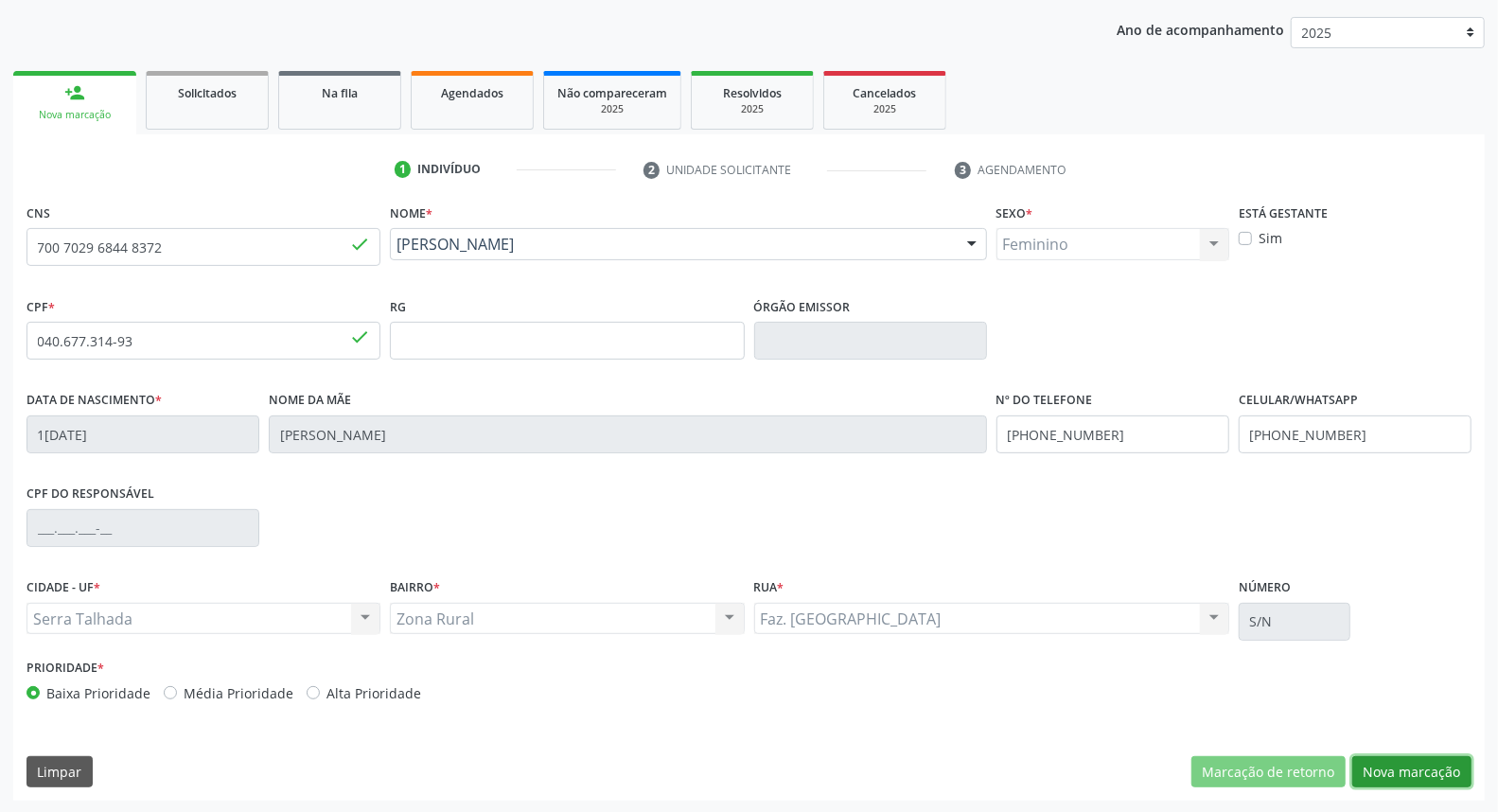
click at [1432, 769] on button "Nova marcação" at bounding box center [1411, 772] width 119 height 32
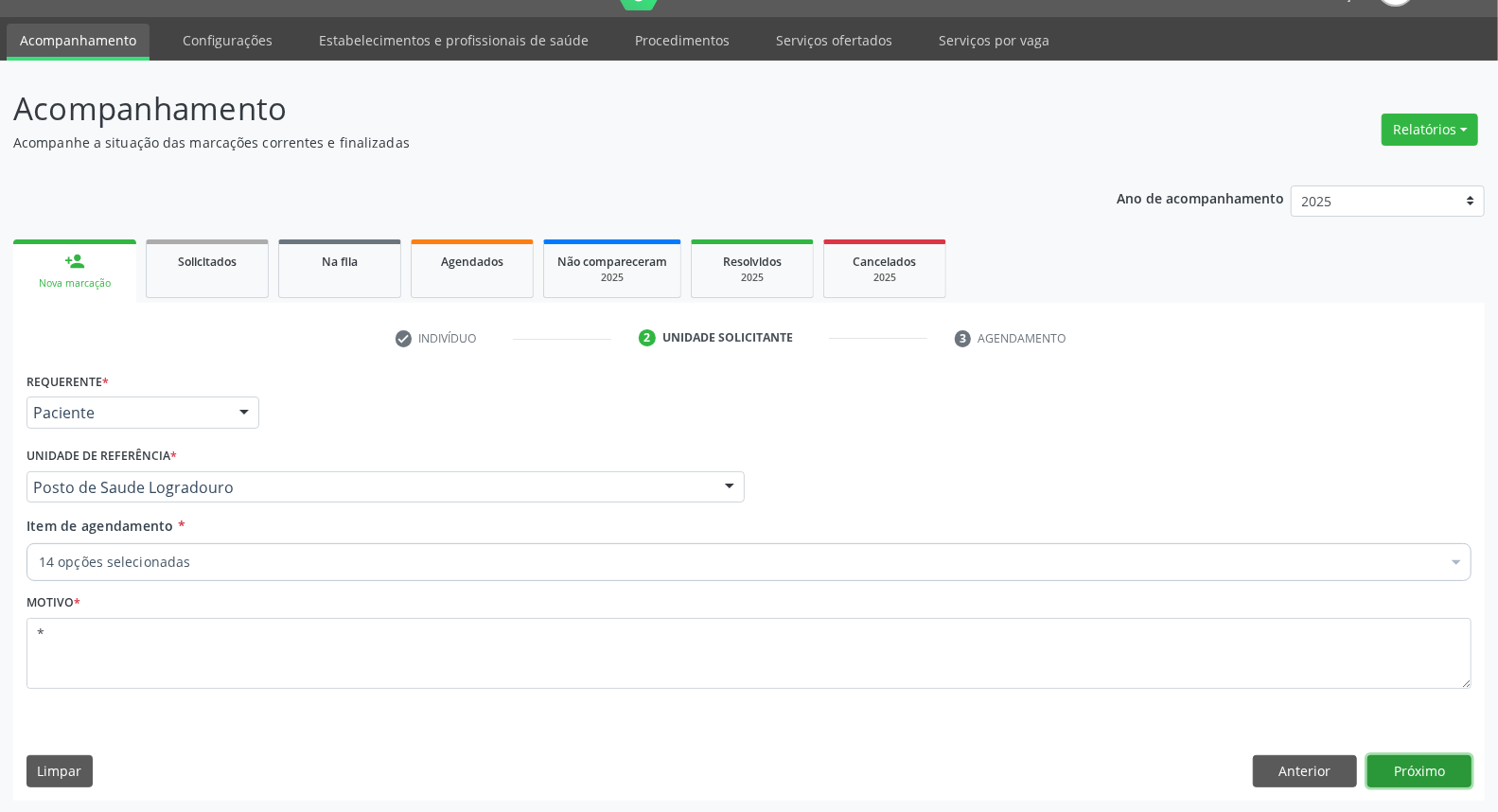
click at [1420, 770] on button "Próximo" at bounding box center [1419, 771] width 104 height 32
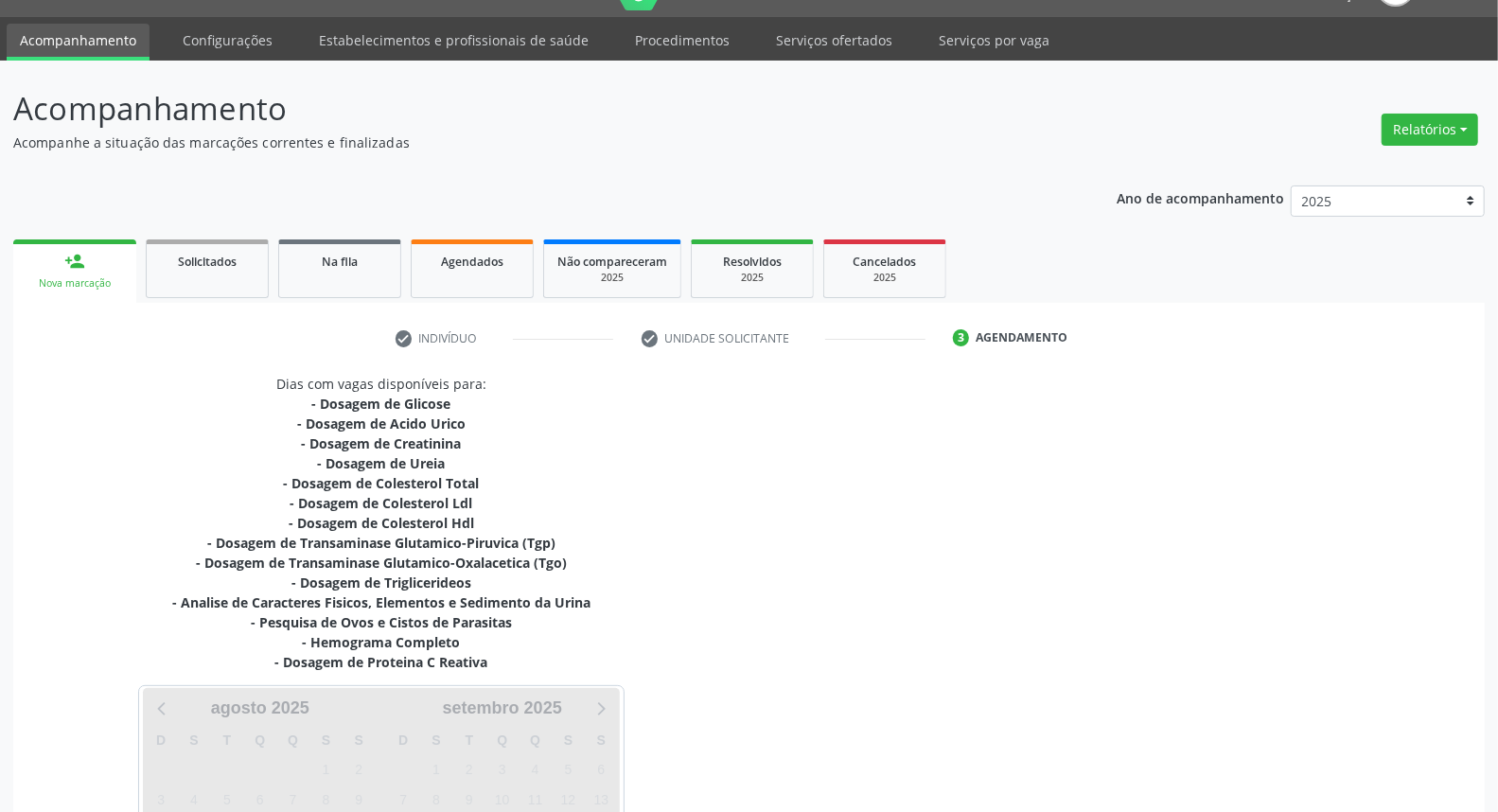
scroll to position [254, 0]
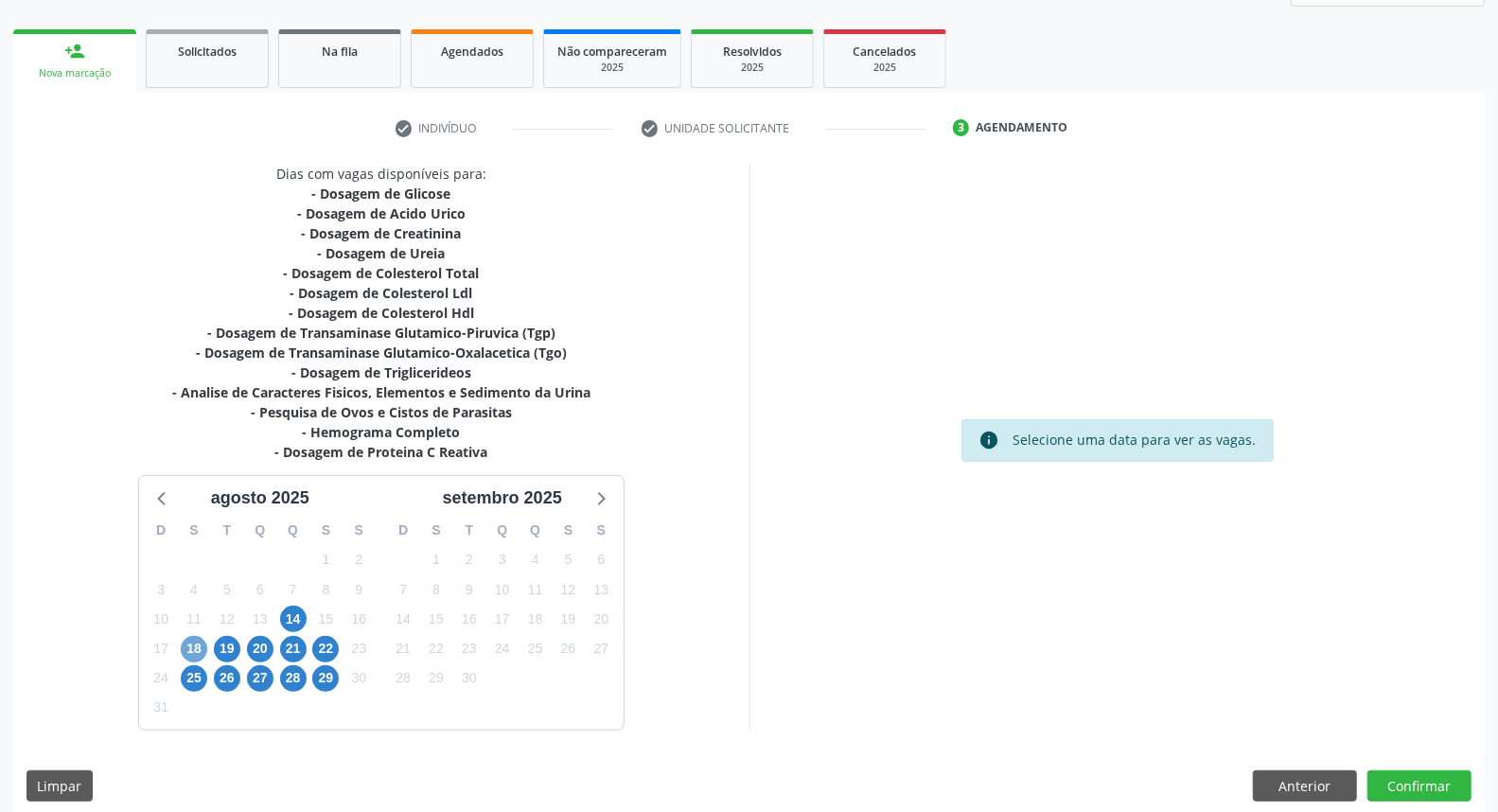
drag, startPoint x: 198, startPoint y: 644, endPoint x: 735, endPoint y: 561, distance: 543.4
click at [198, 645] on span "18" at bounding box center [194, 649] width 27 height 27
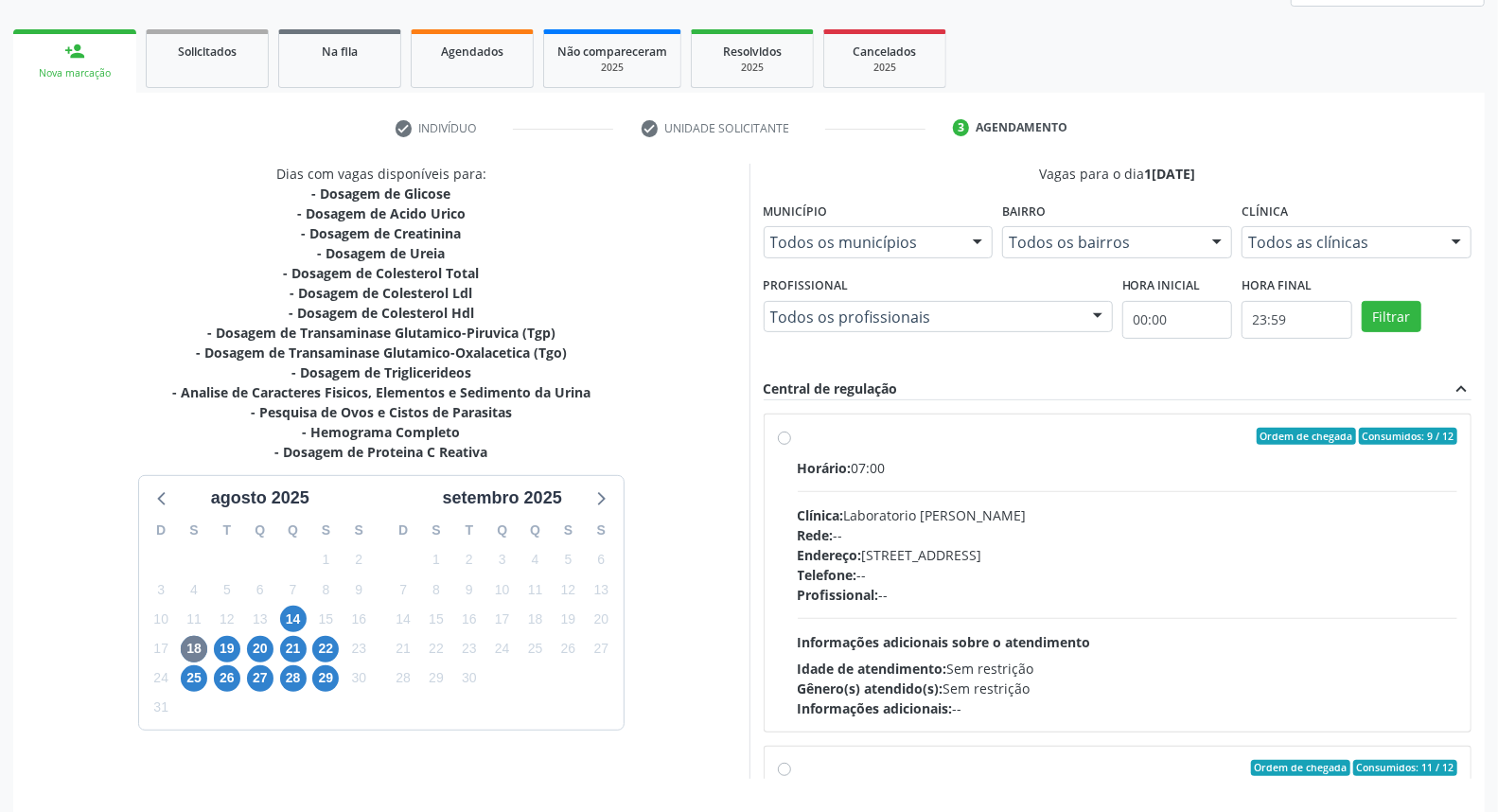
click at [798, 442] on label "Ordem de chegada Consumidos: 9 / 12 Horário: 07:00 Clínica: Laboratorio Jose Pa…" at bounding box center [1128, 573] width 660 height 290
click at [781, 442] on input "Ordem de chegada Consumidos: 9 / 12 Horário: 07:00 Clínica: Laboratorio Jose Pa…" at bounding box center [784, 436] width 13 height 17
radio input "true"
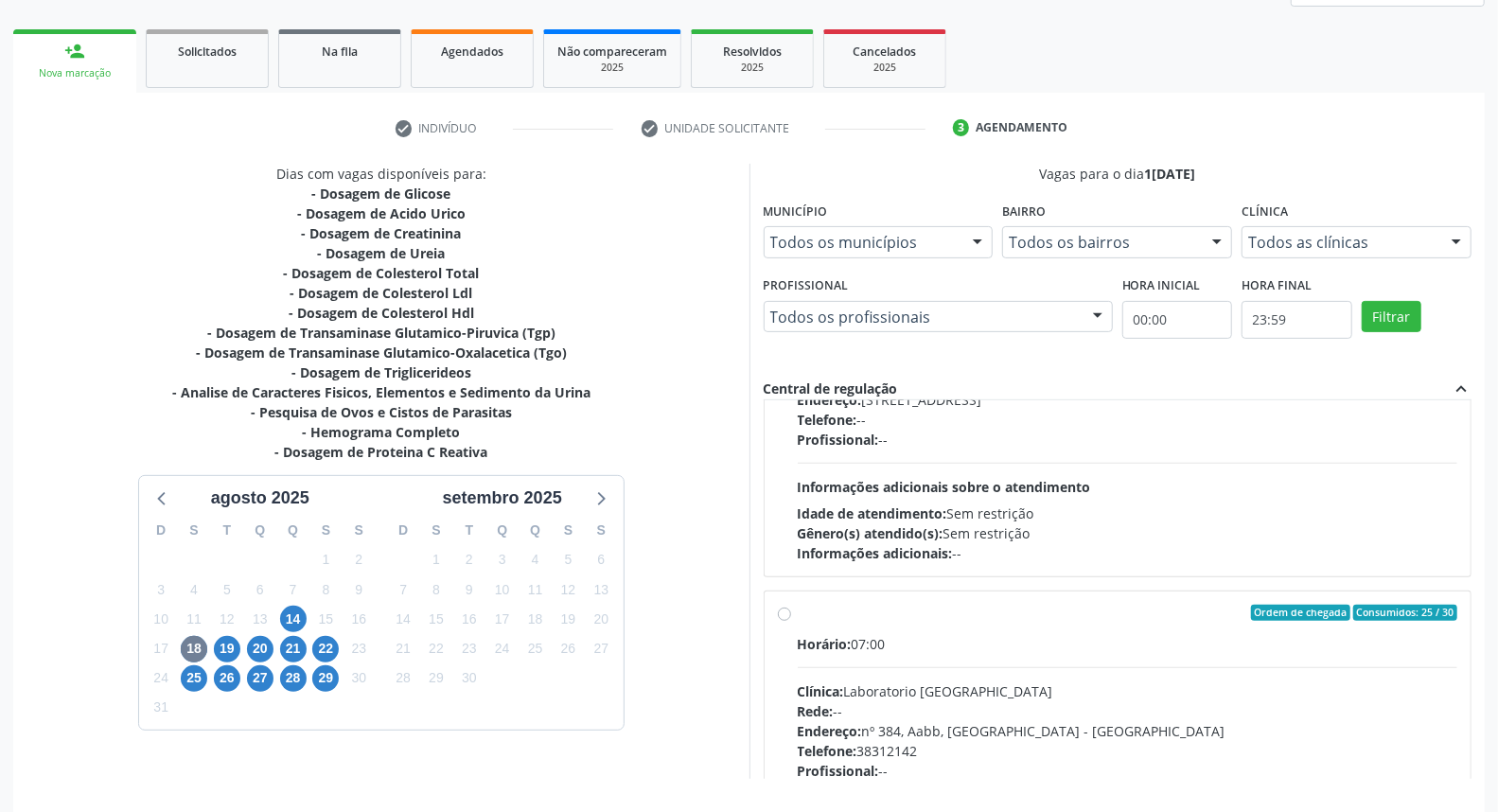
scroll to position [317, 0]
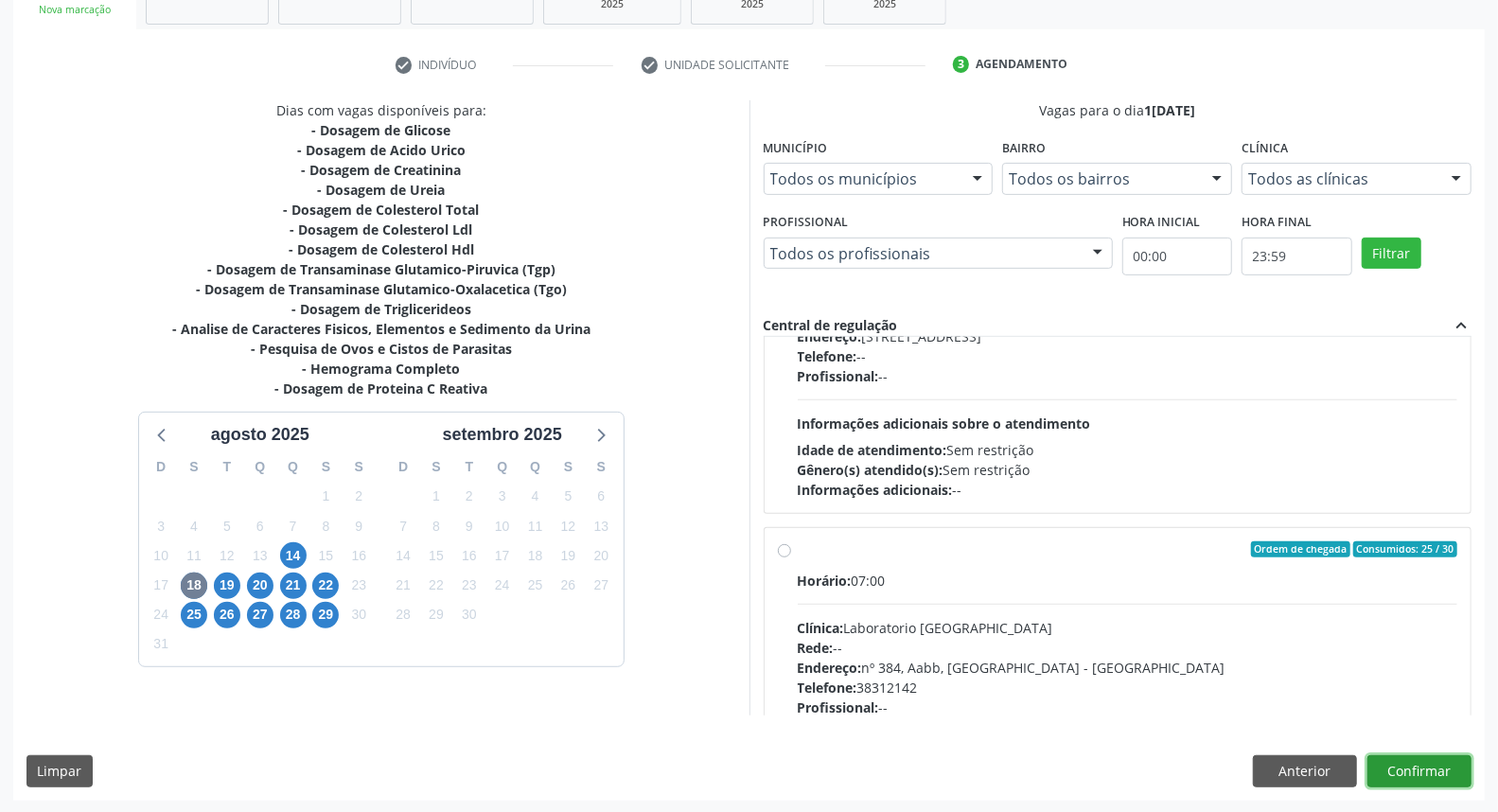
click at [1451, 770] on button "Confirmar" at bounding box center [1419, 771] width 104 height 32
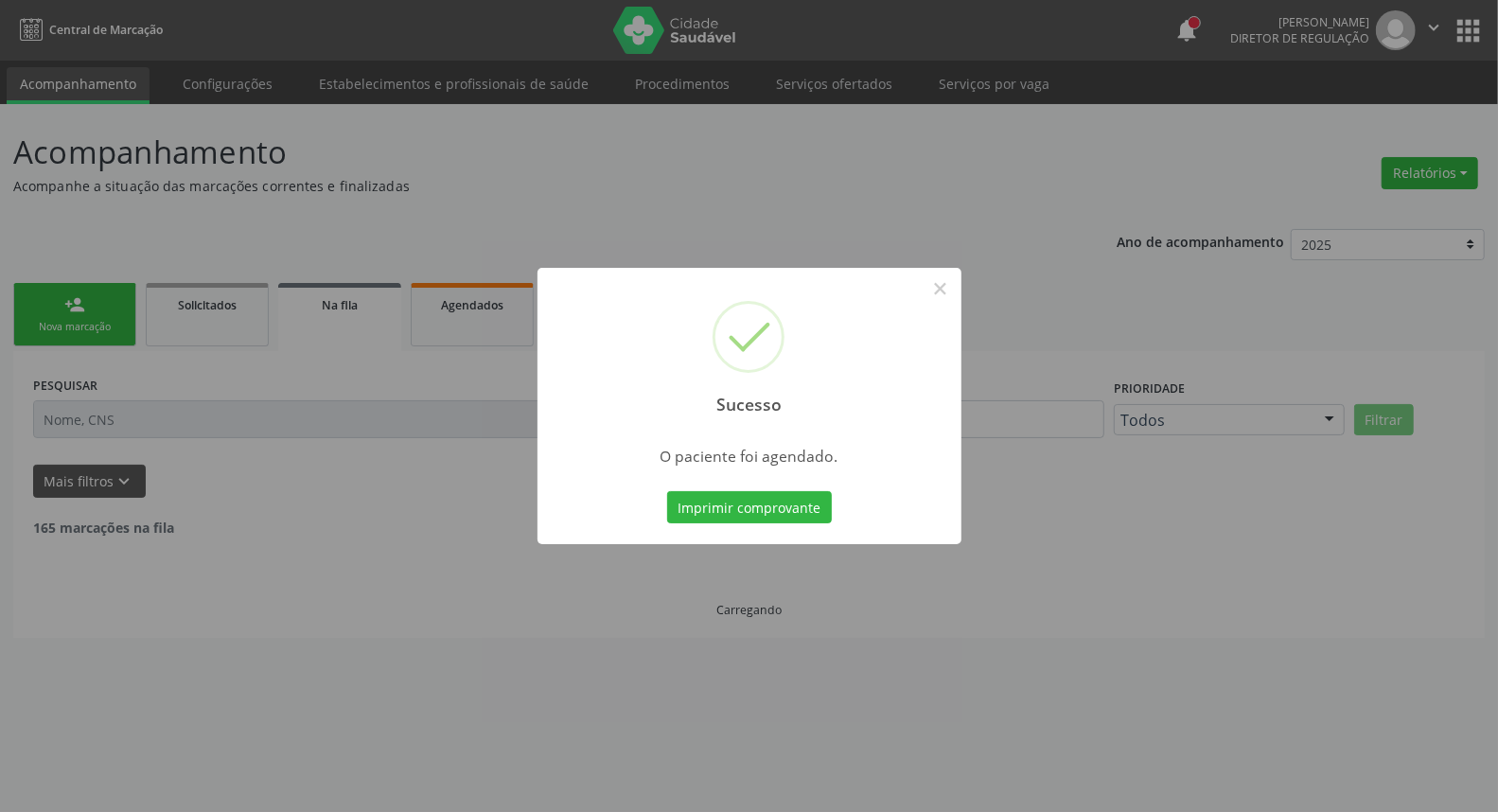
scroll to position [0, 0]
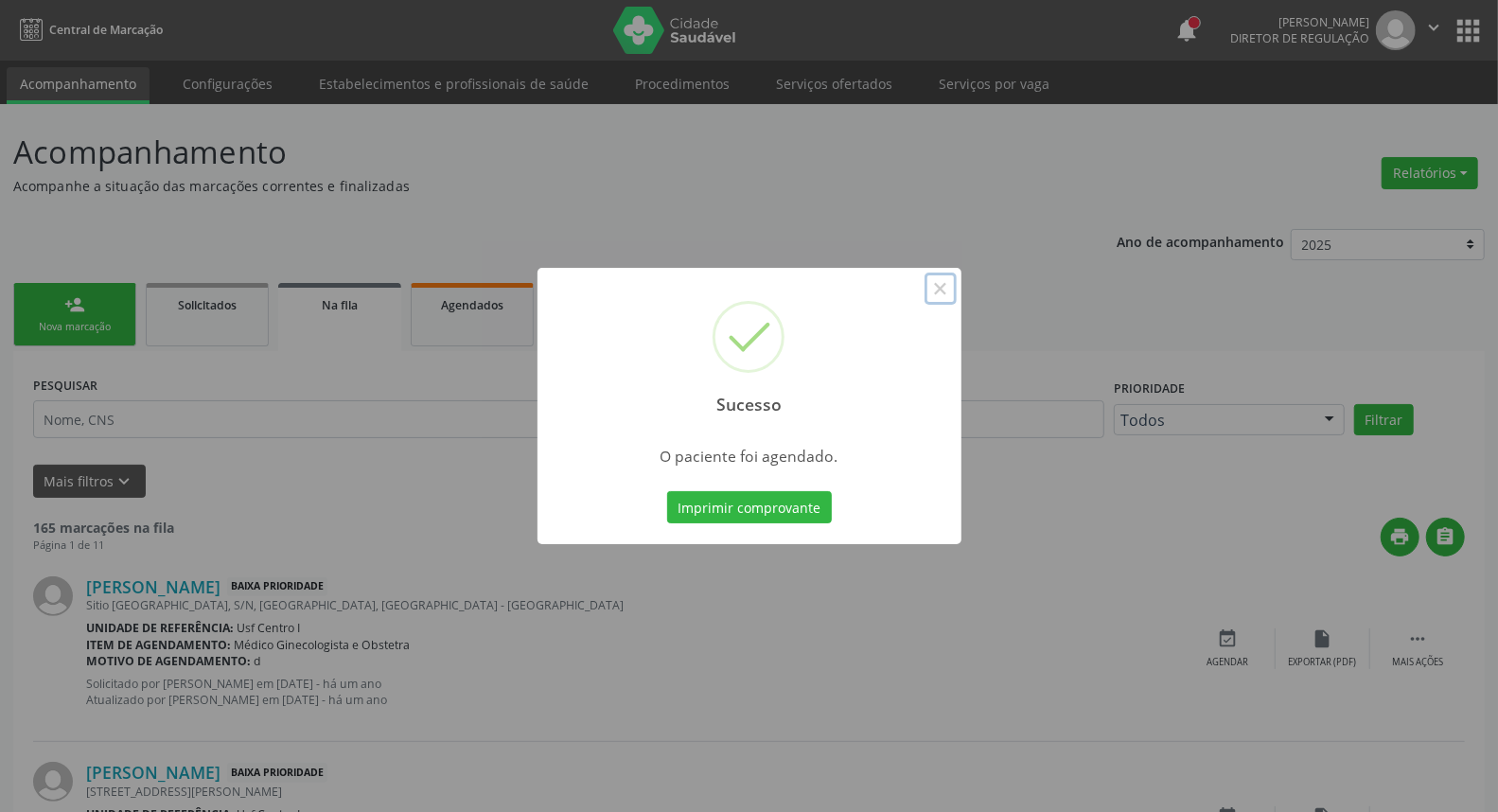
drag, startPoint x: 937, startPoint y: 299, endPoint x: 610, endPoint y: 385, distance: 338.1
click at [935, 299] on button "×" at bounding box center [941, 289] width 32 height 32
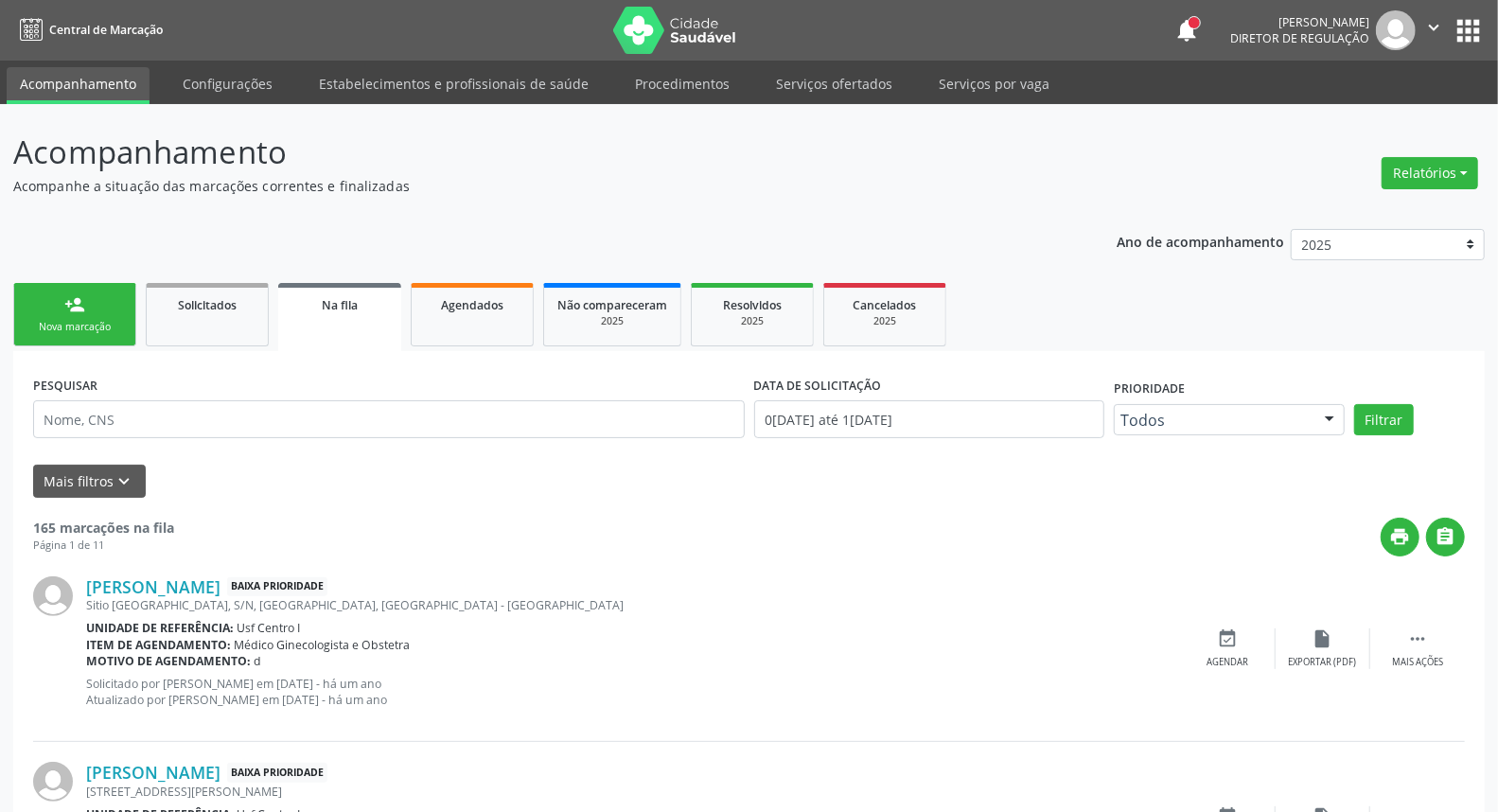
drag, startPoint x: 97, startPoint y: 327, endPoint x: 89, endPoint y: 333, distance: 10.0
click at [96, 327] on div "Nova marcação" at bounding box center [74, 326] width 94 height 14
click at [83, 309] on div "person_add" at bounding box center [74, 304] width 21 height 21
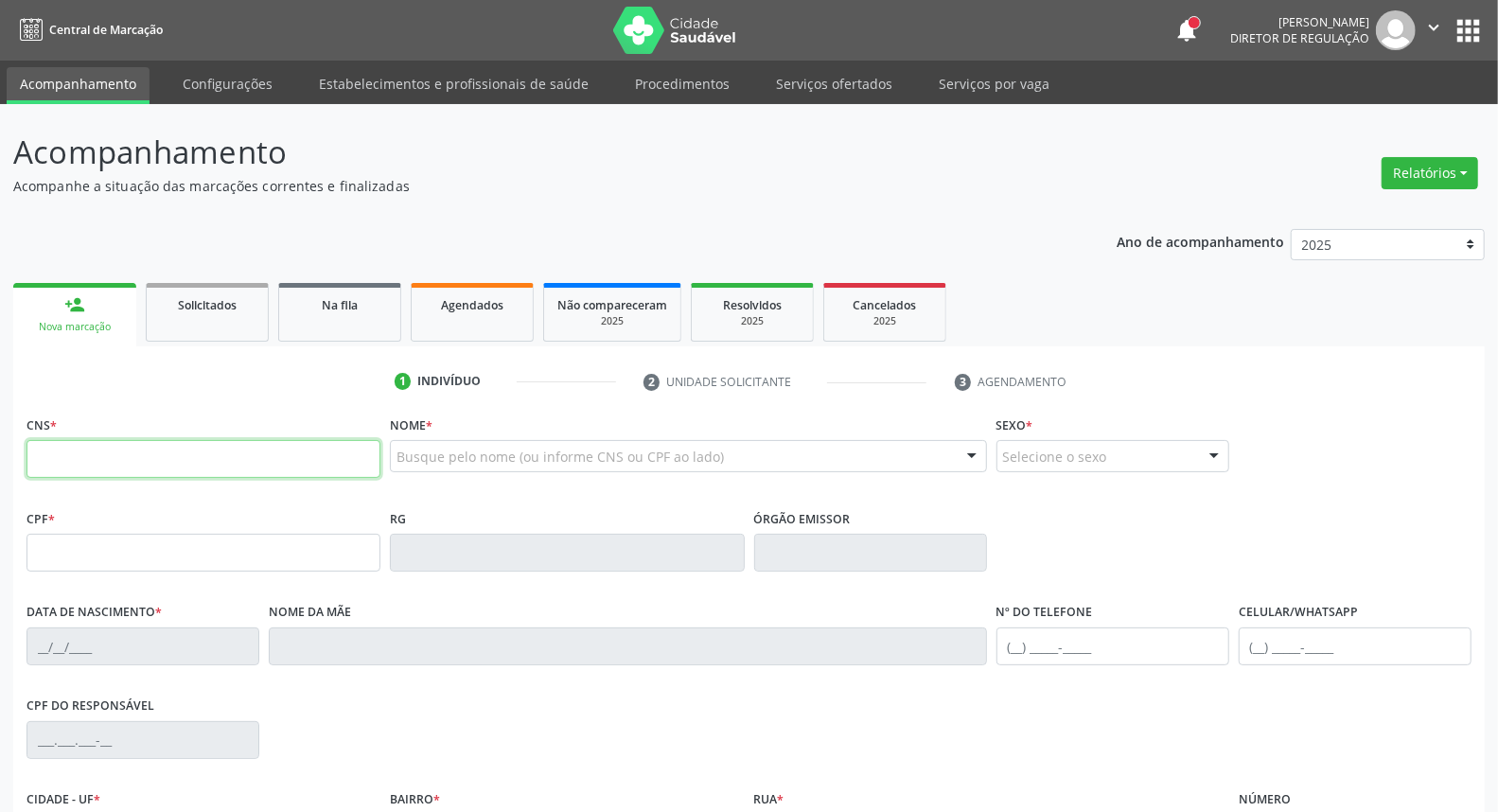
click at [153, 458] on input "text" at bounding box center [203, 459] width 354 height 38
paste input "700 7029 6844 8372"
type input "700 7029 6844 8372"
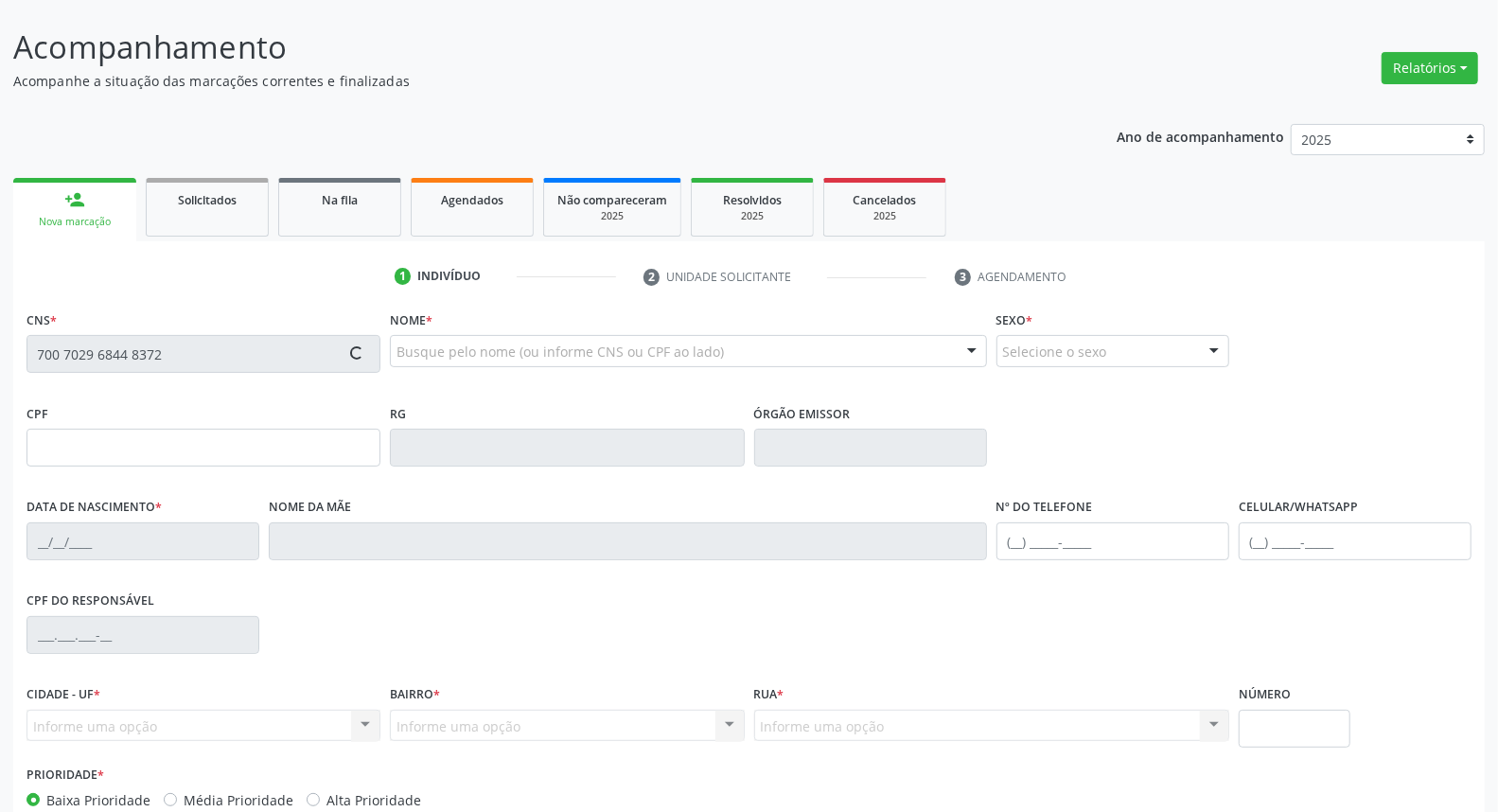
type input "040.677.314-93"
type input "18/05/1970"
type input "Luzia Lopes de Lima"
type input "[PHONE_NUMBER]"
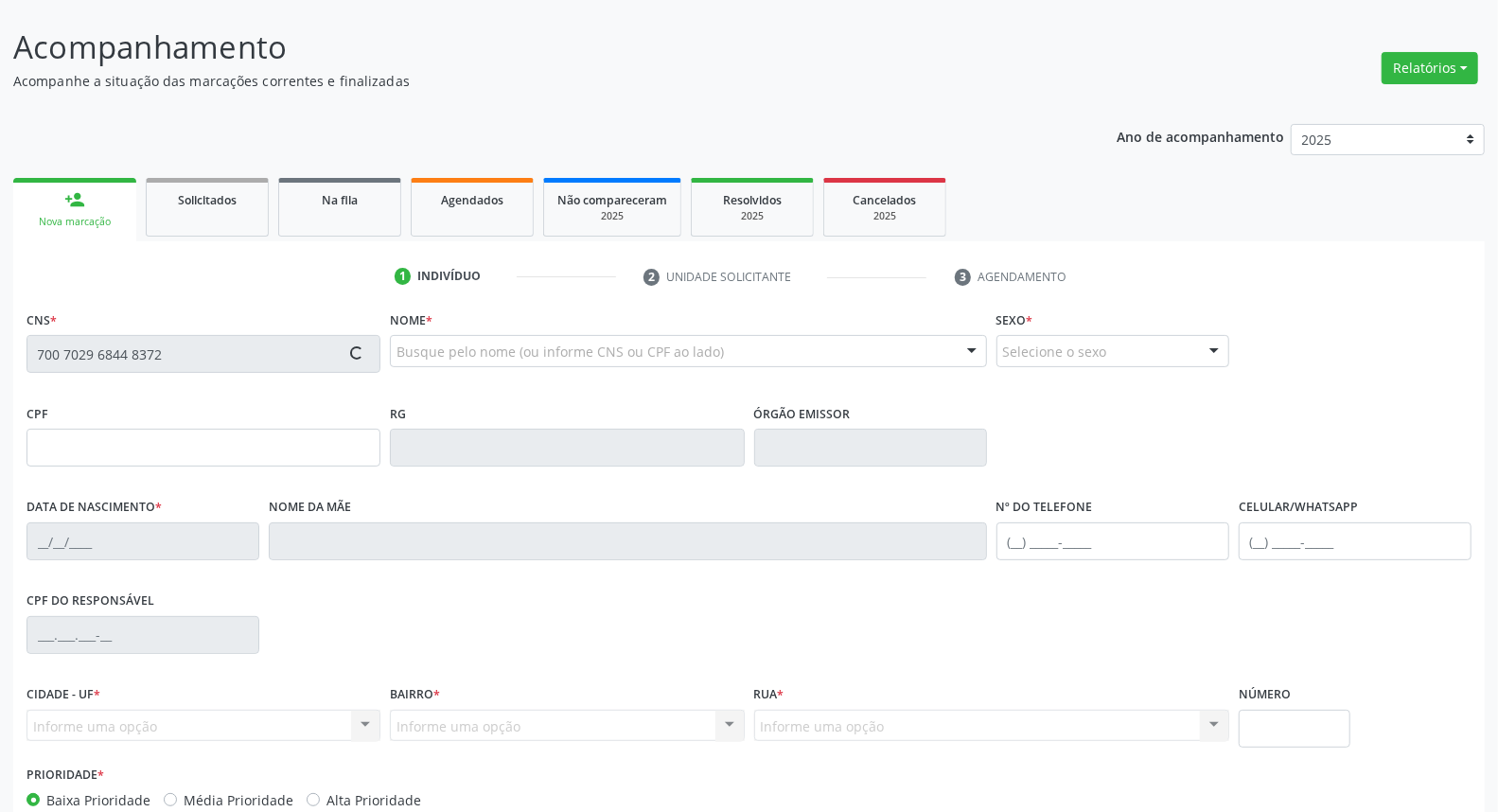
type input "S/N"
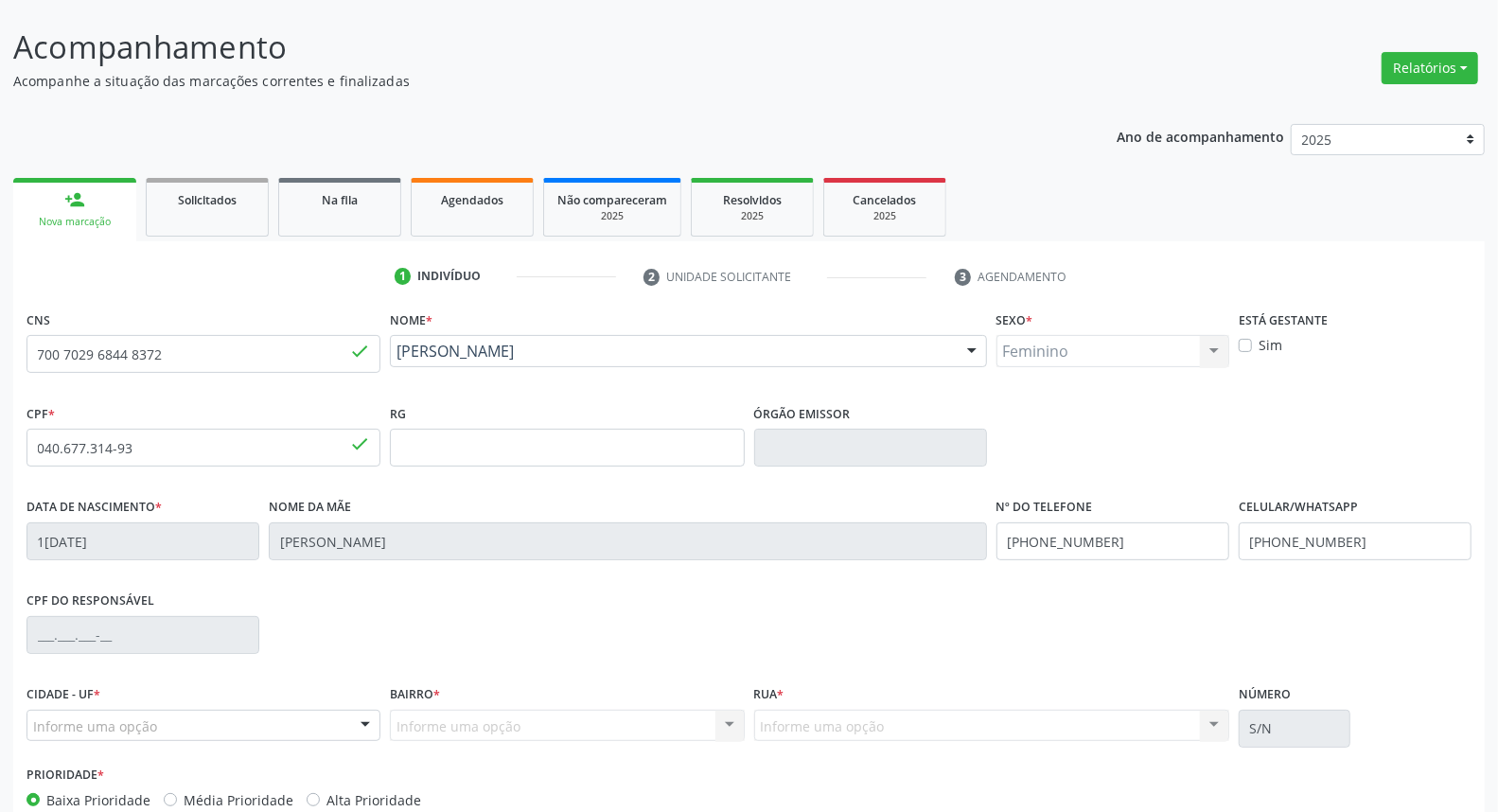
scroll to position [212, 0]
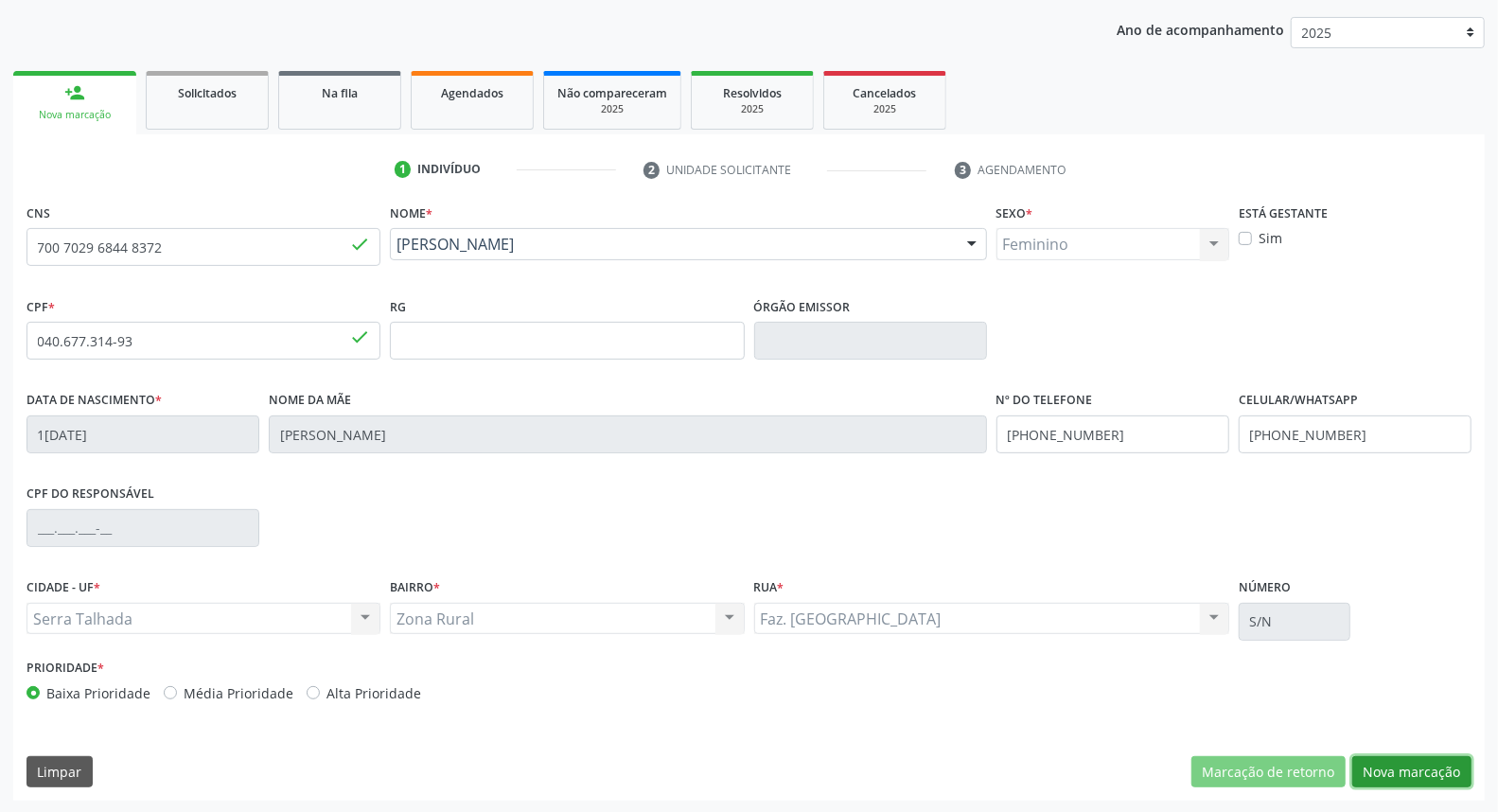
click at [1440, 767] on button "Nova marcação" at bounding box center [1411, 772] width 119 height 32
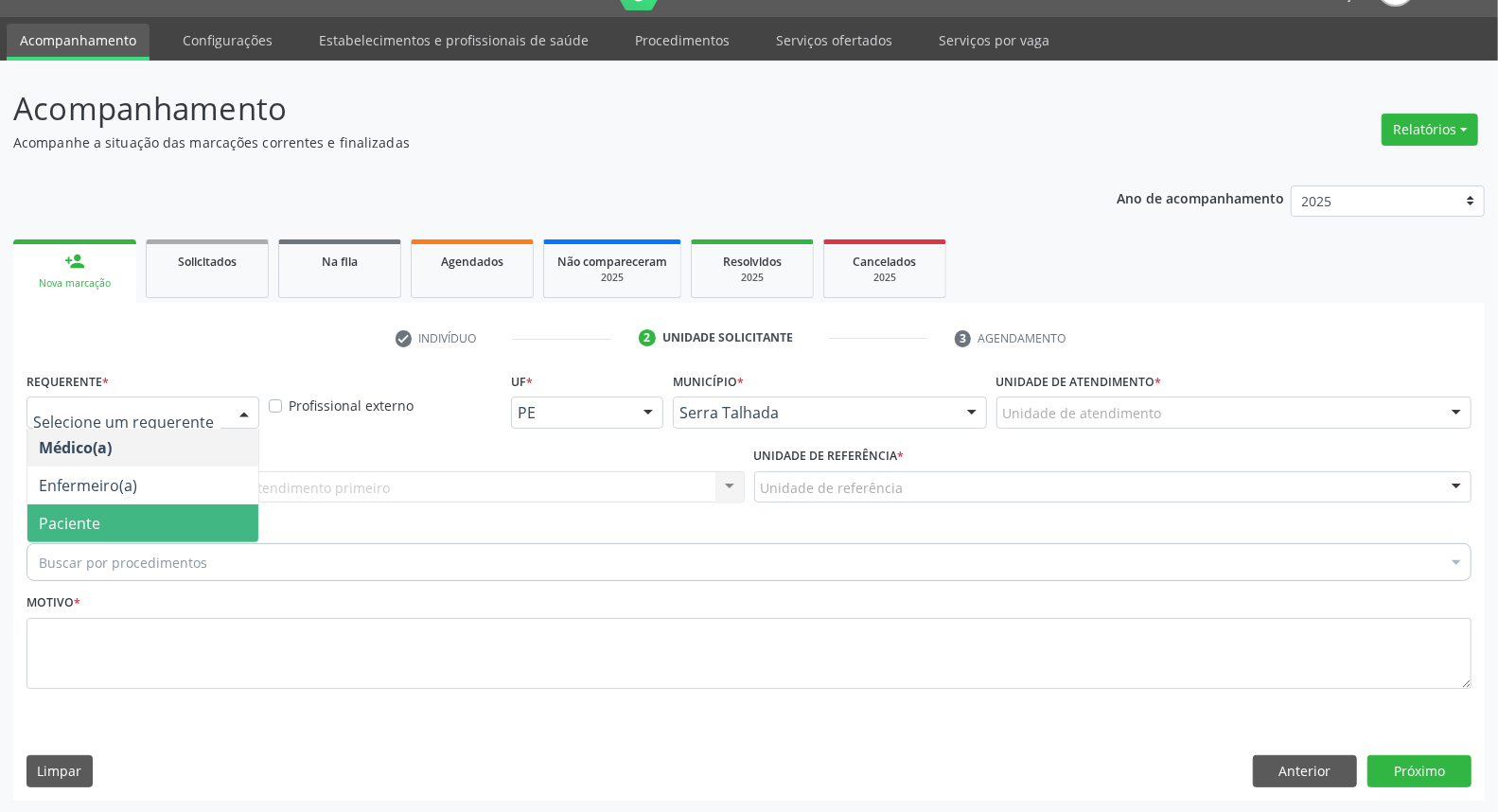
click at [75, 518] on span "Paciente" at bounding box center [70, 524] width 61 height 21
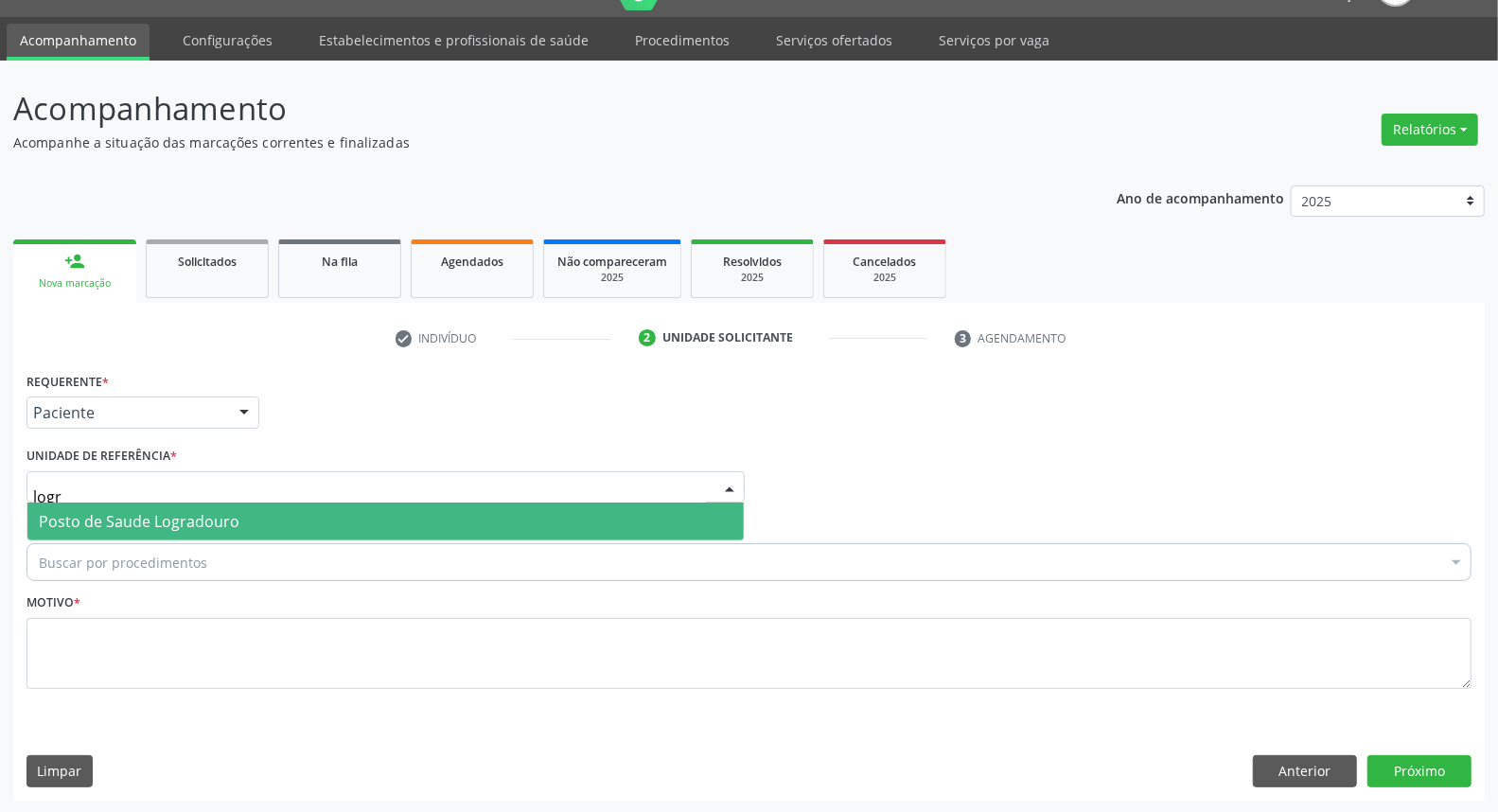
type input "logra"
click at [134, 517] on span "Posto de Saude Logradouro" at bounding box center [139, 522] width 200 height 21
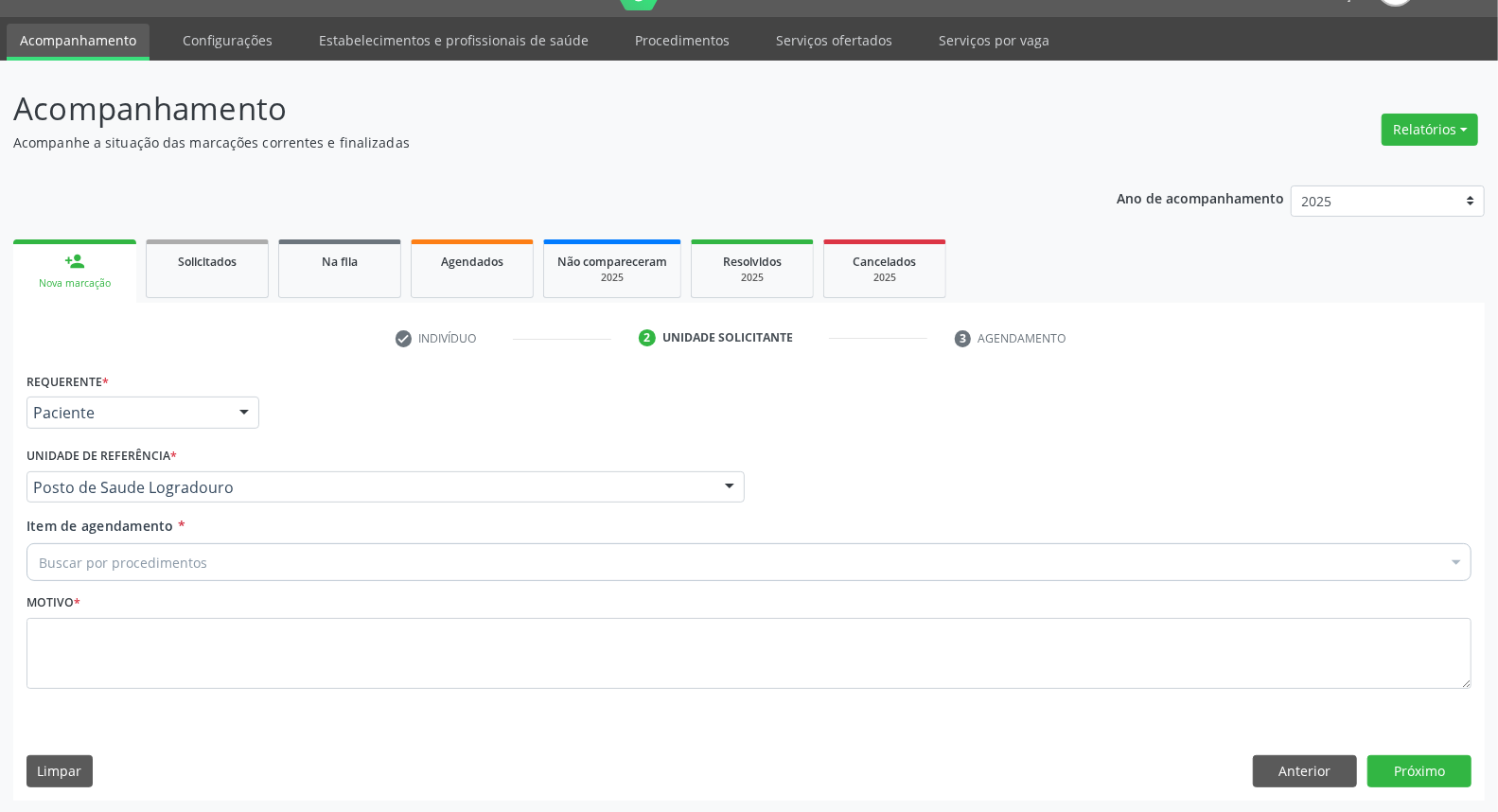
click at [138, 559] on span "Usf Cohab" at bounding box center [385, 559] width 717 height 38
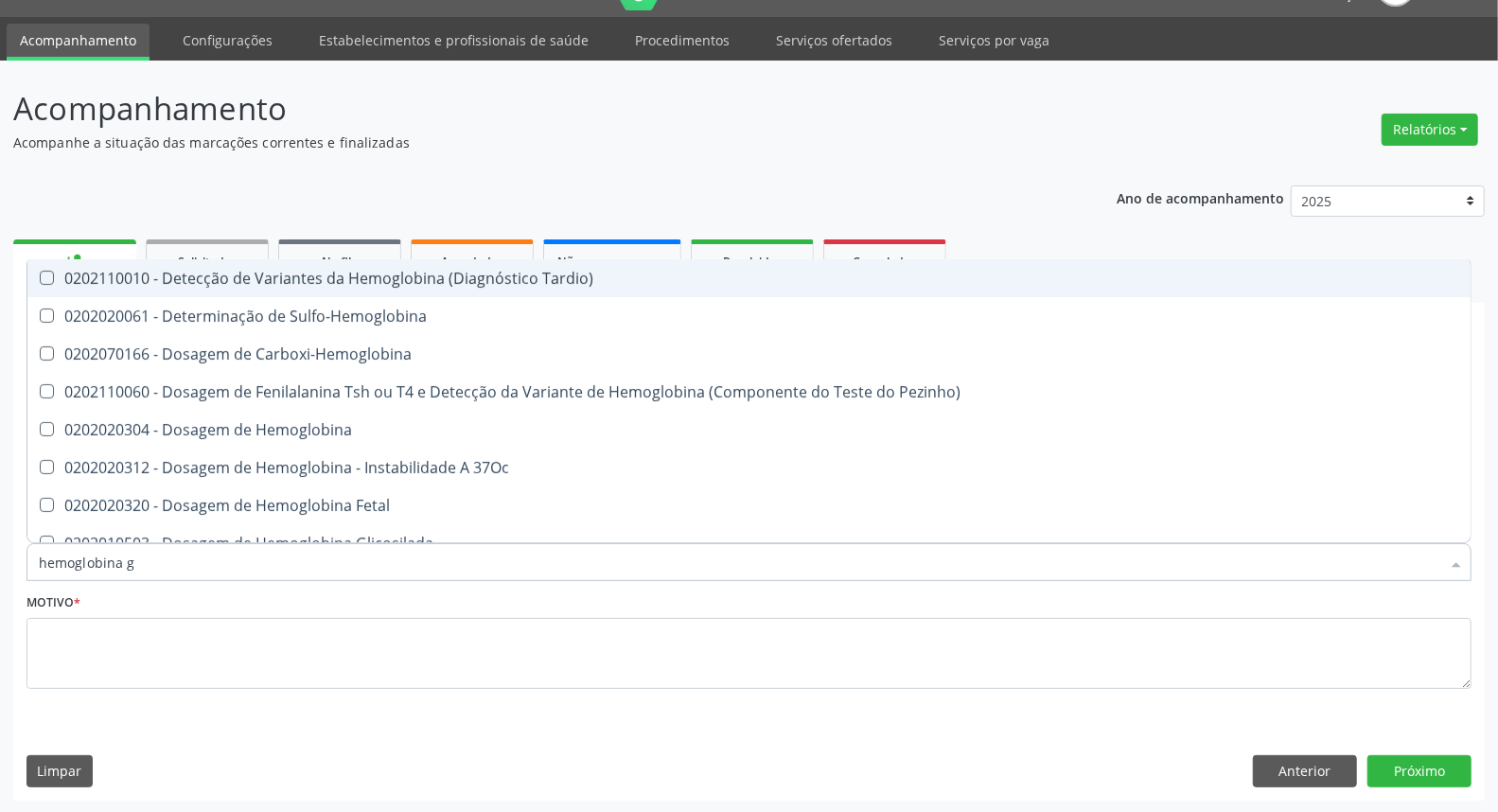
type input "hemoglobina g"
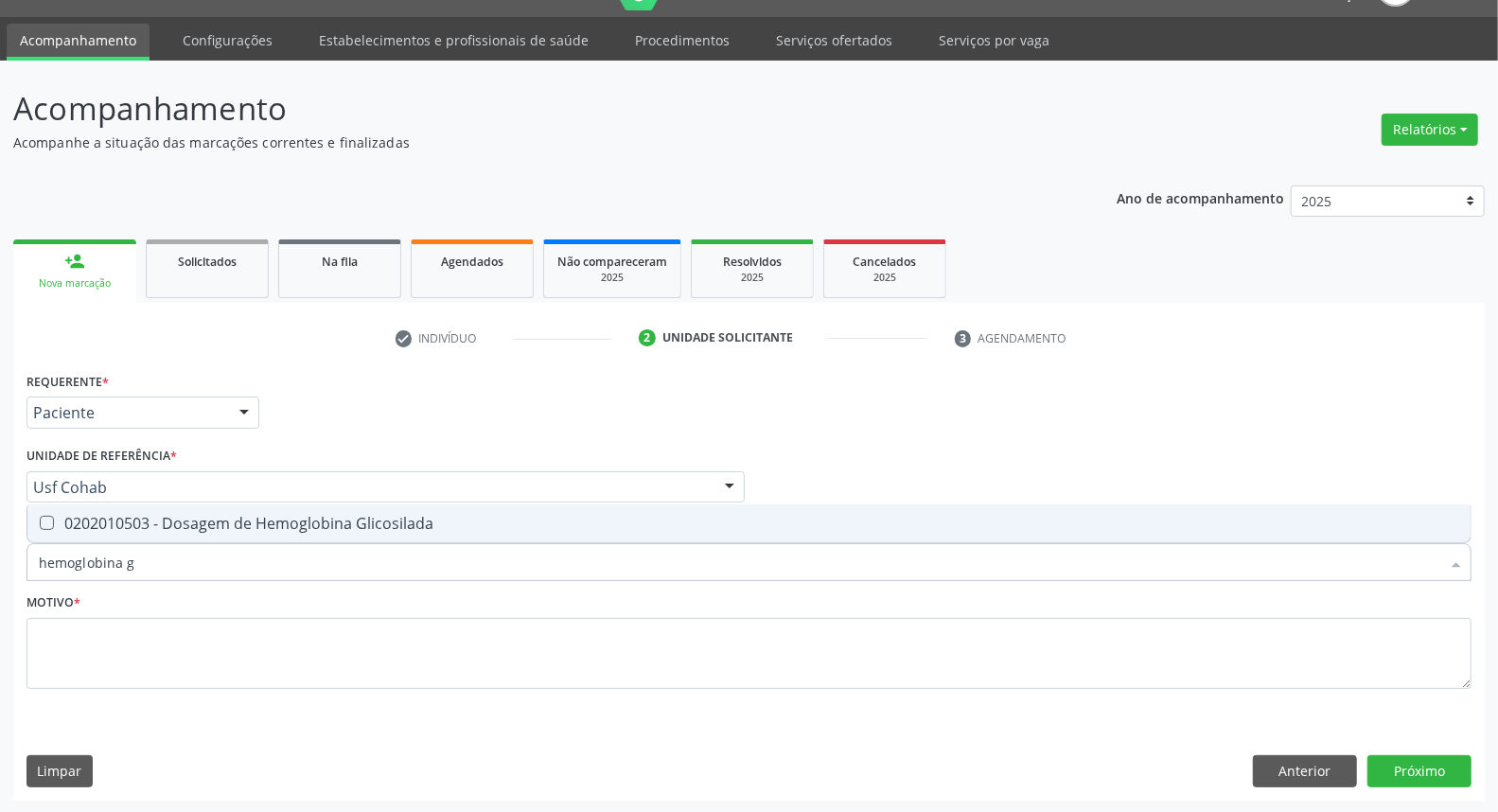
click at [147, 515] on div "0202010503 - Dosagem de Hemoglobina Glicosilada" at bounding box center [749, 523] width 1421 height 15
checkbox Glicosilada "true"
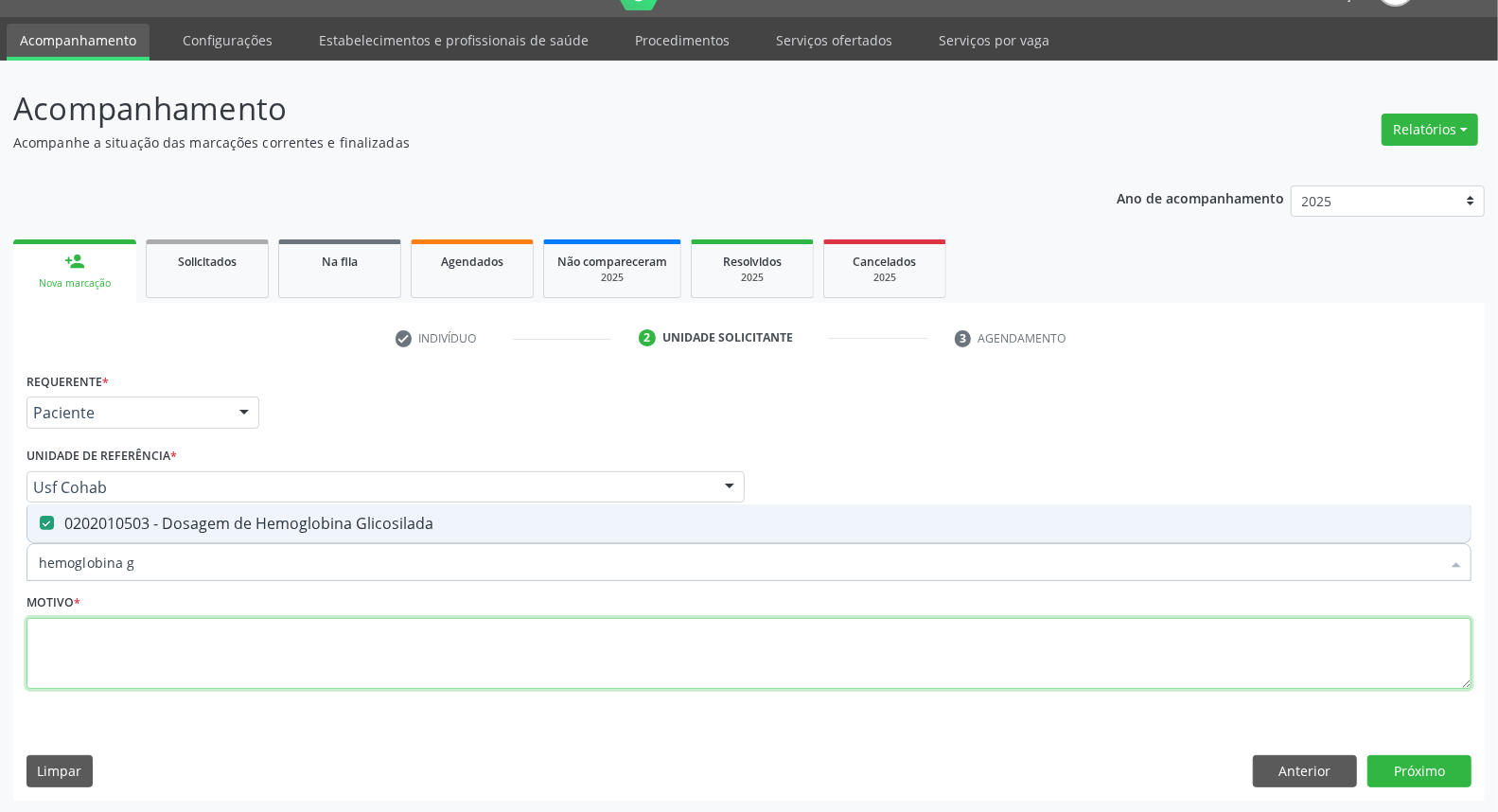
click at [191, 640] on textarea at bounding box center [749, 654] width 1445 height 72
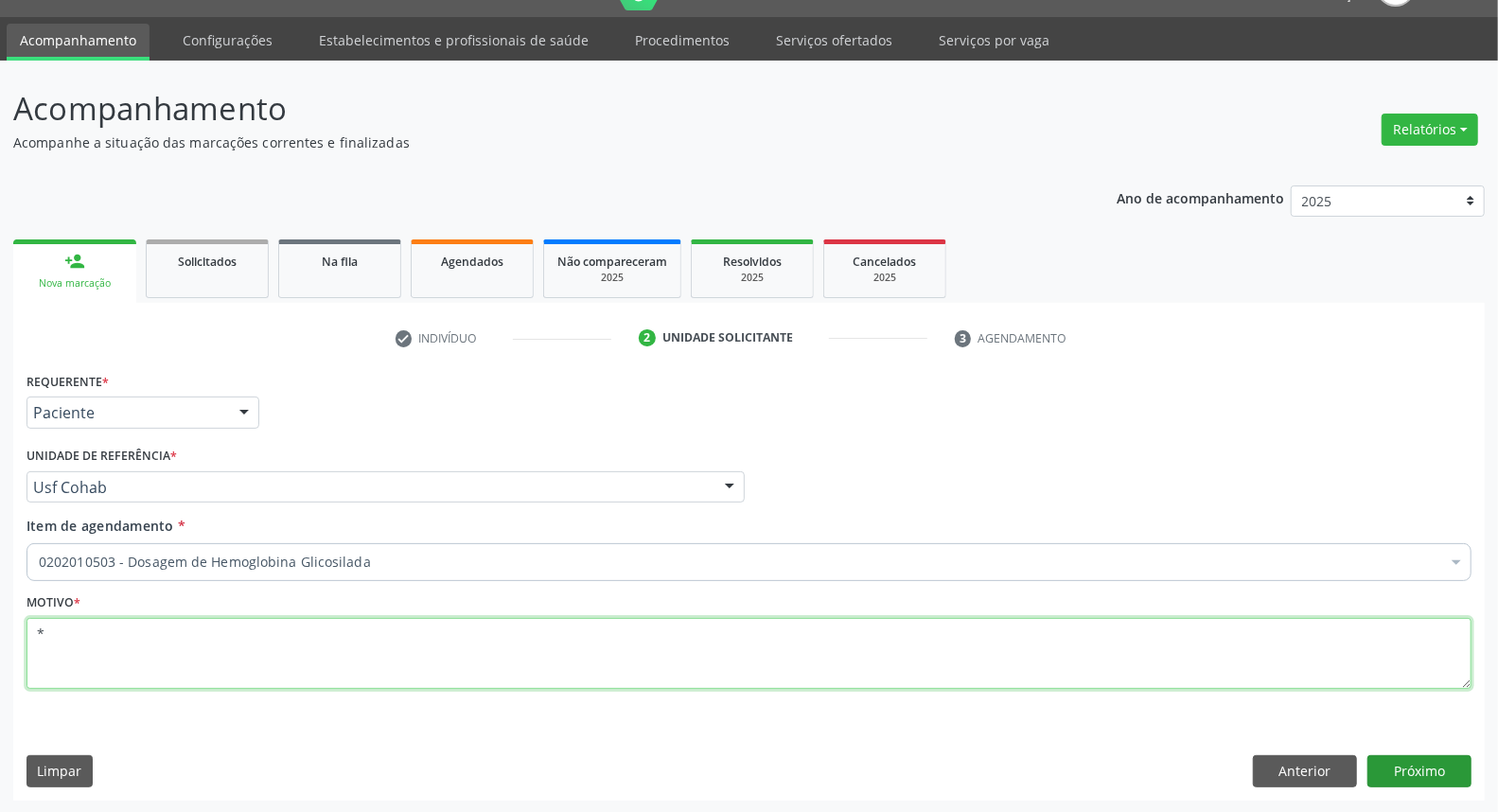
type textarea "*"
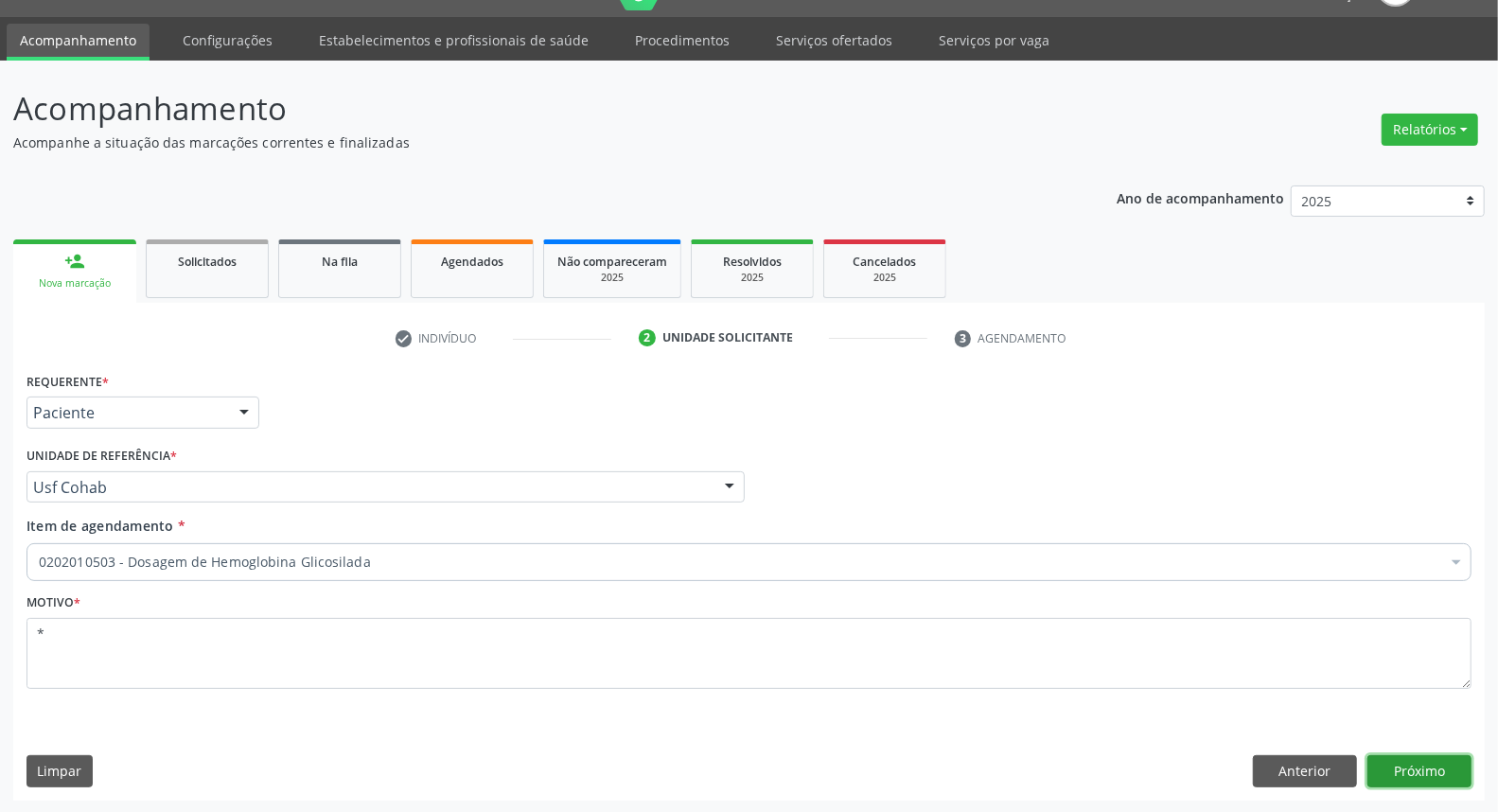
click at [1421, 771] on button "Próximo" at bounding box center [1419, 771] width 104 height 32
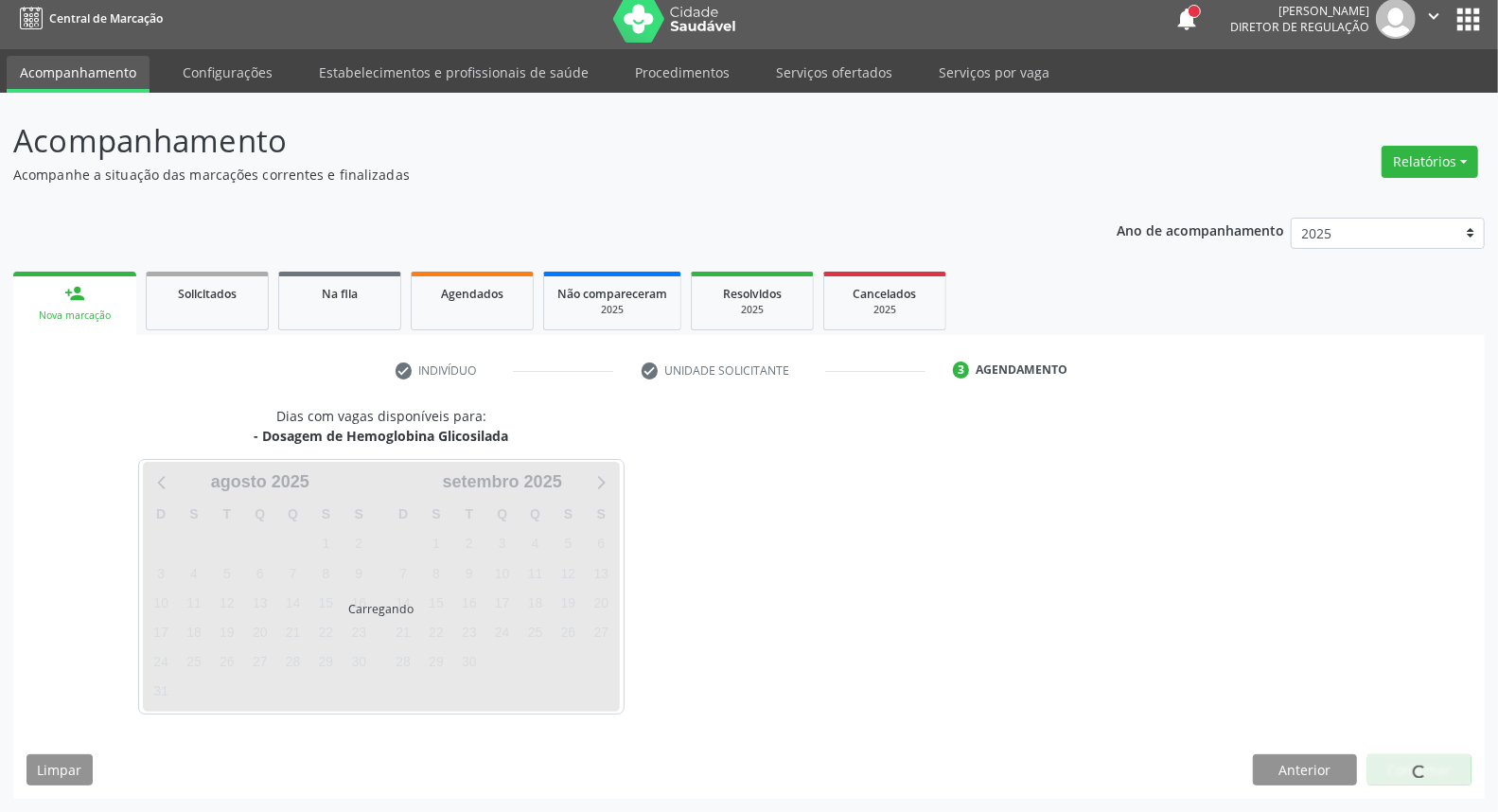
scroll to position [10, 0]
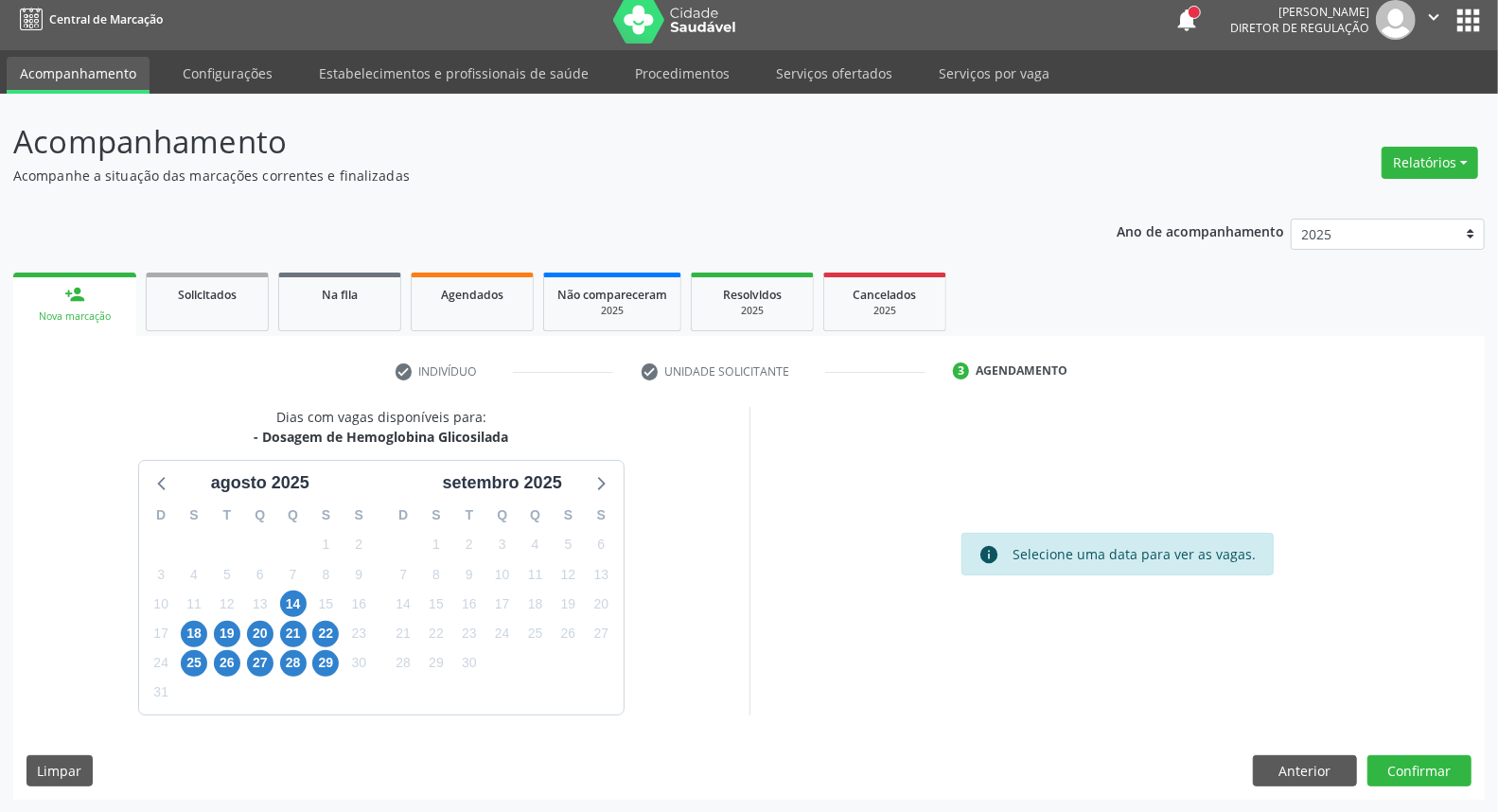
click at [177, 631] on div "18" at bounding box center [194, 634] width 33 height 30
click at [183, 631] on span "18" at bounding box center [194, 635] width 27 height 27
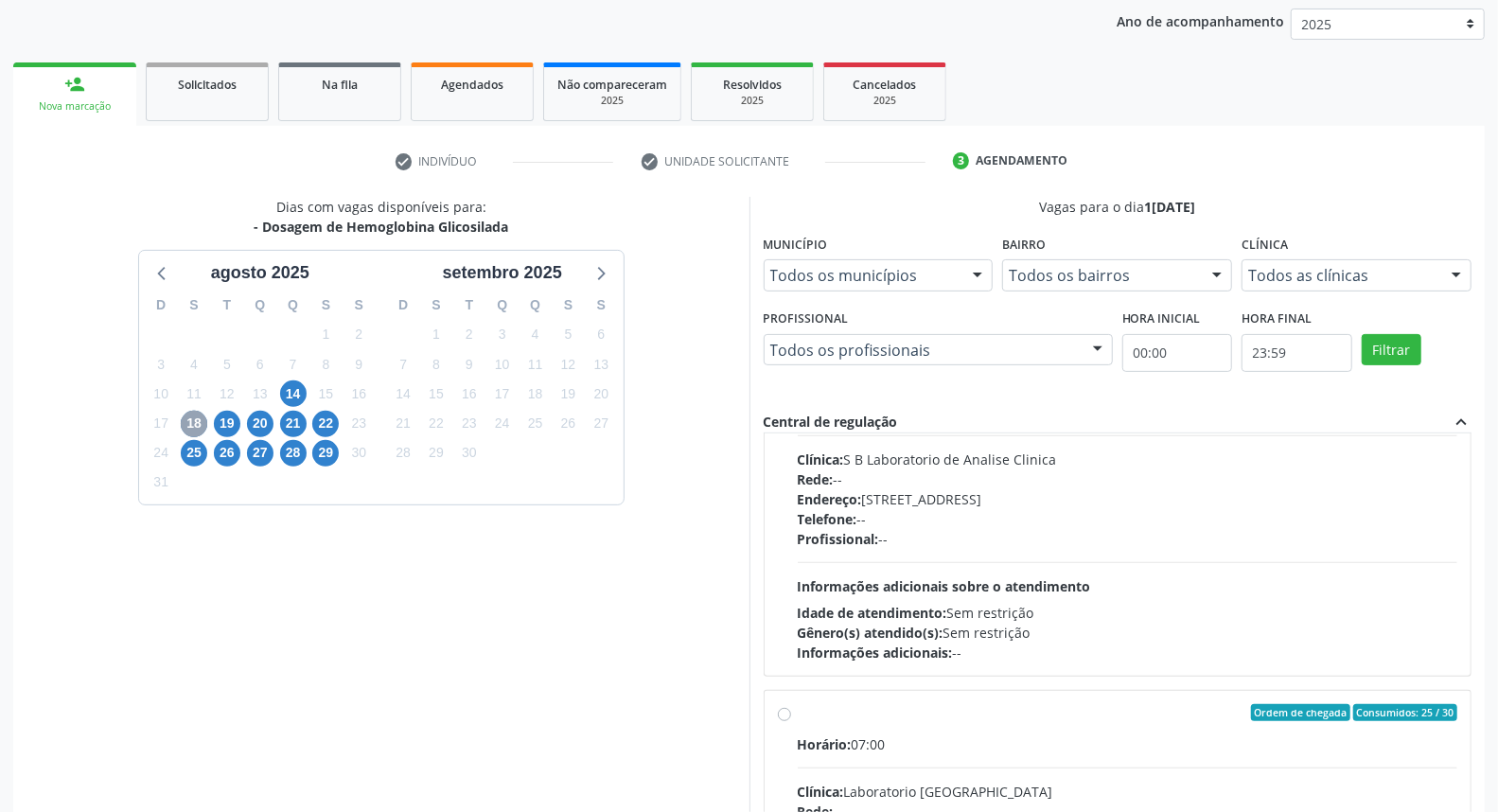
scroll to position [525, 0]
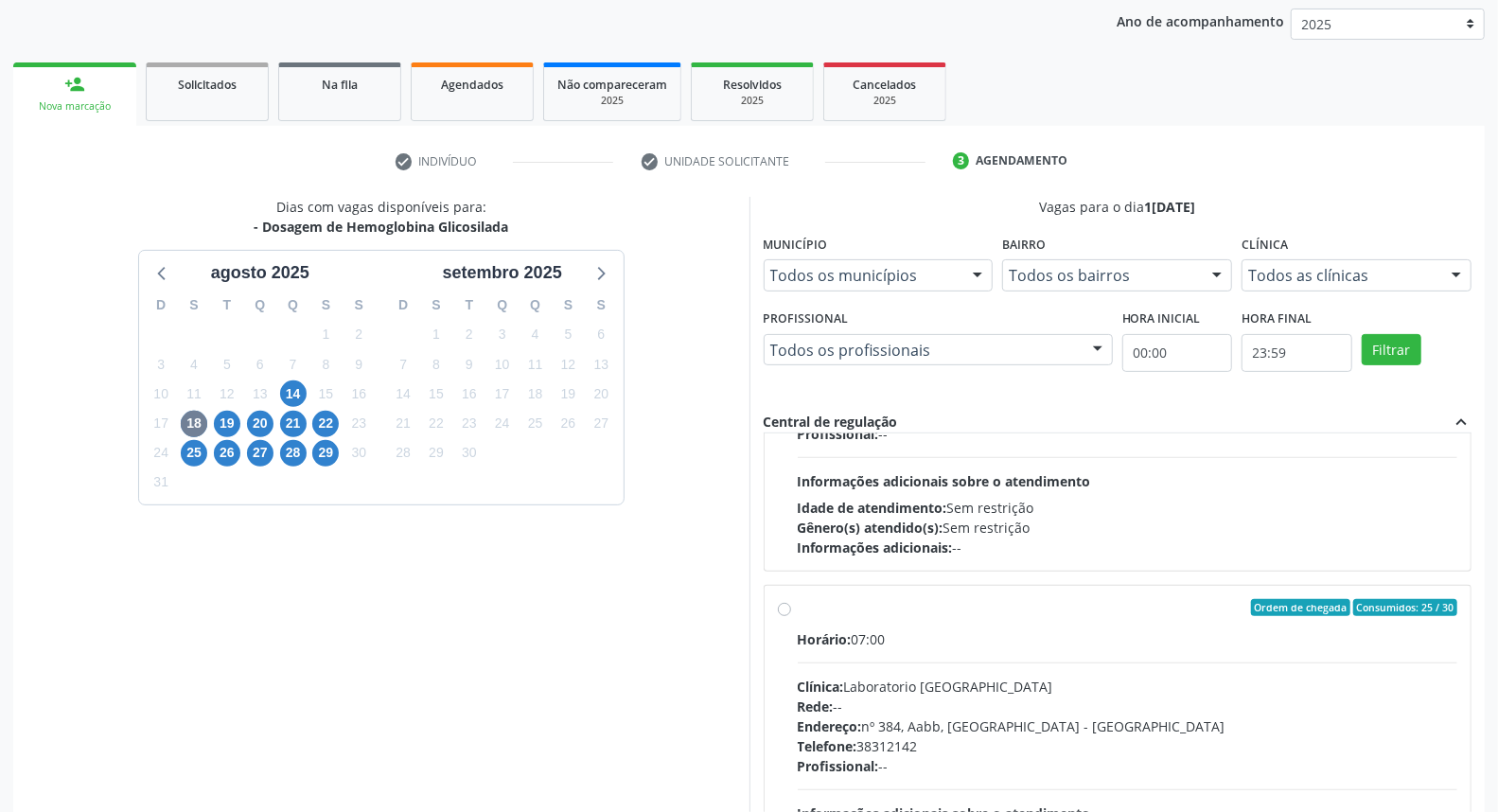
click at [789, 714] on div "Ordem de chegada Consumidos: 25 / 30 Horário: 07:00 Clínica: Laboratorio Sao Fr…" at bounding box center [1117, 744] width 680 height 290
radio input "true"
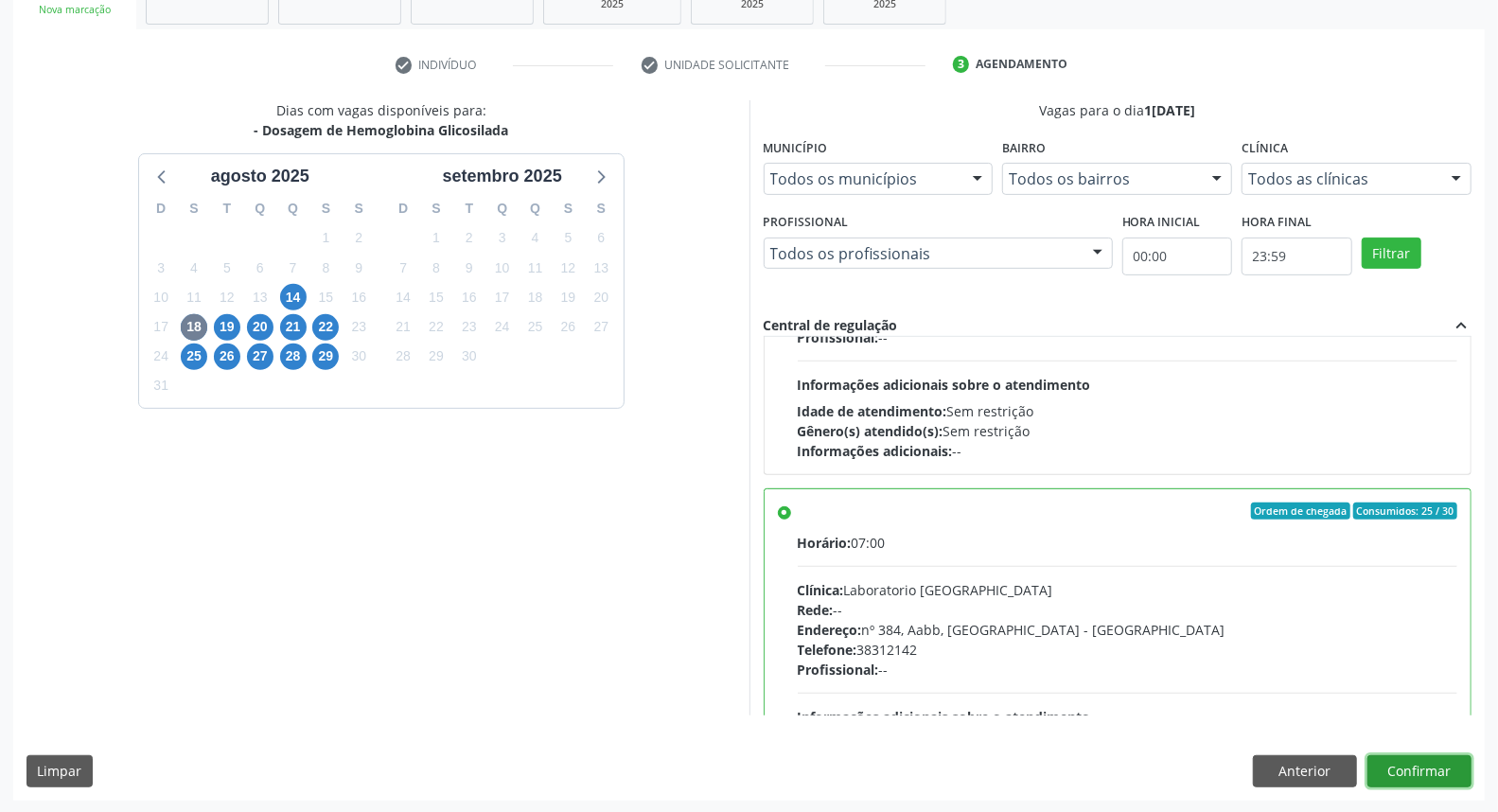
click at [1440, 774] on button "Confirmar" at bounding box center [1419, 771] width 104 height 32
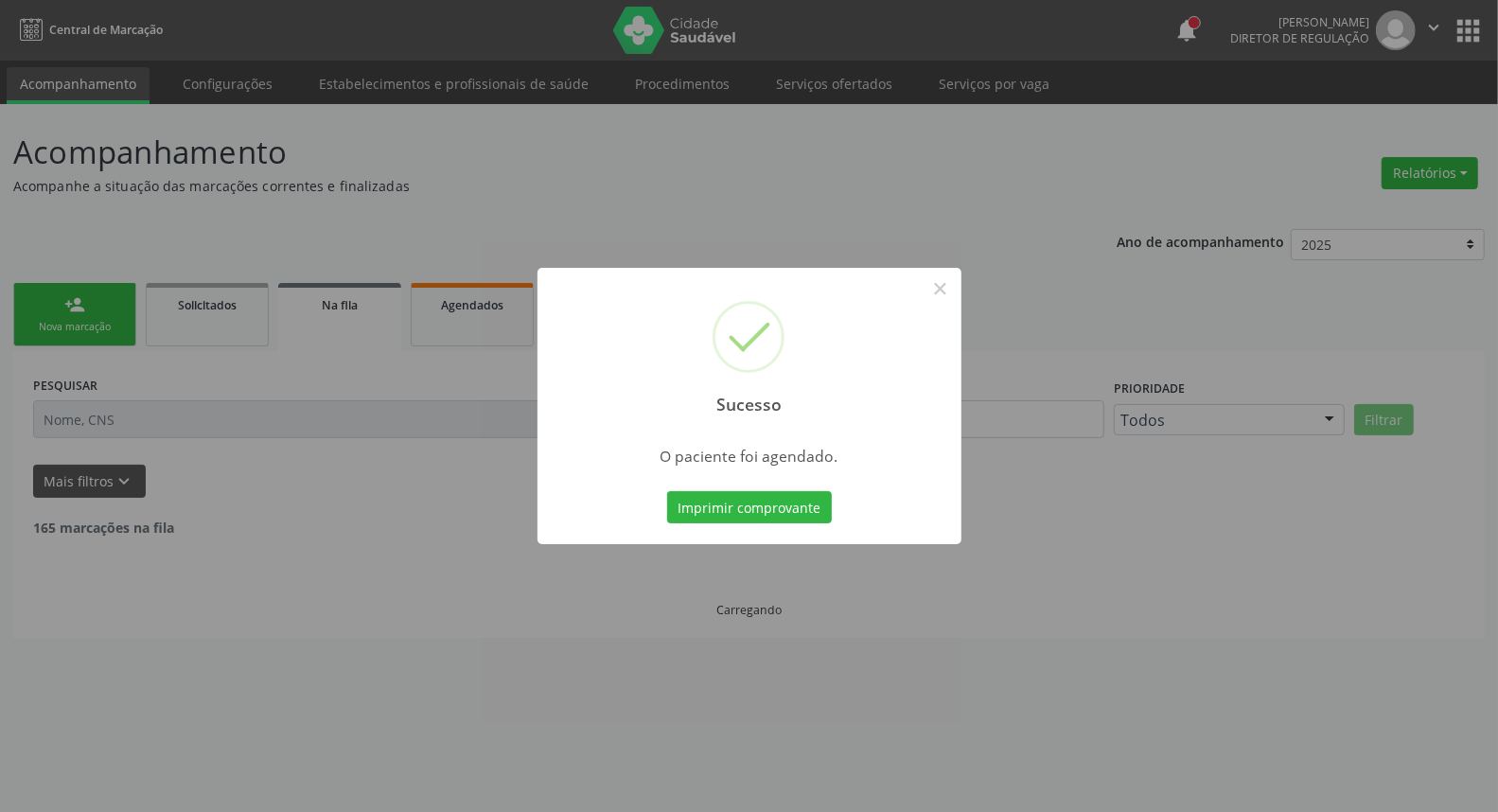
scroll to position [0, 0]
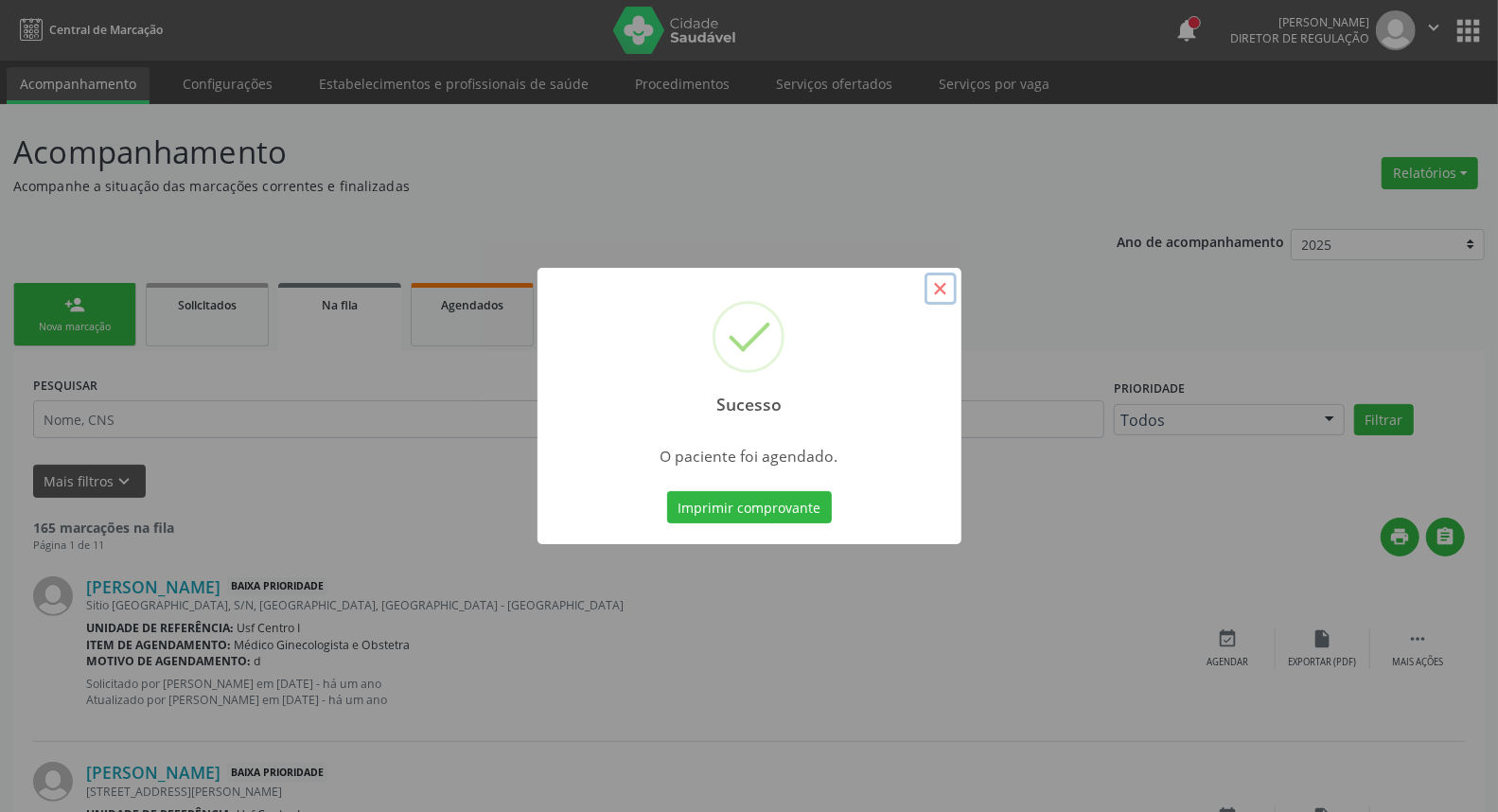
click at [939, 289] on button "×" at bounding box center [941, 289] width 32 height 32
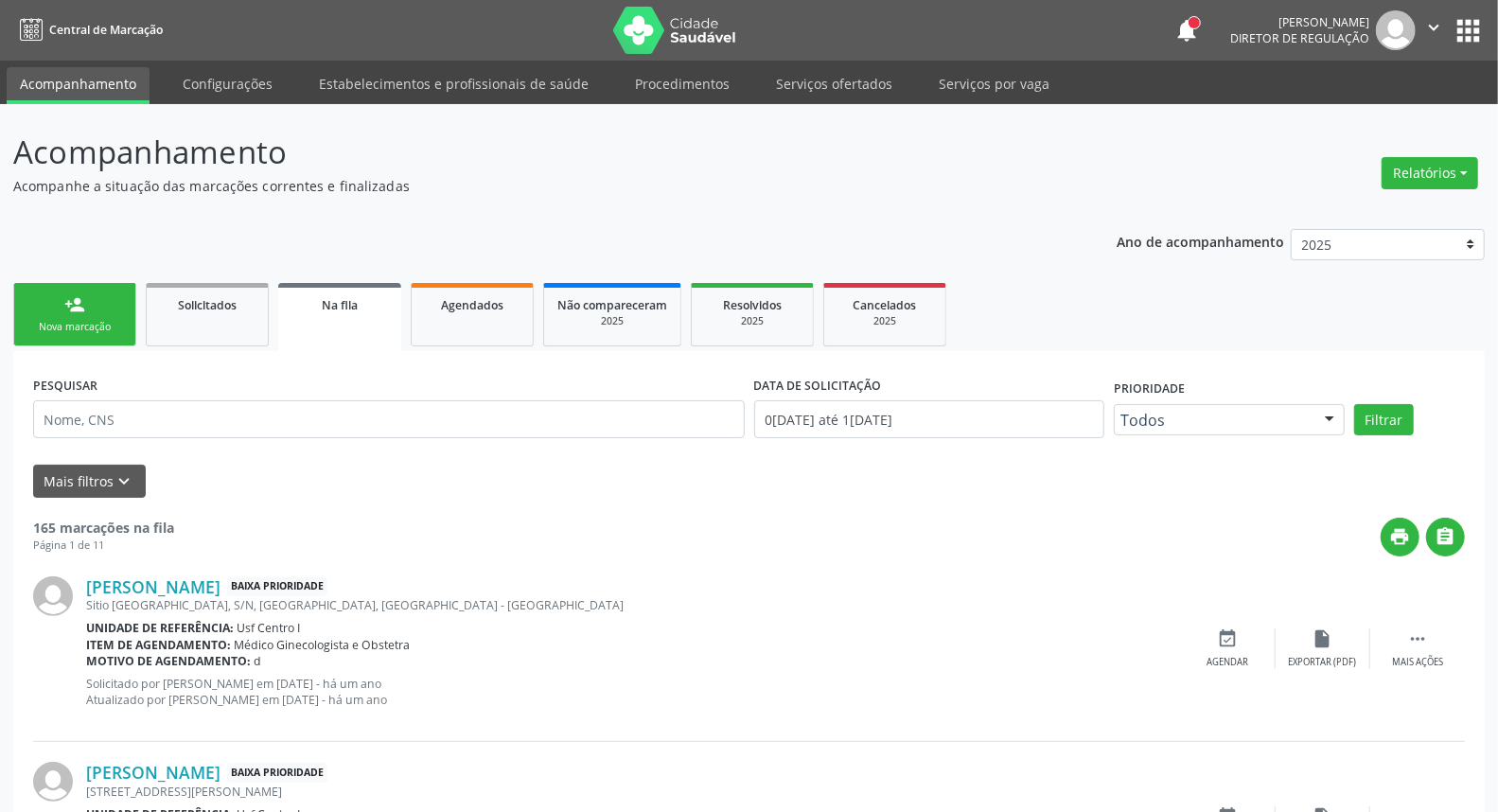
click at [119, 332] on div "Nova marcação" at bounding box center [74, 326] width 94 height 14
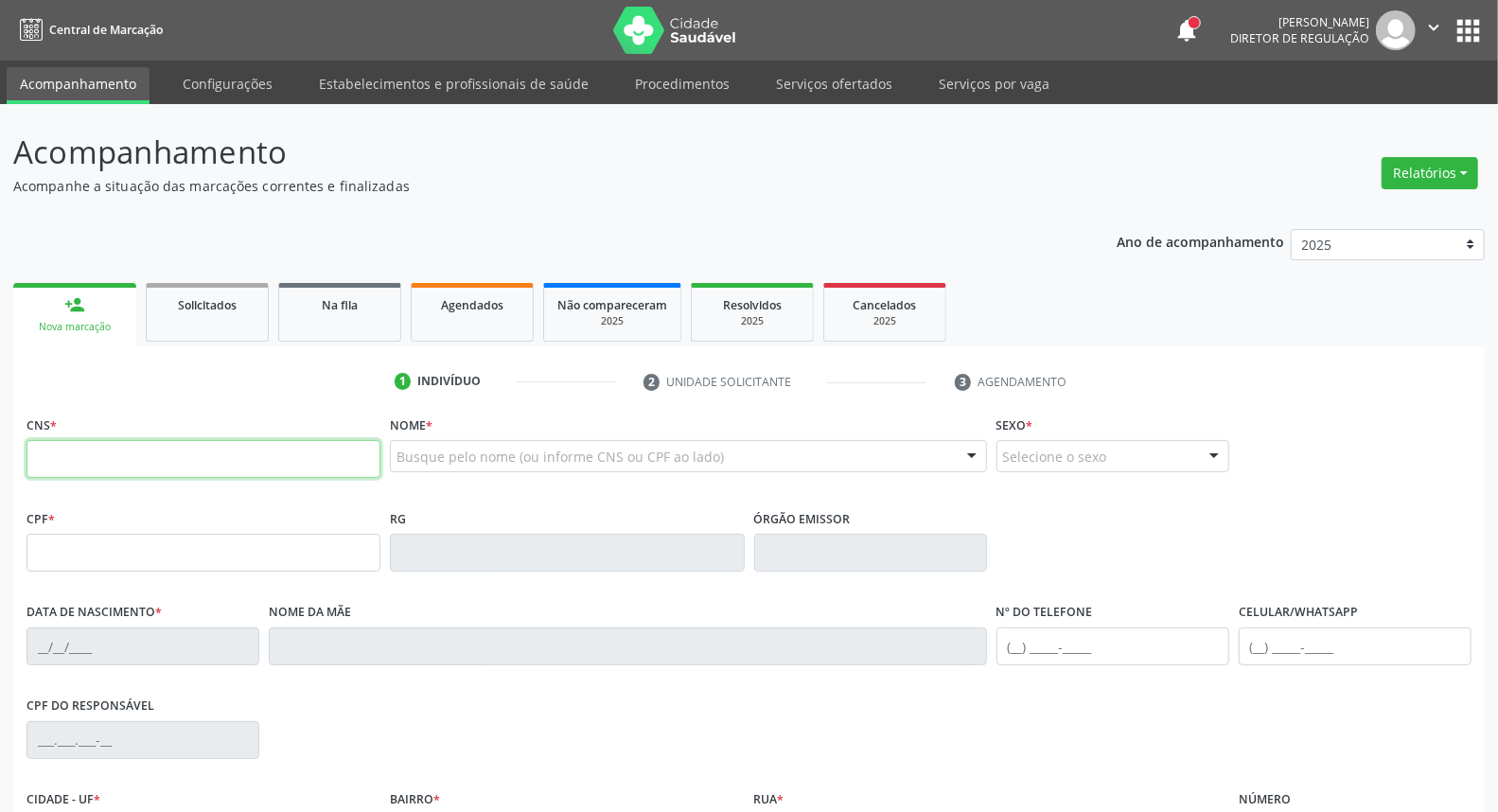
click at [128, 455] on input "text" at bounding box center [203, 459] width 354 height 38
paste input "700 7029 6844 8372"
type input "700 7029 6844 8372"
type input "040.677.314-93"
type input "18/05/1970"
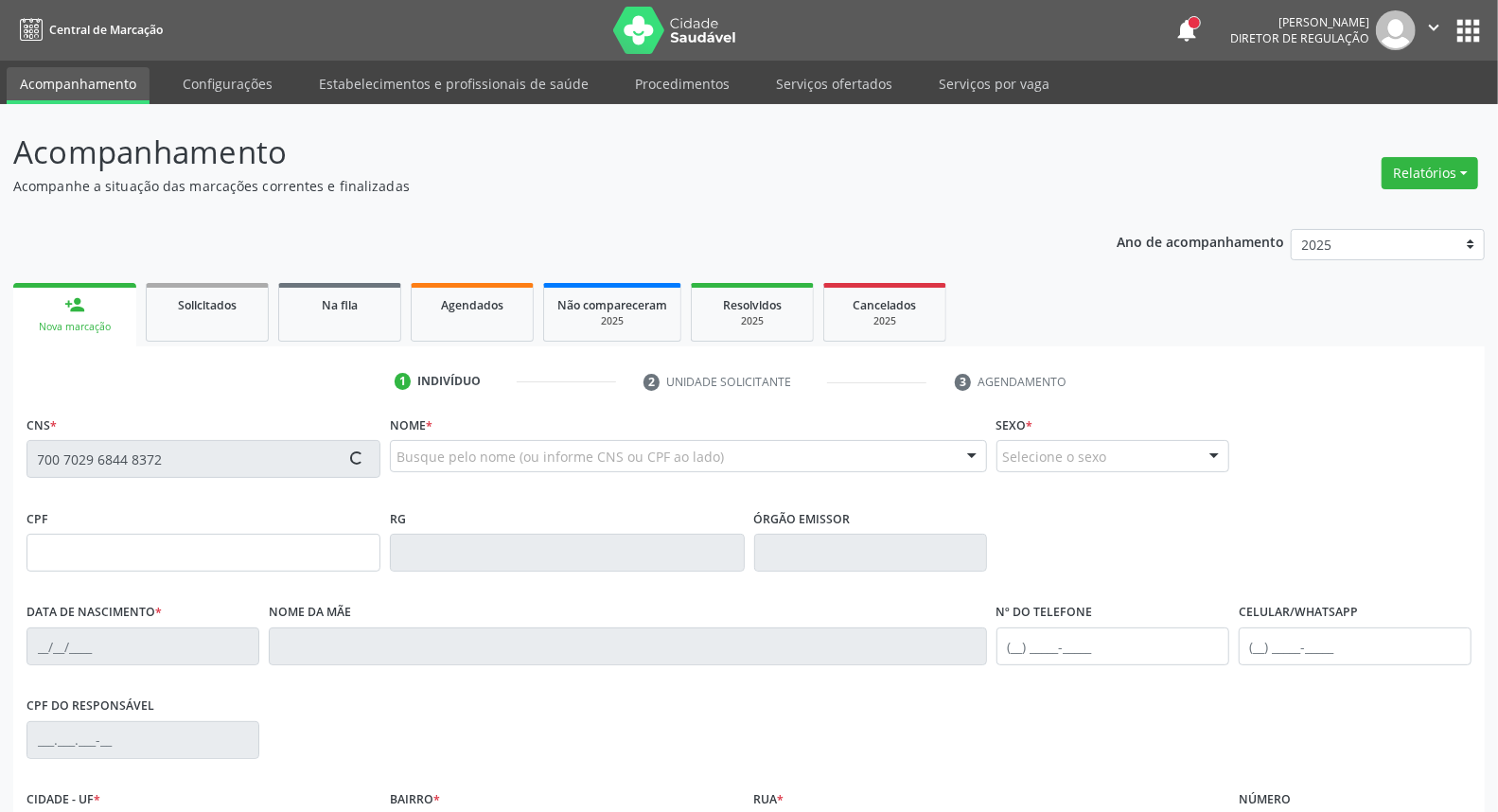
type input "Luzia Lopes de Lima"
type input "[PHONE_NUMBER]"
type input "S/N"
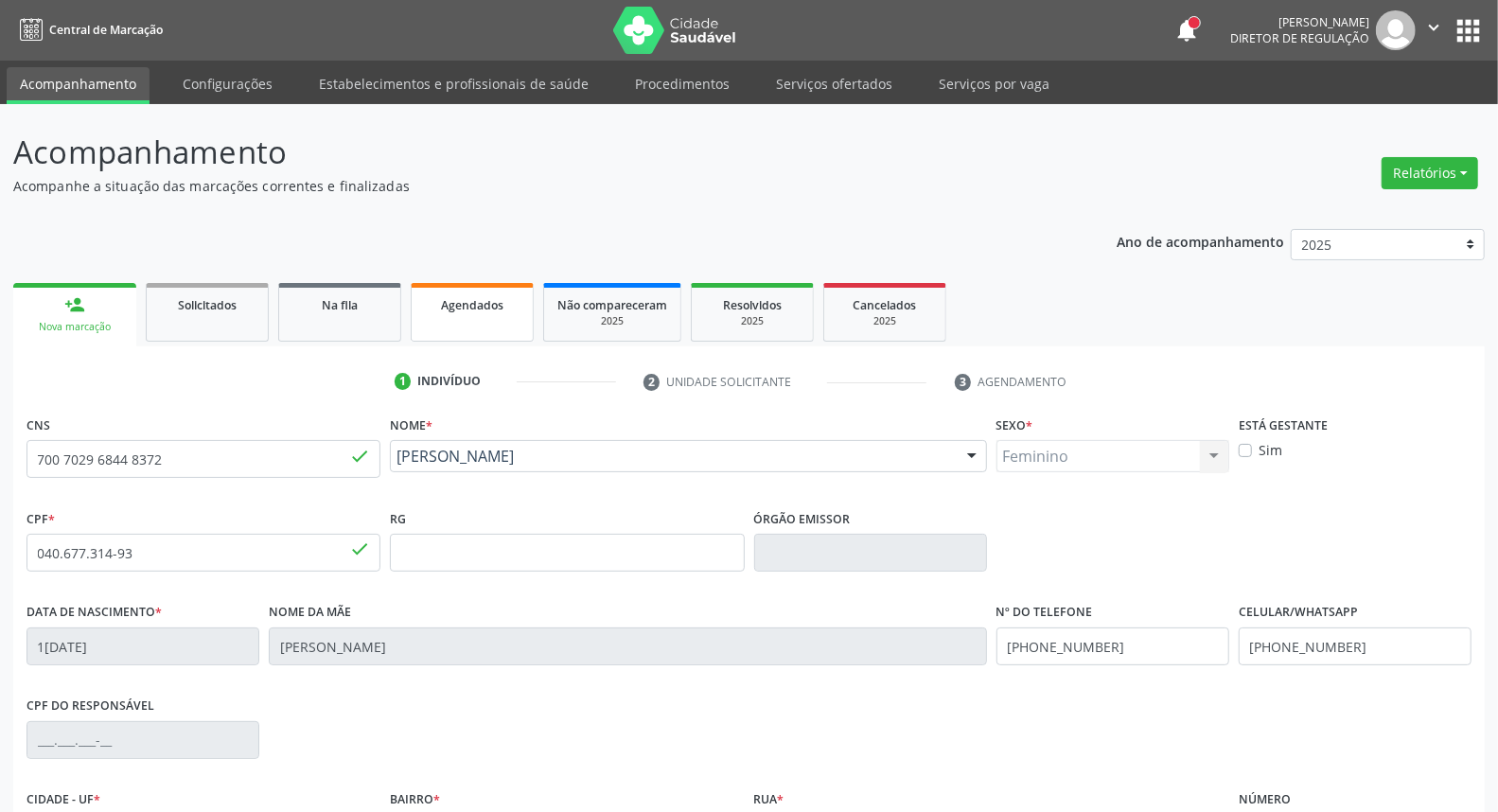
click at [523, 316] on link "Agendados" at bounding box center [471, 312] width 123 height 58
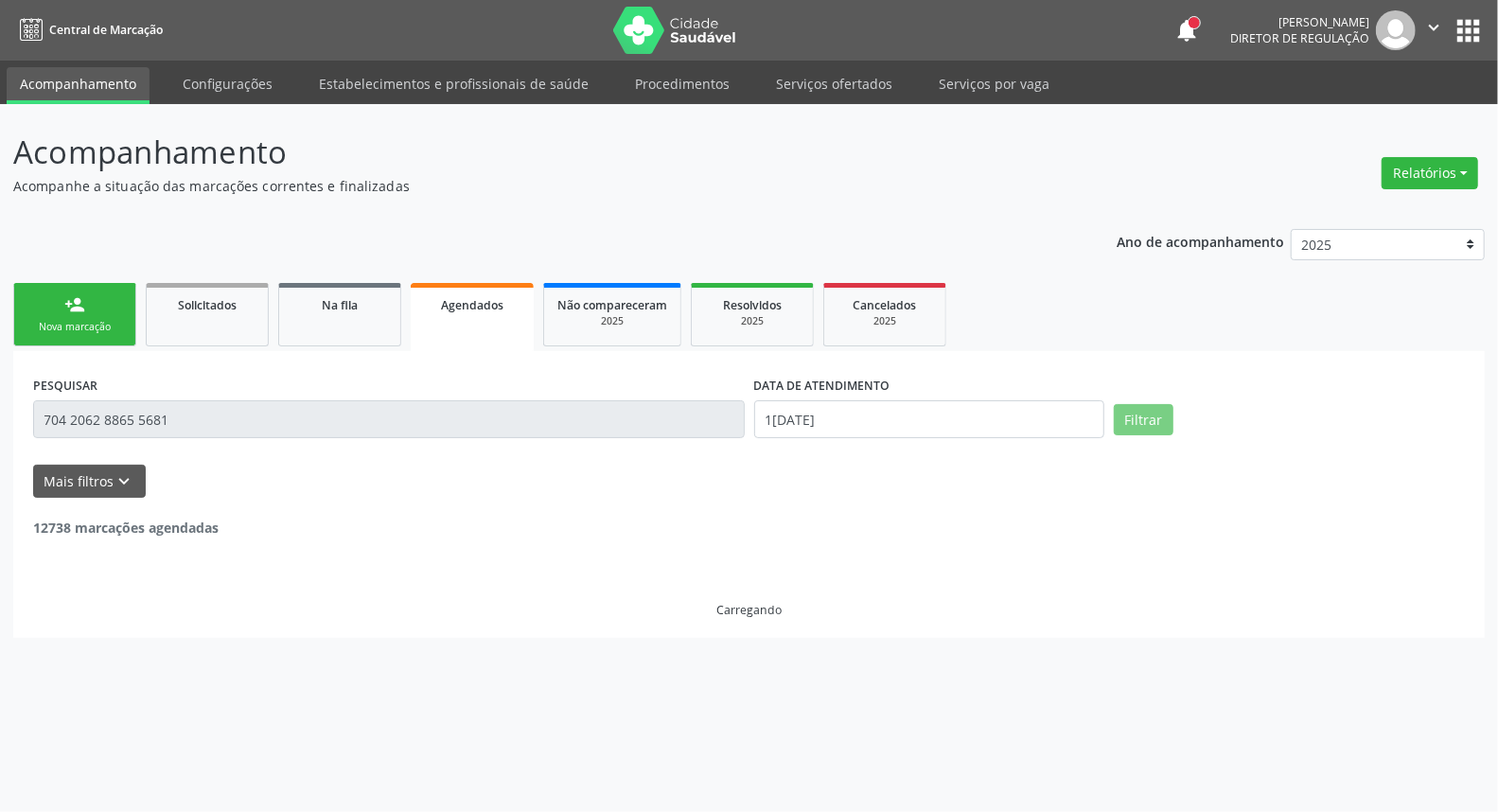
click at [469, 301] on span "Agendados" at bounding box center [471, 304] width 62 height 16
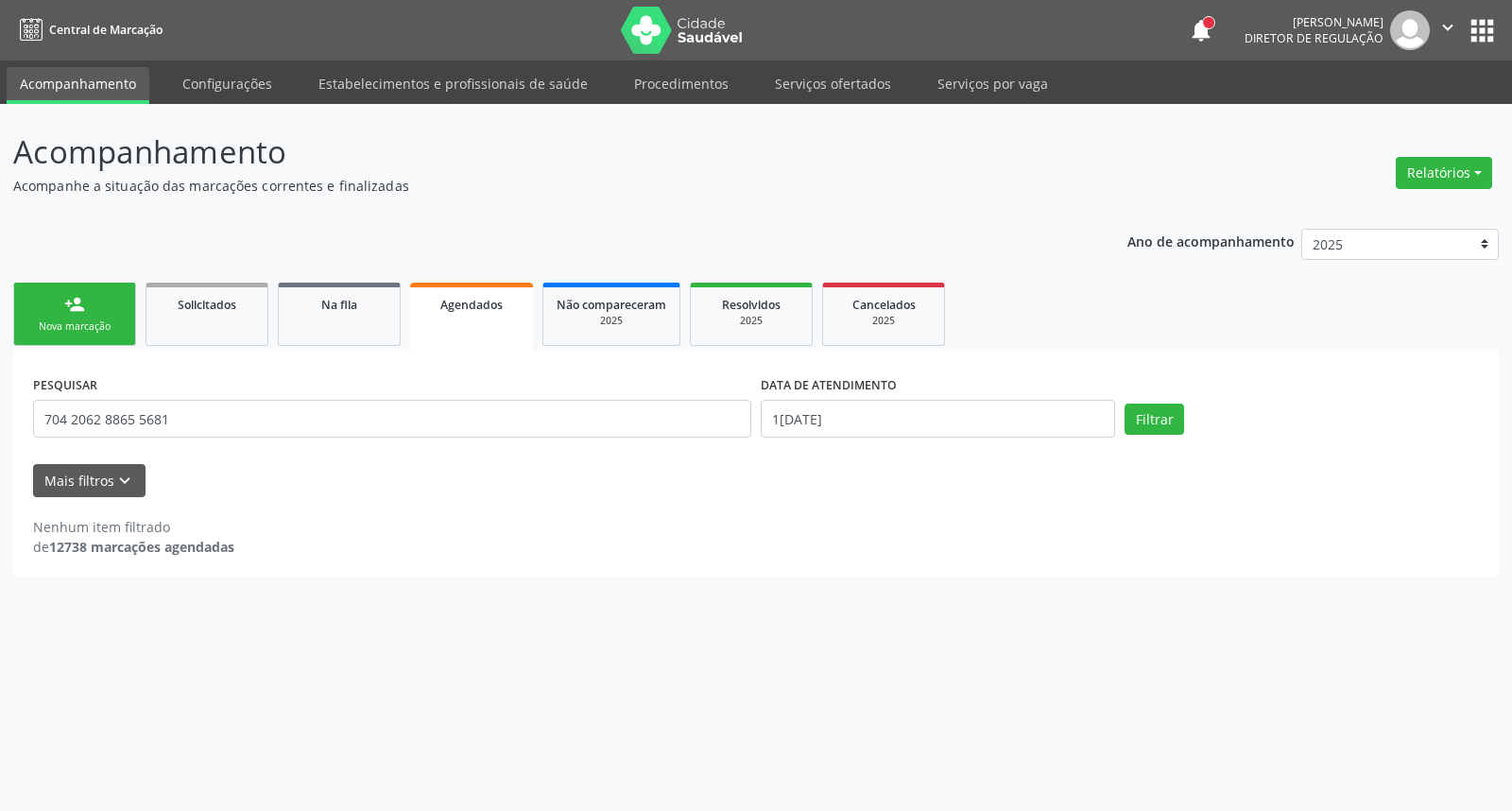
click at [890, 397] on label "DATA DE ATENDIMENTO" at bounding box center [828, 385] width 136 height 30
click at [885, 413] on input "14/08/2025" at bounding box center [937, 419] width 354 height 38
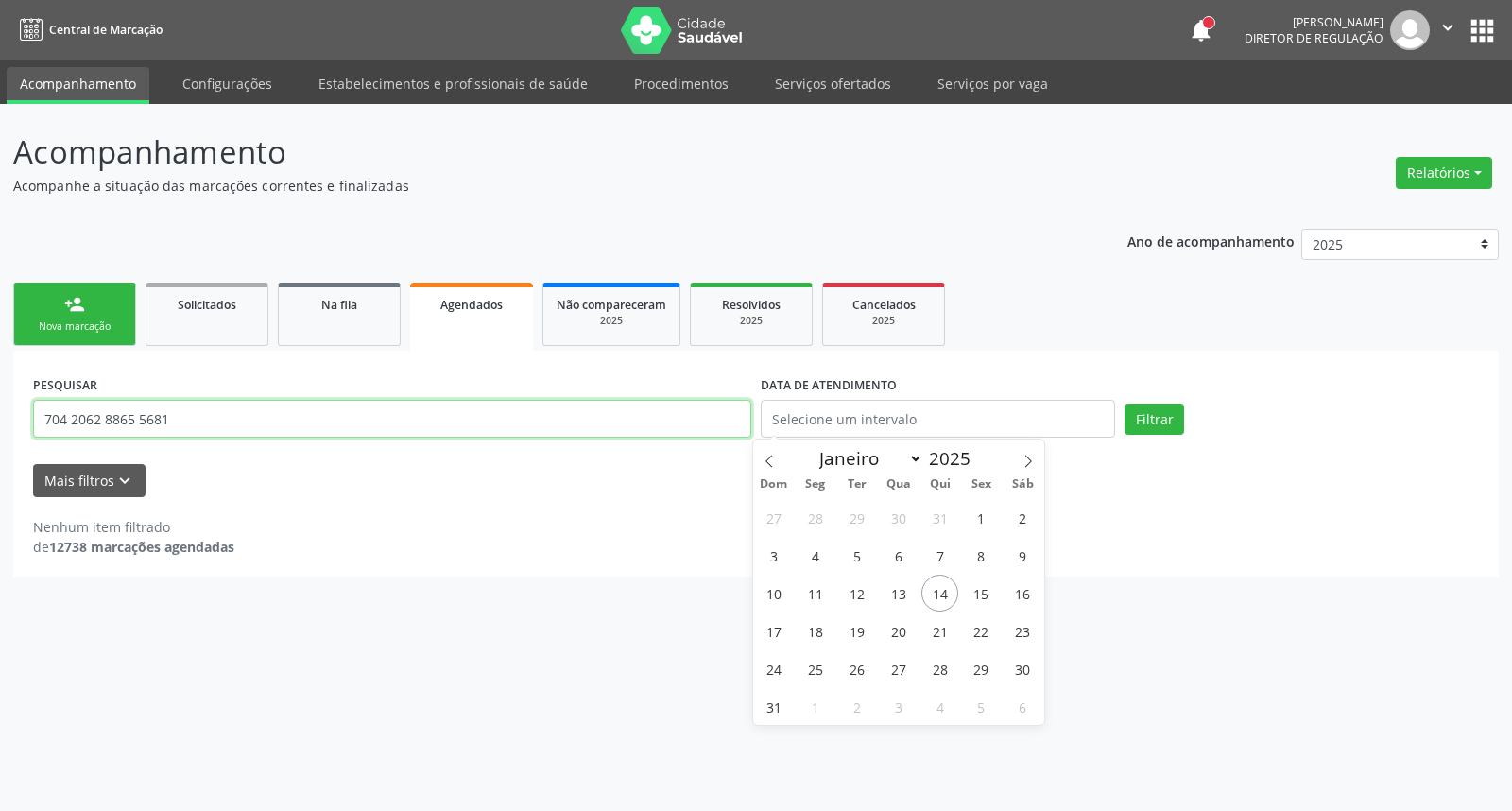
click at [637, 419] on input "704 2062 8865 5681" at bounding box center [393, 419] width 718 height 38
click at [637, 419] on input "704 2062 8865 568" at bounding box center [393, 419] width 718 height 38
paste input "text"
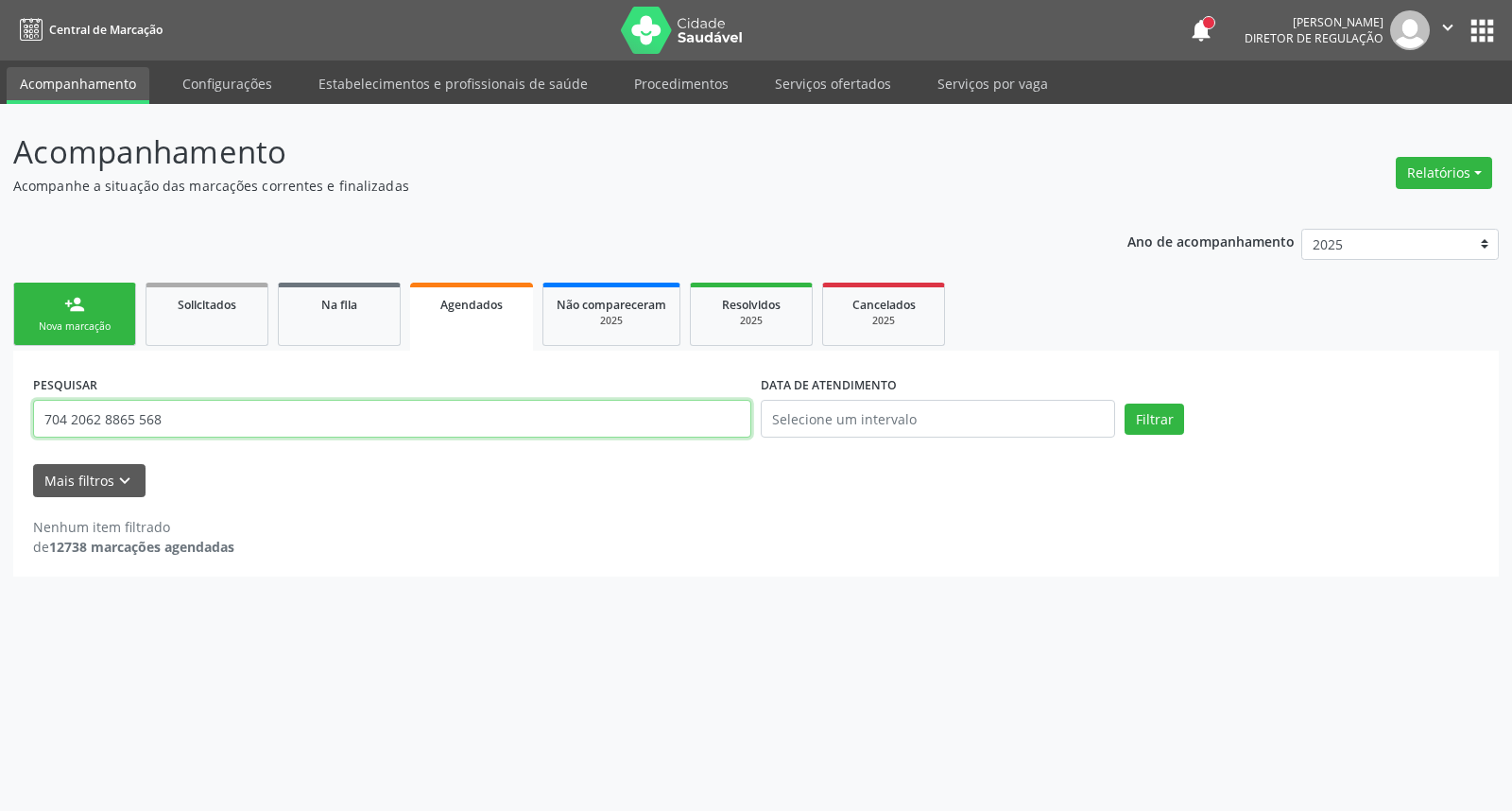
click at [1124, 403] on button "Filtrar" at bounding box center [1154, 419] width 59 height 32
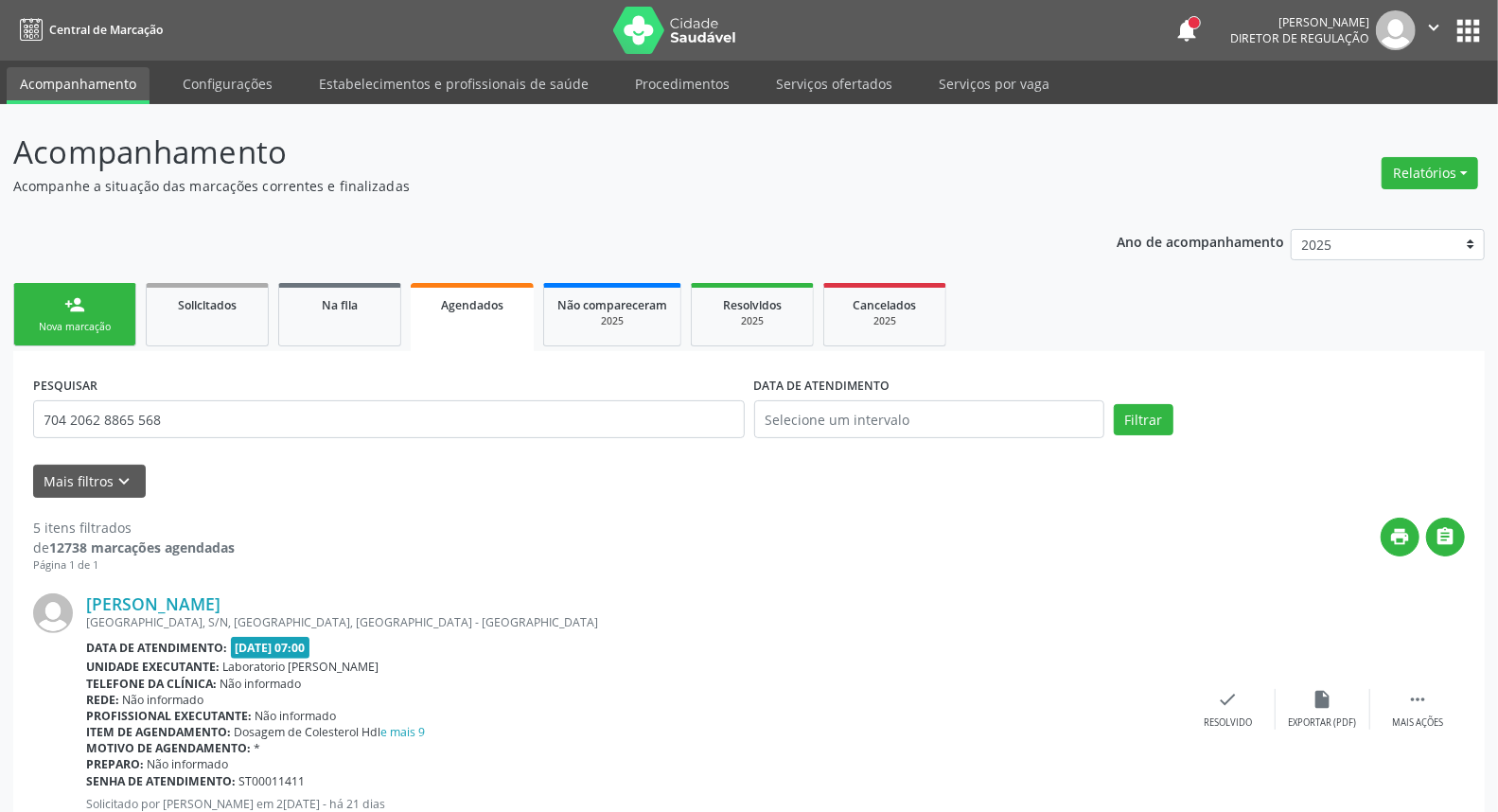
drag, startPoint x: 187, startPoint y: 412, endPoint x: 0, endPoint y: 361, distance: 193.8
type input "700702968448372"
click at [1113, 404] on button "Filtrar" at bounding box center [1143, 420] width 59 height 32
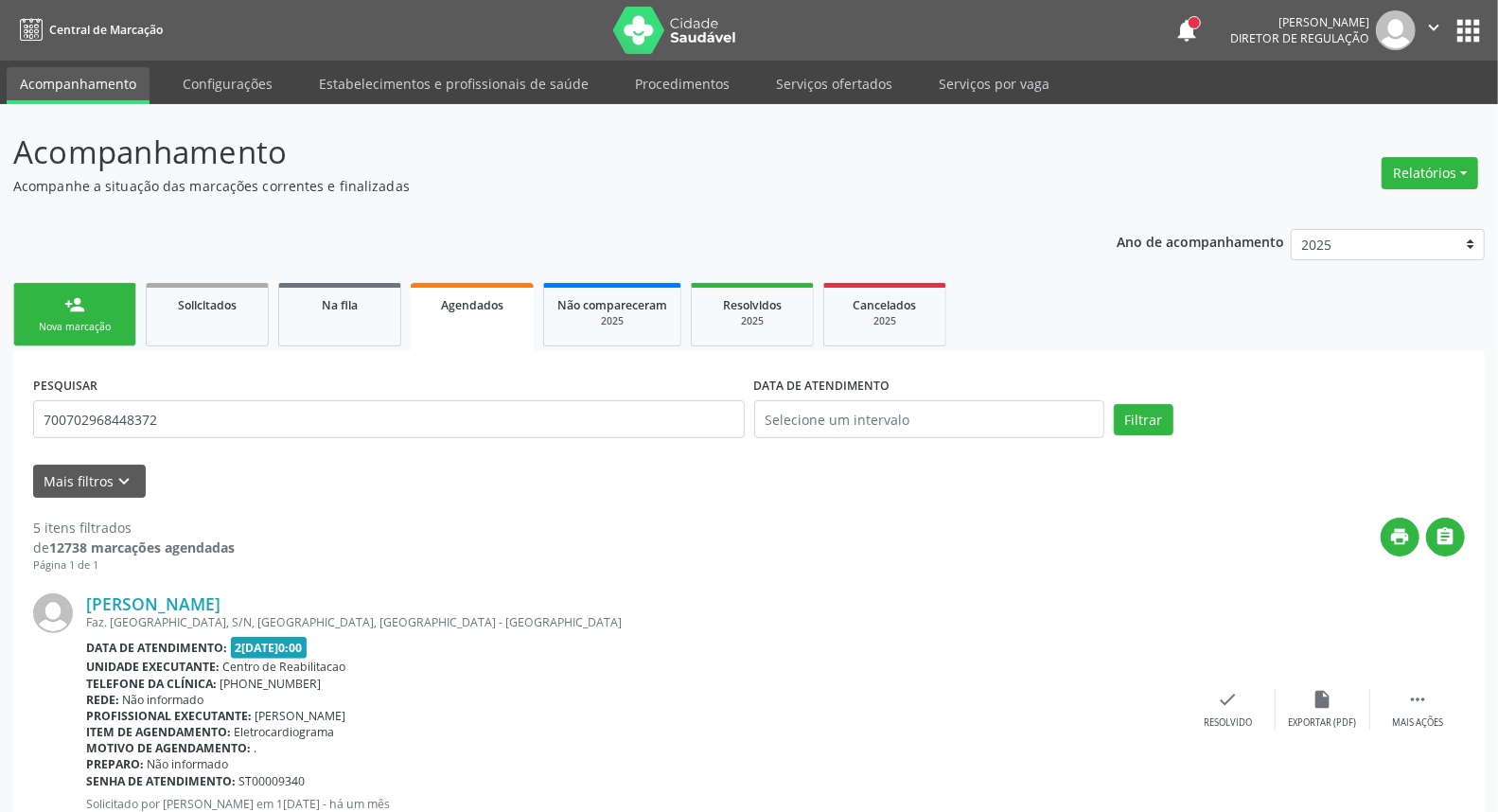
click at [69, 309] on div "person_add" at bounding box center [74, 304] width 21 height 21
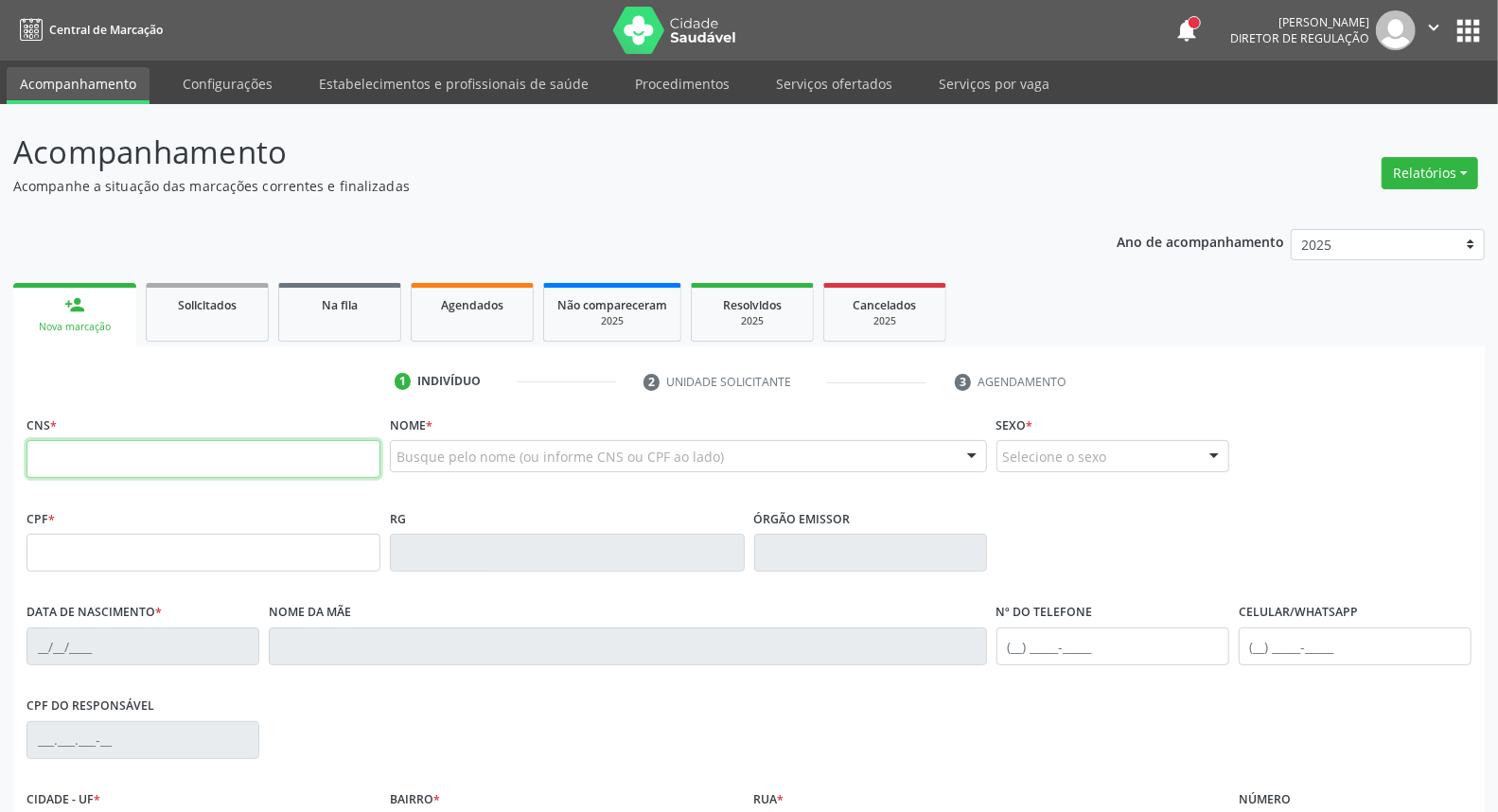
click at [211, 487] on fieldset "CNS *" at bounding box center [203, 450] width 354 height 80
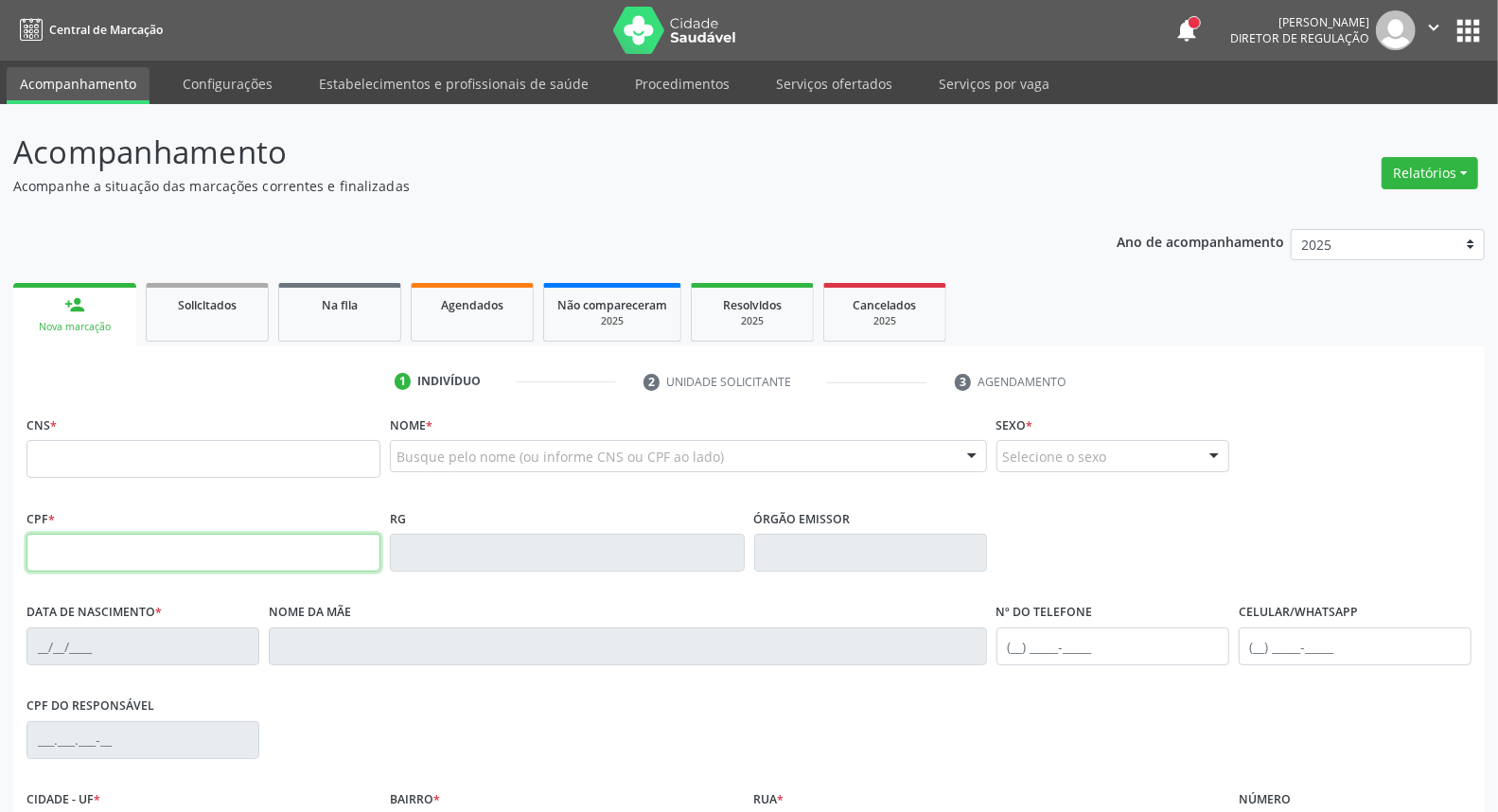
click at [79, 560] on input "text" at bounding box center [203, 552] width 354 height 38
type input "592.535.844-91"
type input "166 0194 2287 0002"
type input "17/10/1964"
type input "Maria de Melo Lima"
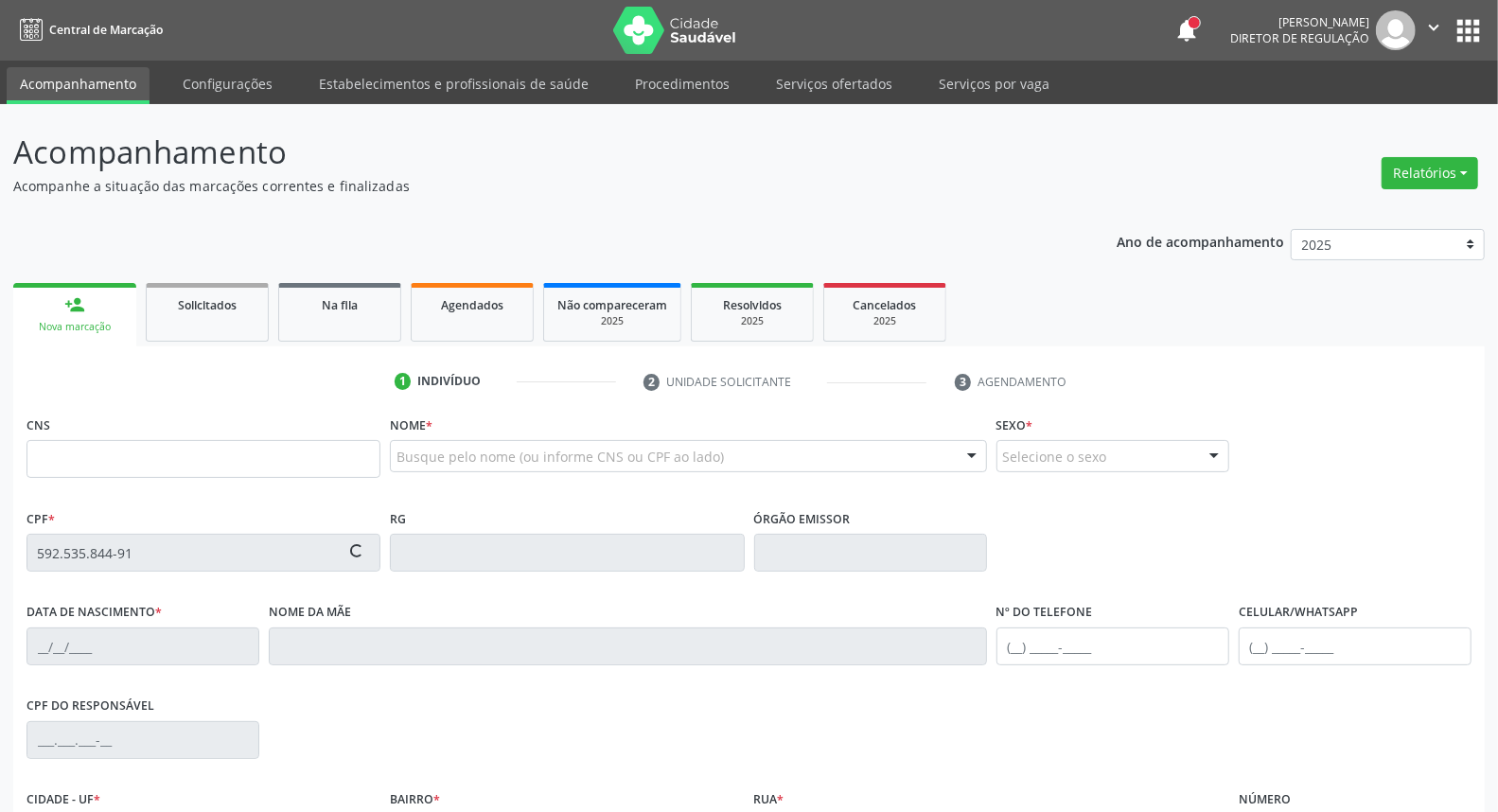
type input "[PHONE_NUMBER]"
type input "S/N"
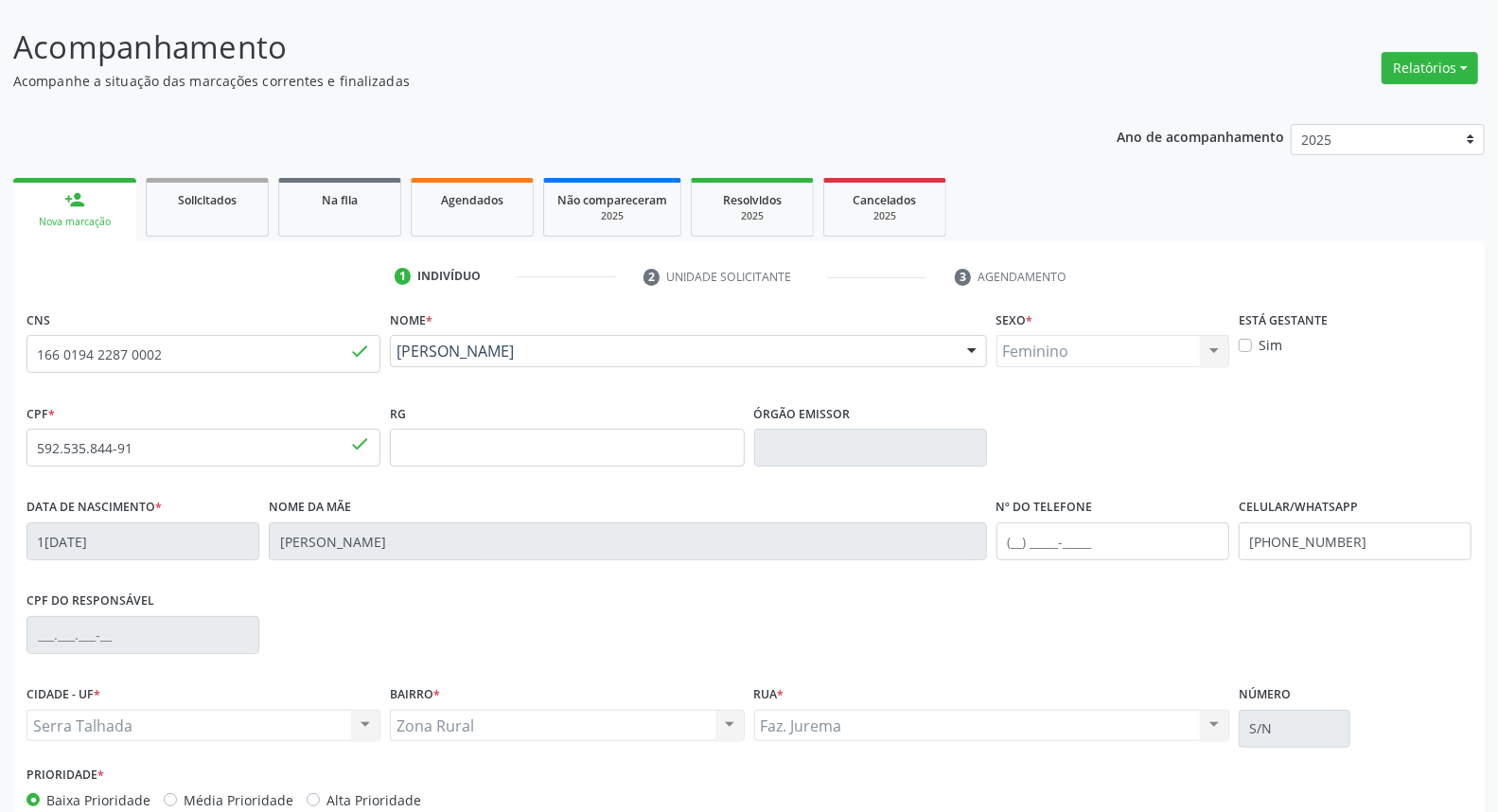
scroll to position [212, 0]
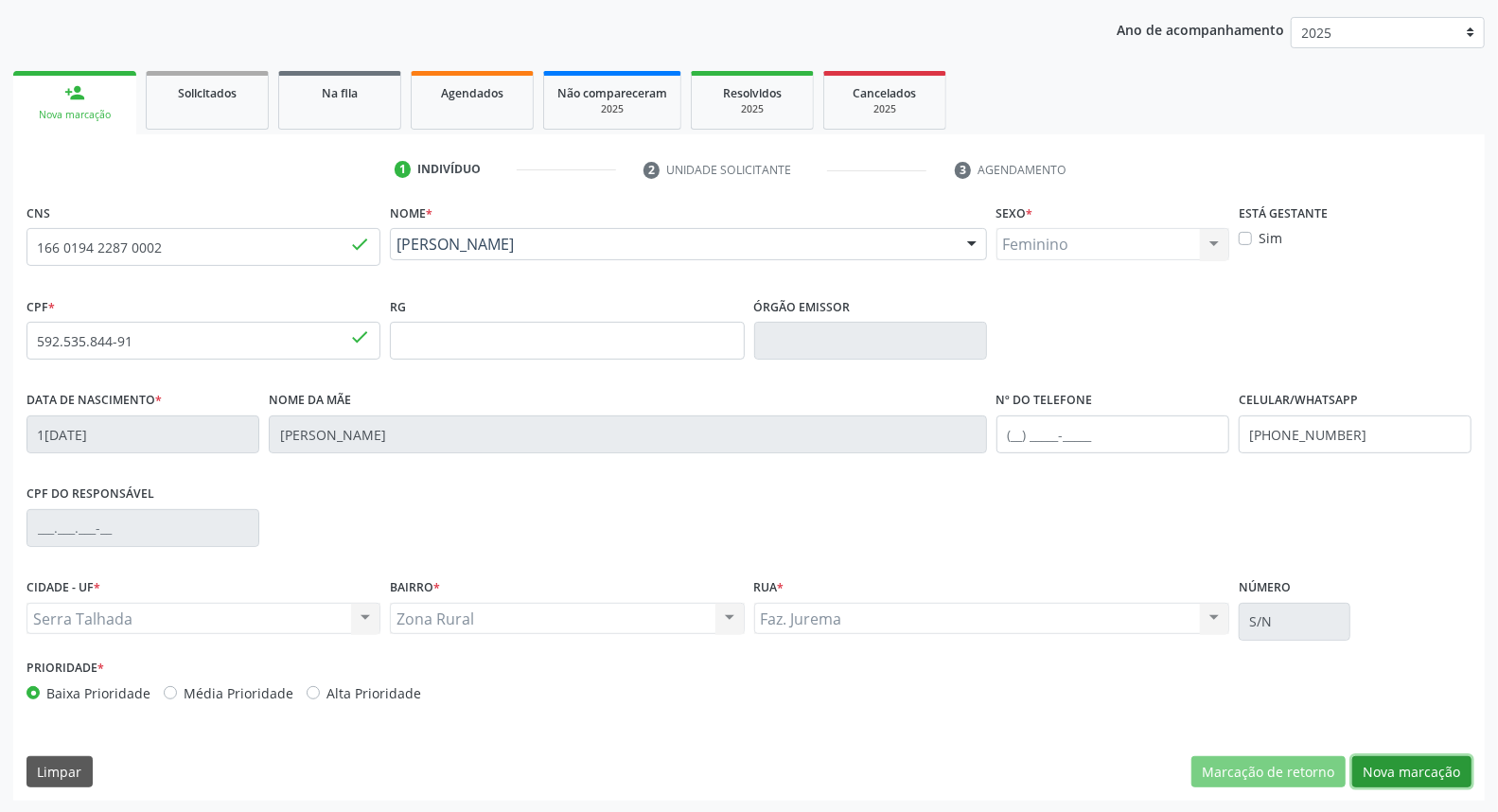
click at [1414, 773] on button "Nova marcação" at bounding box center [1411, 772] width 119 height 32
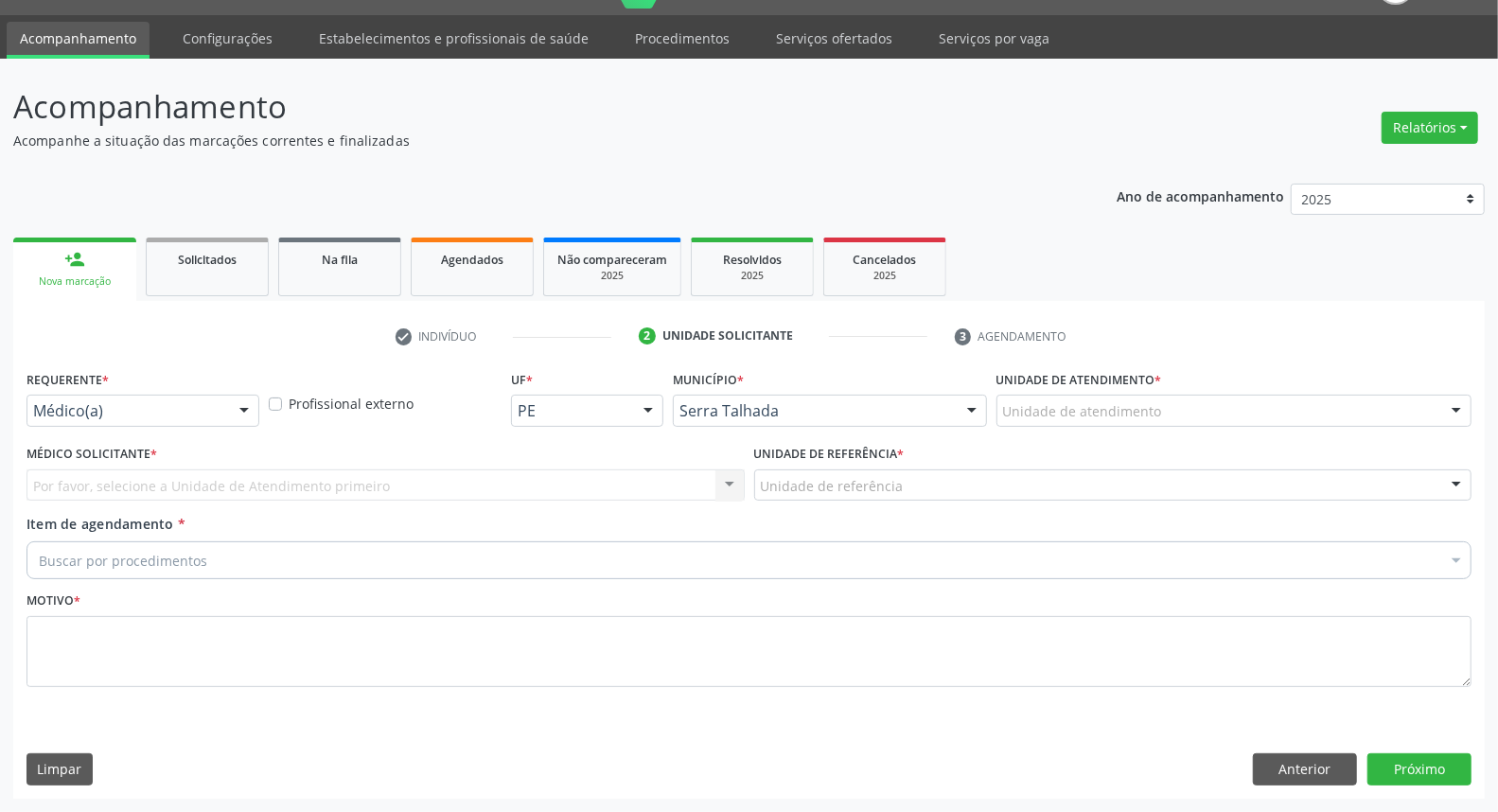
scroll to position [44, 0]
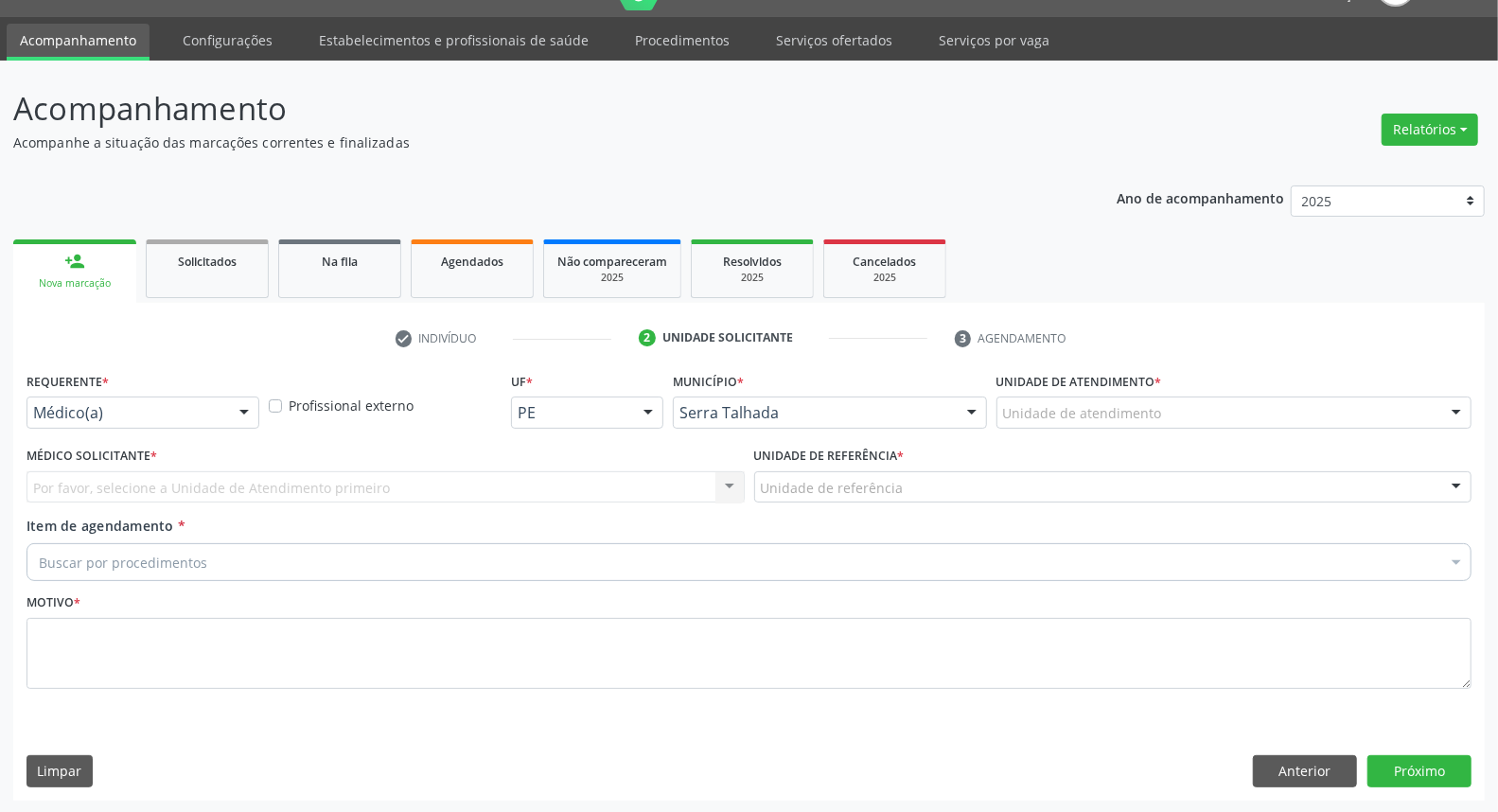
drag, startPoint x: 114, startPoint y: 401, endPoint x: 114, endPoint y: 427, distance: 26.0
click at [114, 405] on div "Médico(a)" at bounding box center [143, 413] width 233 height 32
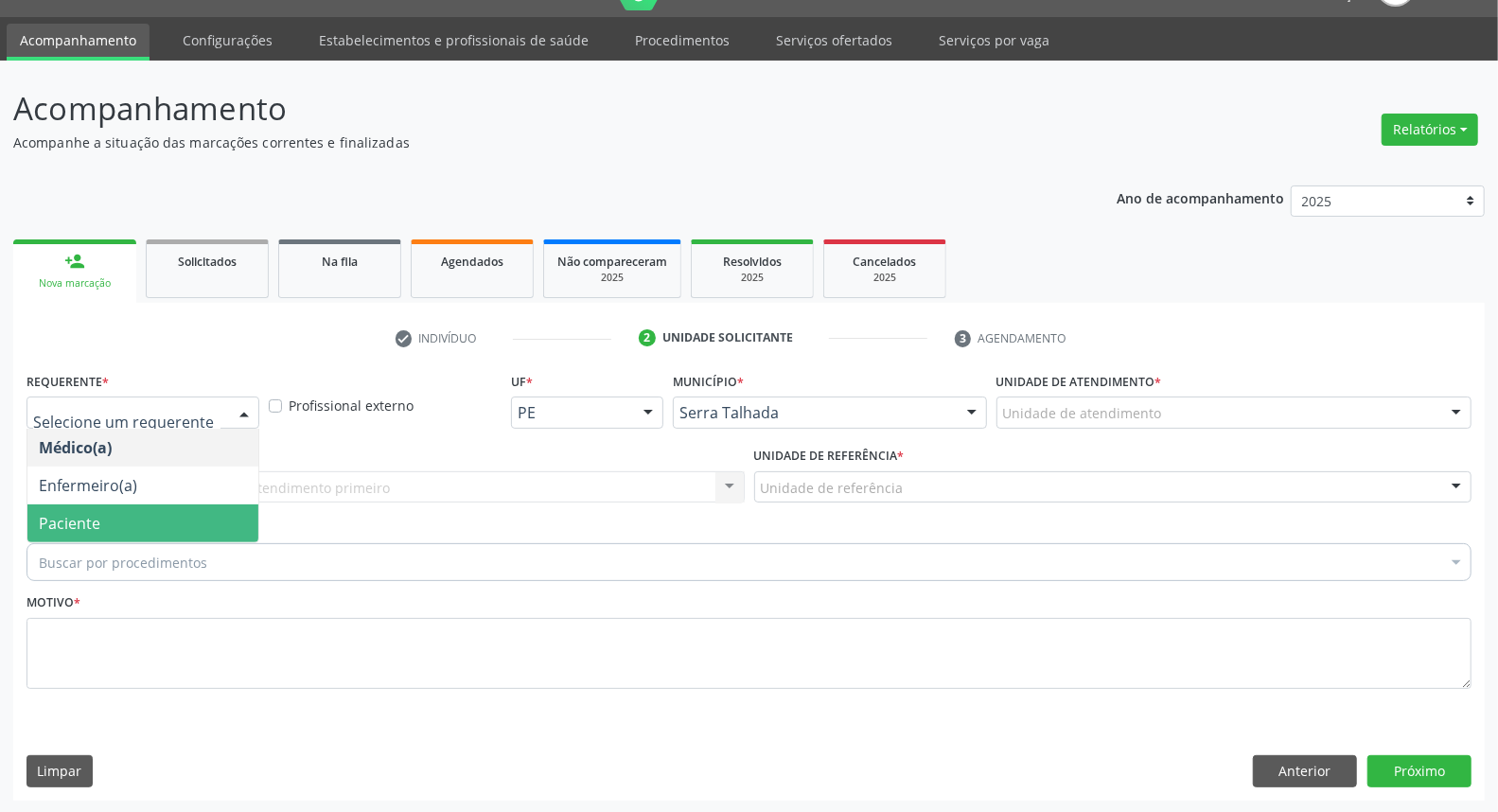
click at [101, 520] on span "Paciente" at bounding box center [143, 524] width 231 height 38
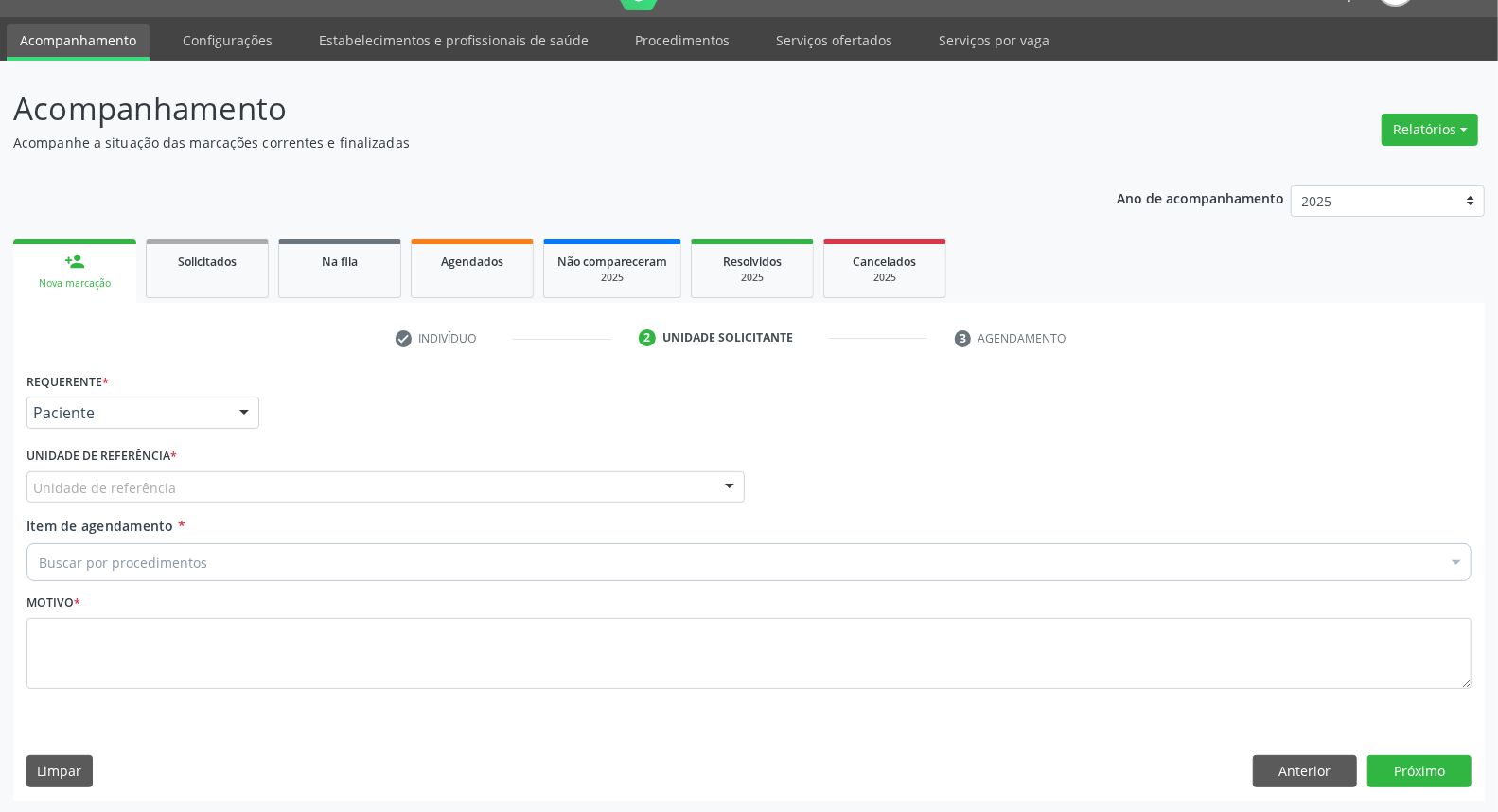
click at [119, 473] on div "Unidade de referência" at bounding box center [385, 488] width 718 height 32
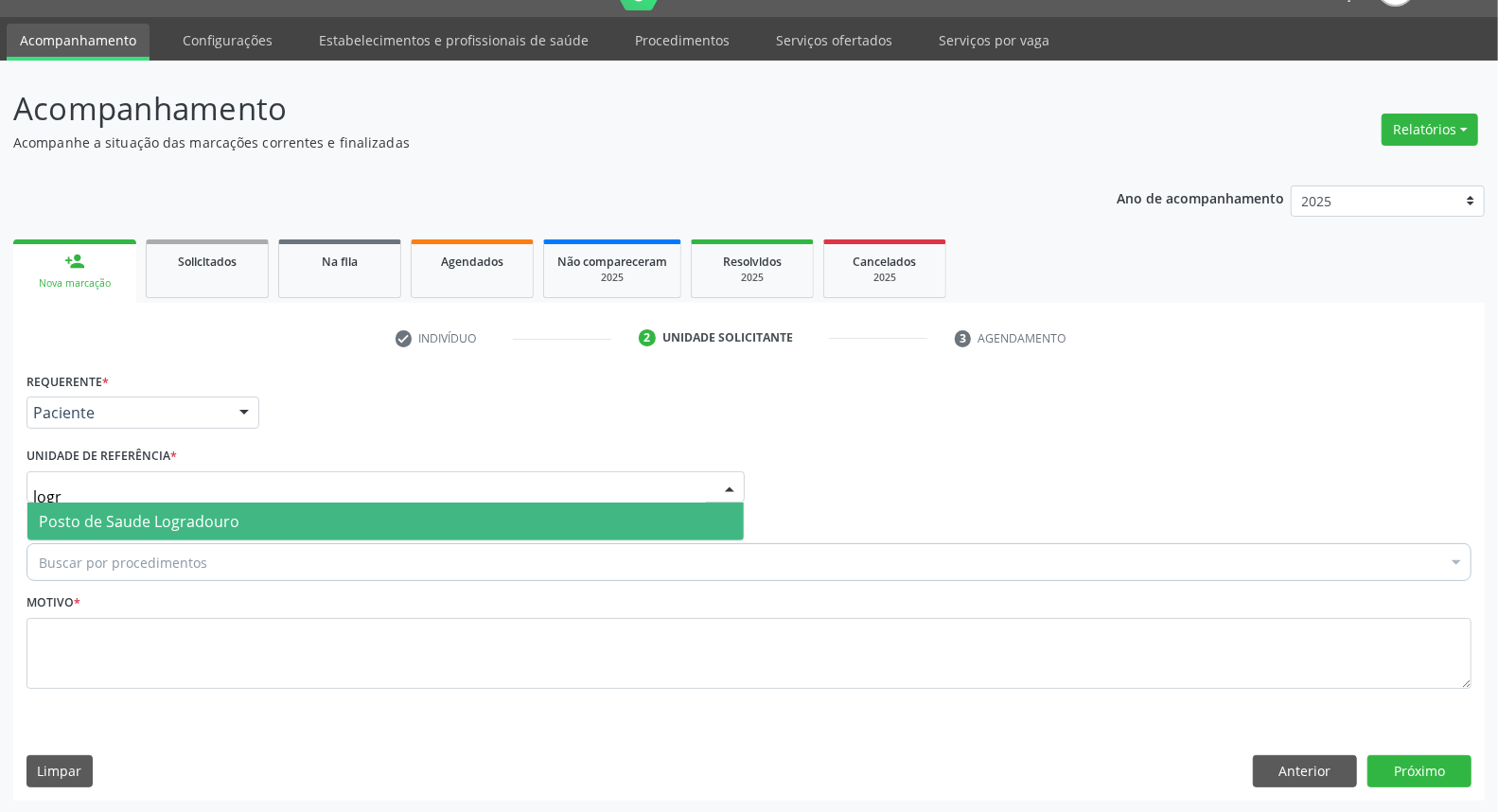
type input "logra"
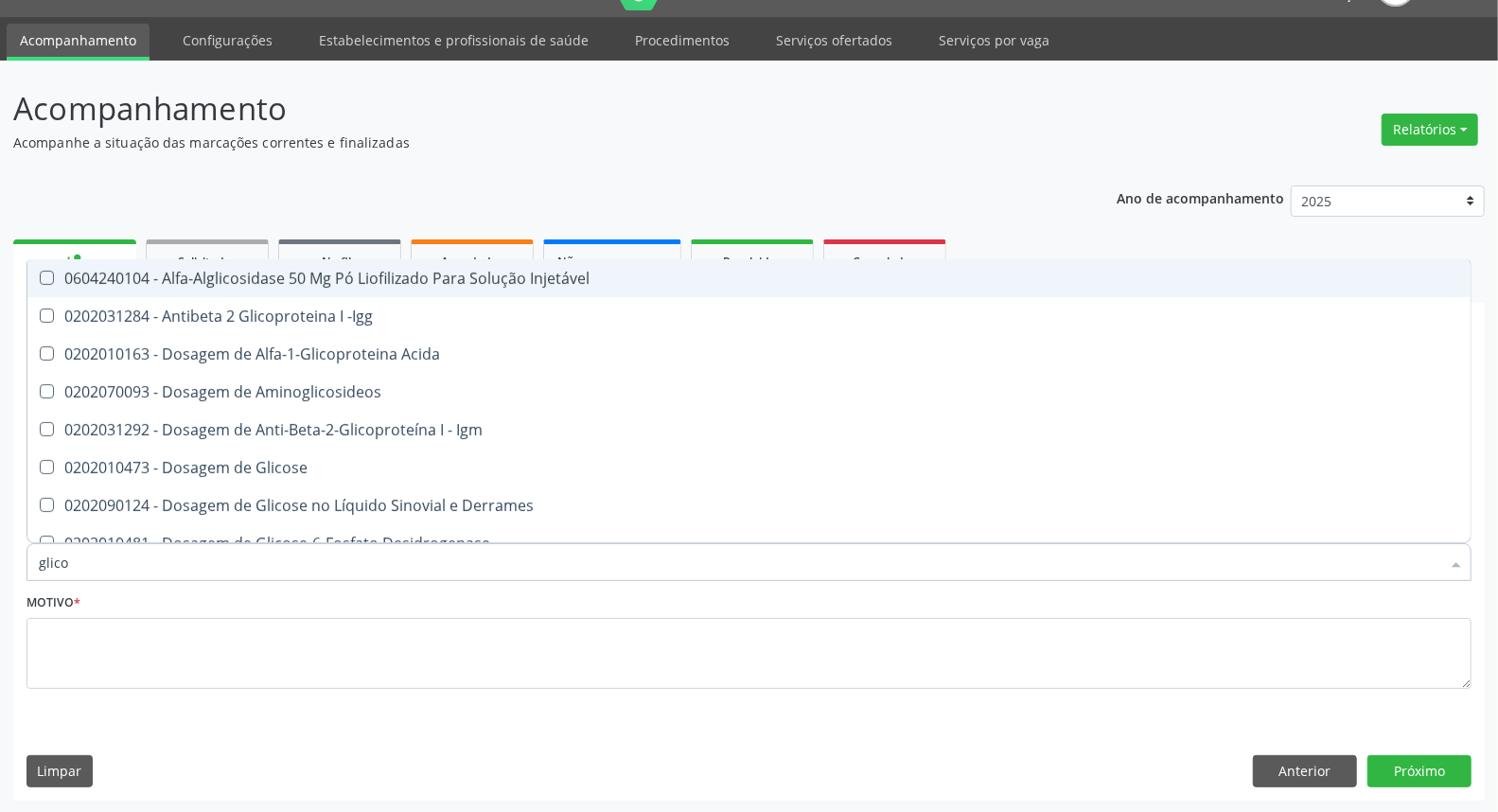
type input "glicos"
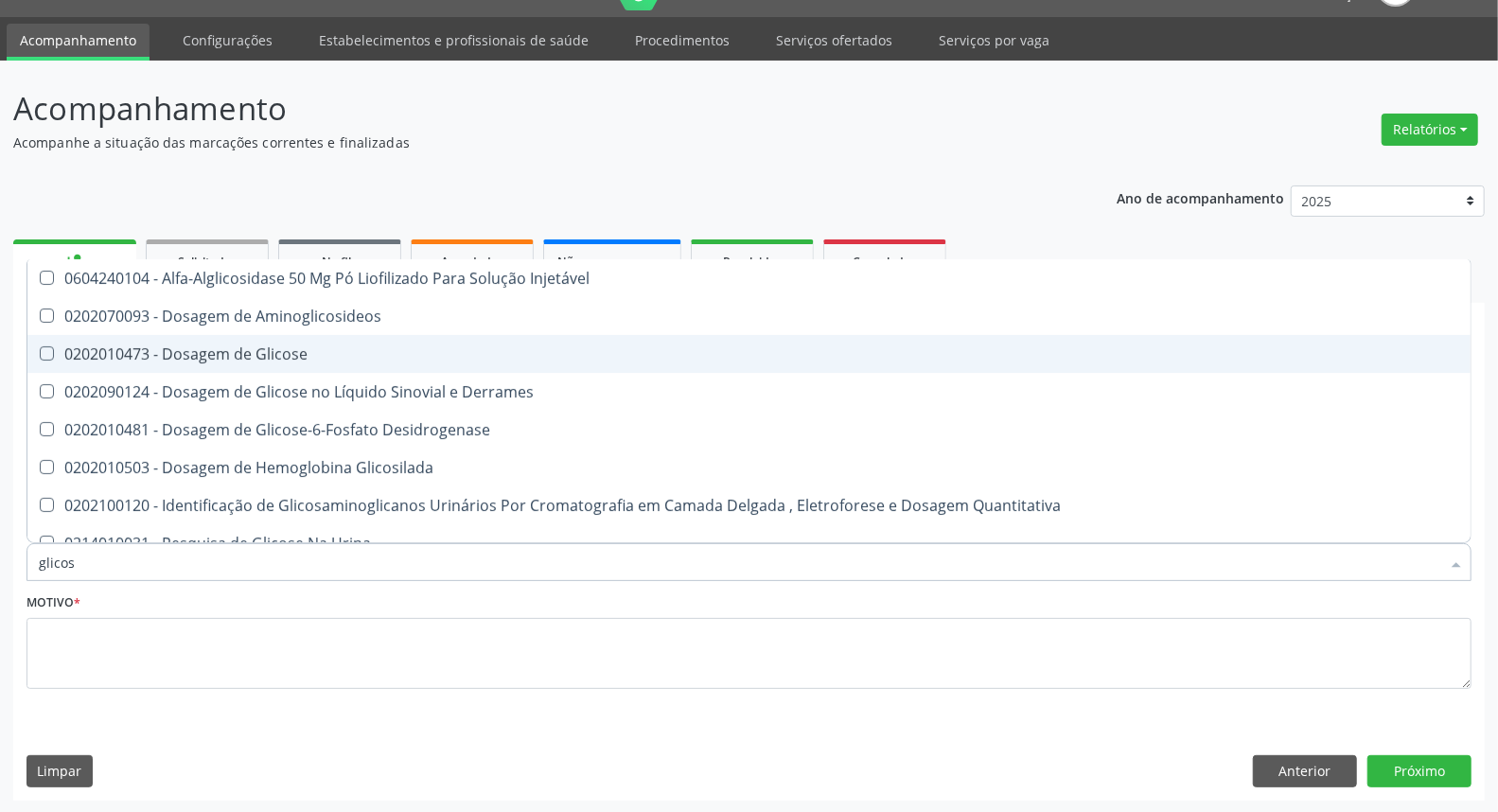
drag, startPoint x: 214, startPoint y: 360, endPoint x: 194, endPoint y: 473, distance: 114.8
click at [214, 362] on span "0202010473 - Dosagem de Glicose" at bounding box center [749, 354] width 1443 height 38
checkbox Glicose "true"
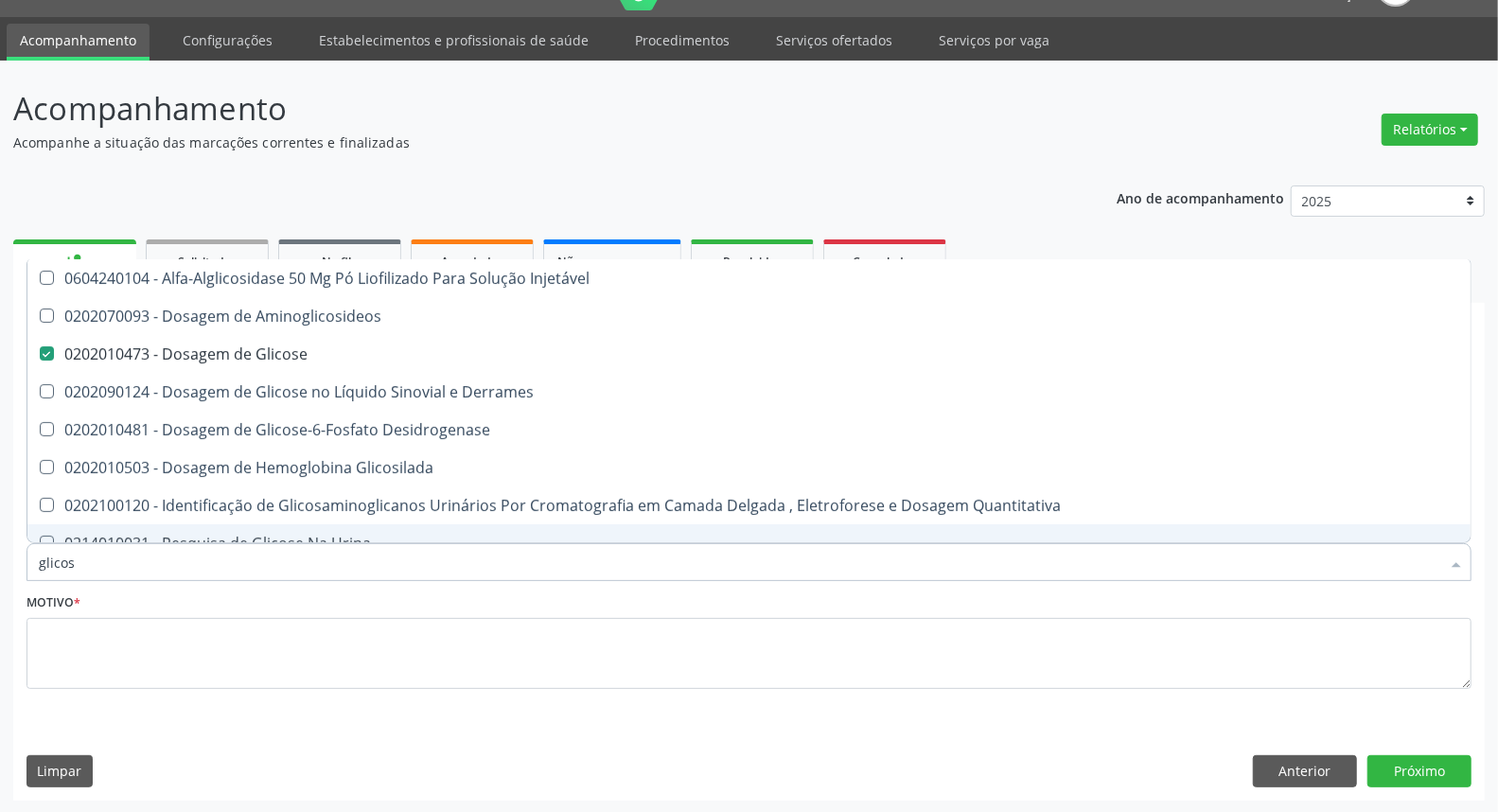
click at [0, 556] on div "Acompanhamento Acompanhe a situação das marcações correntes e finalizadas Relat…" at bounding box center [749, 436] width 1498 height 753
type input "he"
checkbox Glicose "false"
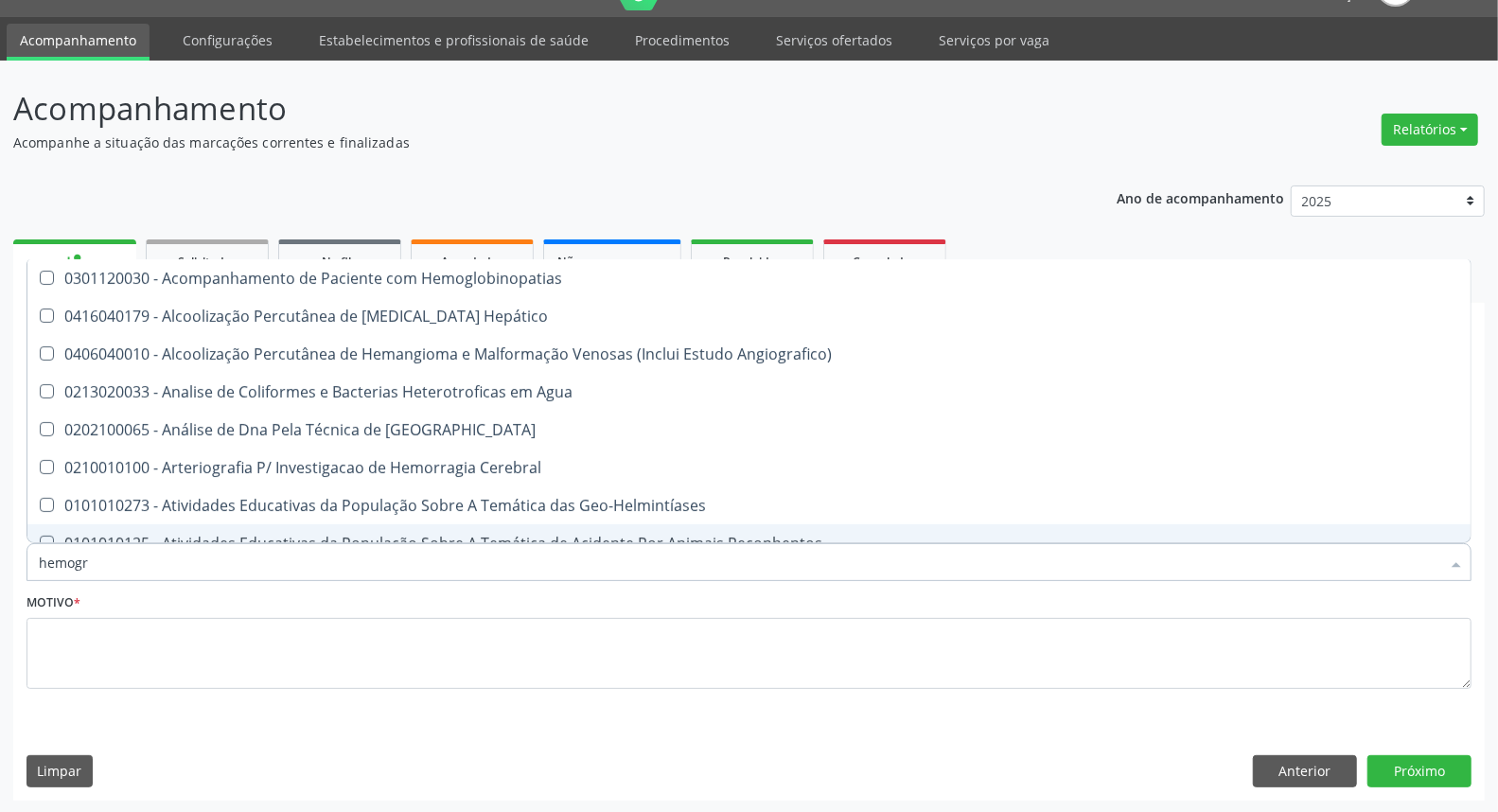
type input "hemogra"
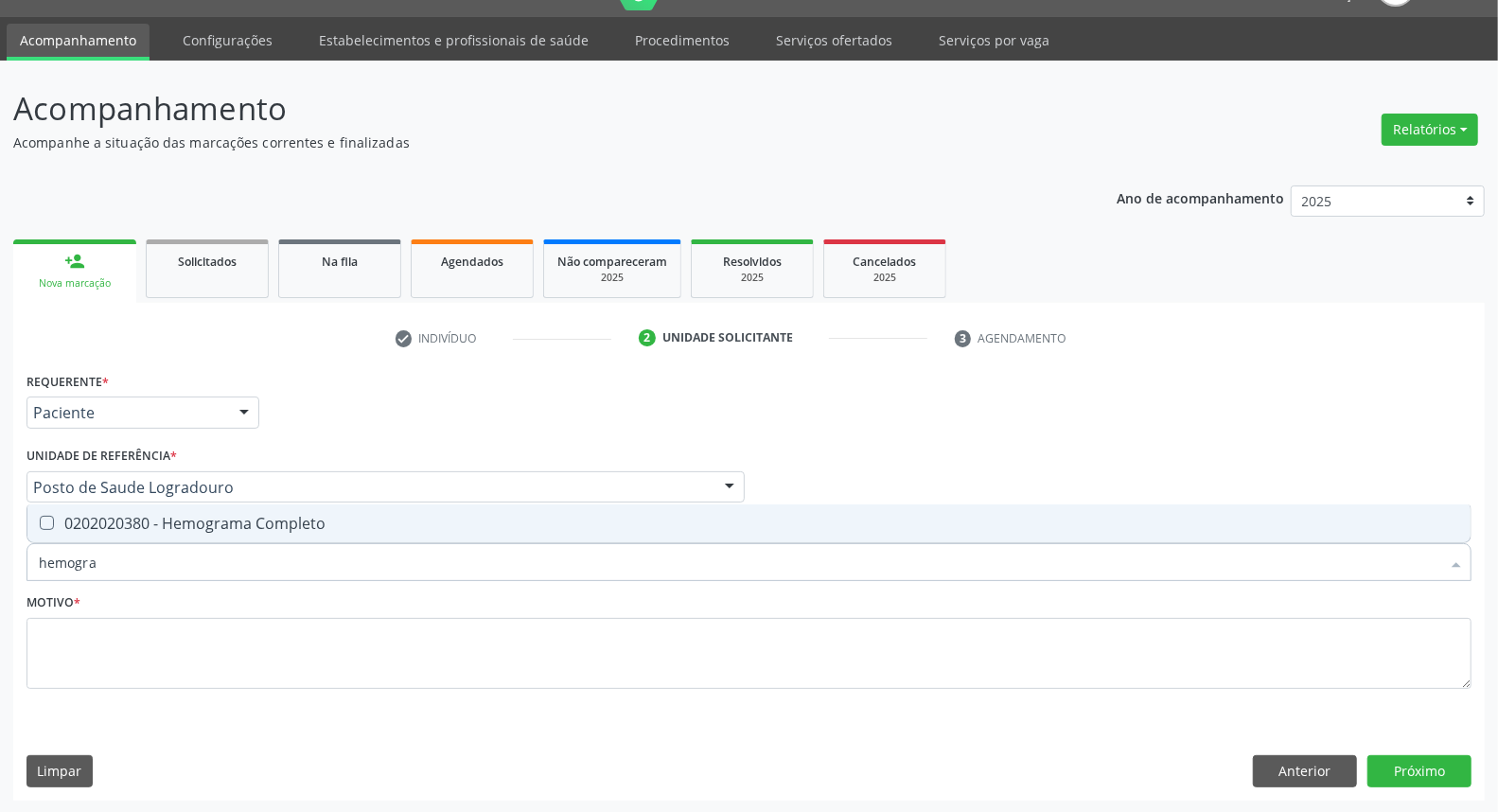
drag, startPoint x: 66, startPoint y: 530, endPoint x: 108, endPoint y: 553, distance: 47.9
click at [72, 533] on span "0202020380 - Hemograma Completo" at bounding box center [749, 524] width 1443 height 38
checkbox Completo "true"
drag, startPoint x: 69, startPoint y: 566, endPoint x: 0, endPoint y: 561, distance: 69.2
click at [0, 564] on div "Acompanhamento Acompanhe a situação das marcações correntes e finalizadas Relat…" at bounding box center [749, 436] width 1498 height 753
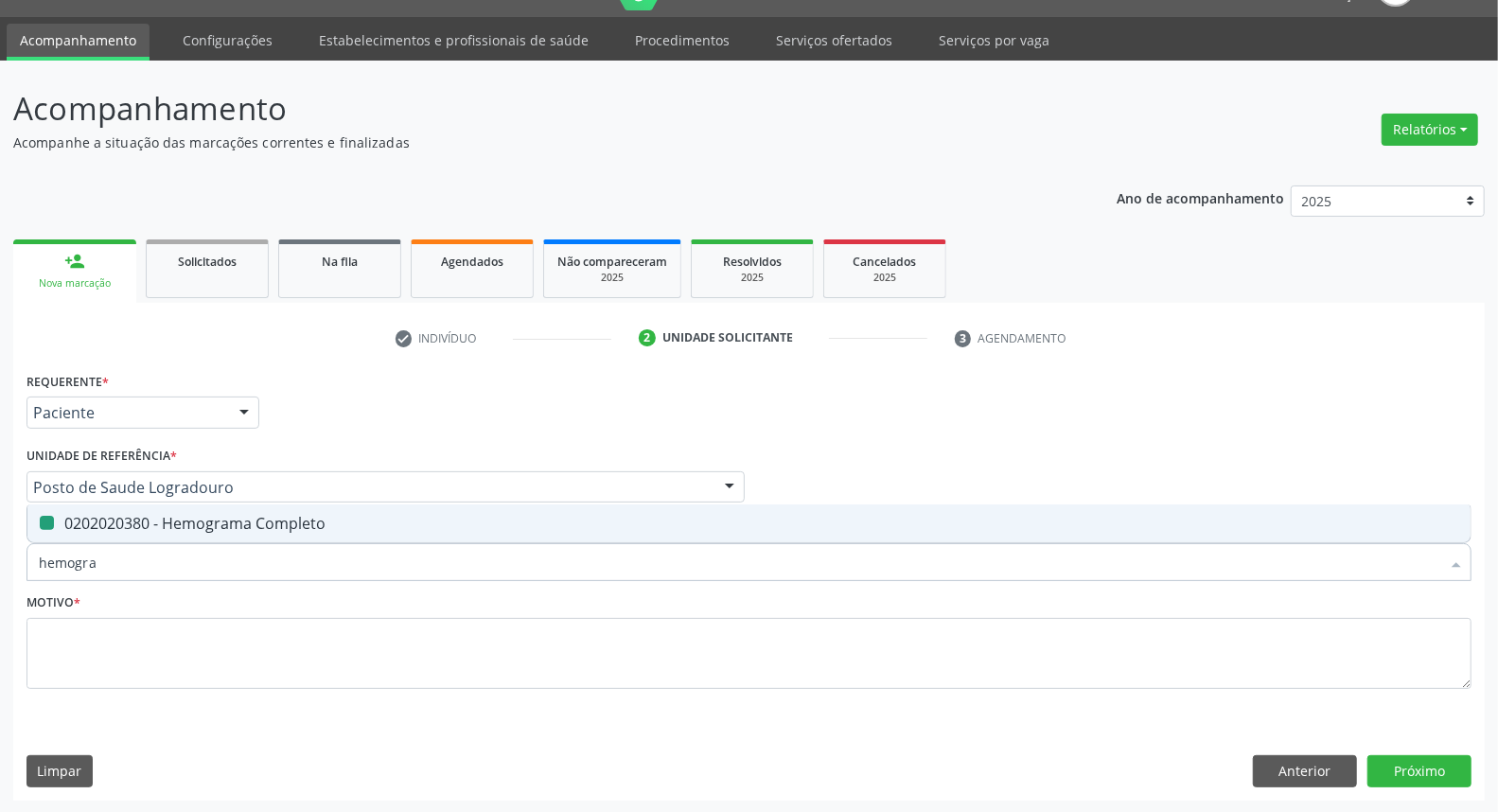
type input "p"
checkbox Completo "false"
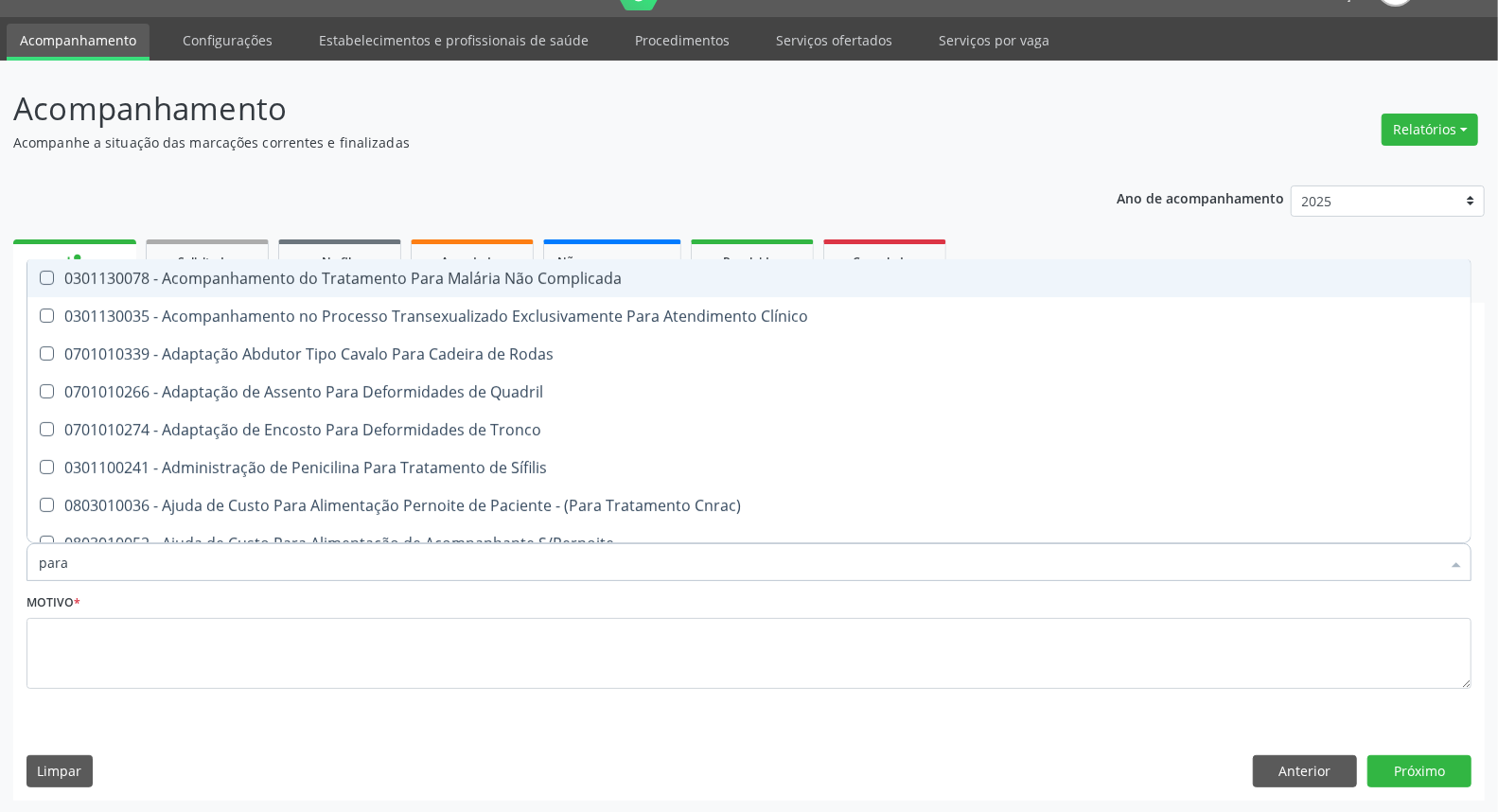
type input "paras"
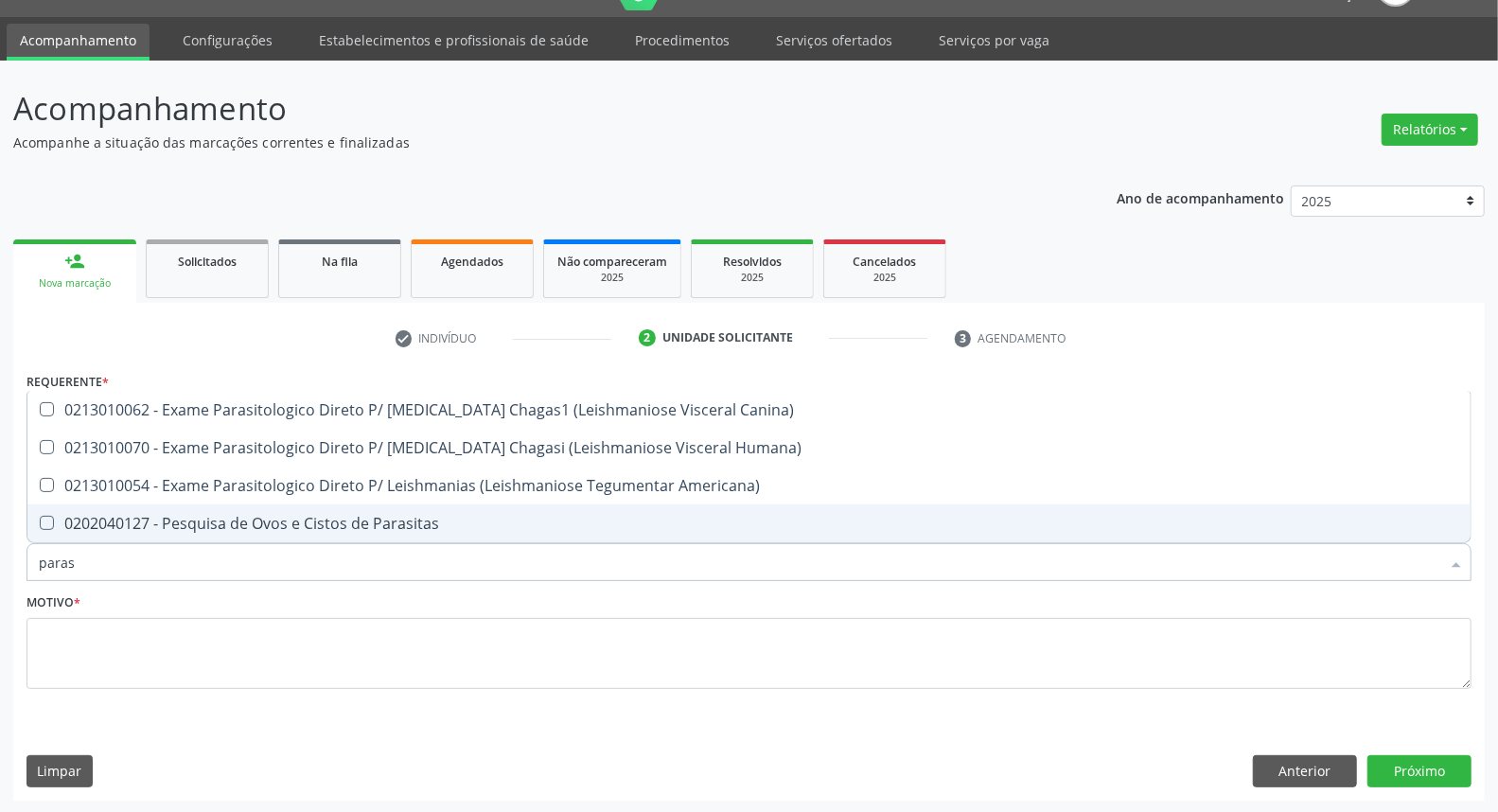
drag, startPoint x: 85, startPoint y: 520, endPoint x: 85, endPoint y: 542, distance: 22.0
click at [85, 527] on div "0202040127 - Pesquisa de Ovos e Cistos de Parasitas" at bounding box center [749, 523] width 1421 height 15
checkbox Parasitas "true"
click at [0, 564] on div "Acompanhamento Acompanhe a situação das marcações correntes e finalizadas Relat…" at bounding box center [749, 436] width 1498 height 753
type input "ur"
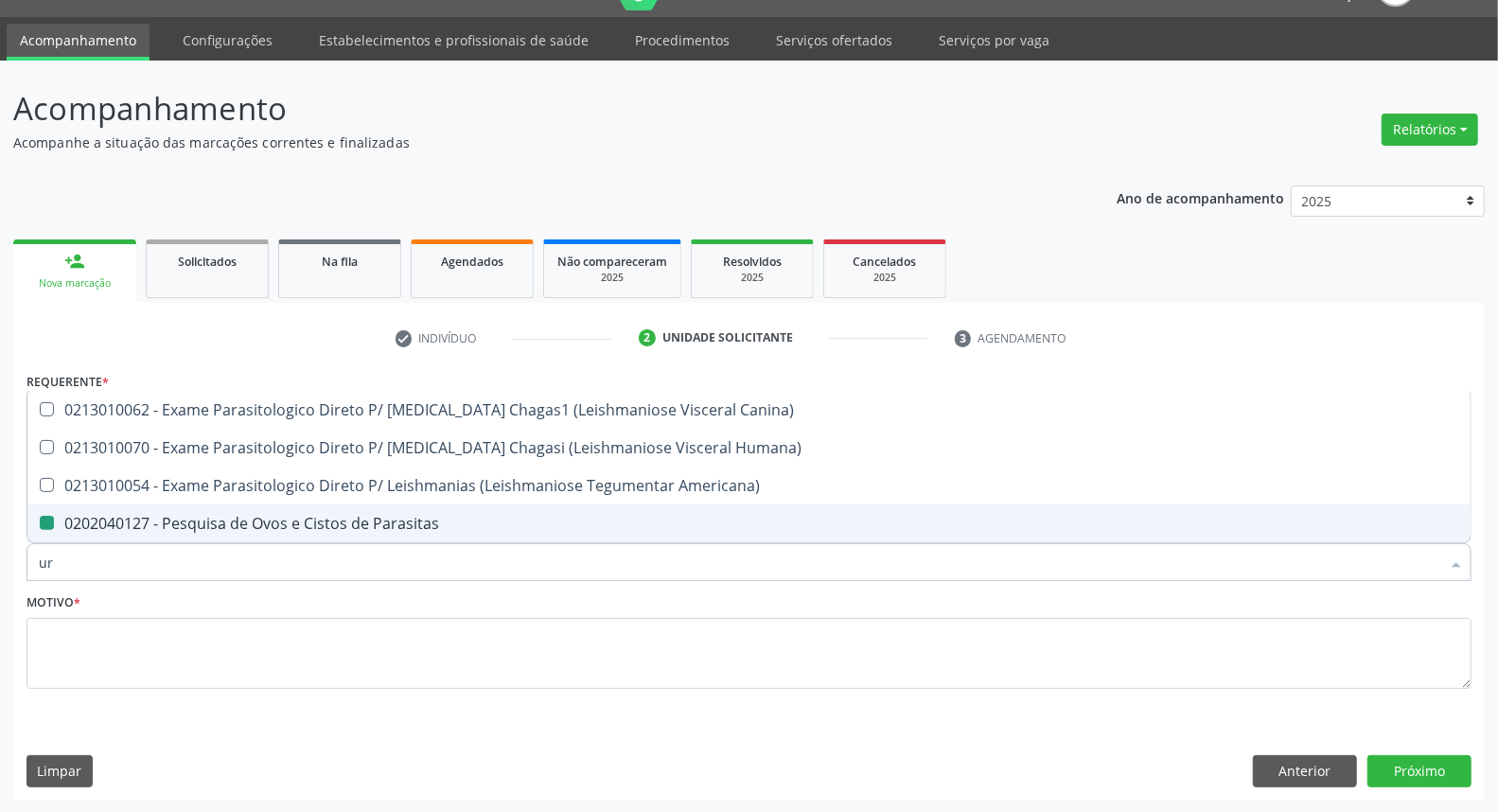
checkbox Parasitas "false"
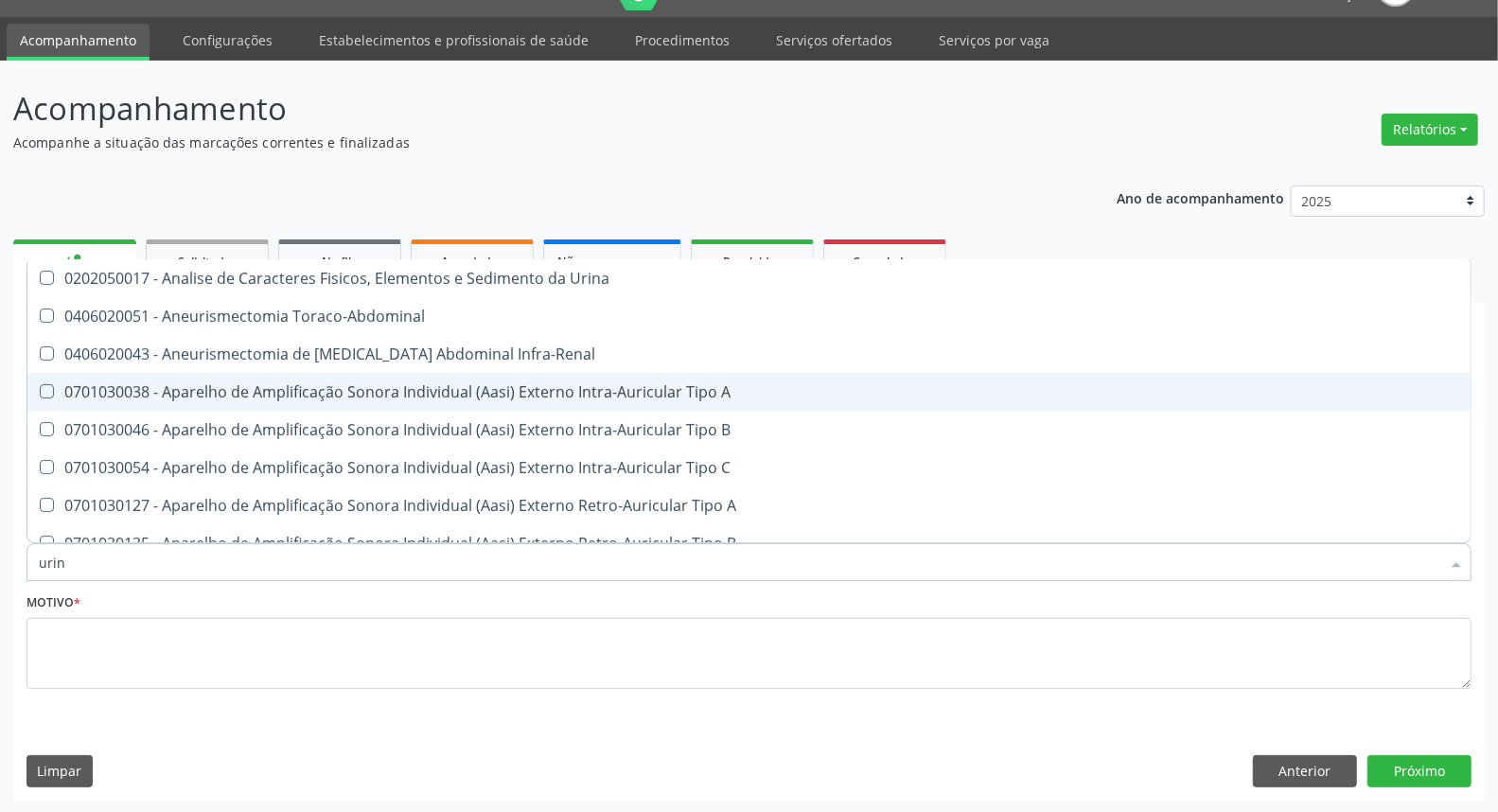
type input "urina"
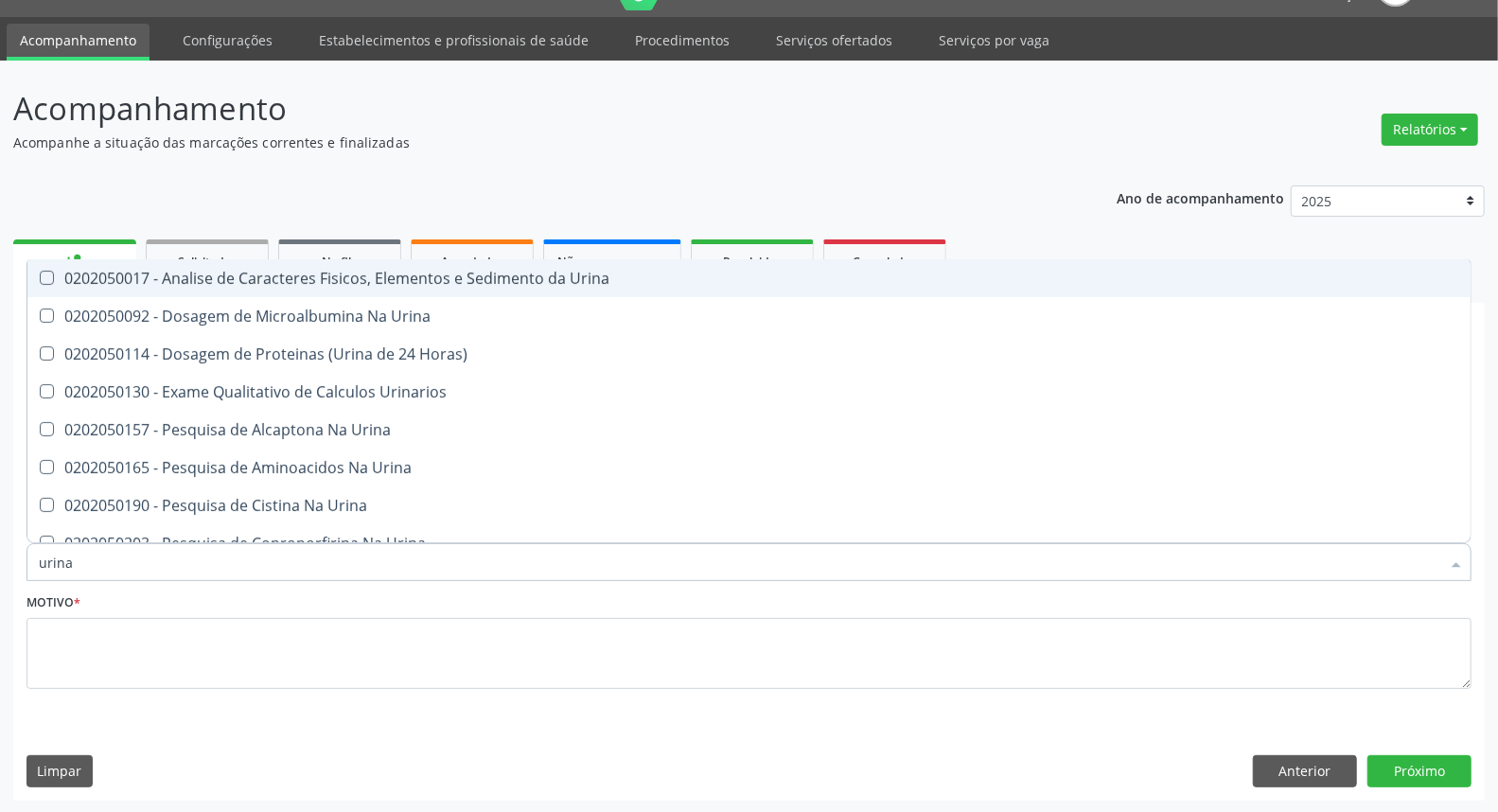
drag, startPoint x: 169, startPoint y: 281, endPoint x: 156, endPoint y: 350, distance: 70.2
click at [169, 282] on div "0202050017 - Analise de Caracteres Fisicos, Elementos e Sedimento da Urina" at bounding box center [749, 279] width 1421 height 15
checkbox Urina "true"
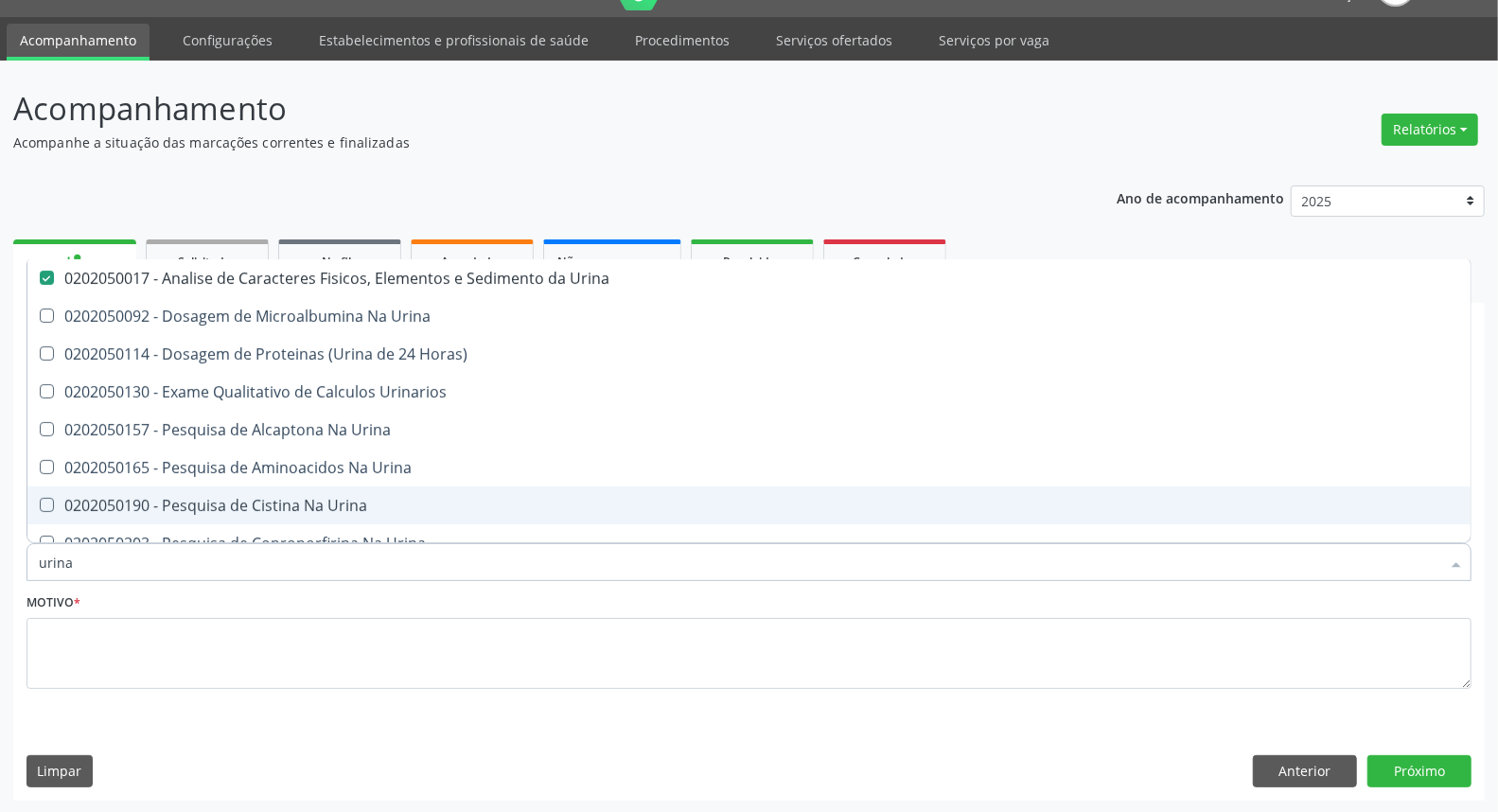
click at [0, 614] on div "Acompanhamento Acompanhe a situação das marcações correntes e finalizadas Relat…" at bounding box center [749, 436] width 1498 height 753
type input "t"
checkbox Urina "false"
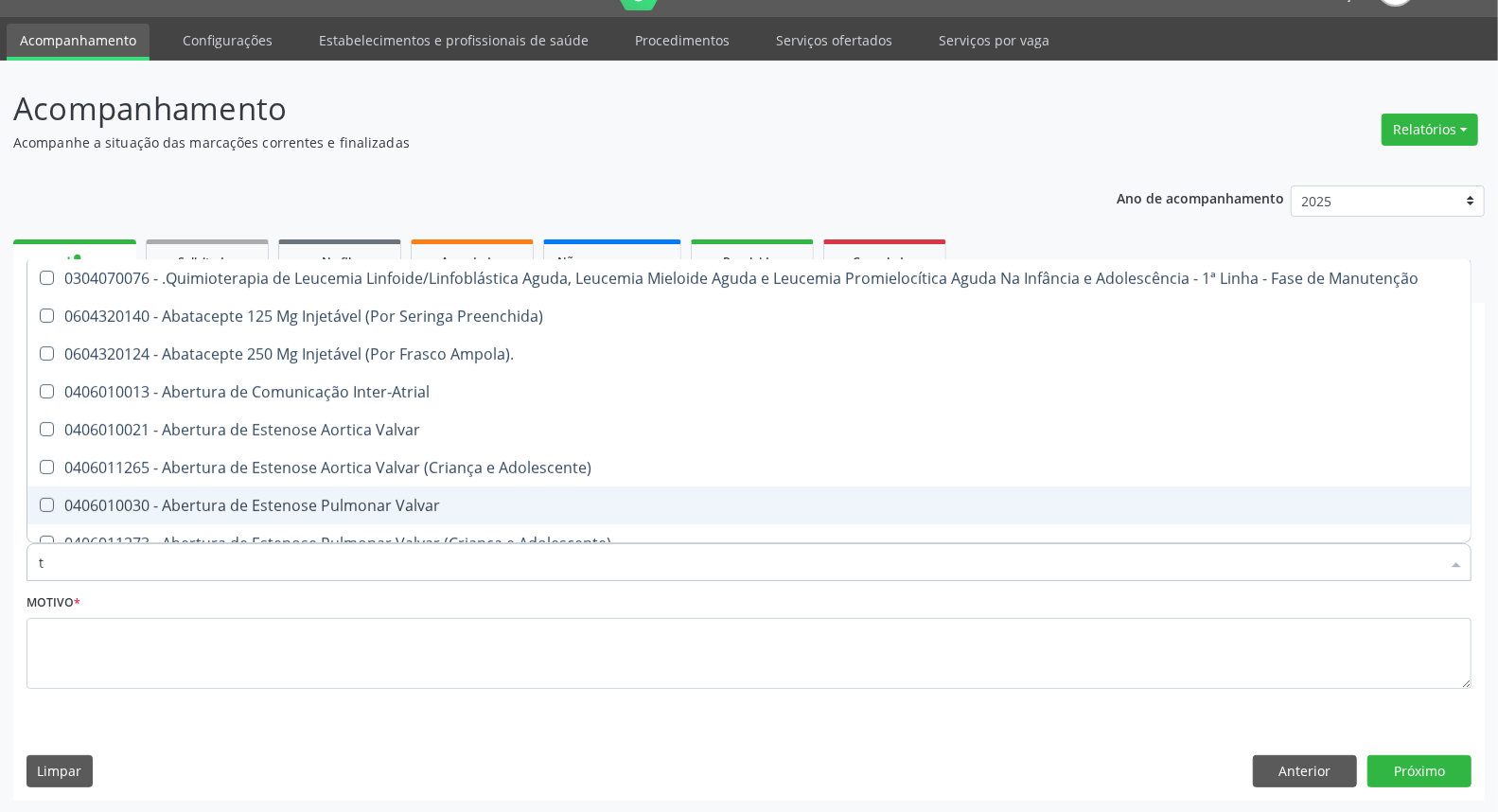
type input "tr"
checkbox Urina "false"
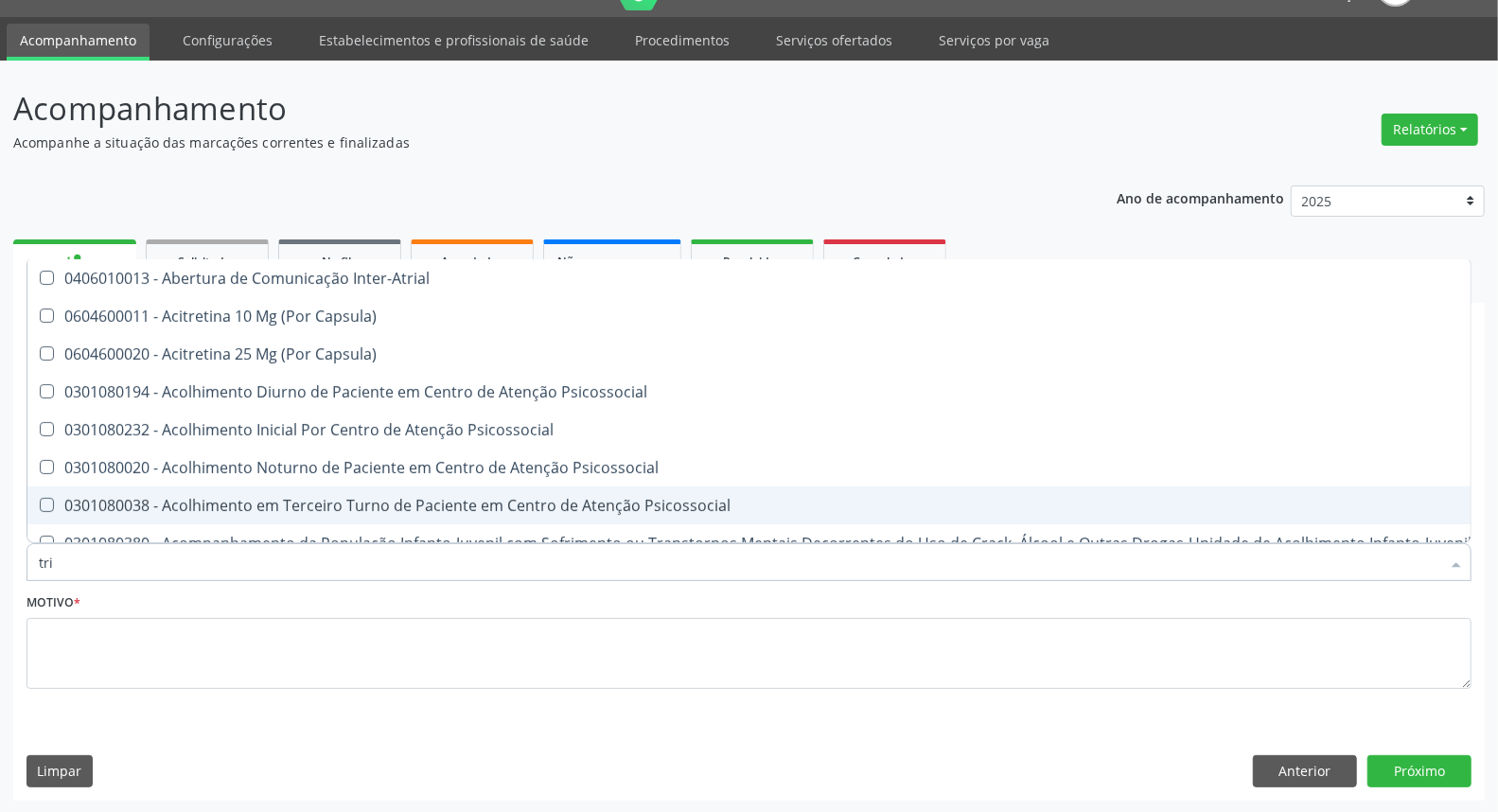
type input "trig"
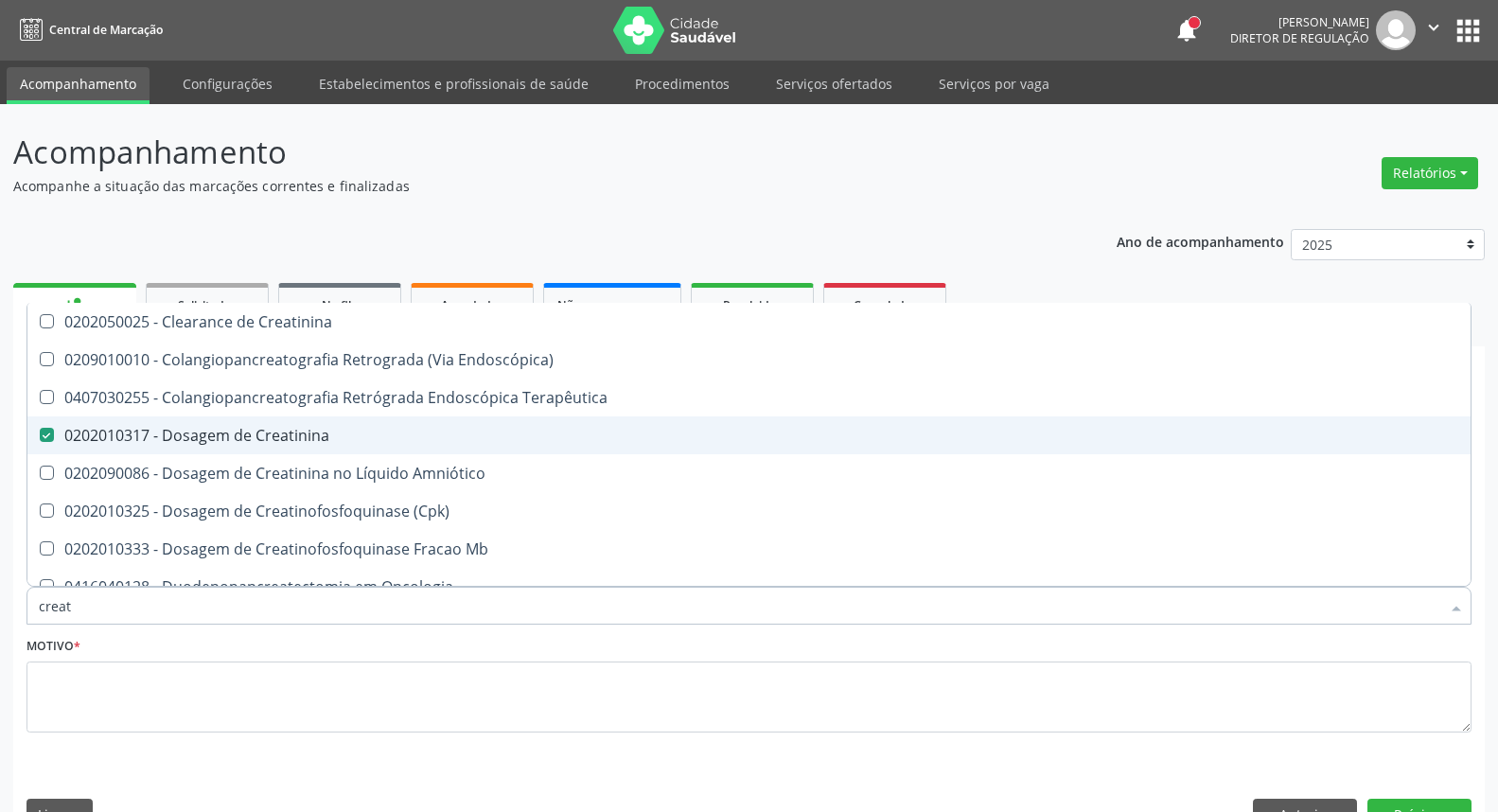
scroll to position [44, 0]
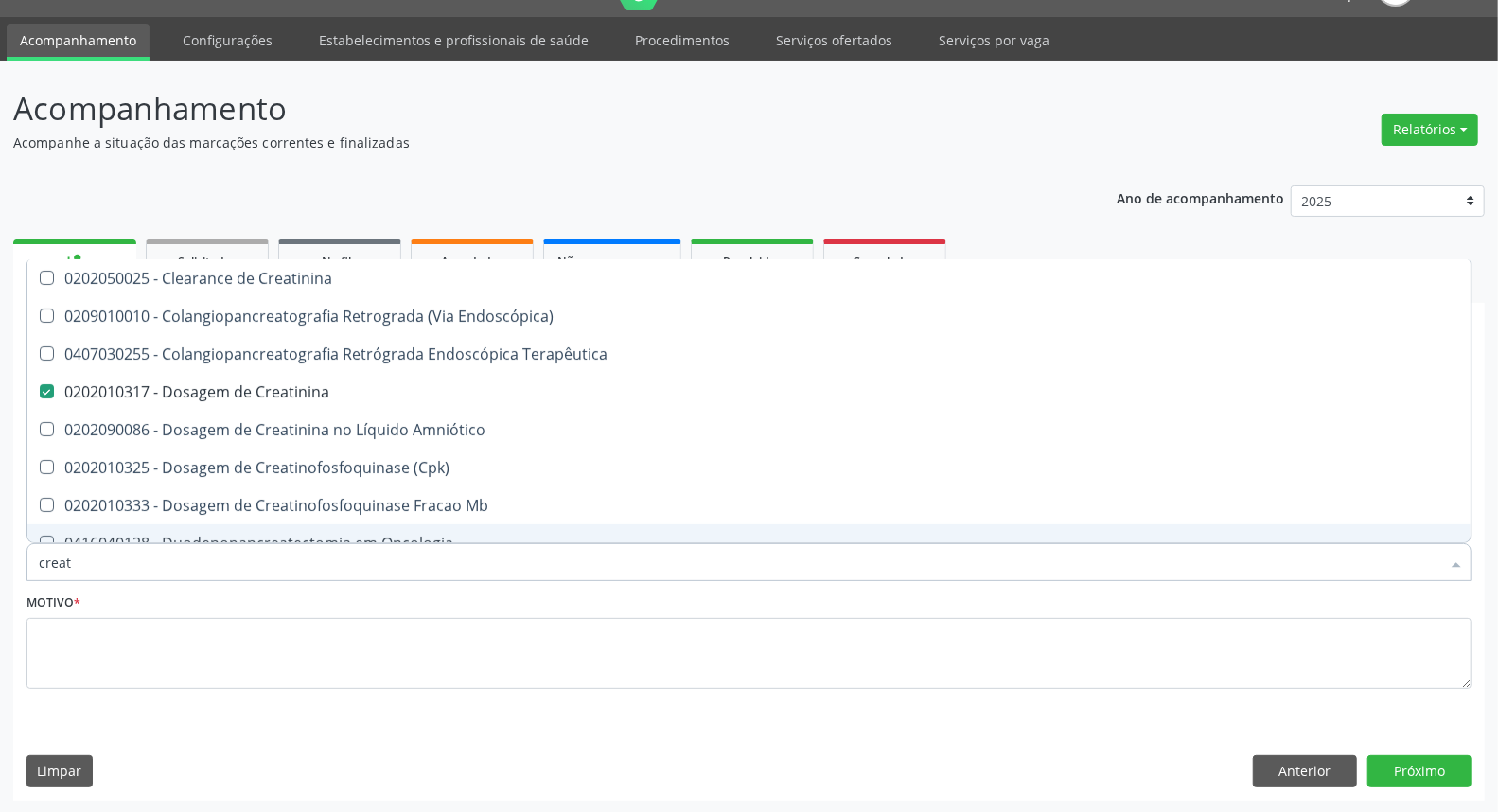
click at [233, 560] on input "creat" at bounding box center [739, 562] width 1402 height 38
type input "ur"
checkbox Creatinina "false"
checkbox Pancreato-Duodenectomia "true"
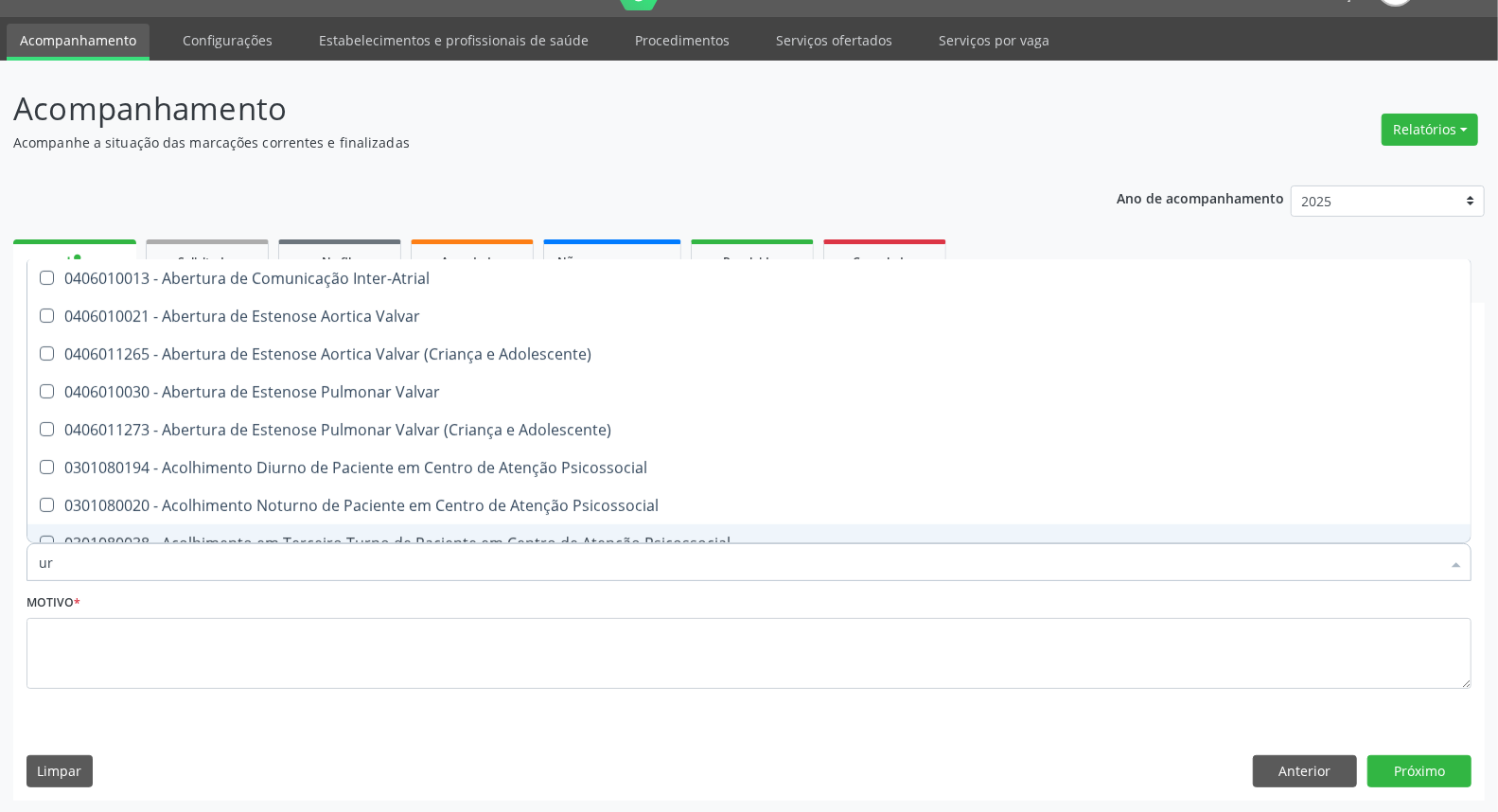
type input "ure"
checkbox Miotendinoso "true"
checkbox Urina "false"
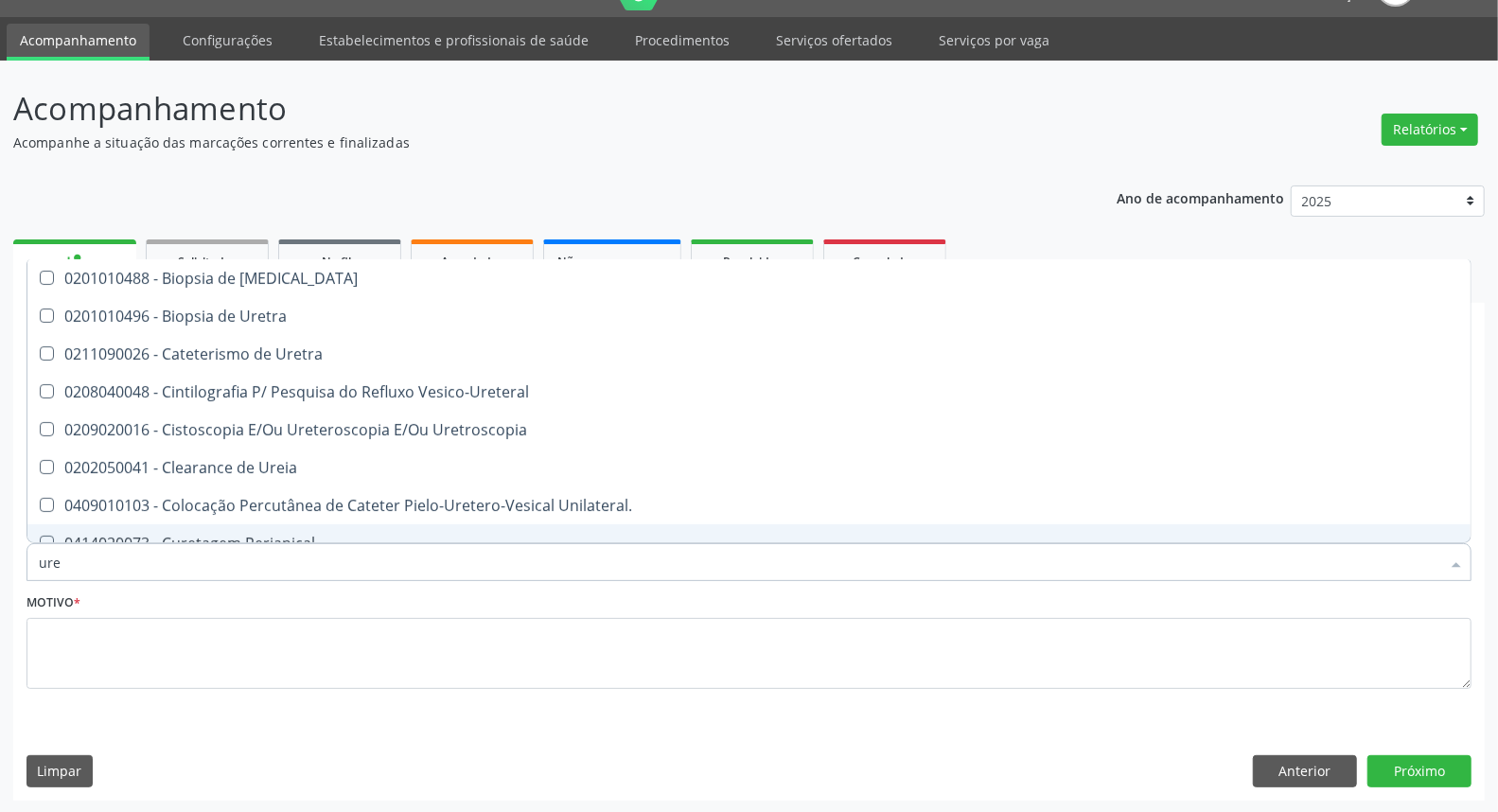
type input "urei"
checkbox Uretra "true"
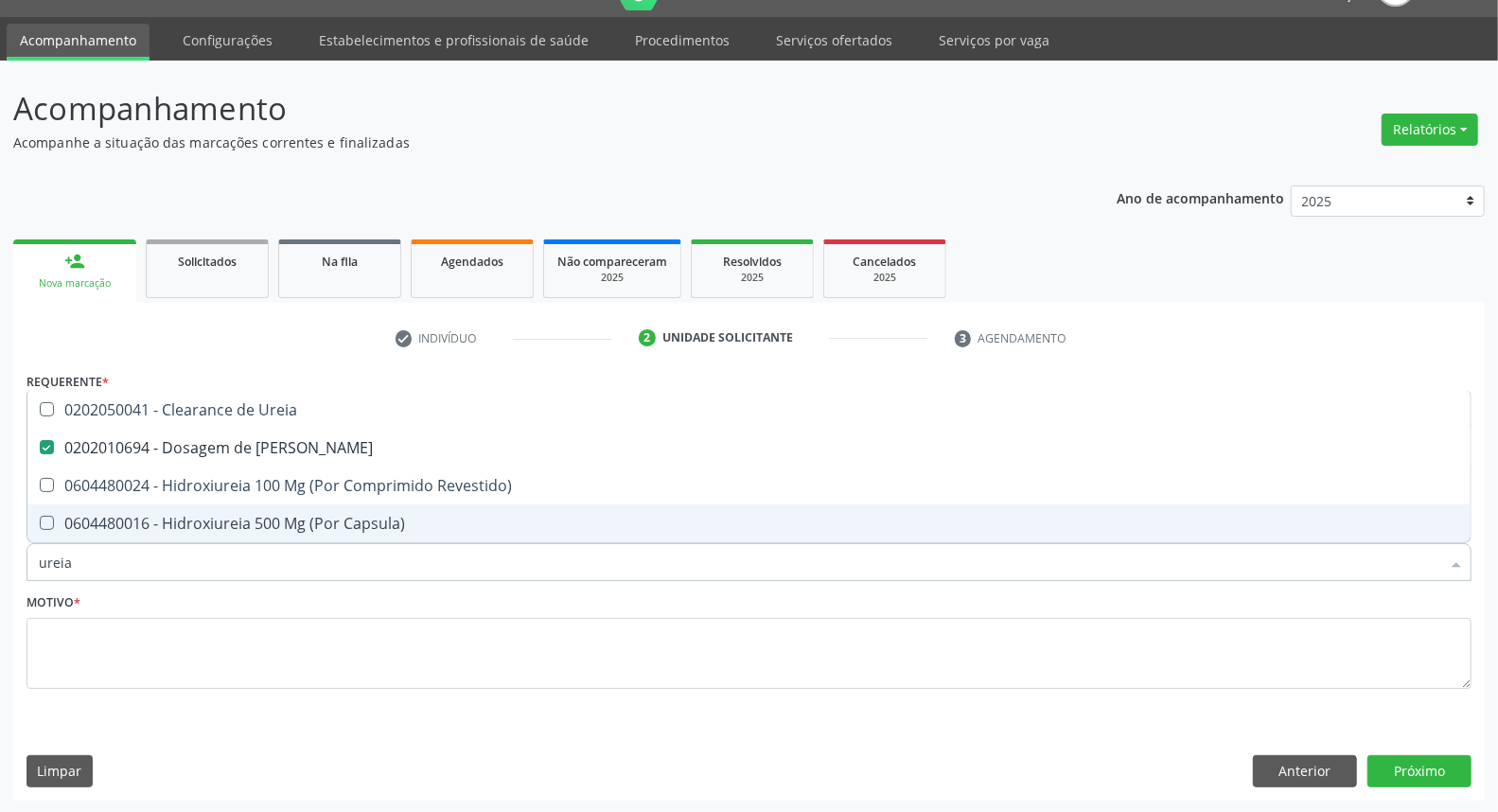
drag, startPoint x: 83, startPoint y: 566, endPoint x: 0, endPoint y: 574, distance: 83.4
click at [0, 577] on div "Acompanhamento Acompanhe a situação das marcações correntes e finalizadas Relat…" at bounding box center [749, 436] width 1498 height 753
type input "tr"
checkbox Ureia "false"
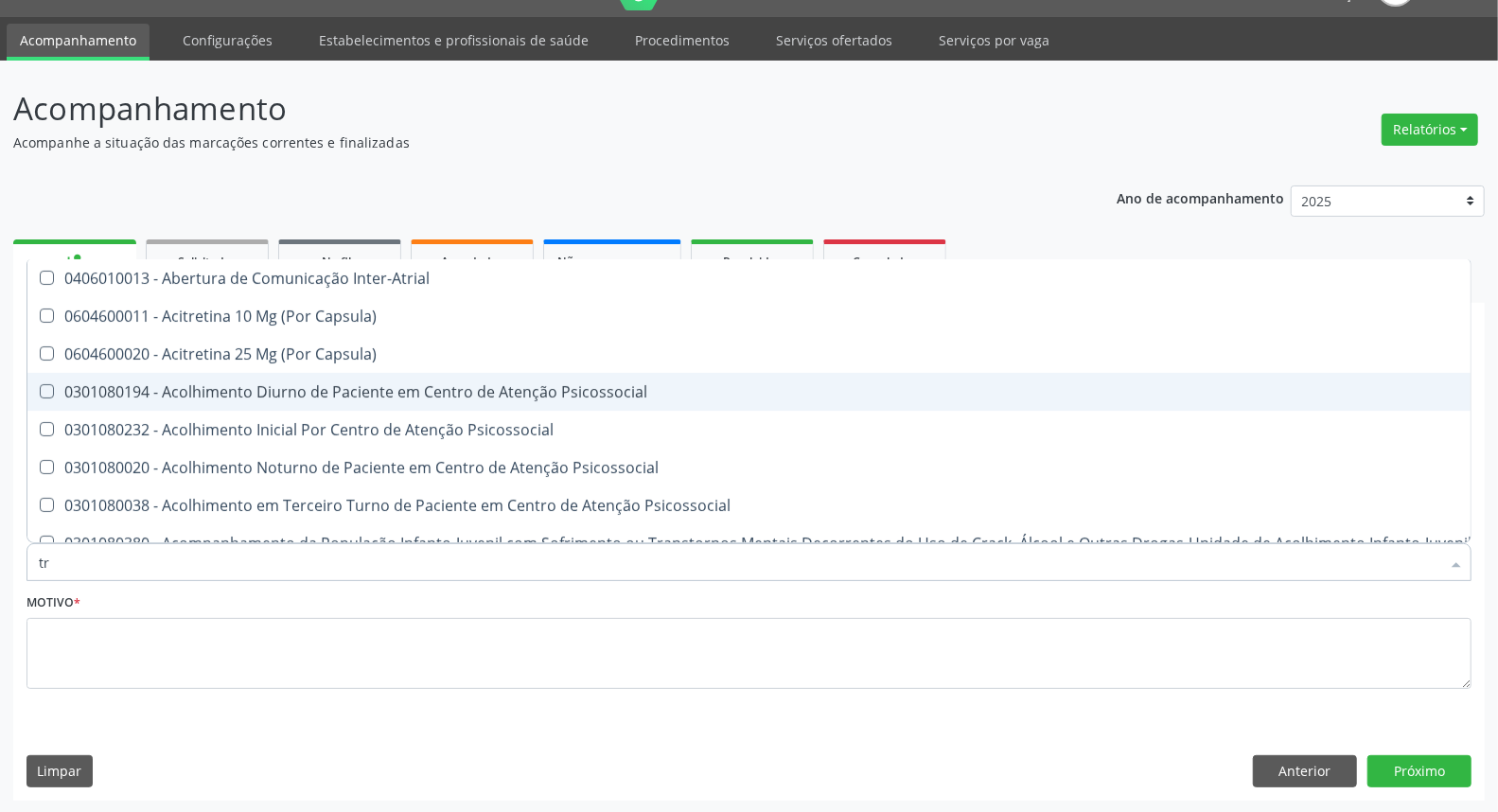
type input "tri"
checkbox C "true"
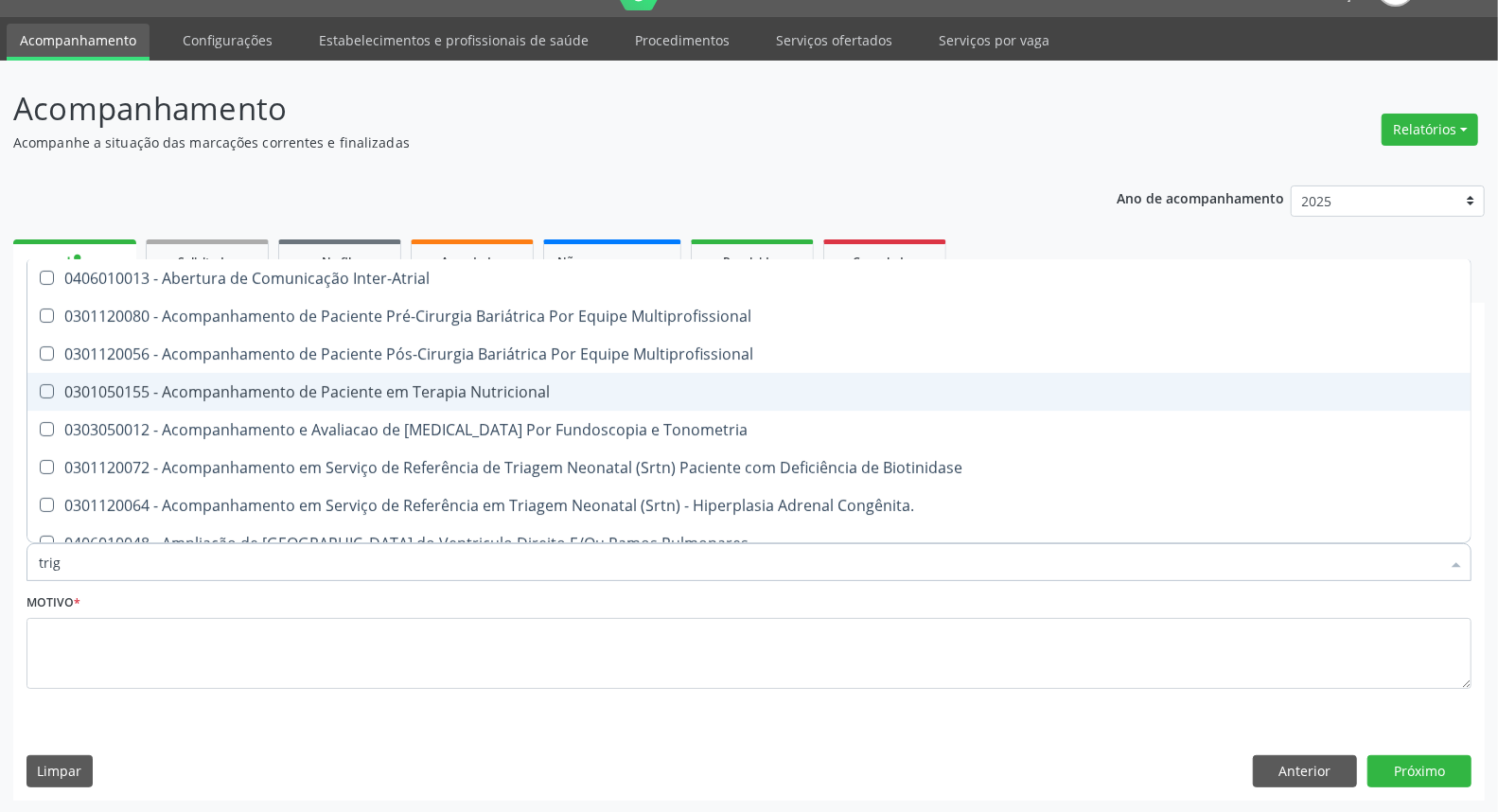
type input "trigl"
checkbox Inter-Atrial "true"
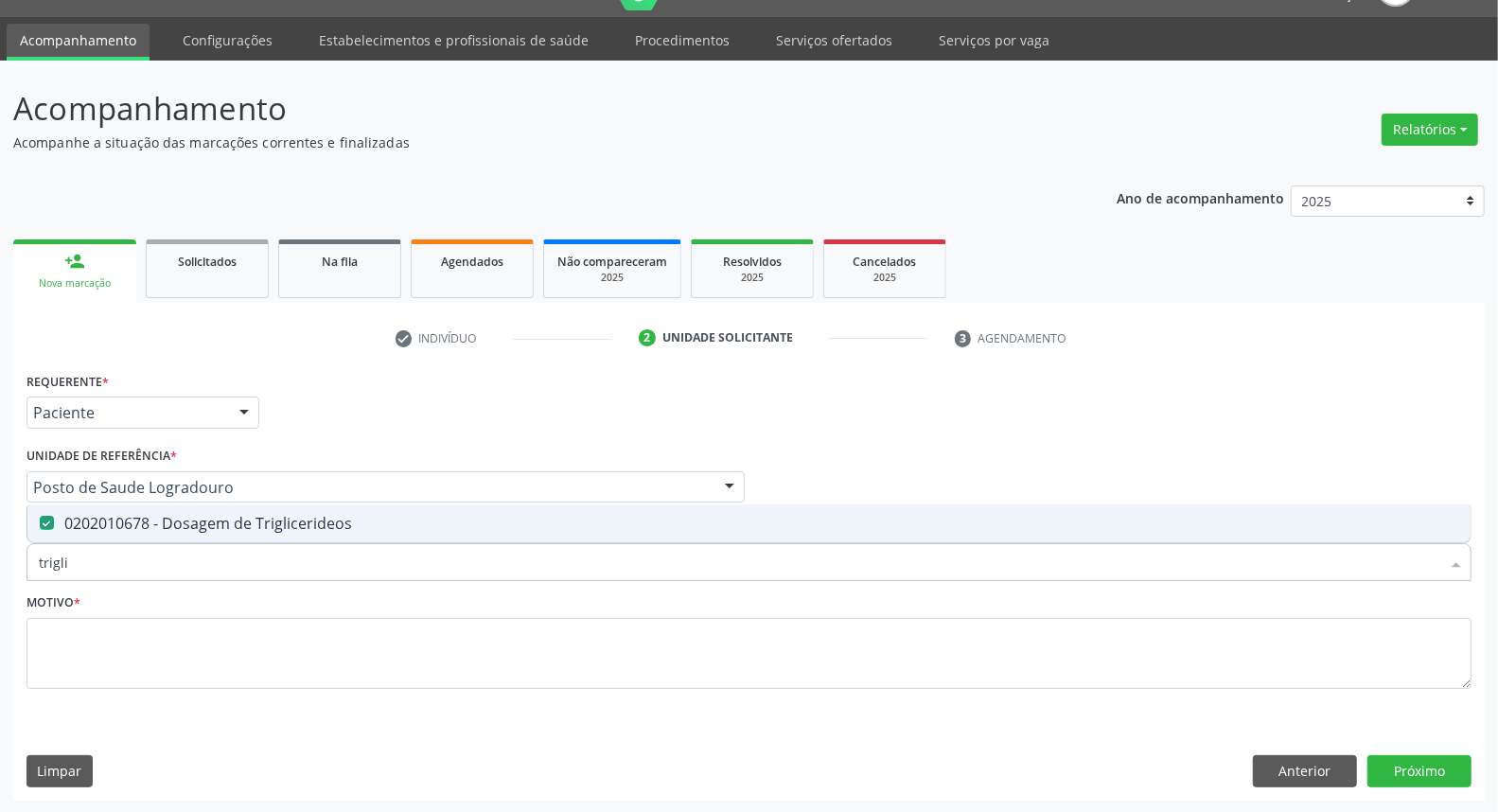
drag, startPoint x: 72, startPoint y: 564, endPoint x: 0, endPoint y: 564, distance: 72.0
click at [0, 564] on div "Acompanhamento Acompanhe a situação das marcações correntes e finalizadas Relat…" at bounding box center [749, 436] width 1498 height 753
type input "he"
checkbox Triglicerideos "false"
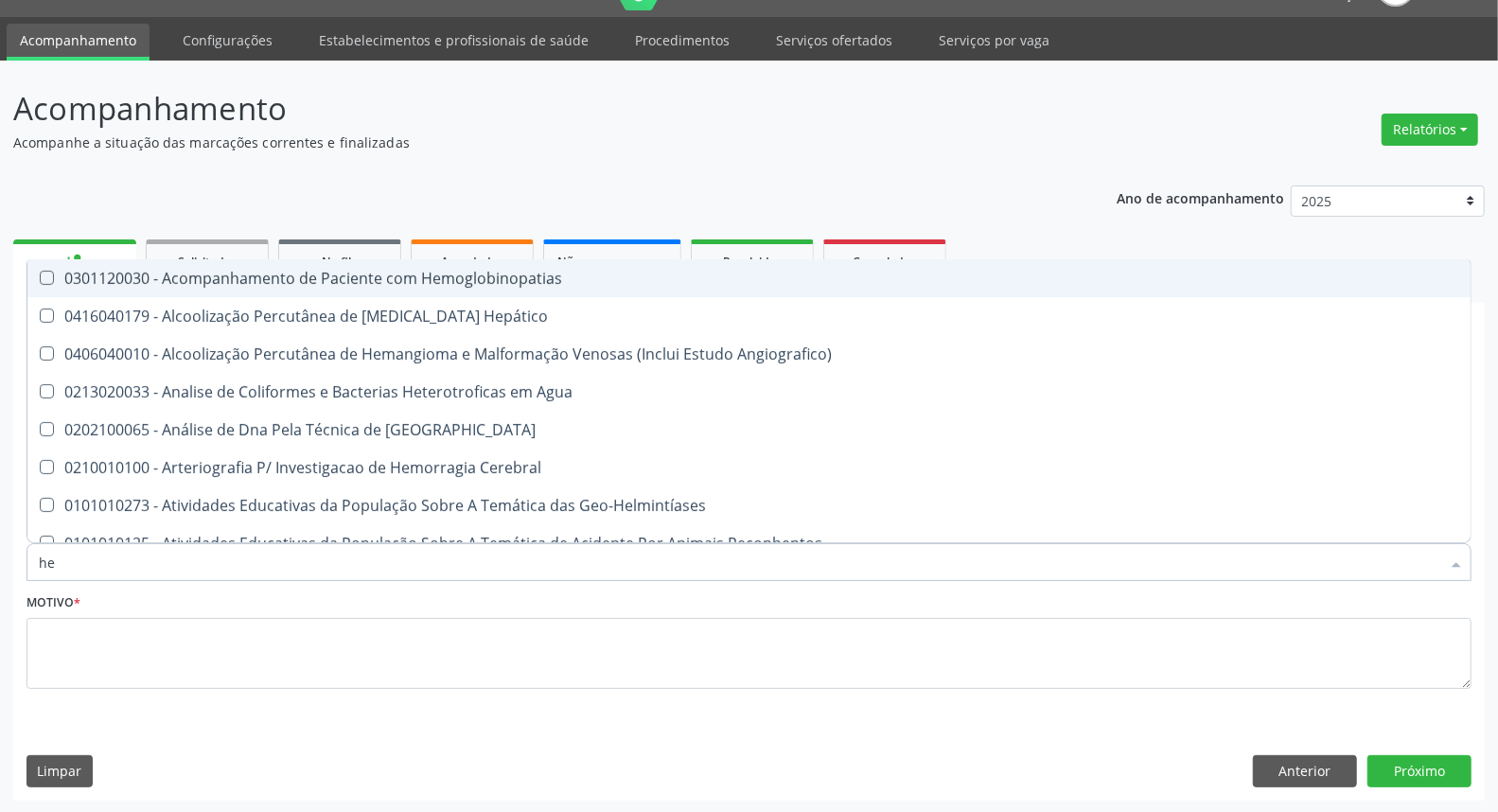
type input "hem"
checkbox II "true"
checkbox Completo "false"
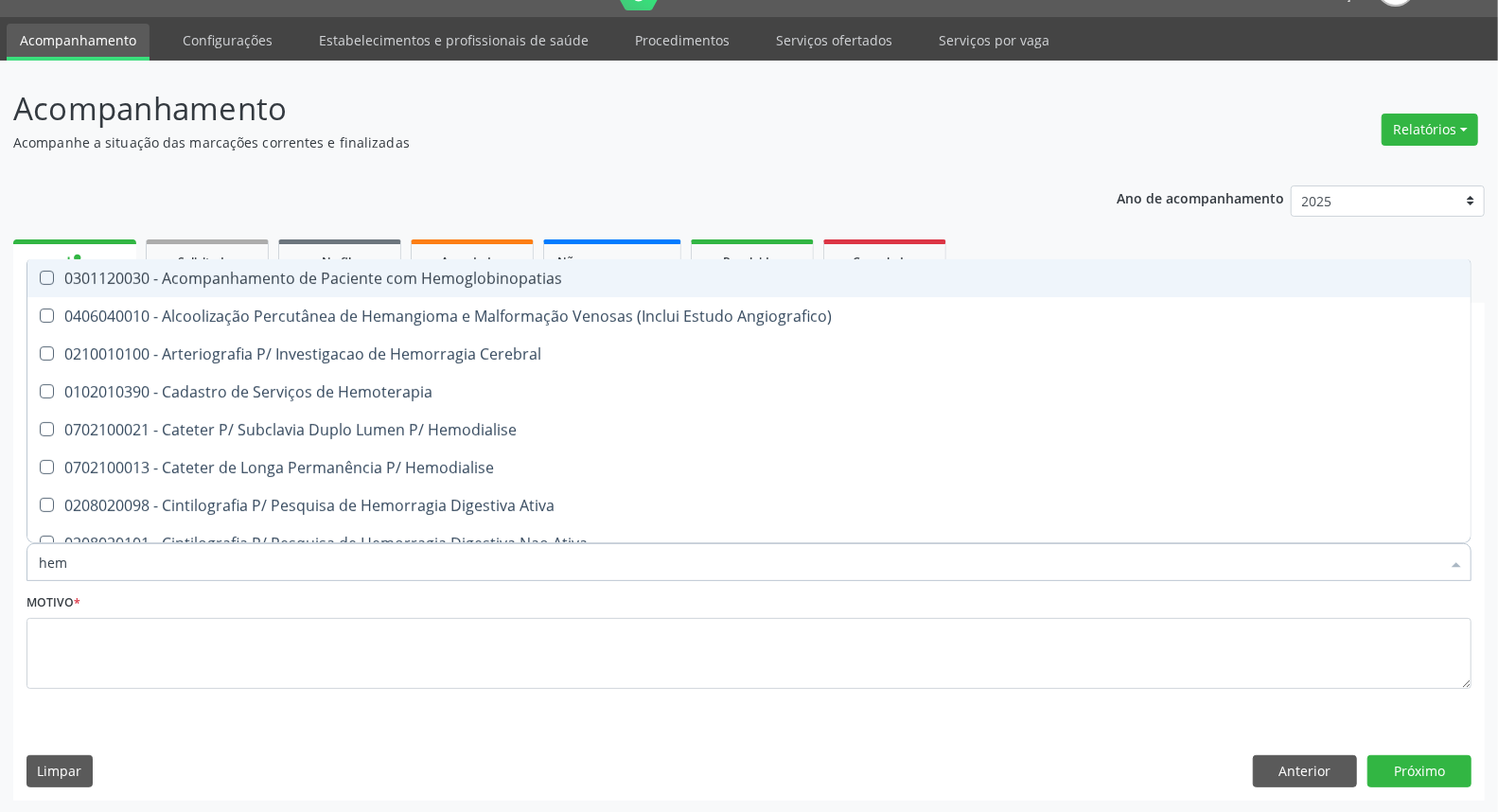
type input "hemo"
checkbox Retro-Retal "true"
checkbox Completo "false"
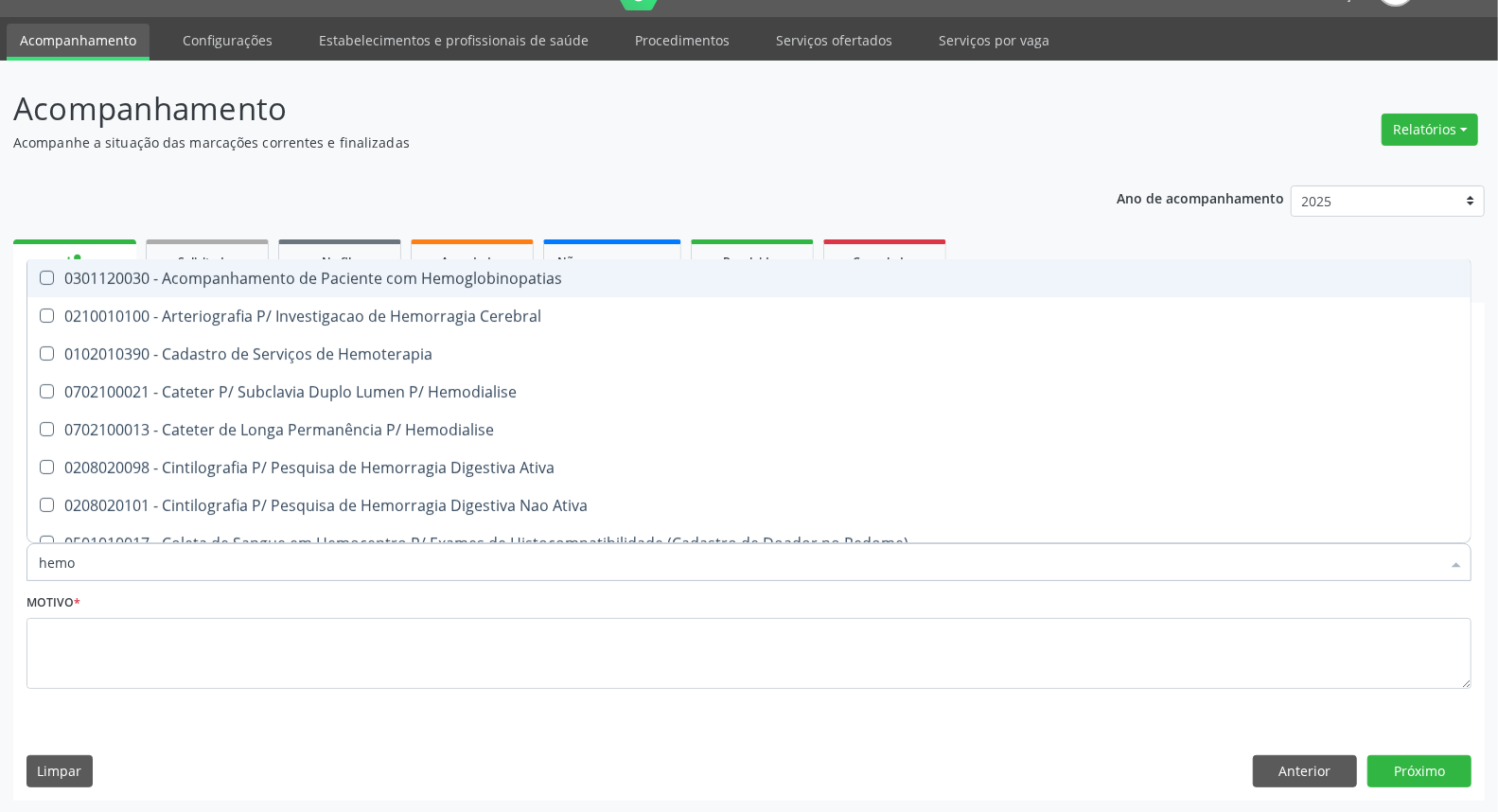
type input "hemog"
checkbox Carboxi-Hemoglobina "true"
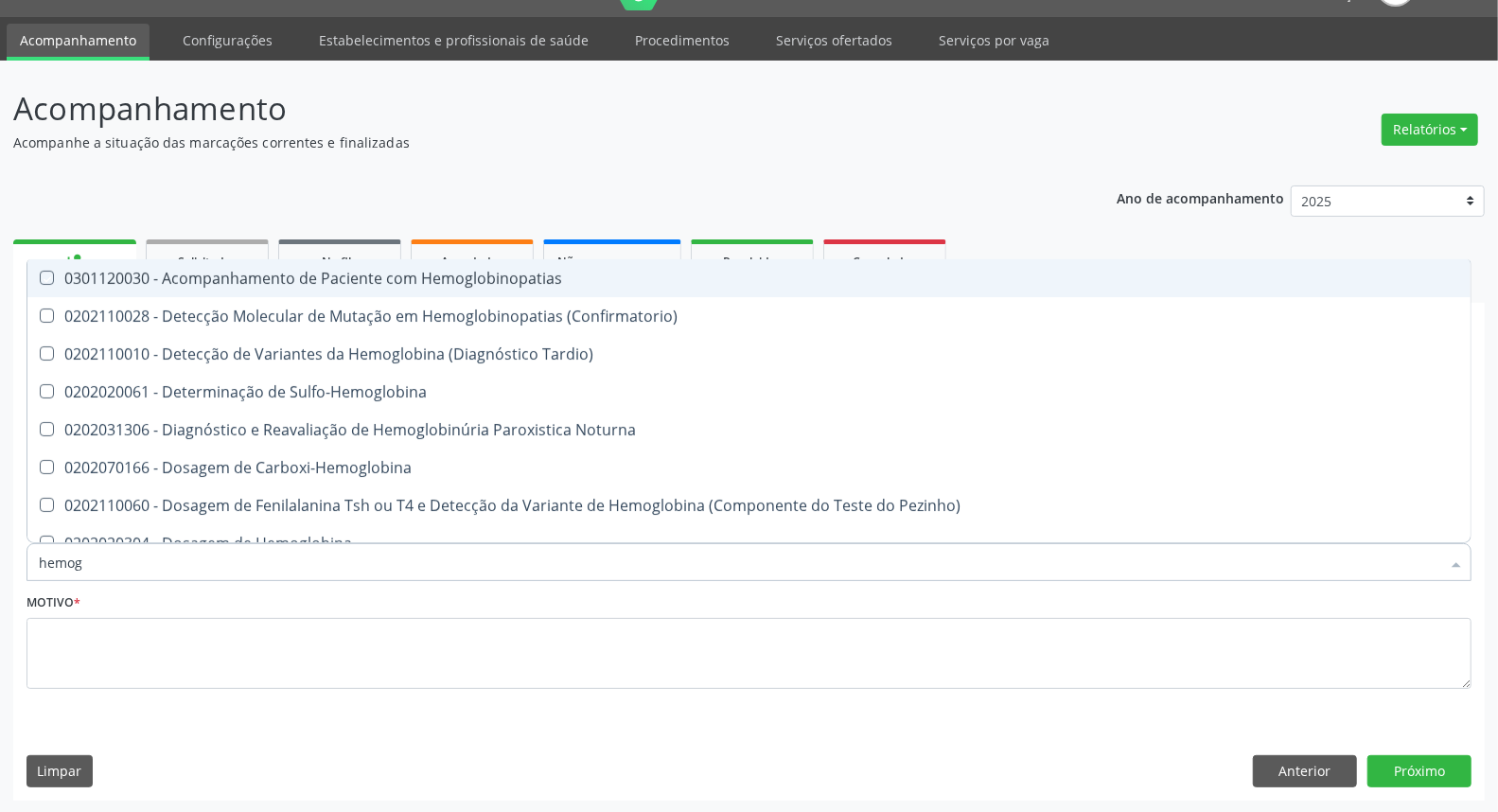
type input "hemogr"
checkbox Hemoglobinopatias "true"
type input "hemogra"
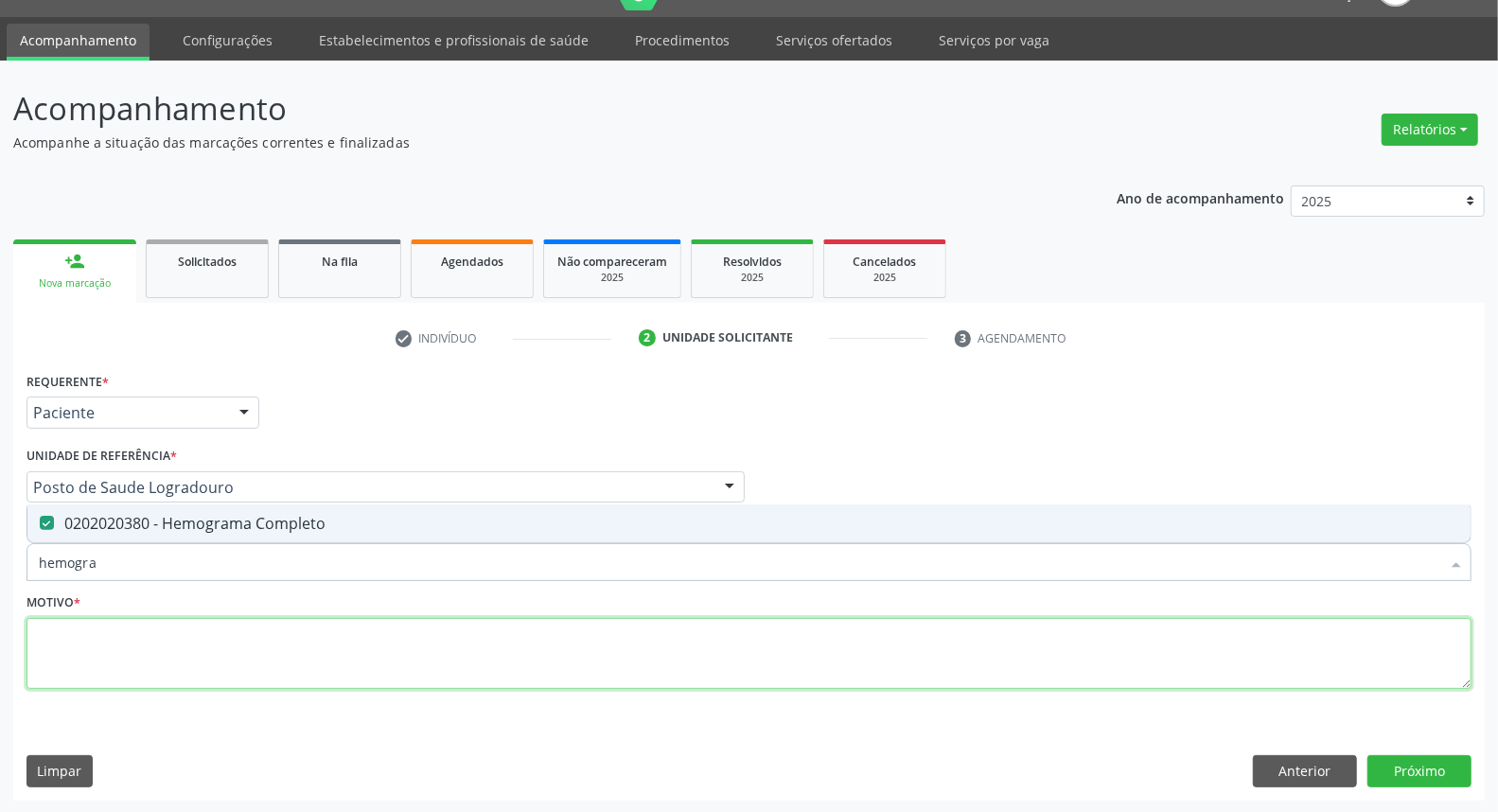
click at [117, 636] on textarea at bounding box center [749, 654] width 1445 height 72
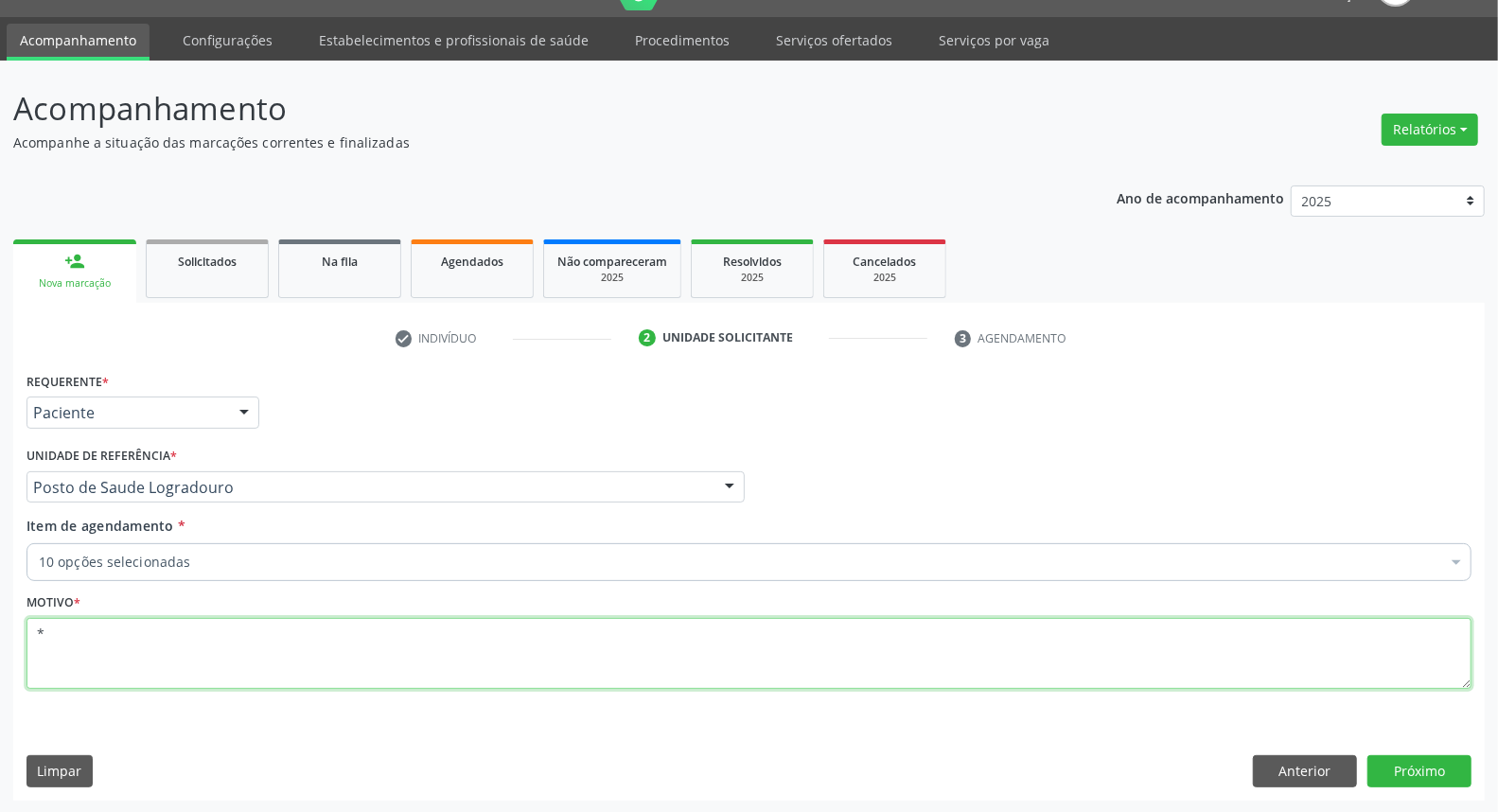
type textarea "*"
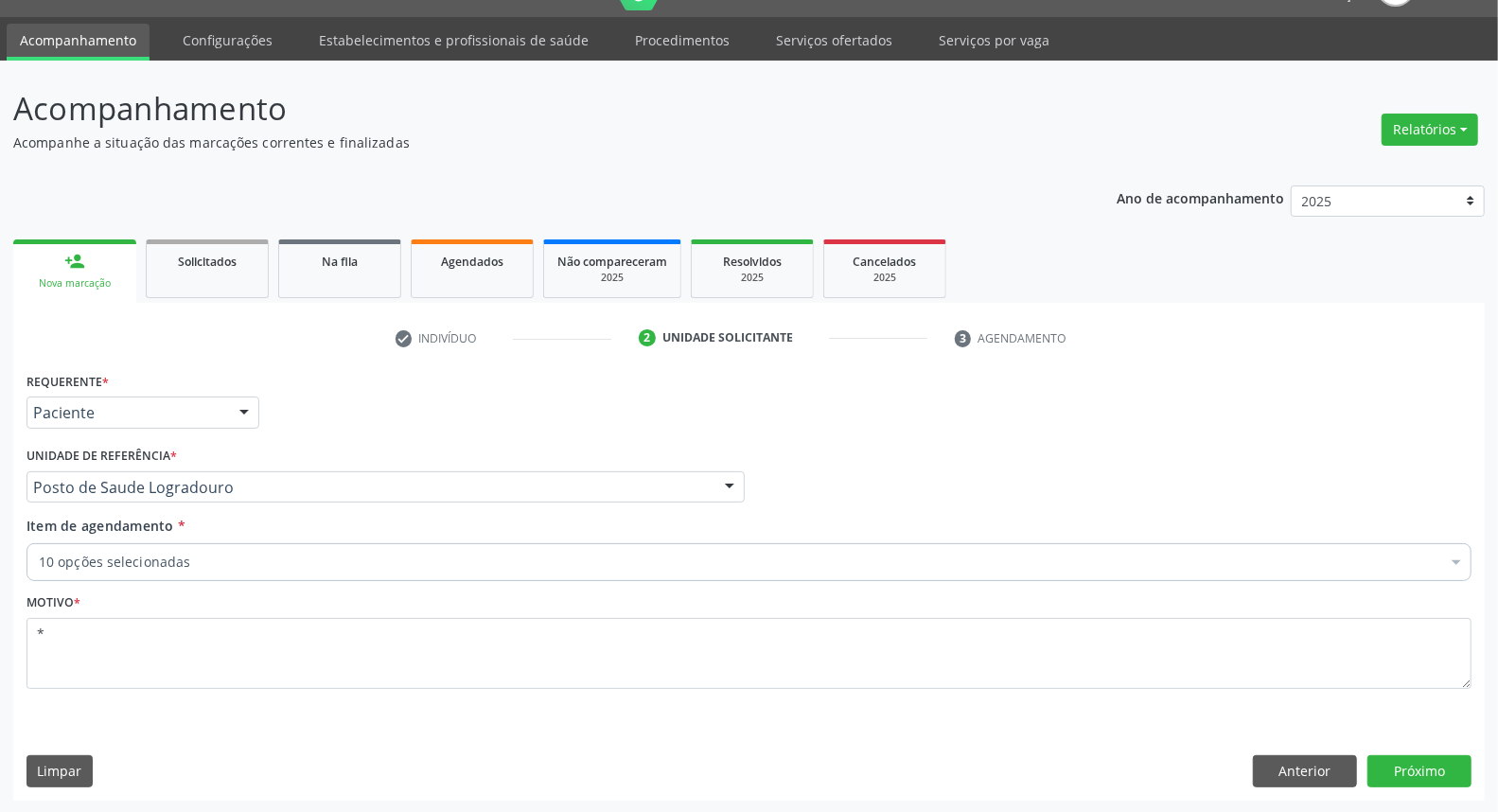
click at [1418, 789] on div "Requerente * Paciente Médico(a) Enfermeiro(a) Paciente Nenhum resultado encontr…" at bounding box center [749, 583] width 1471 height 432
click at [1418, 777] on button "Próximo" at bounding box center [1419, 771] width 104 height 32
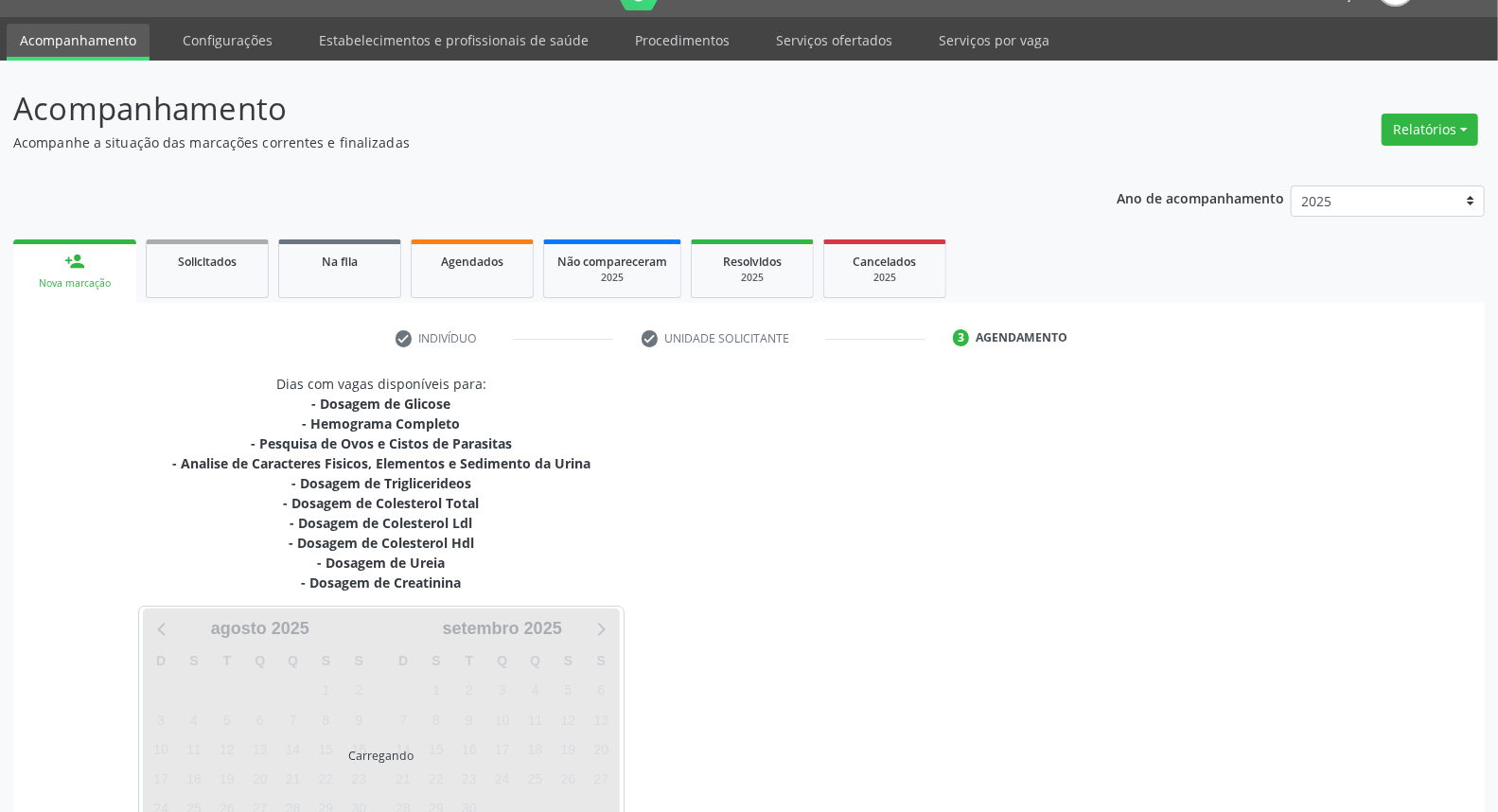
scroll to position [189, 0]
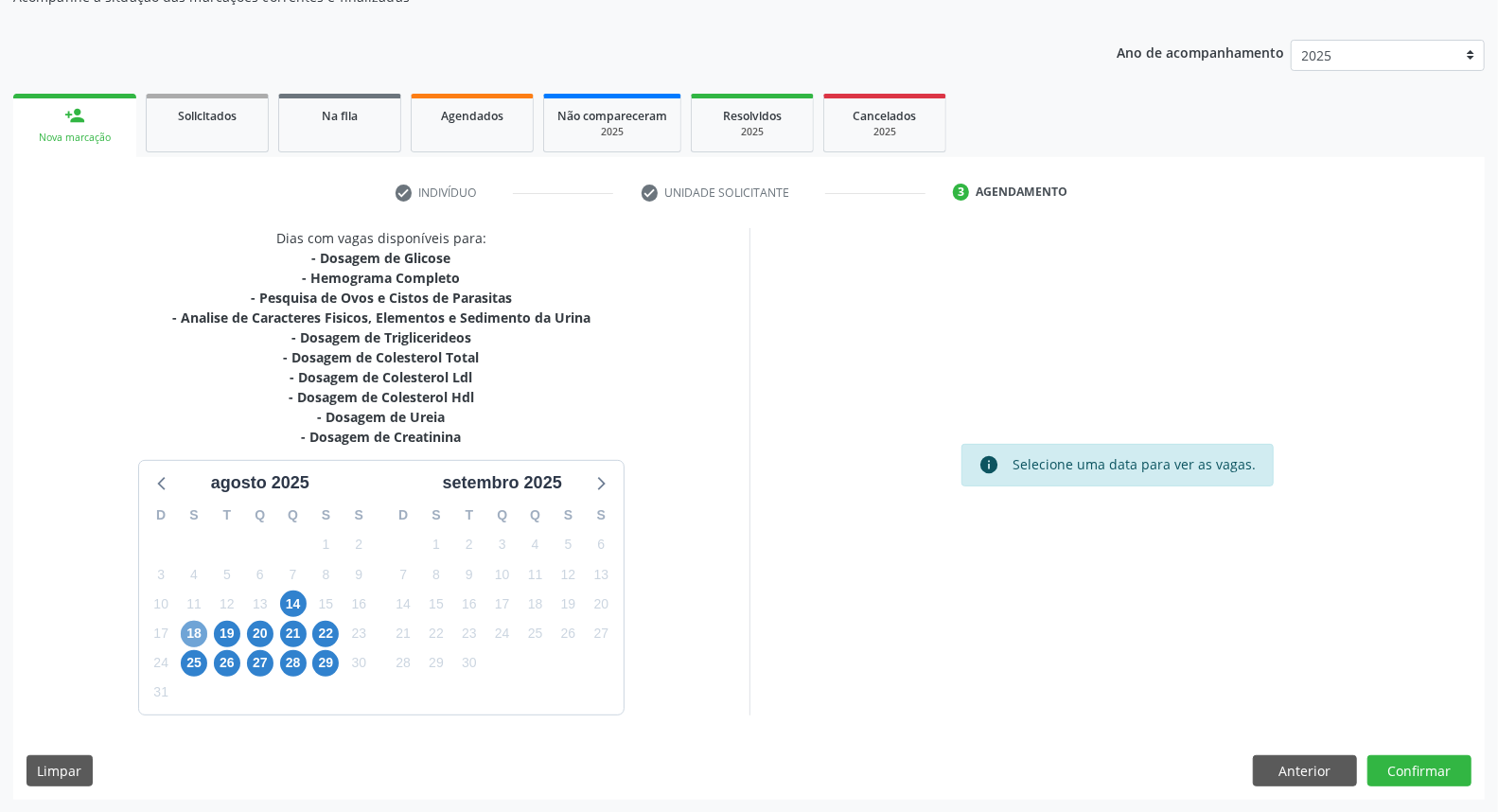
click at [191, 636] on span "18" at bounding box center [194, 635] width 27 height 27
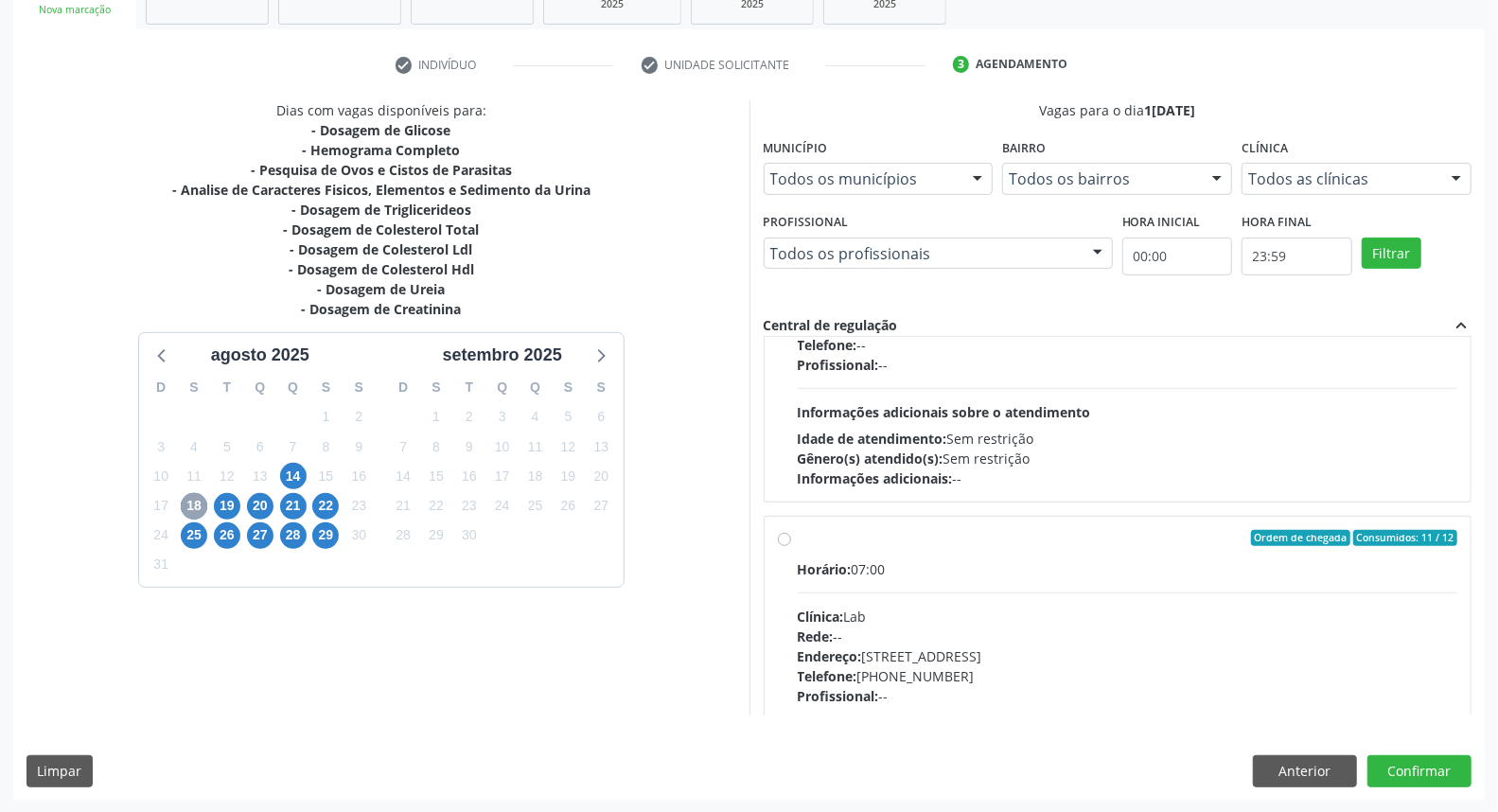
scroll to position [0, 0]
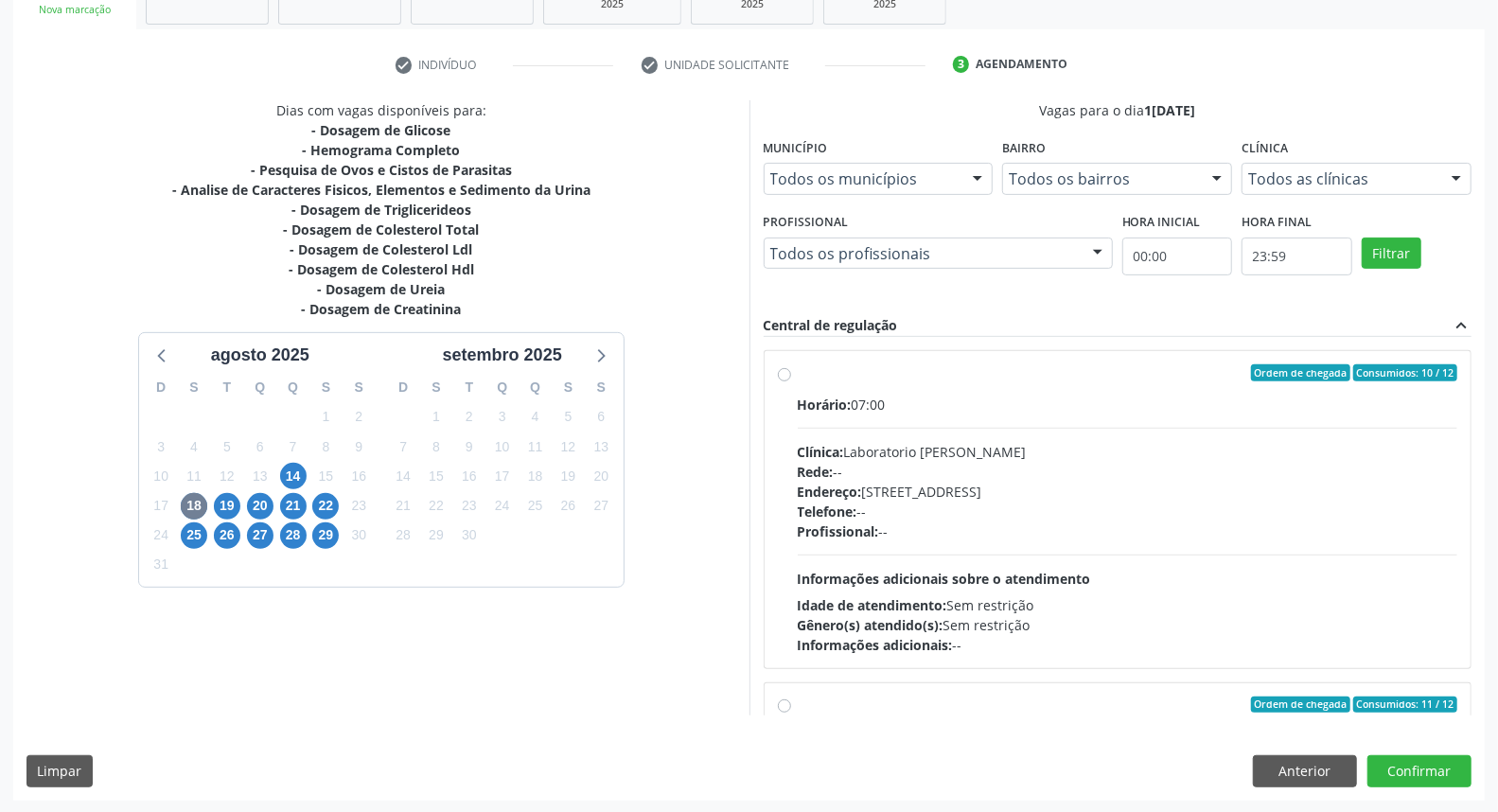
click at [798, 373] on label "Ordem de chegada Consumidos: 10 / 12 Horário: 07:00 Clínica: Laboratorio Jose P…" at bounding box center [1128, 510] width 660 height 290
click at [780, 373] on input "Ordem de chegada Consumidos: 10 / 12 Horário: 07:00 Clínica: Laboratorio Jose P…" at bounding box center [784, 373] width 13 height 17
radio input "true"
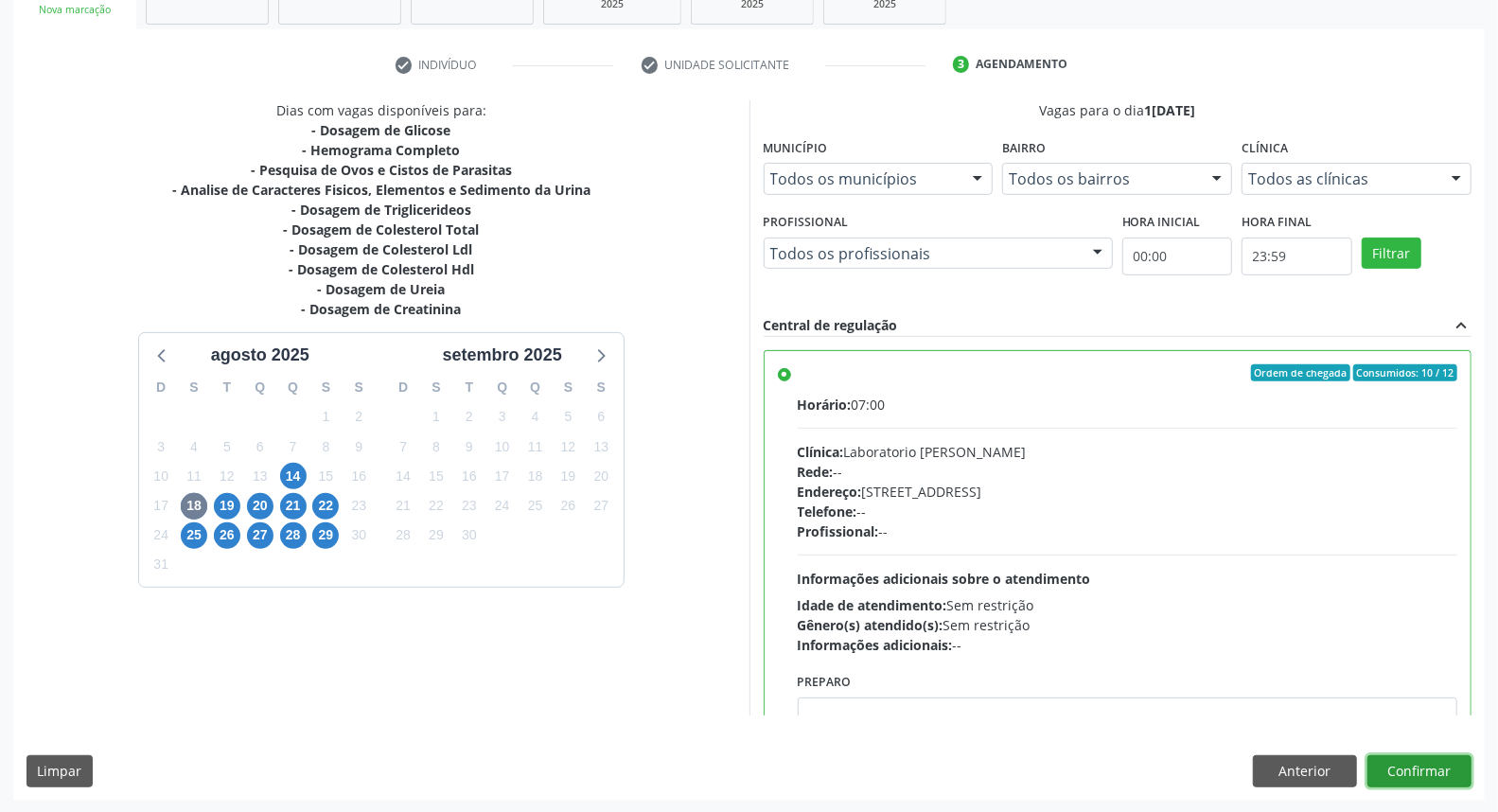
click at [1415, 763] on button "Confirmar" at bounding box center [1419, 771] width 104 height 32
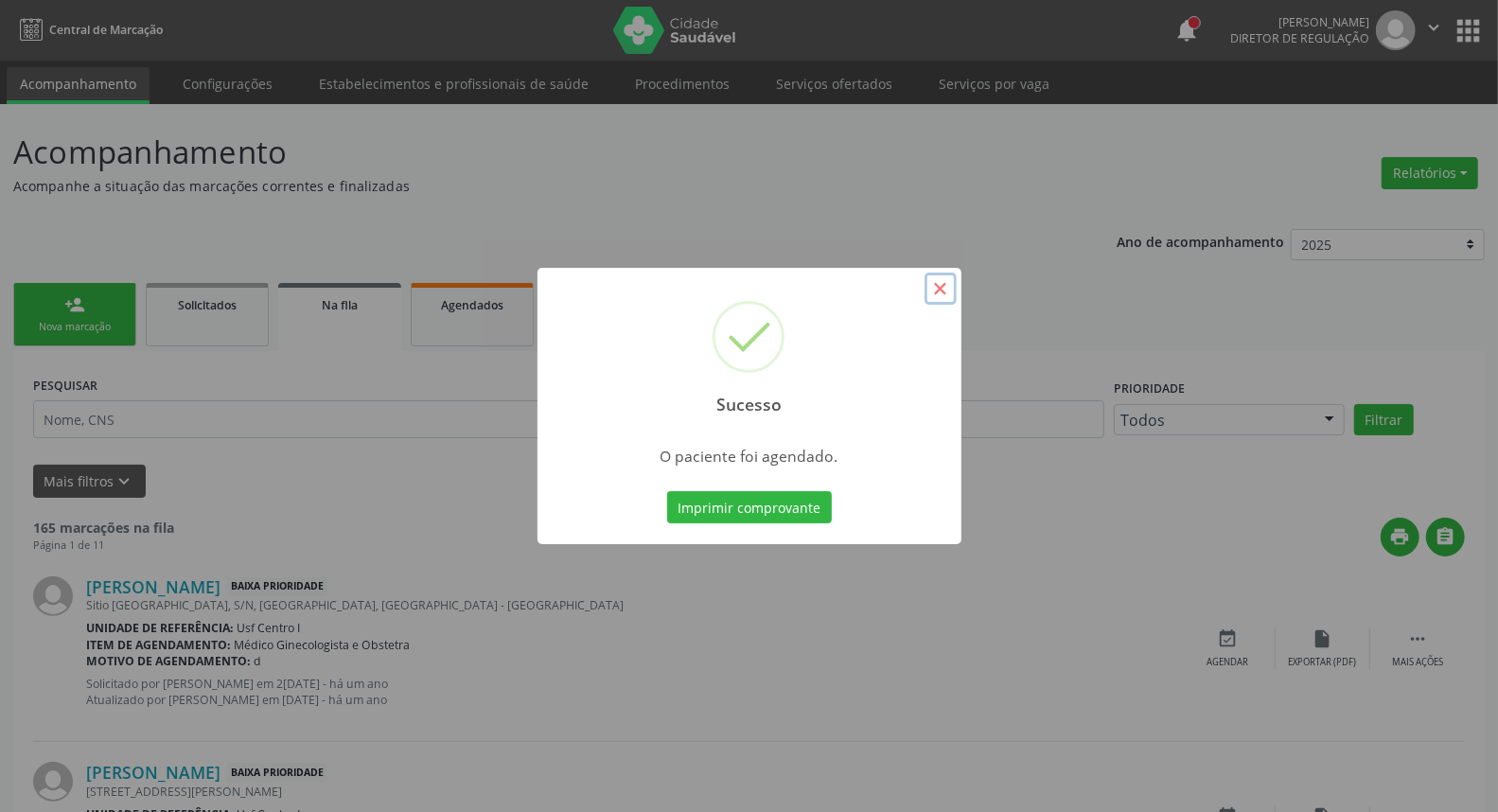
drag, startPoint x: 943, startPoint y: 291, endPoint x: 606, endPoint y: 420, distance: 360.8
click at [938, 295] on button "×" at bounding box center [941, 289] width 32 height 32
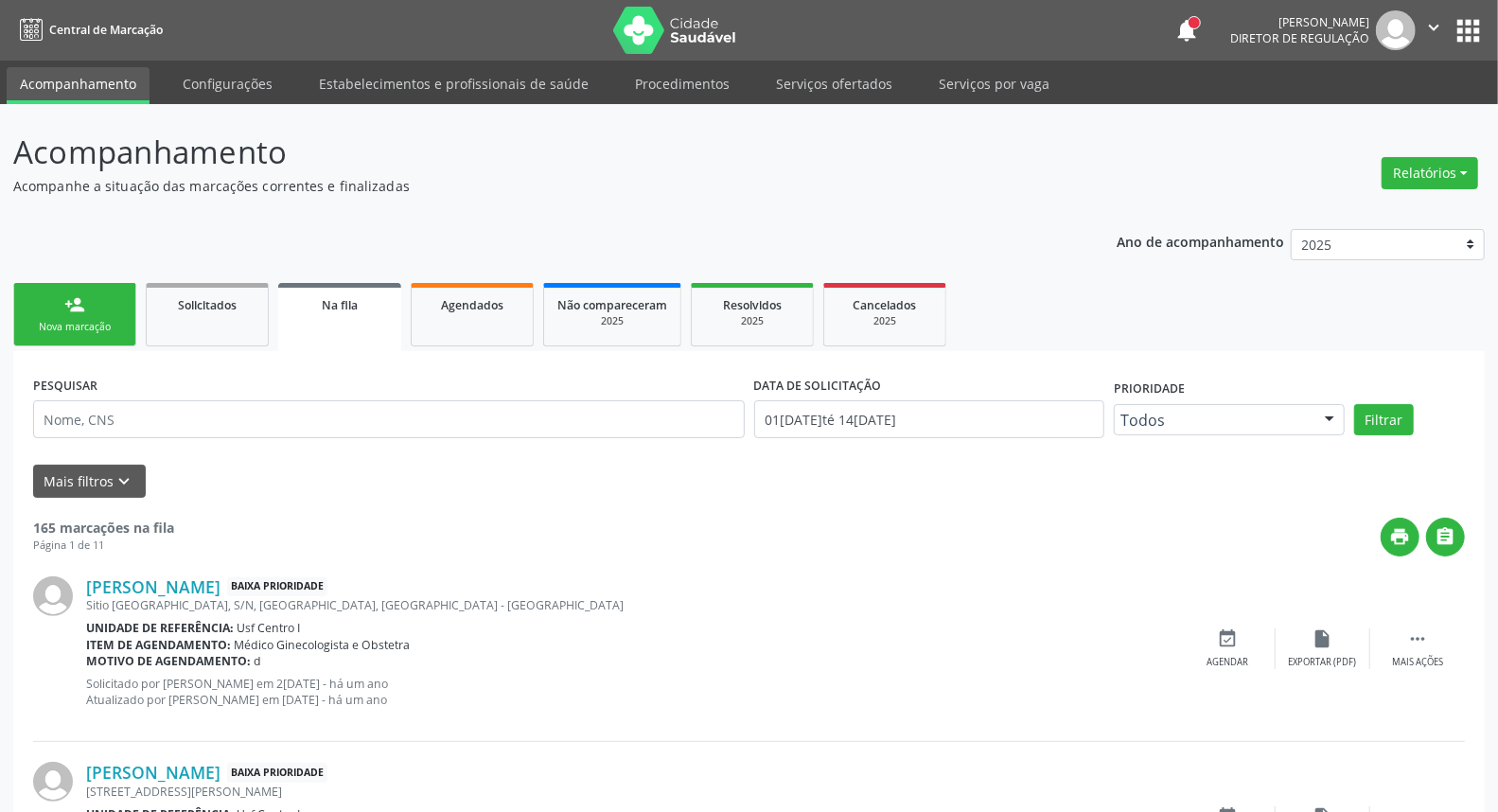
click at [57, 337] on link "person_add Nova marcação" at bounding box center [74, 315] width 123 height 63
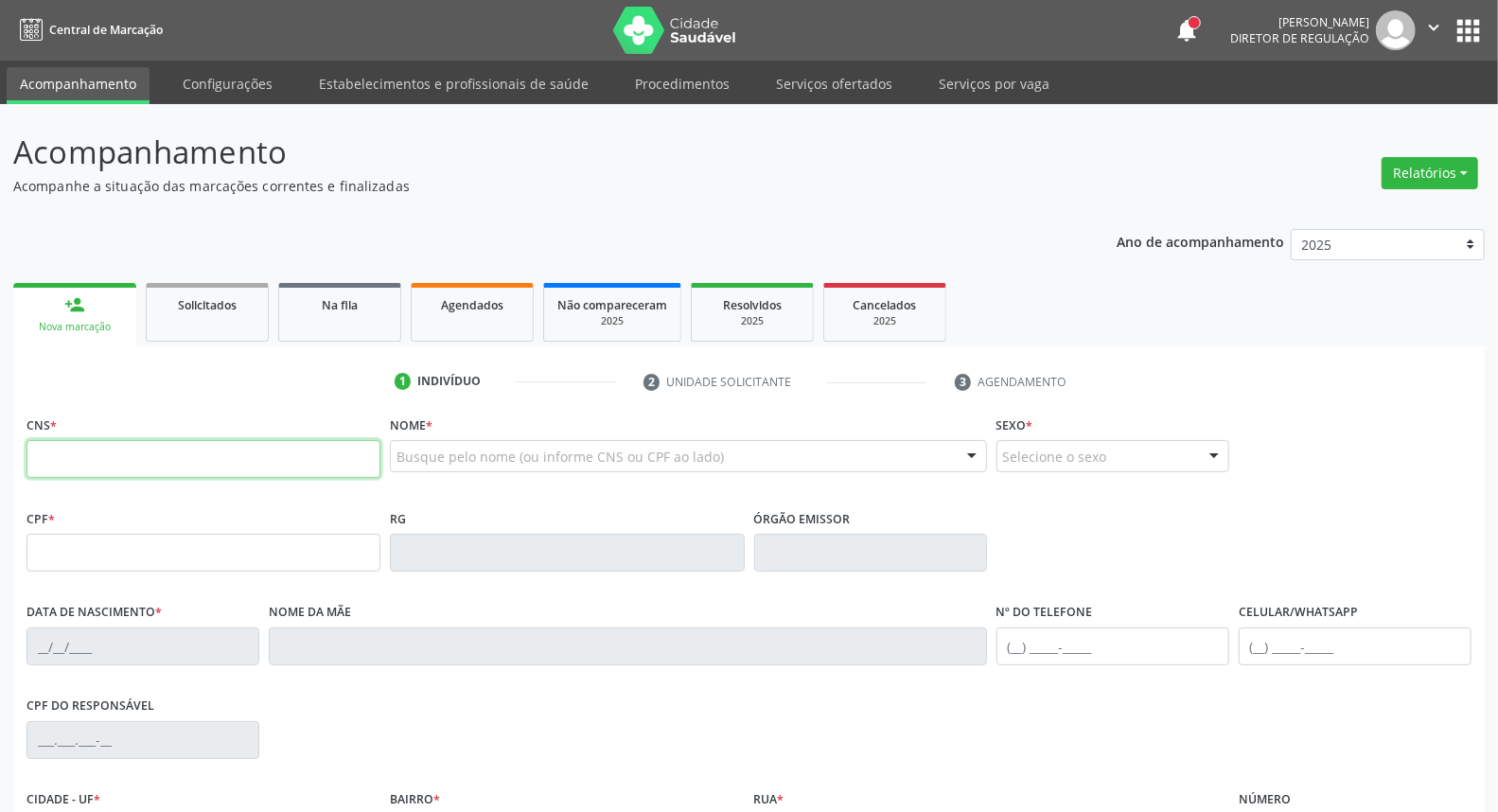
click at [105, 456] on input "text" at bounding box center [203, 459] width 354 height 38
type input "592 5358 4491"
click at [273, 457] on input "592 5358 4491" at bounding box center [203, 459] width 354 height 38
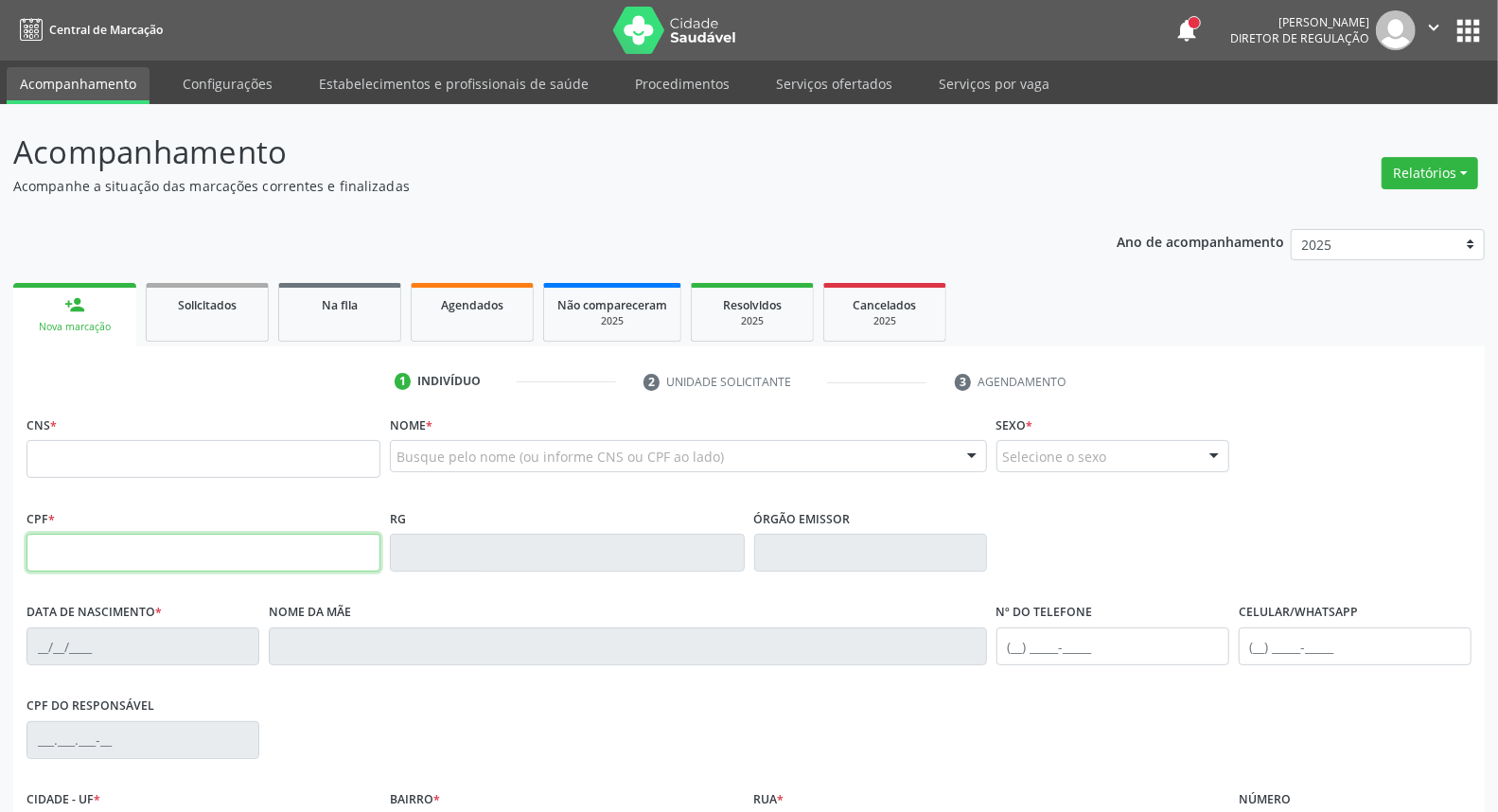
drag, startPoint x: 282, startPoint y: 550, endPoint x: 313, endPoint y: 543, distance: 31.8
click at [287, 550] on input "text" at bounding box center [203, 552] width 354 height 38
type input "592.535.844-91"
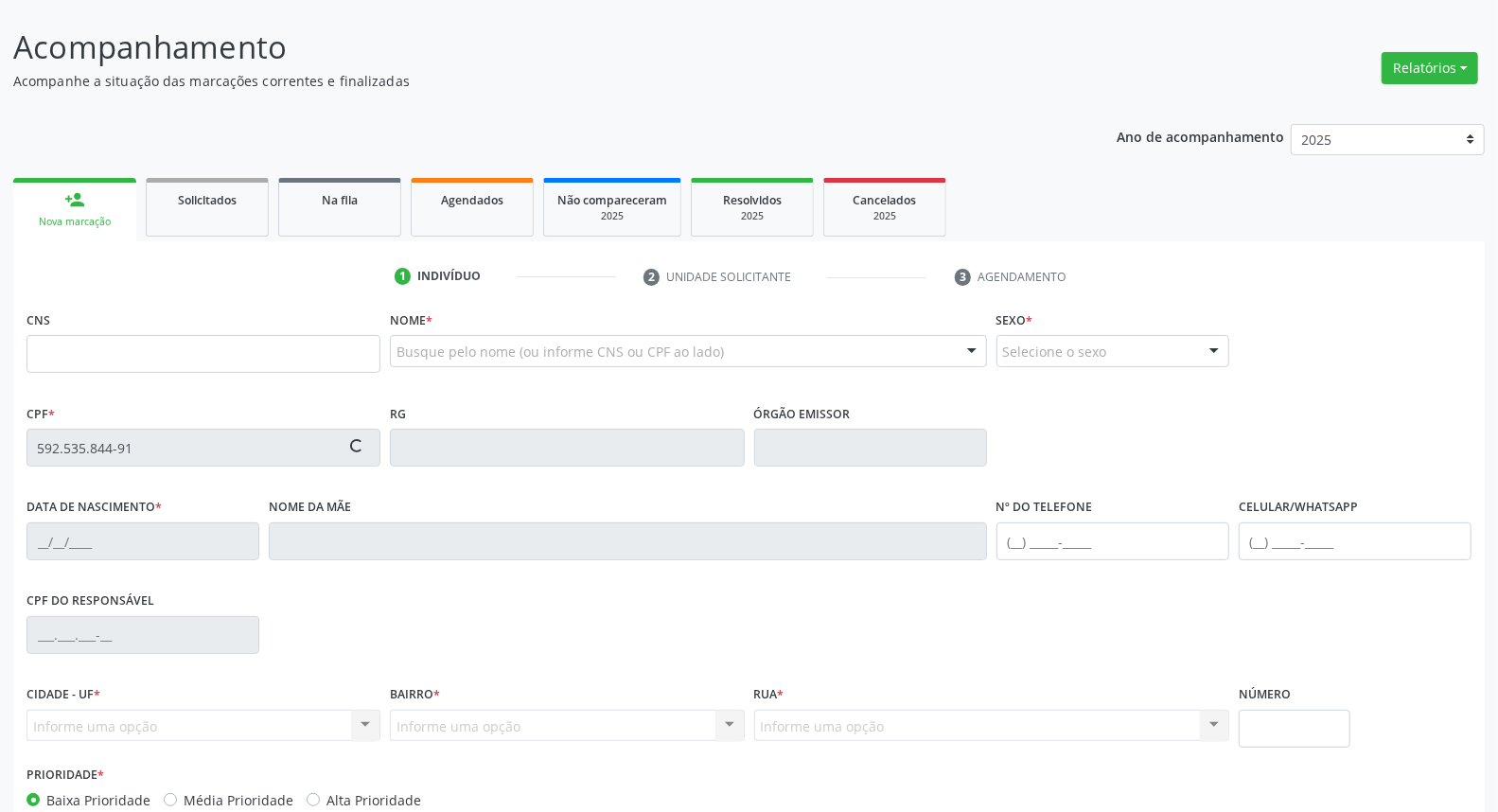
scroll to position [210, 0]
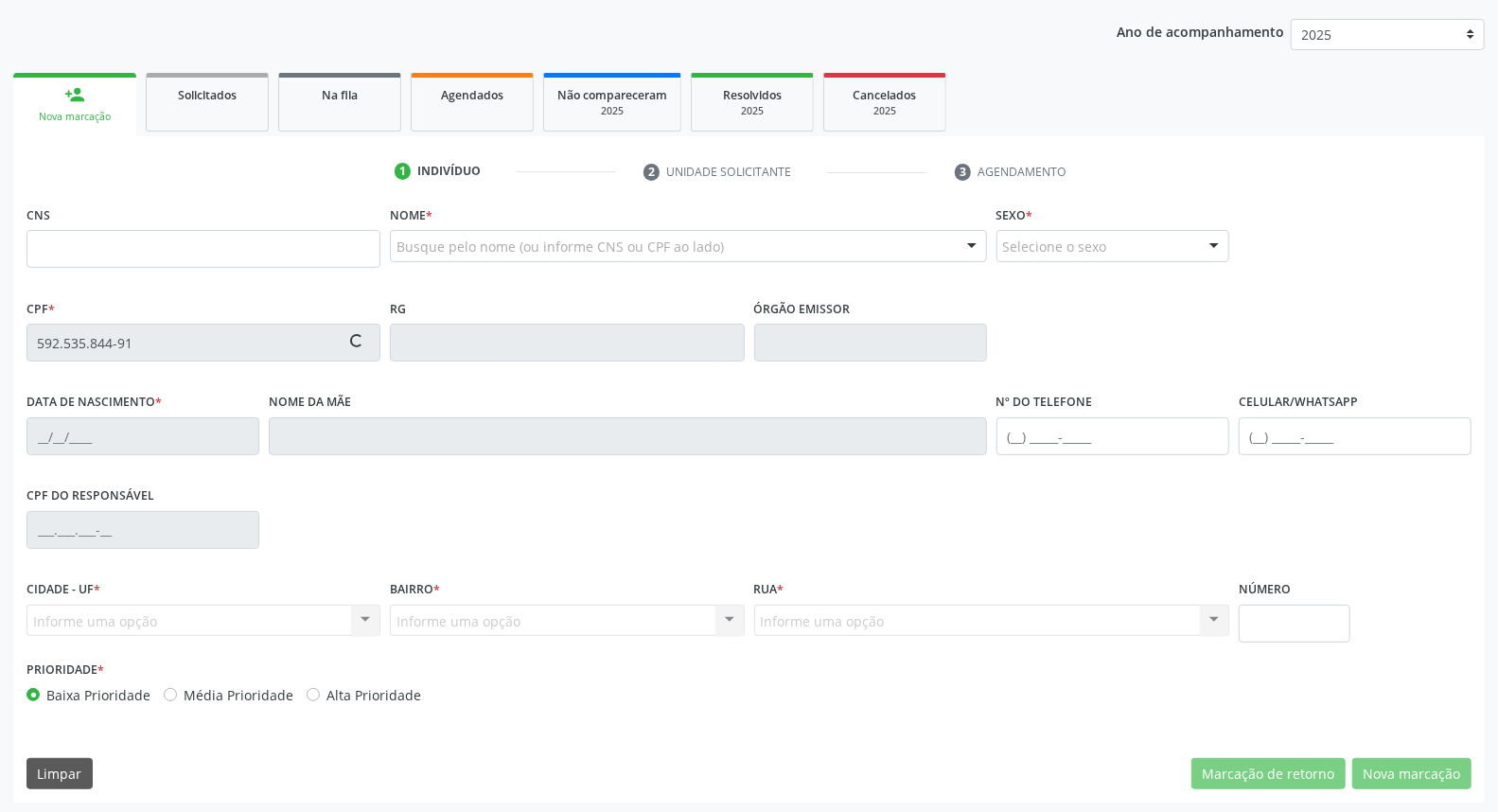
type input "166 0194 2287 0002"
type input "17/10/1964"
type input "Maria de Melo Lima"
type input "[PHONE_NUMBER]"
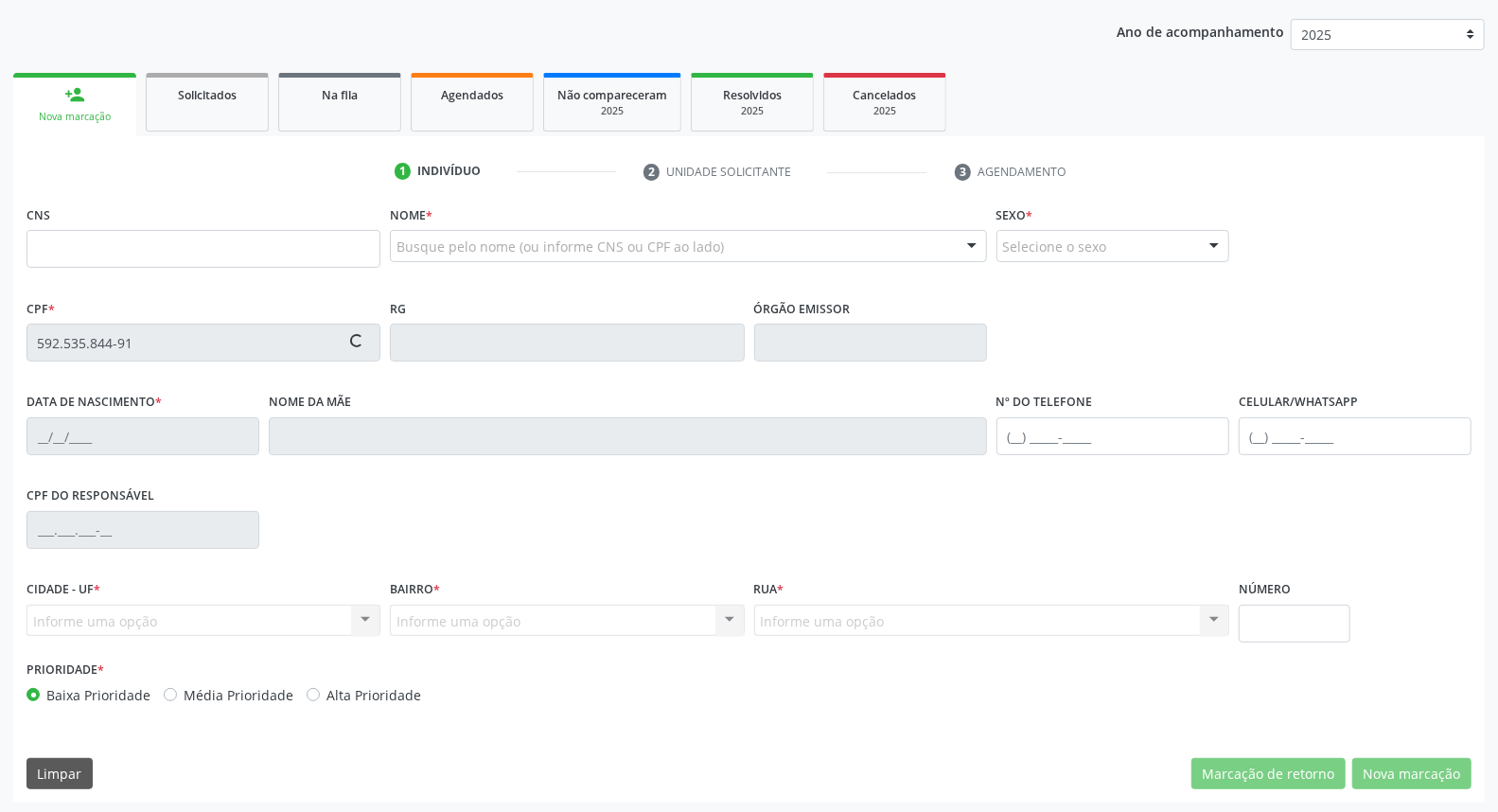
type input "S/N"
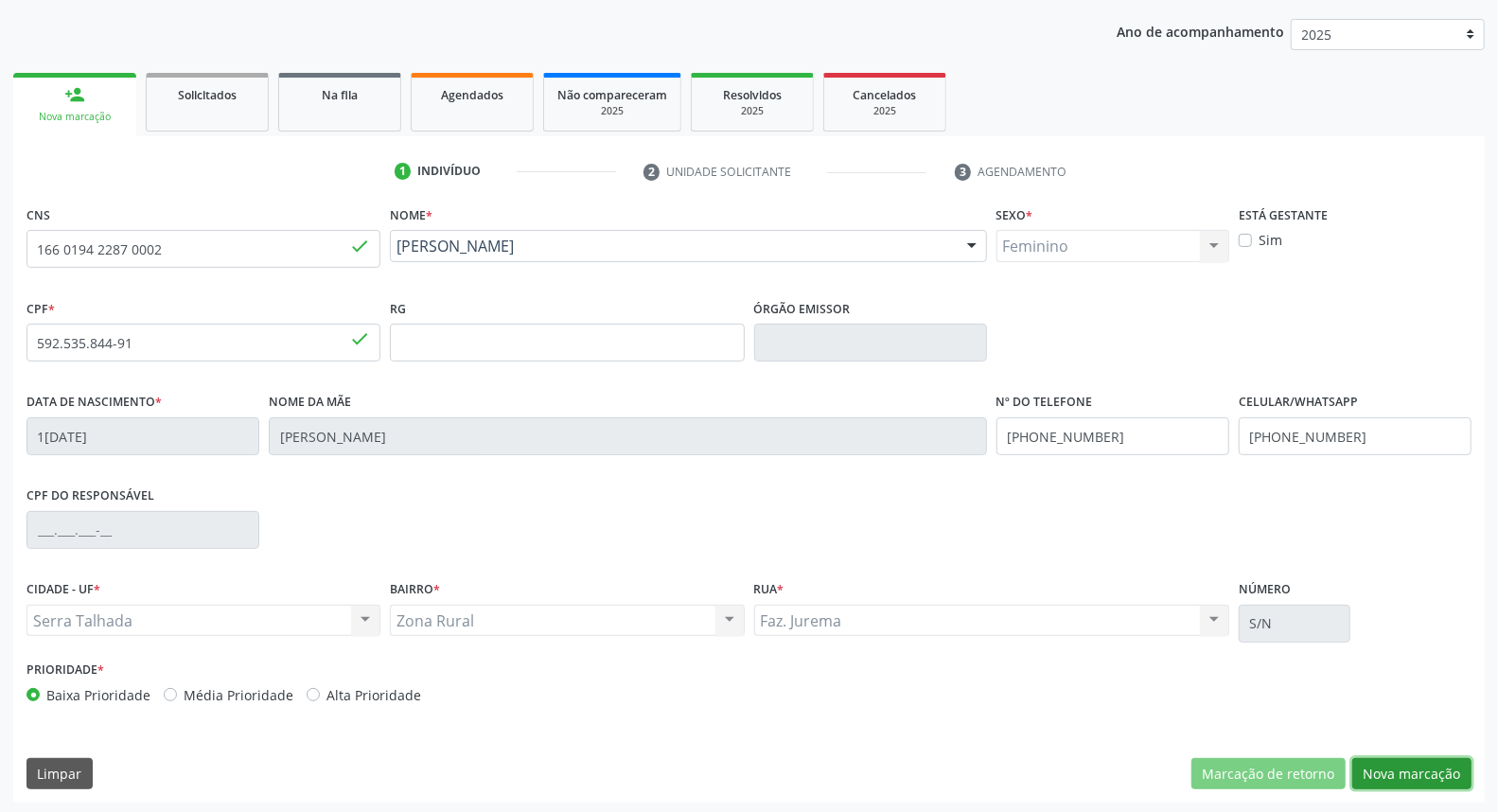
click at [1426, 769] on button "Nova marcação" at bounding box center [1411, 774] width 119 height 32
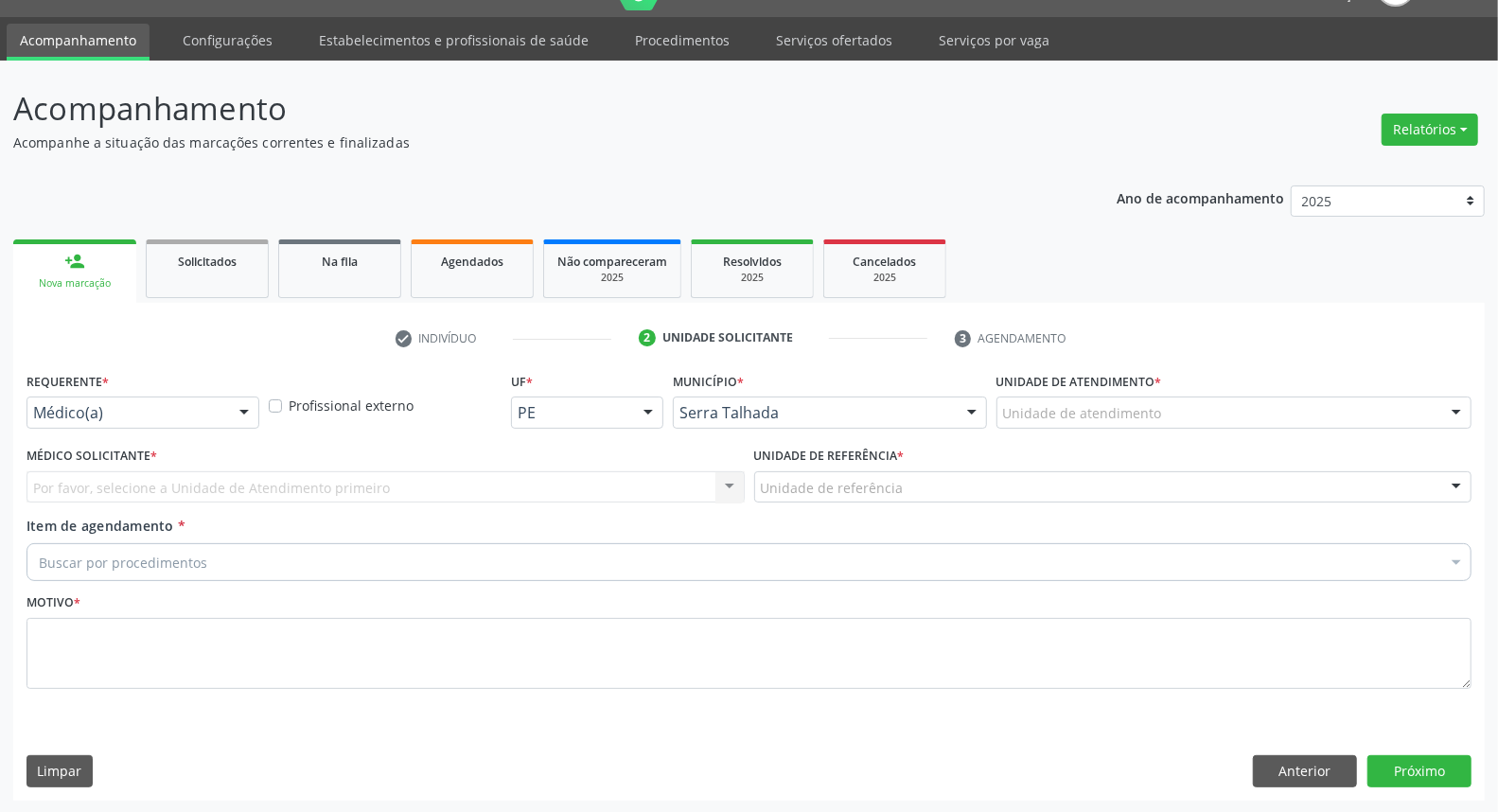
click at [180, 398] on div "Médico(a)" at bounding box center [143, 413] width 233 height 32
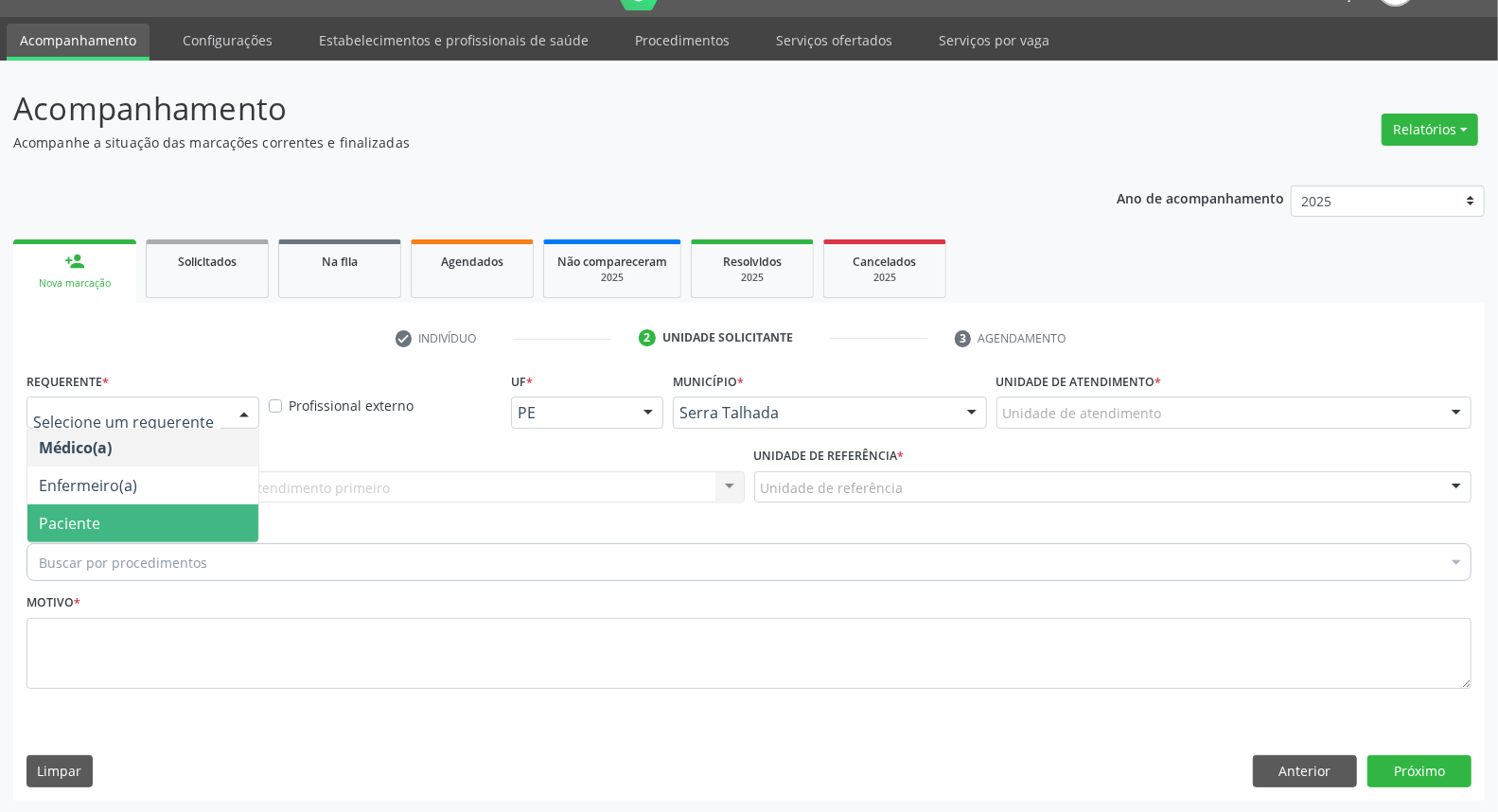
drag, startPoint x: 161, startPoint y: 525, endPoint x: 164, endPoint y: 513, distance: 12.4
click at [161, 526] on span "Paciente" at bounding box center [143, 524] width 231 height 38
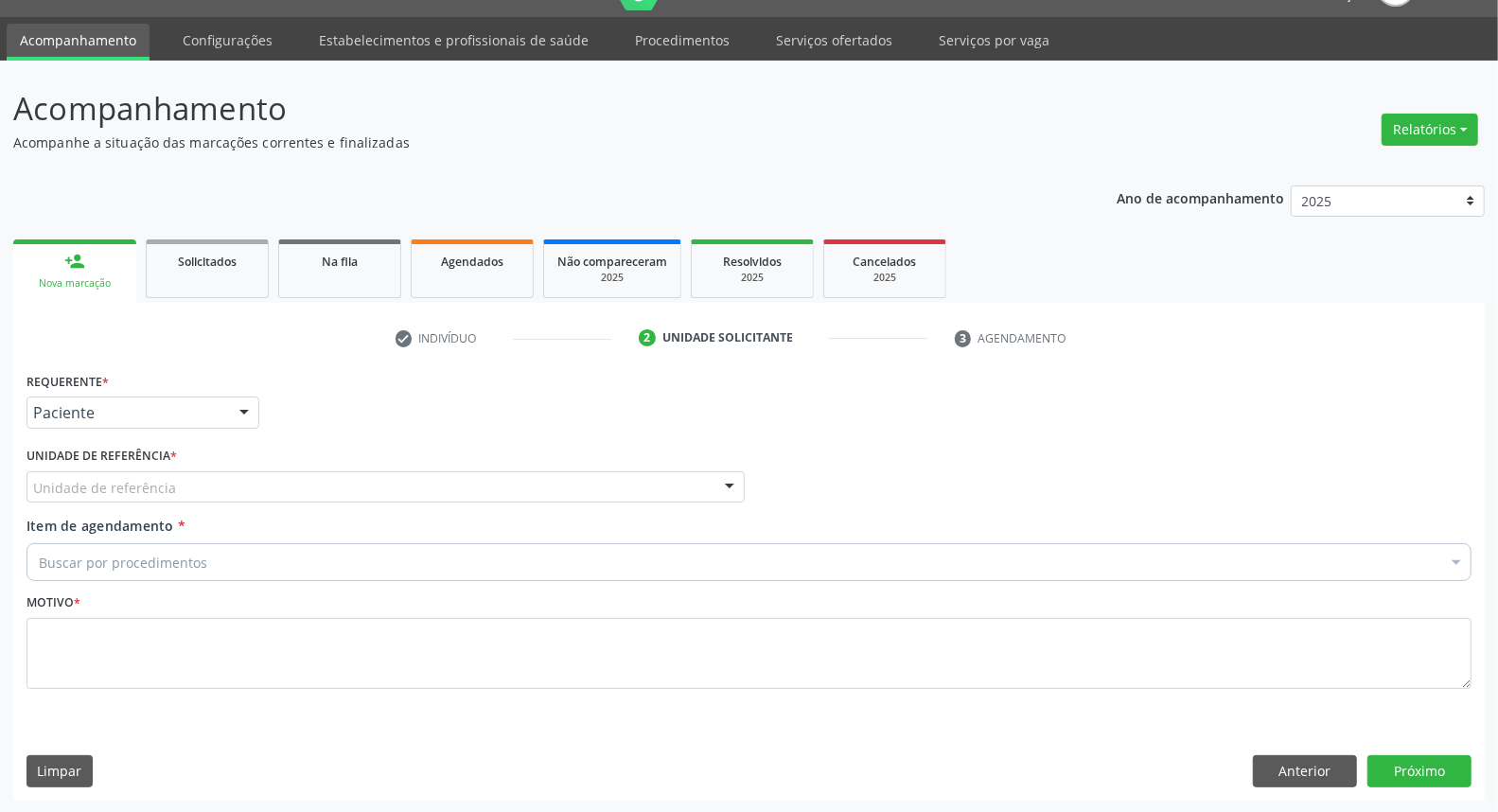
click at [180, 483] on div "Unidade de referência" at bounding box center [385, 488] width 718 height 32
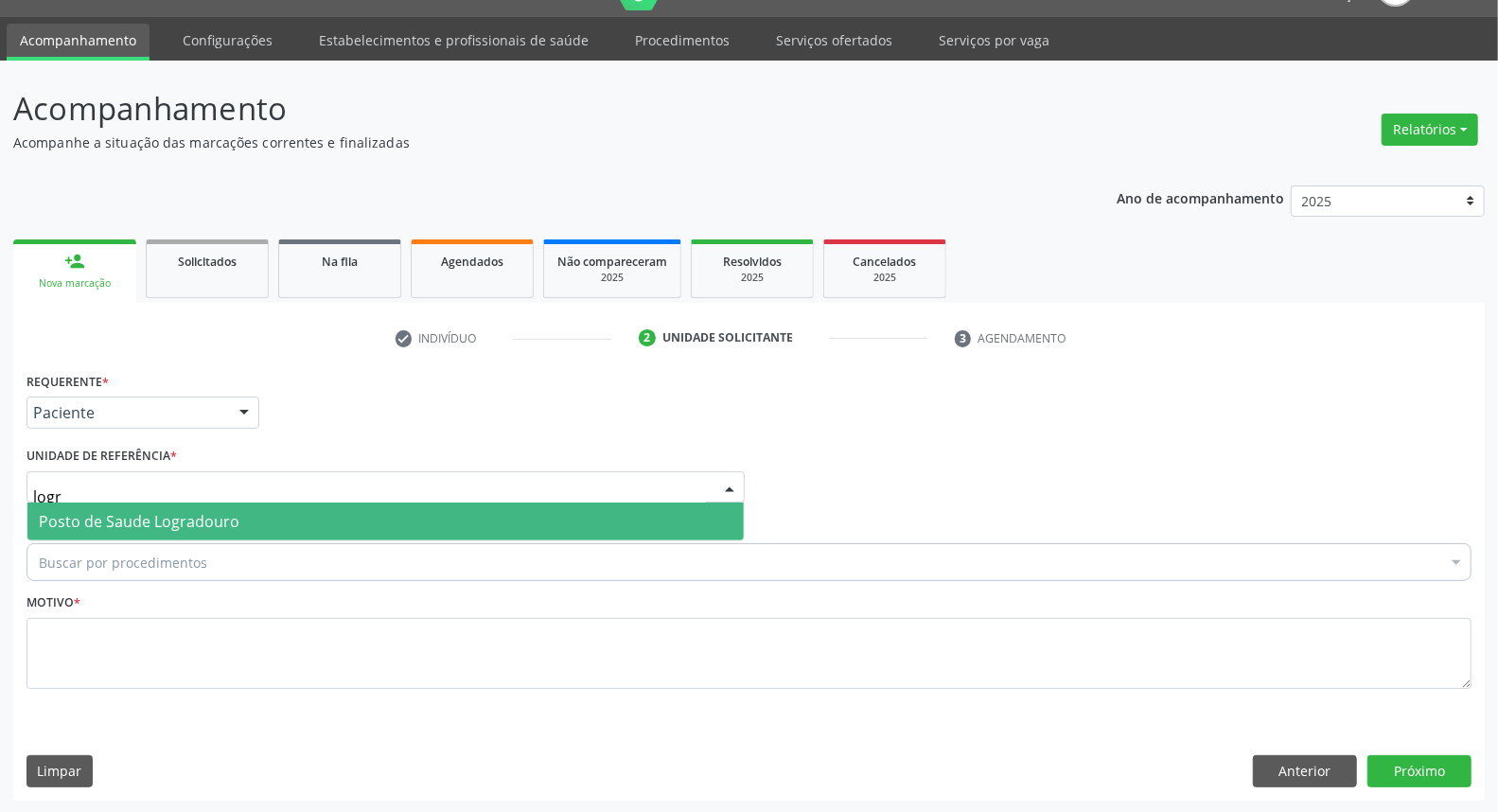
type input "logra"
click at [166, 520] on span "Posto de Saude Logradouro" at bounding box center [139, 522] width 200 height 21
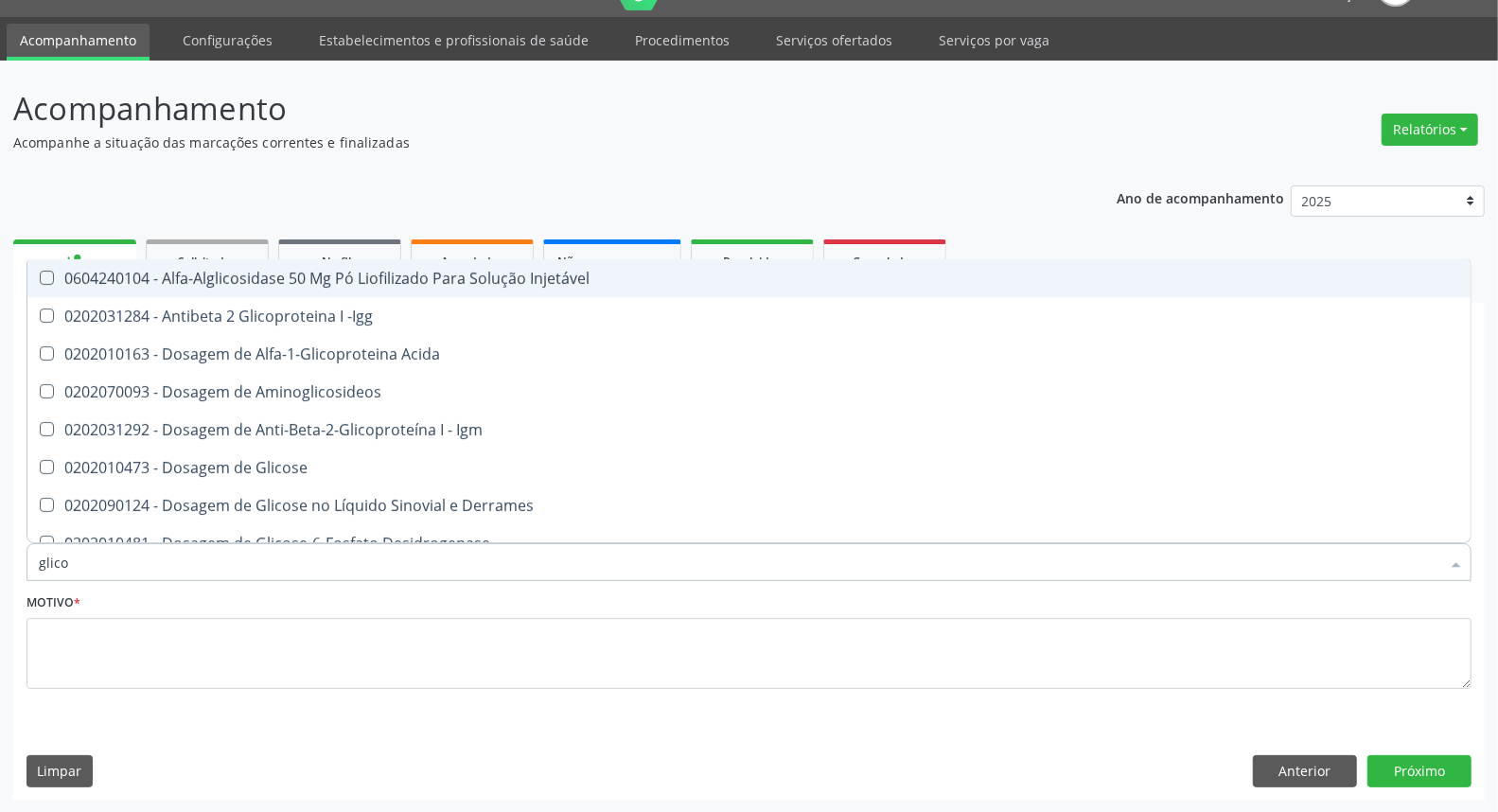
type input "glicos"
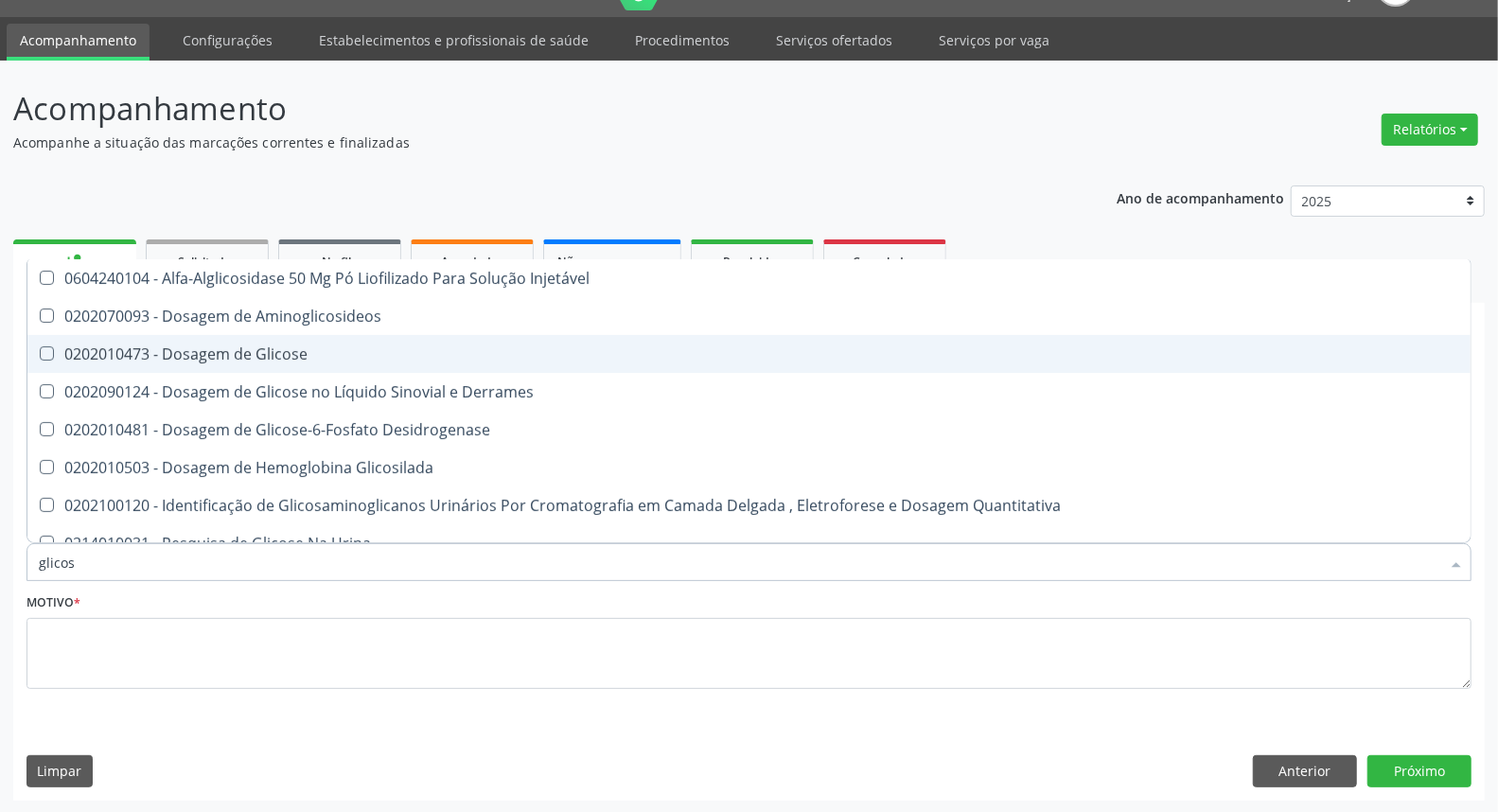
drag, startPoint x: 260, startPoint y: 342, endPoint x: 208, endPoint y: 457, distance: 126.2
click at [260, 346] on div "0202010473 - Dosagem de Glicose" at bounding box center [749, 354] width 1421 height 15
checkbox Glicose "true"
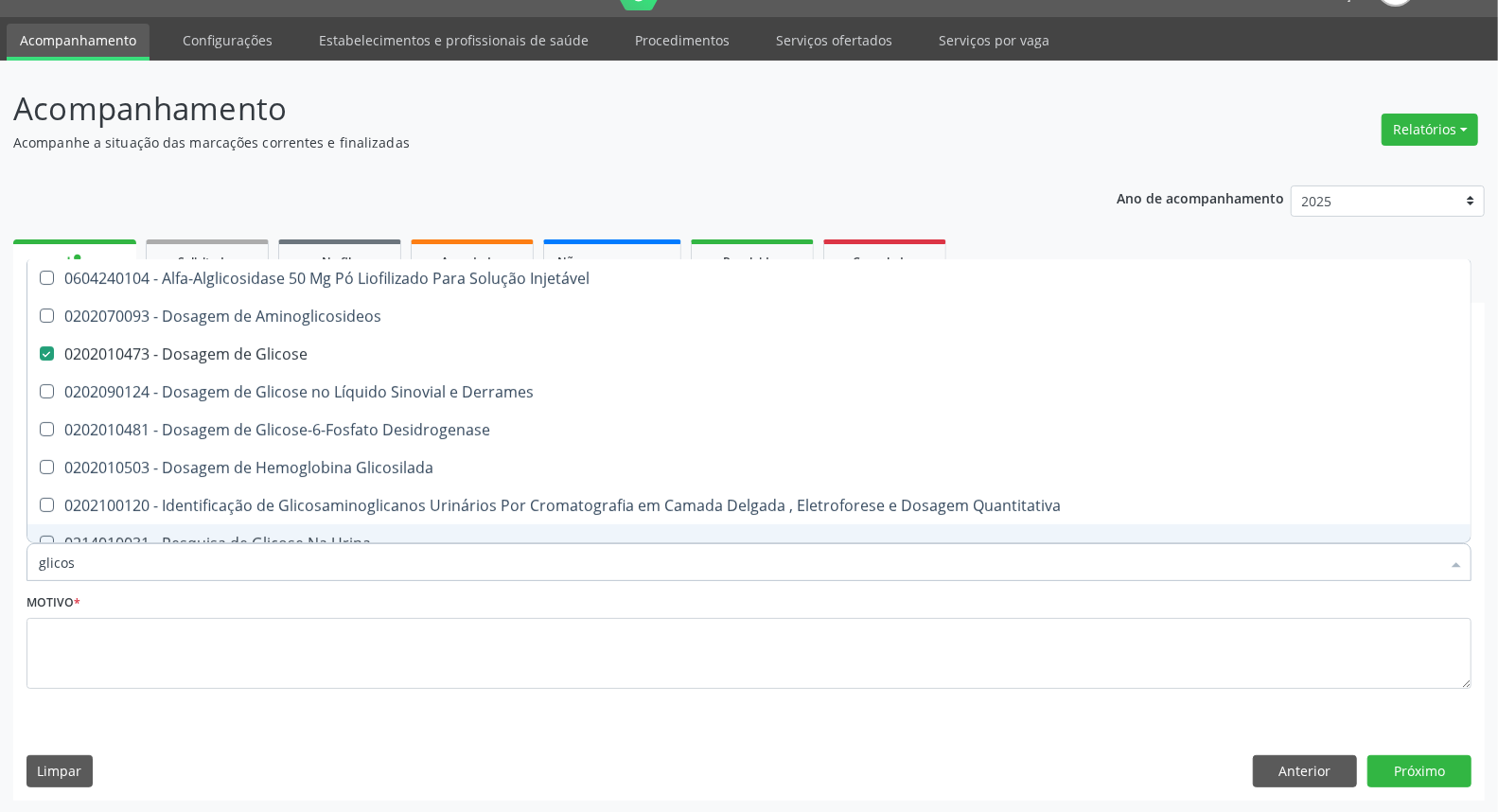
click at [92, 560] on input "glicos" at bounding box center [739, 562] width 1402 height 38
type input "e"
checkbox Glicose "false"
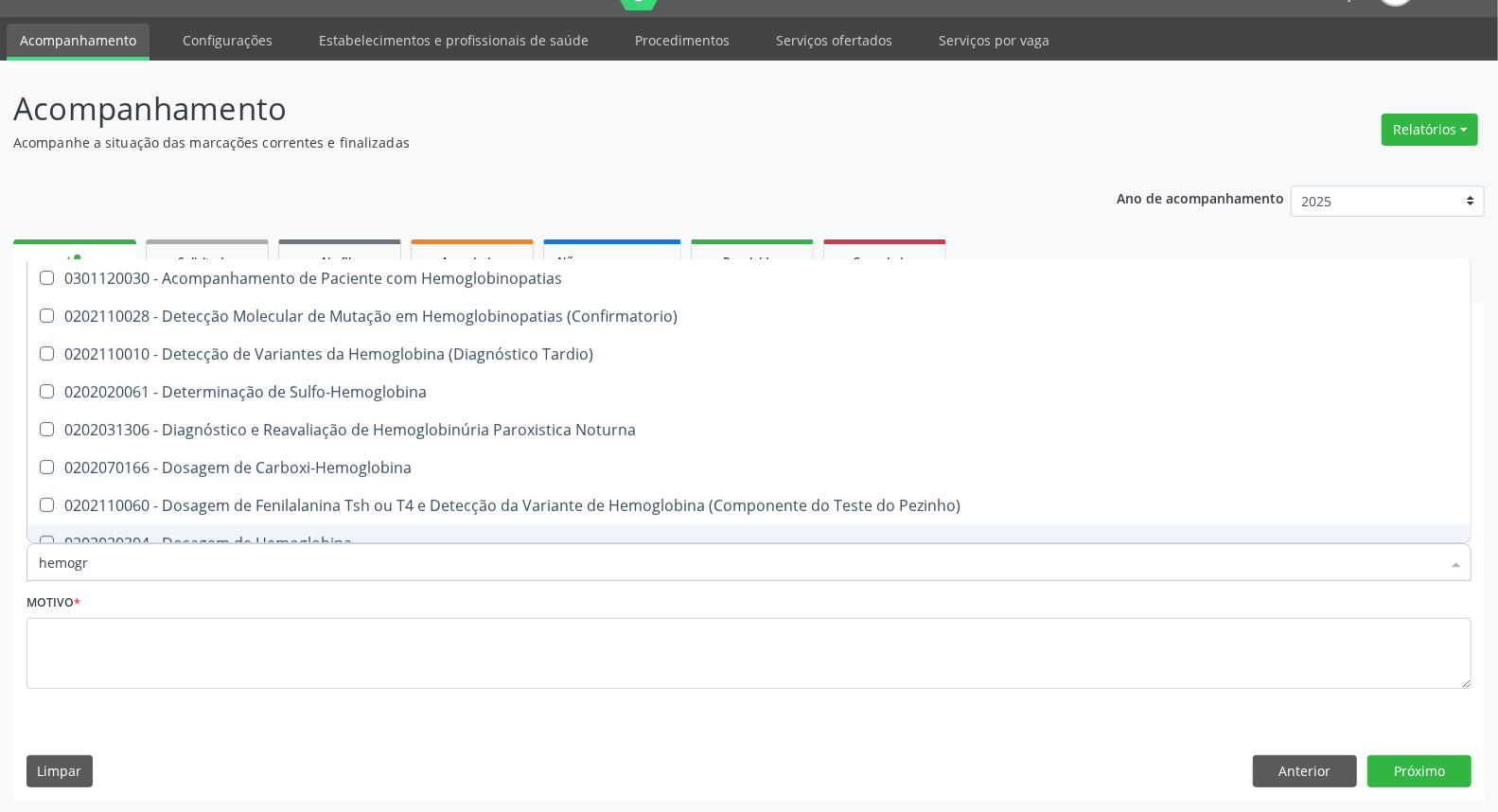
type input "hemogra"
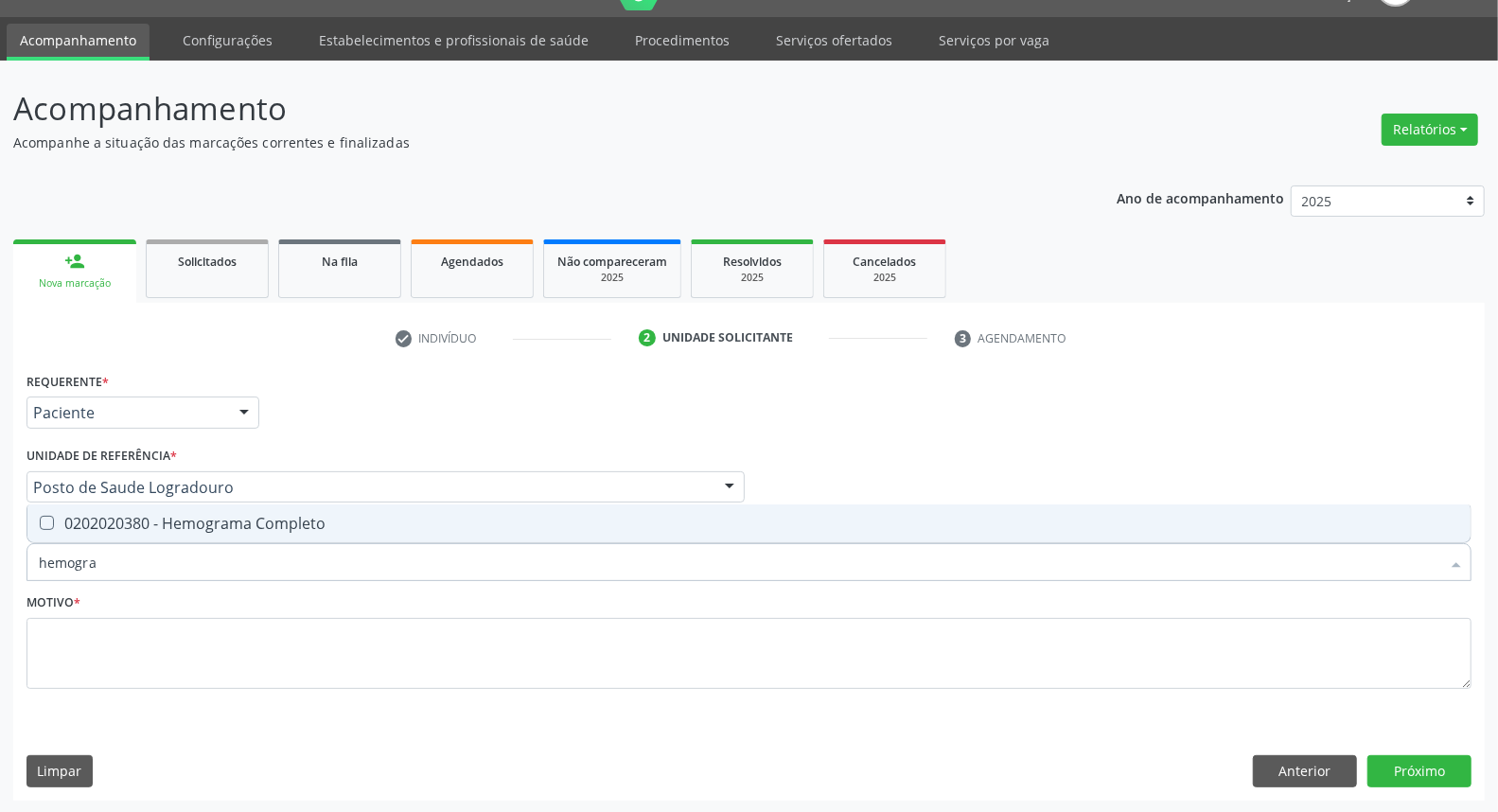
click at [145, 515] on div "0202020380 - Hemograma Completo" at bounding box center [749, 523] width 1421 height 15
checkbox Completo "true"
drag, startPoint x: 109, startPoint y: 571, endPoint x: 0, endPoint y: 571, distance: 109.0
click at [0, 571] on div "Acompanhamento Acompanhe a situação das marcações correntes e finalizadas Relat…" at bounding box center [749, 436] width 1498 height 753
type input "c"
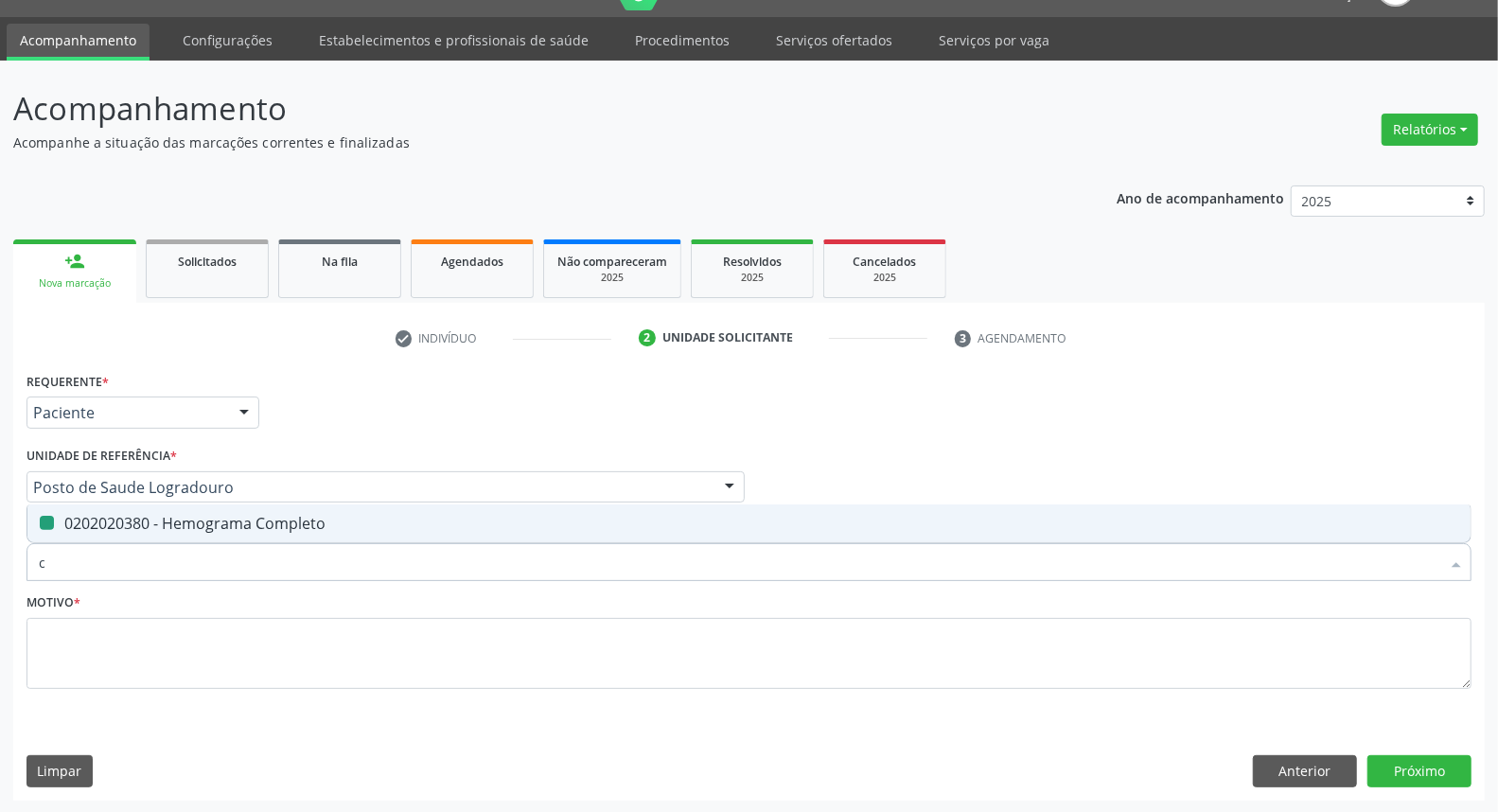
checkbox Completo "false"
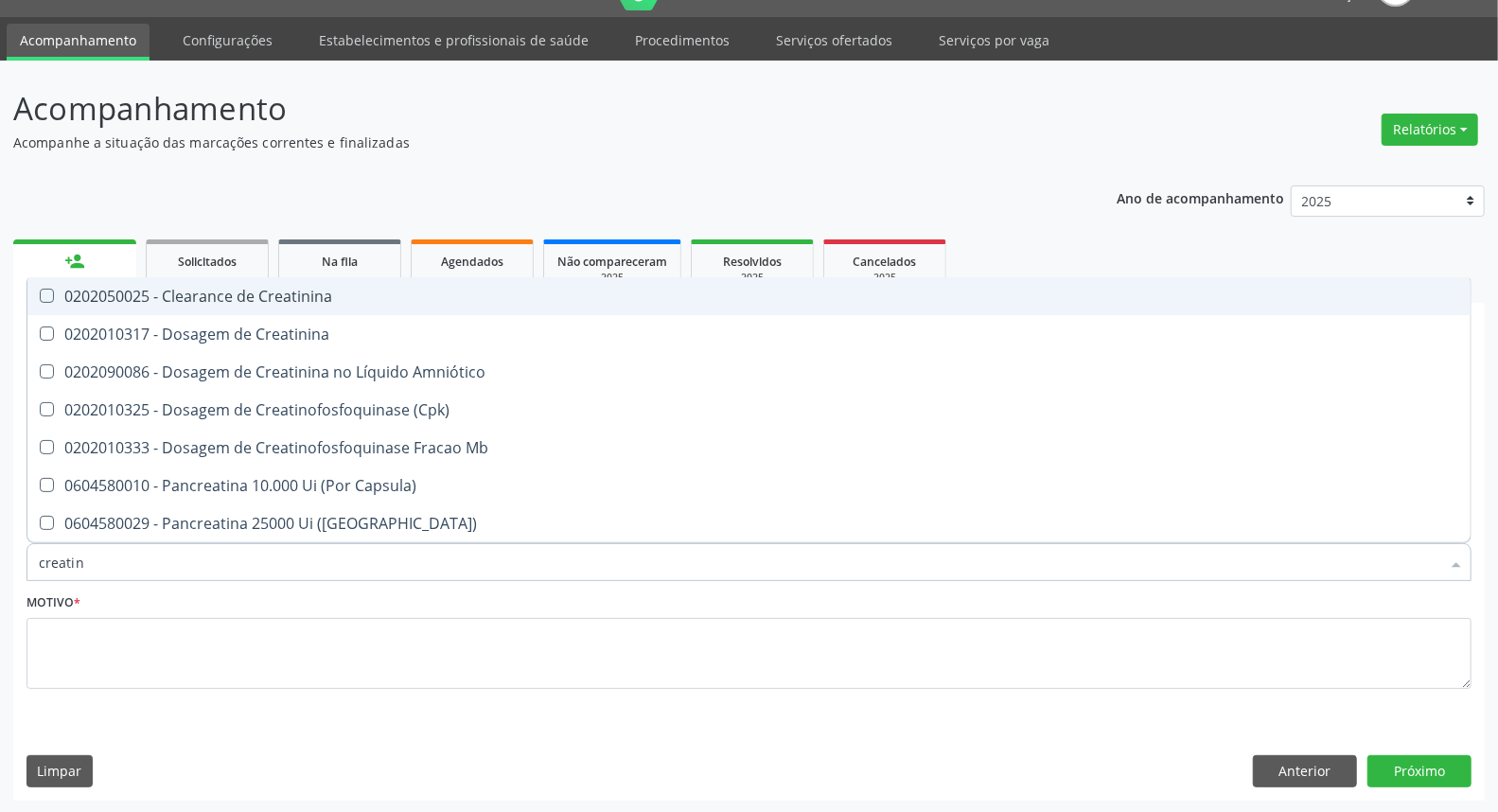
type input "creatini"
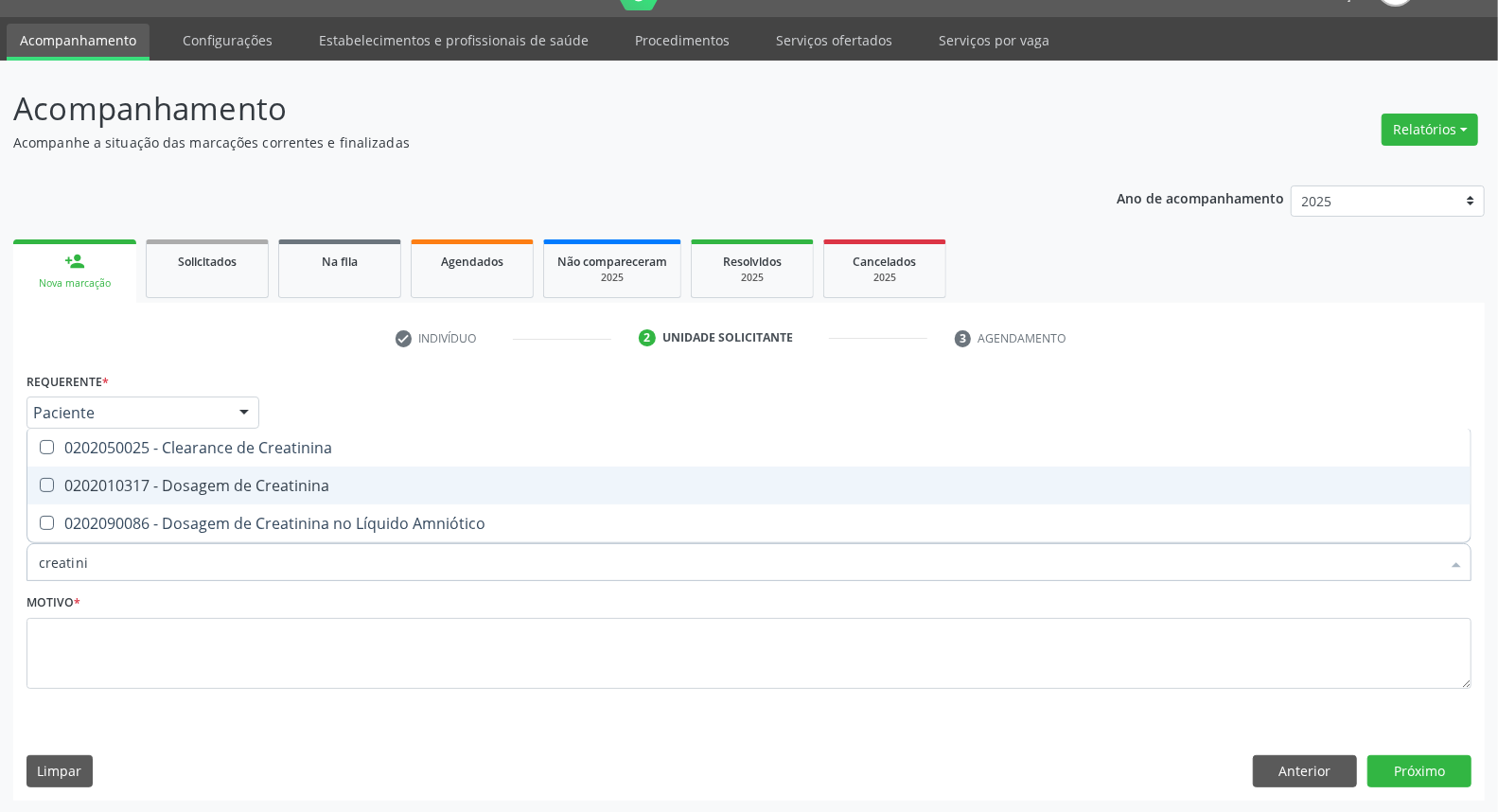
drag, startPoint x: 104, startPoint y: 484, endPoint x: 99, endPoint y: 494, distance: 11.2
click at [102, 485] on div "0202010317 - Dosagem de Creatinina" at bounding box center [749, 486] width 1421 height 15
checkbox Creatinina "true"
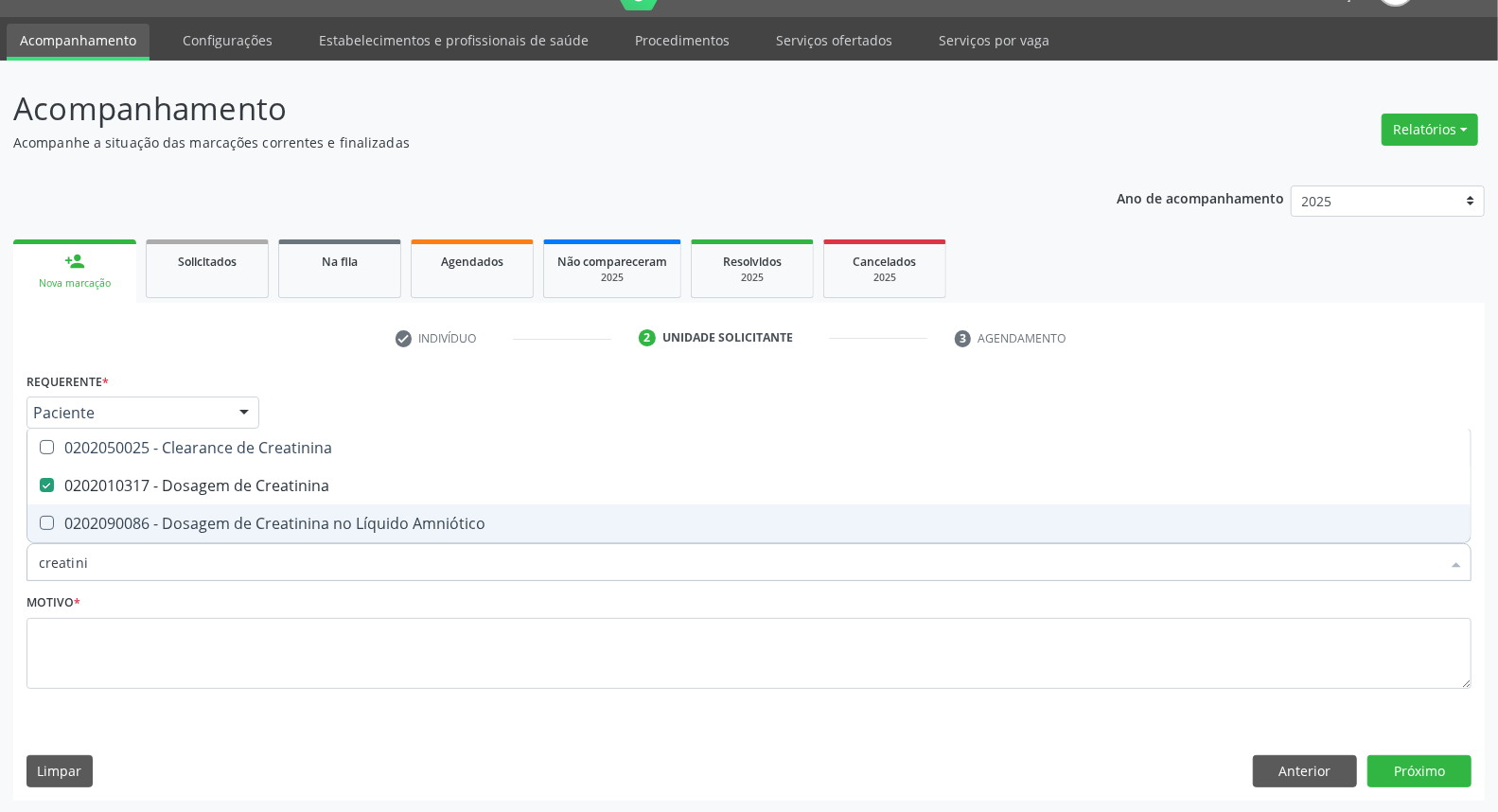
drag, startPoint x: 101, startPoint y: 571, endPoint x: 0, endPoint y: 571, distance: 101.0
click at [0, 571] on div "Acompanhamento Acompanhe a situação das marcações correntes e finalizadas Relat…" at bounding box center [749, 436] width 1498 height 753
type input "ur"
checkbox Creatinina "false"
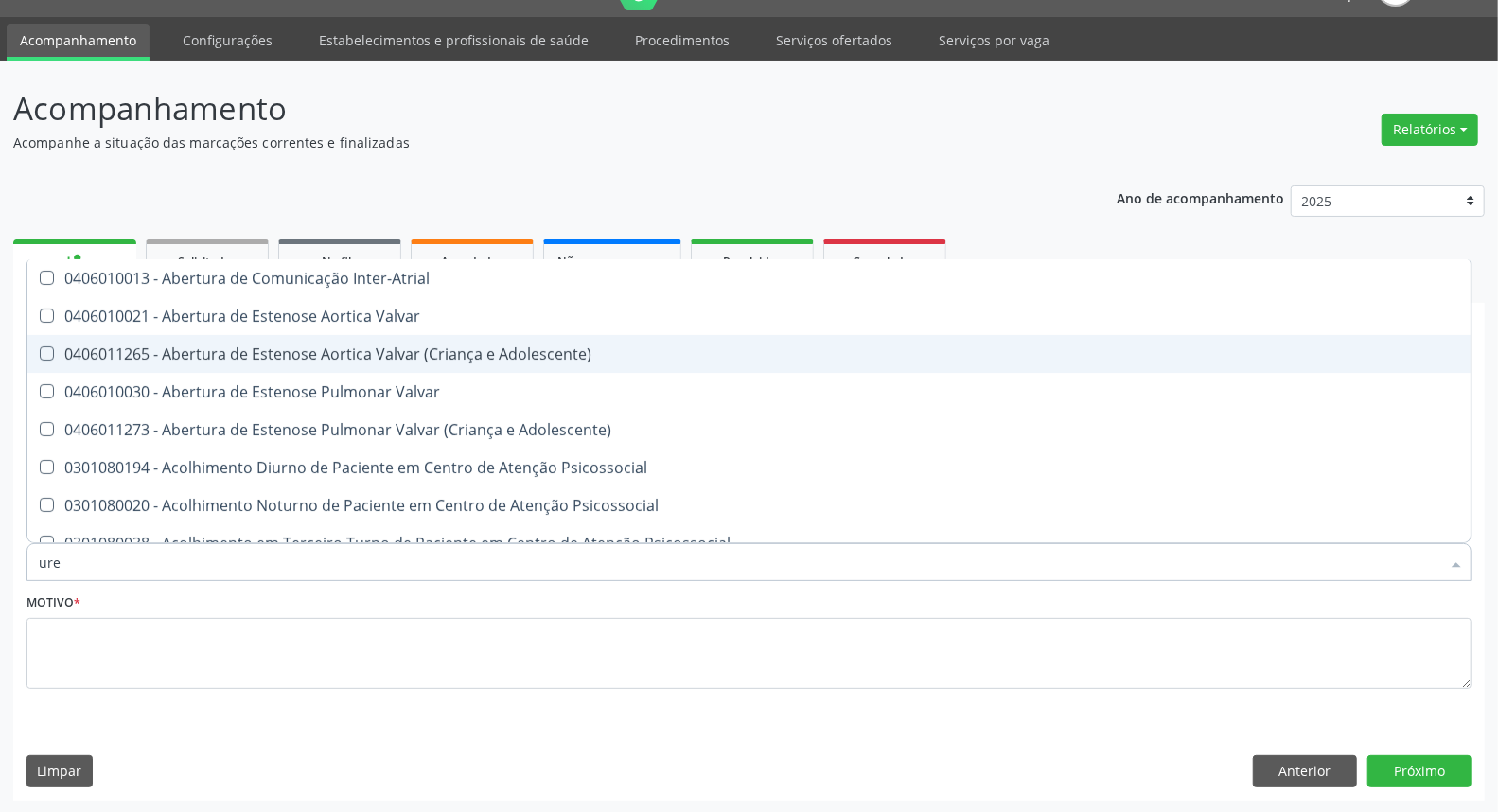
type input "urei"
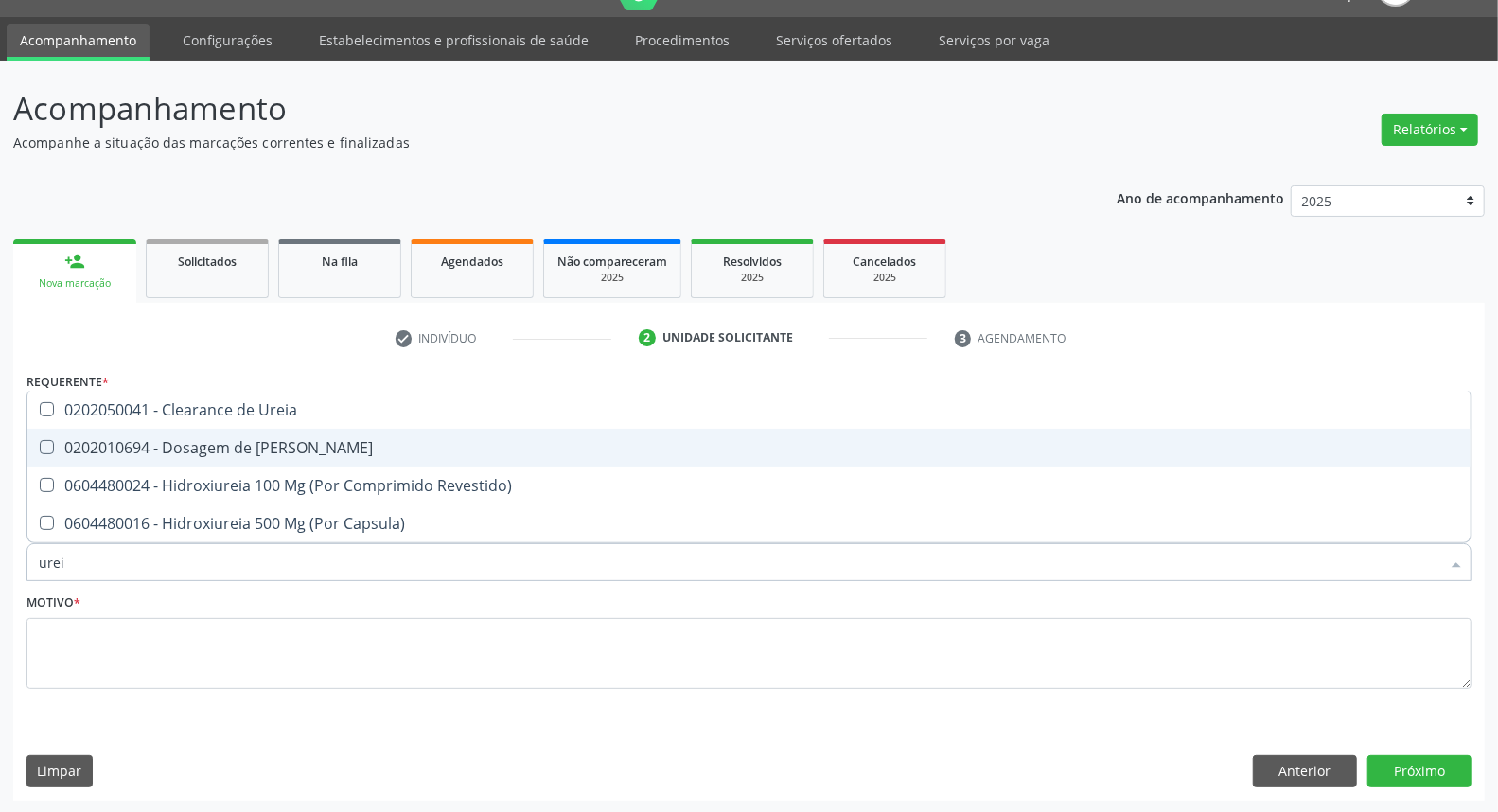
click at [62, 448] on div "0202010694 - Dosagem de [PERSON_NAME]" at bounding box center [749, 448] width 1421 height 15
checkbox Ureia "true"
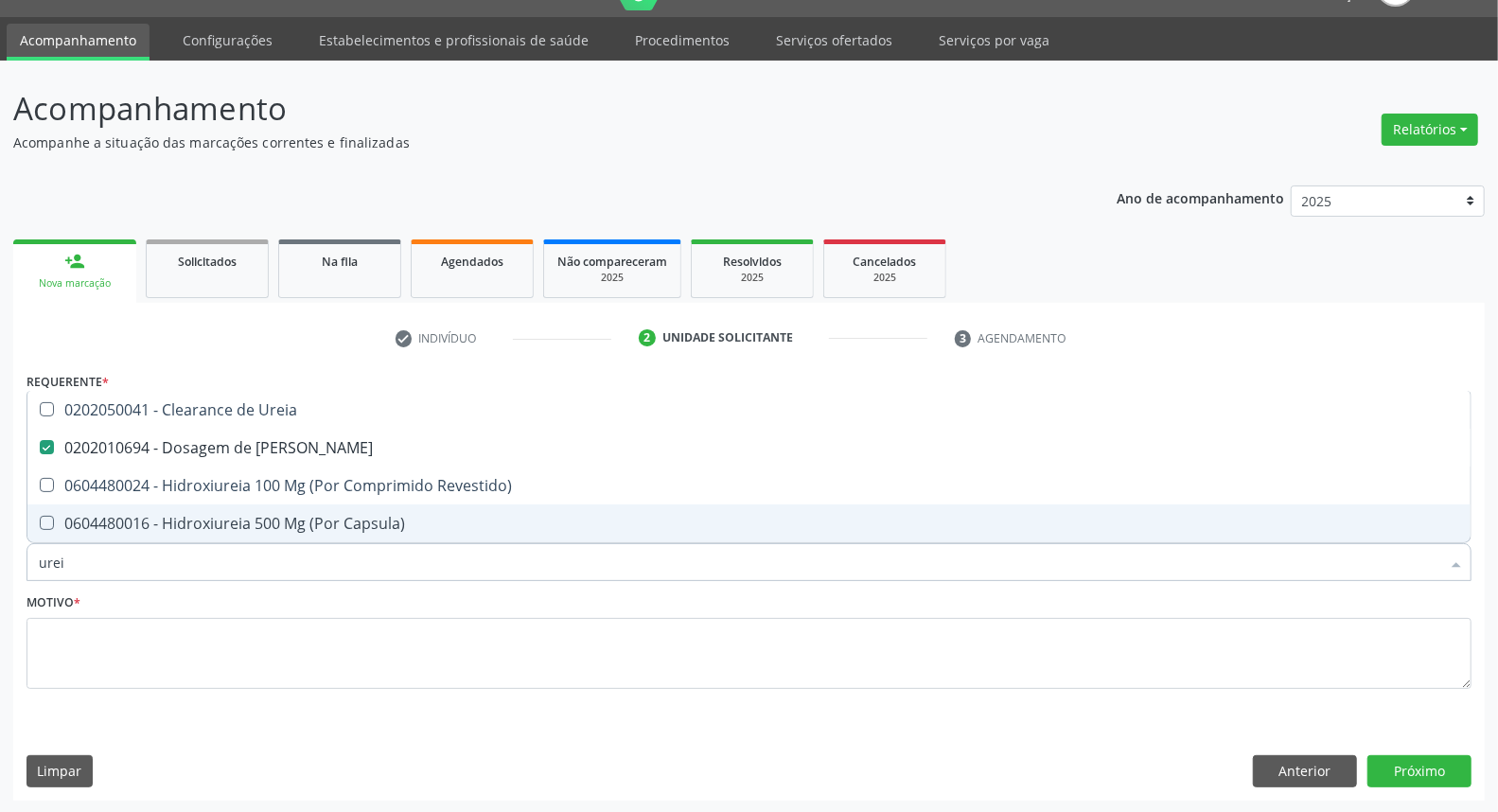
click at [0, 566] on div "Acompanhamento Acompanhe a situação das marcações correntes e finalizadas Relat…" at bounding box center [749, 436] width 1498 height 753
type input "c"
checkbox Ureia "false"
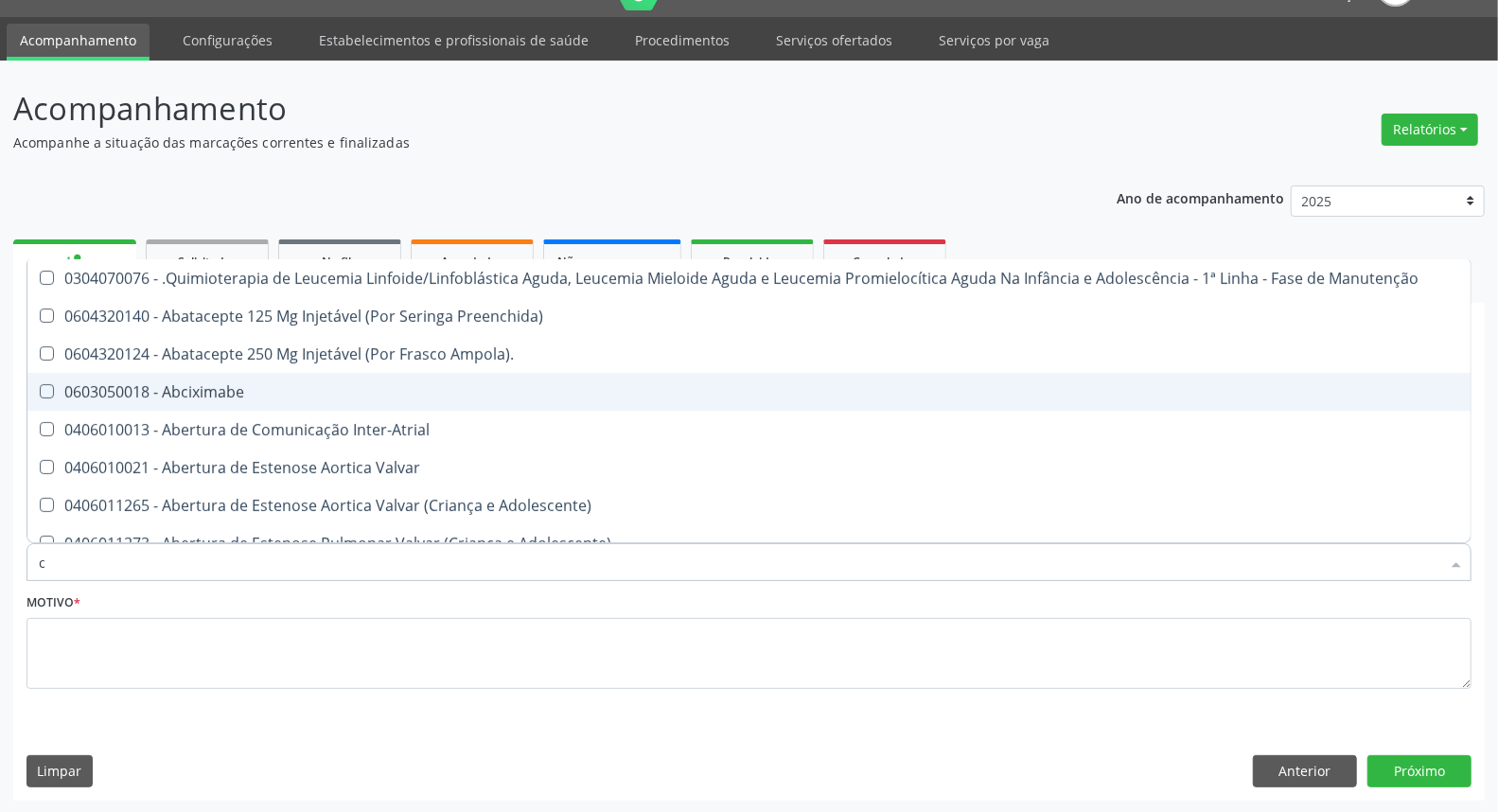
type input "co"
checkbox Creatinina "true"
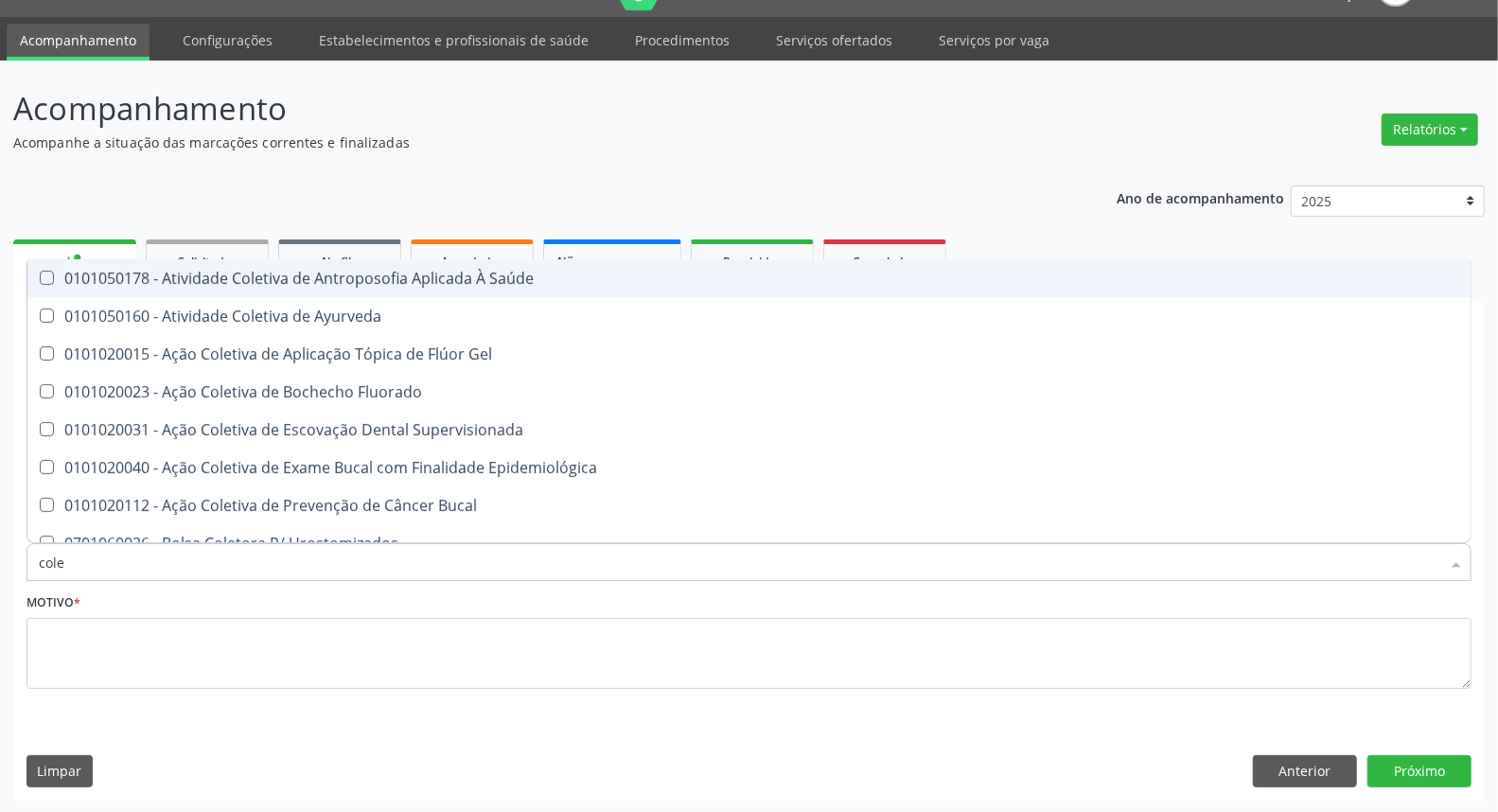
type input "coles"
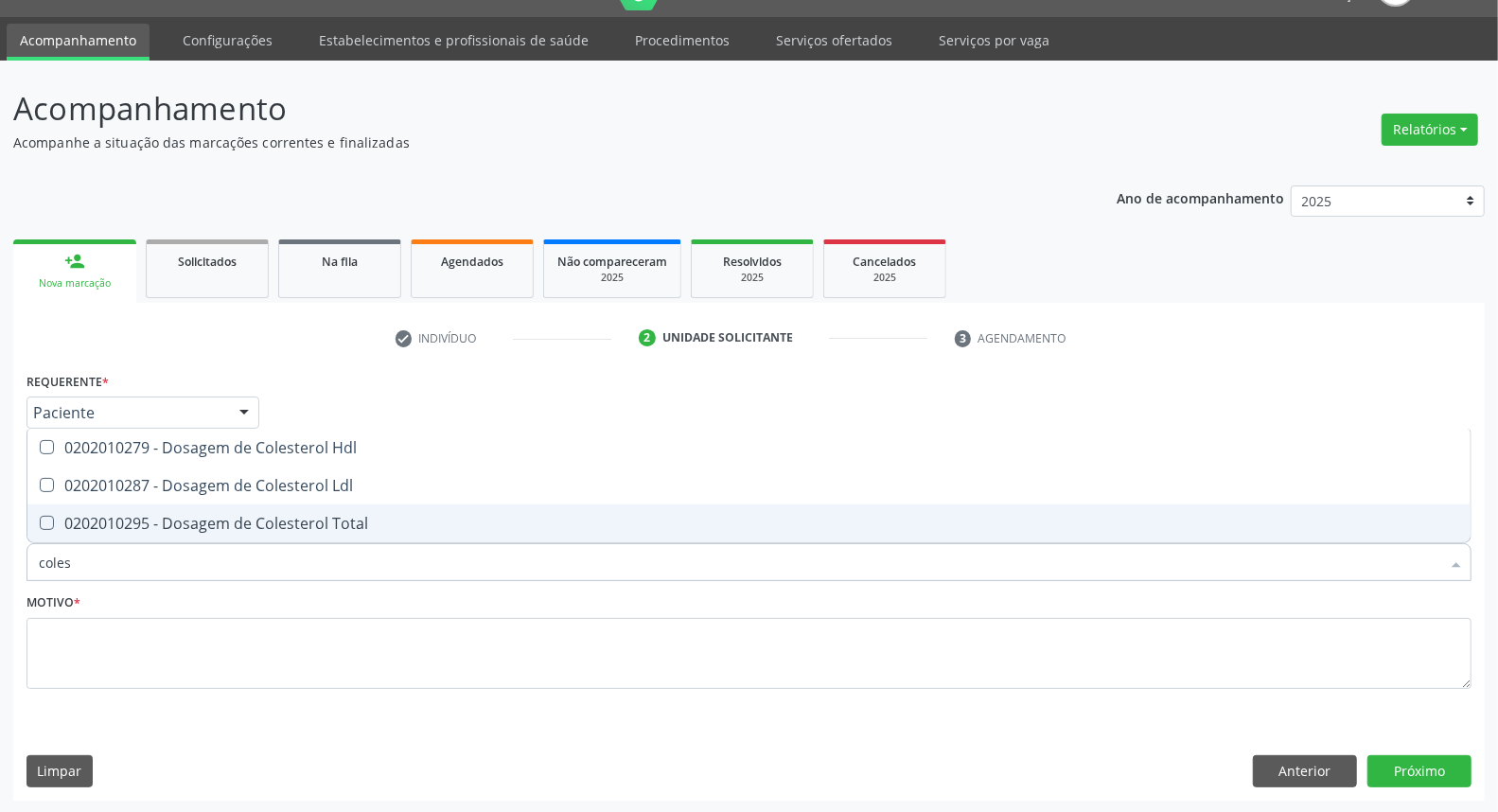
drag, startPoint x: 72, startPoint y: 525, endPoint x: 75, endPoint y: 492, distance: 33.1
click at [72, 524] on div "0202010295 - Dosagem de Colesterol Total" at bounding box center [749, 523] width 1421 height 15
checkbox Total "true"
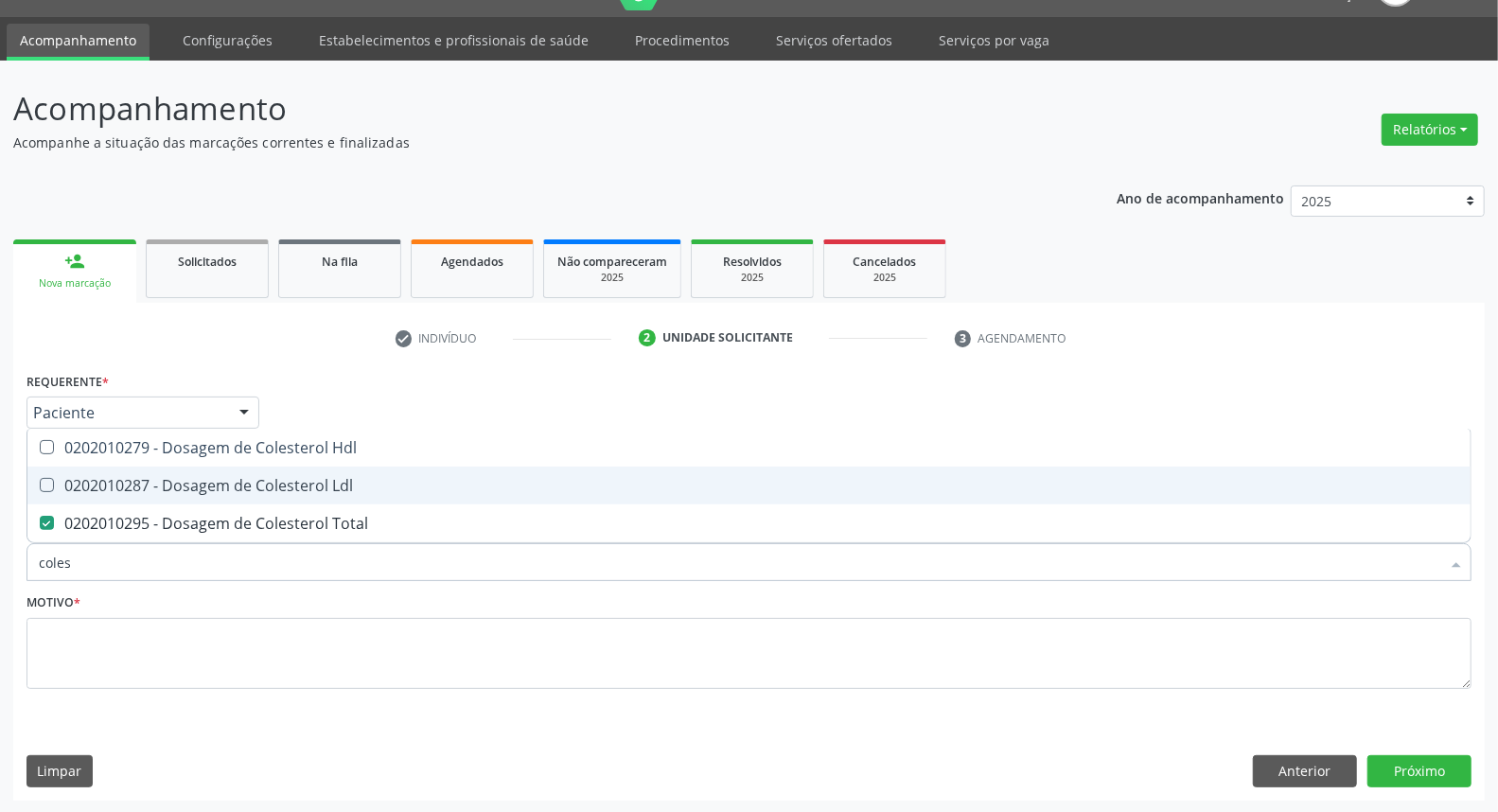
click at [67, 483] on div "0202010287 - Dosagem de Colesterol Ldl" at bounding box center [749, 486] width 1421 height 15
checkbox Ldl "true"
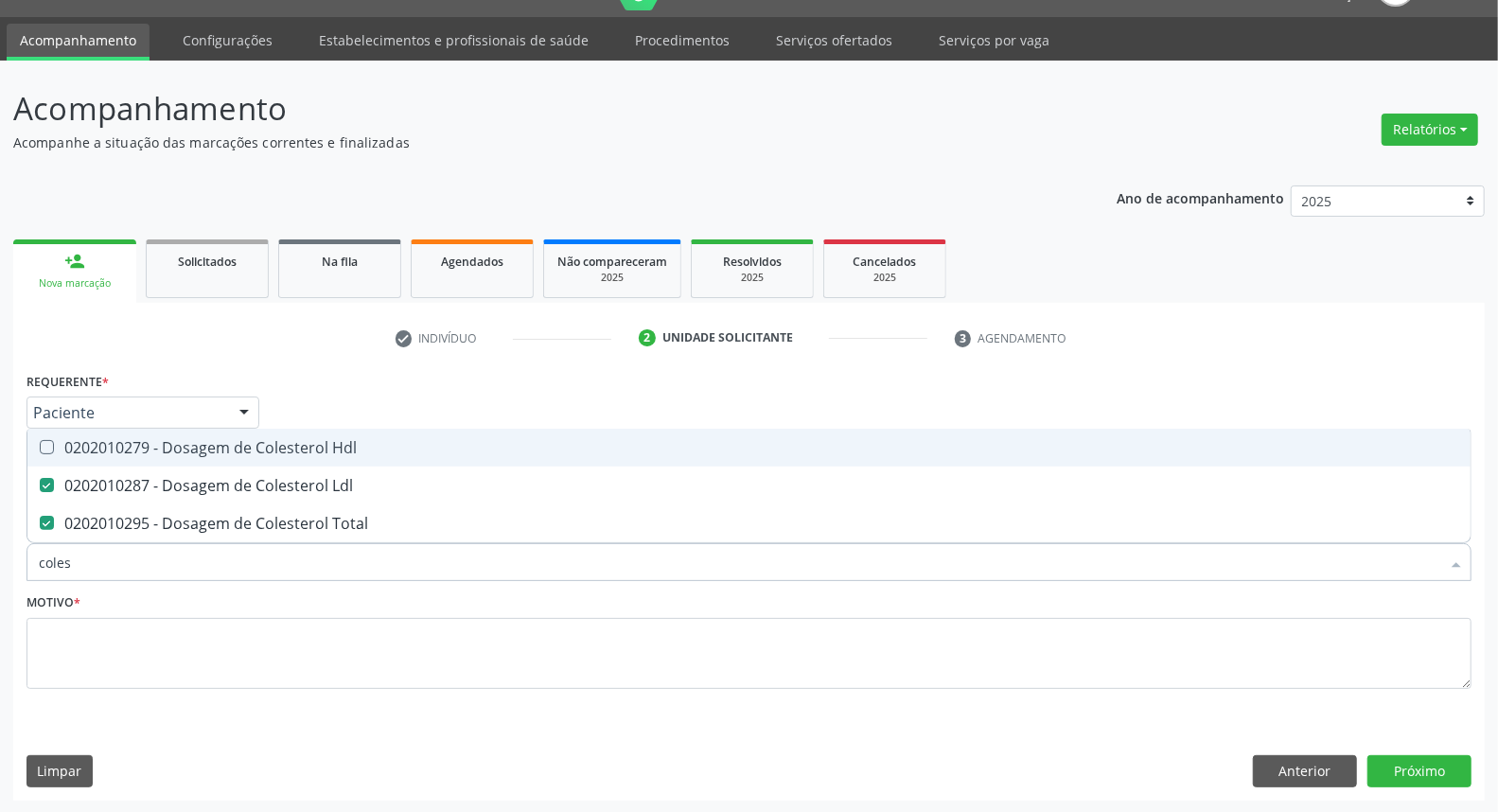
drag, startPoint x: 77, startPoint y: 430, endPoint x: 81, endPoint y: 465, distance: 35.2
click at [77, 432] on span "0202010279 - Dosagem de Colesterol Hdl" at bounding box center [749, 448] width 1443 height 38
checkbox Hdl "true"
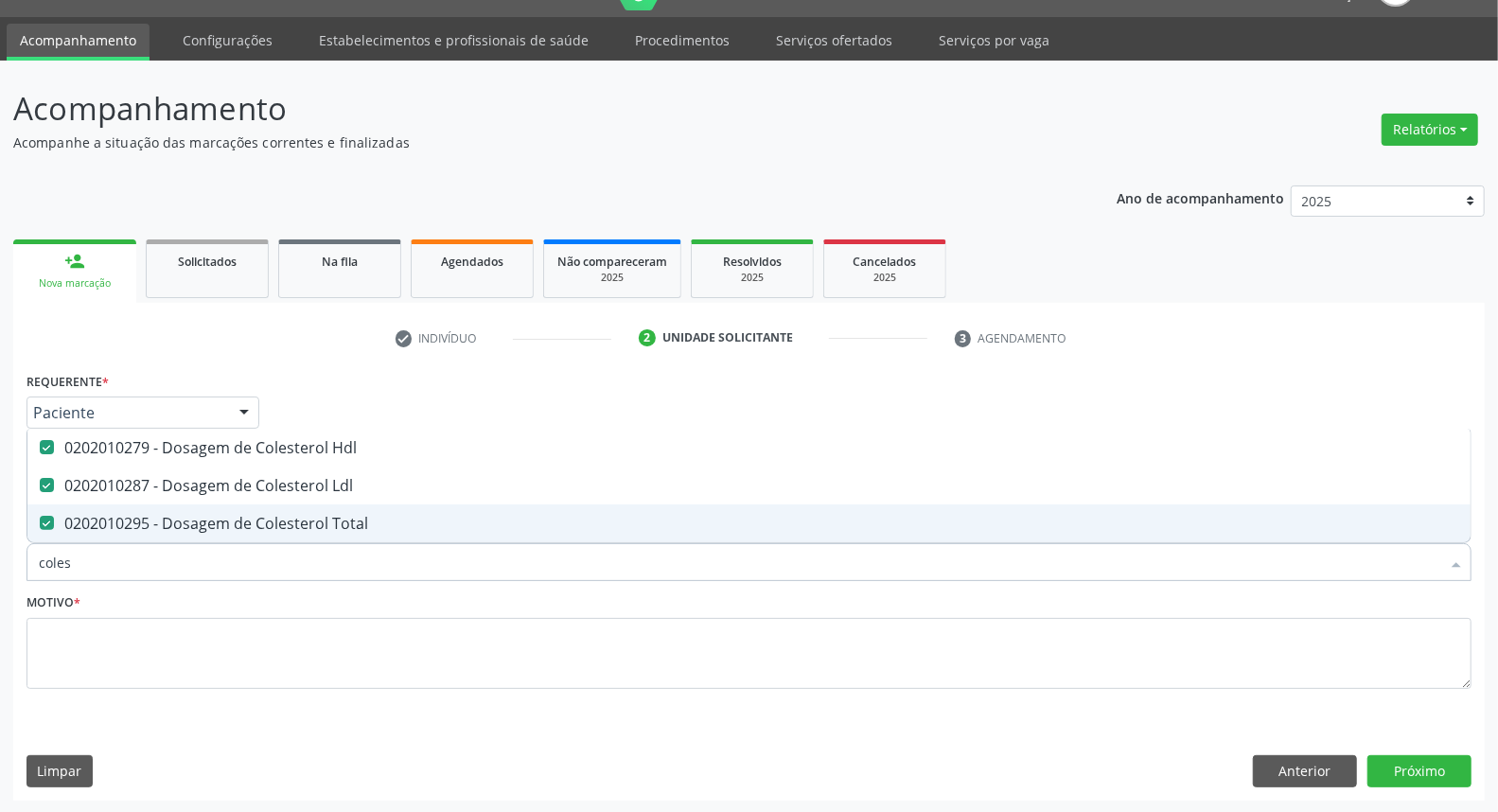
drag, startPoint x: 54, startPoint y: 565, endPoint x: 0, endPoint y: 570, distance: 54.2
click at [0, 570] on div "Acompanhamento Acompanhe a situação das marcações correntes e finalizadas Relat…" at bounding box center [749, 436] width 1498 height 753
type input "t"
checkbox Hdl "false"
checkbox Ldl "false"
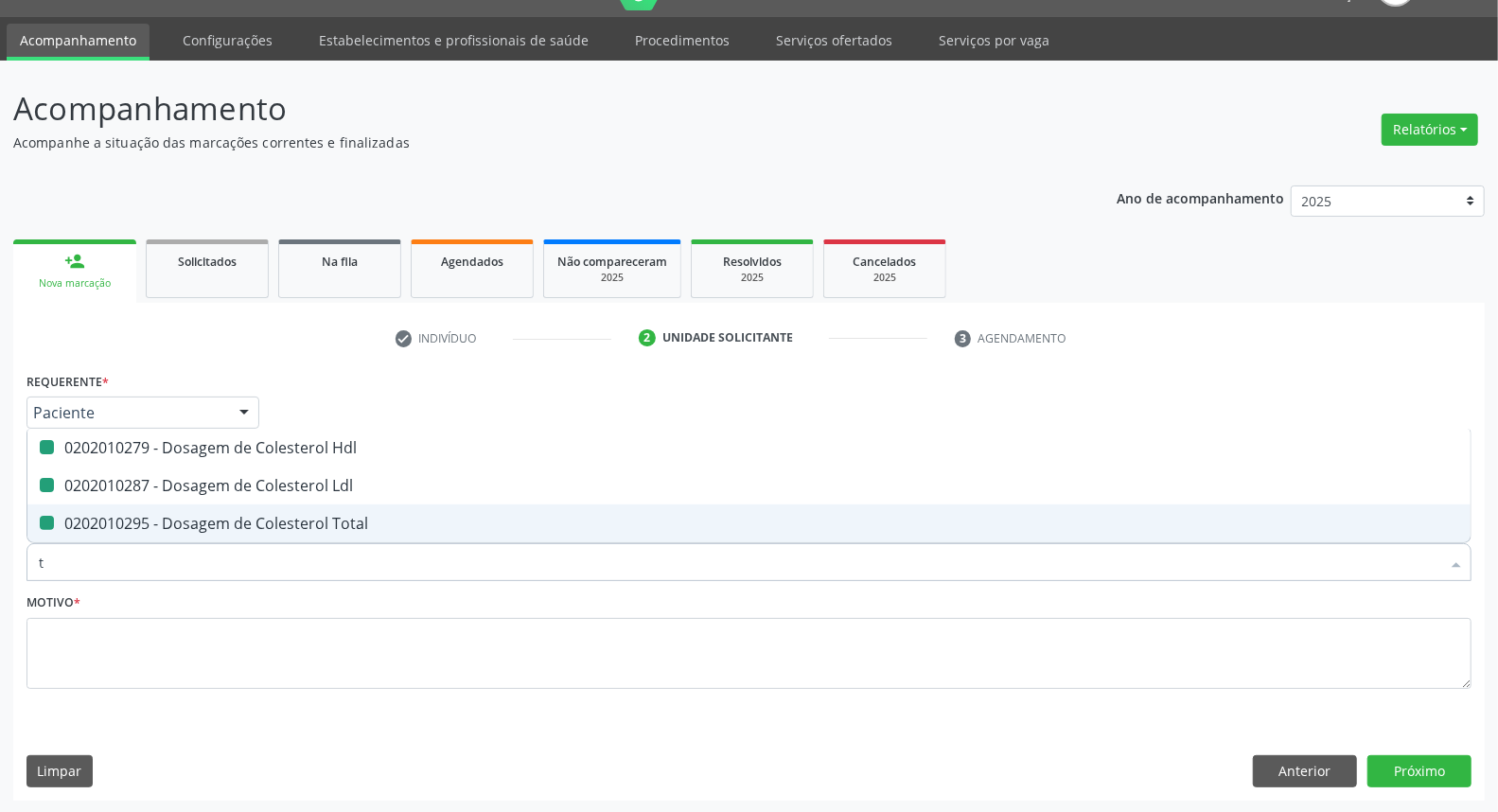
checkbox Total "false"
type input "trigli"
drag, startPoint x: 179, startPoint y: 523, endPoint x: 162, endPoint y: 541, distance: 24.8
click at [176, 524] on div "0202010678 - Dosagem de Triglicerideos" at bounding box center [749, 523] width 1421 height 15
checkbox Triglicerideos "true"
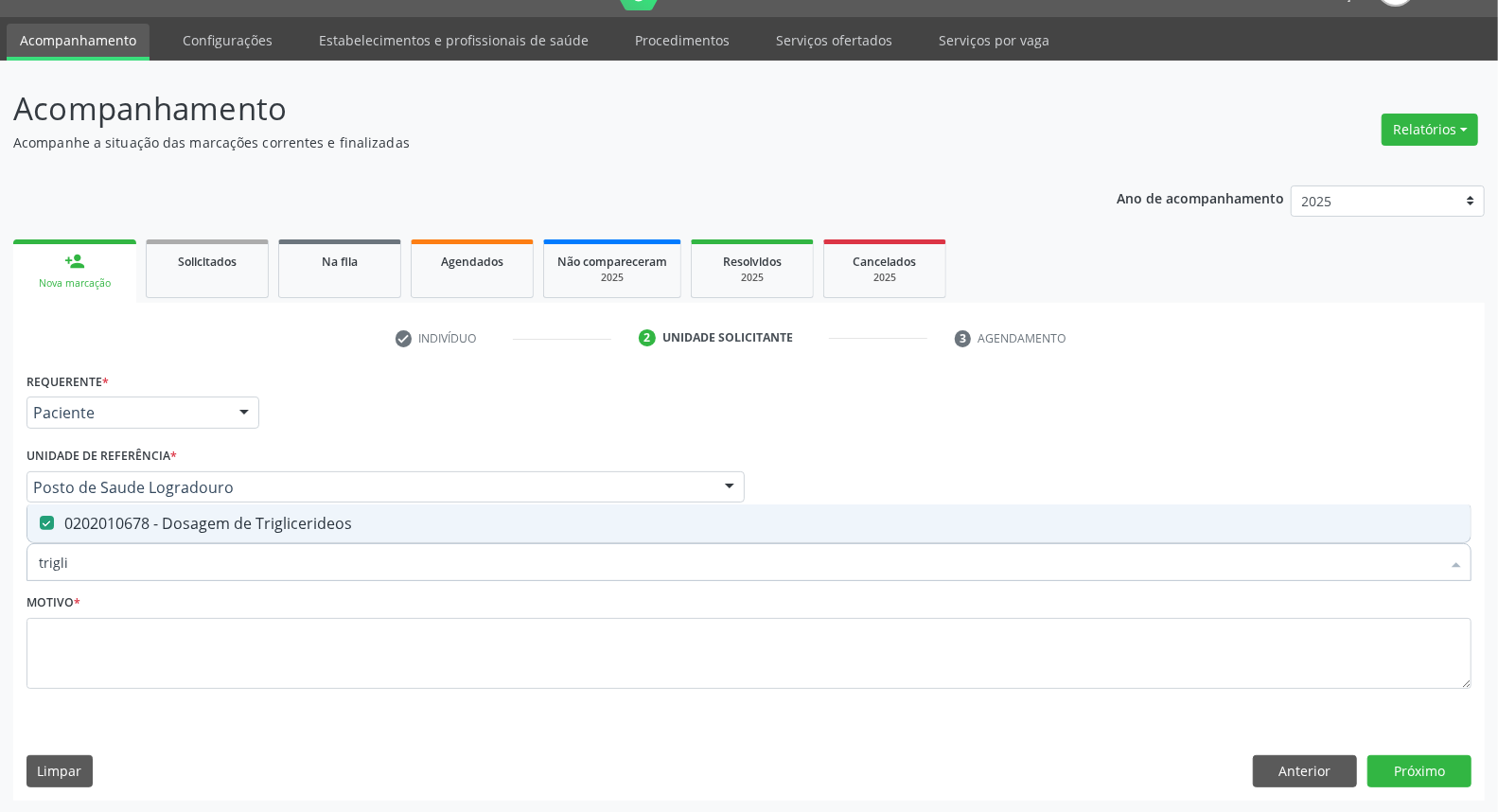
click at [0, 579] on div "Acompanhamento Acompanhe a situação das marcações correntes e finalizadas Relat…" at bounding box center [749, 436] width 1498 height 753
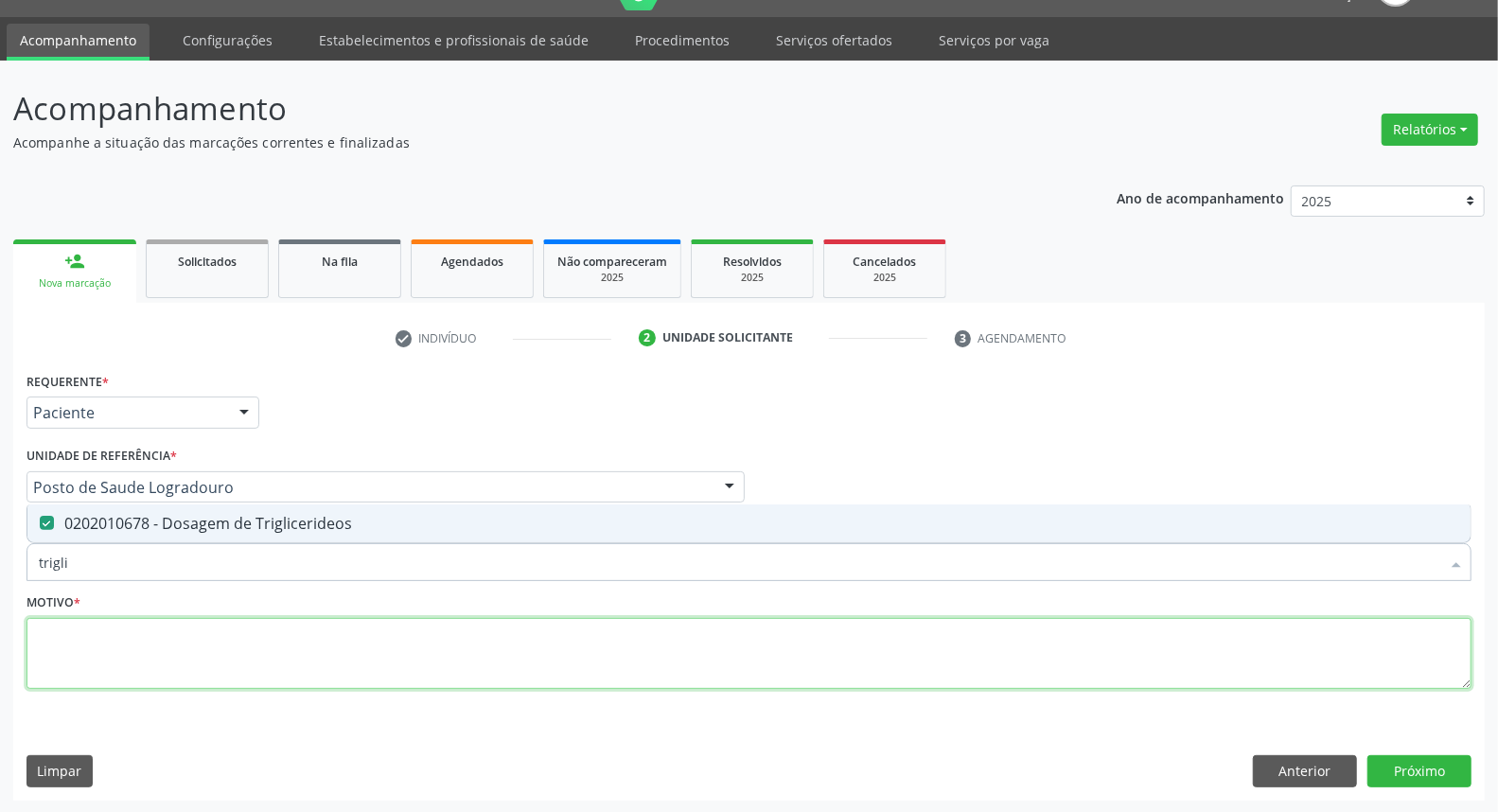
click at [98, 636] on textarea at bounding box center [749, 654] width 1445 height 72
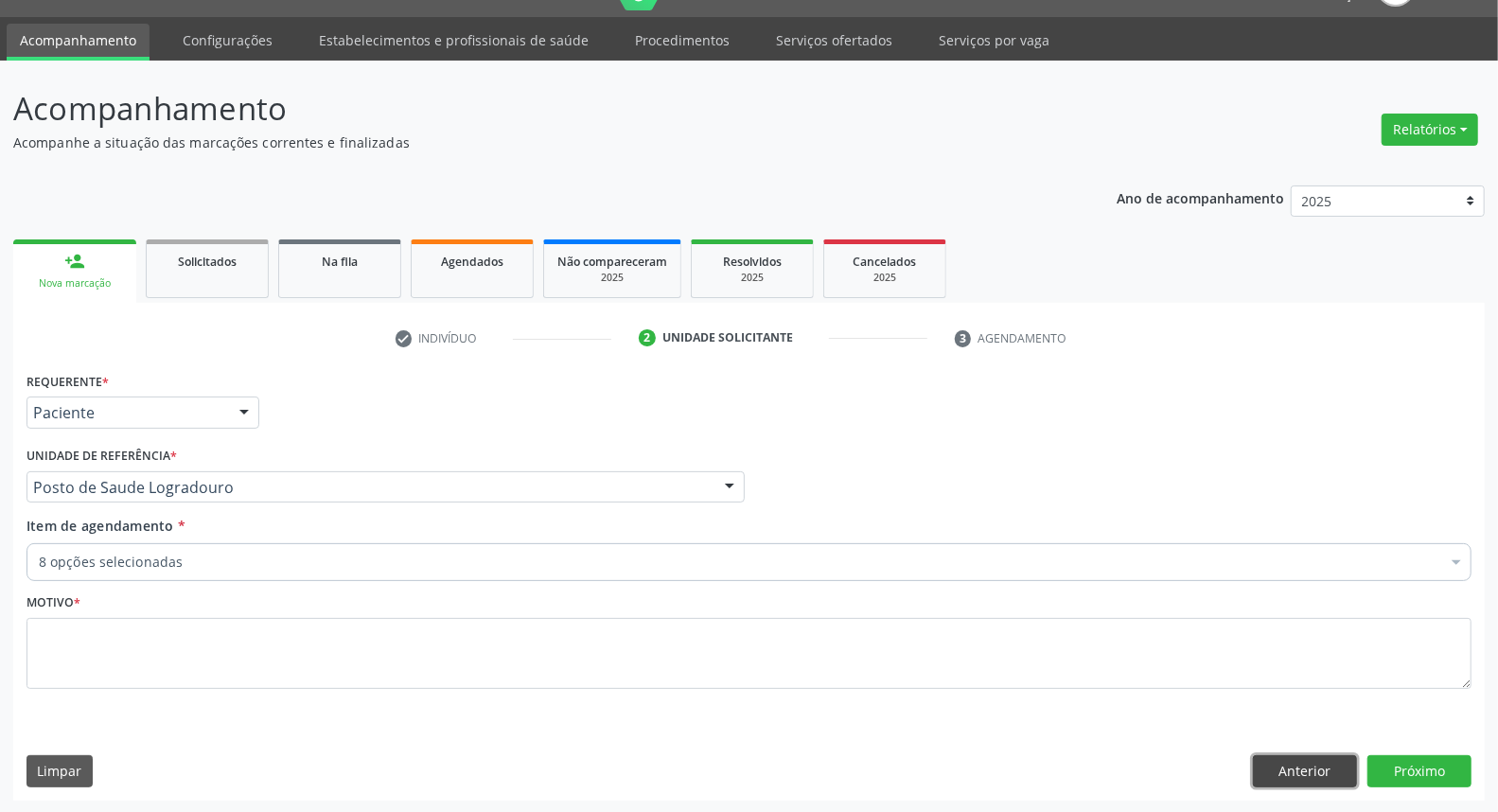
click at [1311, 773] on button "Anterior" at bounding box center [1304, 771] width 104 height 32
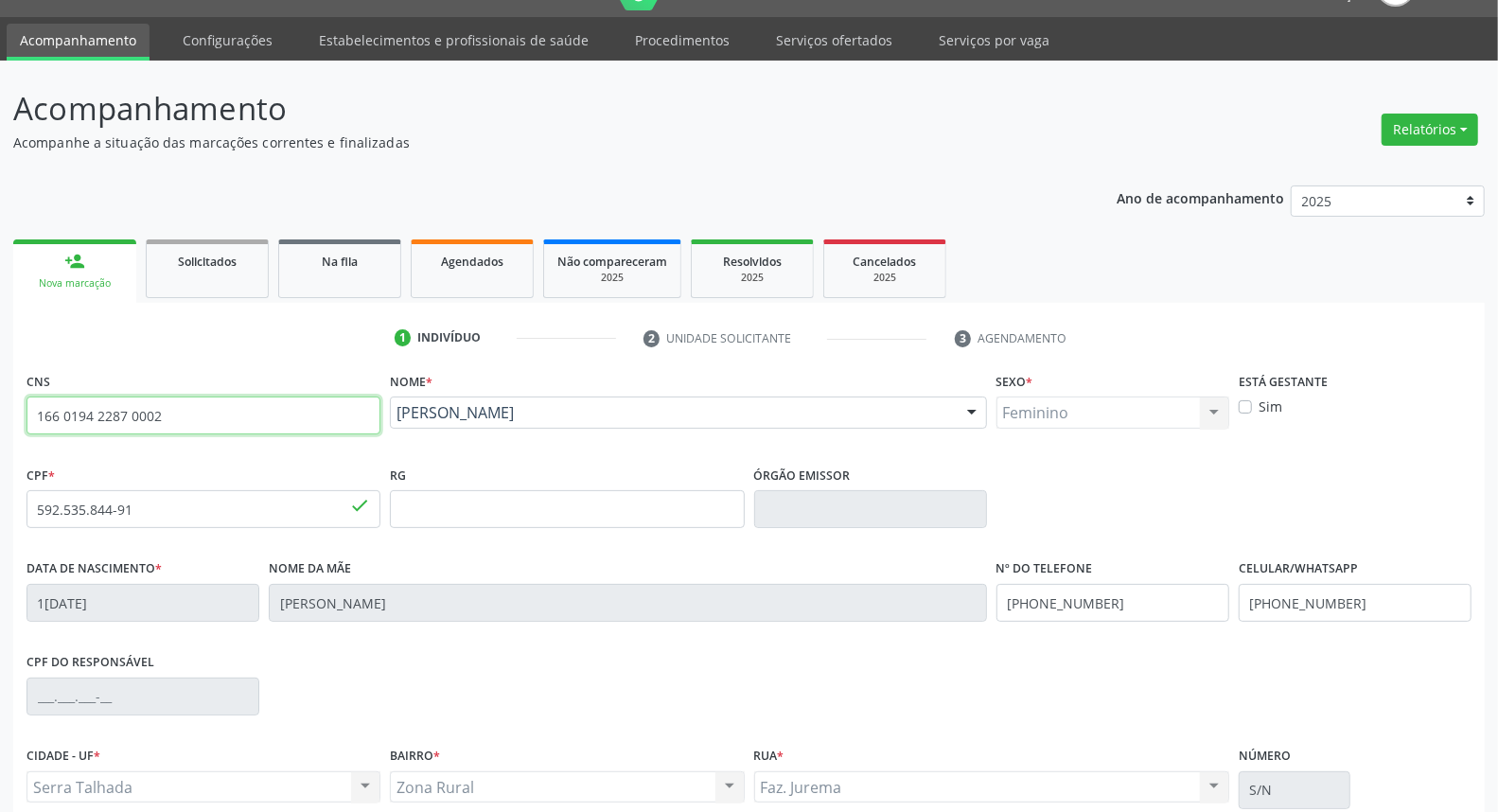
click at [159, 427] on input "166 0194 2287 0002" at bounding box center [203, 416] width 354 height 38
click at [473, 272] on link "Agendados" at bounding box center [471, 268] width 123 height 58
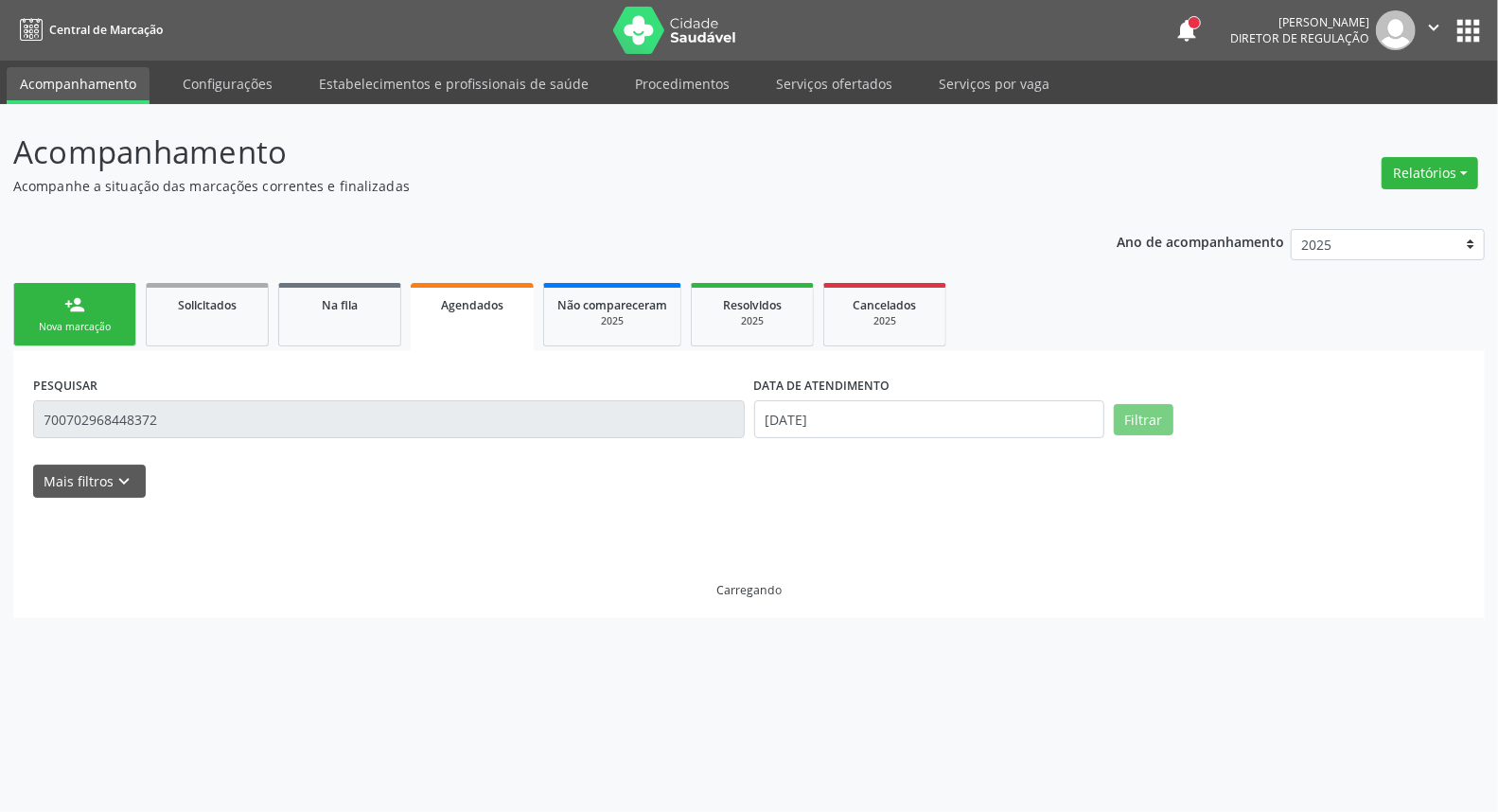
scroll to position [0, 0]
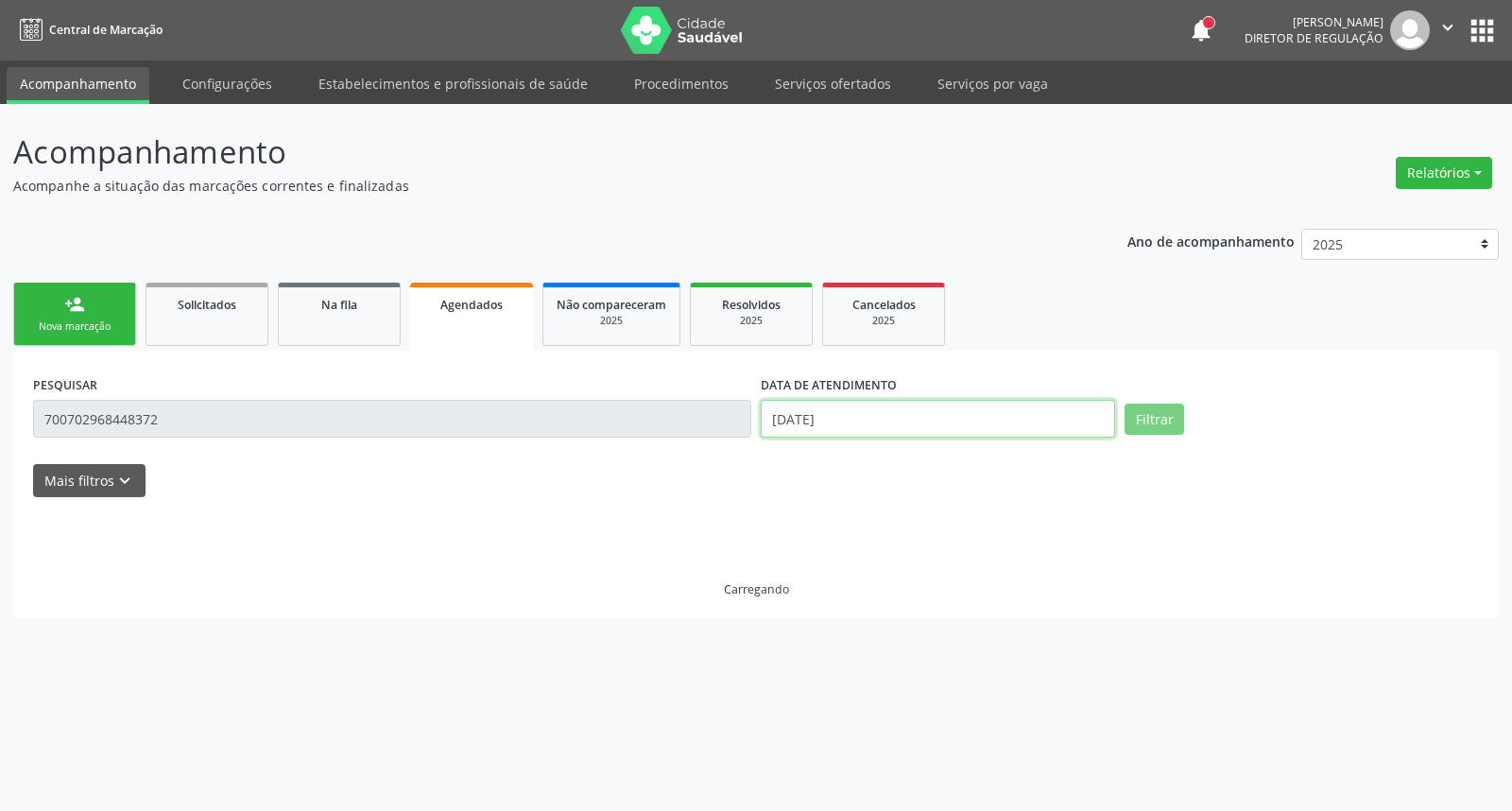
click at [996, 427] on body "Central de Marcação notifications Adão Alves de Medeiros Diretor de regulação …" at bounding box center [756, 405] width 1512 height 811
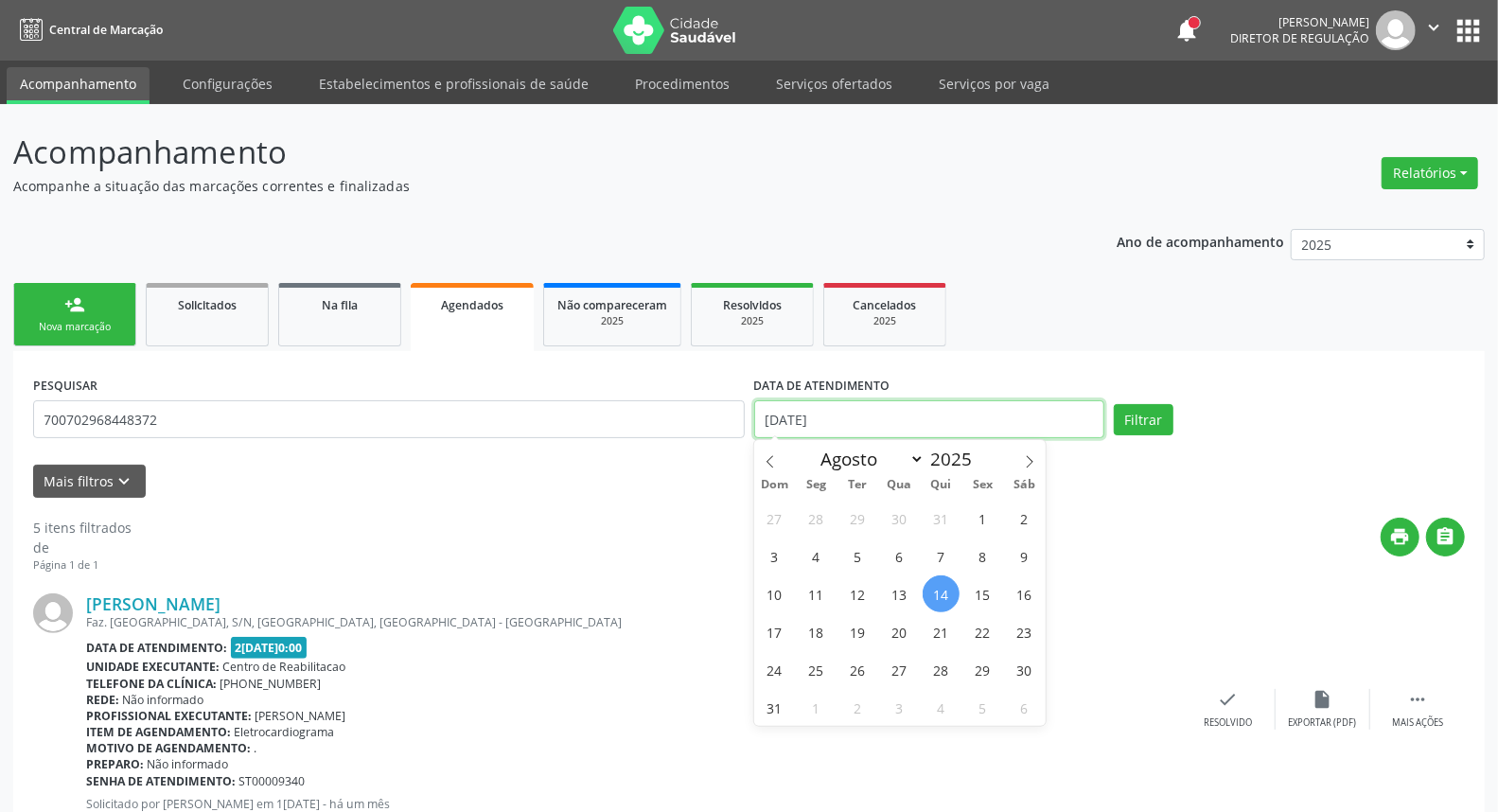
click at [997, 427] on input "14/08/2025" at bounding box center [929, 420] width 351 height 38
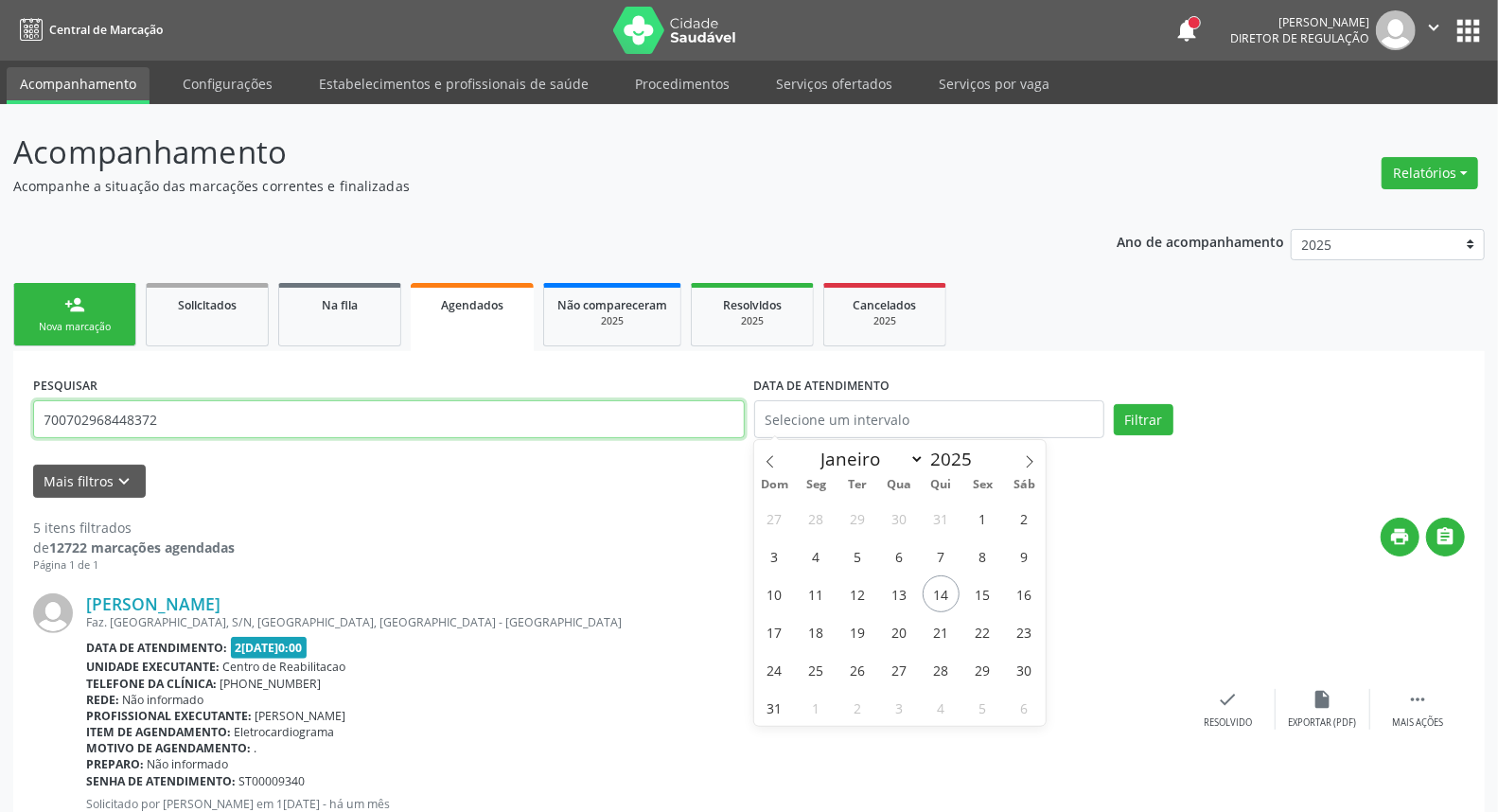
click at [347, 420] on input "700702968448372" at bounding box center [389, 420] width 712 height 38
click at [357, 418] on input "700702968448372" at bounding box center [389, 420] width 712 height 38
paste input "166 0194 2287 000"
type input "166 0194 2287 0002"
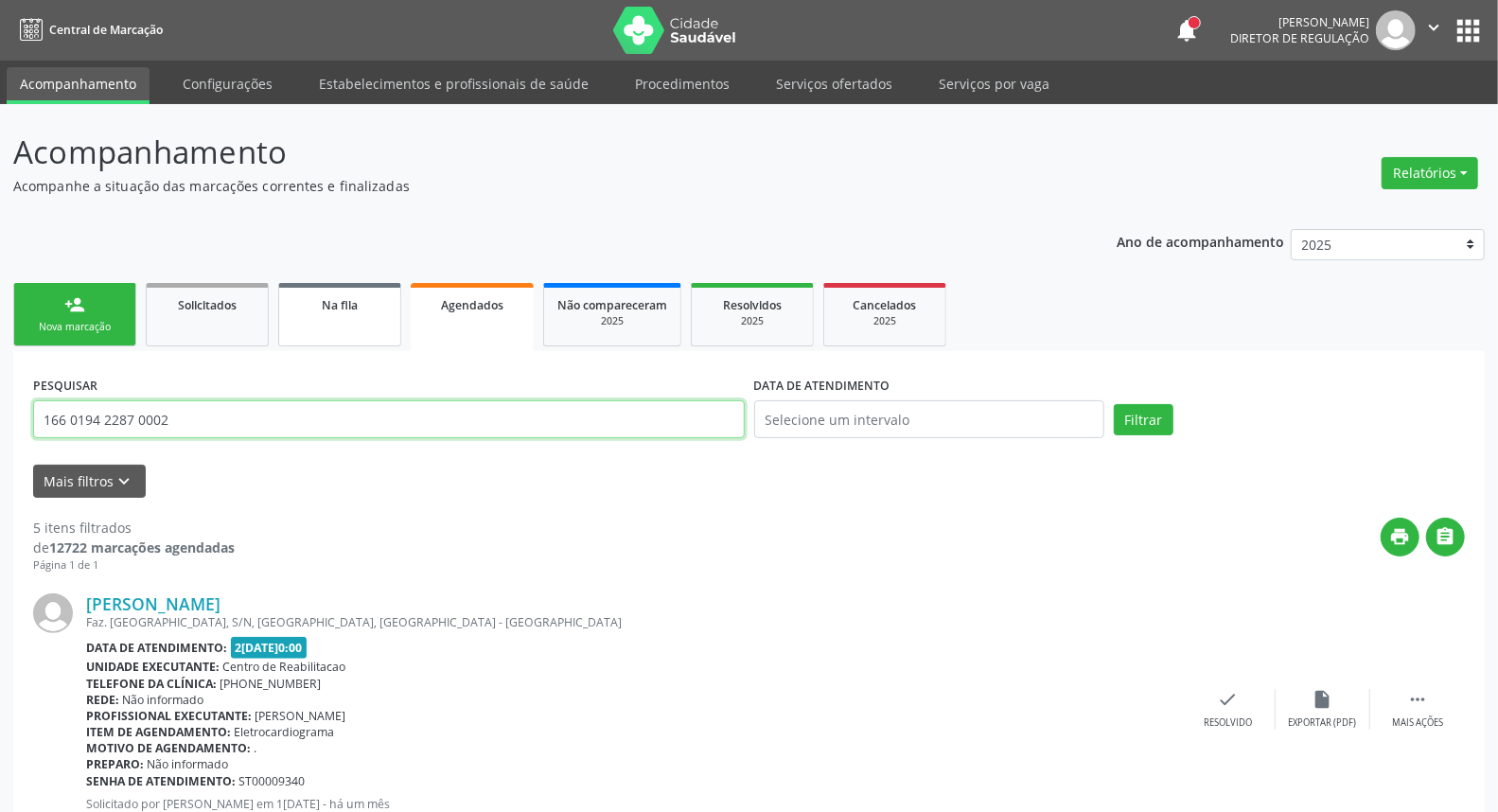
click at [1113, 404] on button "Filtrar" at bounding box center [1143, 420] width 59 height 32
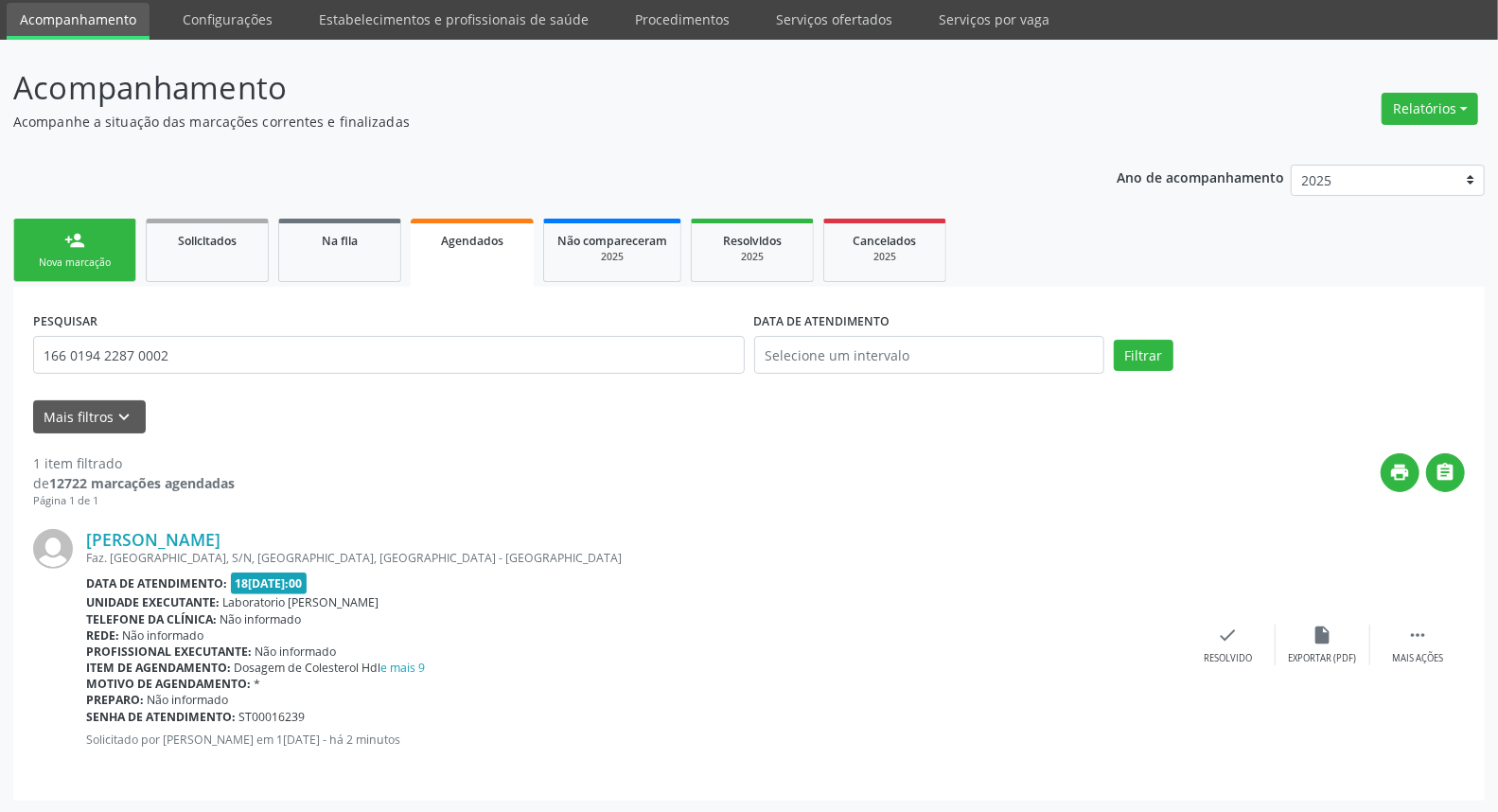
click at [67, 246] on div "person_add" at bounding box center [74, 240] width 21 height 21
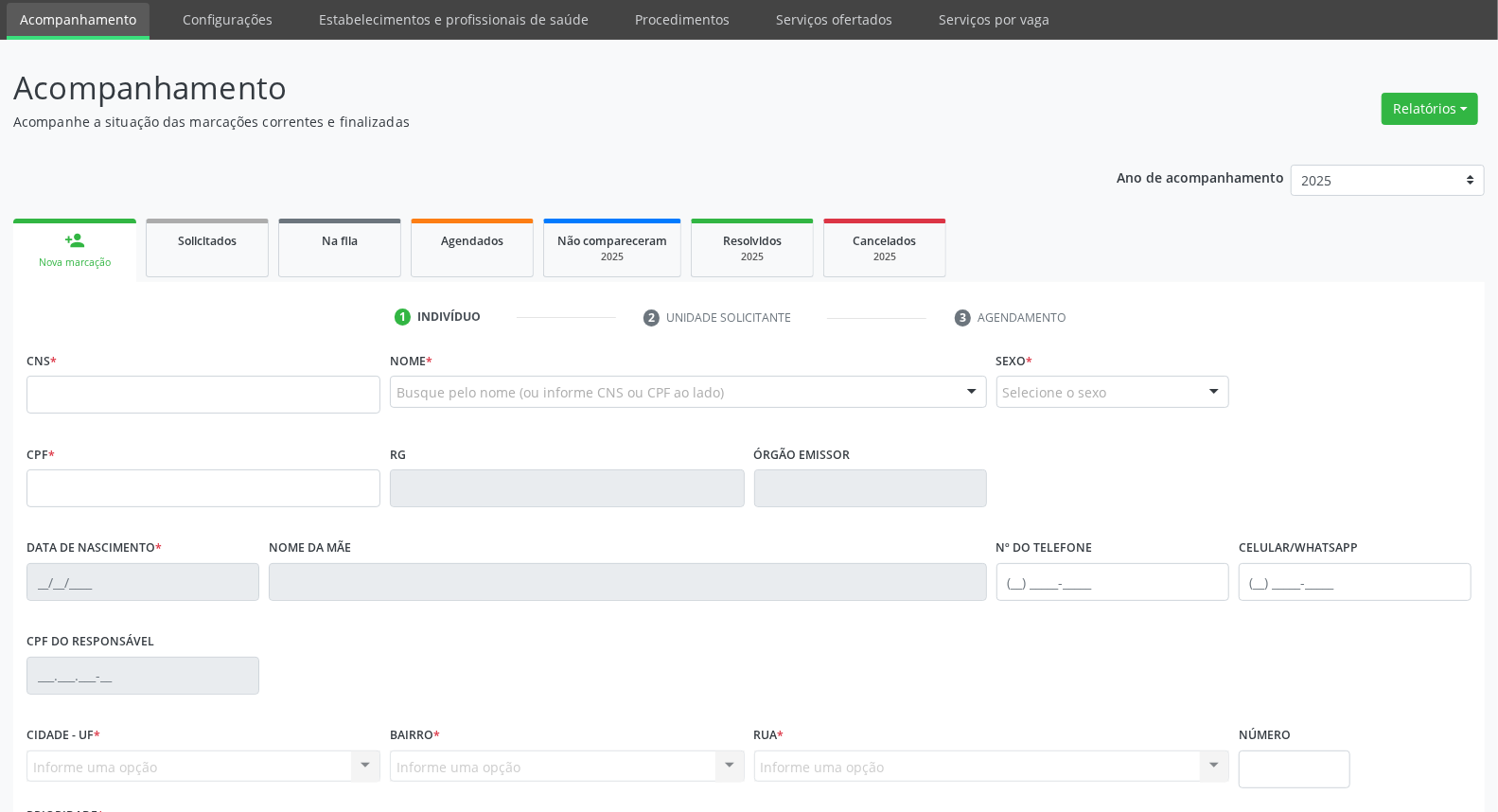
click at [93, 233] on link "person_add Nova marcação" at bounding box center [74, 250] width 123 height 63
click at [271, 390] on input "text" at bounding box center [203, 395] width 354 height 38
paste input "166 0194 2287 0002"
type input "166 0194 2287 0002"
type input "592.535.844-91"
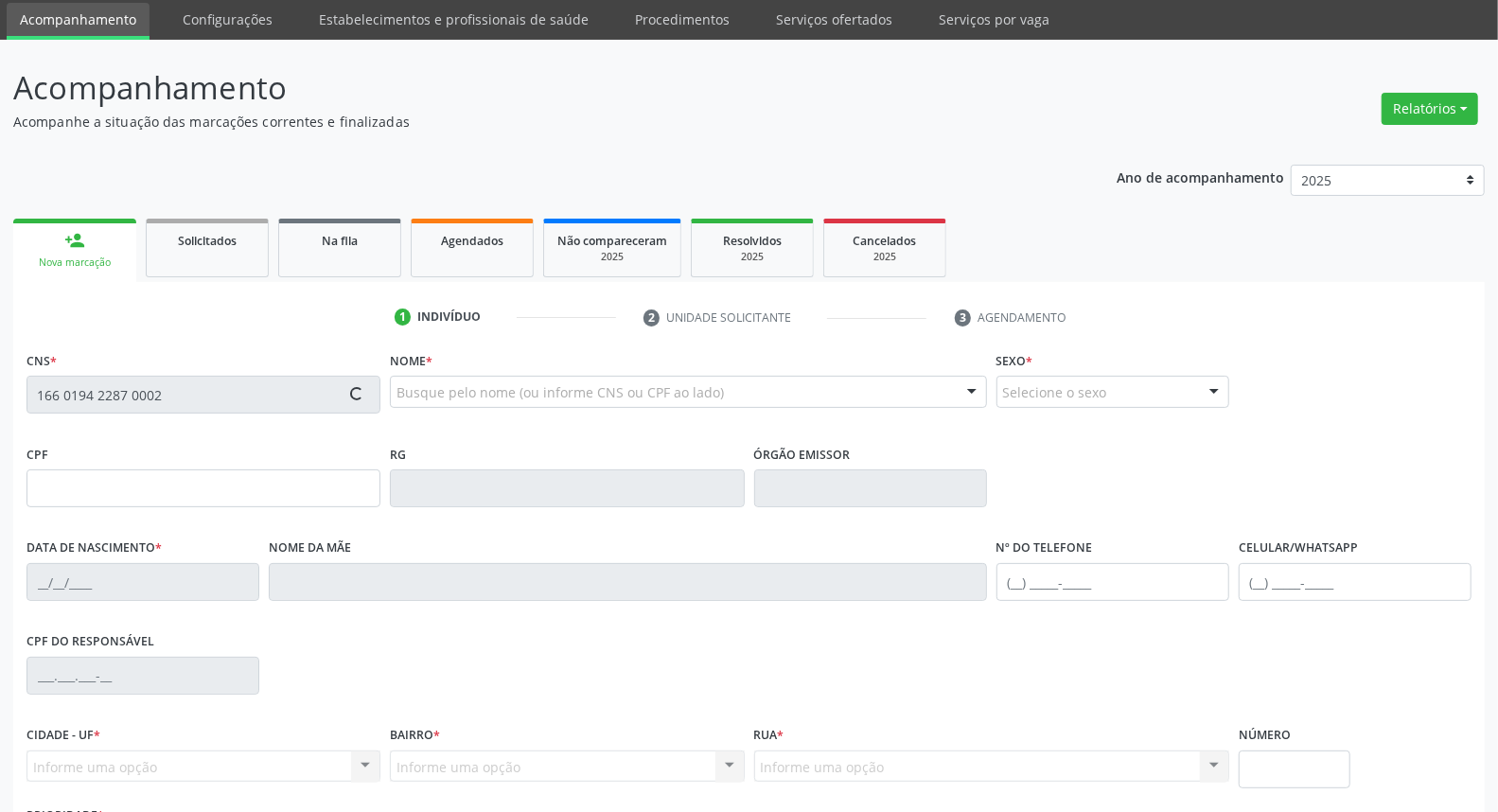
type input "17/10/1964"
type input "Maria de Melo Lima"
type input "[PHONE_NUMBER]"
type input "S/N"
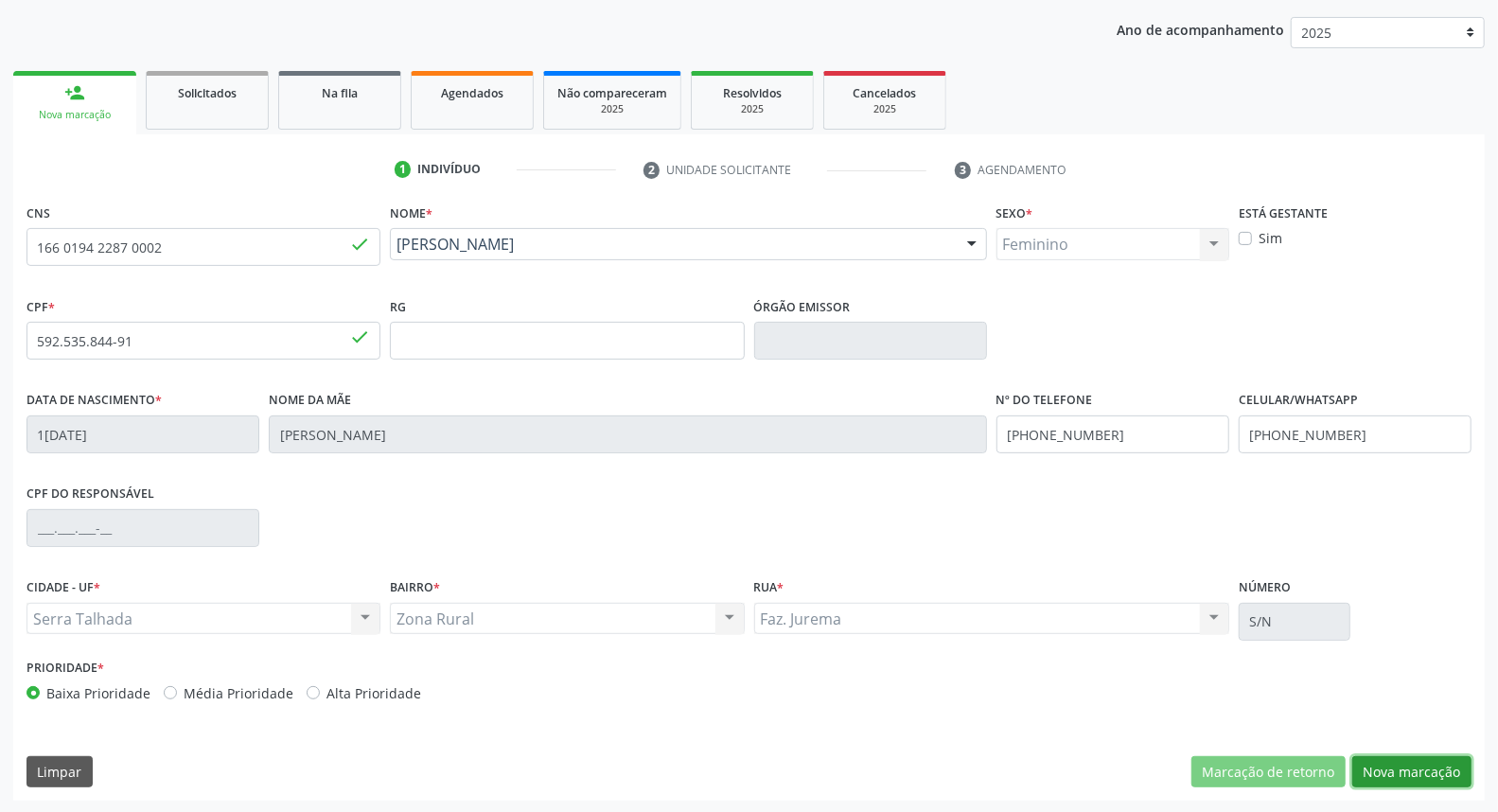
click at [1438, 781] on button "Nova marcação" at bounding box center [1411, 772] width 119 height 32
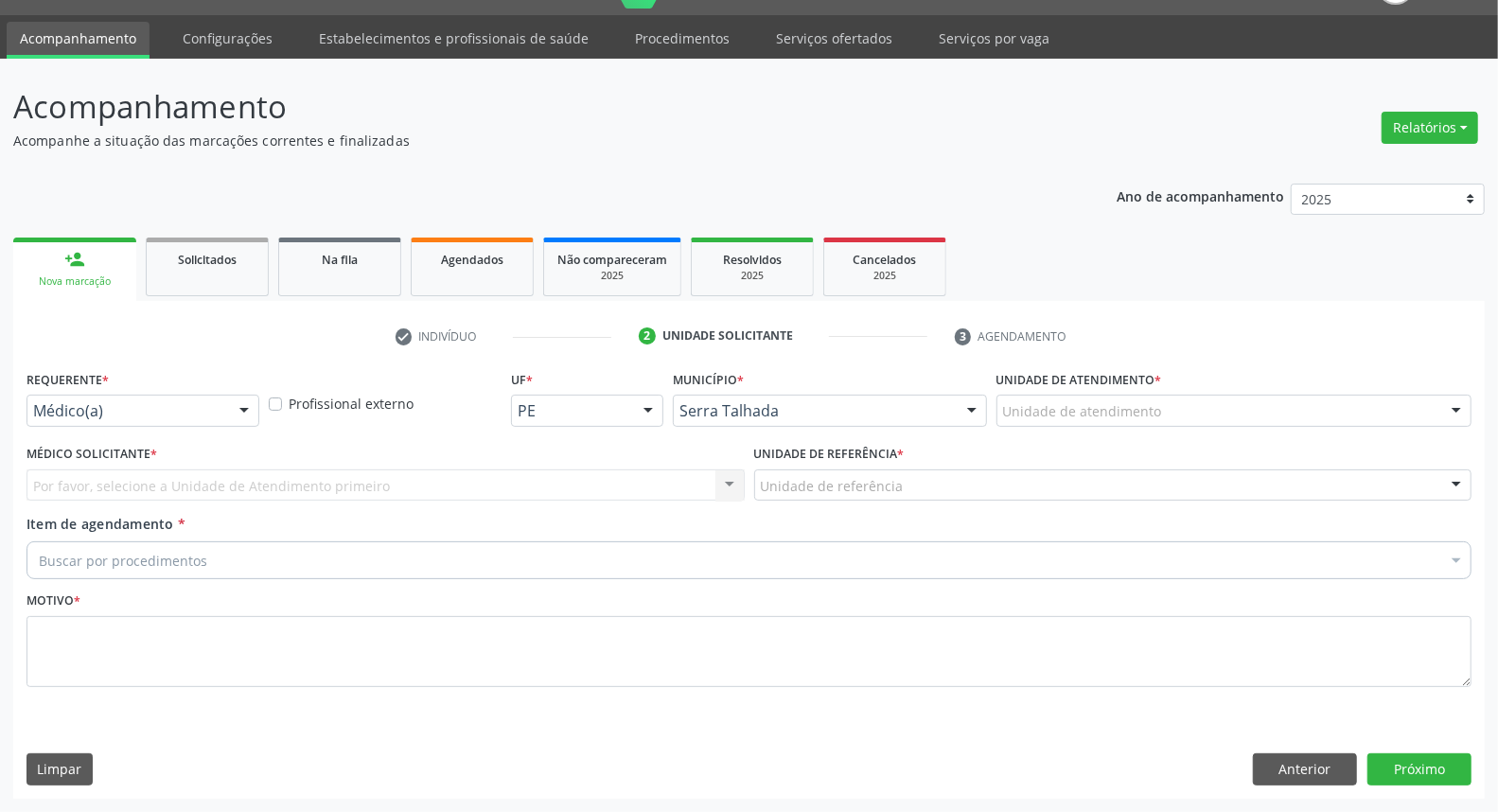
scroll to position [44, 0]
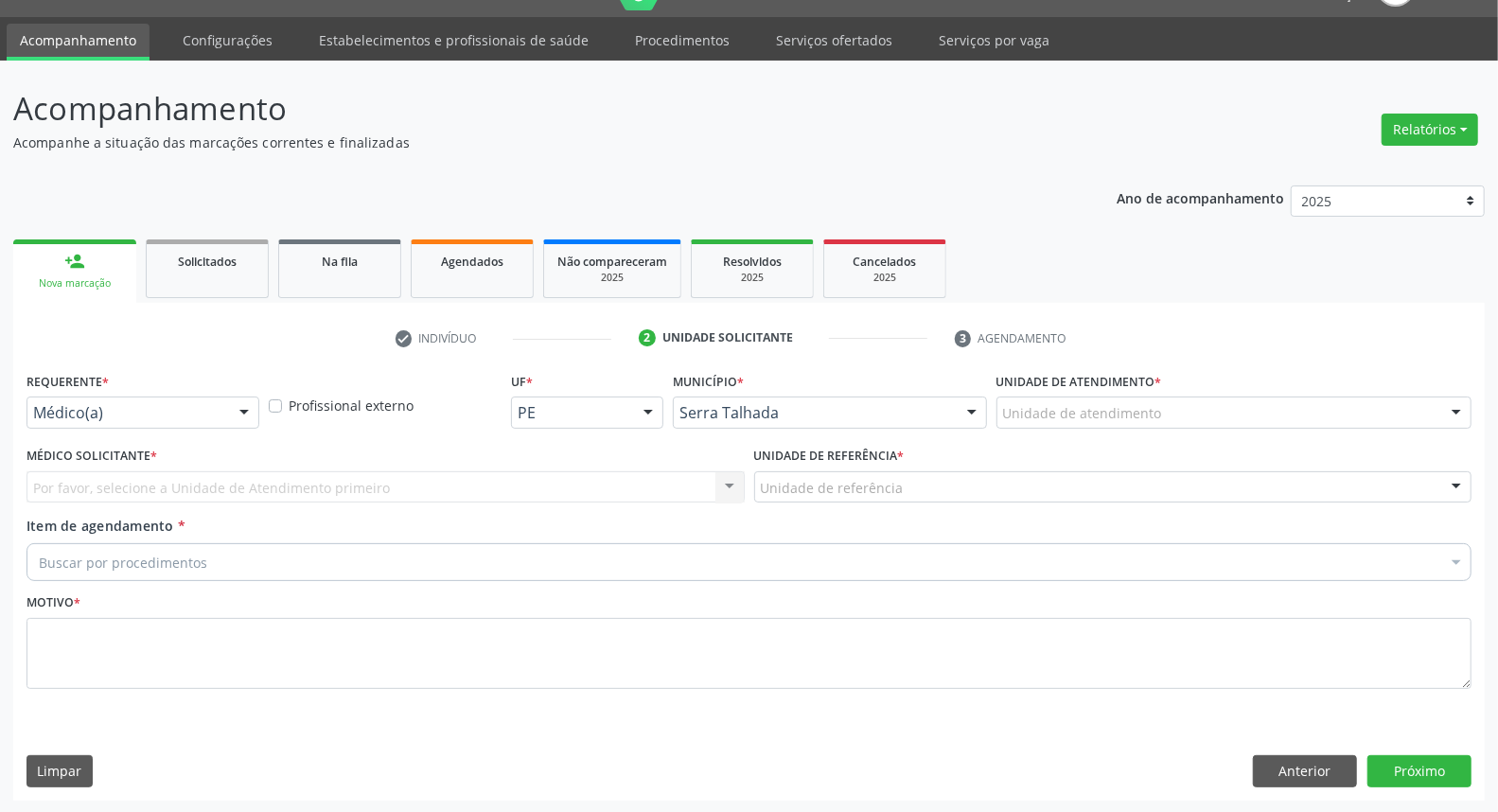
click at [216, 422] on div "Médico(a)" at bounding box center [143, 413] width 233 height 32
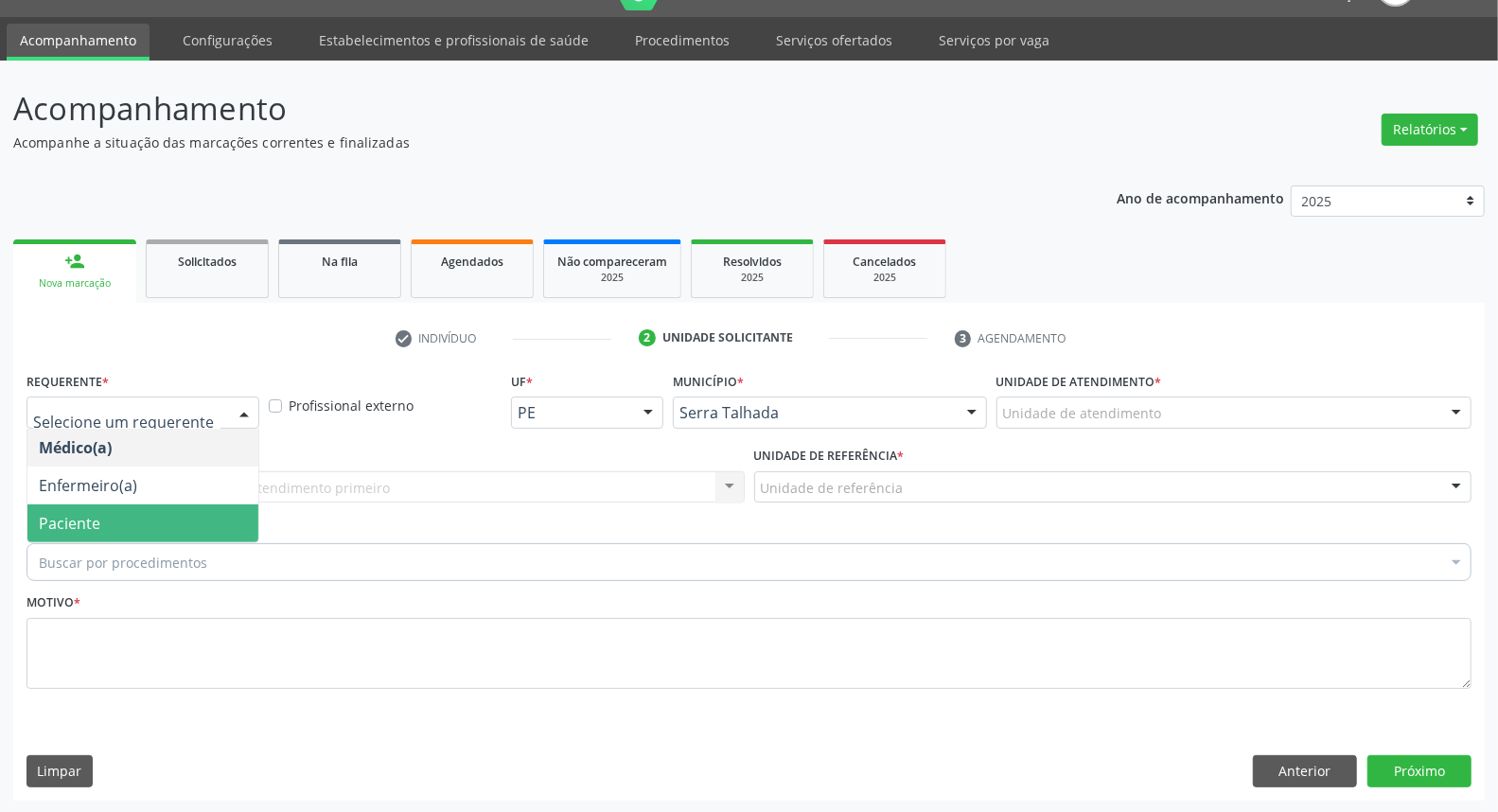
click at [168, 531] on span "Paciente" at bounding box center [143, 524] width 231 height 38
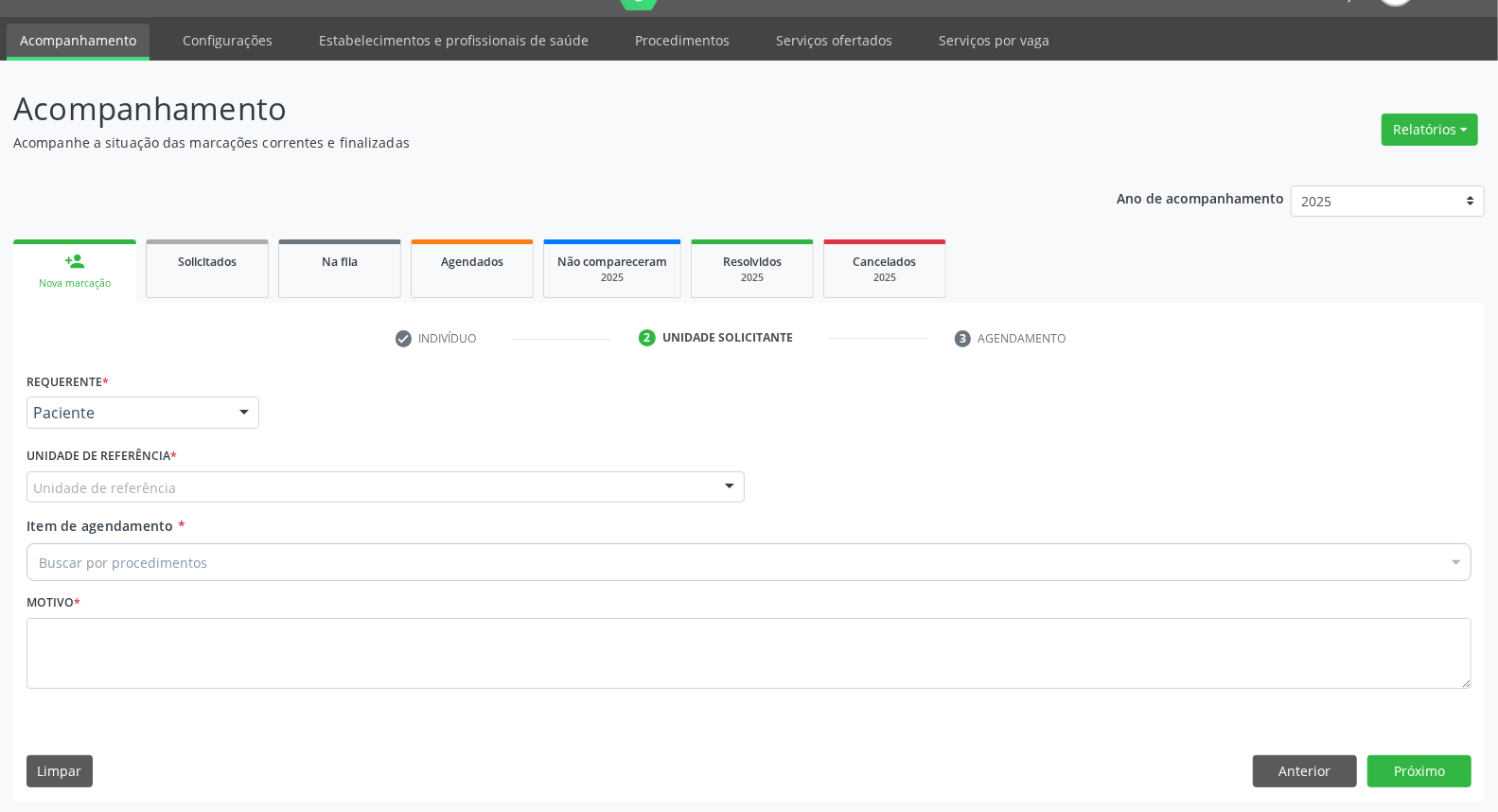
click at [193, 485] on div "Unidade de referência" at bounding box center [385, 488] width 718 height 32
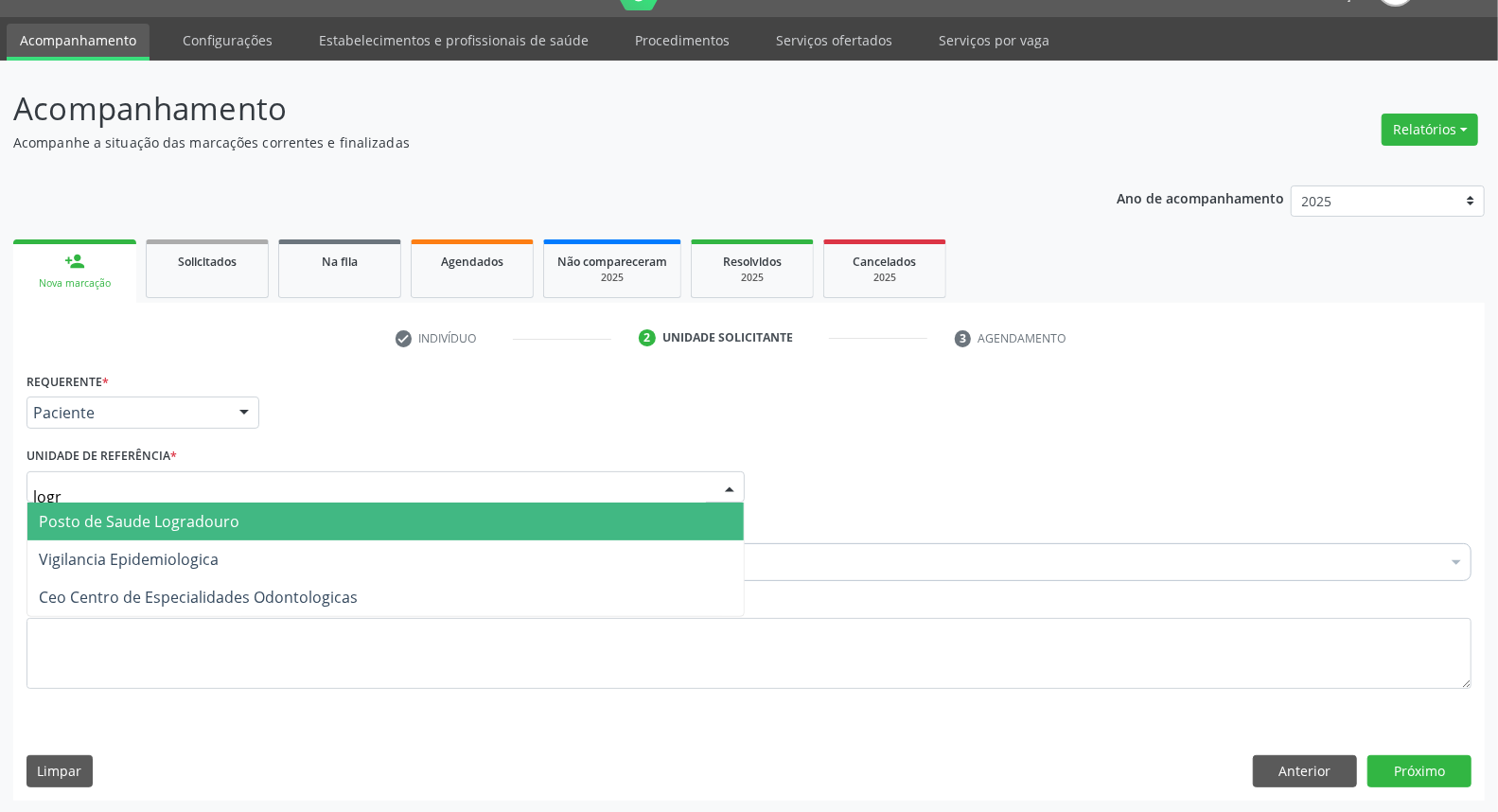
type input "logra"
click at [218, 523] on span "Posto de Saude Logradouro" at bounding box center [139, 522] width 200 height 21
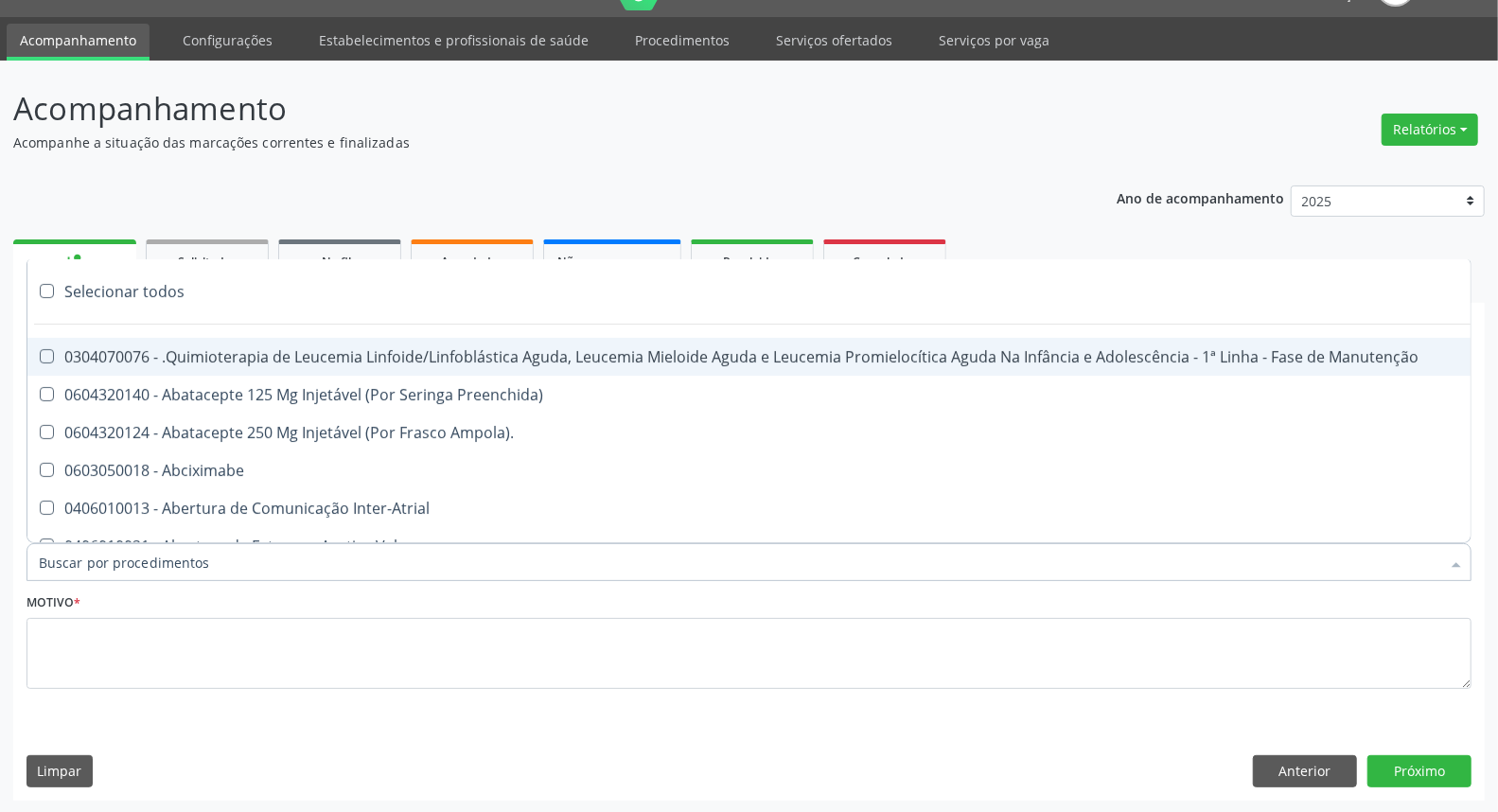
click at [215, 554] on div at bounding box center [749, 562] width 1445 height 38
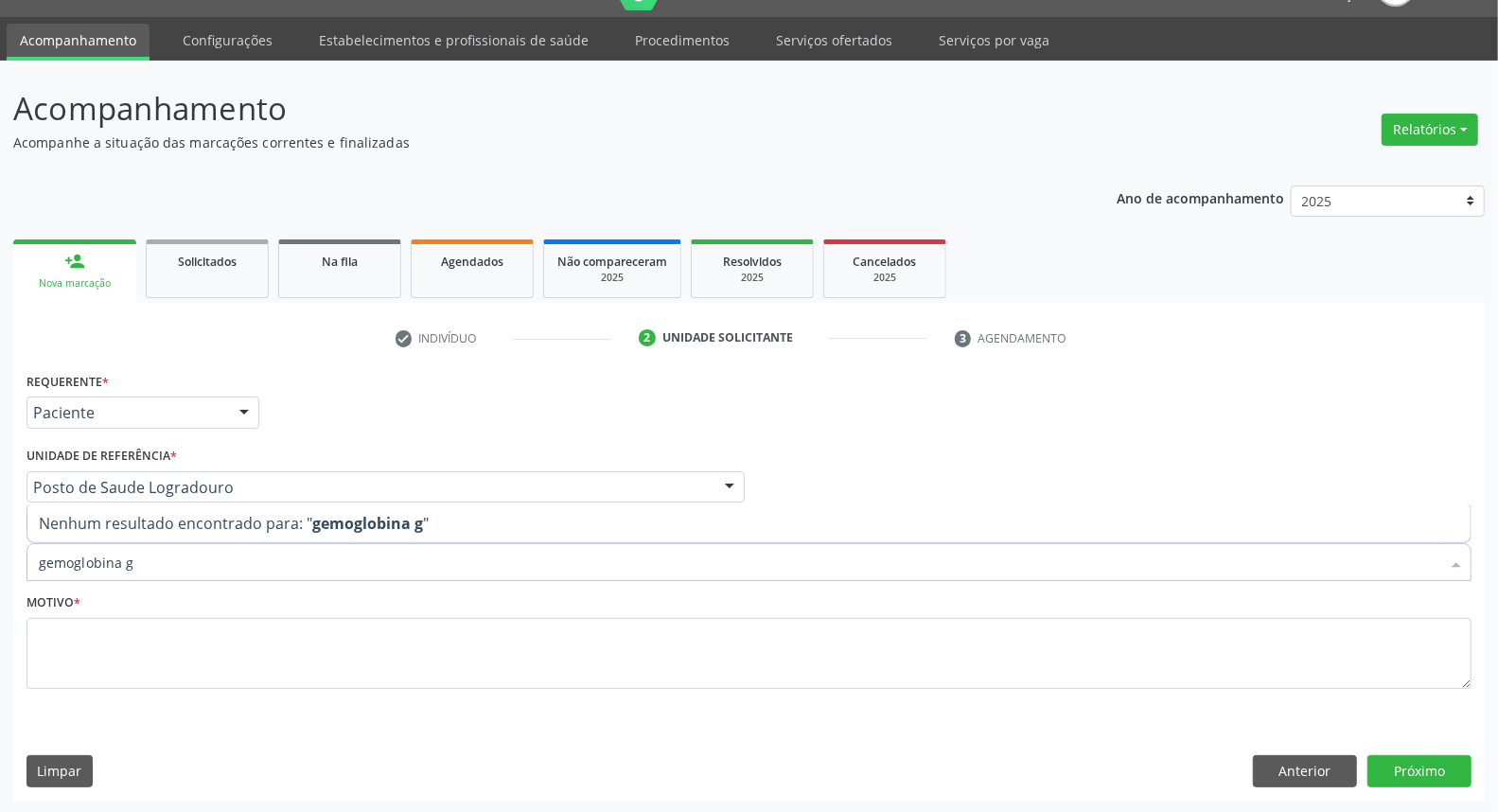
click at [49, 565] on input "gemoglobina g" at bounding box center [739, 562] width 1402 height 38
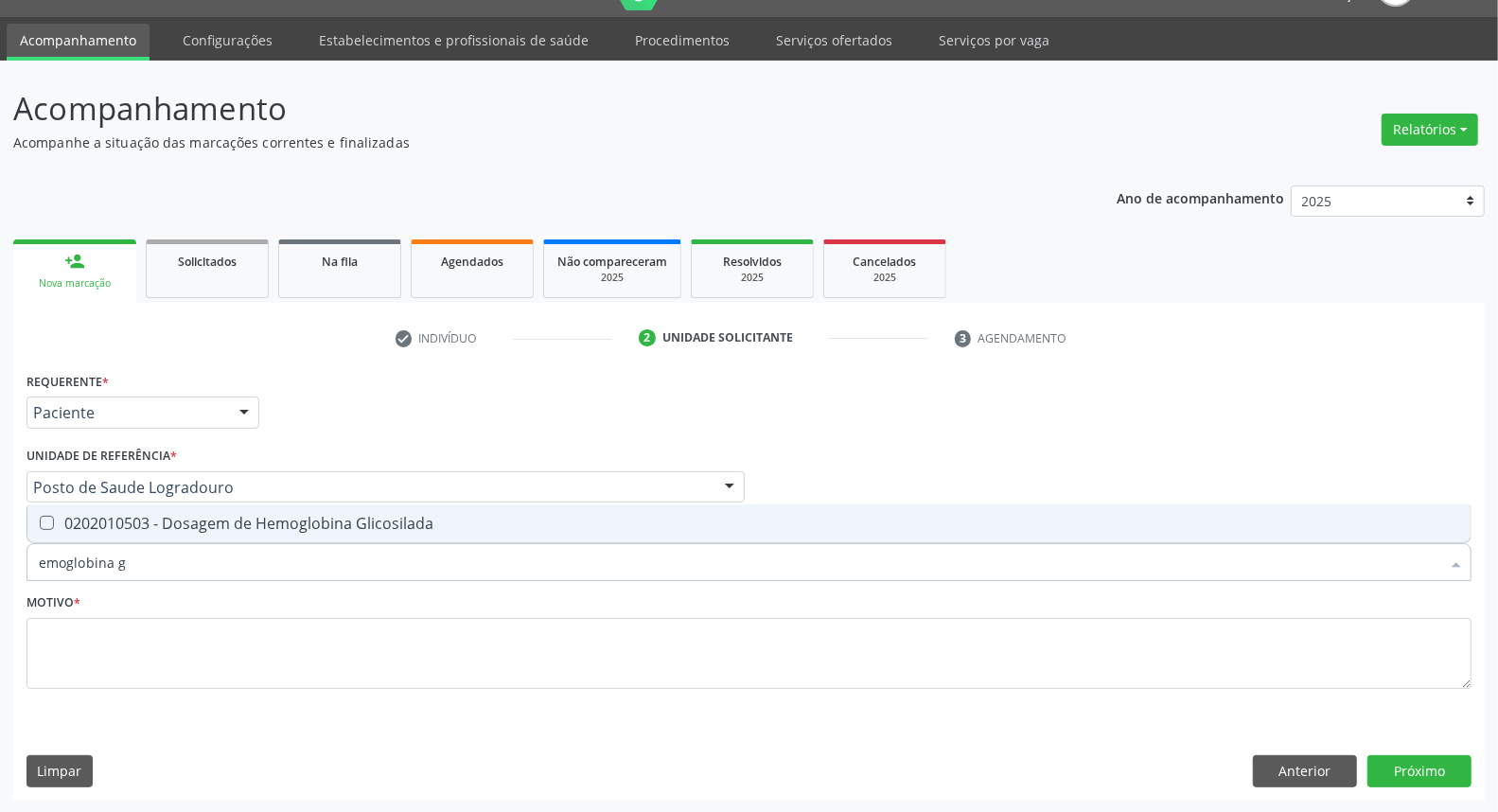
type input "hemoglobina g"
click at [100, 521] on div "0202010503 - Dosagem de Hemoglobina Glicosilada" at bounding box center [749, 523] width 1421 height 15
checkbox Glicosilada "true"
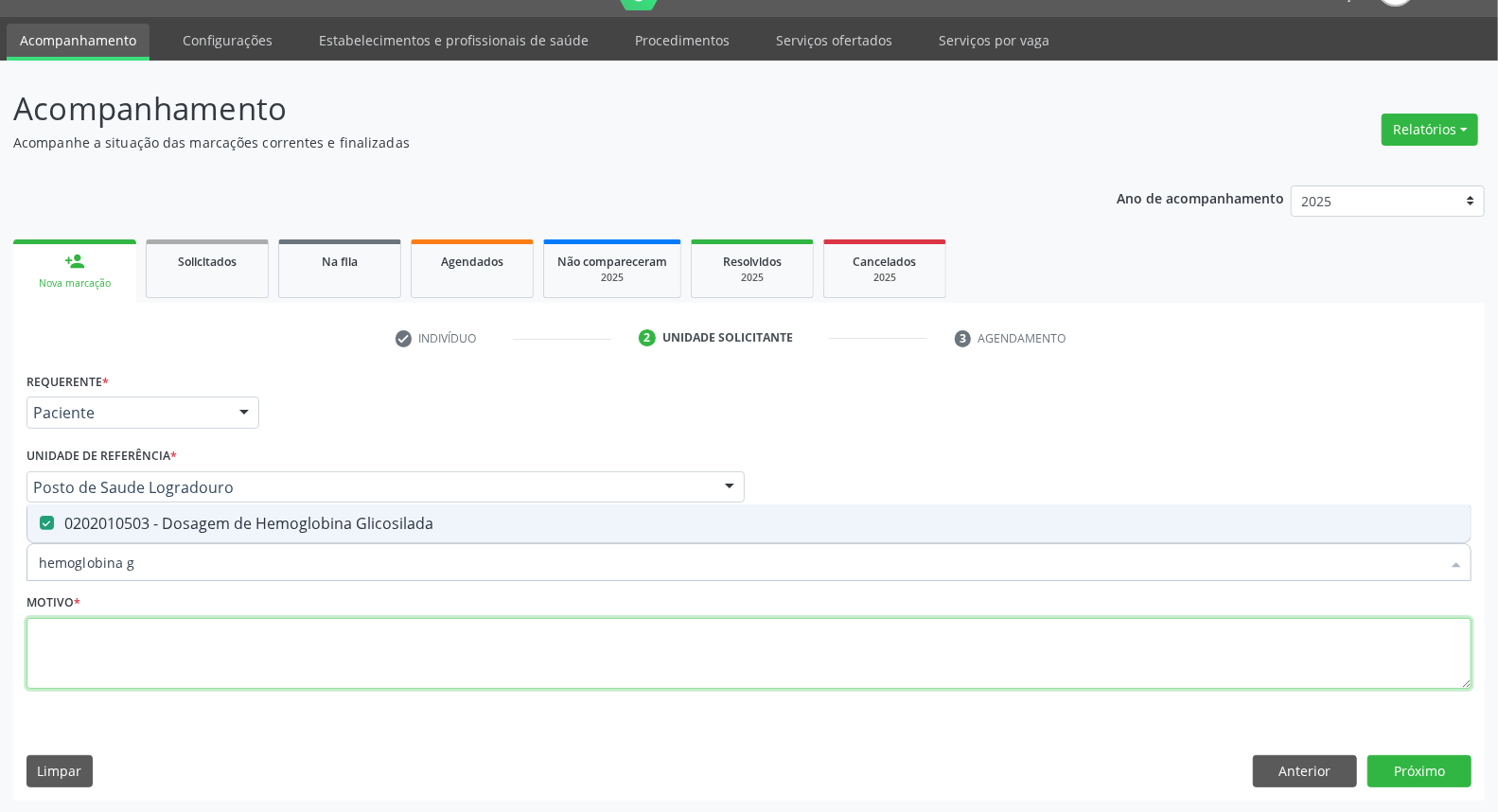
click at [114, 651] on textarea at bounding box center [749, 654] width 1445 height 72
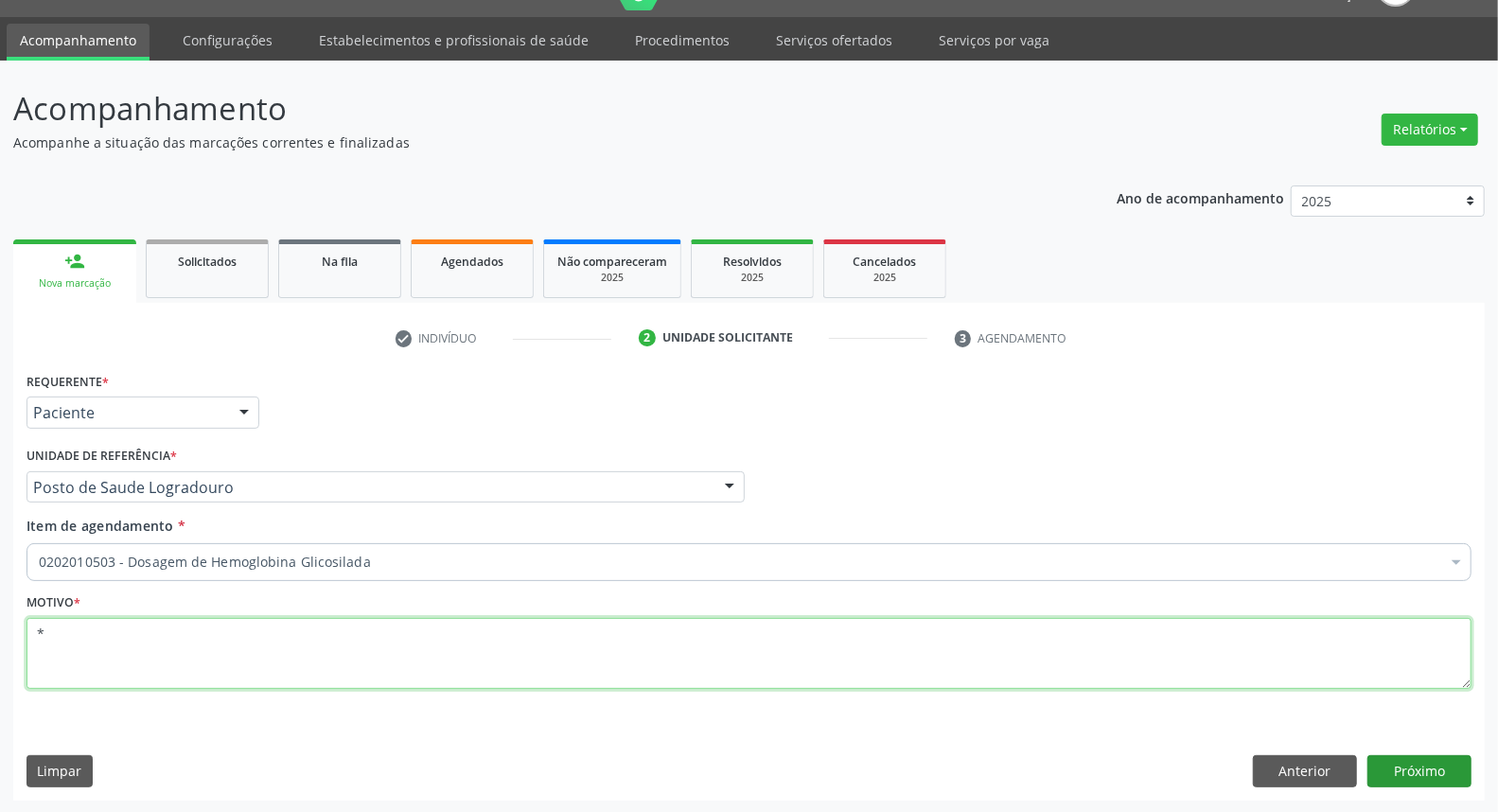
type textarea "*"
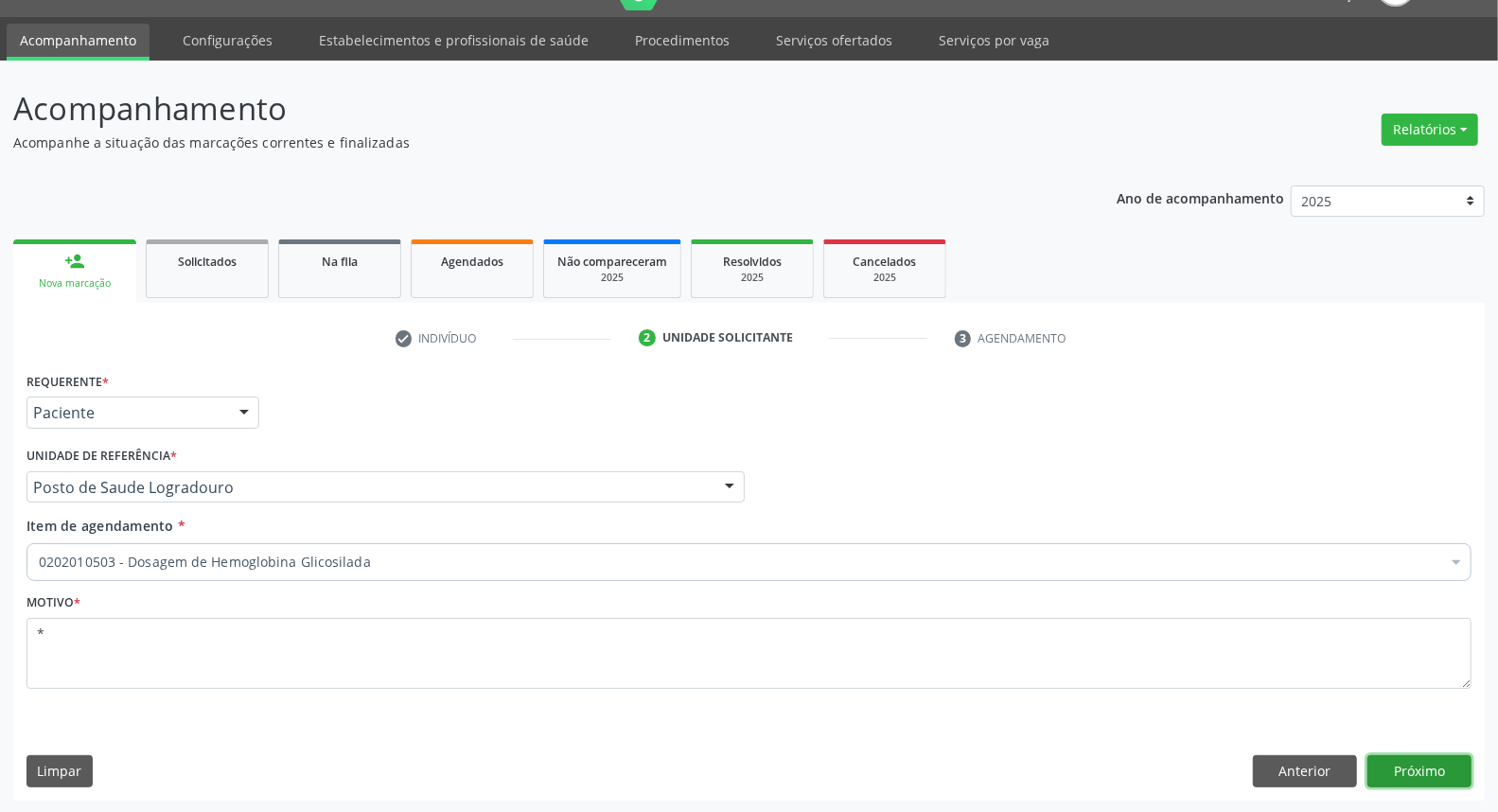
drag, startPoint x: 1423, startPoint y: 770, endPoint x: 1406, endPoint y: 779, distance: 19.2
click at [1406, 779] on button "Próximo" at bounding box center [1419, 771] width 104 height 32
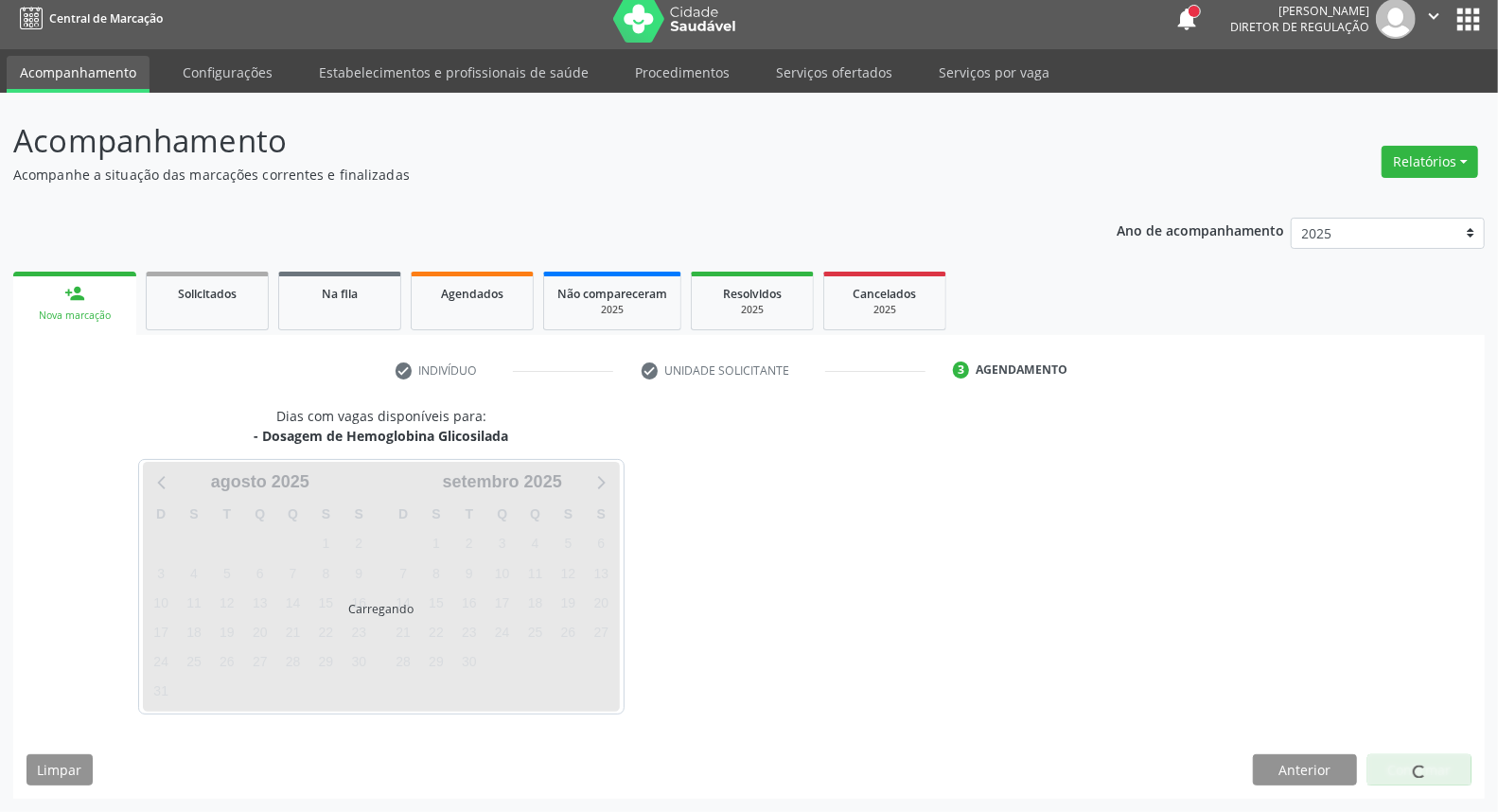
scroll to position [10, 0]
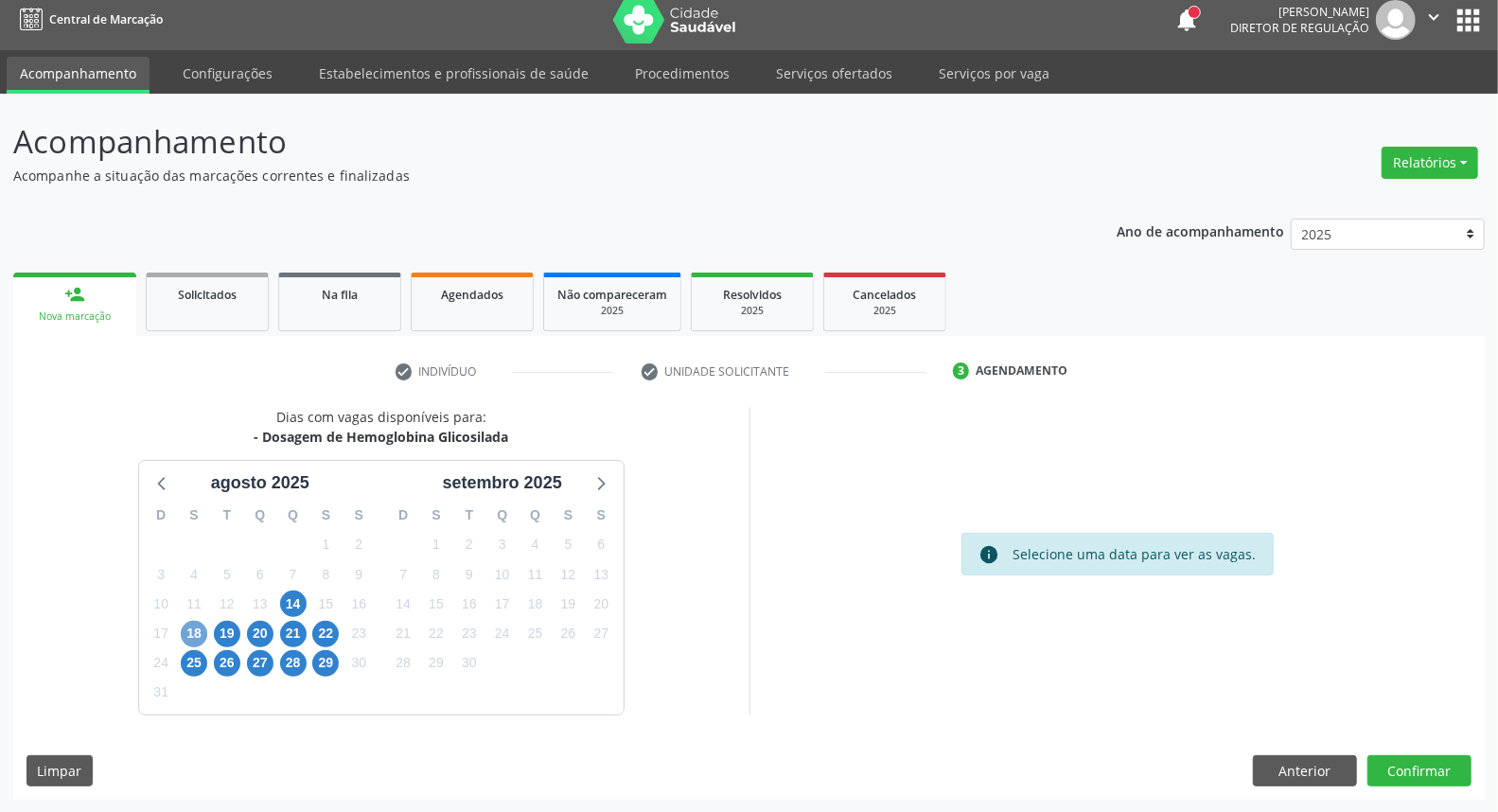
click at [194, 631] on span "18" at bounding box center [194, 635] width 27 height 27
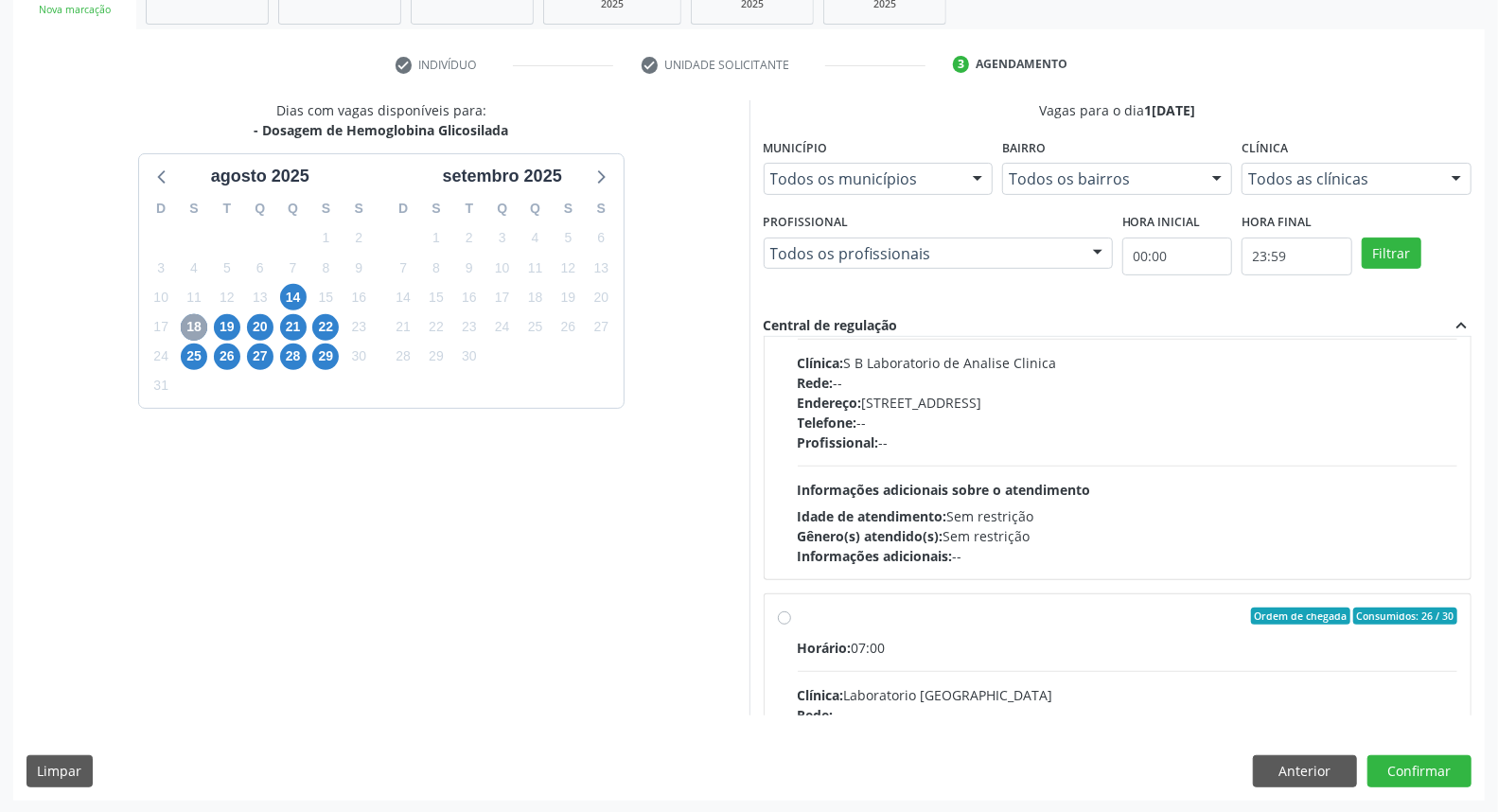
scroll to position [525, 0]
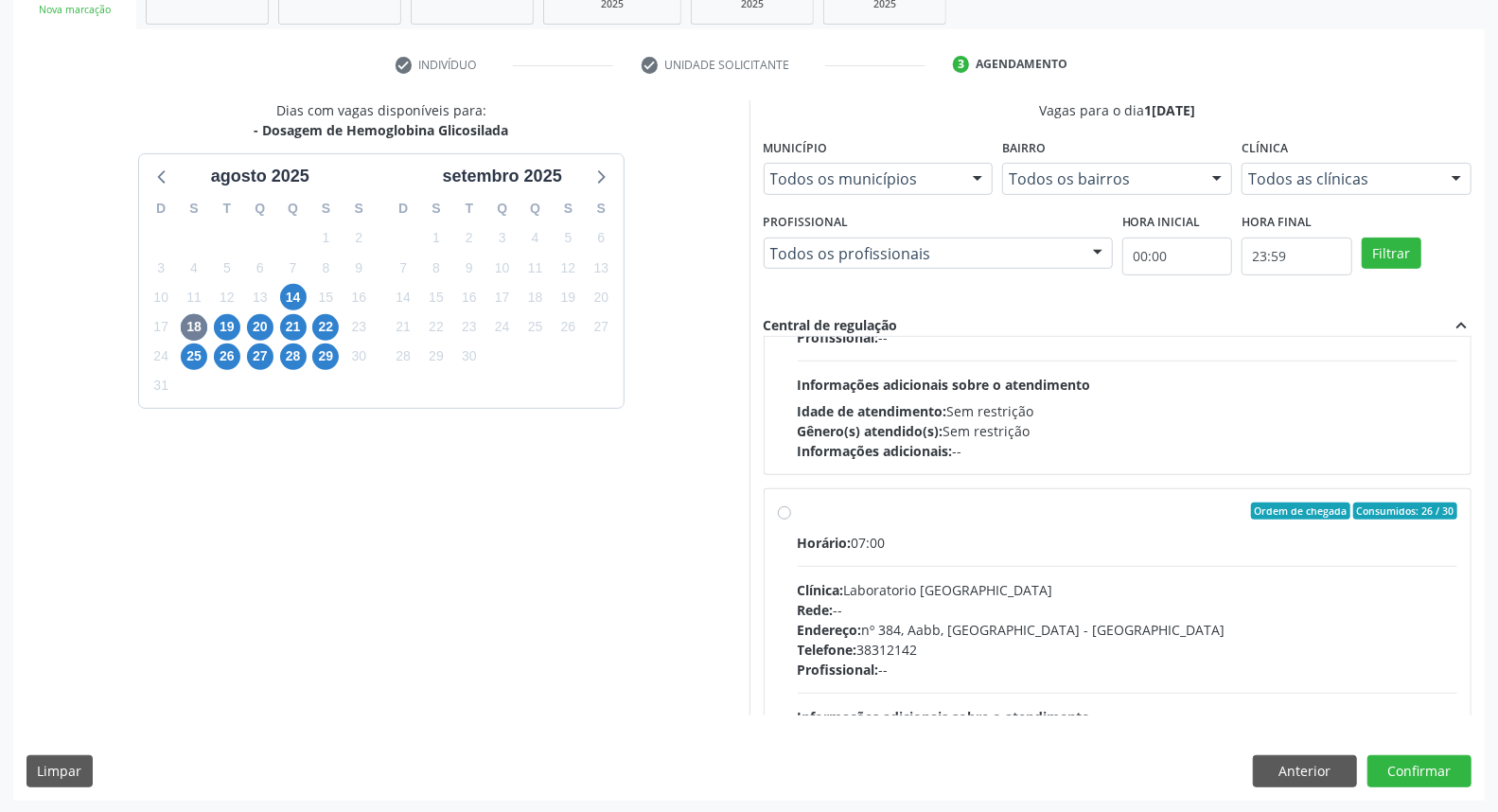
click at [798, 512] on label "Ordem de chegada Consumidos: 26 / 30 Horário: 07:00 Clínica: Laboratorio Sao Fr…" at bounding box center [1128, 648] width 660 height 290
click at [786, 512] on input "Ordem de chegada Consumidos: 26 / 30 Horário: 07:00 Clínica: Laboratorio Sao Fr…" at bounding box center [784, 511] width 13 height 17
radio input "true"
click at [1450, 762] on button "Confirmar" at bounding box center [1419, 771] width 104 height 32
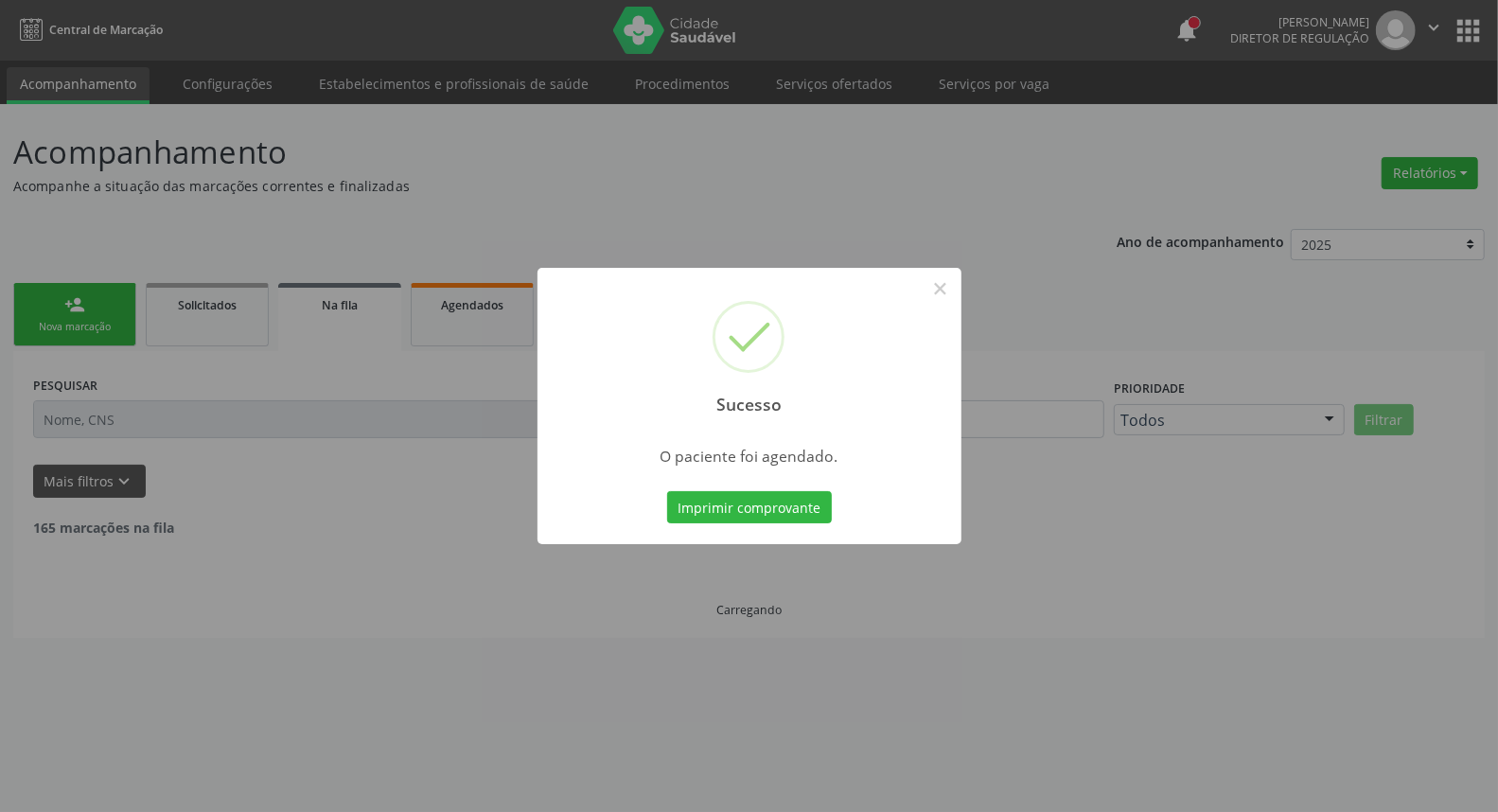
scroll to position [0, 0]
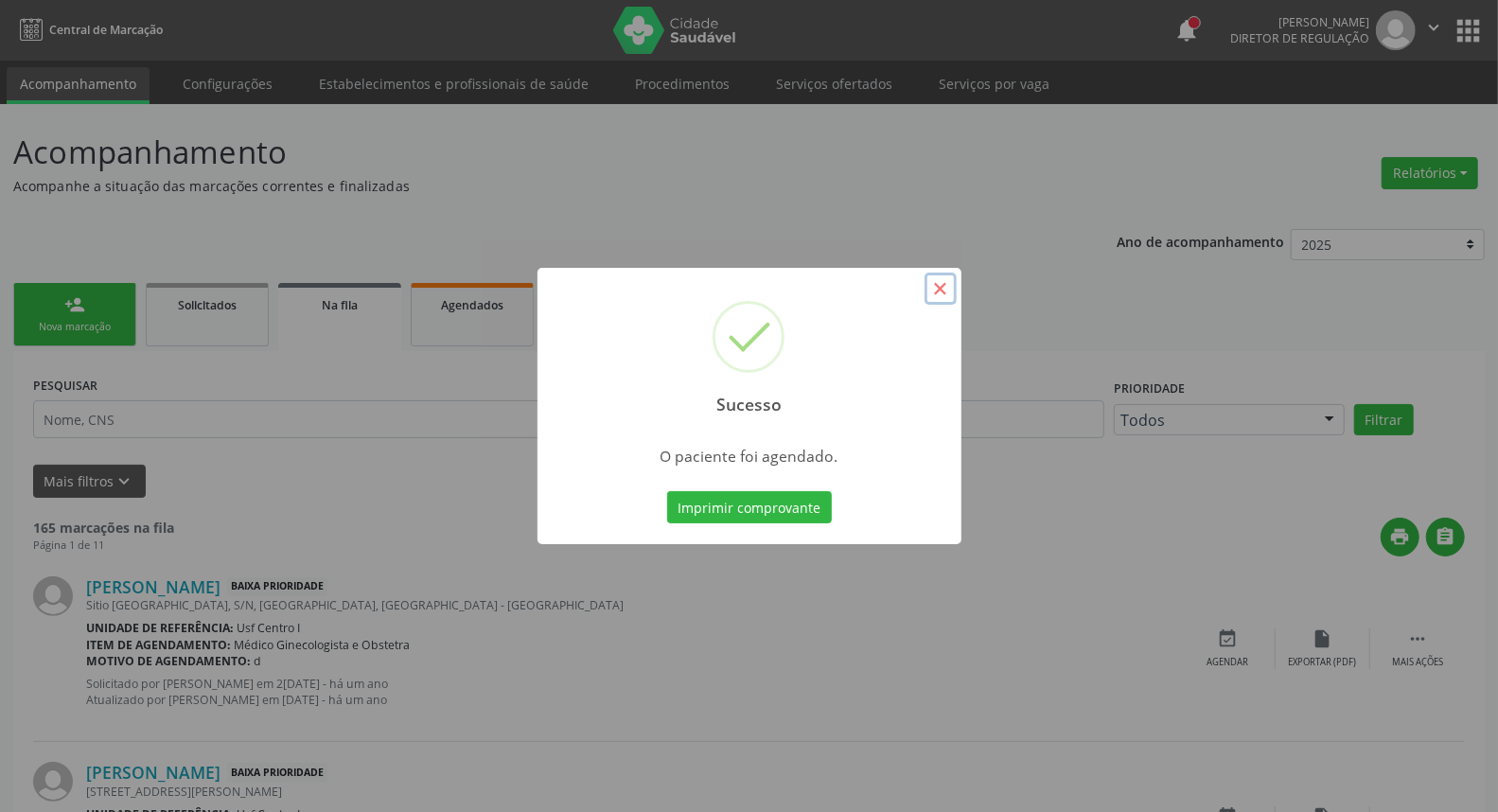
click at [941, 291] on button "×" at bounding box center [941, 289] width 32 height 32
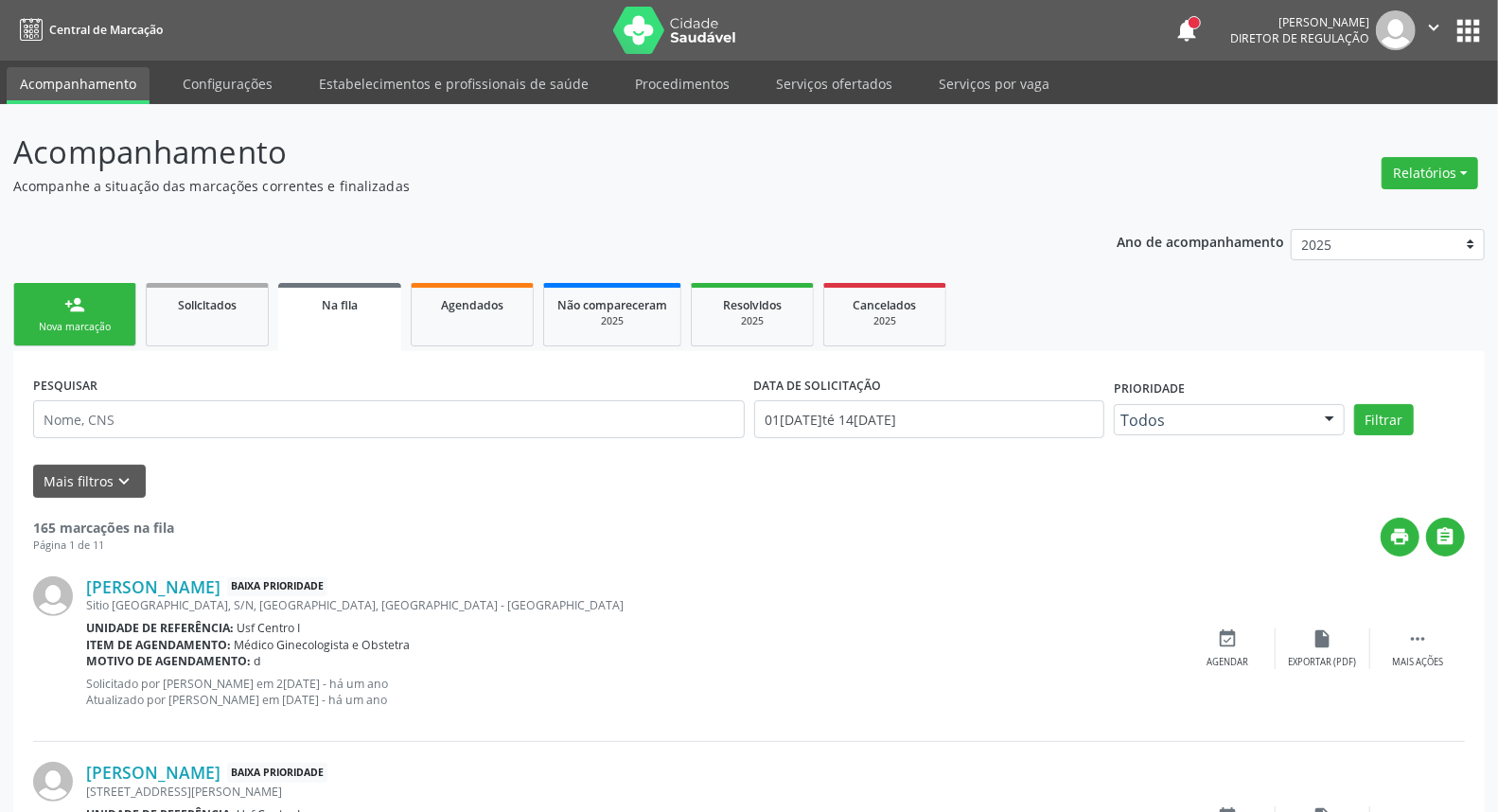
click at [63, 327] on div "Nova marcação" at bounding box center [74, 326] width 94 height 14
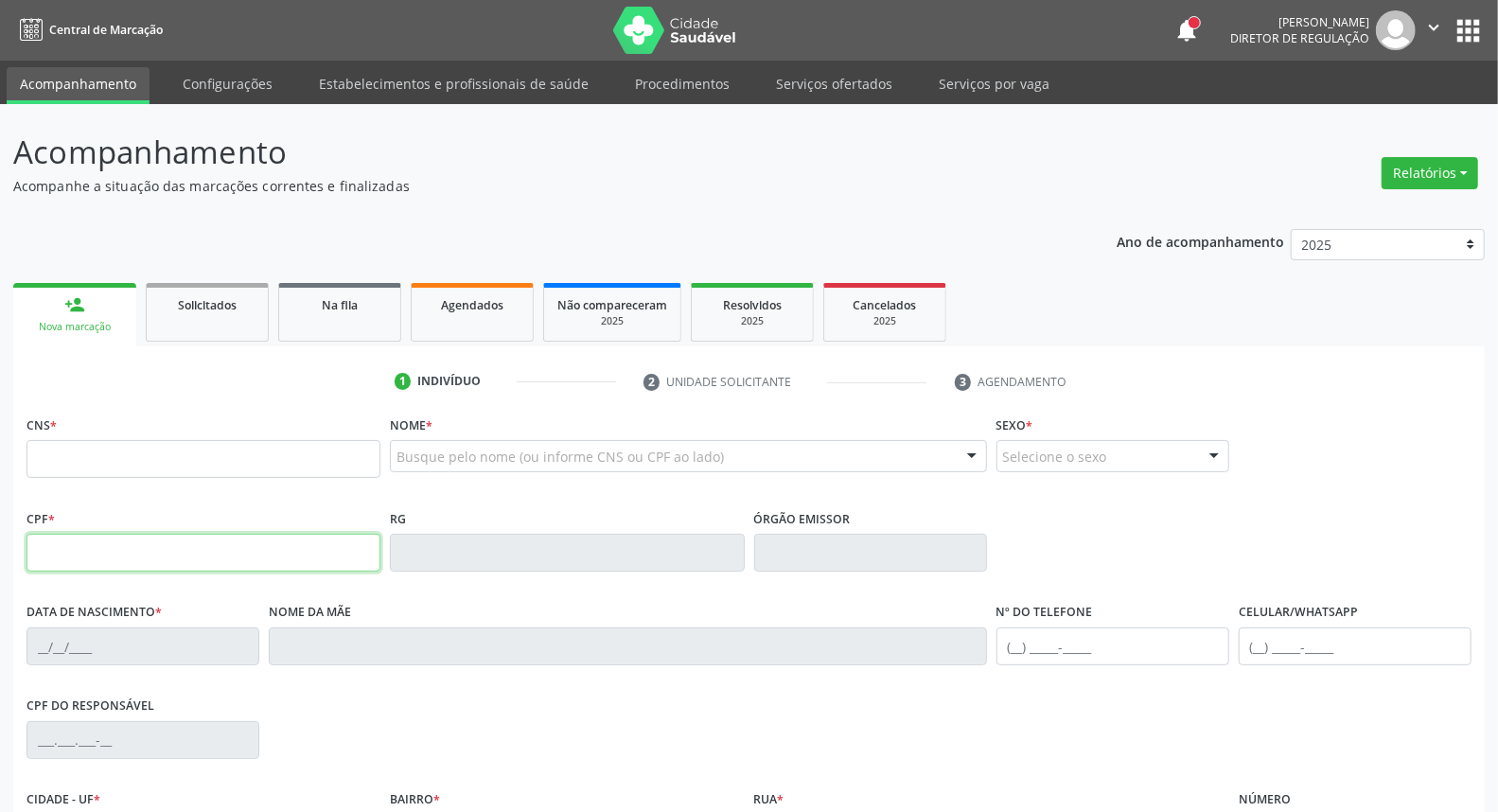
click at [114, 566] on input "text" at bounding box center [203, 552] width 354 height 38
type input "111.598.694-56"
type input "704 0073 4368 2064"
type input "26/08/1993"
type input "Regilene Alves da Silva"
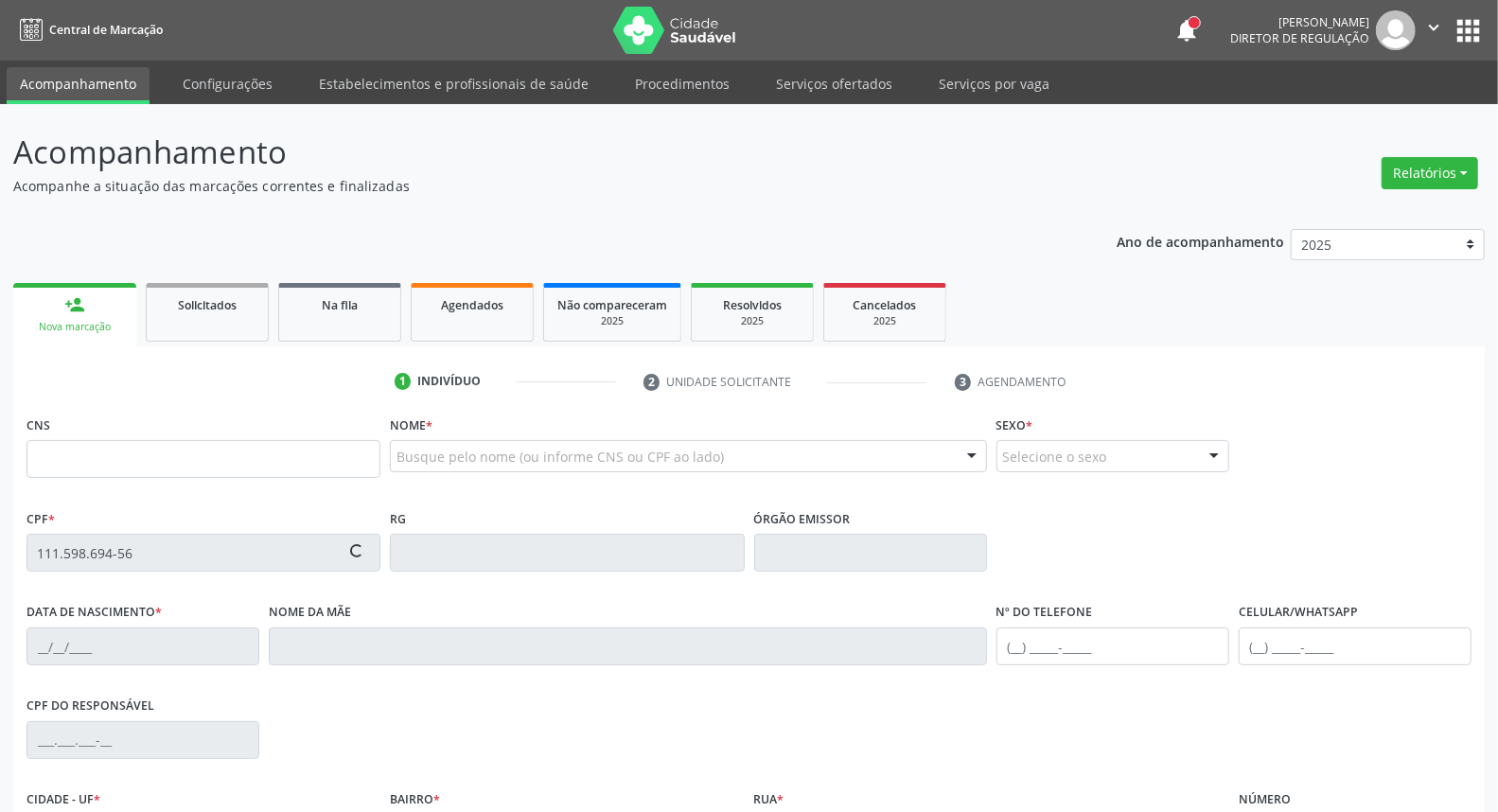
type input "[PHONE_NUMBER]"
type input "S/N"
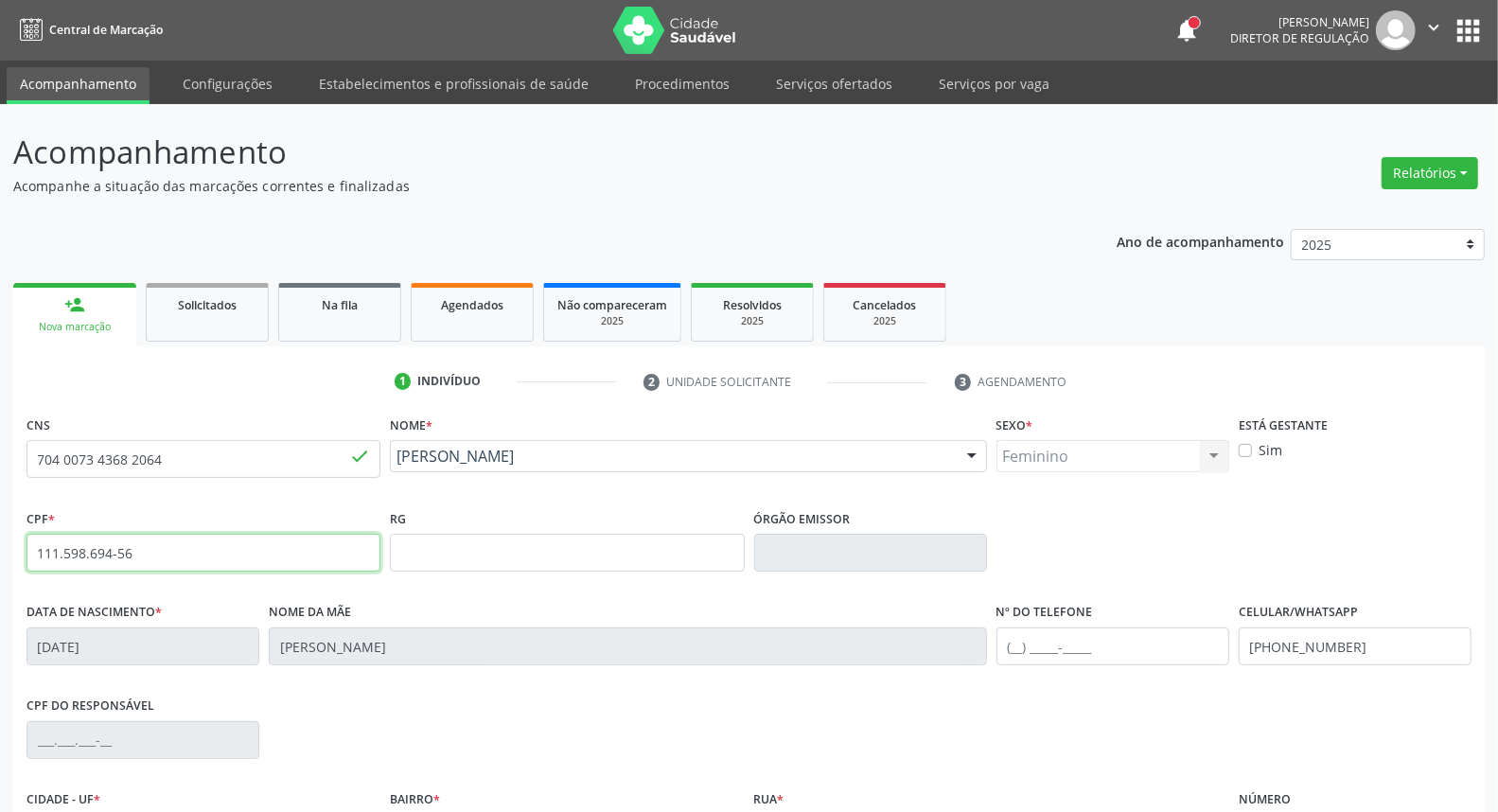
drag, startPoint x: 156, startPoint y: 550, endPoint x: 0, endPoint y: 552, distance: 156.0
click at [0, 552] on div "Acompanhamento Acompanhe a situação das marcações correntes e finalizadas Relat…" at bounding box center [749, 565] width 1498 height 922
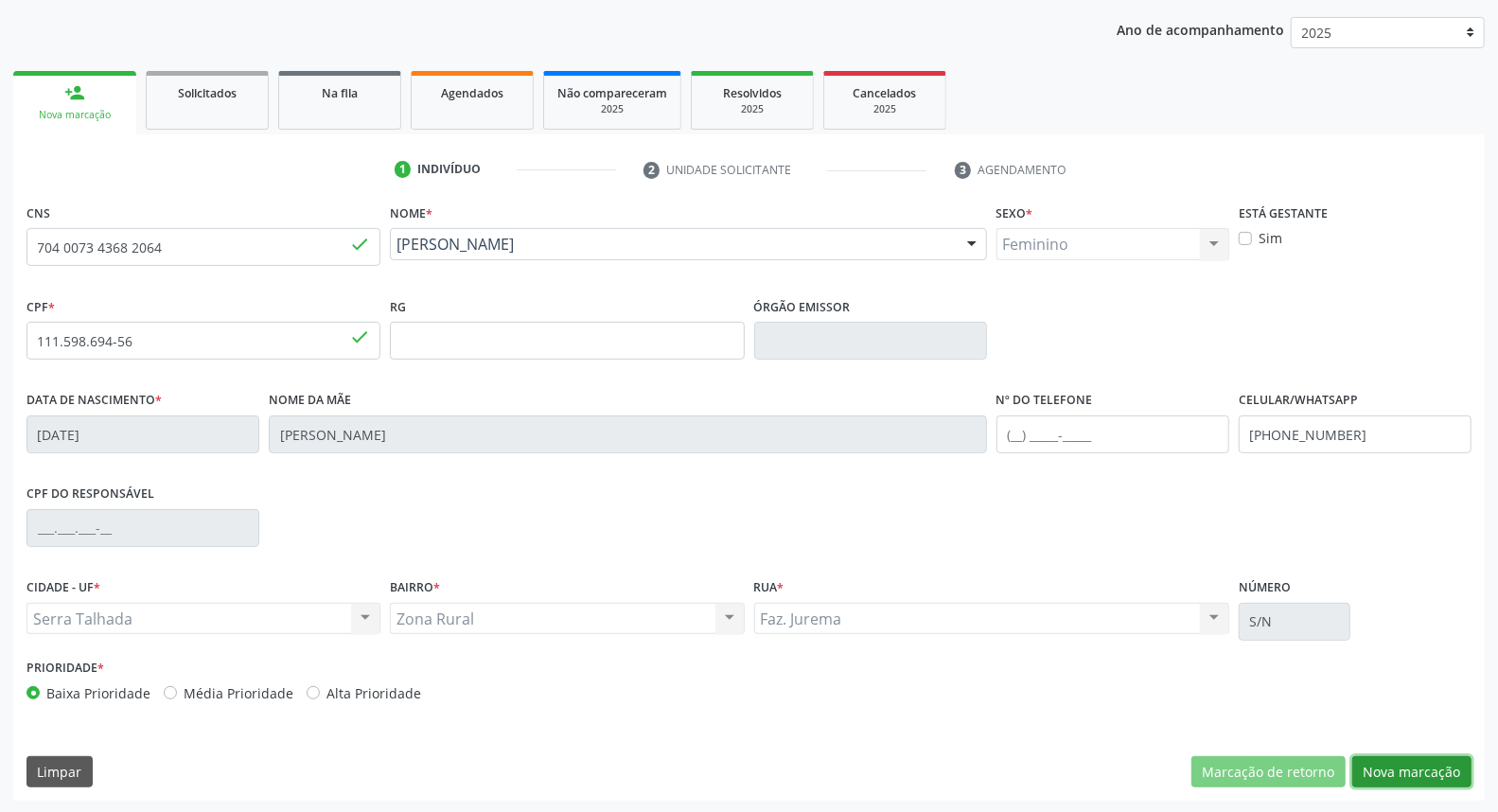
drag, startPoint x: 1408, startPoint y: 778, endPoint x: 1403, endPoint y: 760, distance: 18.7
click at [1407, 778] on button "Nova marcação" at bounding box center [1411, 772] width 119 height 32
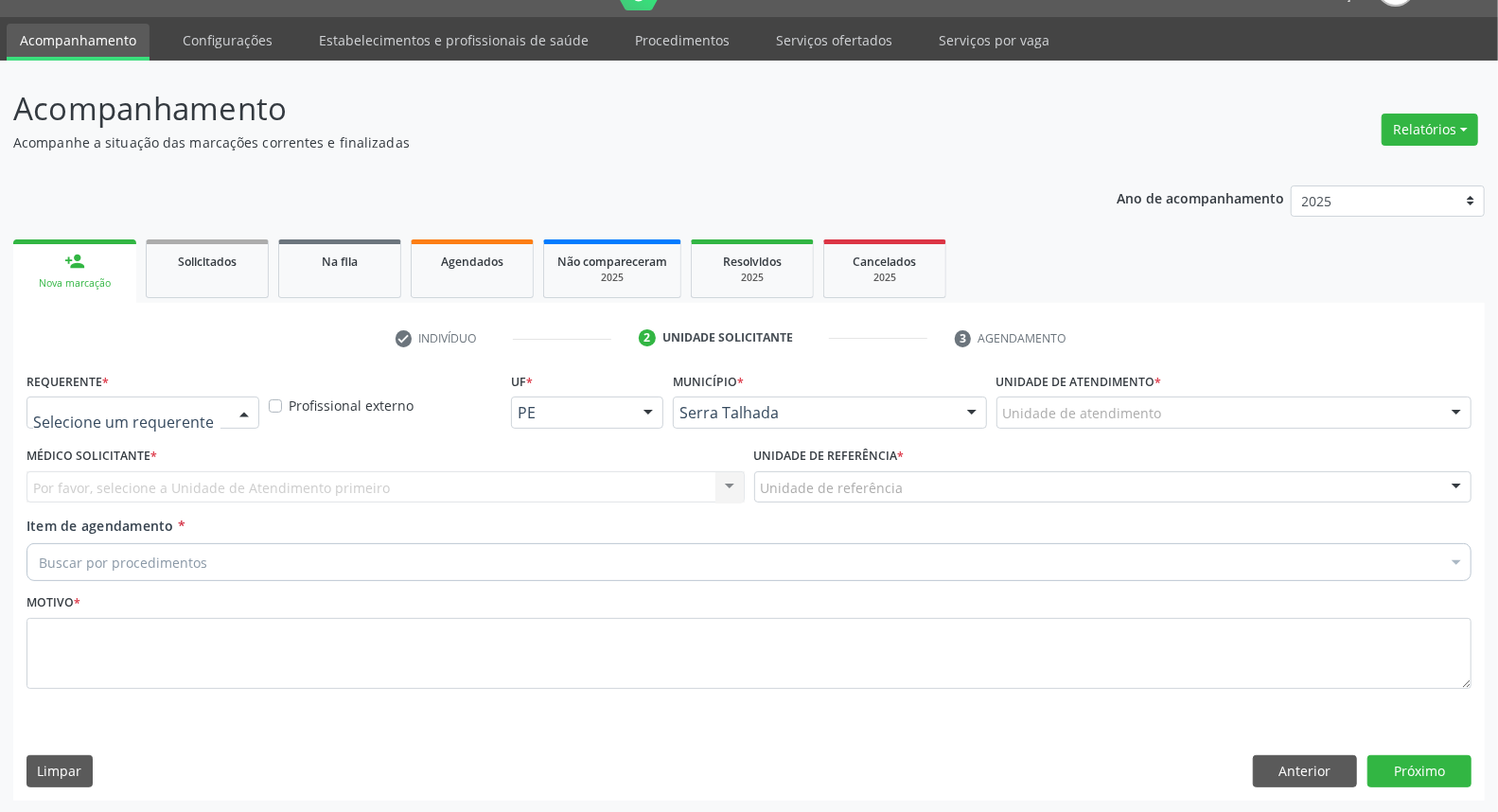
click at [227, 411] on div "Médico(a) Enfermeiro(a) Paciente Nenhum resultado encontrado para: " " Não há n…" at bounding box center [143, 413] width 233 height 32
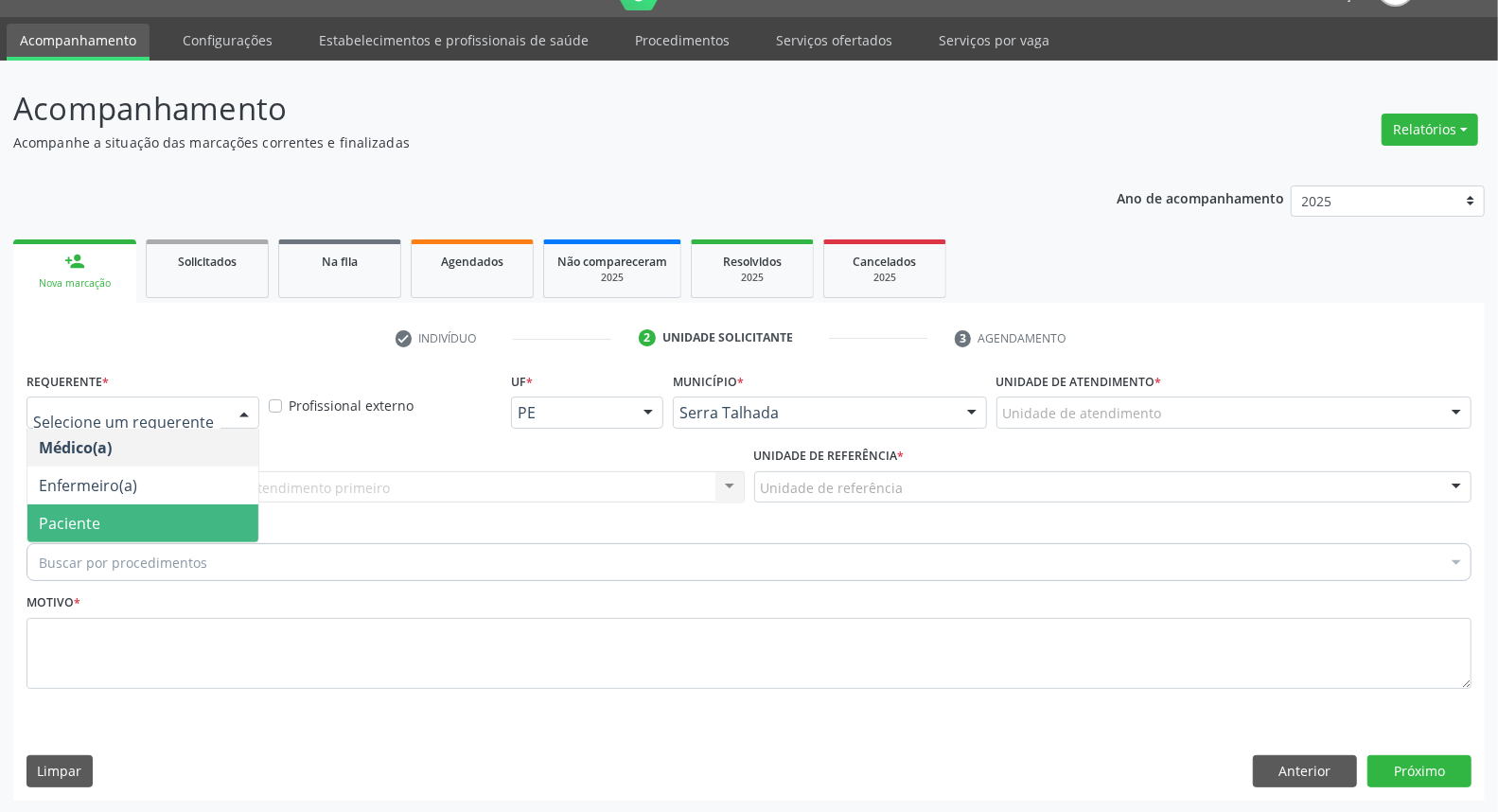
drag, startPoint x: 200, startPoint y: 517, endPoint x: 200, endPoint y: 506, distance: 11.0
click at [198, 517] on span "Paciente" at bounding box center [143, 524] width 231 height 38
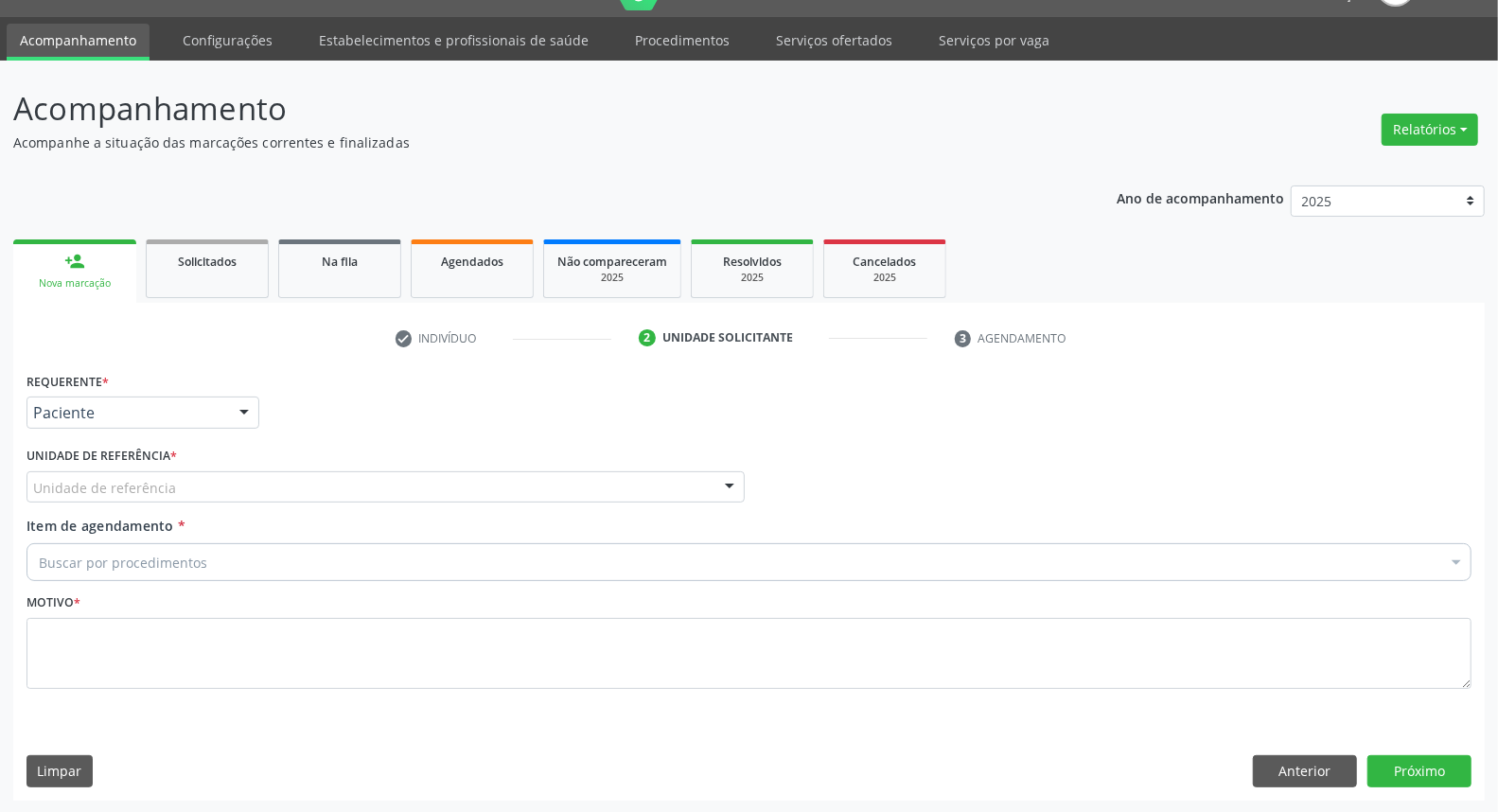
click at [205, 486] on div "Unidade de referência" at bounding box center [385, 488] width 718 height 32
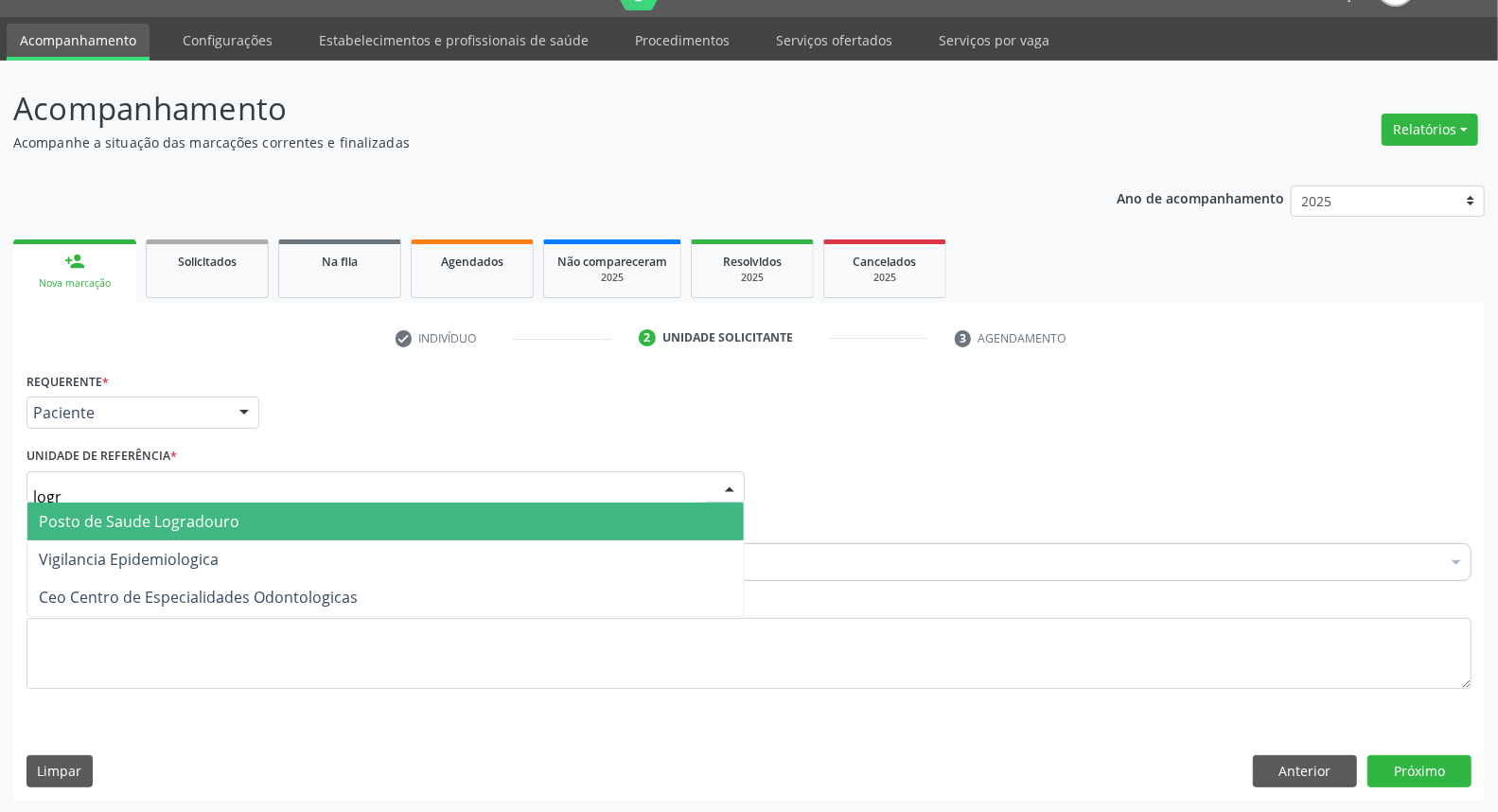
type input "logra"
click at [209, 512] on span "Posto de Saude Logradouro" at bounding box center [139, 522] width 200 height 21
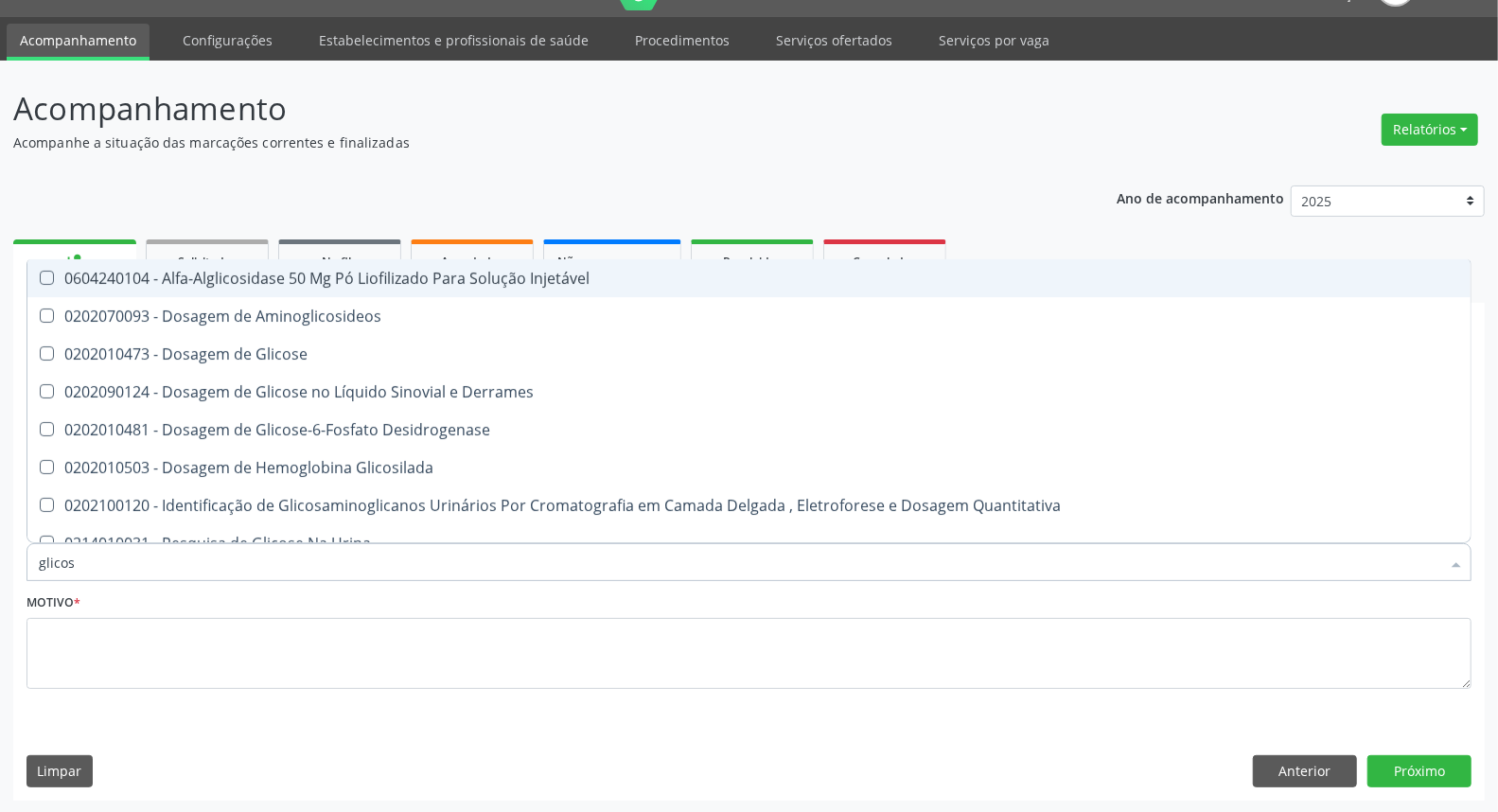
type input "glicose"
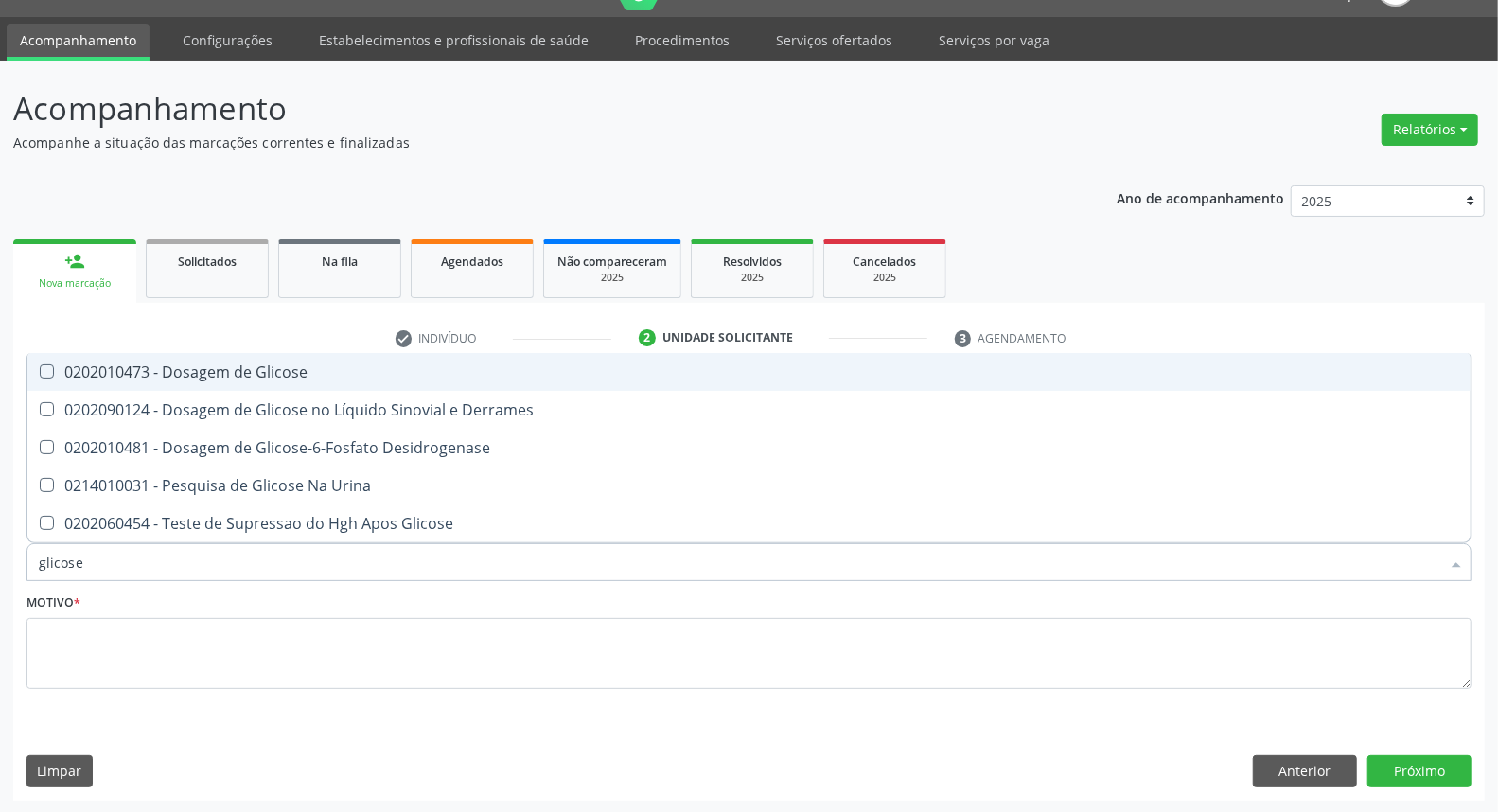
drag, startPoint x: 253, startPoint y: 367, endPoint x: 196, endPoint y: 475, distance: 122.1
click at [250, 375] on div "0202010473 - Dosagem de Glicose" at bounding box center [749, 372] width 1421 height 15
checkbox Glicose "true"
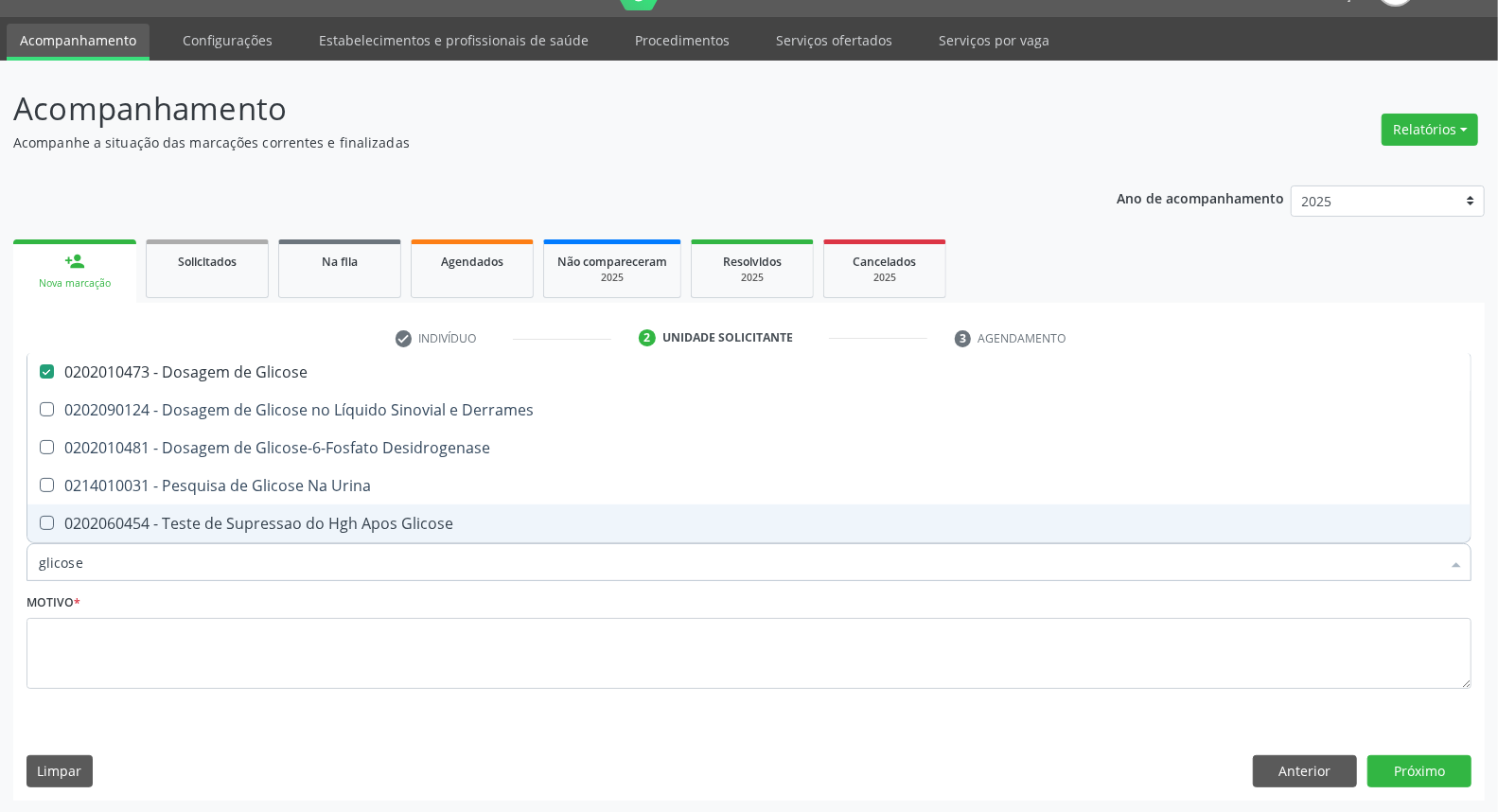
drag, startPoint x: 138, startPoint y: 564, endPoint x: 0, endPoint y: 571, distance: 138.2
click at [0, 570] on div "Acompanhamento Acompanhe a situação das marcações correntes e finalizadas Relat…" at bounding box center [749, 436] width 1498 height 753
type input "c"
checkbox Glicose "false"
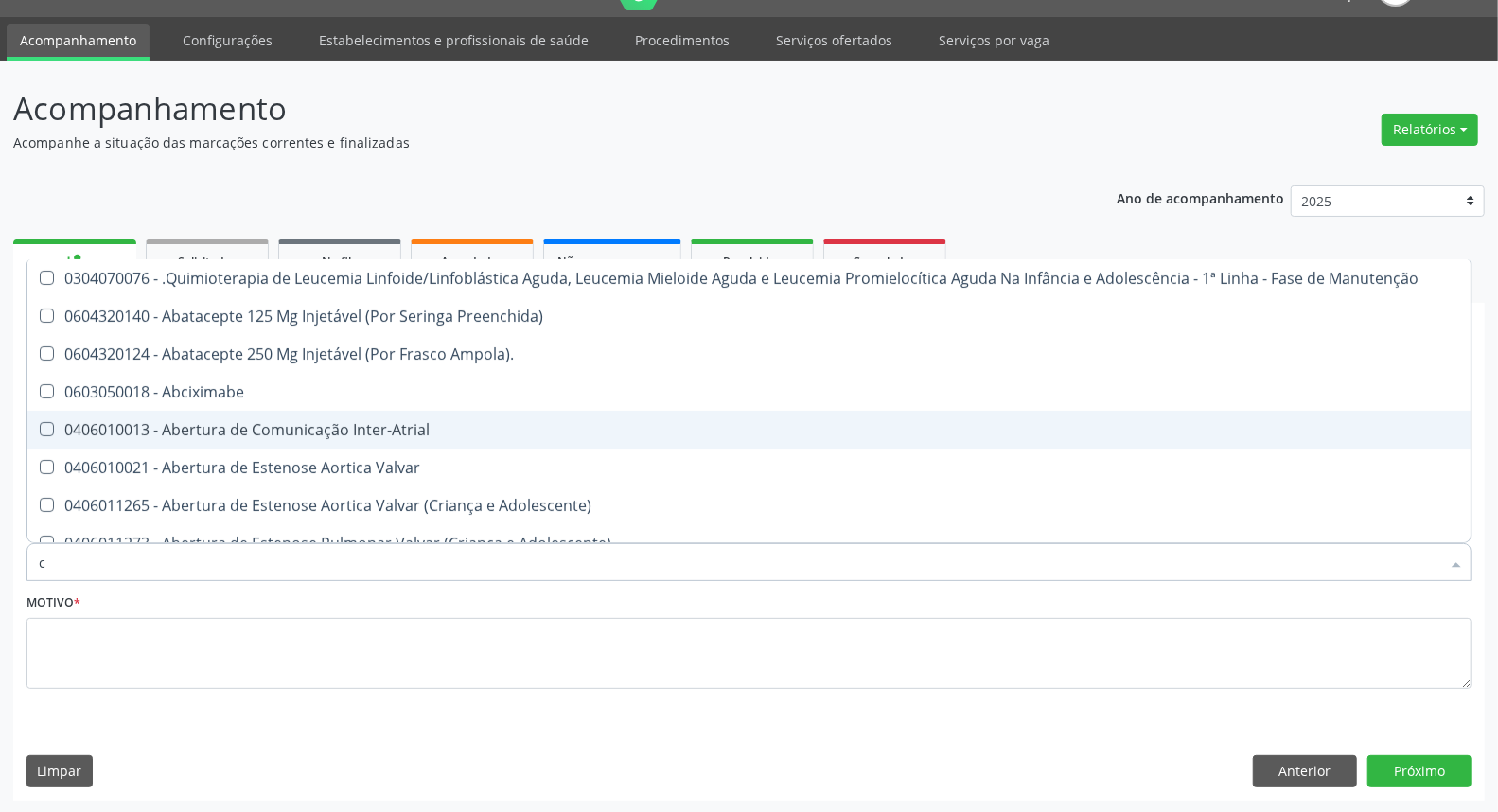
type input "co"
checkbox Creatinina "true"
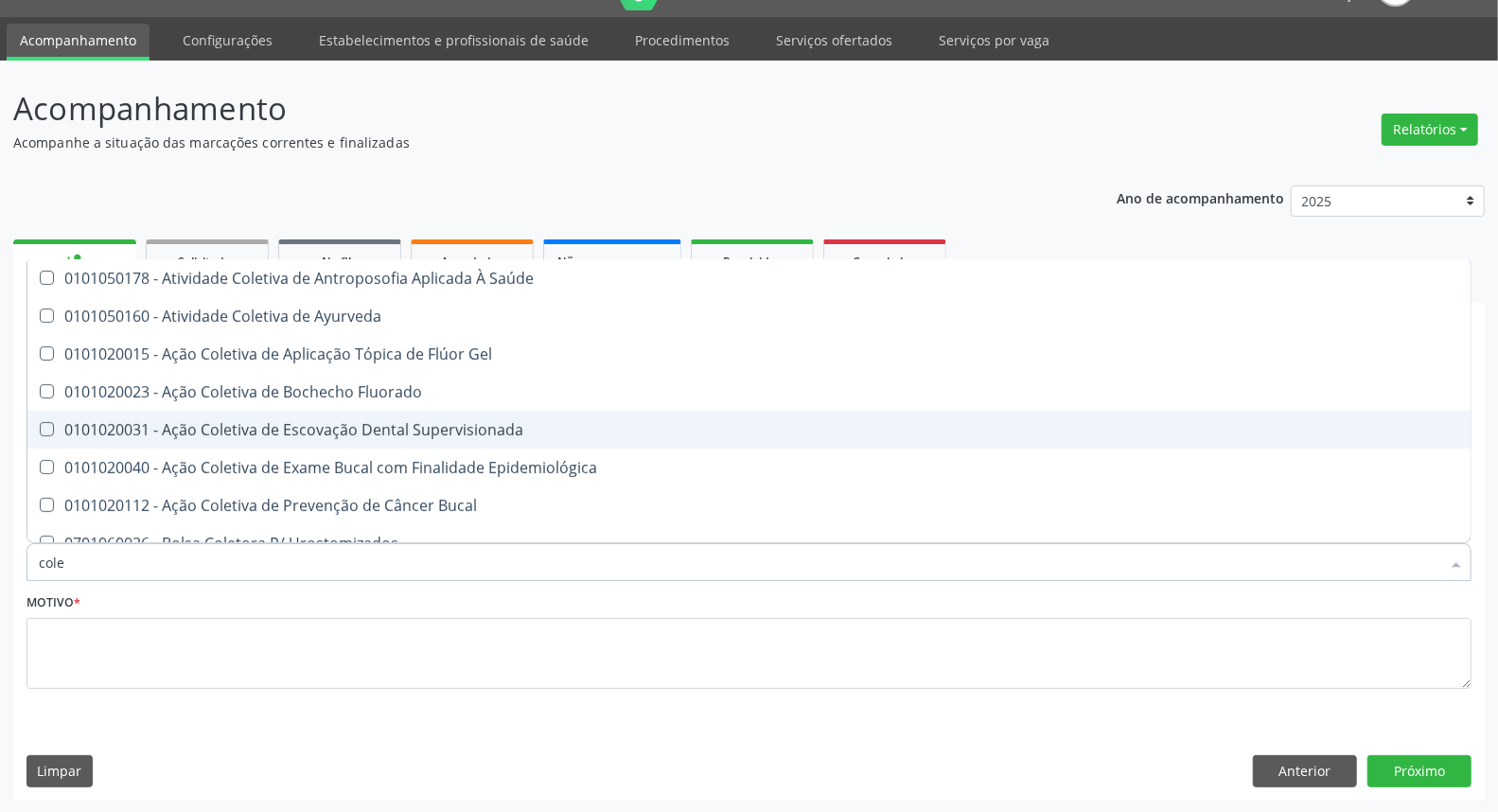
type input "coles"
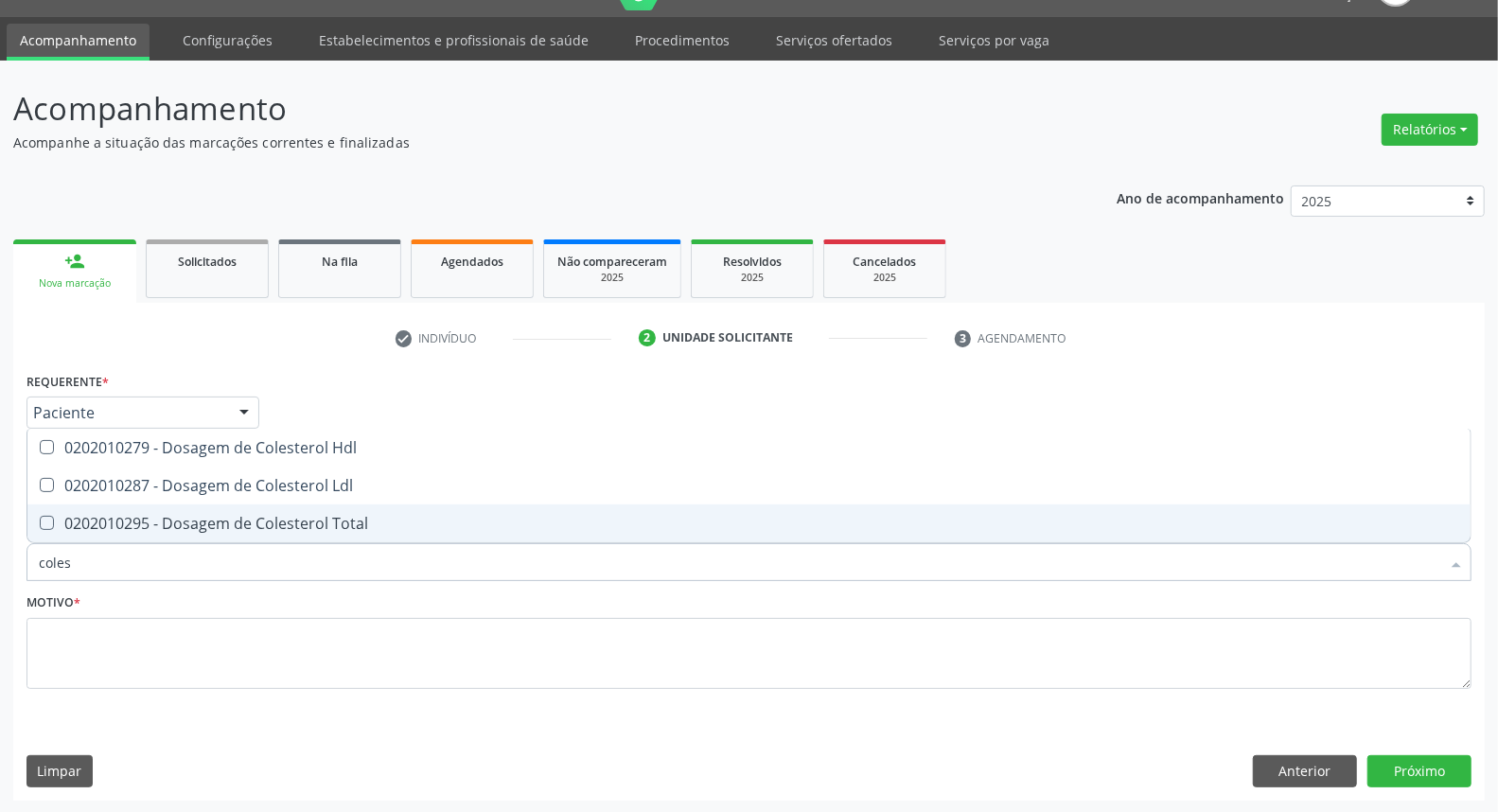
drag, startPoint x: 75, startPoint y: 514, endPoint x: 79, endPoint y: 504, distance: 10.8
click at [76, 515] on div "0202010295 - Dosagem de Colesterol Total" at bounding box center [749, 523] width 1421 height 15
checkbox Total "true"
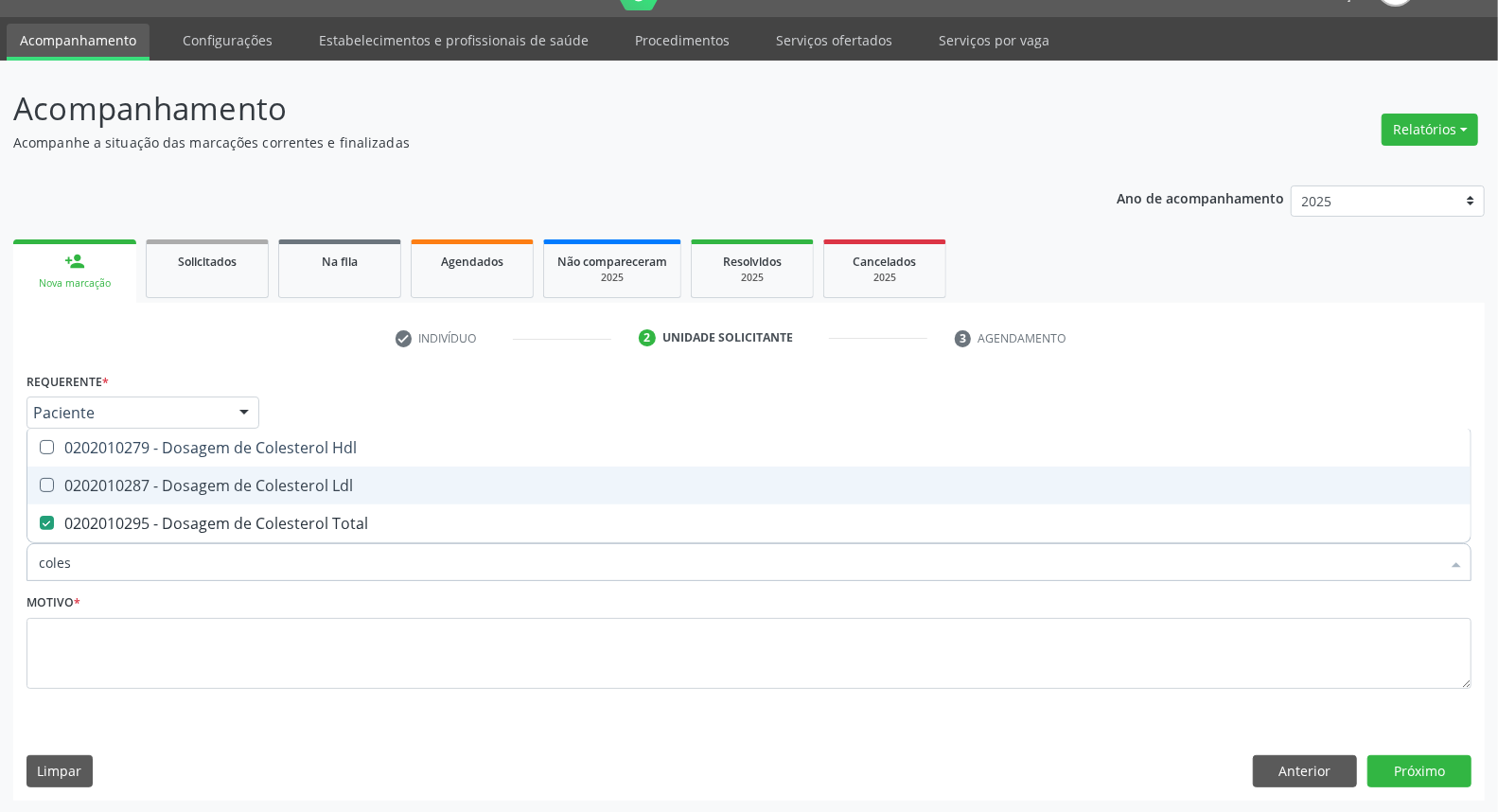
drag, startPoint x: 90, startPoint y: 474, endPoint x: 111, endPoint y: 429, distance: 49.7
click at [93, 468] on span "0202010287 - Dosagem de Colesterol Ldl" at bounding box center [749, 486] width 1443 height 38
checkbox Ldl "true"
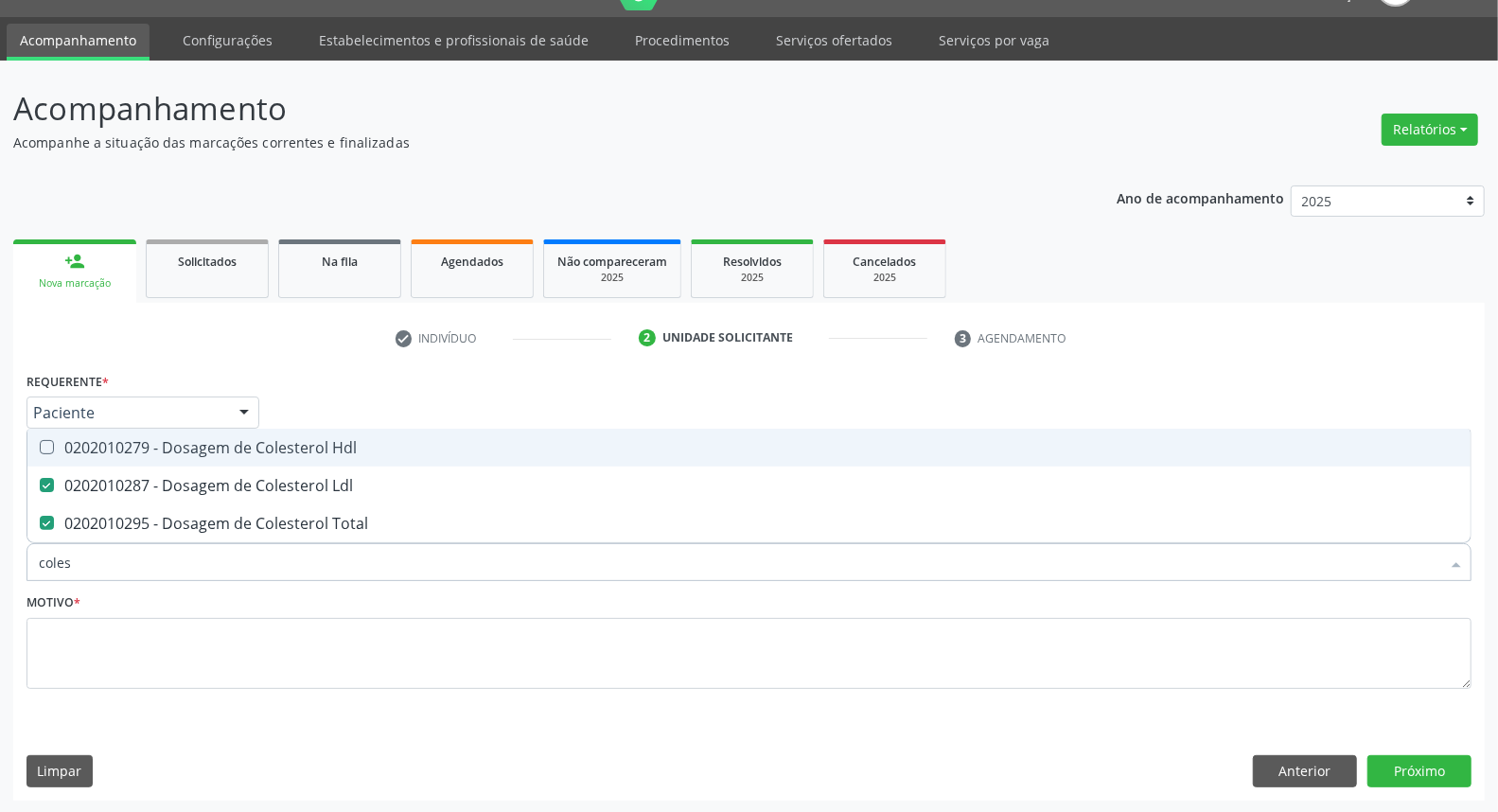
drag, startPoint x: 111, startPoint y: 429, endPoint x: 100, endPoint y: 462, distance: 34.8
click at [111, 430] on span "0202010279 - Dosagem de Colesterol Hdl" at bounding box center [749, 448] width 1443 height 38
checkbox Hdl "true"
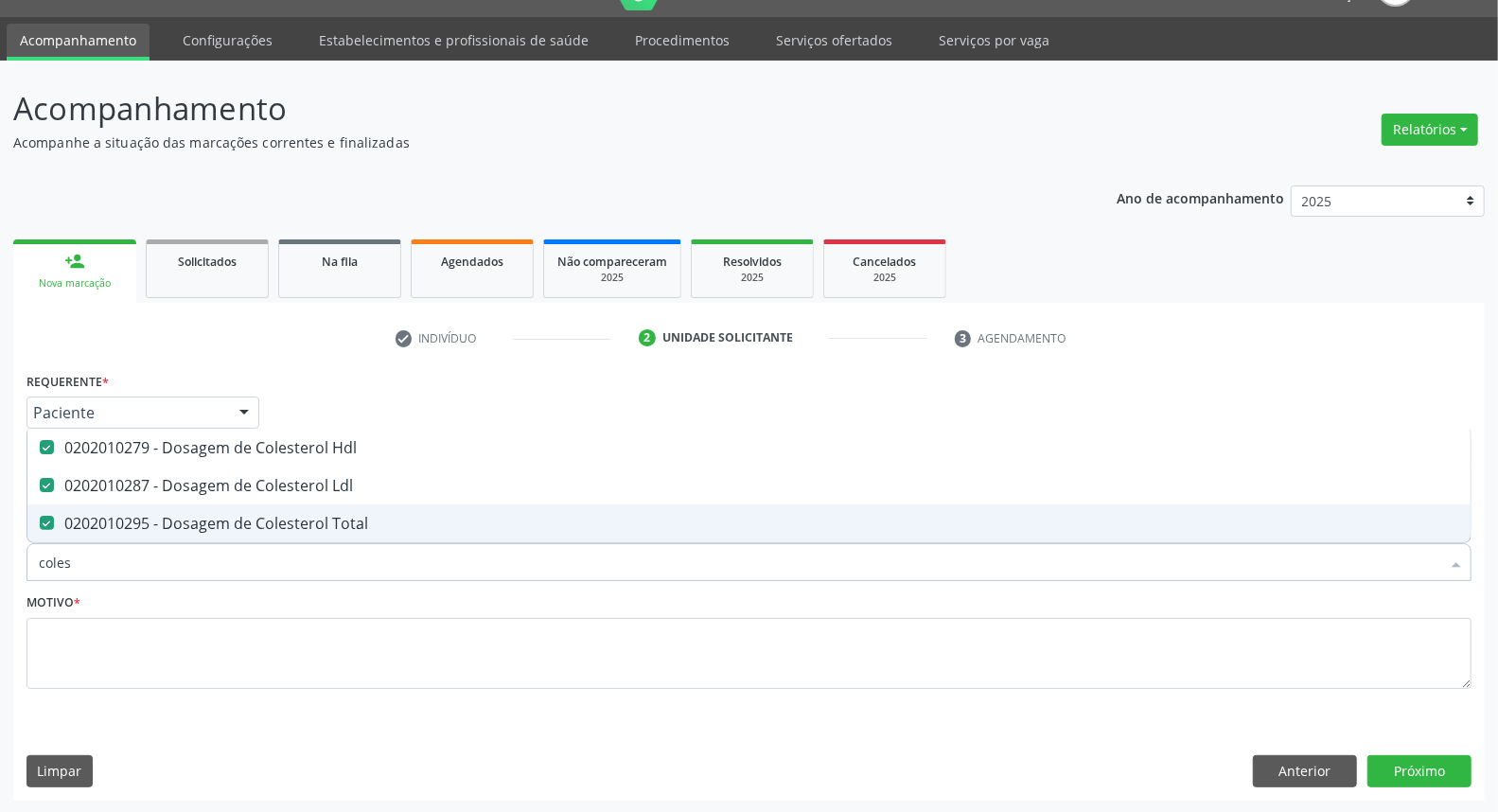
click at [0, 594] on div "Acompanhamento Acompanhe a situação das marcações correntes e finalizadas Relat…" at bounding box center [749, 436] width 1498 height 753
type input "t"
checkbox Hdl "false"
checkbox Ldl "false"
checkbox Total "false"
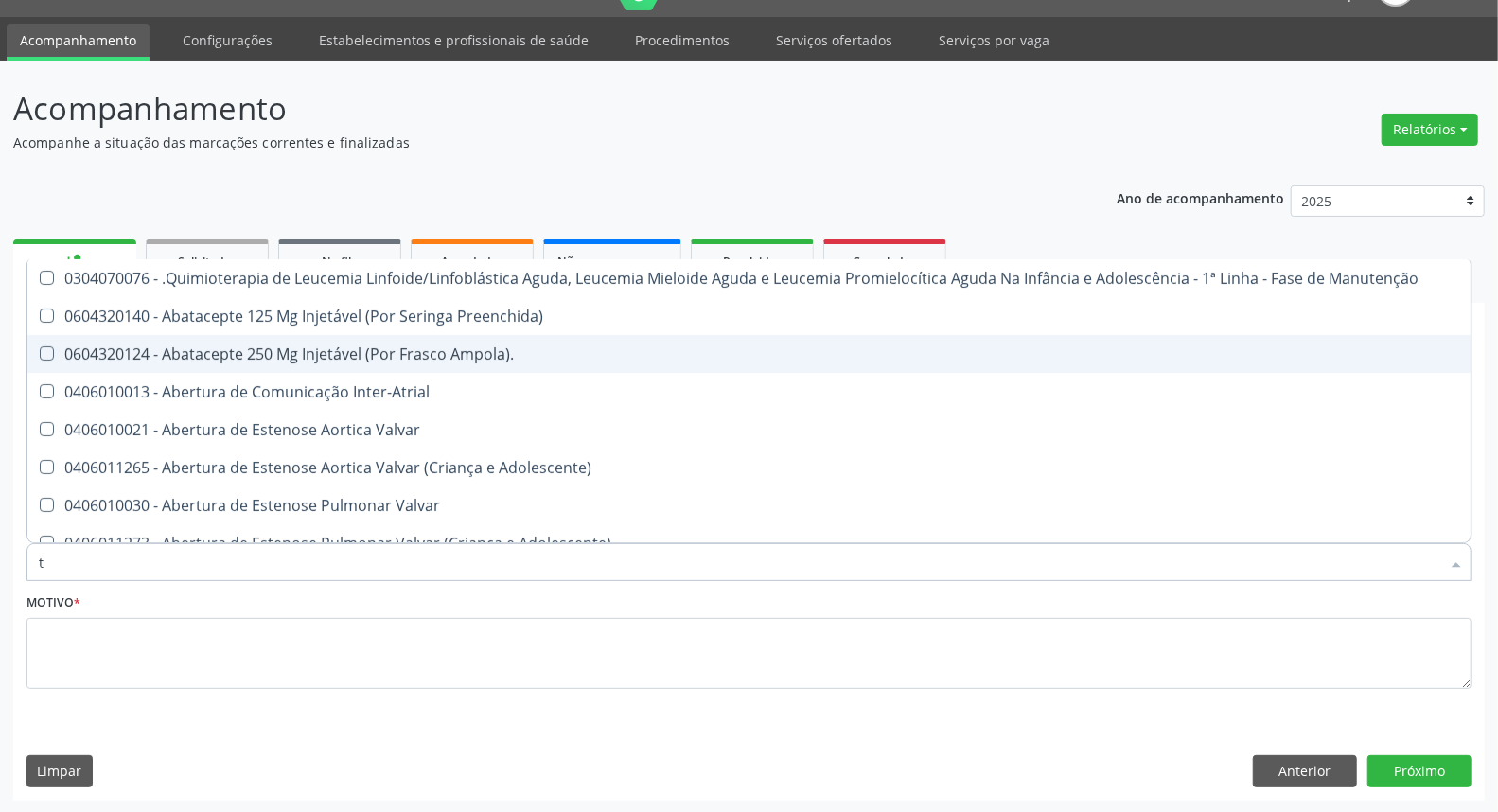
type input "tg"
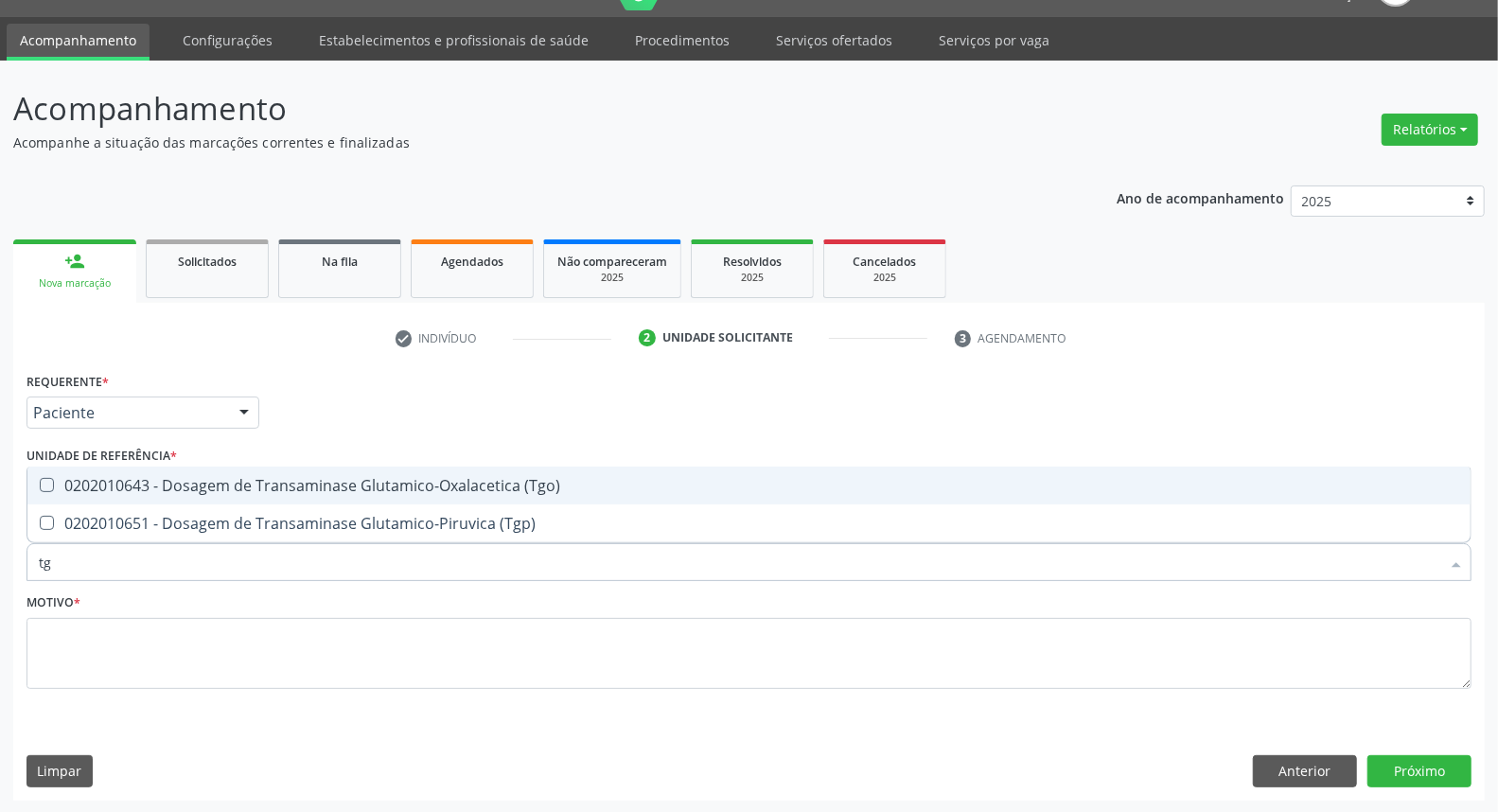
drag, startPoint x: 573, startPoint y: 488, endPoint x: 556, endPoint y: 523, distance: 38.9
click div "0202010643 - Dosagem de Transaminase Glutamico-Oxalacetica (Tgo)"
checkbox \(Tgo\) "true"
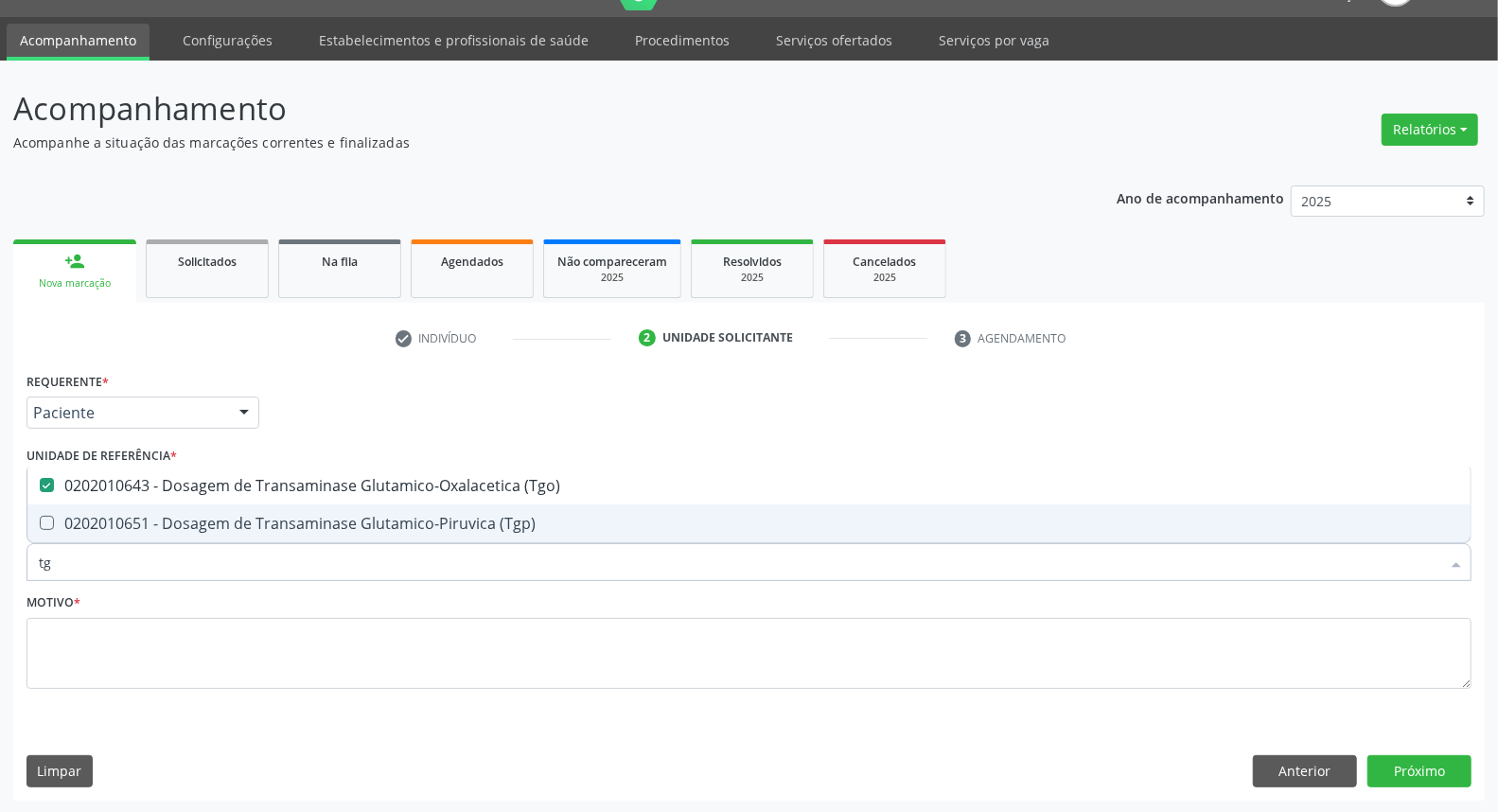
click div "0202010651 - Dosagem de Transaminase Glutamico-Piruvica (Tgp)"
checkbox \(Tgp\) "true"
click input "tg"
type input "t"
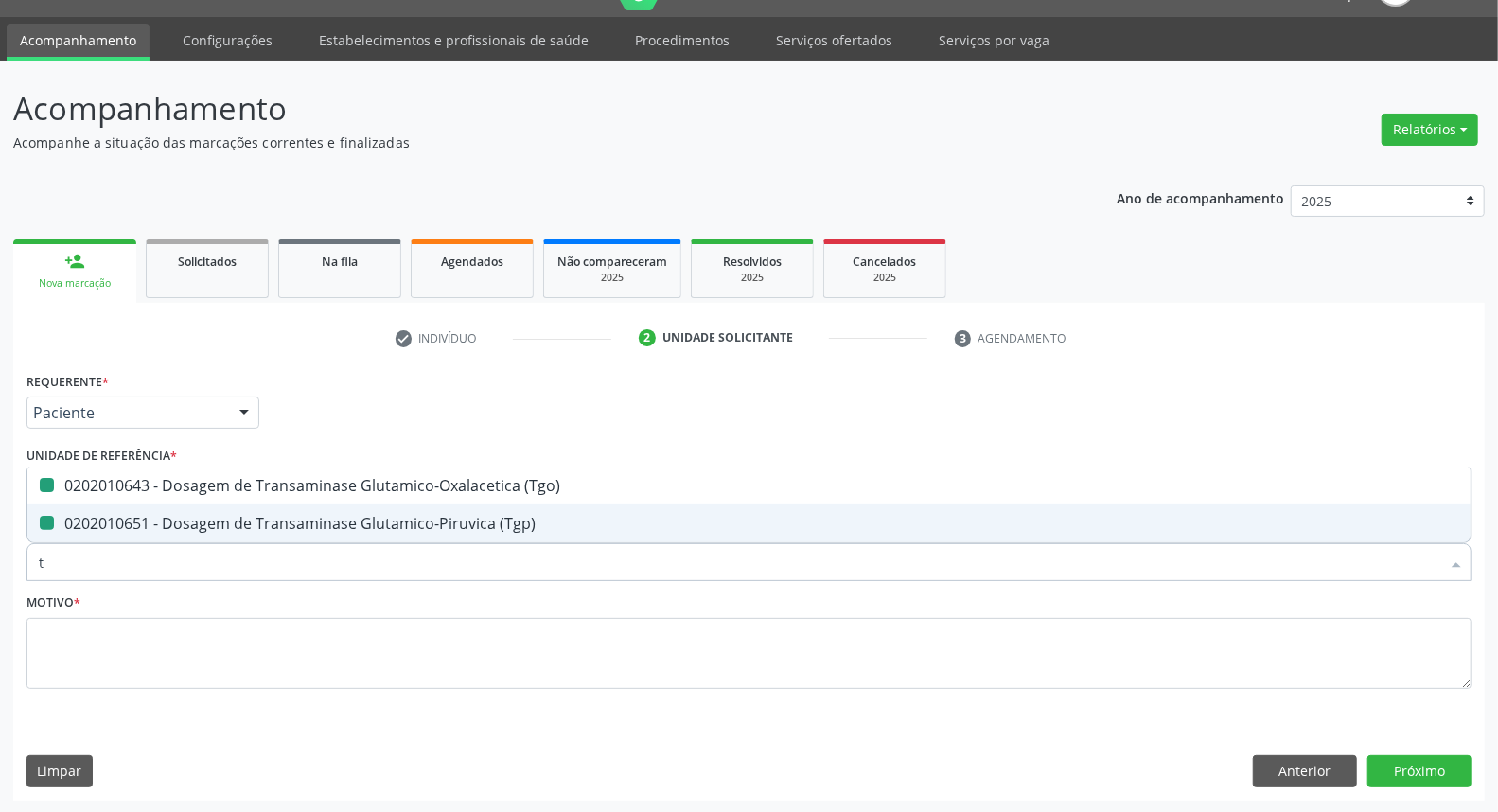
checkbox \(Tgo\) "false"
checkbox \(Tgp\) "false"
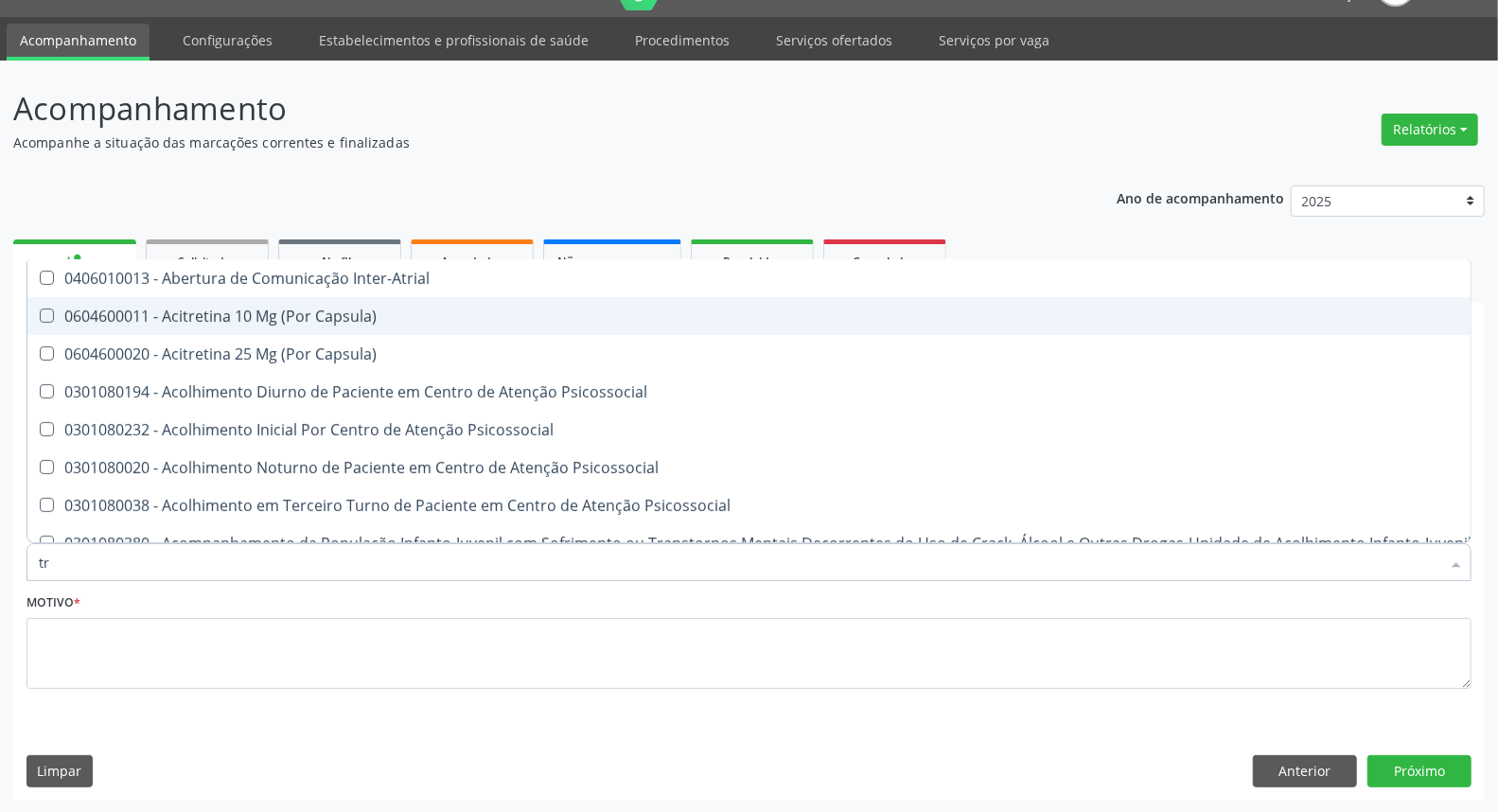
type input "tri"
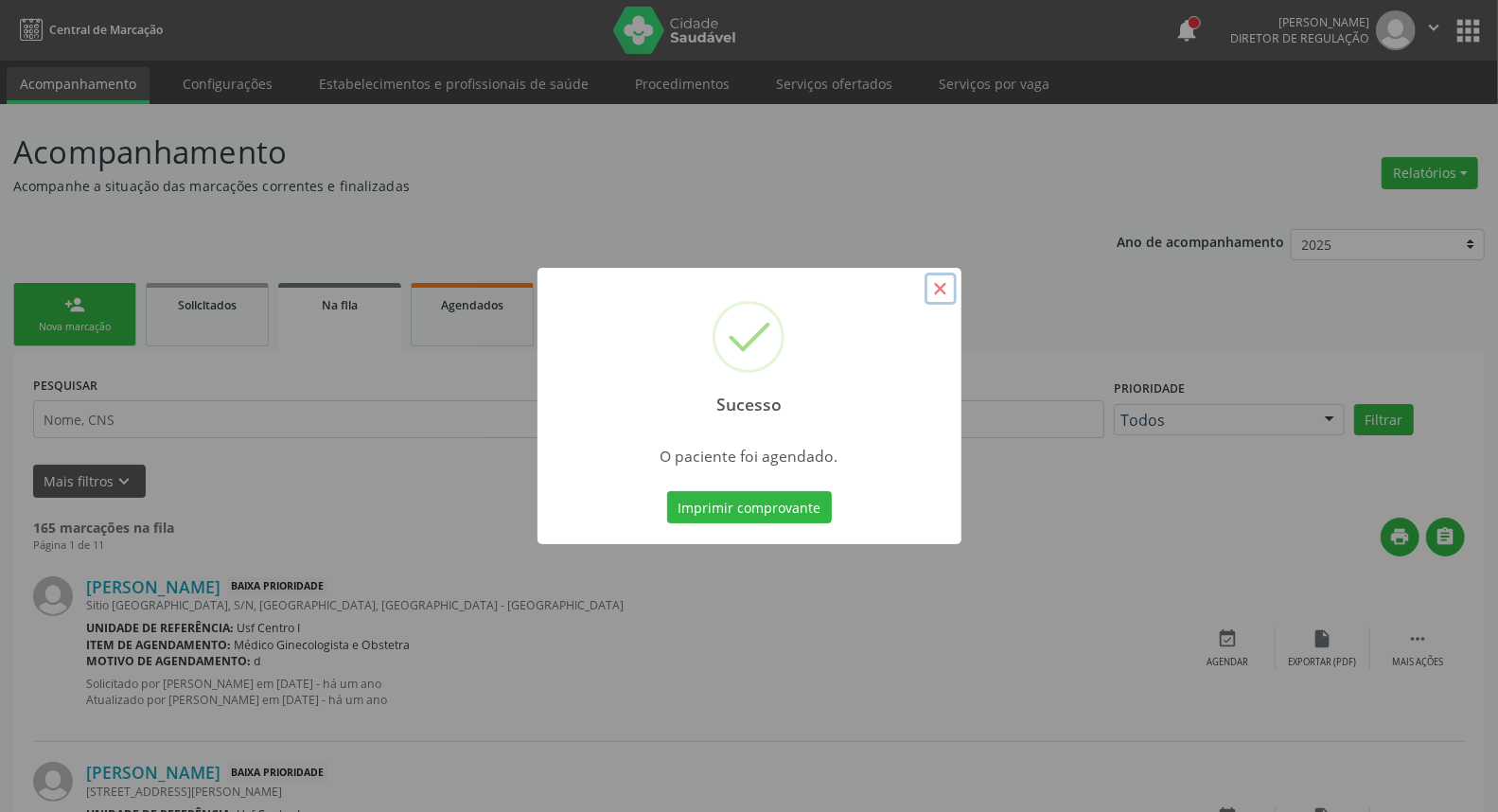
click at [941, 286] on button "×" at bounding box center [941, 289] width 32 height 32
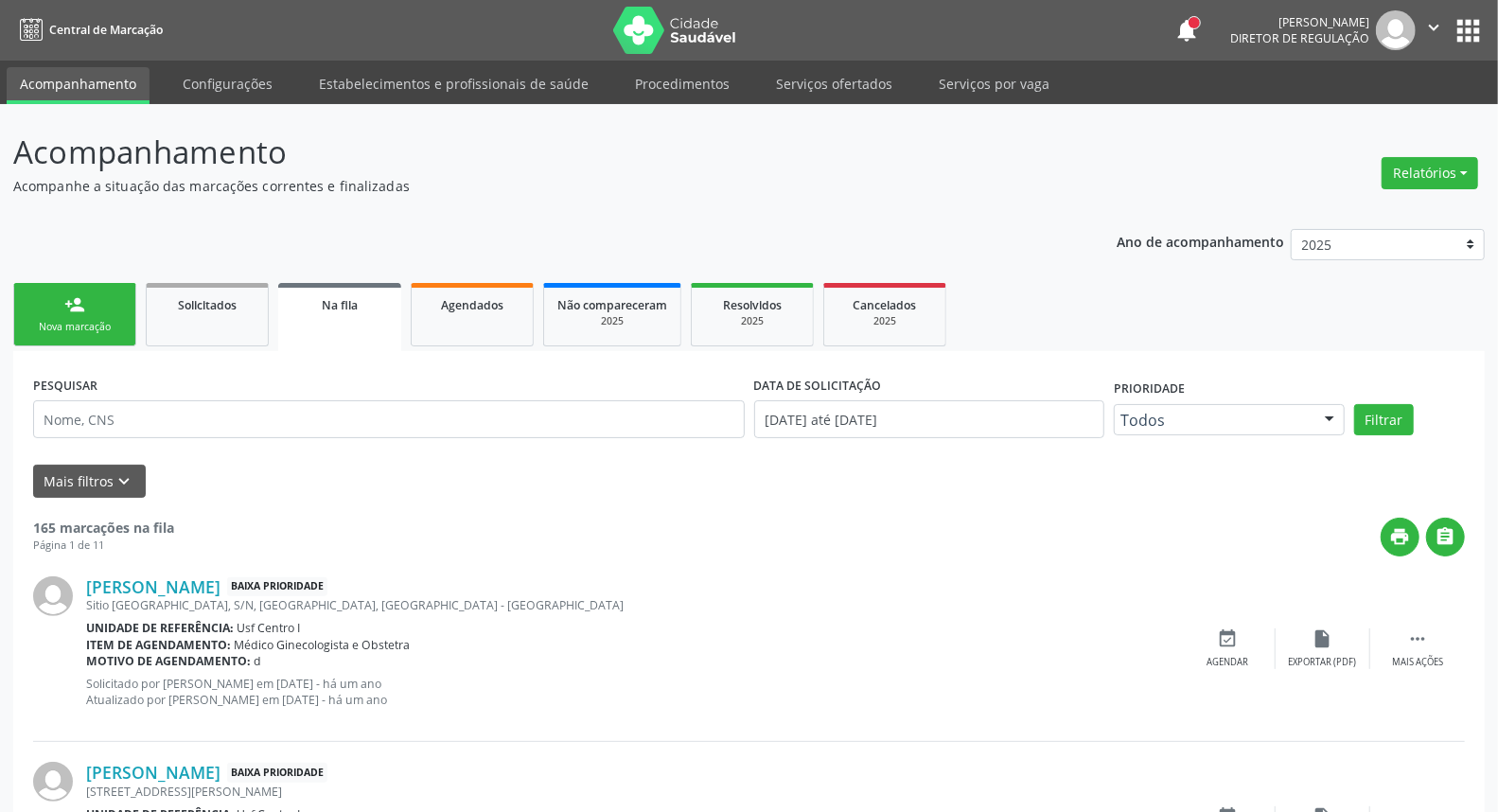
click at [58, 309] on link "person_add Nova marcação" at bounding box center [74, 315] width 123 height 63
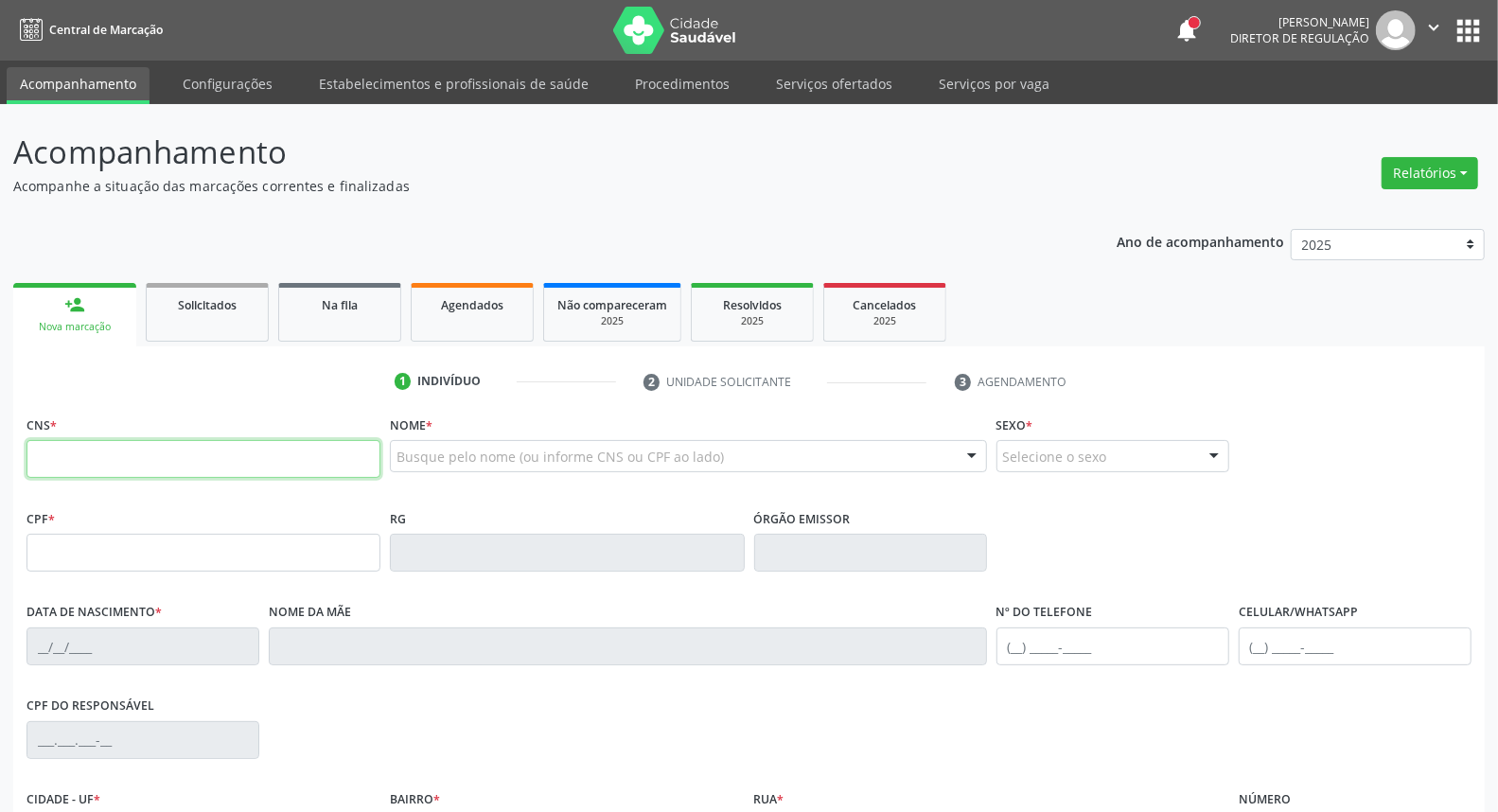
click at [94, 460] on input "text" at bounding box center [203, 459] width 354 height 38
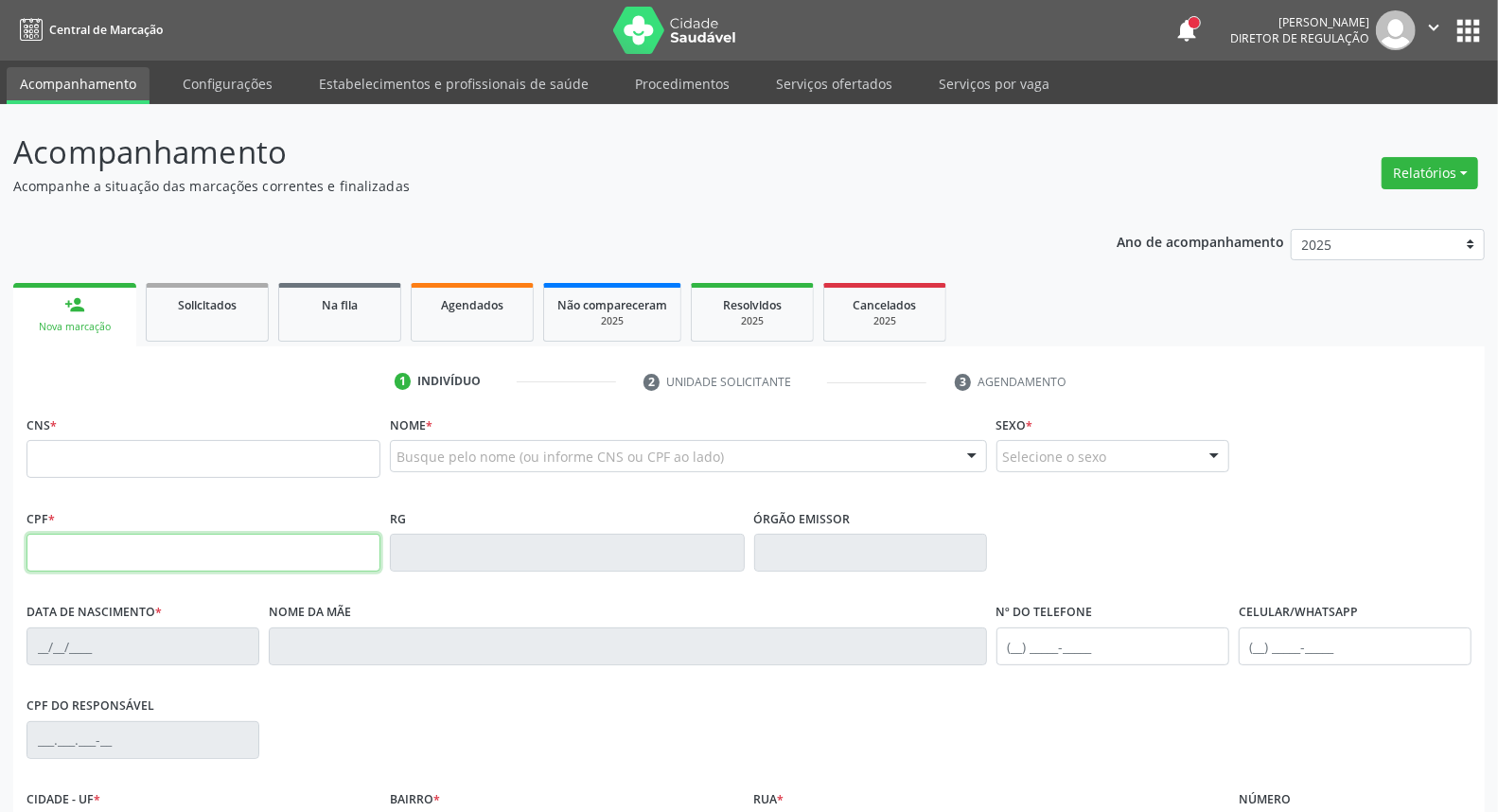
click at [94, 562] on input "text" at bounding box center [203, 552] width 354 height 38
paste input "111.598.694-56"
type input "111.598.694-56"
type input "704 0073 4368 2064"
type input "[DATE]"
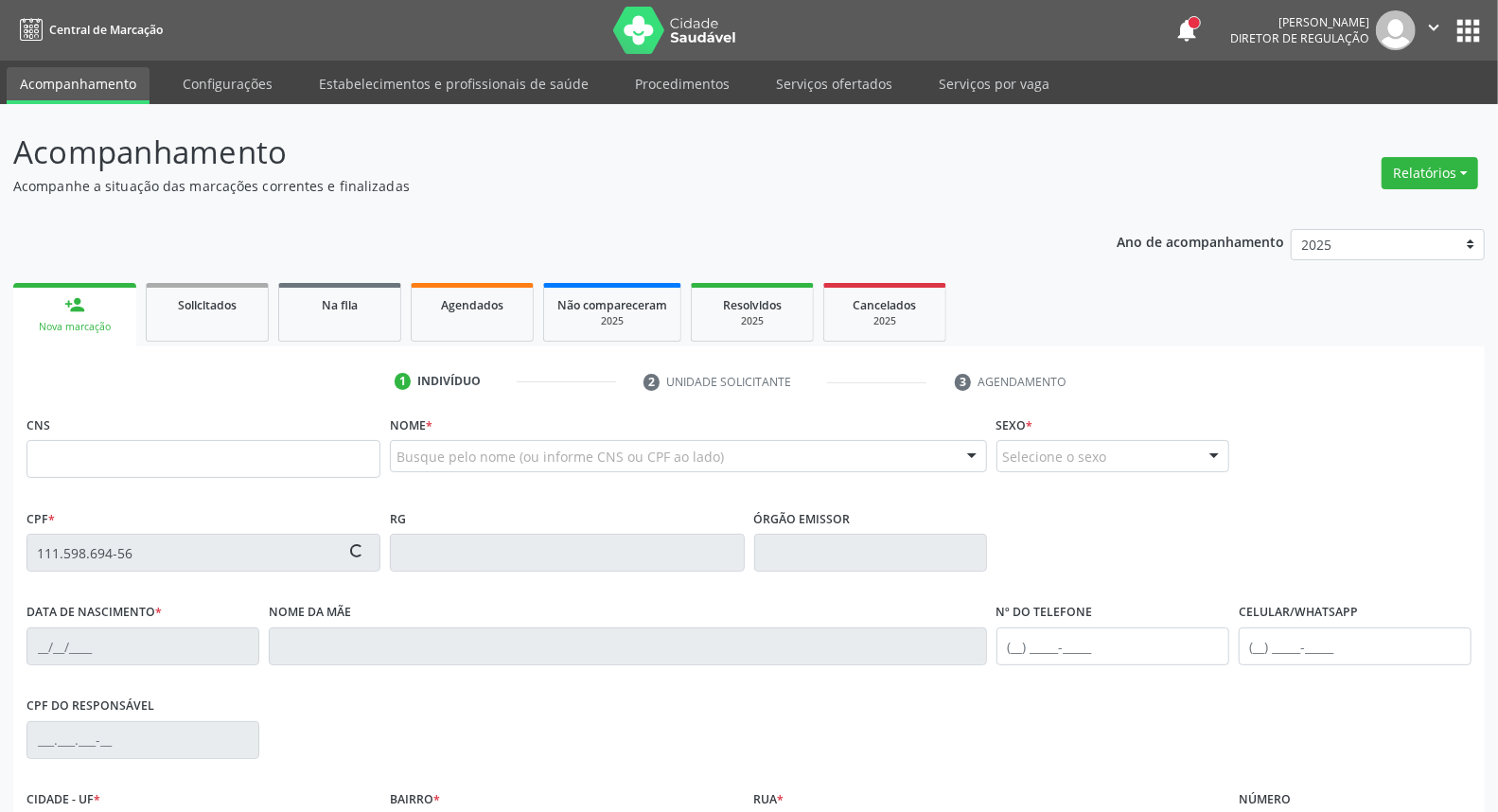
type input "[PERSON_NAME]"
type input "[PHONE_NUMBER]"
type input "S/N"
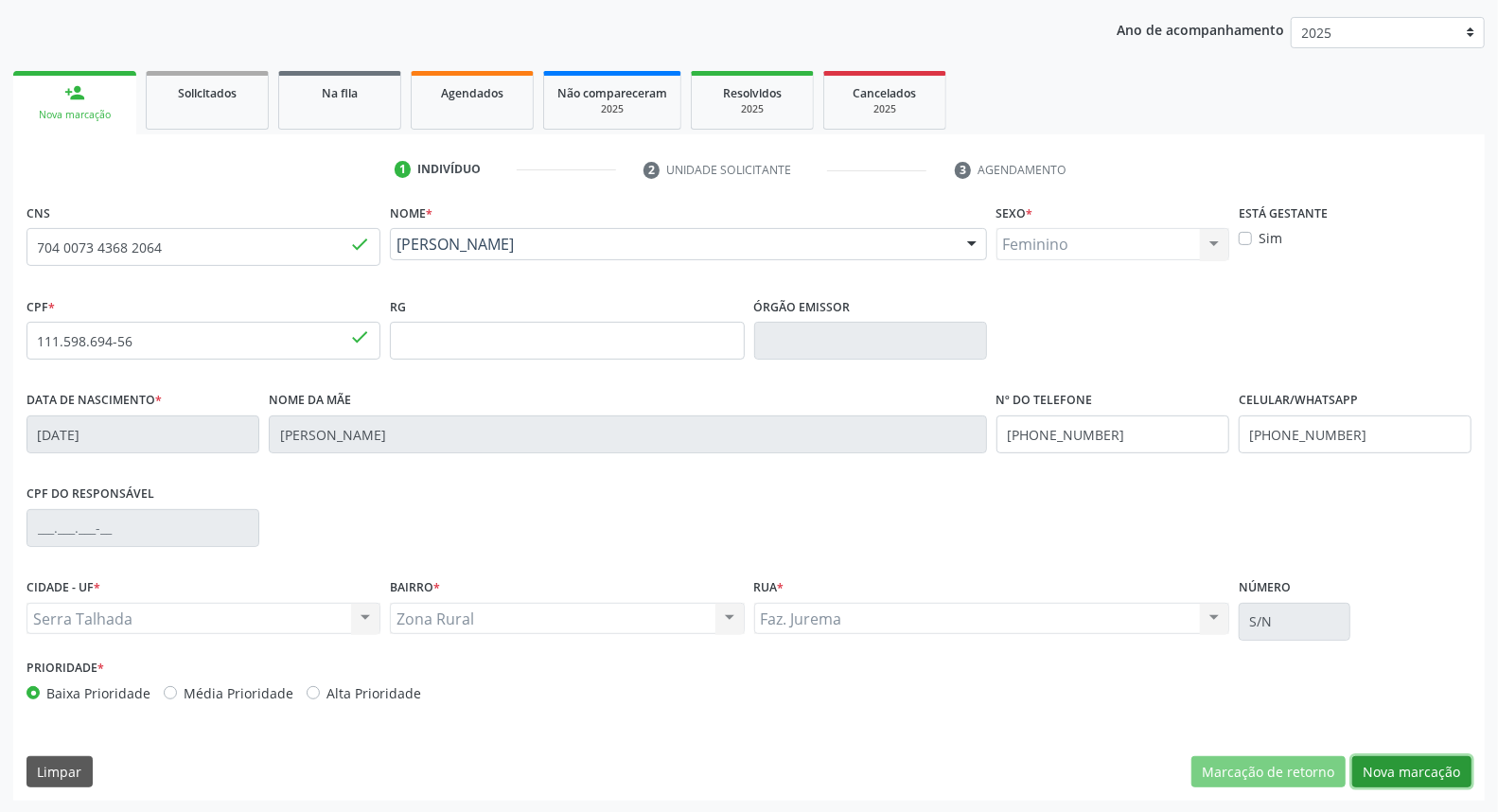
click at [1423, 764] on button "Nova marcação" at bounding box center [1411, 772] width 119 height 32
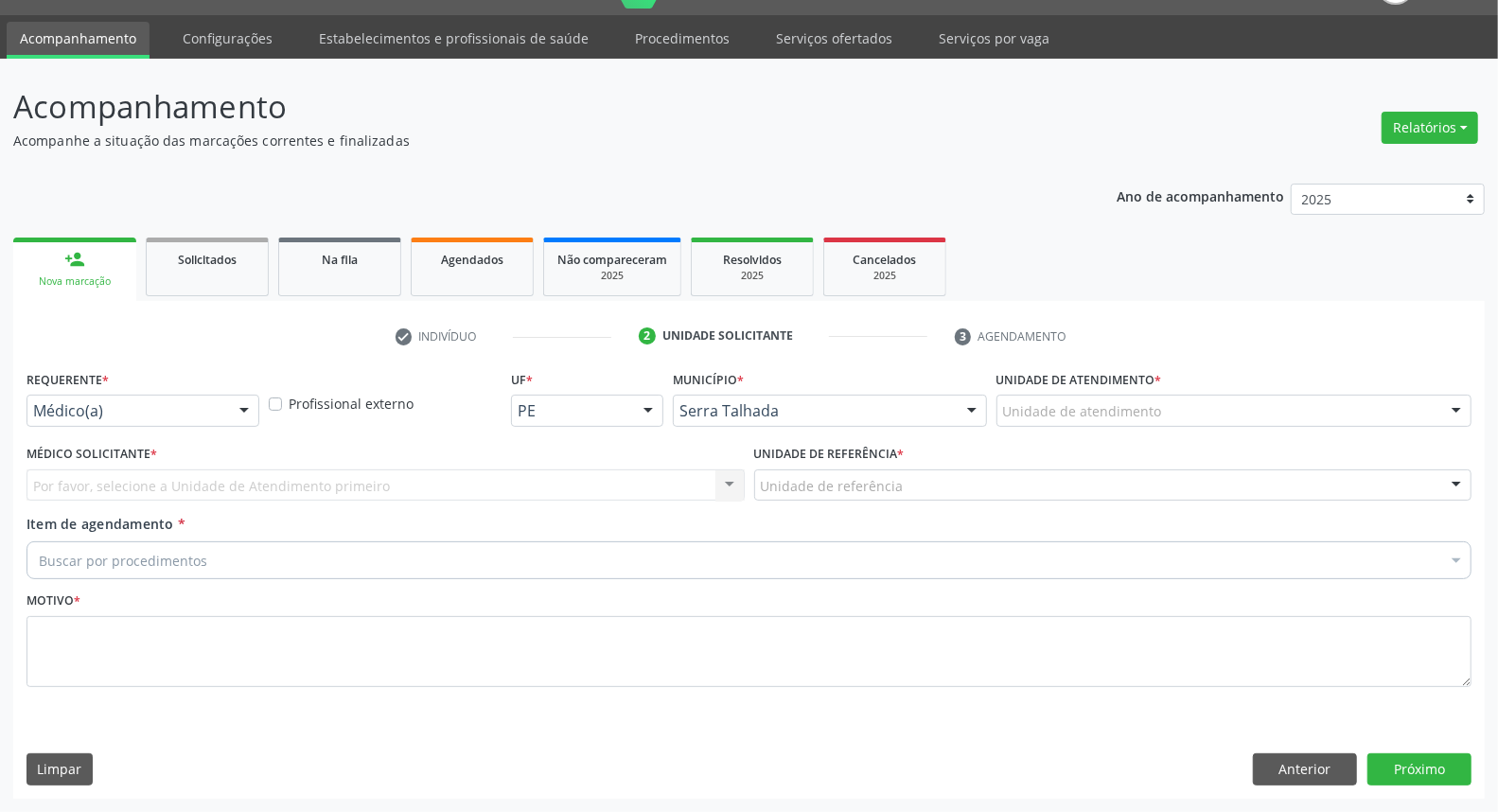
scroll to position [44, 0]
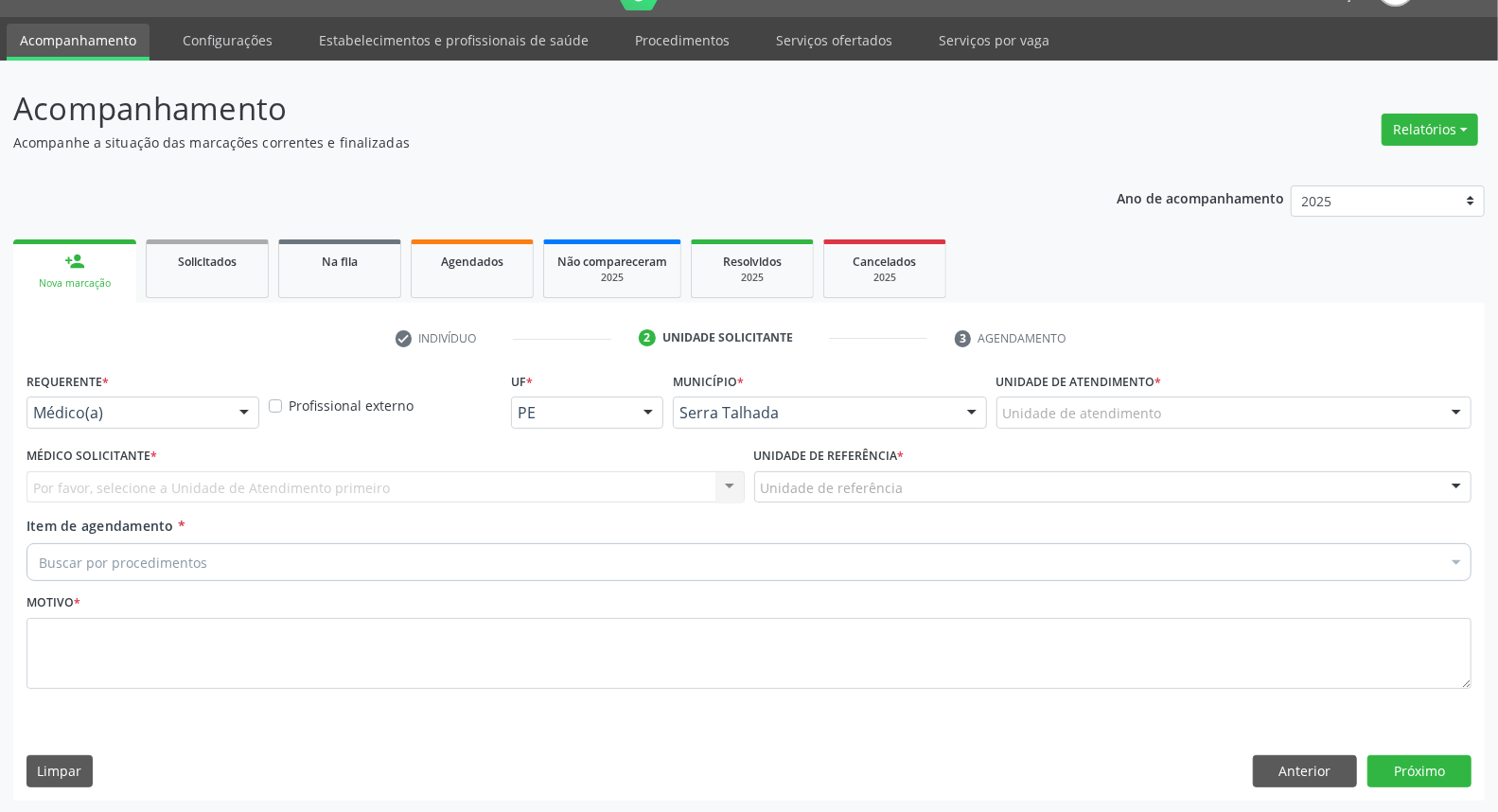
click at [251, 408] on div at bounding box center [244, 414] width 29 height 32
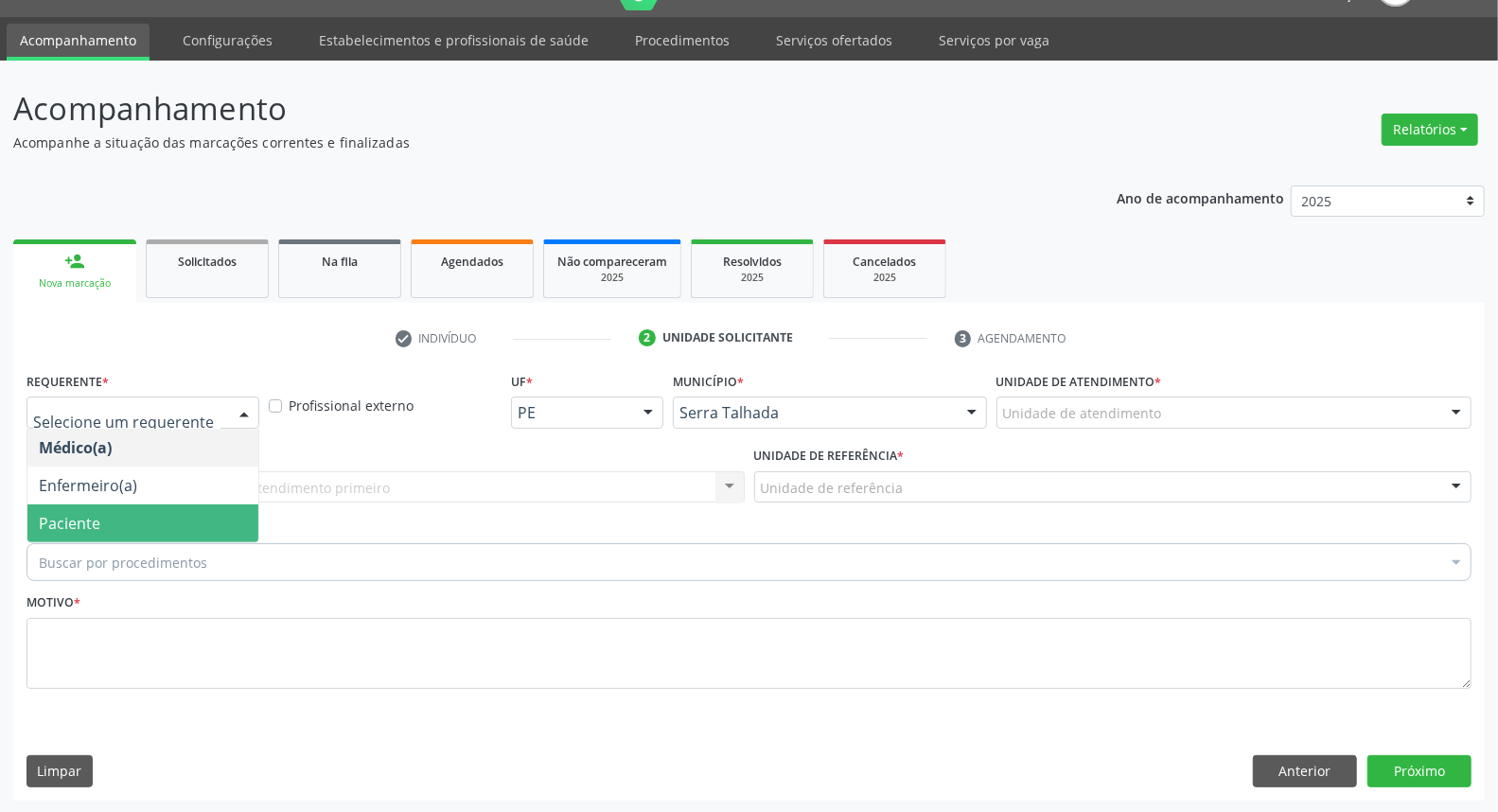
click at [187, 511] on span "Paciente" at bounding box center [143, 524] width 231 height 38
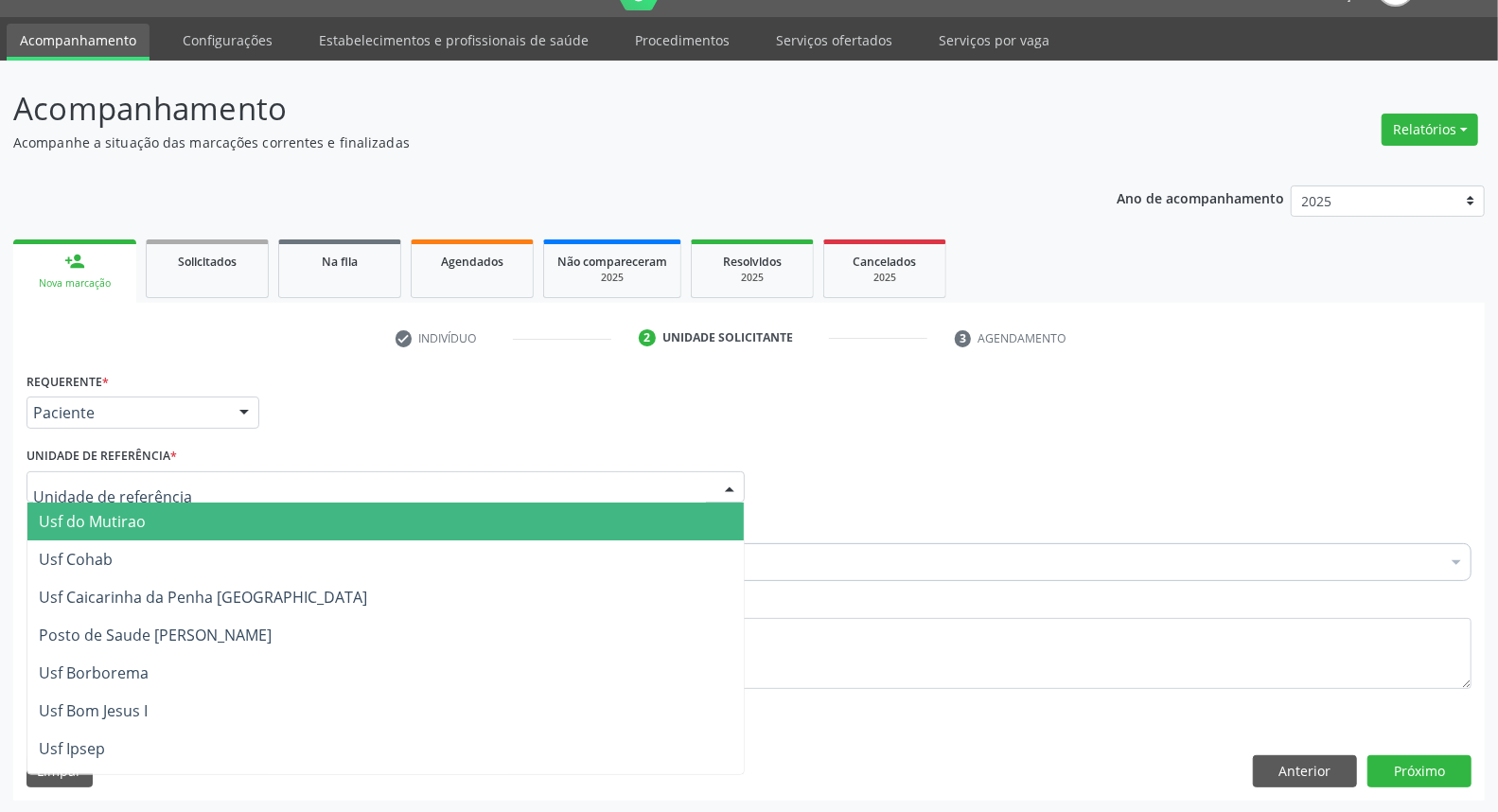
click at [241, 487] on div at bounding box center [385, 488] width 718 height 32
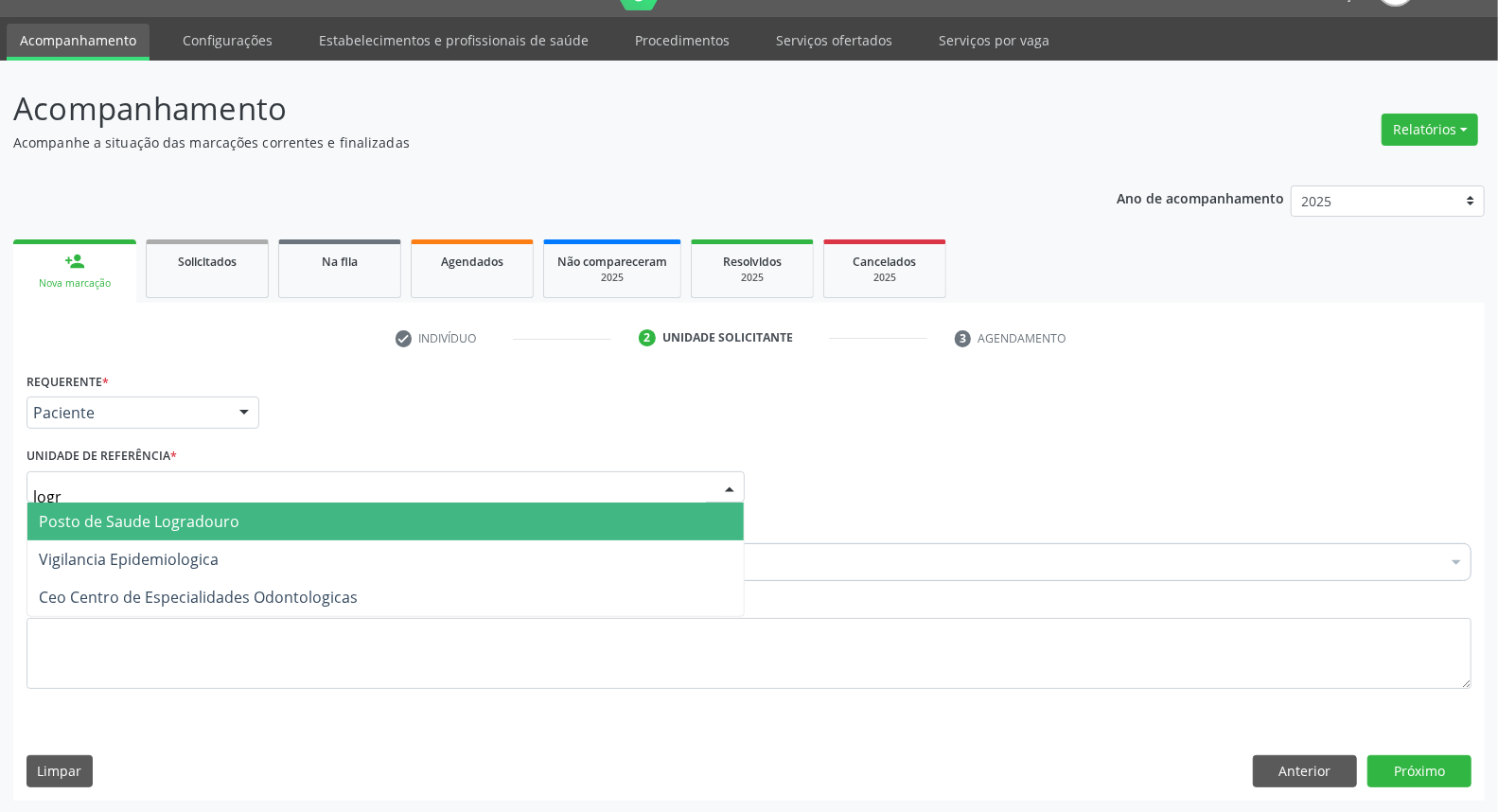
type input "logra"
click at [229, 521] on span "Posto de Saude Logradouro" at bounding box center [139, 522] width 200 height 21
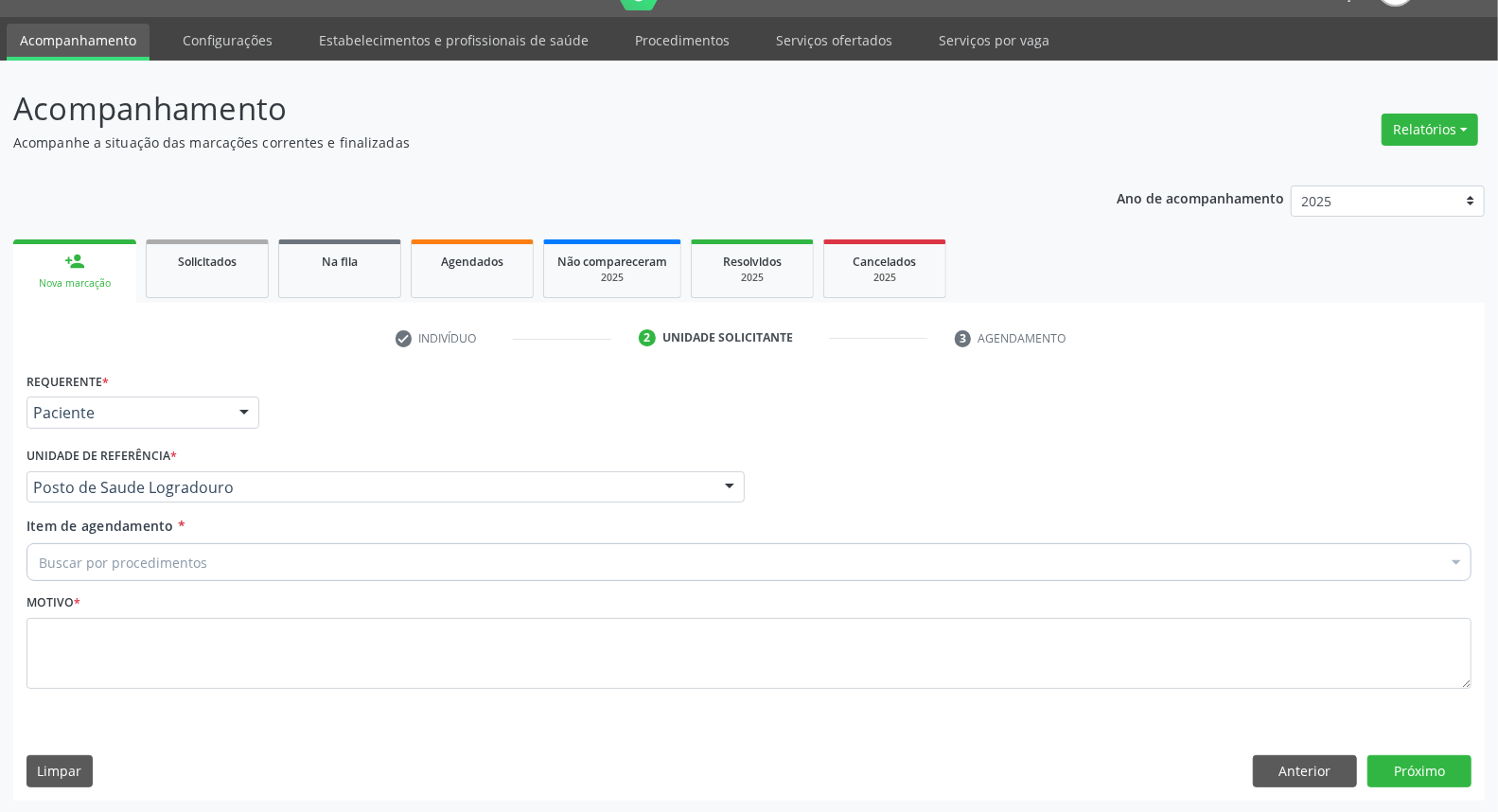
click at [218, 556] on div "Buscar por procedimentos" at bounding box center [749, 562] width 1445 height 38
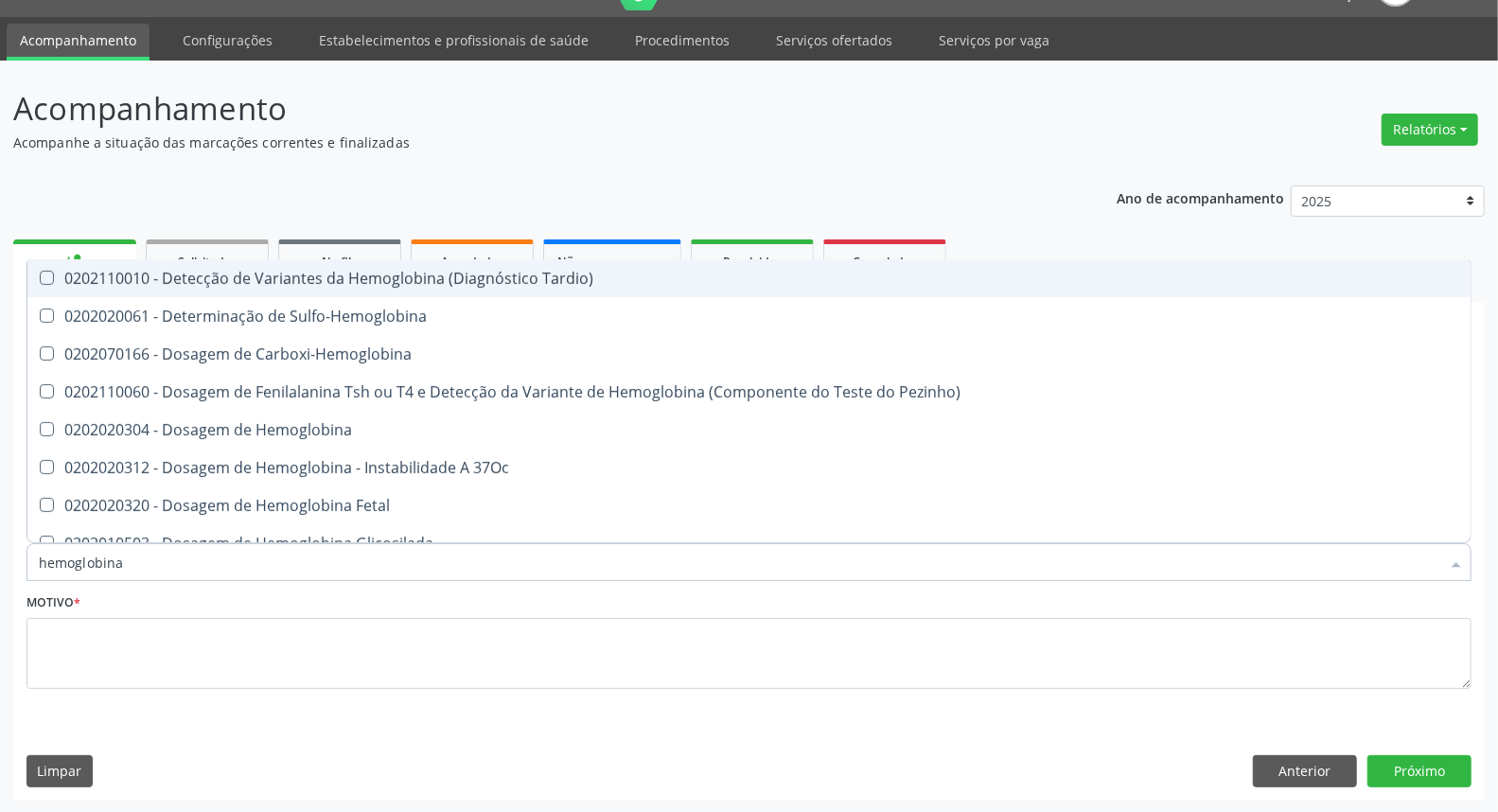
type input "hemoglobina g"
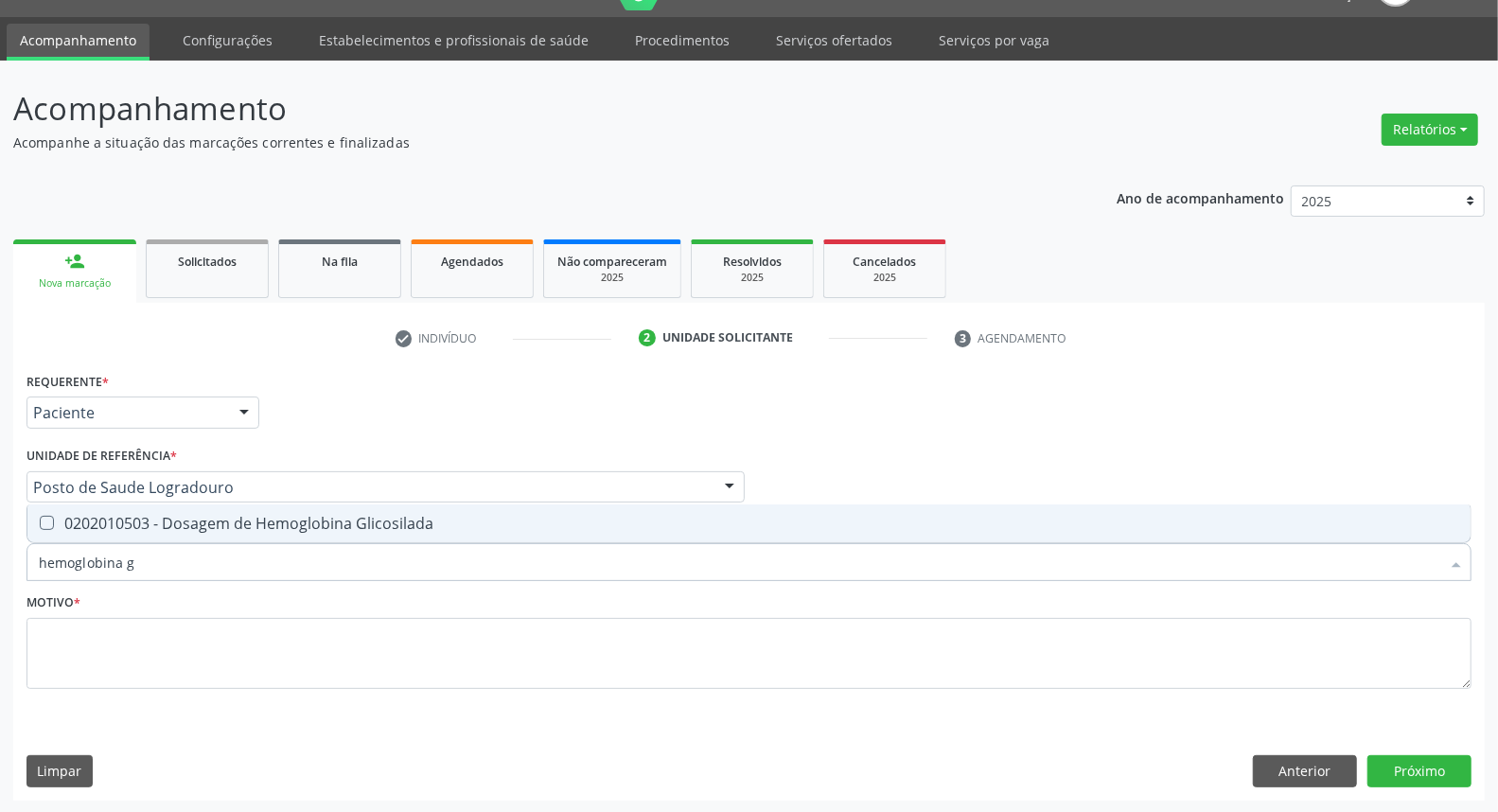
click at [214, 525] on div "0202010503 - Dosagem de Hemoglobina Glicosilada" at bounding box center [749, 523] width 1421 height 15
checkbox Glicosilada "true"
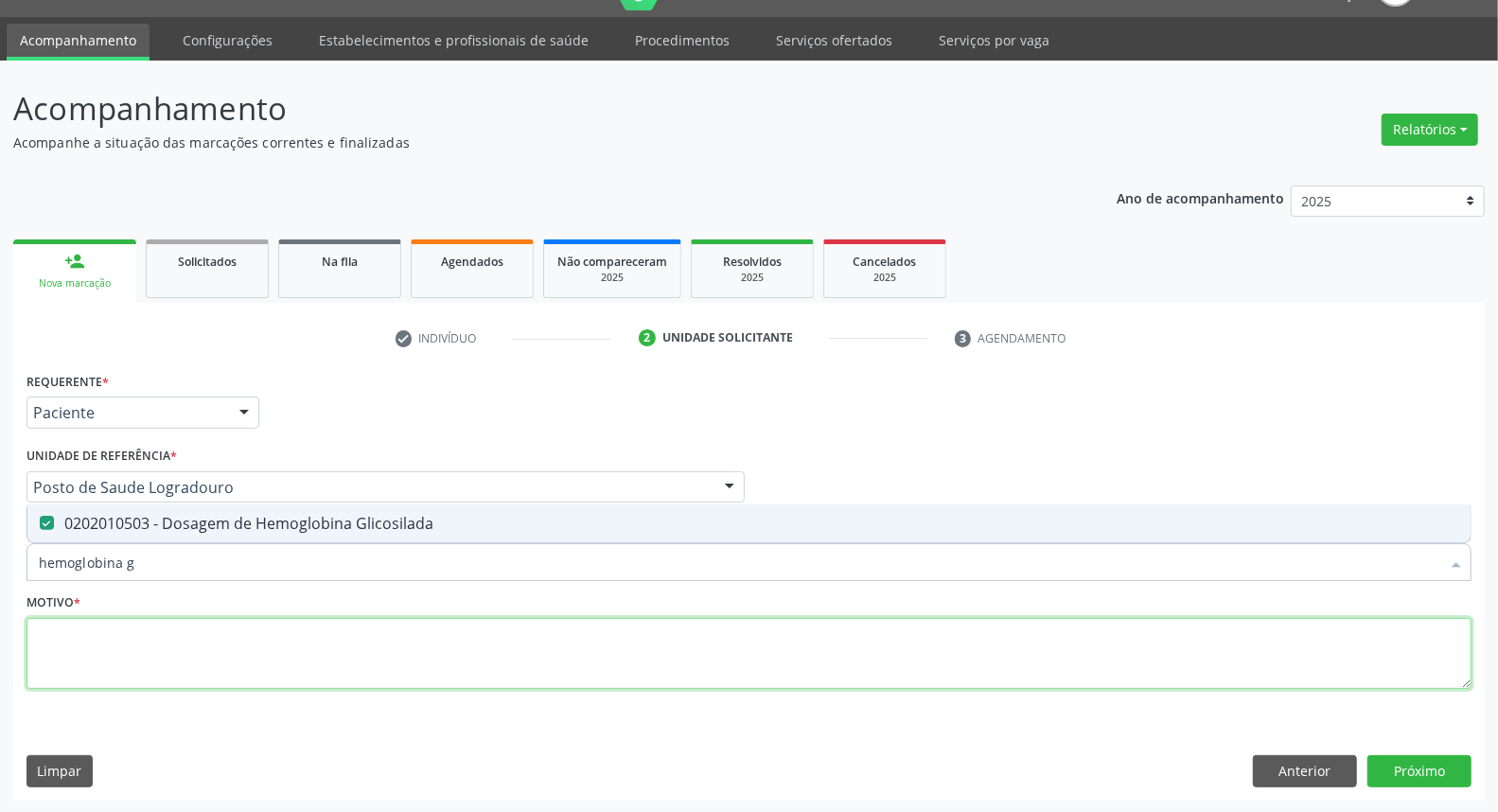
click at [204, 648] on textarea at bounding box center [749, 654] width 1445 height 72
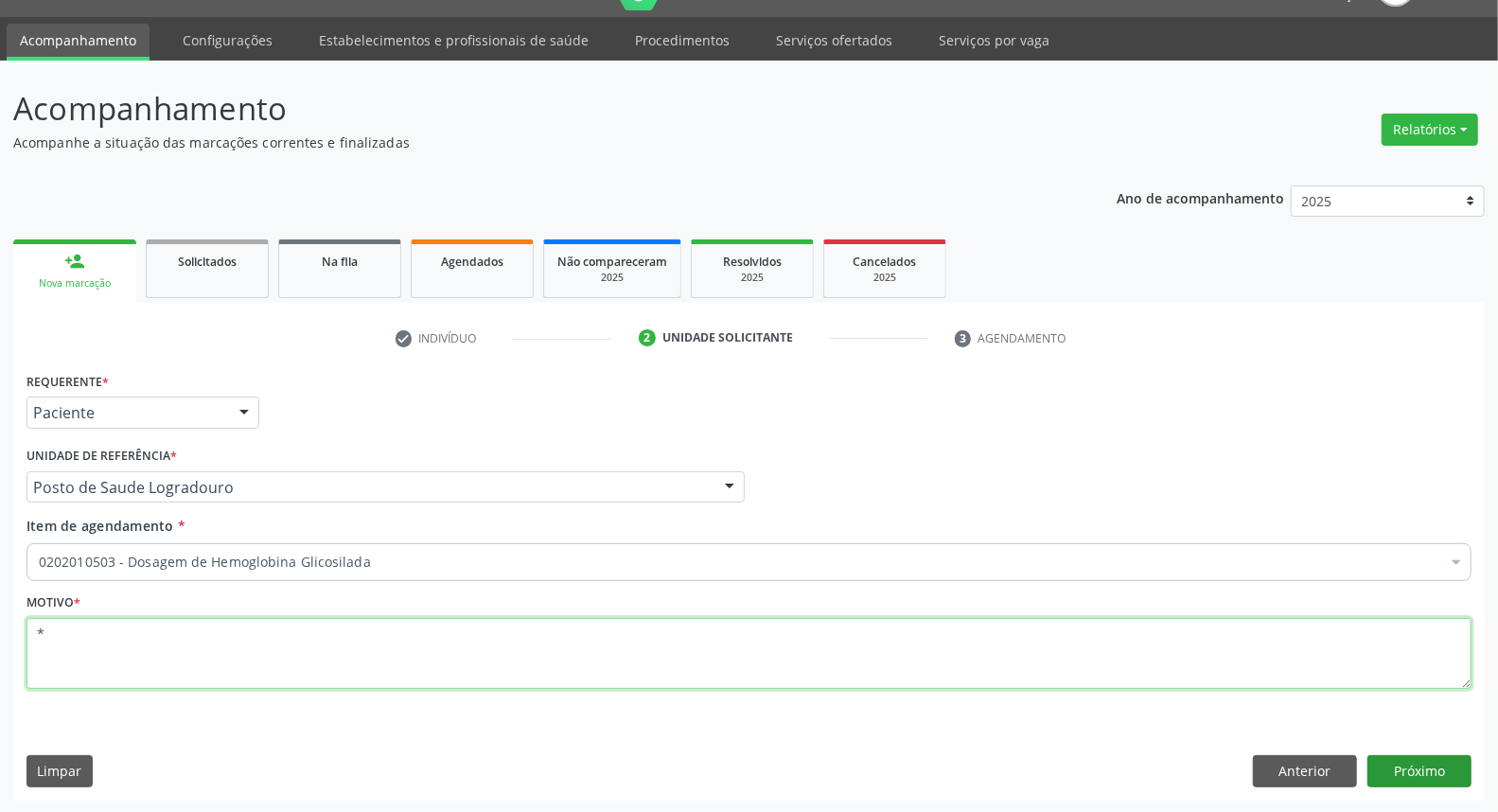
type textarea "*"
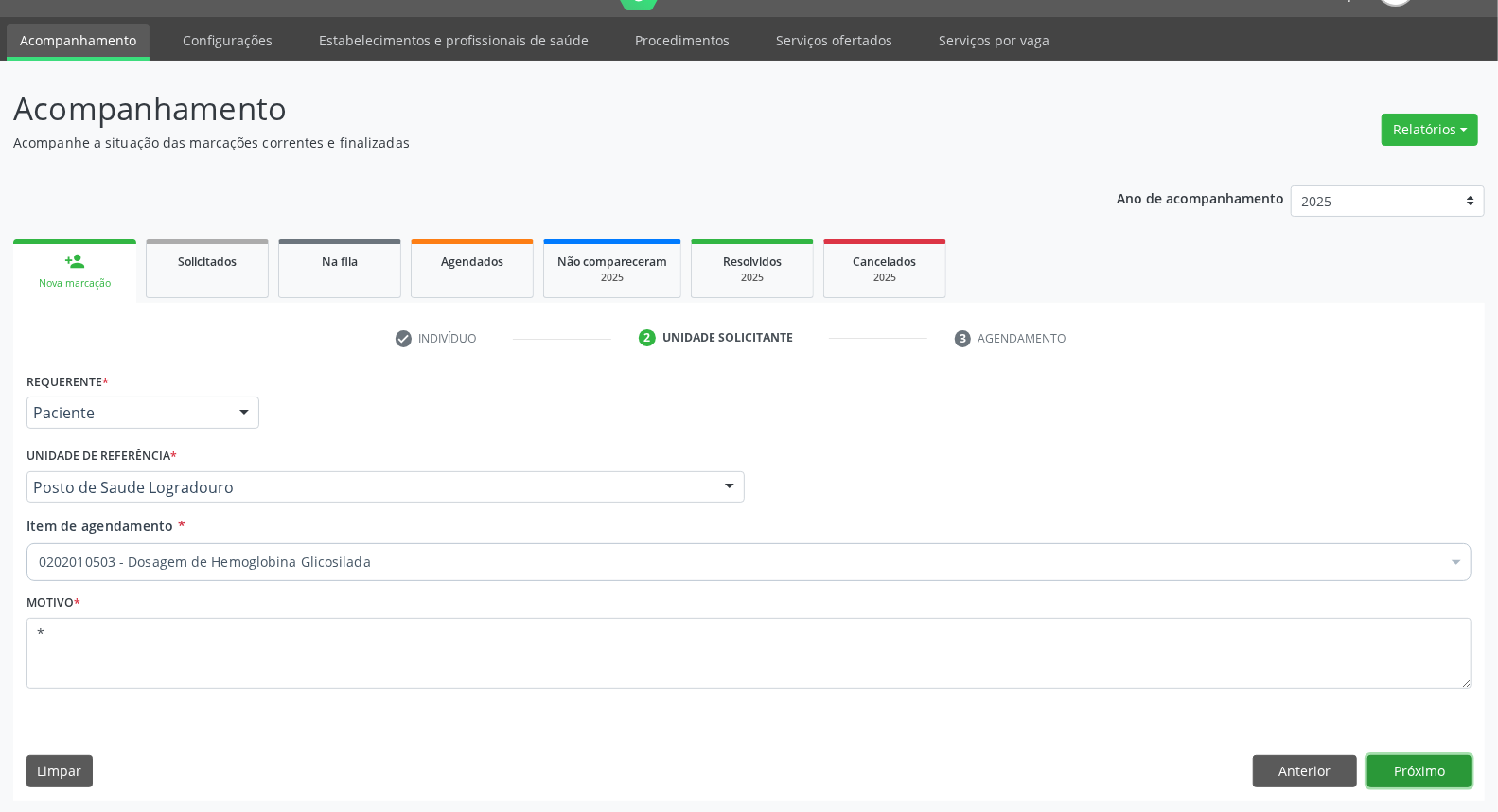
click at [1430, 780] on button "Próximo" at bounding box center [1419, 771] width 104 height 32
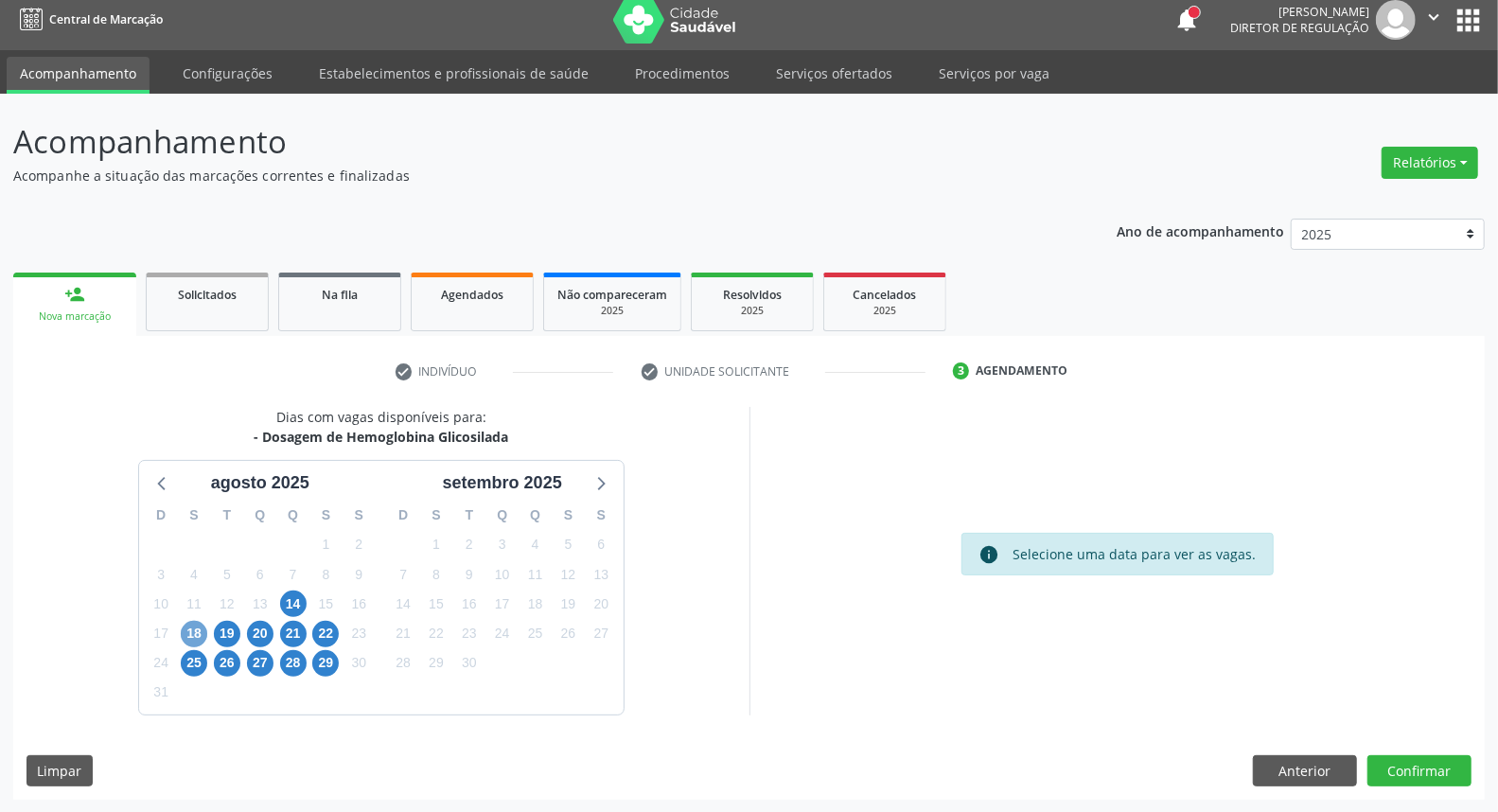
click at [193, 626] on span "18" at bounding box center [194, 635] width 27 height 27
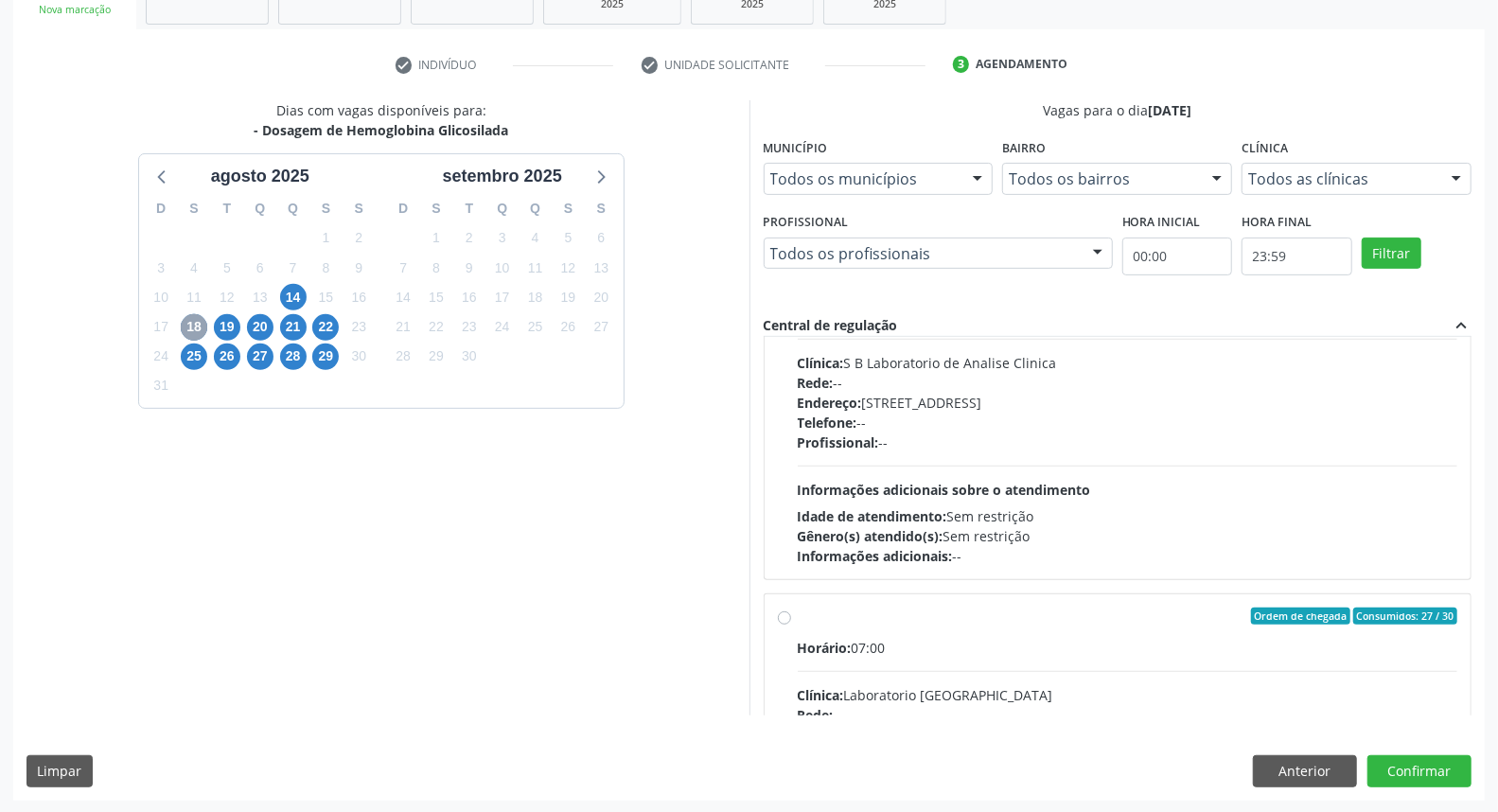
scroll to position [525, 0]
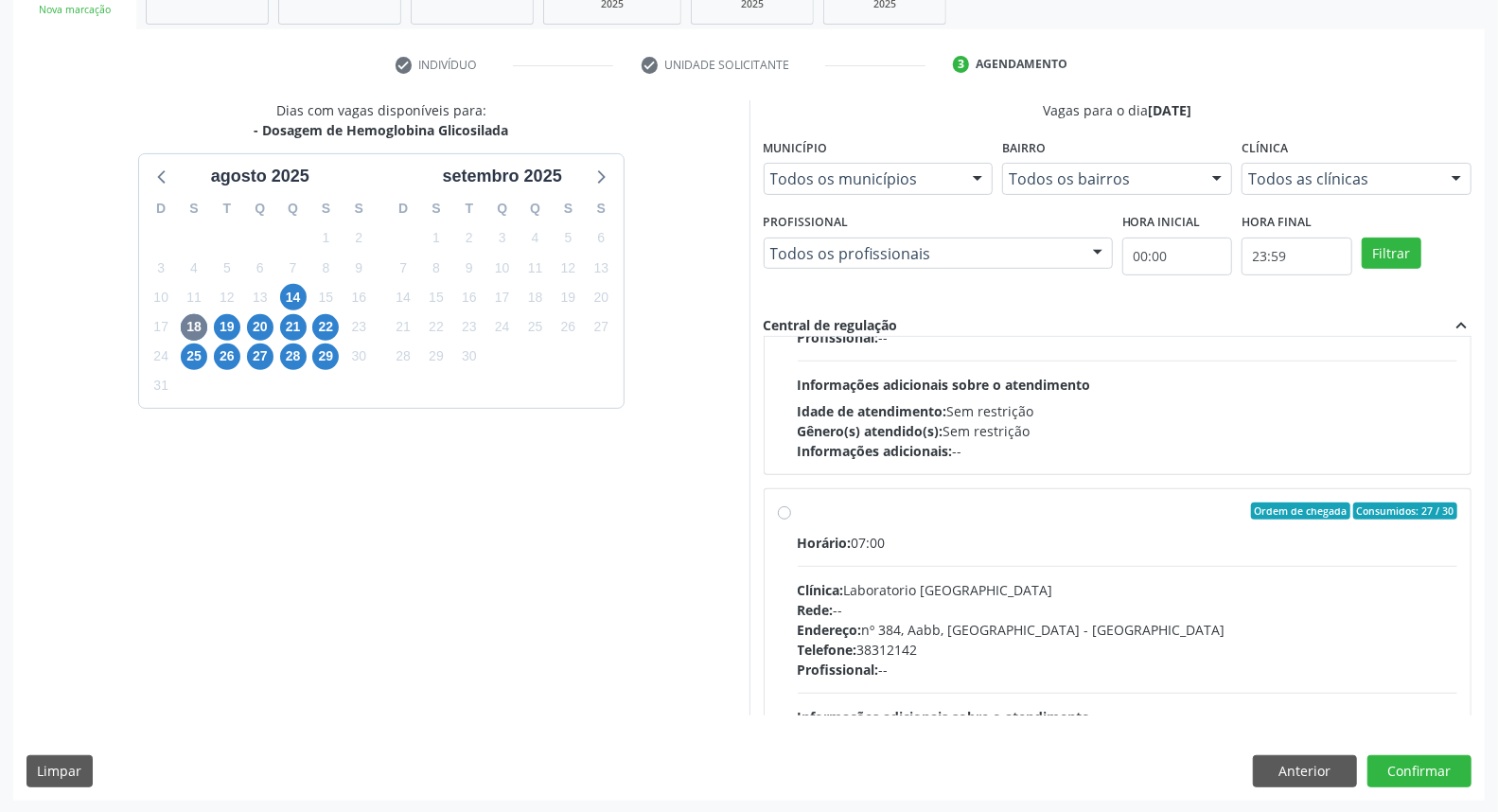
click at [785, 614] on div "Ordem de chegada Consumidos: 27 / 30 Horário: 07:00 Clínica: Laboratorio [GEOGR…" at bounding box center [1117, 648] width 680 height 290
radio input "true"
click at [1396, 762] on button "Confirmar" at bounding box center [1419, 771] width 104 height 32
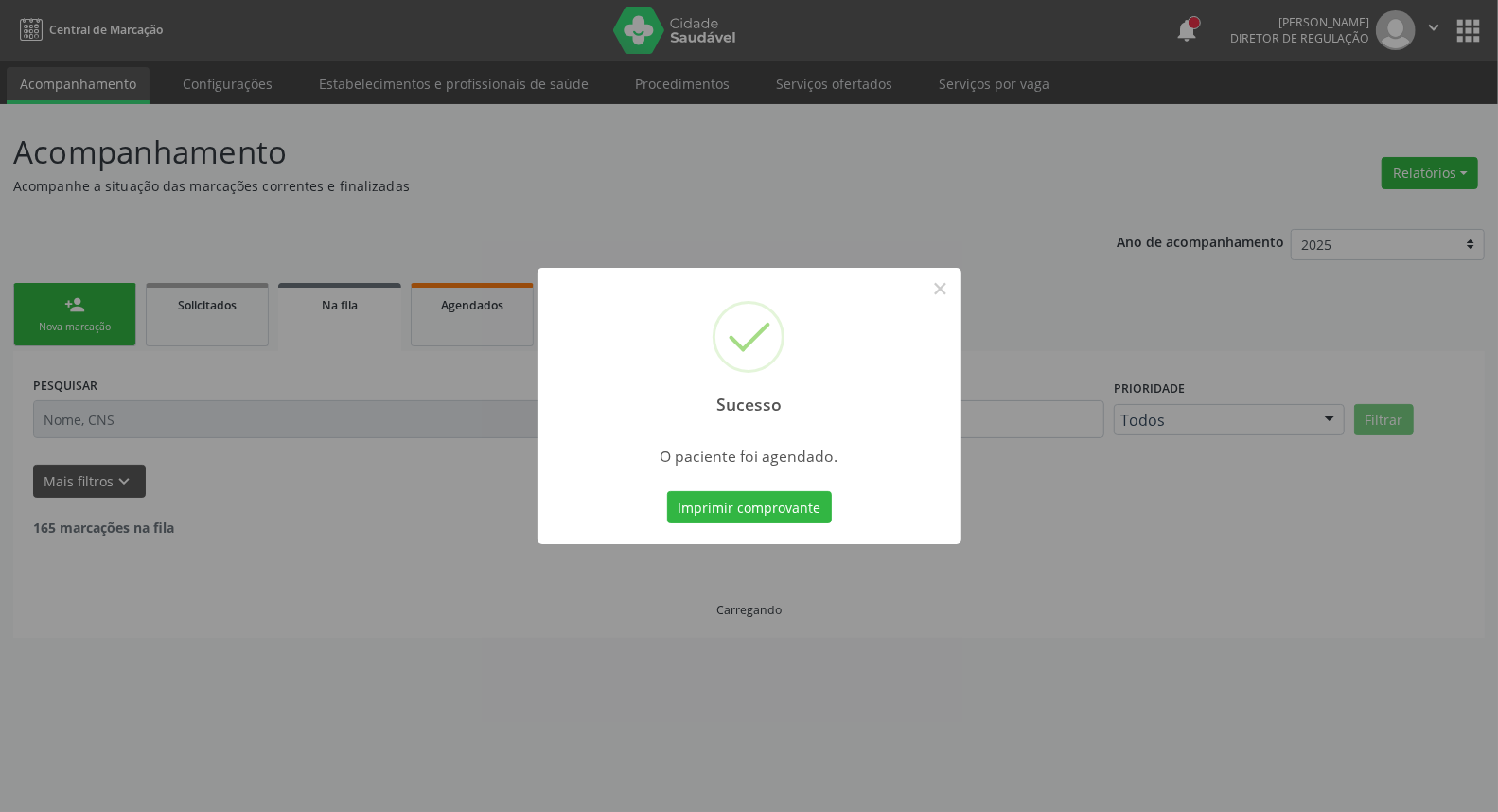
scroll to position [0, 0]
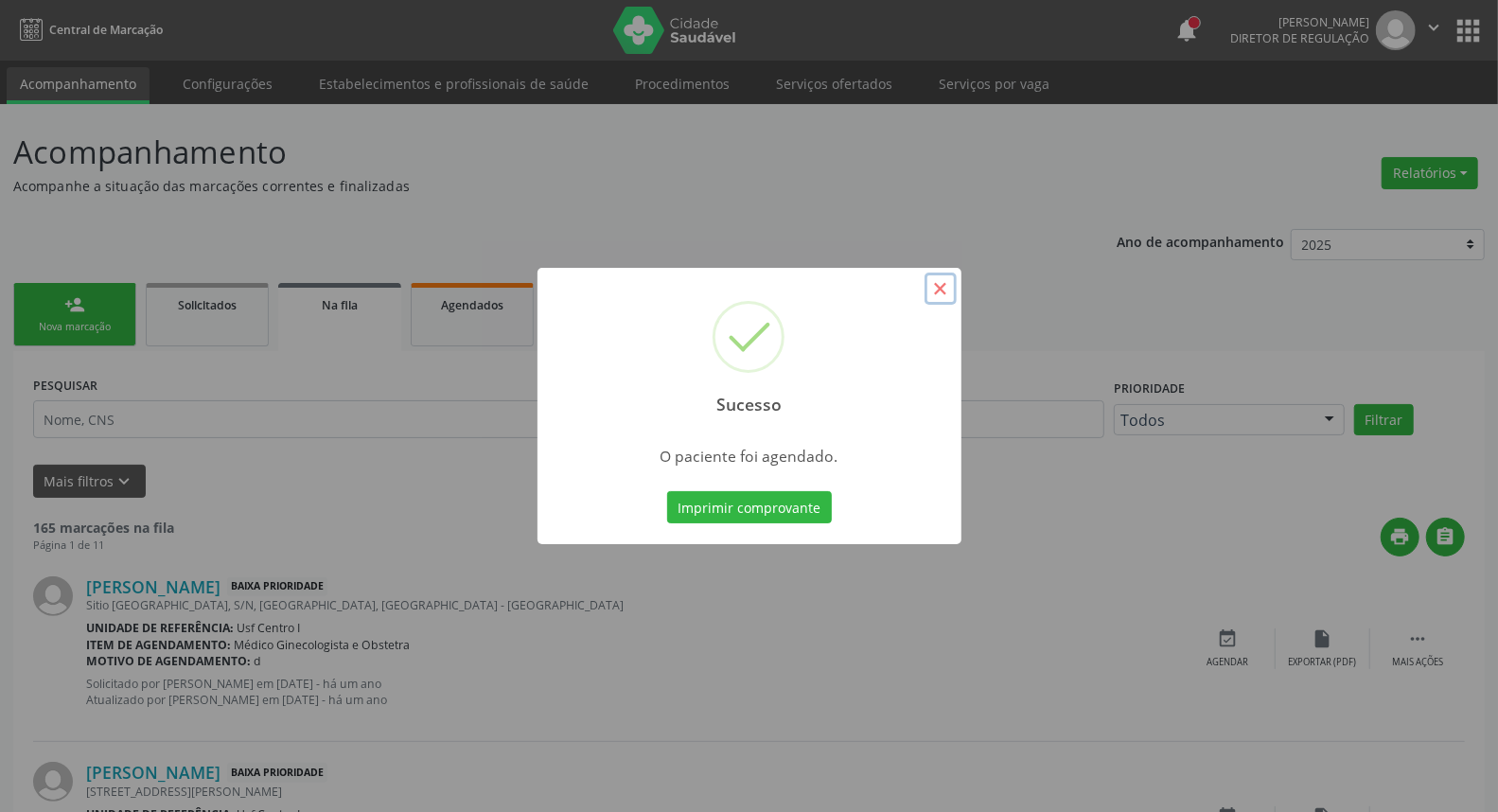
click at [935, 286] on button "×" at bounding box center [941, 289] width 32 height 32
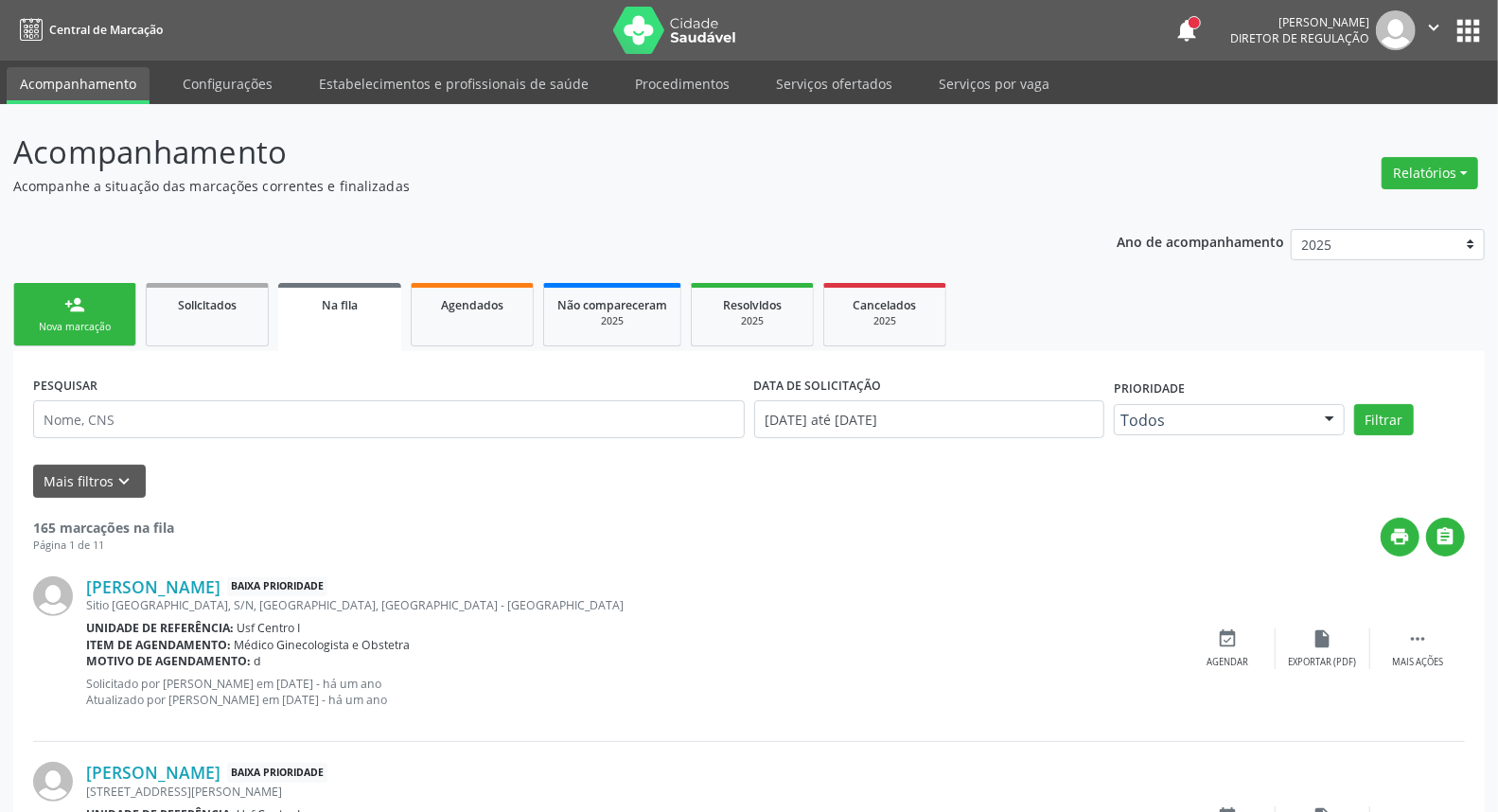
click at [108, 317] on link "person_add Nova marcação" at bounding box center [74, 315] width 123 height 63
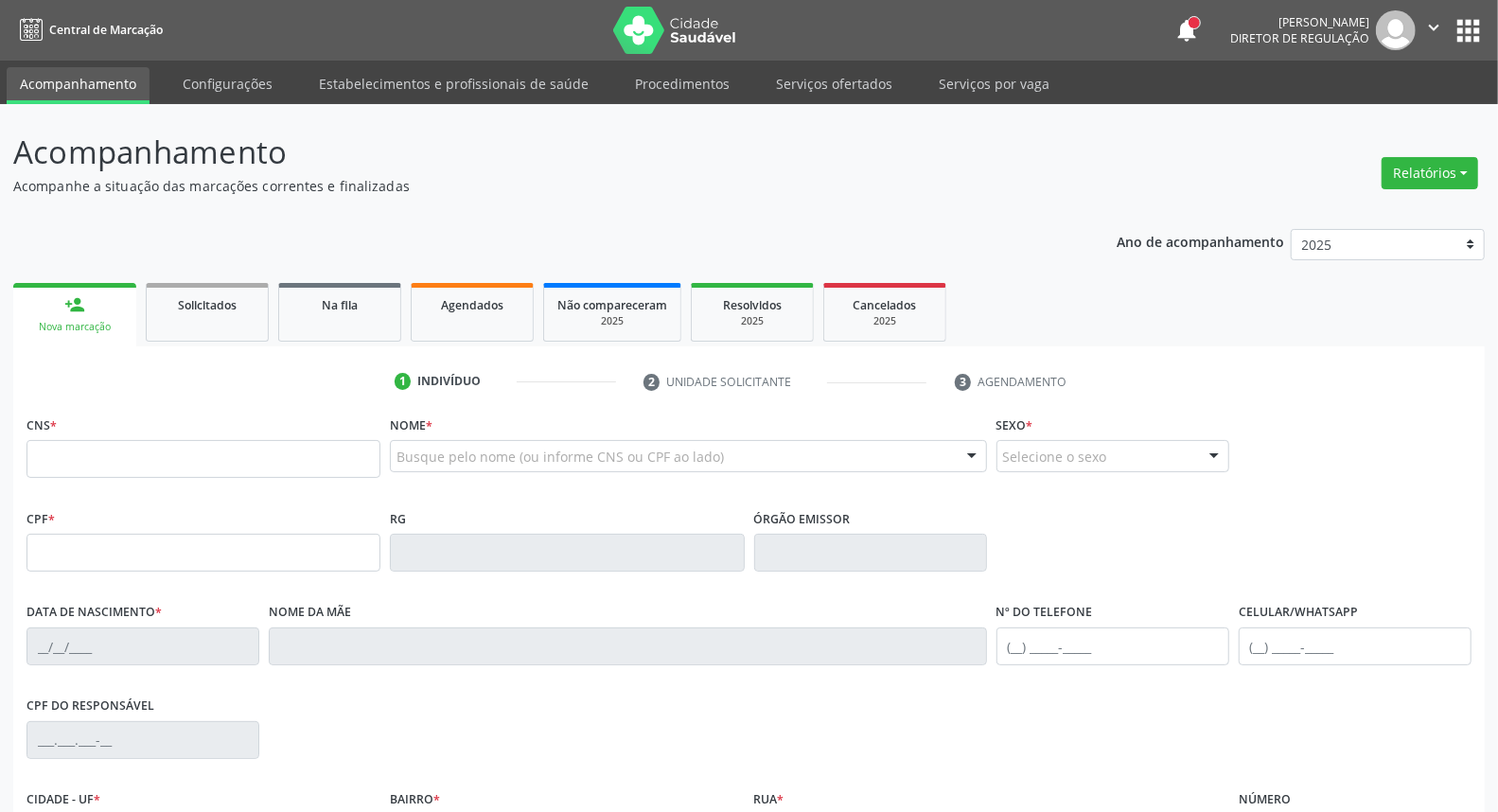
click at [114, 572] on fieldset "CPF *" at bounding box center [203, 545] width 354 height 80
click at [138, 561] on input "text" at bounding box center [203, 552] width 354 height 38
type input "057.282.614-18"
type input "701 4056 8865 1538"
type input "[DATE]"
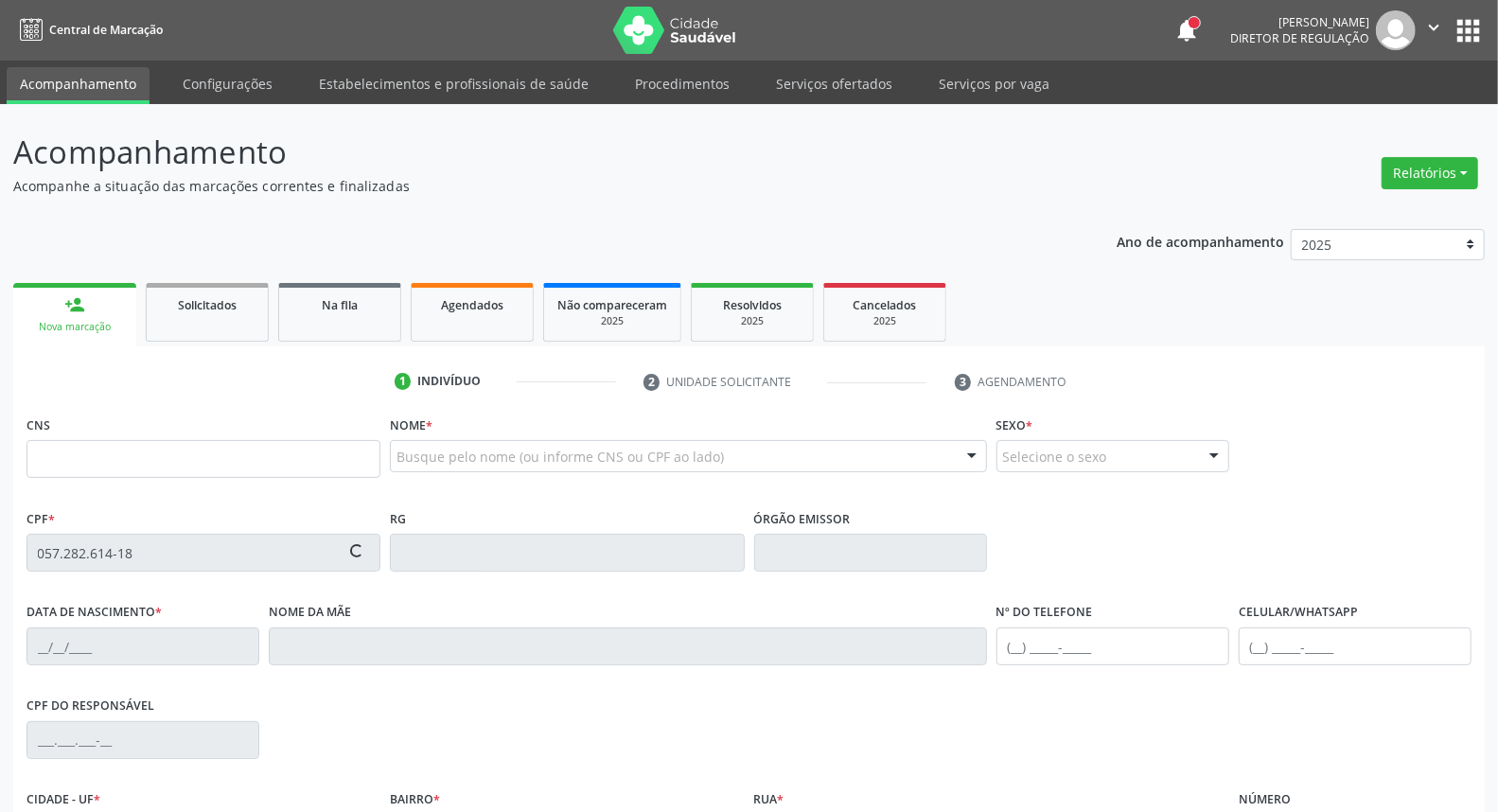
type input "[PERSON_NAME]"
type input "[PHONE_NUMBER]"
type input "S/N"
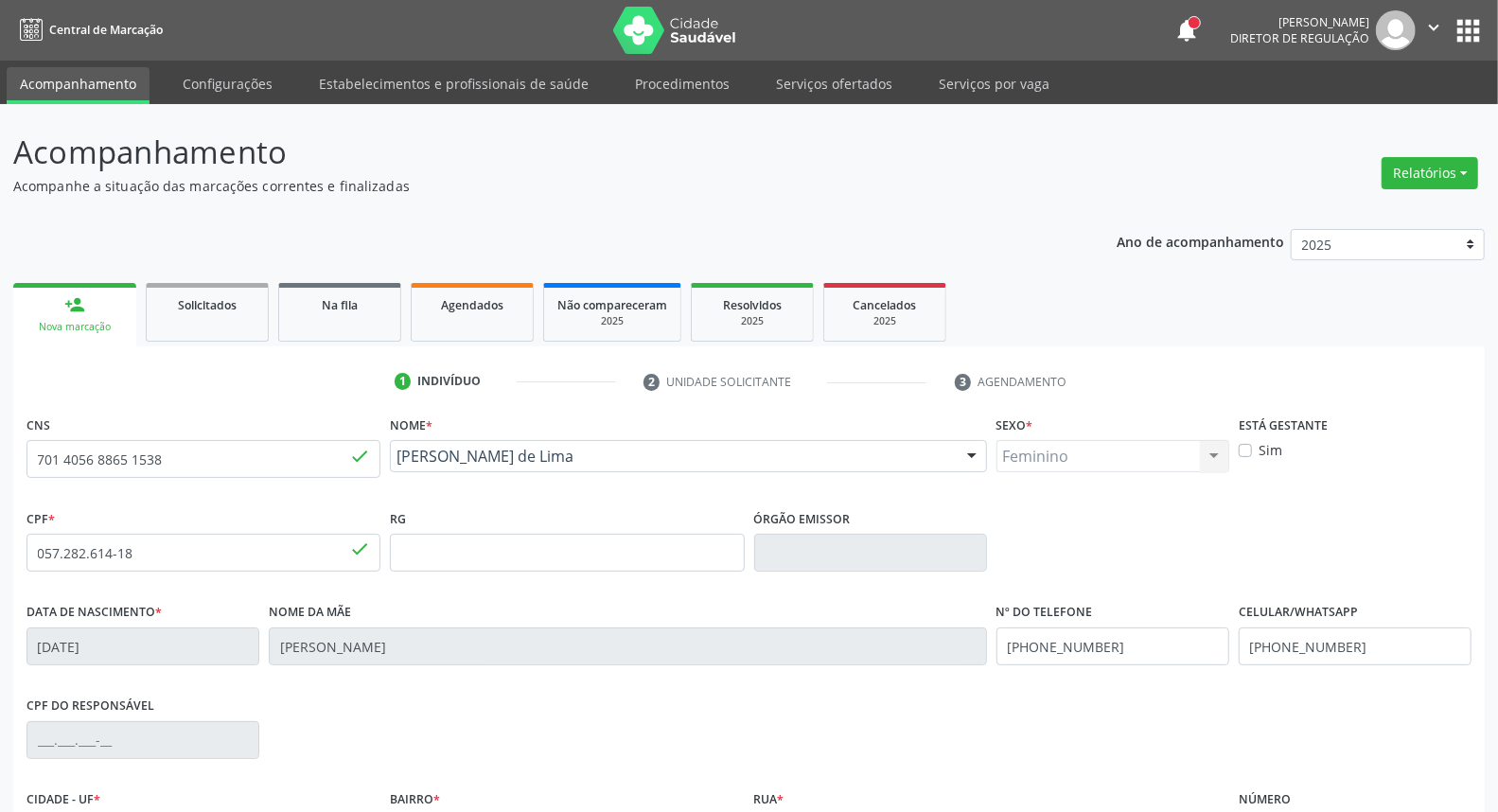
scroll to position [212, 0]
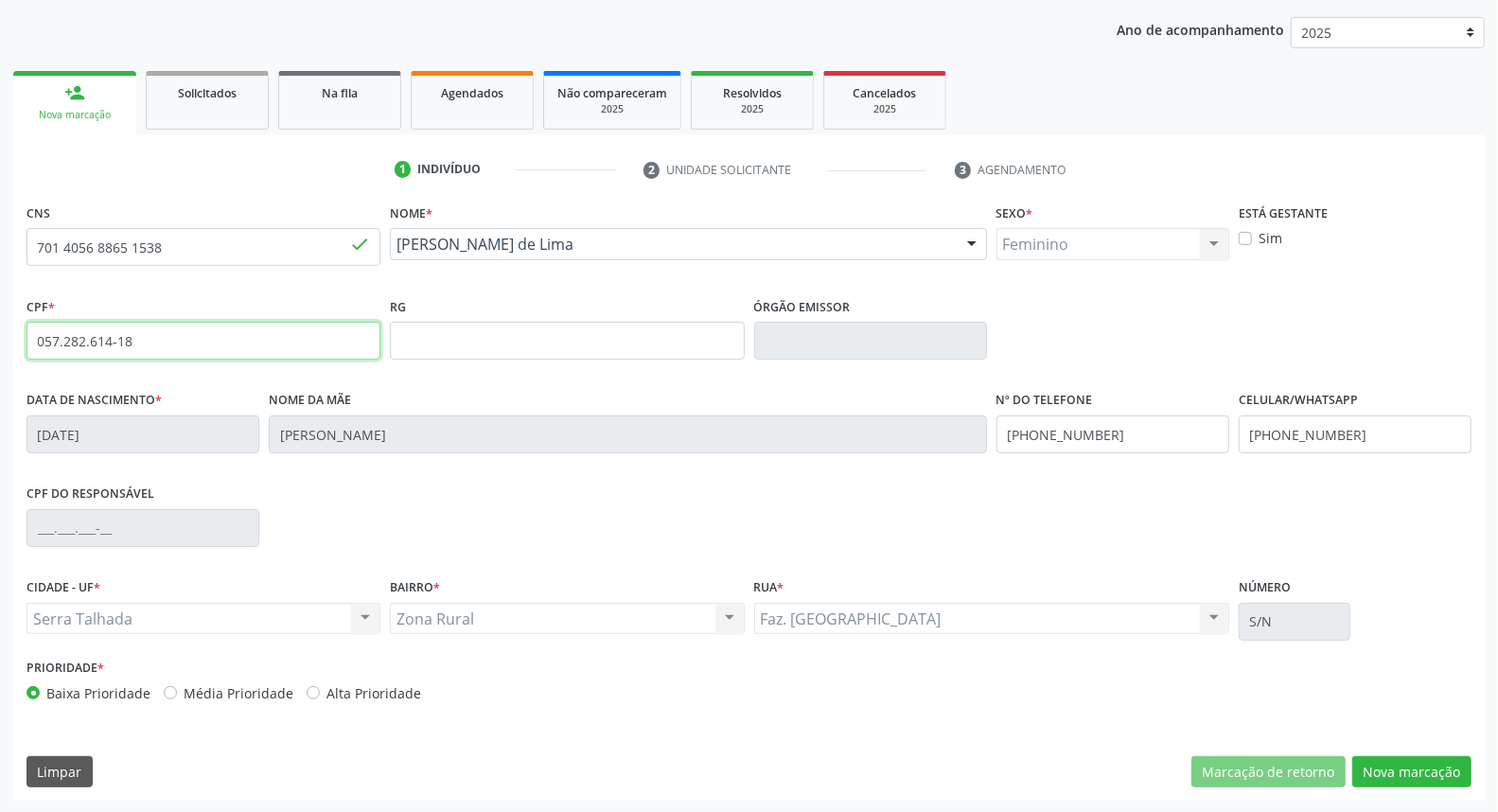
drag, startPoint x: 157, startPoint y: 338, endPoint x: 0, endPoint y: 373, distance: 160.9
click at [0, 373] on div "Acompanhamento Acompanhe a situação das marcações correntes e finalizadas Relat…" at bounding box center [749, 353] width 1498 height 922
drag, startPoint x: 1417, startPoint y: 766, endPoint x: 1382, endPoint y: 760, distance: 35.5
click at [1414, 766] on button "Nova marcação" at bounding box center [1411, 772] width 119 height 32
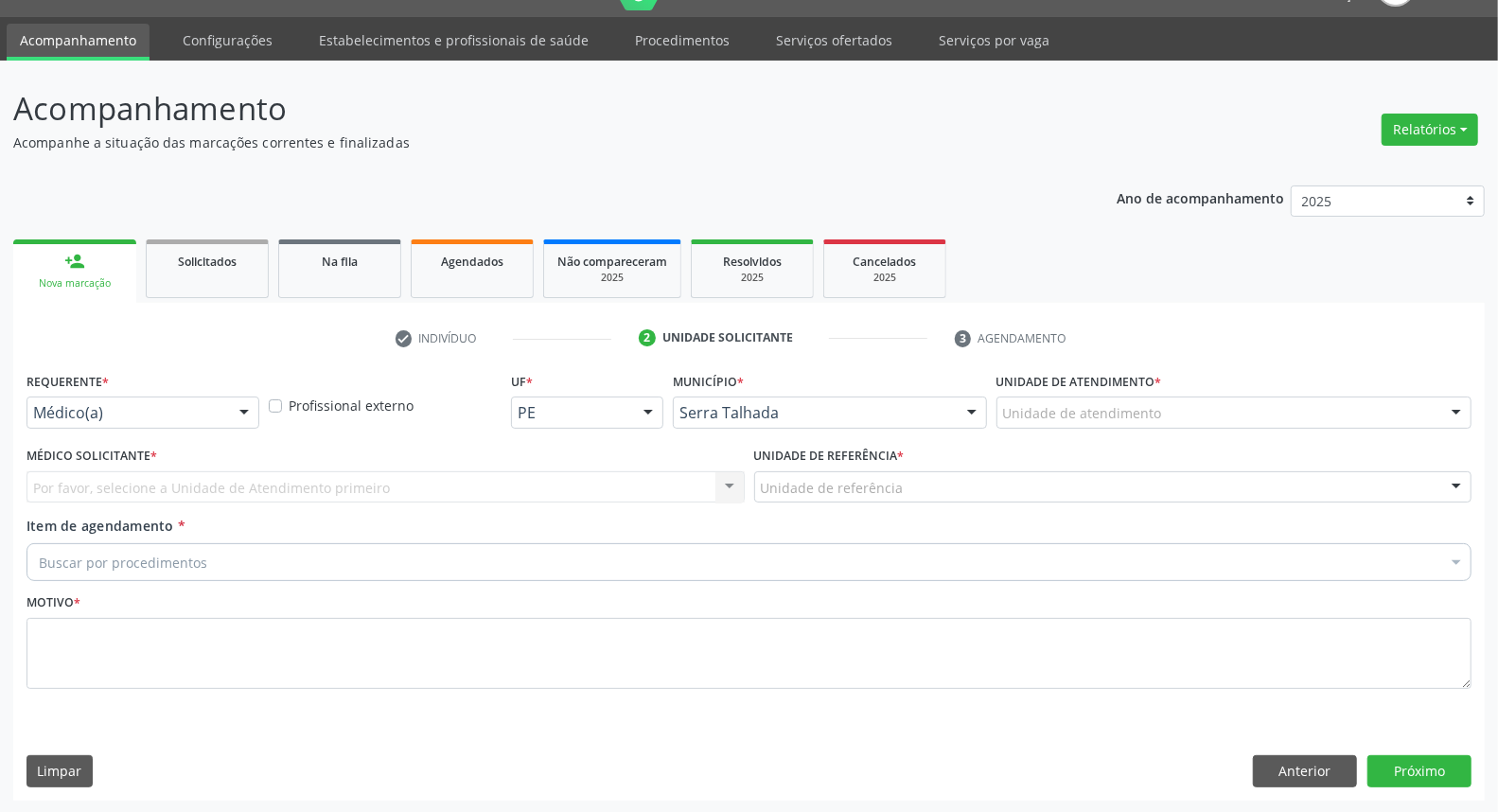
drag, startPoint x: 153, startPoint y: 407, endPoint x: 138, endPoint y: 455, distance: 50.3
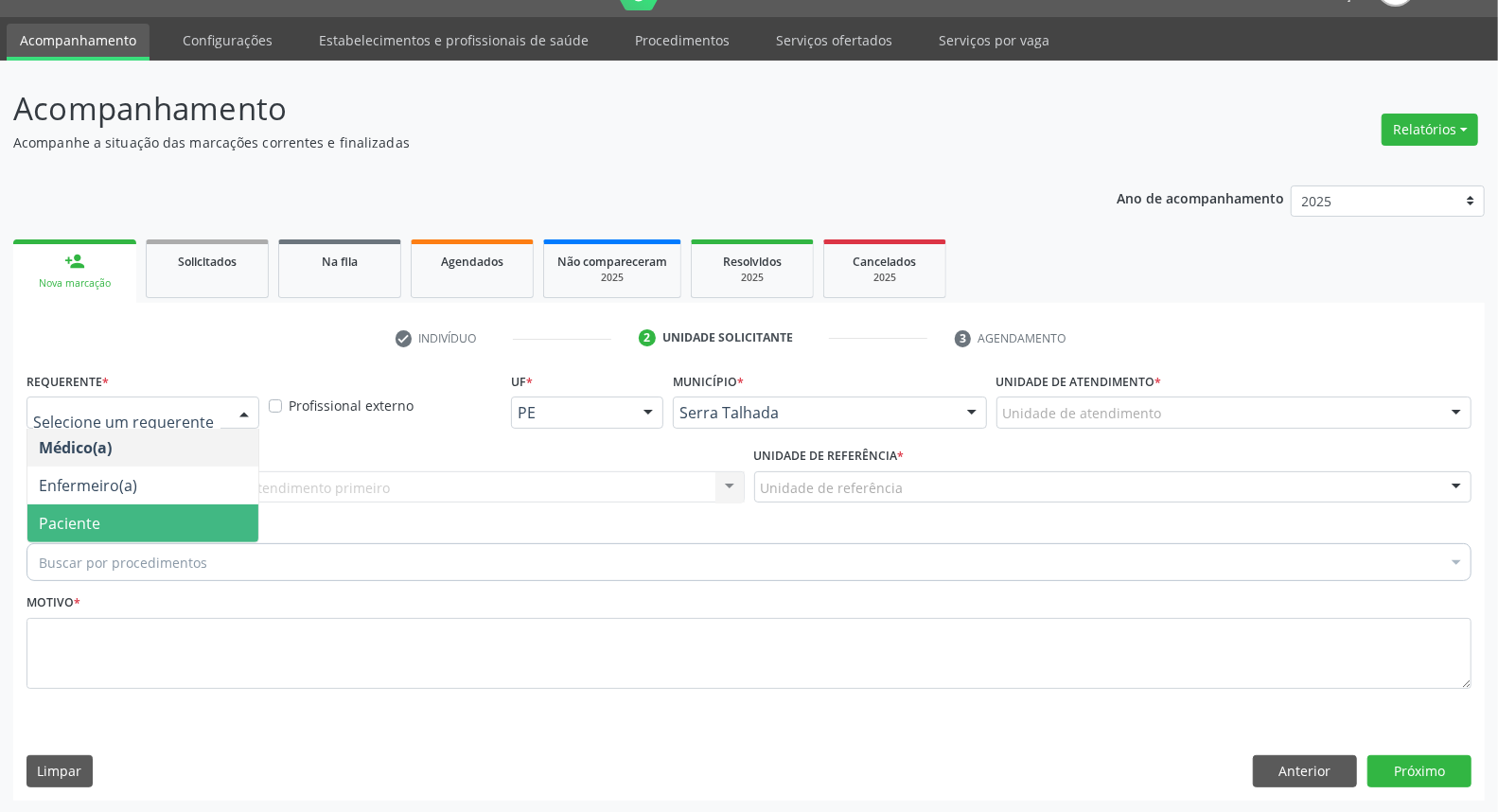
click at [138, 511] on span "Paciente" at bounding box center [143, 524] width 231 height 38
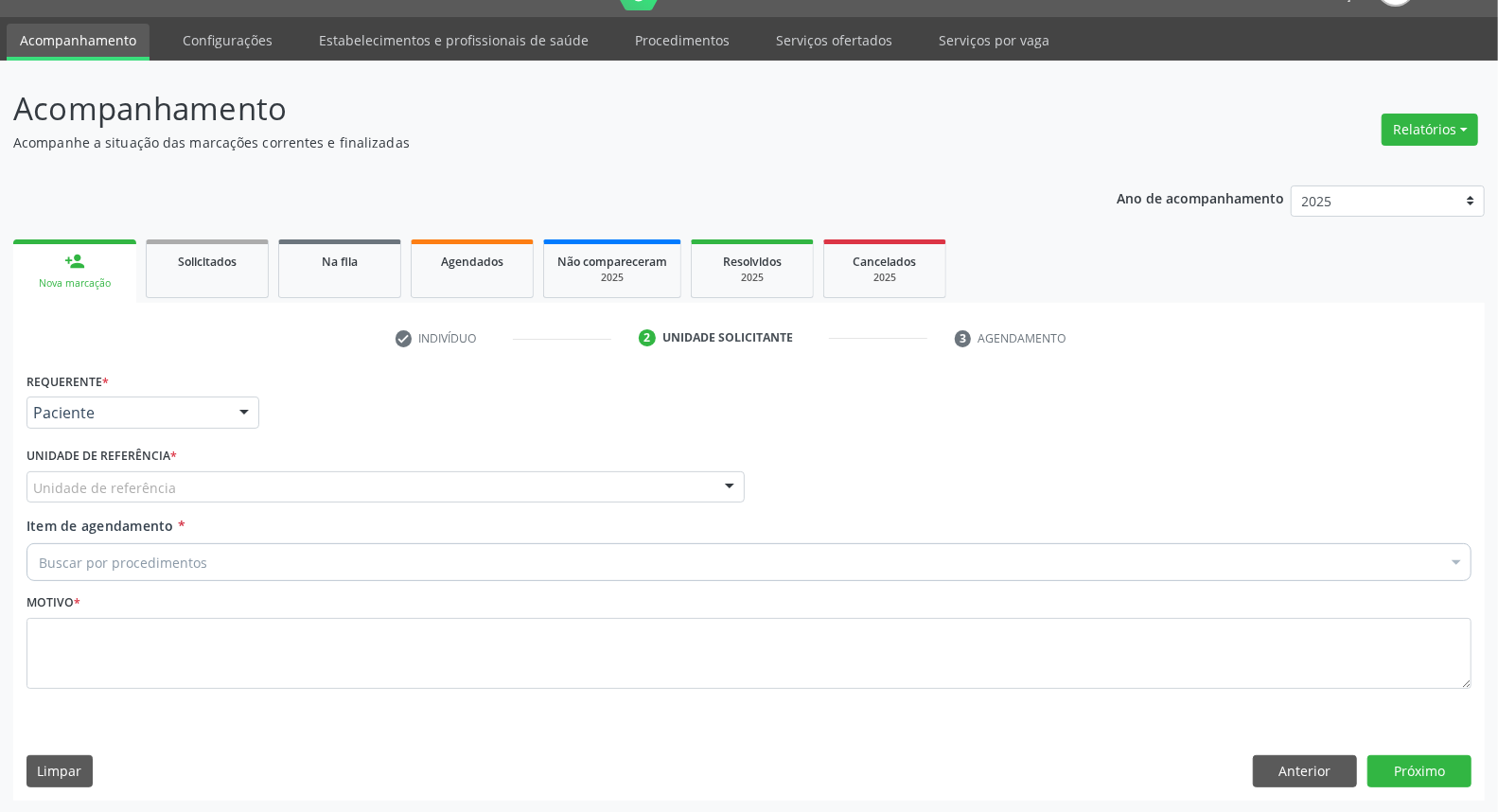
click at [246, 490] on div "Unidade de referência" at bounding box center [385, 488] width 718 height 32
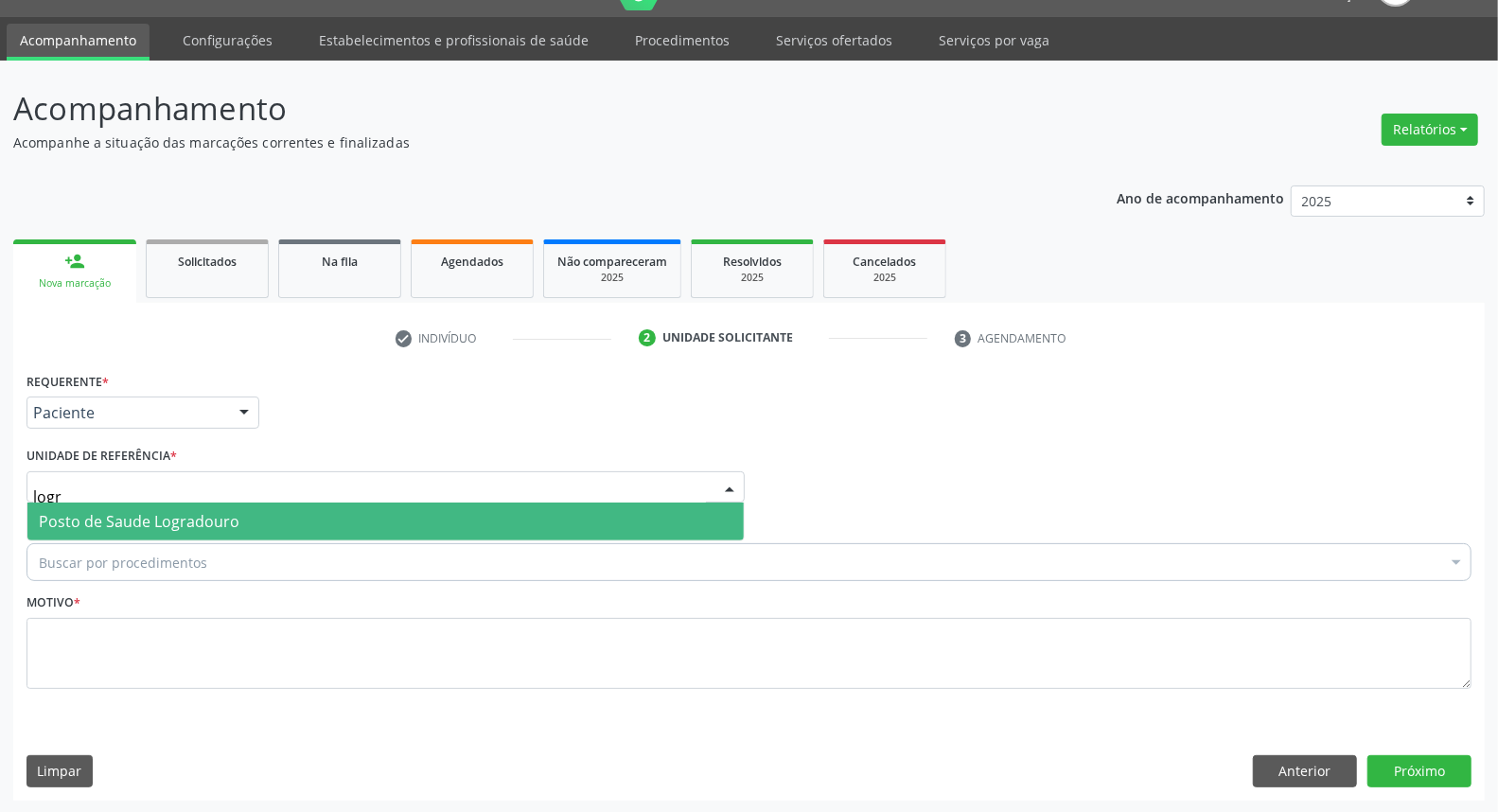
type input "logra"
drag, startPoint x: 269, startPoint y: 513, endPoint x: 261, endPoint y: 534, distance: 22.5
click at [269, 514] on span "Posto de Saude Logradouro" at bounding box center [385, 522] width 717 height 38
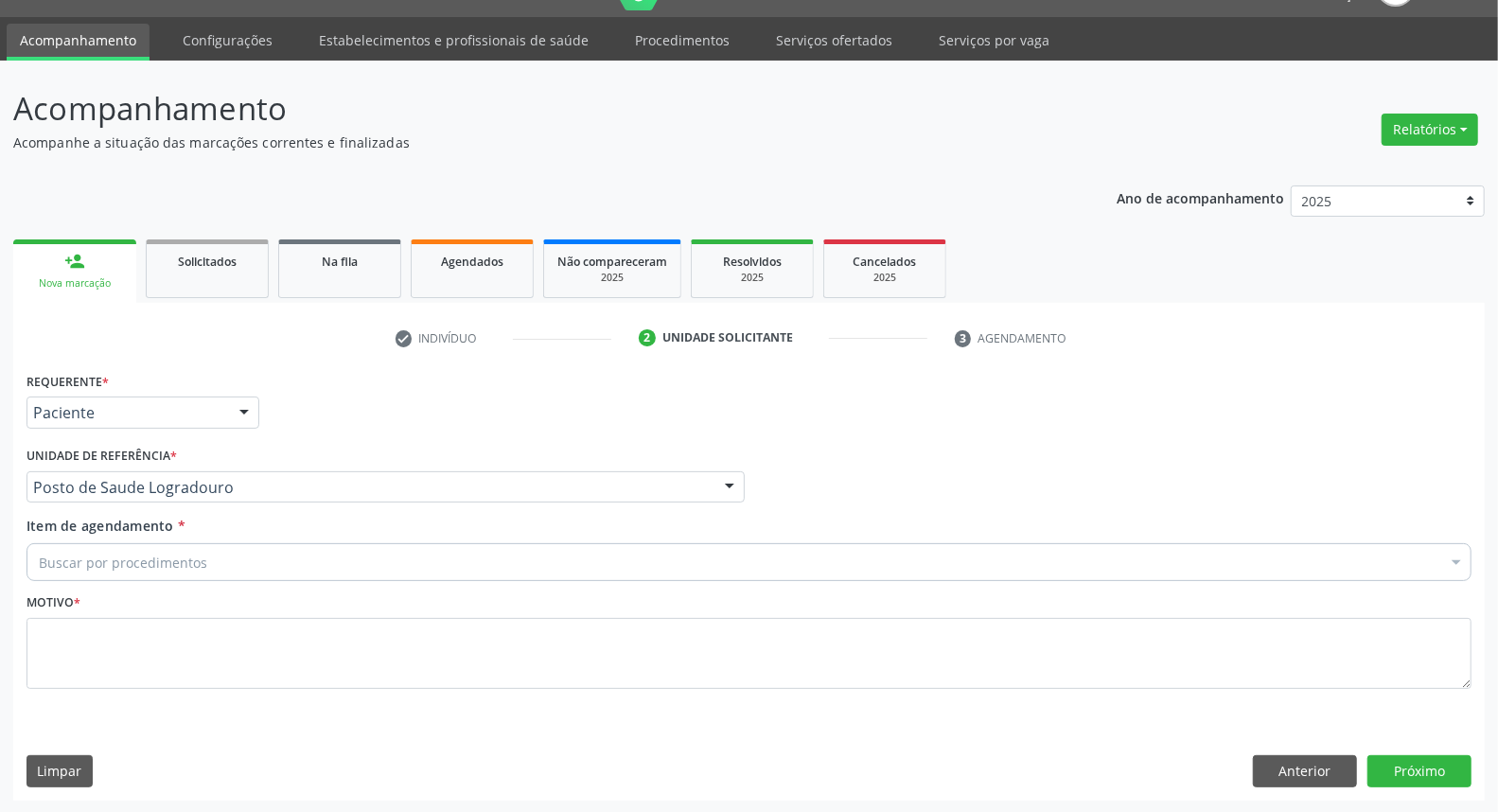
click at [281, 563] on div "Buscar por procedimentos" at bounding box center [749, 562] width 1445 height 38
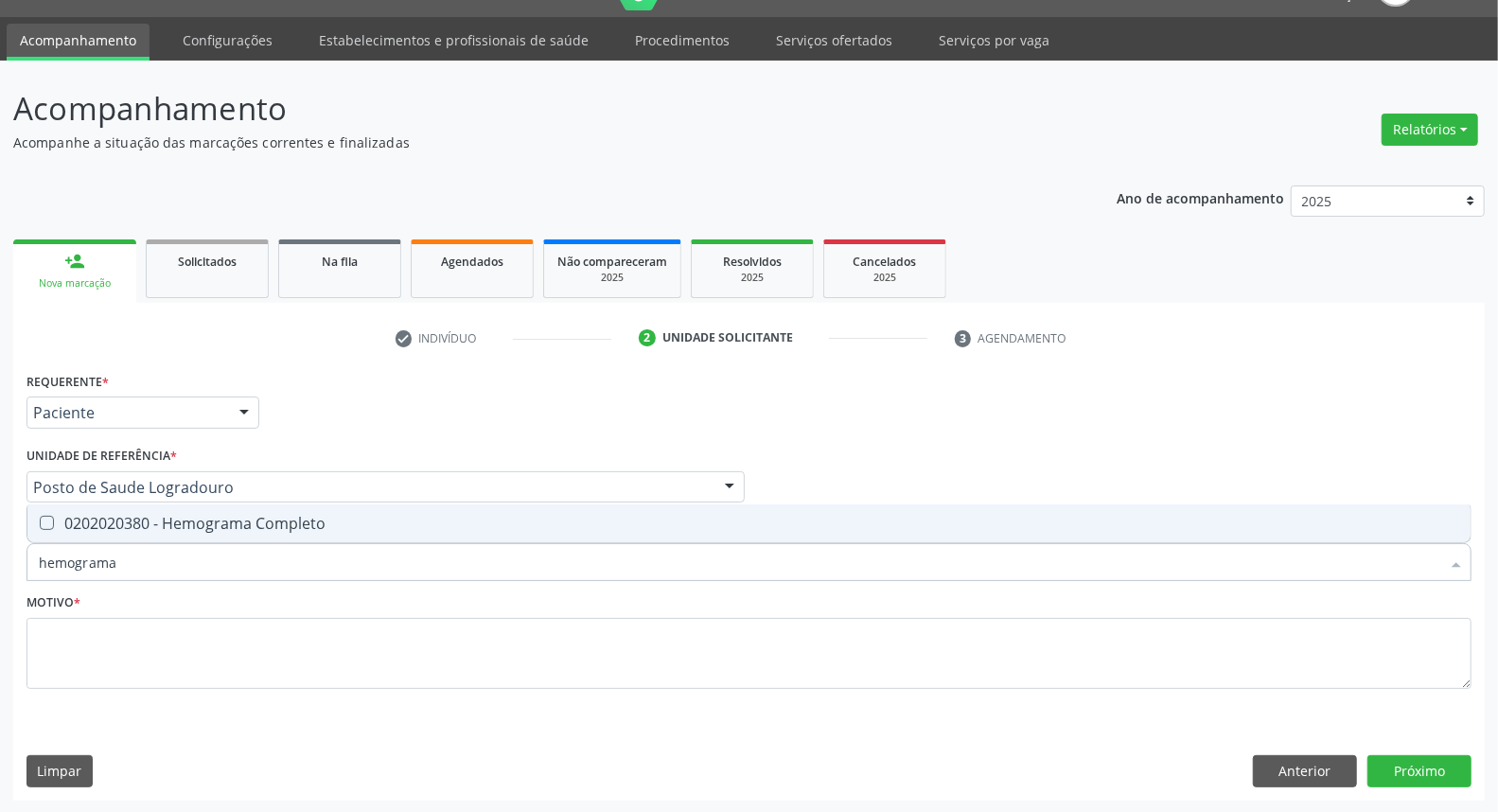
type input "hemograma"
click at [193, 530] on div "0202020380 - Hemograma Completo" at bounding box center [749, 523] width 1421 height 15
checkbox Completo "true"
click at [0, 628] on div "Acompanhamento Acompanhe a situação das marcações correntes e finalizadas Relat…" at bounding box center [749, 436] width 1498 height 753
type input "he"
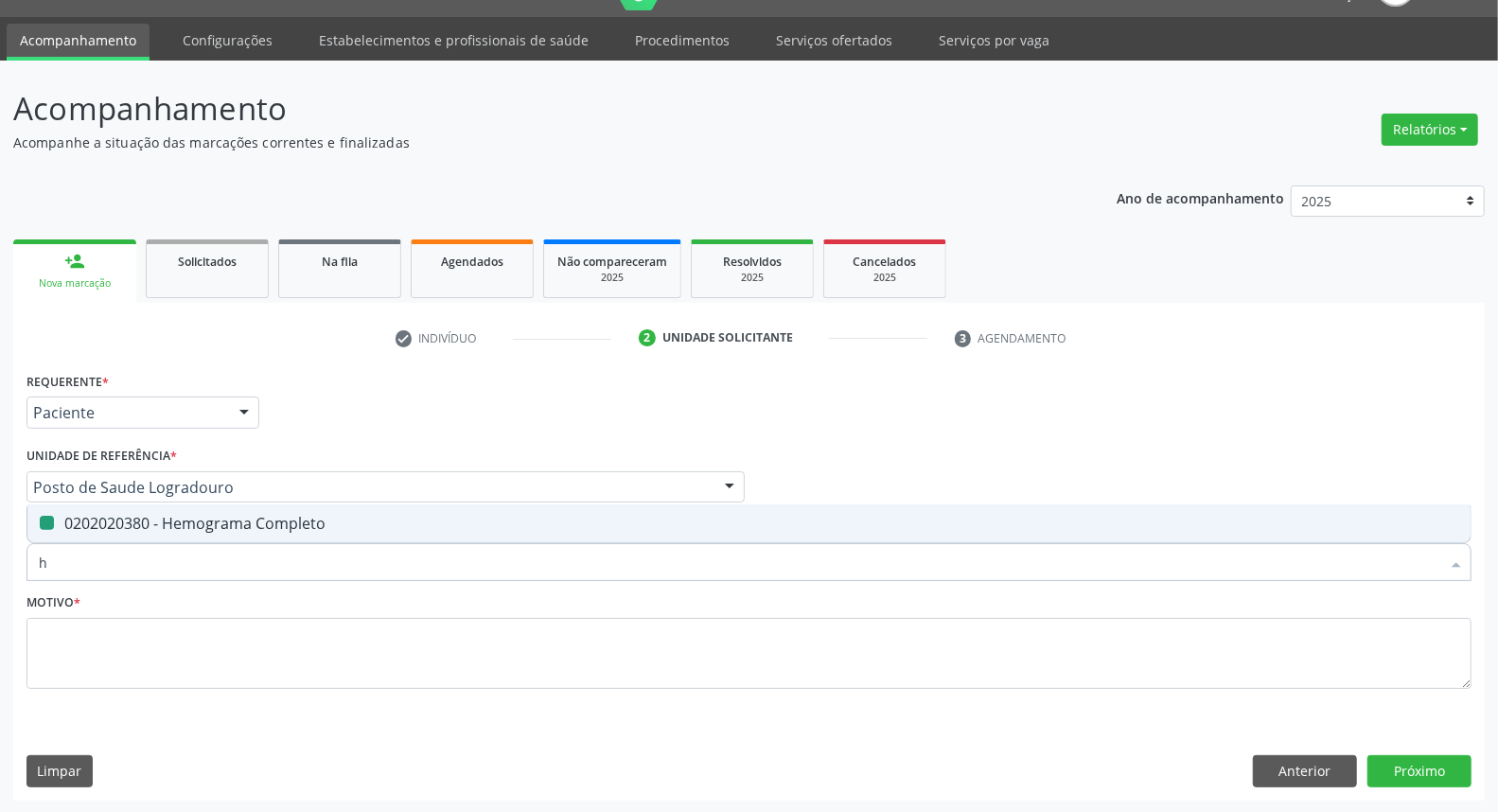
checkbox Completo "false"
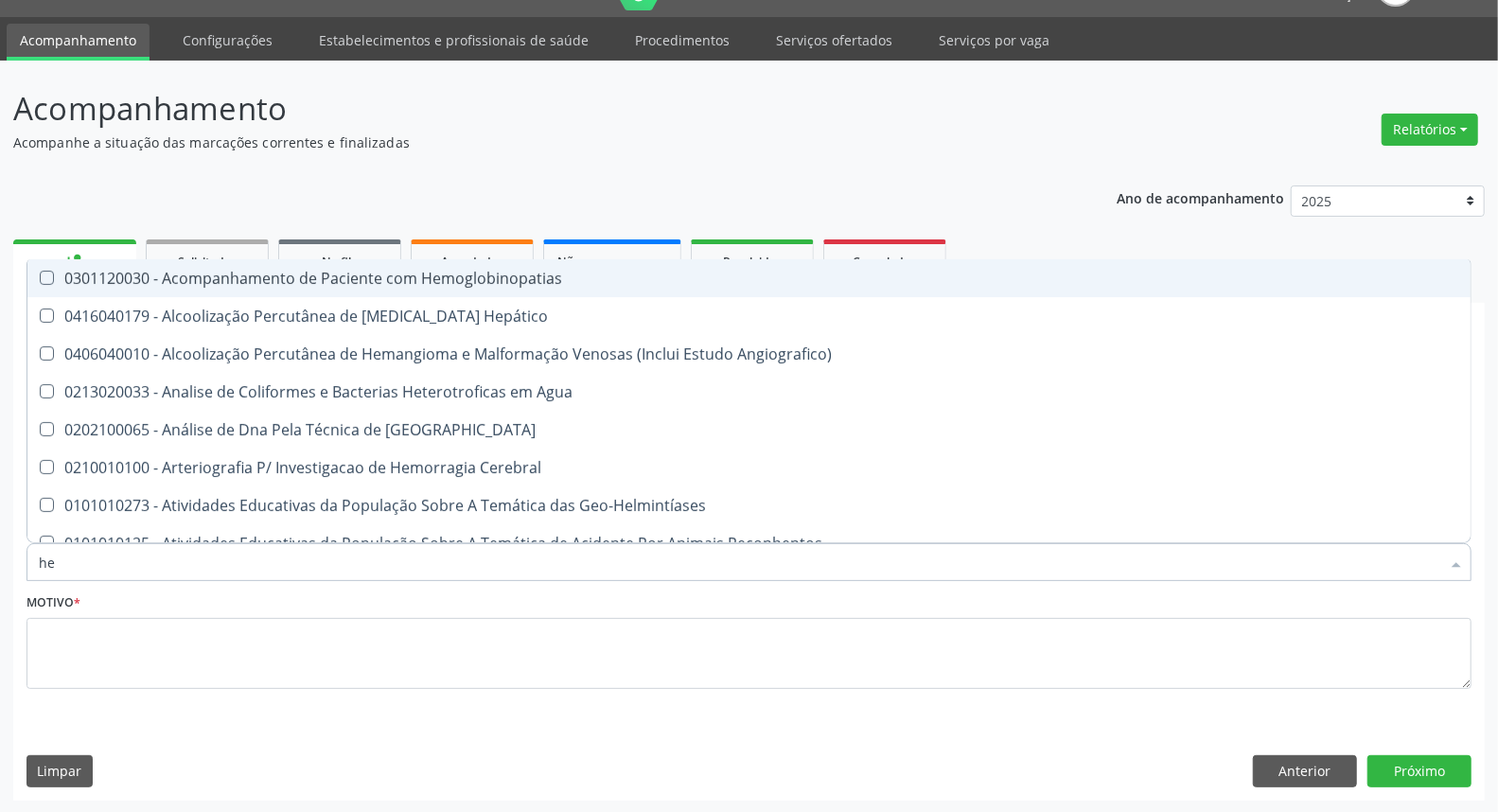
type input "h"
checkbox Completo "false"
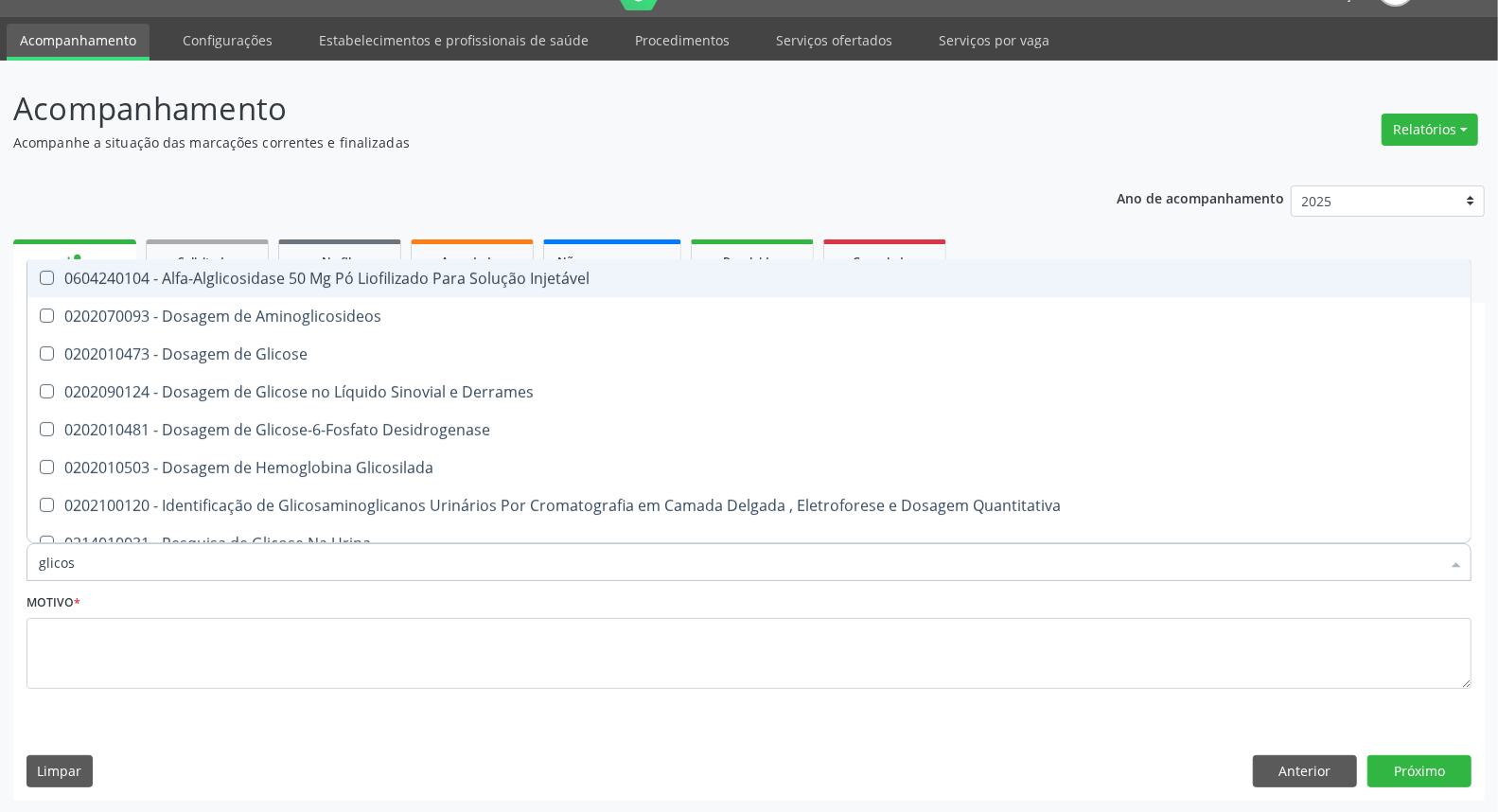
type input "glicose"
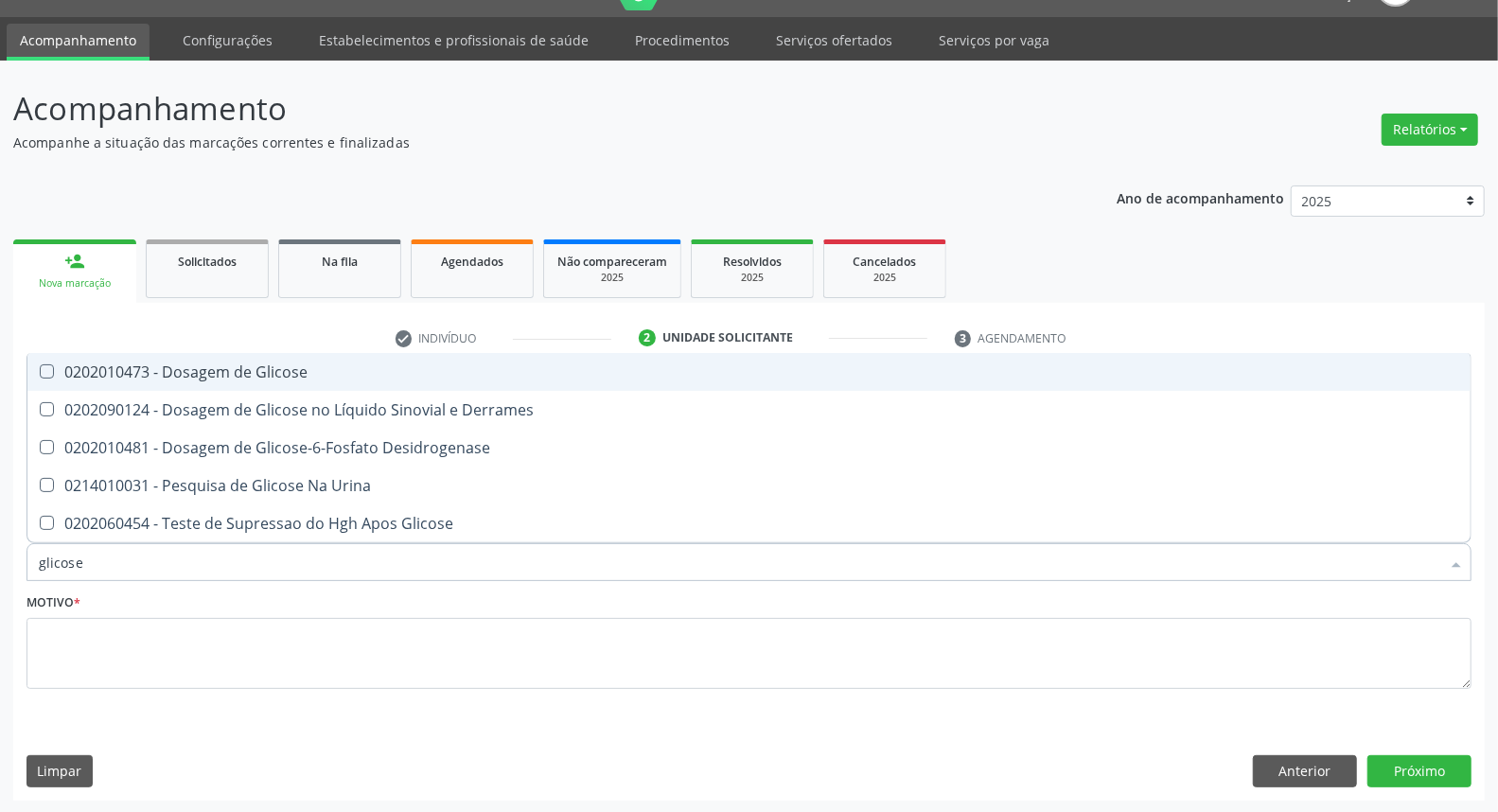
click at [171, 377] on div "0202010473 - Dosagem de Glicose" at bounding box center [749, 372] width 1421 height 15
checkbox Glicose "true"
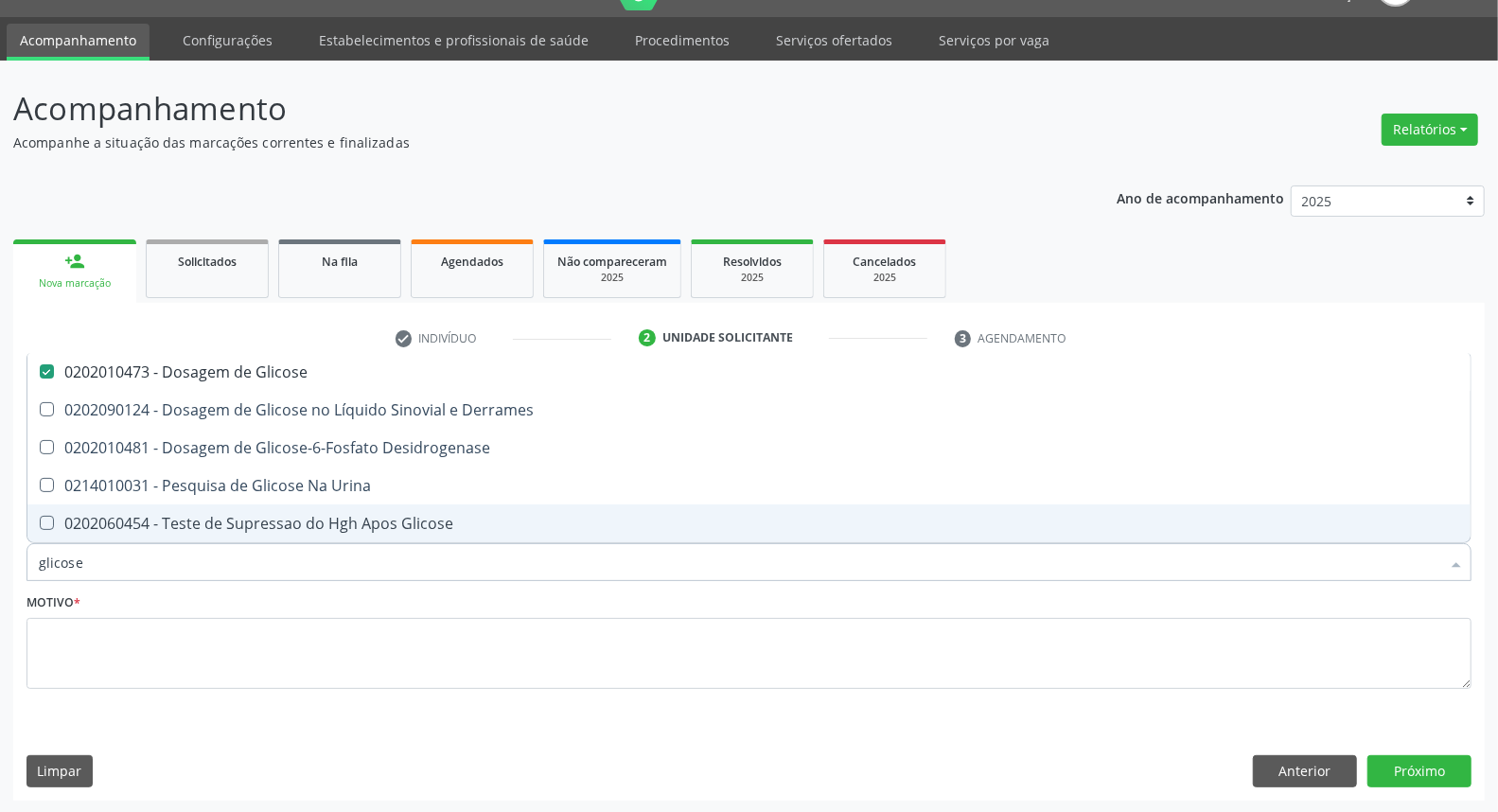
drag, startPoint x: 39, startPoint y: 568, endPoint x: 0, endPoint y: 578, distance: 40.3
click at [0, 578] on div "Acompanhamento Acompanhe a situação das marcações correntes e finalizadas Relat…" at bounding box center [749, 436] width 1498 height 753
type input "co"
checkbox Glicose "false"
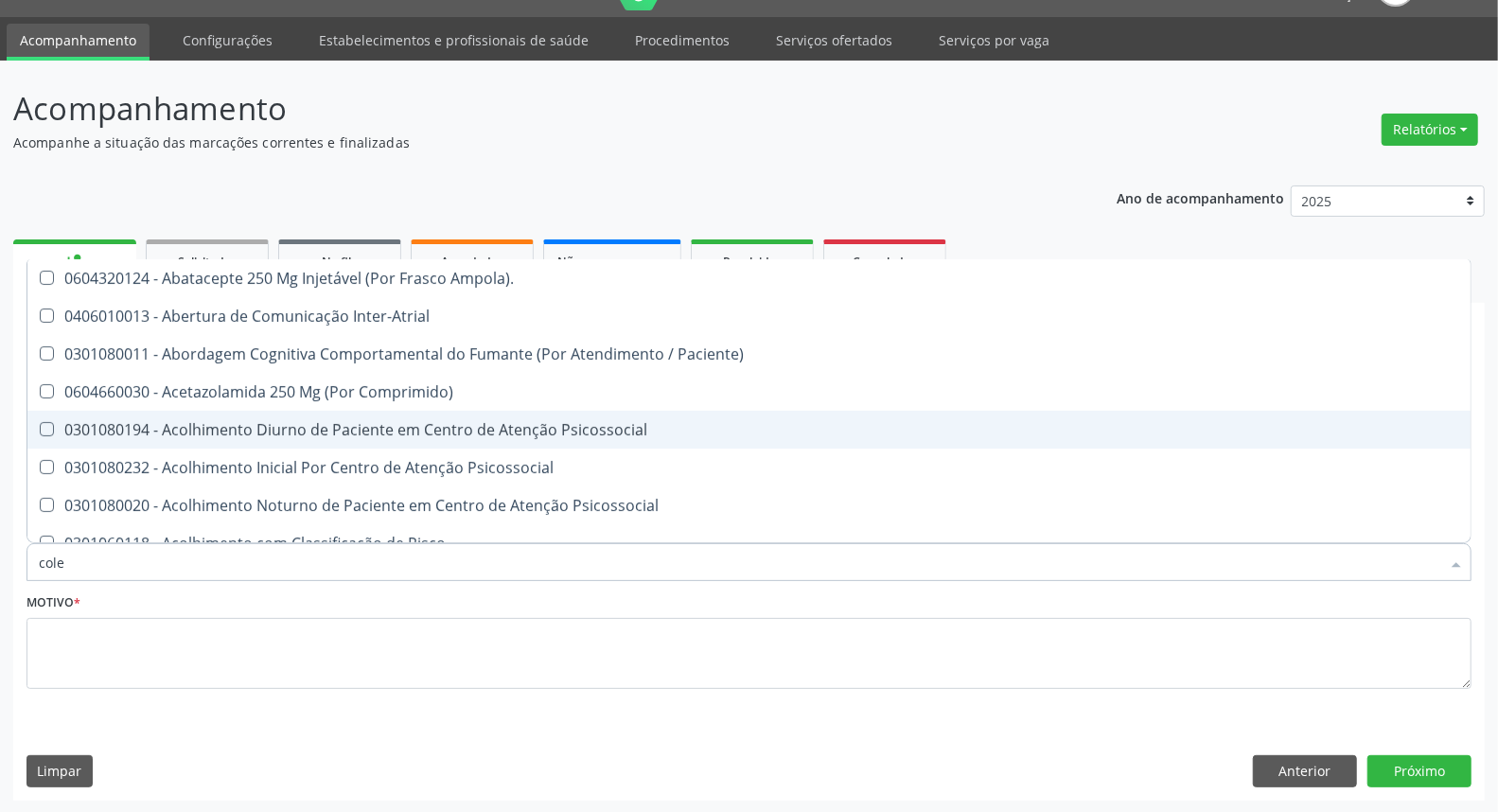
type input "coles"
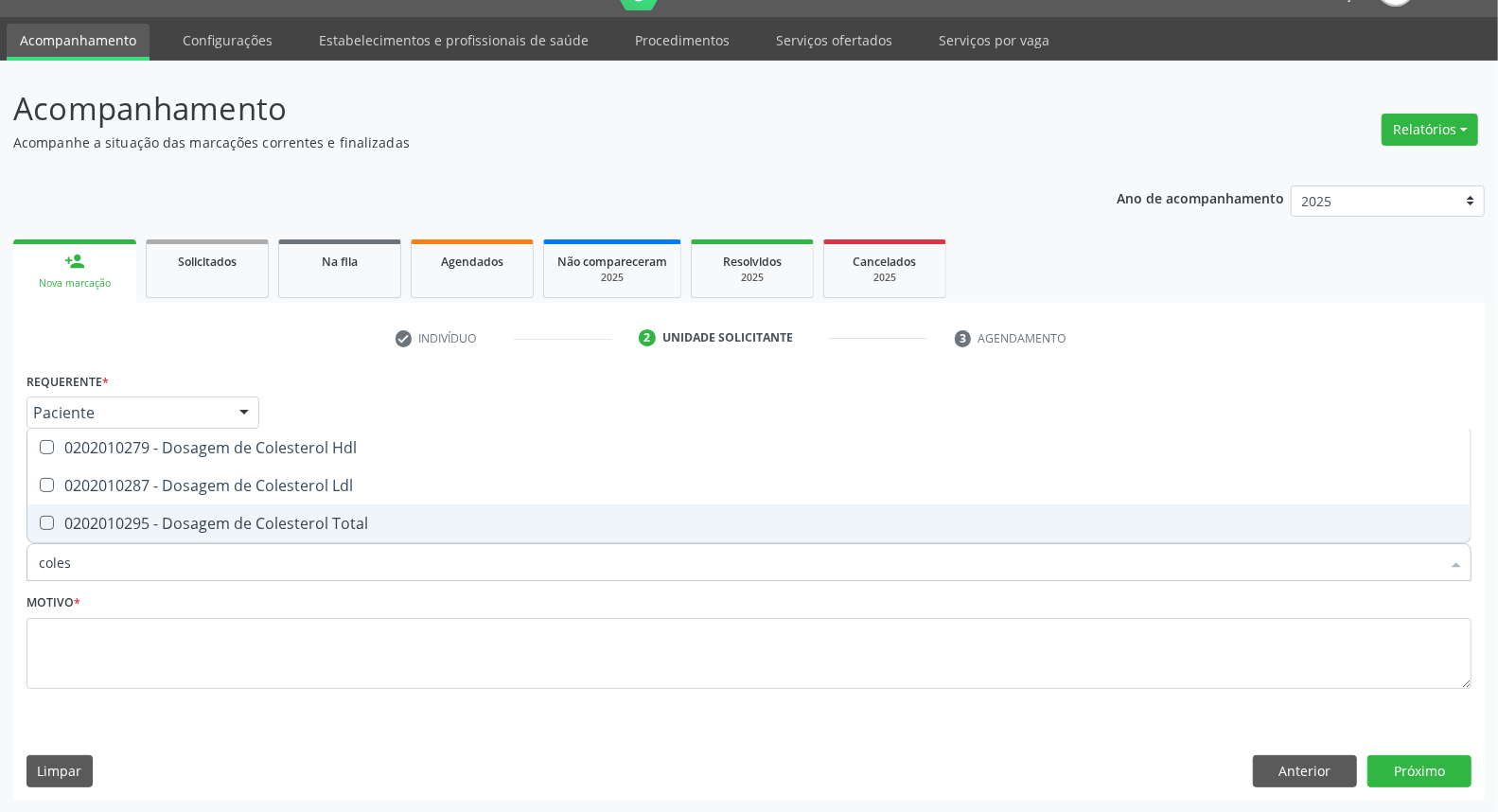
drag, startPoint x: 59, startPoint y: 517, endPoint x: 67, endPoint y: 499, distance: 19.7
click at [61, 515] on div "0202010295 - Dosagem de Colesterol Total" at bounding box center [749, 523] width 1421 height 15
checkbox Total "true"
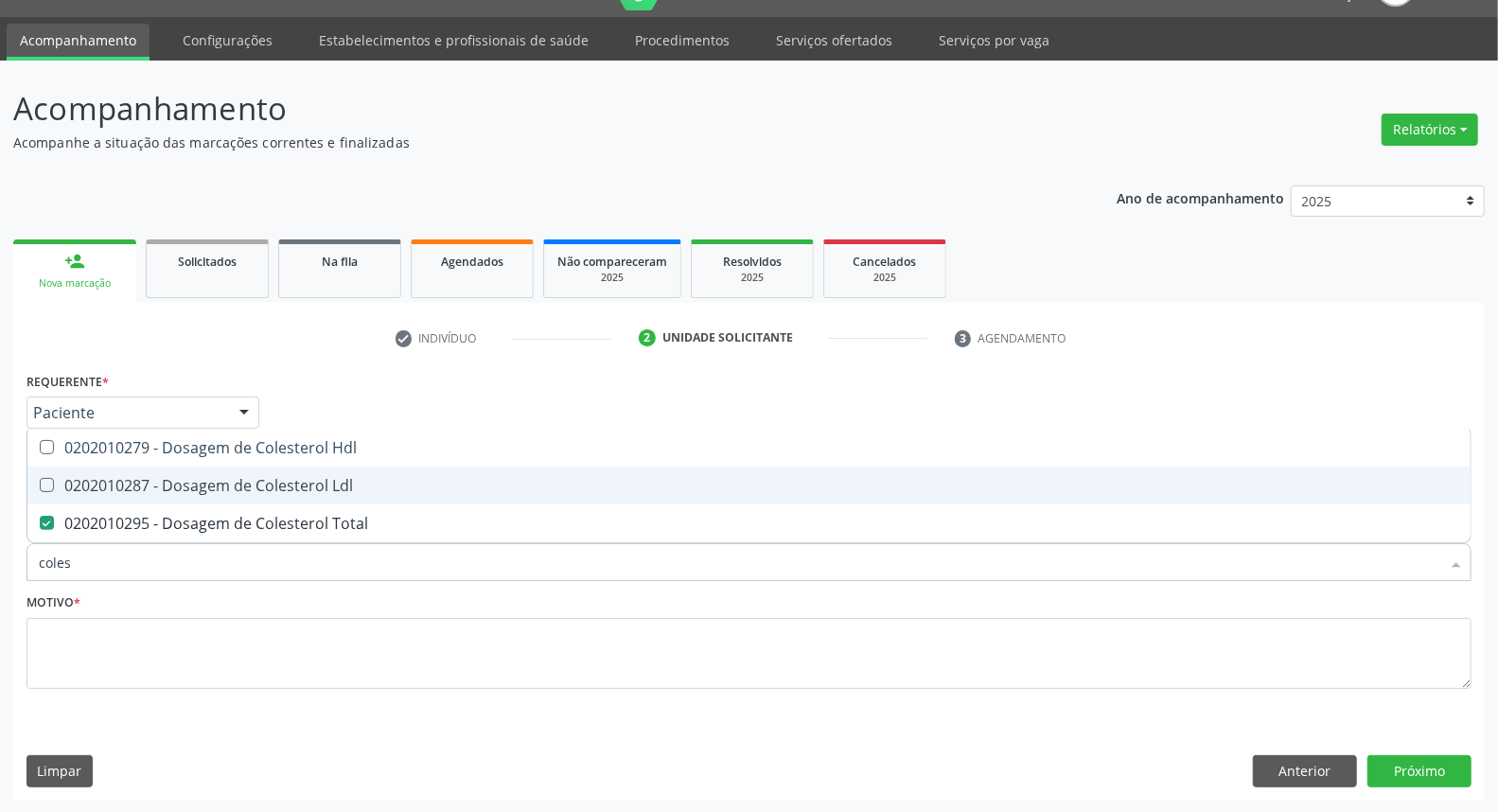
drag, startPoint x: 70, startPoint y: 489, endPoint x: 76, endPoint y: 454, distance: 35.5
click at [72, 479] on div "0202010287 - Dosagem de Colesterol Ldl" at bounding box center [749, 486] width 1421 height 15
checkbox Ldl "true"
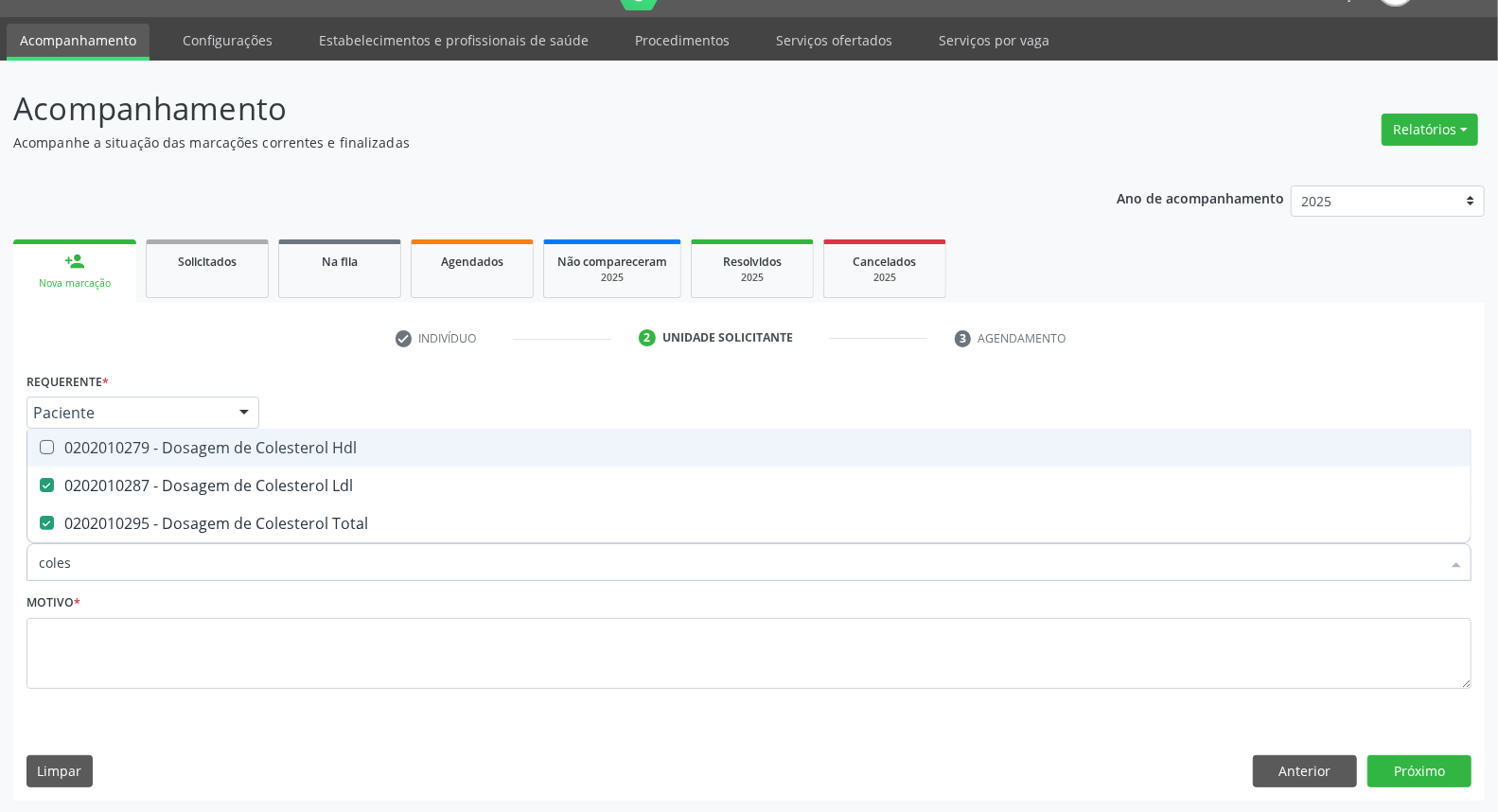
click at [76, 454] on div "0202010279 - Dosagem de Colesterol Hdl" at bounding box center [749, 448] width 1421 height 15
checkbox Hdl "true"
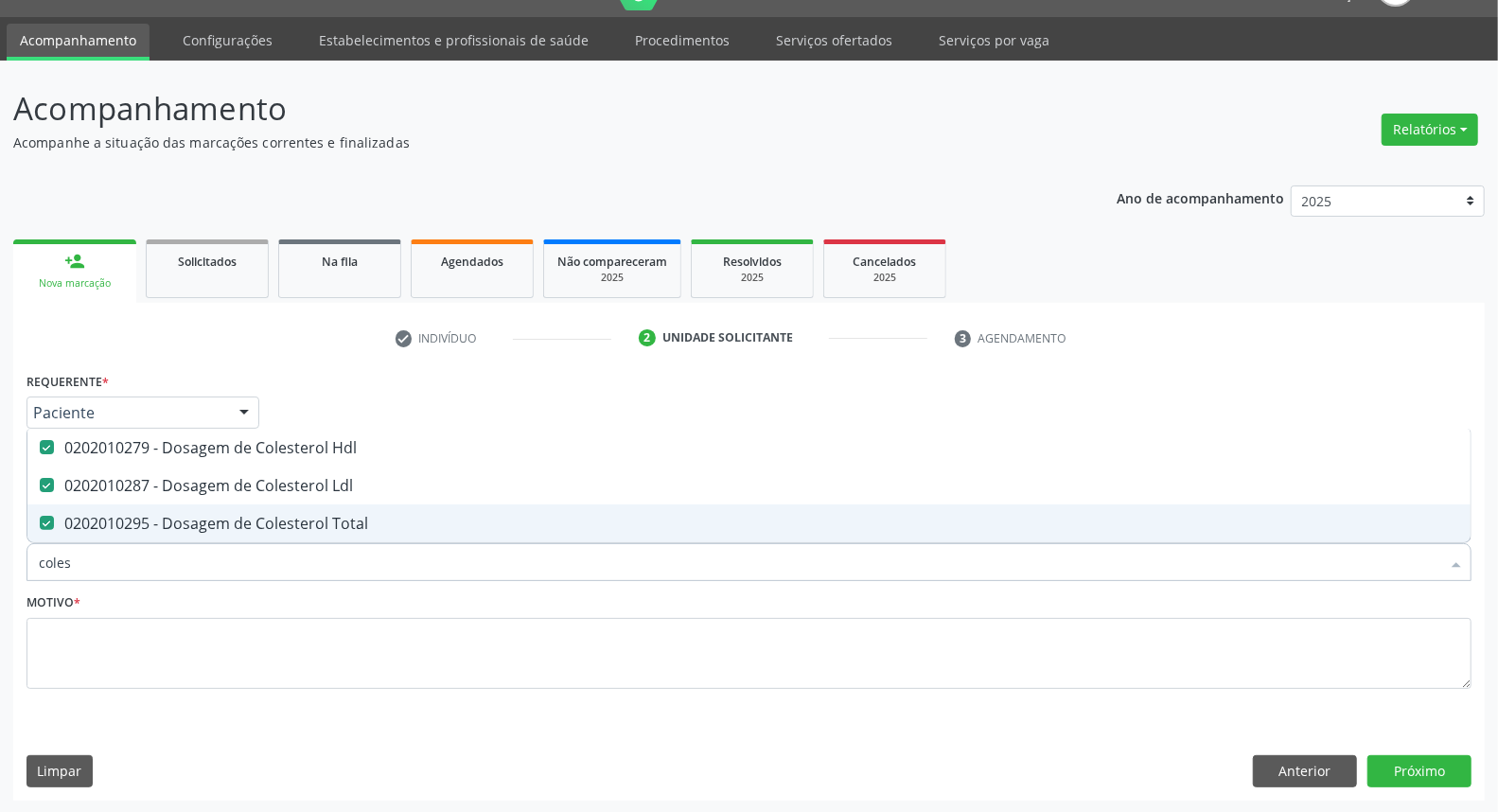
click at [0, 577] on div "Acompanhamento Acompanhe a situação das marcações correntes e finalizadas Relat…" at bounding box center [749, 436] width 1498 height 753
type input "t"
checkbox Hdl "false"
checkbox Ldl "false"
checkbox Total "false"
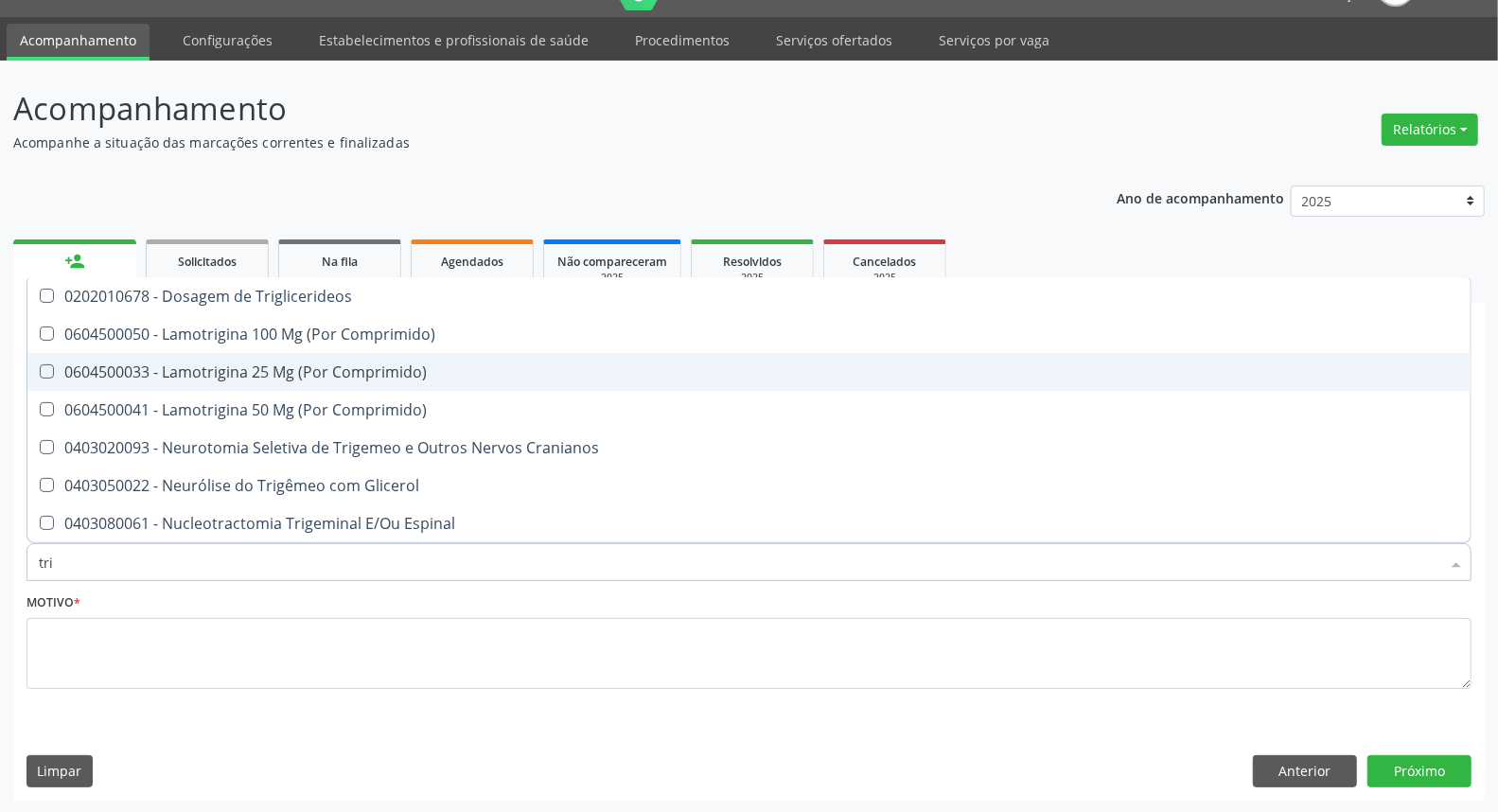
type input "trig"
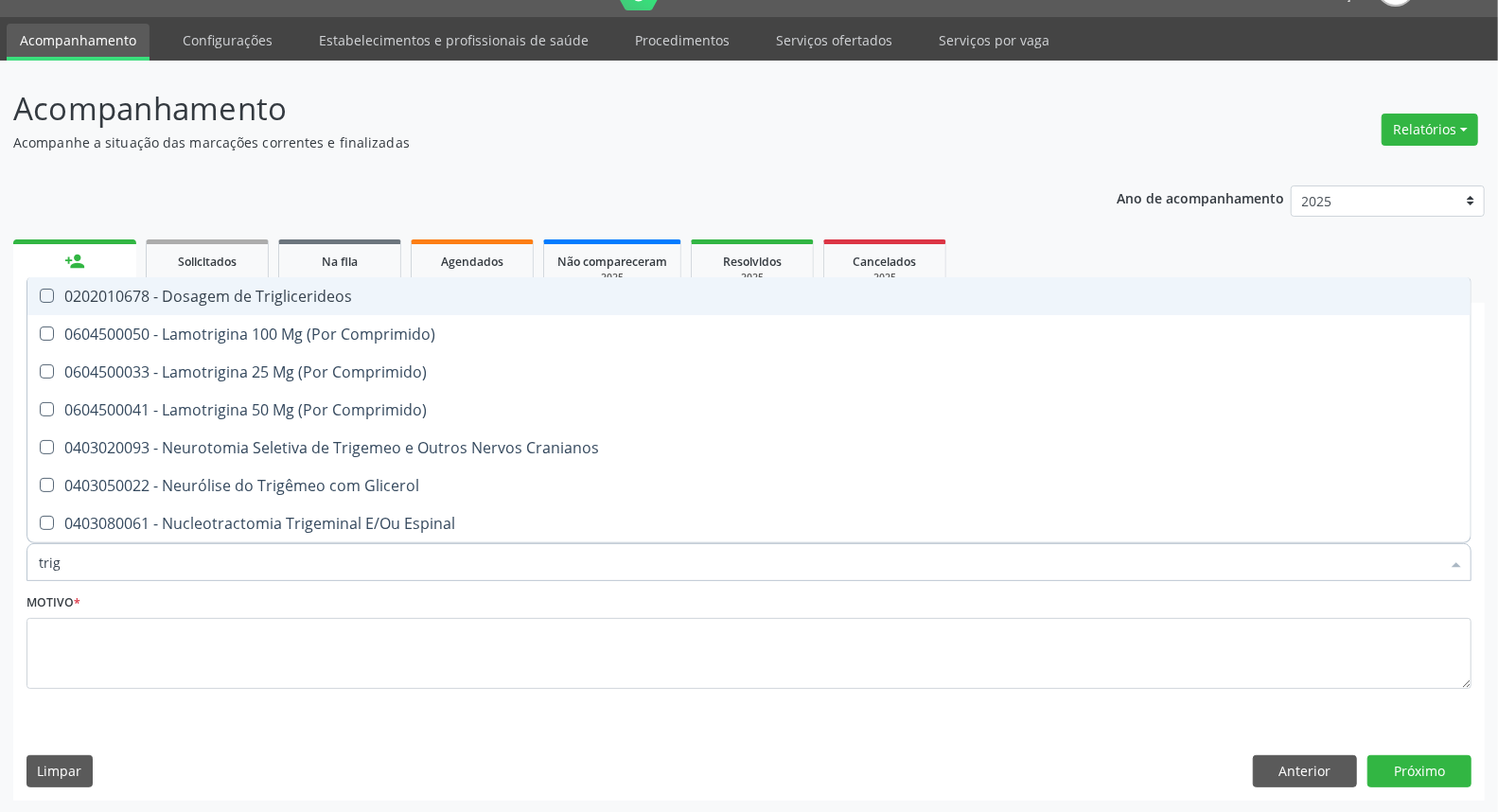
click at [126, 288] on div "0202010678 - Dosagem de Triglicerideos" at bounding box center [749, 296] width 1421 height 15
checkbox Triglicerideos "true"
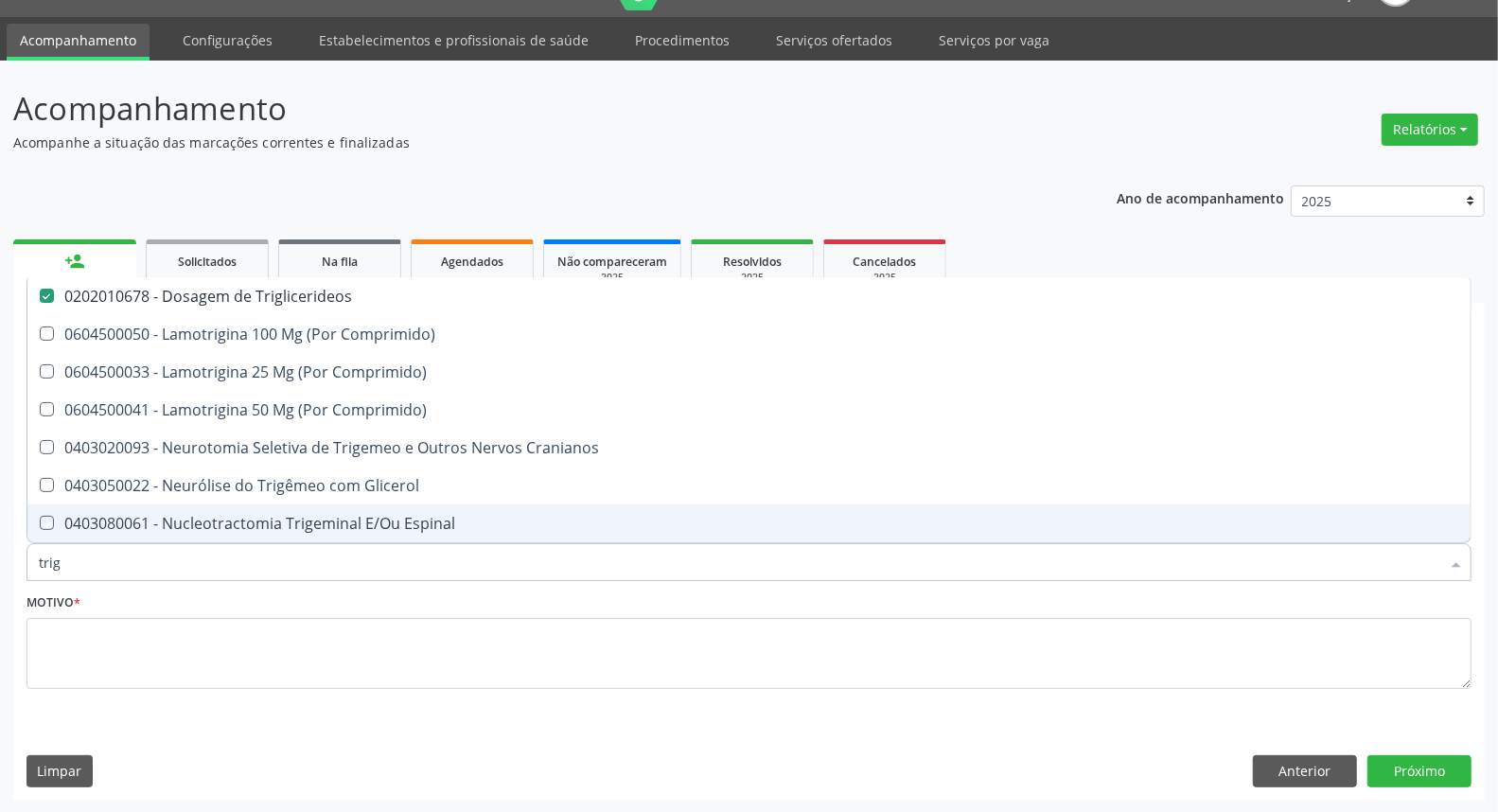
click at [0, 564] on div "Acompanhamento Acompanhe a situação das marcações correntes e finalizadas Relat…" at bounding box center [749, 436] width 1498 height 753
checkbox Comprimido\) "true"
checkbox Cranianos "true"
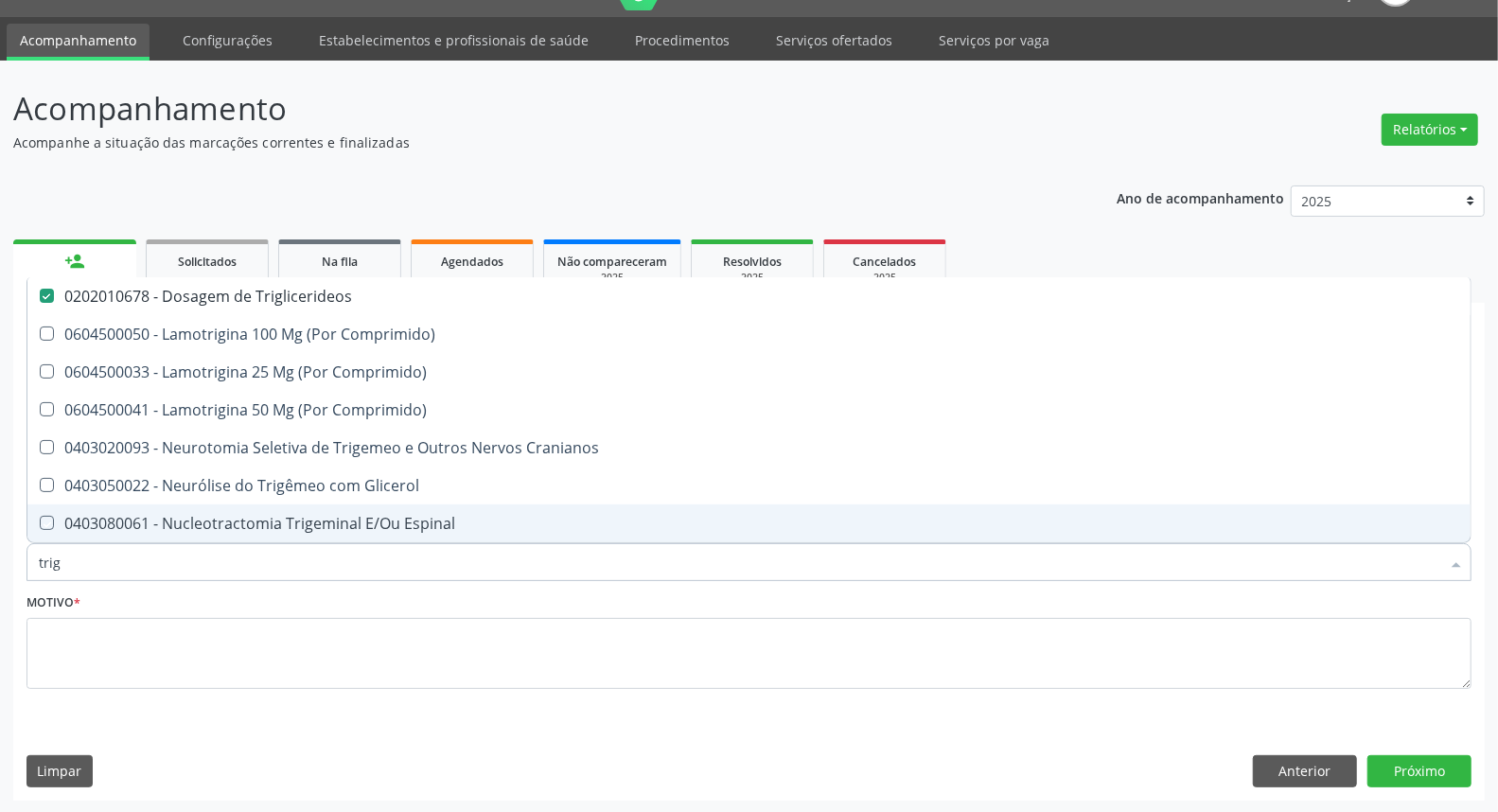
checkbox Glicerol "true"
checkbox Espinal "true"
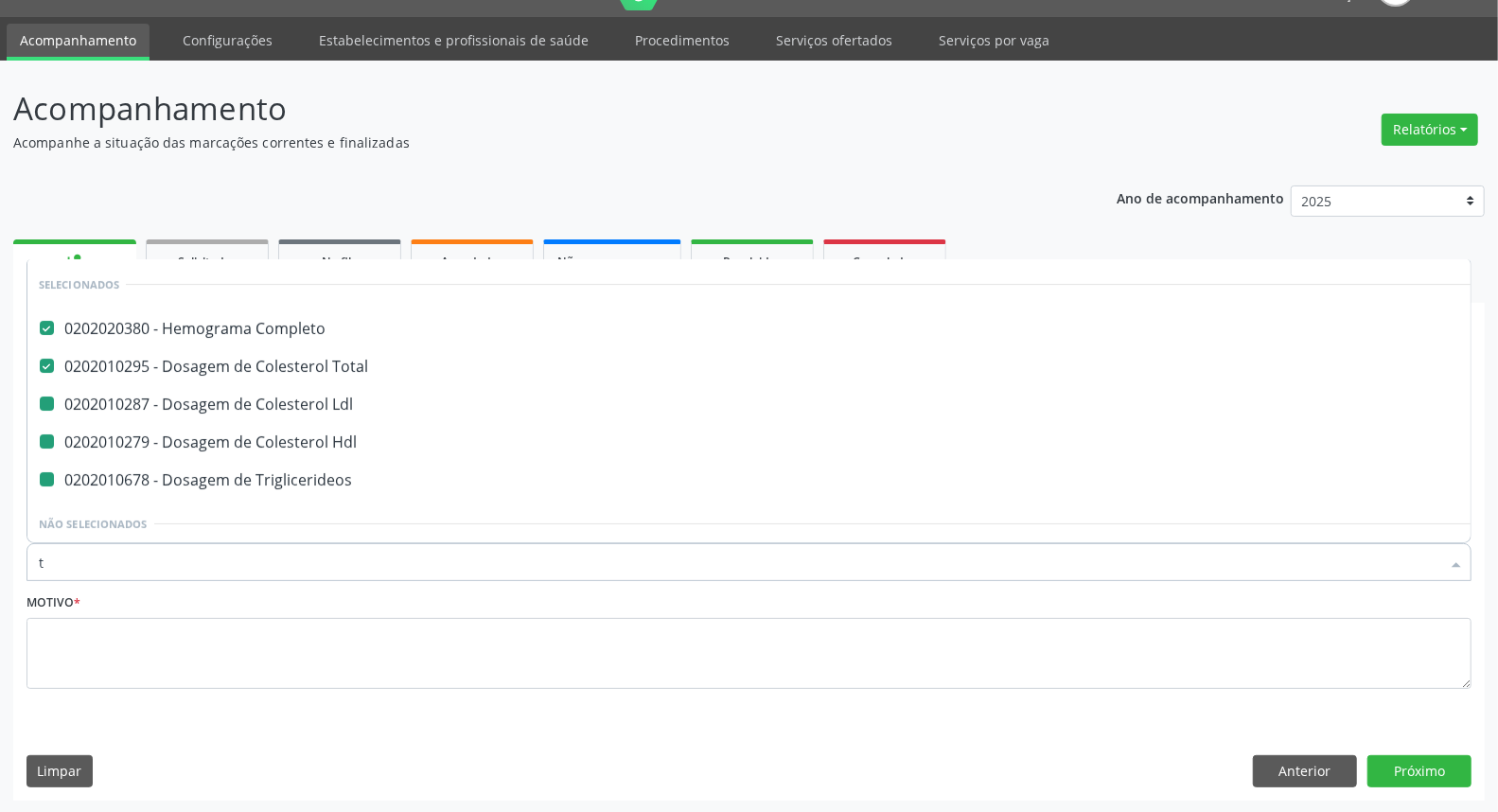
type input "tr"
checkbox Ldl "false"
checkbox Hdl "false"
checkbox Triglicerideos "false"
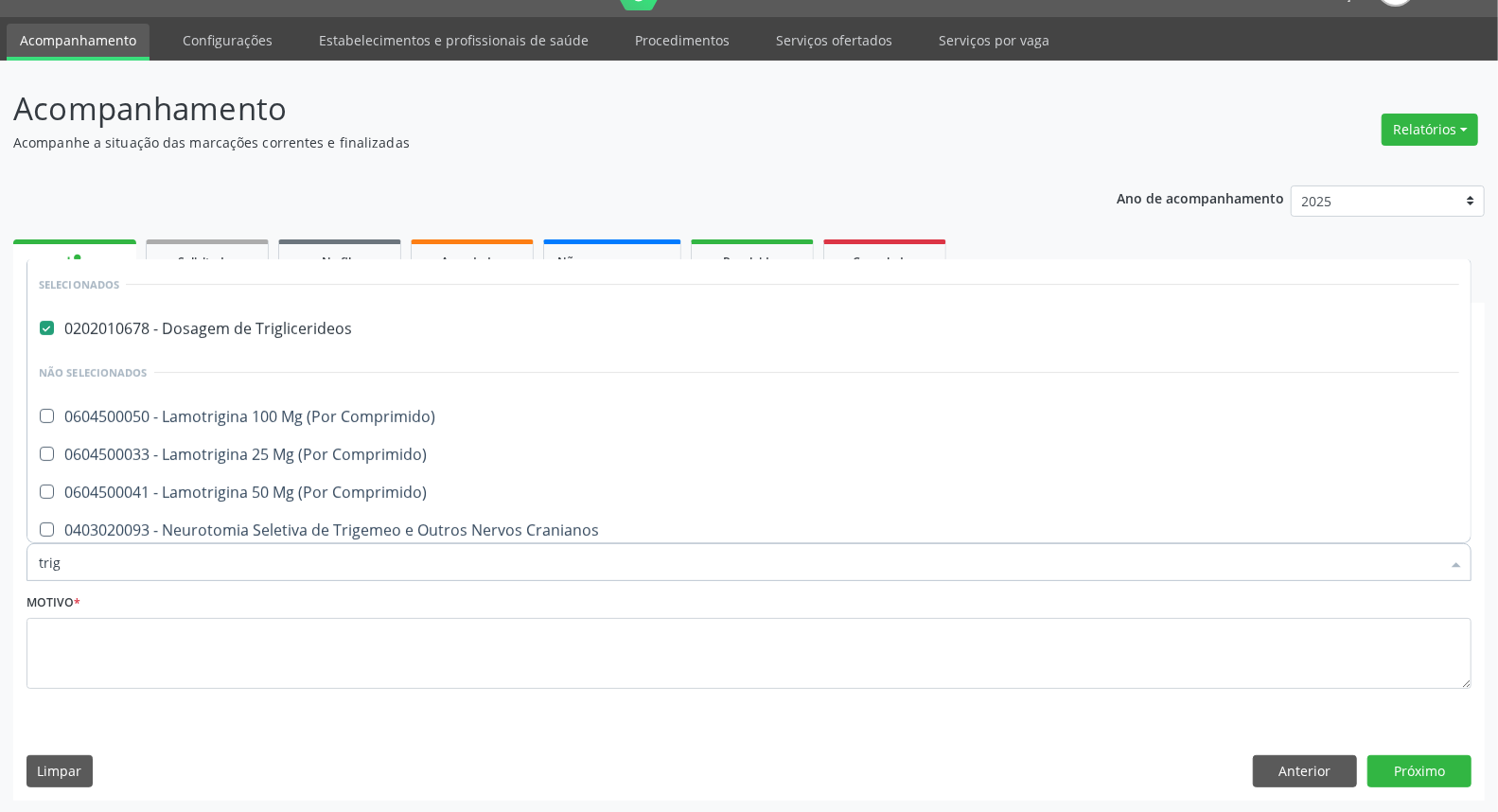
drag, startPoint x: 96, startPoint y: 561, endPoint x: 0, endPoint y: 574, distance: 96.9
click at [0, 574] on div "Acompanhamento Acompanhe a situação das marcações correntes e finalizadas Relat…" at bounding box center [749, 436] width 1498 height 753
type input "ur"
checkbox Triglicerideos "false"
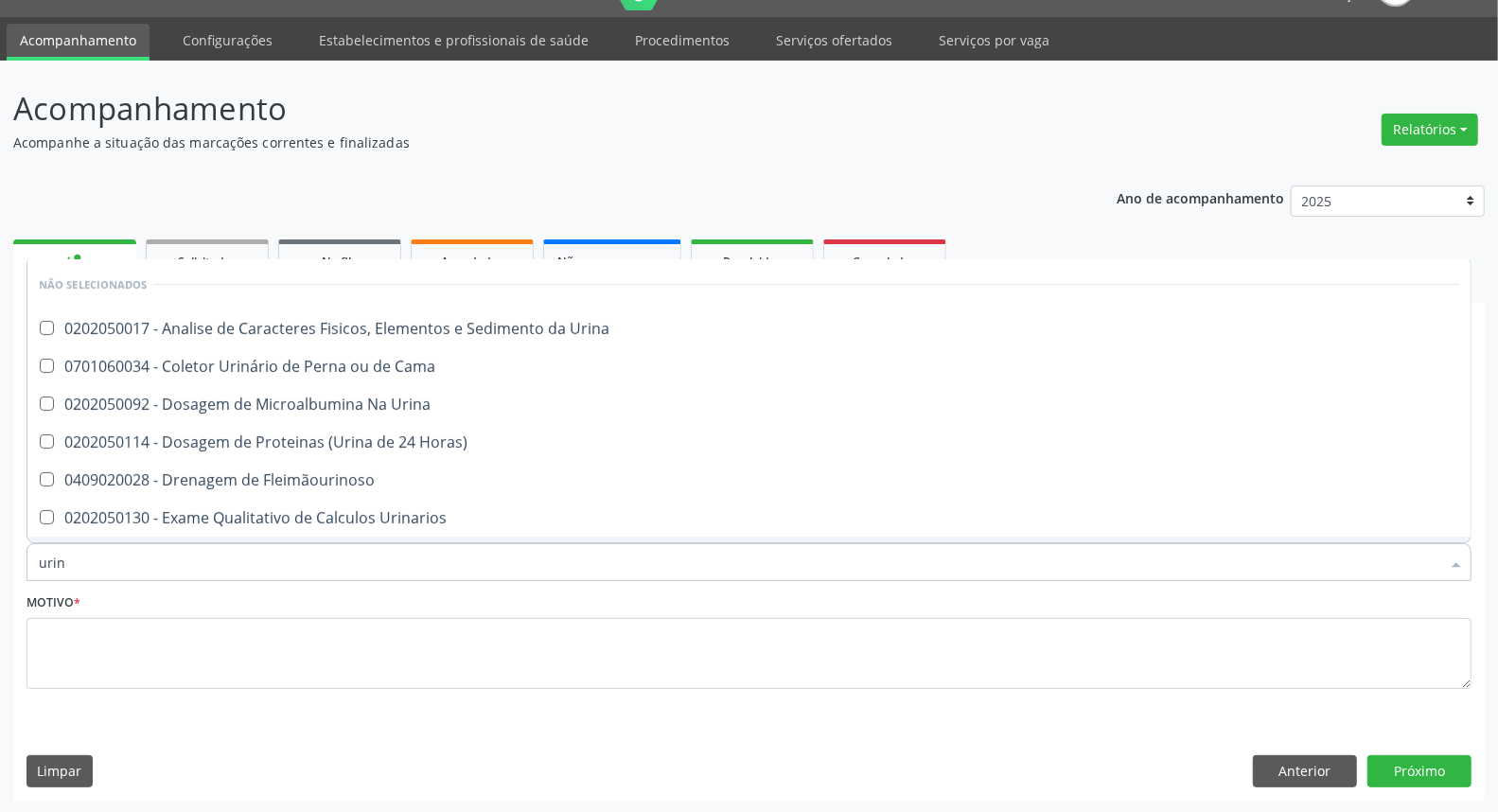
type input "urina"
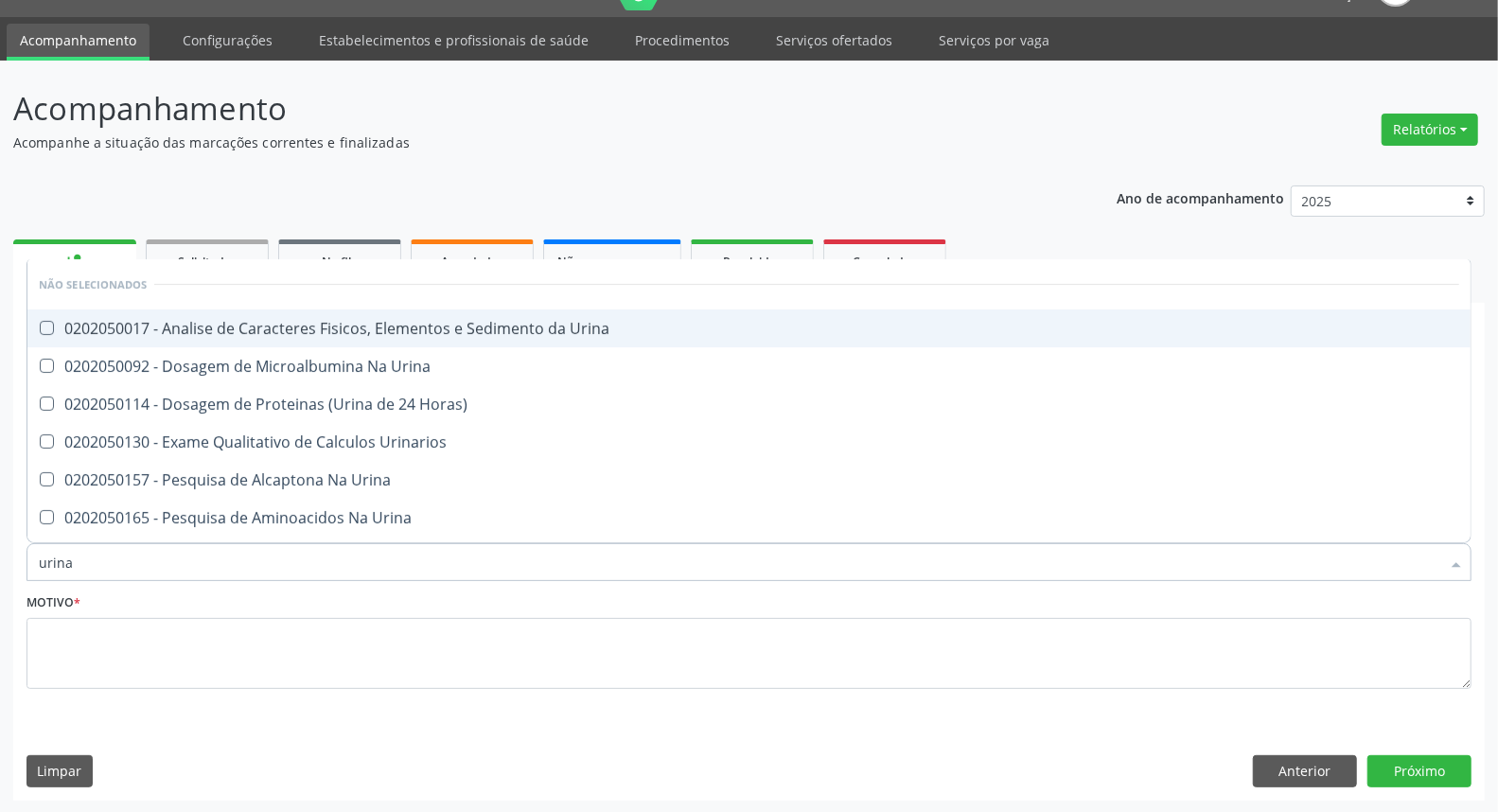
click at [239, 339] on span "0202050017 - Analise de Caracteres Fisicos, Elementos e Sedimento da Urina" at bounding box center [749, 328] width 1443 height 38
checkbox Urina "true"
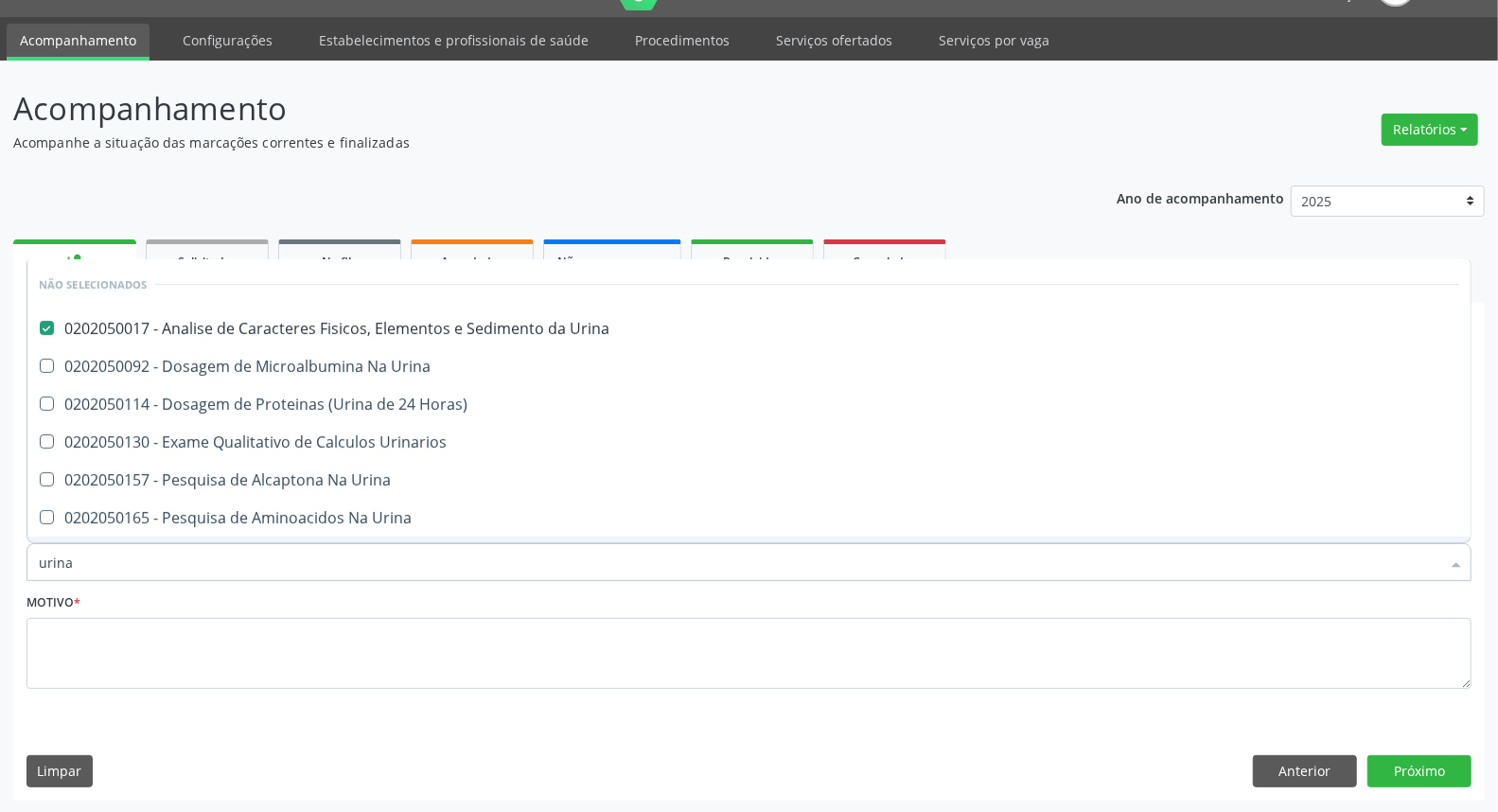
drag, startPoint x: 111, startPoint y: 562, endPoint x: 0, endPoint y: 562, distance: 111.0
click at [0, 562] on div "Acompanhamento Acompanhe a situação das marcações correntes e finalizadas Relat…" at bounding box center [749, 436] width 1498 height 753
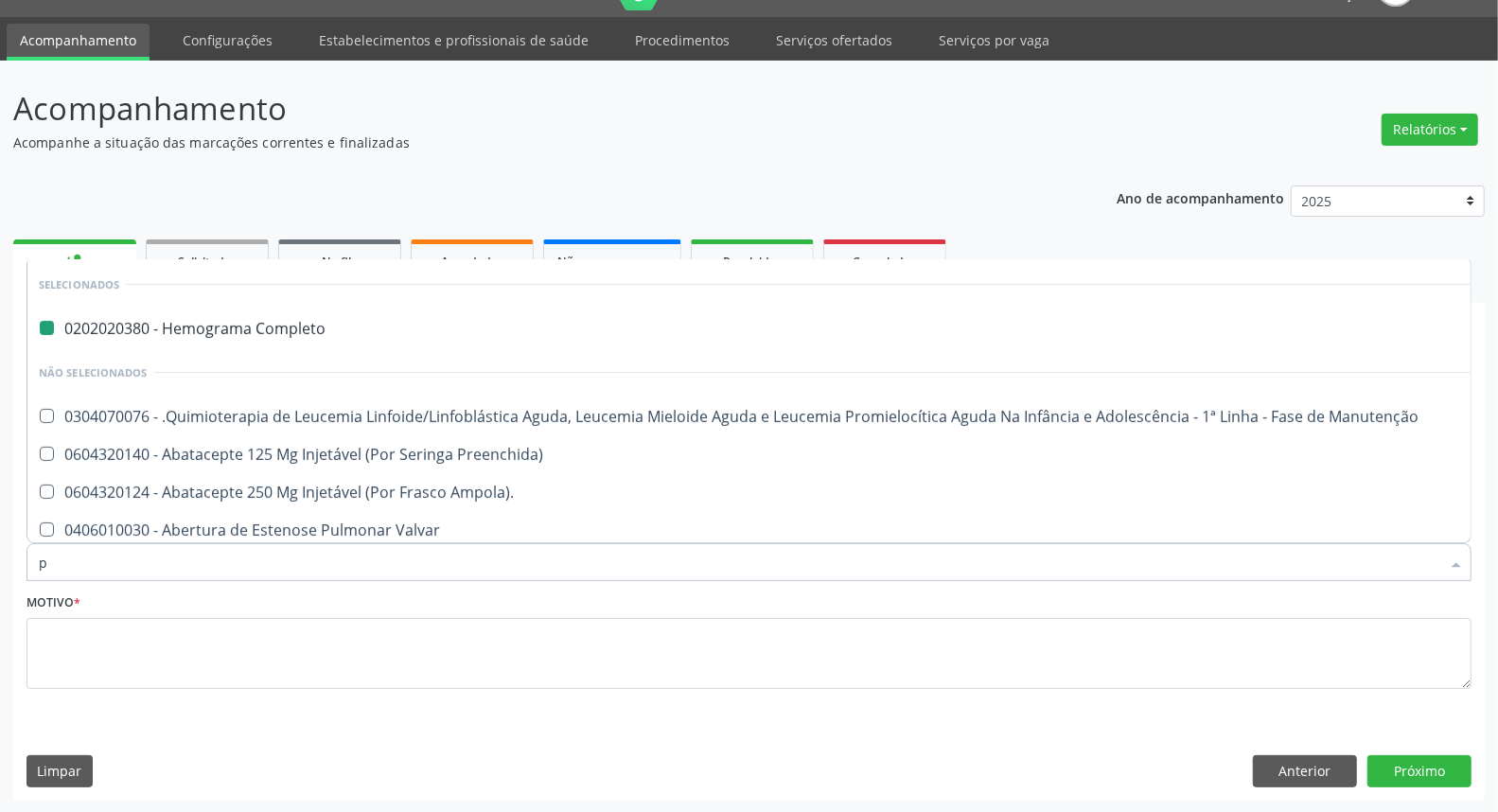
type input "pa"
checkbox Completo "false"
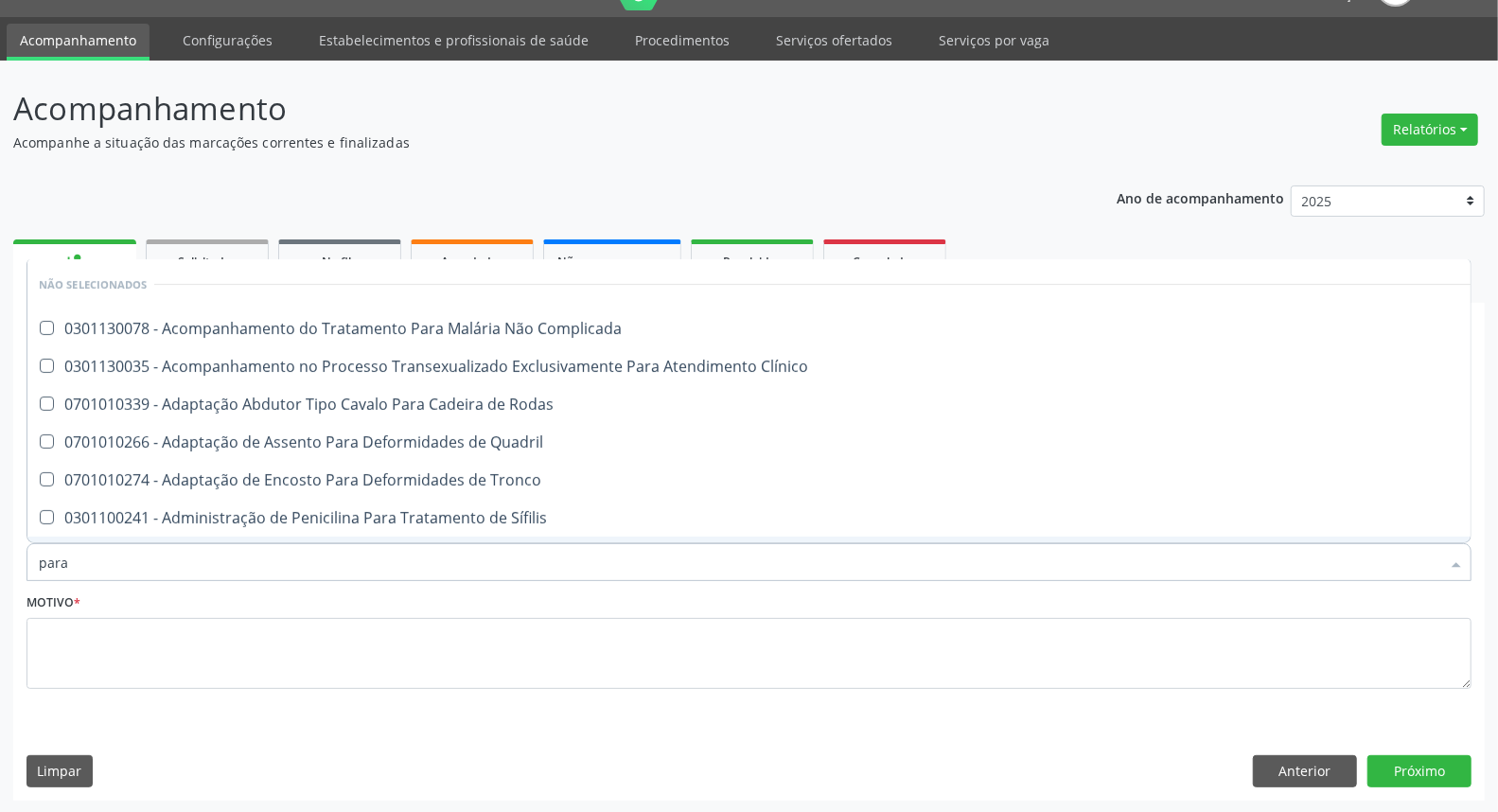
type input "paras"
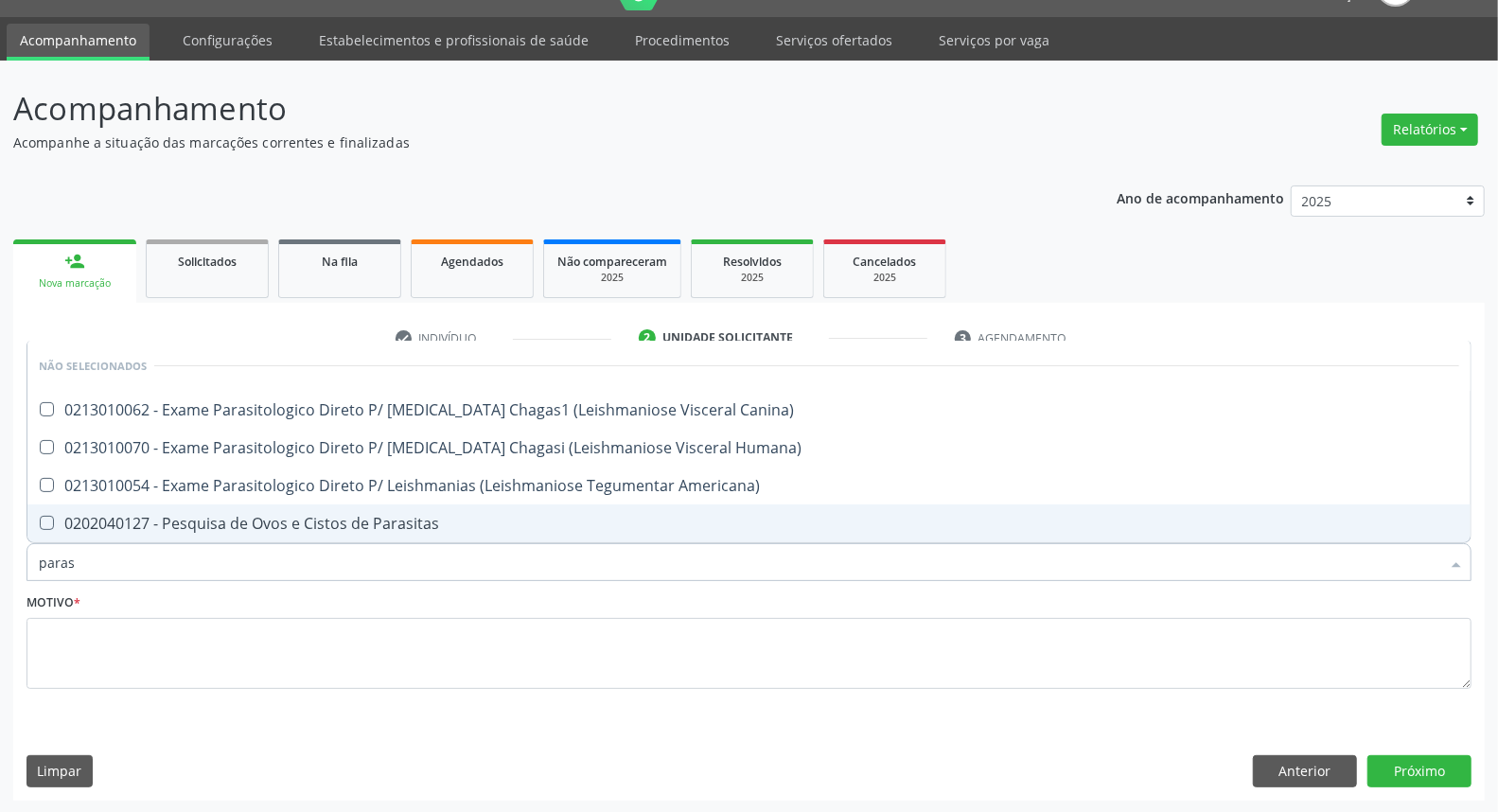
click at [81, 520] on div "0202040127 - Pesquisa de Ovos e Cistos de Parasitas" at bounding box center [749, 523] width 1421 height 15
checkbox Parasitas "true"
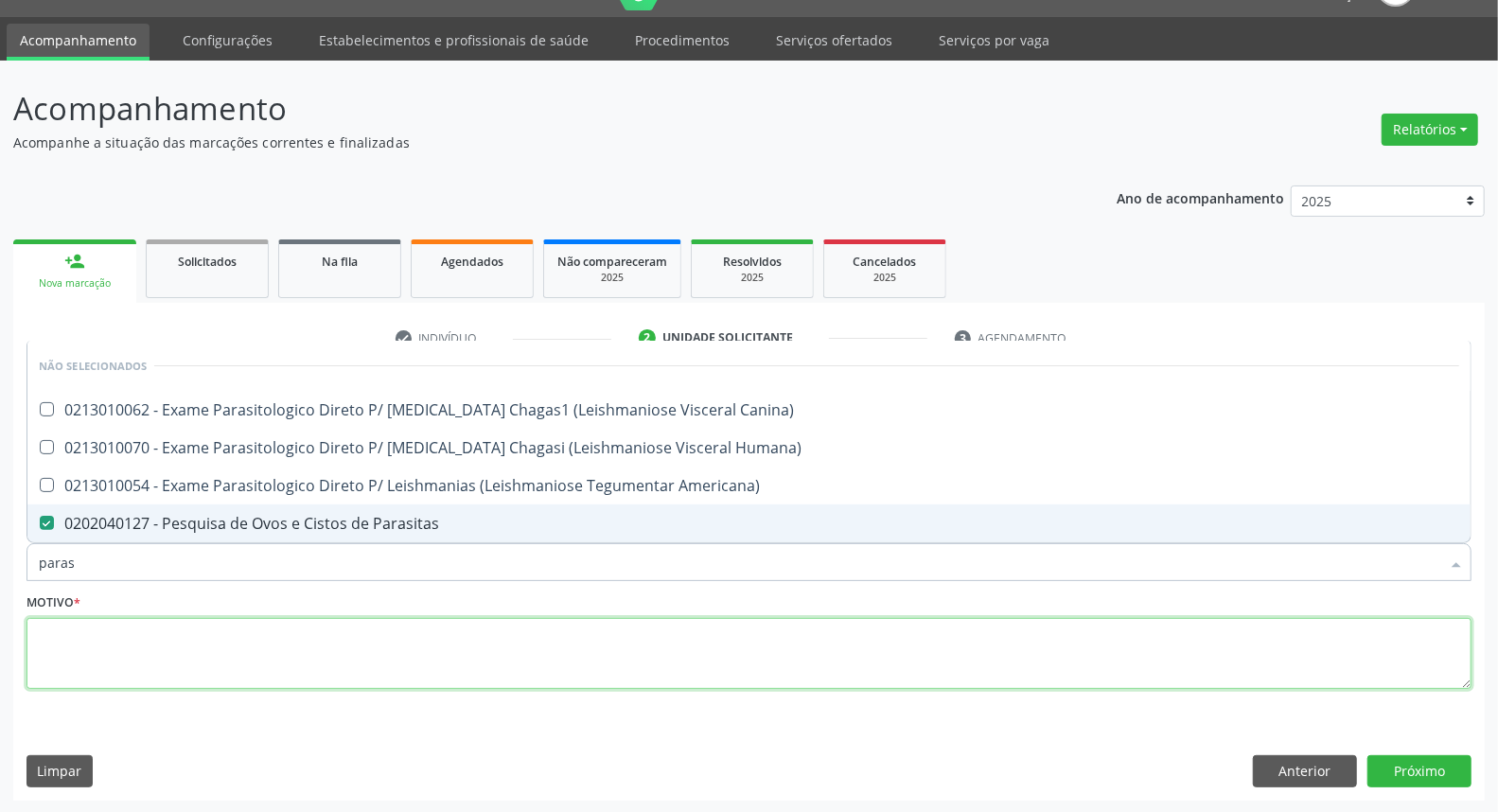
drag, startPoint x: 114, startPoint y: 637, endPoint x: 109, endPoint y: 627, distance: 11.2
click at [114, 638] on textarea at bounding box center [749, 654] width 1445 height 72
checkbox Canina\) "true"
checkbox Americana\) "true"
checkbox Humana\) "true"
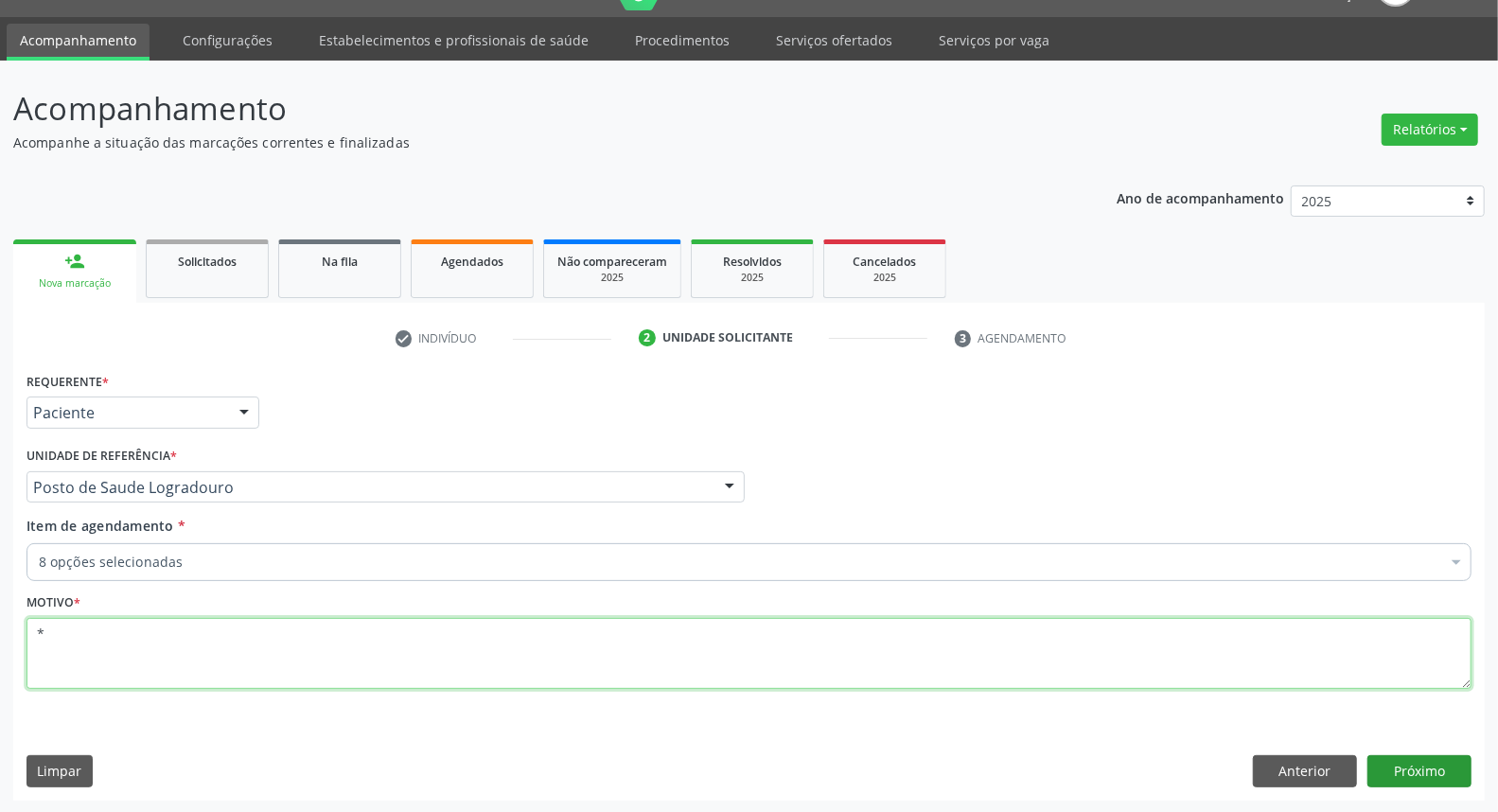
type textarea "*"
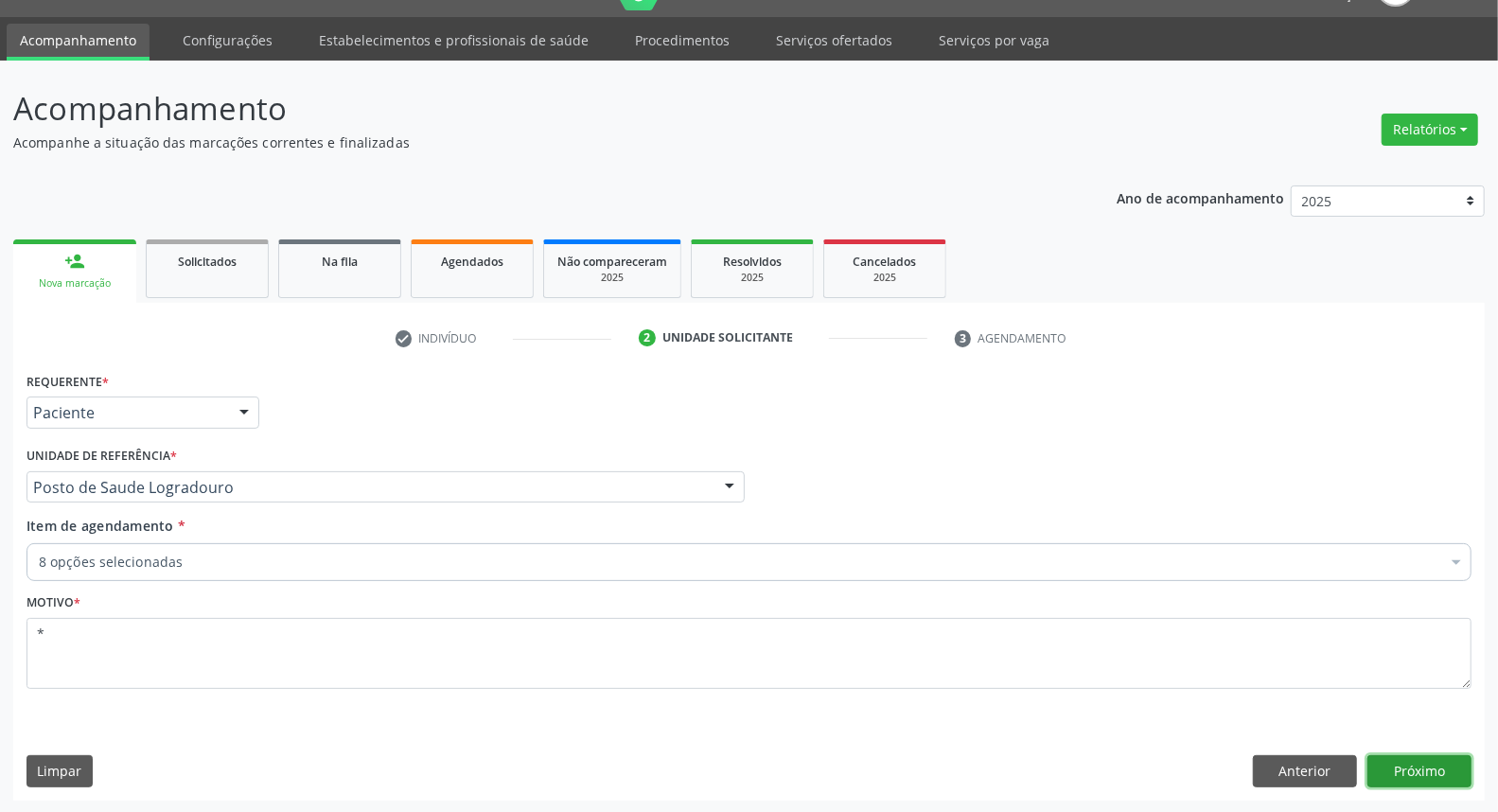
click at [1432, 770] on button "Próximo" at bounding box center [1419, 771] width 104 height 32
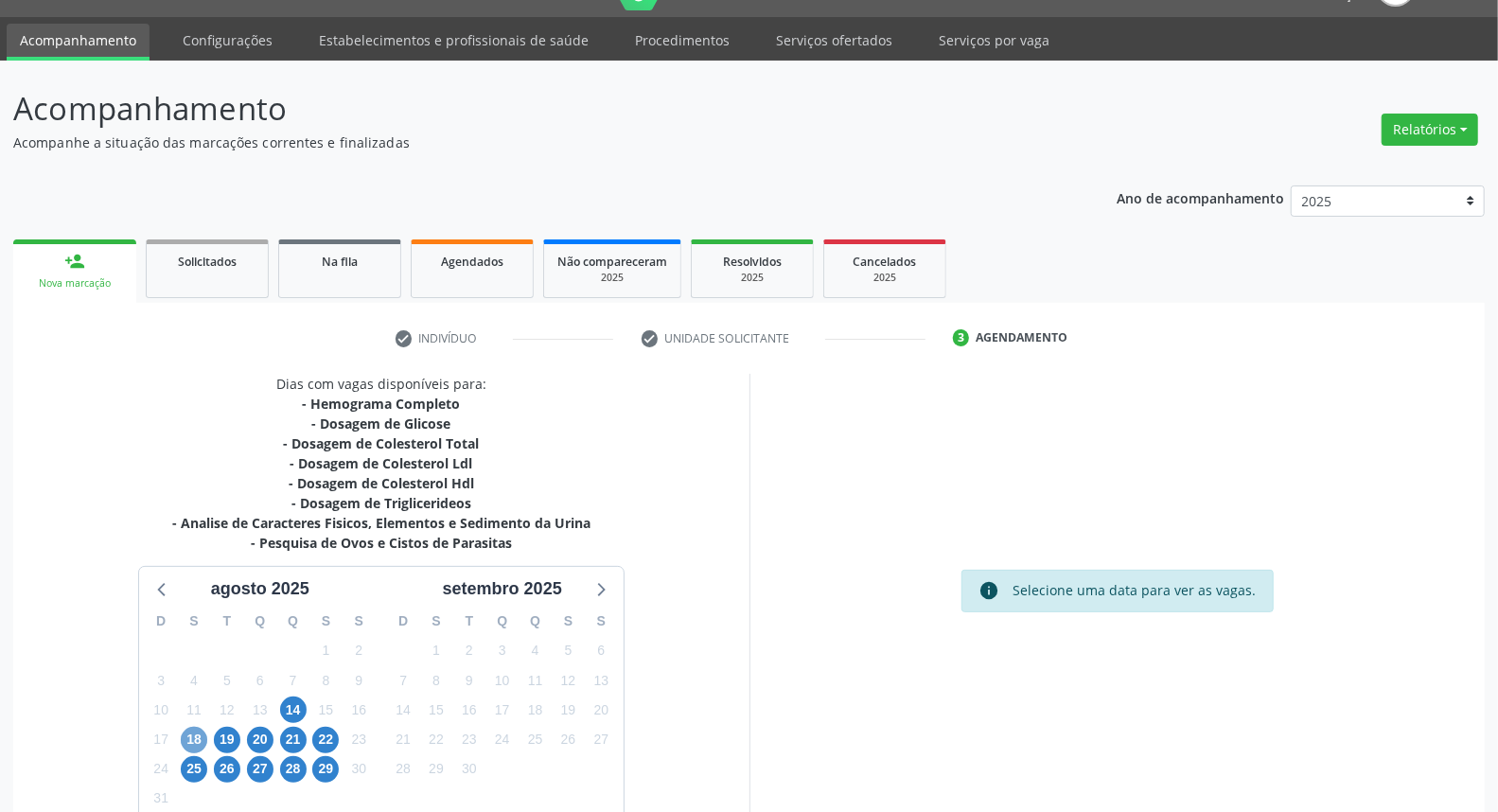
click at [201, 734] on span "18" at bounding box center [194, 740] width 27 height 27
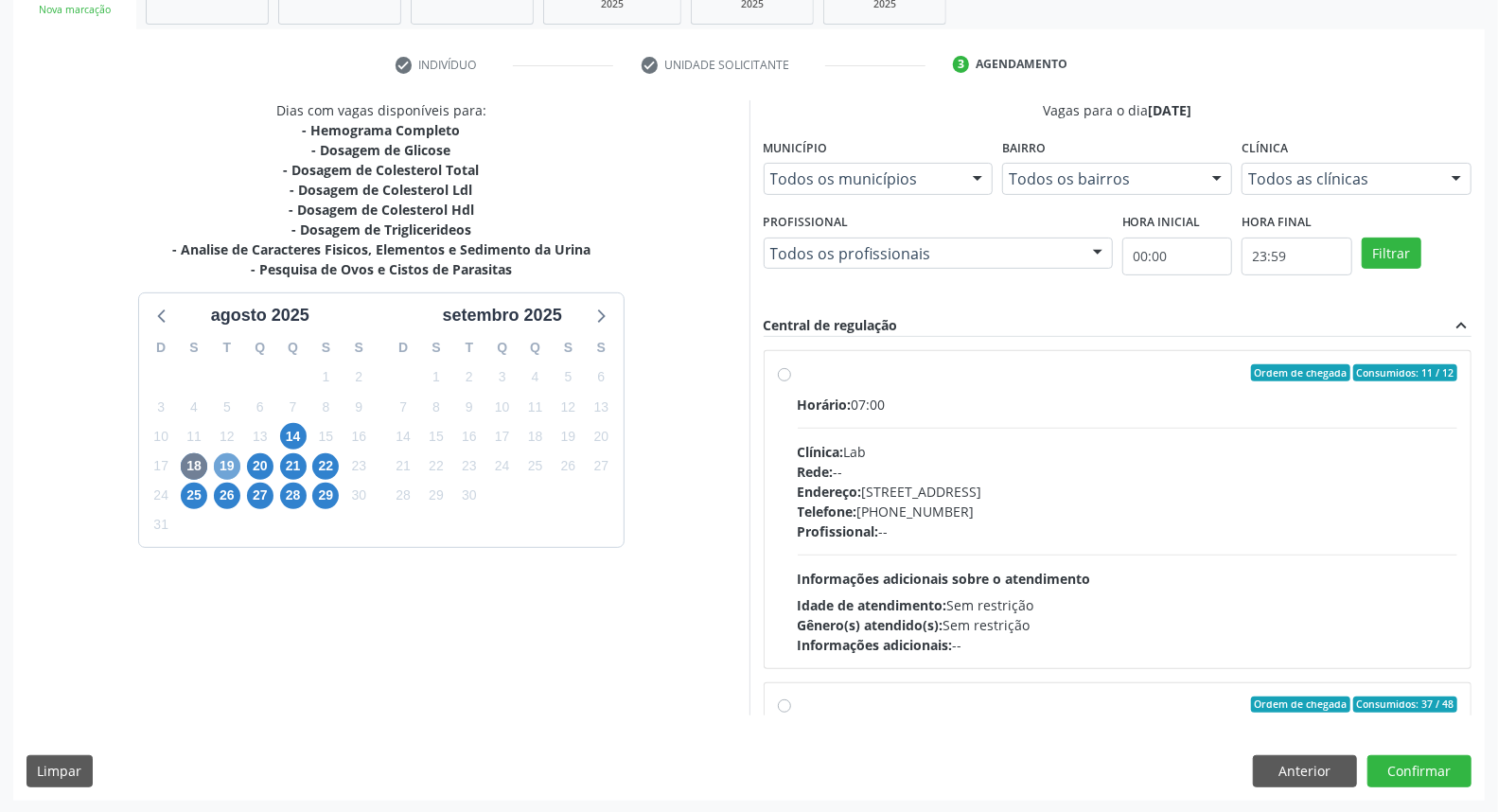
click at [231, 467] on span "19" at bounding box center [227, 467] width 27 height 27
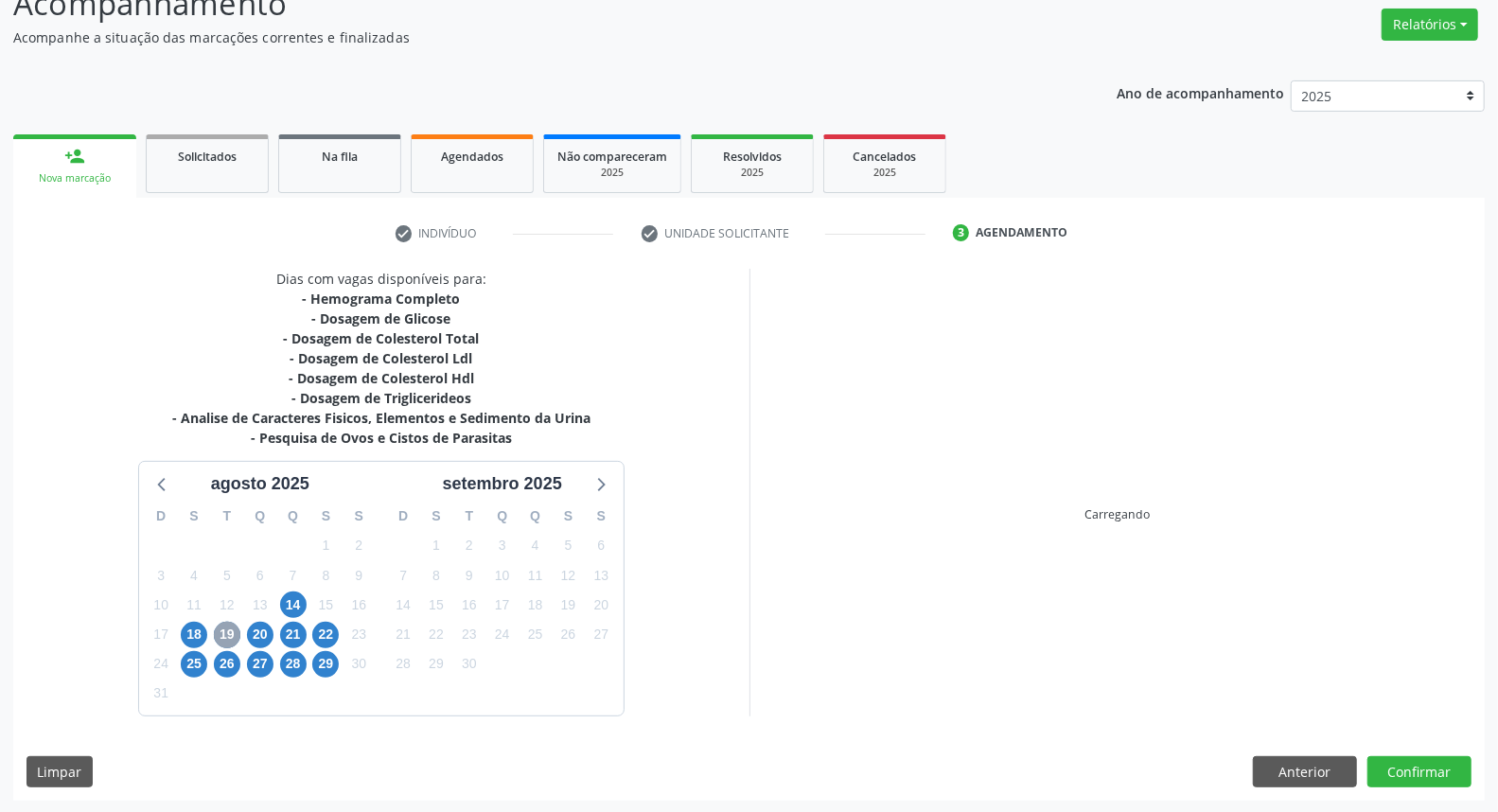
scroll to position [317, 0]
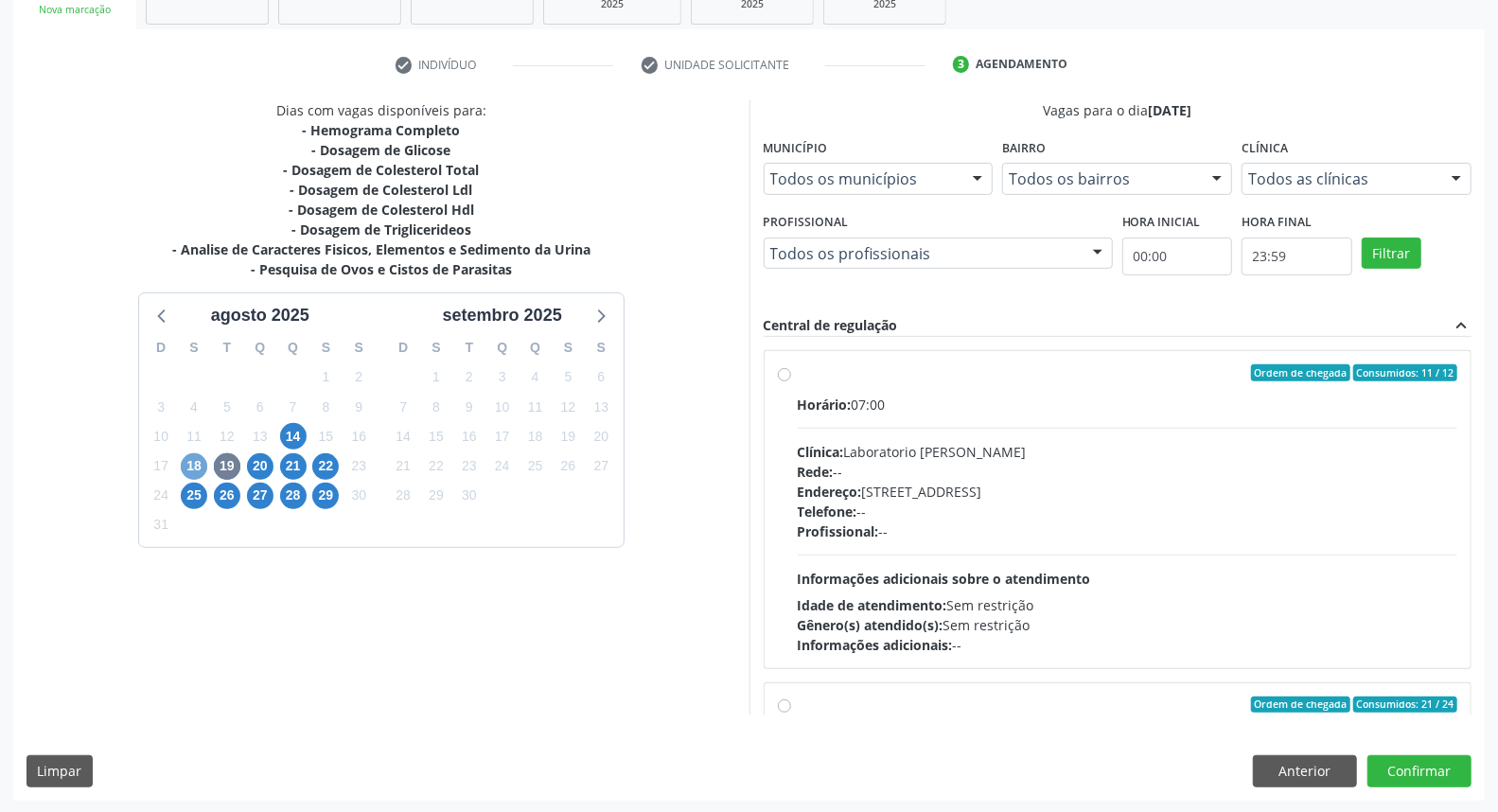
click at [193, 465] on span "18" at bounding box center [194, 467] width 27 height 27
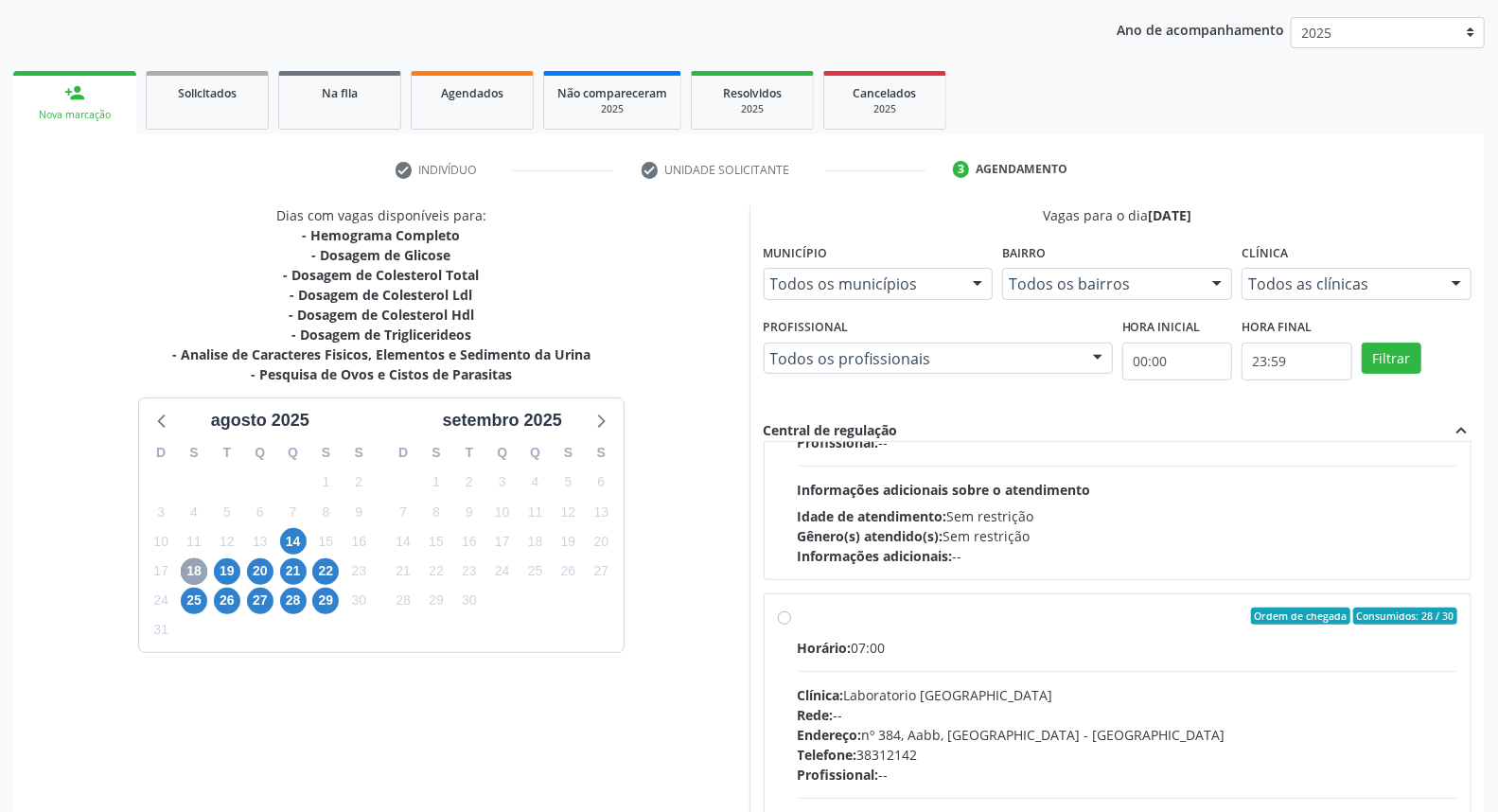
scroll to position [629, 0]
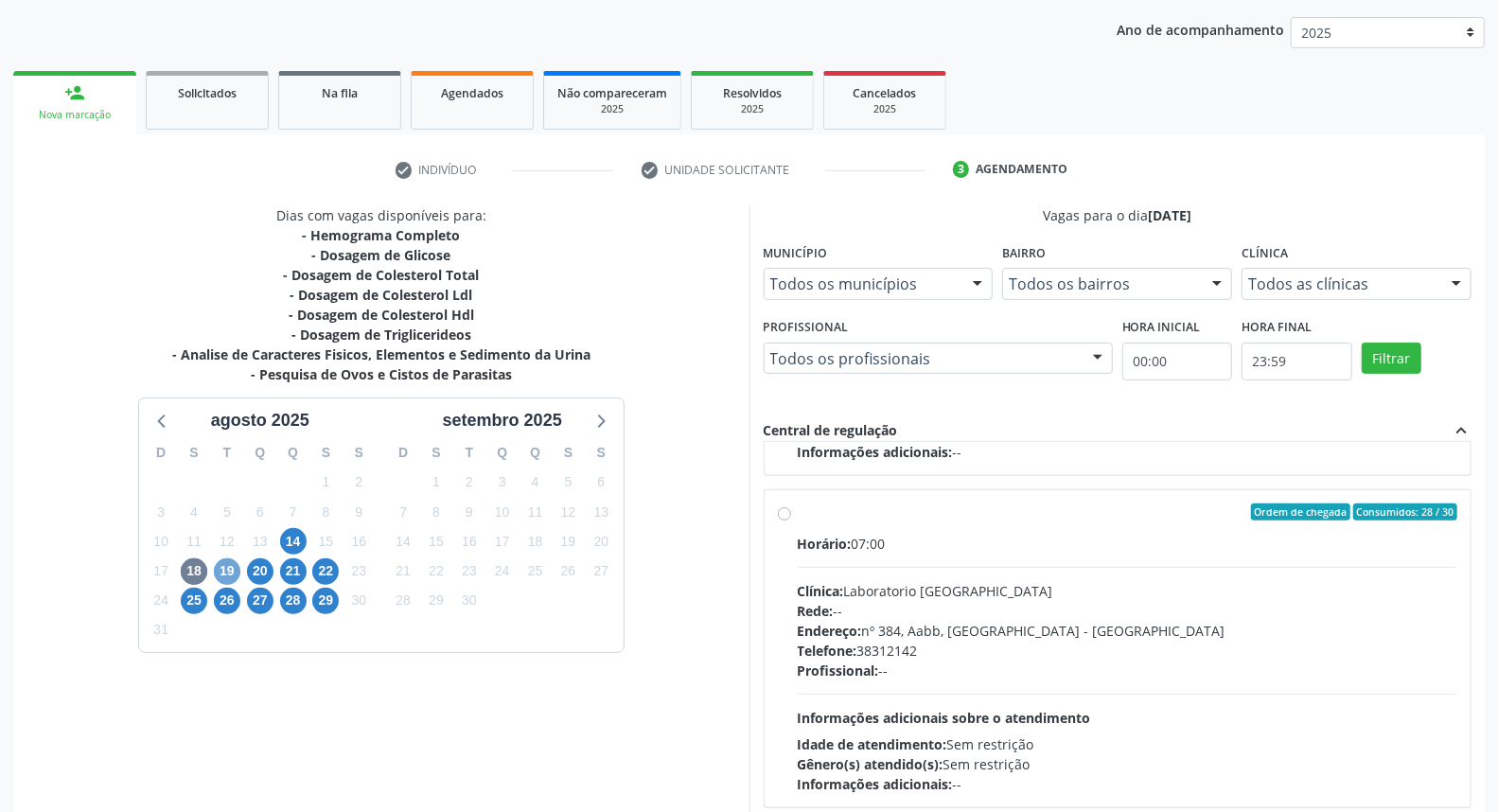
click at [230, 579] on span "19" at bounding box center [227, 572] width 27 height 27
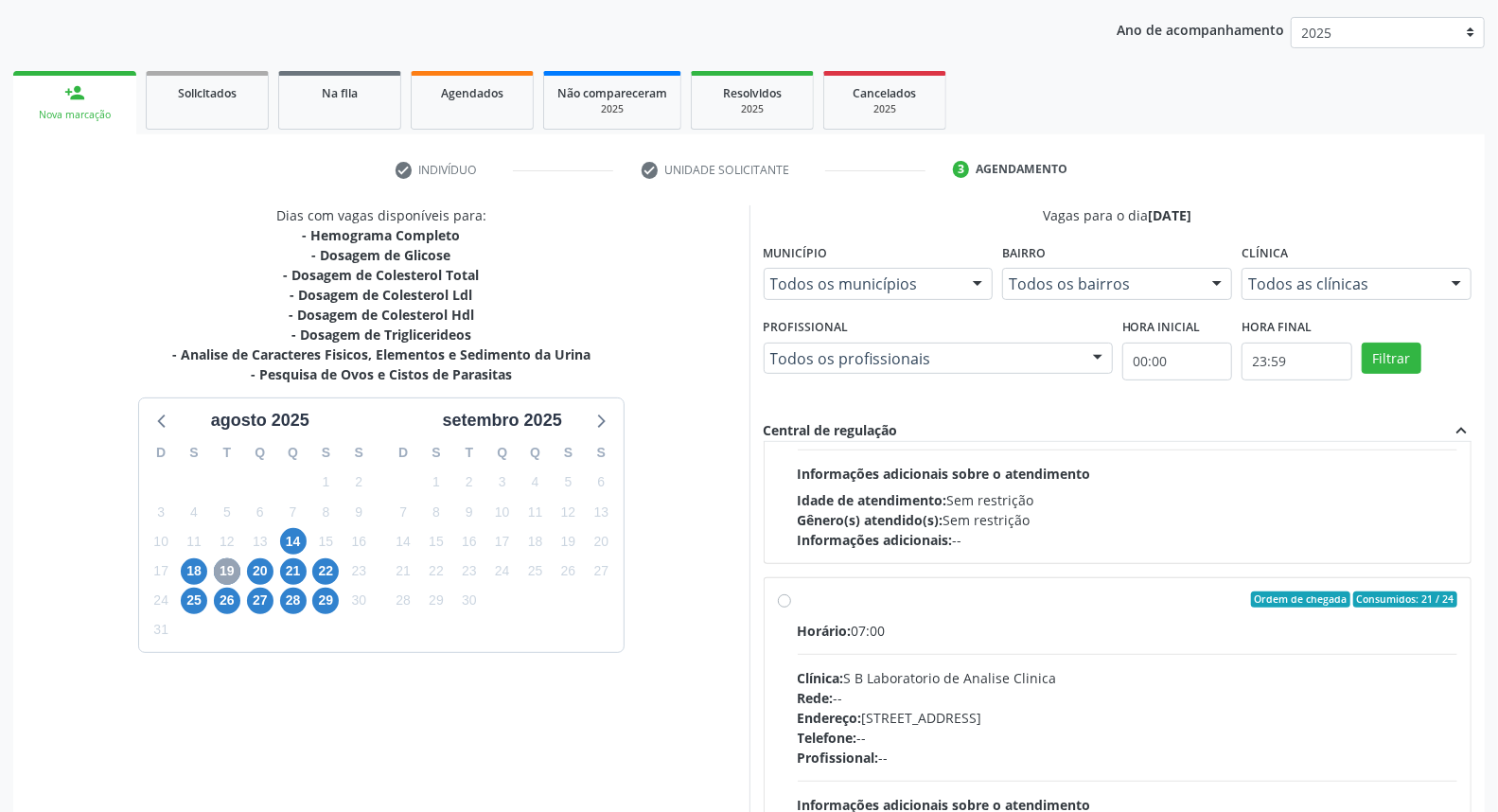
scroll to position [298, 0]
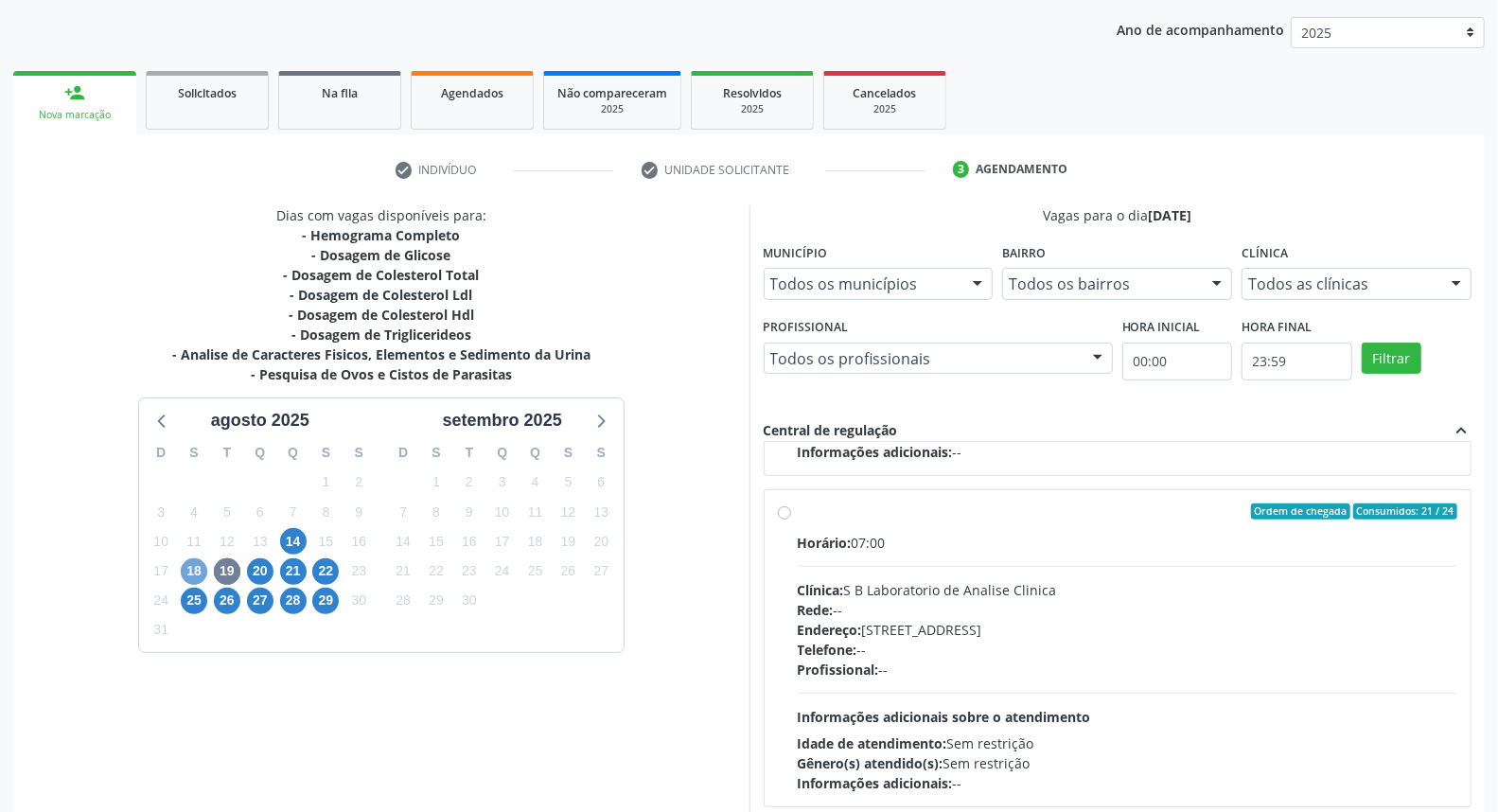
click at [186, 571] on span "18" at bounding box center [194, 572] width 27 height 27
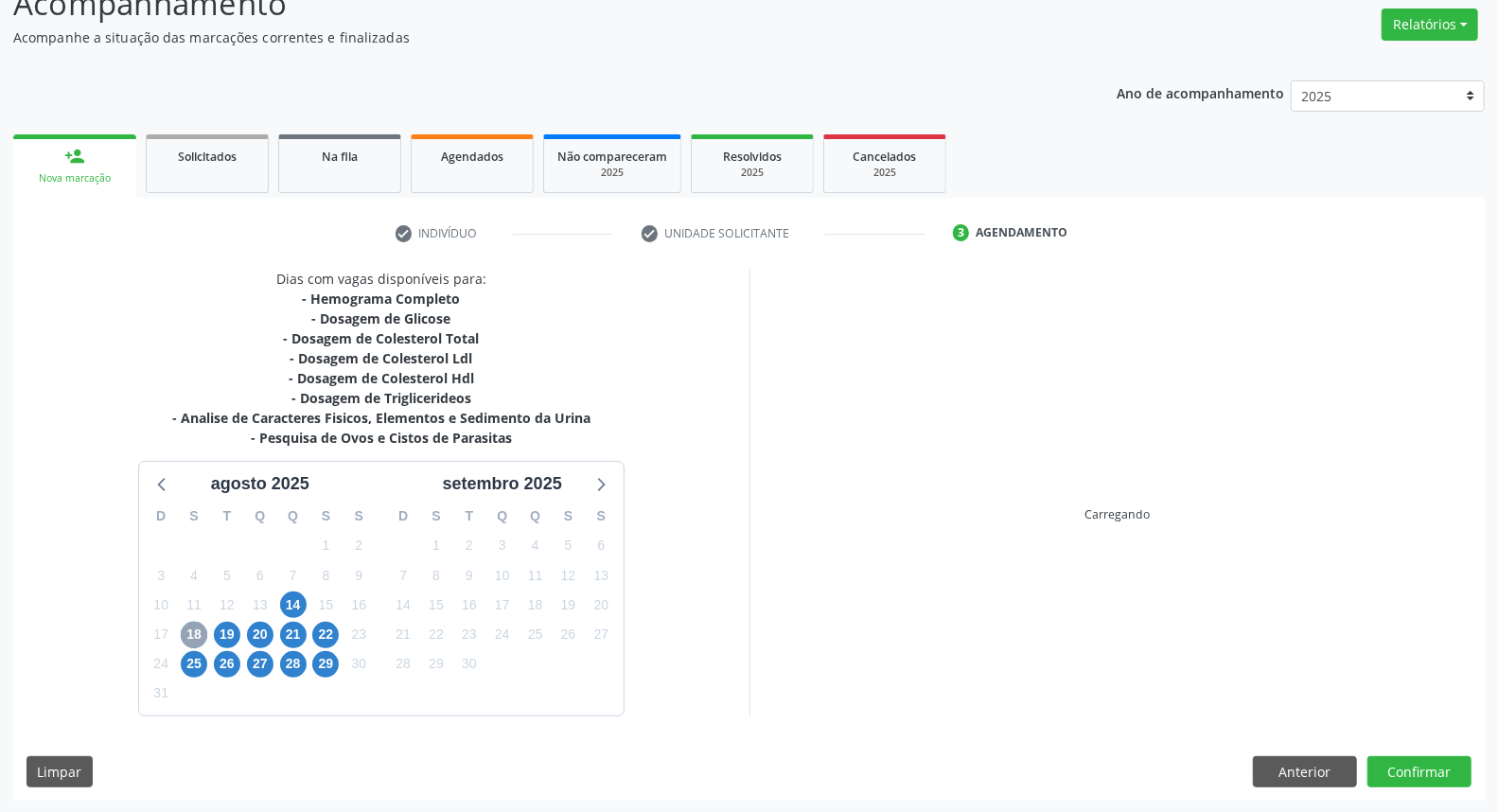
scroll to position [212, 0]
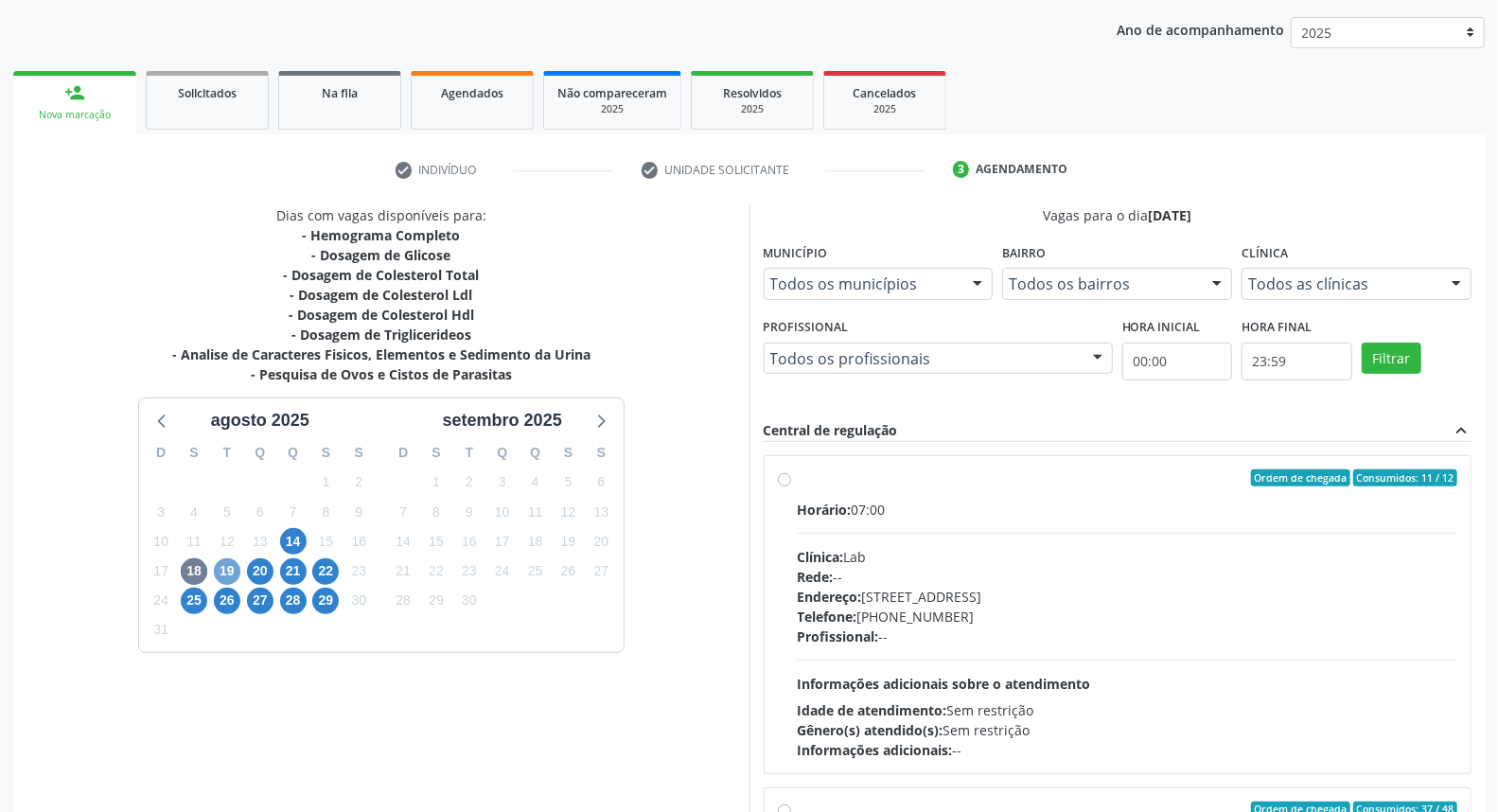
click at [221, 569] on span "19" at bounding box center [227, 572] width 27 height 27
click at [186, 627] on div "1" at bounding box center [194, 630] width 33 height 30
click at [192, 571] on span "18" at bounding box center [194, 572] width 27 height 27
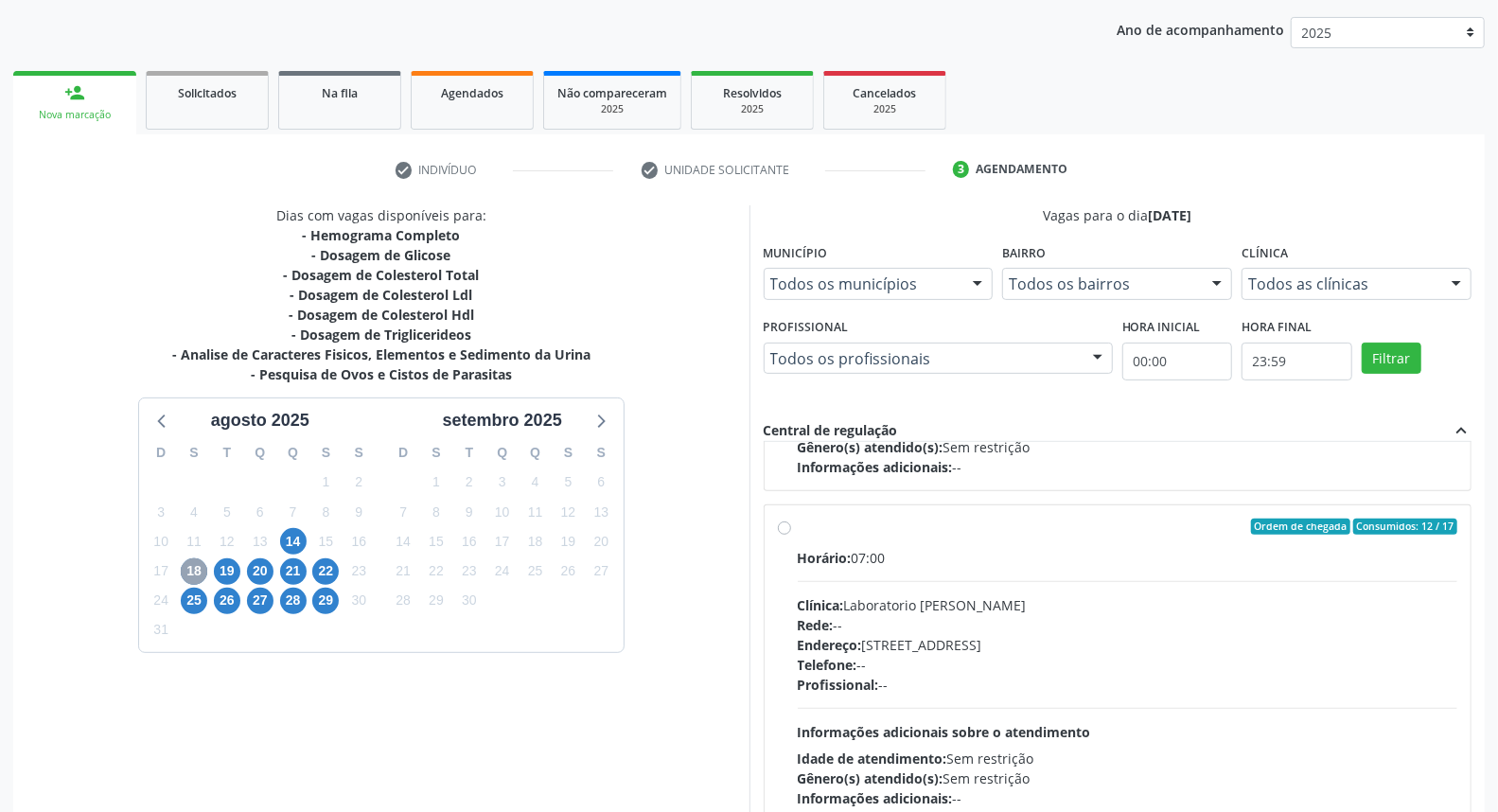
scroll to position [962, 0]
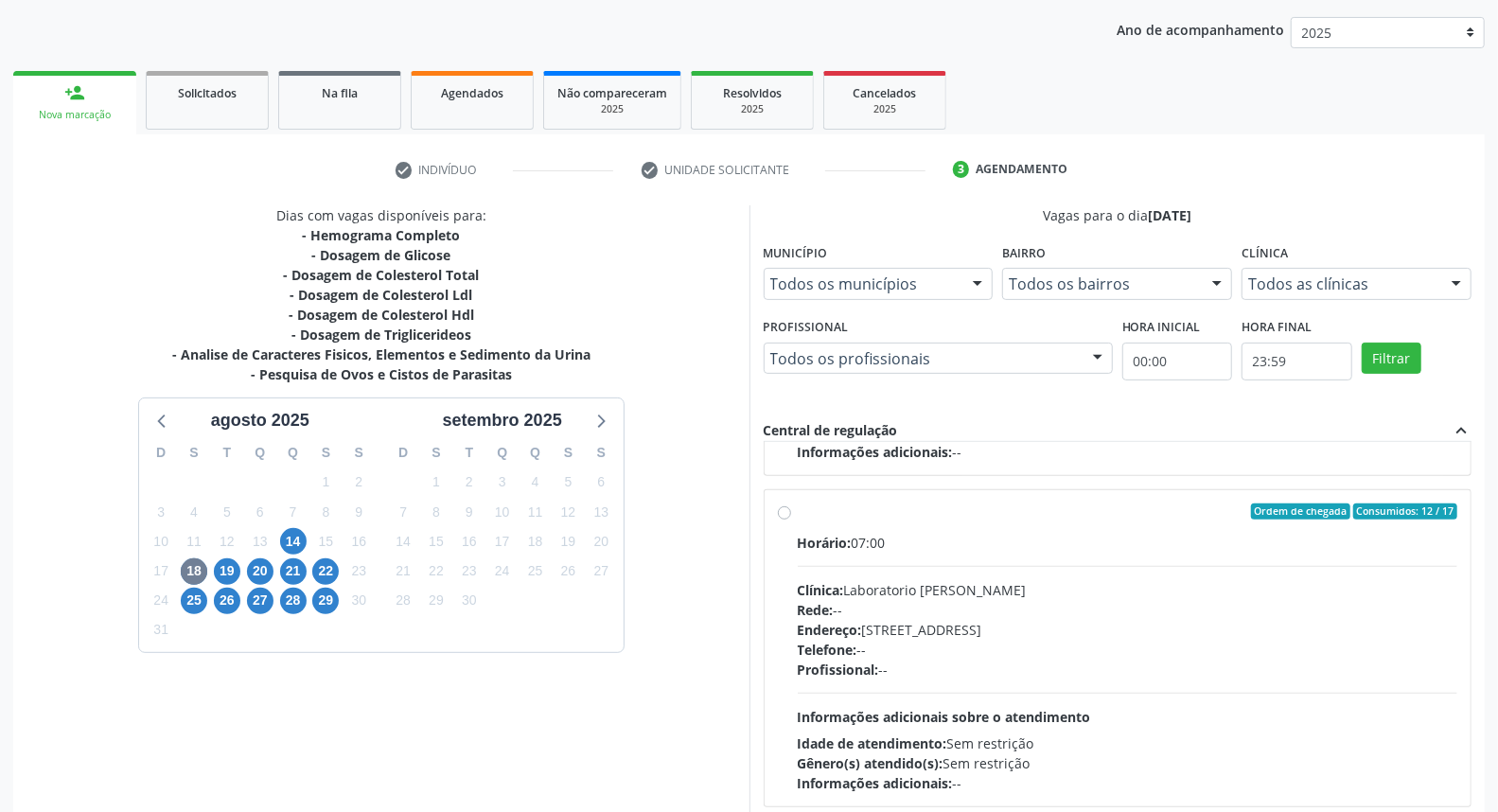
click at [798, 513] on label "Ordem de chegada Consumidos: 12 / 17 Horário: 07:00 Clínica: Laboratorio [PERSO…" at bounding box center [1128, 649] width 660 height 290
click at [785, 513] on input "Ordem de chegada Consumidos: 12 / 17 Horário: 07:00 Clínica: Laboratorio [PERSO…" at bounding box center [784, 512] width 13 height 17
radio input "true"
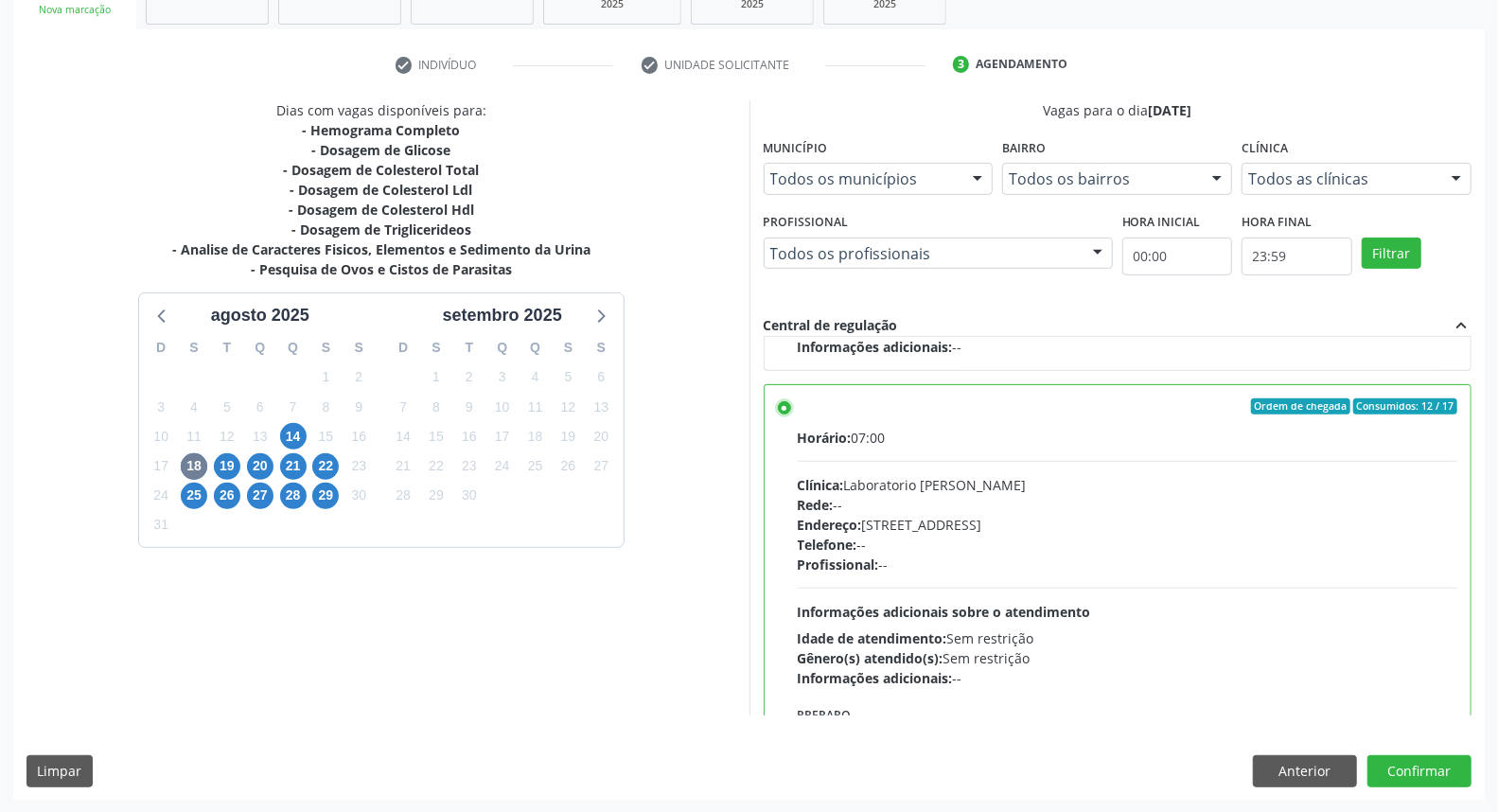
scroll to position [1089, 0]
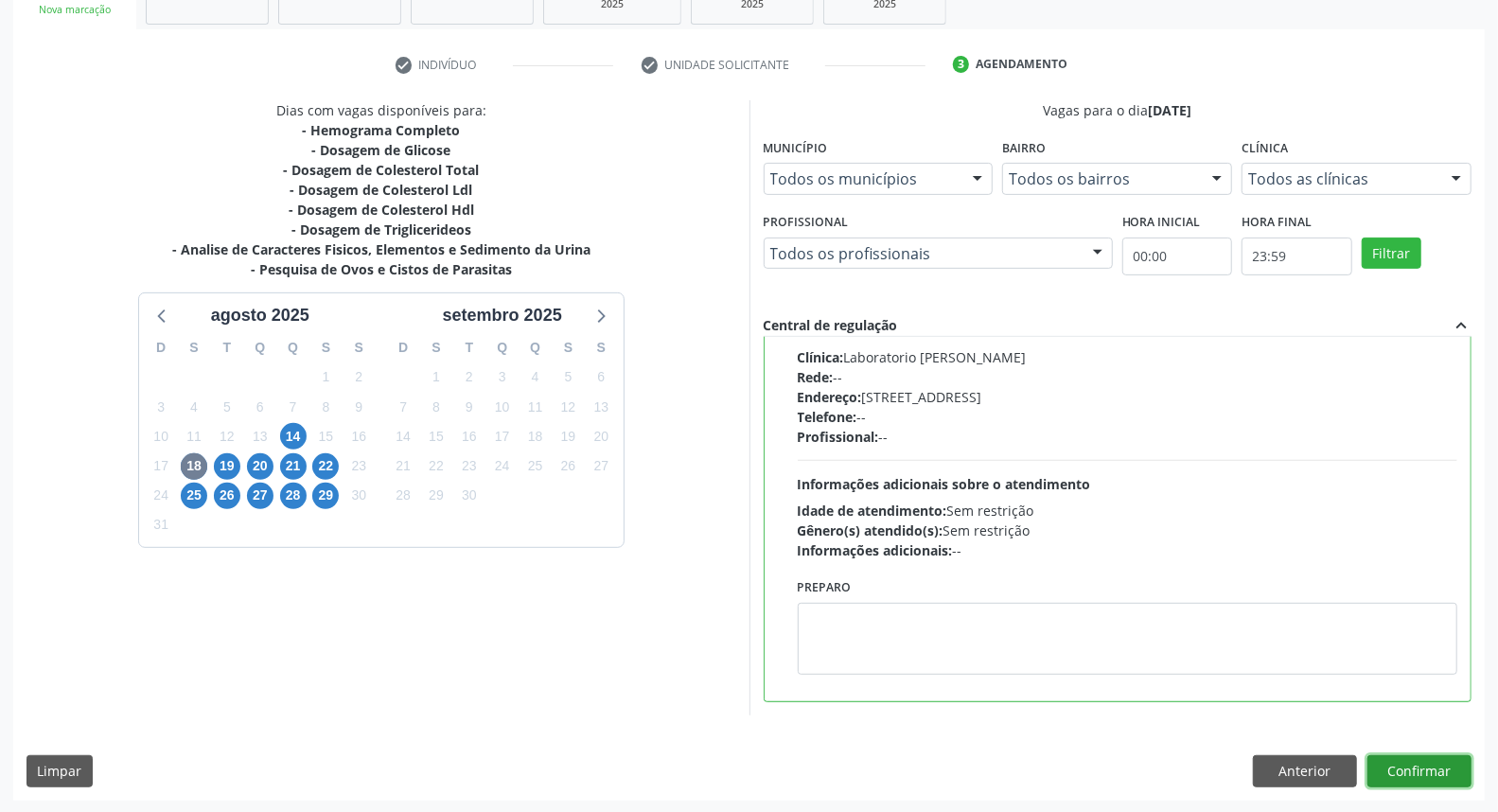
click at [1401, 771] on button "Confirmar" at bounding box center [1419, 771] width 104 height 32
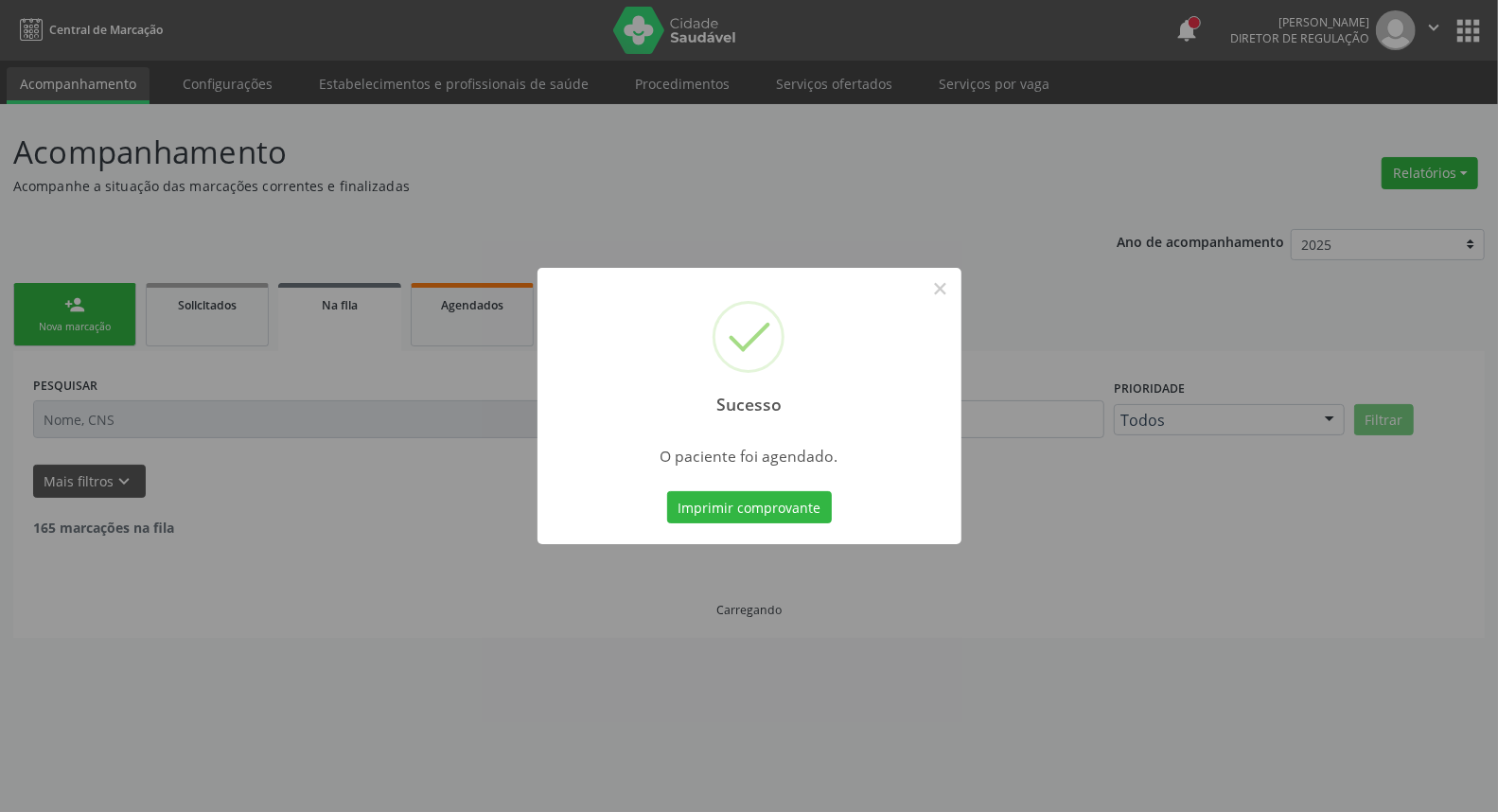
scroll to position [0, 0]
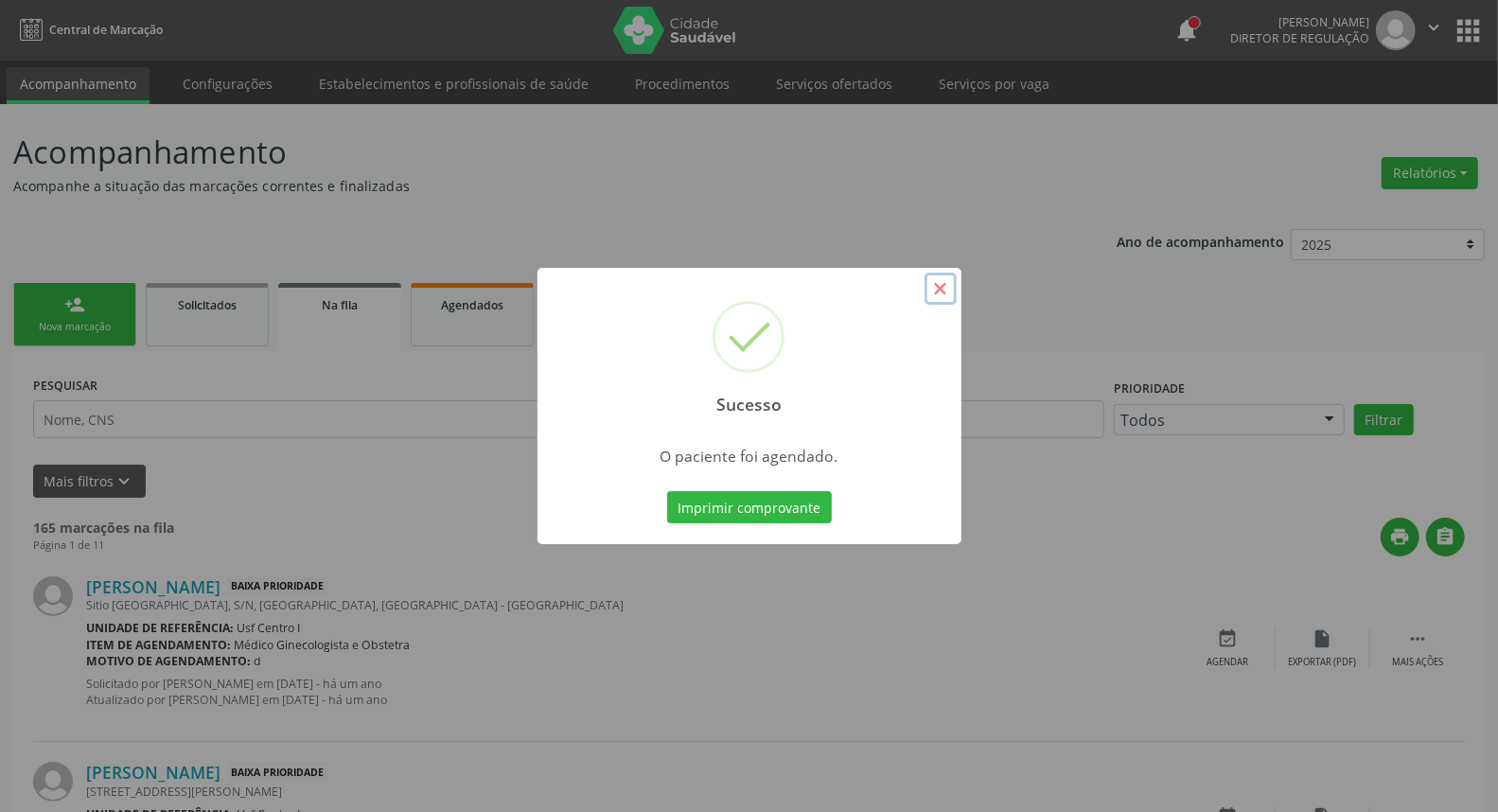
click at [933, 291] on button "×" at bounding box center [941, 289] width 32 height 32
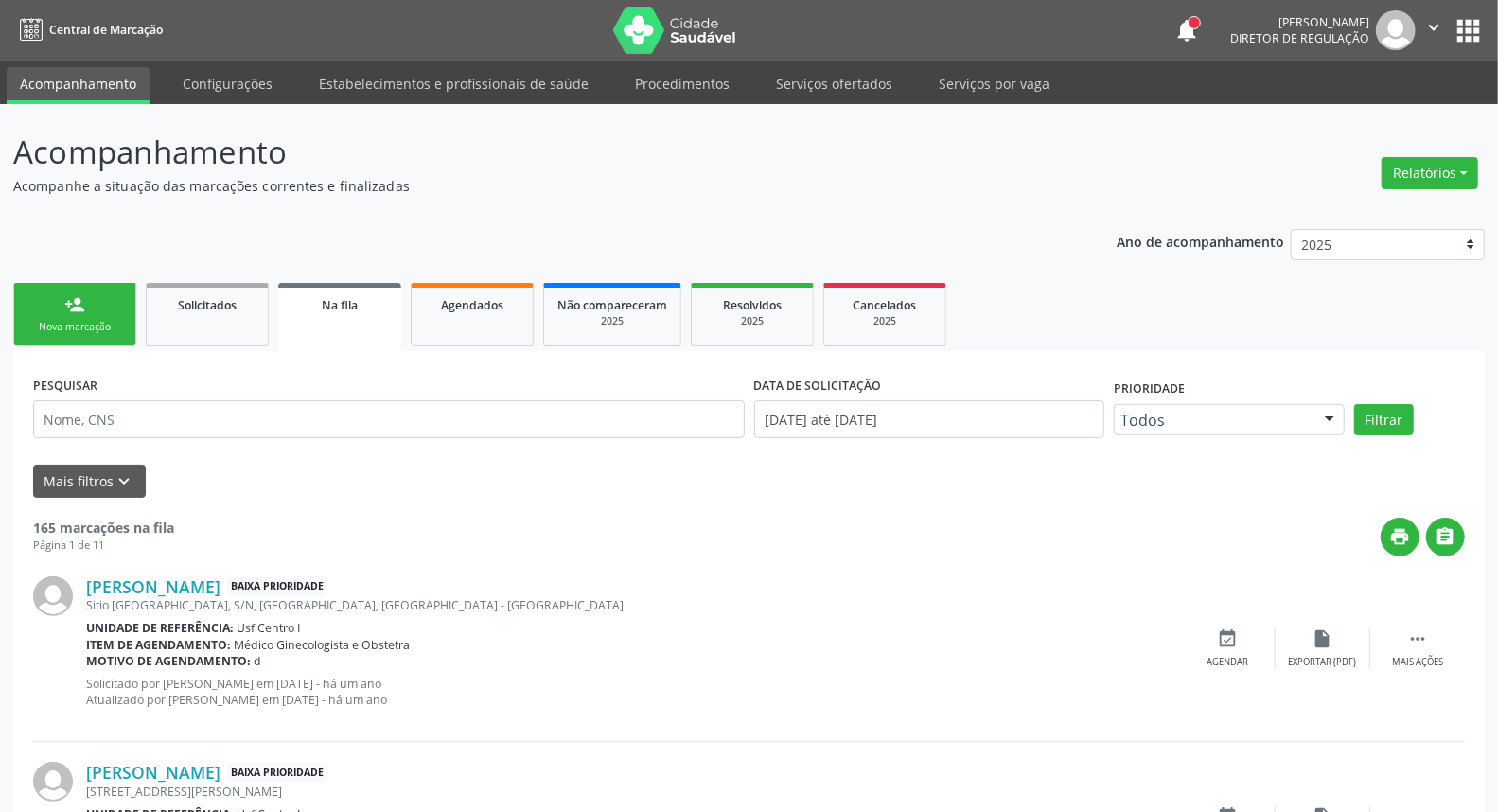
click at [13, 314] on link "person_add Nova marcação" at bounding box center [74, 315] width 123 height 63
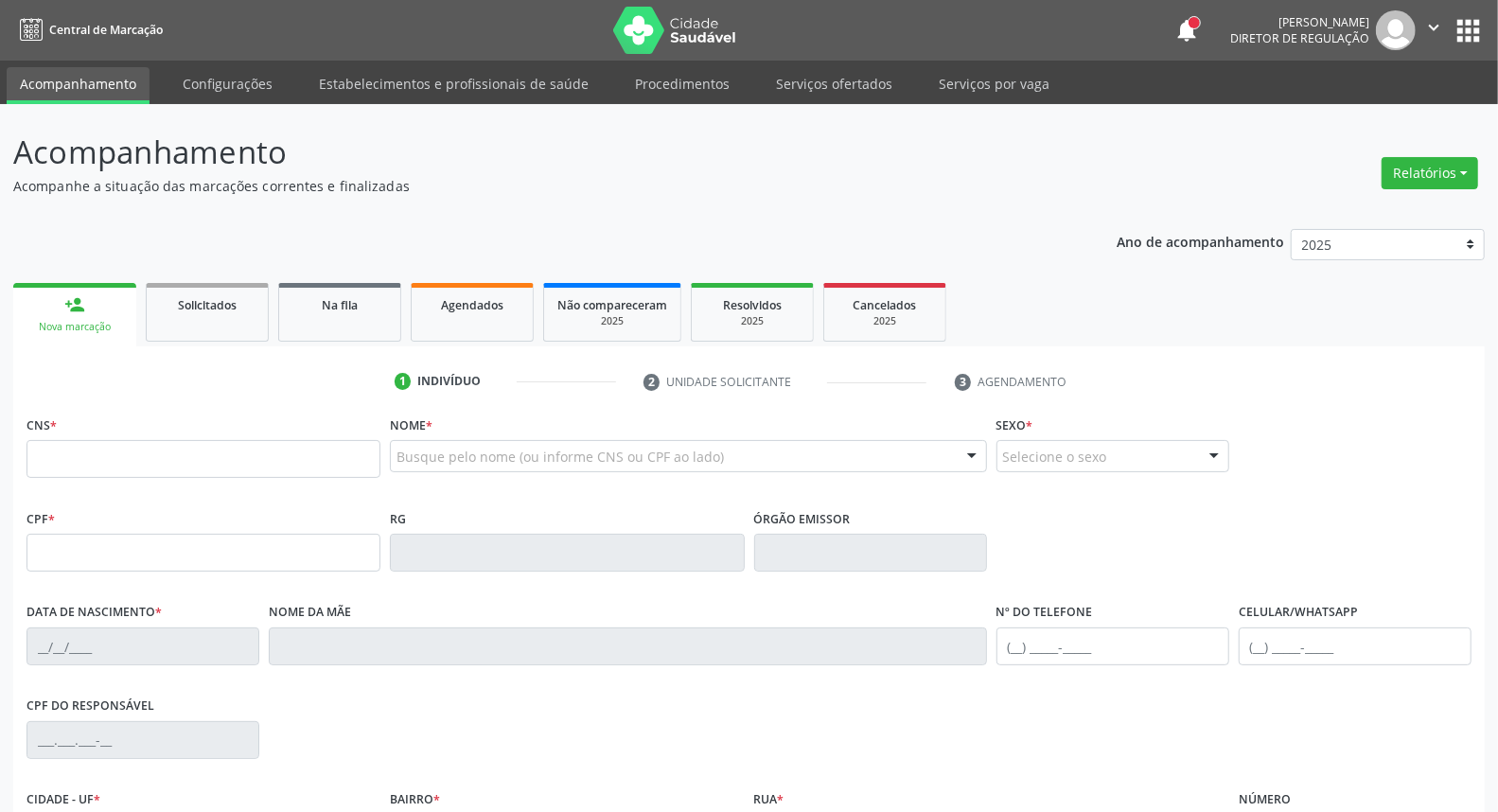
click at [52, 314] on link "person_add Nova marcação" at bounding box center [74, 315] width 123 height 63
click at [140, 565] on input "text" at bounding box center [203, 552] width 354 height 38
paste input "057.282.614-18"
type input "057.282.614-18"
type input "701 4056 8865 1538"
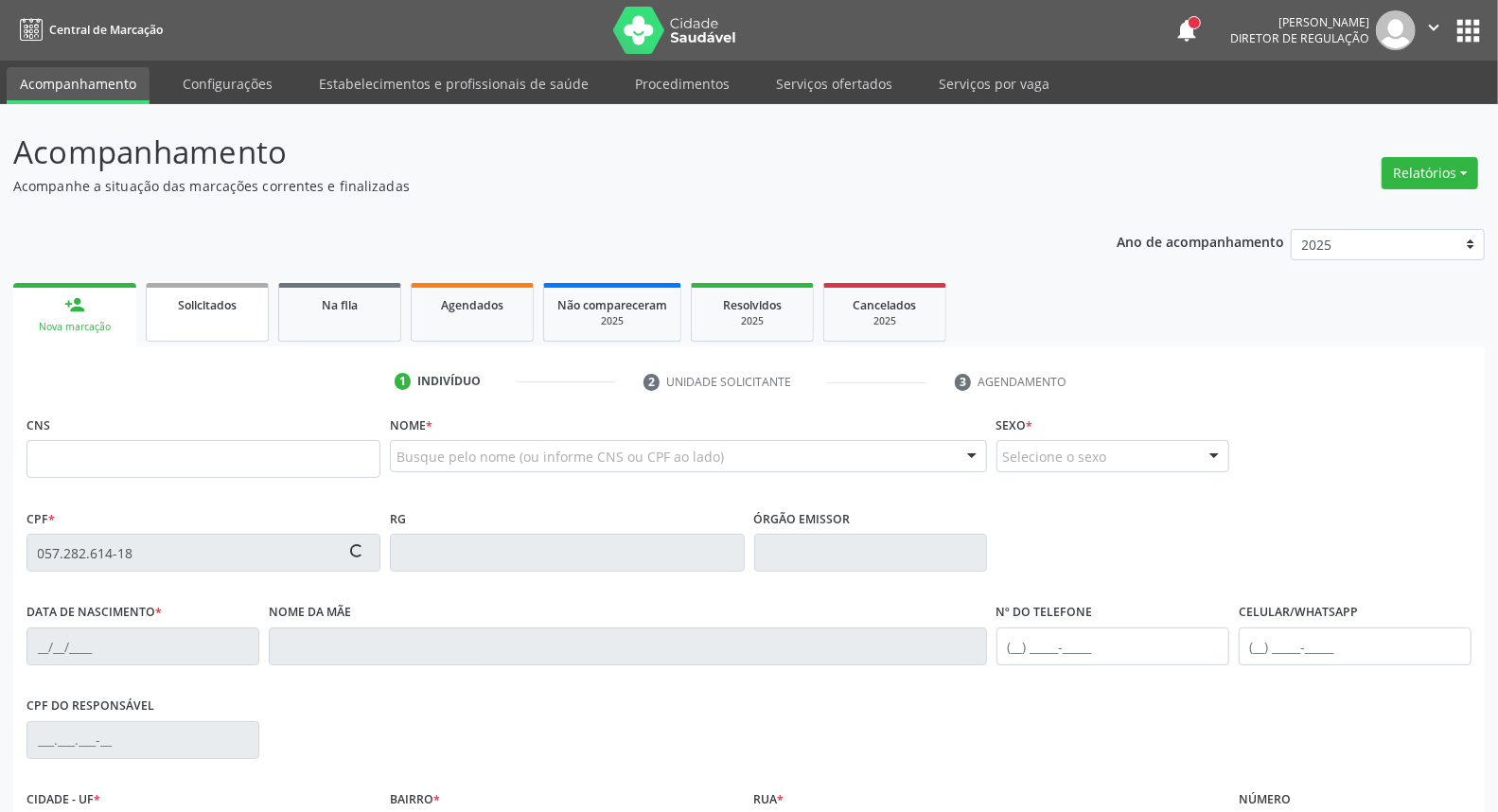
type input "18/09/1979"
type input "Maria Stela Lopes de Lima"
type input "[PHONE_NUMBER]"
type input "S/N"
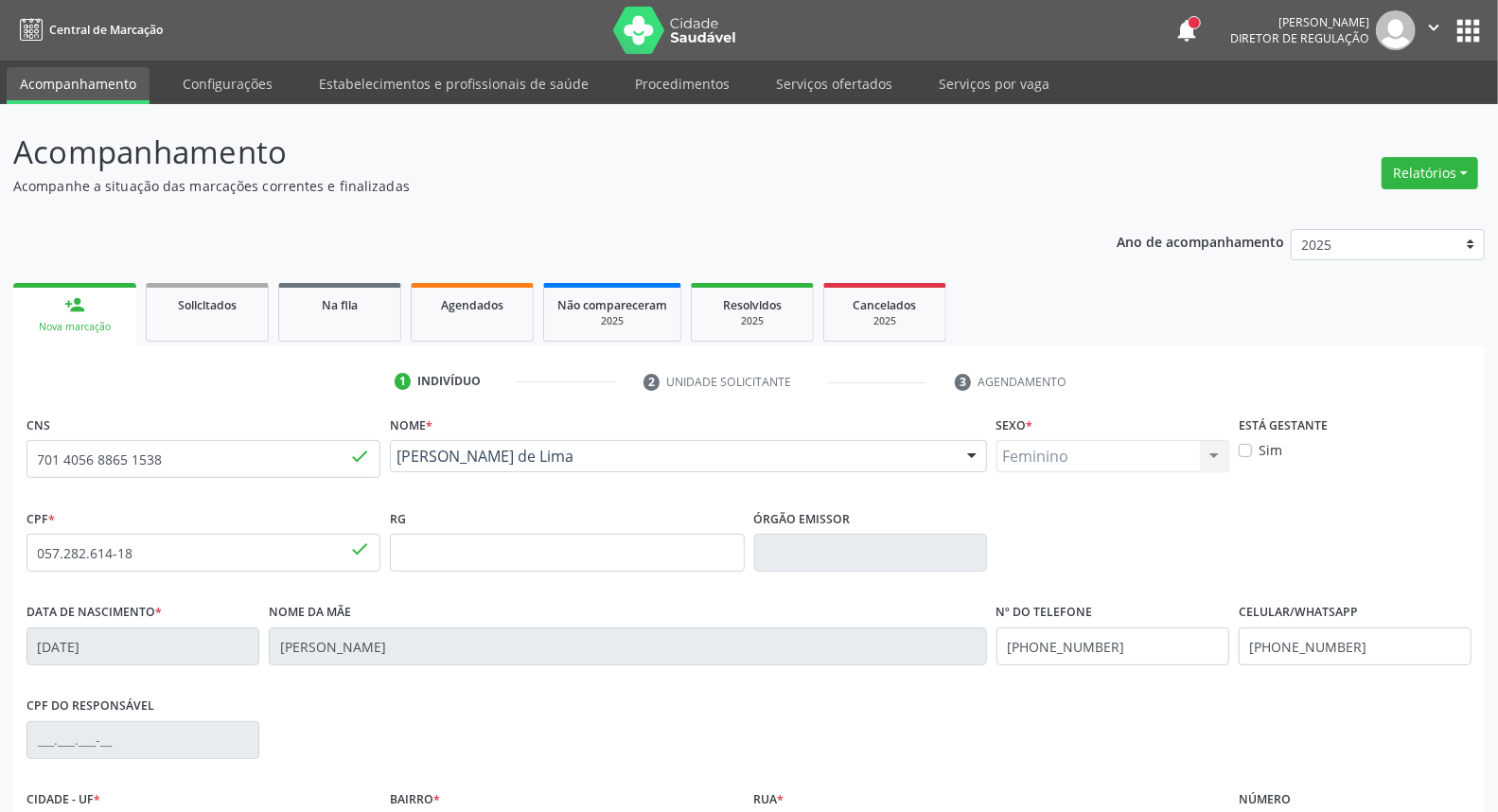
scroll to position [105, 0]
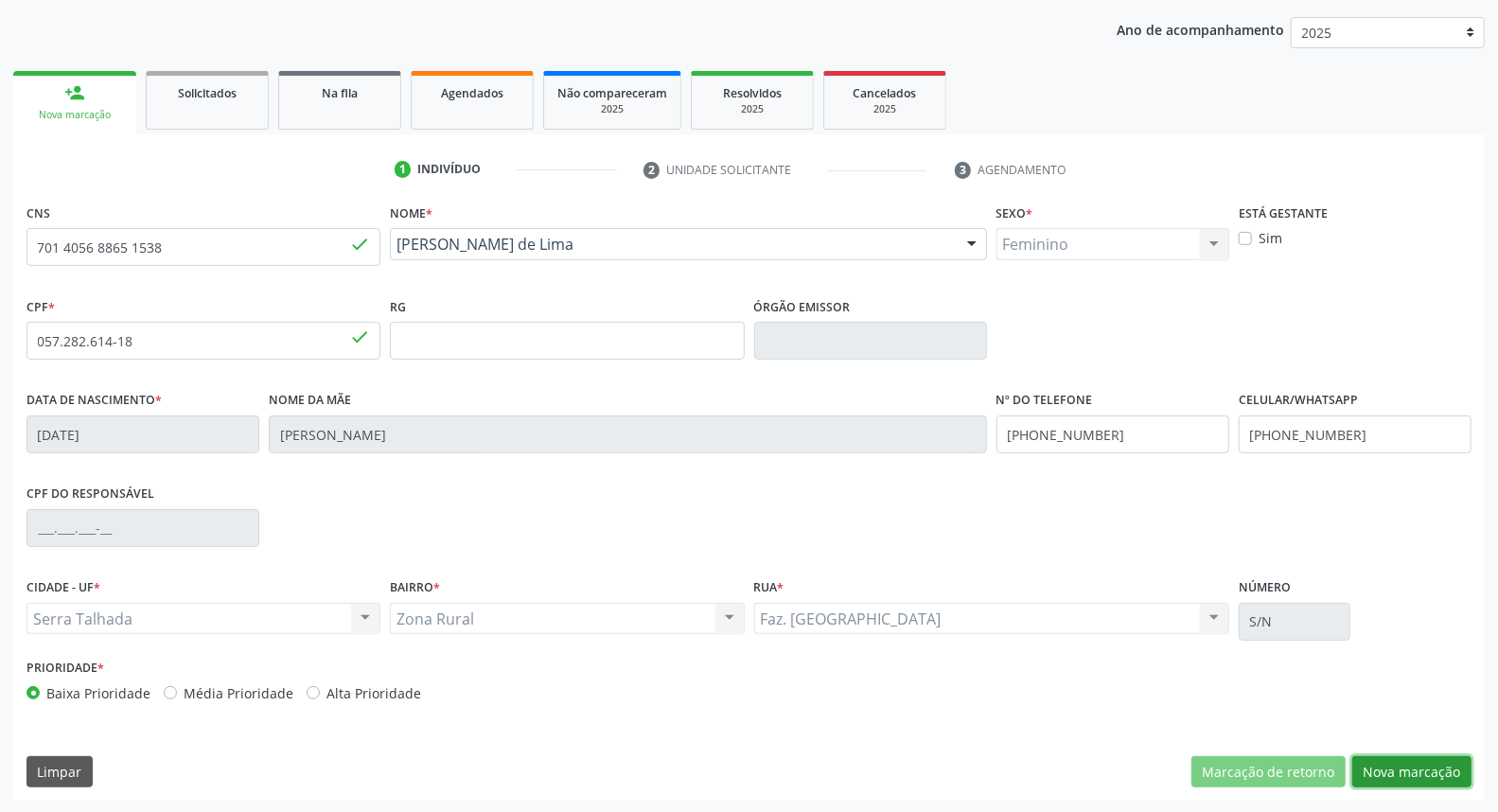
drag, startPoint x: 1398, startPoint y: 772, endPoint x: 1105, endPoint y: 706, distance: 300.3
click at [1397, 772] on button "Nova marcação" at bounding box center [1411, 772] width 119 height 32
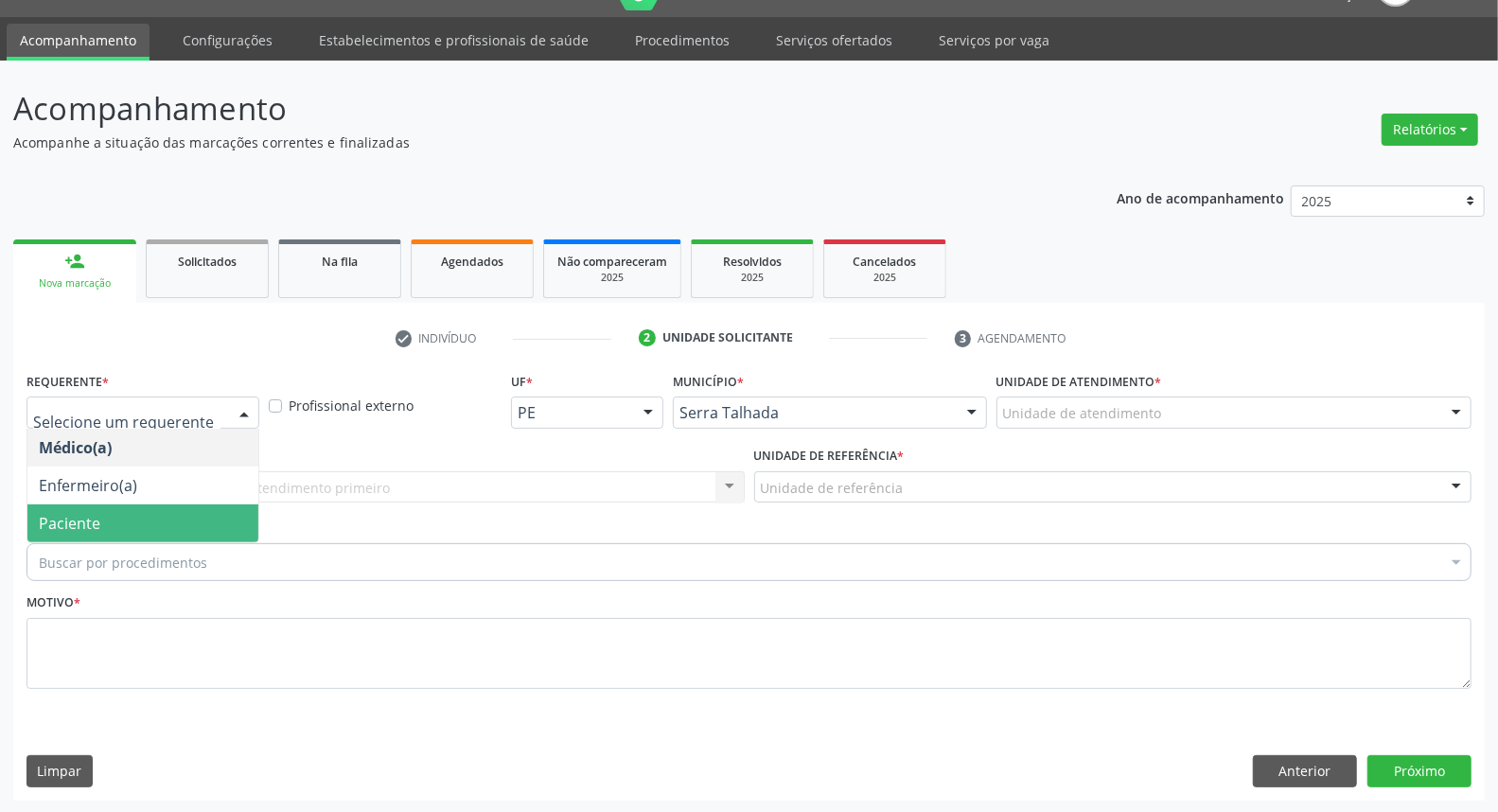
click at [134, 522] on span "Paciente" at bounding box center [143, 524] width 231 height 38
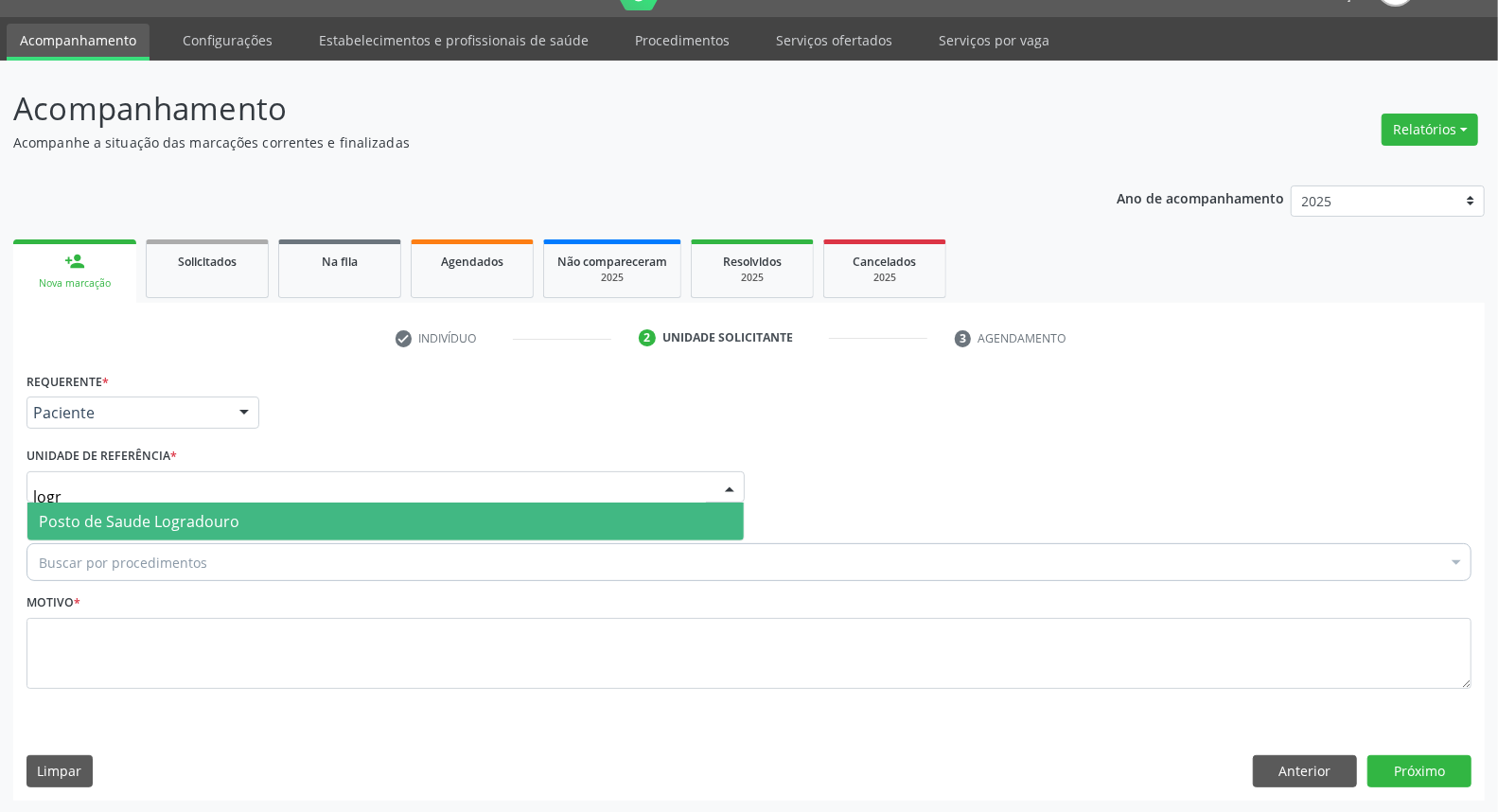
type input "logra"
click at [168, 507] on span "Posto de Saude Logradouro" at bounding box center [385, 522] width 717 height 38
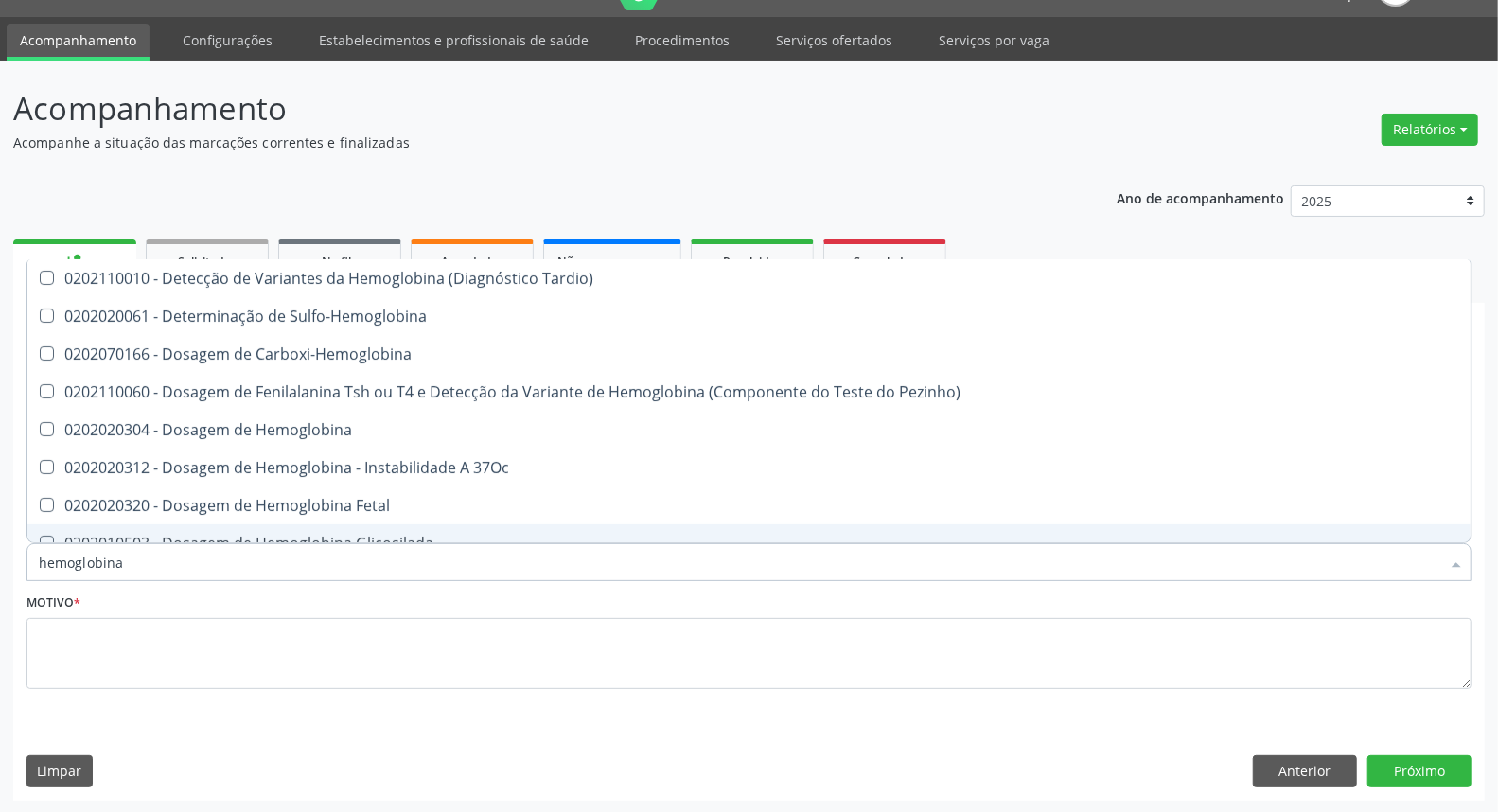
type input "hemoglobina g"
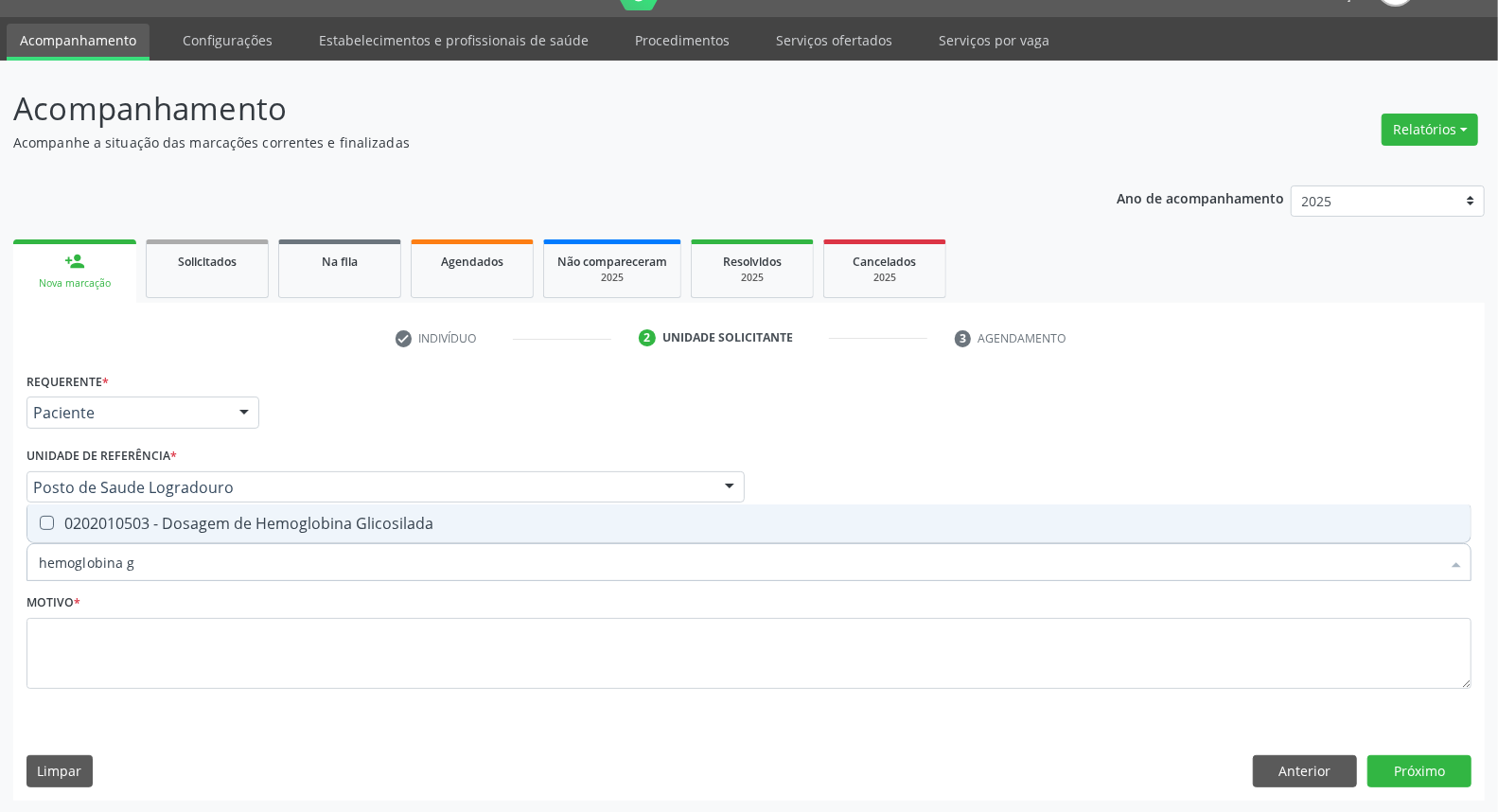
click at [182, 523] on div "0202010503 - Dosagem de Hemoglobina Glicosilada" at bounding box center [749, 523] width 1421 height 15
checkbox Glicosilada "true"
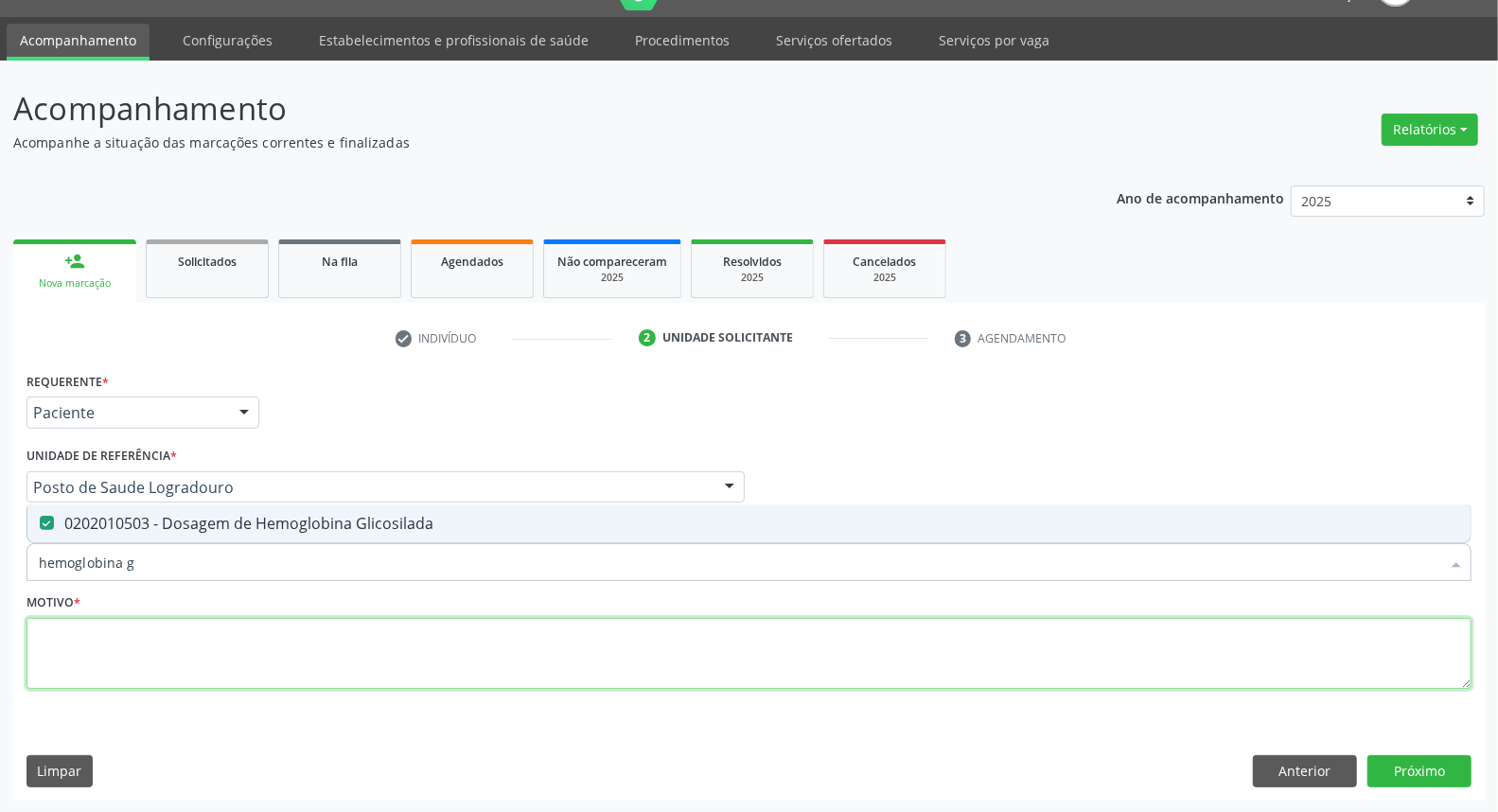
drag, startPoint x: 198, startPoint y: 657, endPoint x: 205, endPoint y: 648, distance: 11.4
click at [197, 656] on textarea at bounding box center [749, 654] width 1445 height 72
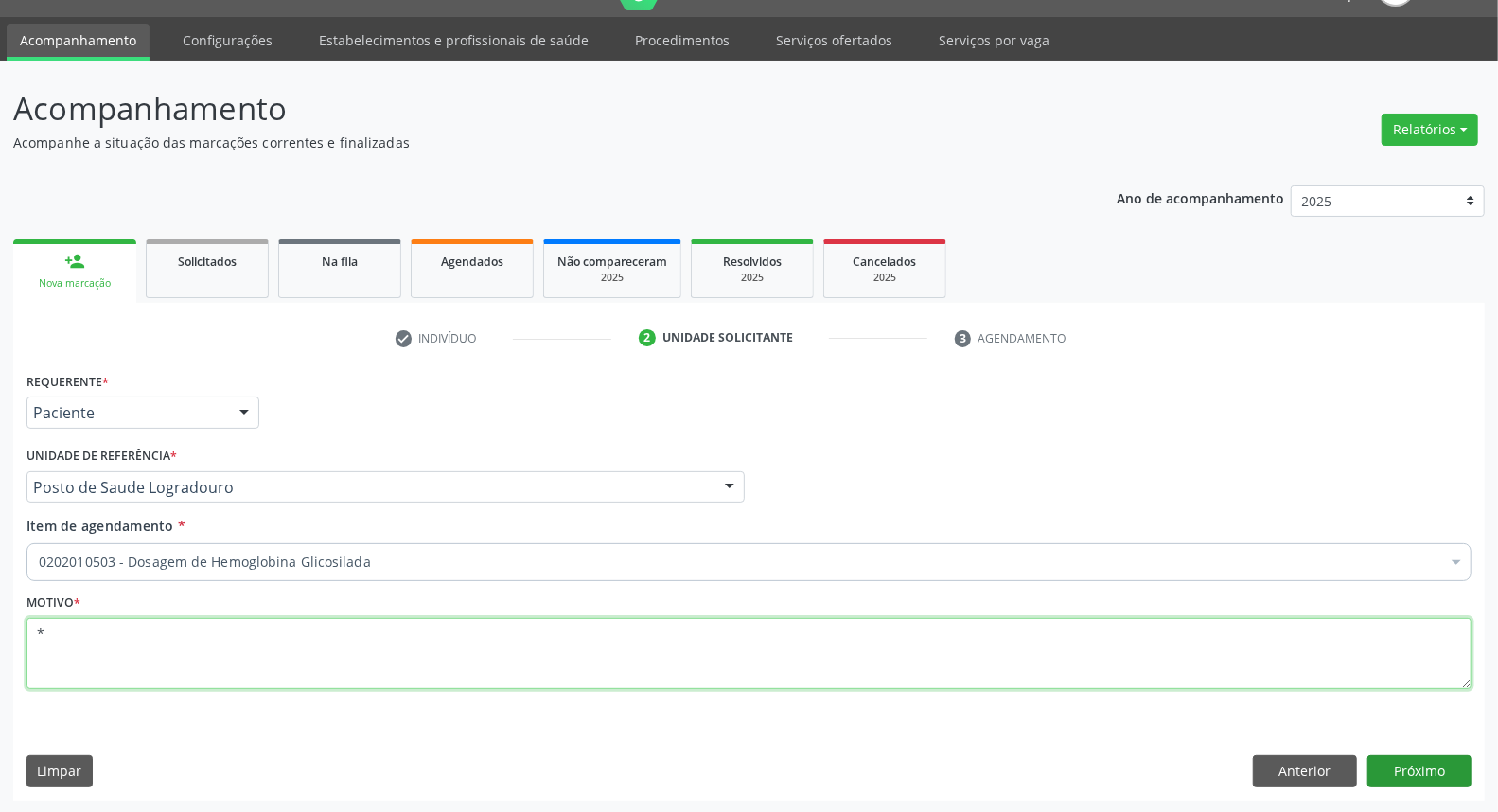
type textarea "*"
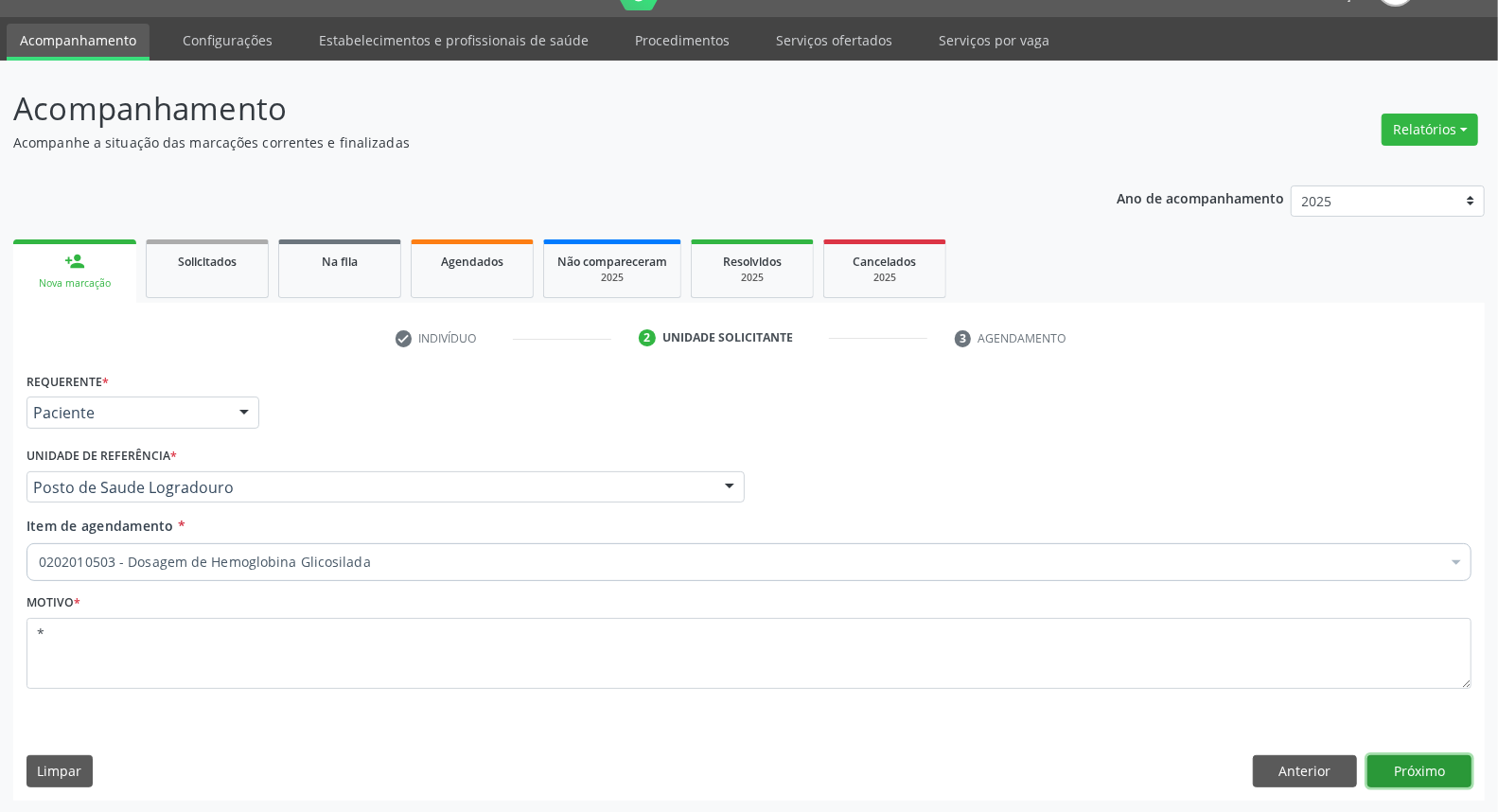
click at [1406, 759] on button "Próximo" at bounding box center [1419, 771] width 104 height 32
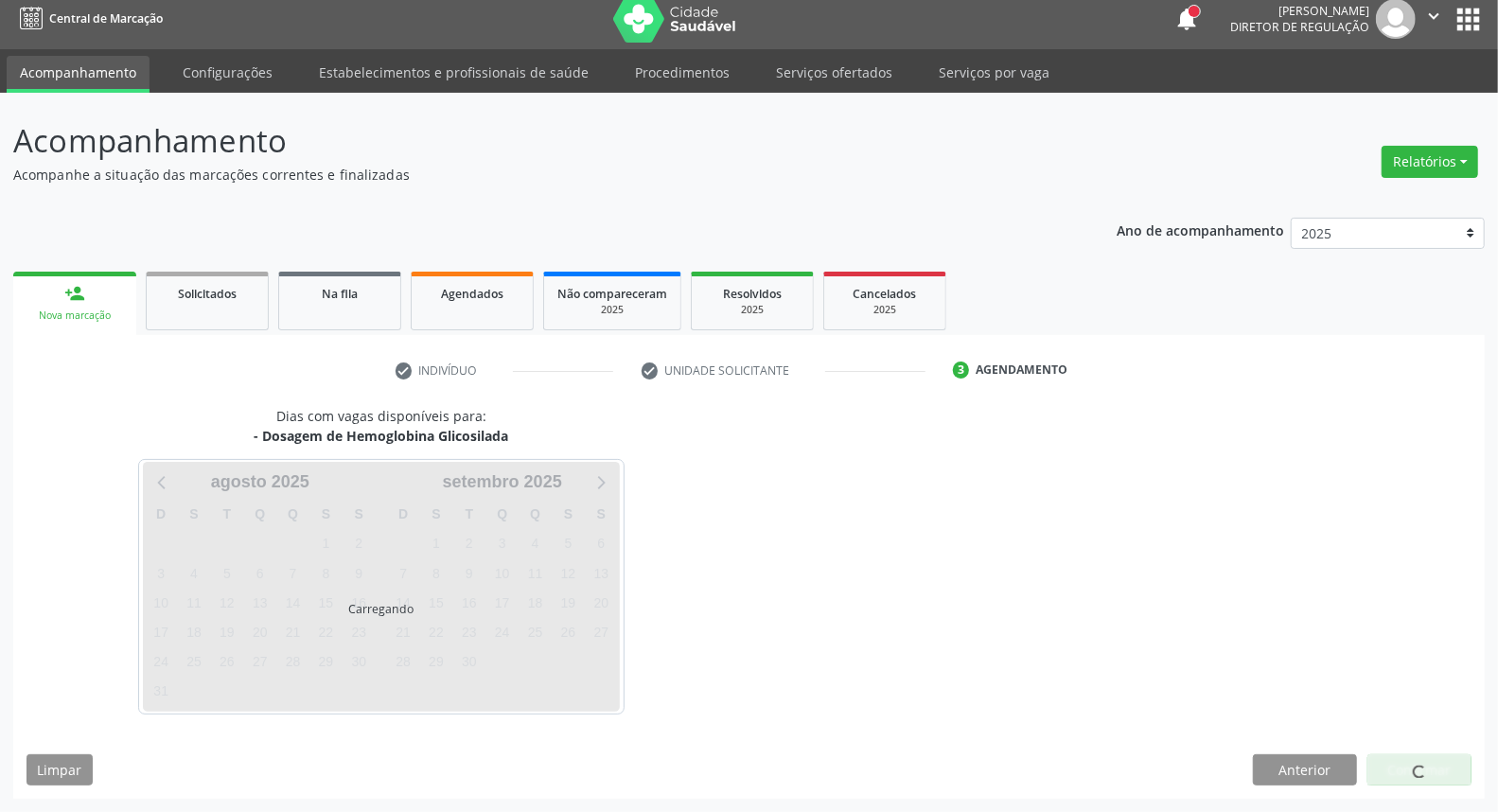
scroll to position [10, 0]
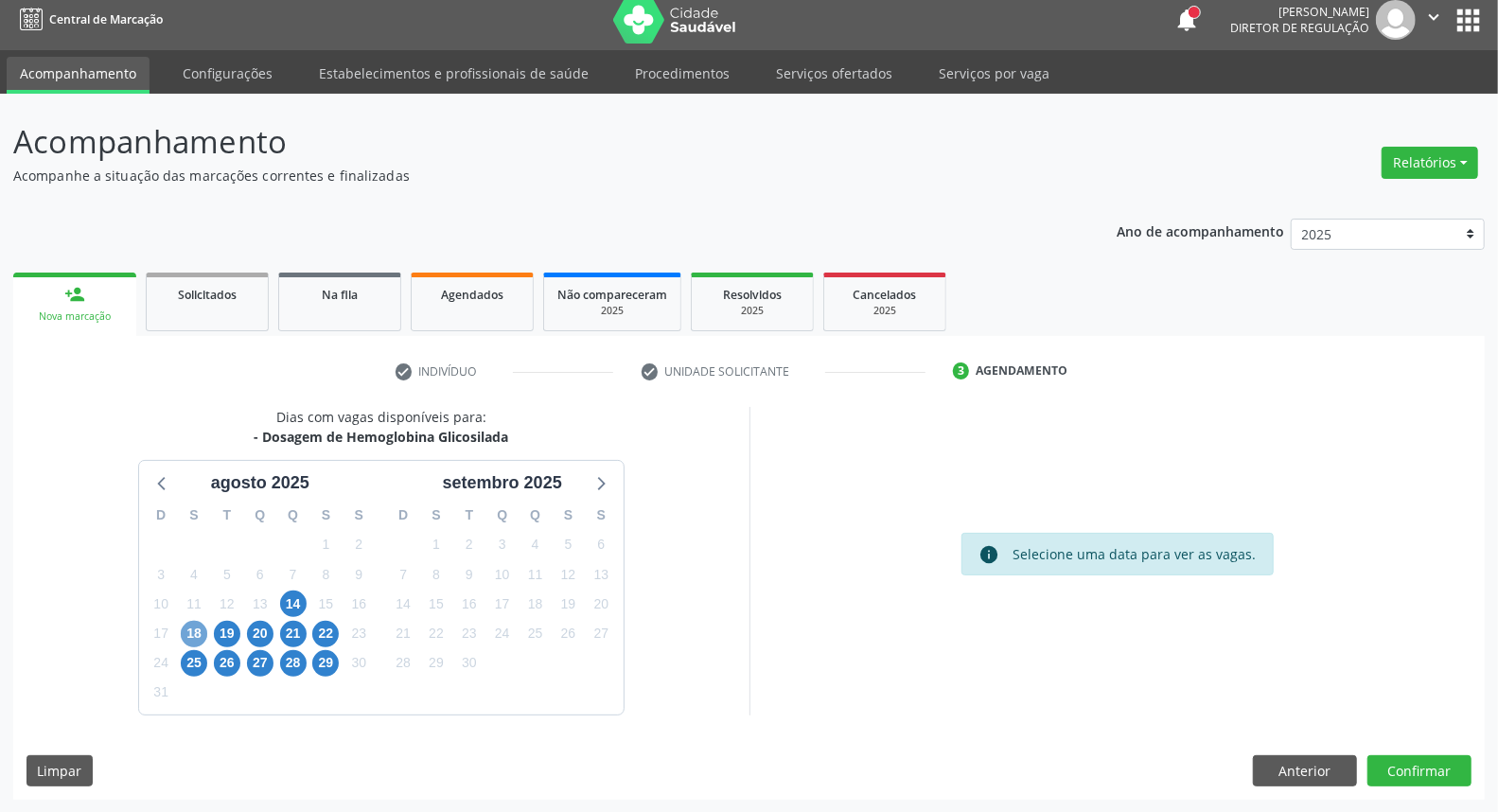
click at [193, 631] on span "18" at bounding box center [194, 635] width 27 height 27
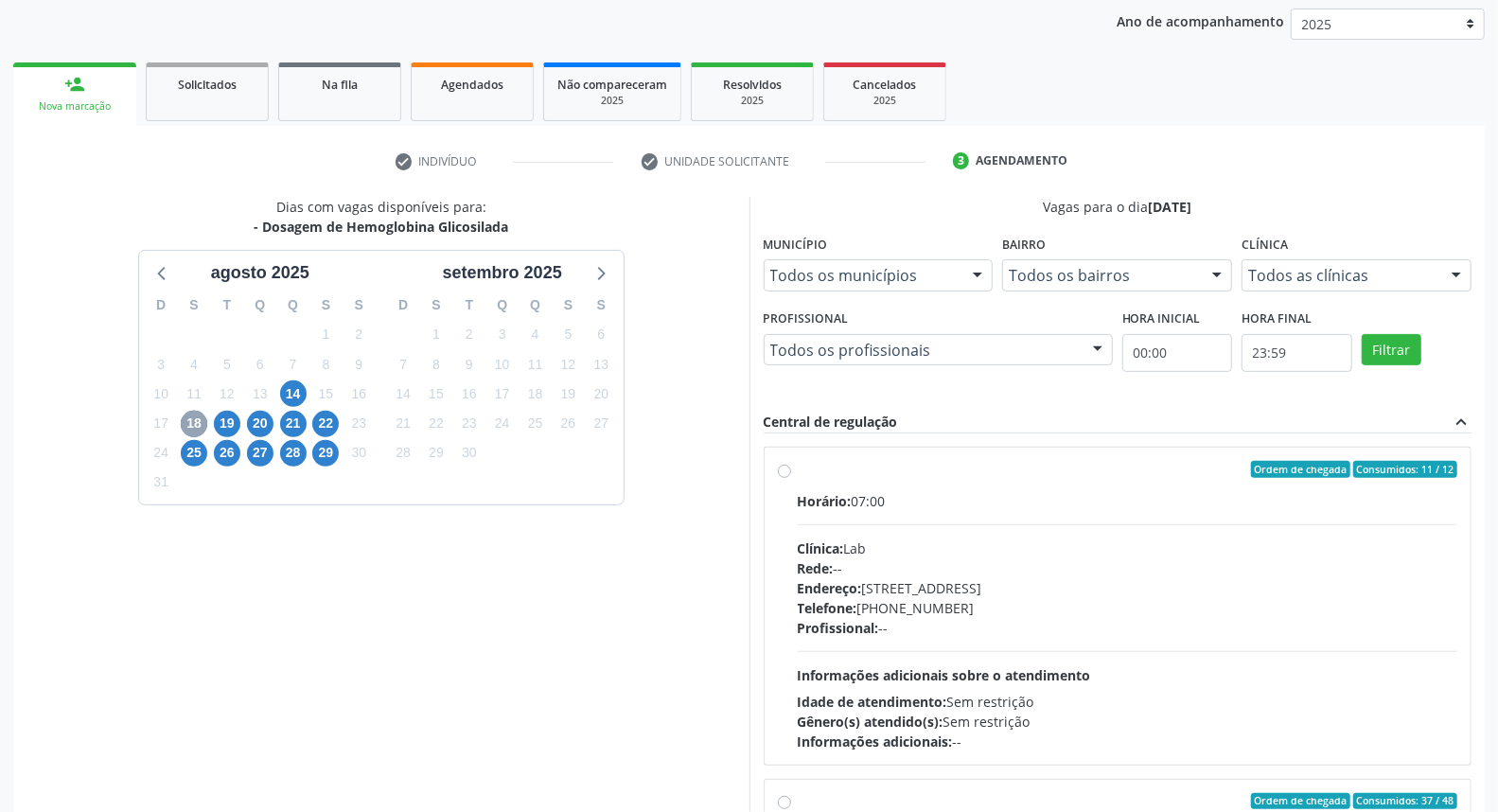
scroll to position [629, 0]
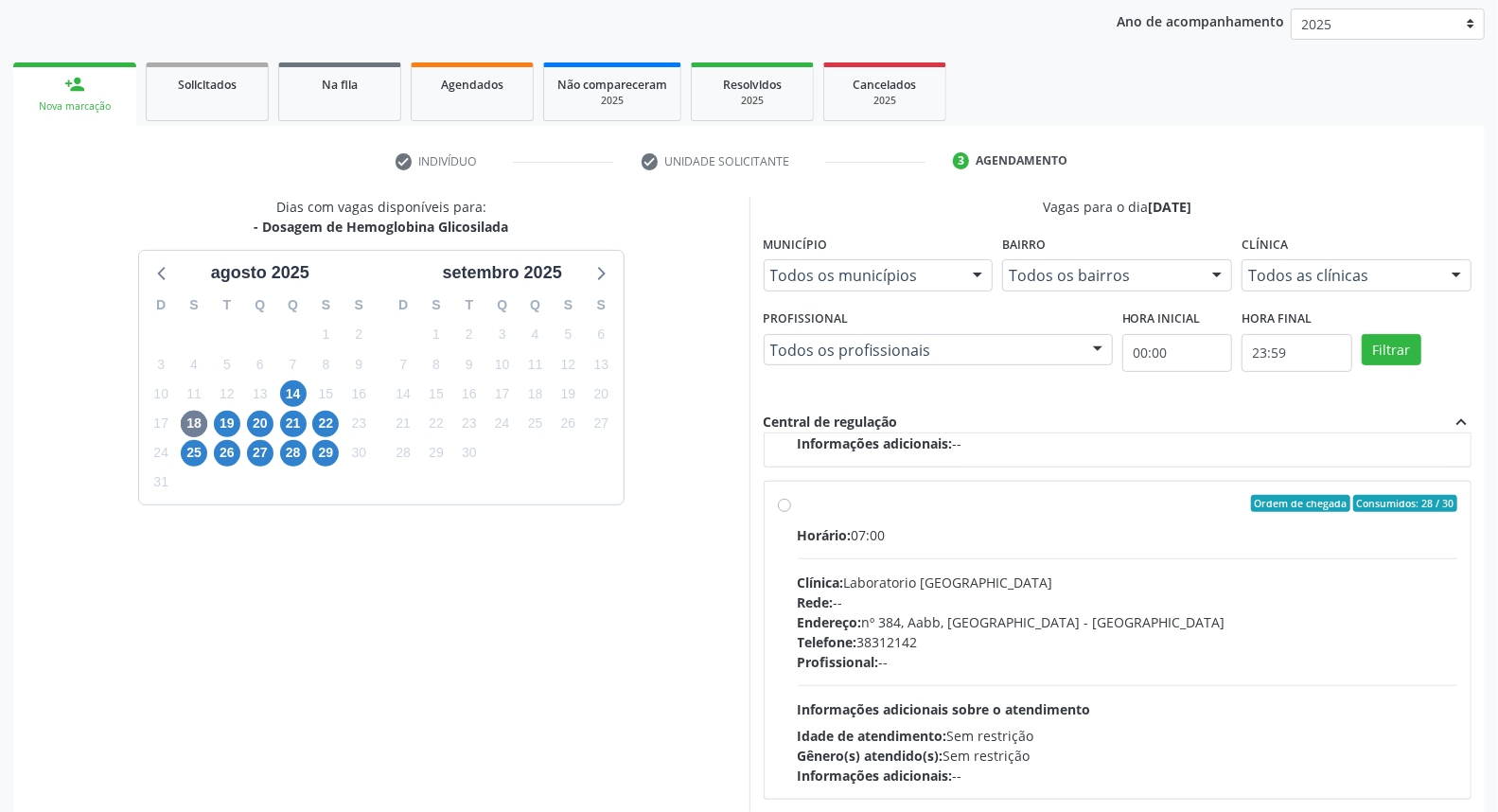
click at [798, 507] on label "Ordem de chegada Consumidos: 28 / 30 Horário: 07:00 Clínica: Laboratorio Sao Fr…" at bounding box center [1128, 640] width 660 height 290
click at [780, 507] on input "Ordem de chegada Consumidos: 28 / 30 Horário: 07:00 Clínica: Laboratorio Sao Fr…" at bounding box center [784, 504] width 13 height 17
radio input "true"
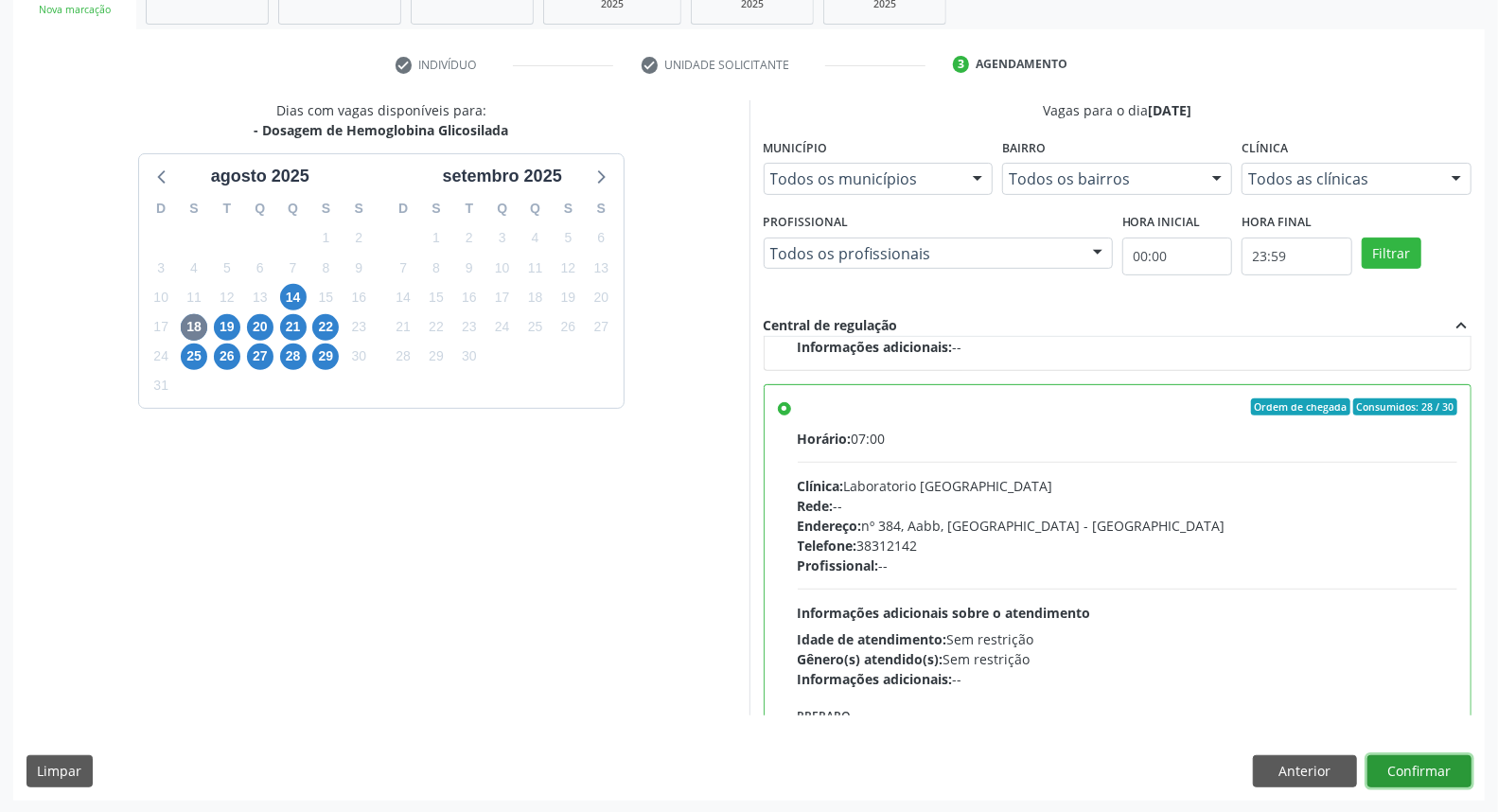
click at [1440, 774] on button "Confirmar" at bounding box center [1419, 771] width 104 height 32
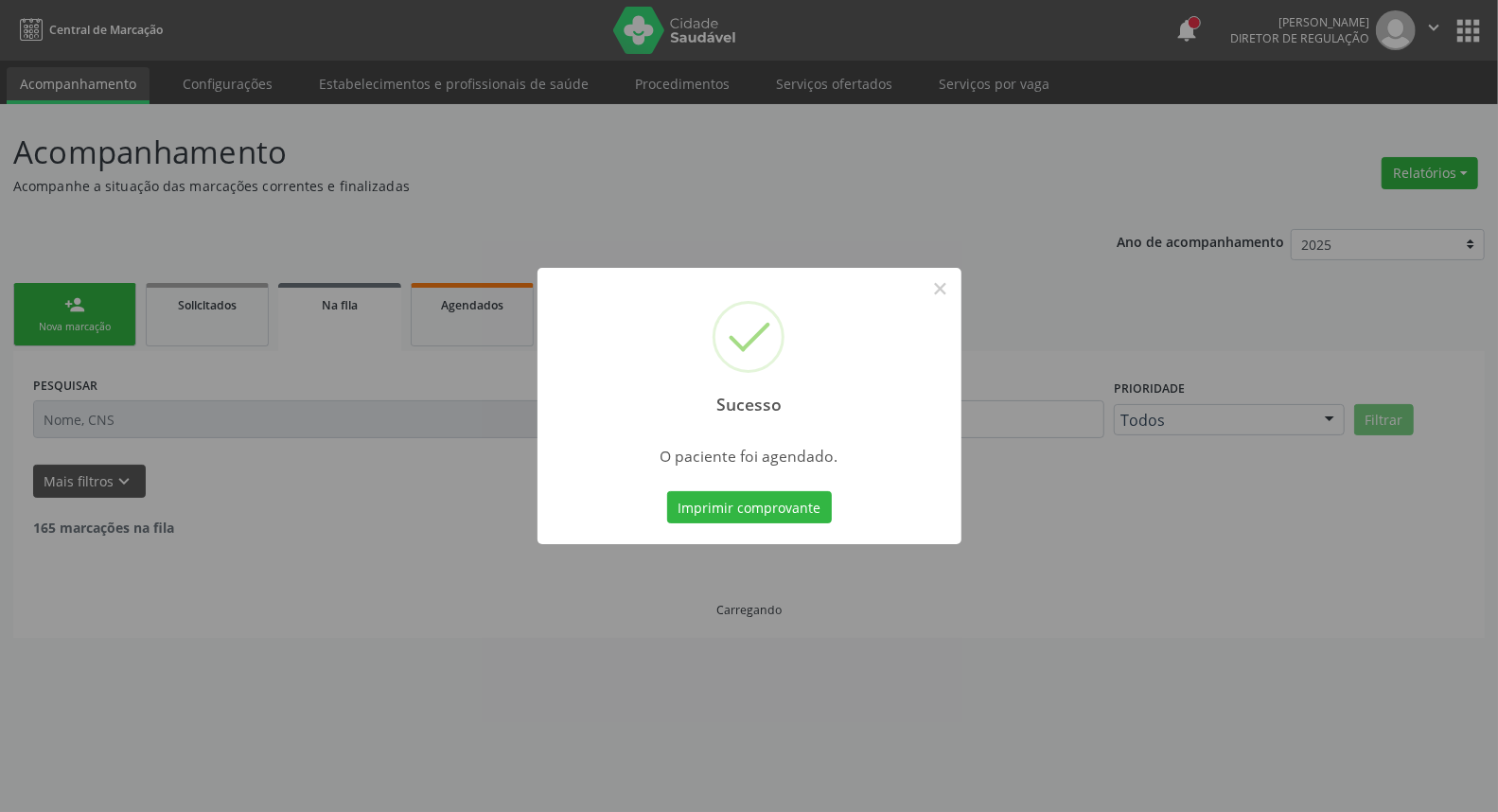
scroll to position [0, 0]
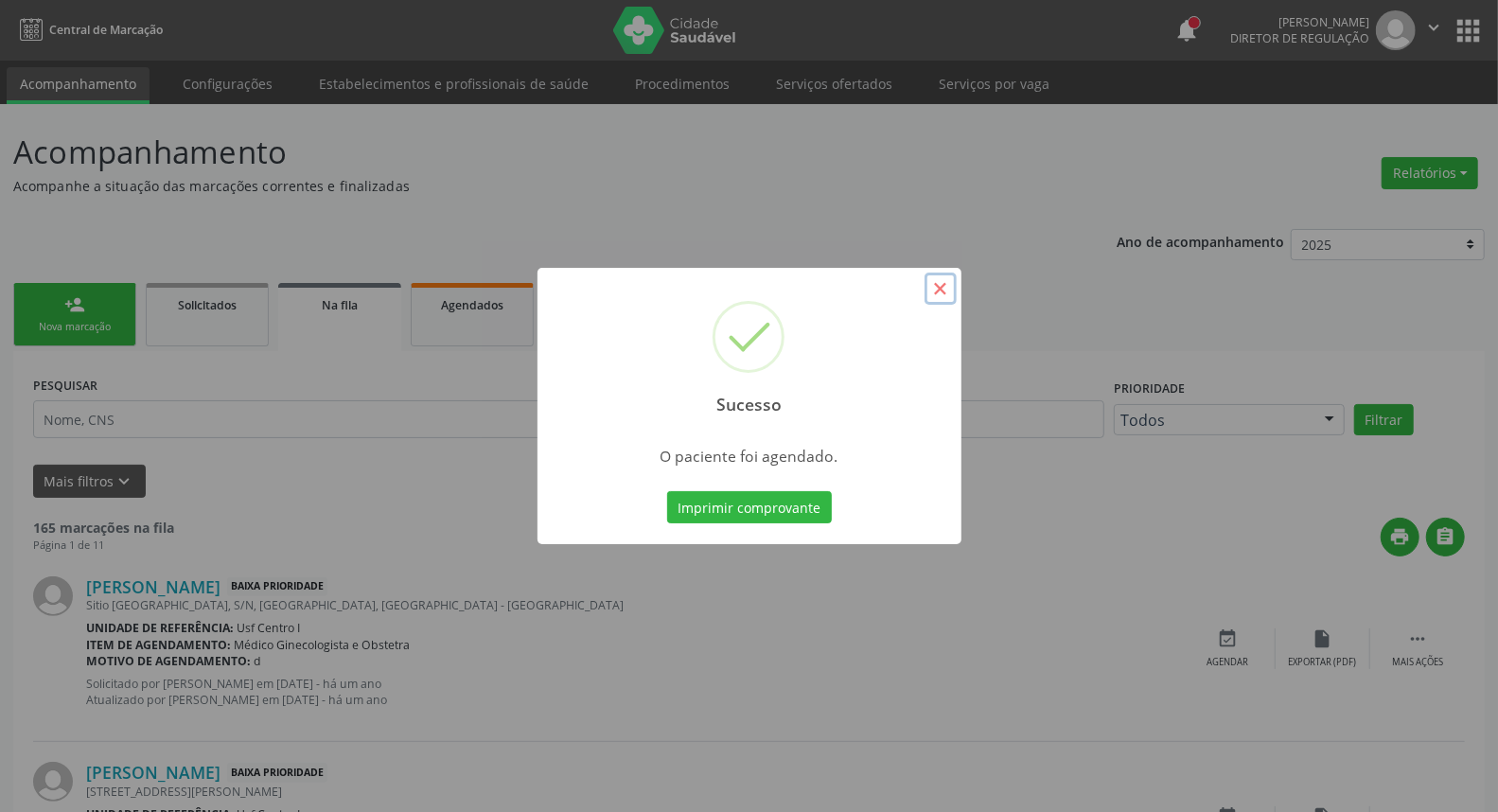
click at [941, 290] on button "×" at bounding box center [941, 289] width 32 height 32
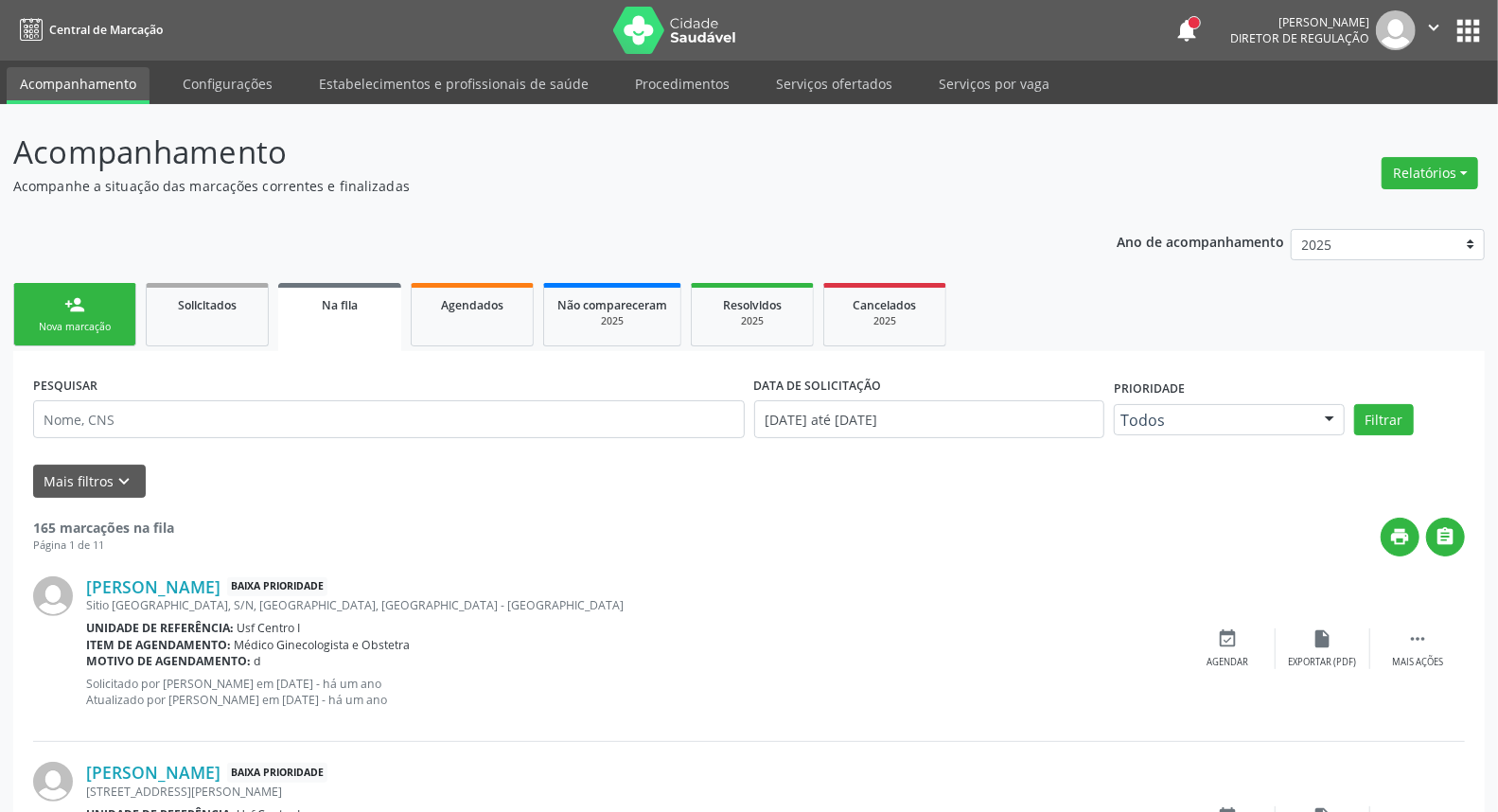
click at [57, 314] on link "person_add Nova marcação" at bounding box center [74, 315] width 123 height 63
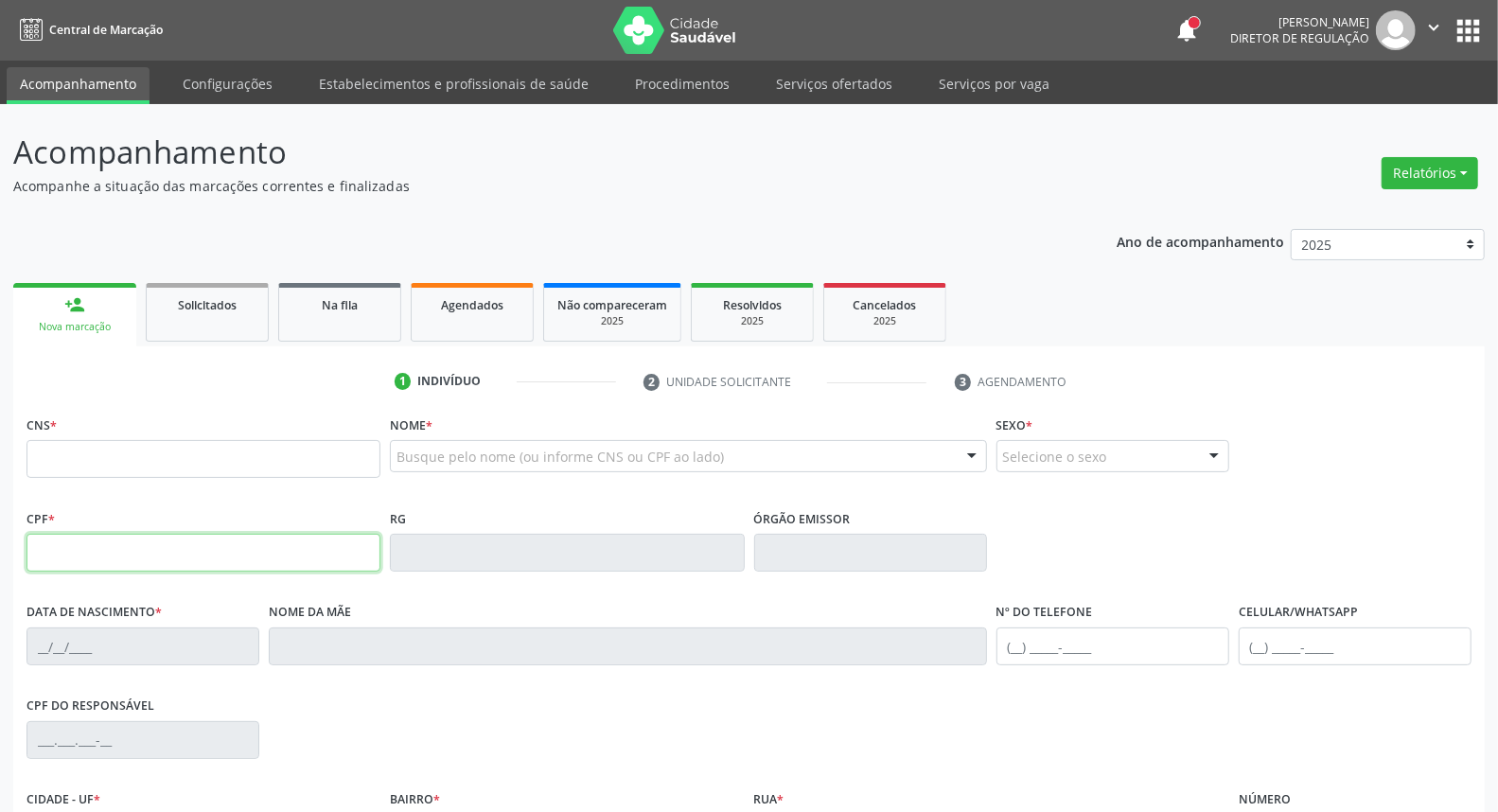
click at [119, 571] on input "text" at bounding box center [203, 552] width 354 height 38
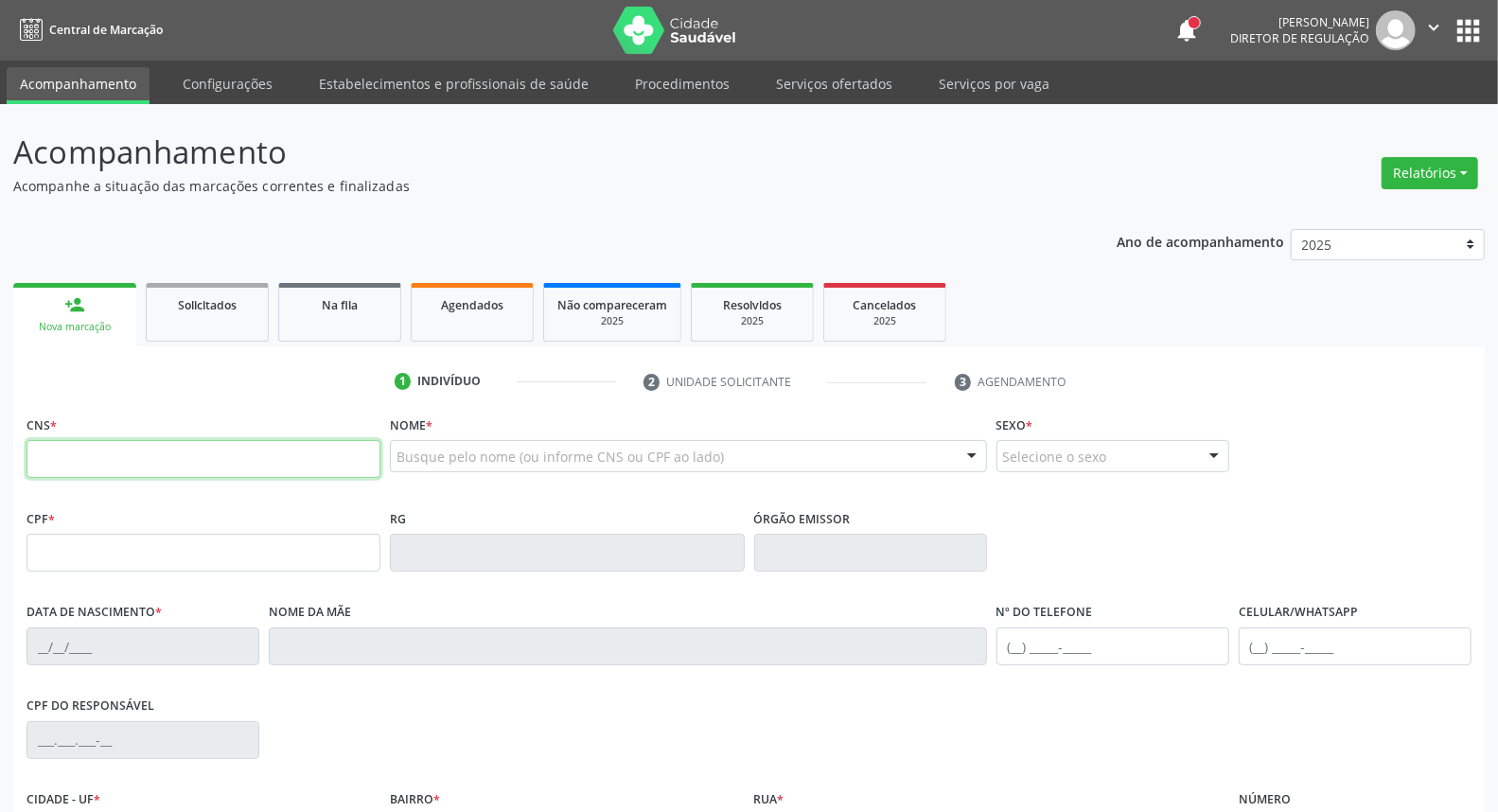
click at [85, 455] on input "text" at bounding box center [203, 459] width 354 height 38
type input "898 0034 5613 6465"
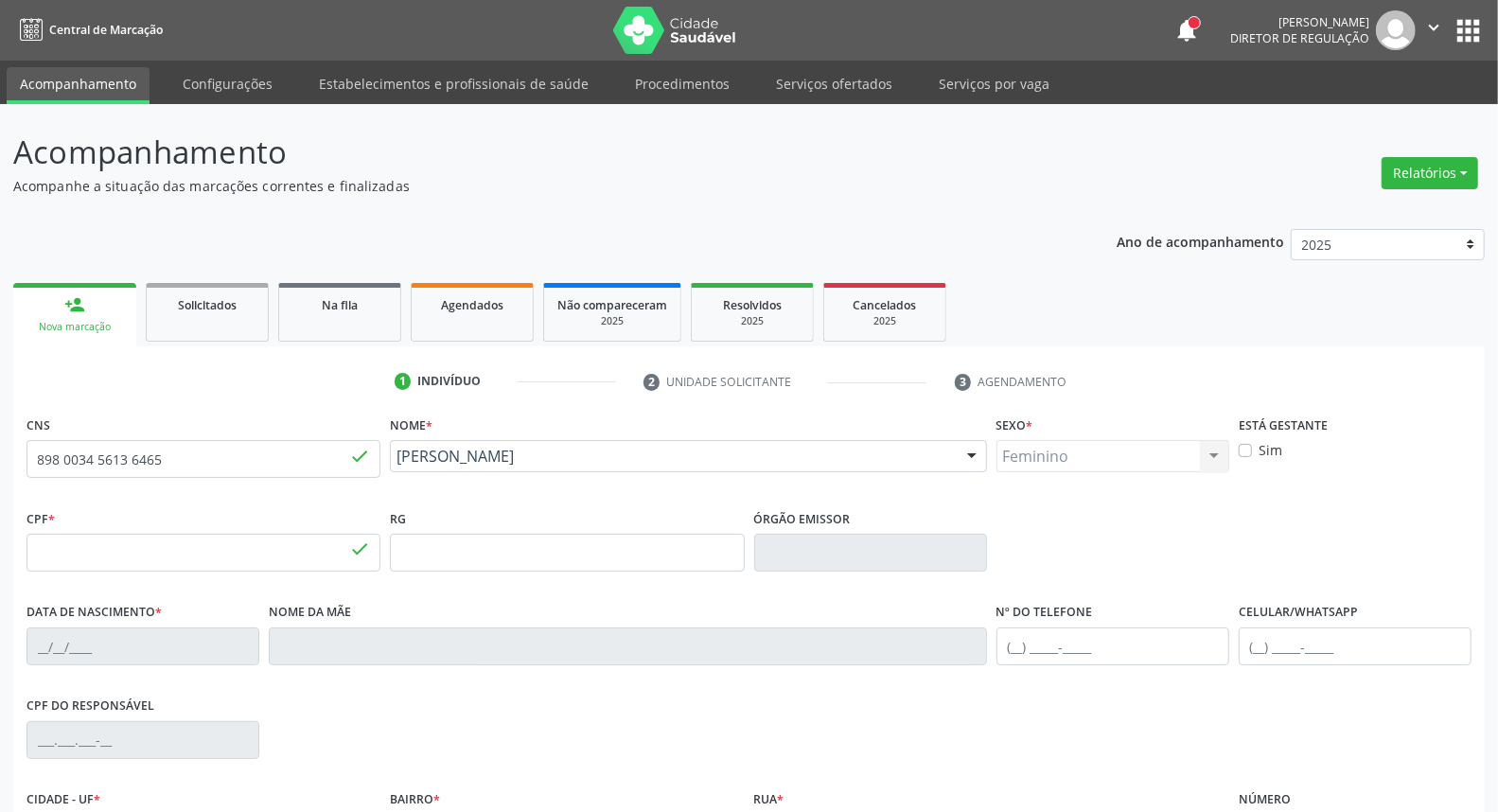
type input "152.881.894-63"
type input "[DATE]"
type input "[PERSON_NAME]"
type input "[PHONE_NUMBER]"
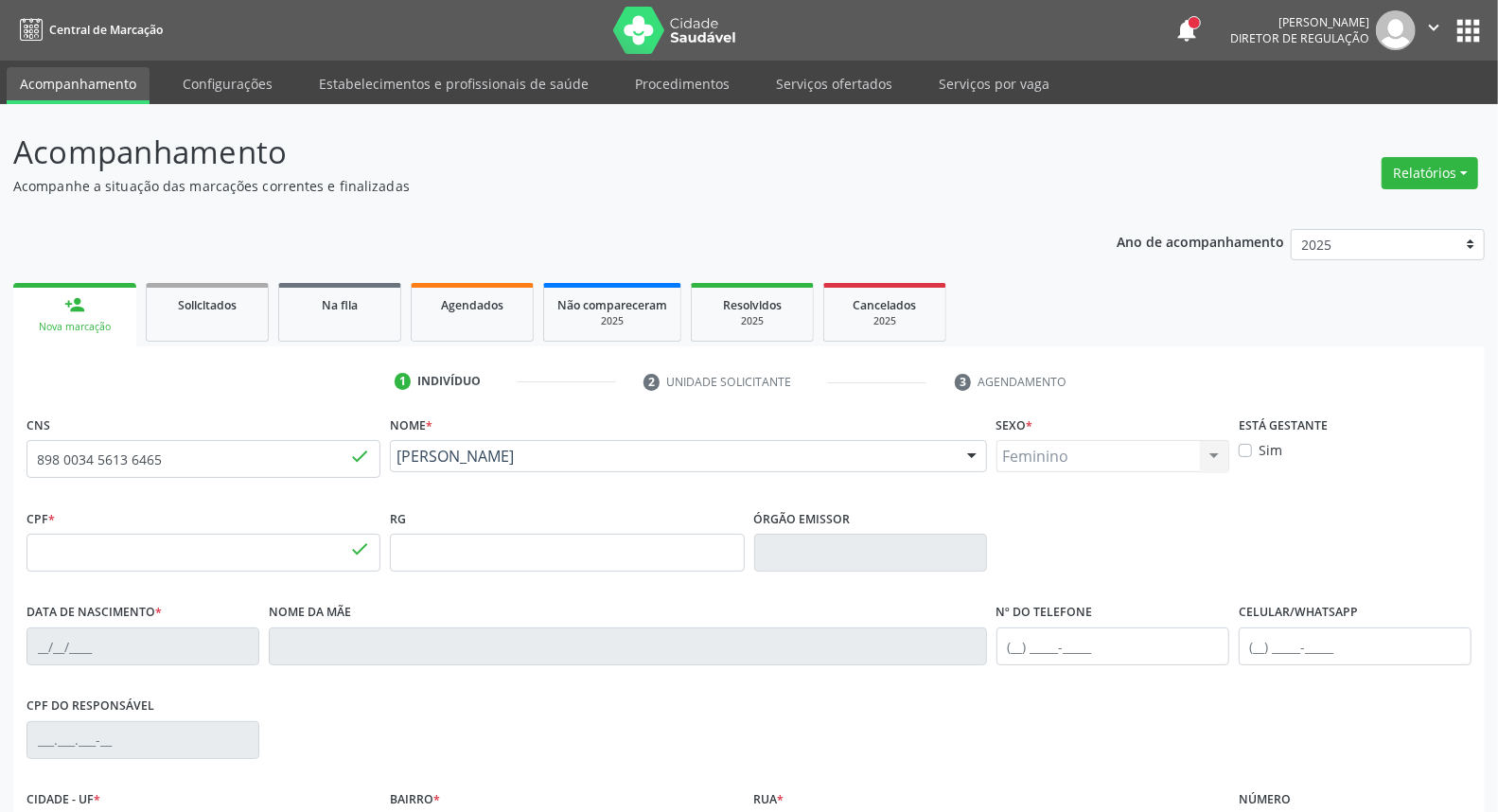
type input "034.130.754-89"
type input "S/N"
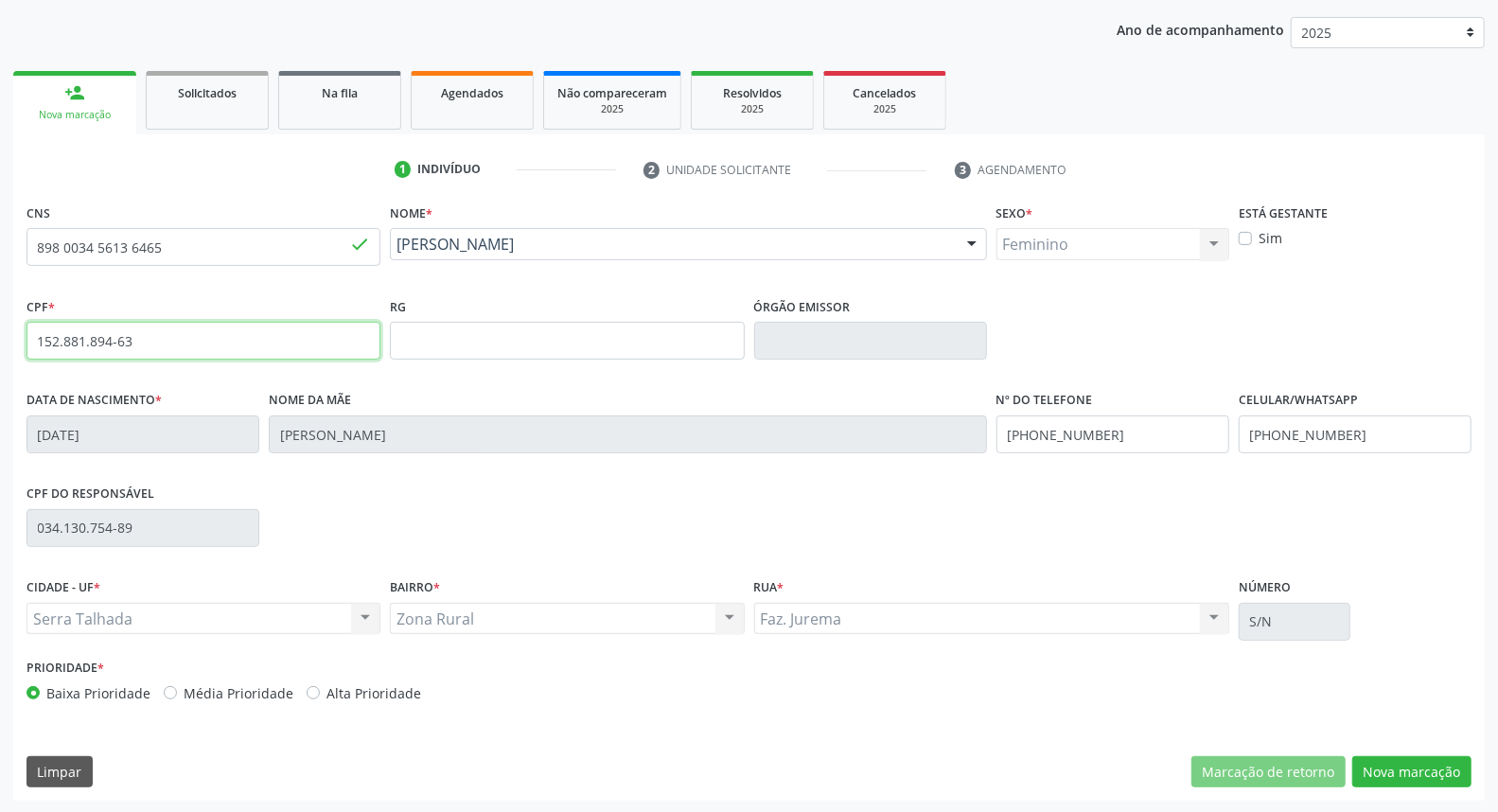
click at [114, 345] on input "152.881.894-63" at bounding box center [203, 341] width 354 height 38
click at [114, 345] on input "152.881.894-63" at bounding box center [203, 341] width 354 height 38
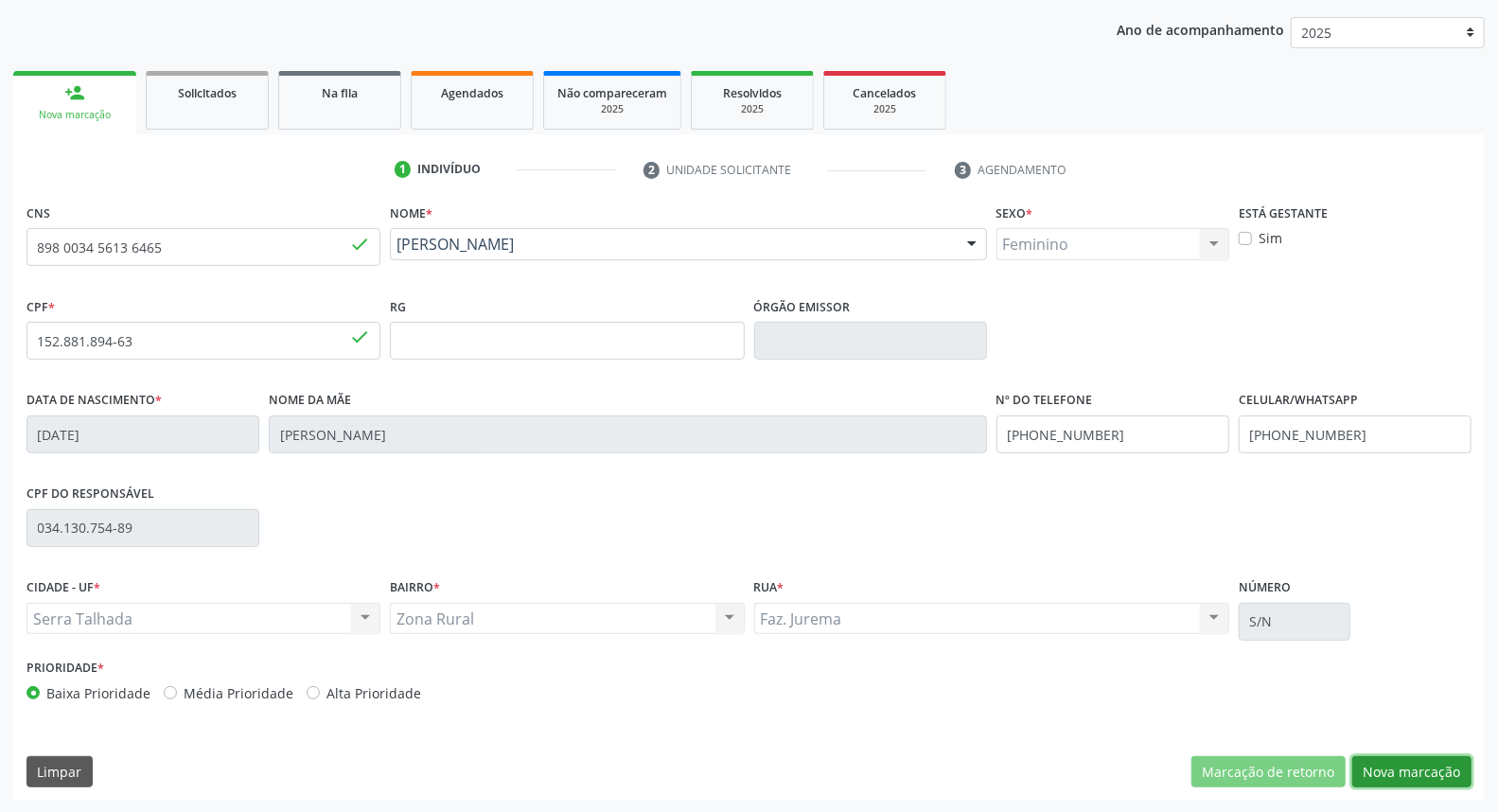
click at [1389, 773] on button "Nova marcação" at bounding box center [1411, 772] width 119 height 32
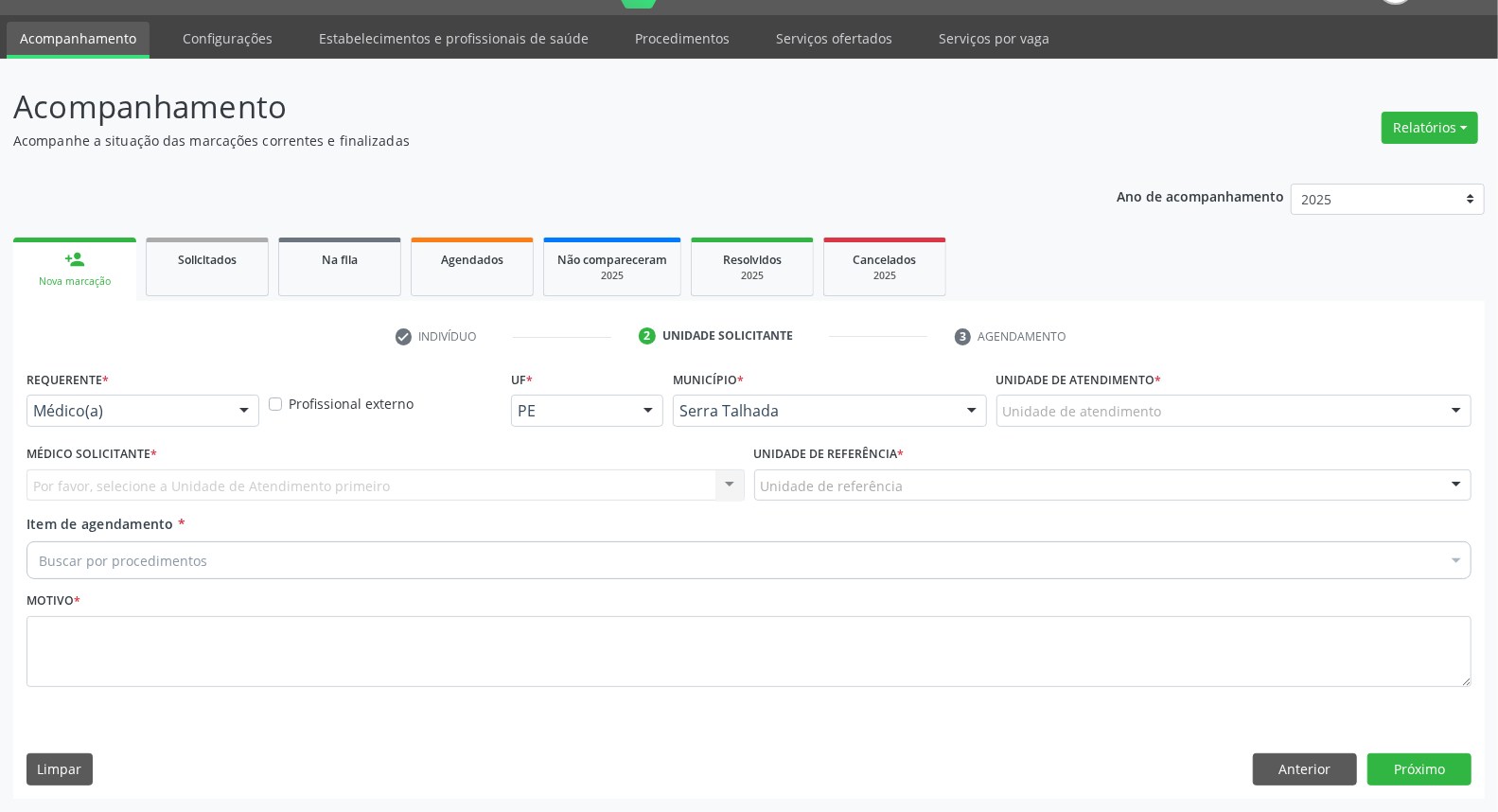
scroll to position [44, 0]
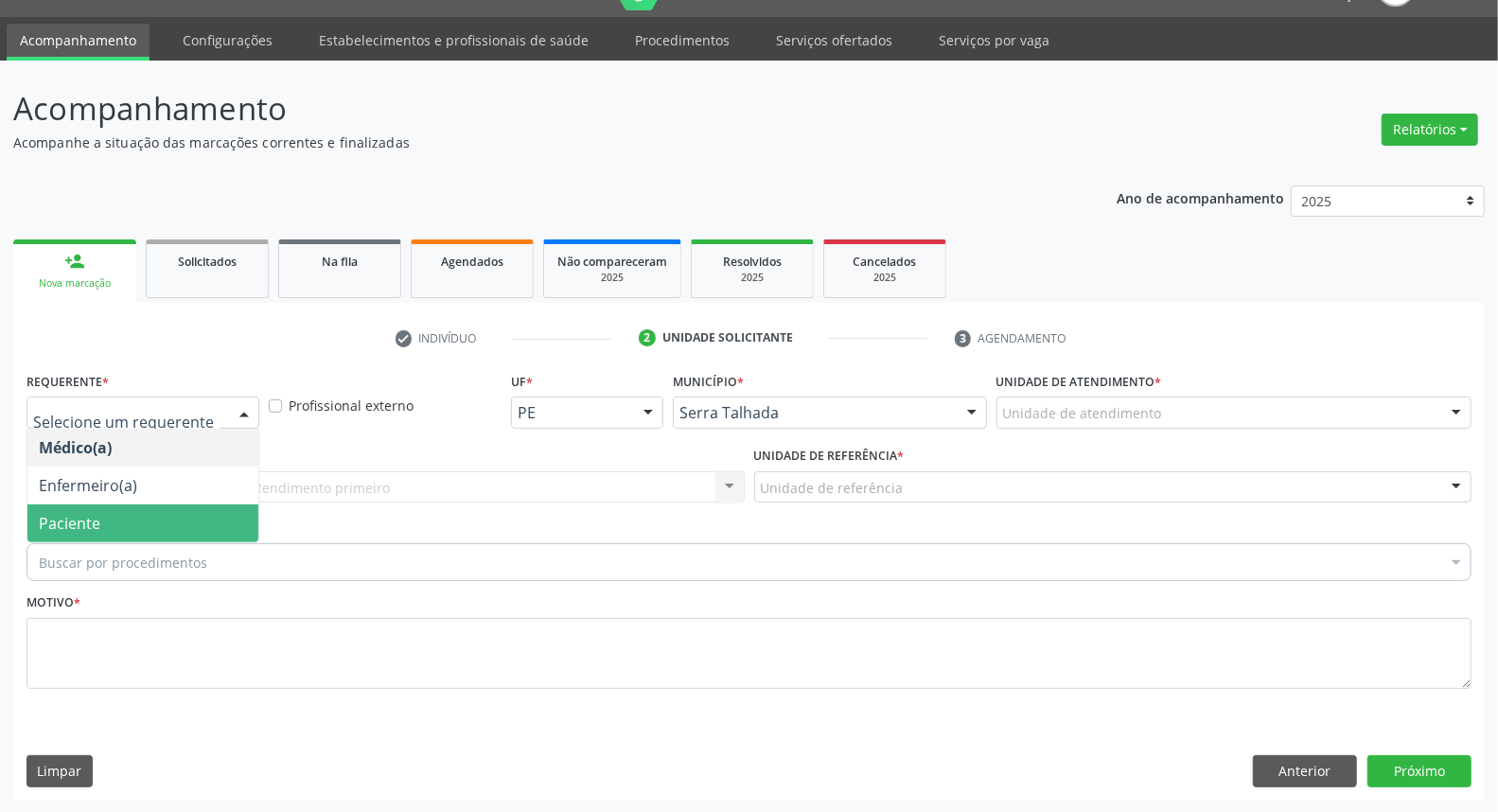
click at [134, 517] on span "Paciente" at bounding box center [143, 524] width 231 height 38
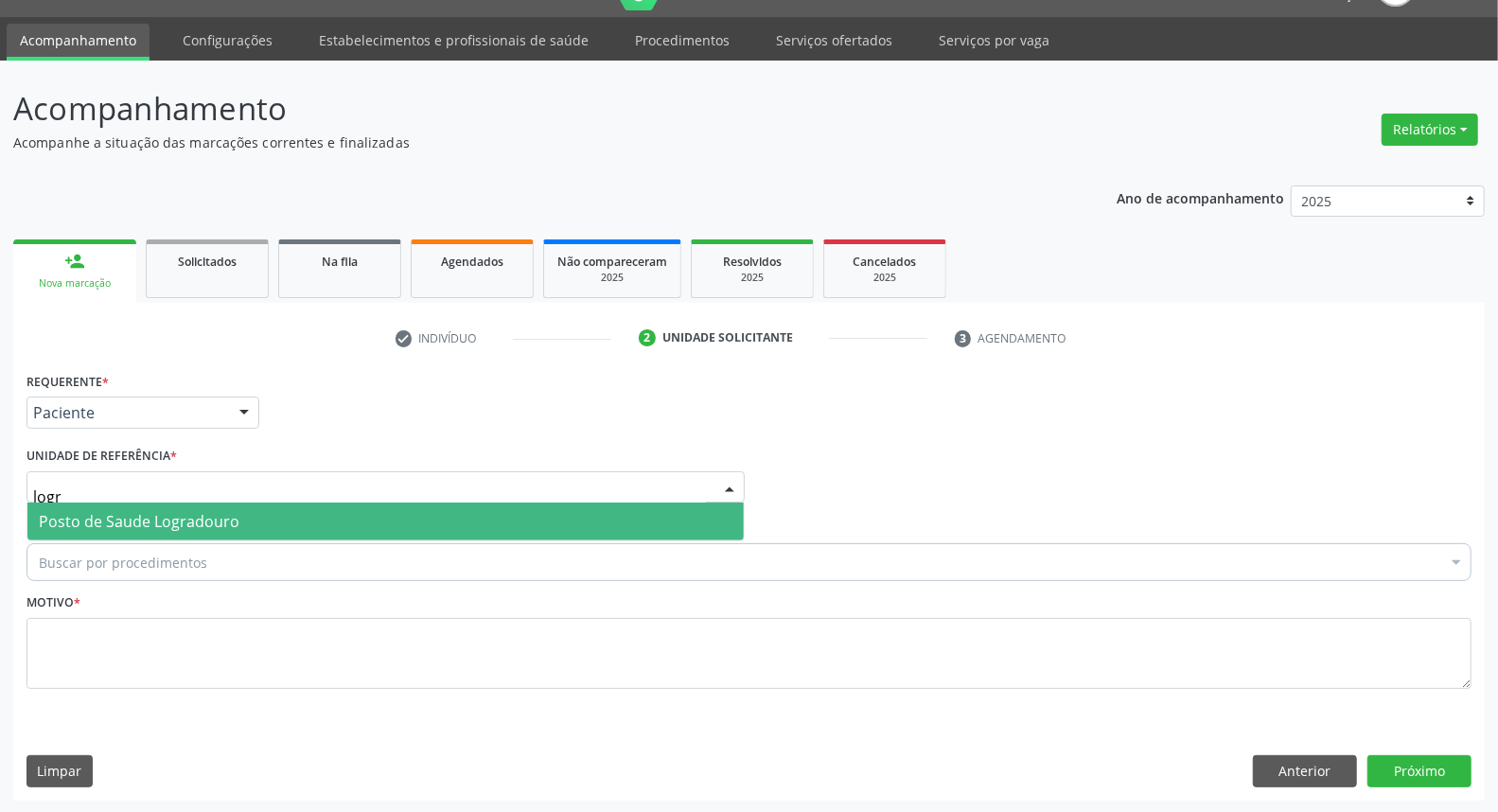
type input "logra"
click at [153, 524] on span "Posto de Saude Logradouro" at bounding box center [139, 522] width 200 height 21
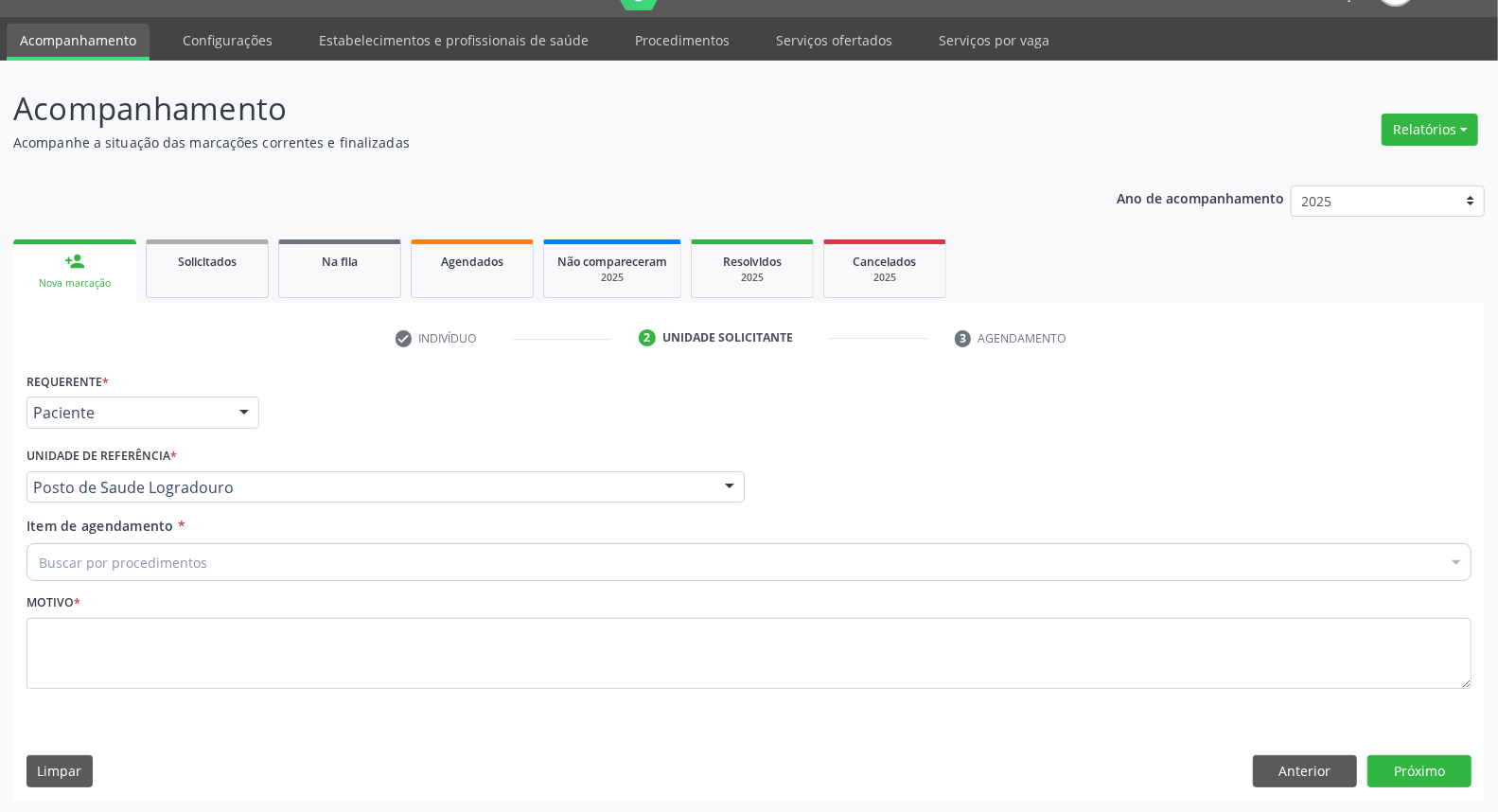
click at [150, 572] on div "Buscar por procedimentos" at bounding box center [749, 562] width 1445 height 38
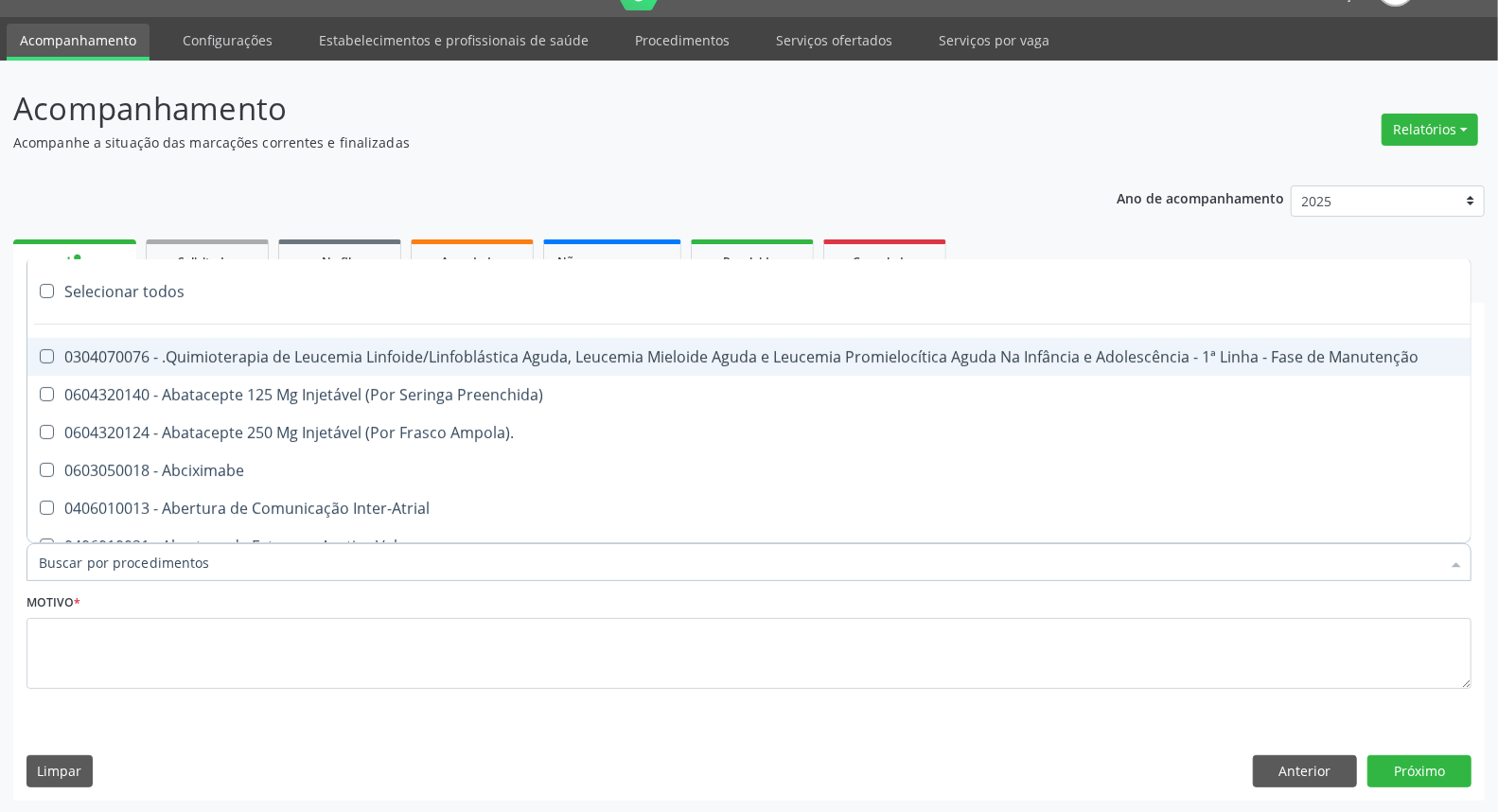
click at [157, 565] on input "Item de agendamento *" at bounding box center [739, 562] width 1402 height 38
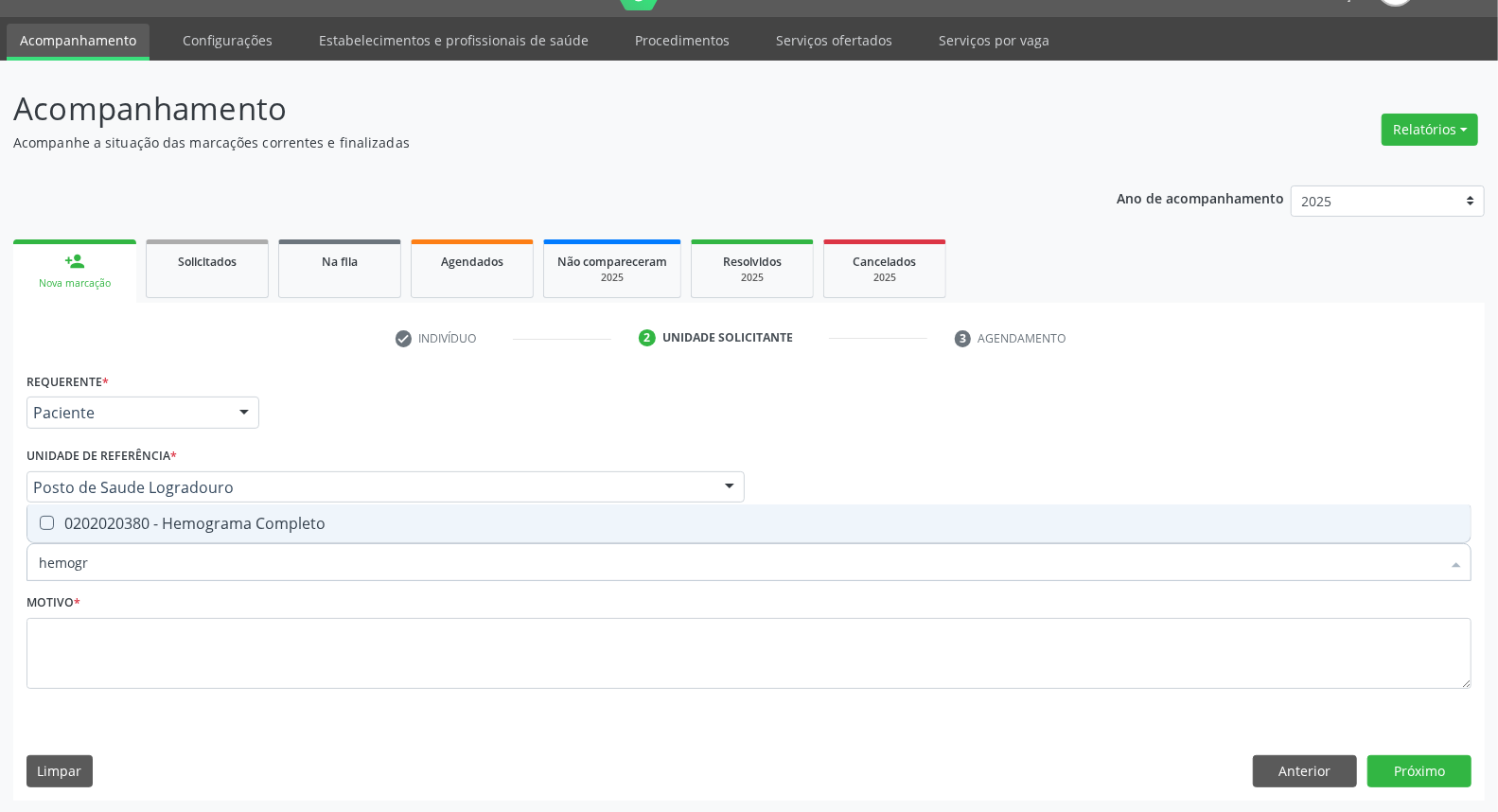
type input "hemogra"
click at [186, 526] on div "0202020380 - Hemograma Completo" at bounding box center [749, 523] width 1421 height 15
checkbox Completo "true"
drag, startPoint x: 0, startPoint y: 570, endPoint x: 0, endPoint y: 556, distance: 14.0
click at [0, 564] on div "Acompanhamento Acompanhe a situação das marcações correntes e finalizadas Relat…" at bounding box center [749, 436] width 1498 height 753
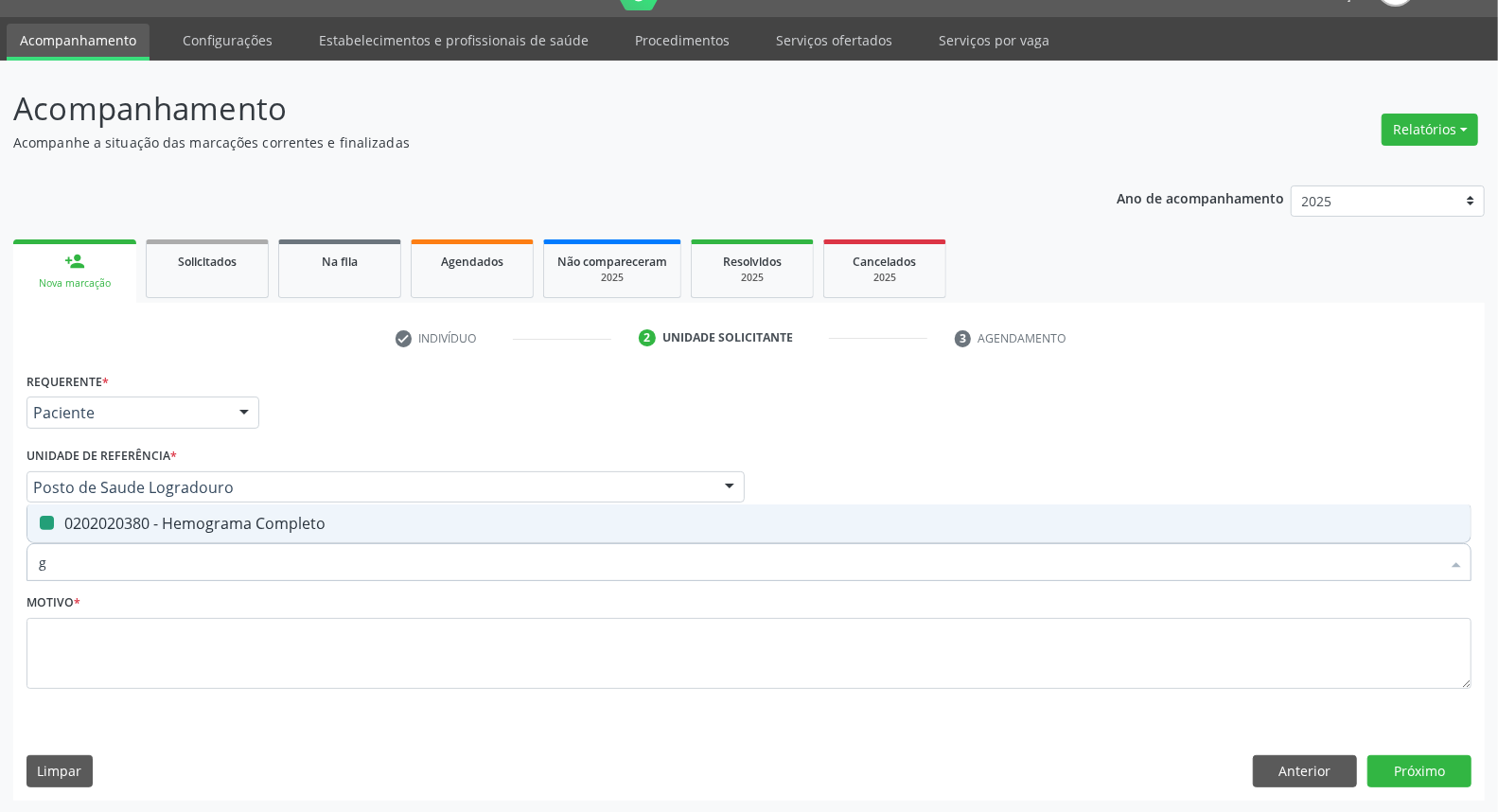
type input "gl"
checkbox Completo "false"
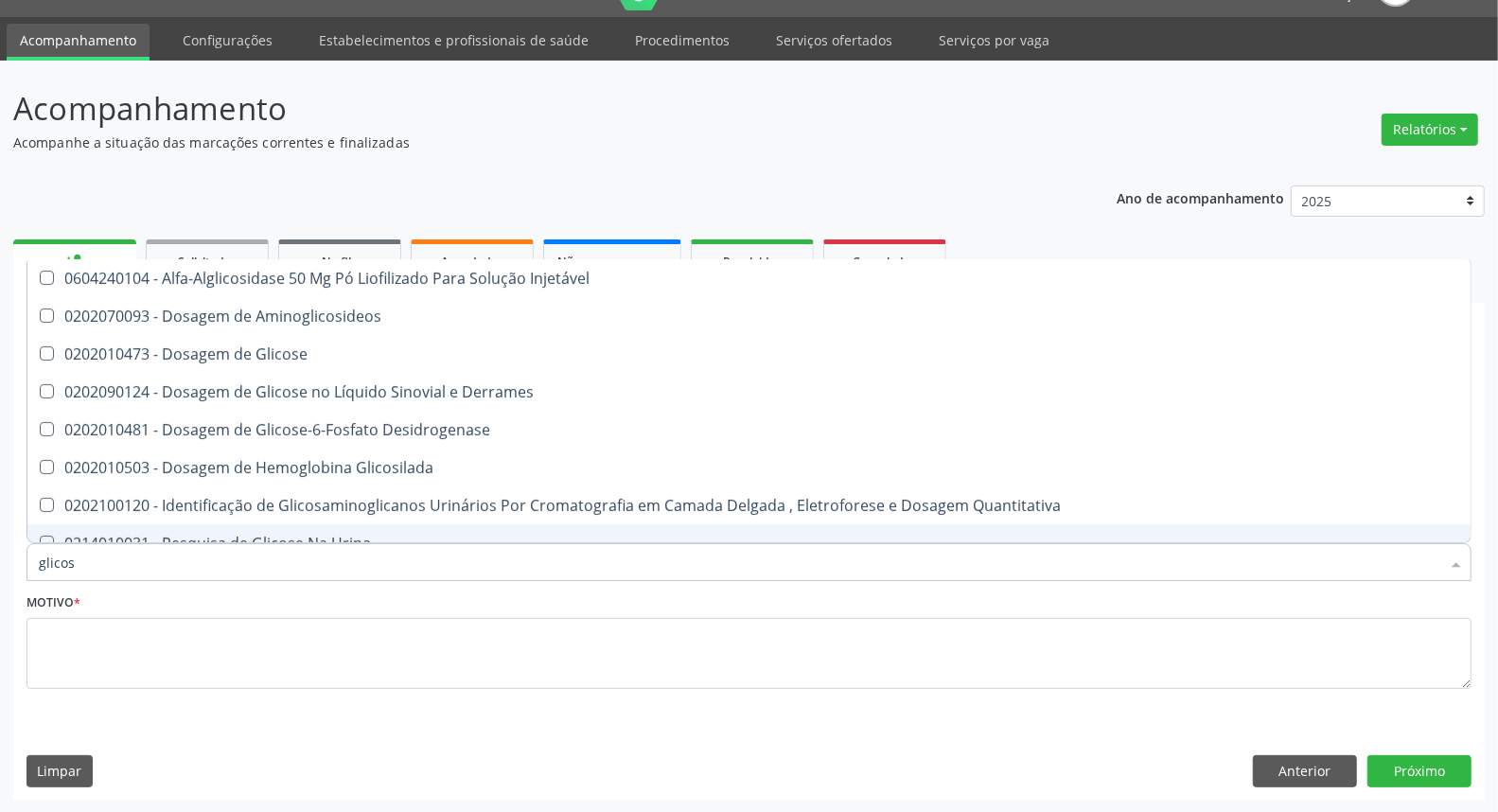
type input "glicose"
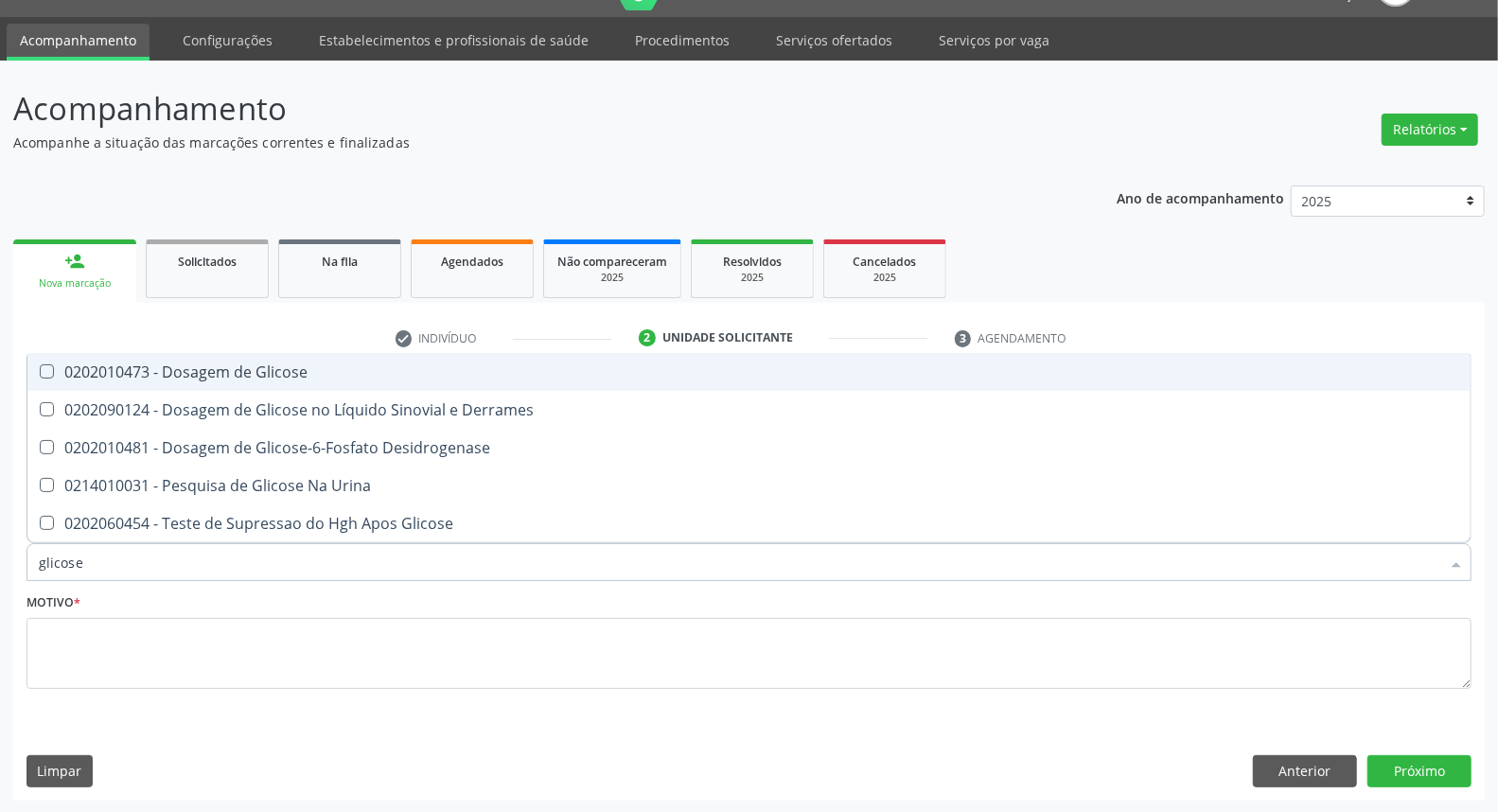
drag, startPoint x: 162, startPoint y: 372, endPoint x: 156, endPoint y: 385, distance: 14.3
click at [159, 373] on div "0202010473 - Dosagem de Glicose" at bounding box center [749, 372] width 1421 height 15
checkbox Glicose "true"
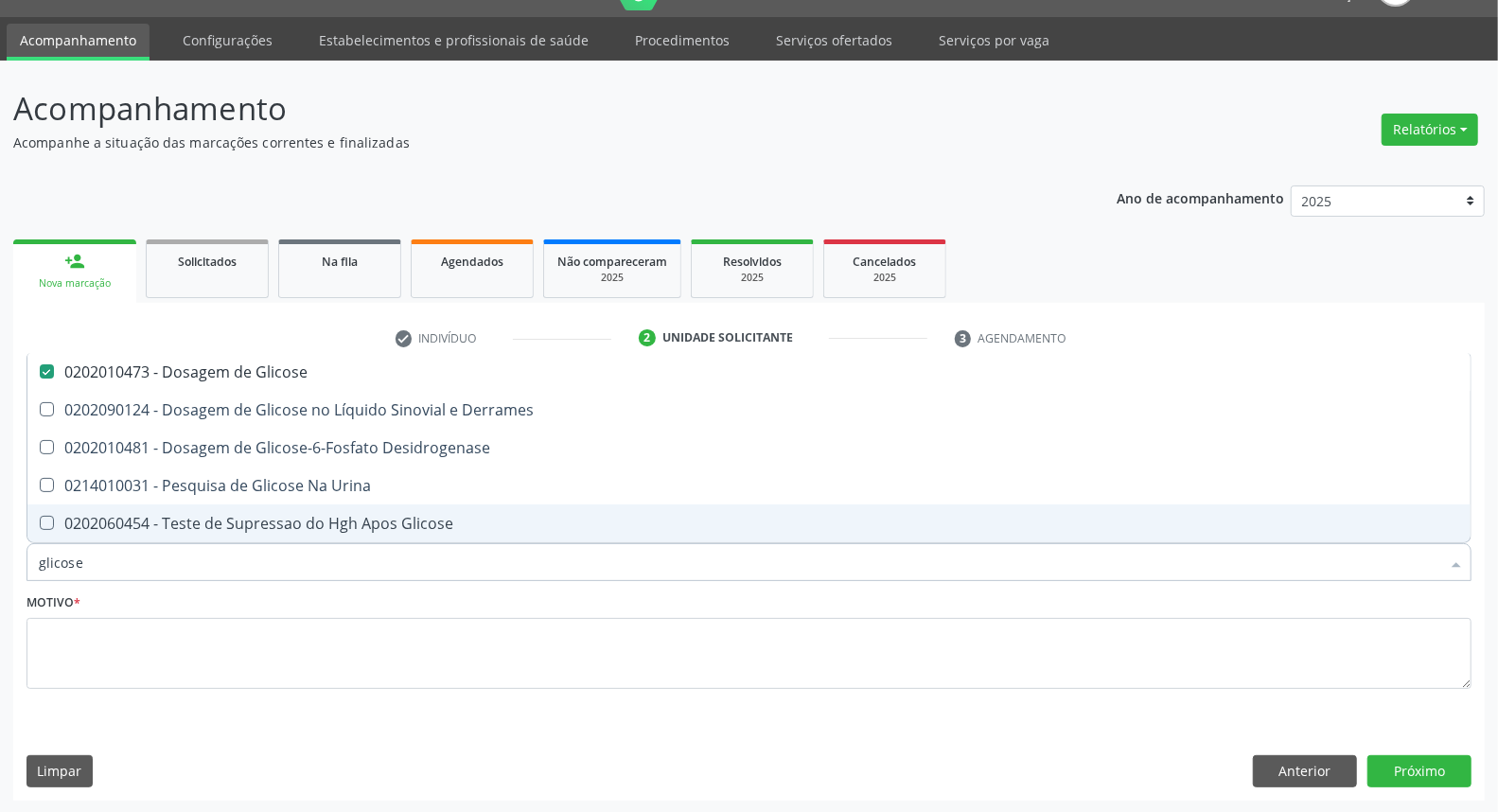
drag, startPoint x: 98, startPoint y: 563, endPoint x: 0, endPoint y: 574, distance: 98.6
click at [0, 573] on div "Acompanhamento Acompanhe a situação das marcações correntes e finalizadas Relat…" at bounding box center [749, 436] width 1498 height 753
type input "pa"
checkbox Glicose "false"
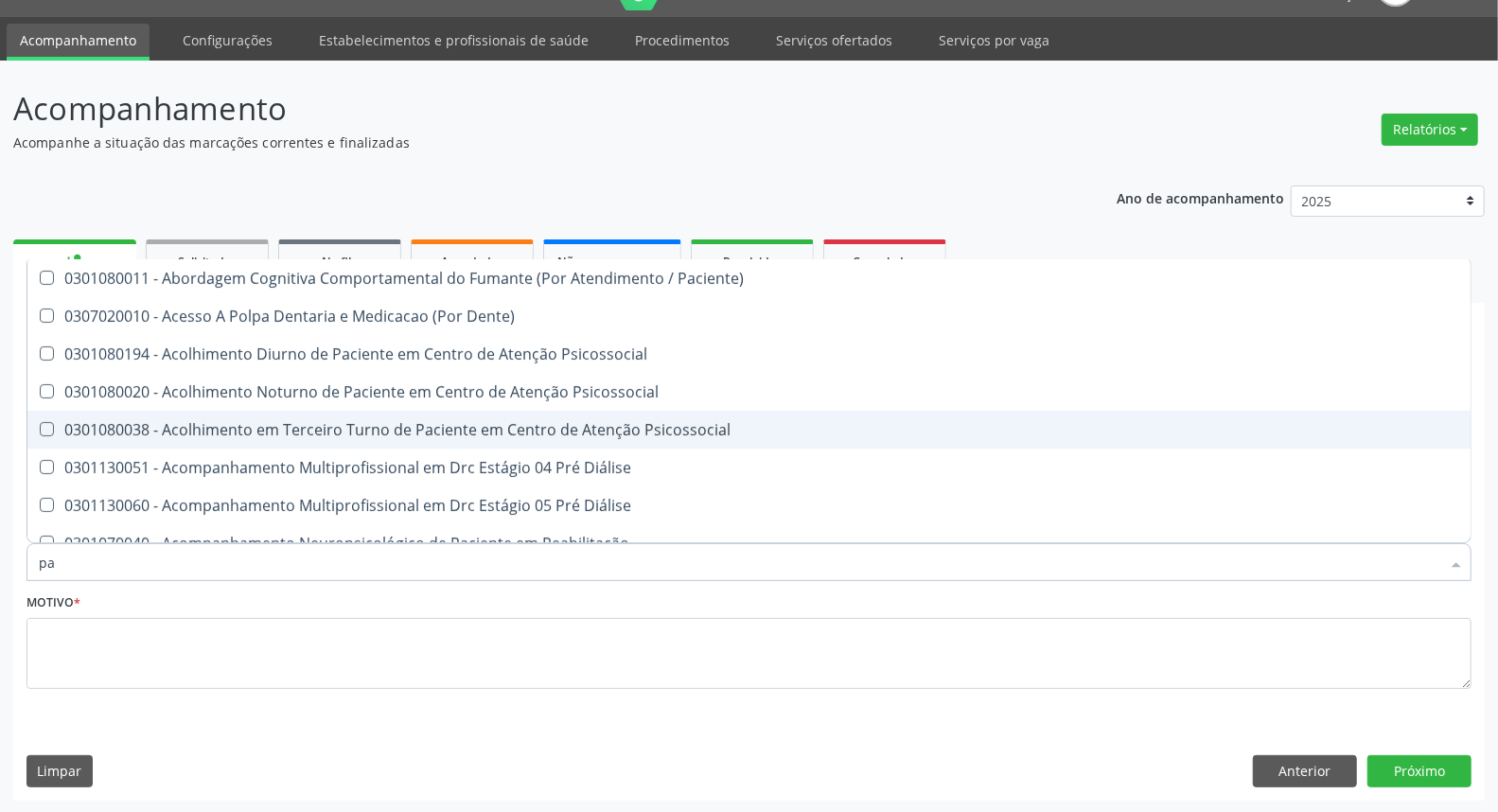
type input "par"
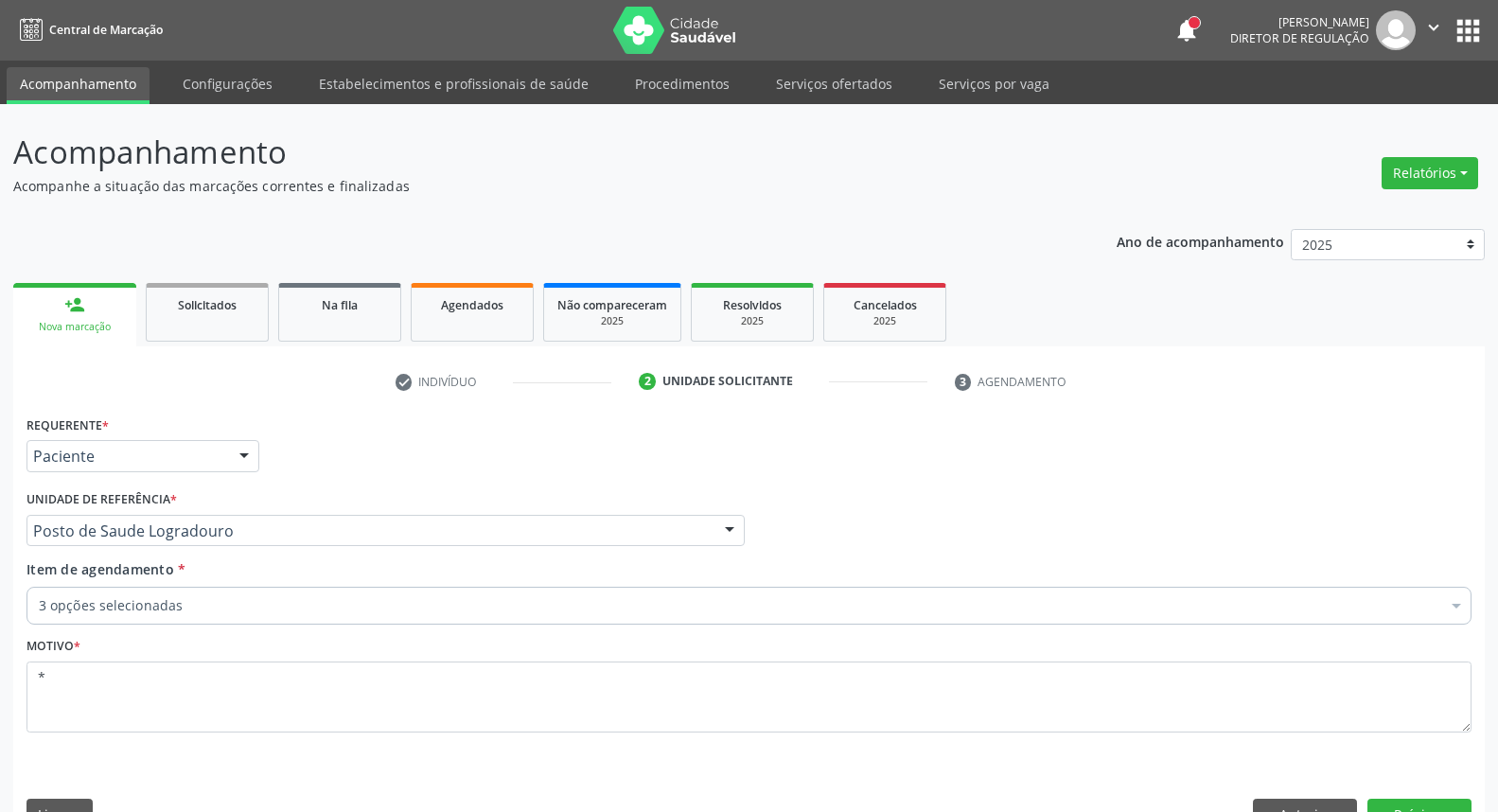
scroll to position [44, 0]
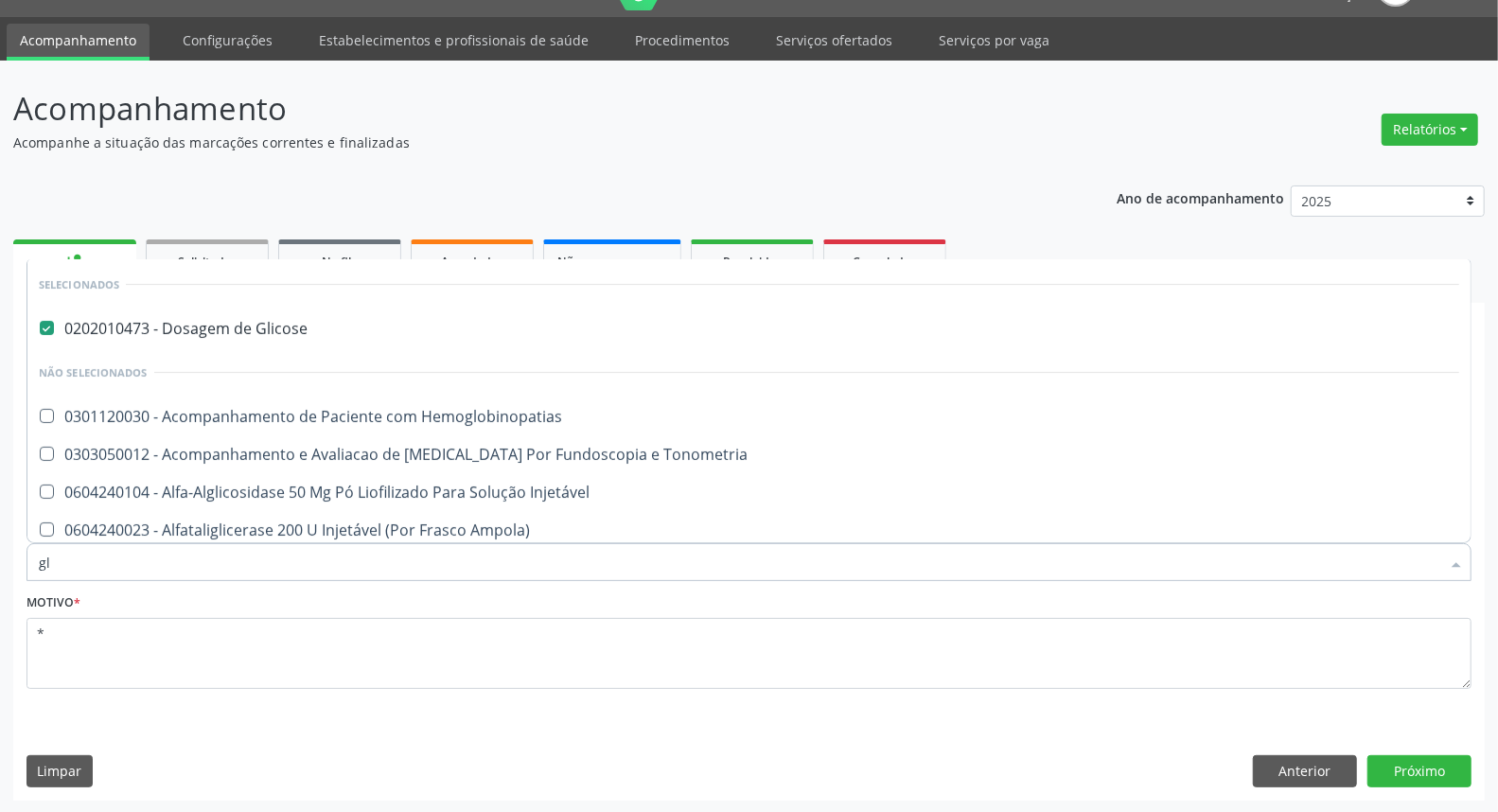
type input "g"
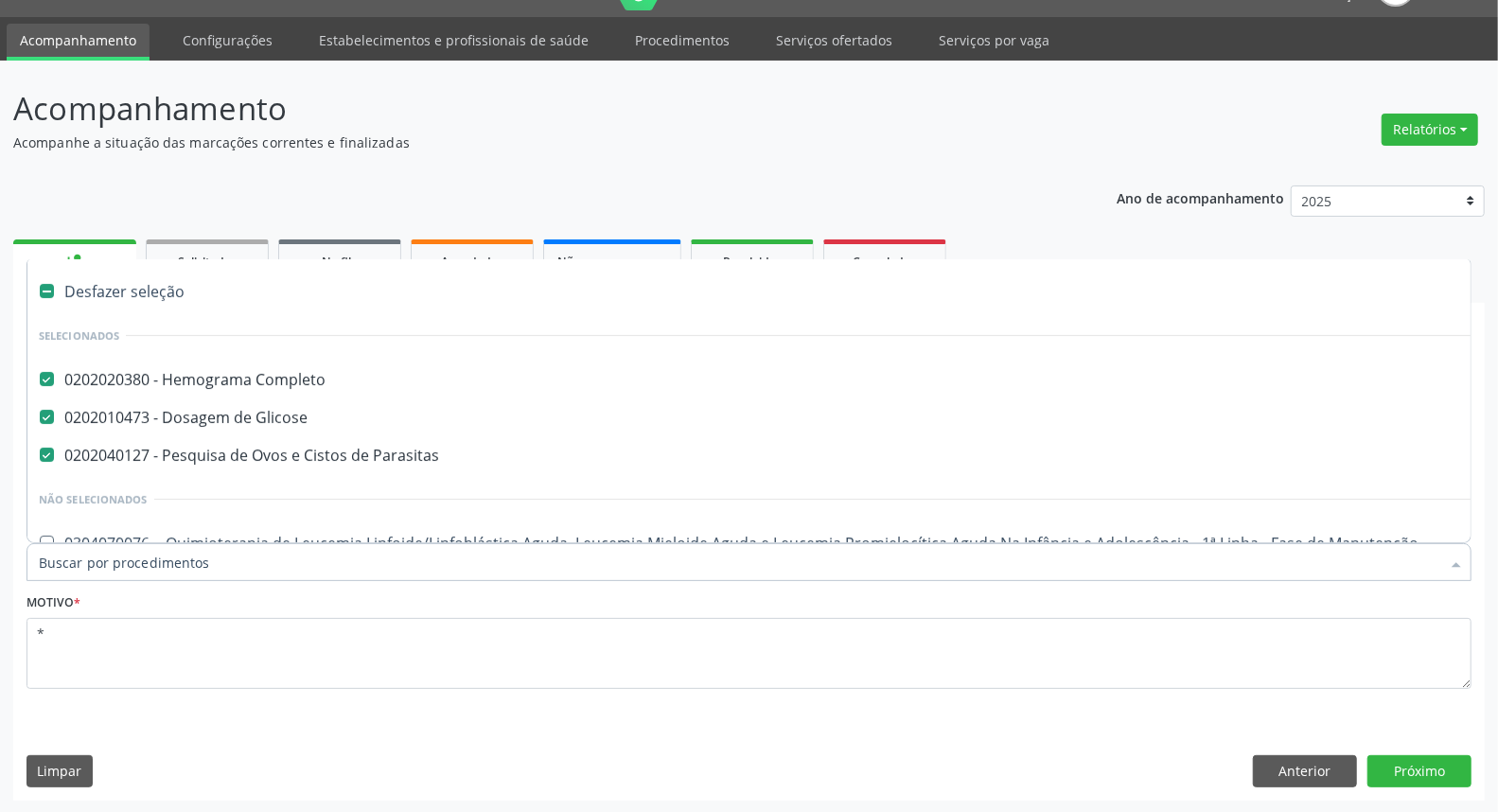
type input "u"
checkbox Parasitas "false"
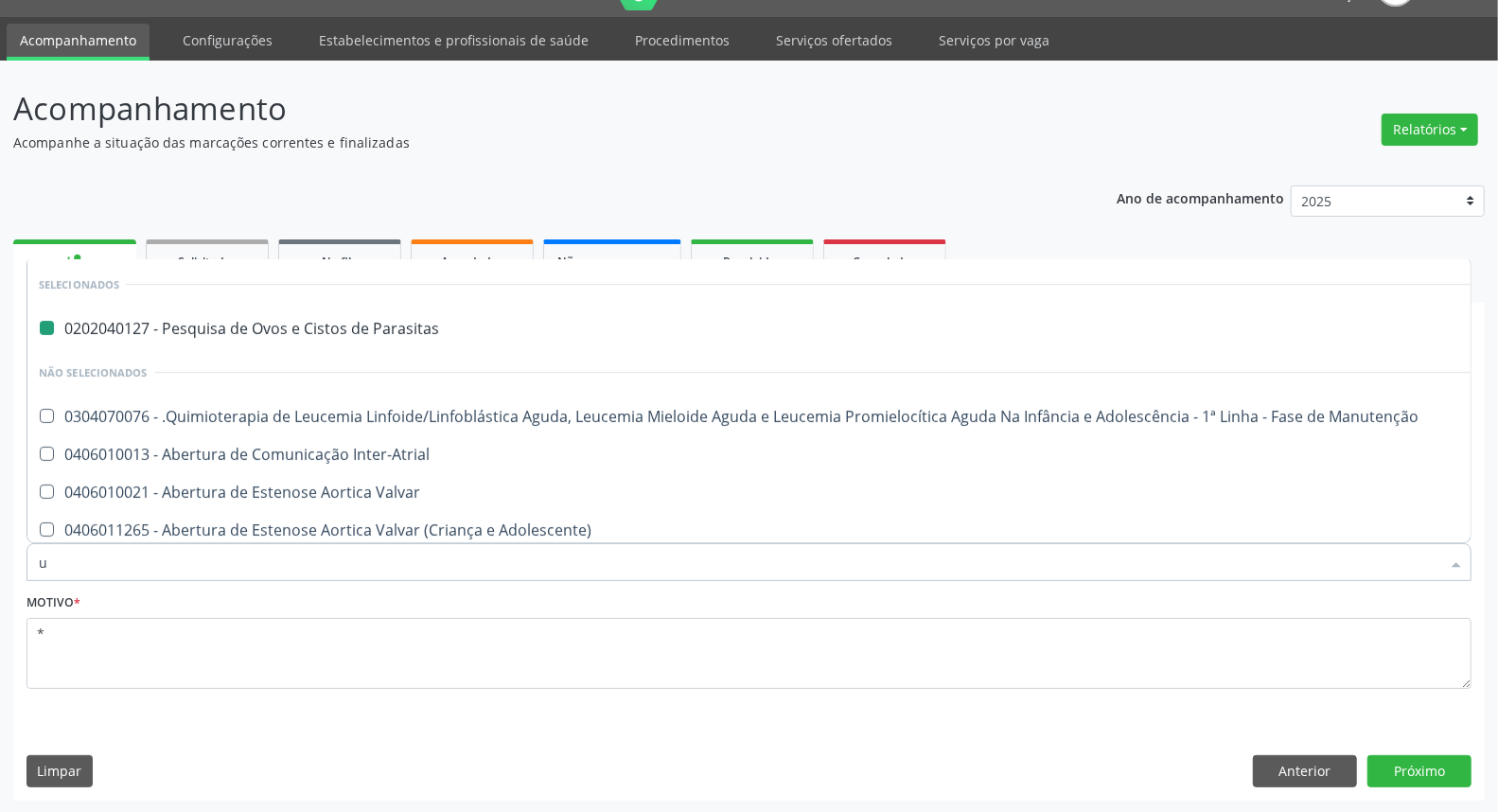
type input "ur"
checkbox Parasitas "false"
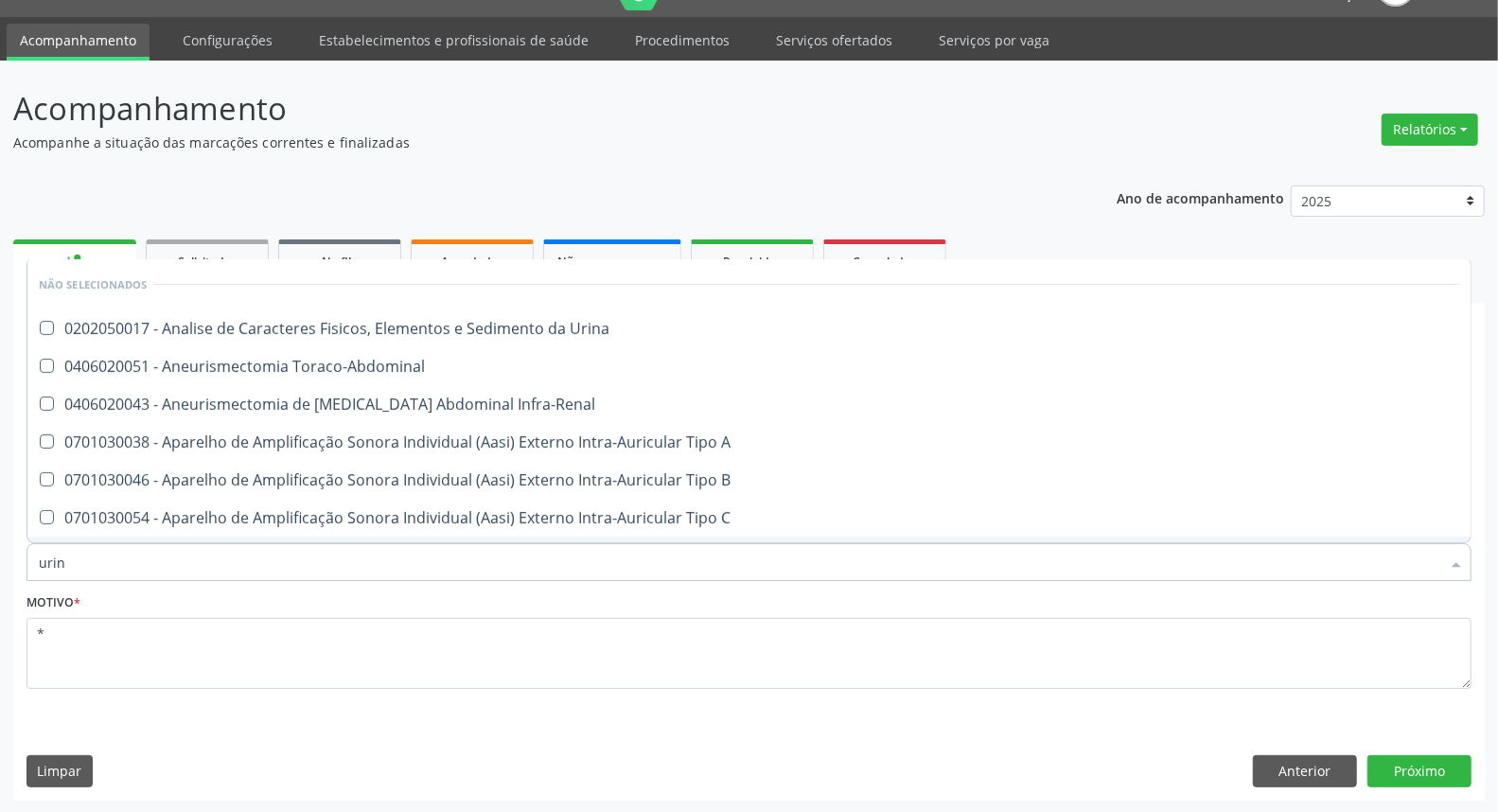
type input "urina"
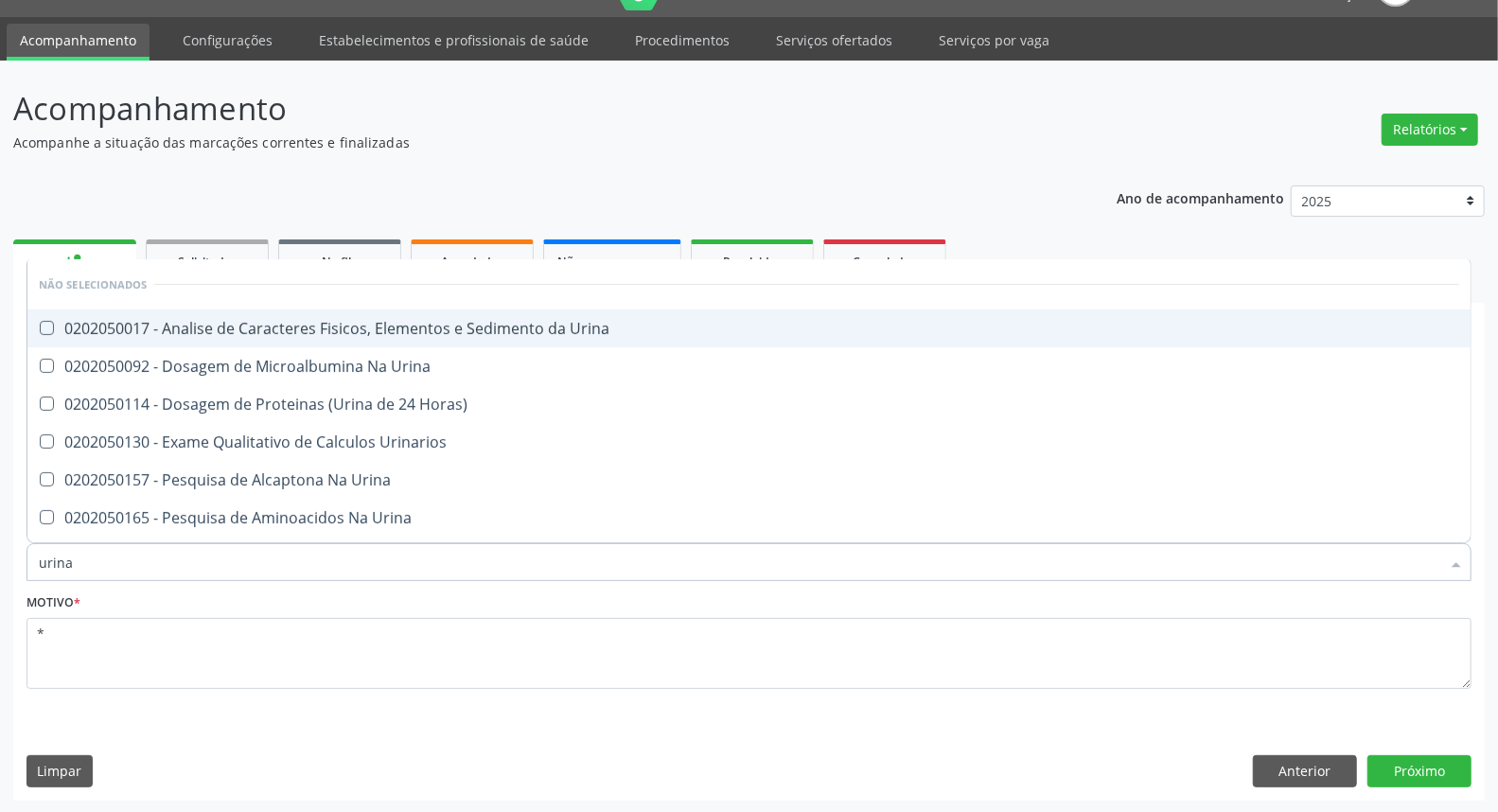
drag, startPoint x: 523, startPoint y: 316, endPoint x: 850, endPoint y: 476, distance: 364.0
click at [523, 322] on div "0202050017 - Analise de Caracteres Fisicos, Elementos e Sedimento da Urina" at bounding box center [749, 328] width 1421 height 15
checkbox Urina "true"
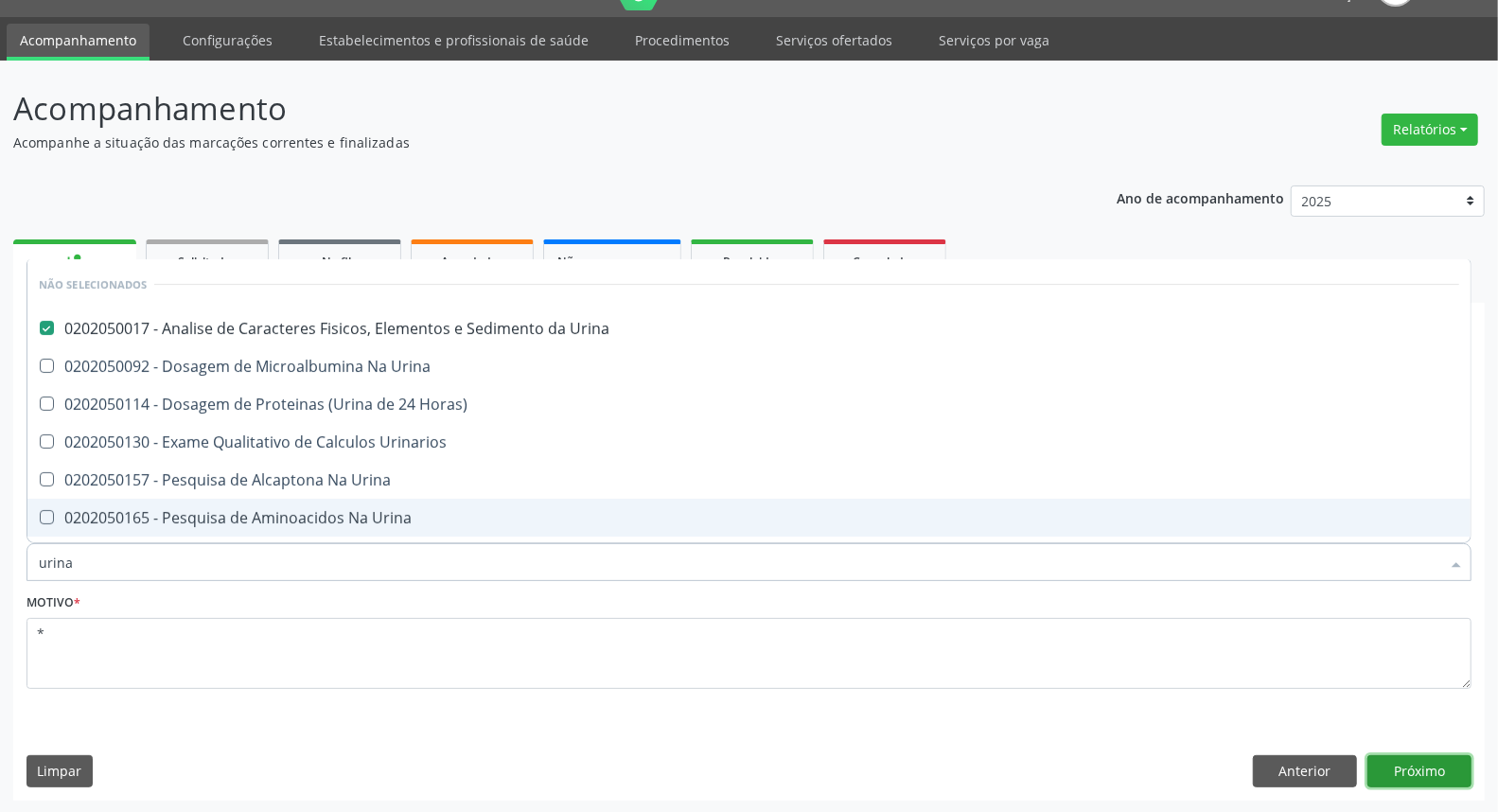
click at [1434, 770] on button "Próximo" at bounding box center [1419, 771] width 104 height 32
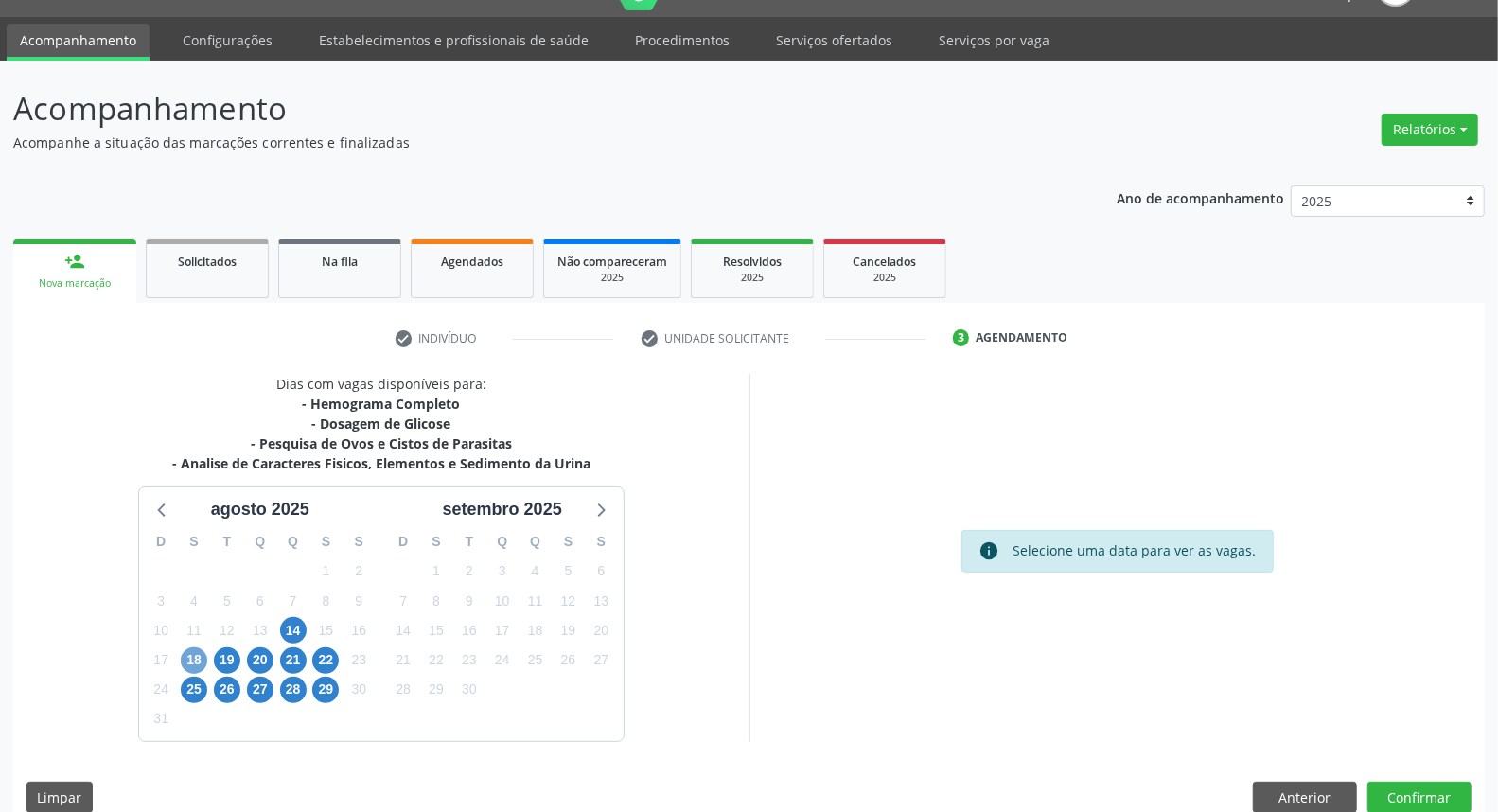
click at [192, 664] on span "18" at bounding box center [194, 660] width 27 height 27
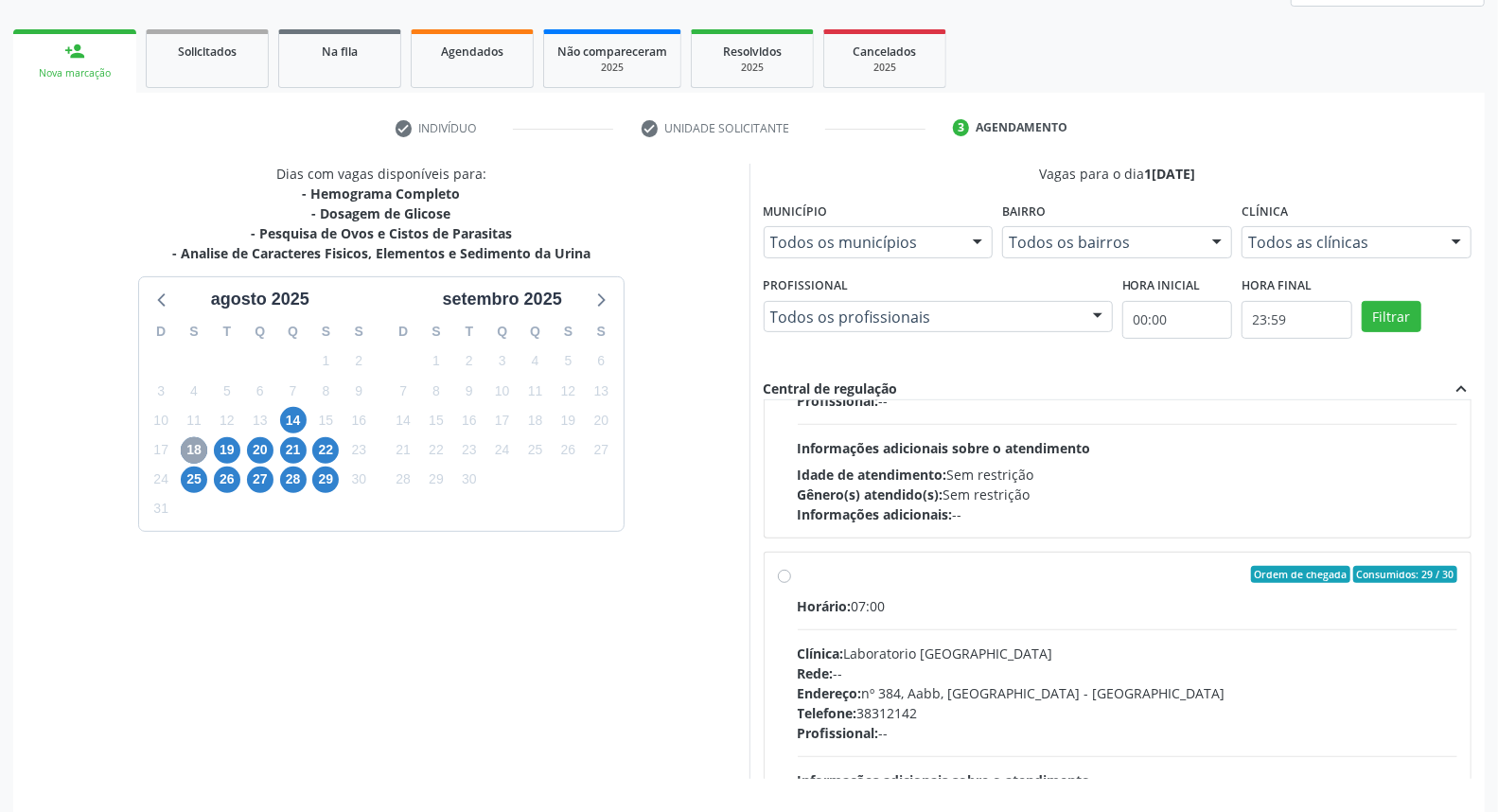
scroll to position [736, 0]
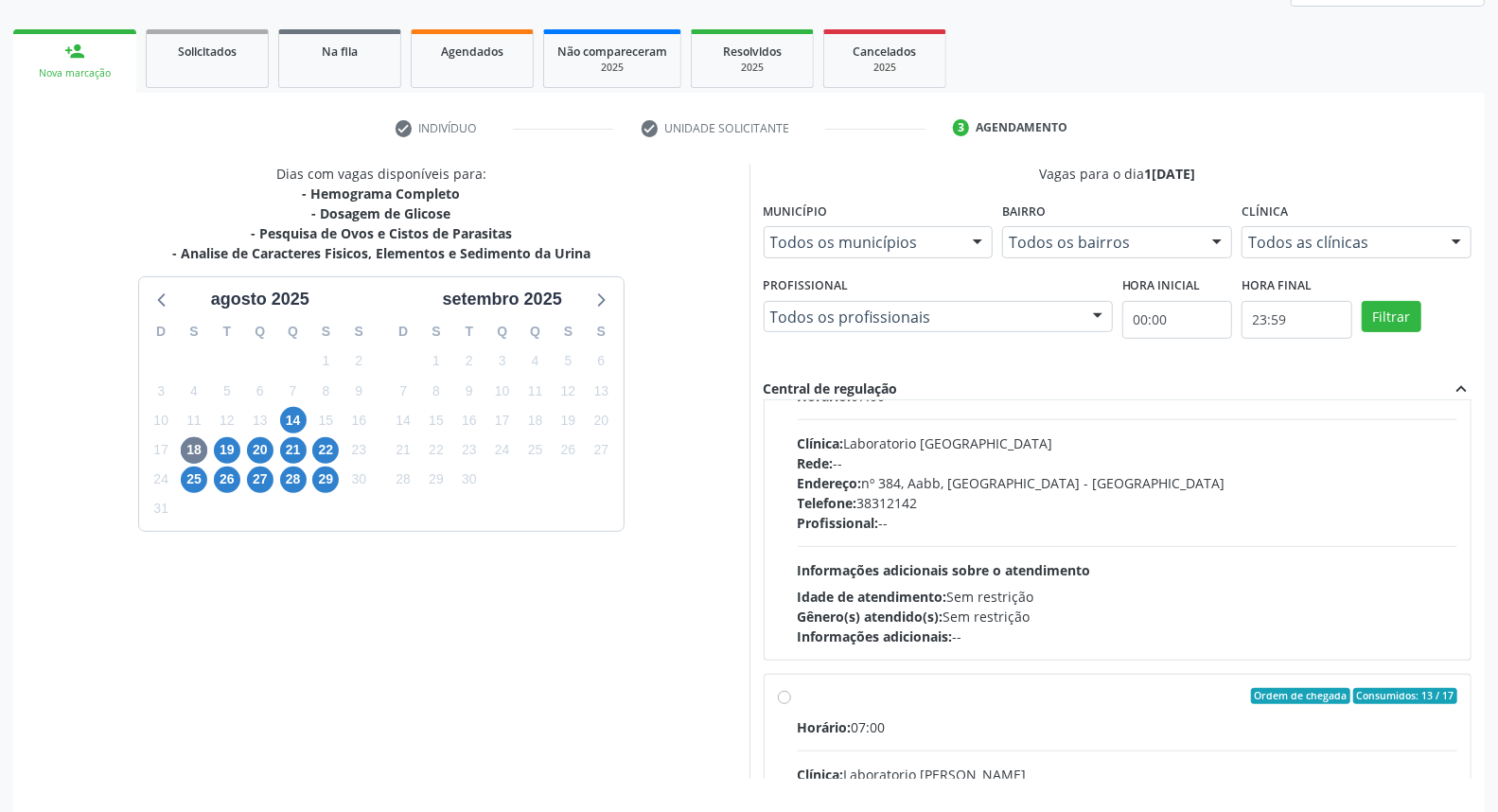
click at [783, 702] on input "Ordem de chegada Consumidos: 13 / 17 Horário: 07:00 Clínica: Laboratorio [PERSO…" at bounding box center [784, 697] width 13 height 17
radio input "true"
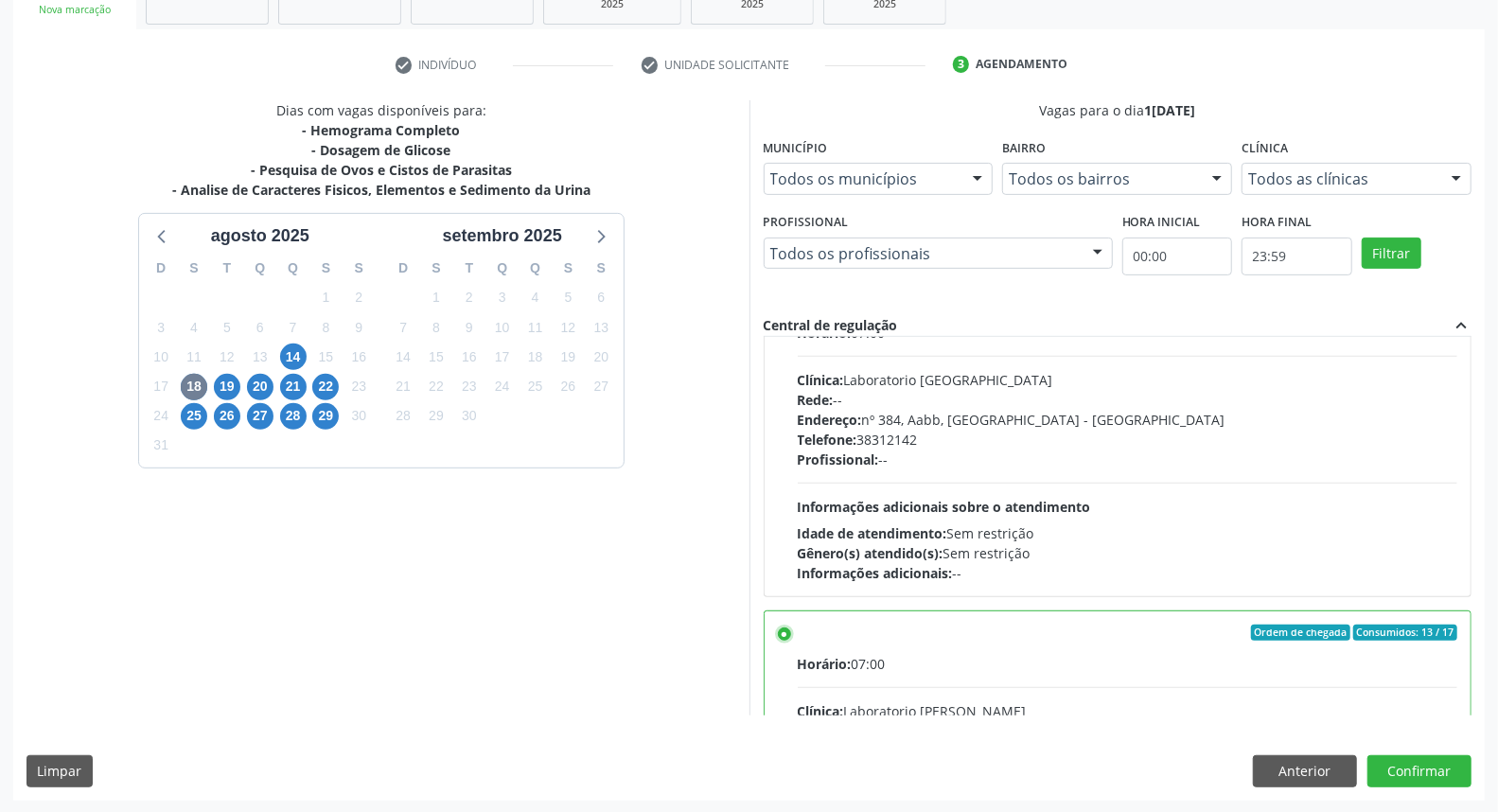
scroll to position [841, 0]
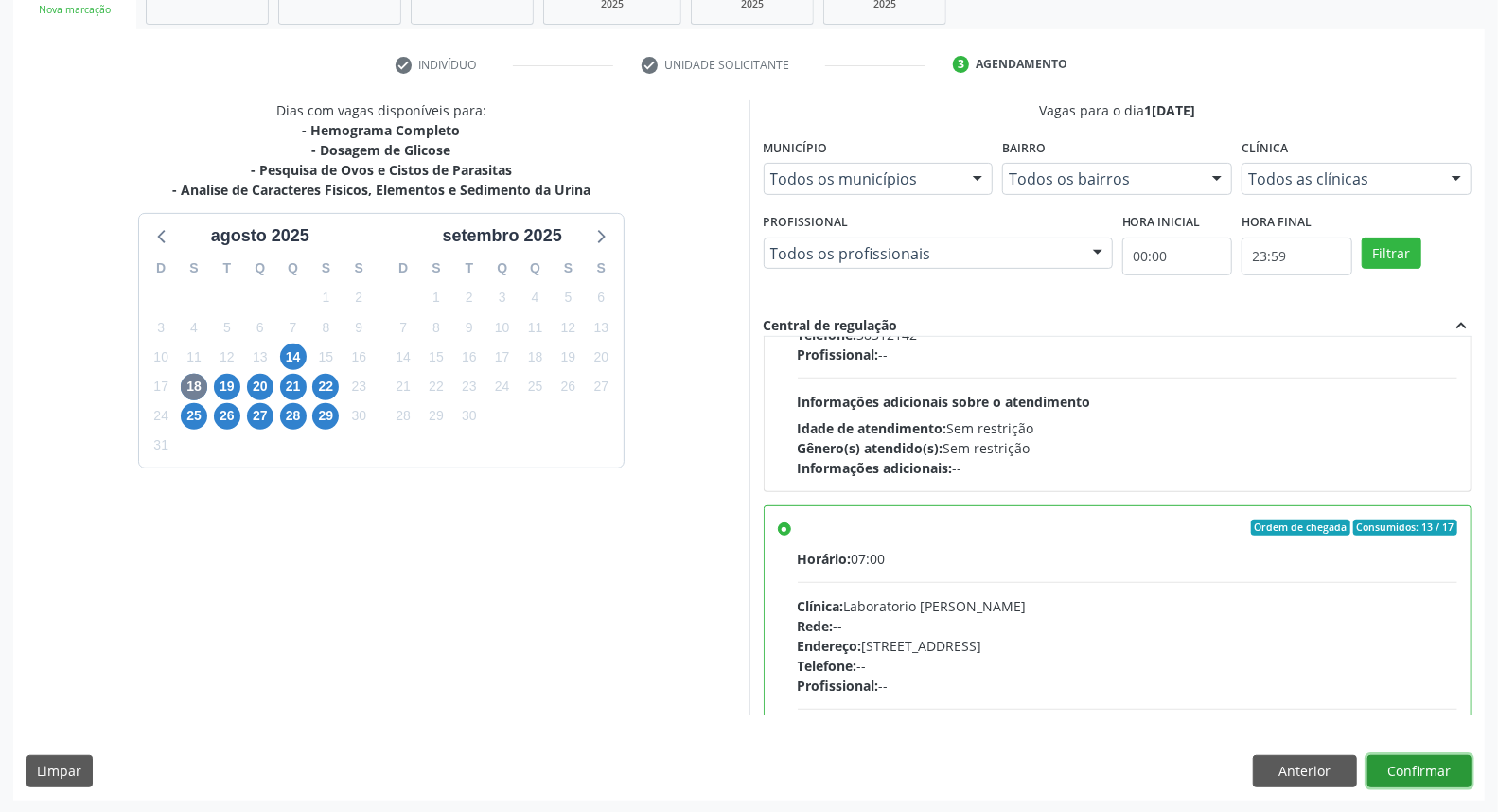
click at [1397, 759] on button "Confirmar" at bounding box center [1419, 771] width 104 height 32
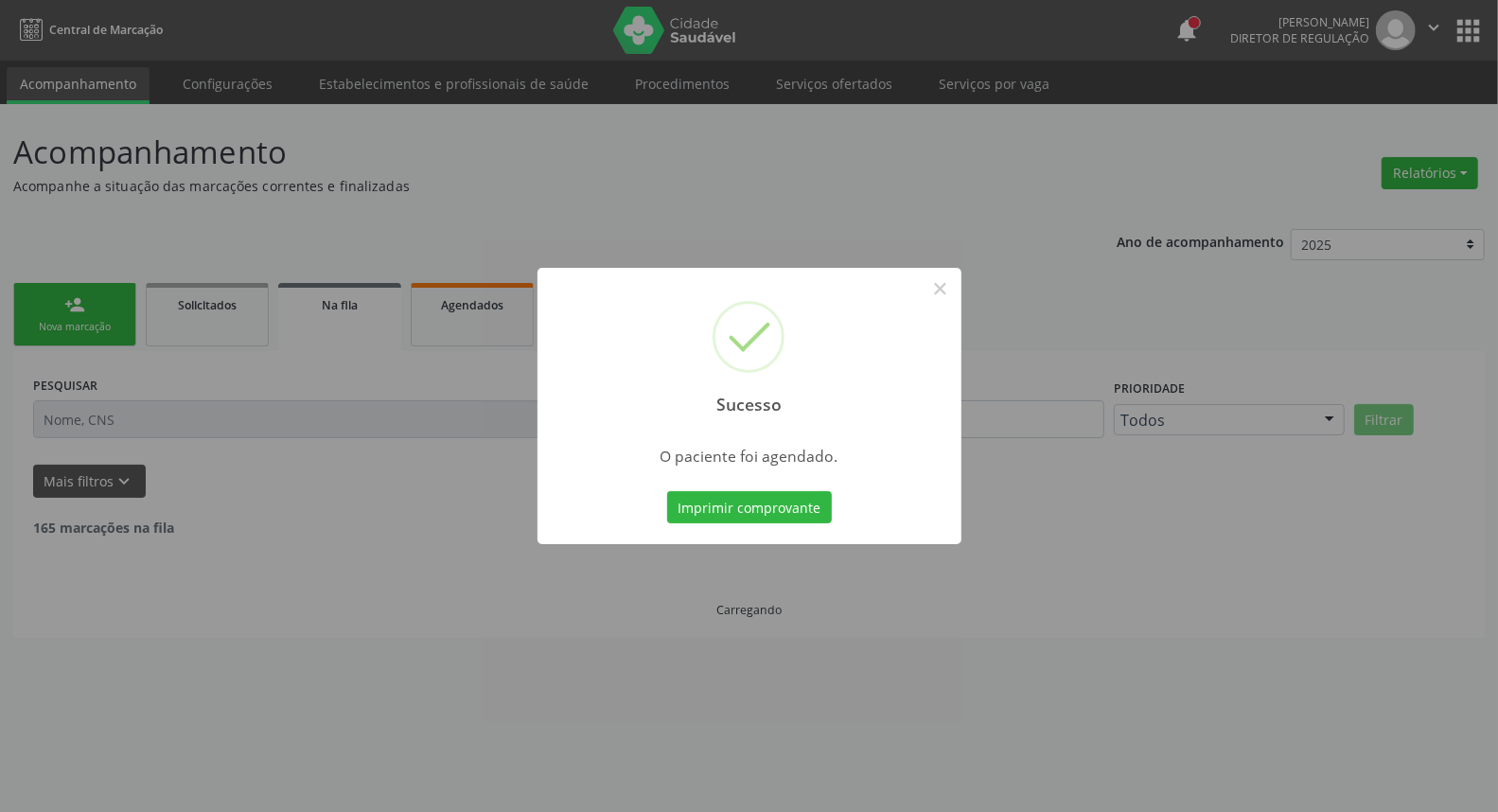
scroll to position [0, 0]
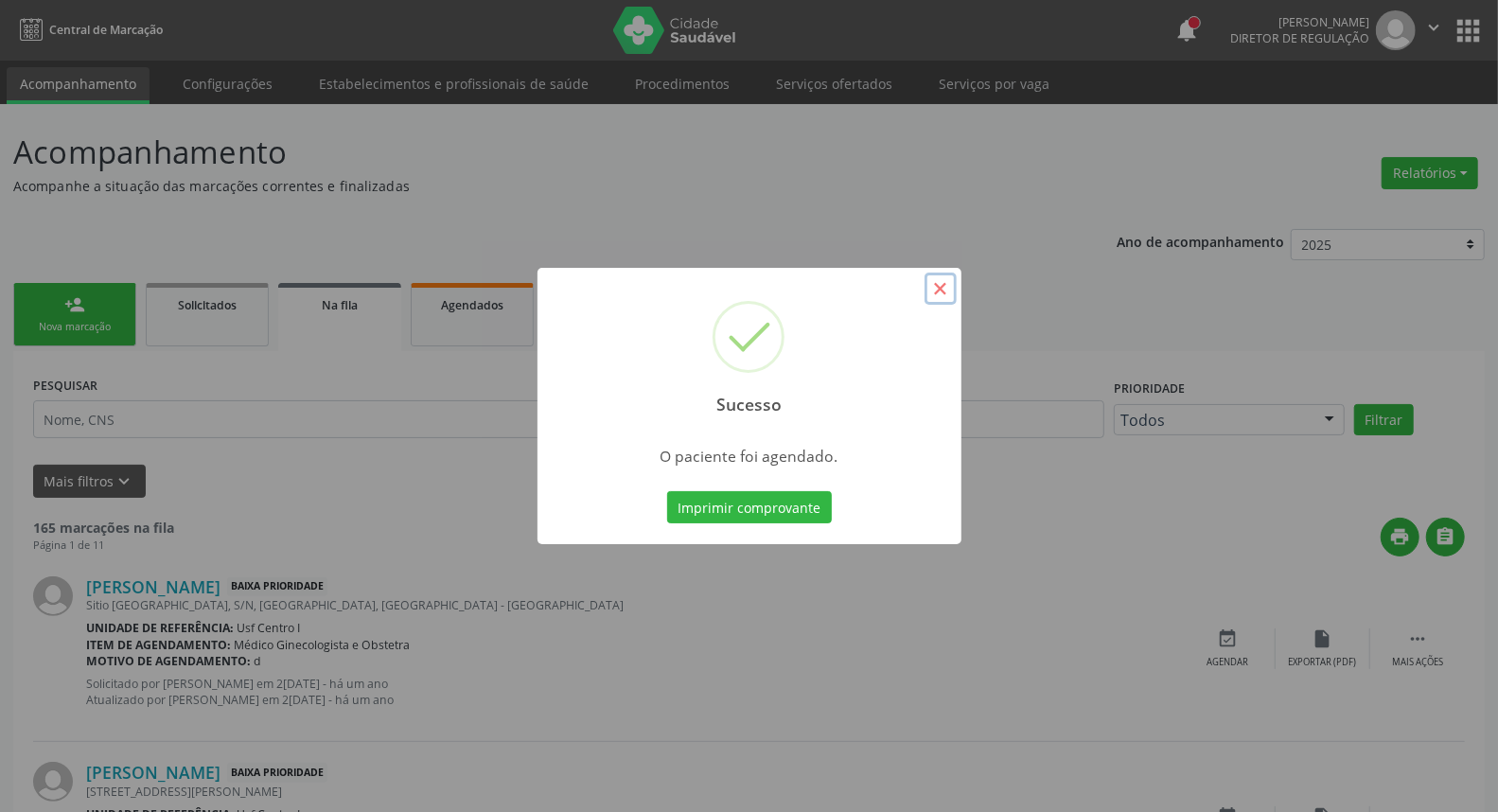
drag, startPoint x: 944, startPoint y: 284, endPoint x: 214, endPoint y: 413, distance: 741.3
click at [941, 285] on button "×" at bounding box center [941, 289] width 32 height 32
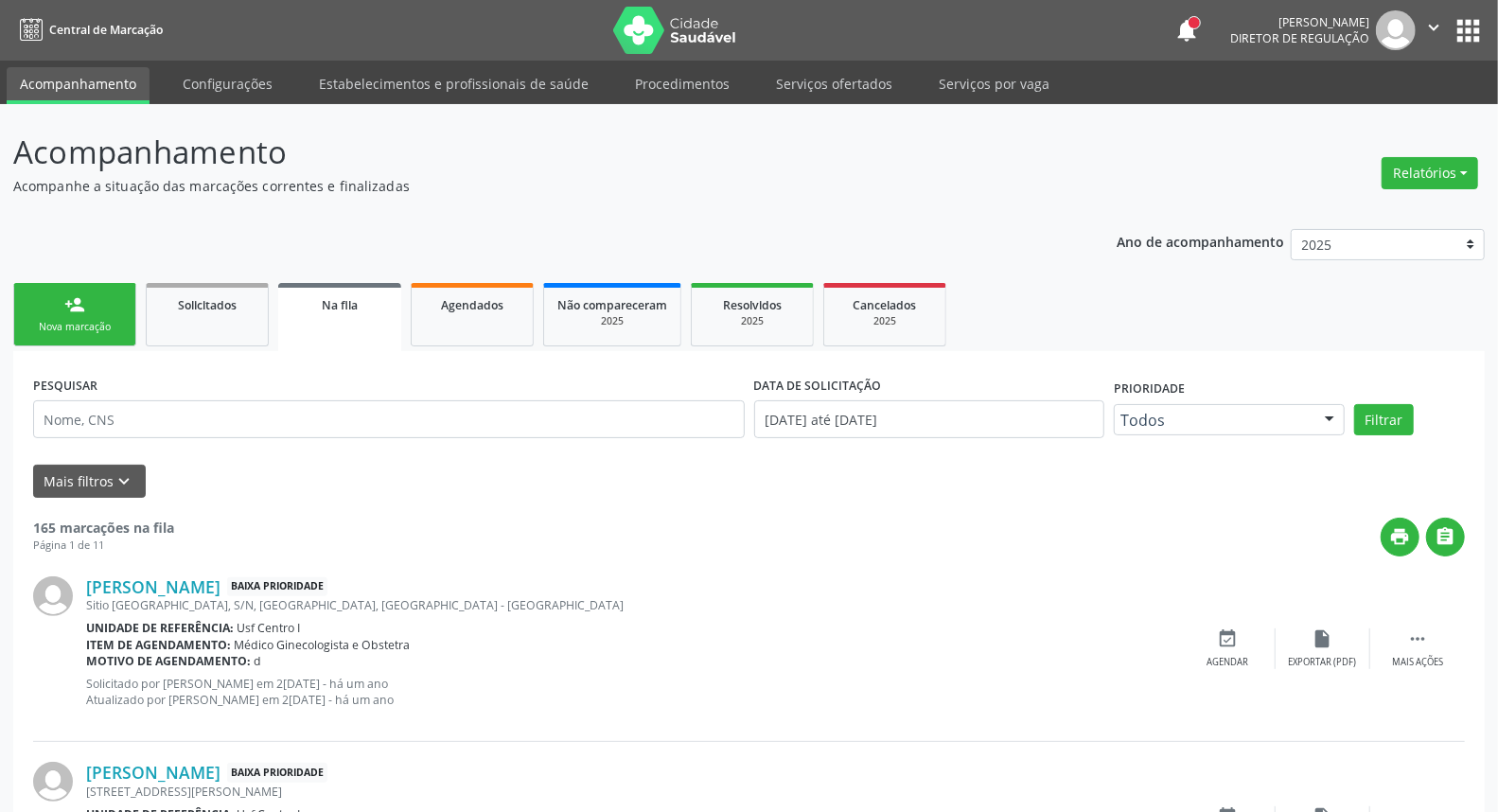
click at [64, 326] on div "Nova marcação" at bounding box center [74, 326] width 94 height 14
click at [57, 329] on div "Nova marcação" at bounding box center [74, 326] width 94 height 14
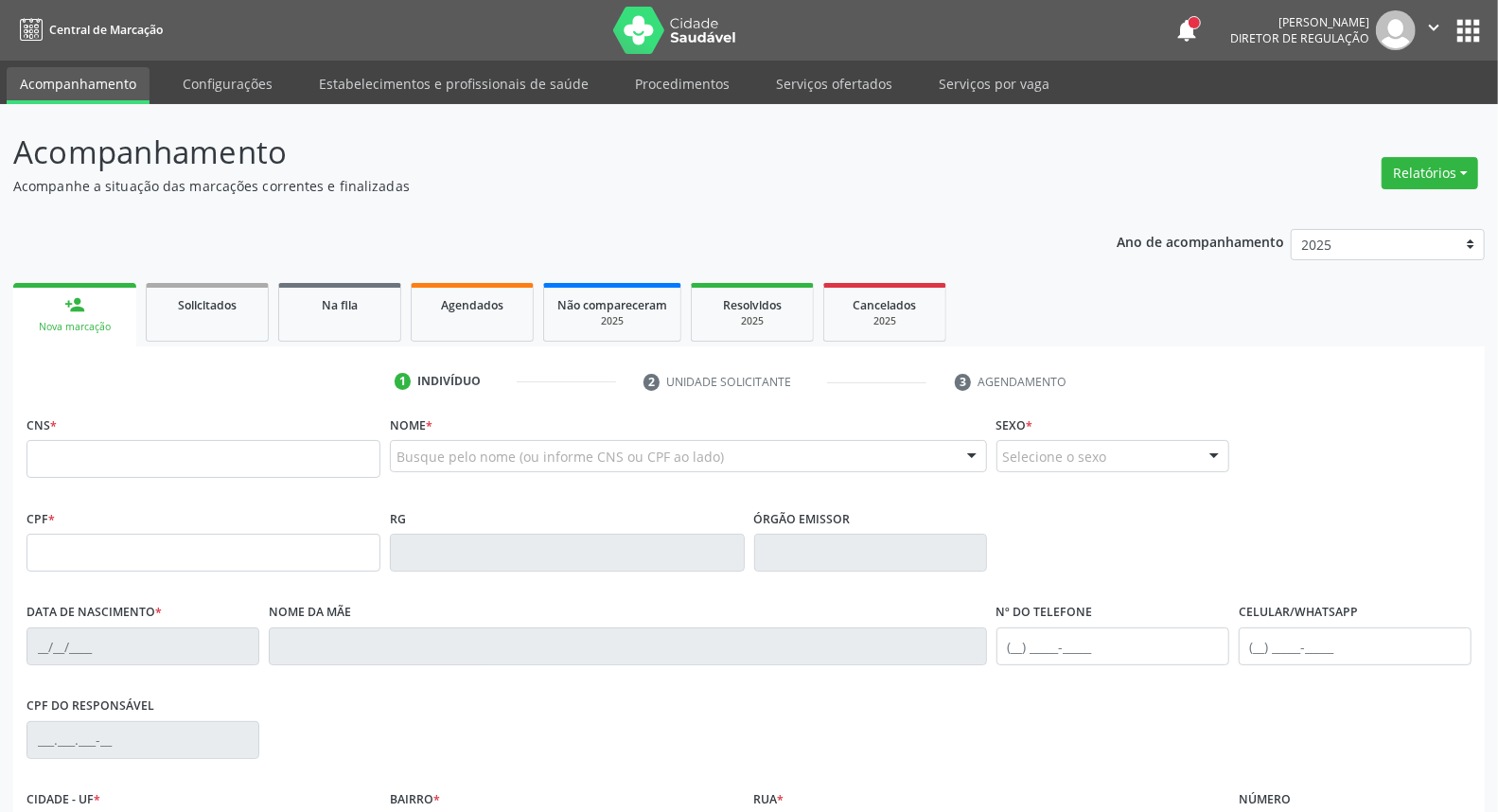
click at [78, 315] on link "person_add Nova marcação" at bounding box center [74, 315] width 123 height 63
click at [88, 564] on input "text" at bounding box center [203, 552] width 354 height 38
paste input "152.881.894-63"
type input "152.881.894-63"
type input "898 0034 5613 6465"
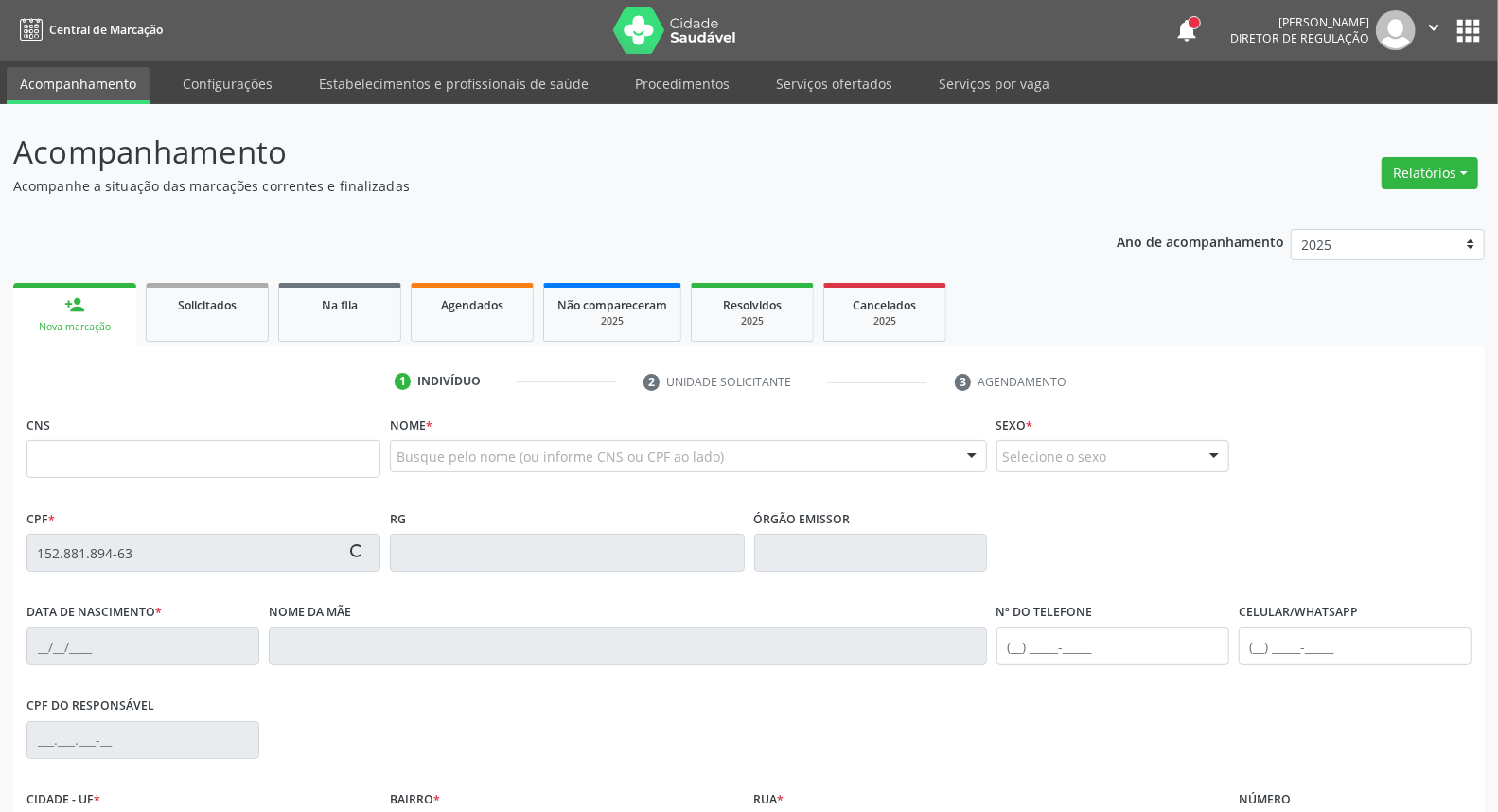
type input "[DATE]"
type input "[PERSON_NAME]"
type input "[PHONE_NUMBER]"
type input "034.130.754-89"
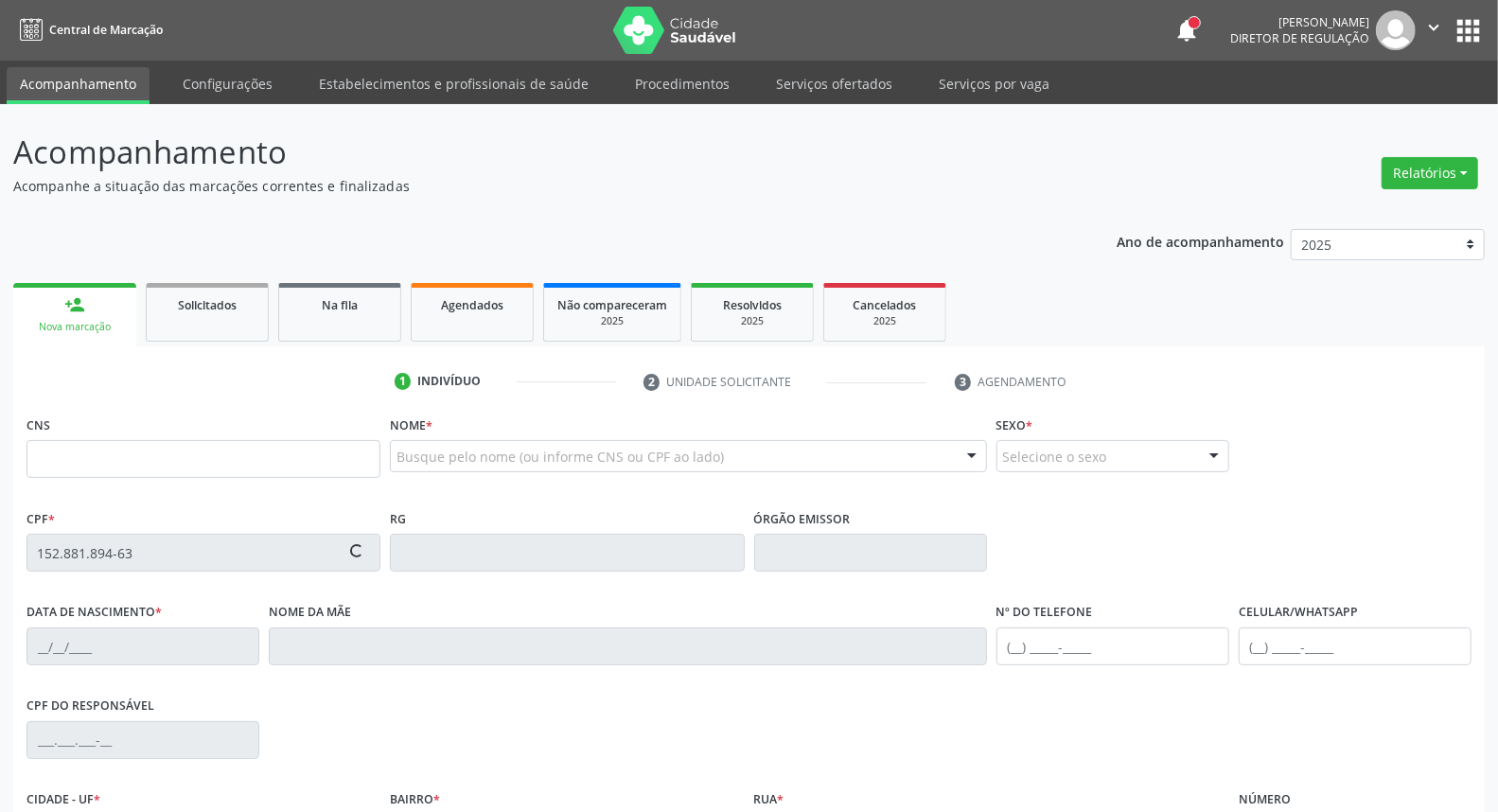
type input "S/N"
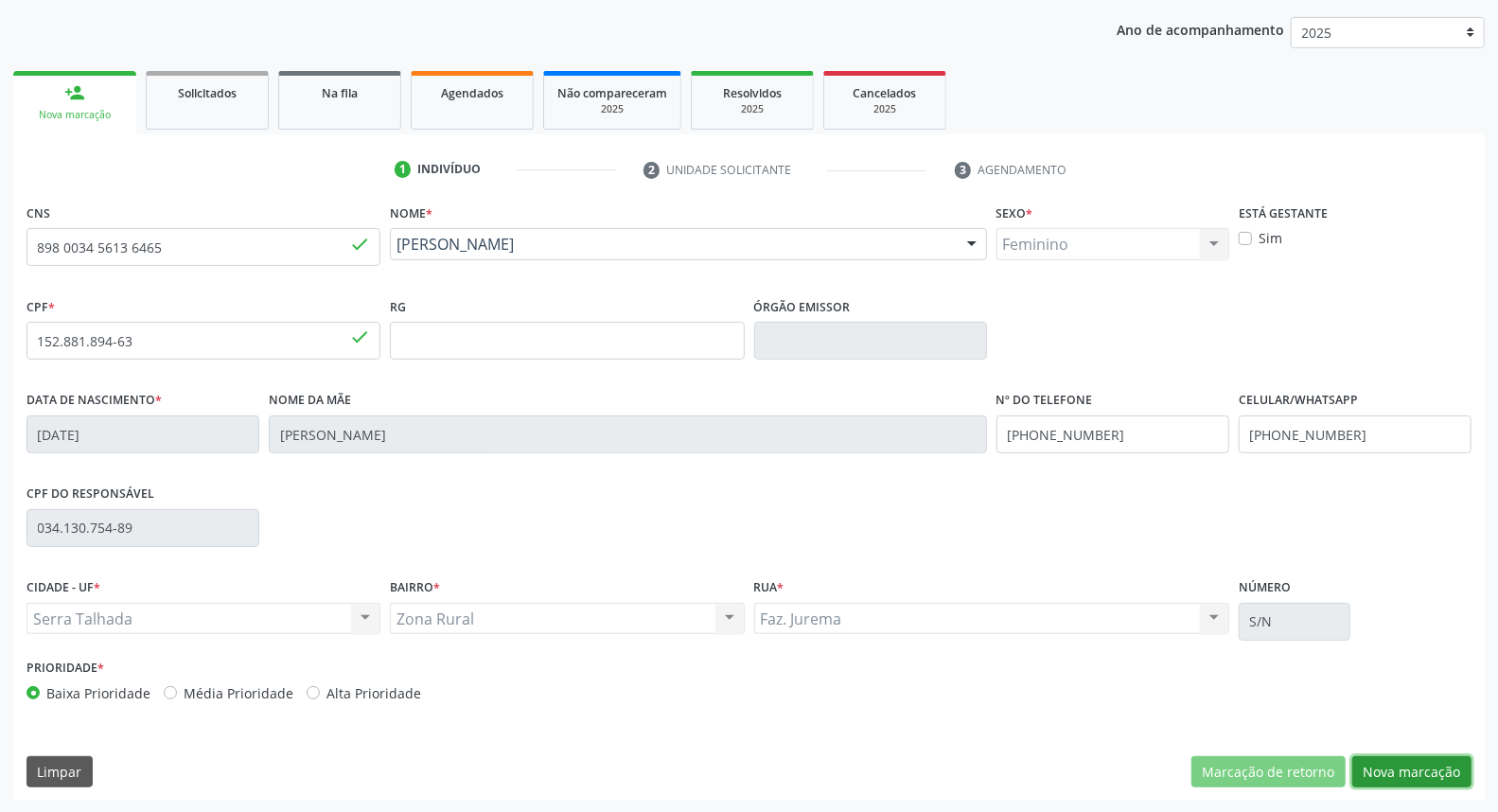
drag, startPoint x: 1422, startPoint y: 760, endPoint x: 1332, endPoint y: 698, distance: 109.3
click at [1421, 760] on button "Nova marcação" at bounding box center [1411, 772] width 119 height 32
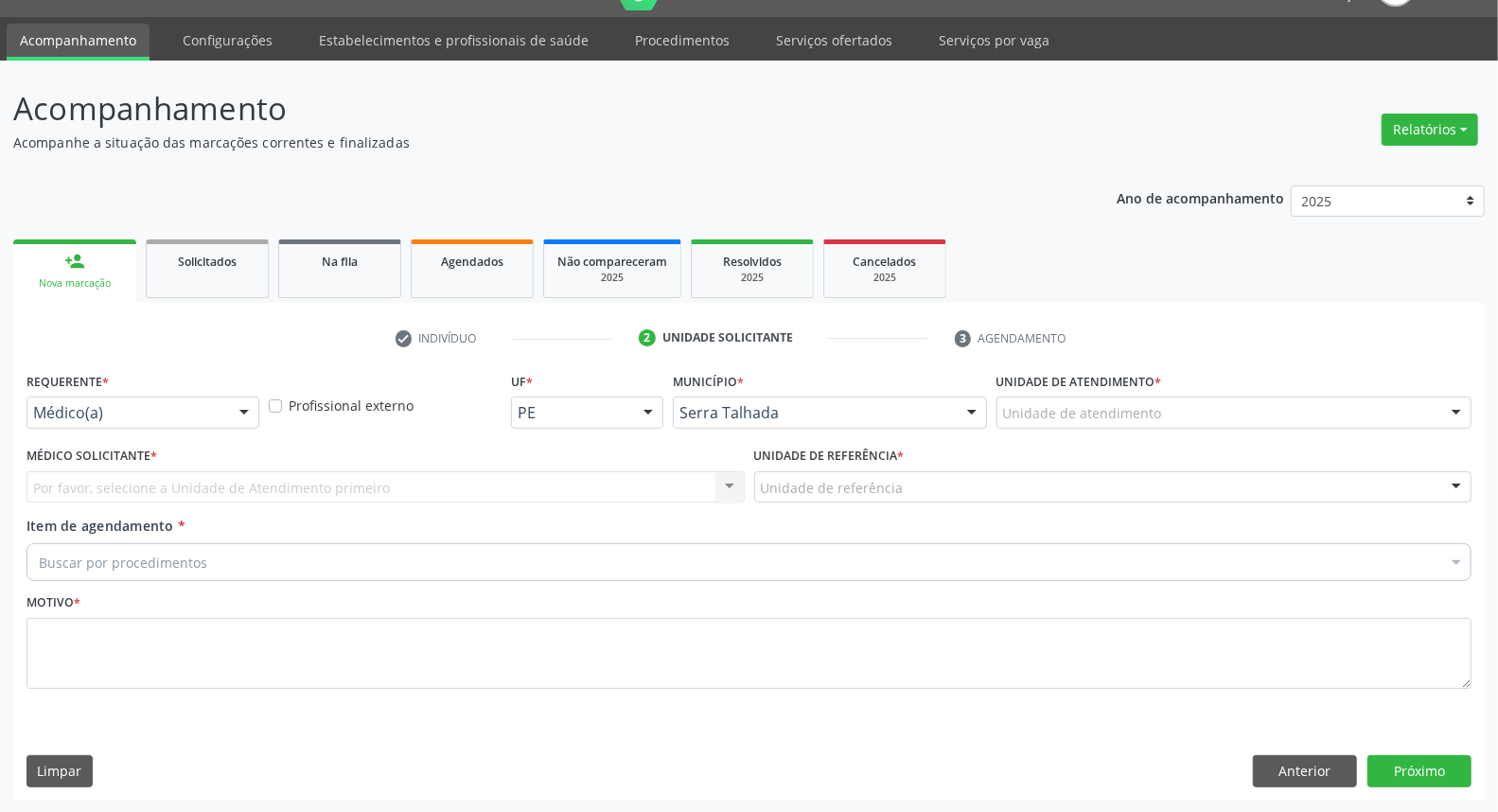
drag, startPoint x: 77, startPoint y: 407, endPoint x: 85, endPoint y: 442, distance: 35.9
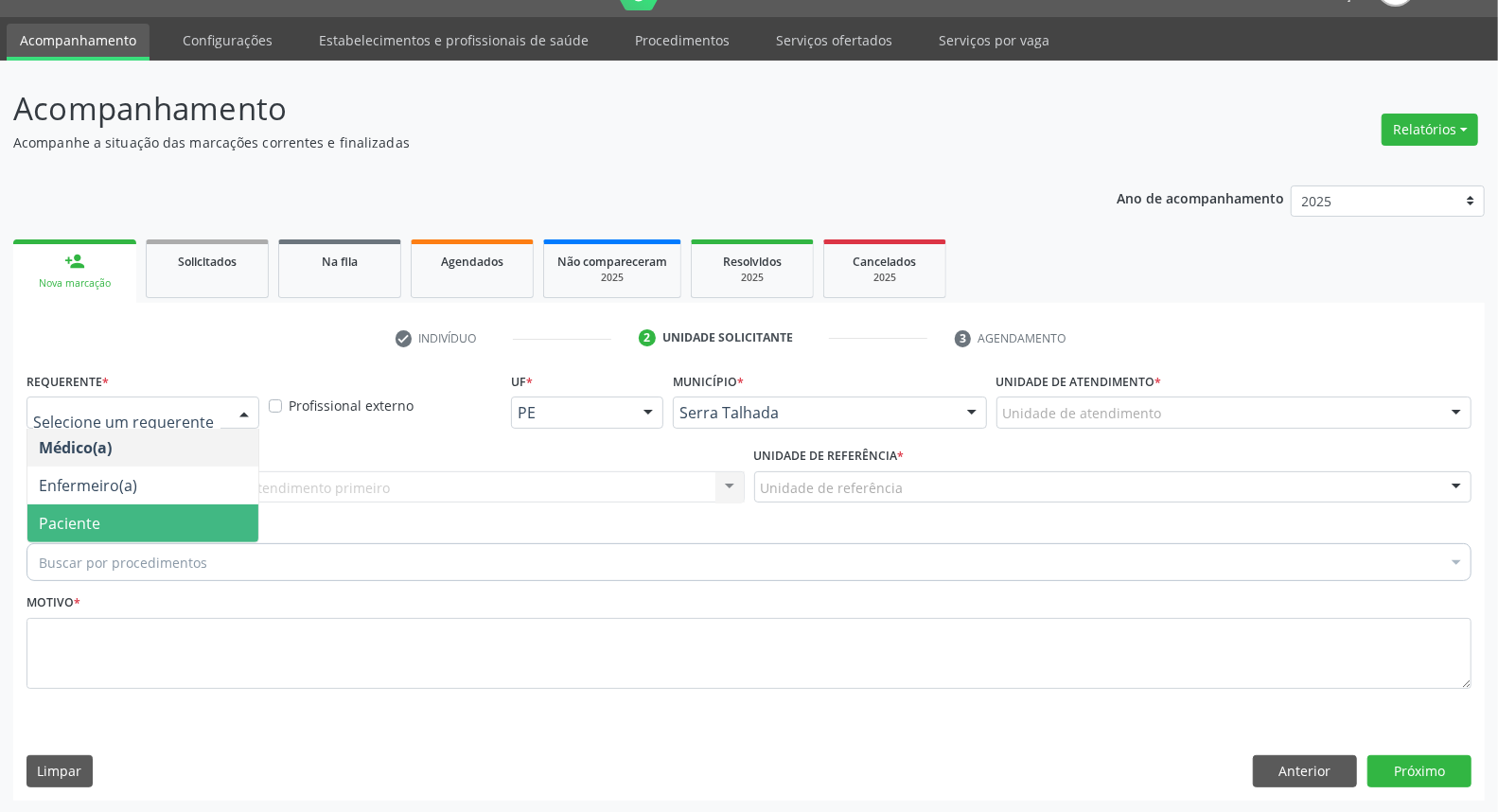
click at [95, 514] on span "Paciente" at bounding box center [70, 524] width 61 height 21
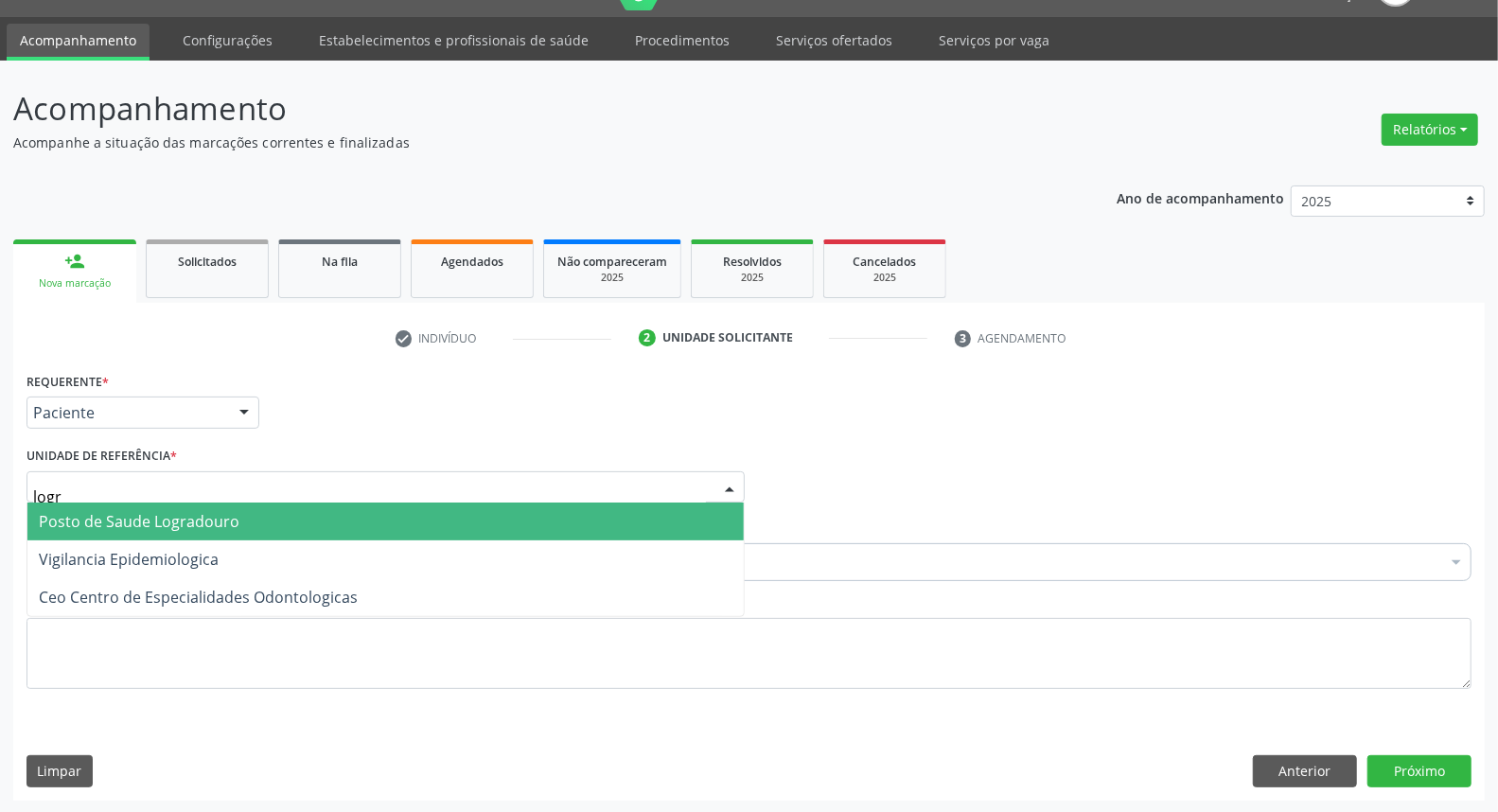
type input "logra"
click at [107, 511] on span "Posto de Saude Logradouro" at bounding box center [139, 522] width 200 height 21
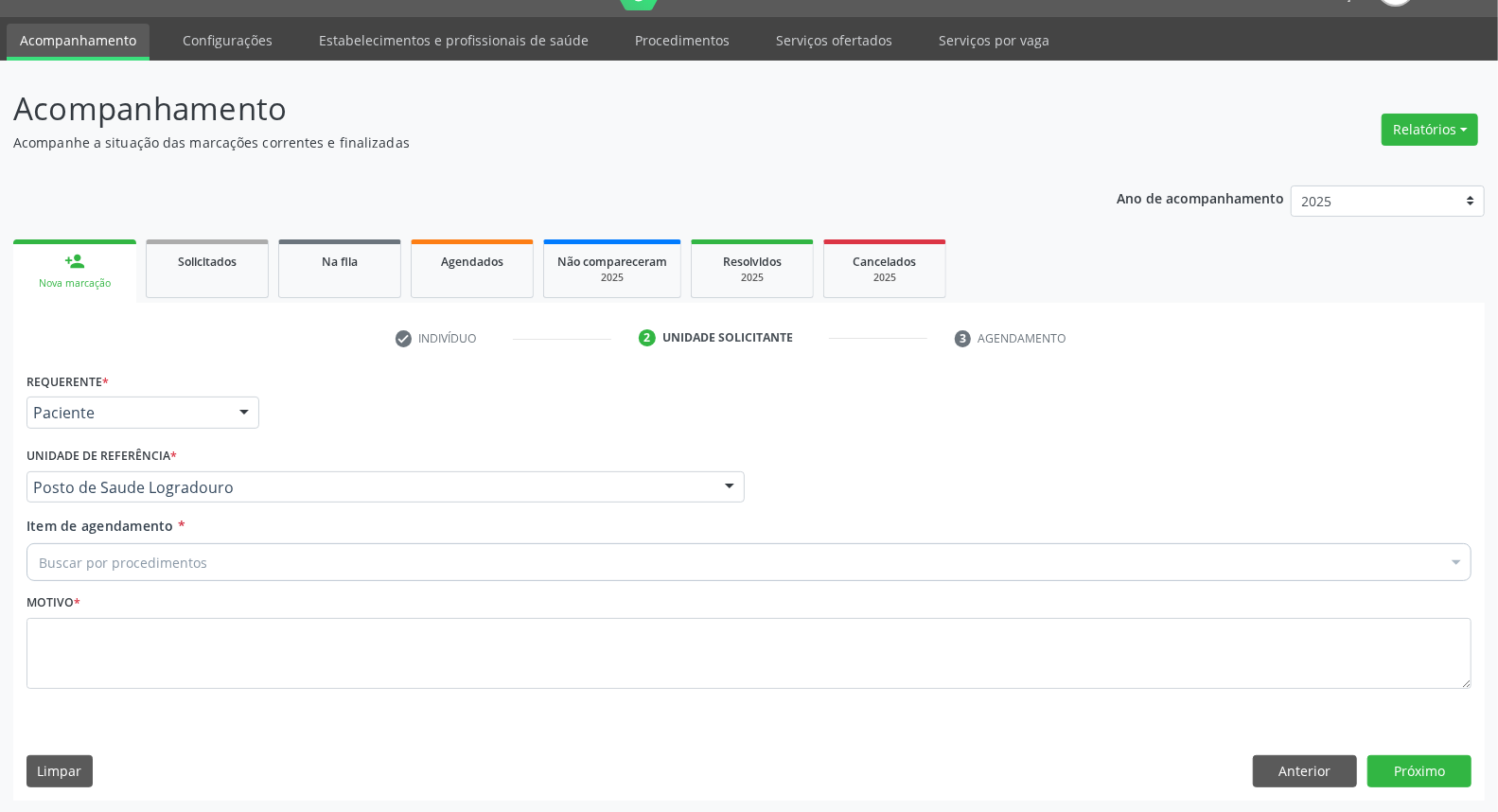
click at [135, 612] on div "Motivo *" at bounding box center [749, 638] width 1445 height 100
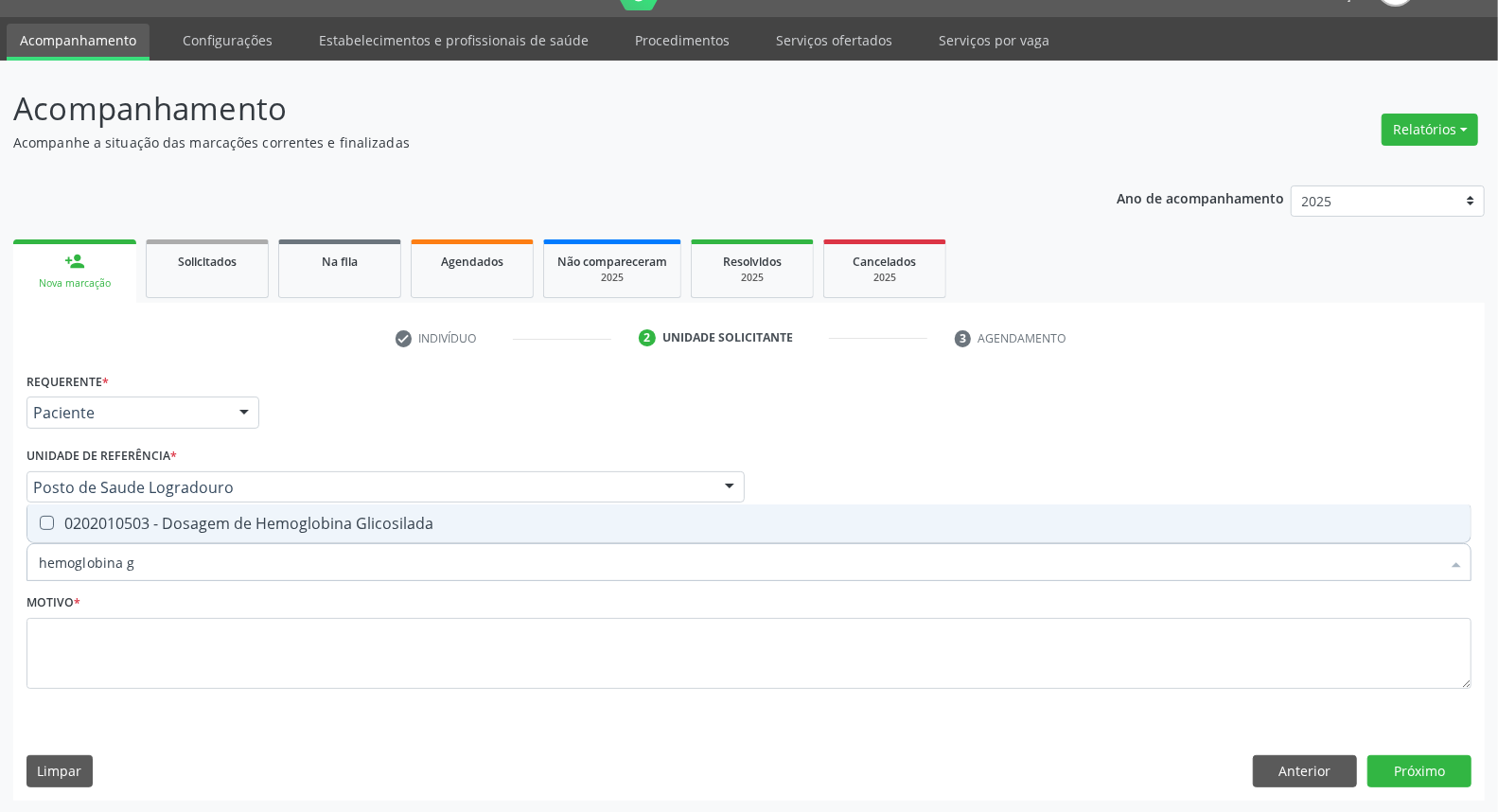
type input "hemoglobina g"
click at [270, 523] on div "0202010503 - Dosagem de Hemoglobina Glicosilada" at bounding box center [749, 523] width 1421 height 15
checkbox Glicosilada "true"
click at [241, 565] on input "hemoglobina g" at bounding box center [739, 562] width 1402 height 38
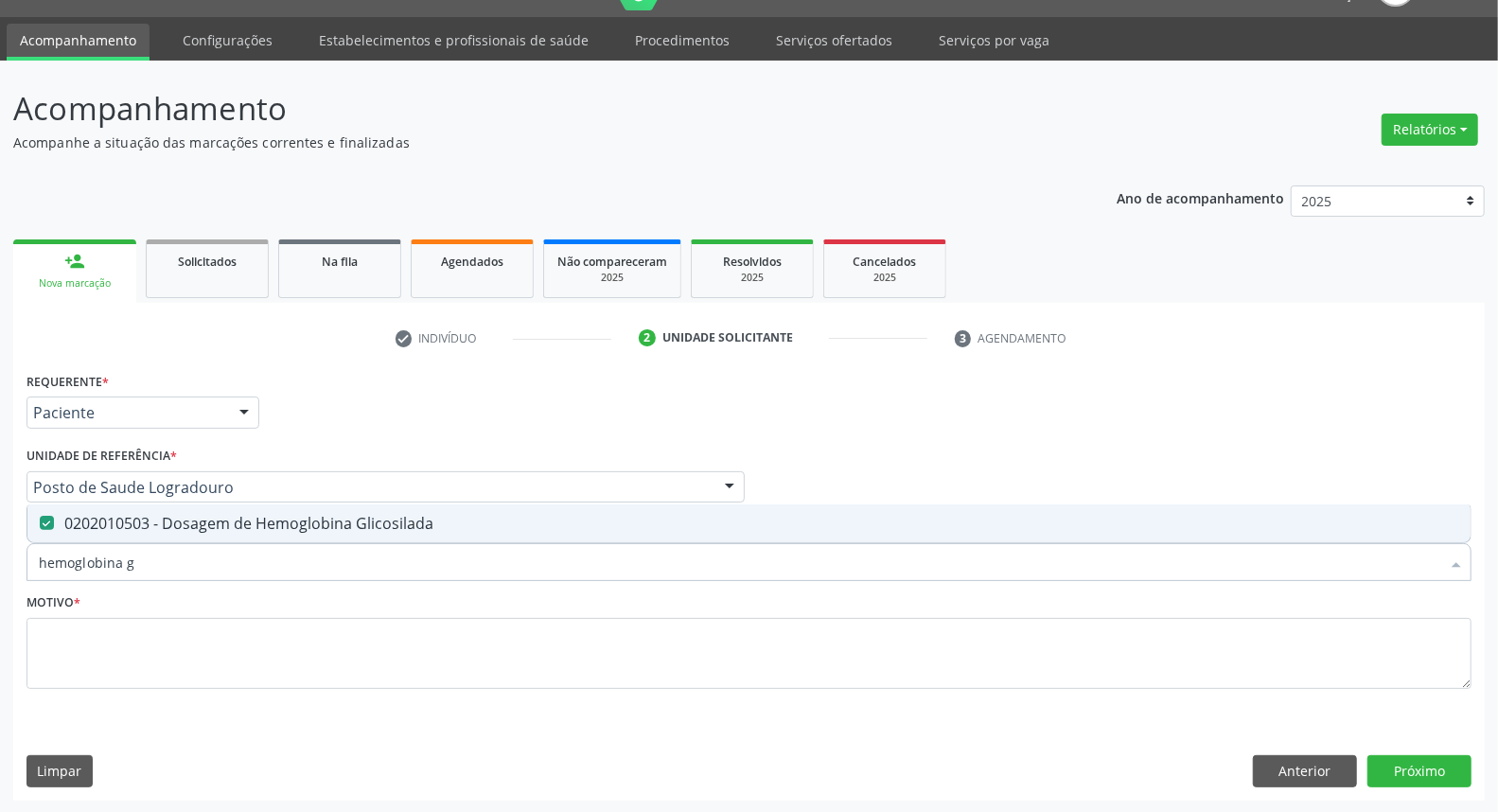
click at [241, 565] on input "hemoglobina g" at bounding box center [739, 562] width 1402 height 38
type input "t"
checkbox Glicosilada "false"
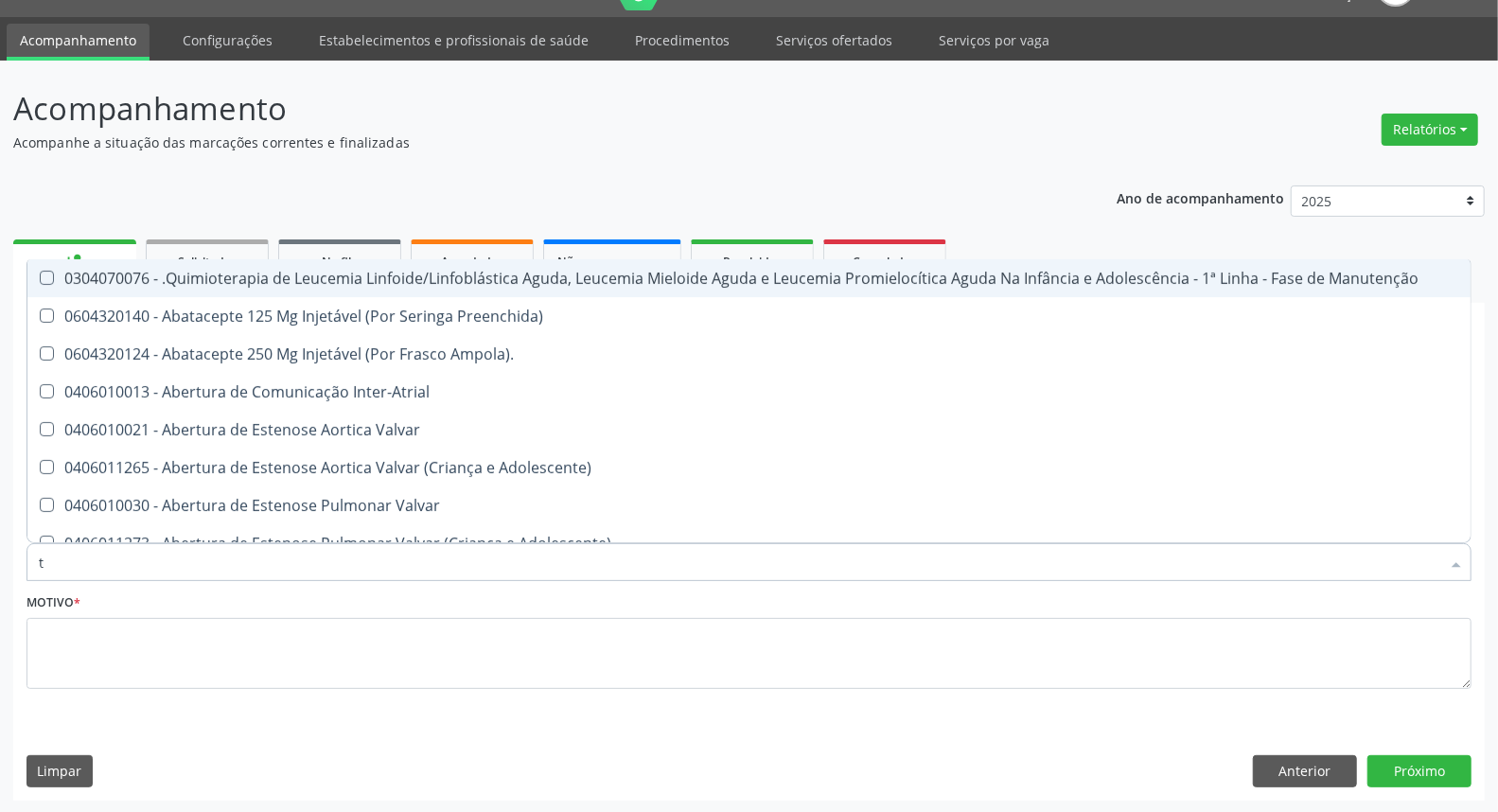
type input "t4"
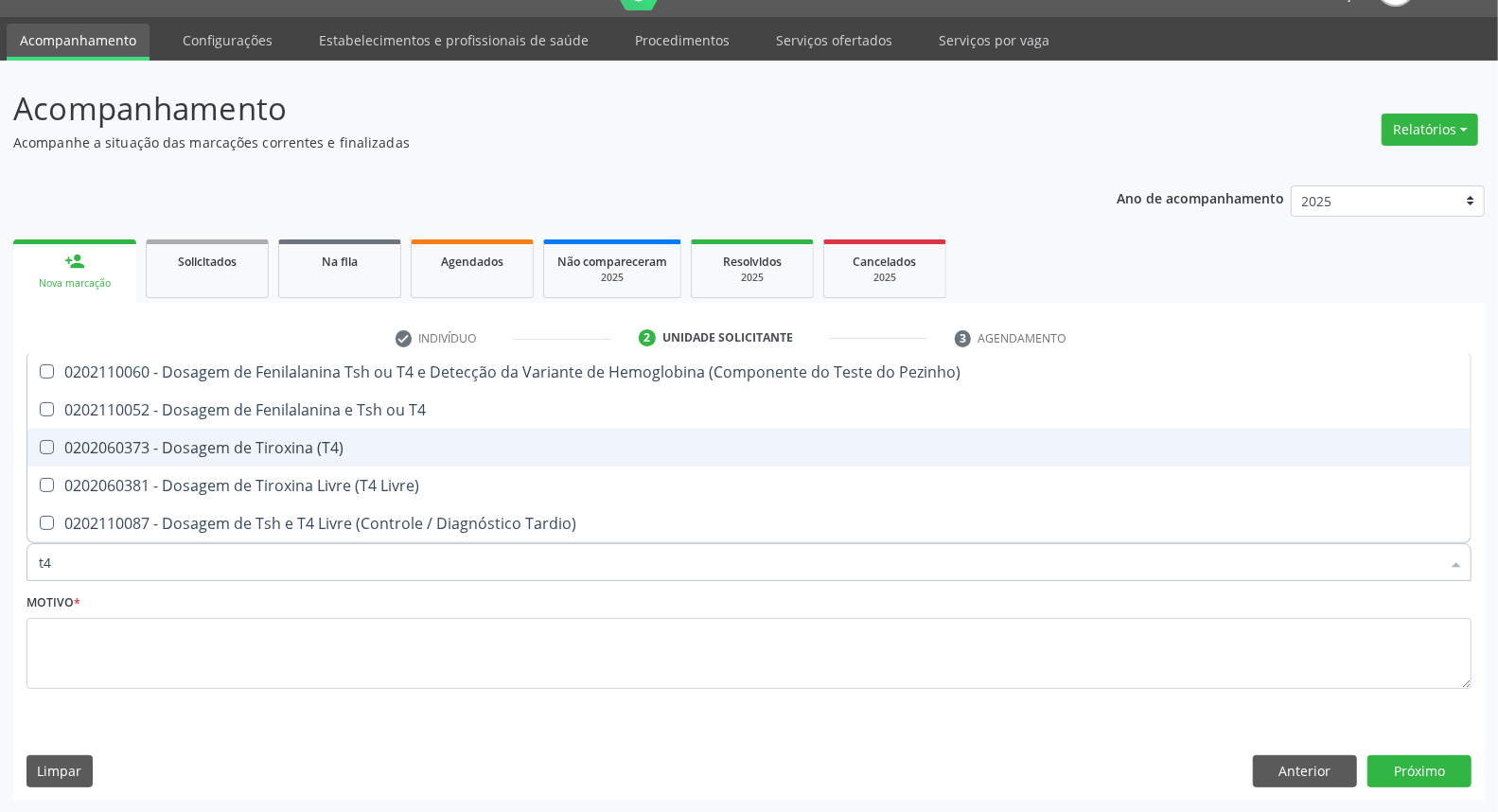
click at [366, 447] on div "0202060373 - Dosagem de Tiroxina (T4)" at bounding box center [749, 448] width 1421 height 15
checkbox \(T4\) "true"
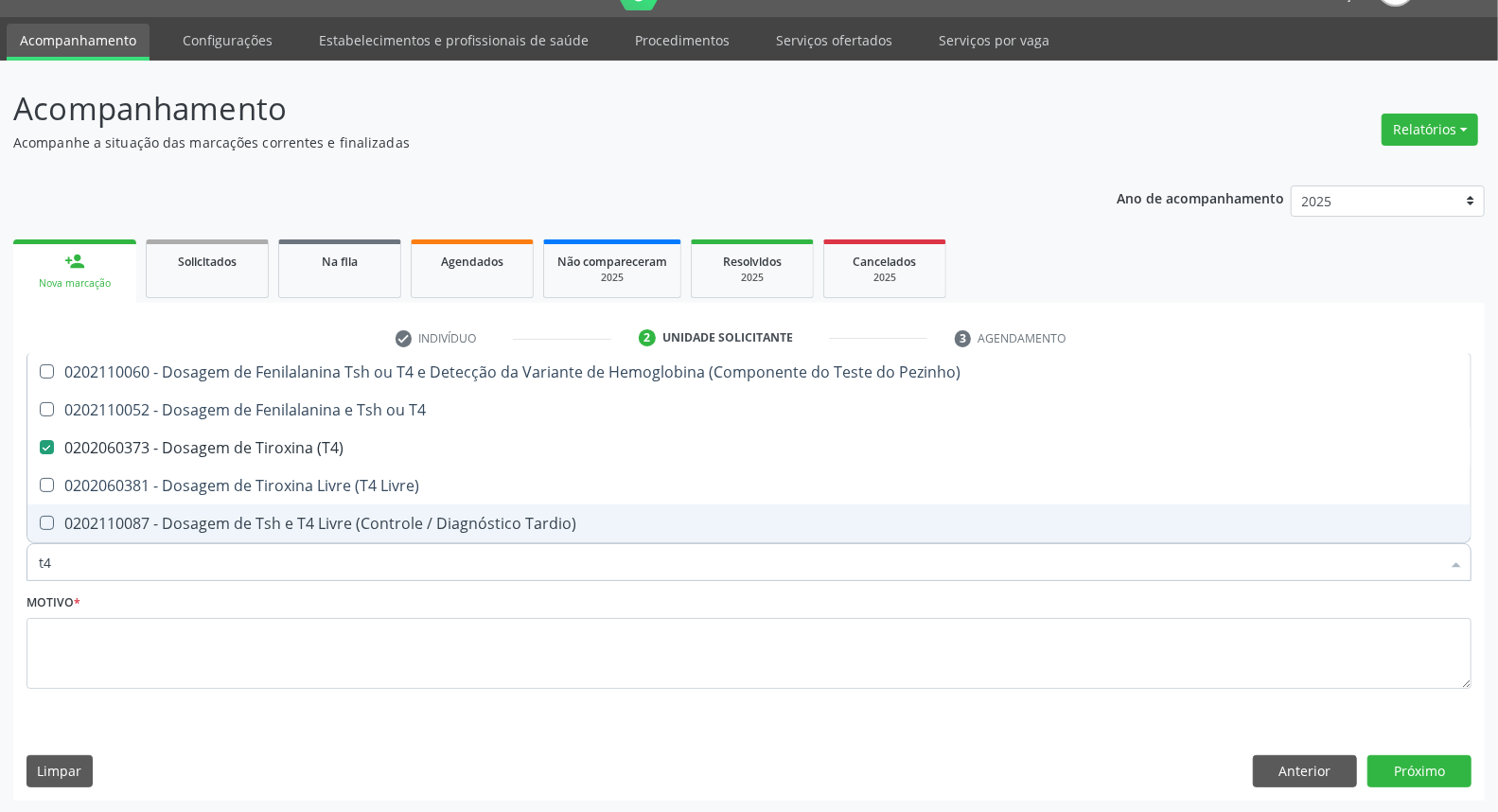
type input "t"
checkbox \(T4\) "false"
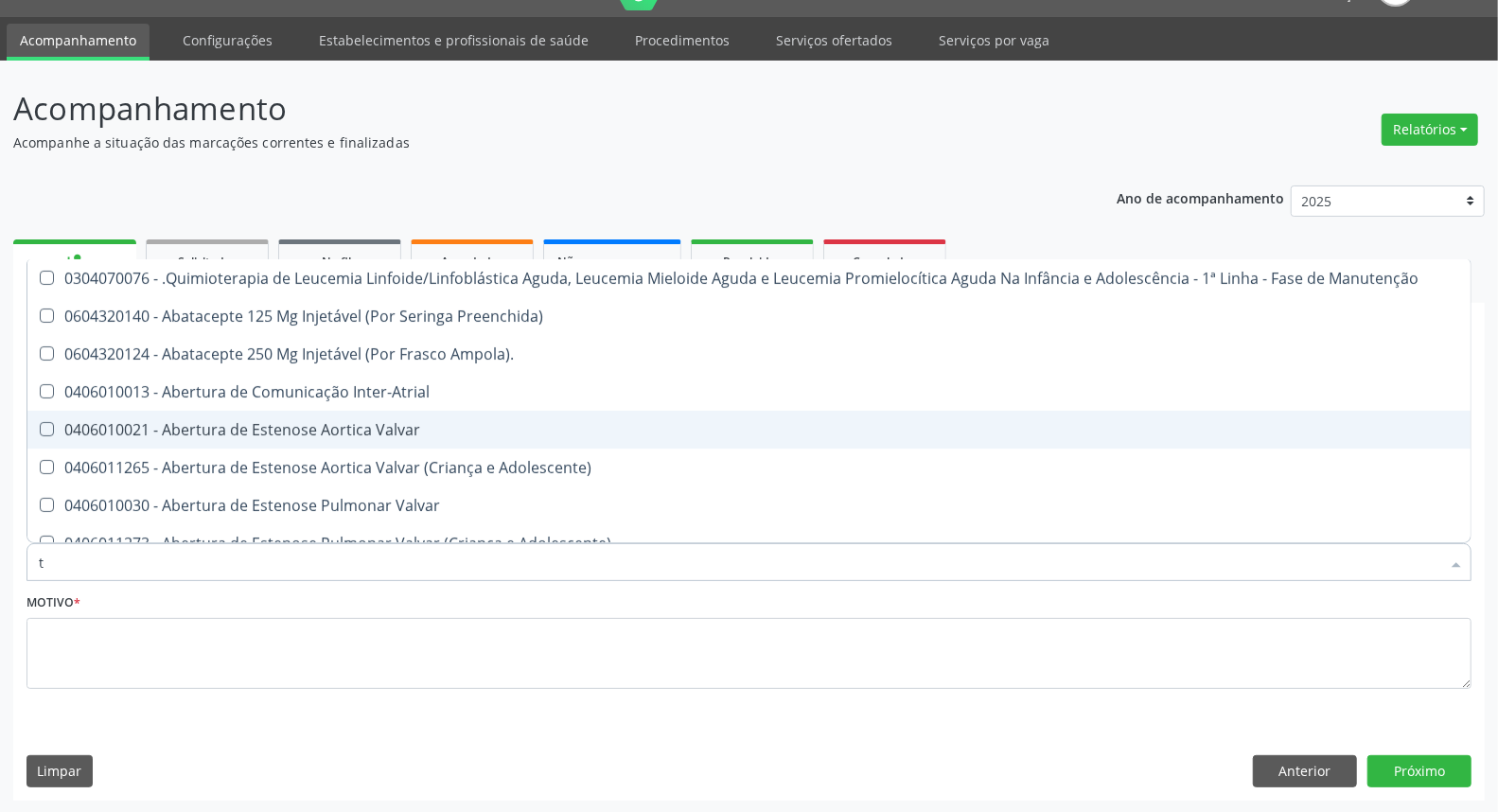
type input "[MEDICAL_DATA]"
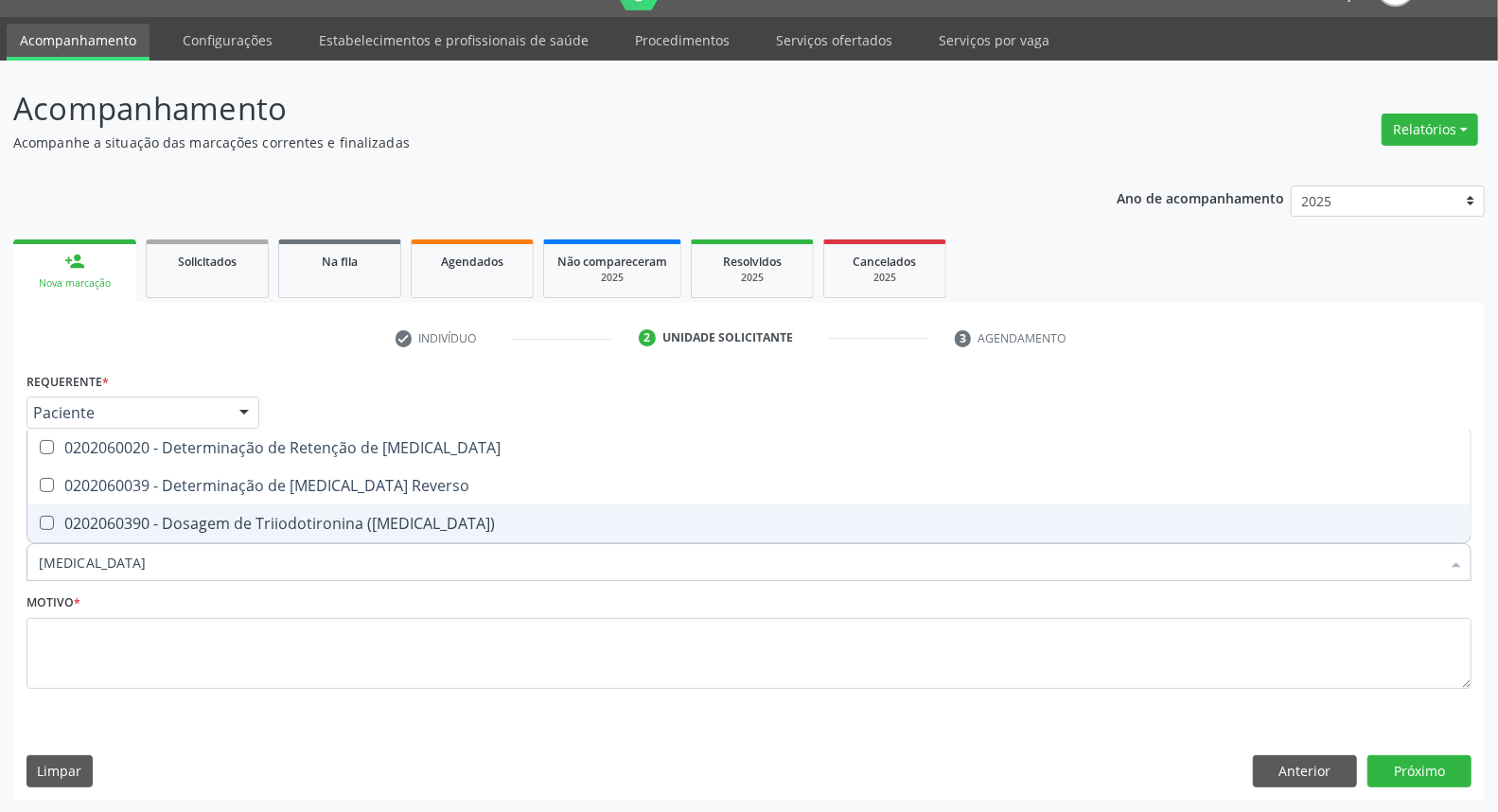
click at [409, 545] on input "[MEDICAL_DATA]" at bounding box center [739, 562] width 1402 height 38
click at [409, 525] on div "0202060390 - Dosagem de Triiodotironina ([MEDICAL_DATA])" at bounding box center [749, 523] width 1421 height 15
checkbox \(T3\) "true"
click at [394, 564] on input "[MEDICAL_DATA]" at bounding box center [739, 562] width 1402 height 38
type input "t"
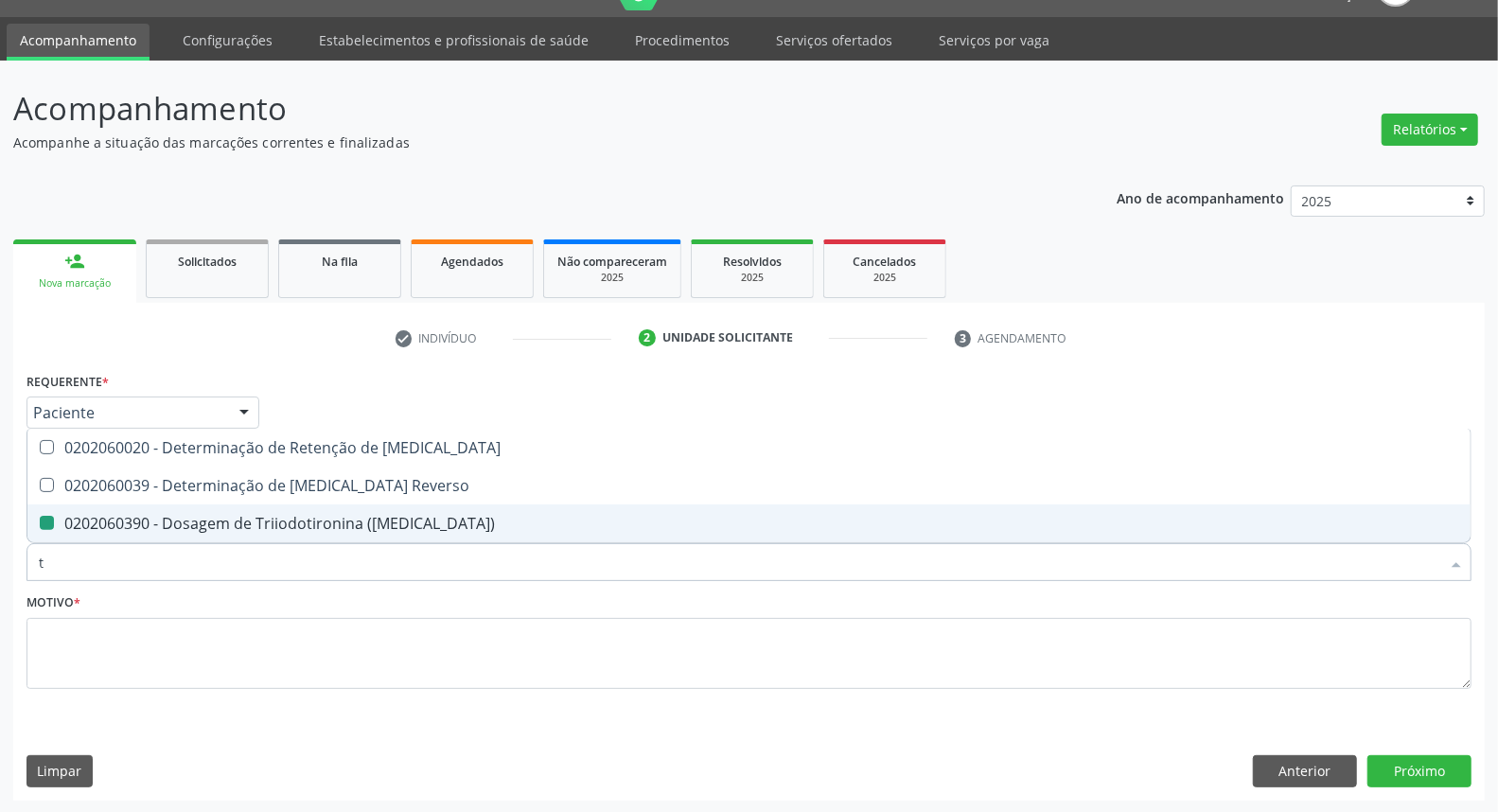
checkbox \(T3\) "false"
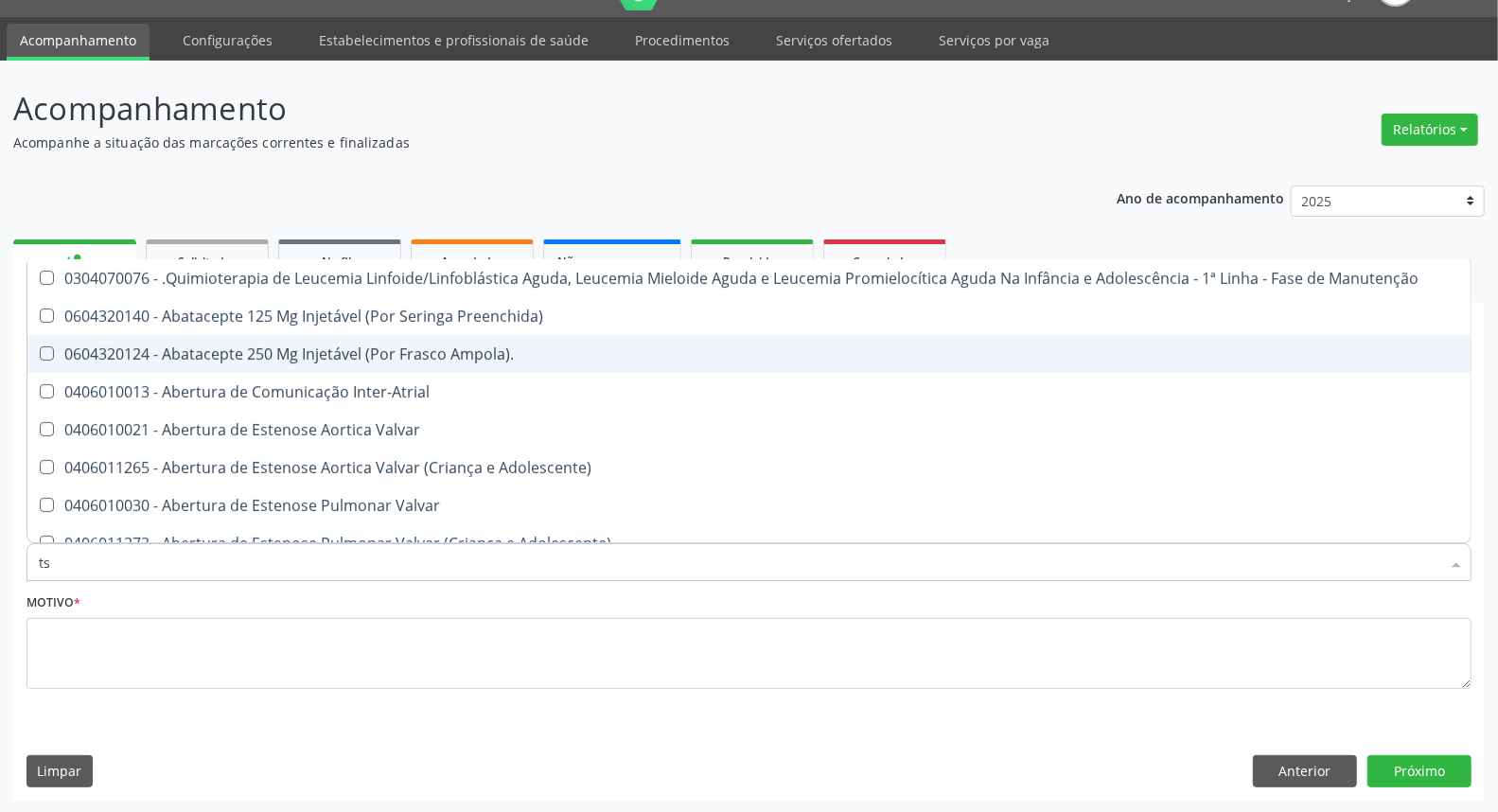
type input "tsh"
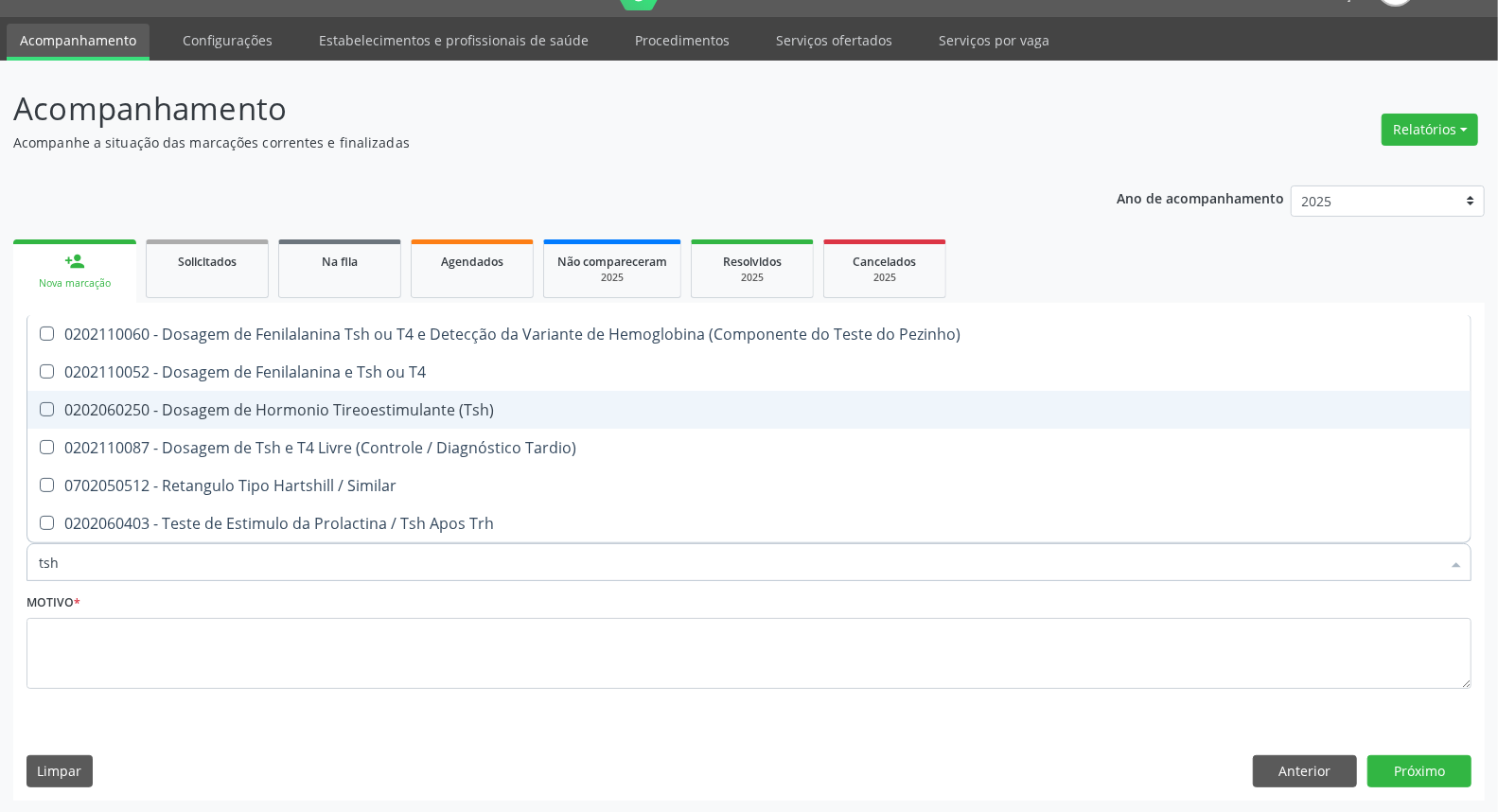
drag, startPoint x: 408, startPoint y: 406, endPoint x: 819, endPoint y: 493, distance: 420.1
click at [408, 405] on div "0202060250 - Dosagem de Hormonio Tireoestimulante (Tsh)" at bounding box center [749, 409] width 1421 height 15
checkbox \(Tsh\) "true"
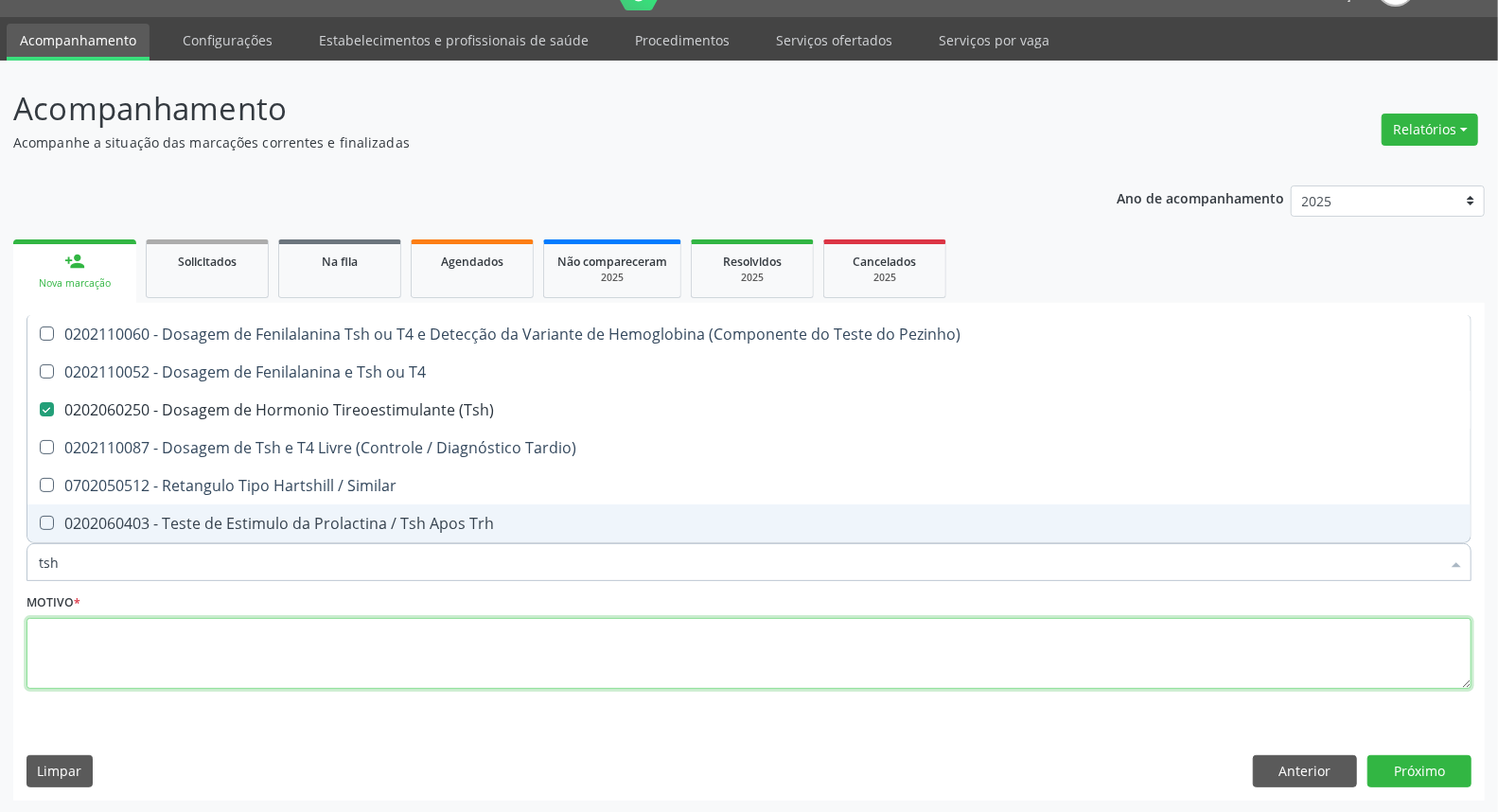
click at [1170, 656] on textarea at bounding box center [749, 654] width 1445 height 72
checkbox T4 "true"
checkbox Tardio\) "true"
checkbox Similar "true"
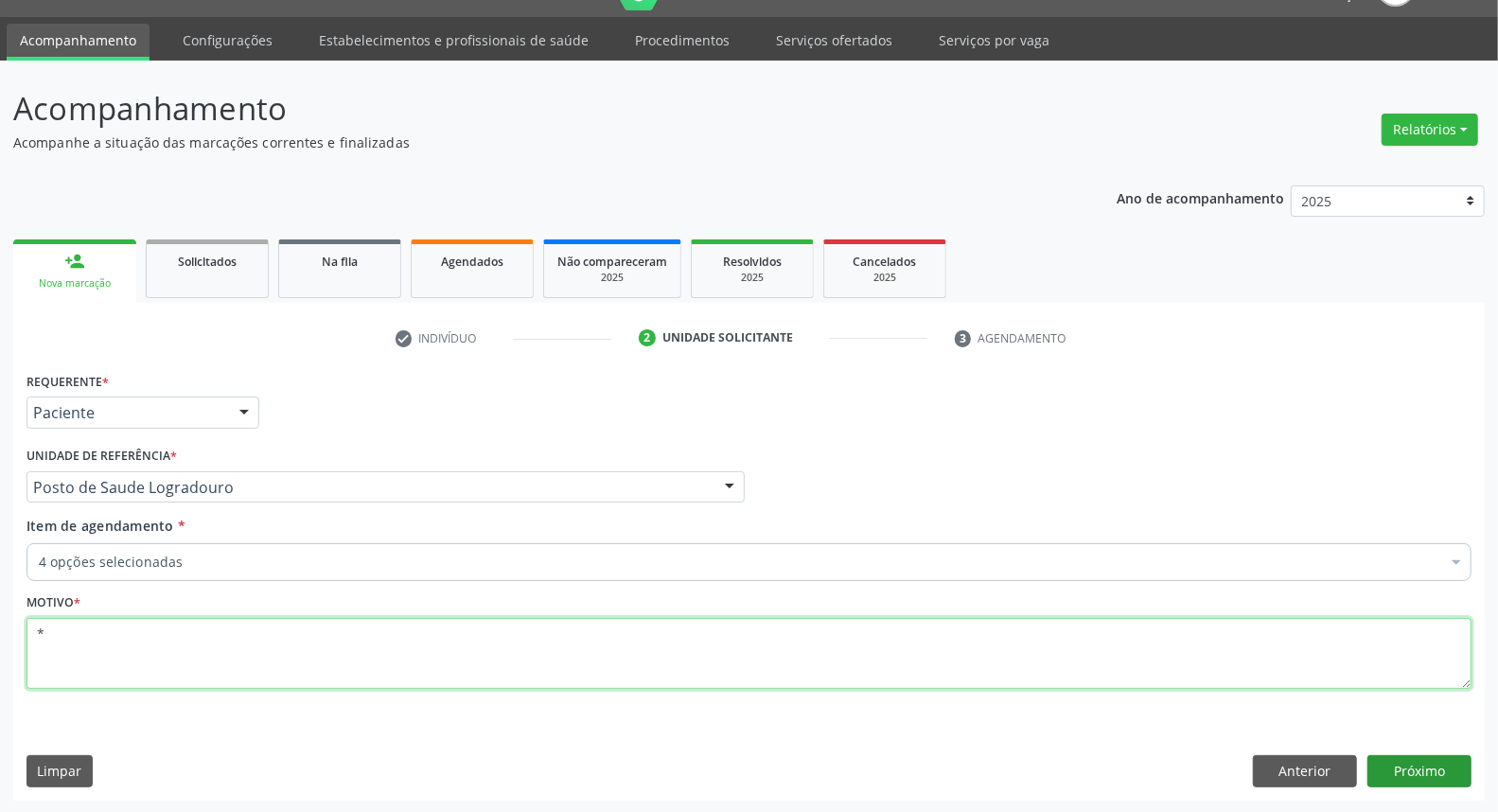
type textarea "*"
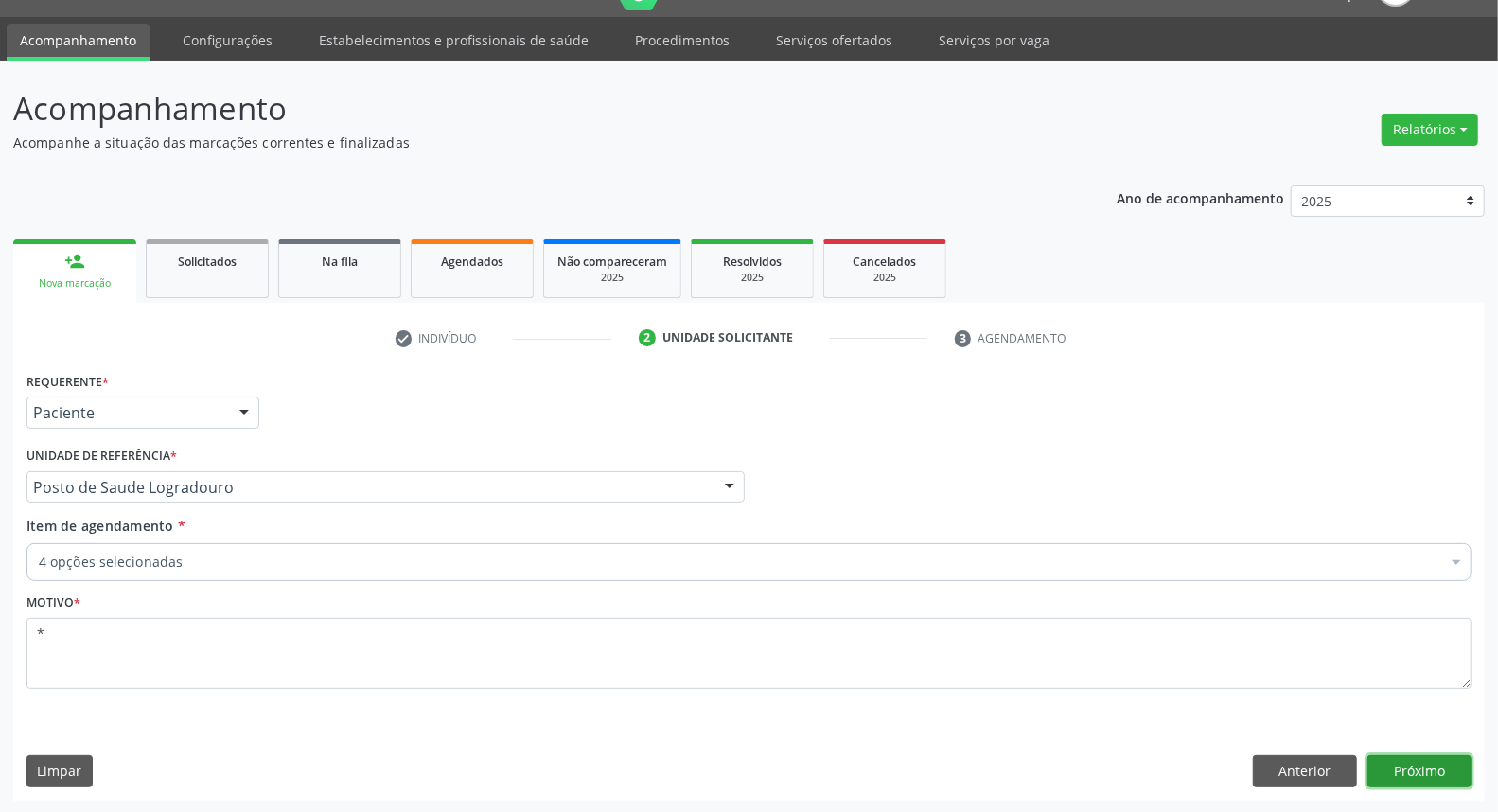
click at [1425, 778] on button "Próximo" at bounding box center [1419, 771] width 104 height 32
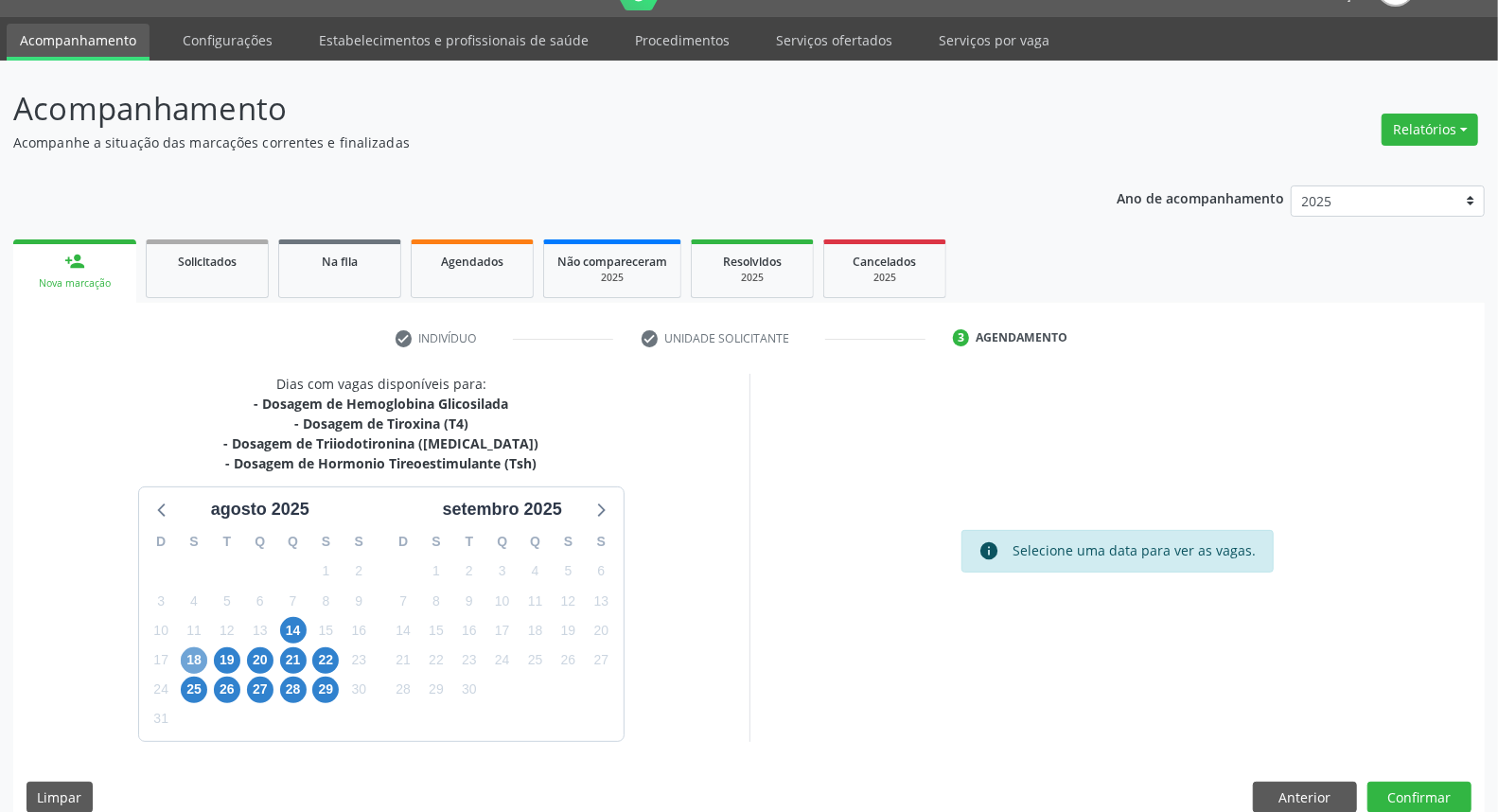
click at [196, 649] on span "18" at bounding box center [194, 660] width 27 height 27
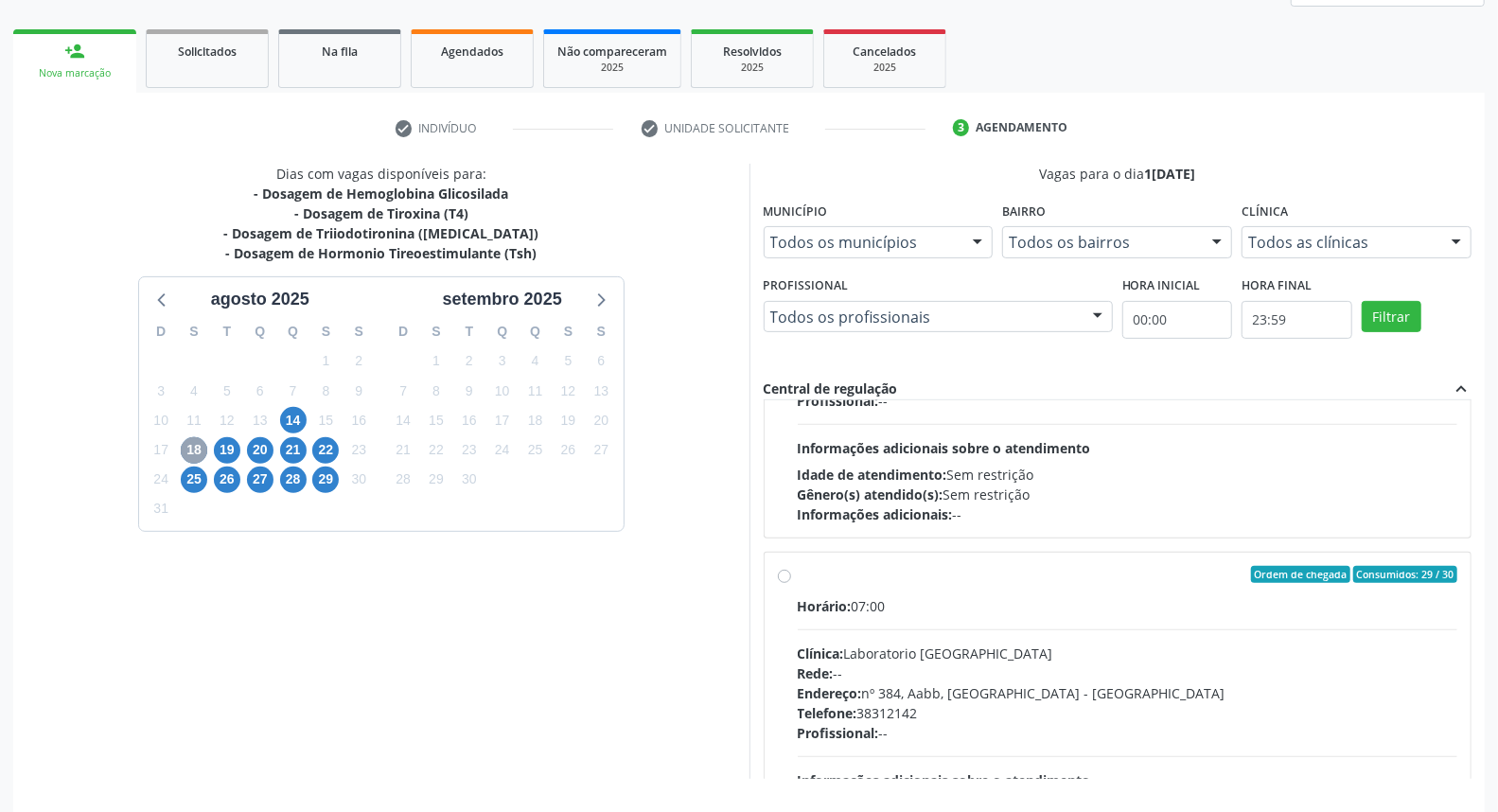
scroll to position [629, 0]
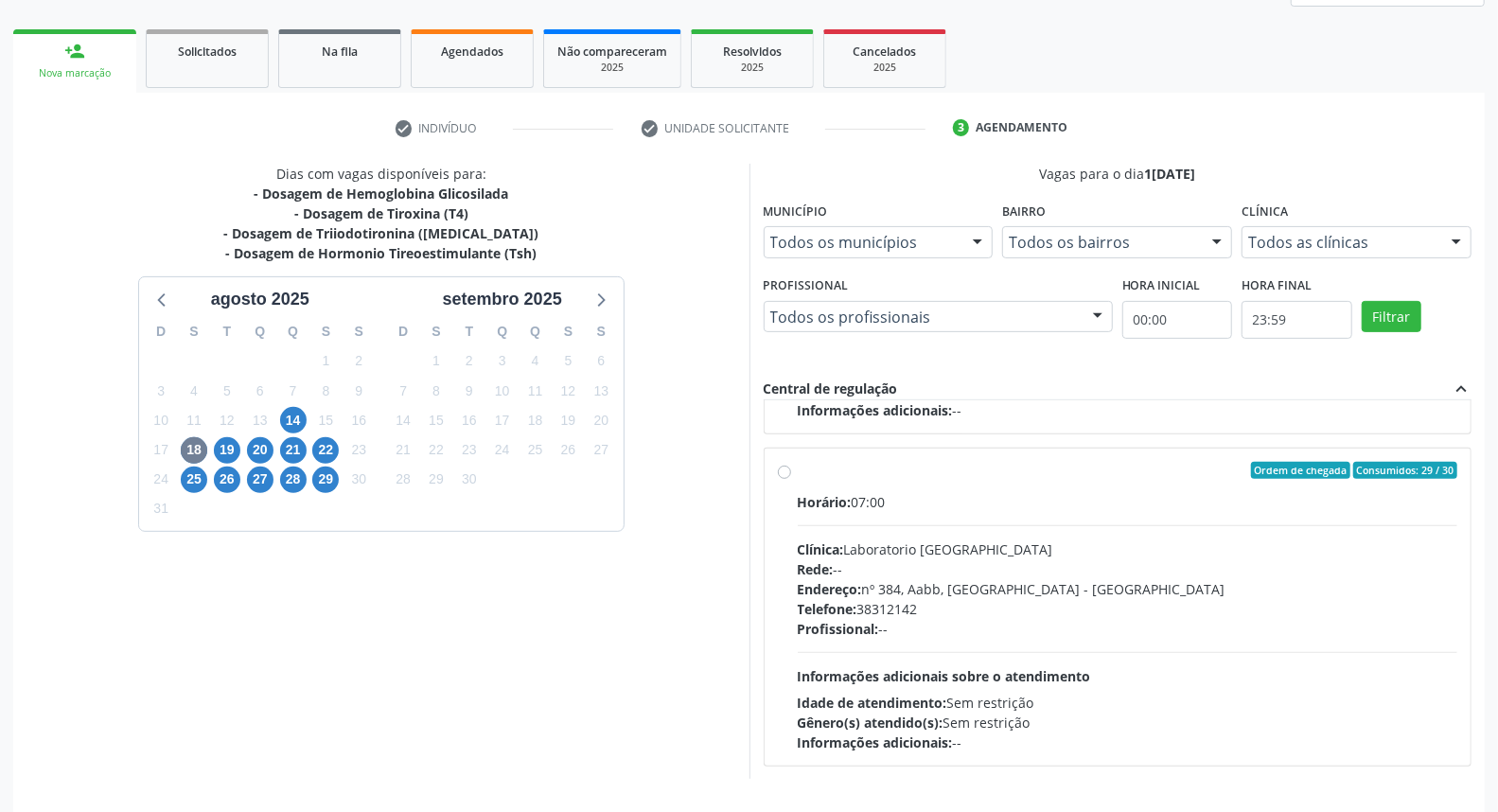
click at [798, 470] on label "Ordem de chegada Consumidos: 29 / 30 Horário: 07:00 Clínica: Laboratorio Sao Fr…" at bounding box center [1128, 607] width 660 height 290
click at [781, 470] on input "Ordem de chegada Consumidos: 29 / 30 Horário: 07:00 Clínica: Laboratorio Sao Fr…" at bounding box center [784, 470] width 13 height 17
radio input "true"
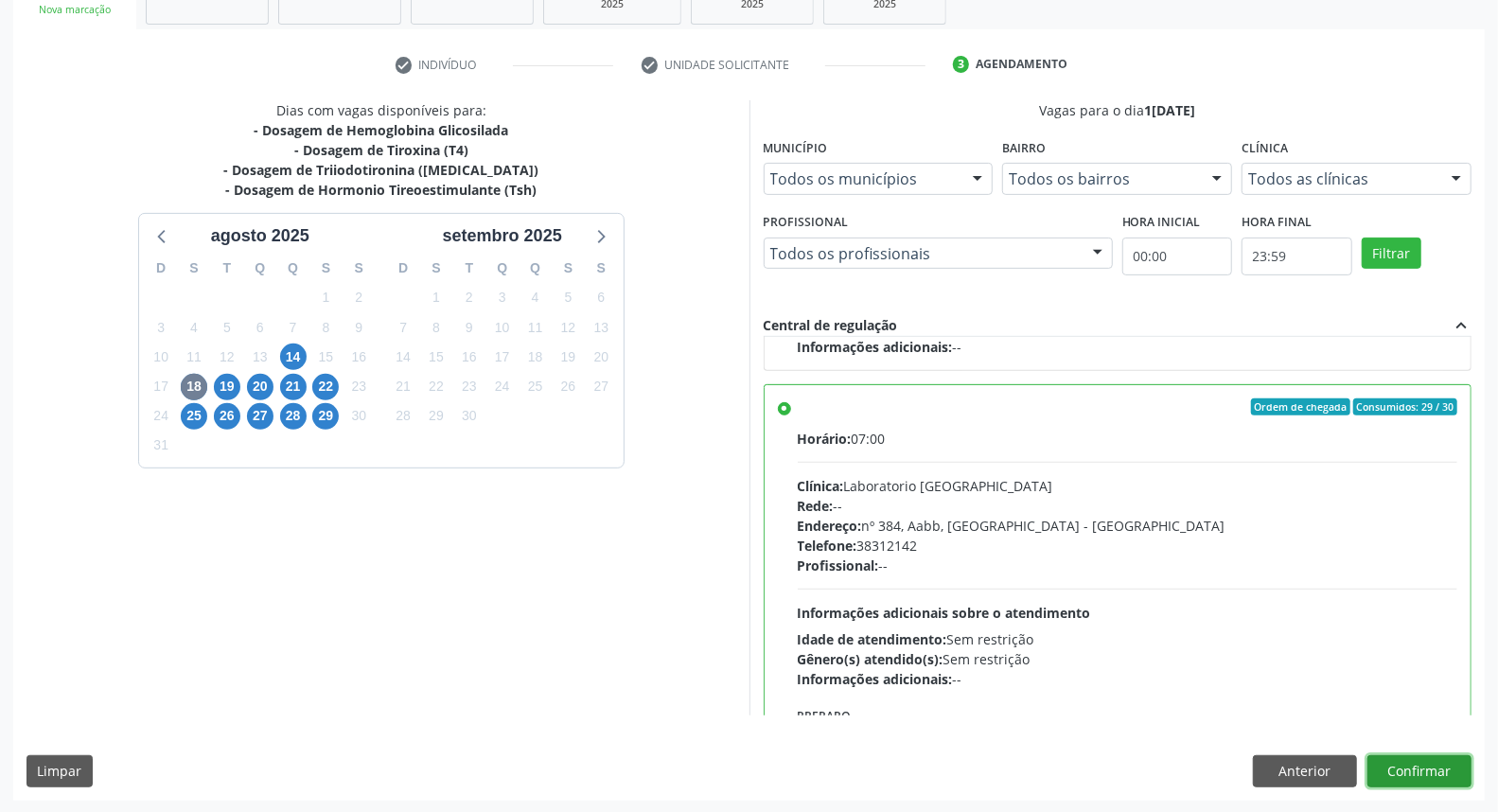
click at [1451, 767] on button "Confirmar" at bounding box center [1419, 771] width 104 height 32
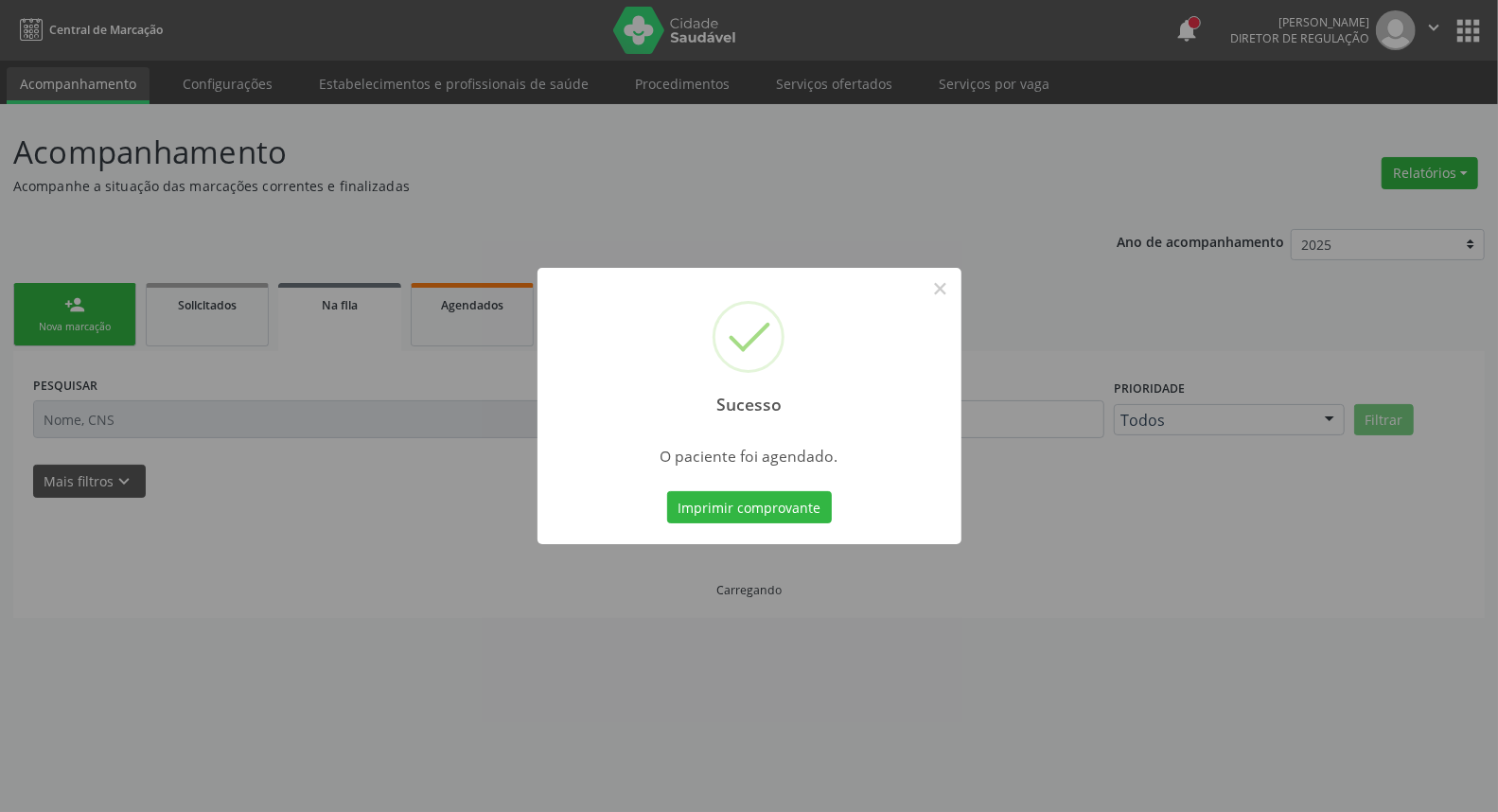
scroll to position [0, 0]
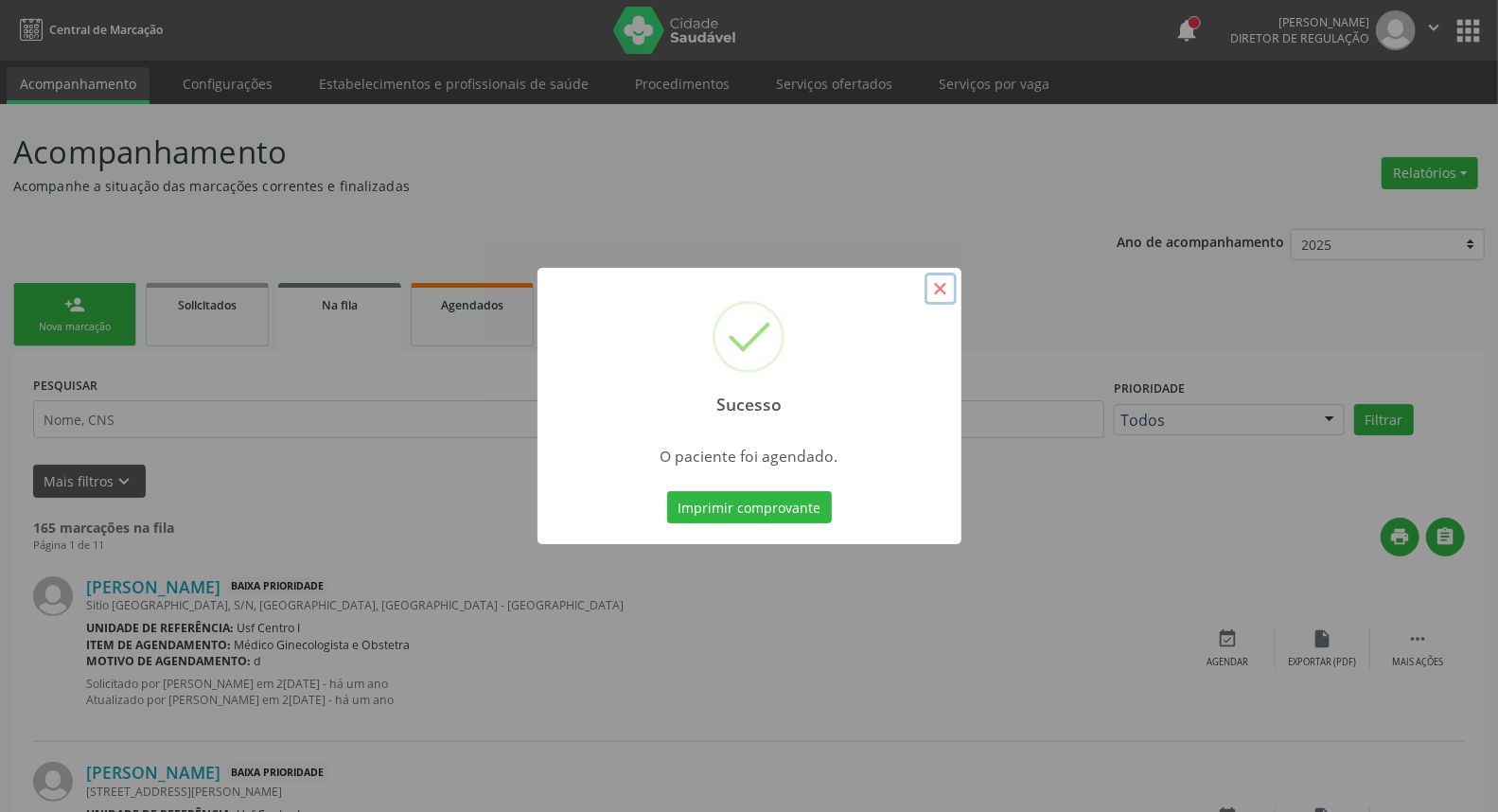
click at [939, 296] on button "×" at bounding box center [941, 289] width 32 height 32
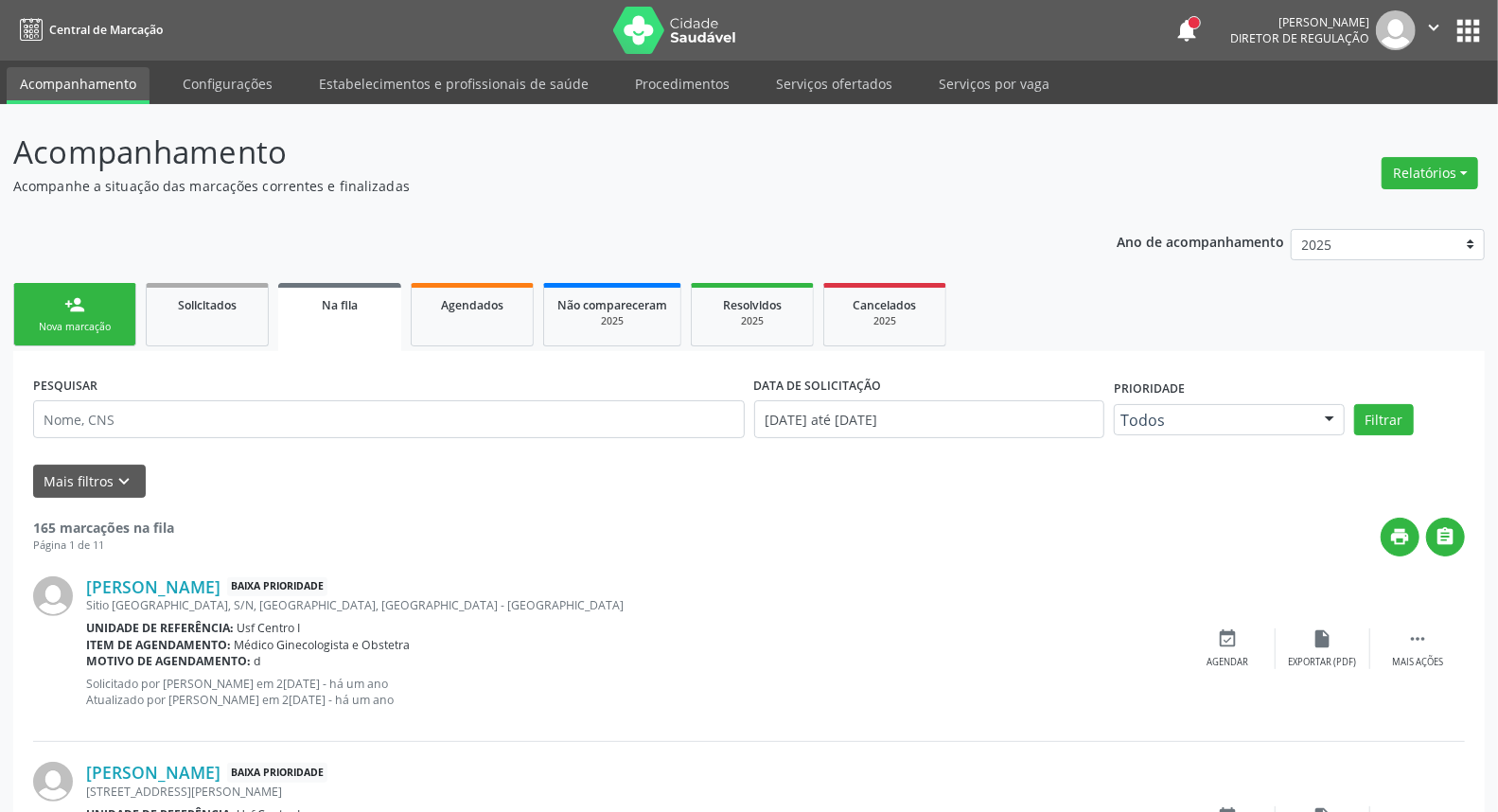
click at [118, 325] on div "Nova marcação" at bounding box center [74, 326] width 94 height 14
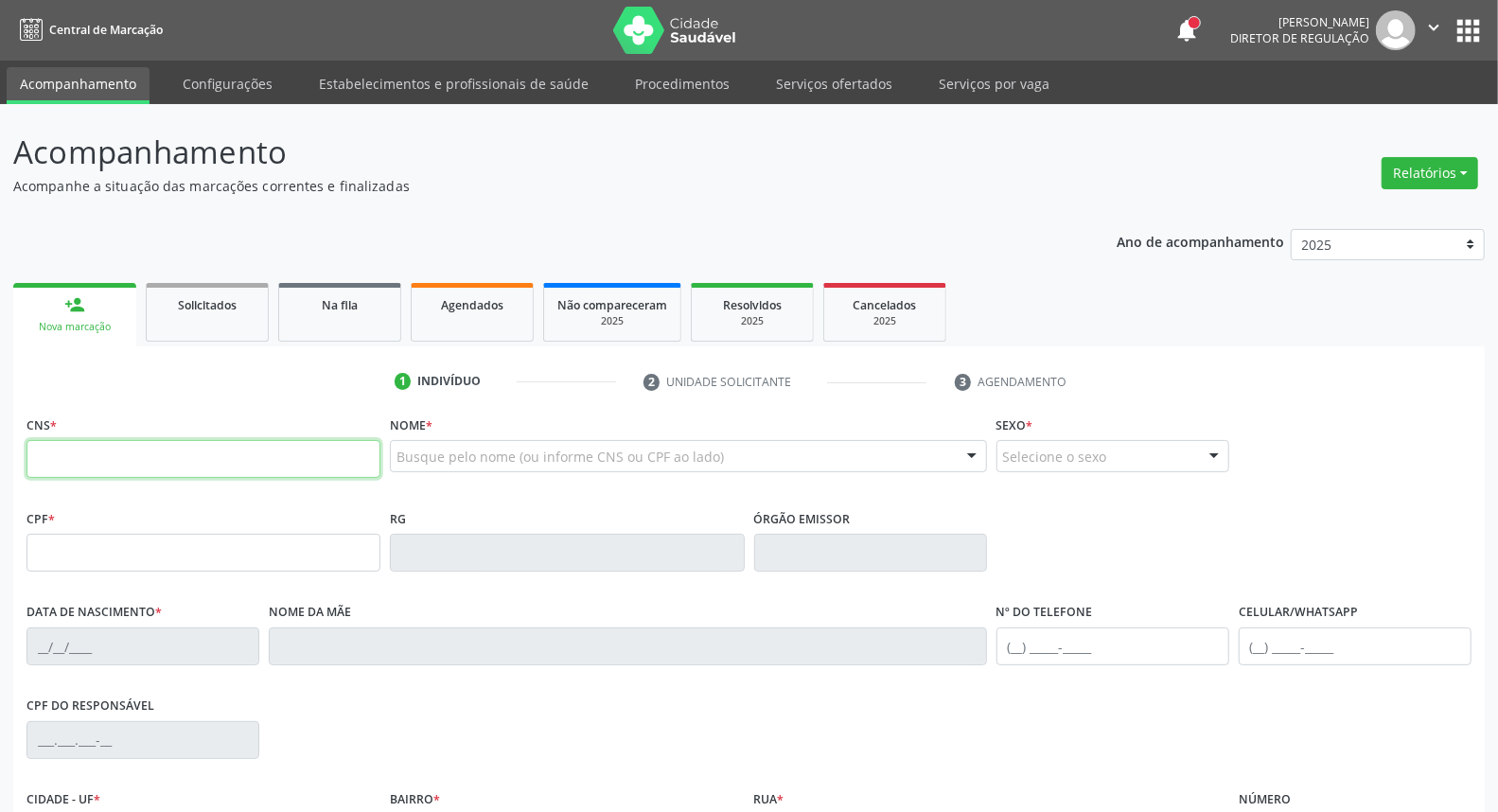
click at [130, 467] on input "text" at bounding box center [203, 459] width 354 height 38
type input "169 1088 2857"
drag, startPoint x: 163, startPoint y: 452, endPoint x: 0, endPoint y: 443, distance: 163.2
click at [0, 446] on div "Acompanhamento Acompanhe a situação das marcações correntes e finalizadas Relat…" at bounding box center [749, 565] width 1498 height 922
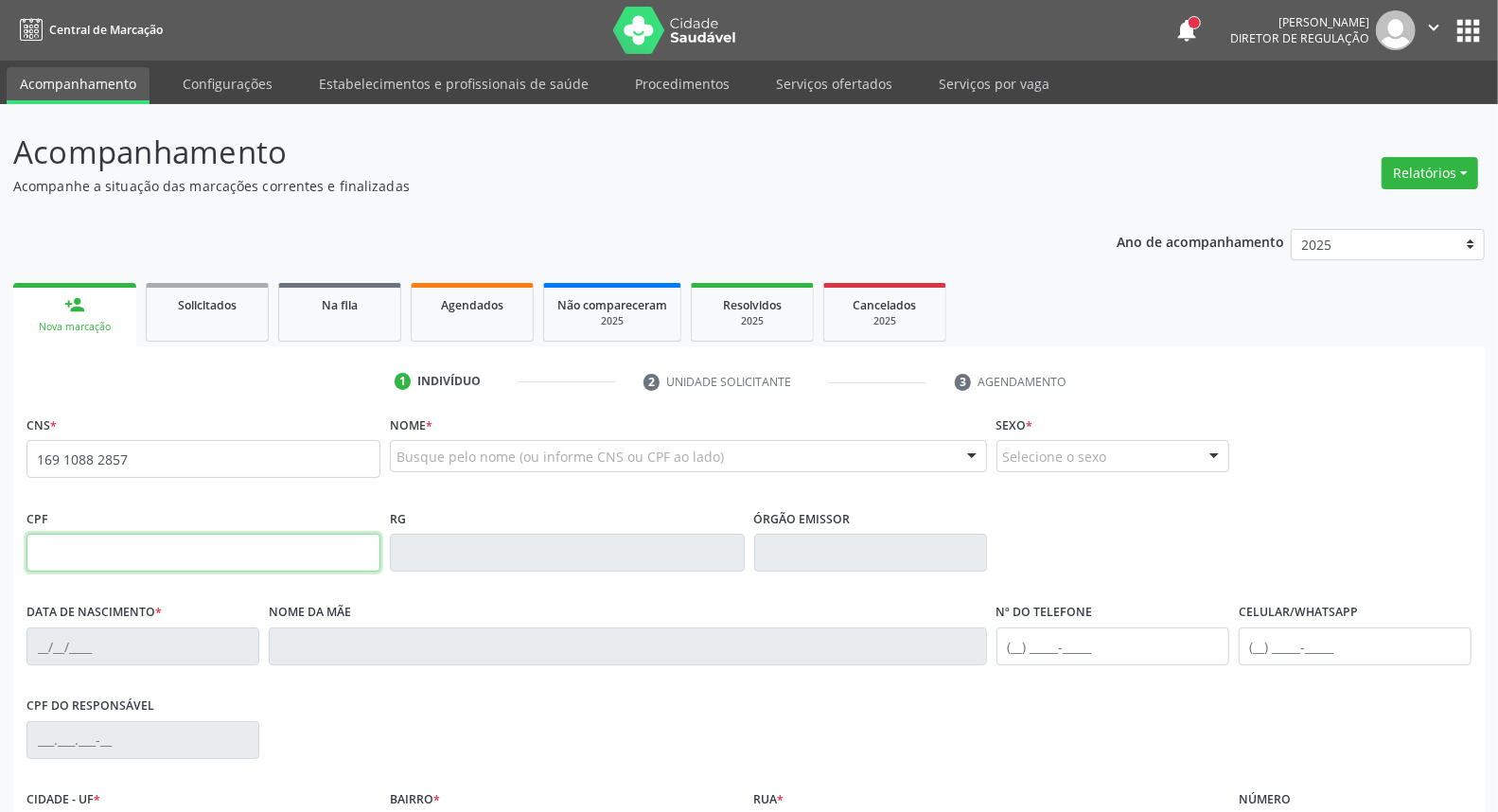
click at [105, 555] on input "text" at bounding box center [203, 552] width 354 height 38
paste input "169.108.828-57"
type input "169.108.828-57"
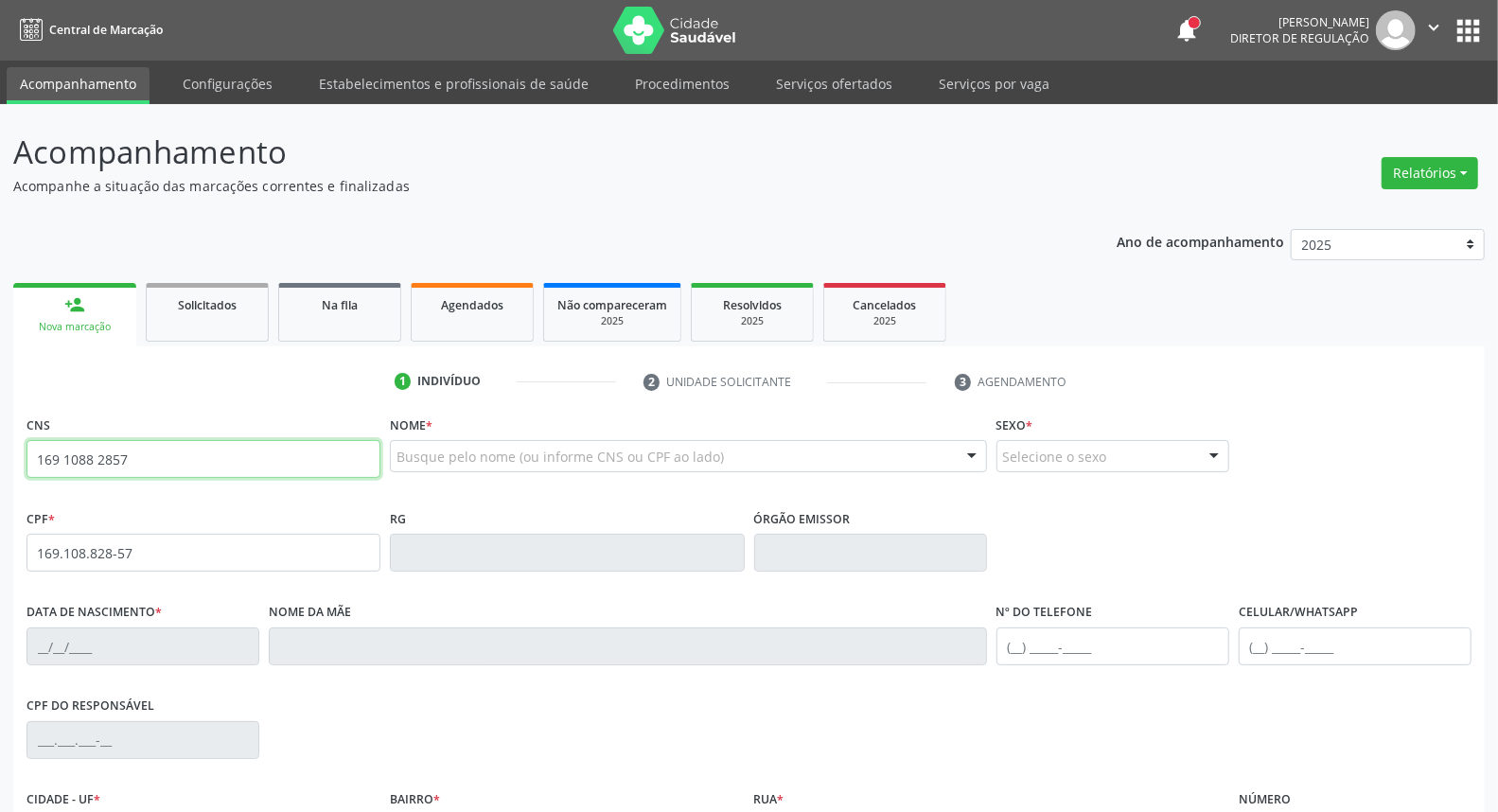
click at [0, 450] on div "Acompanhamento Acompanhe a situação das marcações correntes e finalizadas Relat…" at bounding box center [749, 565] width 1498 height 922
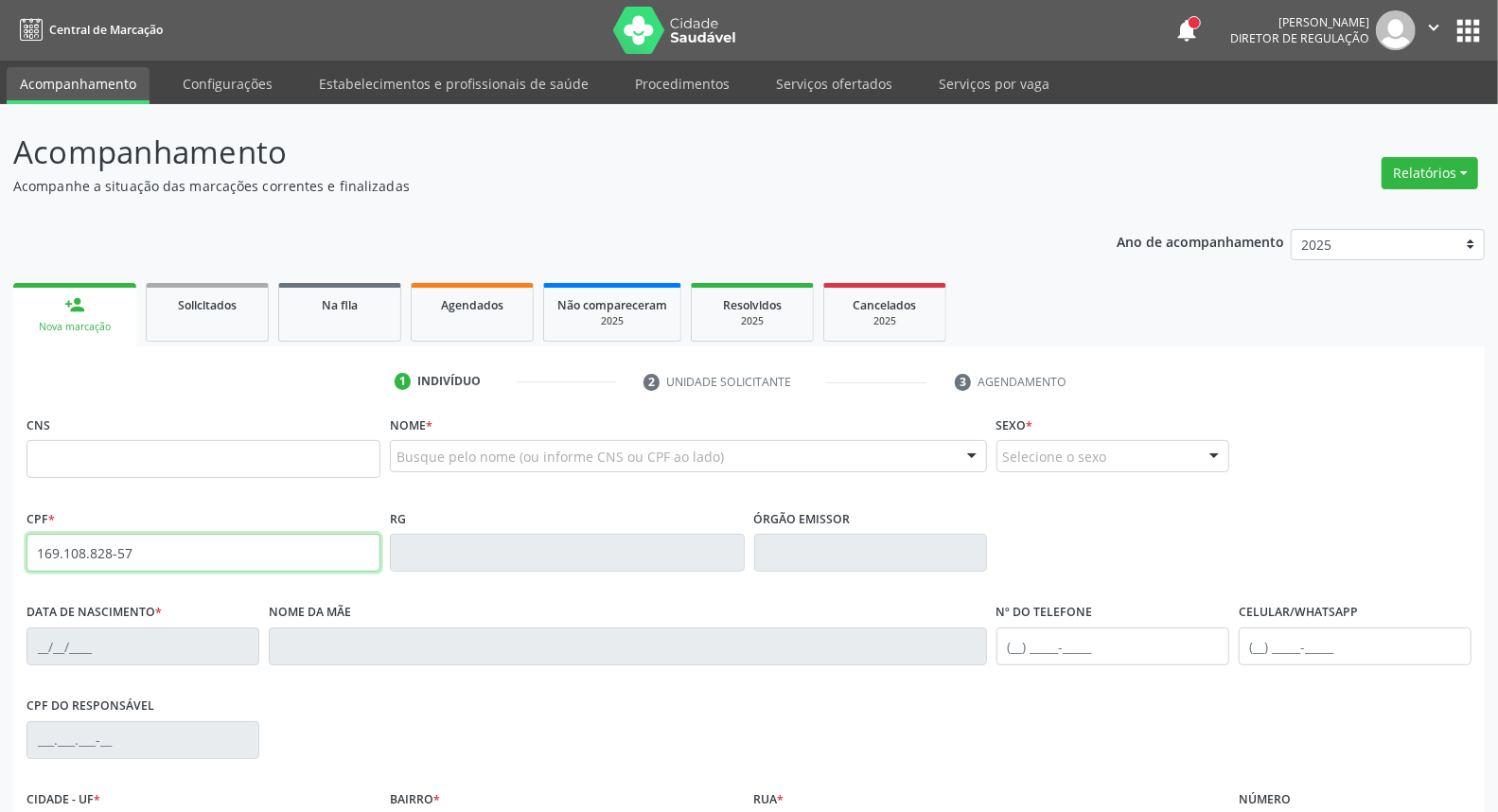
click at [314, 552] on input "169.108.828-57" at bounding box center [203, 552] width 354 height 38
click at [143, 550] on input "text" at bounding box center [203, 552] width 354 height 38
paste input "169.108.828-57"
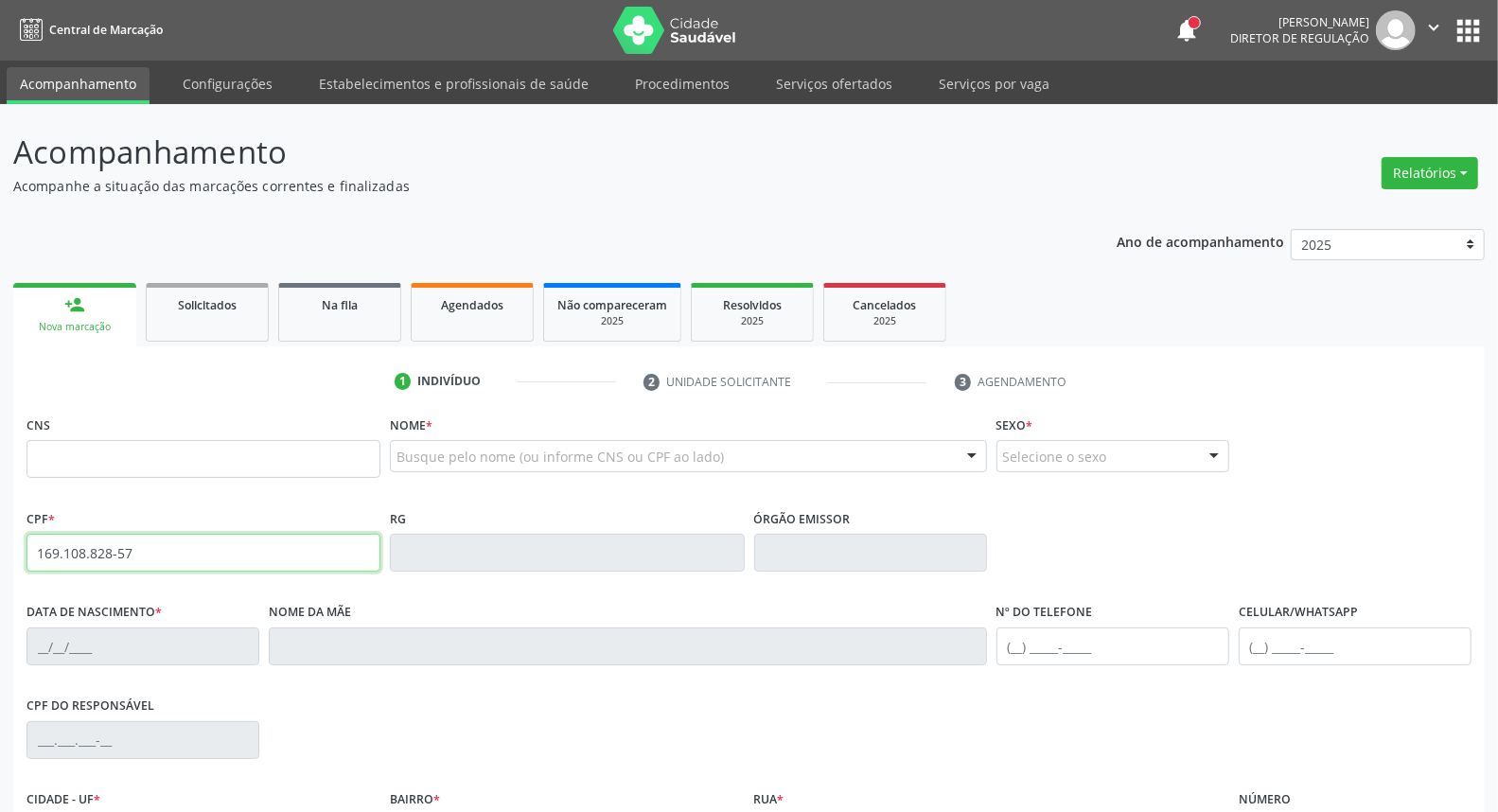
type input "169.108.828-57"
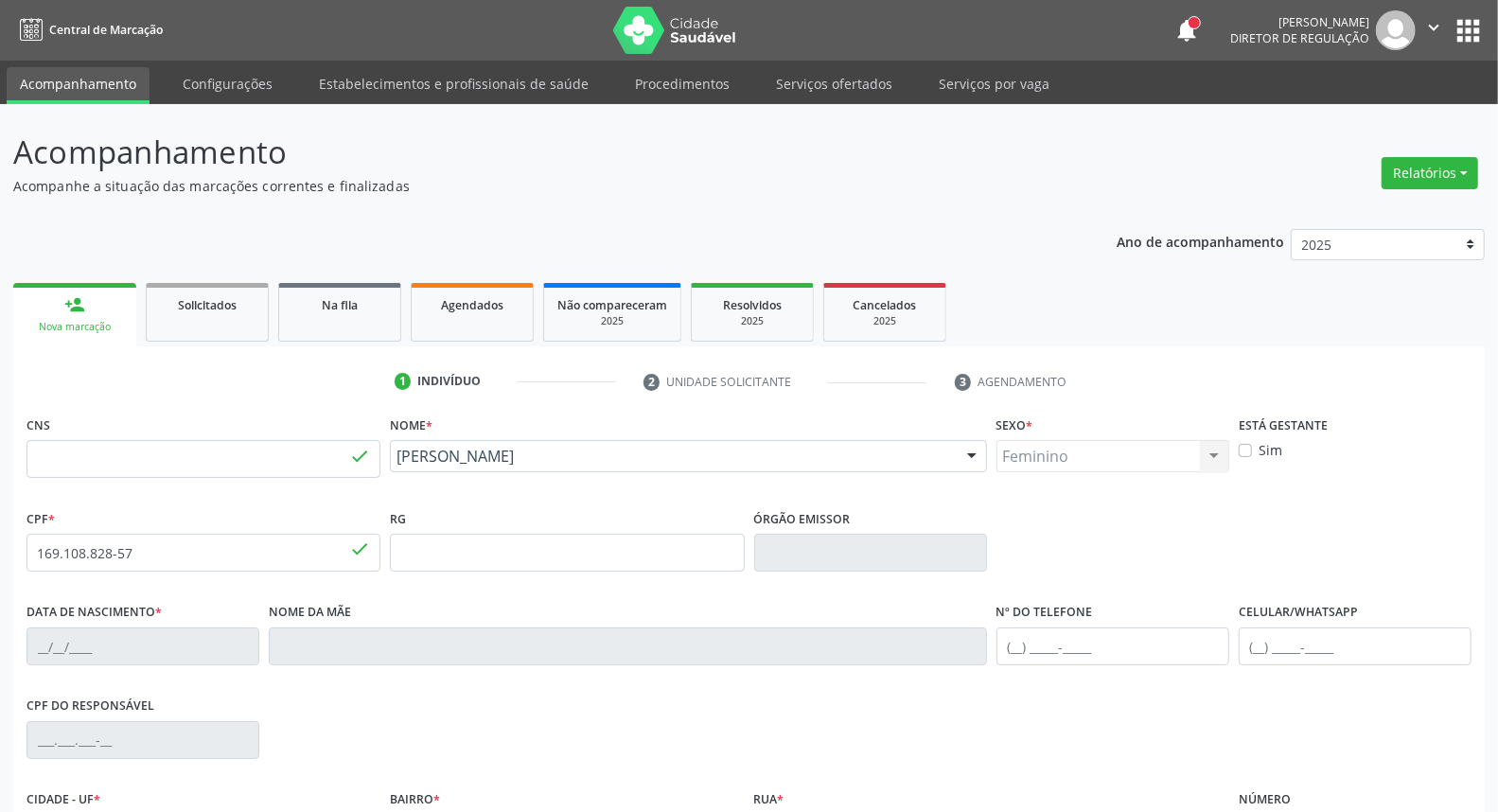
type input "700 0023 5415 1602"
type input "1[DATE]"
type input "[PERSON_NAME]"
type input "[PHONE_NUMBER]"
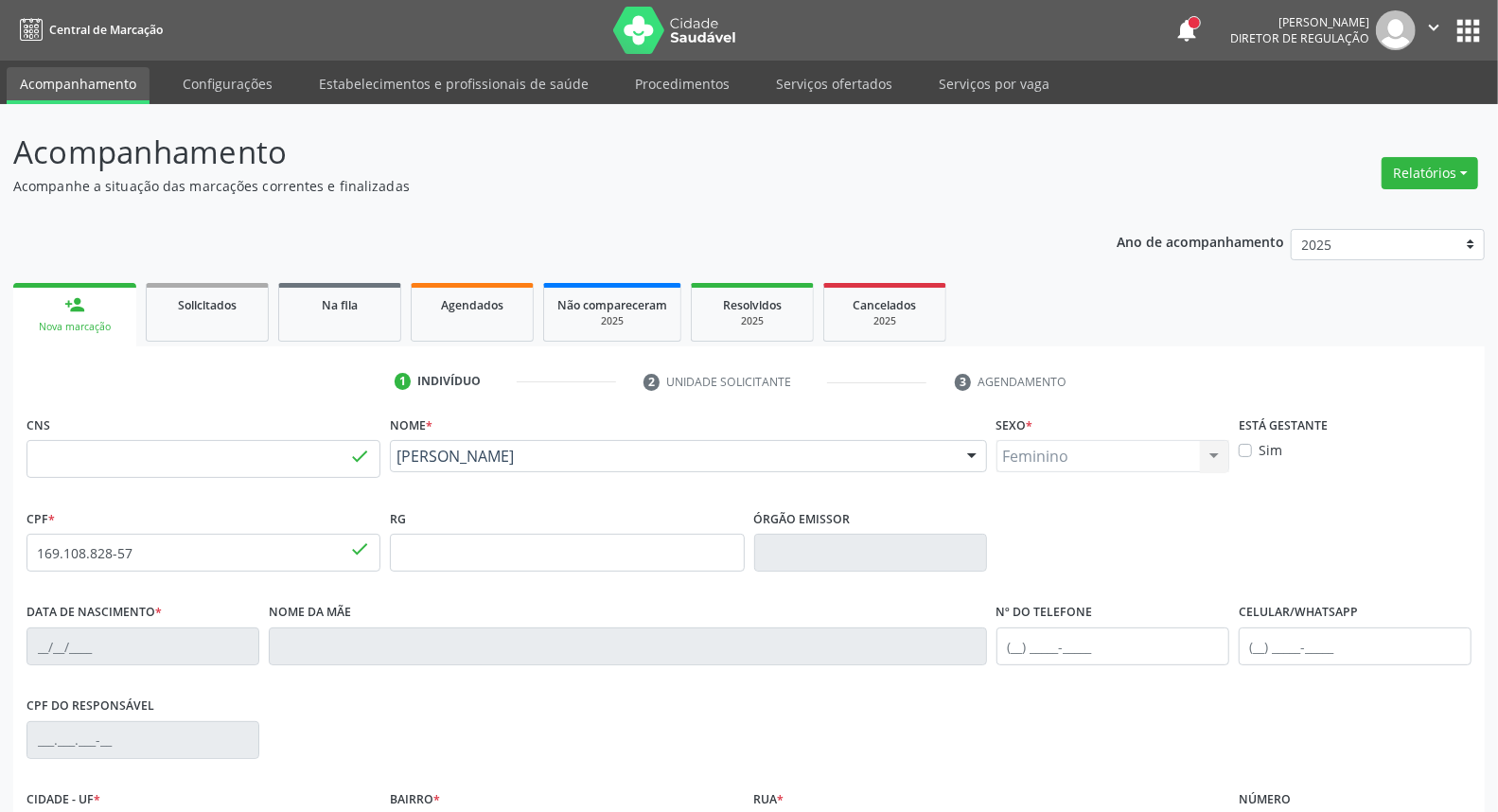
type input "680.235.534-53"
type input "S/N"
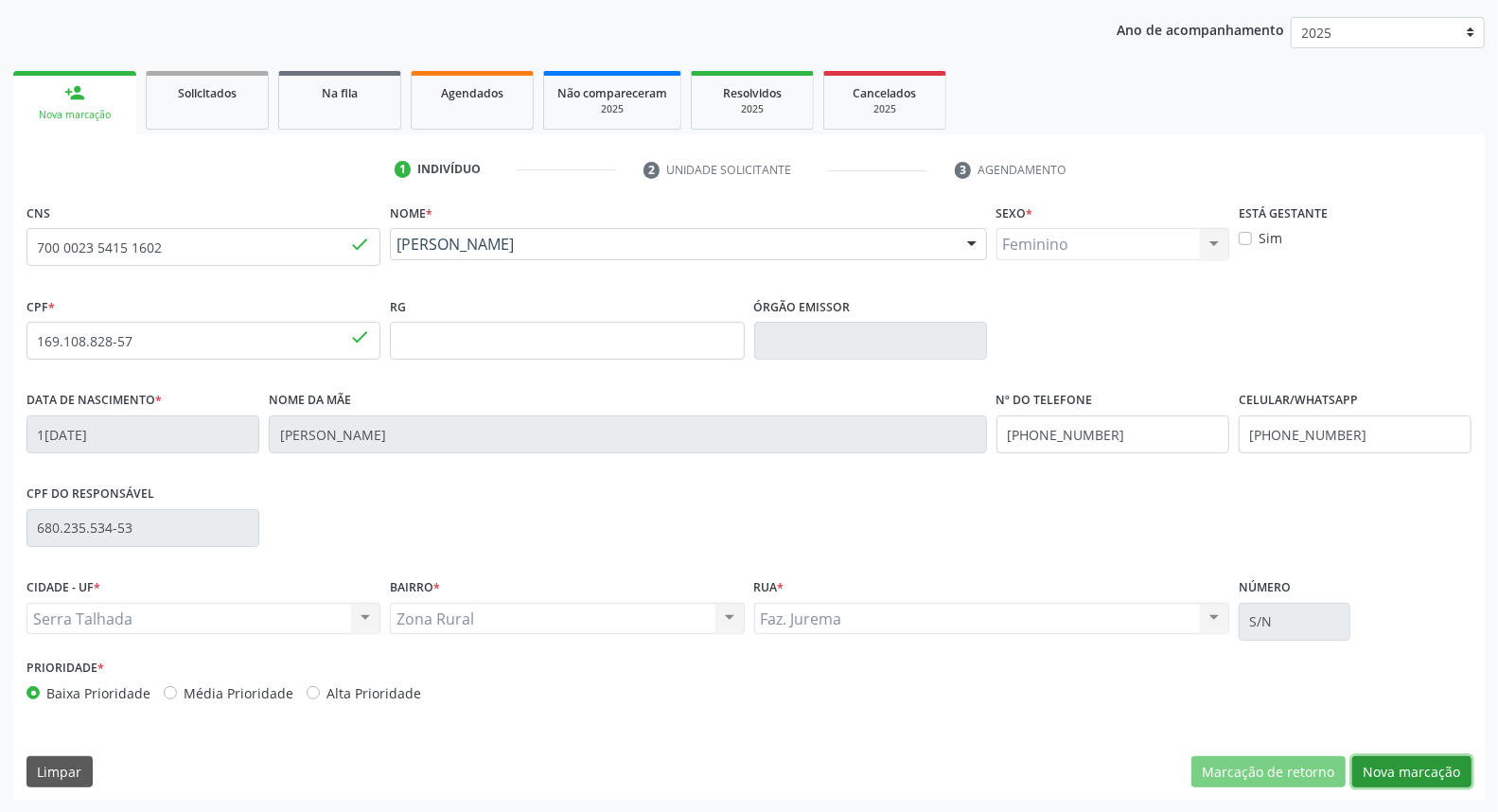
drag, startPoint x: 1412, startPoint y: 780, endPoint x: 1382, endPoint y: 770, distance: 31.6
click at [1397, 779] on button "Nova marcação" at bounding box center [1411, 772] width 119 height 32
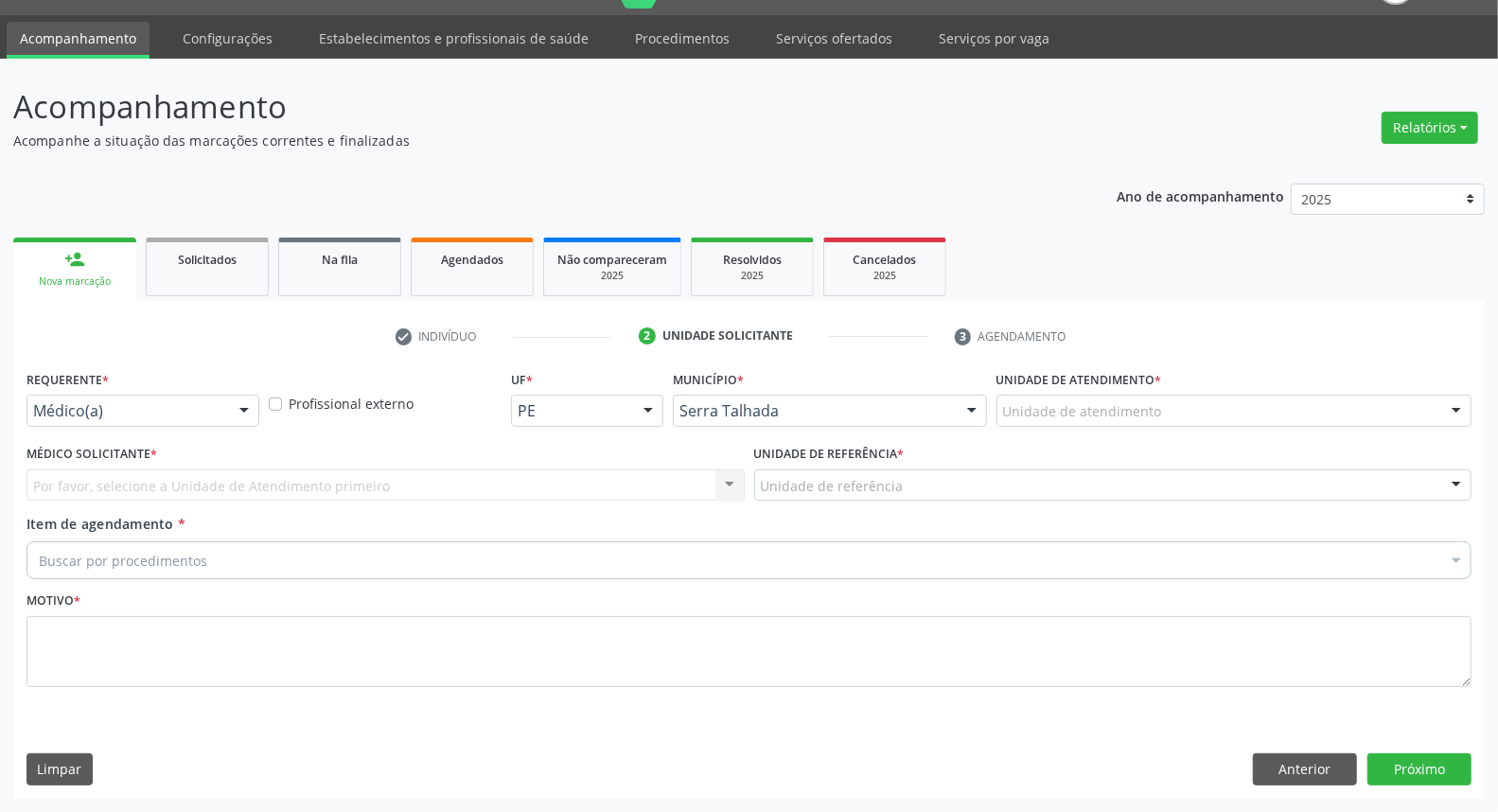
scroll to position [44, 0]
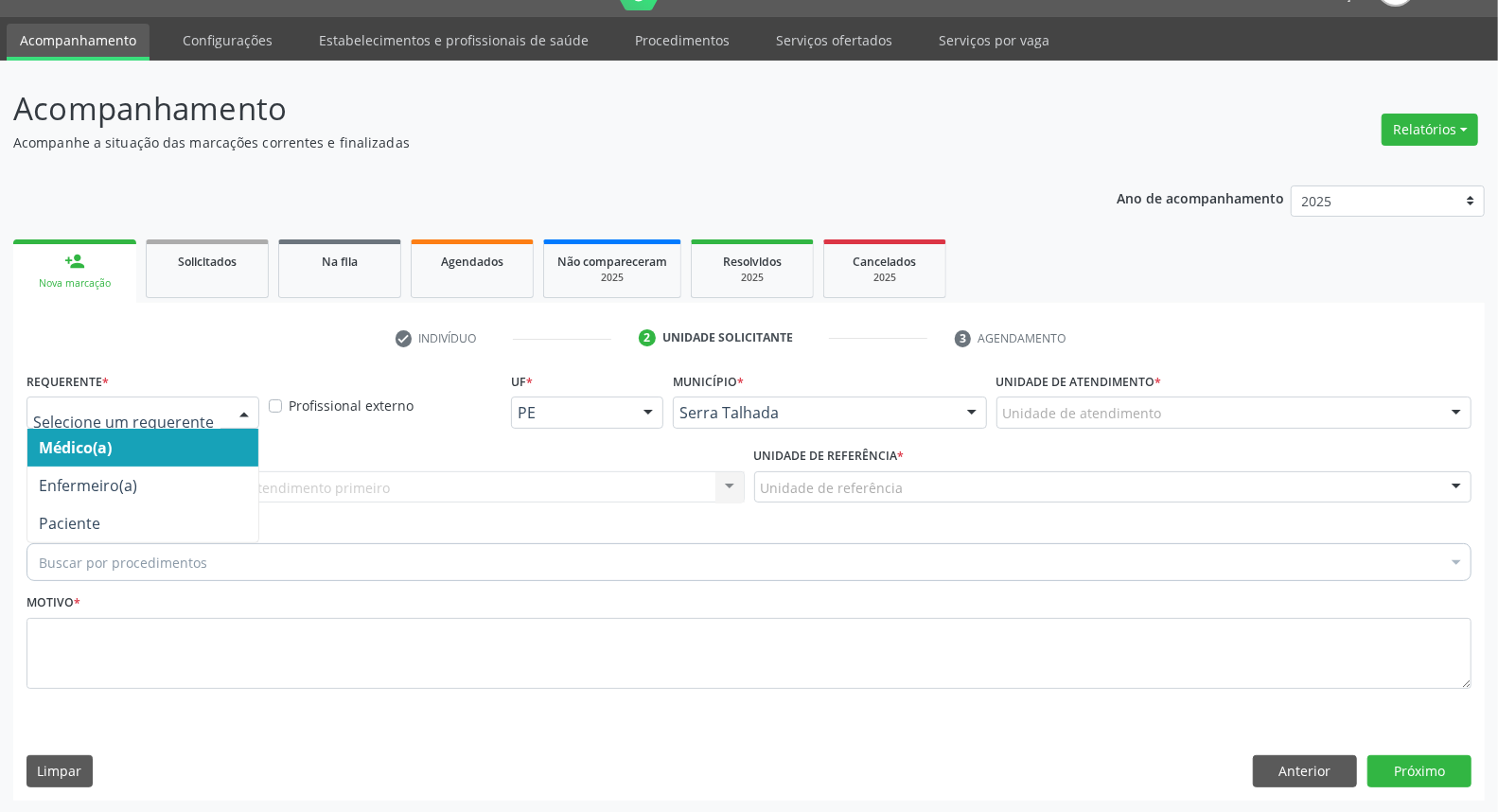
click at [225, 404] on div "Médico(a) Enfermeiro(a) Paciente Nenhum resultado encontrado para: " " Não há n…" at bounding box center [143, 413] width 233 height 32
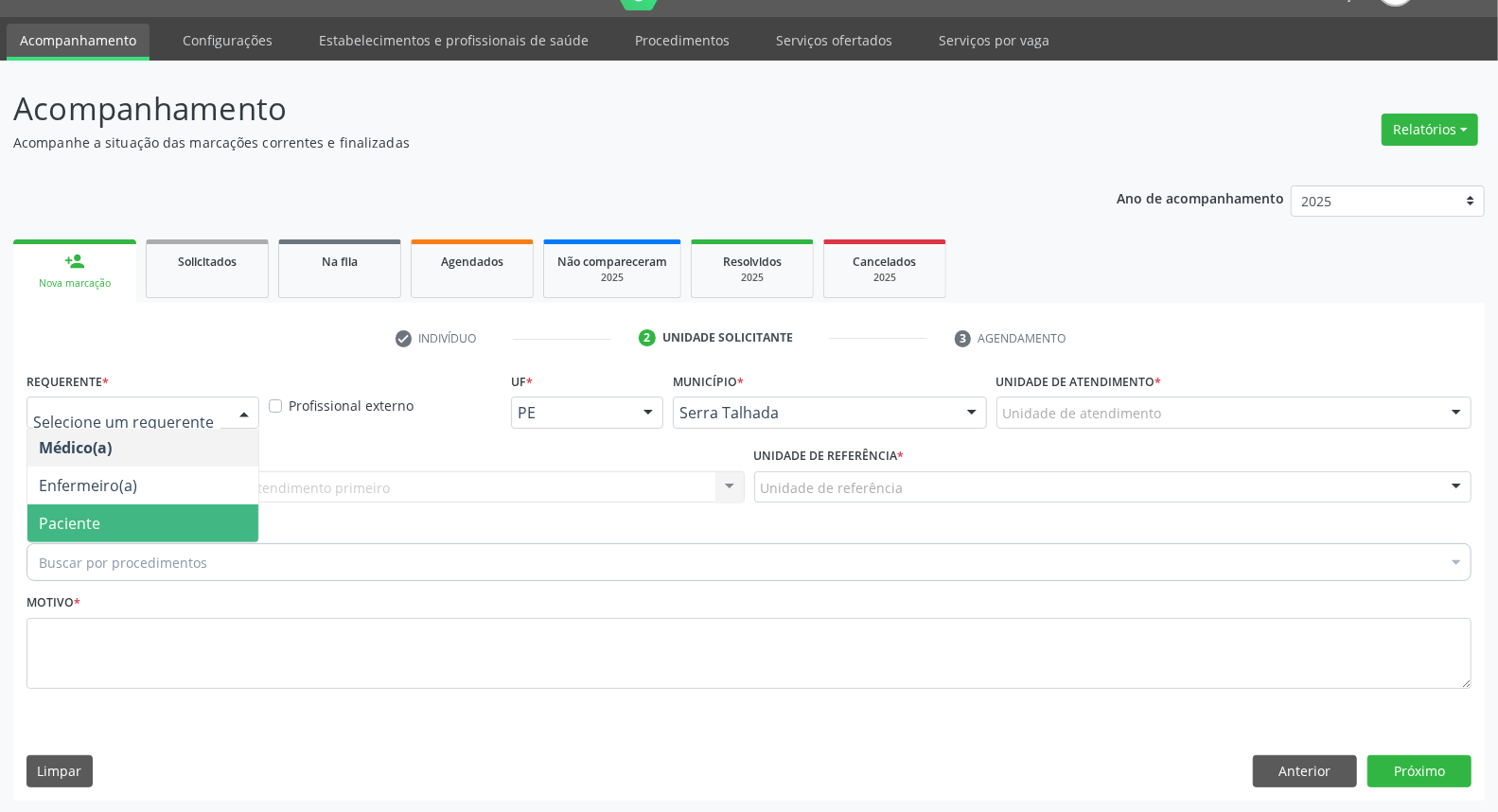
click at [200, 526] on span "Paciente" at bounding box center [143, 524] width 231 height 38
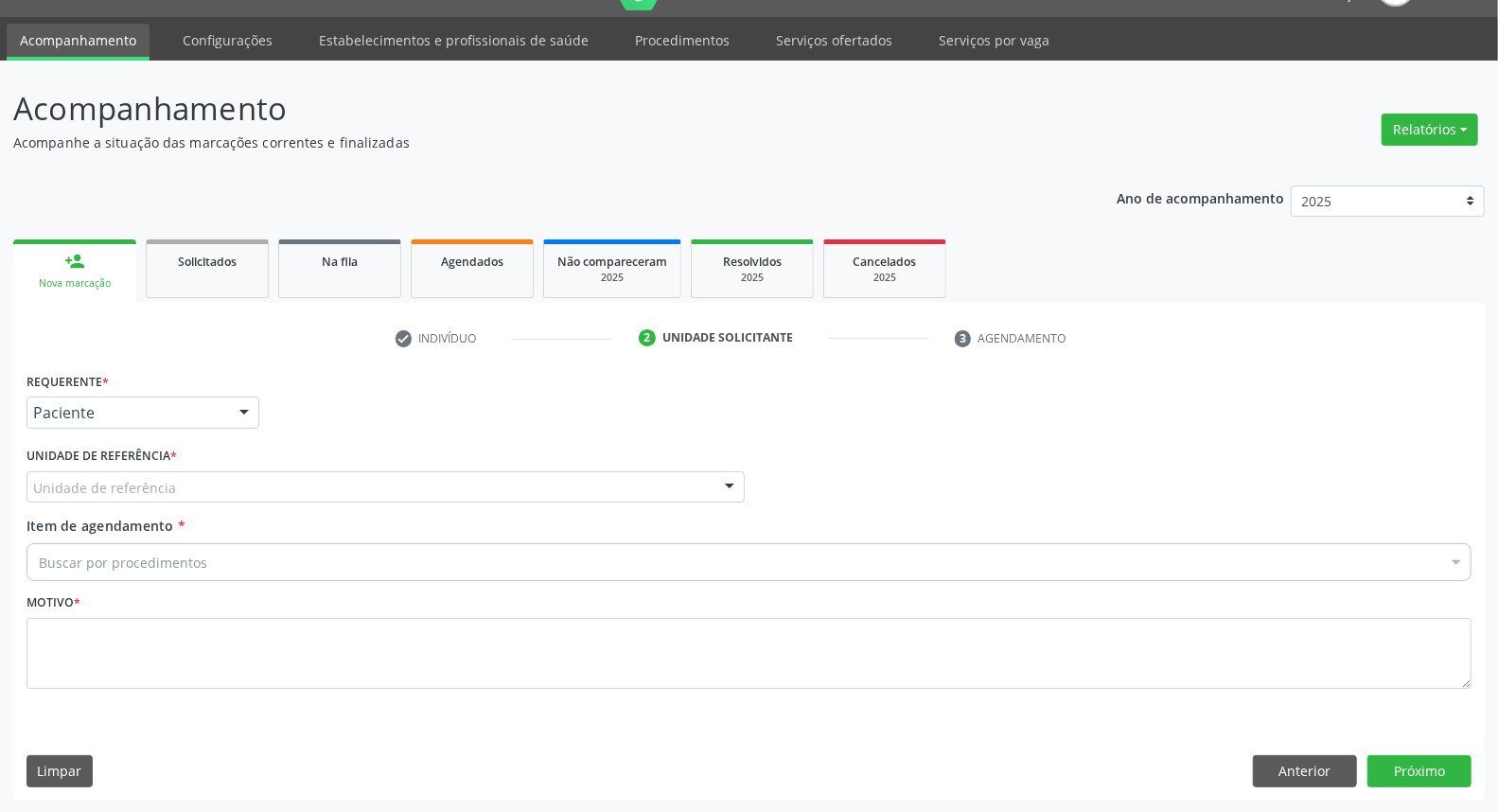
click at [237, 494] on div "Unidade de referência" at bounding box center [385, 488] width 718 height 32
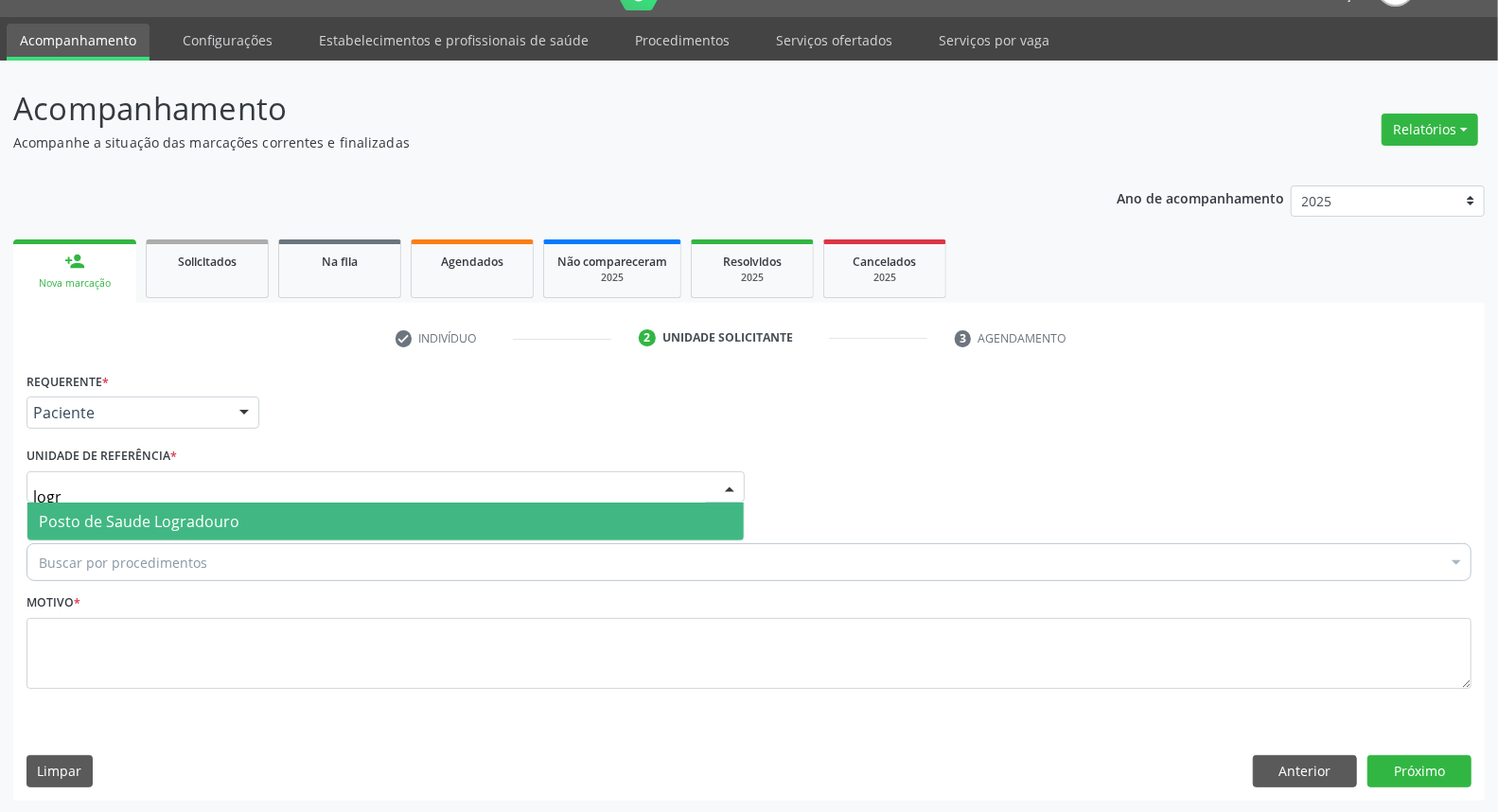
type input "logra"
click at [194, 525] on span "Posto de Saude Logradouro" at bounding box center [139, 522] width 200 height 21
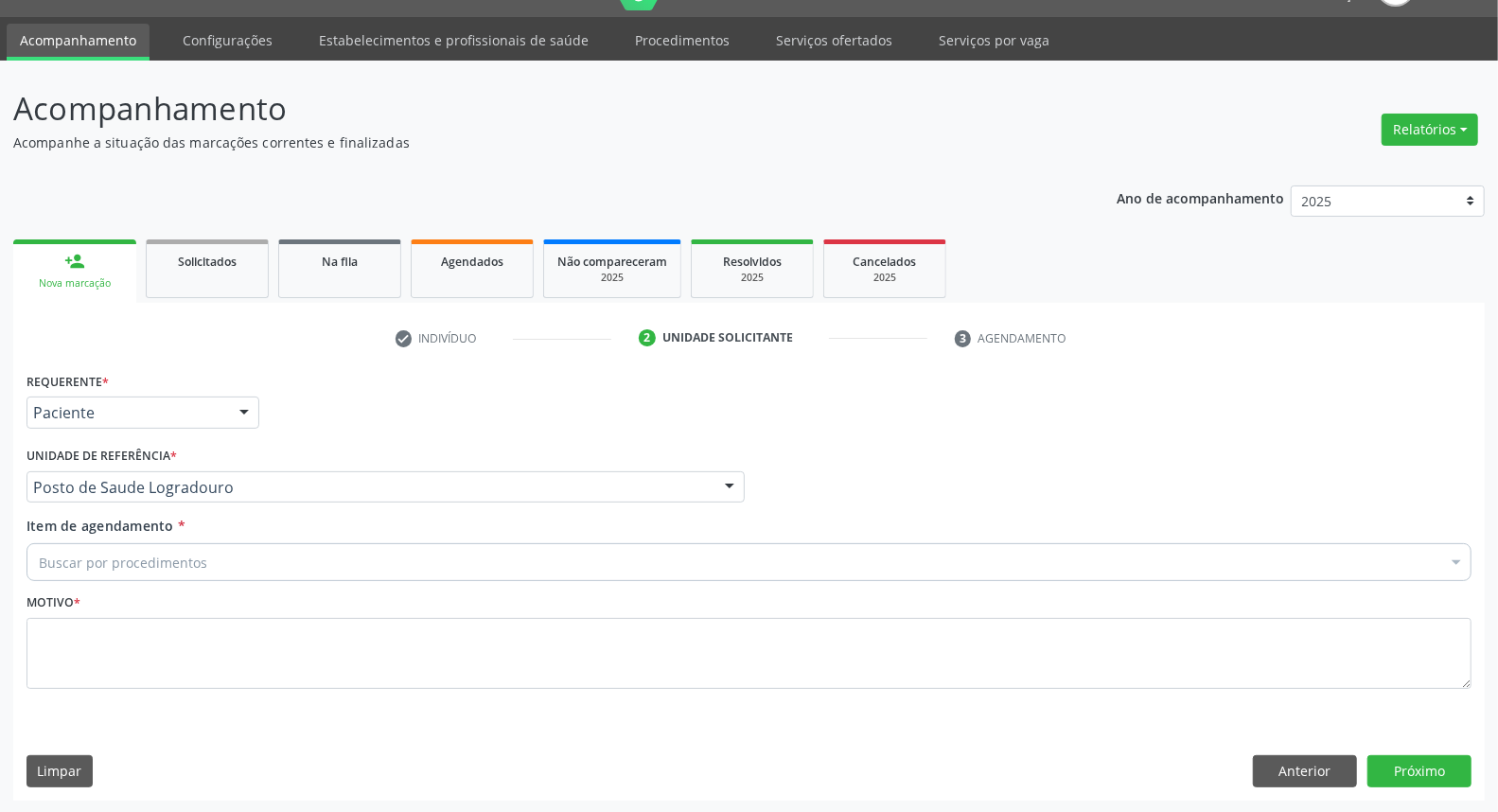
click at [191, 547] on div "Buscar por procedimentos" at bounding box center [749, 562] width 1445 height 38
click at [107, 553] on input "hemoglobia g" at bounding box center [739, 562] width 1402 height 38
type input "hemoglobina g"
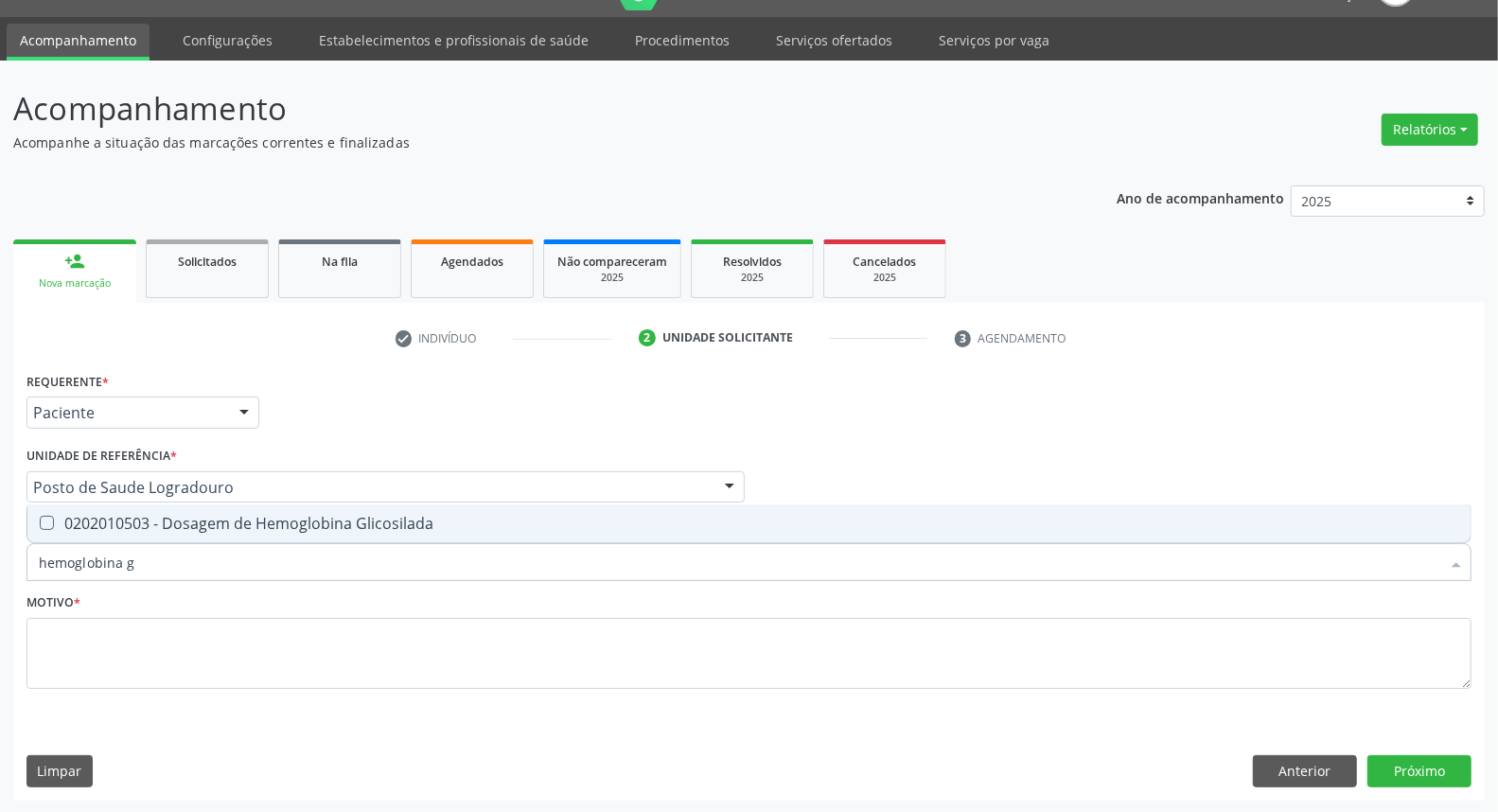
click at [130, 531] on span "0202010503 - Dosagem de Hemoglobina Glicosilada" at bounding box center [749, 524] width 1443 height 38
checkbox Glicosilada "true"
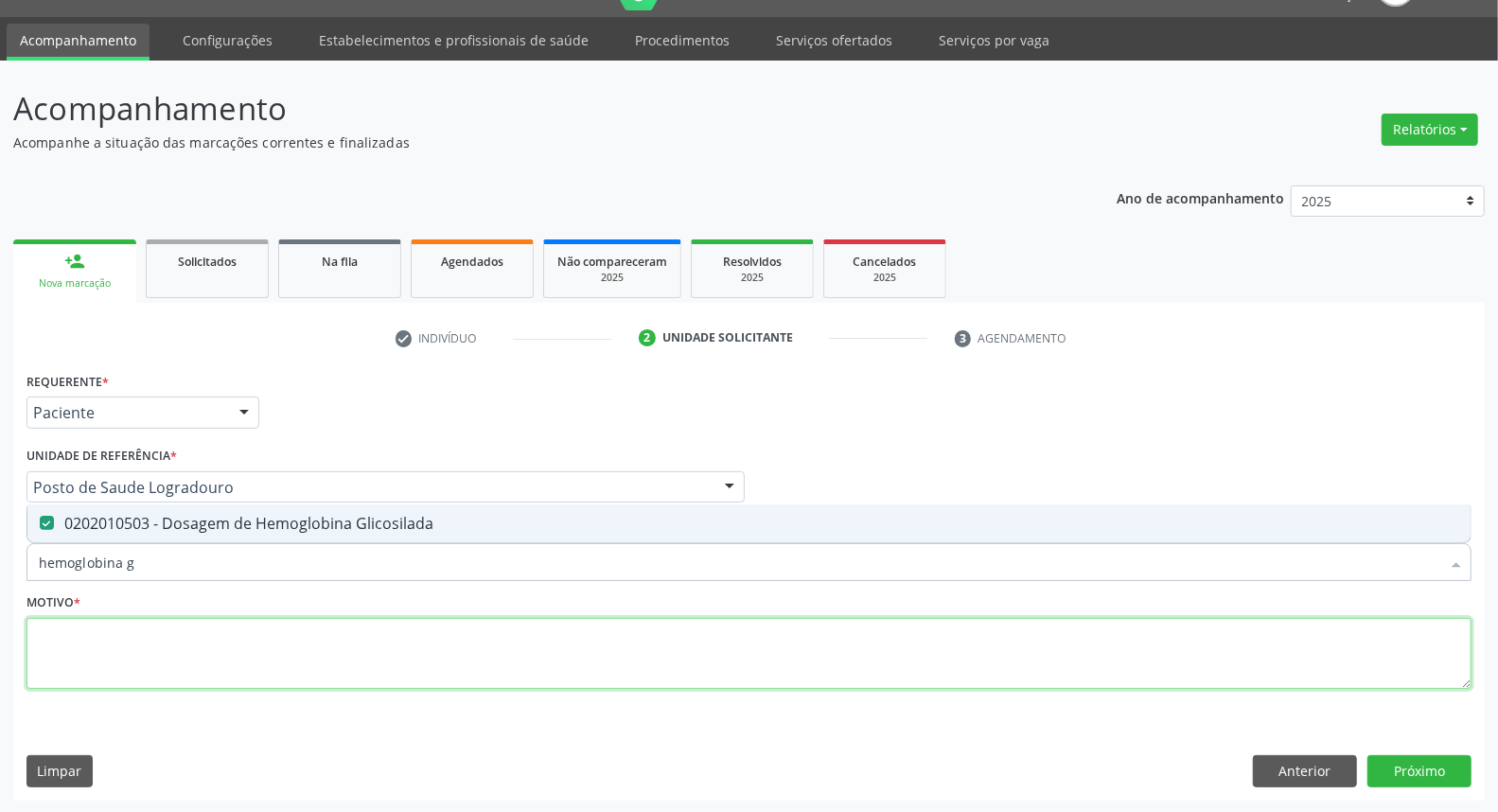
drag, startPoint x: 154, startPoint y: 651, endPoint x: 135, endPoint y: 636, distance: 24.2
click at [152, 649] on textarea at bounding box center [749, 654] width 1445 height 72
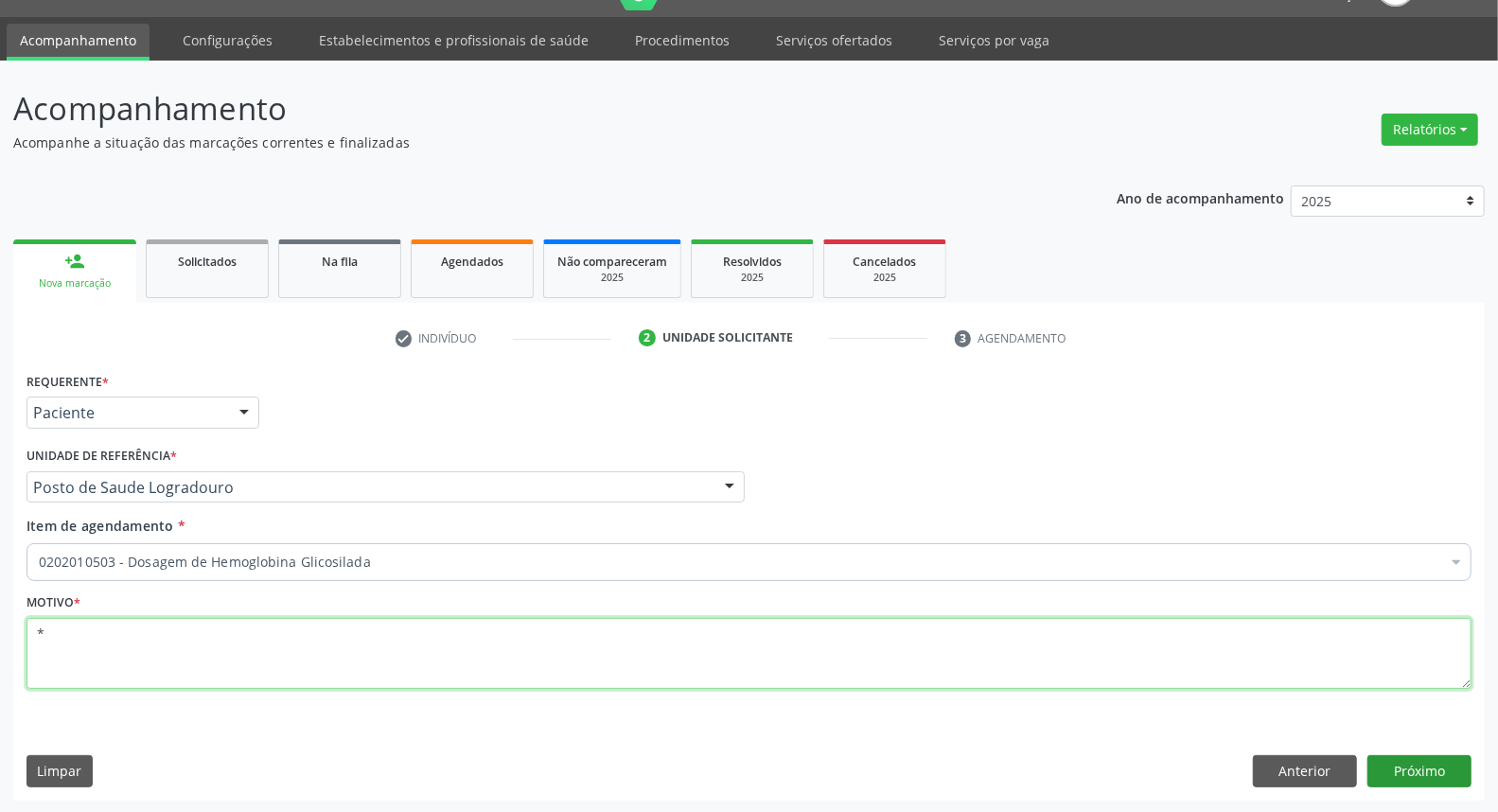
type textarea "*"
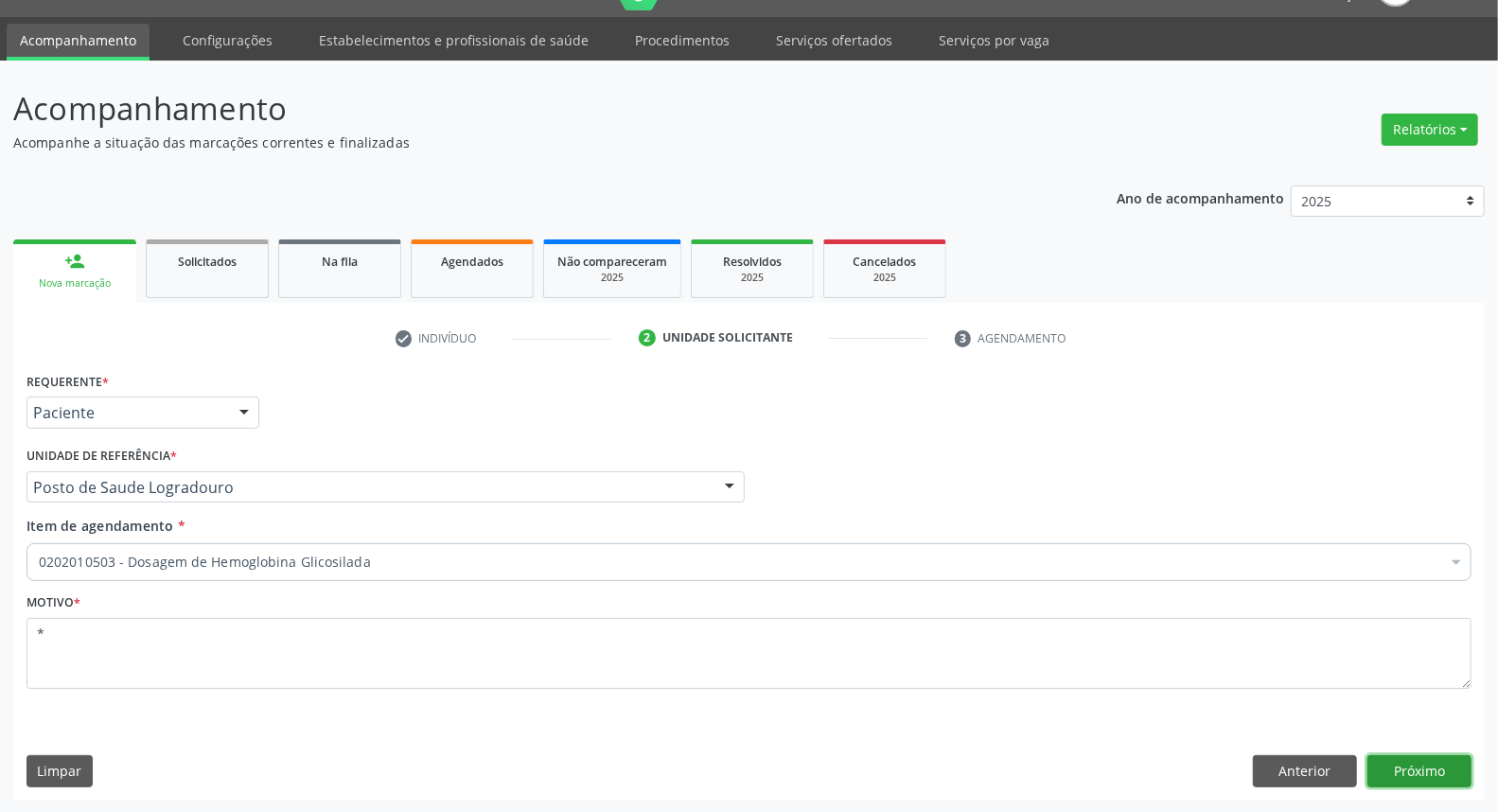
click at [1396, 772] on button "Próximo" at bounding box center [1419, 771] width 104 height 32
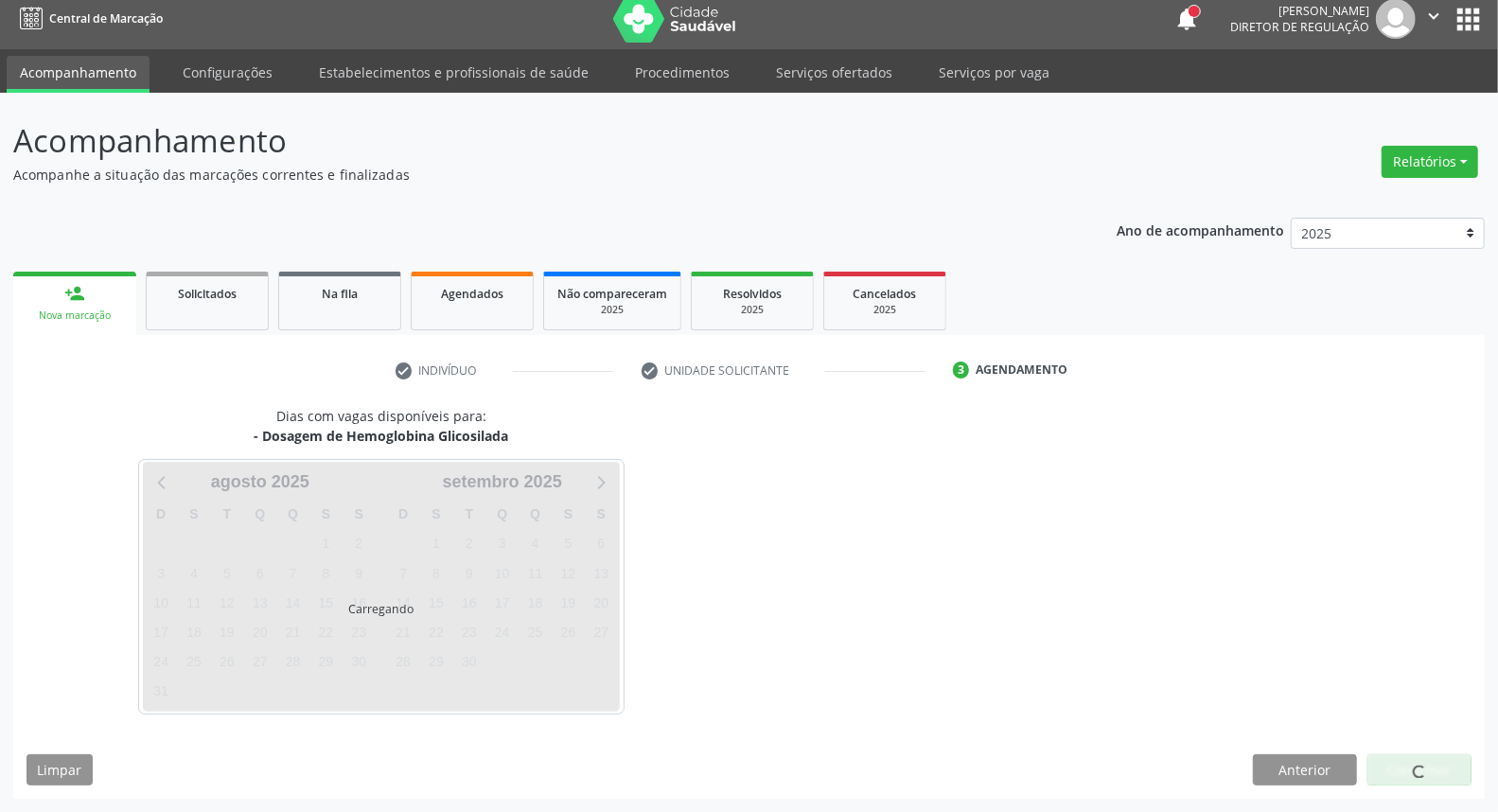
scroll to position [10, 0]
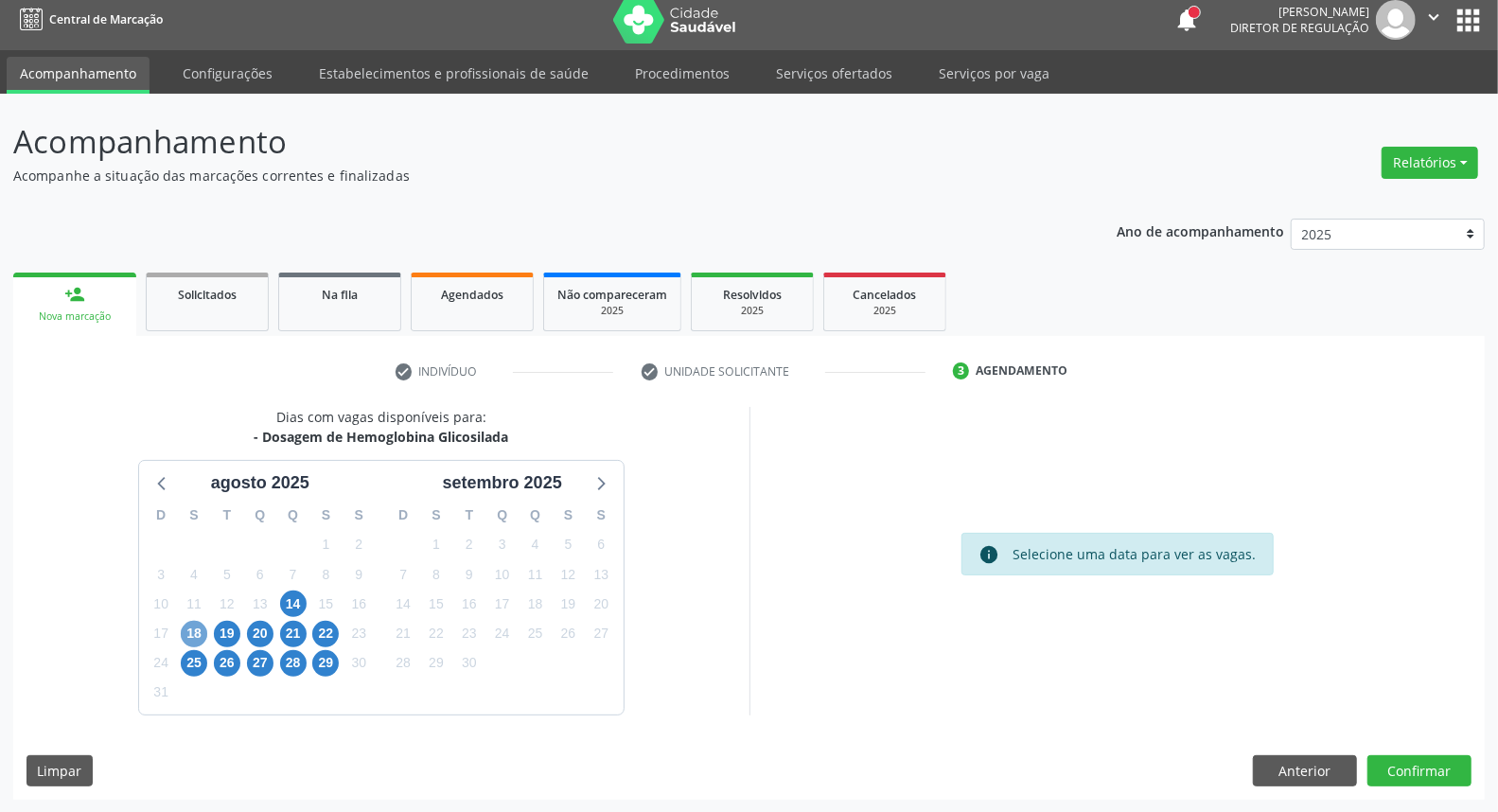
click at [192, 631] on span "18" at bounding box center [194, 635] width 27 height 27
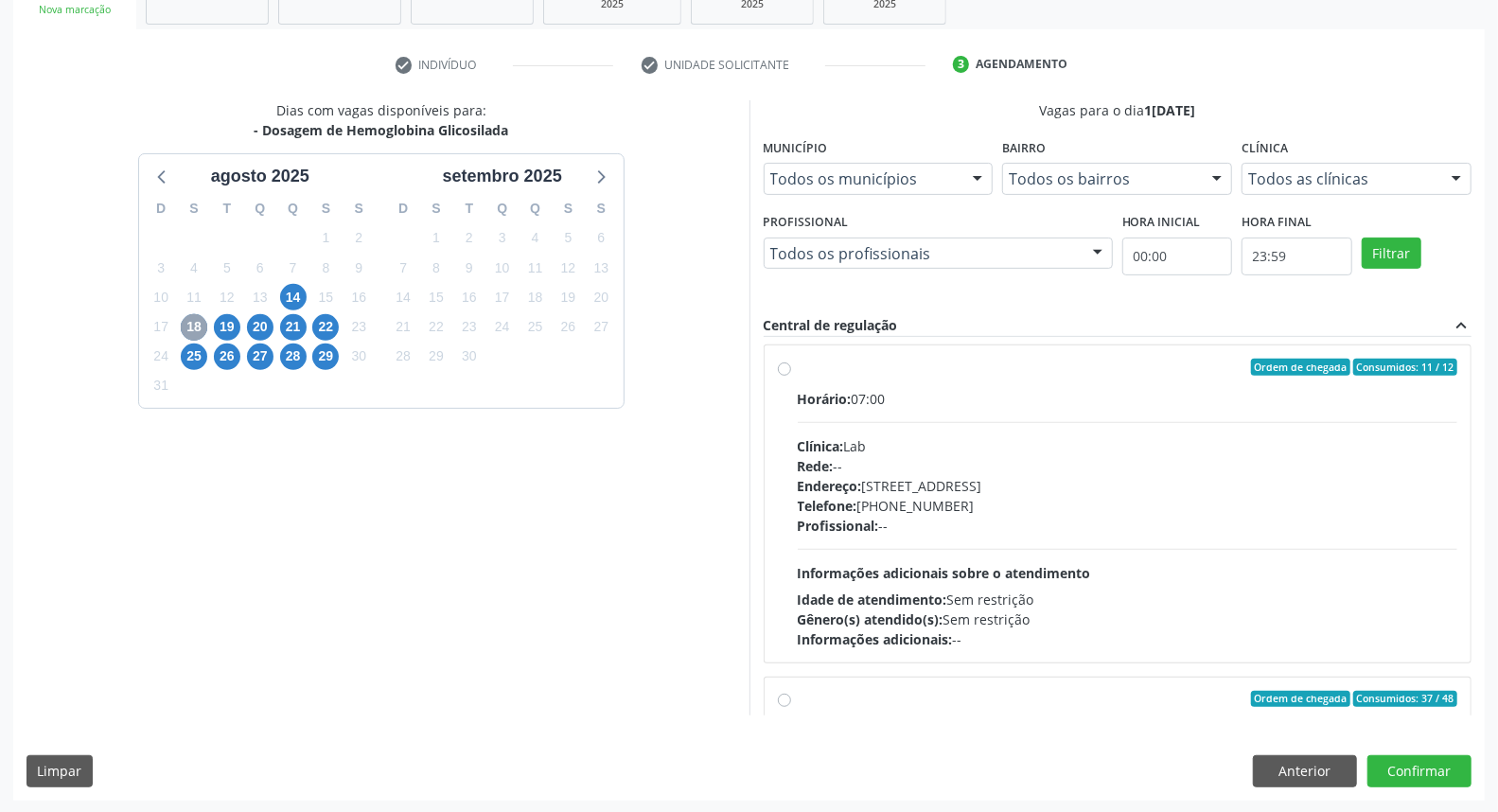
scroll to position [0, 0]
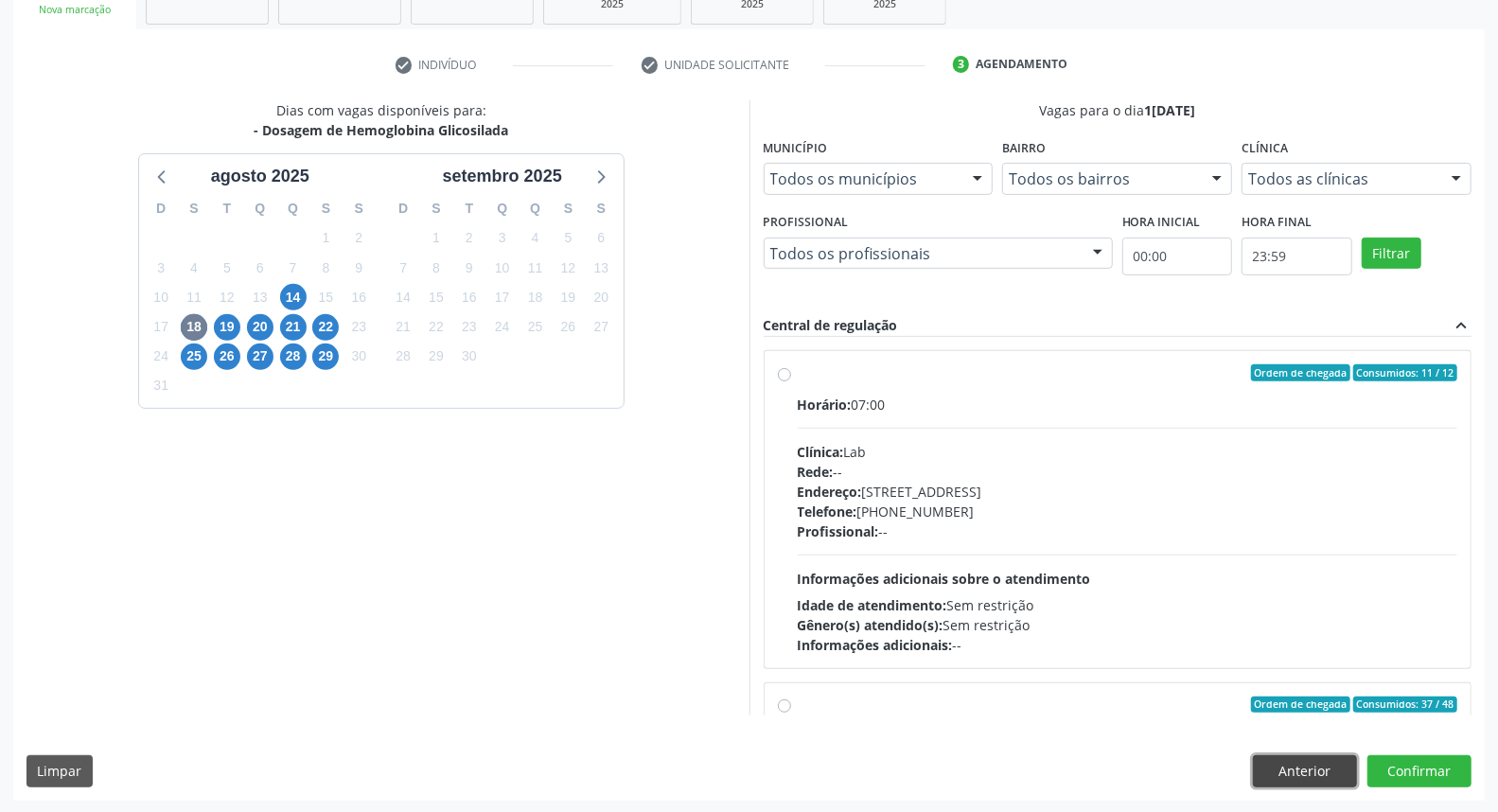
drag, startPoint x: 1307, startPoint y: 772, endPoint x: 1265, endPoint y: 752, distance: 46.5
click at [1300, 770] on button "Anterior" at bounding box center [1304, 771] width 104 height 32
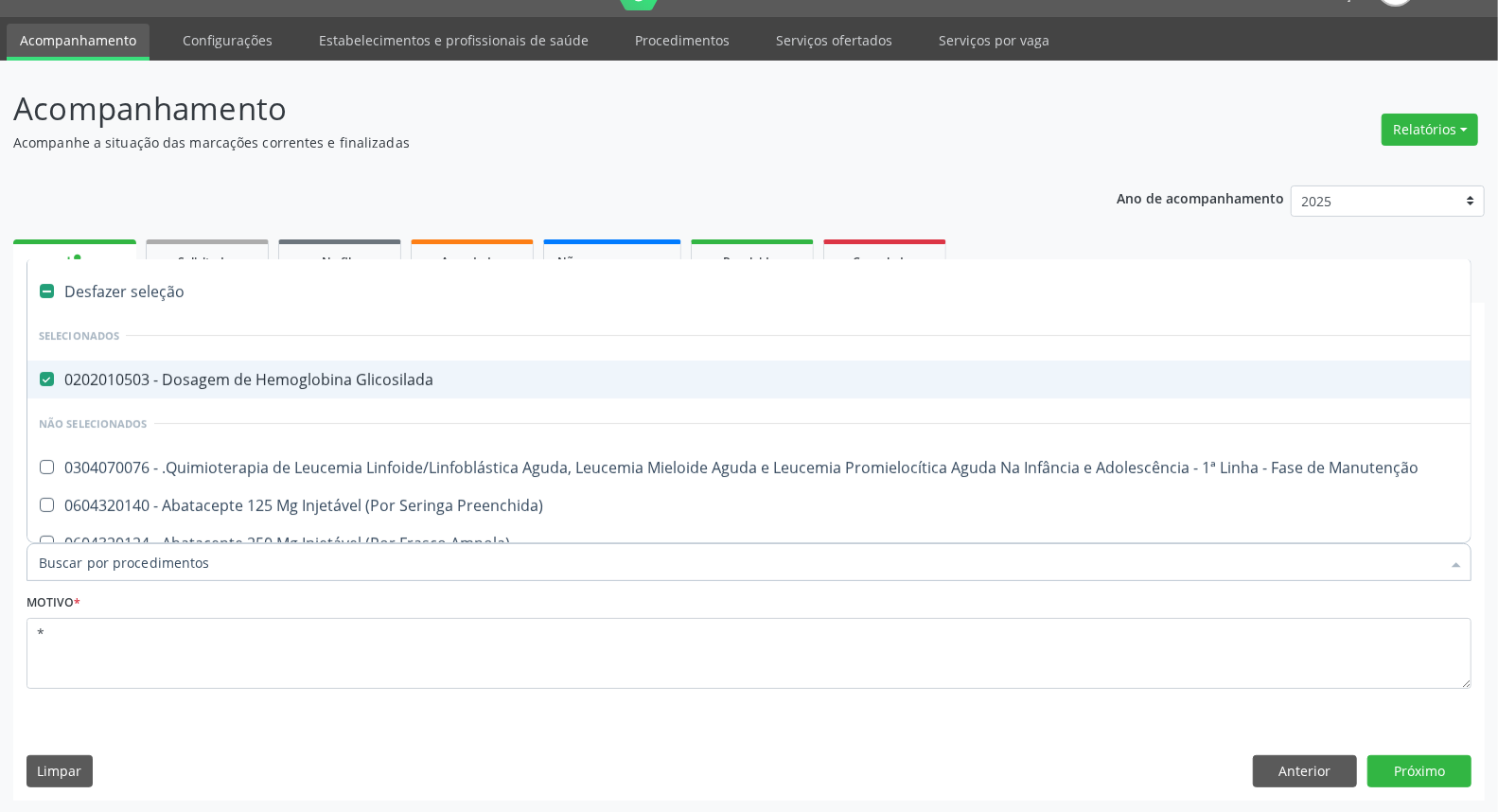
drag, startPoint x: 208, startPoint y: 375, endPoint x: 199, endPoint y: 431, distance: 56.7
click at [205, 389] on span "0202010503 - Dosagem de Hemoglobina Glicosilada" at bounding box center [776, 380] width 1496 height 38
checkbox Glicosilada "false"
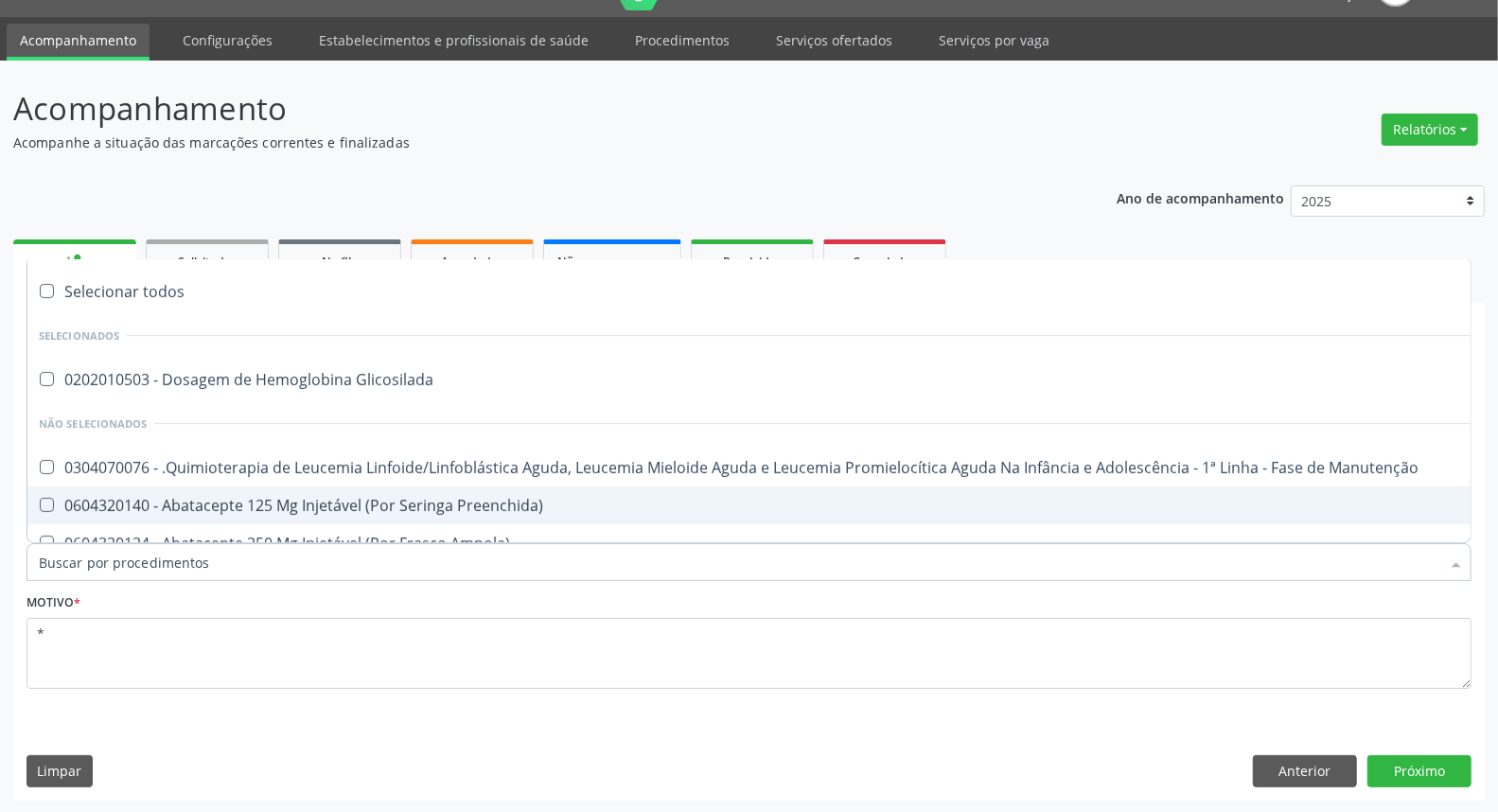
click at [197, 554] on input "Item de agendamento *" at bounding box center [739, 562] width 1402 height 38
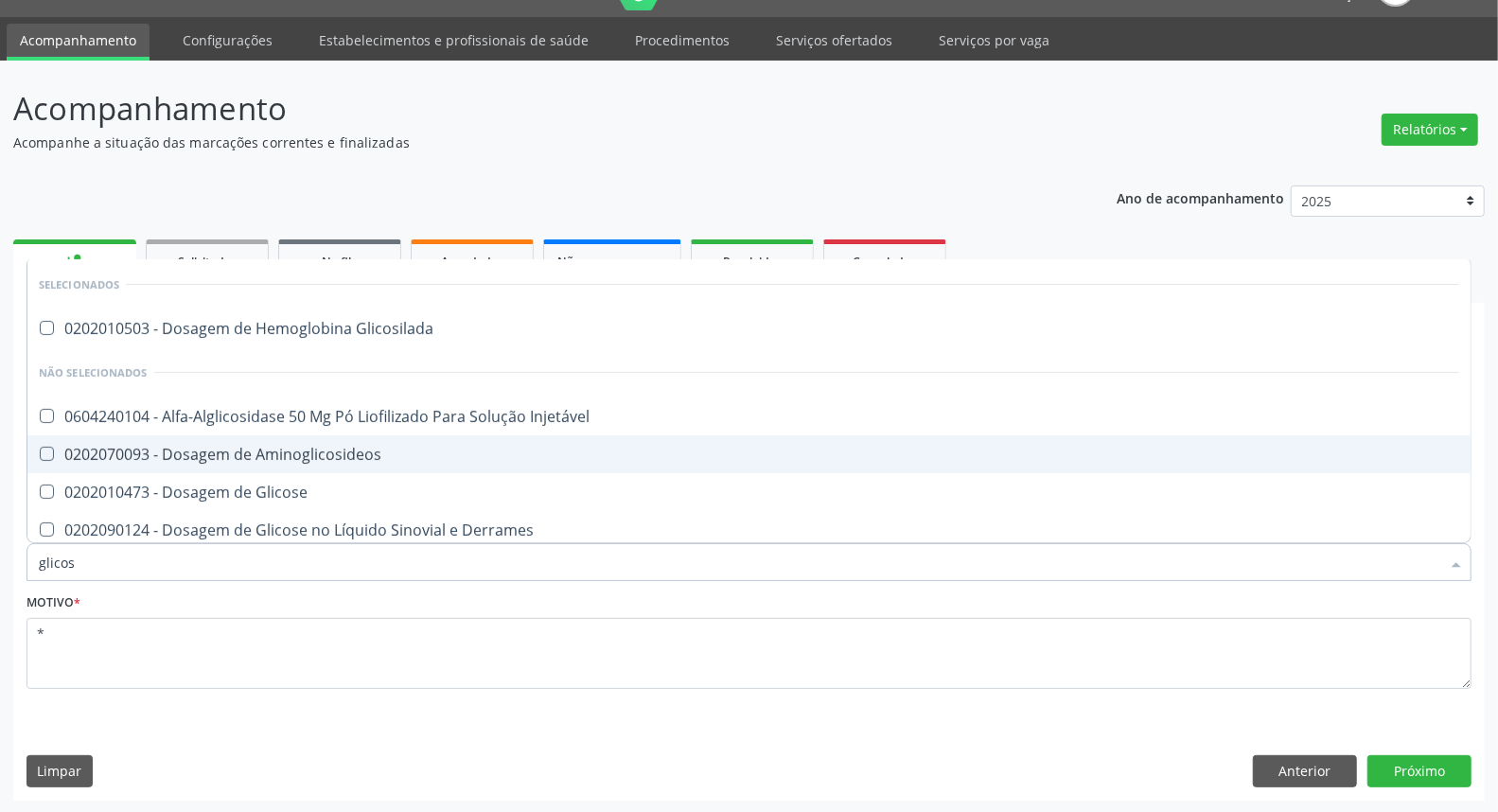
type input "glicose"
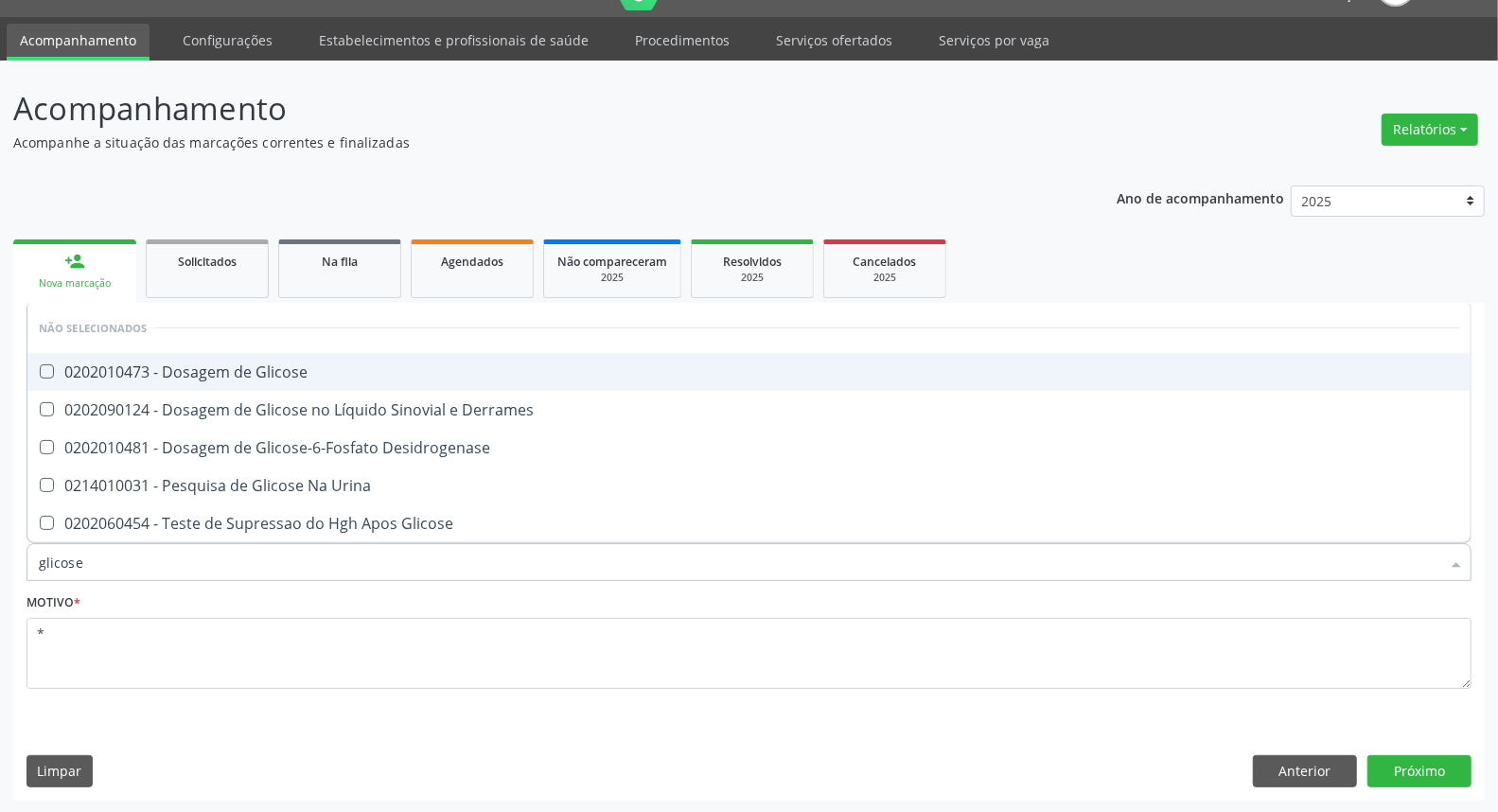
click at [152, 379] on div "0202010473 - Dosagem de Glicose" at bounding box center [749, 372] width 1421 height 15
checkbox Glicose "true"
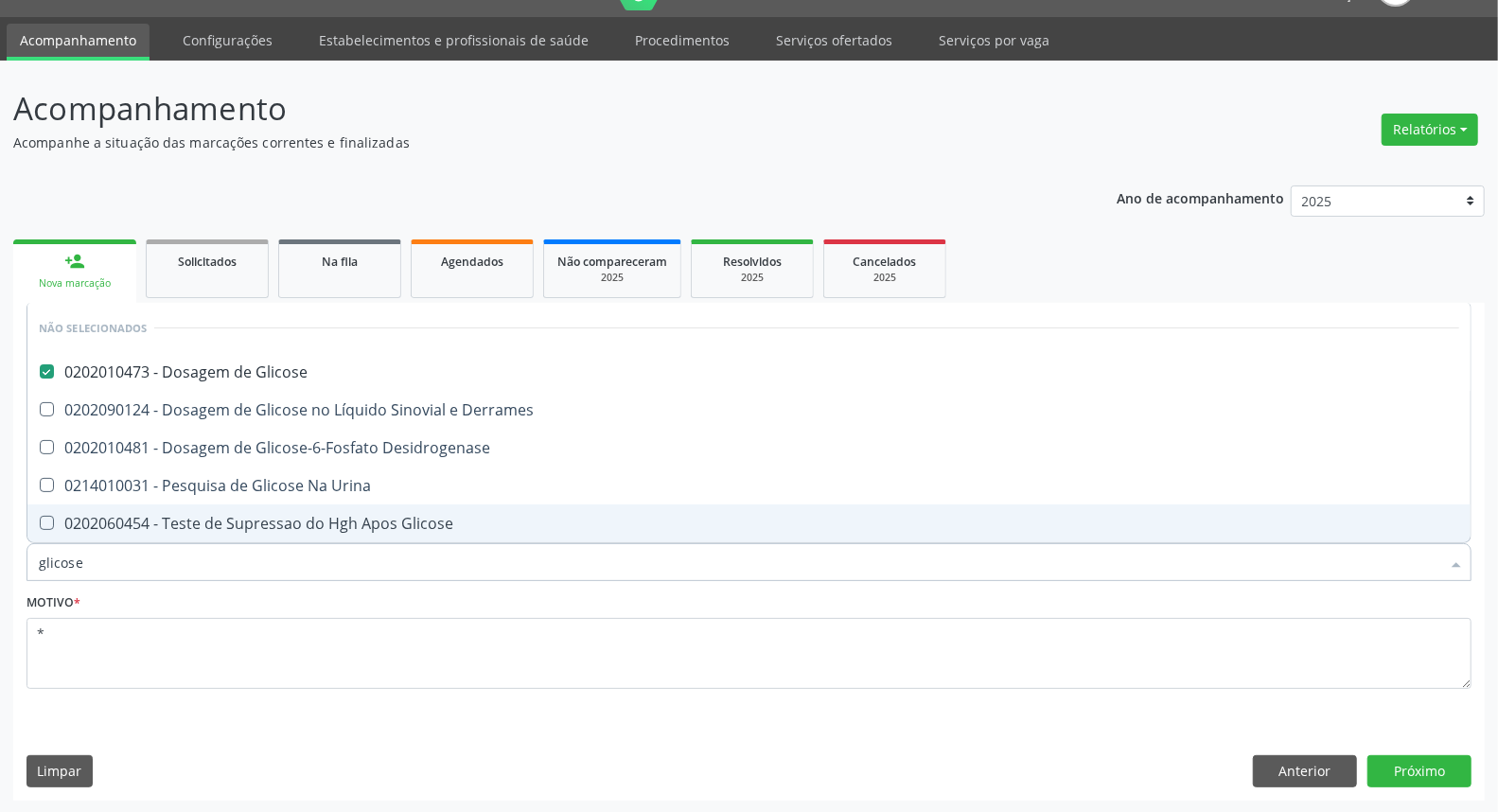
click at [0, 549] on div "Acompanhamento Acompanhe a situação das marcações correntes e finalizadas Relat…" at bounding box center [749, 436] width 1498 height 753
type input "u"
checkbox Glicose "false"
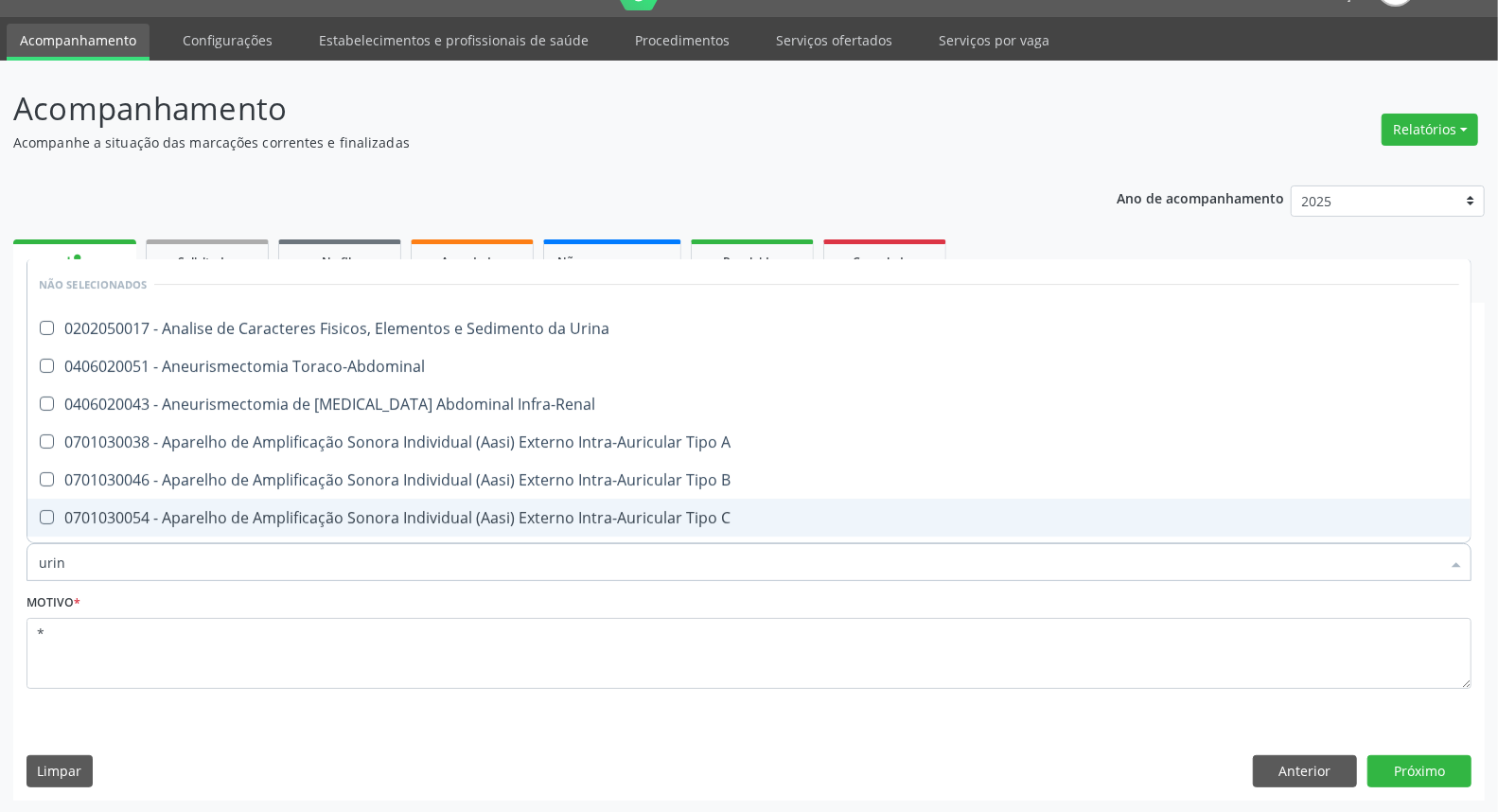
type input "urina"
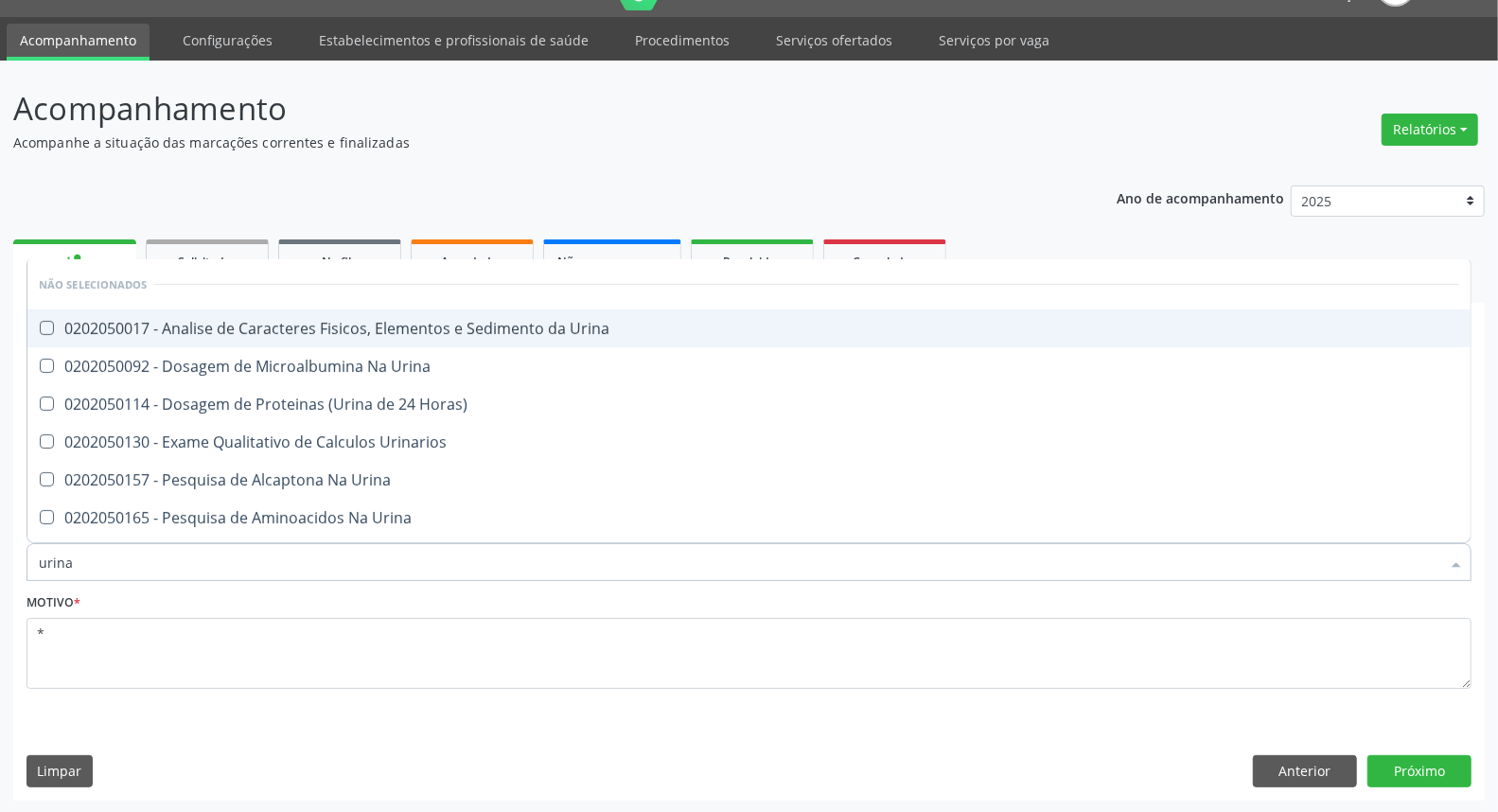
click at [218, 323] on div "0202050017 - Analise de Caracteres Fisicos, Elementos e Sedimento da Urina" at bounding box center [749, 328] width 1421 height 15
checkbox Urina "true"
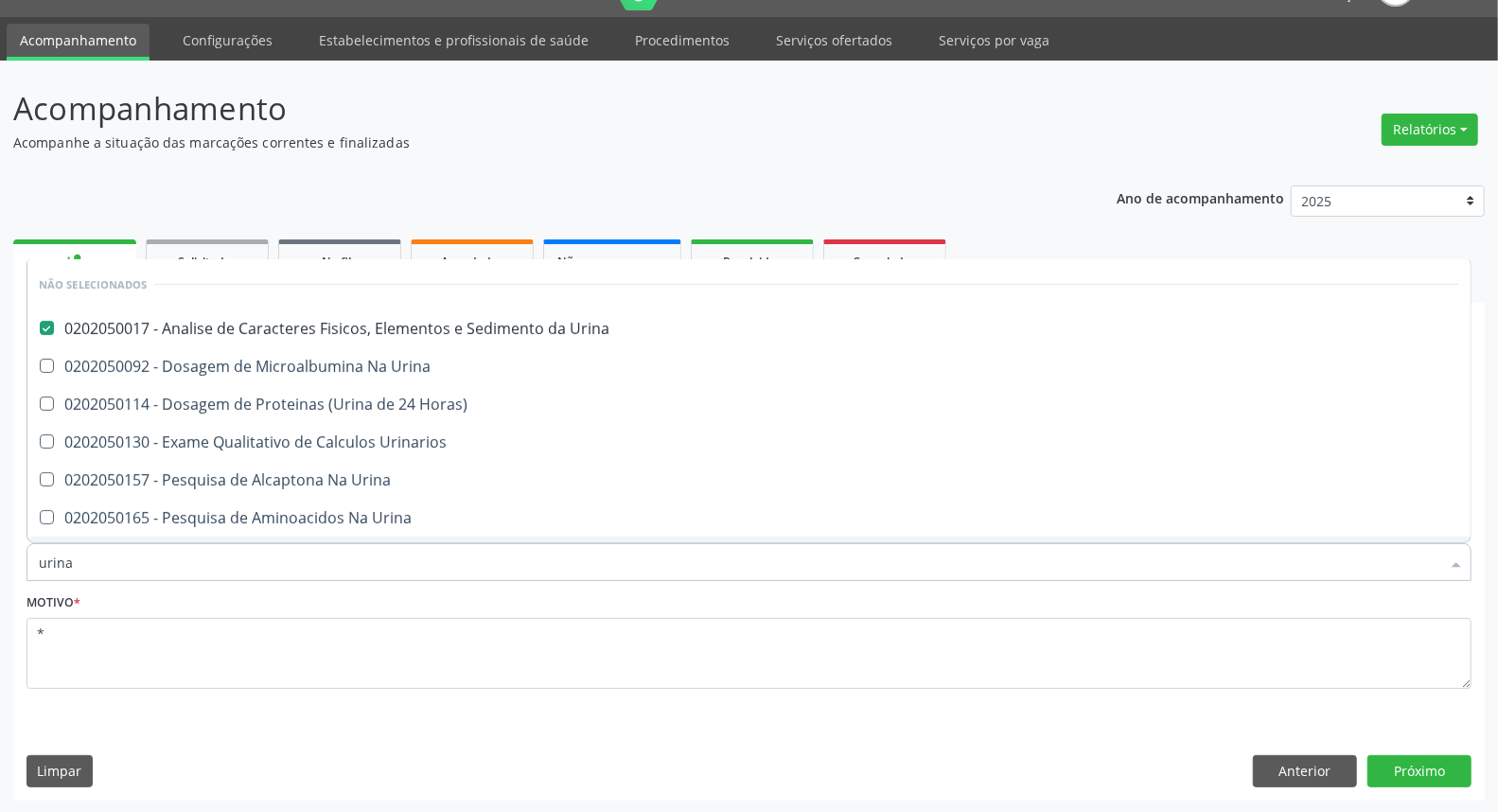
drag, startPoint x: 110, startPoint y: 551, endPoint x: 11, endPoint y: 547, distance: 99.1
click at [0, 554] on div "Acompanhamento Acompanhe a situação das marcações correntes e finalizadas Relat…" at bounding box center [749, 436] width 1498 height 753
type input "p"
checkbox Urina "false"
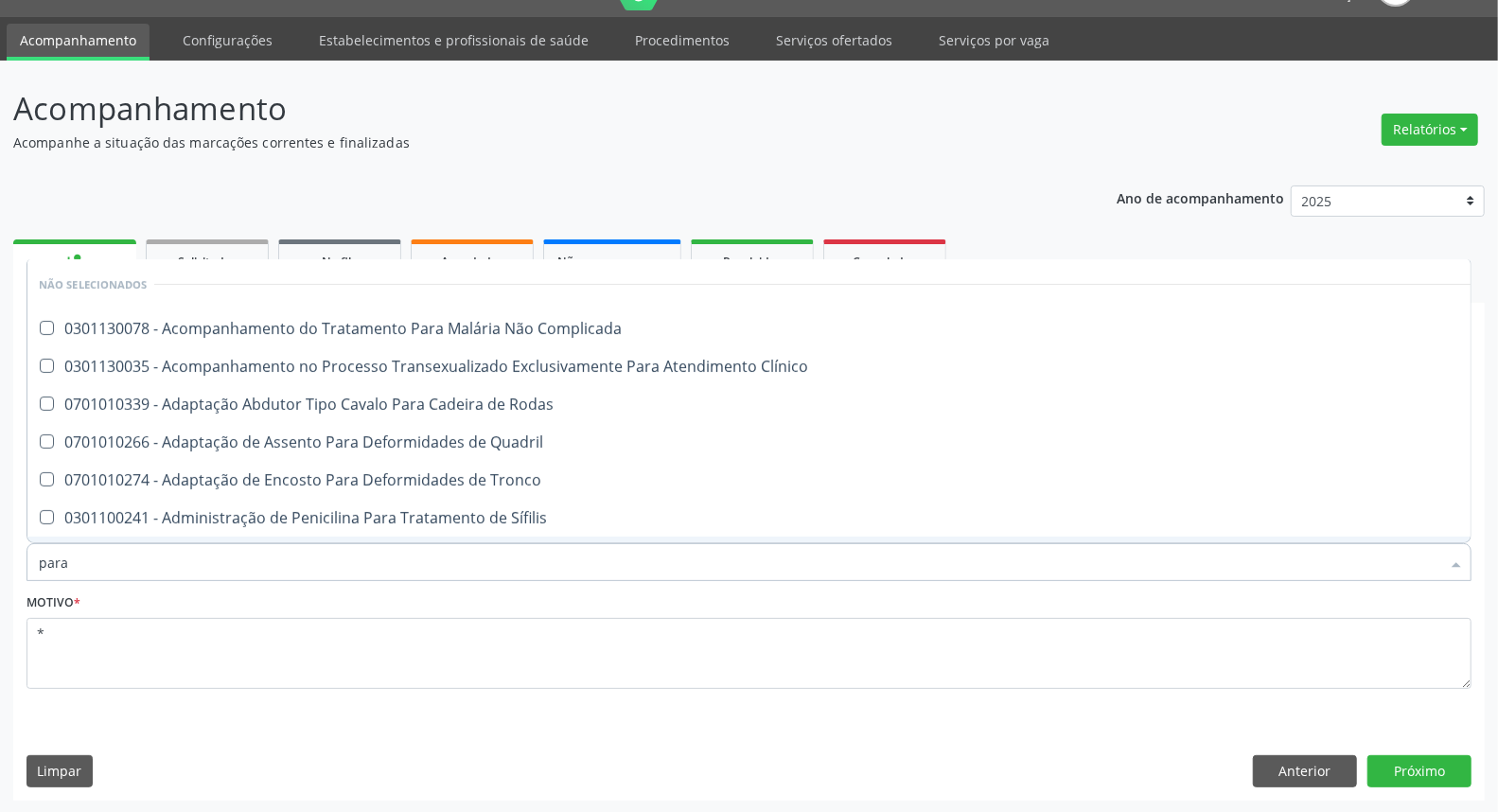
type input "paras"
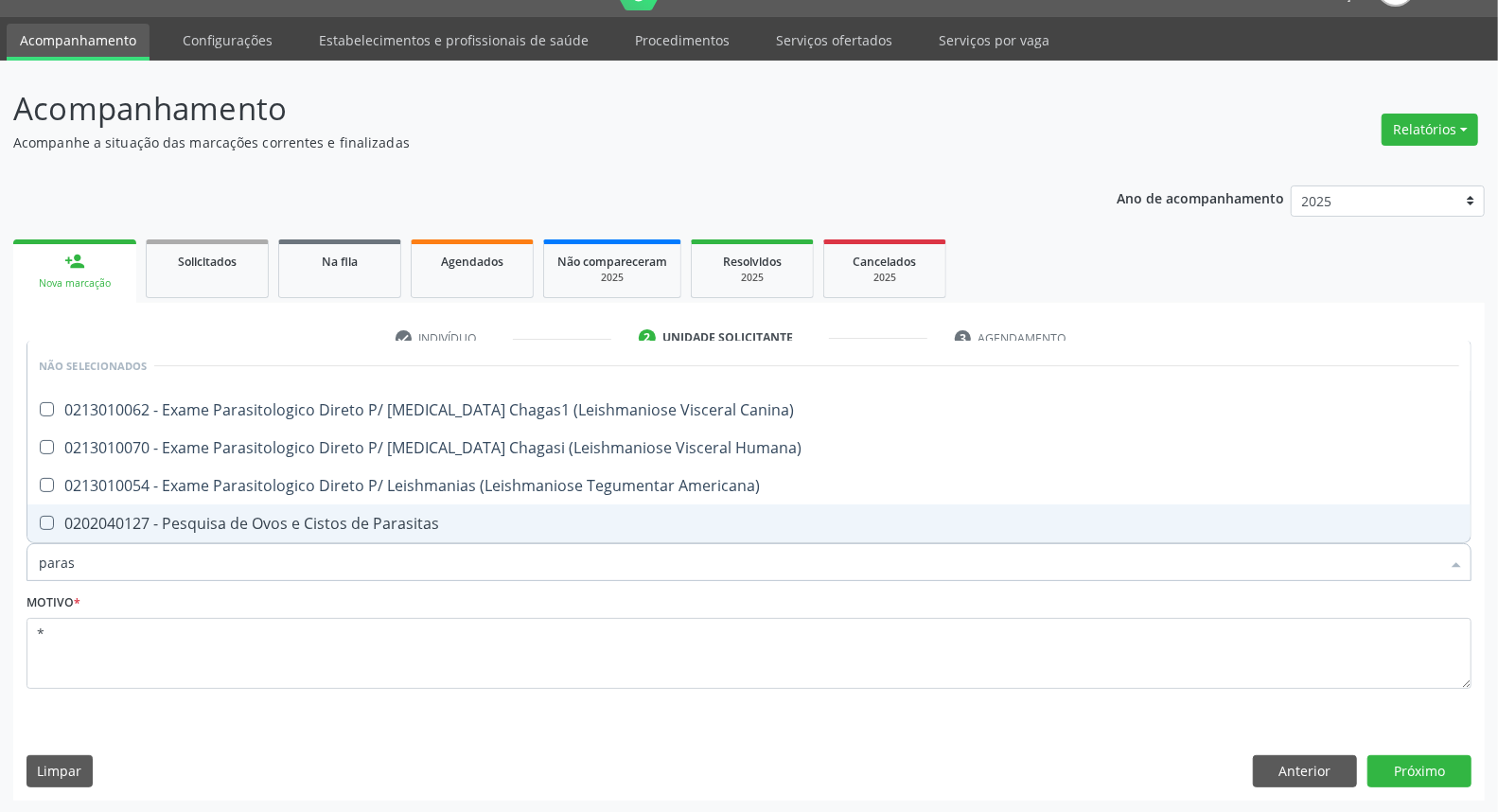
click at [53, 537] on span "0202040127 - Pesquisa de Ovos e Cistos de Parasitas" at bounding box center [749, 524] width 1443 height 38
checkbox Parasitas "true"
drag, startPoint x: 95, startPoint y: 558, endPoint x: 0, endPoint y: 573, distance: 96.2
click at [0, 573] on div "Acompanhamento Acompanhe a situação das marcações correntes e finalizadas Relat…" at bounding box center [749, 436] width 1498 height 753
type input "co"
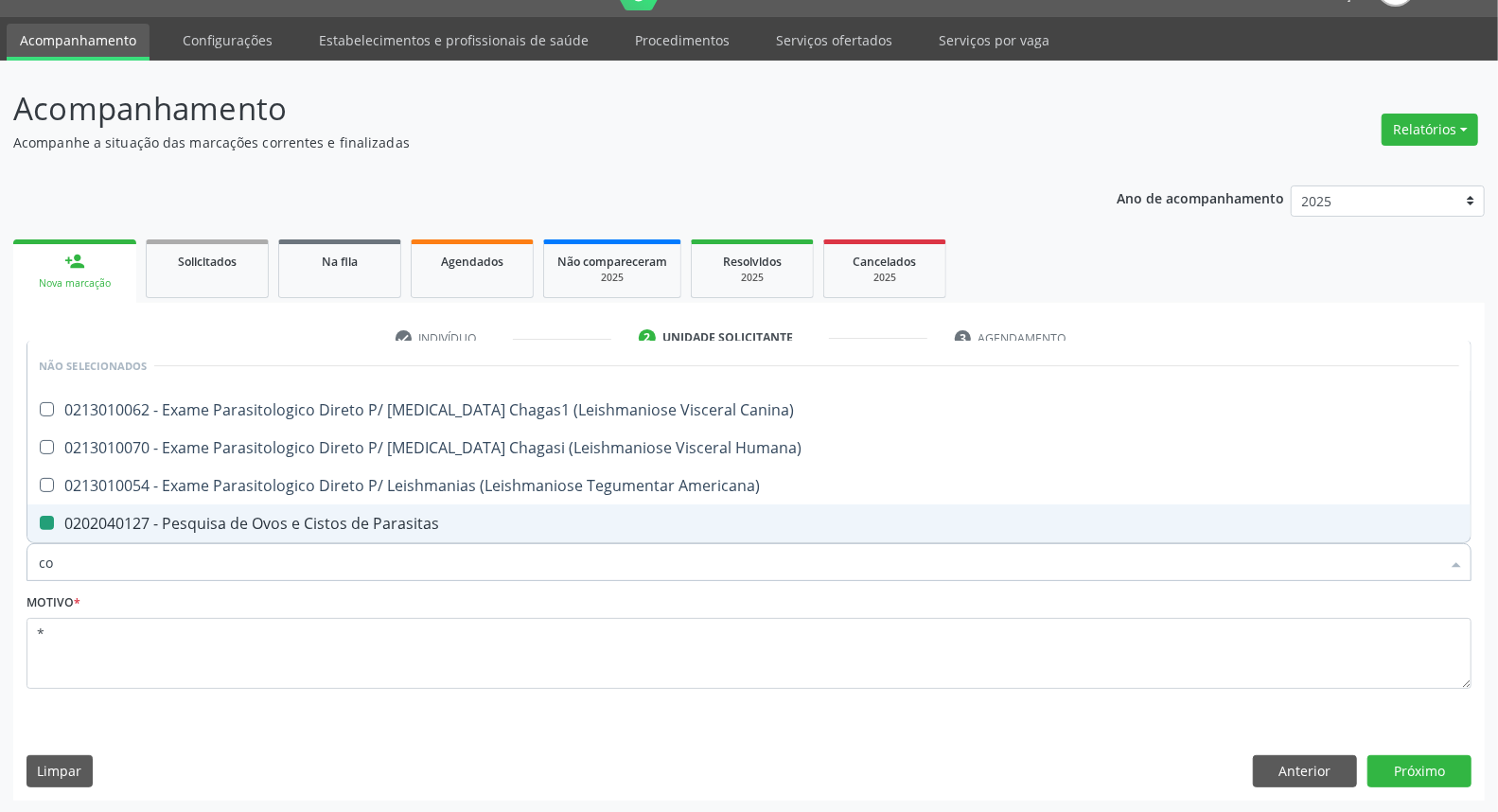
checkbox Parasitas "false"
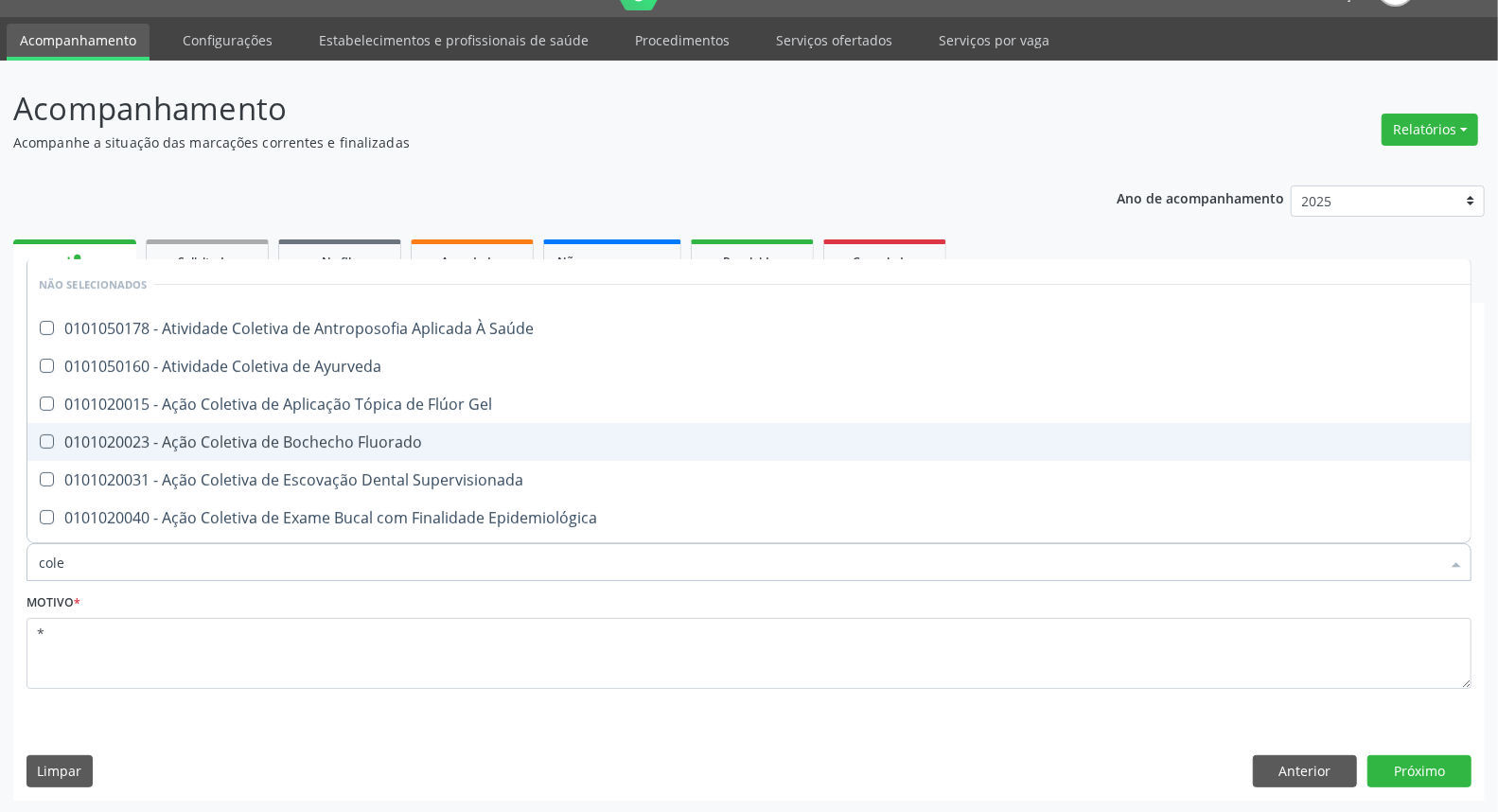
type input "coles"
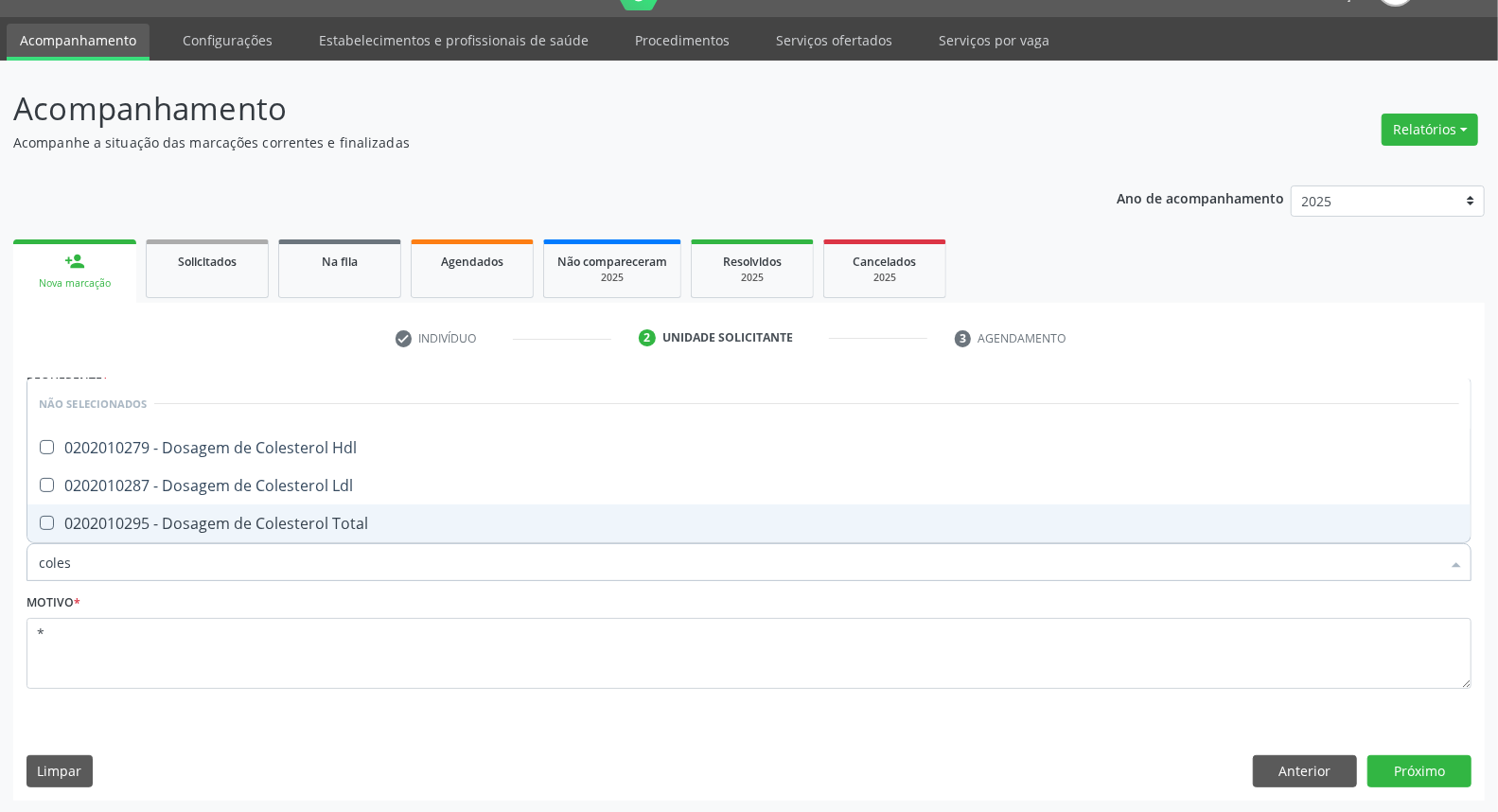
drag, startPoint x: 75, startPoint y: 518, endPoint x: 77, endPoint y: 488, distance: 30.1
click at [75, 515] on div "0202010295 - Dosagem de Colesterol Total" at bounding box center [749, 523] width 1421 height 15
checkbox Total "true"
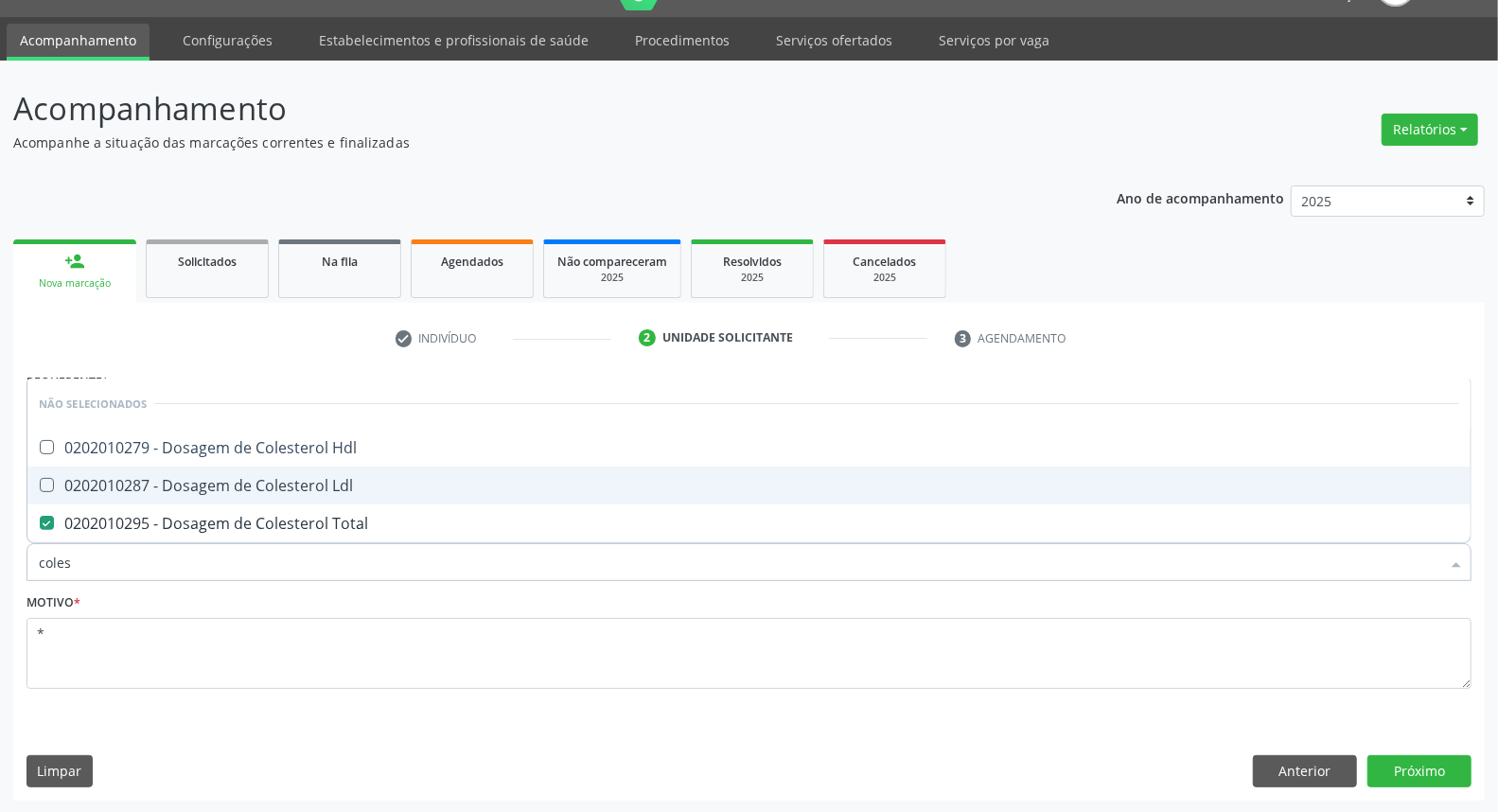
drag, startPoint x: 78, startPoint y: 483, endPoint x: 93, endPoint y: 437, distance: 48.4
click at [78, 478] on div "0202010287 - Dosagem de Colesterol Ldl" at bounding box center [749, 486] width 1421 height 15
checkbox Ldl "true"
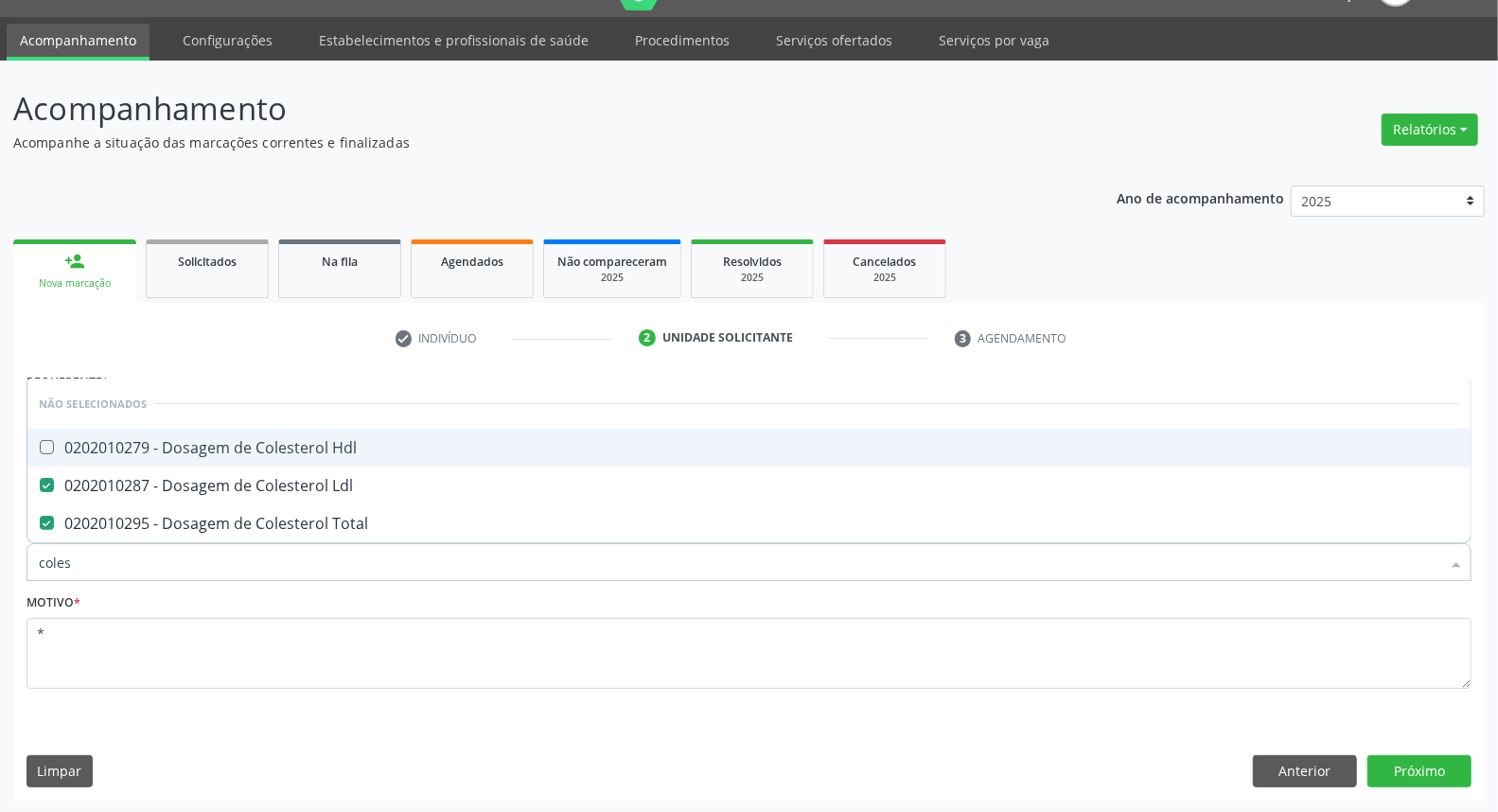
drag, startPoint x: 94, startPoint y: 436, endPoint x: 156, endPoint y: 473, distance: 72.2
click at [96, 440] on div "0202010279 - Dosagem de Colesterol Hdl" at bounding box center [749, 448] width 1421 height 15
checkbox Hdl "true"
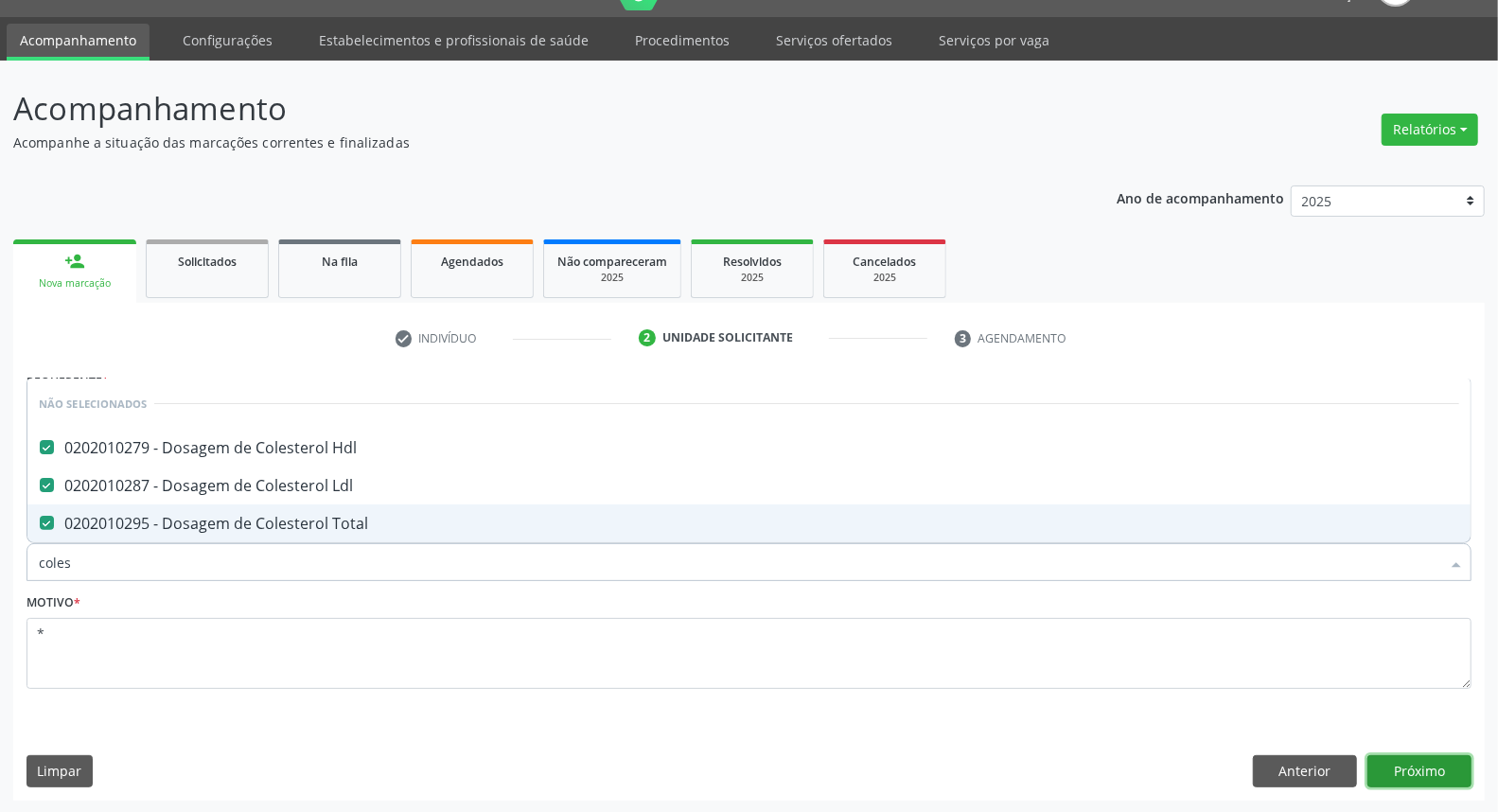
click at [1383, 760] on button "Próximo" at bounding box center [1419, 771] width 104 height 32
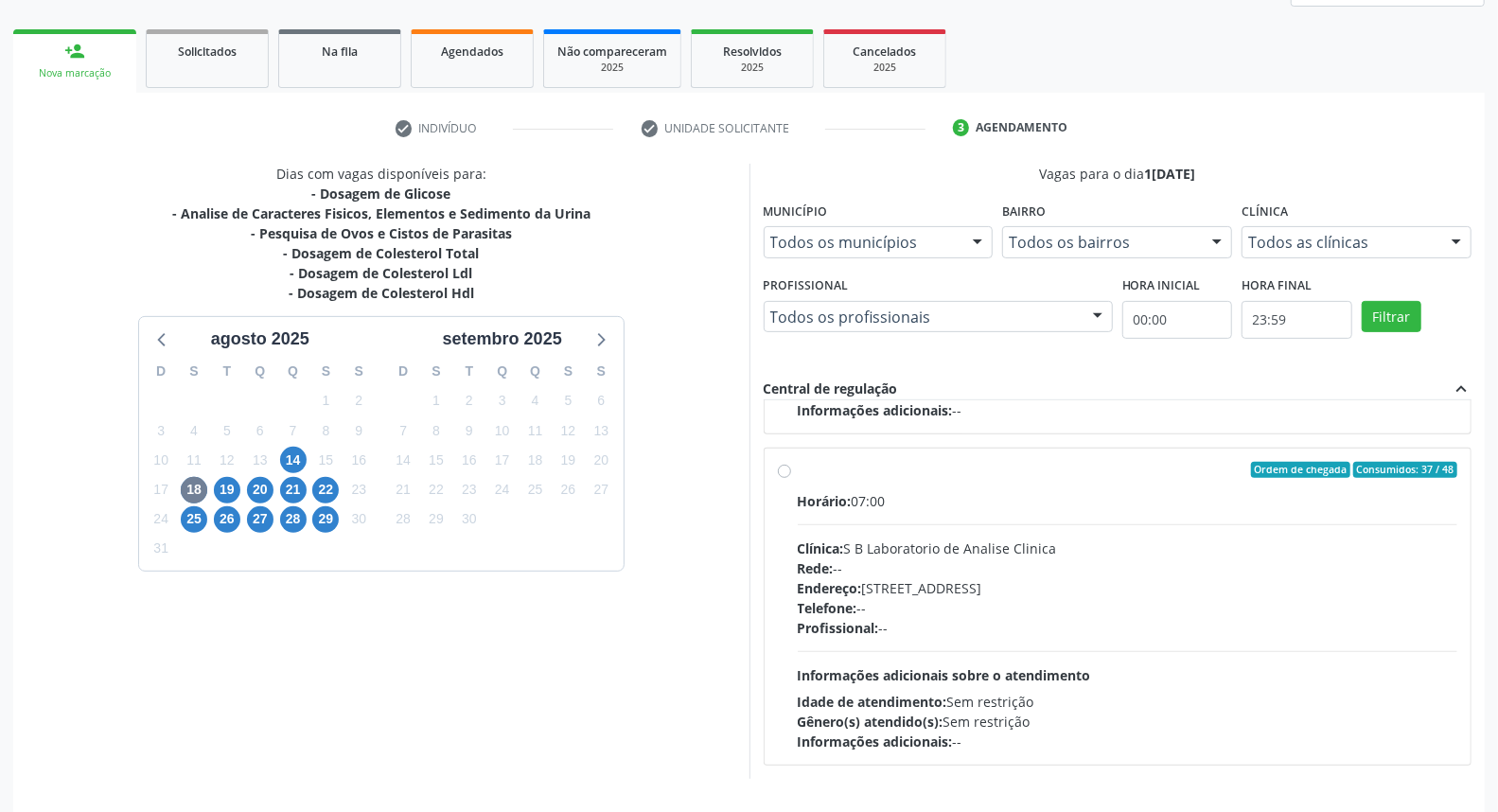
scroll to position [317, 0]
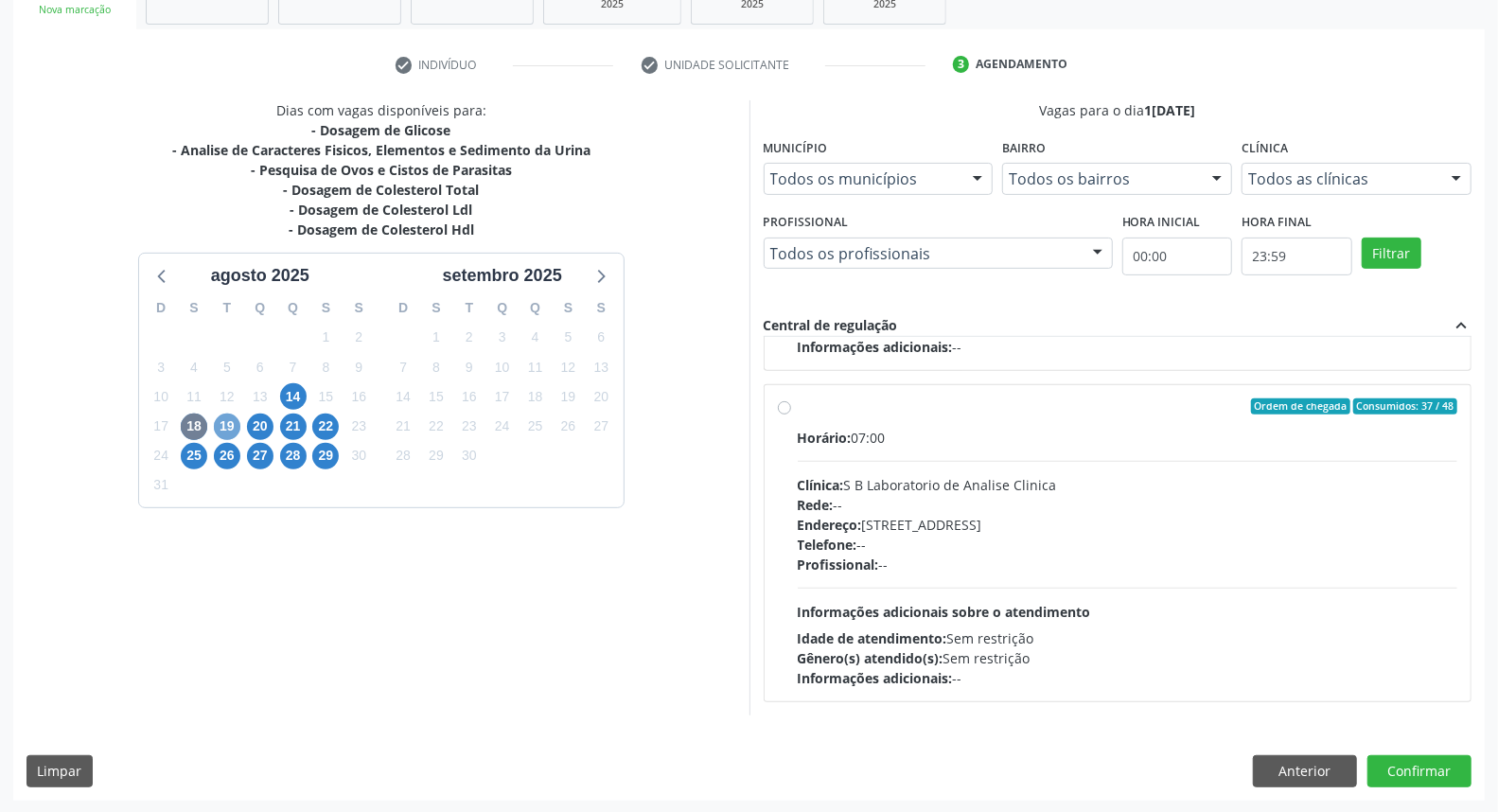
drag, startPoint x: 218, startPoint y: 421, endPoint x: 206, endPoint y: 422, distance: 12.0
click at [215, 421] on span "19" at bounding box center [227, 427] width 27 height 27
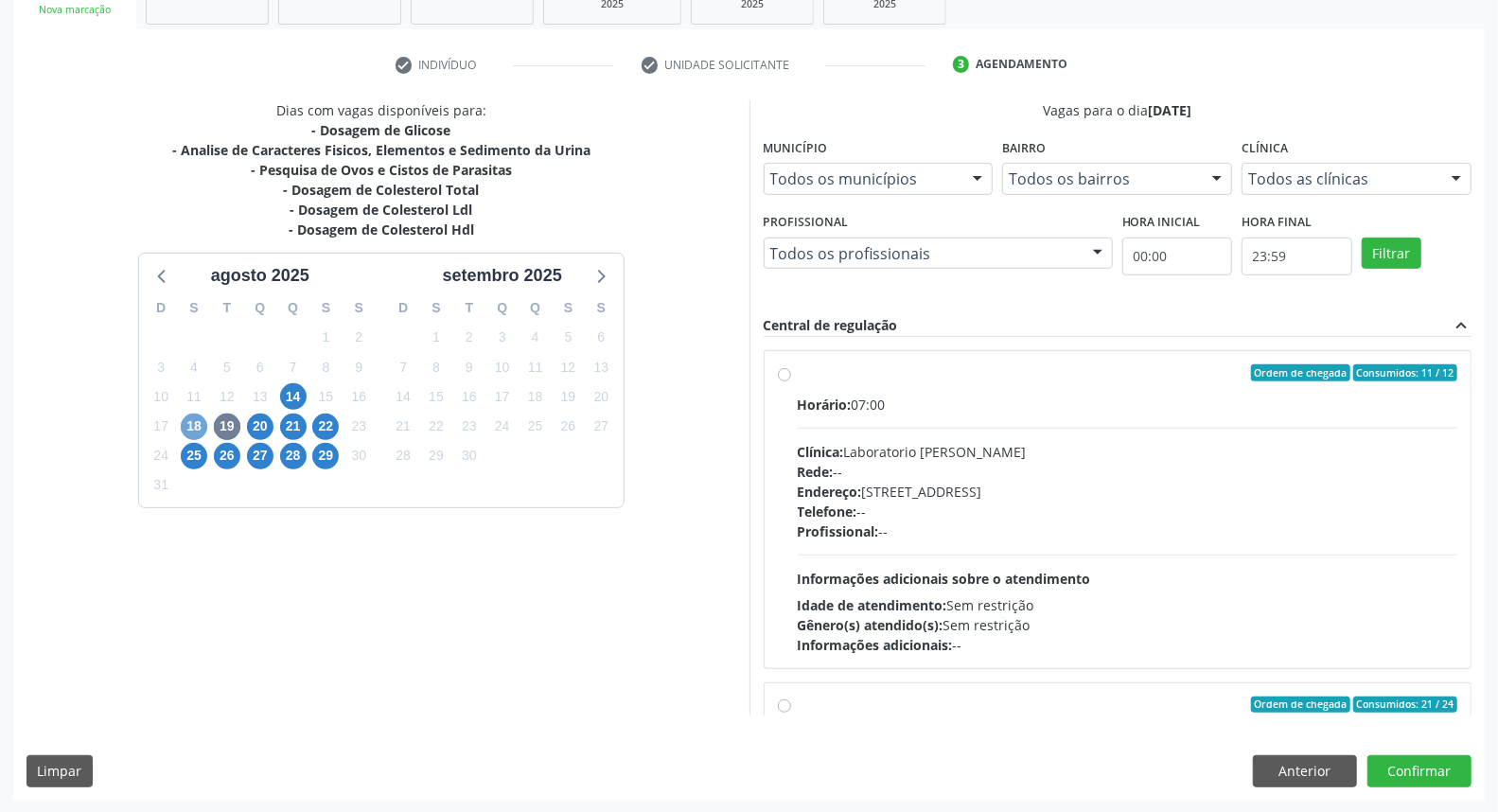
click at [187, 428] on span "18" at bounding box center [194, 427] width 27 height 27
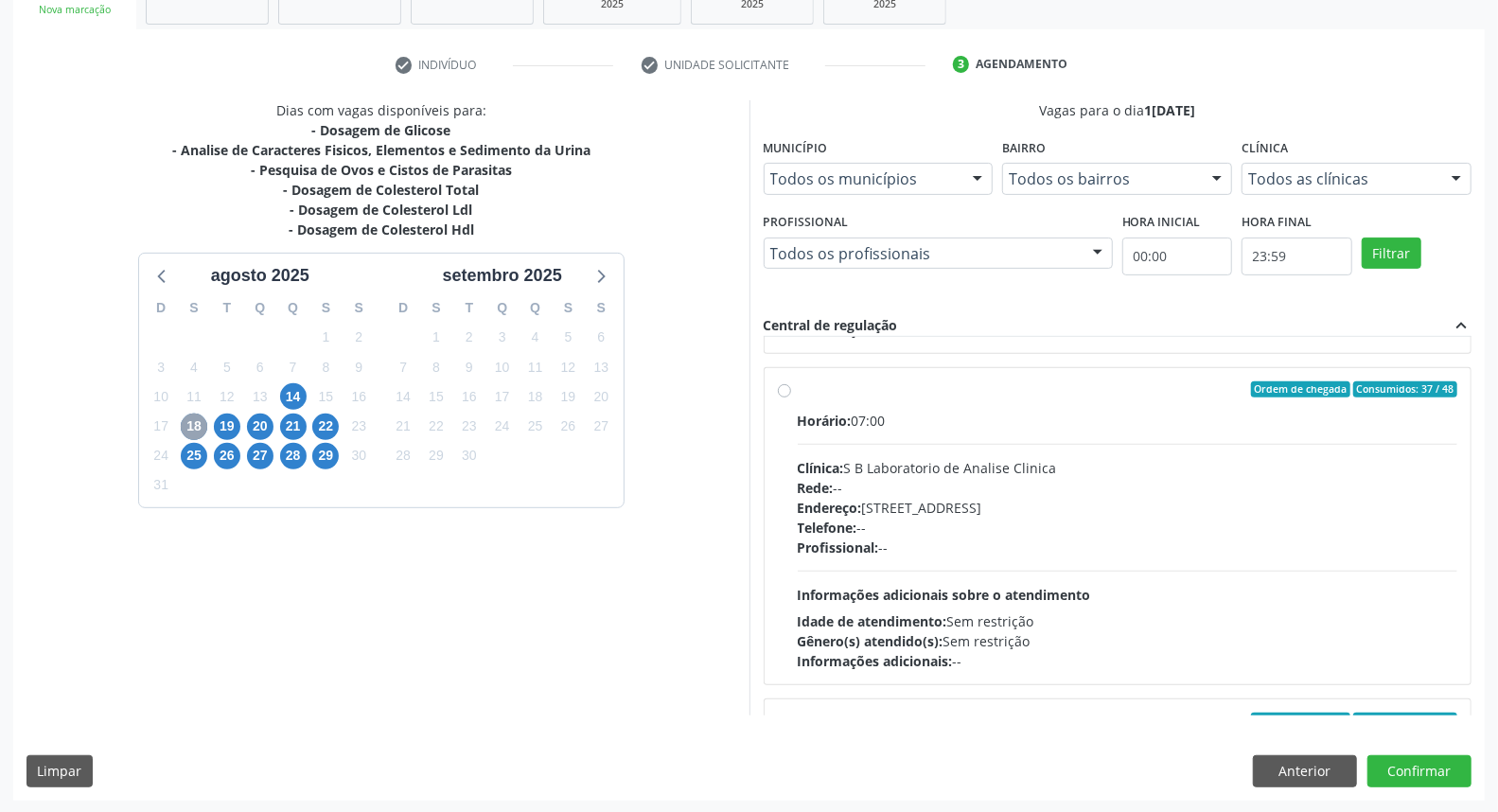
scroll to position [629, 0]
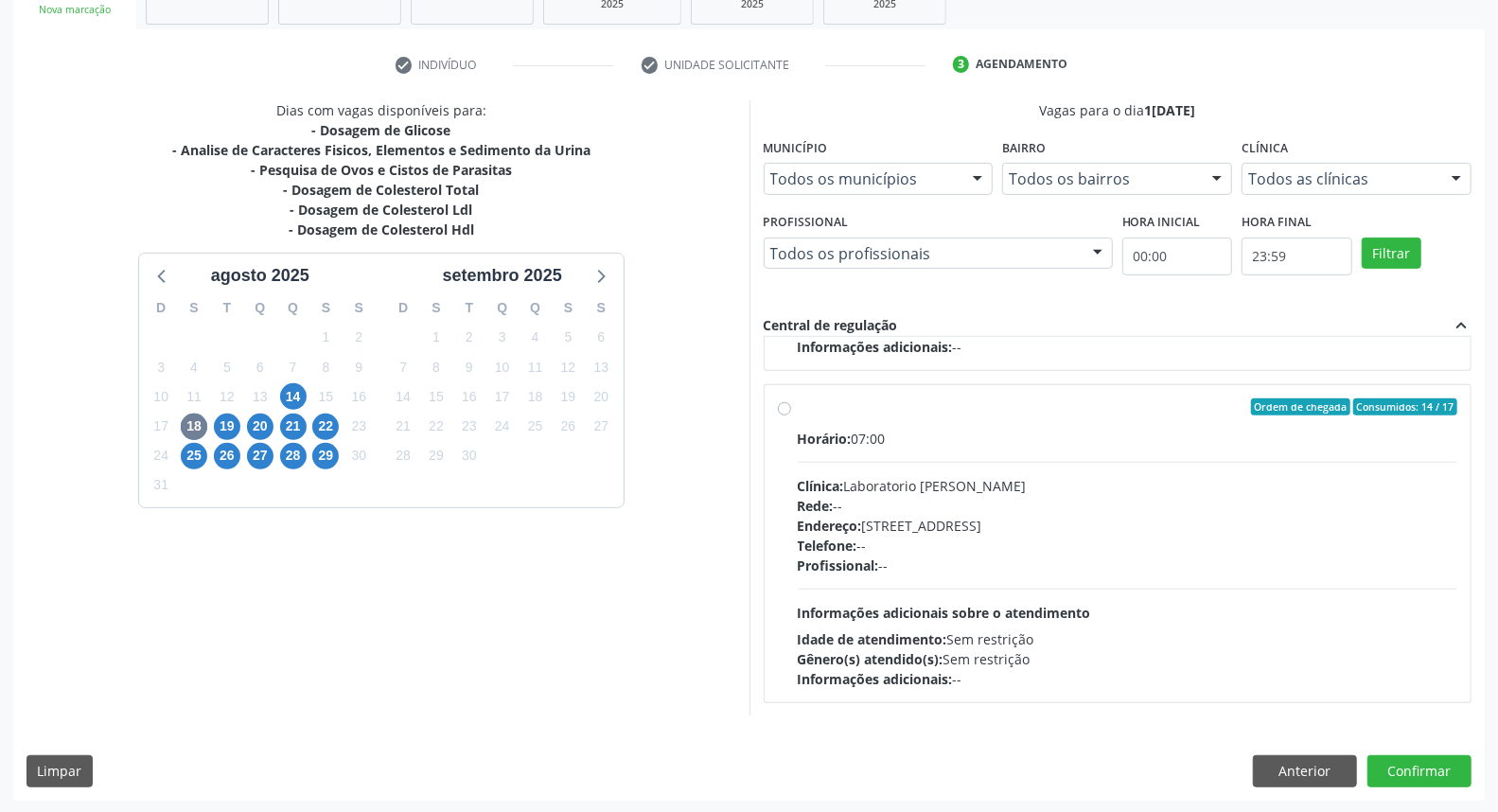
click at [798, 408] on label "Ordem de chegada Consumidos: 14 / 17 Horário: 07:00 Clínica: Laboratorio Jose P…" at bounding box center [1128, 544] width 660 height 290
click at [782, 408] on input "Ordem de chegada Consumidos: 14 / 17 Horário: 07:00 Clínica: Laboratorio Jose P…" at bounding box center [784, 407] width 13 height 17
radio input "true"
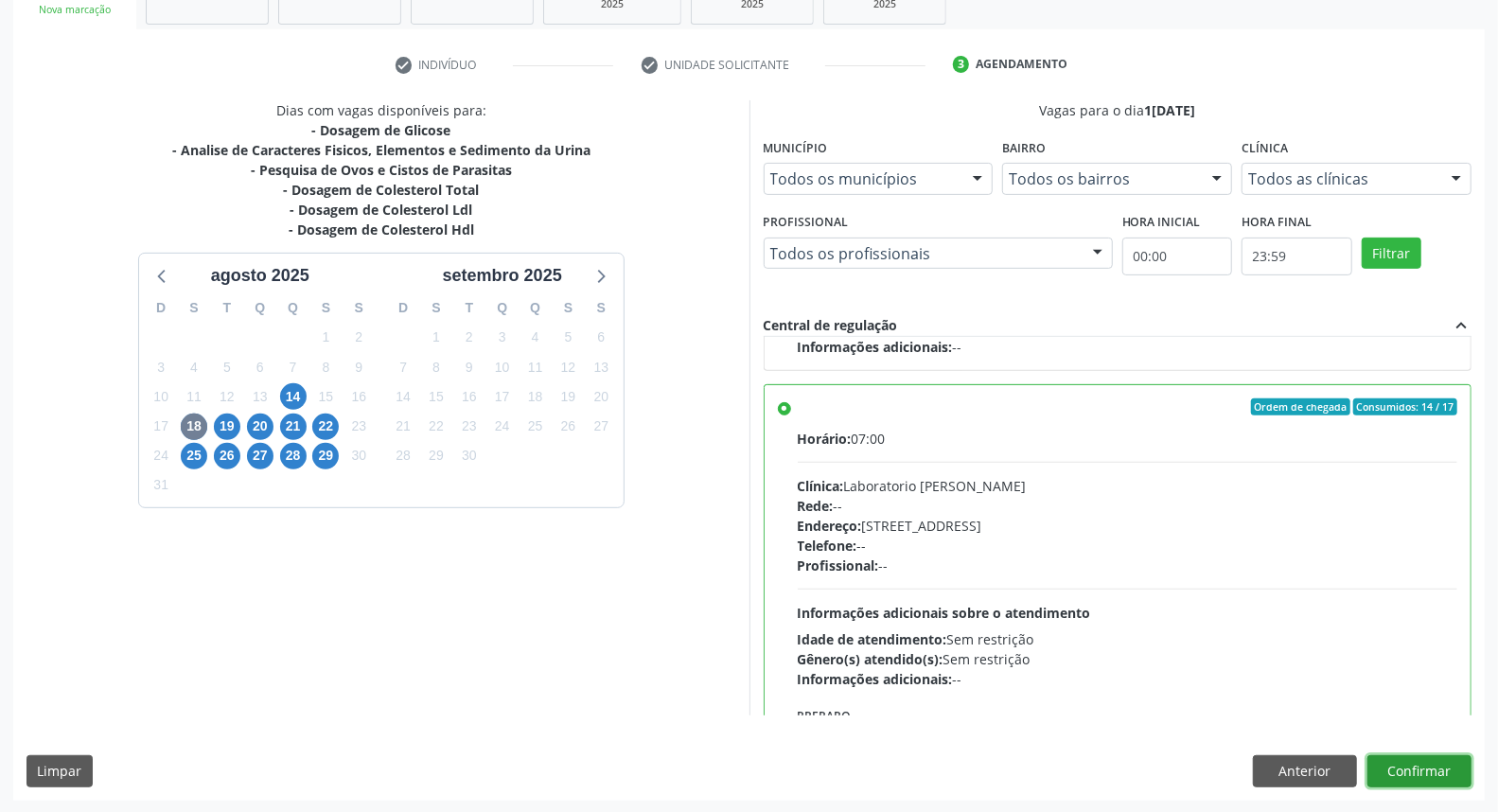
click at [1413, 771] on button "Confirmar" at bounding box center [1419, 771] width 104 height 32
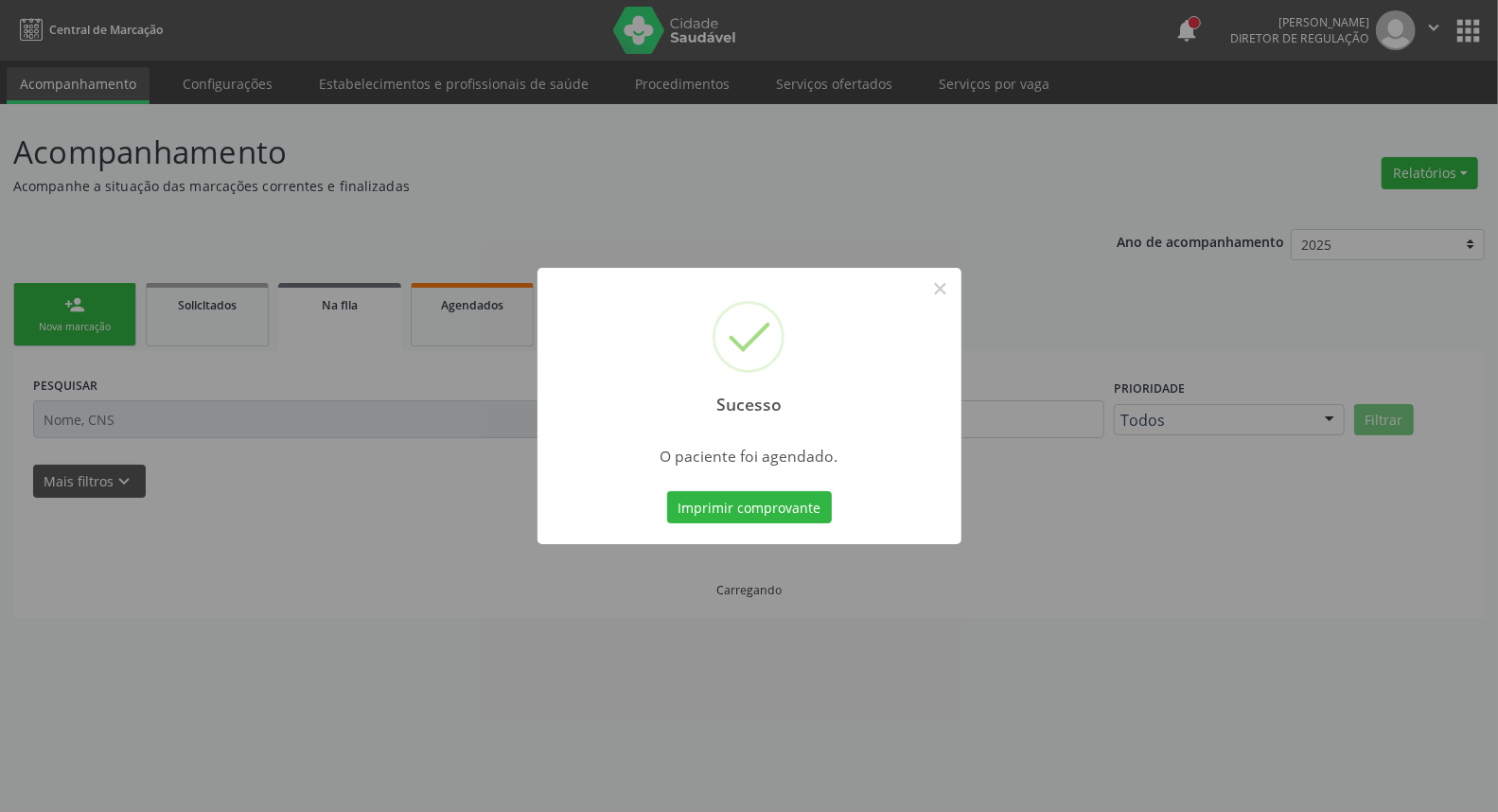
scroll to position [0, 0]
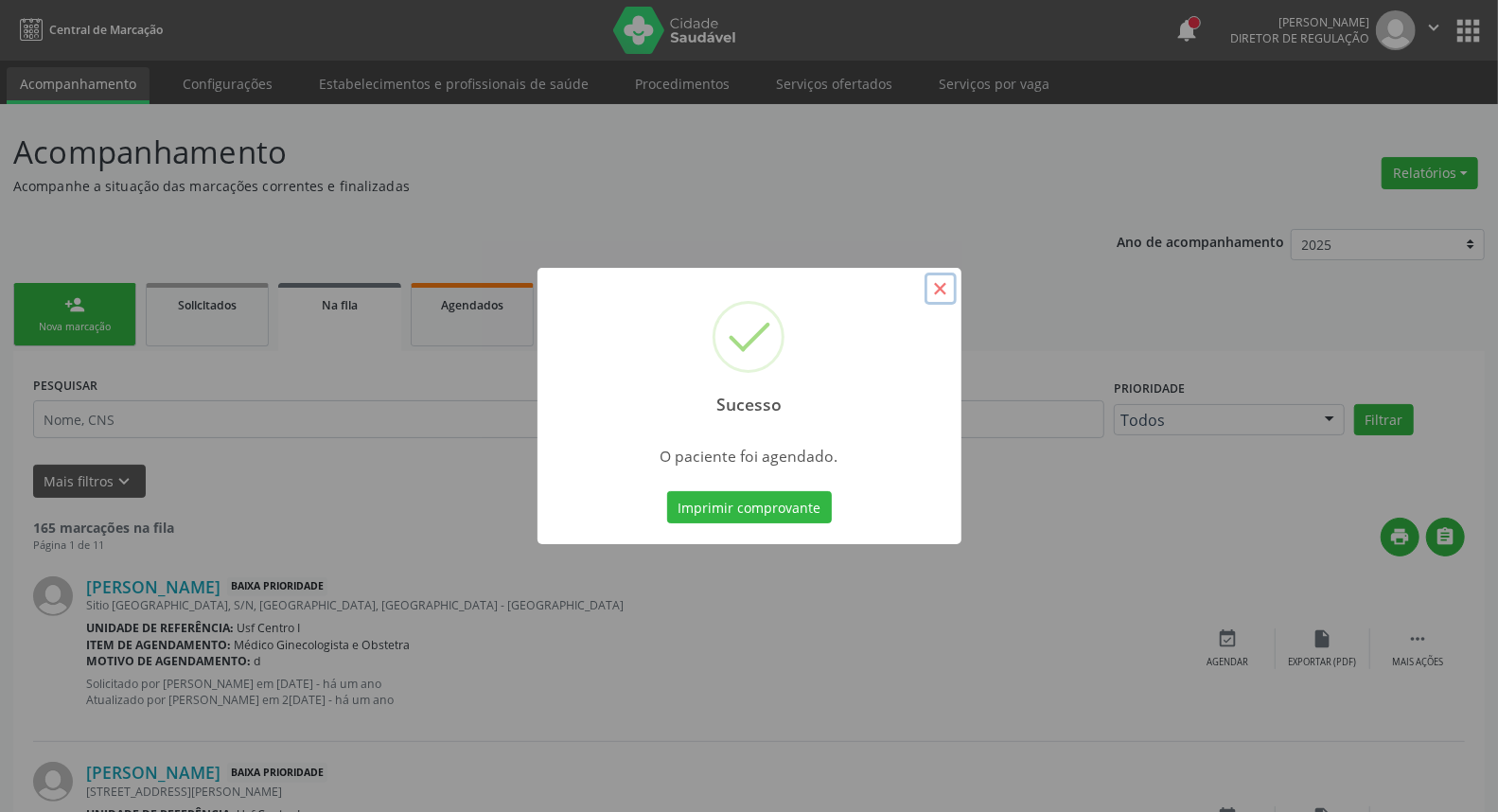
click at [942, 286] on button "×" at bounding box center [941, 289] width 32 height 32
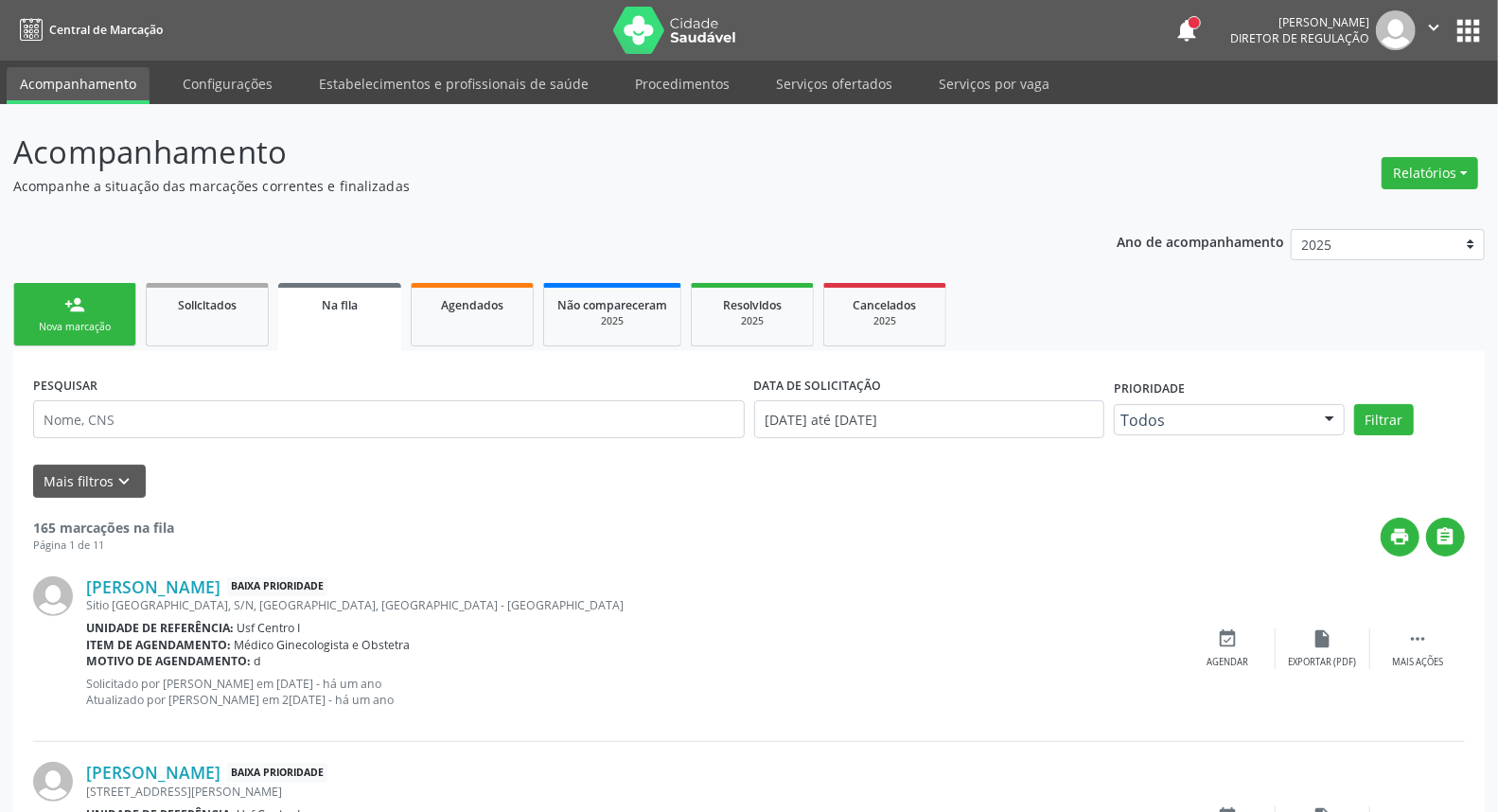
click at [114, 305] on link "person_add Nova marcação" at bounding box center [74, 315] width 123 height 63
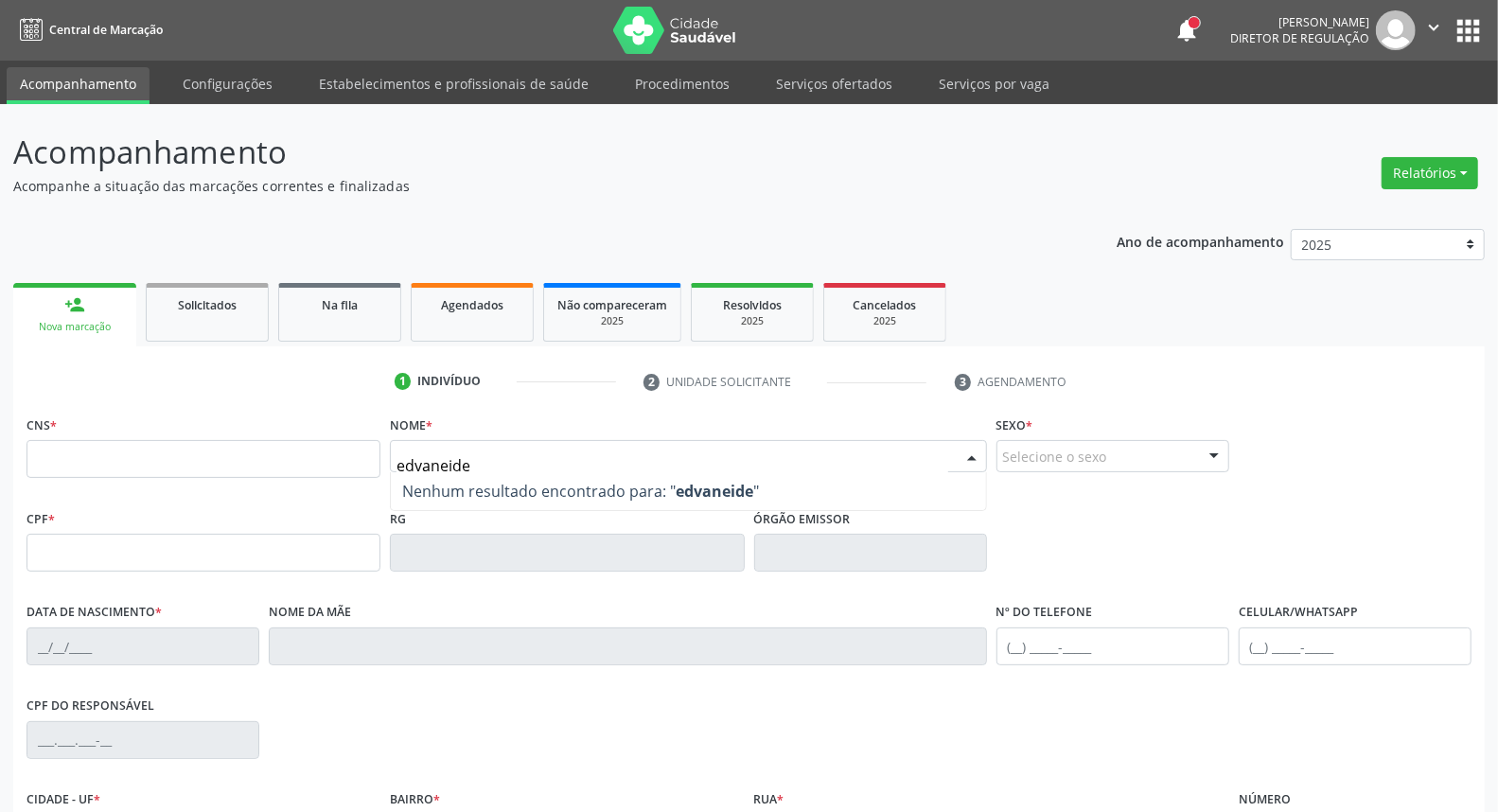
type input "edvaneide f"
drag, startPoint x: 542, startPoint y: 452, endPoint x: 0, endPoint y: 385, distance: 546.1
click at [0, 394] on div "Acompanhamento Acompanhe a situação das marcações correntes e finalizadas Relat…" at bounding box center [749, 565] width 1498 height 922
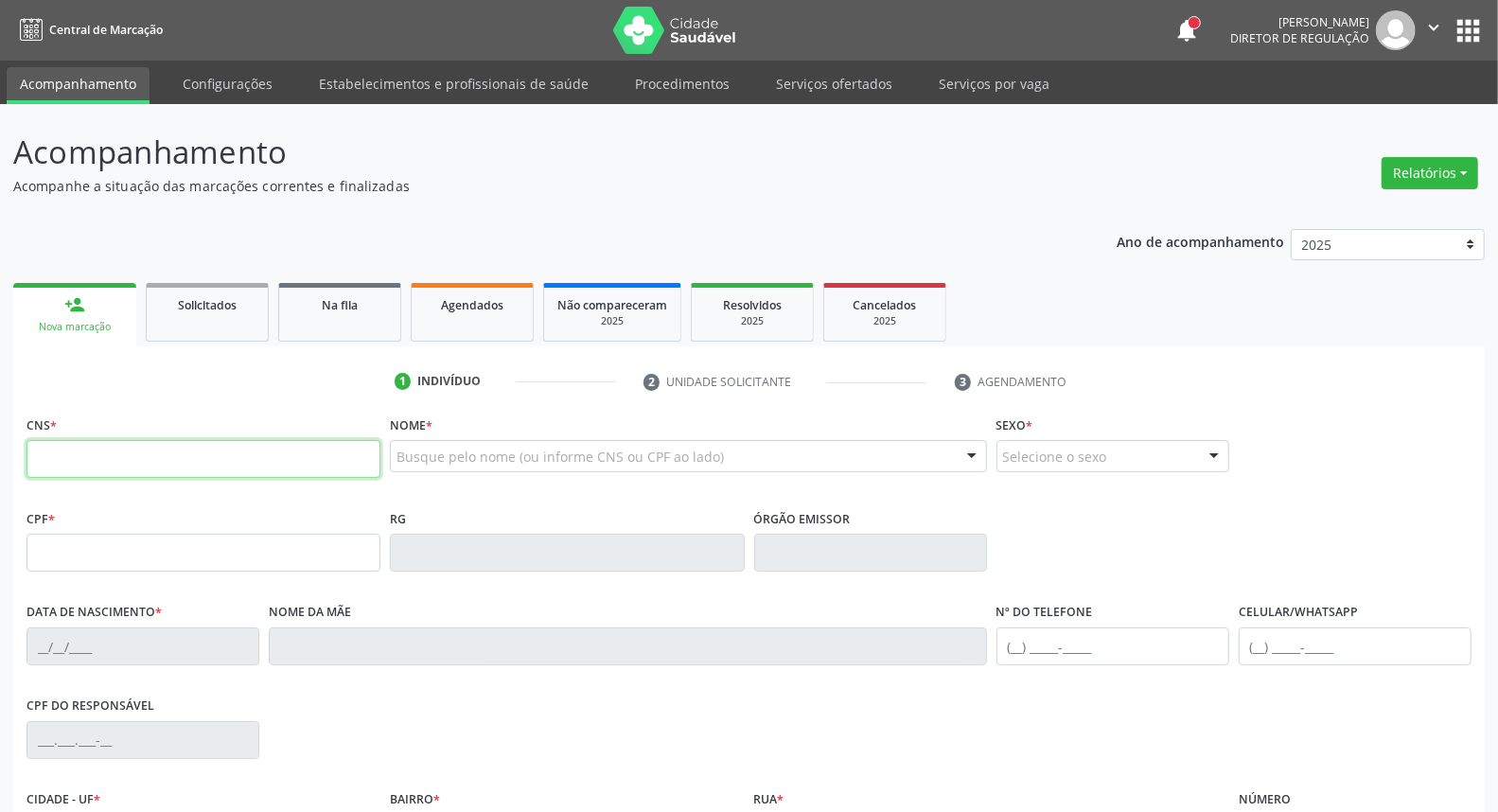
click at [190, 451] on input "text" at bounding box center [203, 459] width 354 height 38
paste input "209 2786 8754 0005"
type input "209 2786 8754 0005"
type input "072.105.574-58"
type input "02/06/1988"
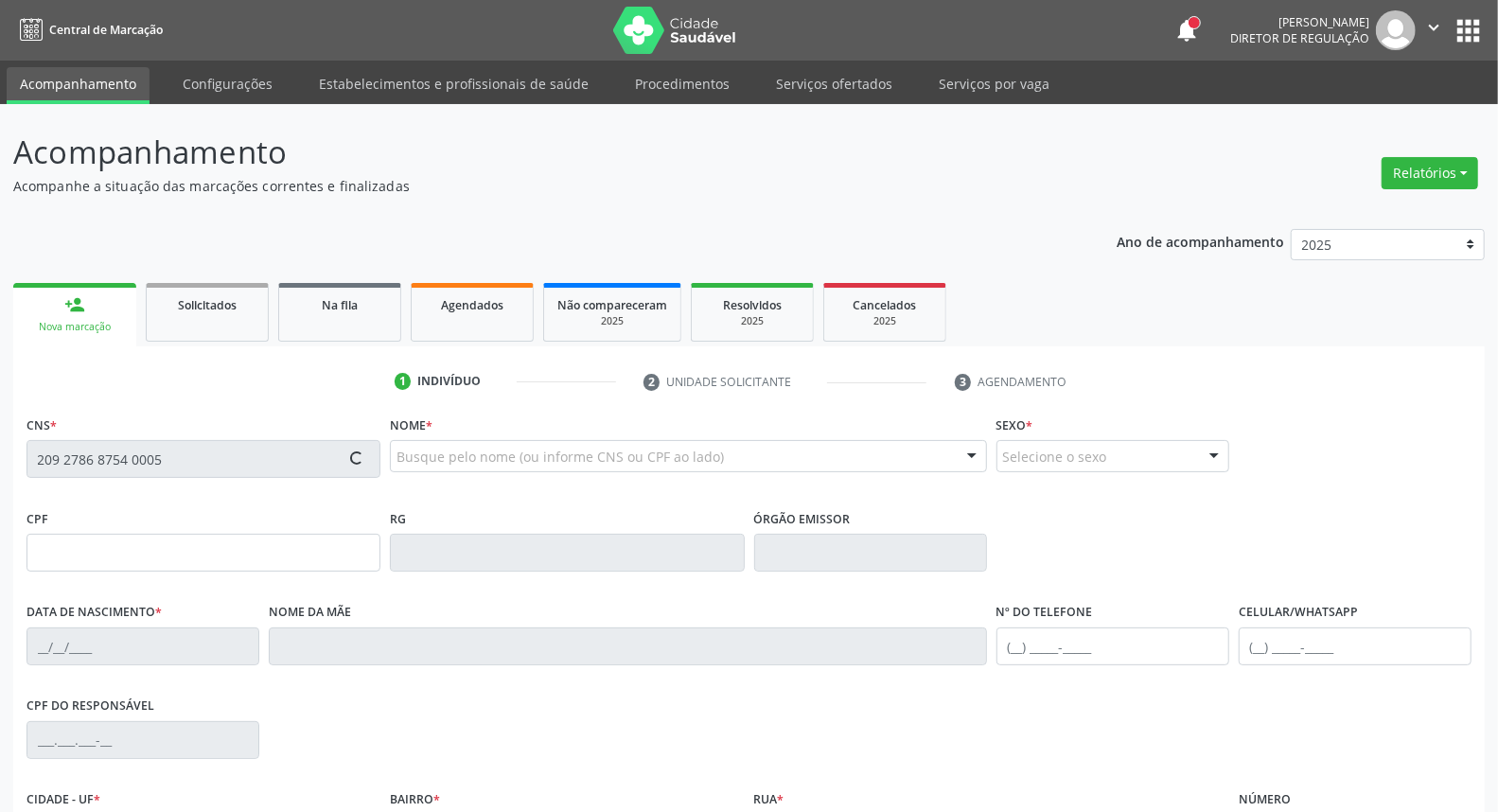
type input "Elizabete Severo de Lima Lopes"
type input "(87) 99961-9963"
type input "074.214.874-25"
type input "281"
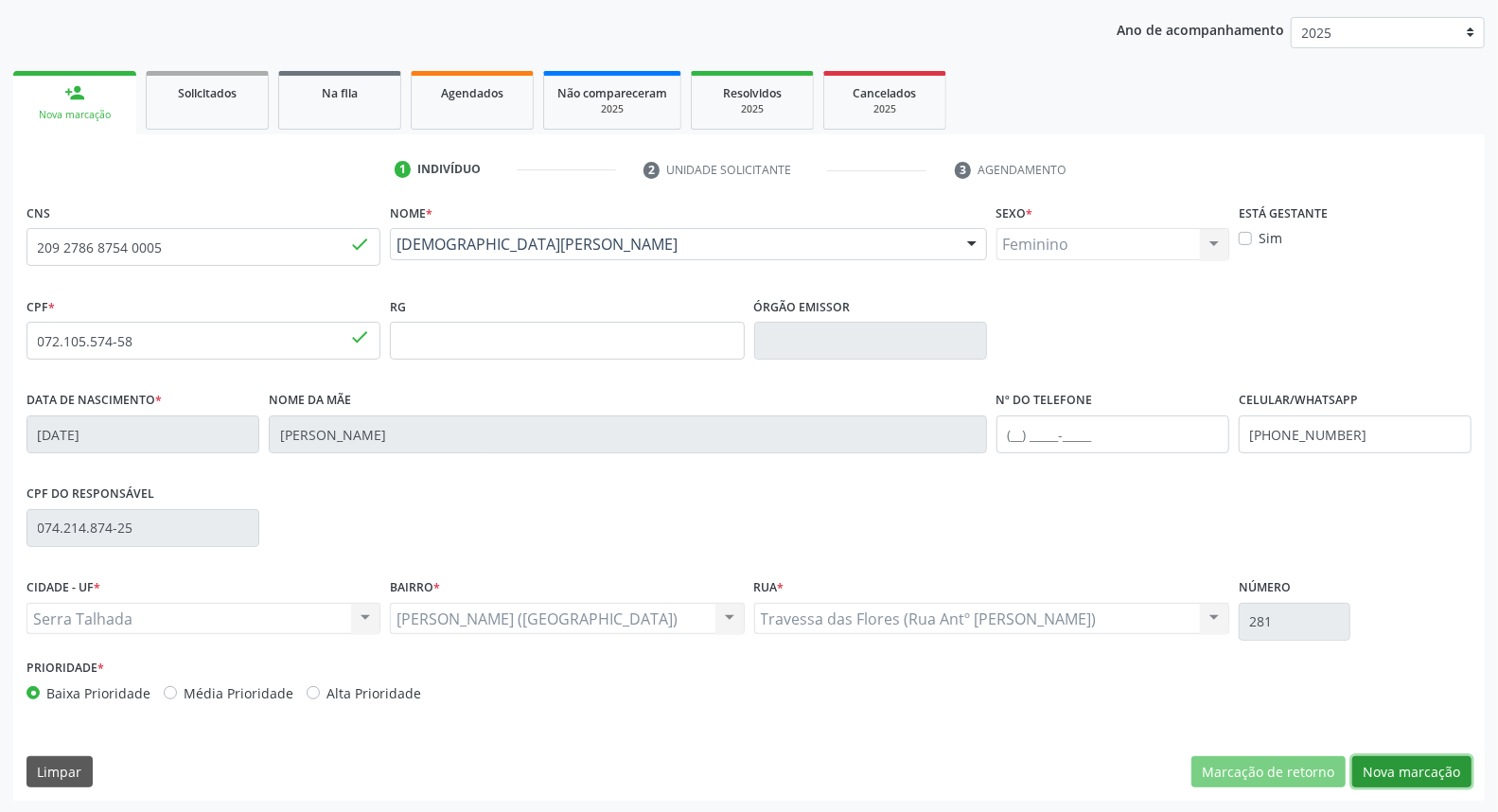
drag, startPoint x: 1386, startPoint y: 757, endPoint x: 1105, endPoint y: 639, distance: 304.8
click at [1384, 757] on button "Nova marcação" at bounding box center [1411, 772] width 119 height 32
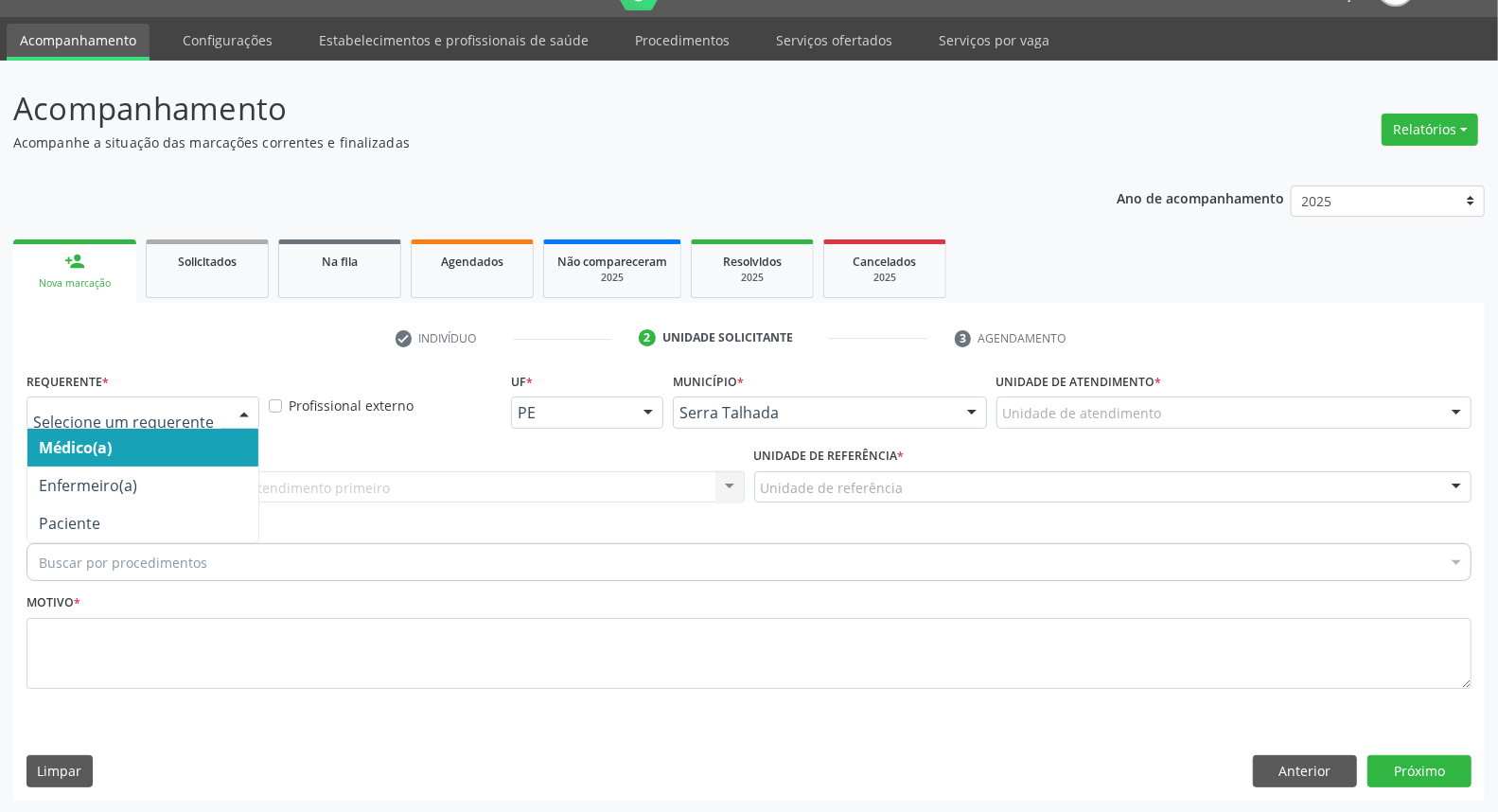
click at [159, 401] on div at bounding box center [143, 413] width 233 height 32
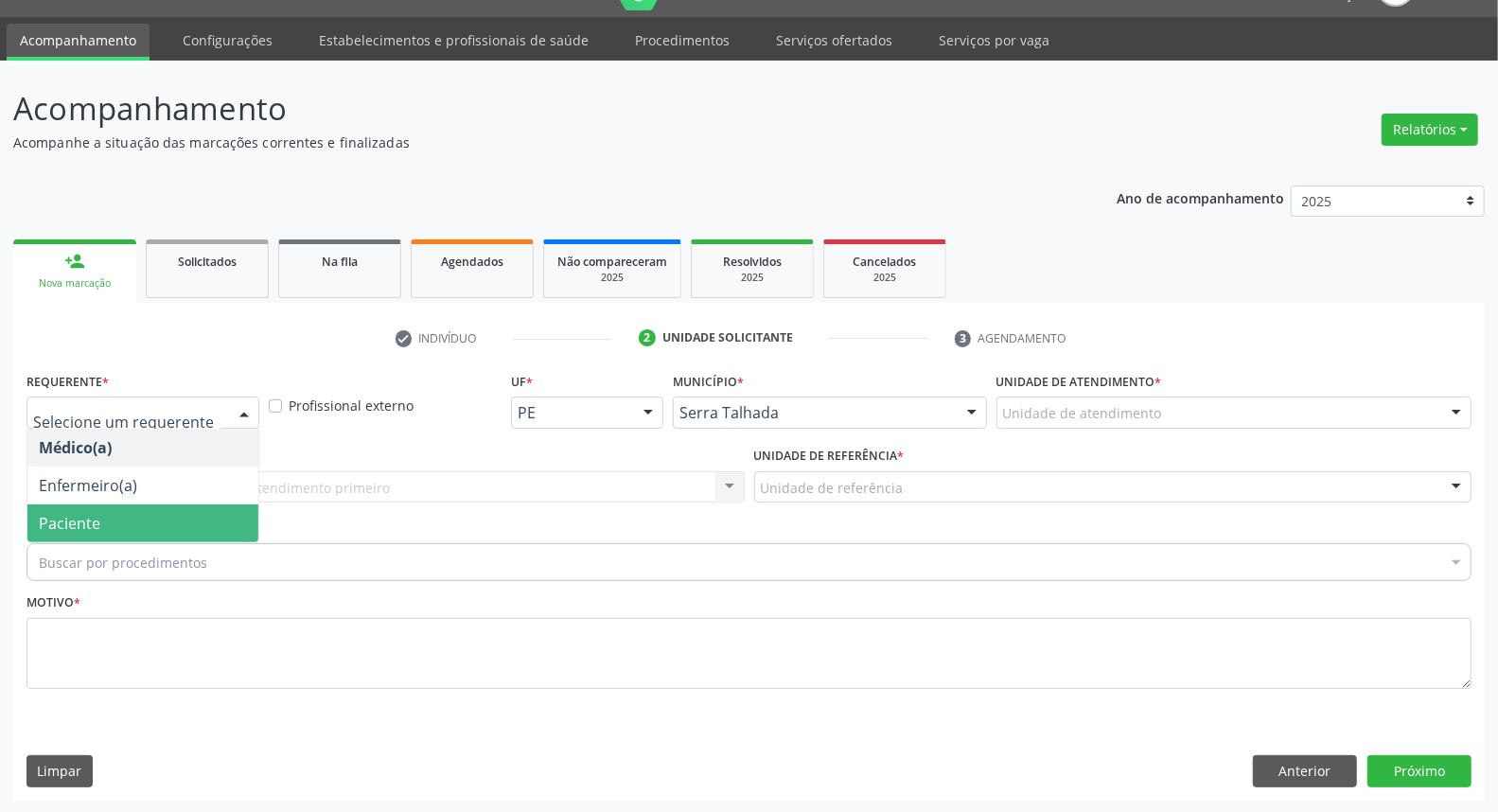
click at [129, 512] on span "Paciente" at bounding box center [143, 524] width 231 height 38
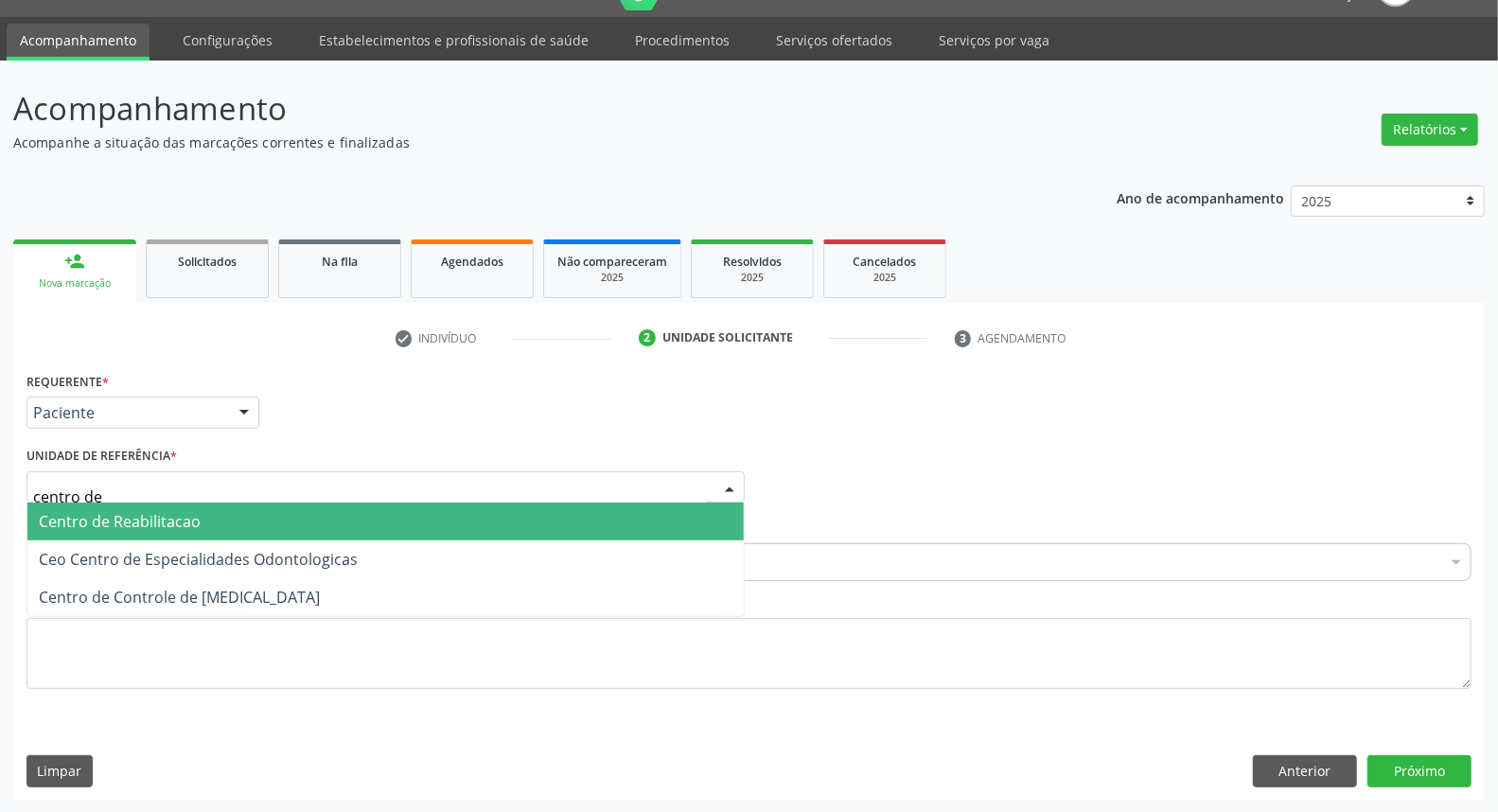
type input "centro de r"
drag, startPoint x: 168, startPoint y: 515, endPoint x: 166, endPoint y: 531, distance: 16.1
click at [168, 516] on span "Centro de Reabilitacao" at bounding box center [120, 522] width 162 height 21
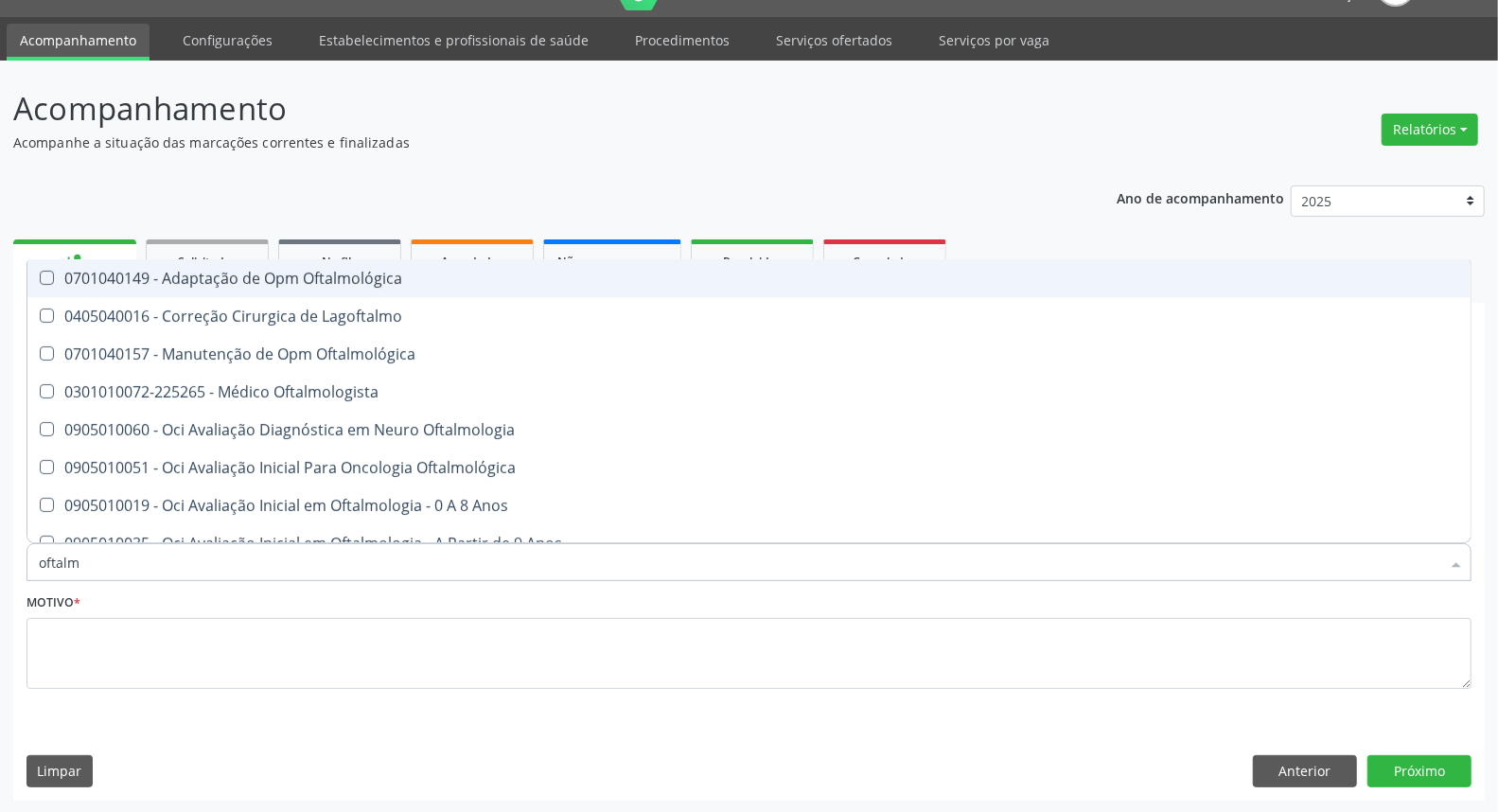
type input "oftalmo"
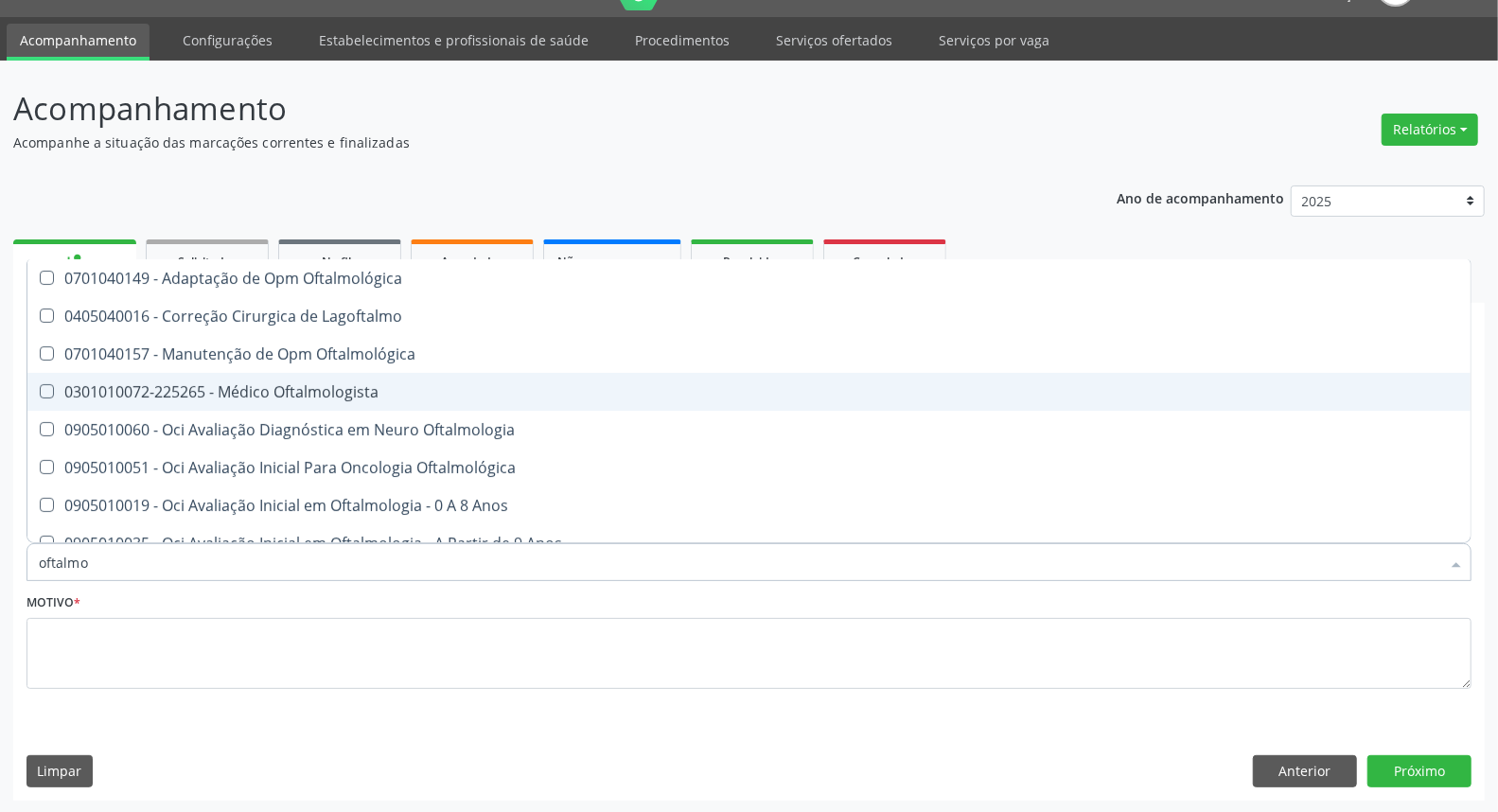
click at [286, 392] on div "0301010072-225265 - Médico Oftalmologista" at bounding box center [749, 392] width 1421 height 15
checkbox Oftalmologista "true"
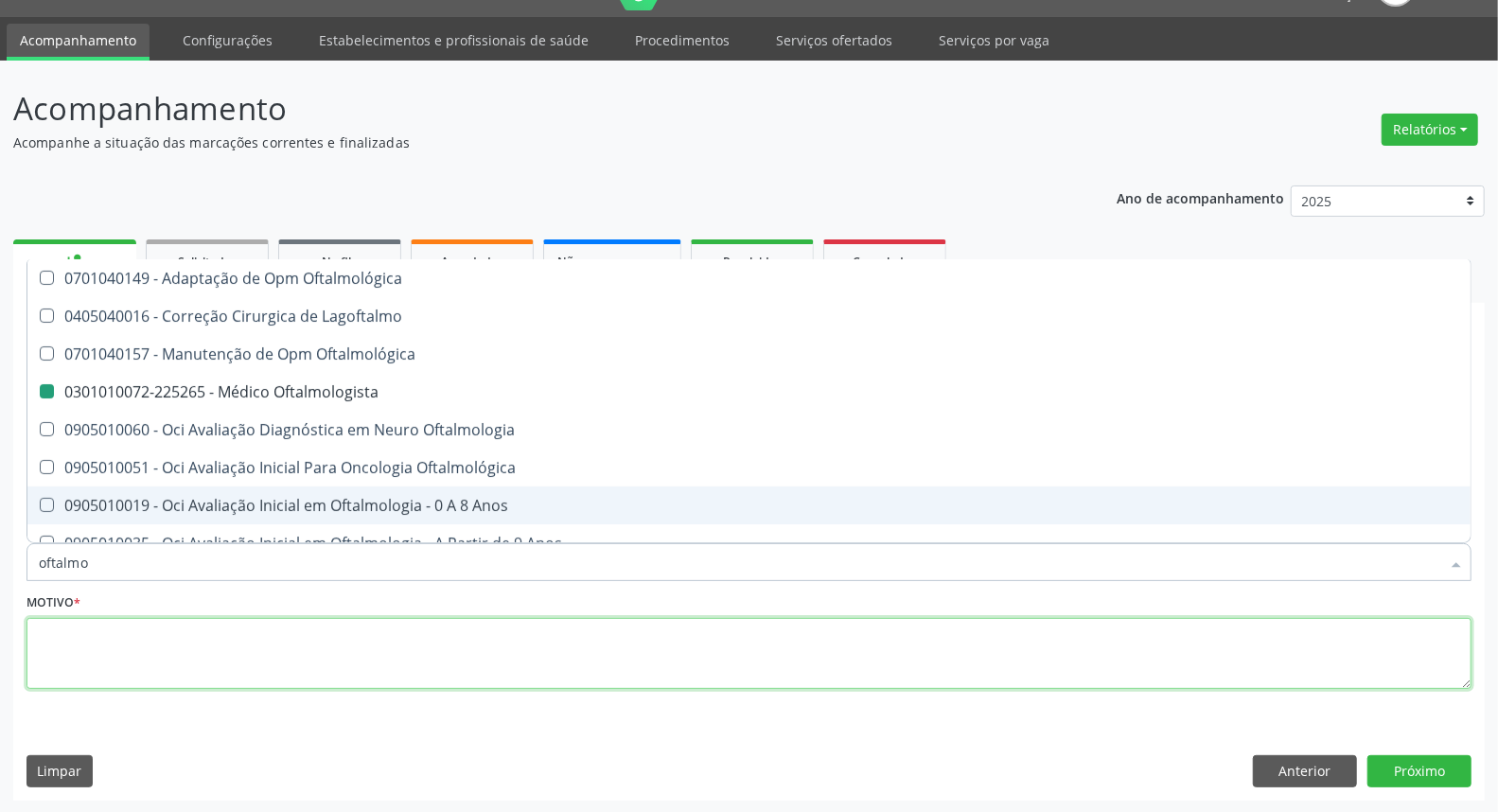
click at [1052, 677] on textarea at bounding box center [749, 654] width 1445 height 72
checkbox Lagoftalmo "true"
checkbox Oftalmologista "false"
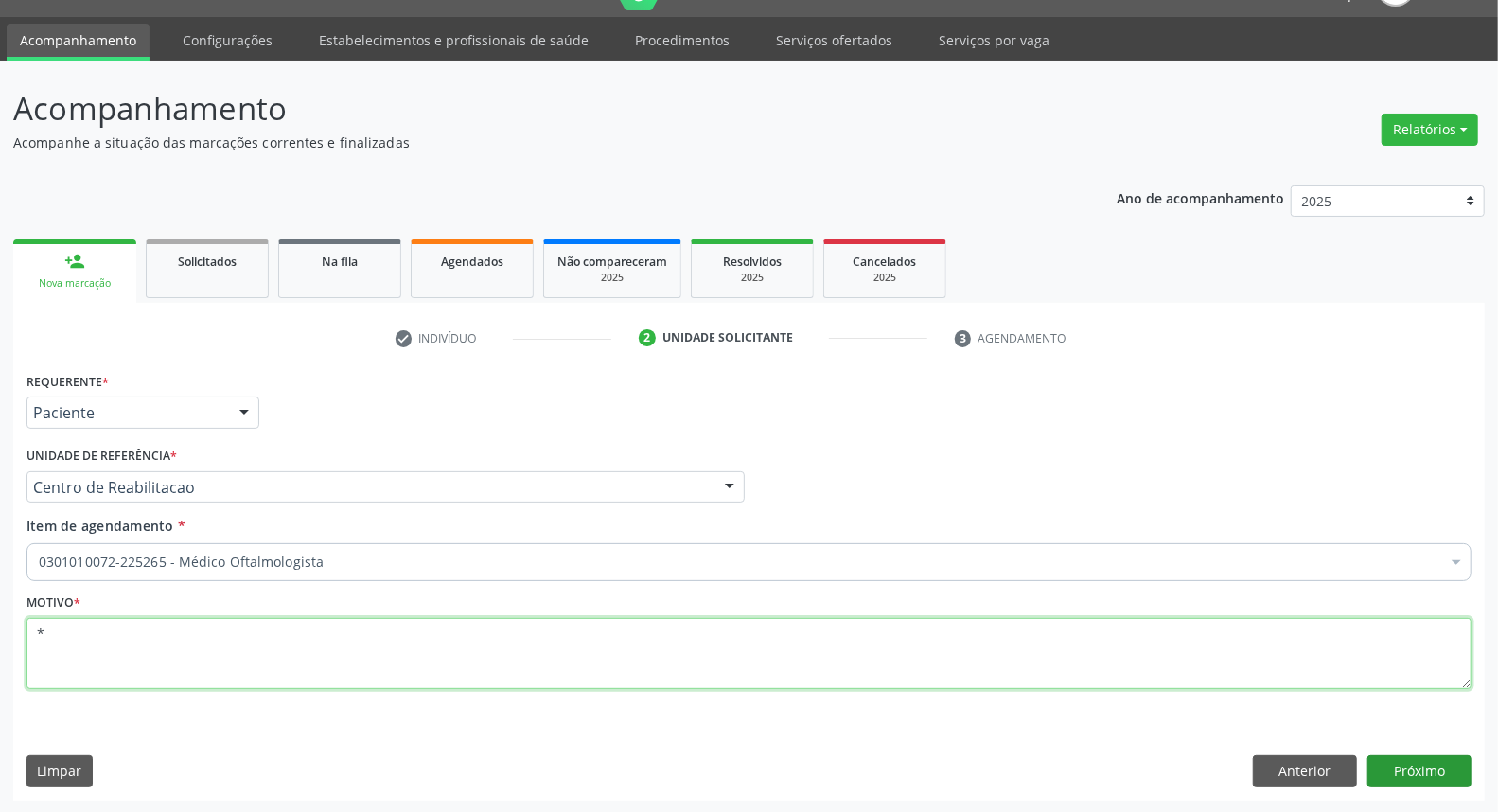
type textarea "*"
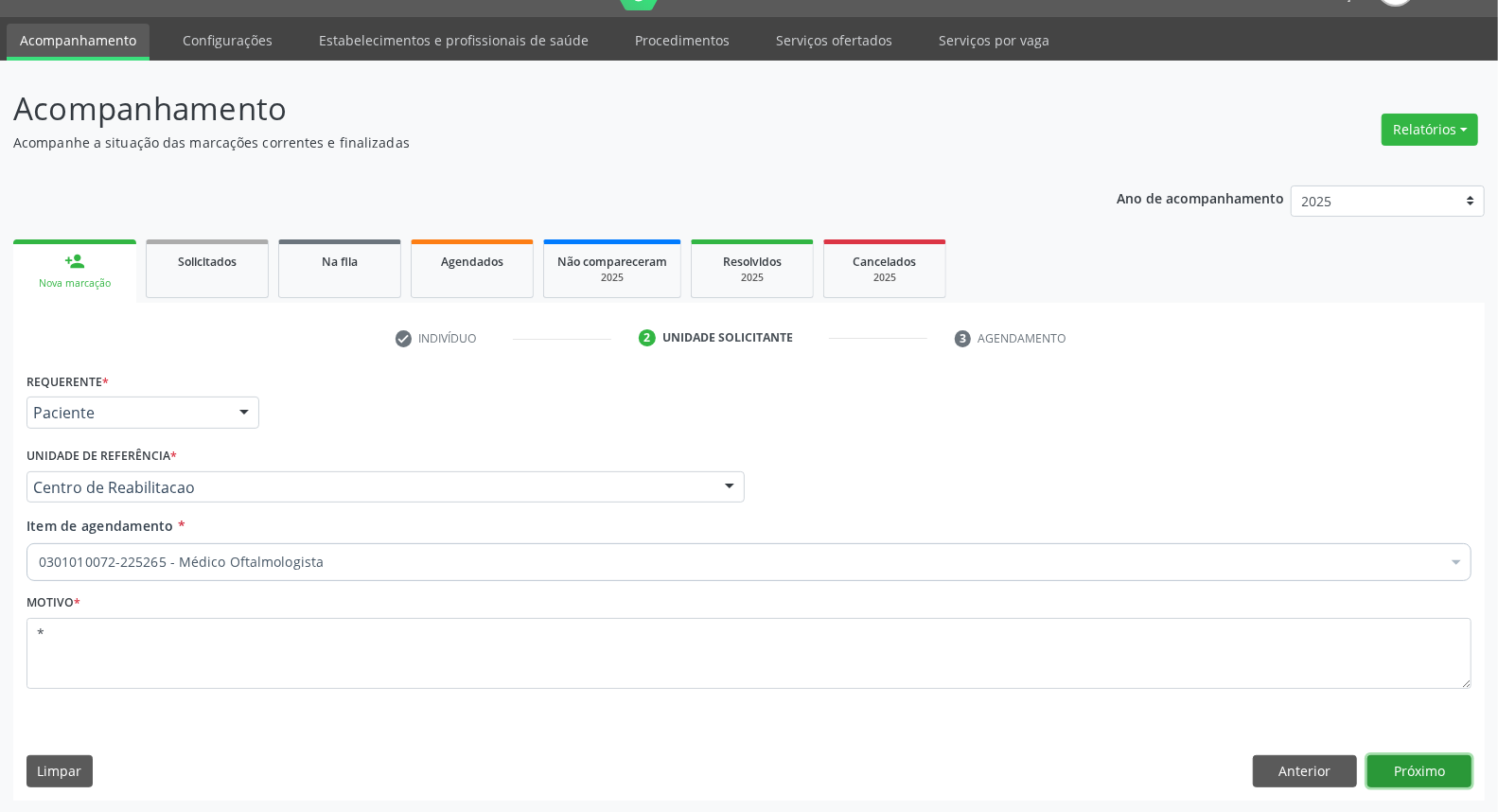
click at [1415, 768] on button "Próximo" at bounding box center [1419, 771] width 104 height 32
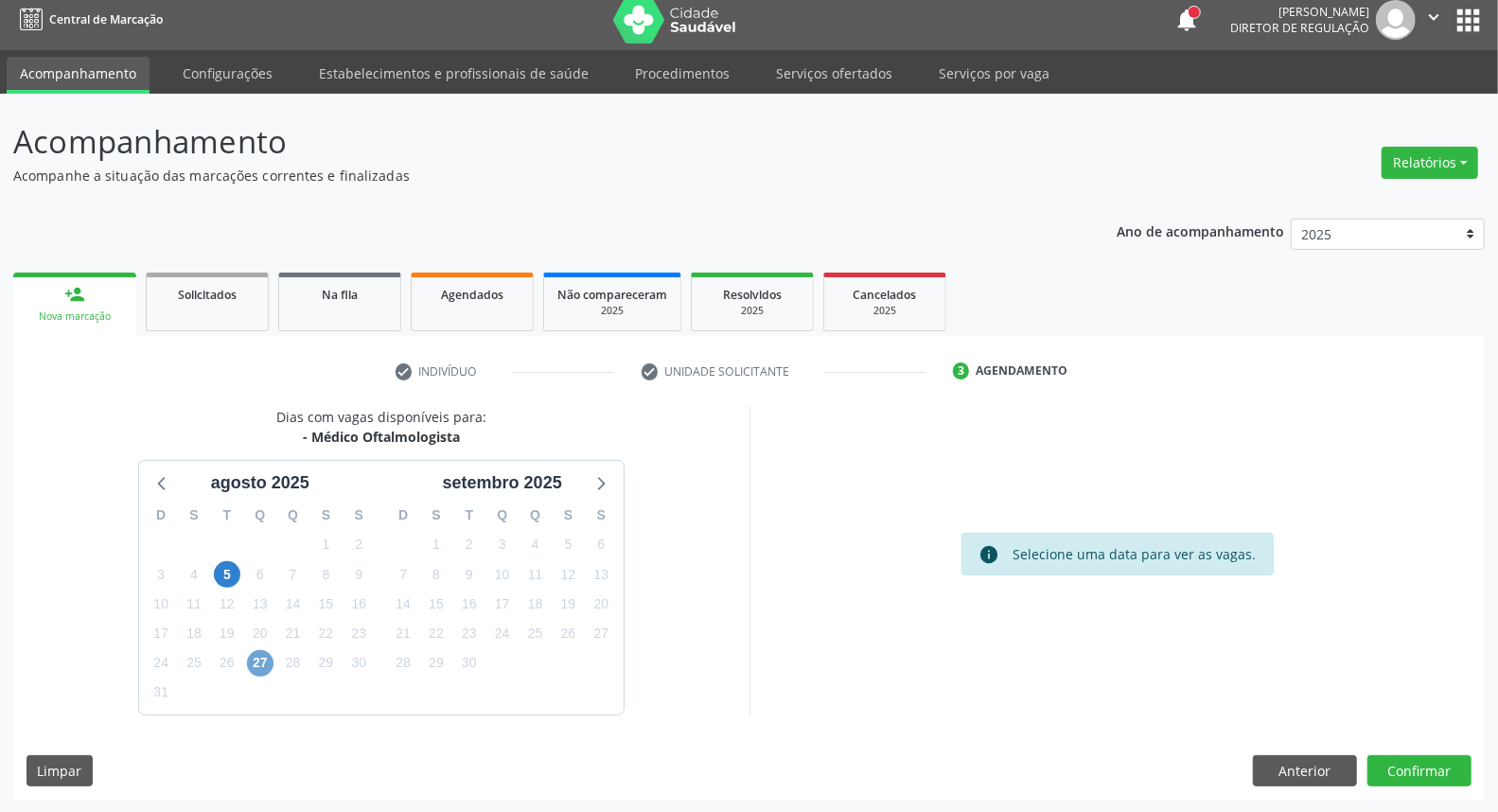
click at [271, 660] on span "27" at bounding box center [260, 663] width 27 height 27
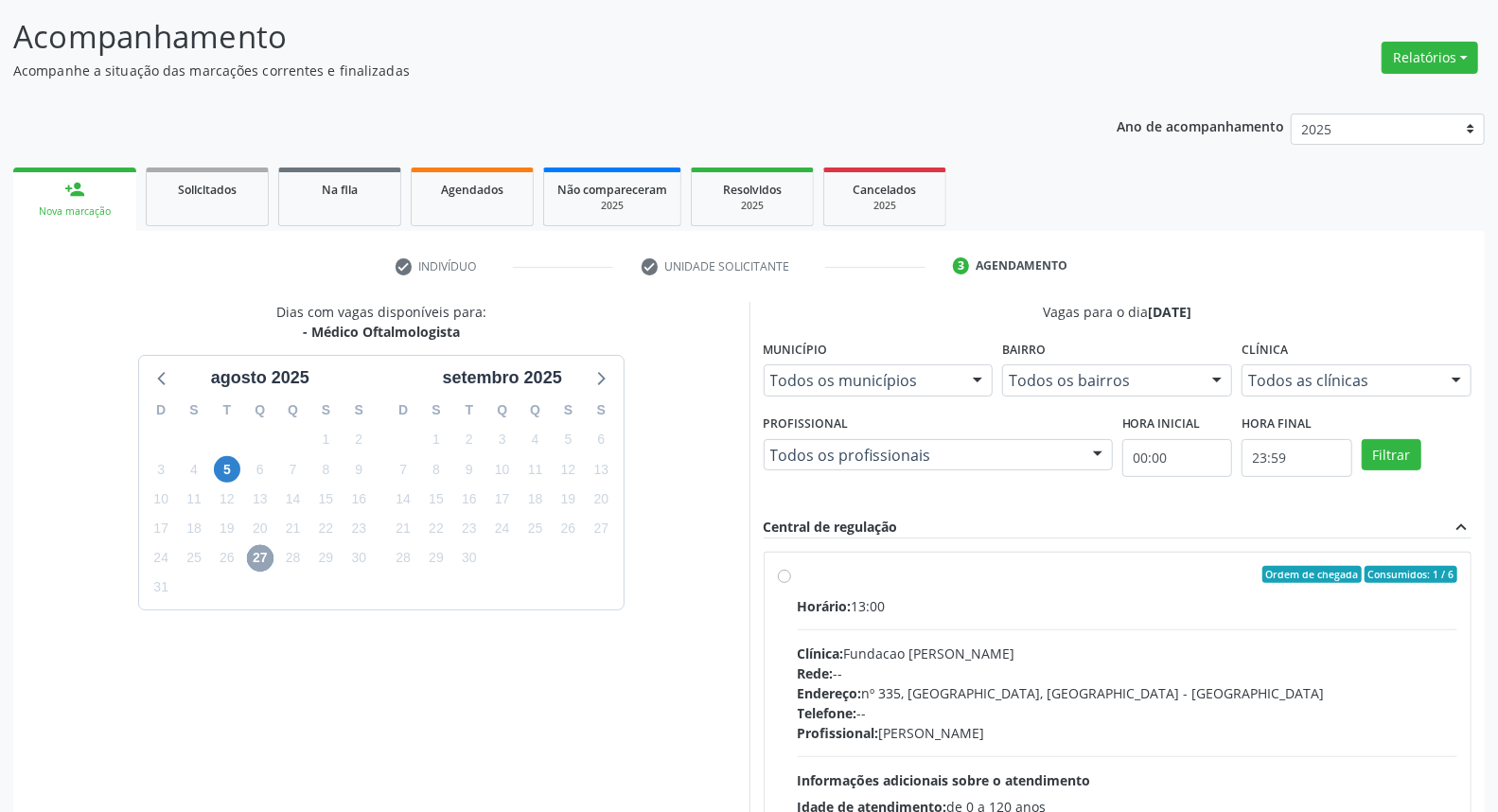
scroll to position [220, 0]
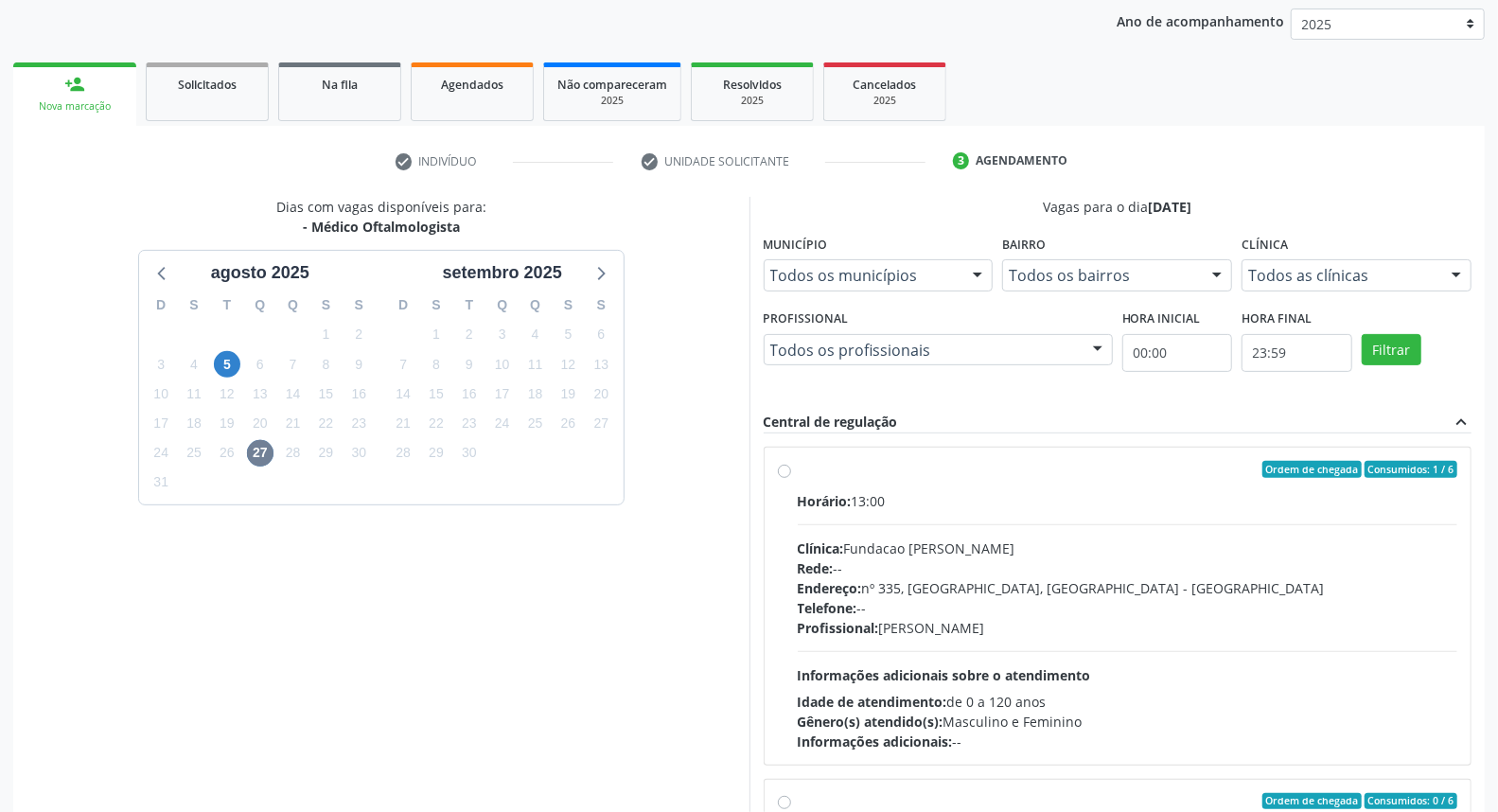
click at [798, 467] on label "Ordem de chegada Consumidos: 1 / 6 Horário: 13:00 Clínica: Fundacao Altino Vent…" at bounding box center [1128, 606] width 660 height 290
click at [782, 467] on input "Ordem de chegada Consumidos: 1 / 6 Horário: 13:00 Clínica: Fundacao Altino Vent…" at bounding box center [784, 469] width 13 height 17
radio input "true"
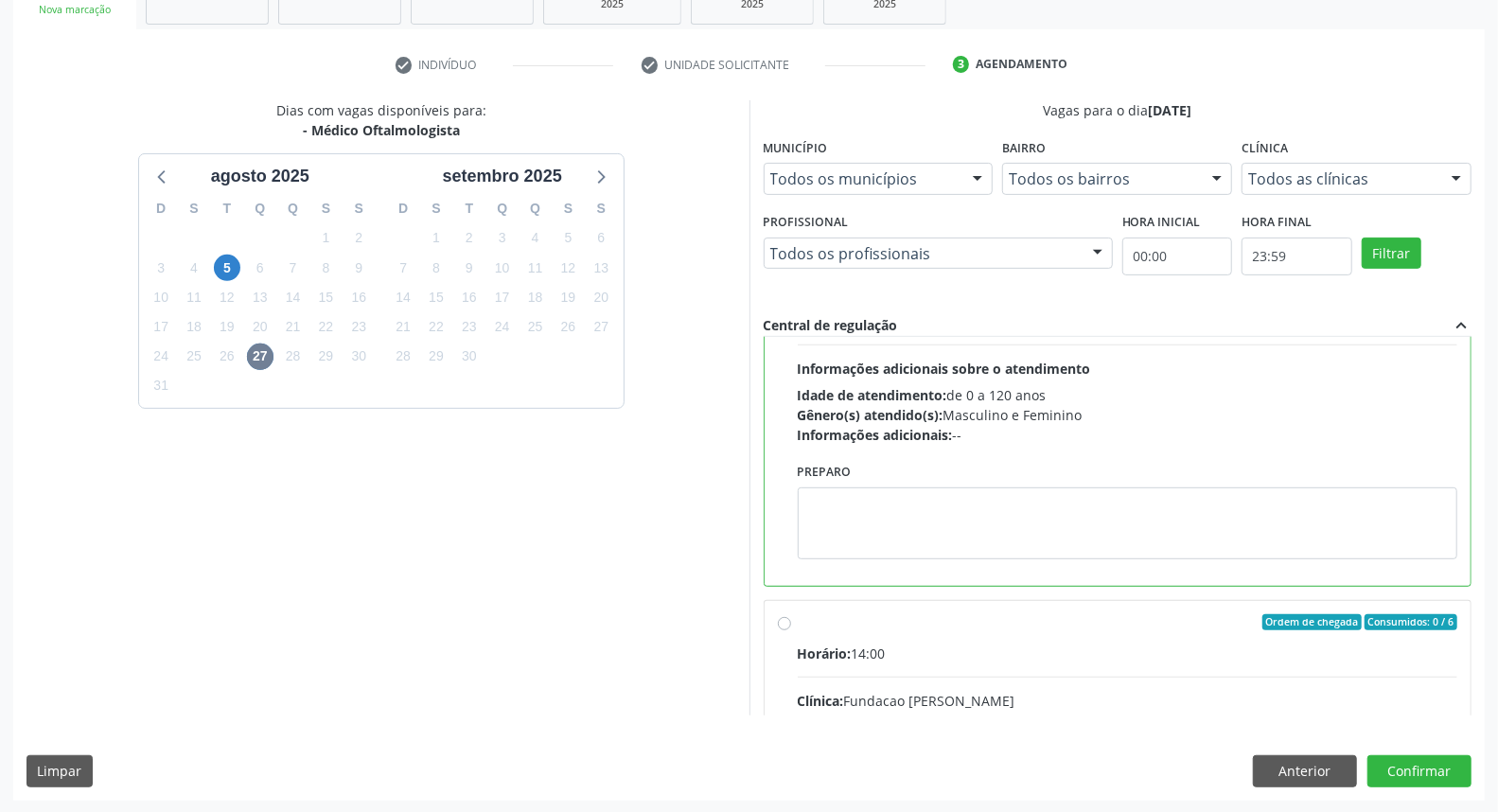
scroll to position [315, 0]
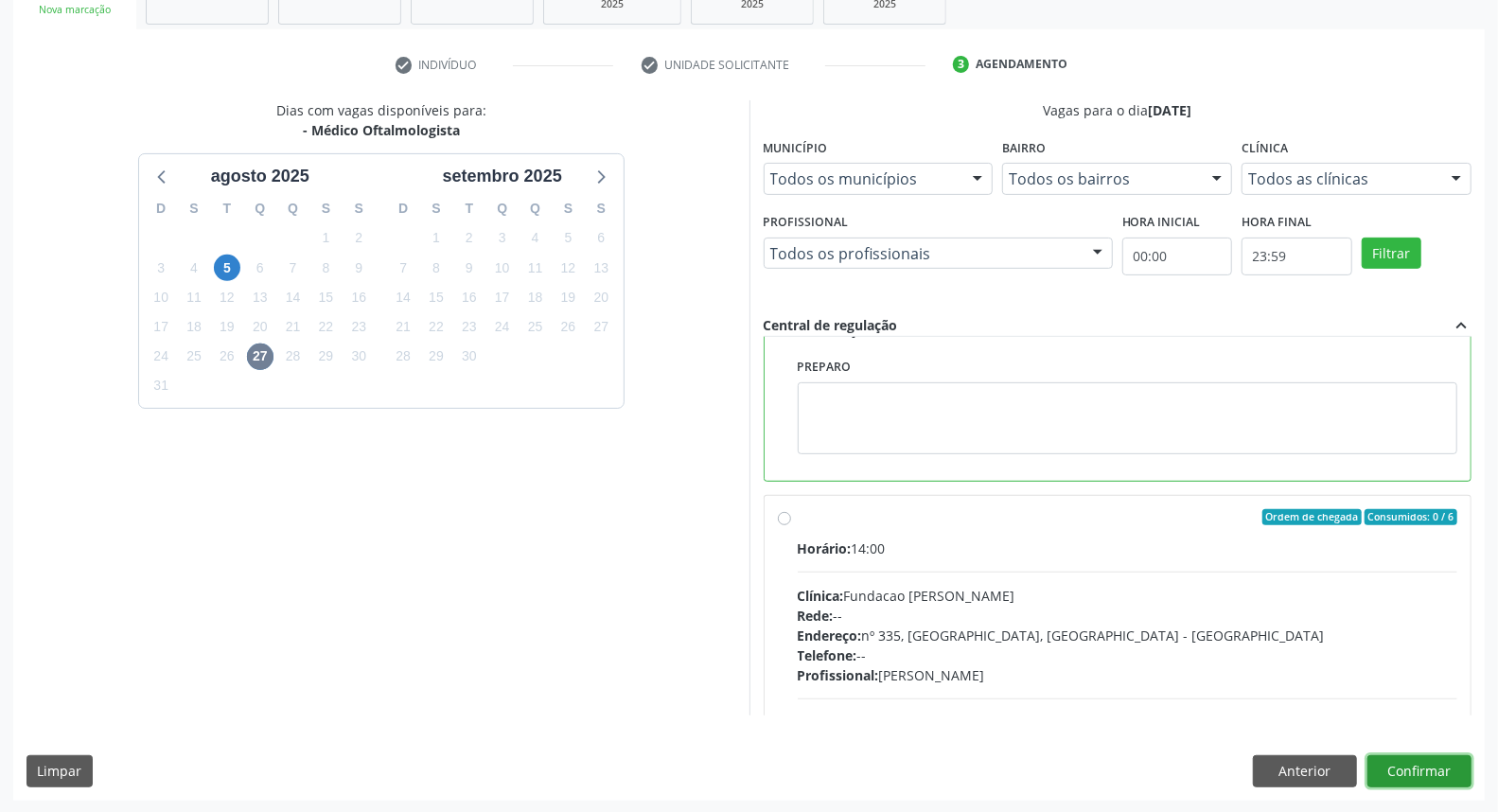
click at [1422, 771] on button "Confirmar" at bounding box center [1419, 771] width 104 height 32
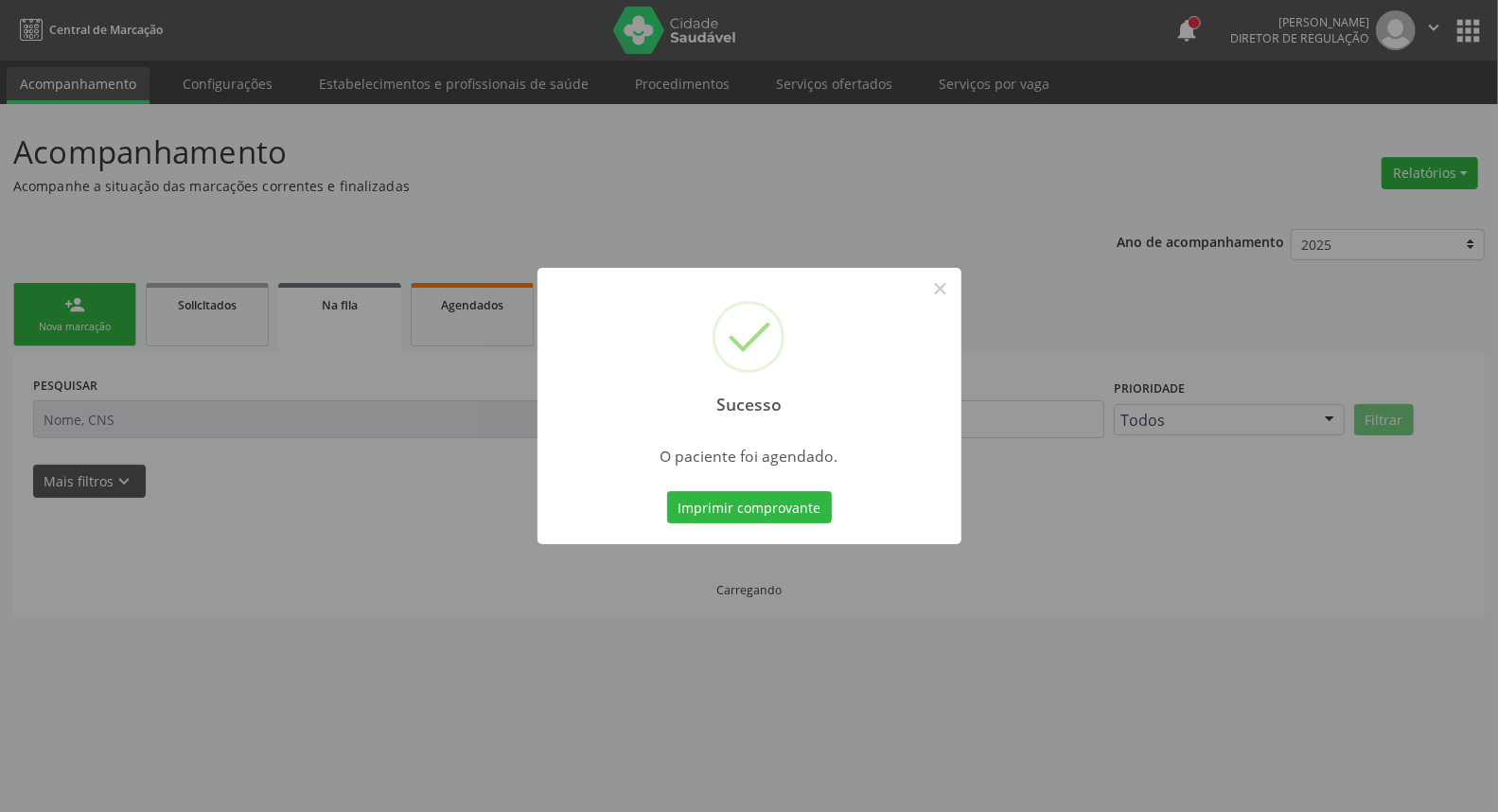
scroll to position [0, 0]
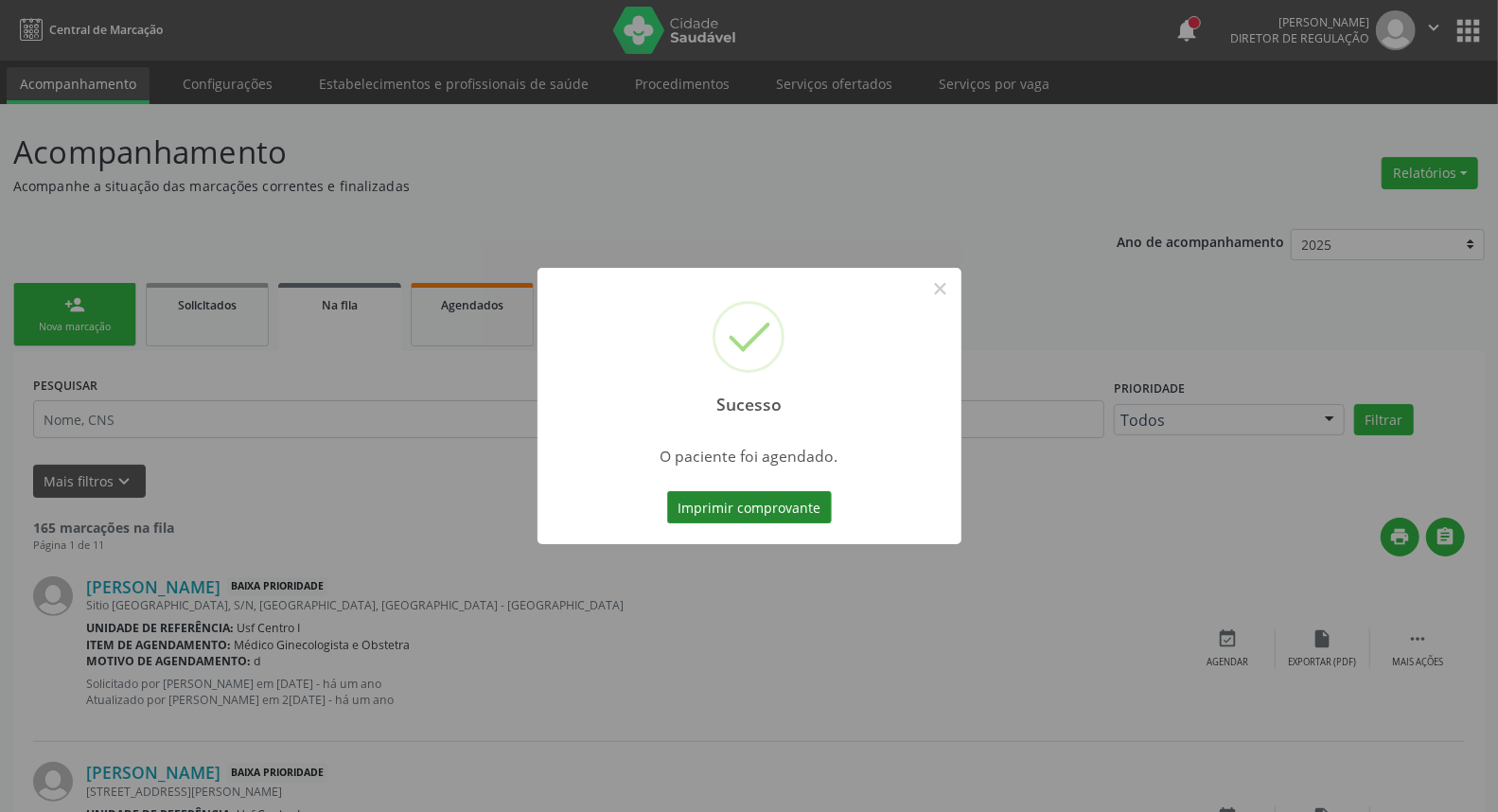
click at [774, 510] on button "Imprimir comprovante" at bounding box center [749, 508] width 165 height 32
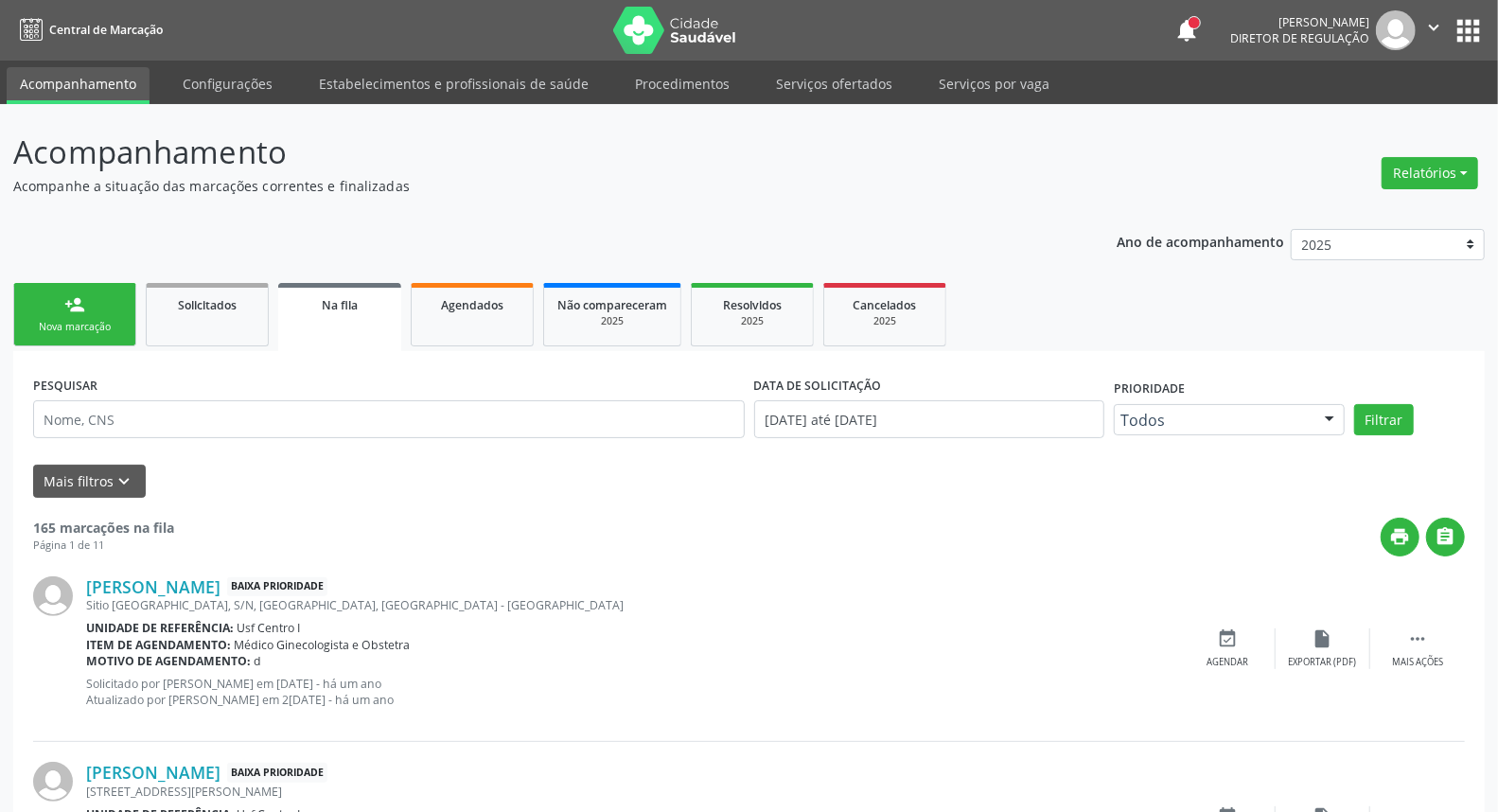
click at [80, 323] on div "Nova marcação" at bounding box center [74, 326] width 94 height 14
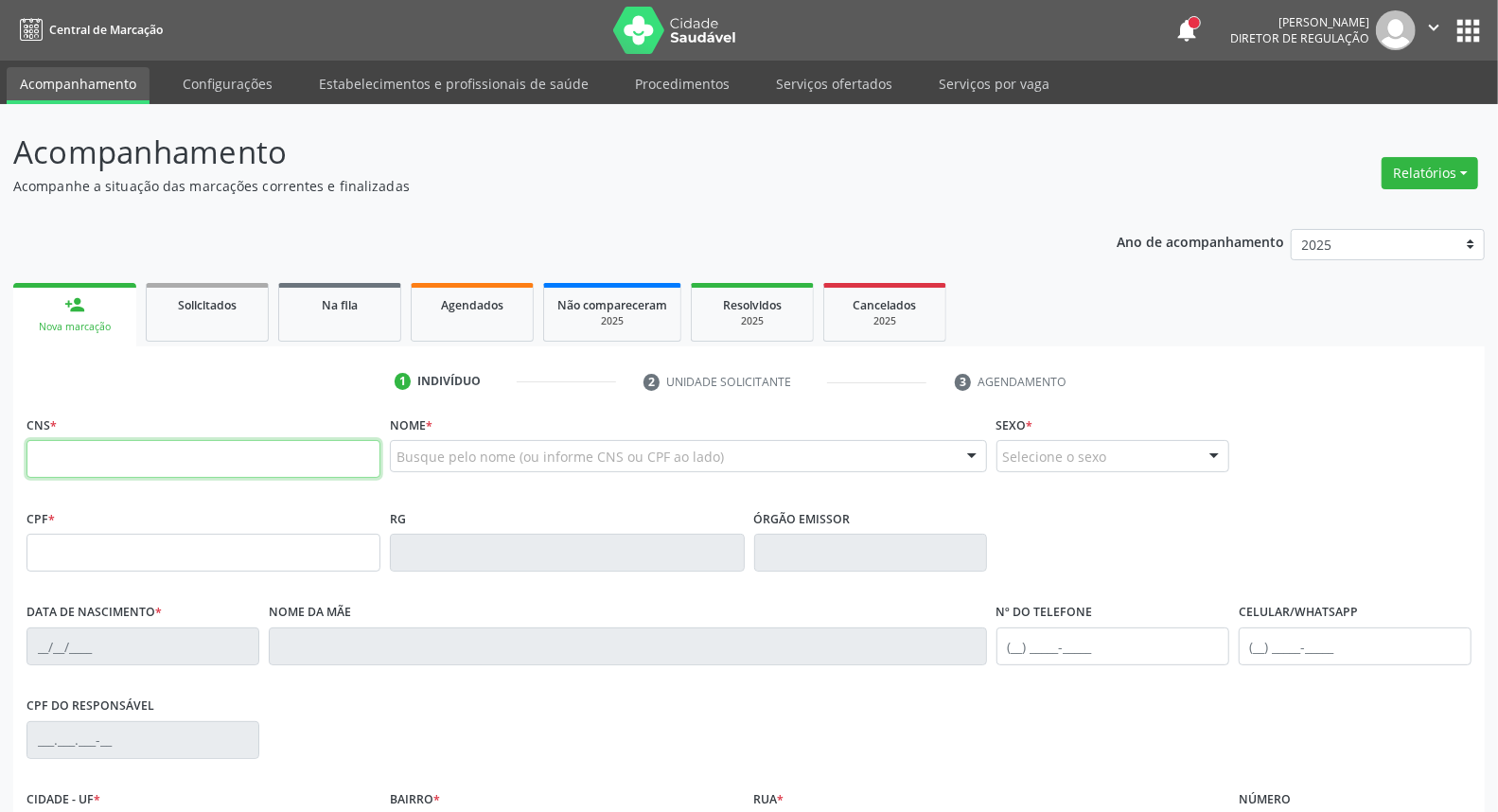
click at [105, 465] on input "text" at bounding box center [203, 459] width 354 height 38
type input "898 0034 2630 1255"
type input "11/09/1955"
type input "Joaquina Maria de Jesus"
type input "(87) 9677-1825"
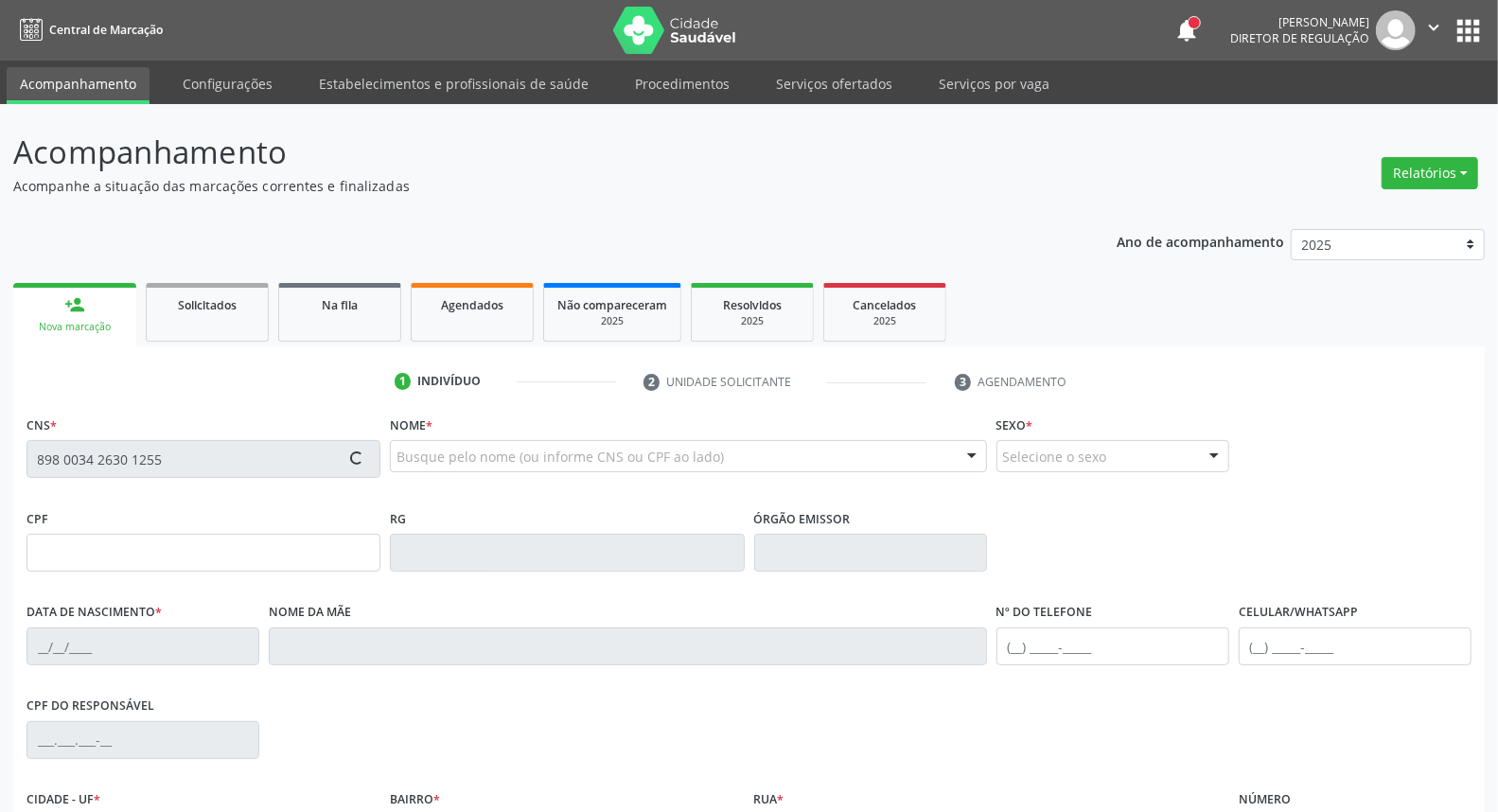
type input "S/N"
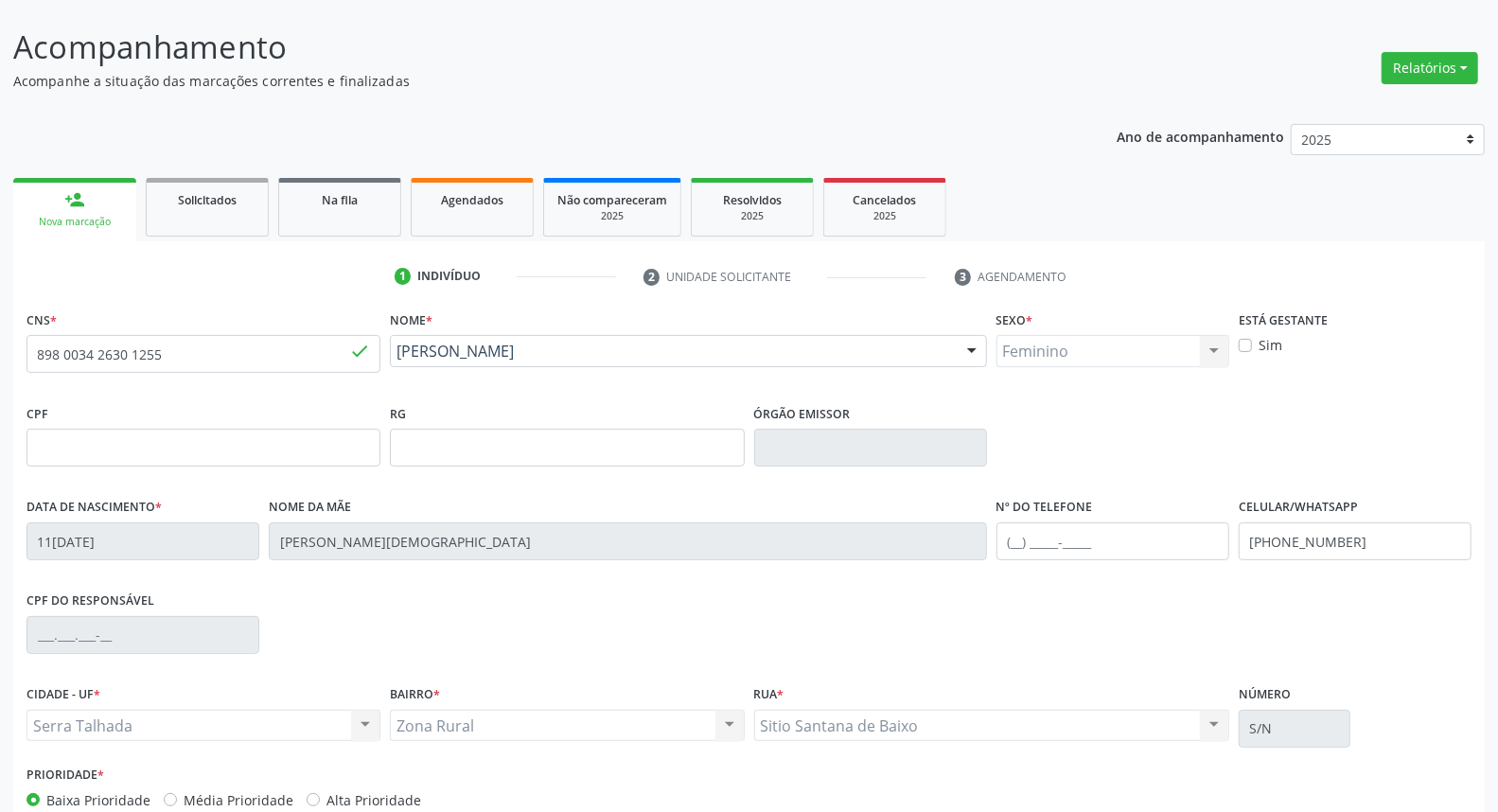
scroll to position [210, 0]
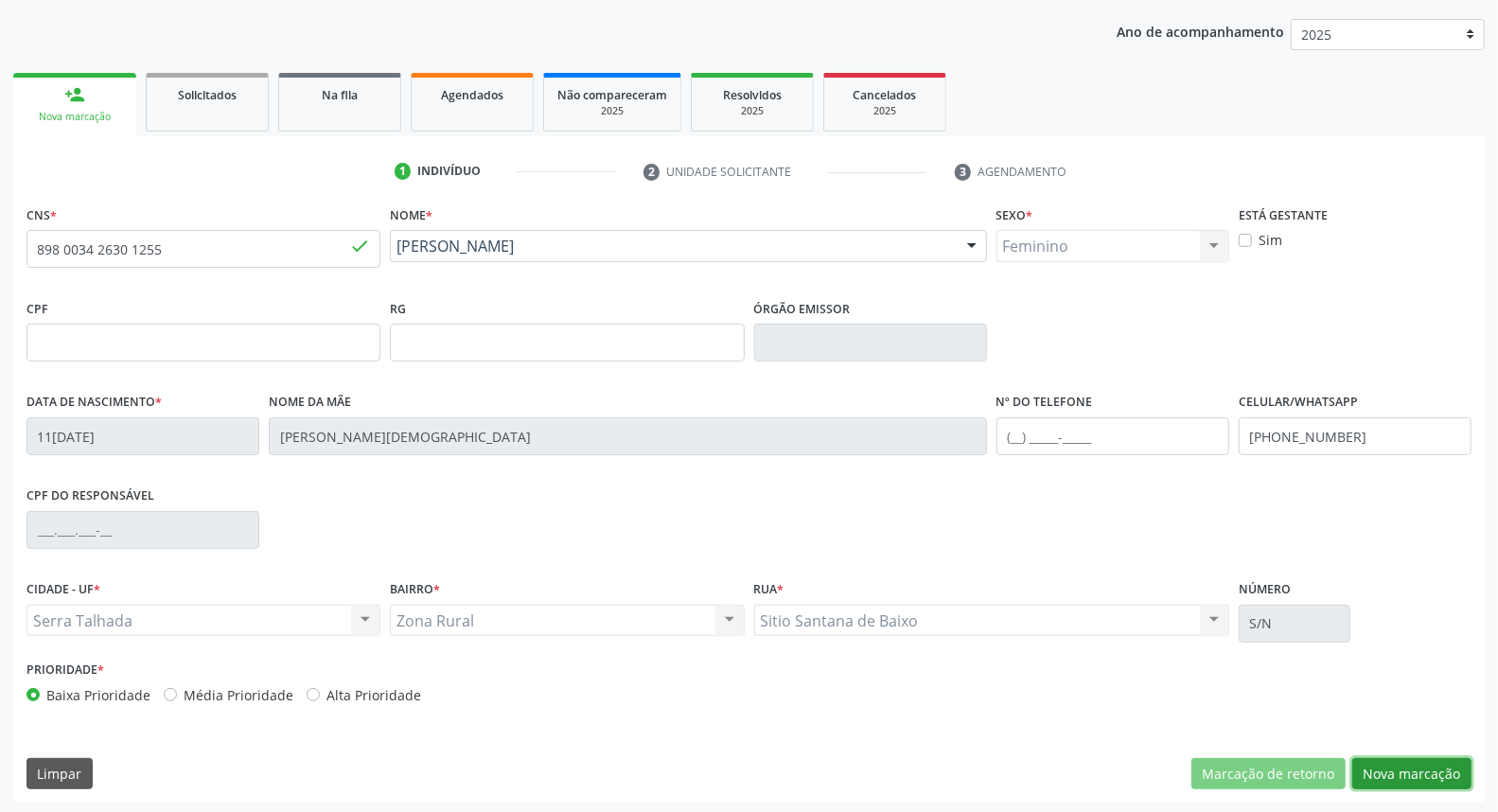
click at [1429, 771] on button "Nova marcação" at bounding box center [1411, 774] width 119 height 32
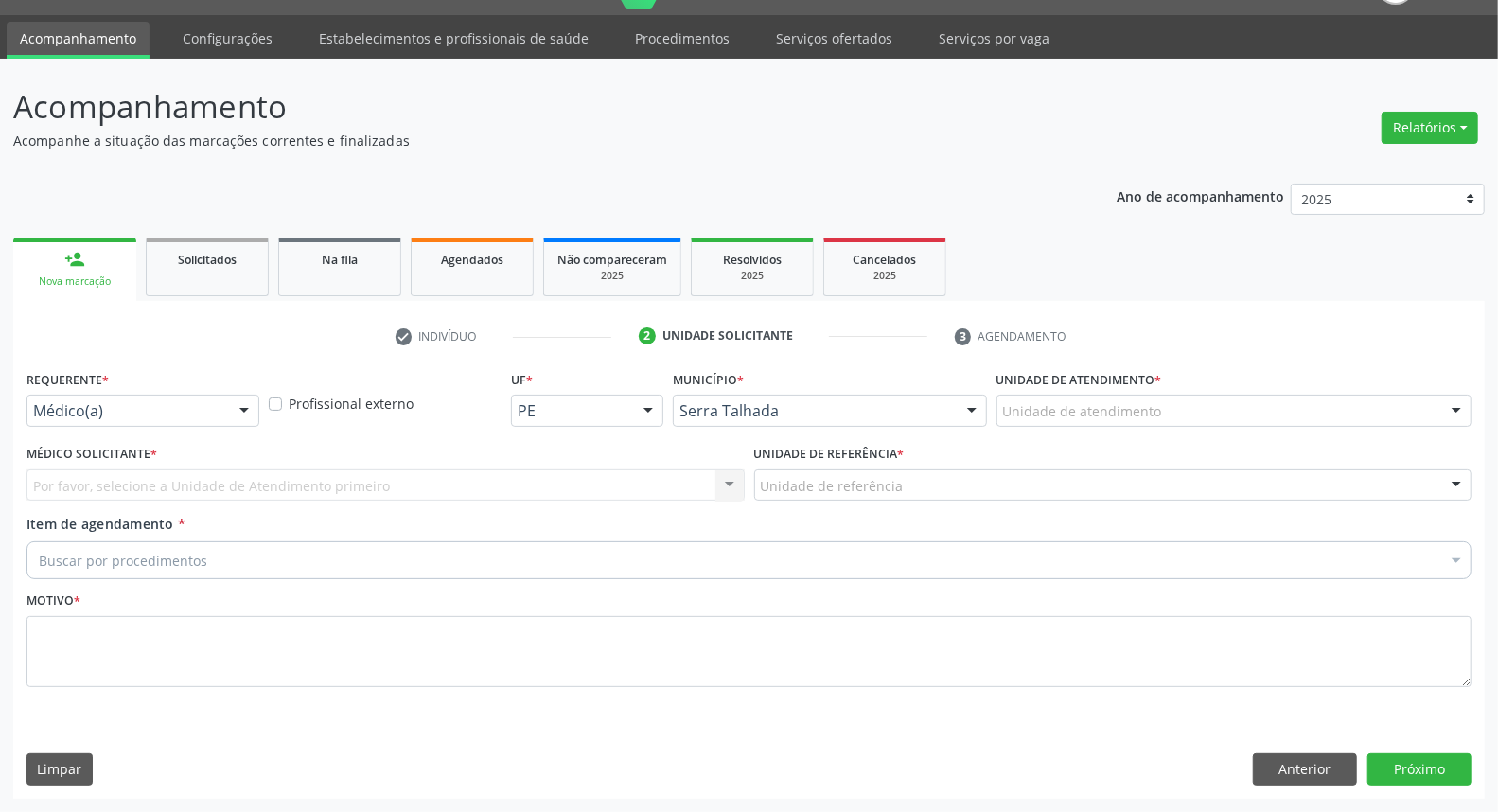
scroll to position [44, 0]
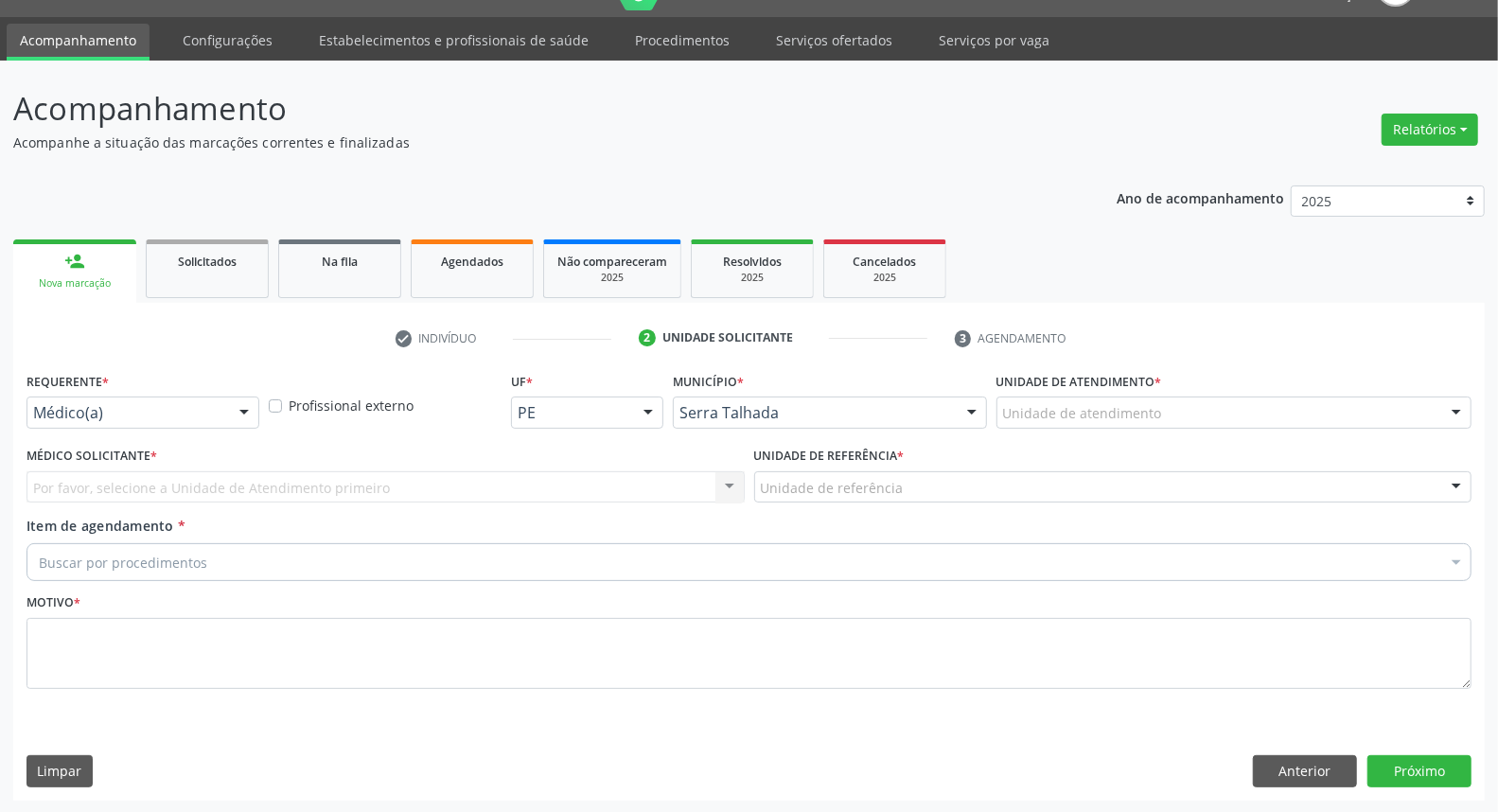
click at [233, 407] on div at bounding box center [244, 414] width 29 height 32
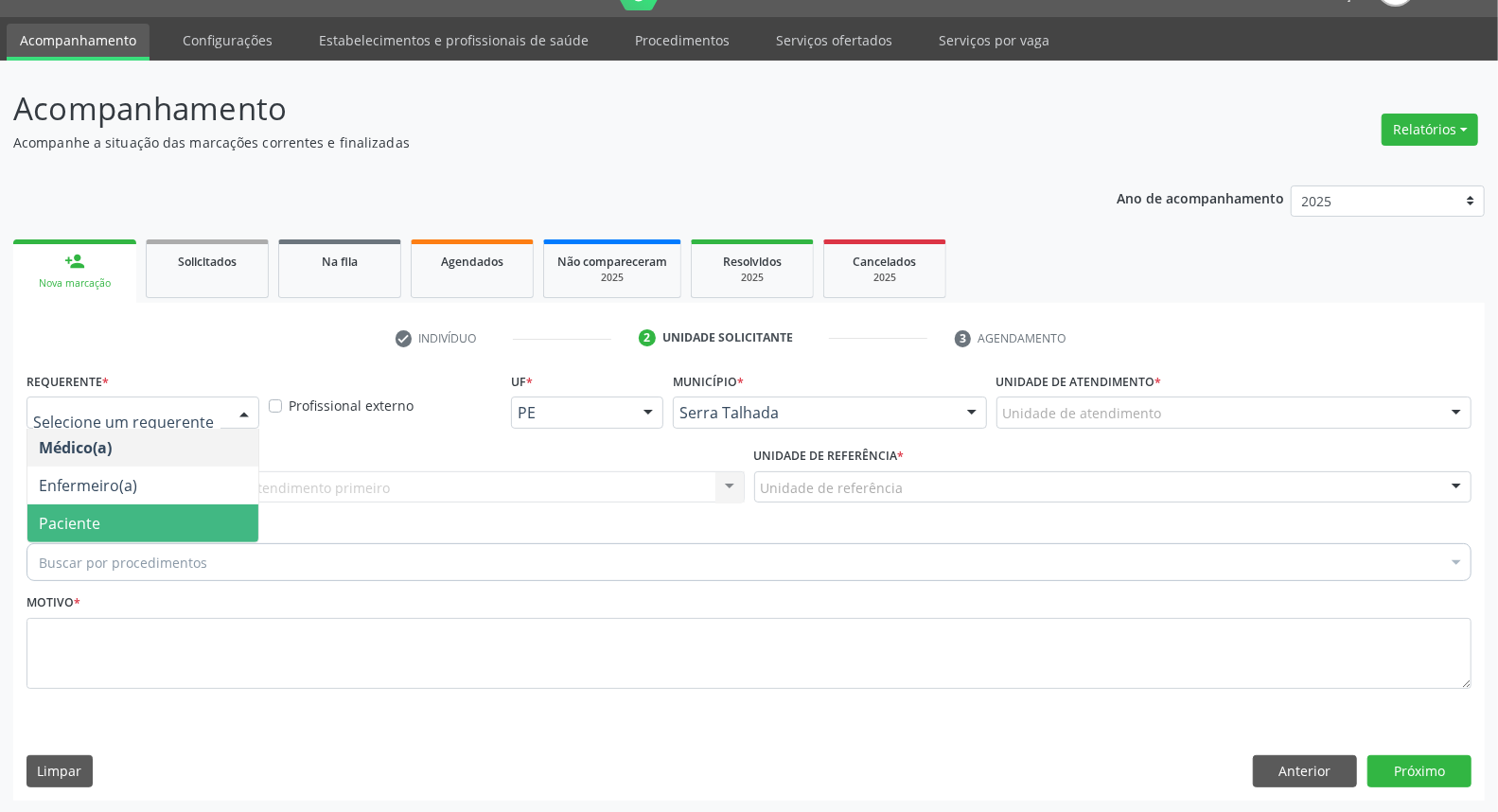
click at [162, 518] on span "Paciente" at bounding box center [143, 524] width 231 height 38
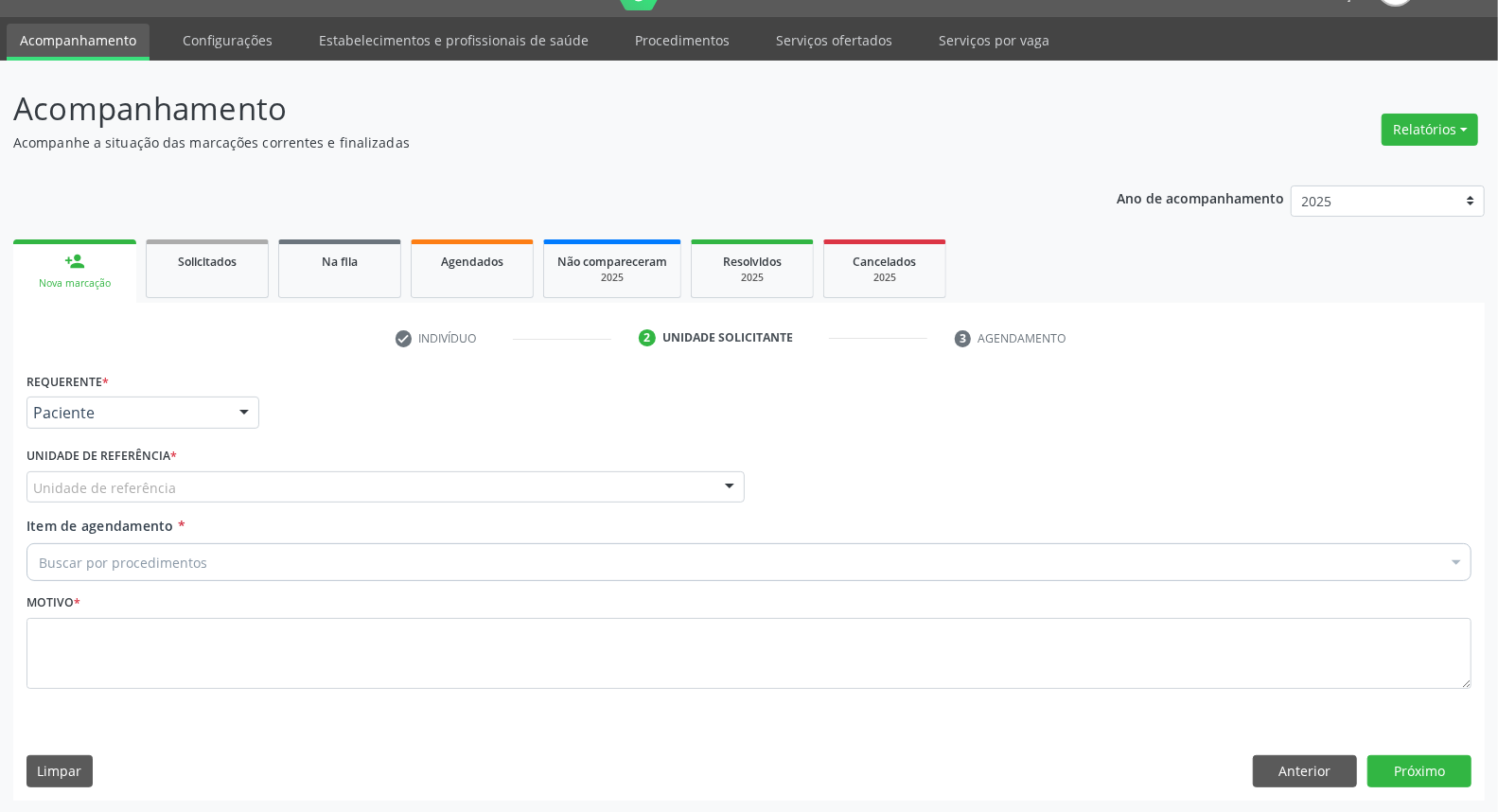
click at [191, 488] on div "Unidade de referência" at bounding box center [385, 488] width 718 height 32
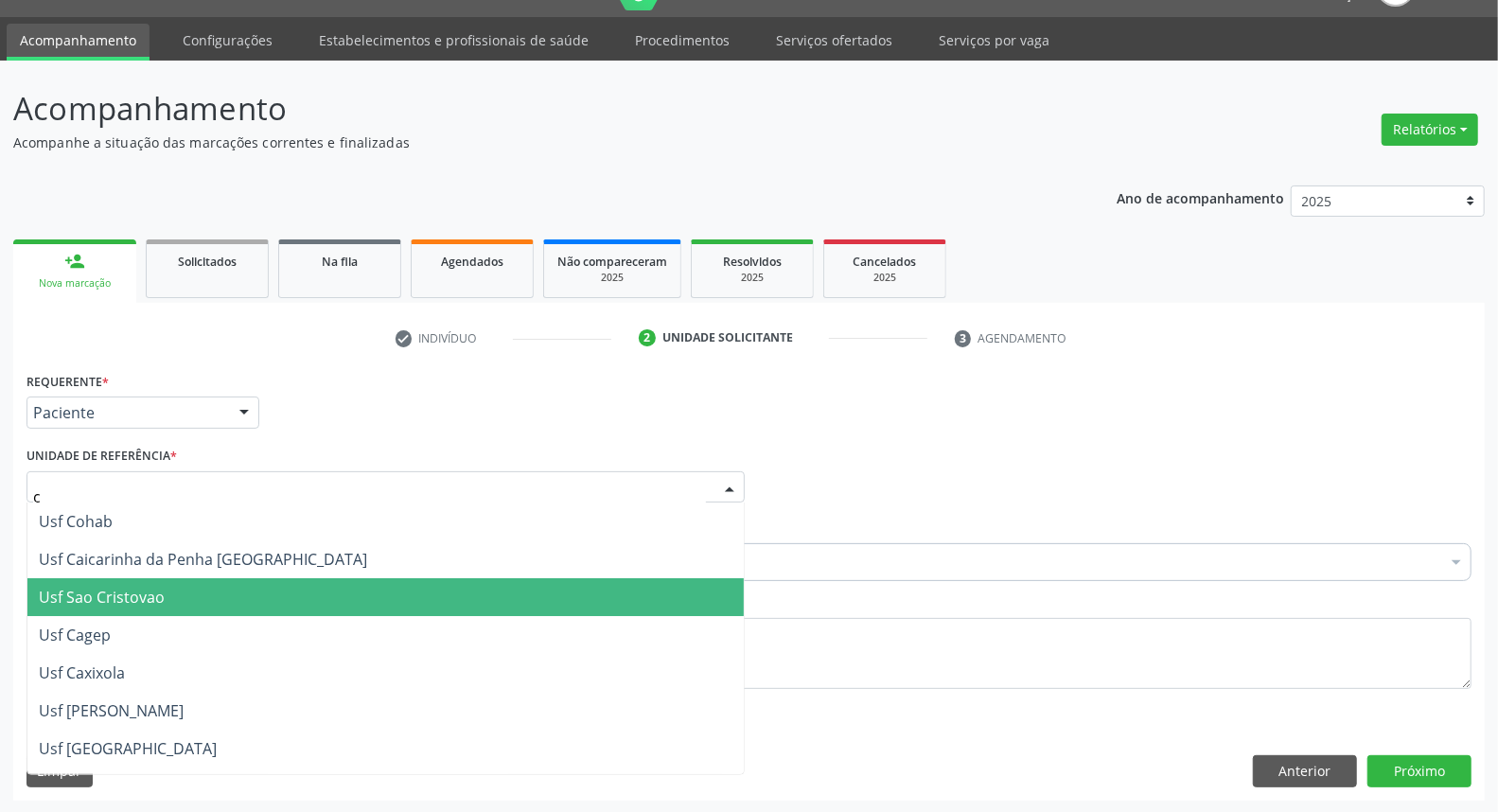
type input "ca"
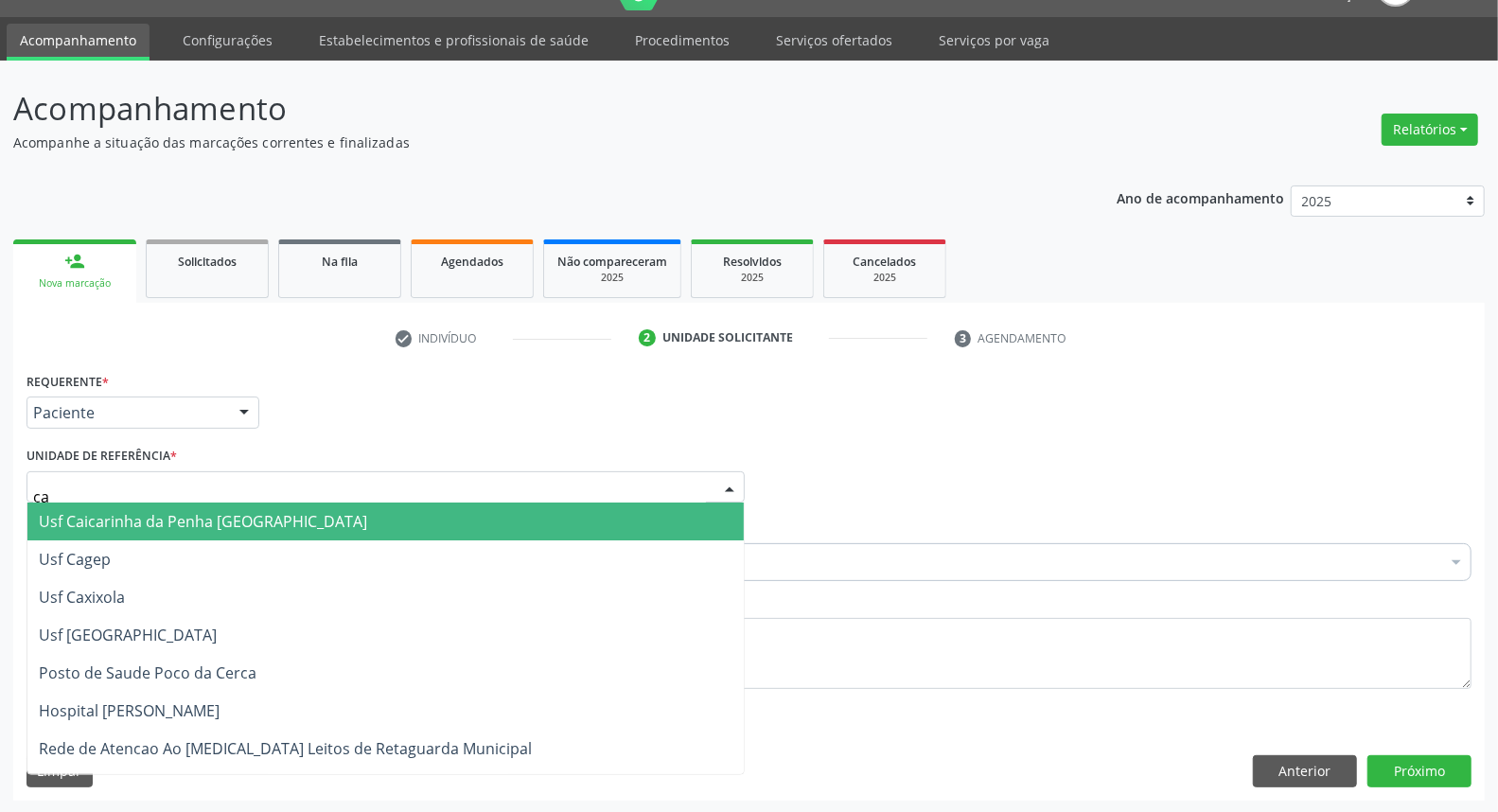
click at [229, 525] on span "Usf Caicarinha da Penha [GEOGRAPHIC_DATA]" at bounding box center [203, 522] width 328 height 21
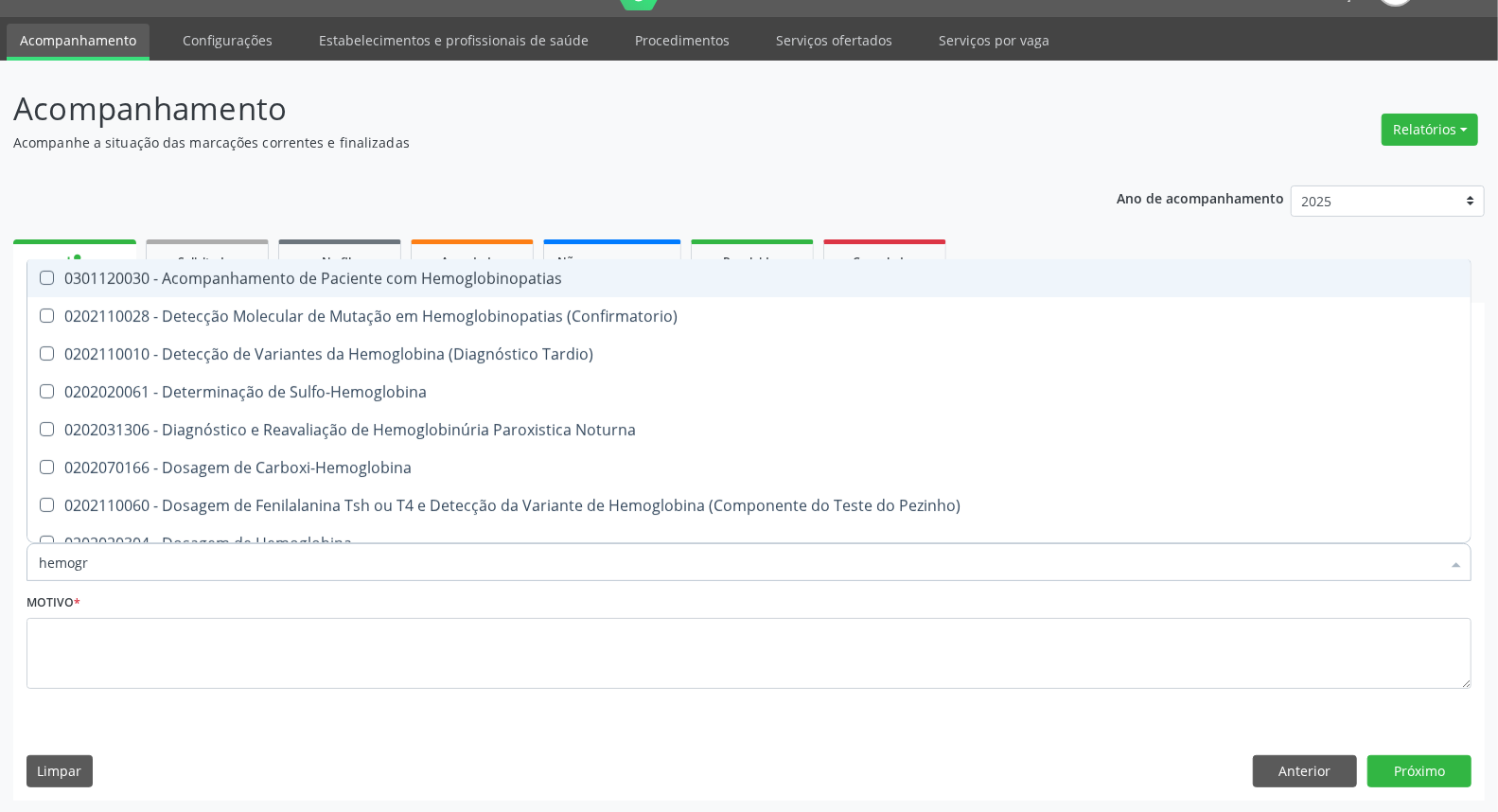
type input "hemogra"
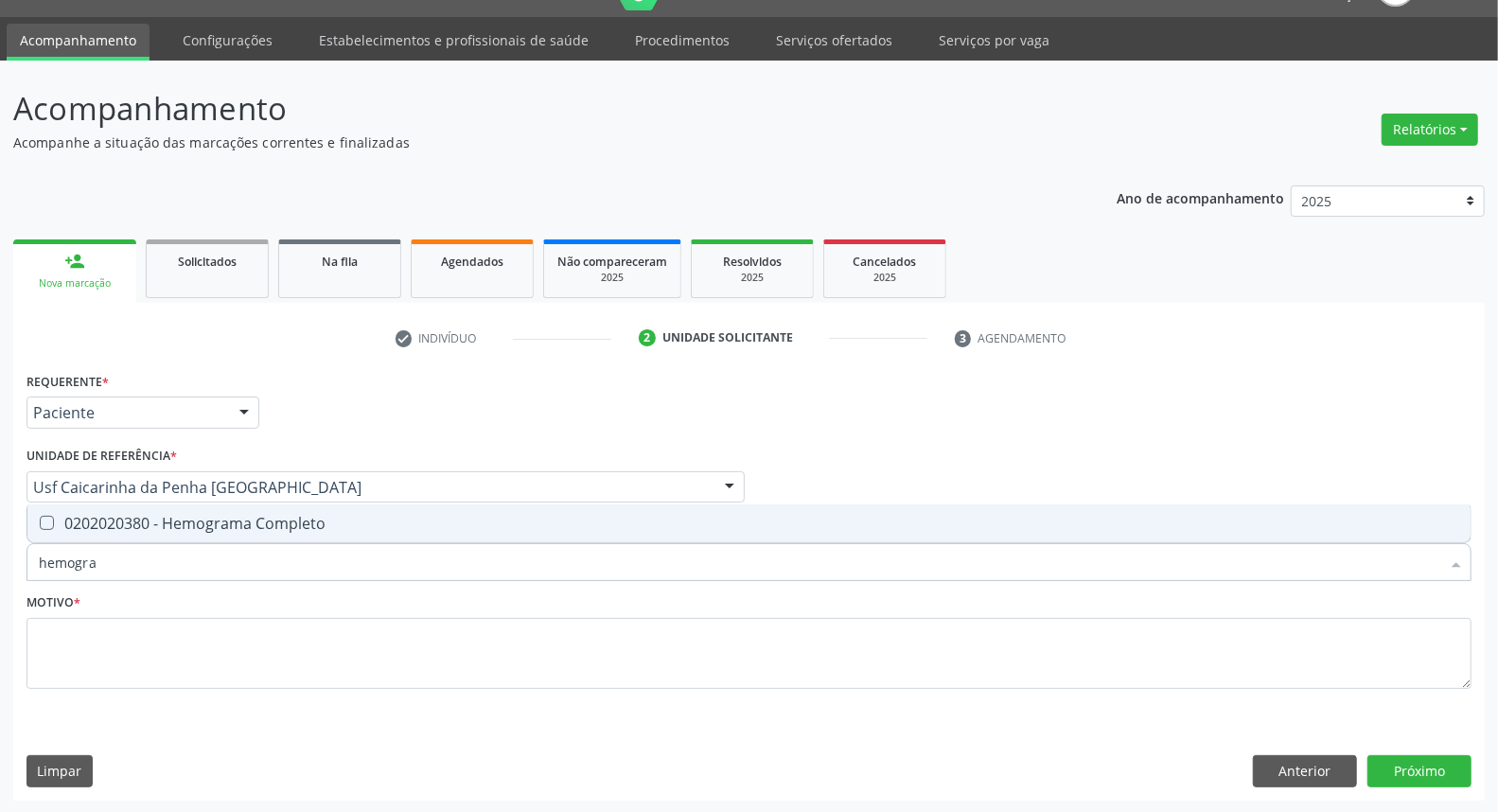
drag, startPoint x: 168, startPoint y: 512, endPoint x: 156, endPoint y: 553, distance: 42.7
click at [168, 515] on div "0202020380 - Hemograma Completo" at bounding box center [749, 523] width 1421 height 15
checkbox Completo "true"
click at [0, 507] on div "Acompanhamento Acompanhe a situação das marcações correntes e finalizadas Relat…" at bounding box center [749, 436] width 1498 height 753
type input "g"
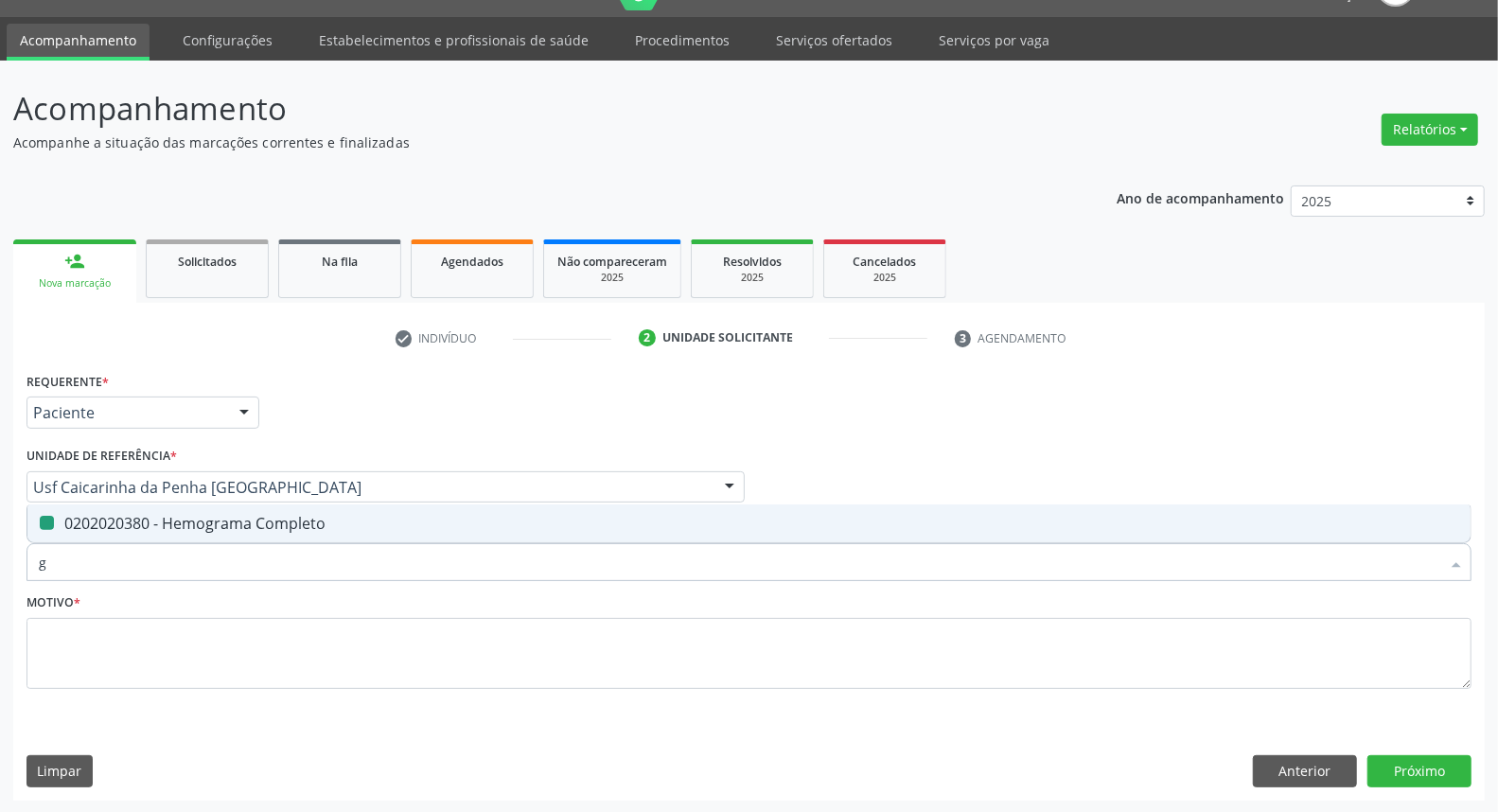
checkbox Completo "false"
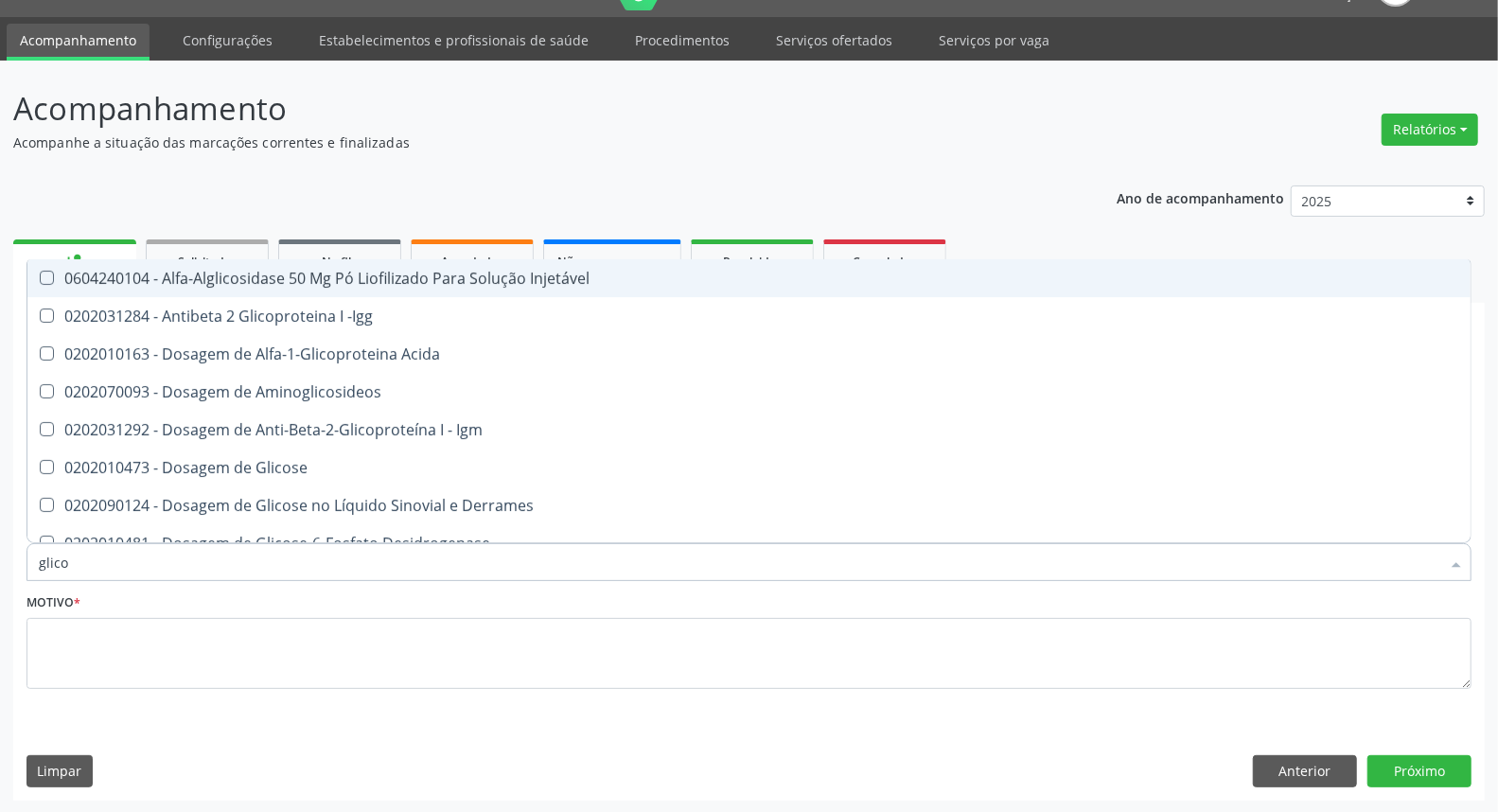
type input "glicos"
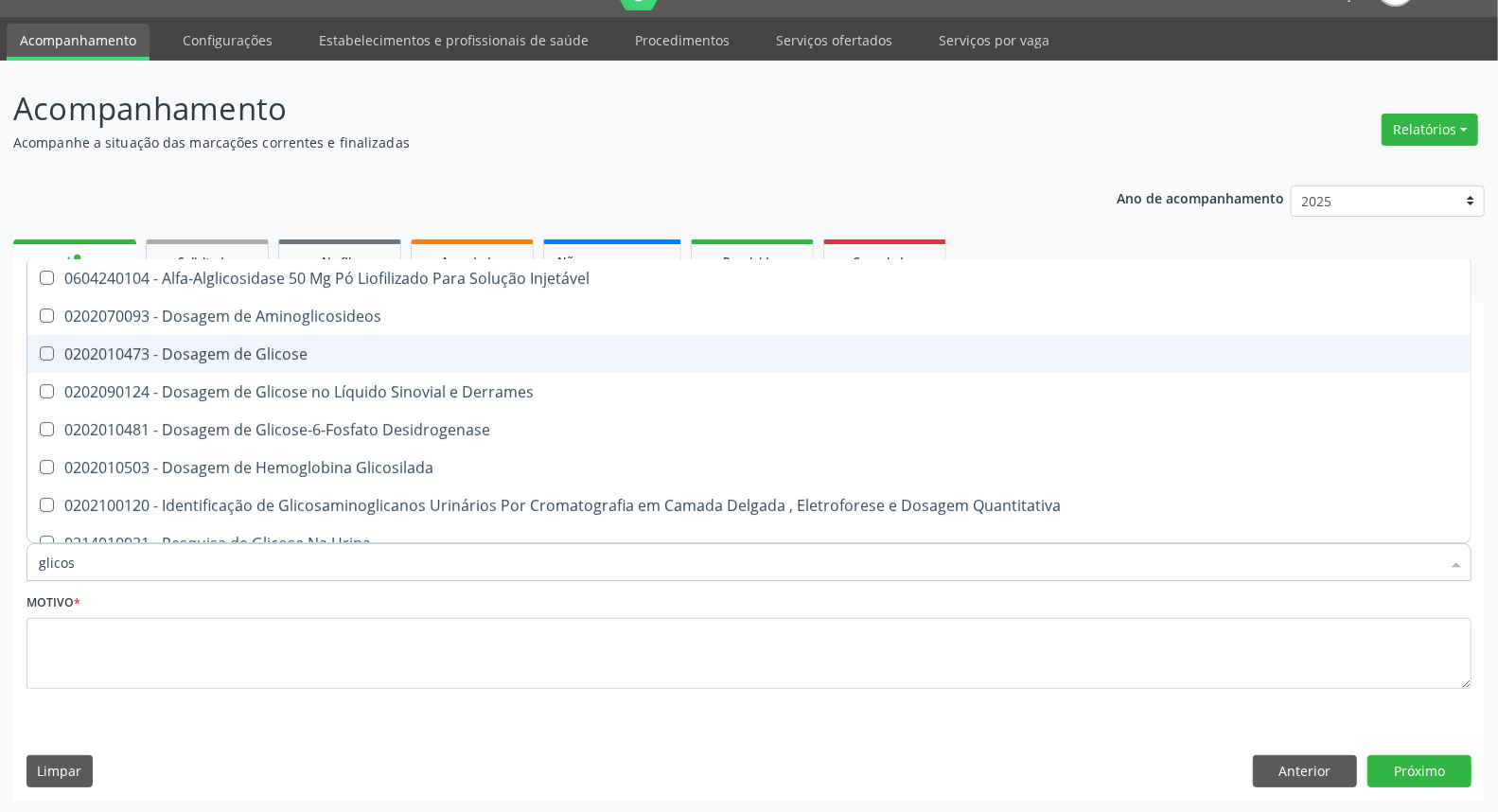
click at [239, 364] on span "0202010473 - Dosagem de Glicose" at bounding box center [749, 354] width 1443 height 38
checkbox Glicose "true"
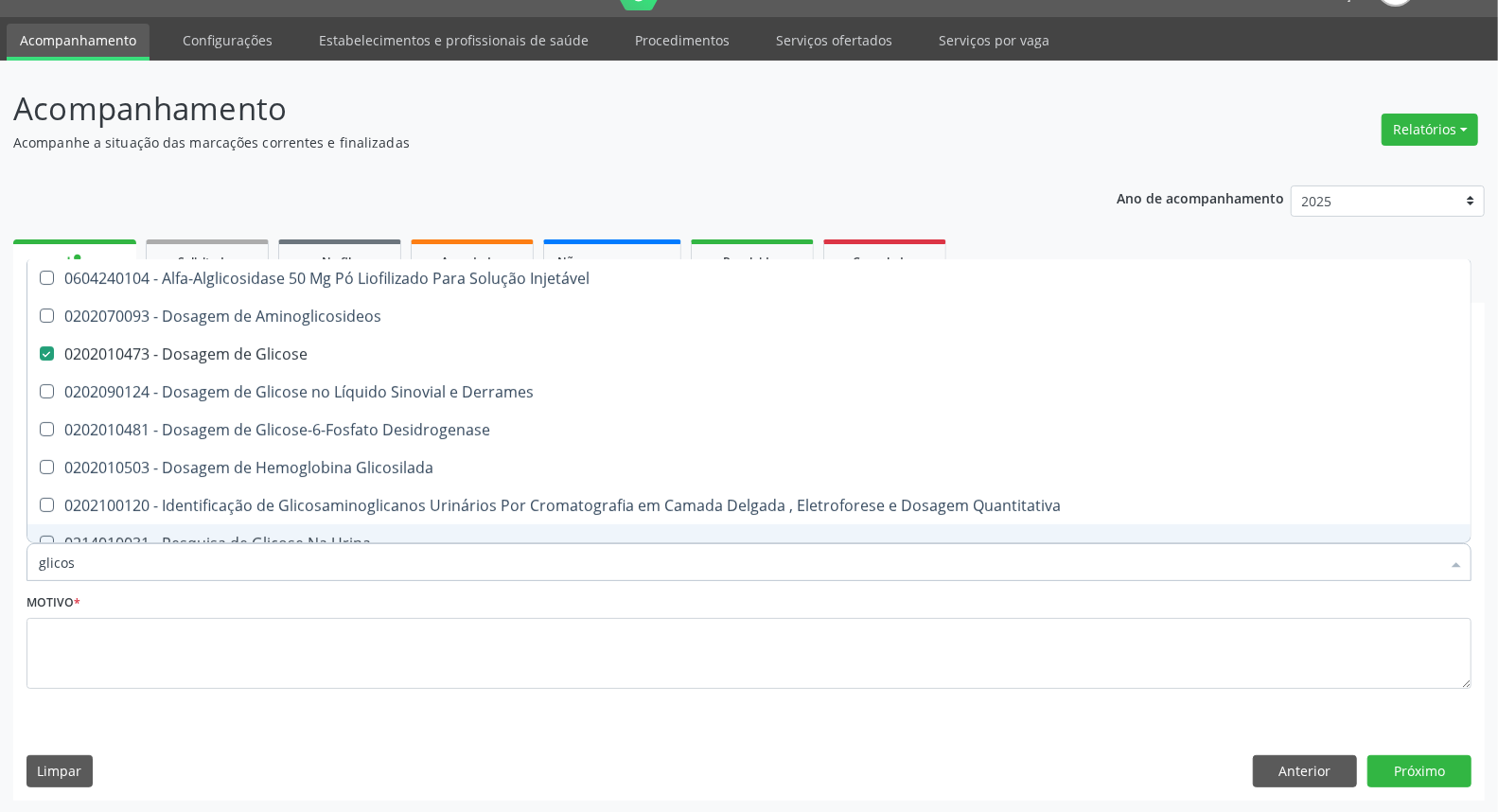
drag, startPoint x: 109, startPoint y: 552, endPoint x: 0, endPoint y: 510, distance: 116.8
click at [0, 513] on div "Acompanhamento Acompanhe a situação das marcações correntes e finalizadas Relat…" at bounding box center [749, 436] width 1498 height 753
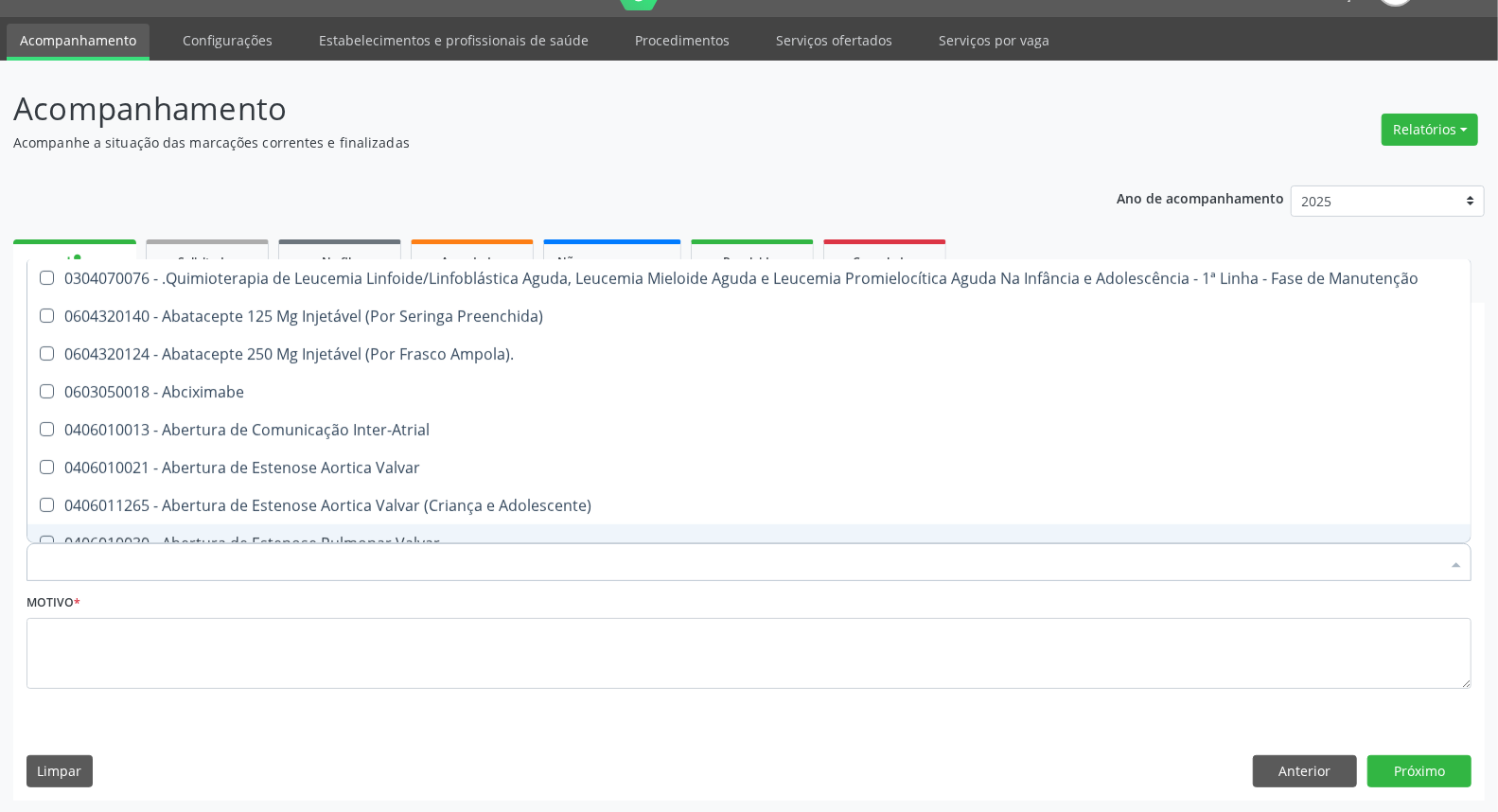
checkbox Ampola\)\ "false"
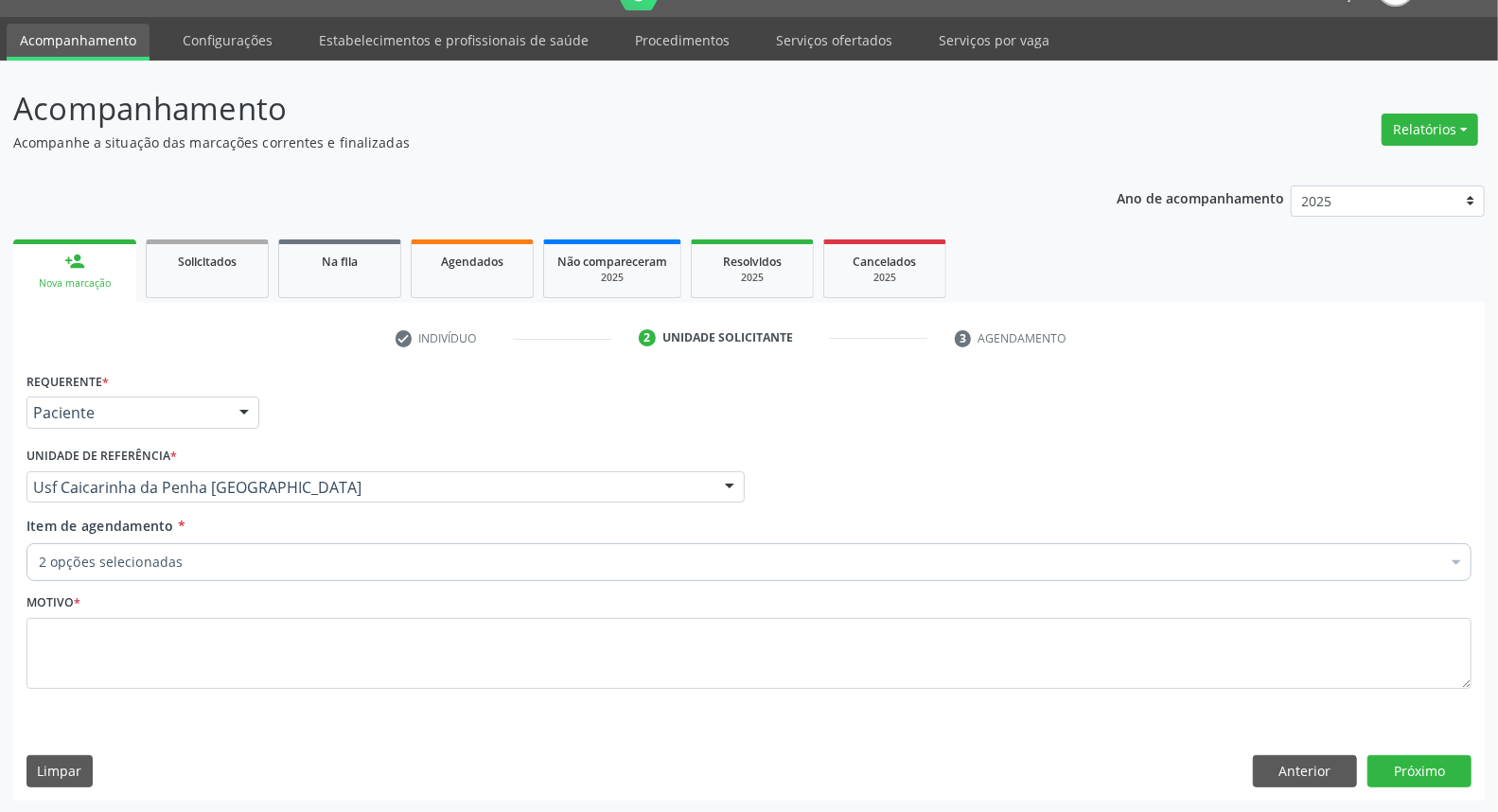
checkbox Completo "true"
checkbox Glicose "true"
click at [435, 262] on div "Agendados" at bounding box center [471, 260] width 94 height 20
select select "7"
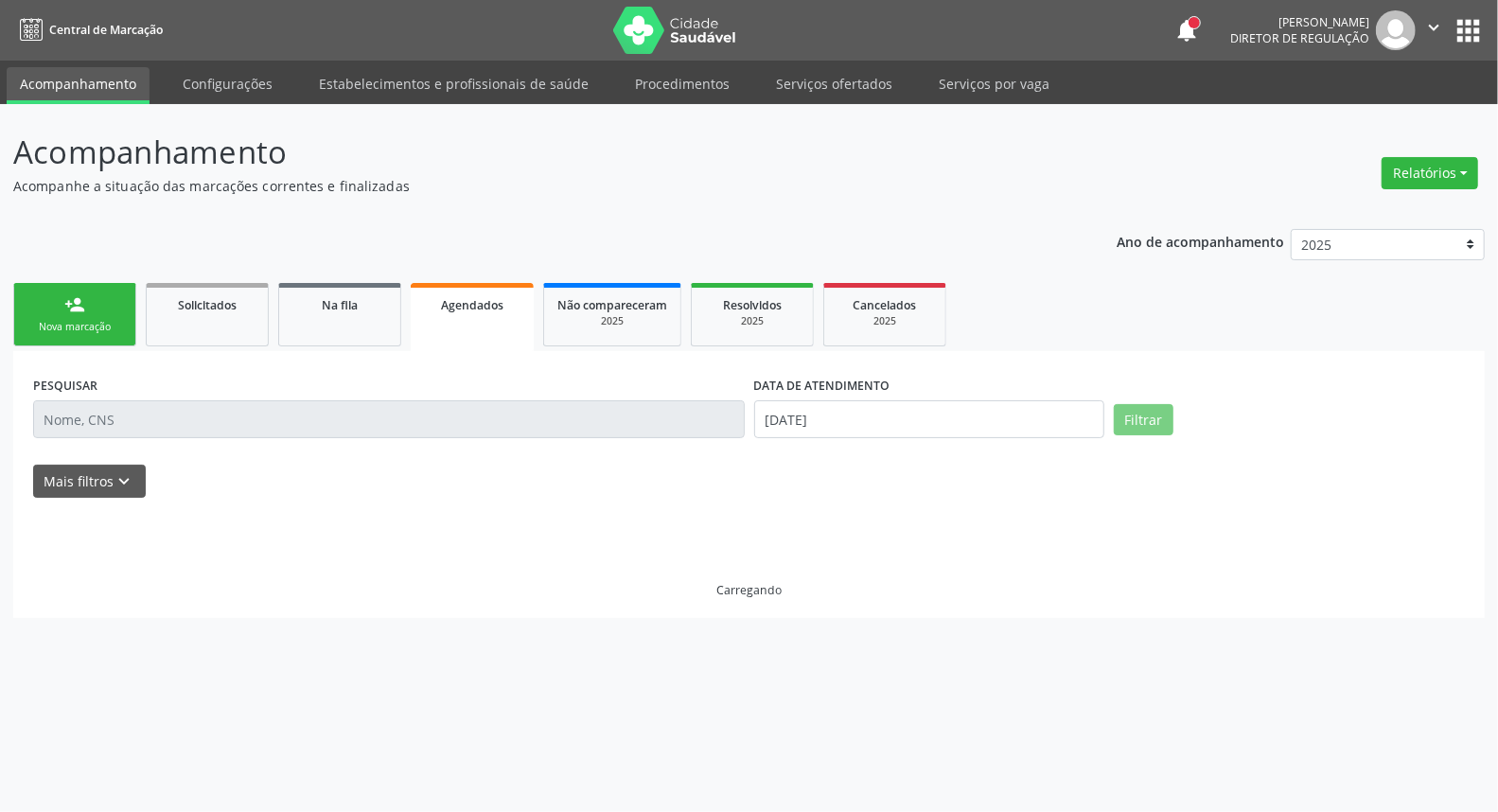
scroll to position [0, 0]
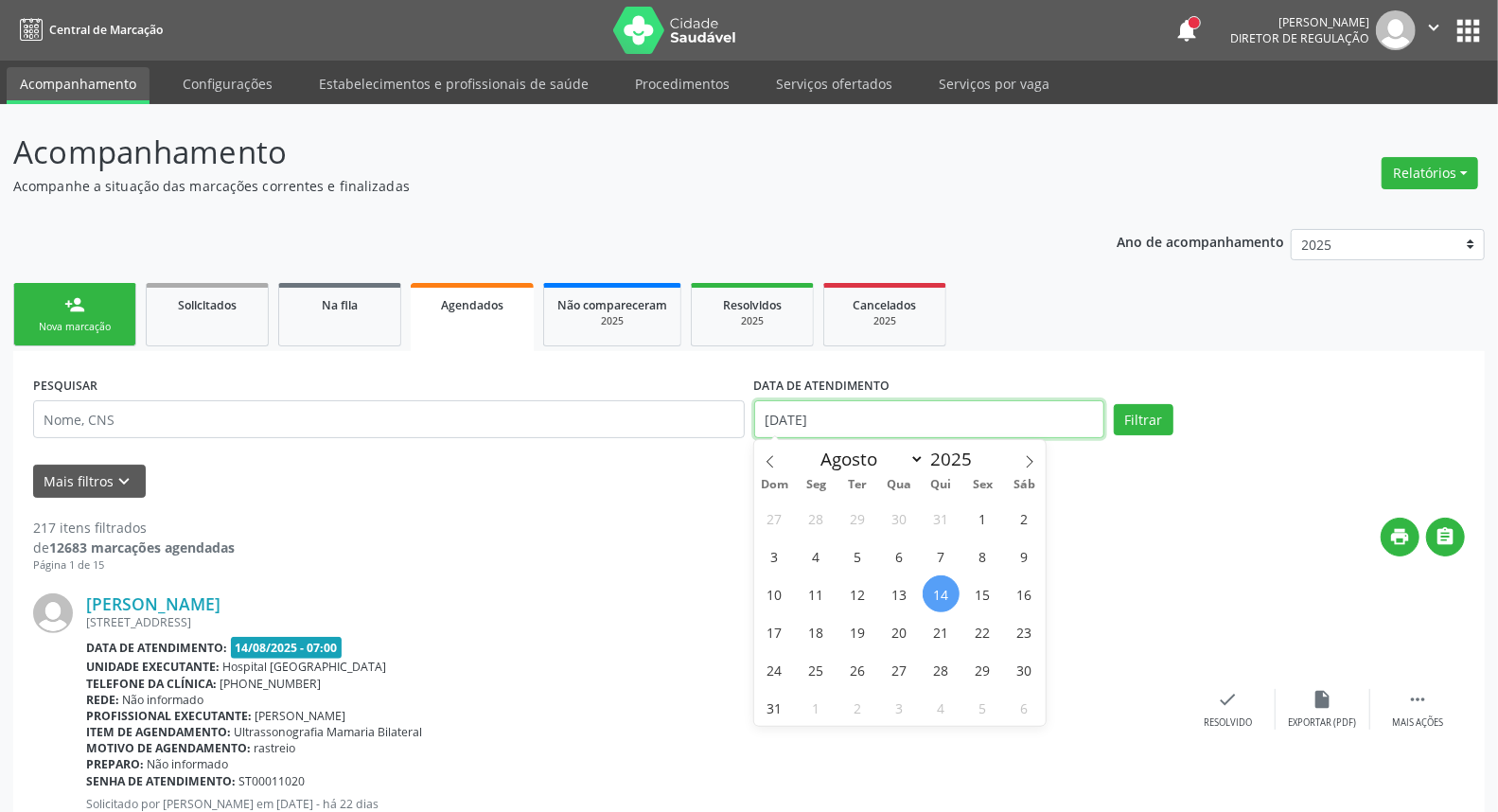
click at [887, 416] on input "14/08/2025" at bounding box center [929, 420] width 351 height 38
click at [887, 414] on input "14/08/2025" at bounding box center [929, 420] width 351 height 38
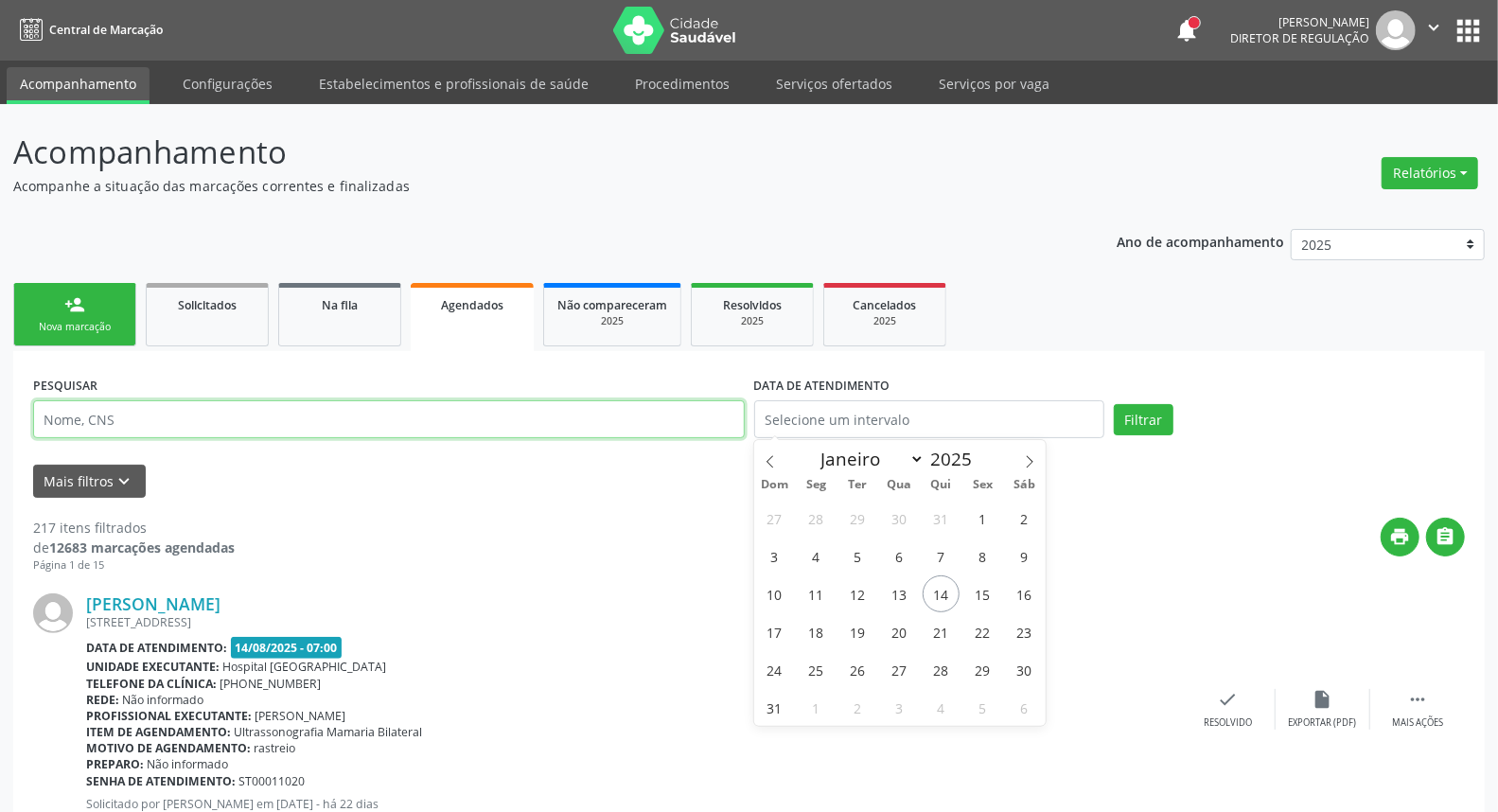
click at [504, 423] on input "text" at bounding box center [389, 420] width 712 height 38
type input "lucione"
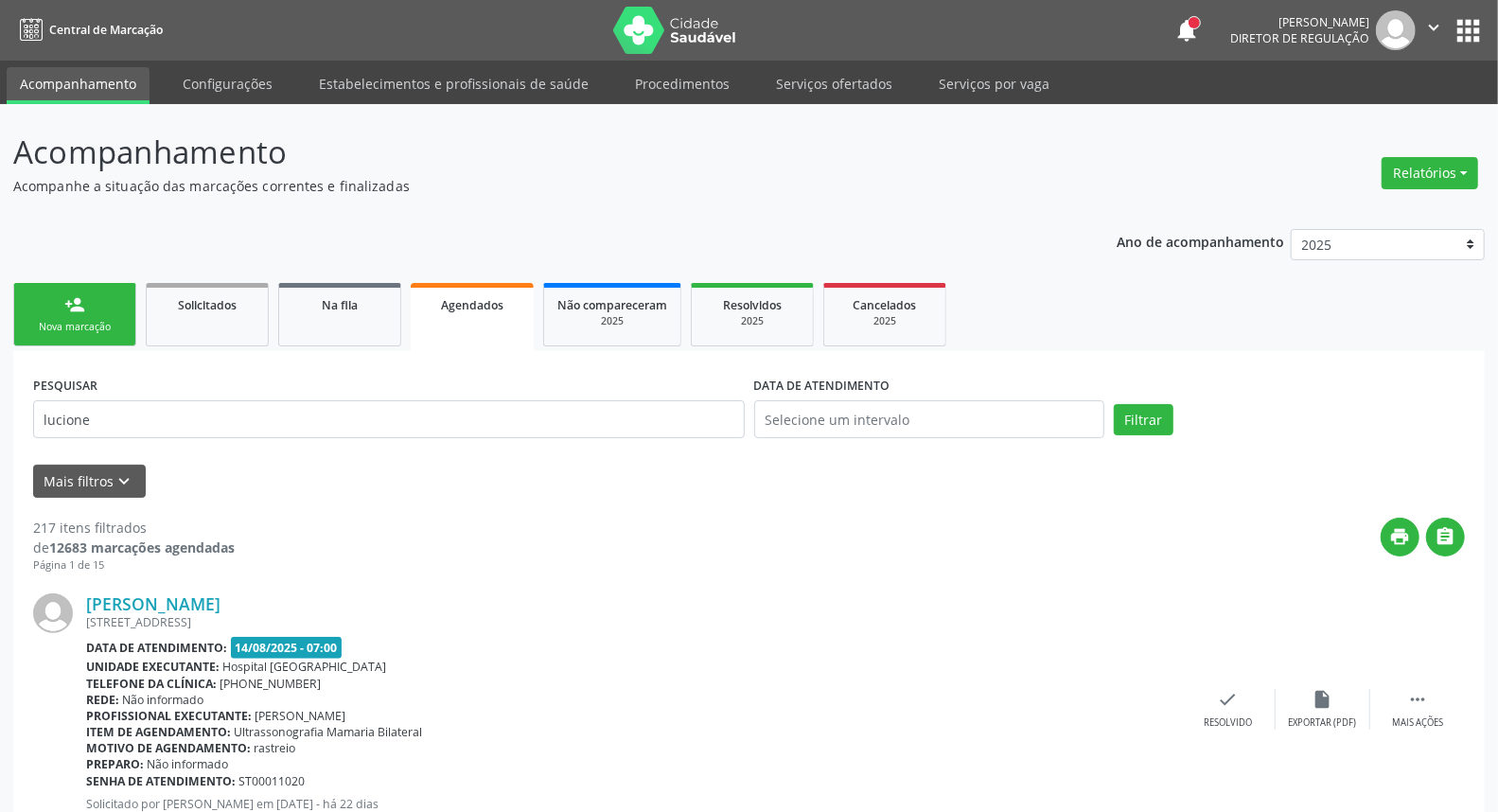
click at [79, 312] on div "person_add" at bounding box center [74, 304] width 21 height 21
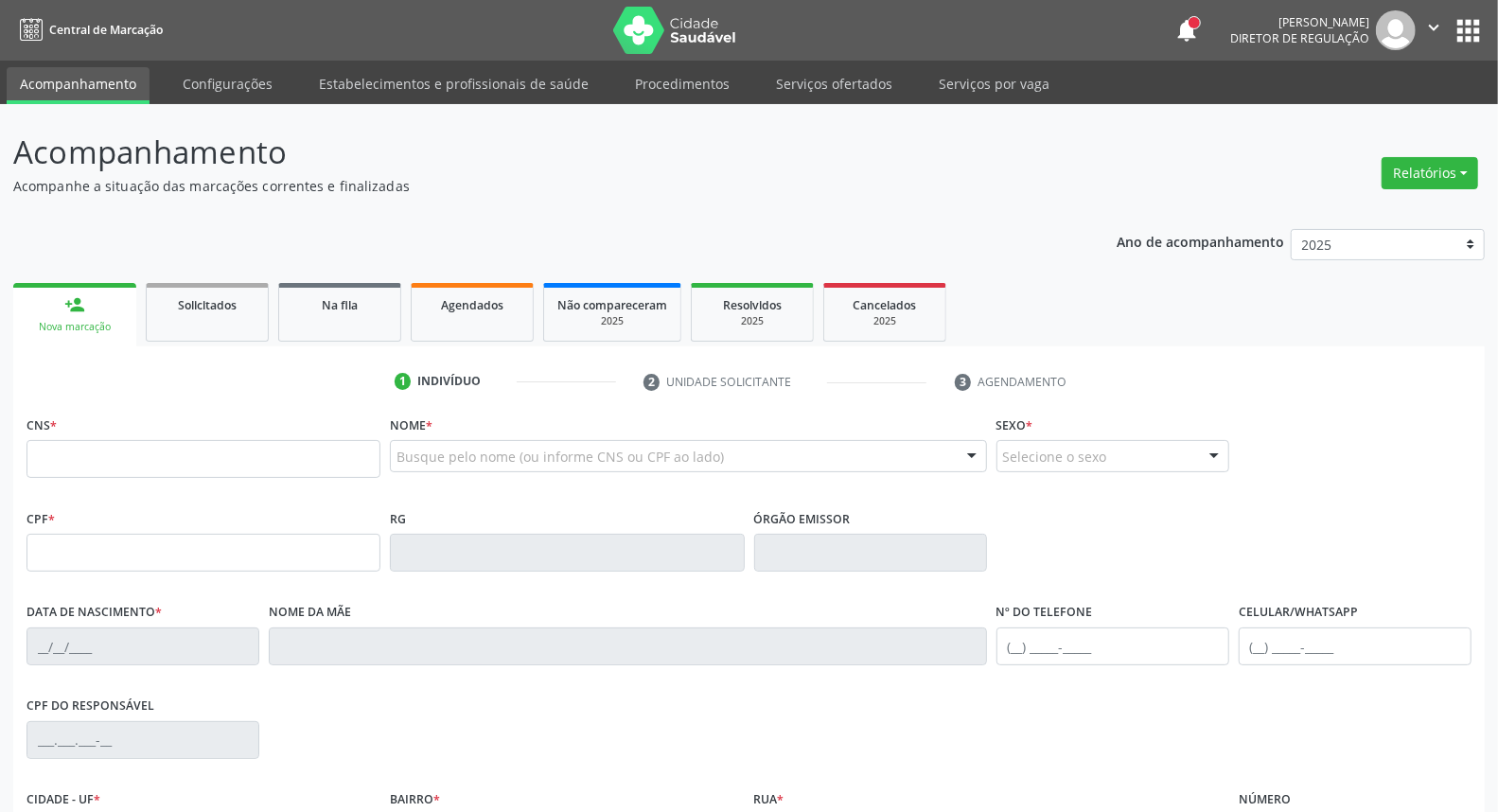
click at [72, 313] on div "person_add" at bounding box center [74, 304] width 21 height 21
click at [811, 461] on div "Busque pelo nome (ou informe CNS ou CPF ao lado)" at bounding box center [688, 456] width 596 height 32
click at [755, 447] on input "LUCIONE ALVES SANTOS PULÇA" at bounding box center [672, 466] width 551 height 38
type input "LUCIONE ALVES SANTOS PUL"
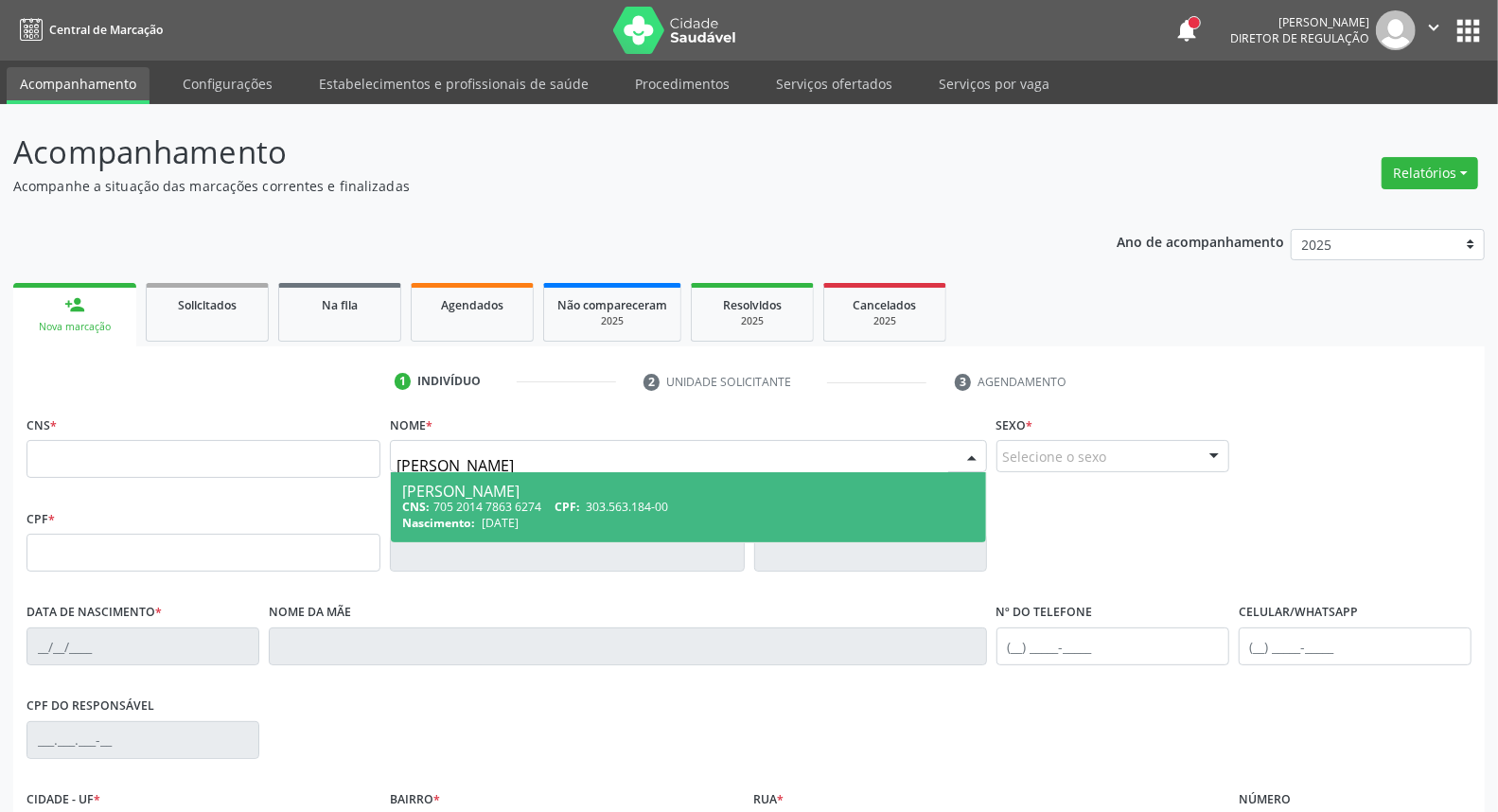
click at [818, 488] on div "[PERSON_NAME]" at bounding box center [687, 491] width 572 height 15
type input "705 2014 7863 6274"
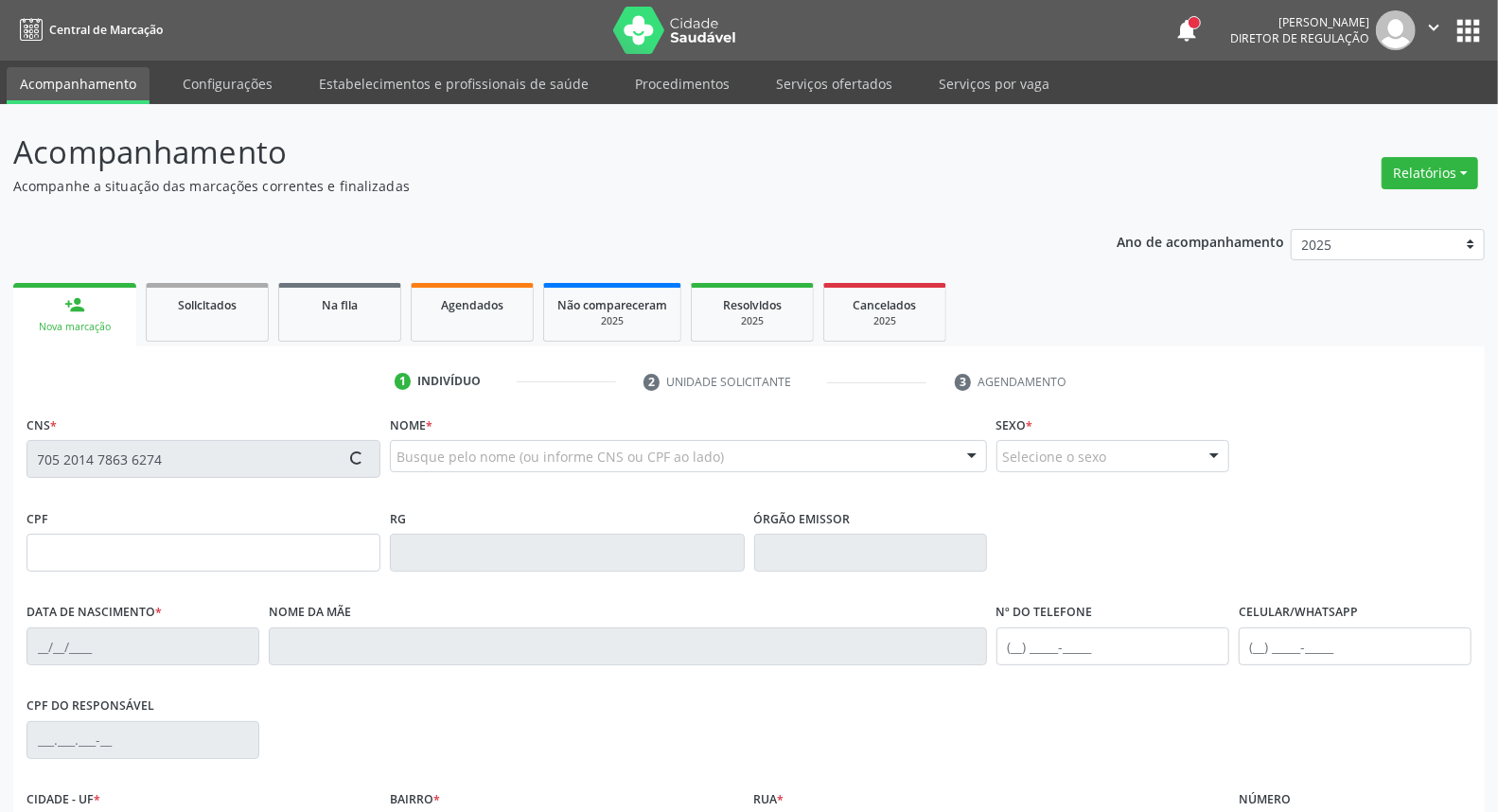
type input "303.563.184-00"
type input "[DATE]"
type input "[PERSON_NAME]"
type input "[PHONE_NUMBER]"
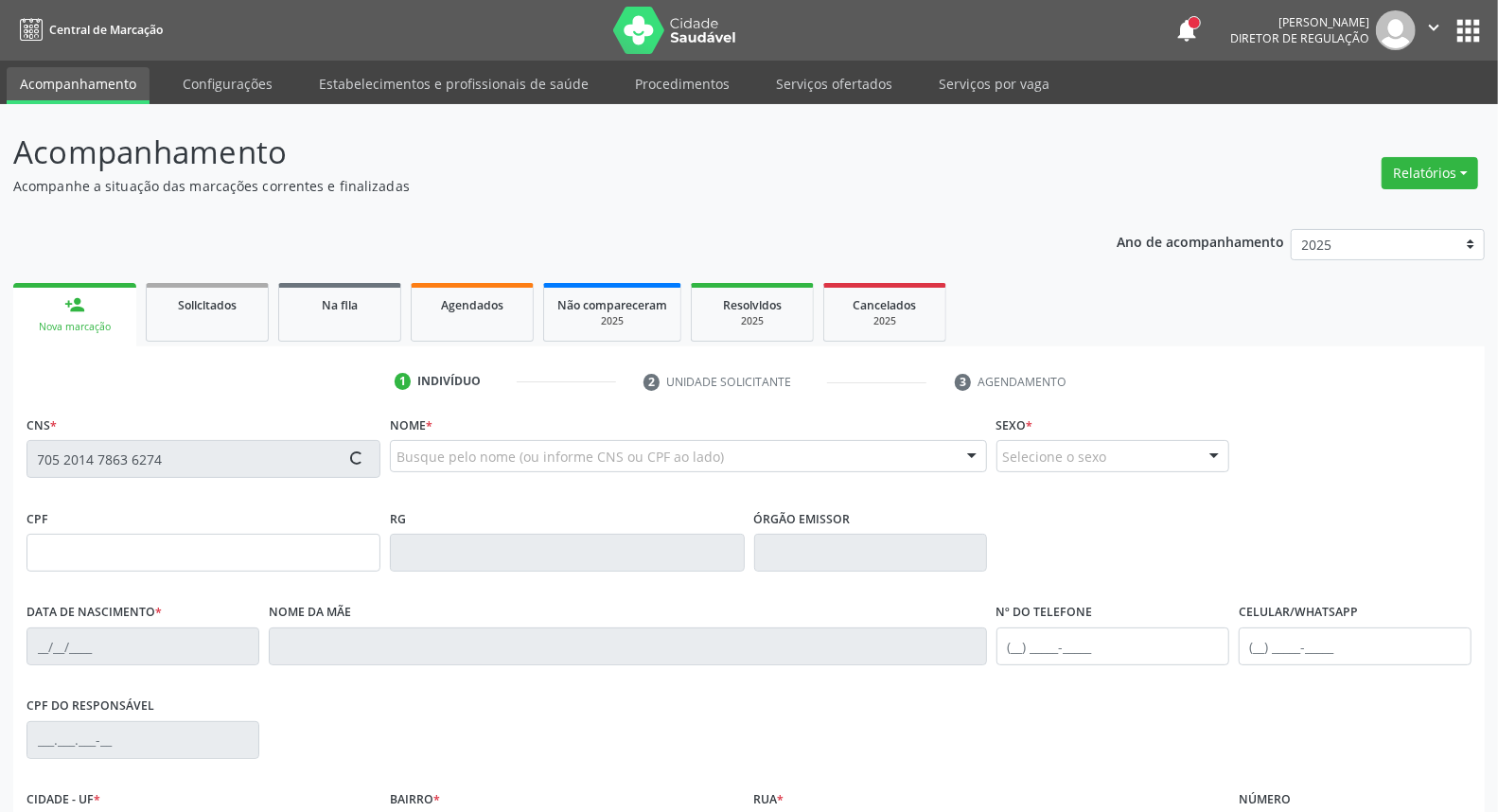
type input "408.021.594-00"
type input "53"
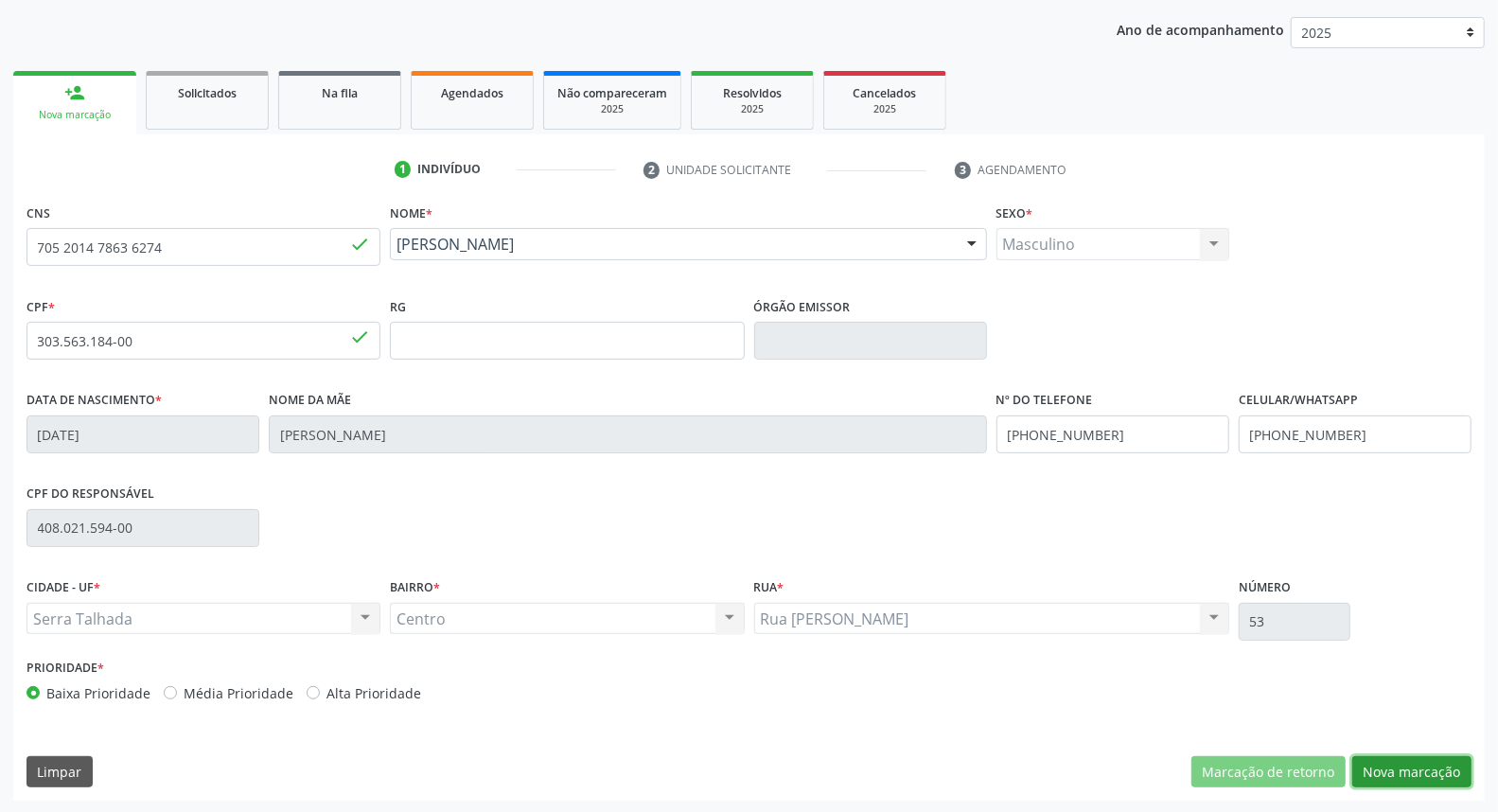
click at [1435, 760] on button "Nova marcação" at bounding box center [1411, 772] width 119 height 32
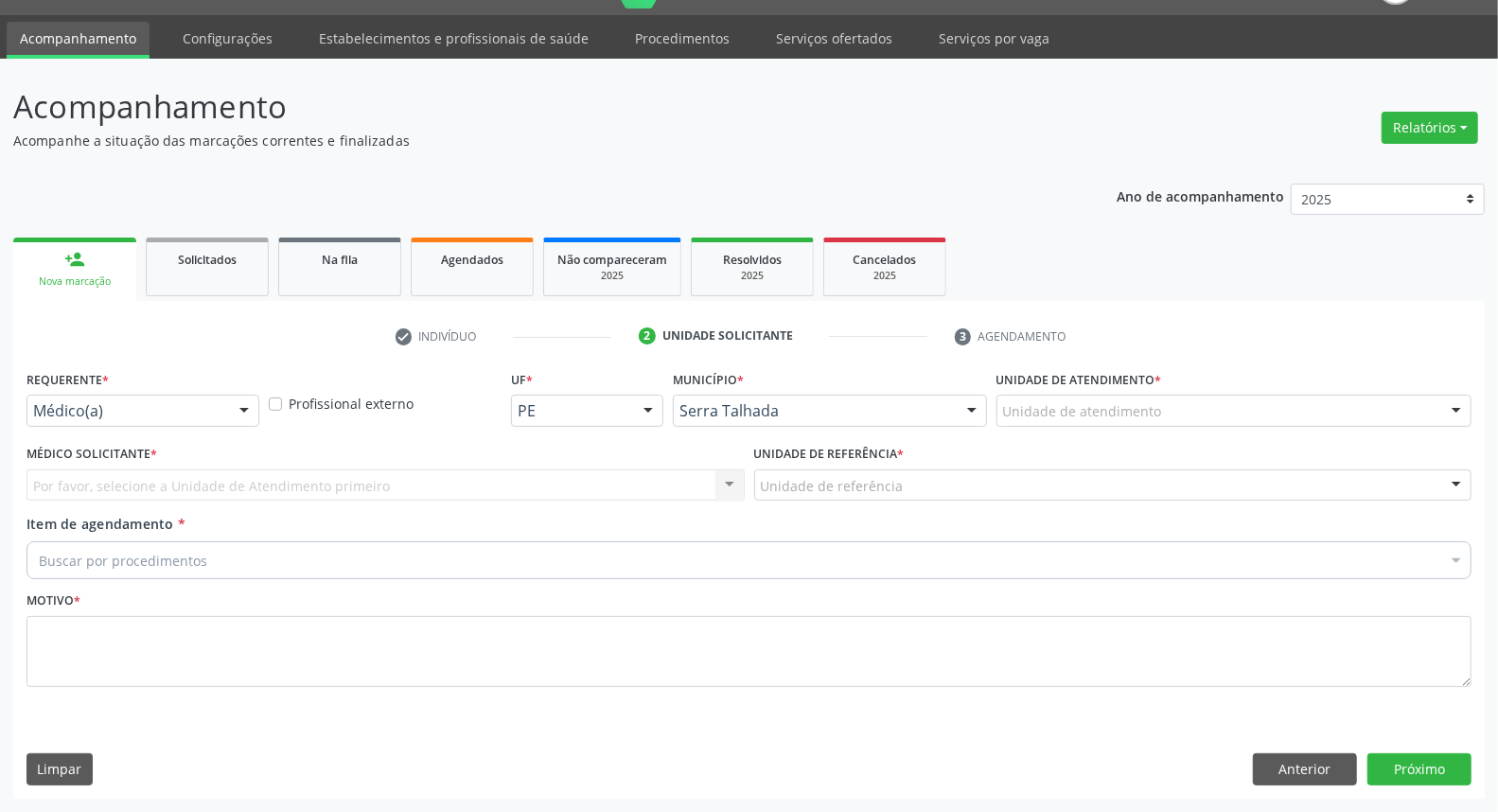
scroll to position [44, 0]
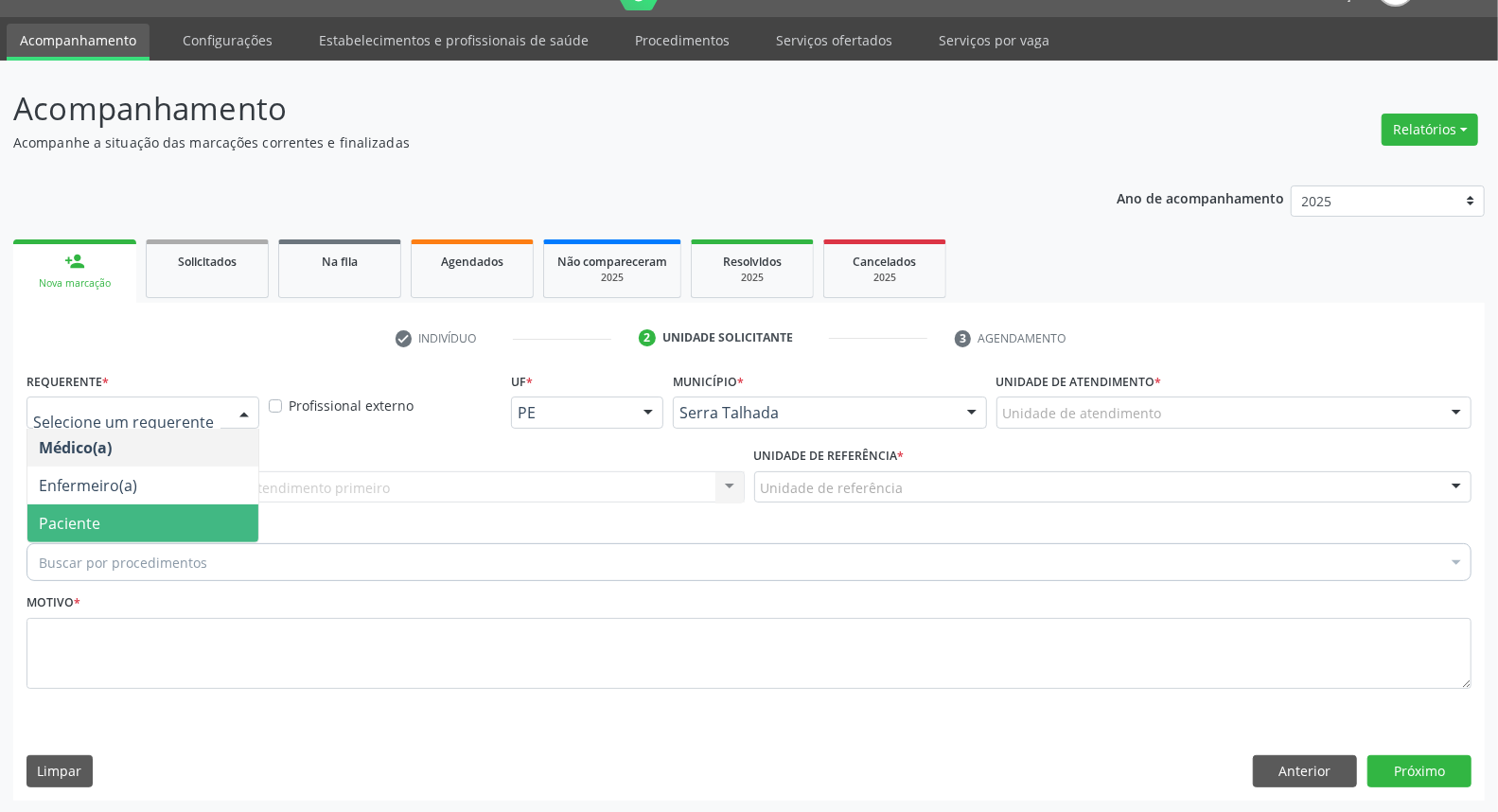
click at [121, 523] on span "Paciente" at bounding box center [143, 524] width 231 height 38
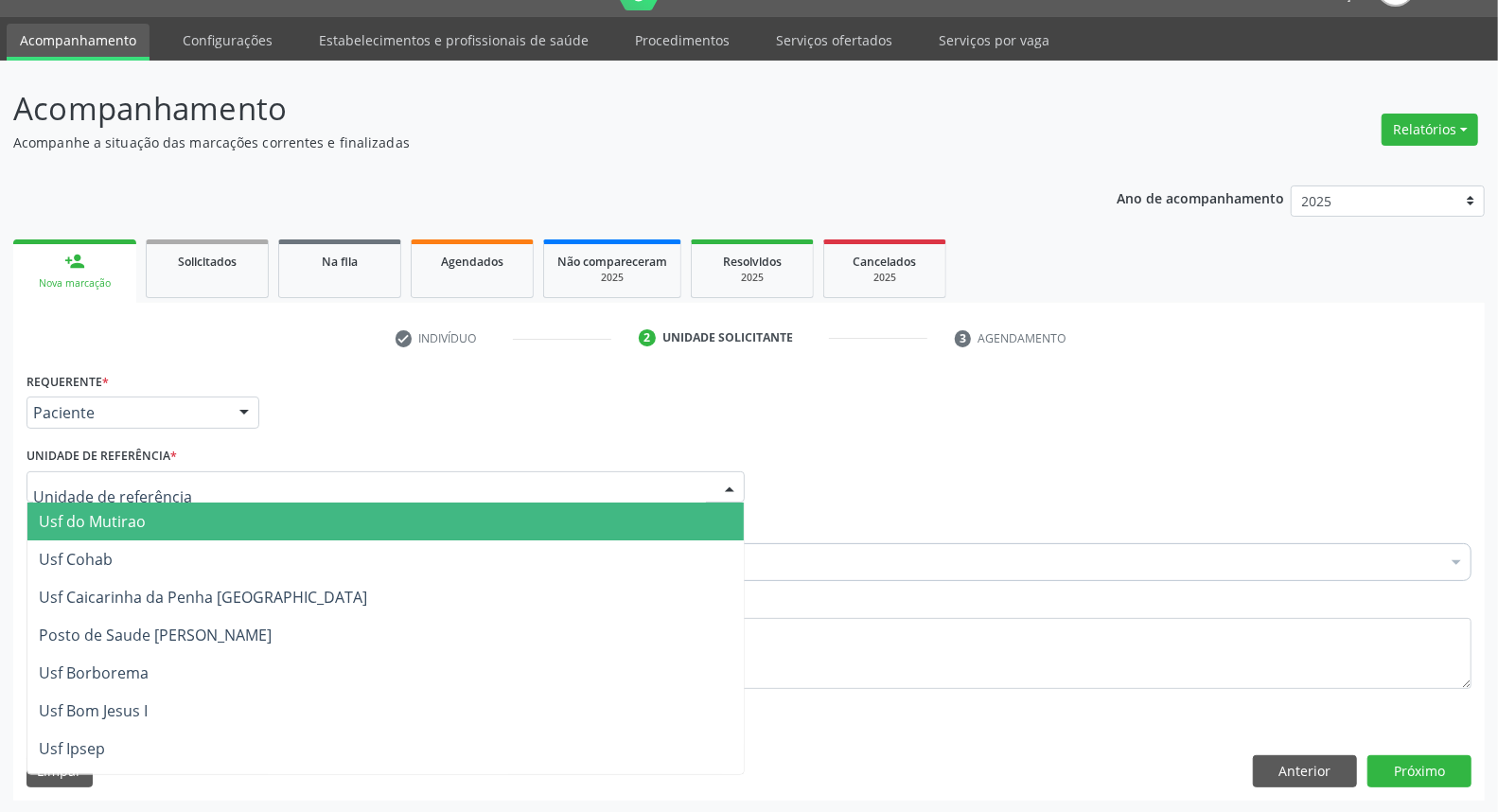
click at [218, 483] on div at bounding box center [385, 488] width 718 height 32
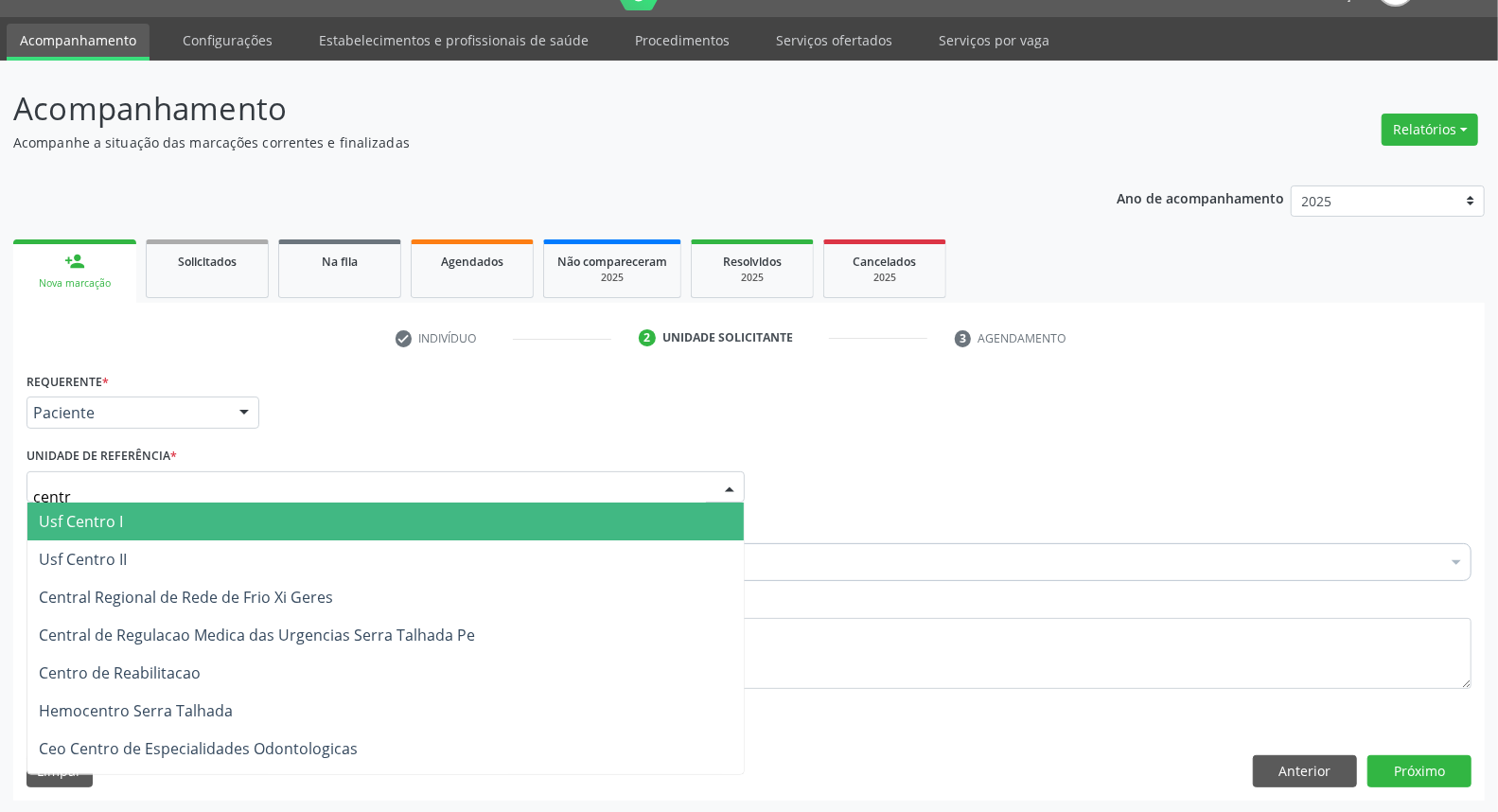
type input "centro"
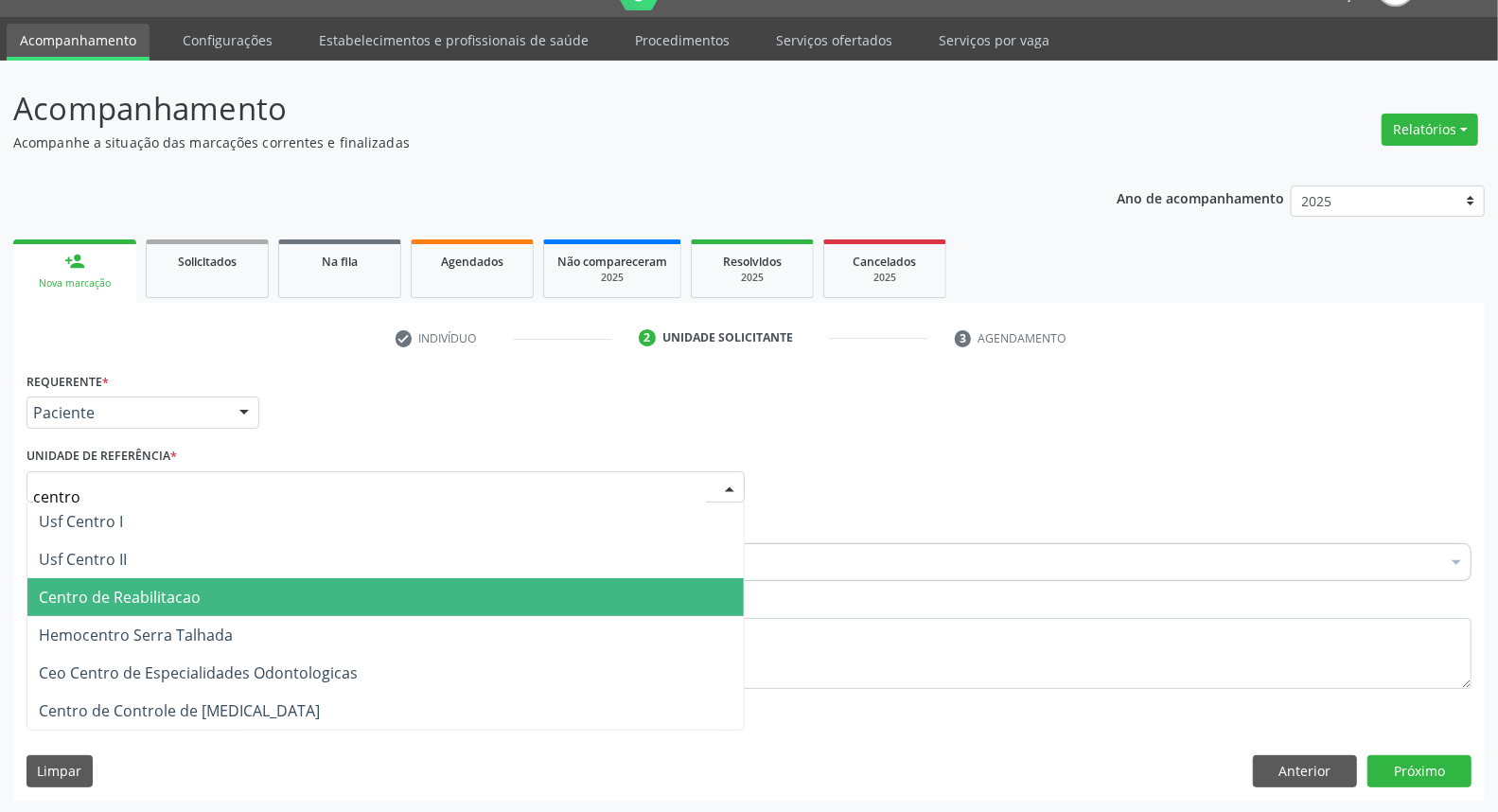
click at [144, 583] on span "Centro de Reabilitacao" at bounding box center [385, 597] width 717 height 38
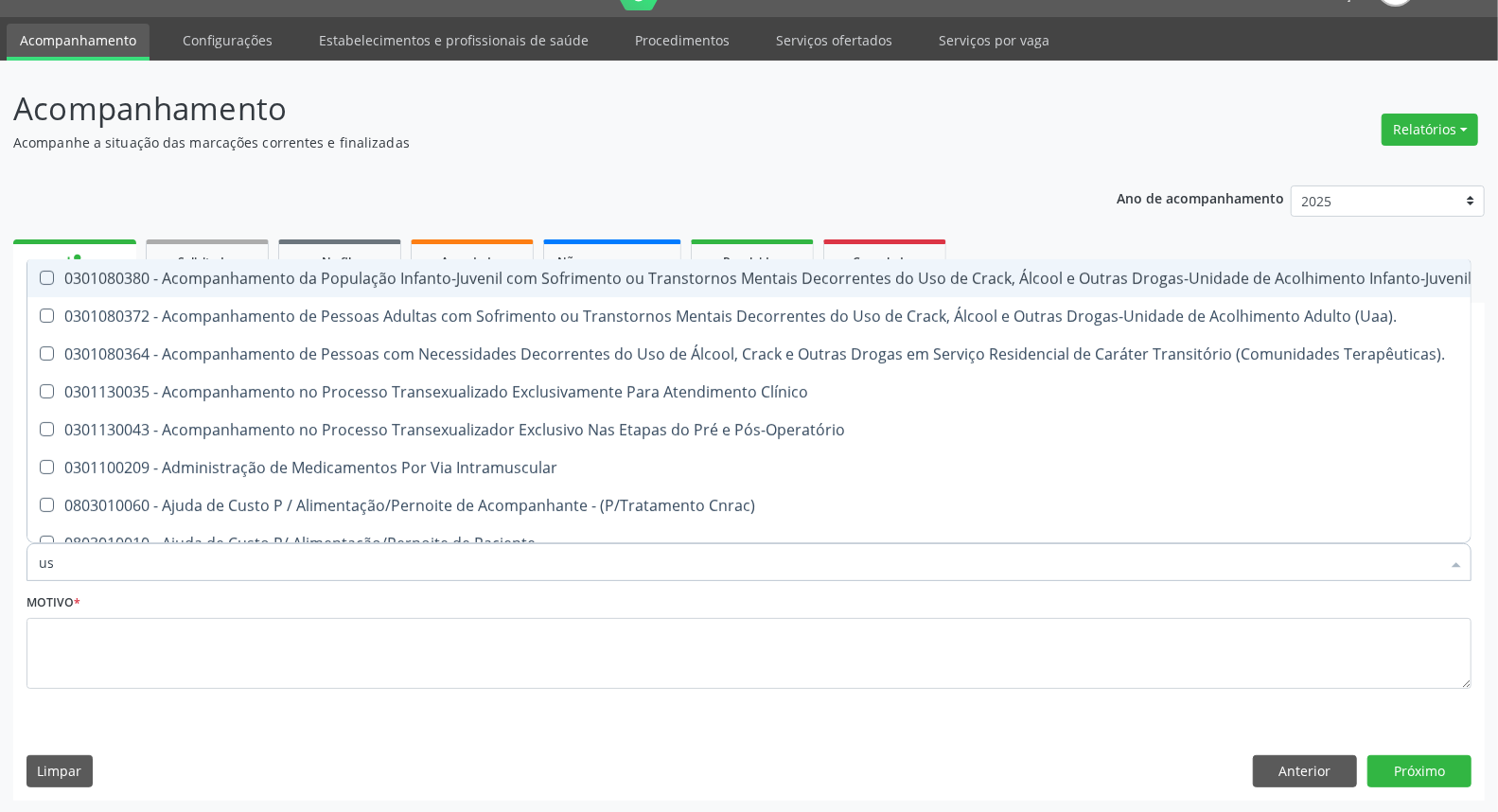
type input "usg"
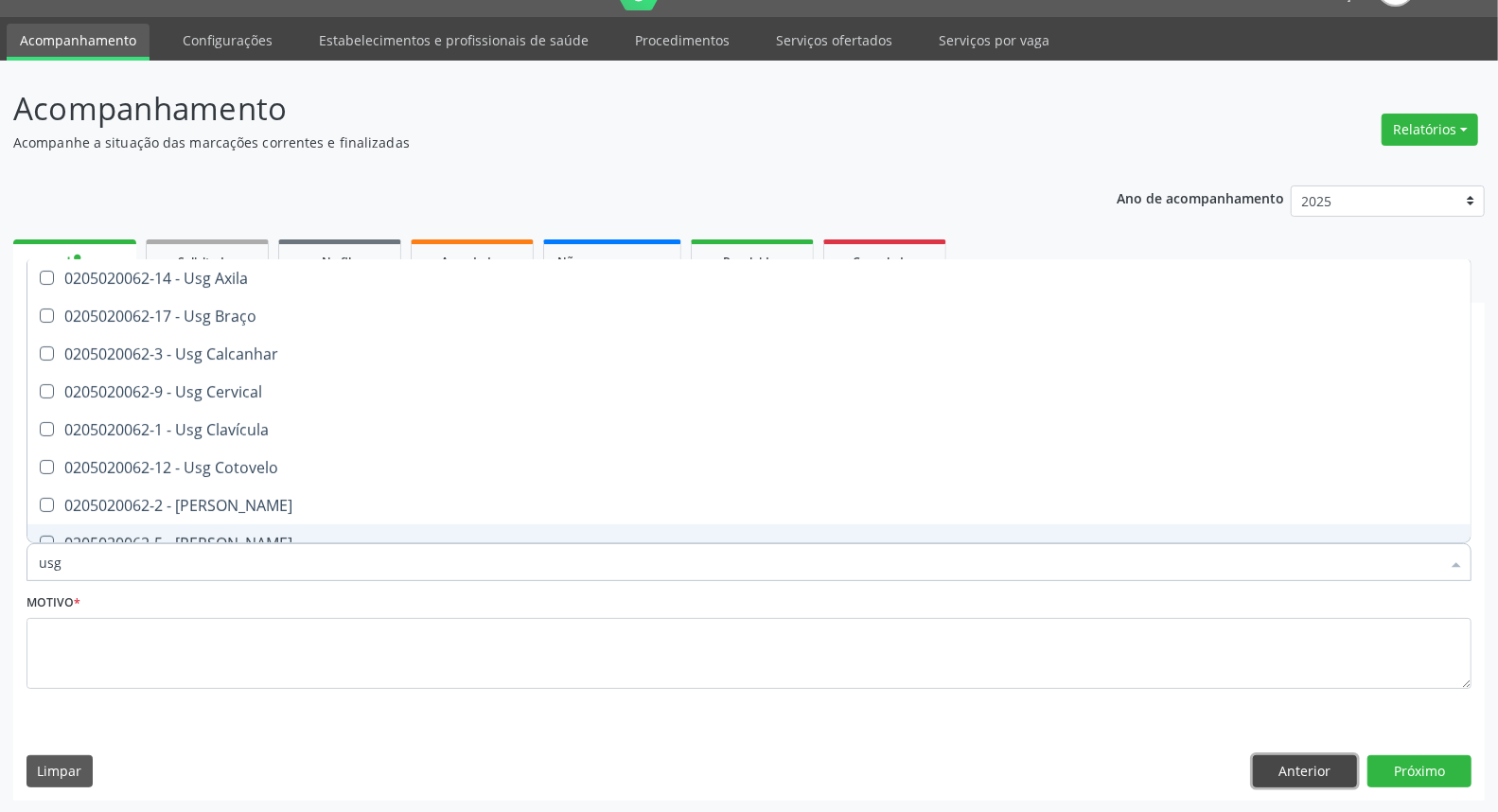
click at [1324, 772] on button "Anterior" at bounding box center [1304, 771] width 104 height 32
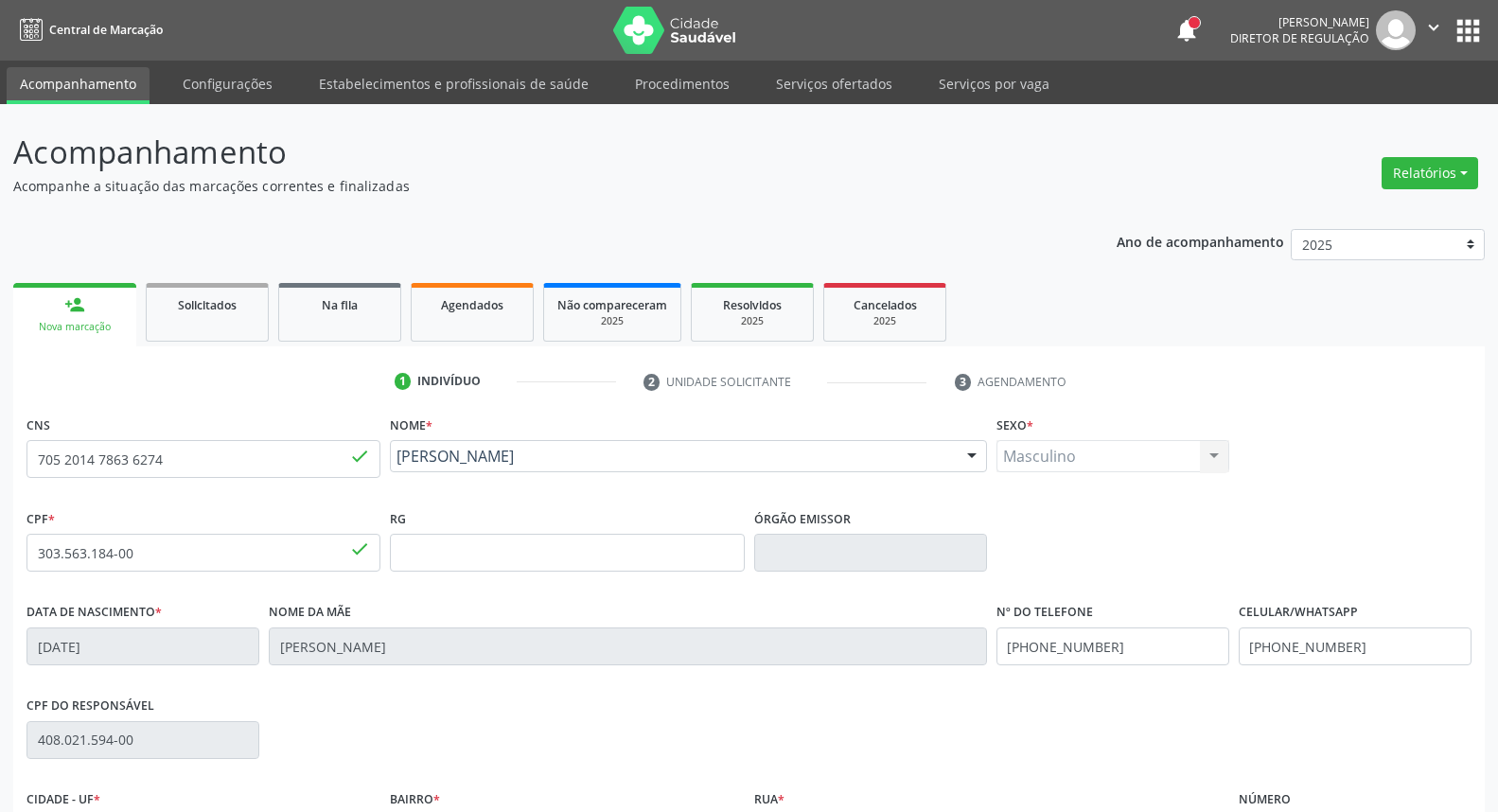
scroll to position [44, 0]
